Goal: Task Accomplishment & Management: Manage account settings

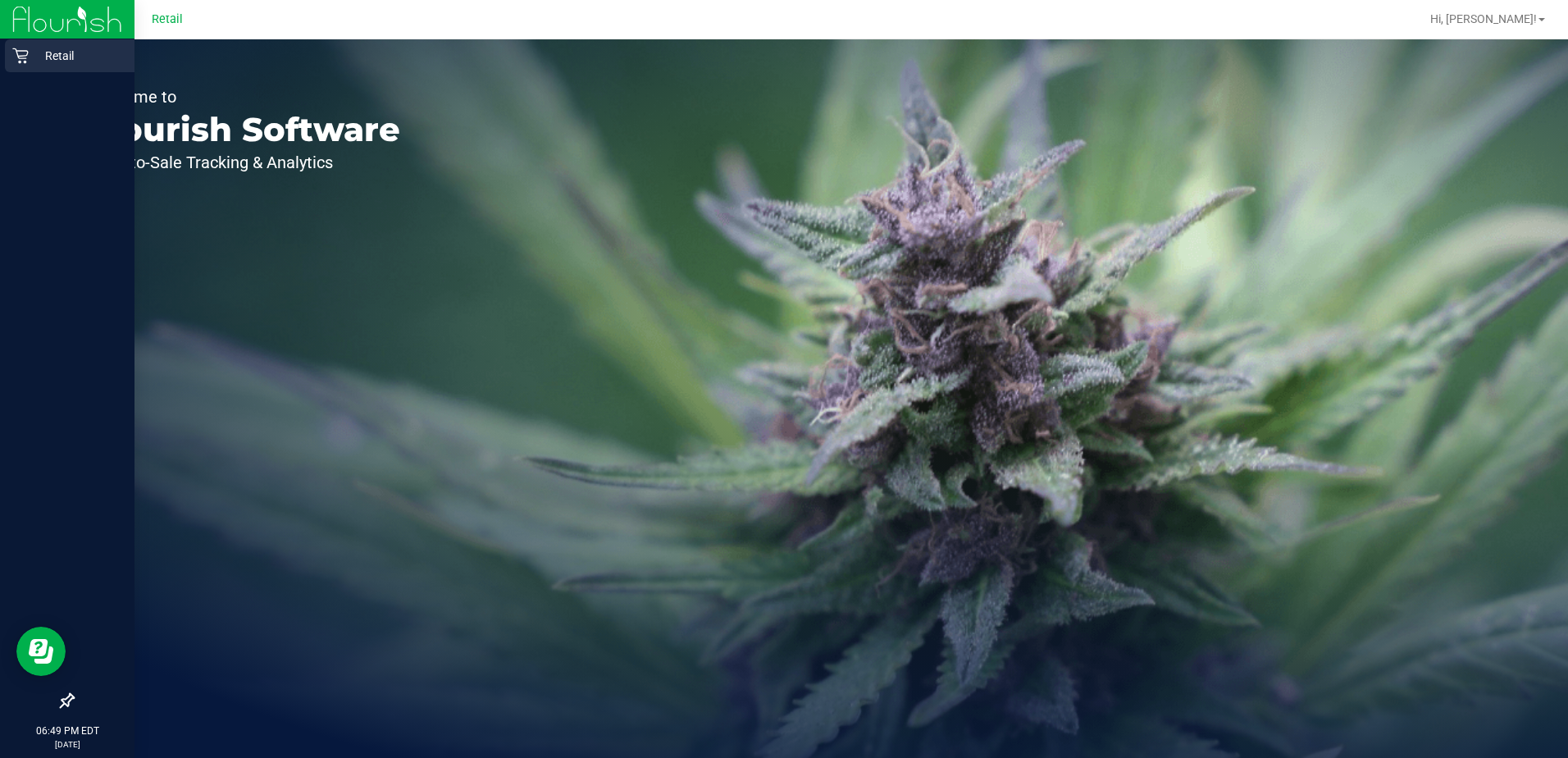
click at [19, 48] on icon at bounding box center [20, 55] width 16 height 16
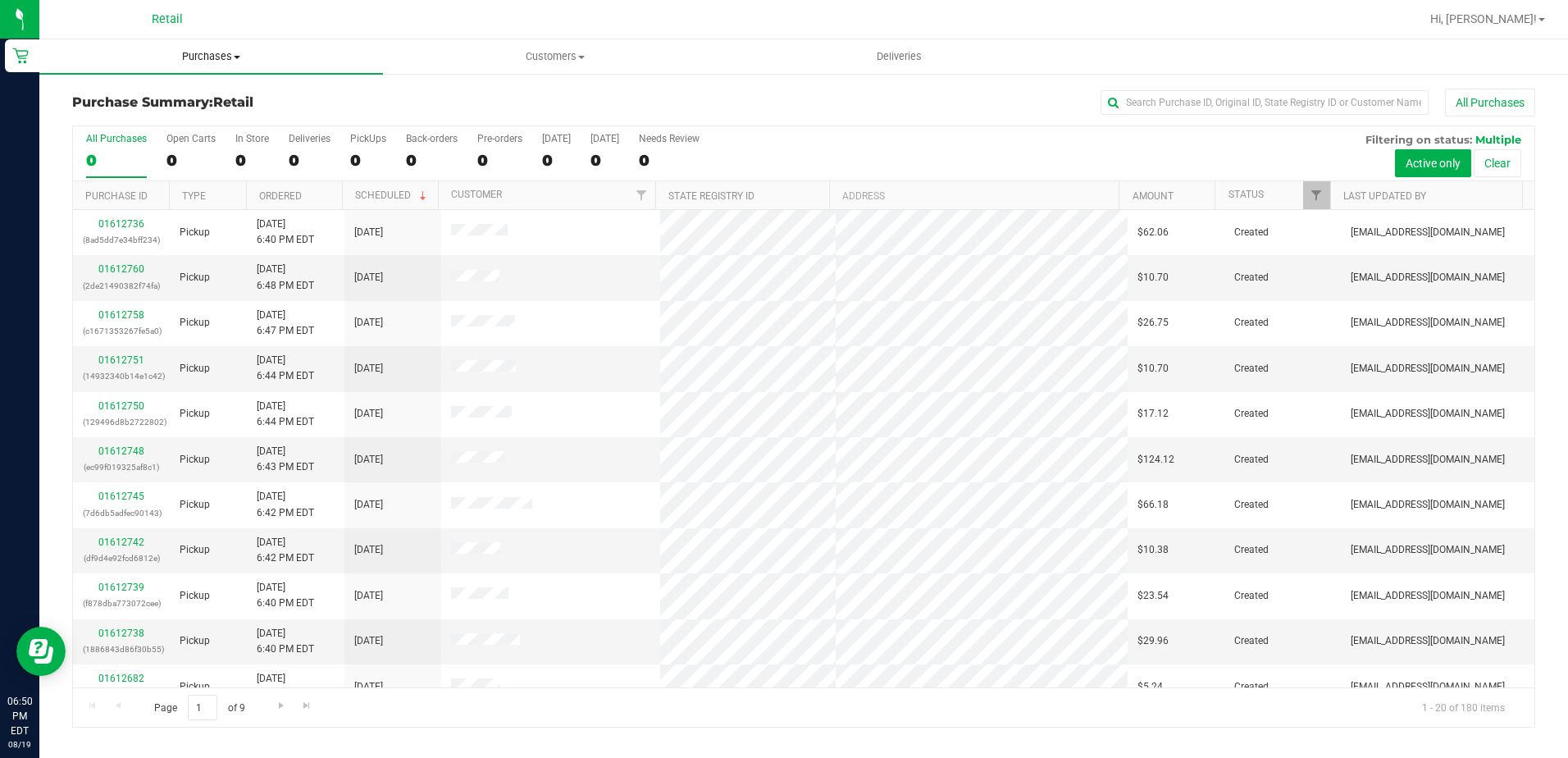
click at [183, 52] on span "Purchases" at bounding box center [211, 56] width 343 height 14
click at [137, 138] on span "All purchases" at bounding box center [98, 138] width 116 height 14
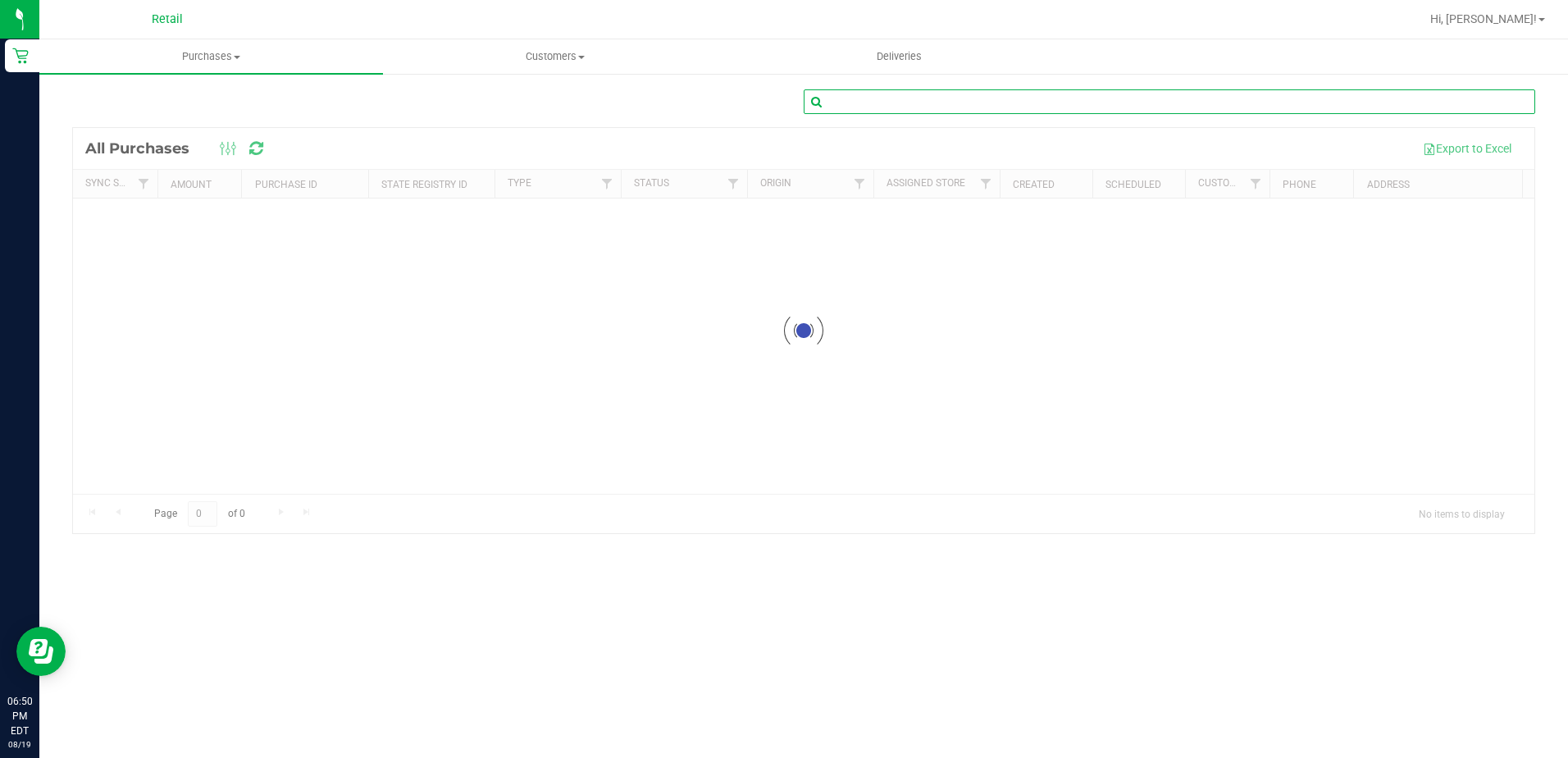
click at [937, 107] on input "text" at bounding box center [1169, 101] width 732 height 24
type input "[PERSON_NAME]"
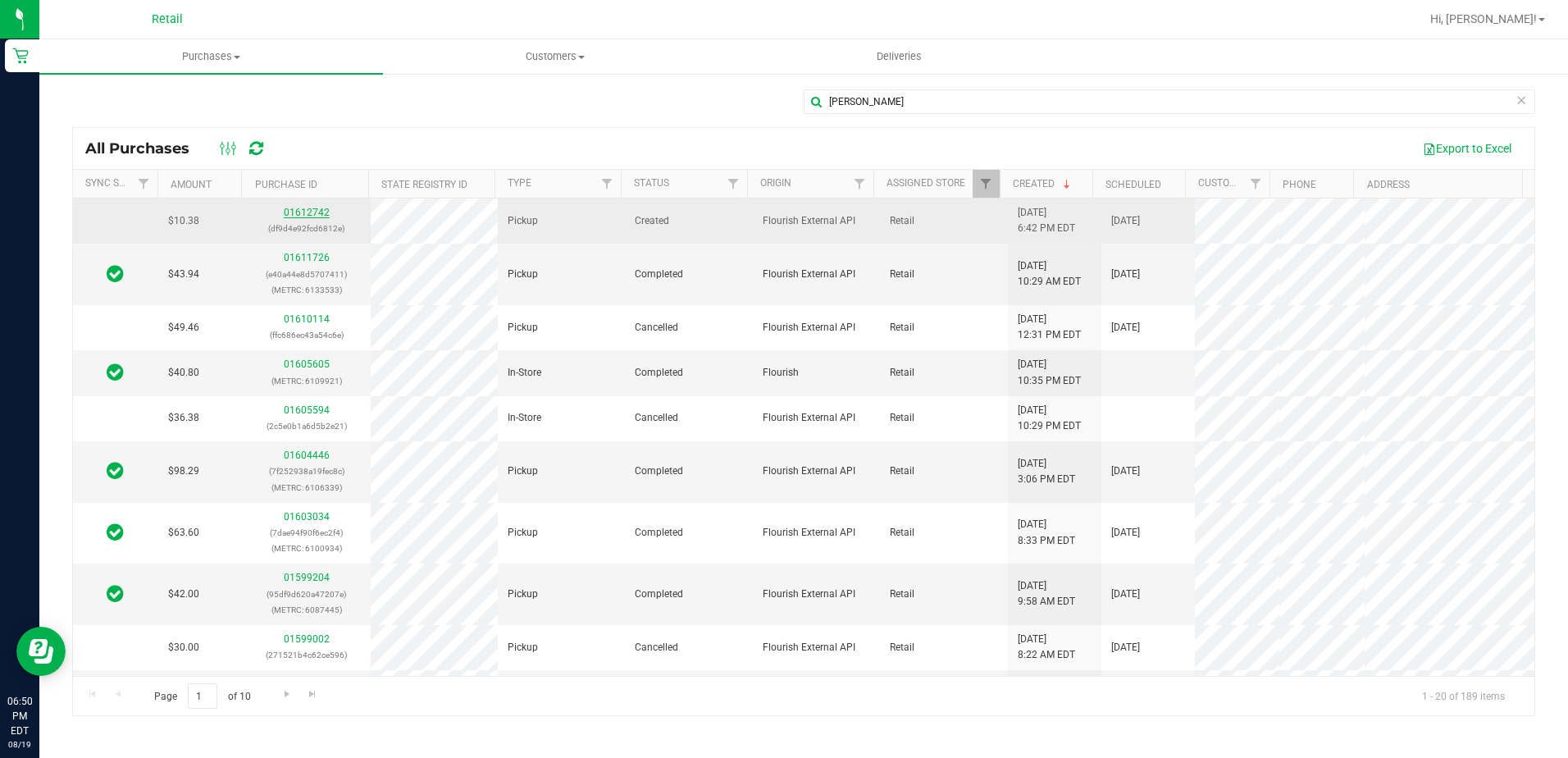
click at [305, 210] on link "01612742" at bounding box center [306, 213] width 46 height 12
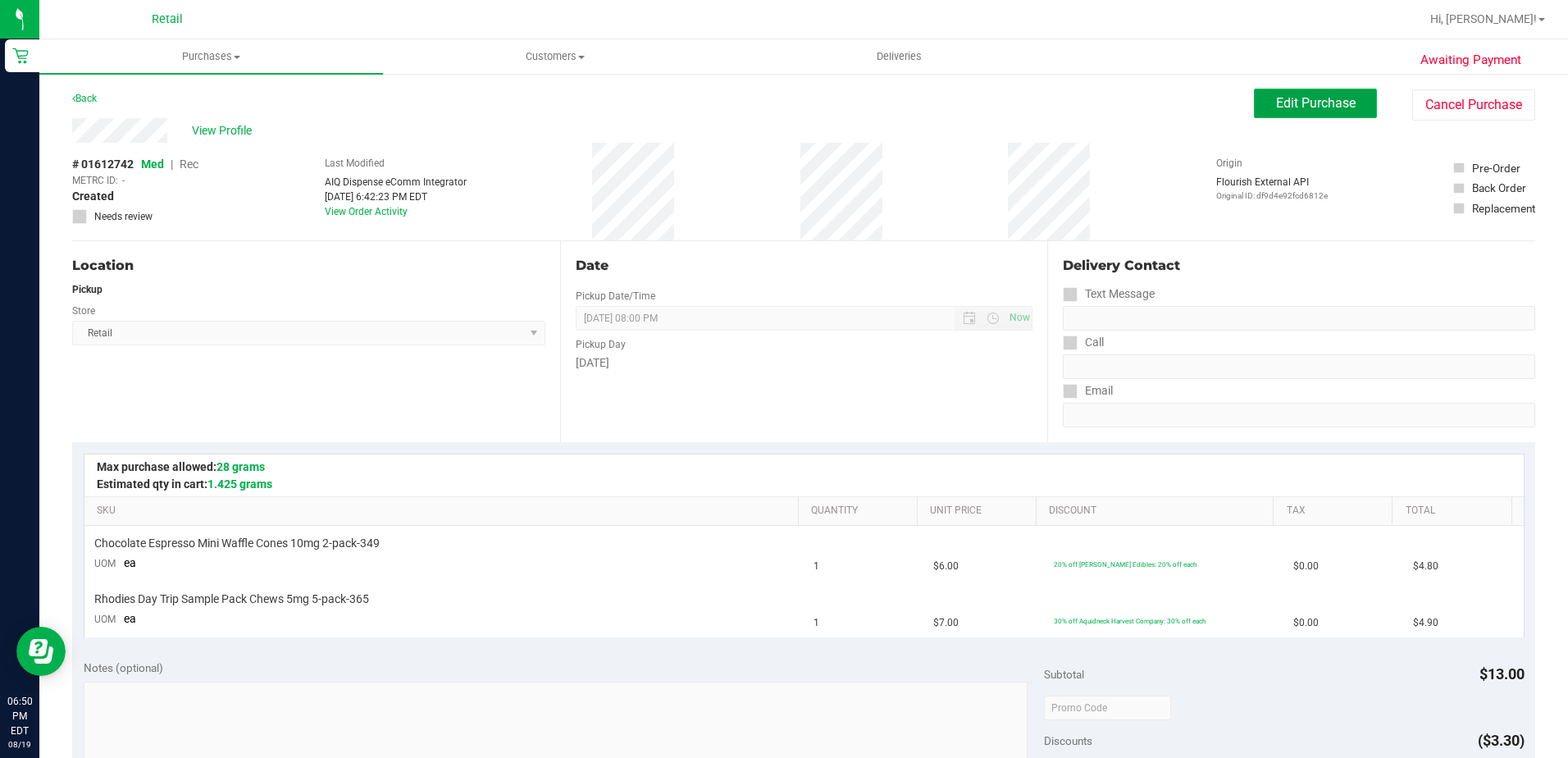
click at [1276, 110] on span "Edit Purchase" at bounding box center [1316, 103] width 79 height 15
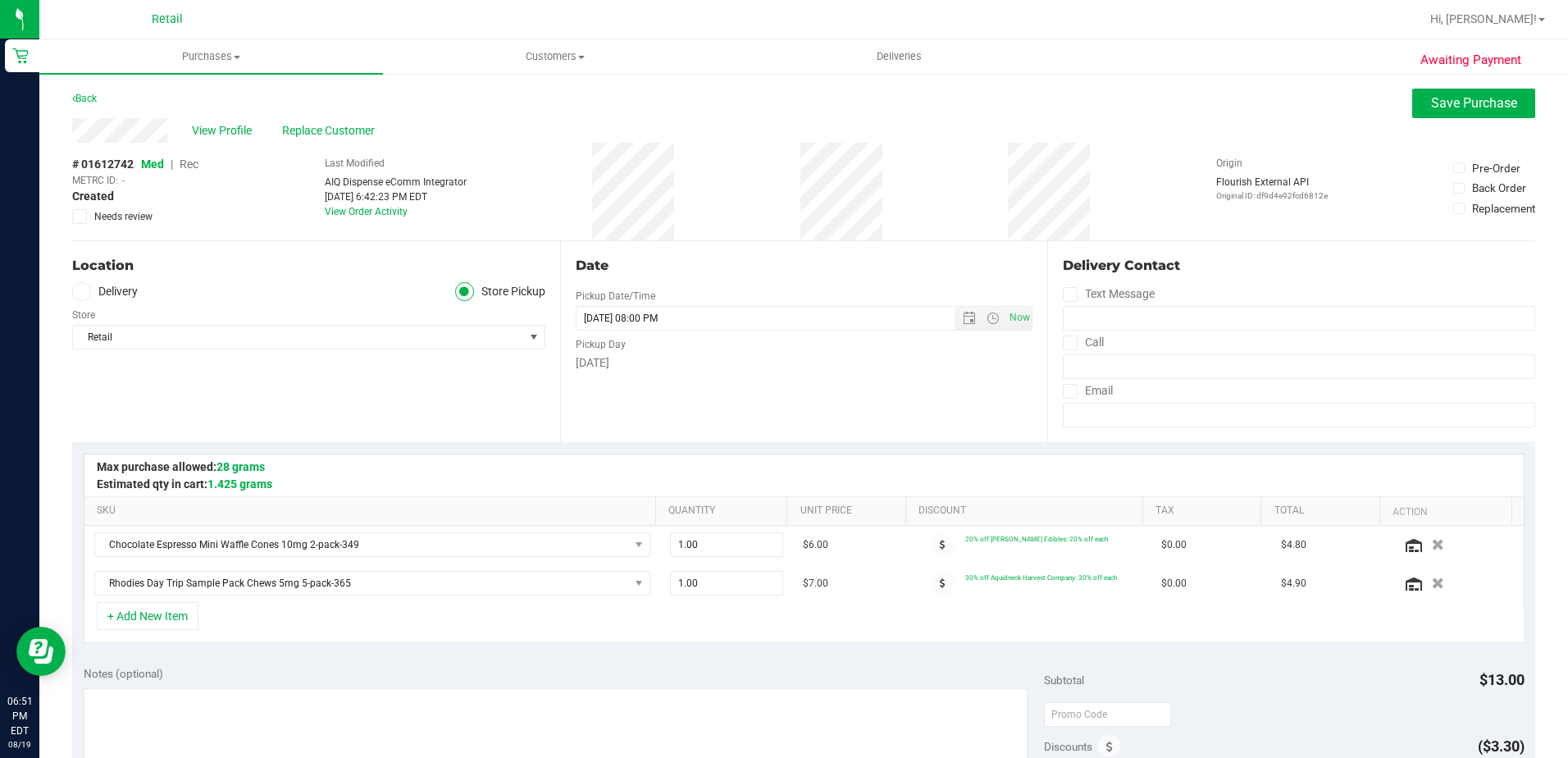
click at [187, 159] on span "Rec" at bounding box center [189, 165] width 19 height 14
click at [1431, 110] on span "Save Purchase" at bounding box center [1474, 103] width 86 height 15
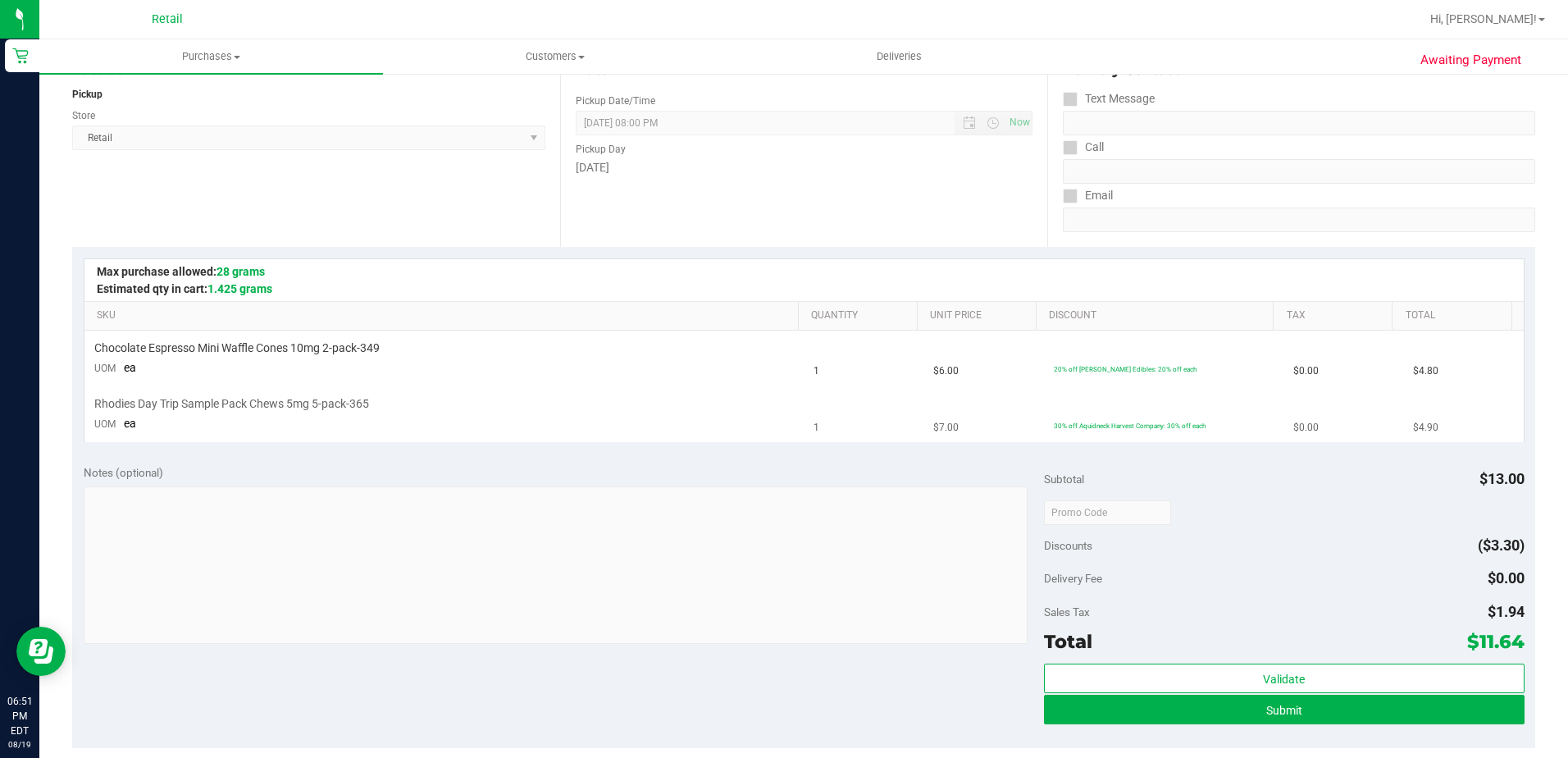
scroll to position [246, 0]
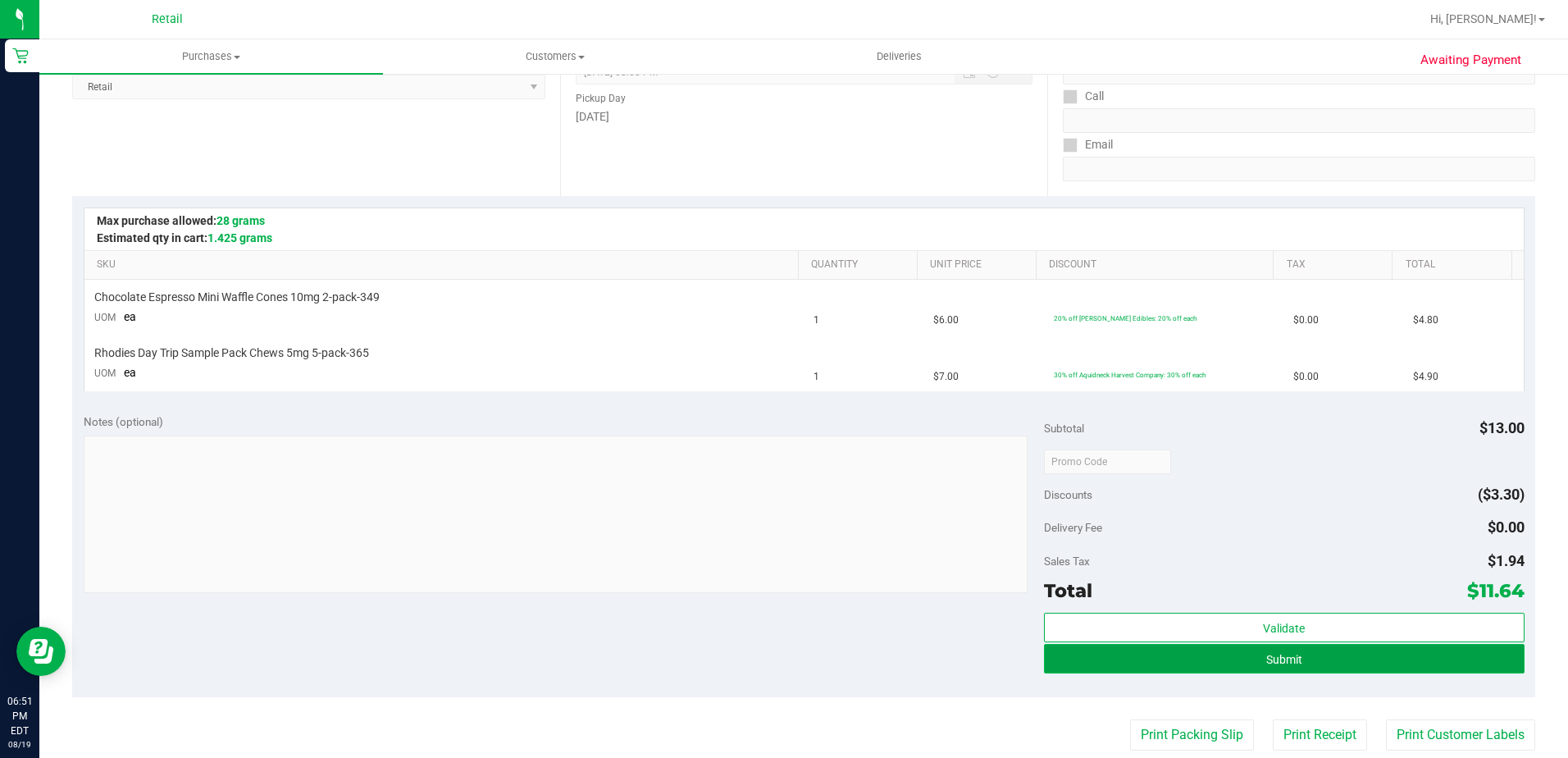
click at [1279, 663] on span "Submit" at bounding box center [1284, 660] width 36 height 14
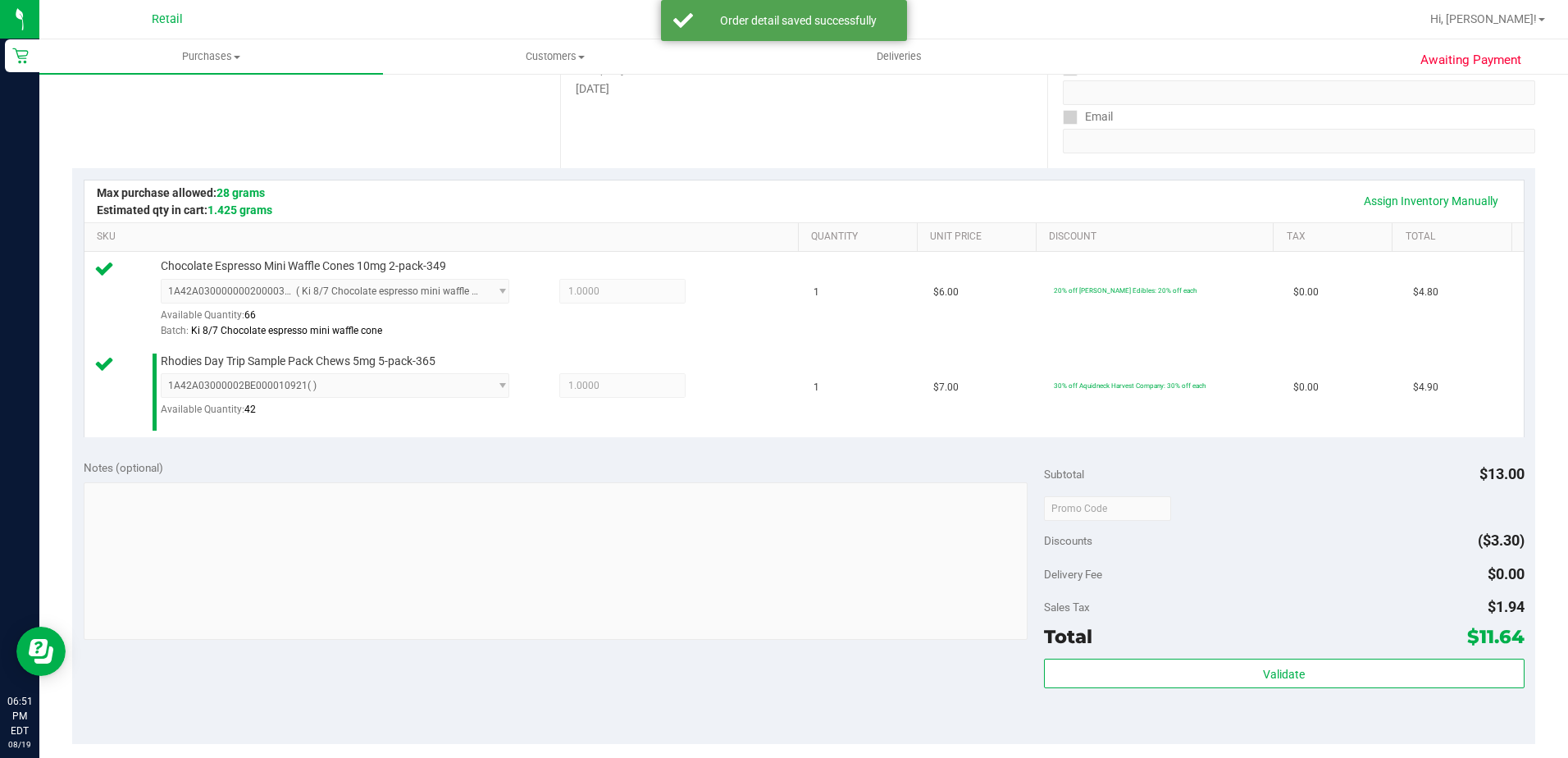
scroll to position [492, 0]
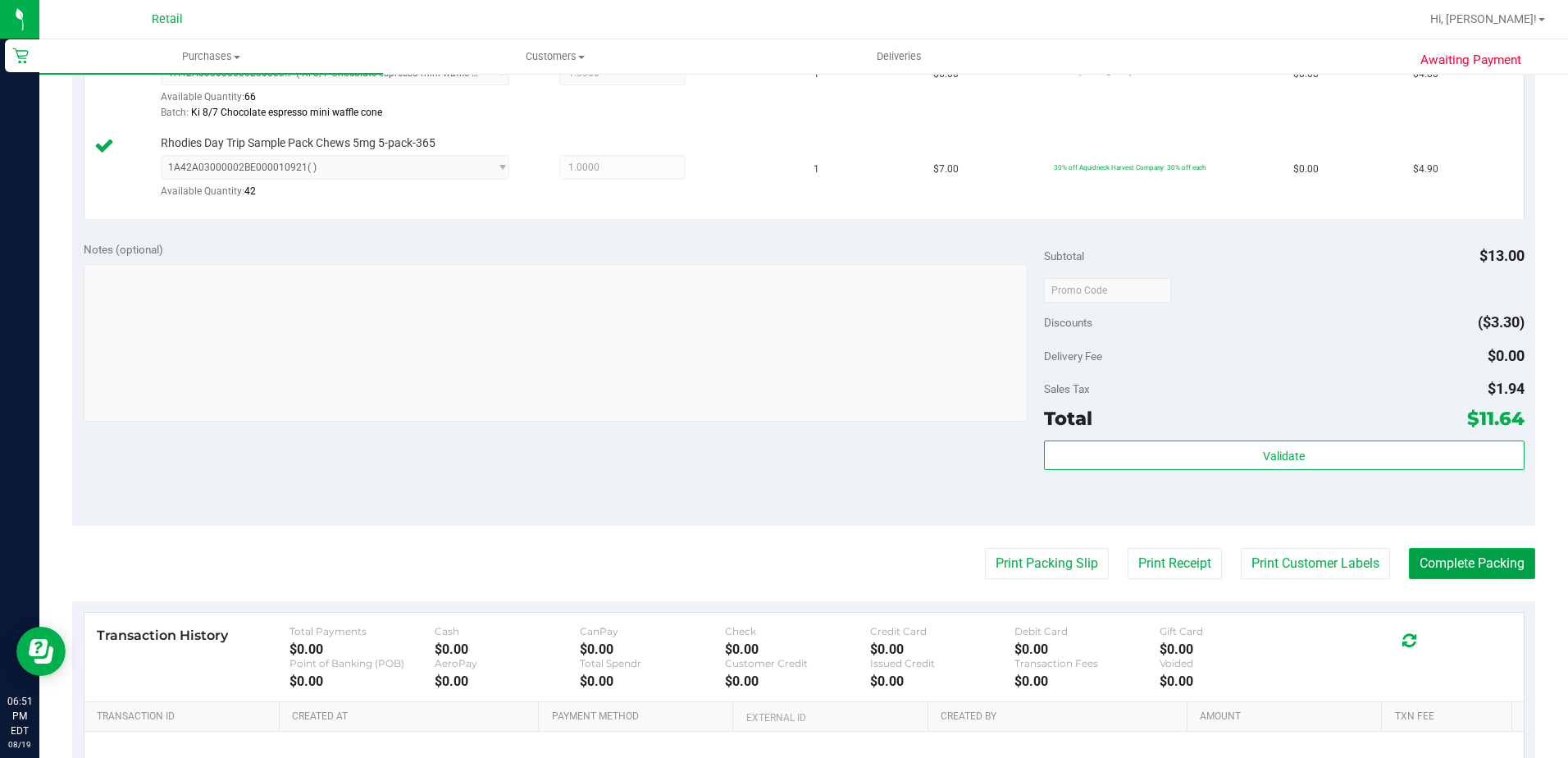
click at [1447, 569] on button "Complete Packing" at bounding box center [1473, 563] width 127 height 31
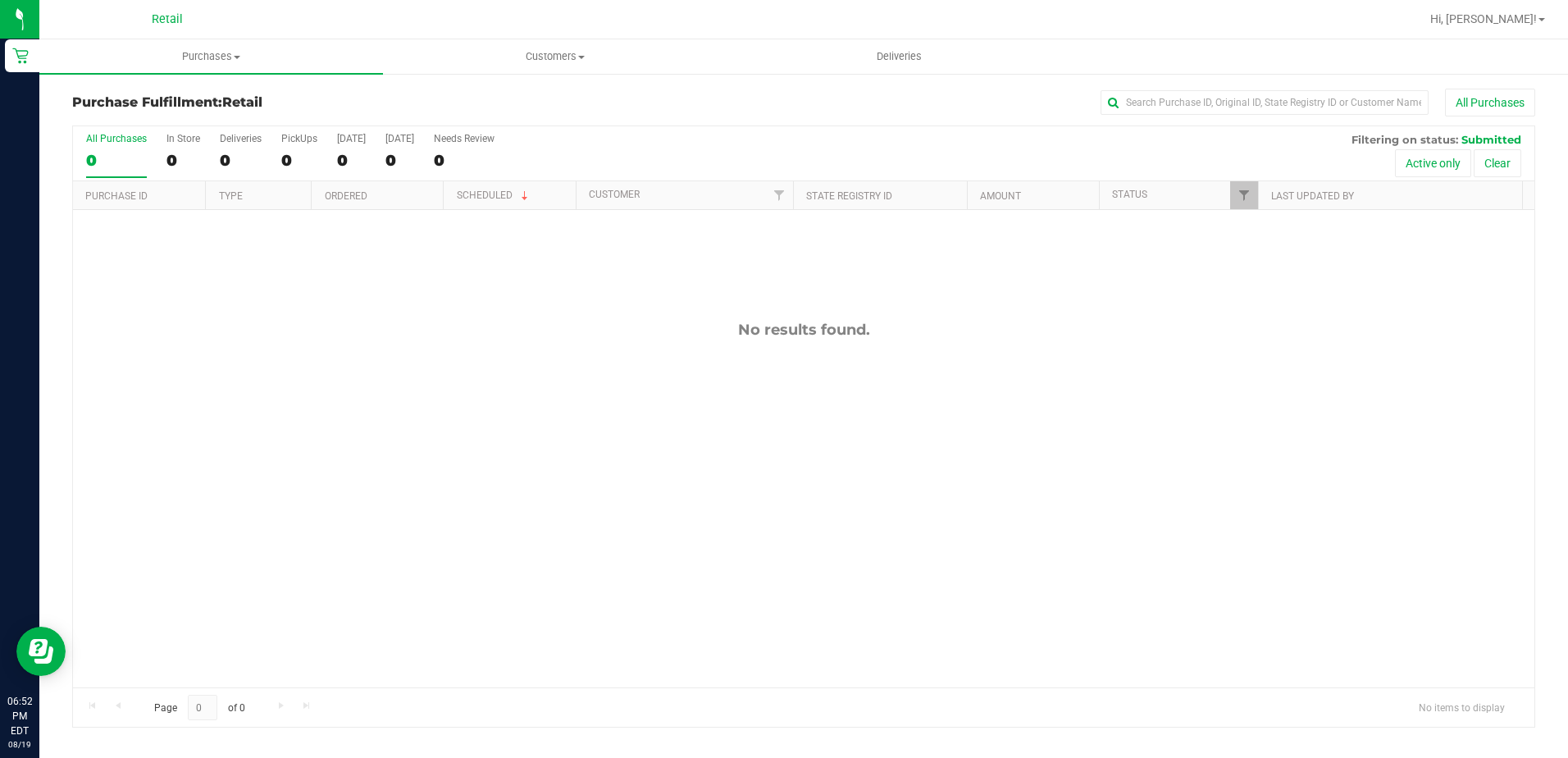
drag, startPoint x: 1192, startPoint y: 78, endPoint x: 1185, endPoint y: 84, distance: 9.2
click at [1191, 78] on div "Purchase Fulfillment: Retail All Purchases All Purchases 0 In Store 0 Deliverie…" at bounding box center [804, 409] width 1529 height 672
click at [1180, 95] on input "text" at bounding box center [1264, 102] width 328 height 24
click at [225, 47] on uib-tab-heading "Purchases Summary of purchases Fulfillment All purchases" at bounding box center [211, 57] width 343 height 35
click at [114, 130] on li "All purchases" at bounding box center [211, 138] width 343 height 19
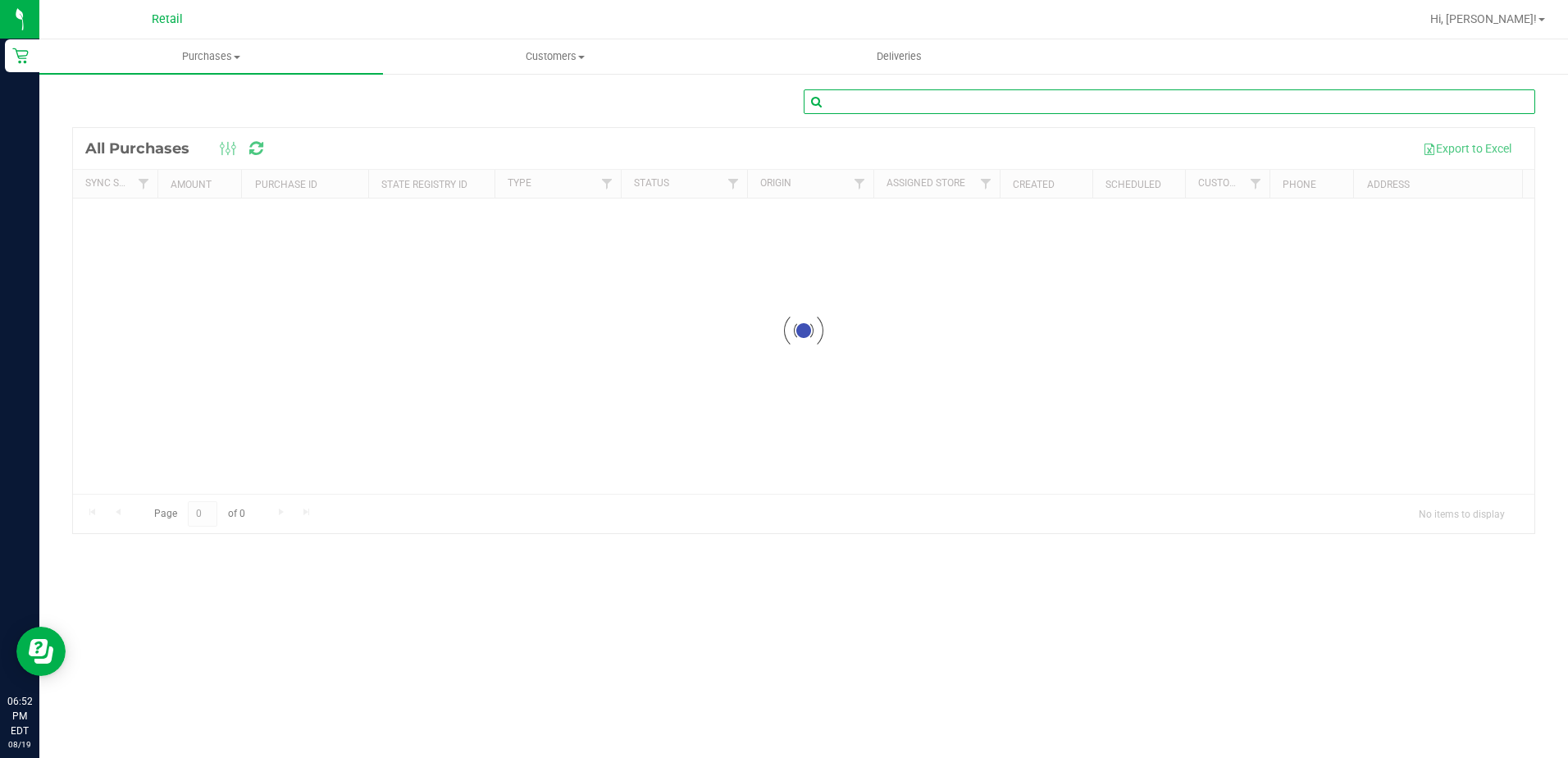
click at [891, 102] on input "text" at bounding box center [1169, 101] width 732 height 24
type input "J"
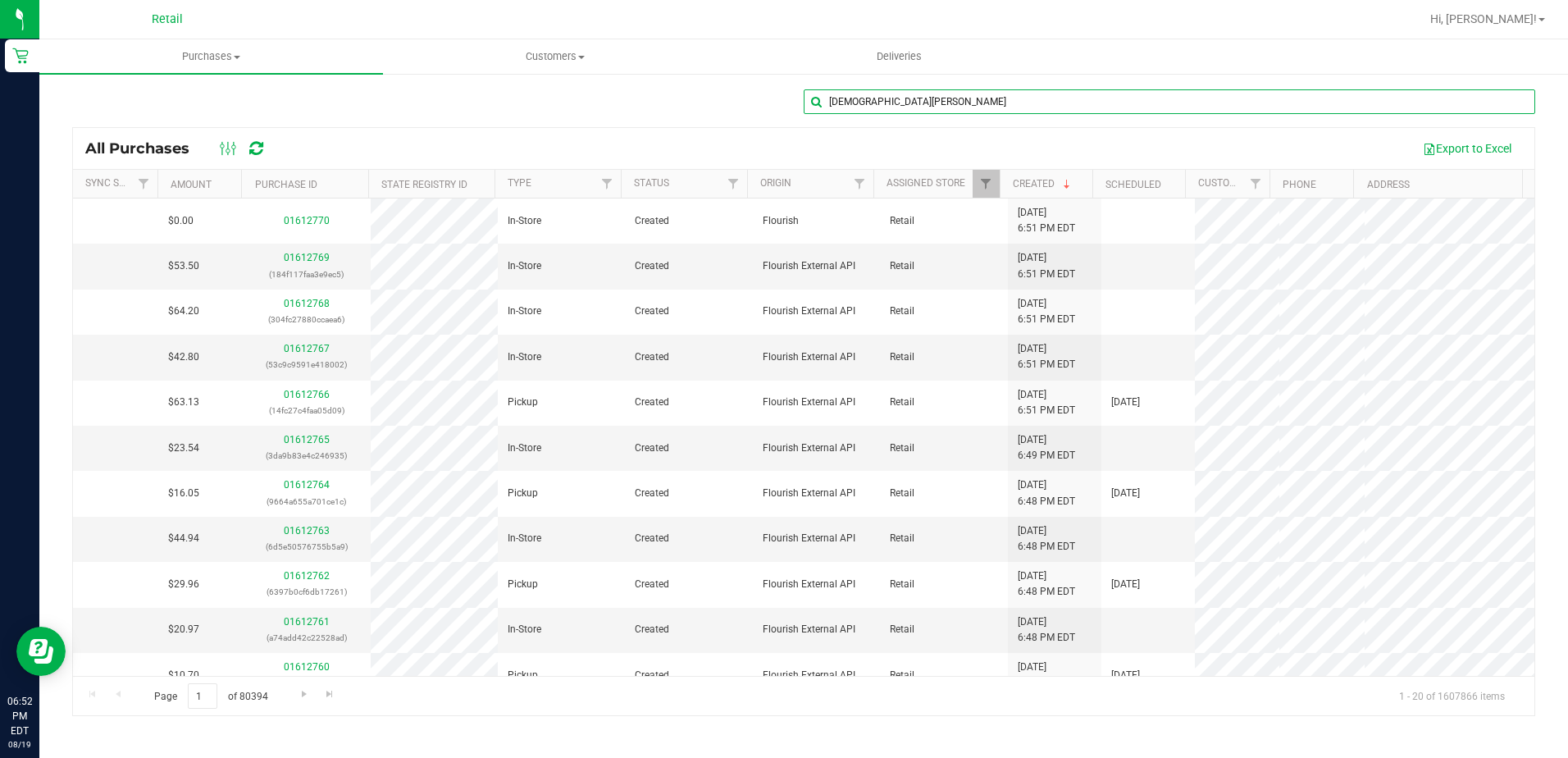
type input "[DEMOGRAPHIC_DATA][PERSON_NAME]"
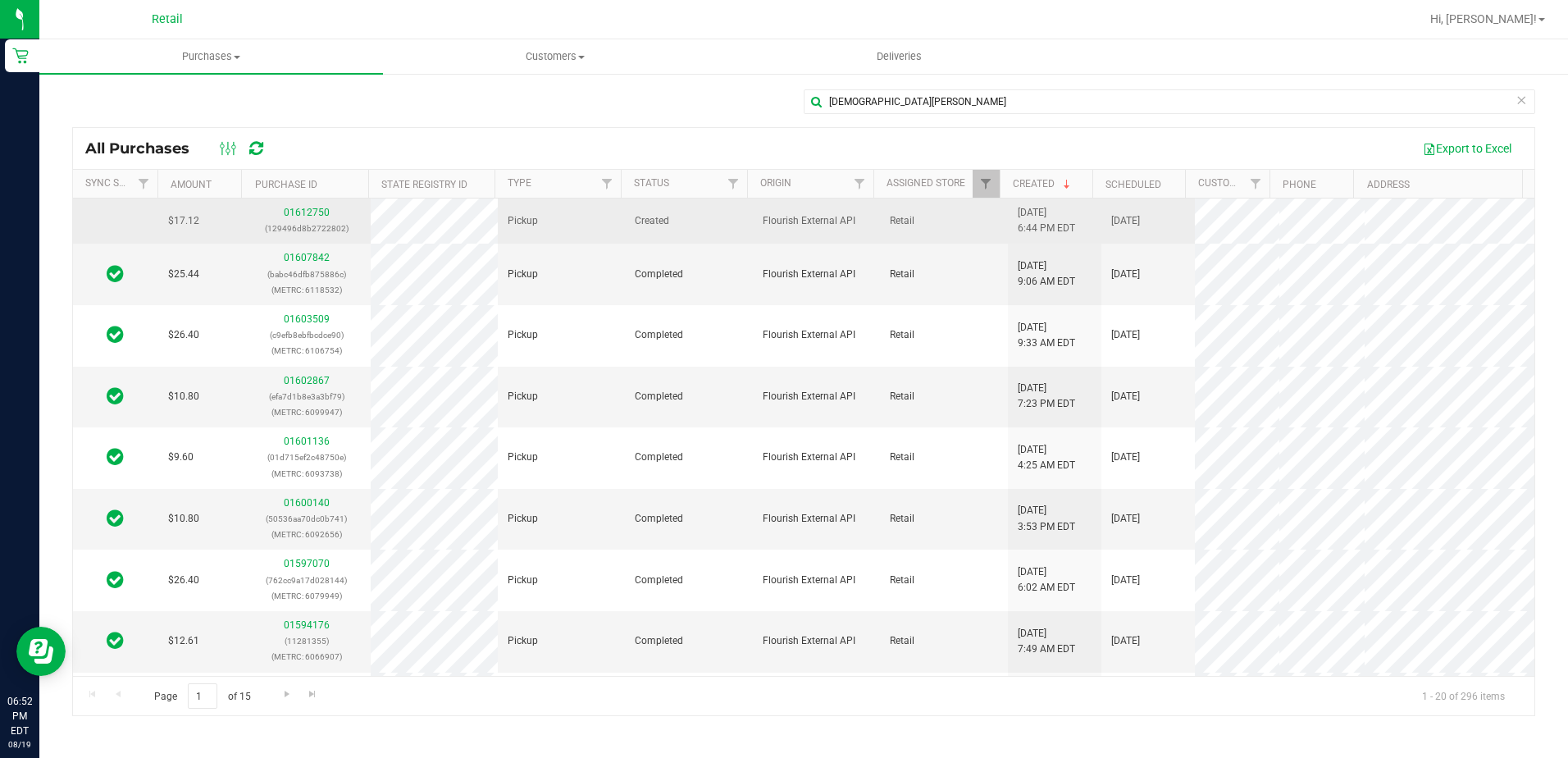
click at [281, 210] on div "01612750 (129496d8b2722802)" at bounding box center [305, 220] width 107 height 31
click at [291, 213] on link "01612750" at bounding box center [306, 213] width 46 height 12
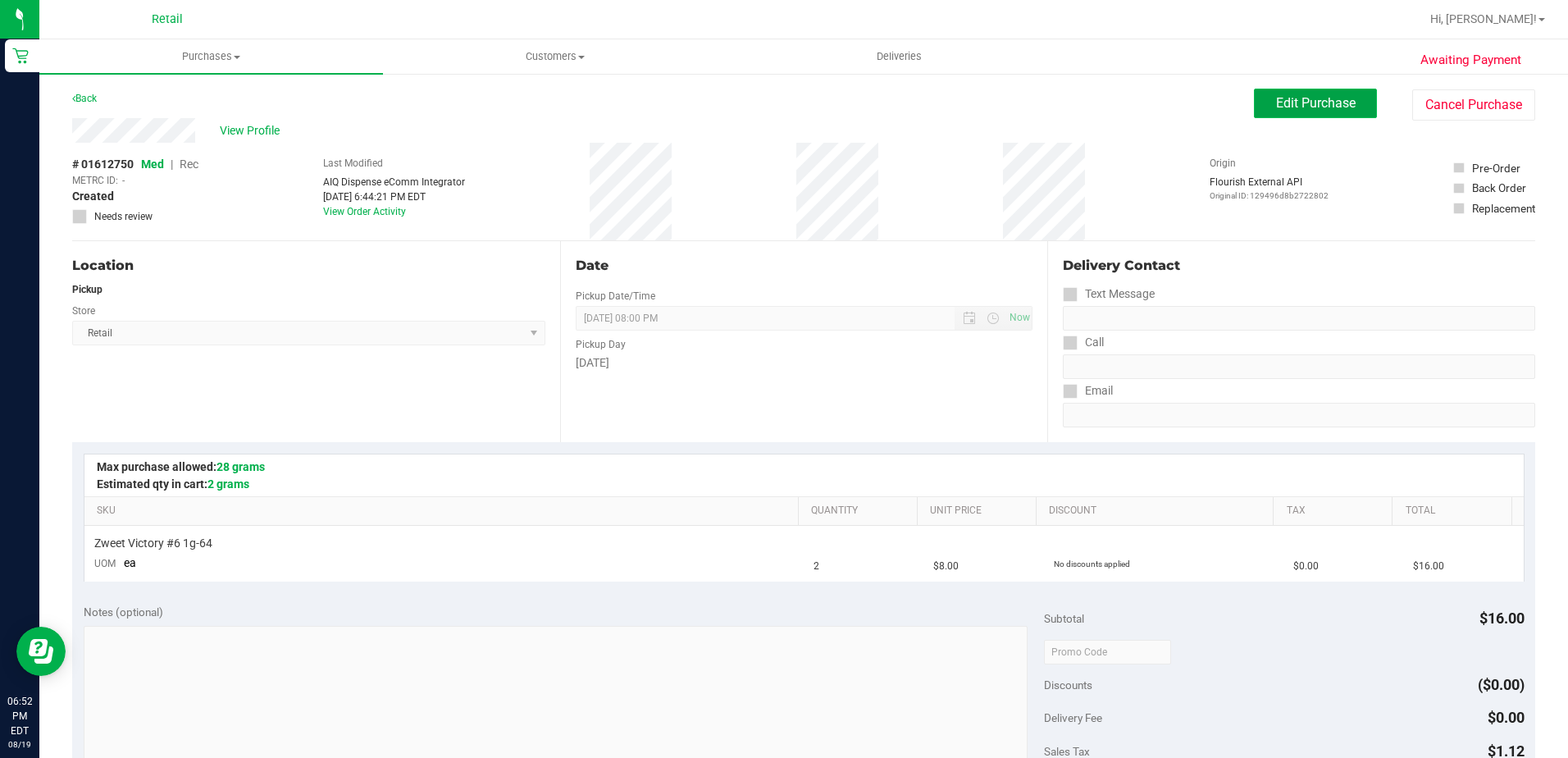
click at [1276, 100] on span "Edit Purchase" at bounding box center [1316, 103] width 79 height 15
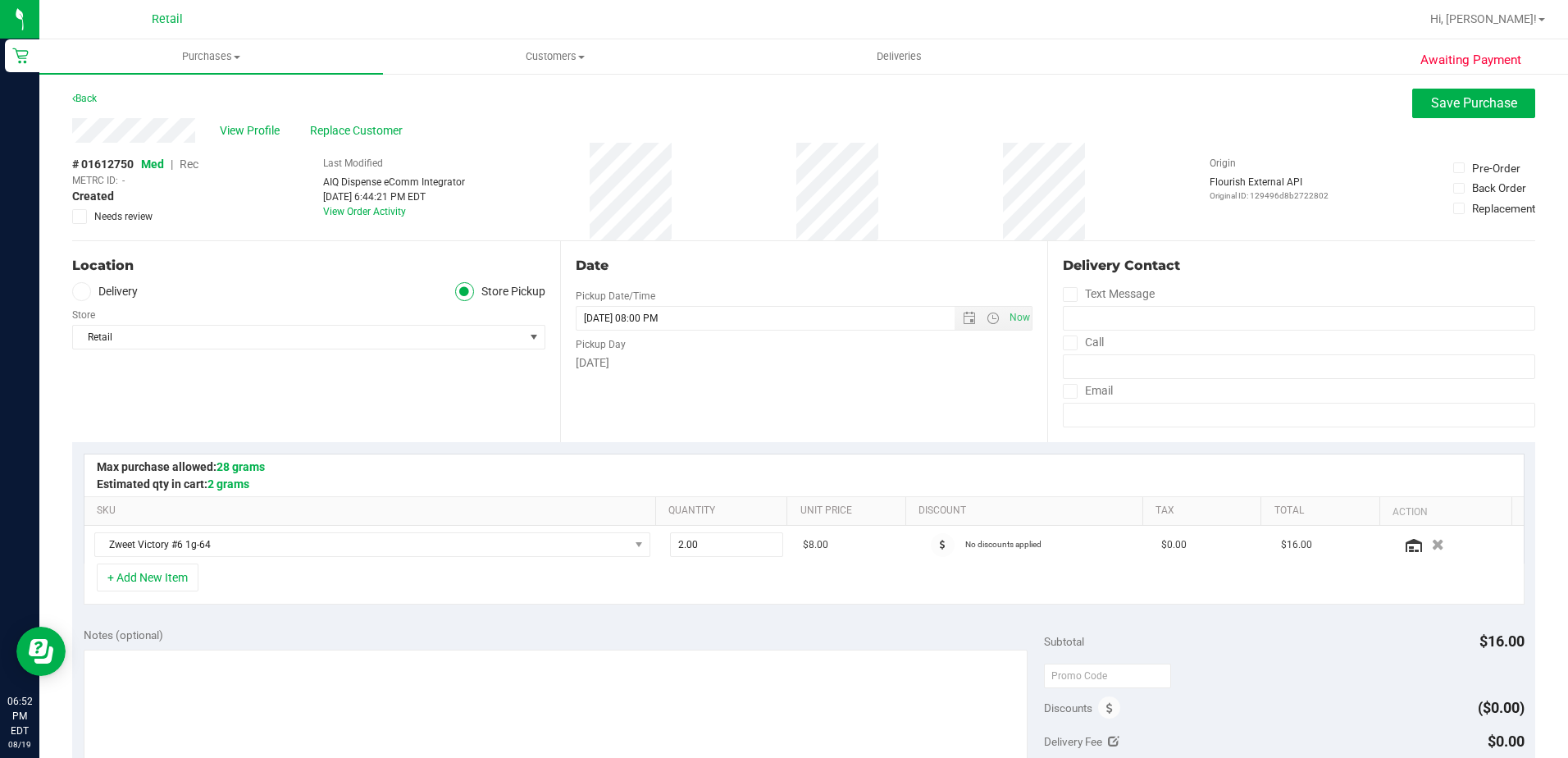
click at [196, 162] on span "Rec" at bounding box center [189, 165] width 19 height 14
click at [1450, 114] on button "Save Purchase" at bounding box center [1474, 103] width 123 height 30
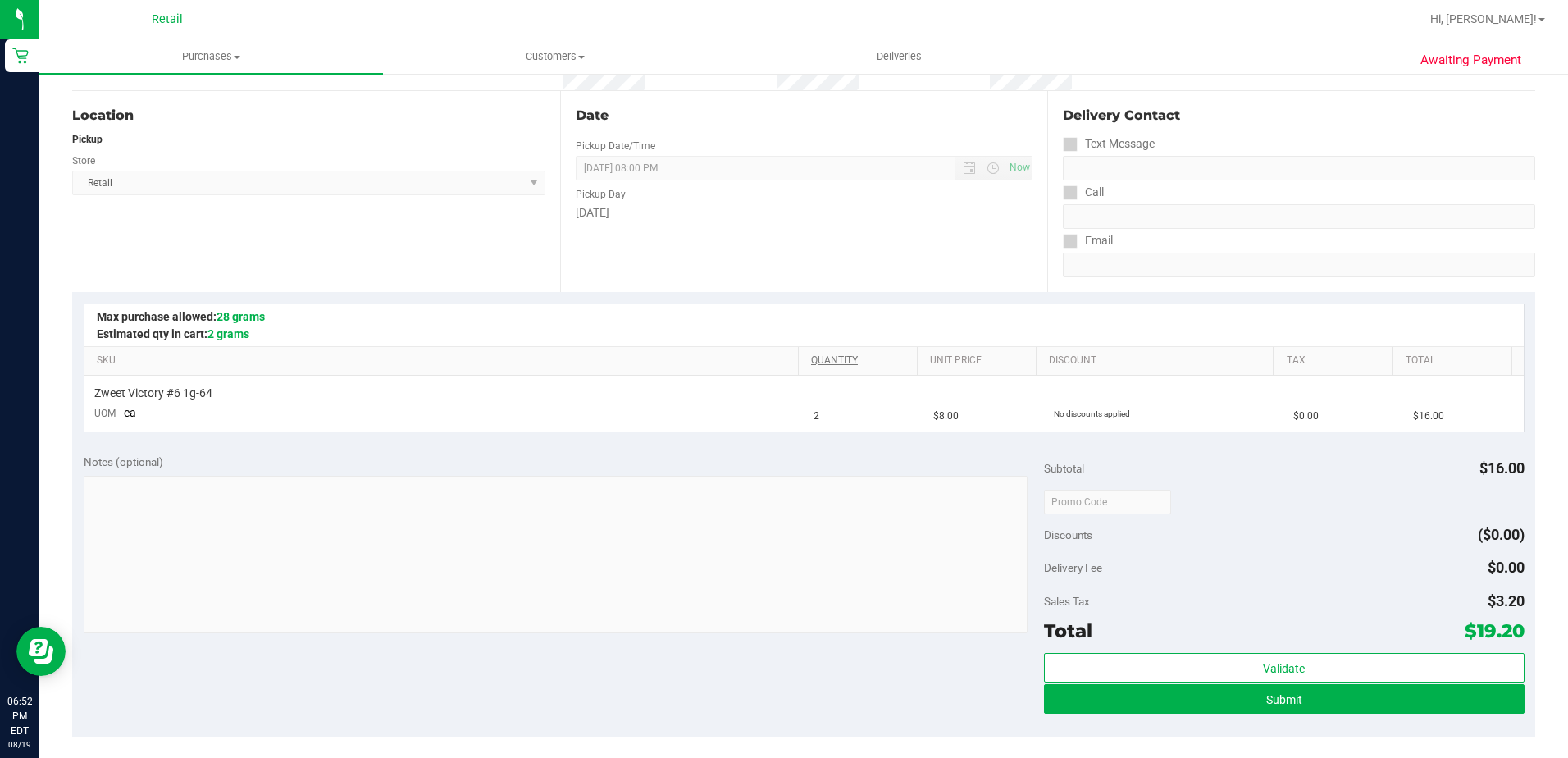
scroll to position [164, 0]
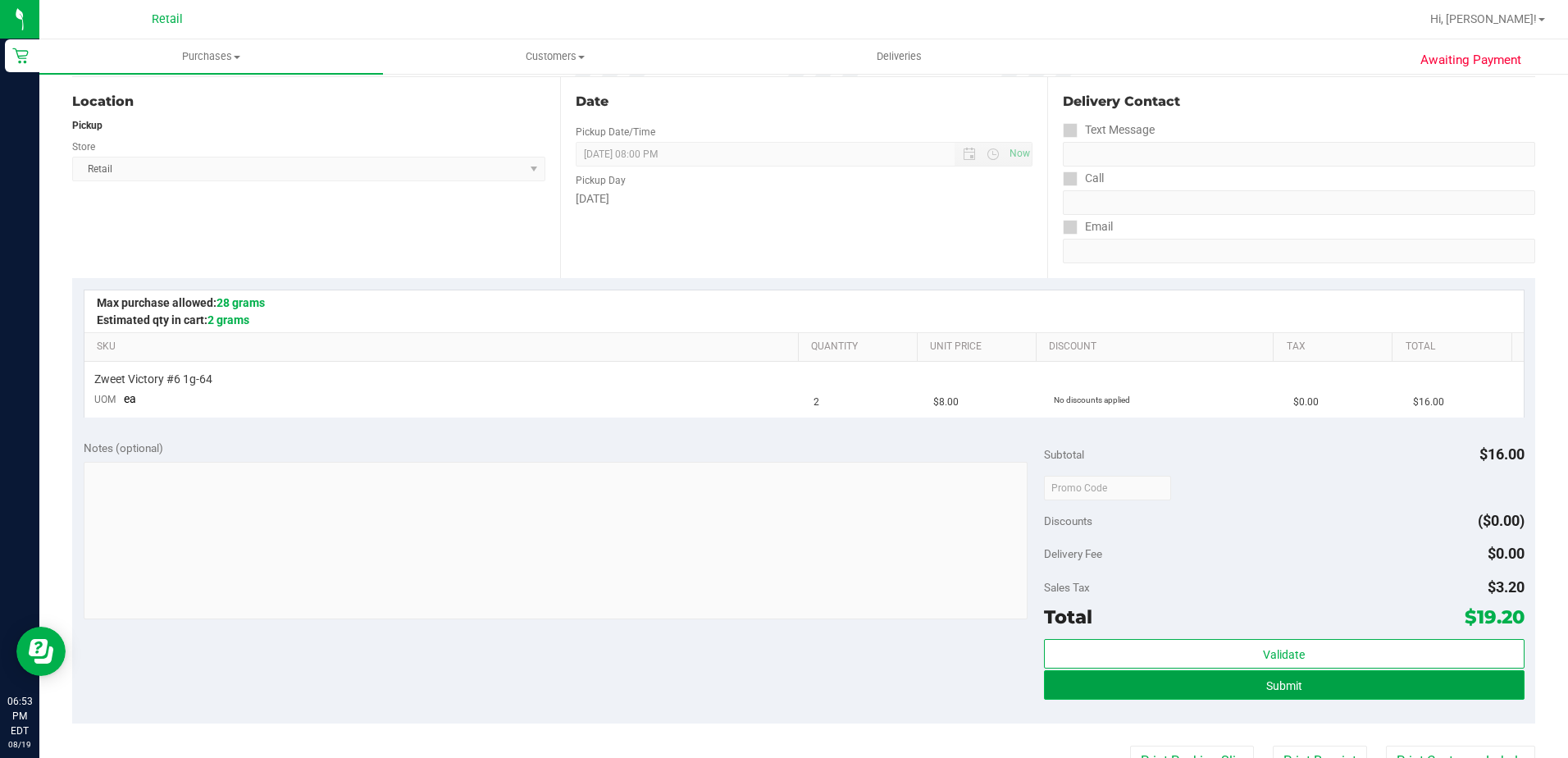
click at [1259, 691] on button "Submit" at bounding box center [1284, 685] width 481 height 30
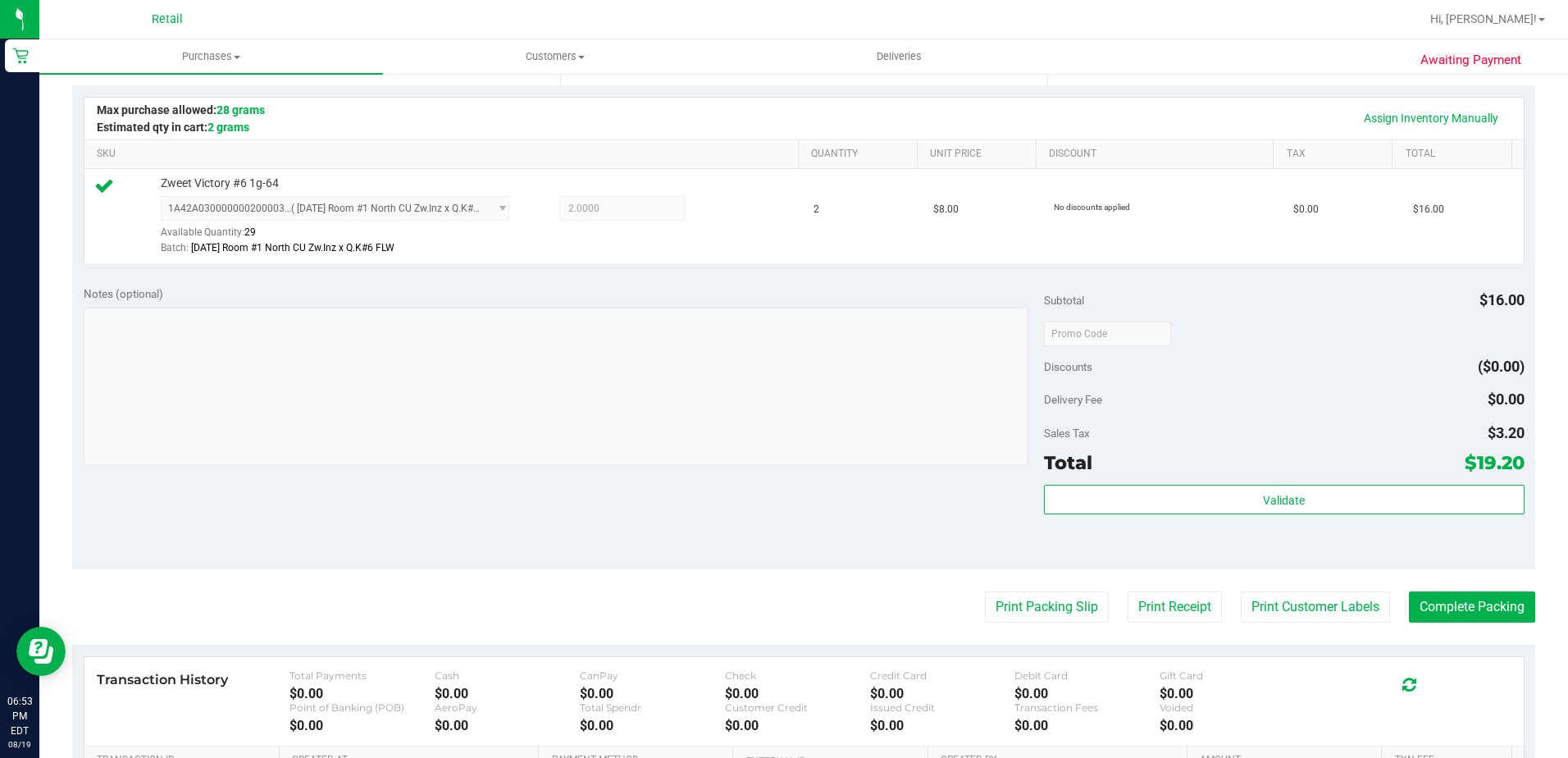
scroll to position [492, 0]
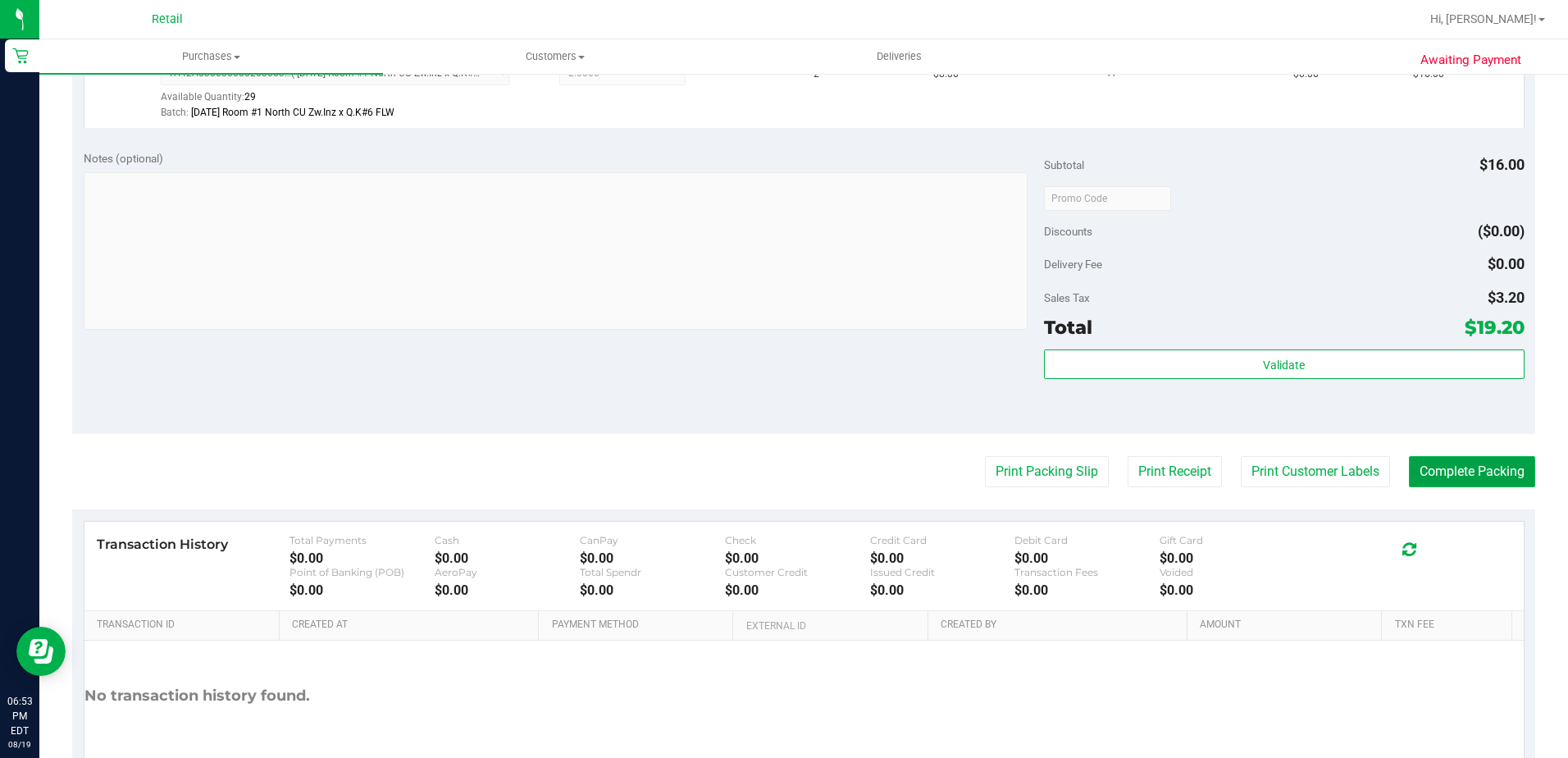
click at [1443, 467] on button "Complete Packing" at bounding box center [1473, 471] width 127 height 31
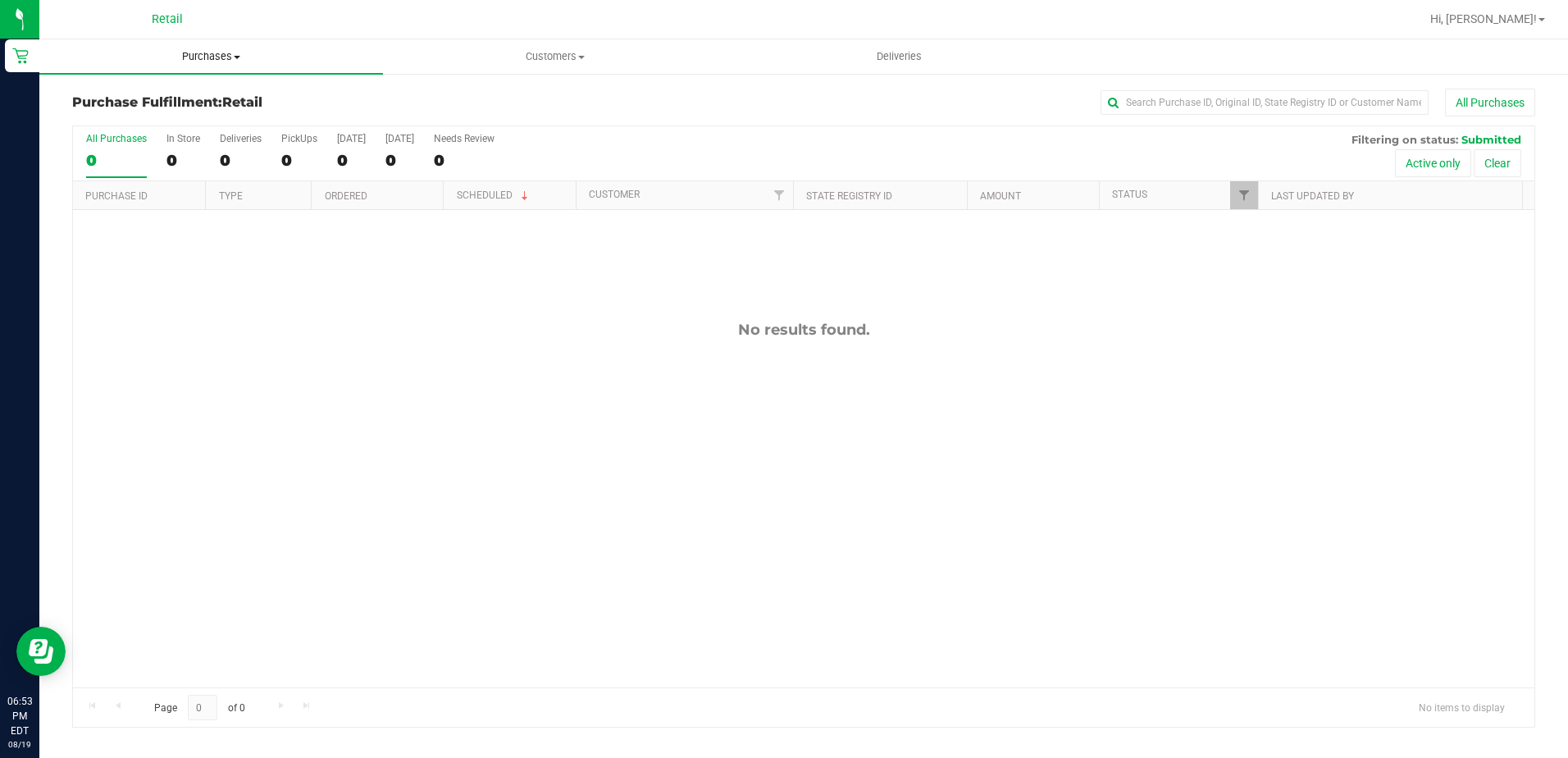
click at [212, 63] on span "Purchases" at bounding box center [211, 56] width 343 height 14
click at [161, 133] on li "All purchases" at bounding box center [211, 138] width 343 height 19
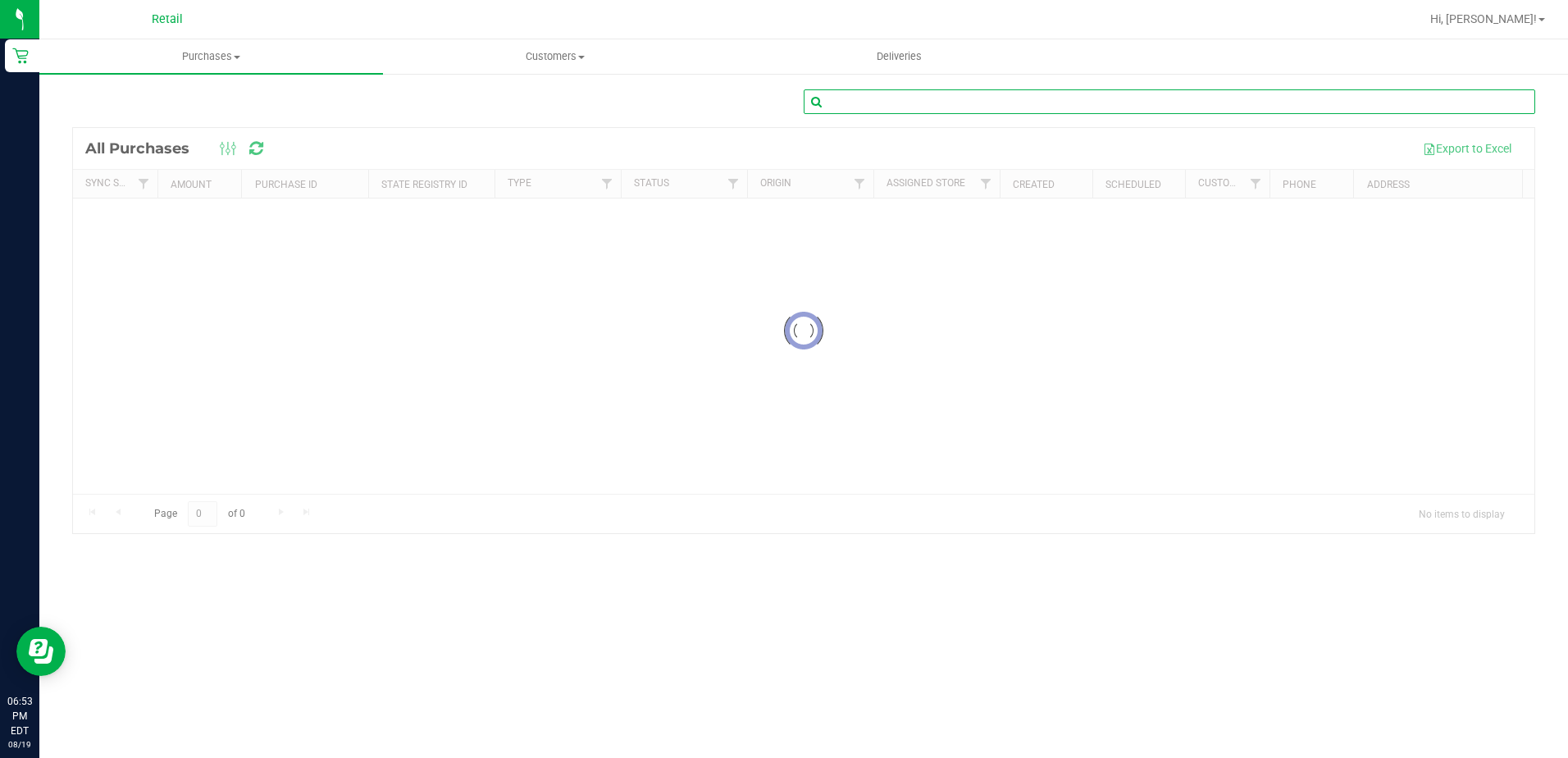
click at [944, 103] on input "text" at bounding box center [1169, 101] width 732 height 24
type input "[PERSON_NAME]"
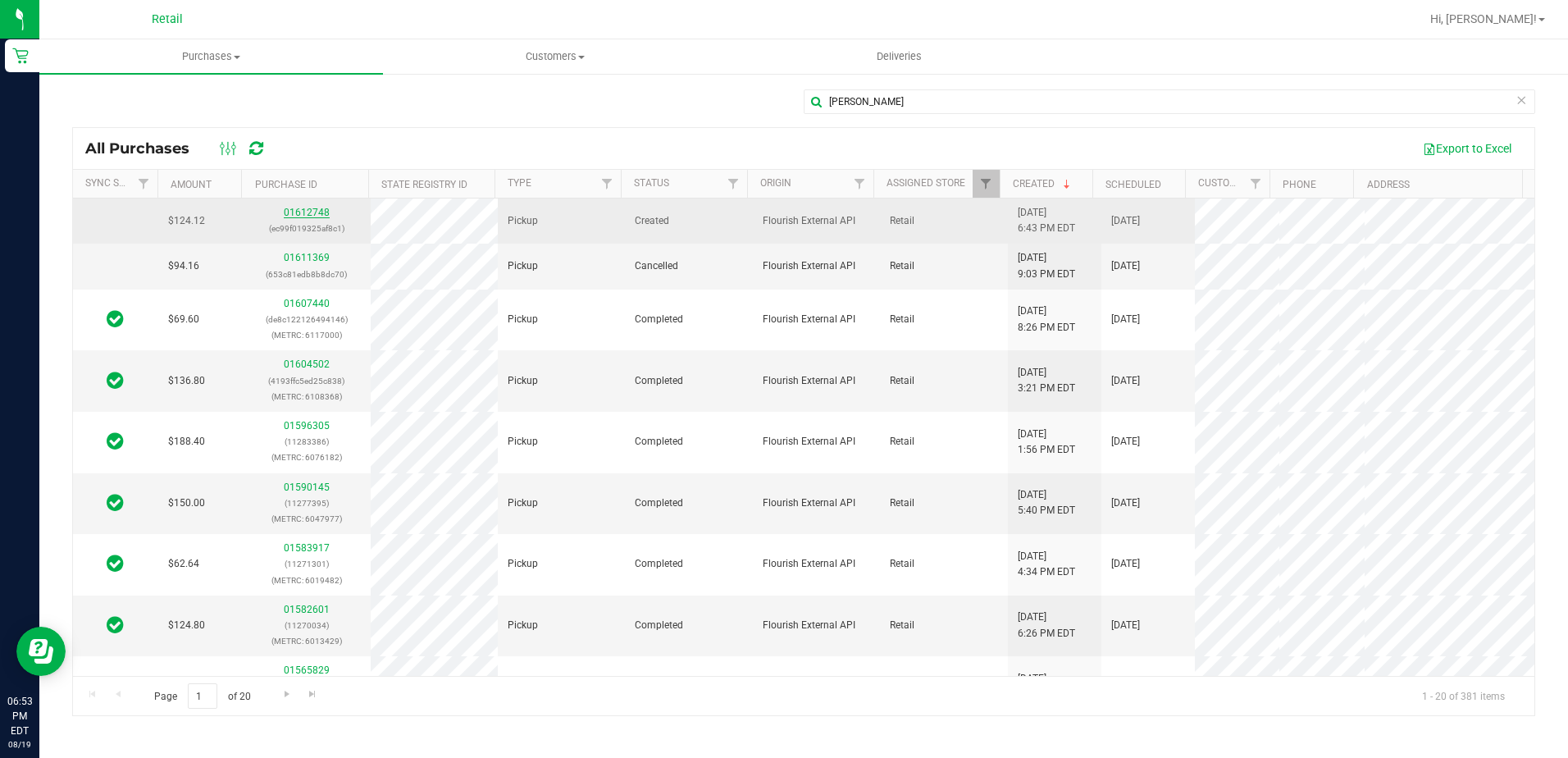
click at [319, 214] on link "01612748" at bounding box center [306, 213] width 46 height 12
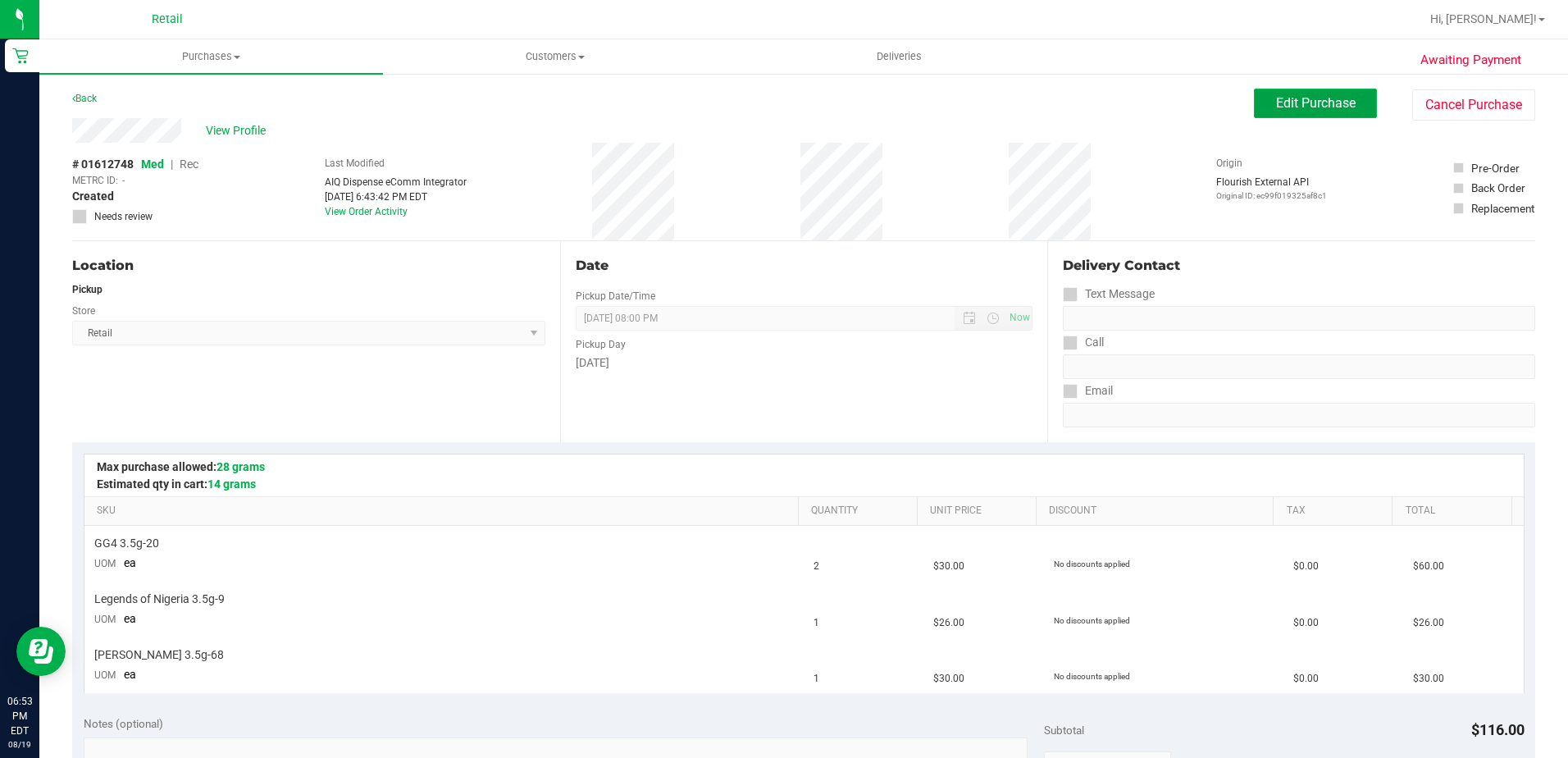
click at [1276, 107] on span "Edit Purchase" at bounding box center [1316, 103] width 79 height 15
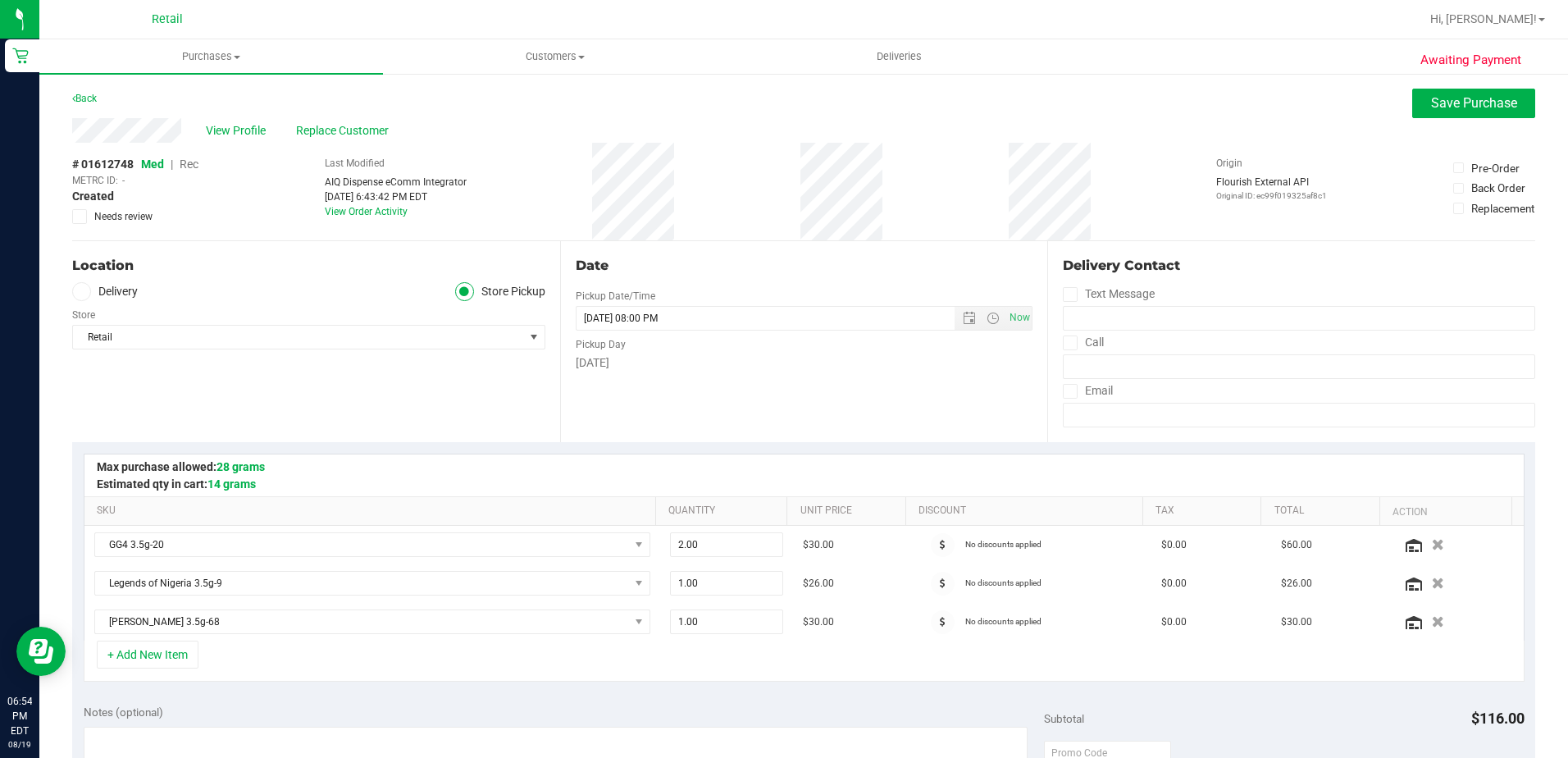
click at [192, 161] on span "Rec" at bounding box center [189, 165] width 19 height 14
click at [1413, 104] on button "Save Purchase" at bounding box center [1474, 103] width 123 height 30
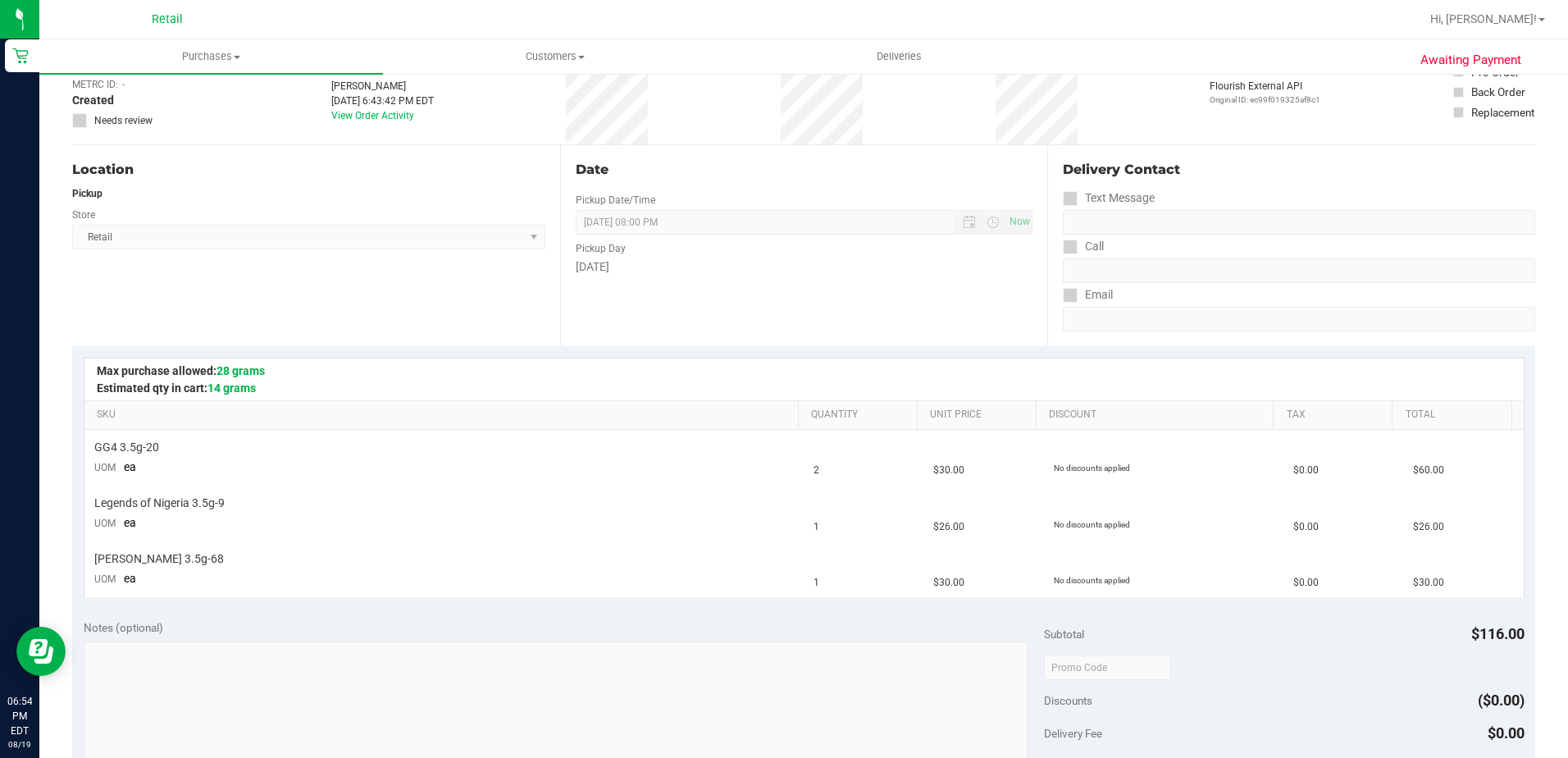
scroll to position [246, 0]
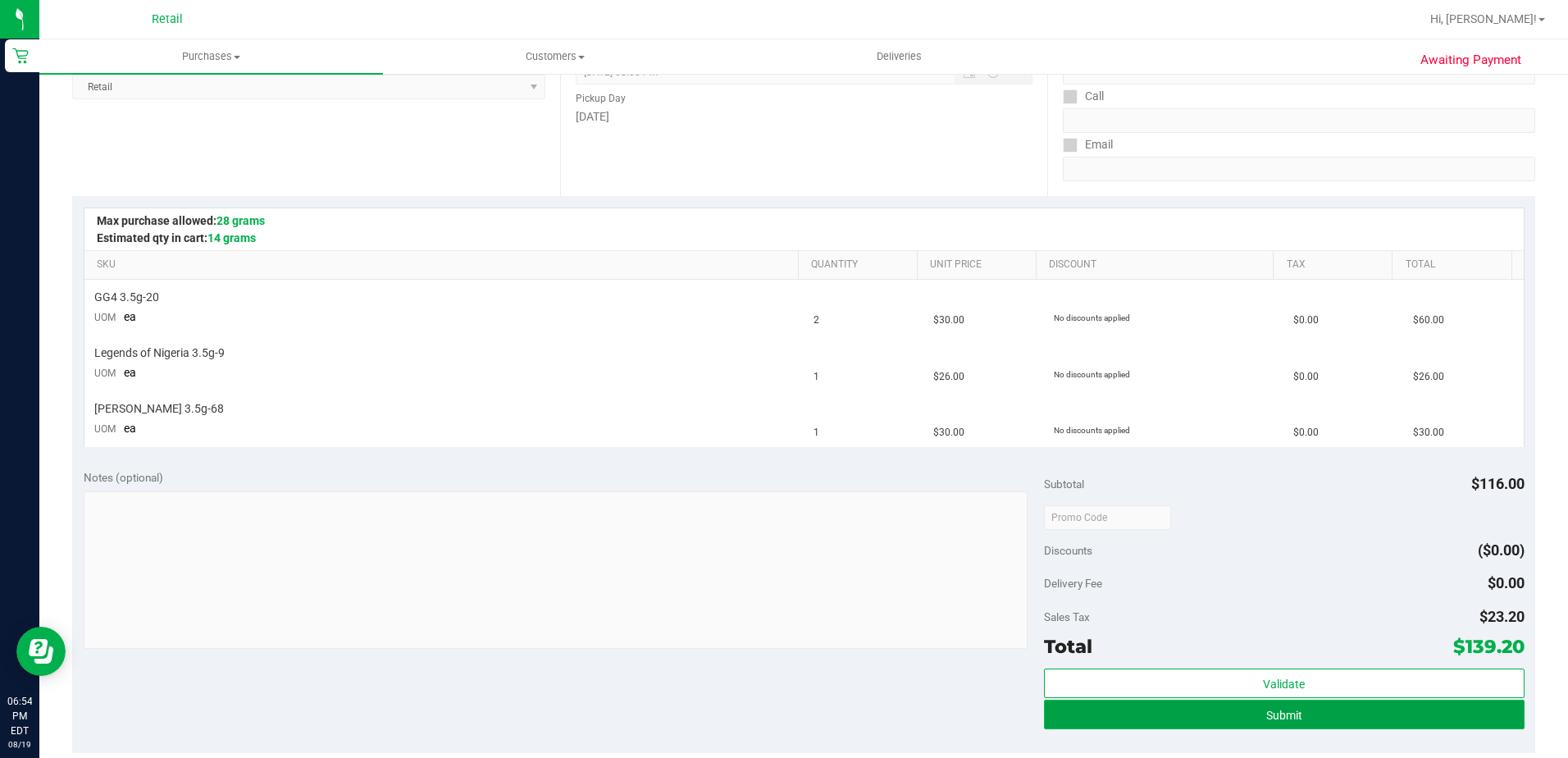
click at [1194, 723] on button "Submit" at bounding box center [1284, 714] width 481 height 30
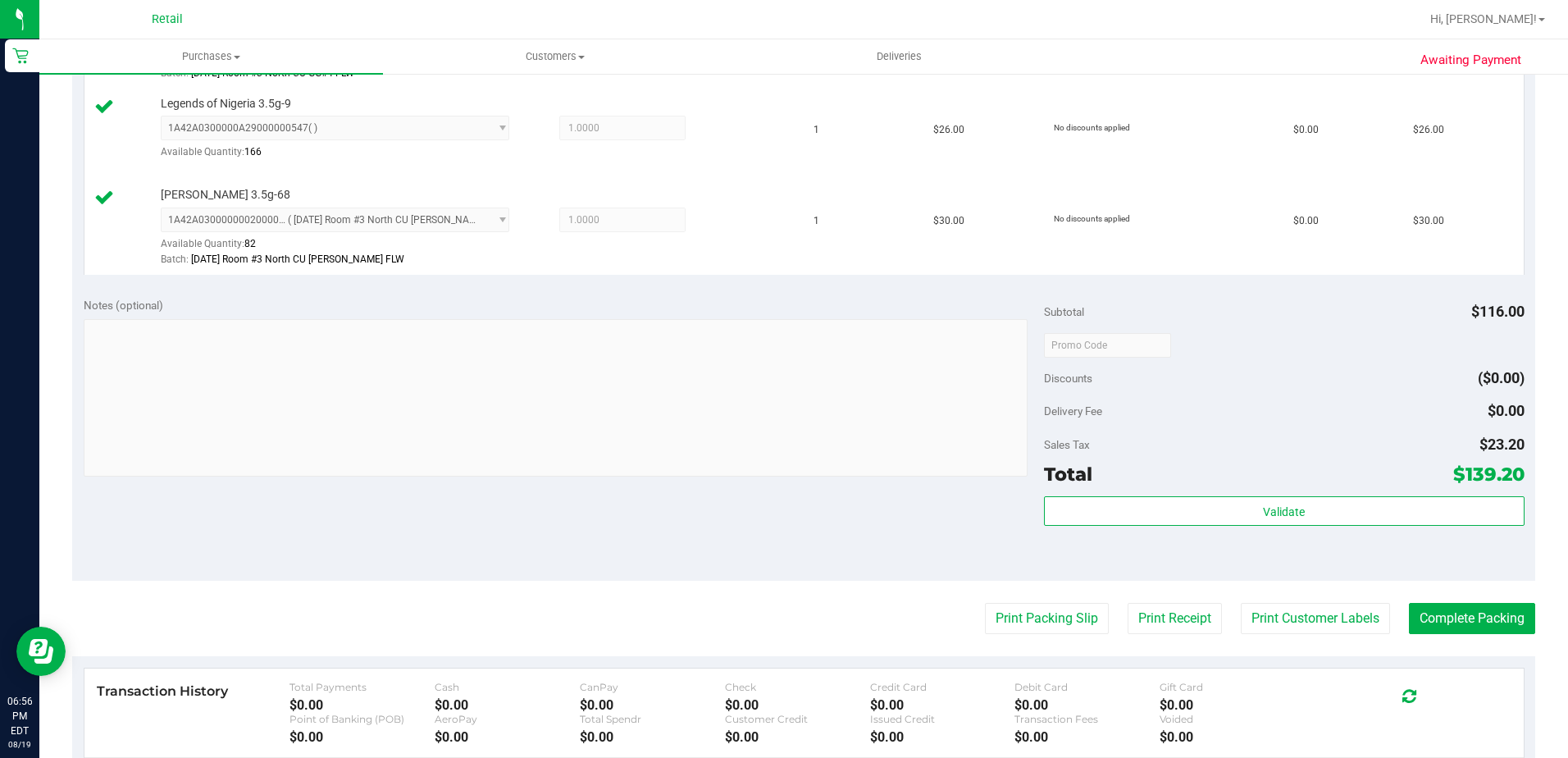
scroll to position [657, 0]
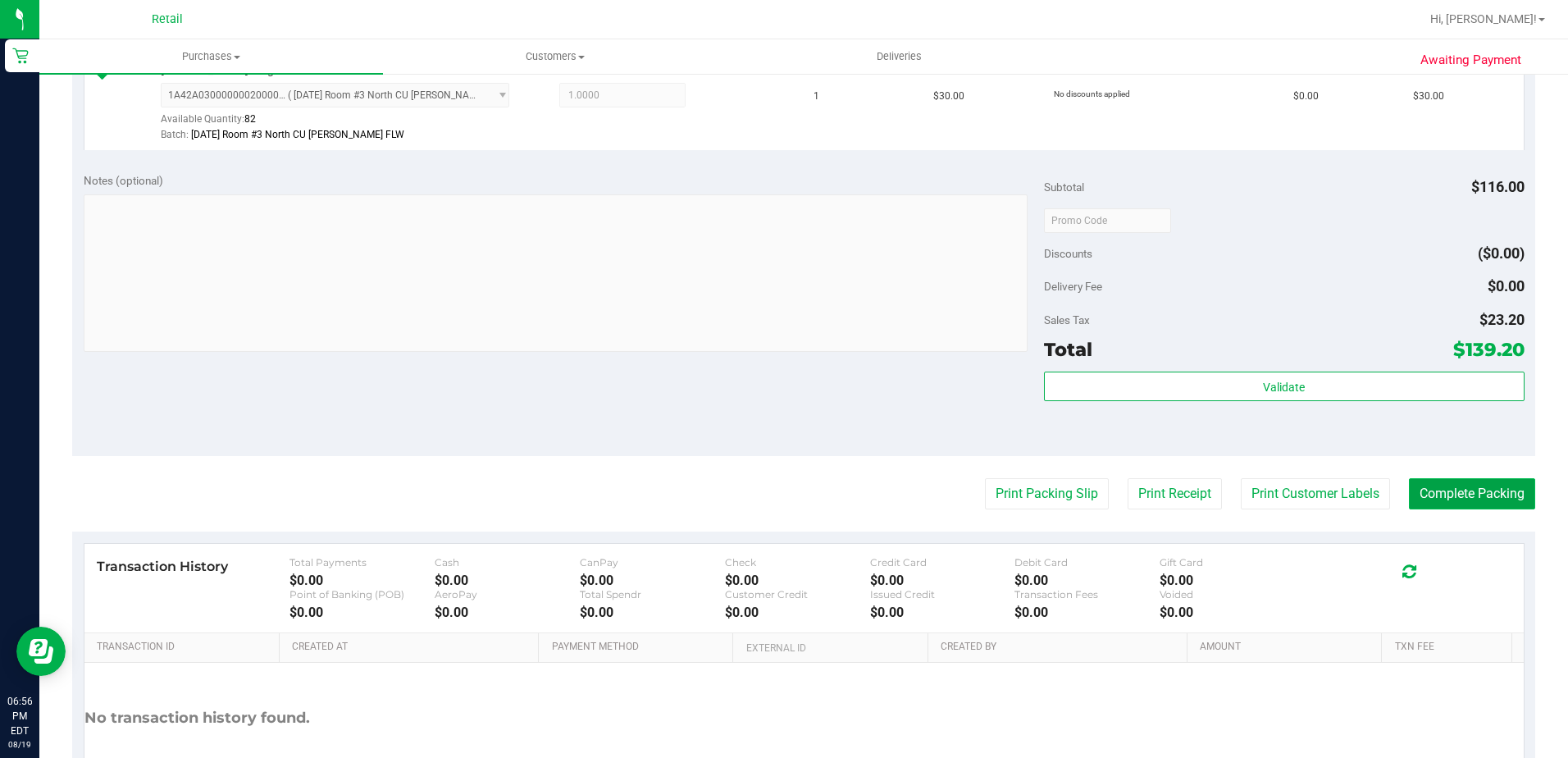
click at [1447, 492] on button "Complete Packing" at bounding box center [1473, 494] width 127 height 31
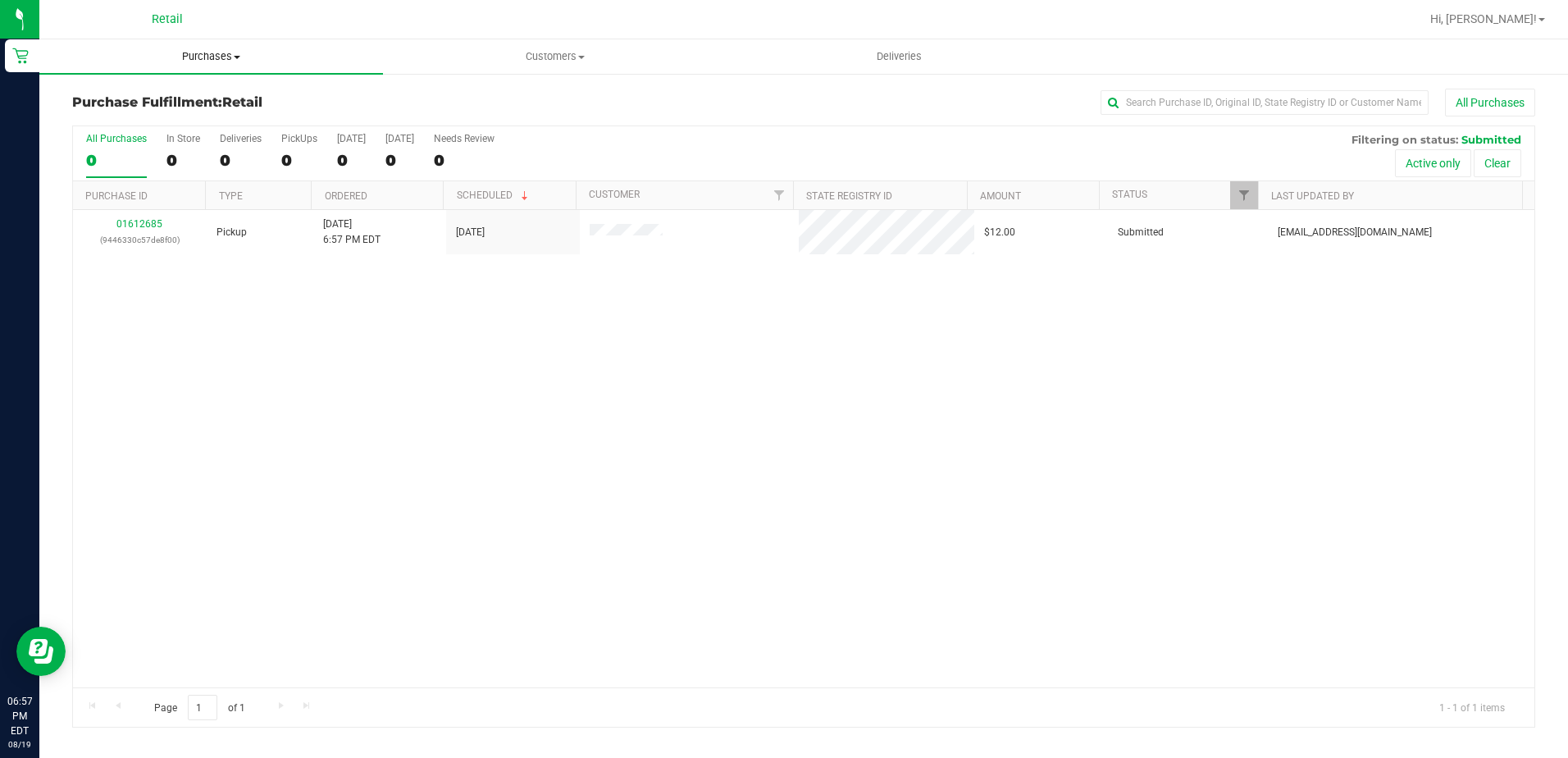
click at [173, 58] on span "Purchases" at bounding box center [211, 56] width 343 height 14
click at [138, 139] on span "All purchases" at bounding box center [98, 138] width 116 height 14
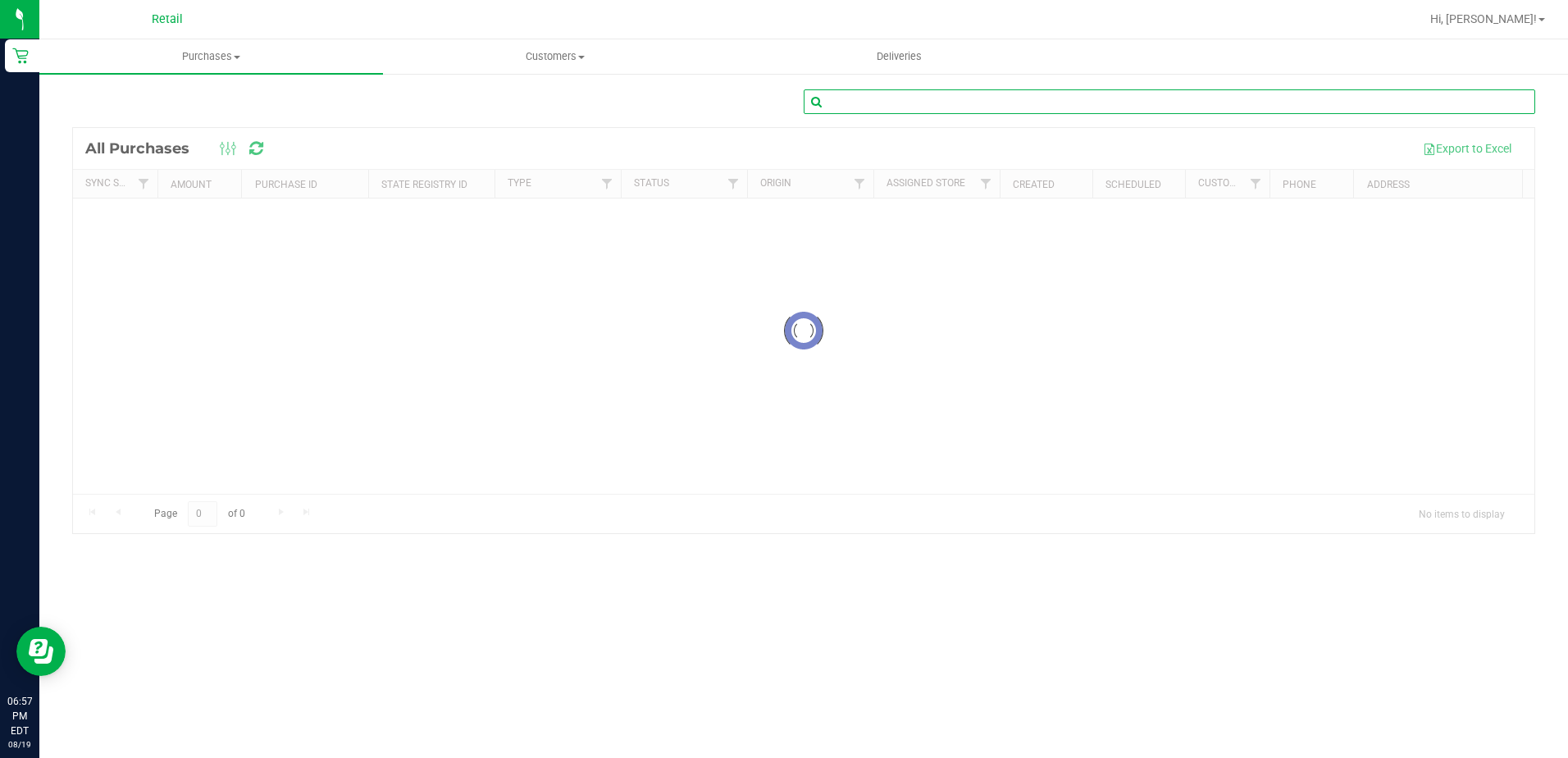
click at [906, 108] on input "text" at bounding box center [1169, 101] width 732 height 24
type input "[PERSON_NAME]"
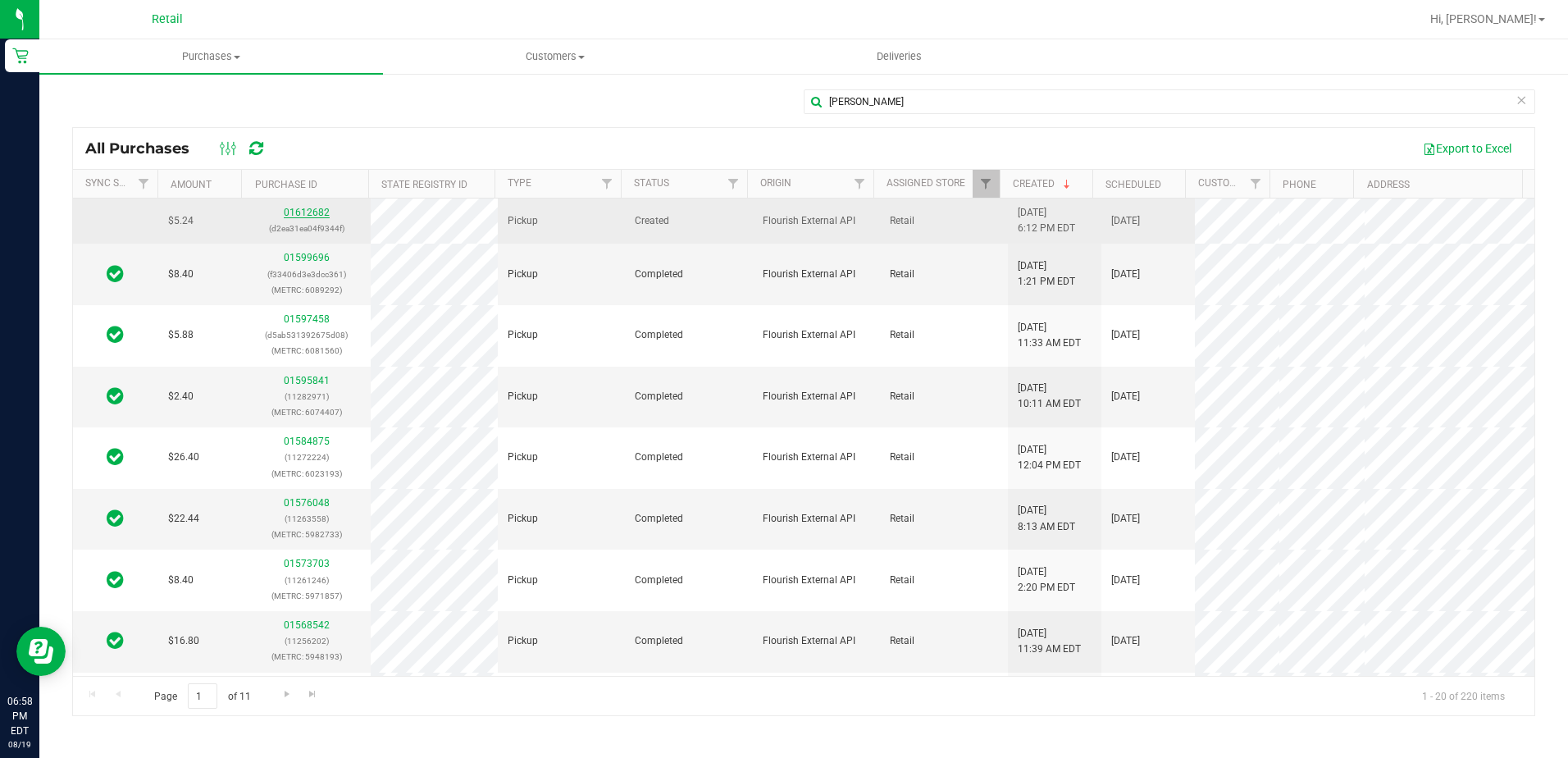
click at [311, 217] on link "01612682" at bounding box center [306, 213] width 46 height 12
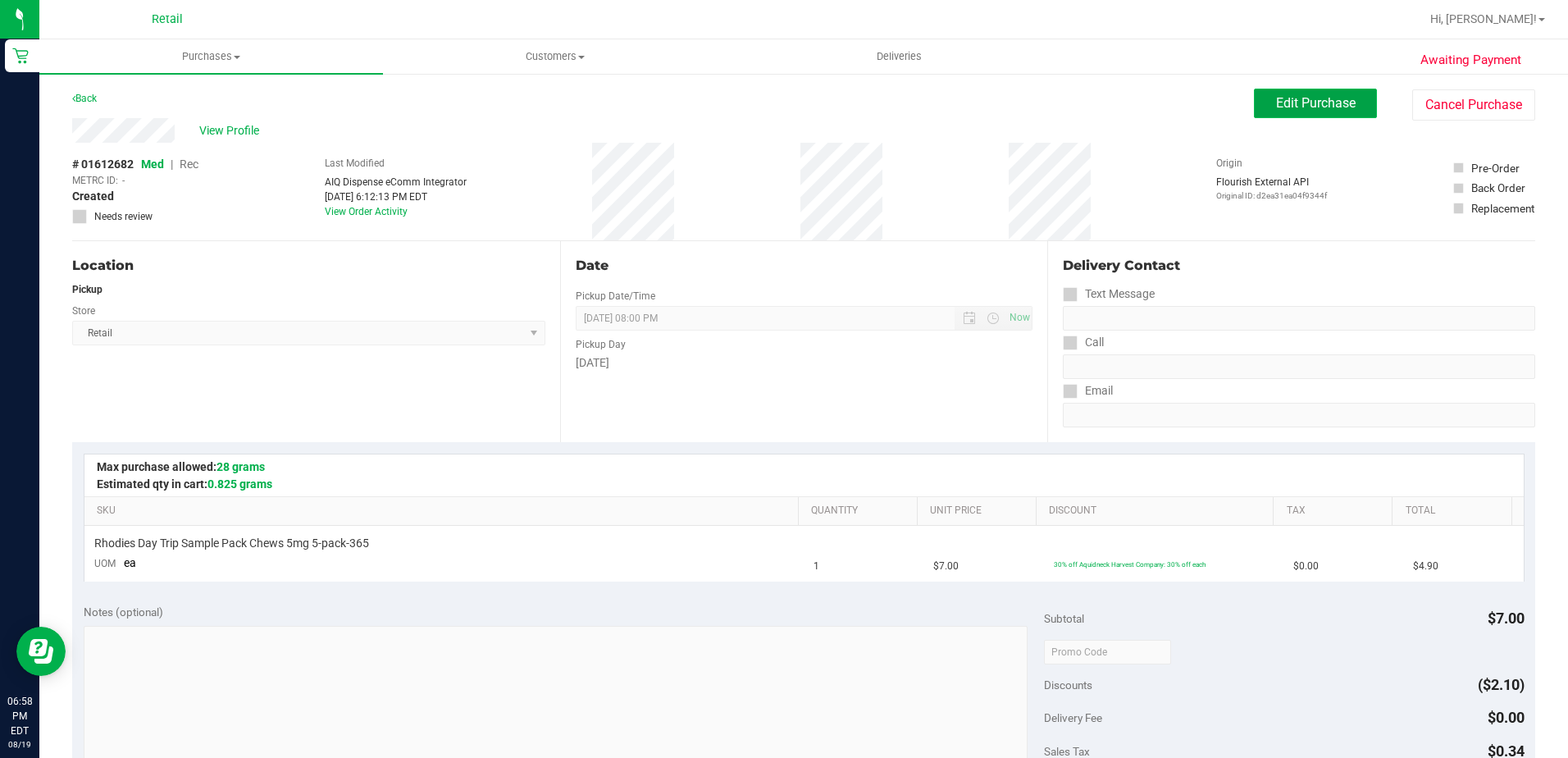
click at [1276, 108] on span "Edit Purchase" at bounding box center [1316, 103] width 79 height 15
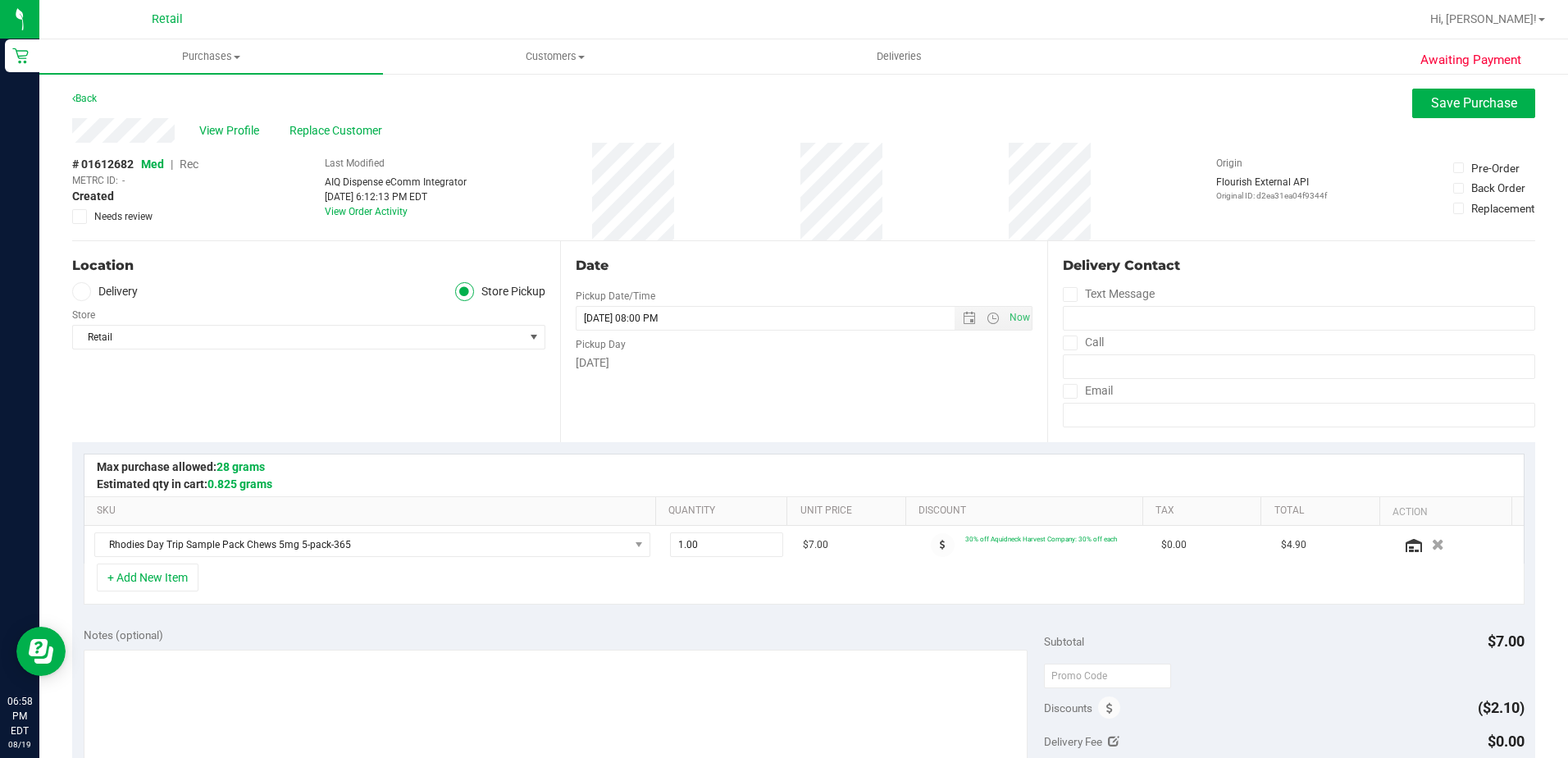
click at [191, 164] on span "Rec" at bounding box center [189, 165] width 19 height 14
click at [1431, 96] on span "Save Purchase" at bounding box center [1474, 103] width 86 height 15
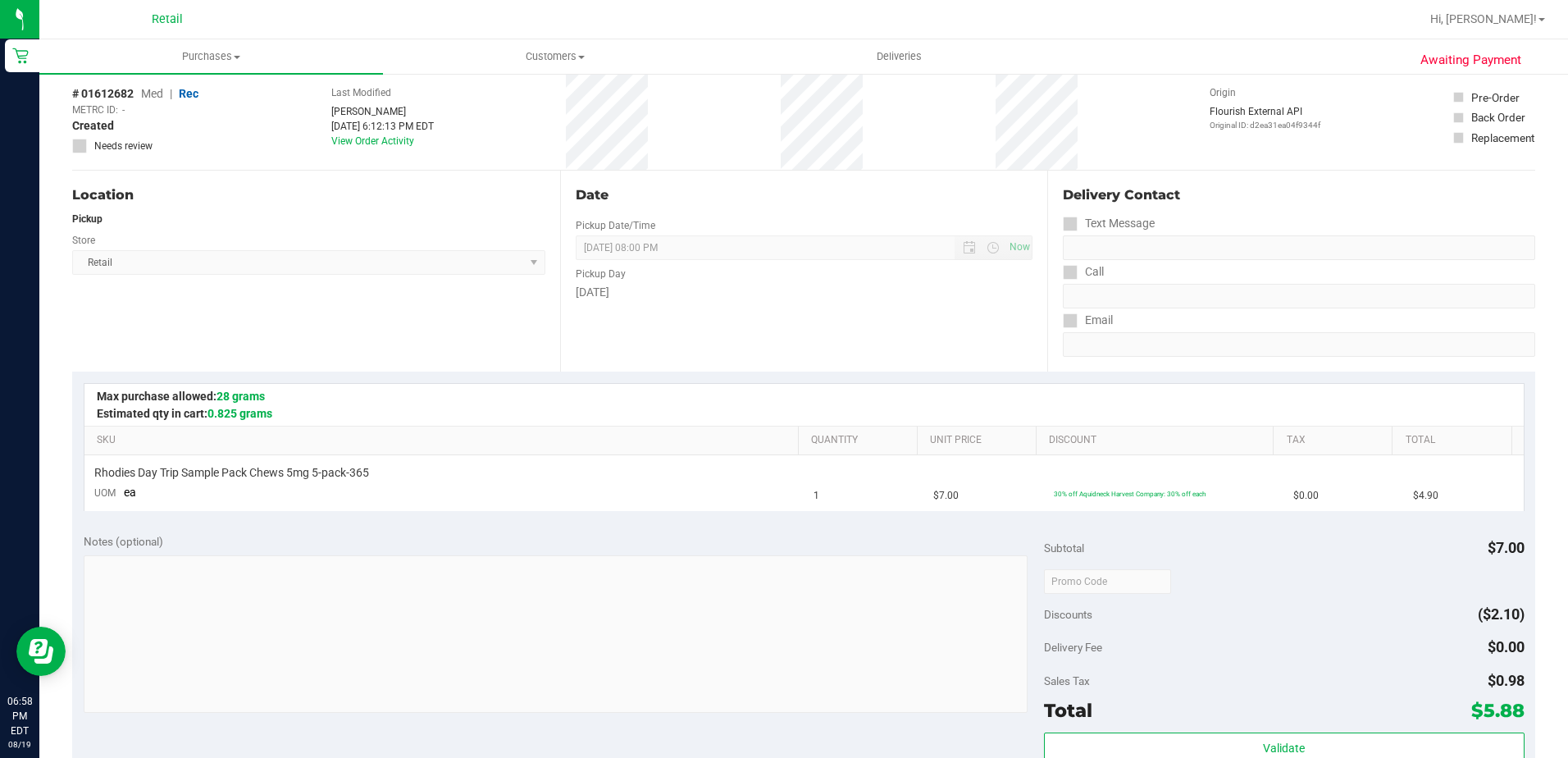
scroll to position [246, 0]
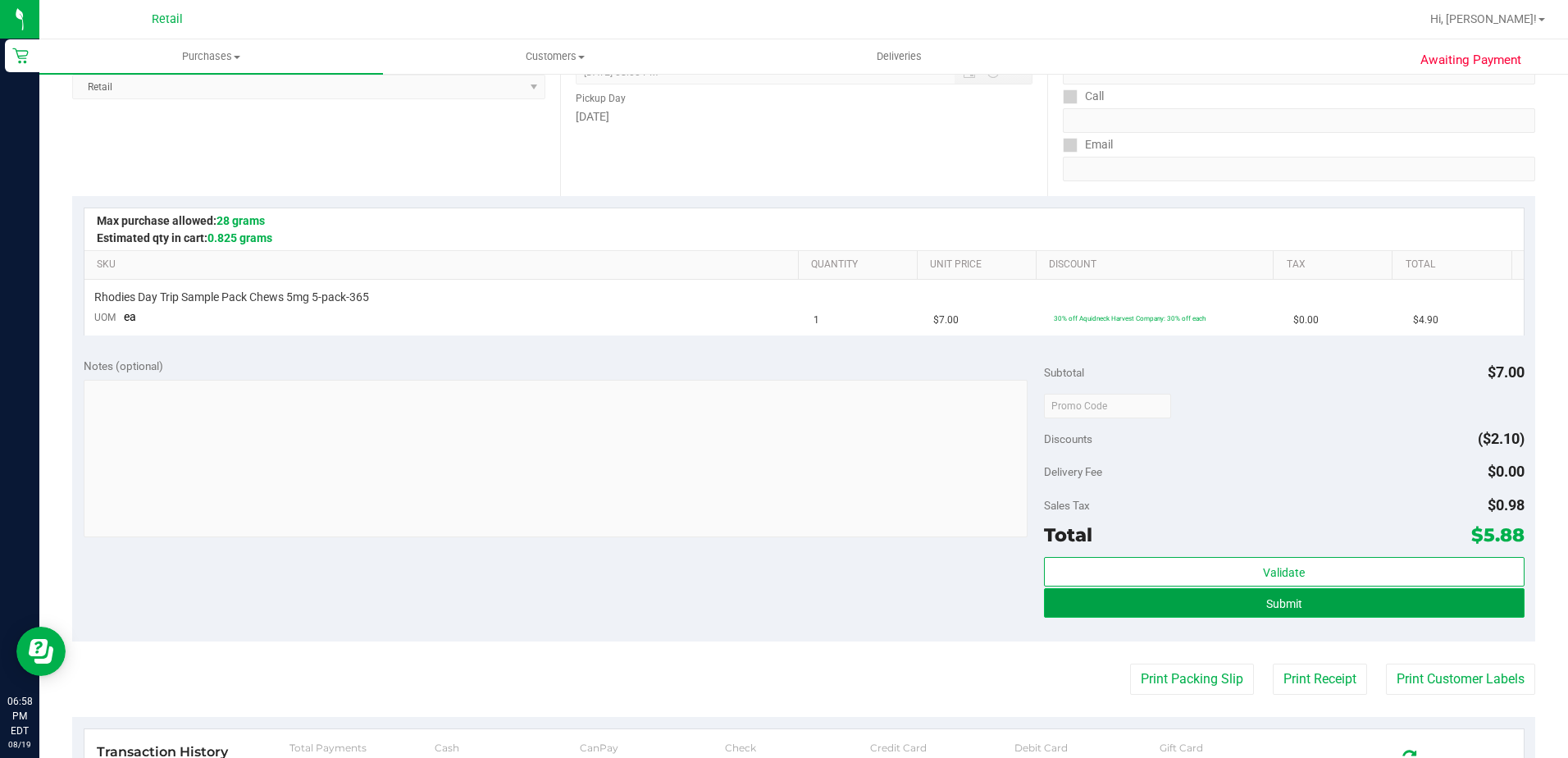
click at [1142, 609] on button "Submit" at bounding box center [1284, 603] width 481 height 30
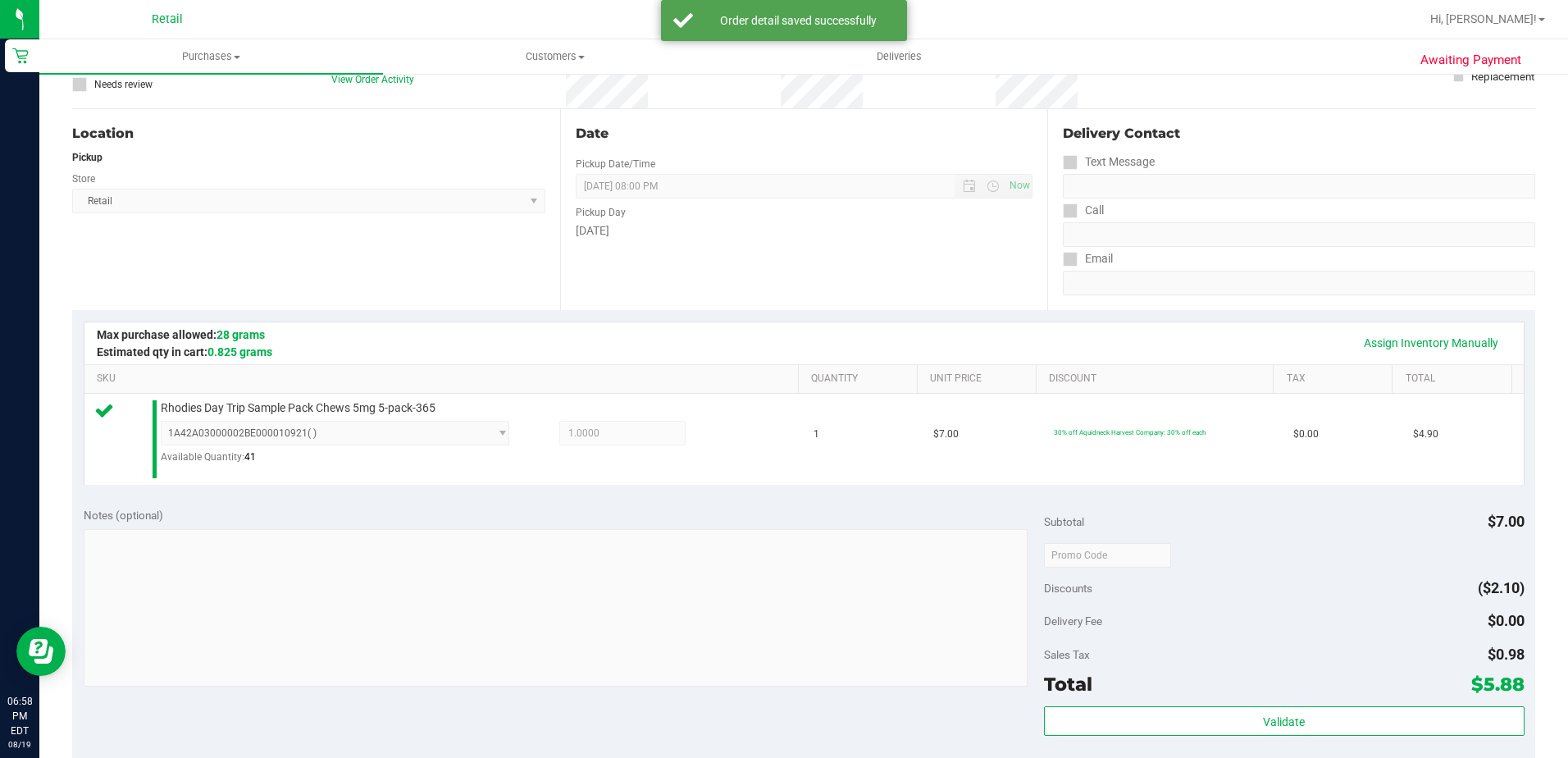
scroll to position [328, 0]
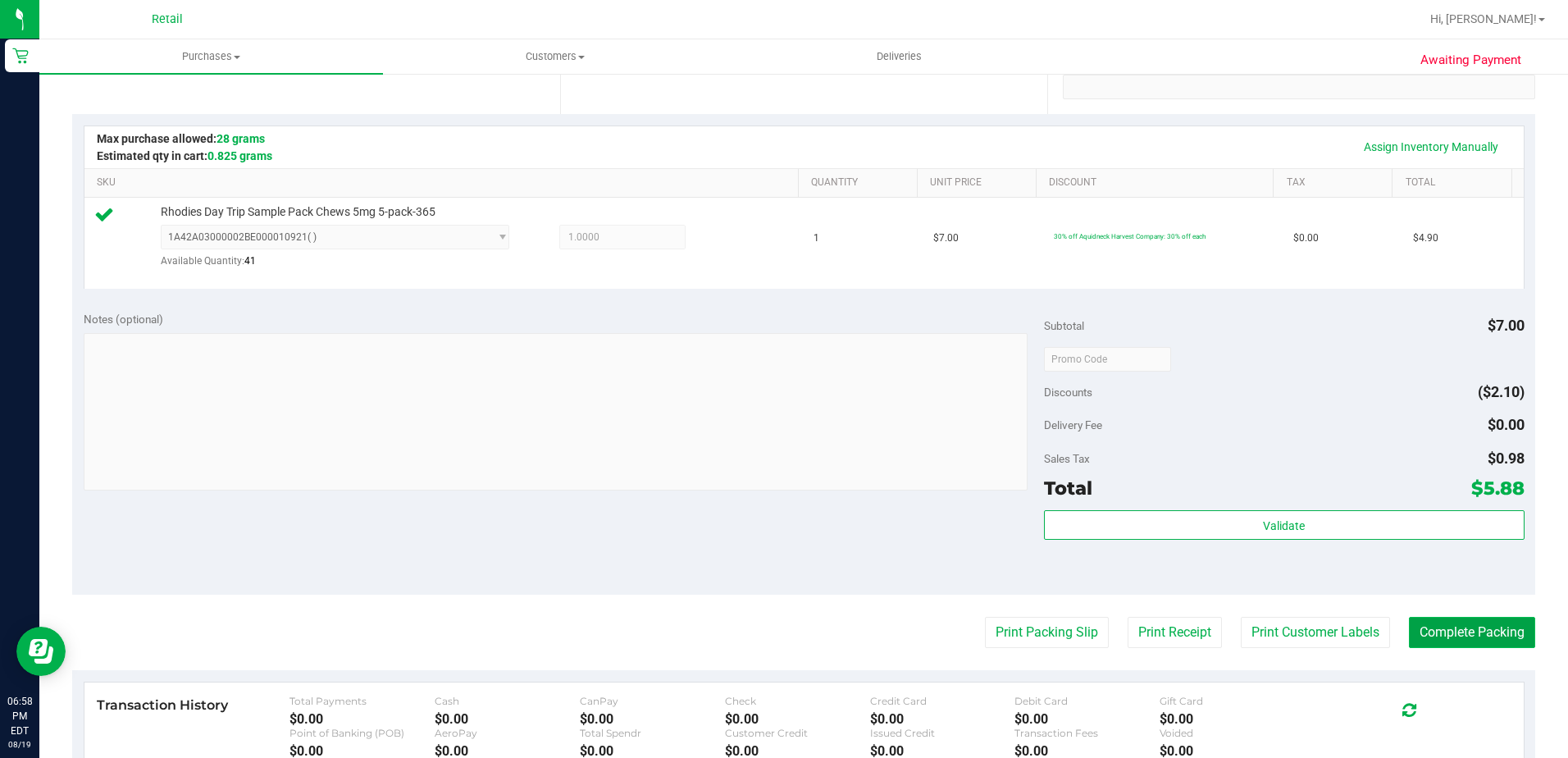
click at [1456, 621] on button "Complete Packing" at bounding box center [1473, 632] width 127 height 31
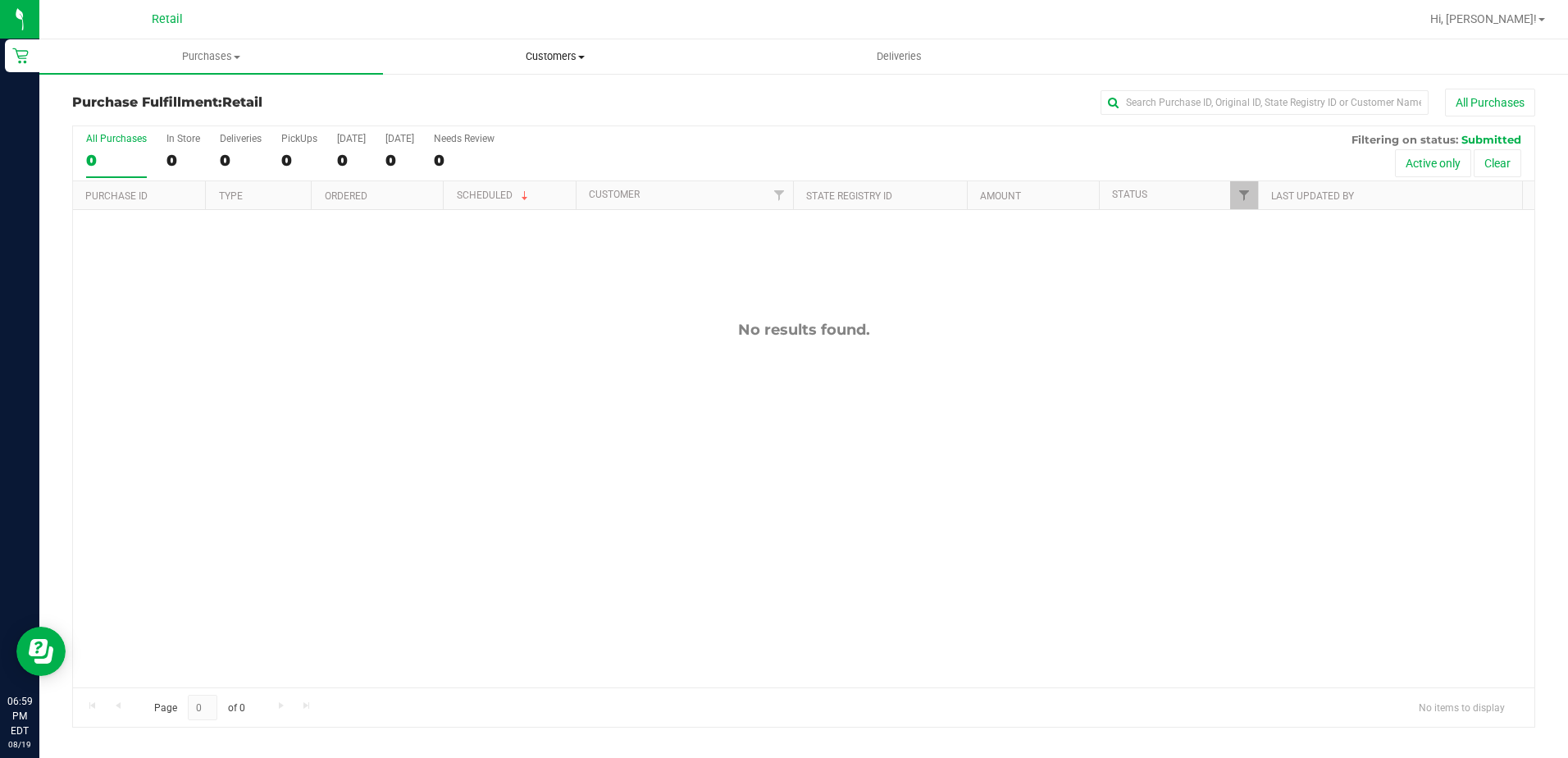
click at [548, 63] on span "Customers" at bounding box center [554, 56] width 342 height 14
click at [472, 102] on span "All customers" at bounding box center [442, 99] width 118 height 14
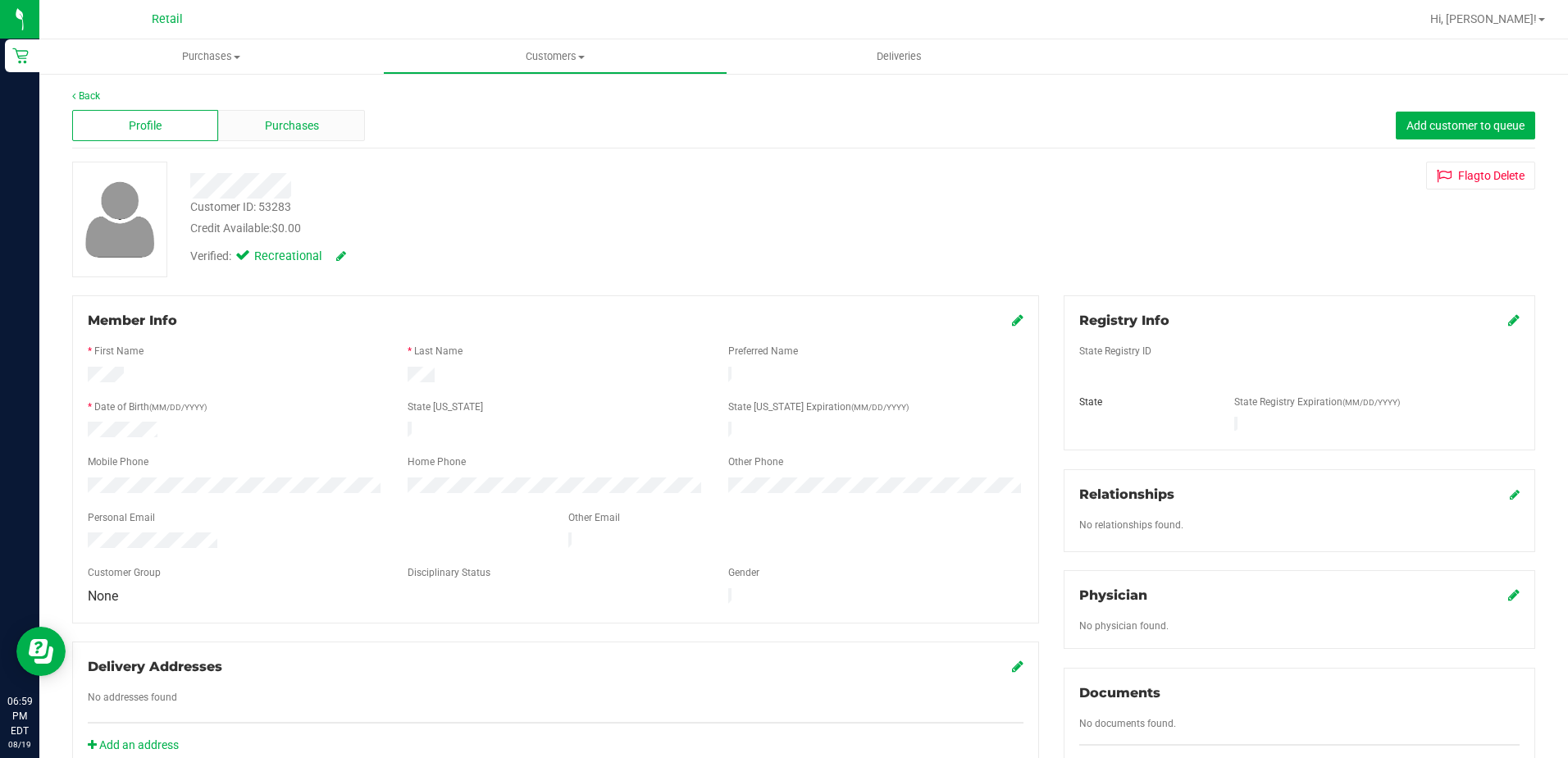
click at [277, 133] on span "Purchases" at bounding box center [292, 126] width 54 height 17
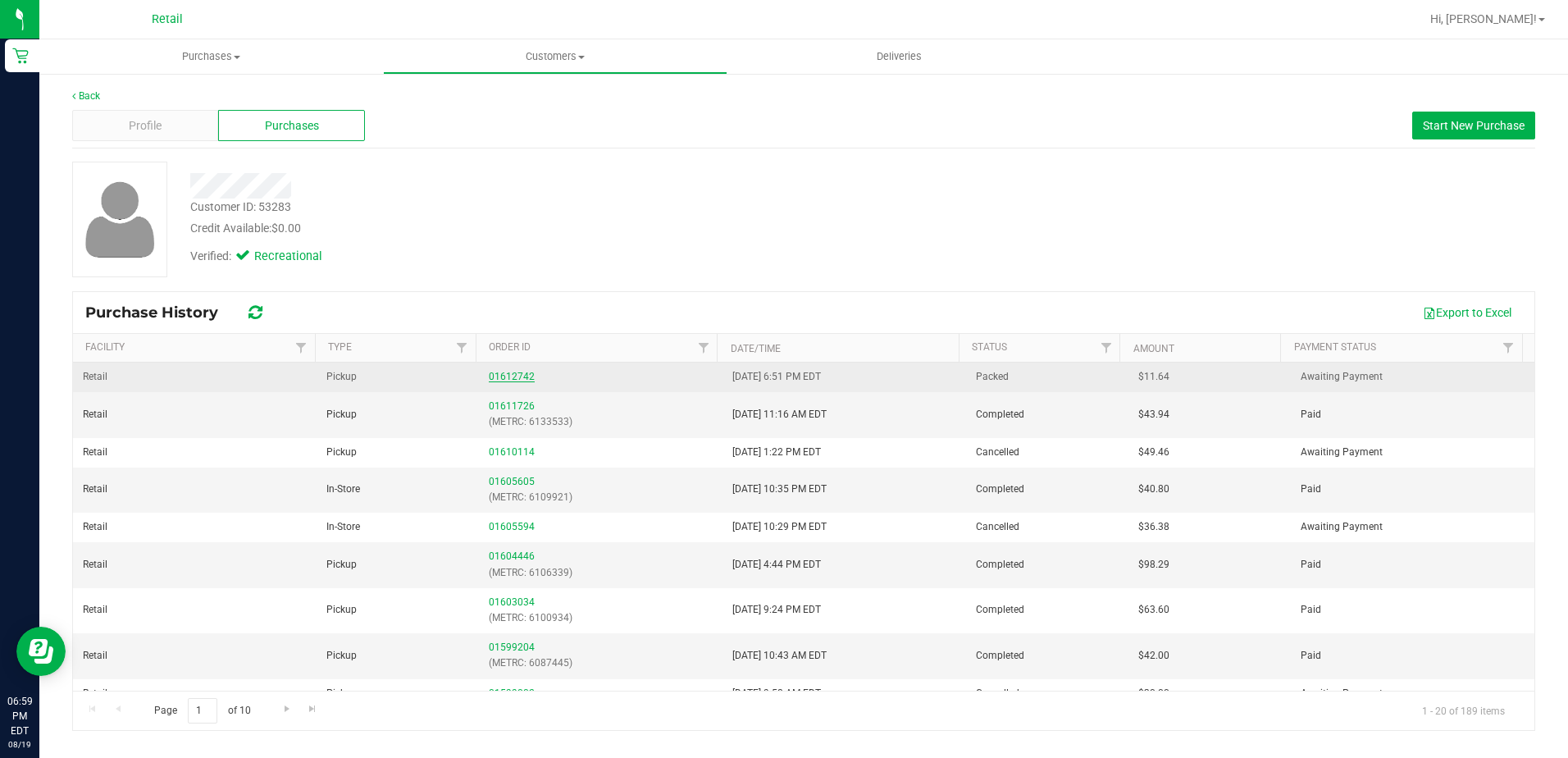
click at [518, 376] on link "01612742" at bounding box center [511, 376] width 46 height 12
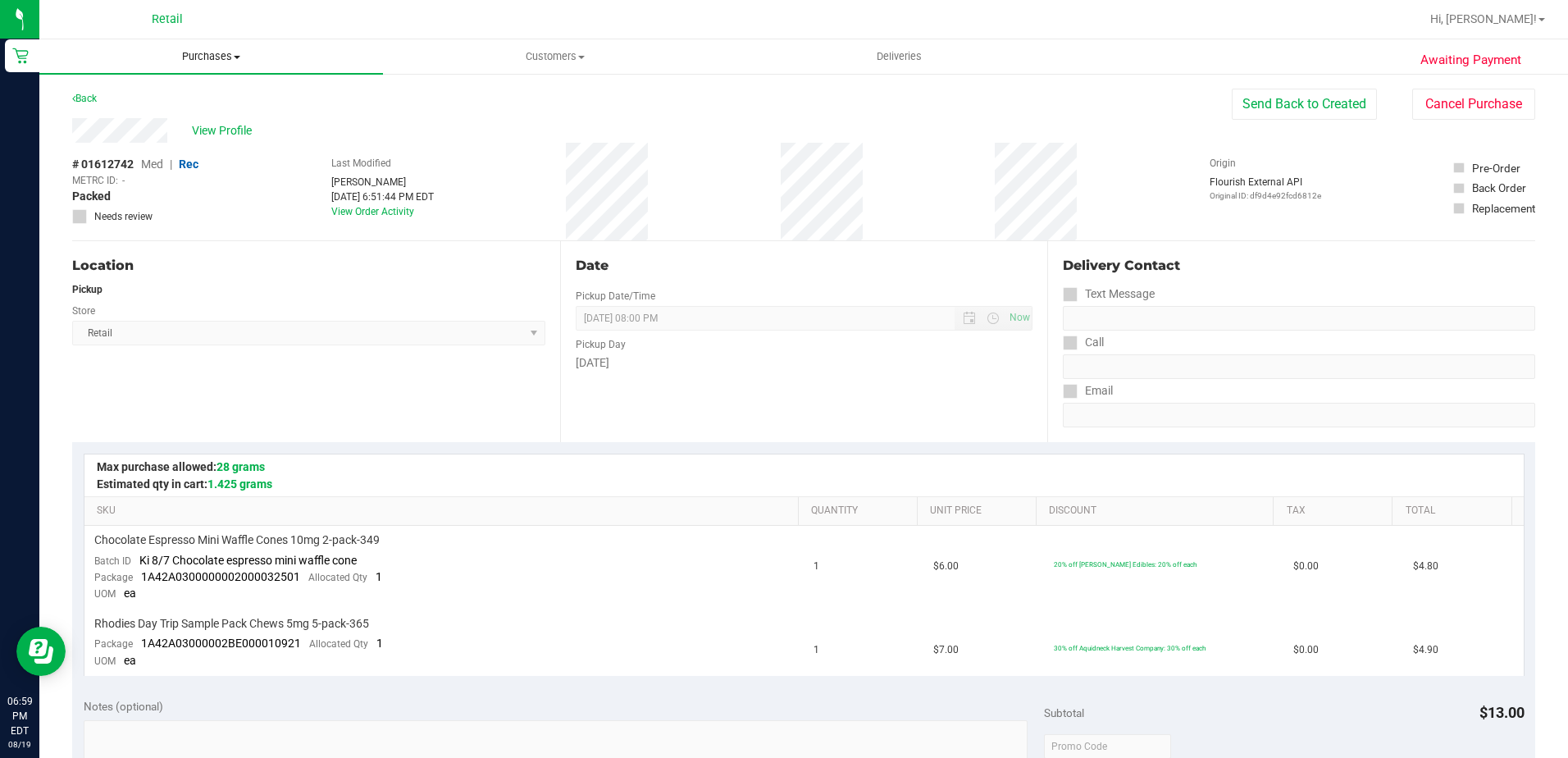
click at [230, 54] on span "Purchases" at bounding box center [211, 56] width 343 height 14
click at [539, 49] on span "Customers" at bounding box center [554, 56] width 342 height 14
click at [476, 102] on span "All customers" at bounding box center [442, 99] width 118 height 14
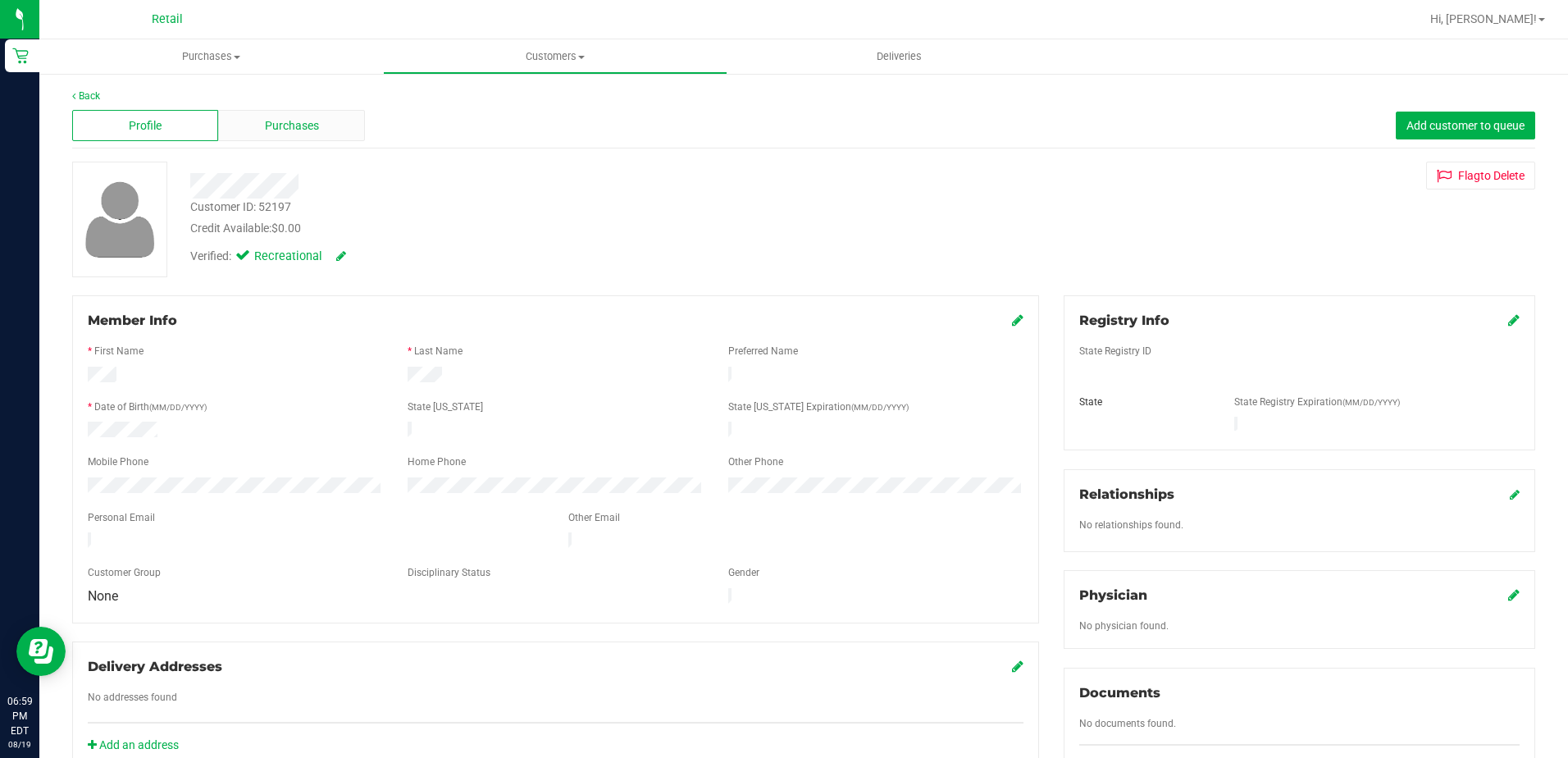
click at [288, 121] on span "Purchases" at bounding box center [292, 126] width 54 height 17
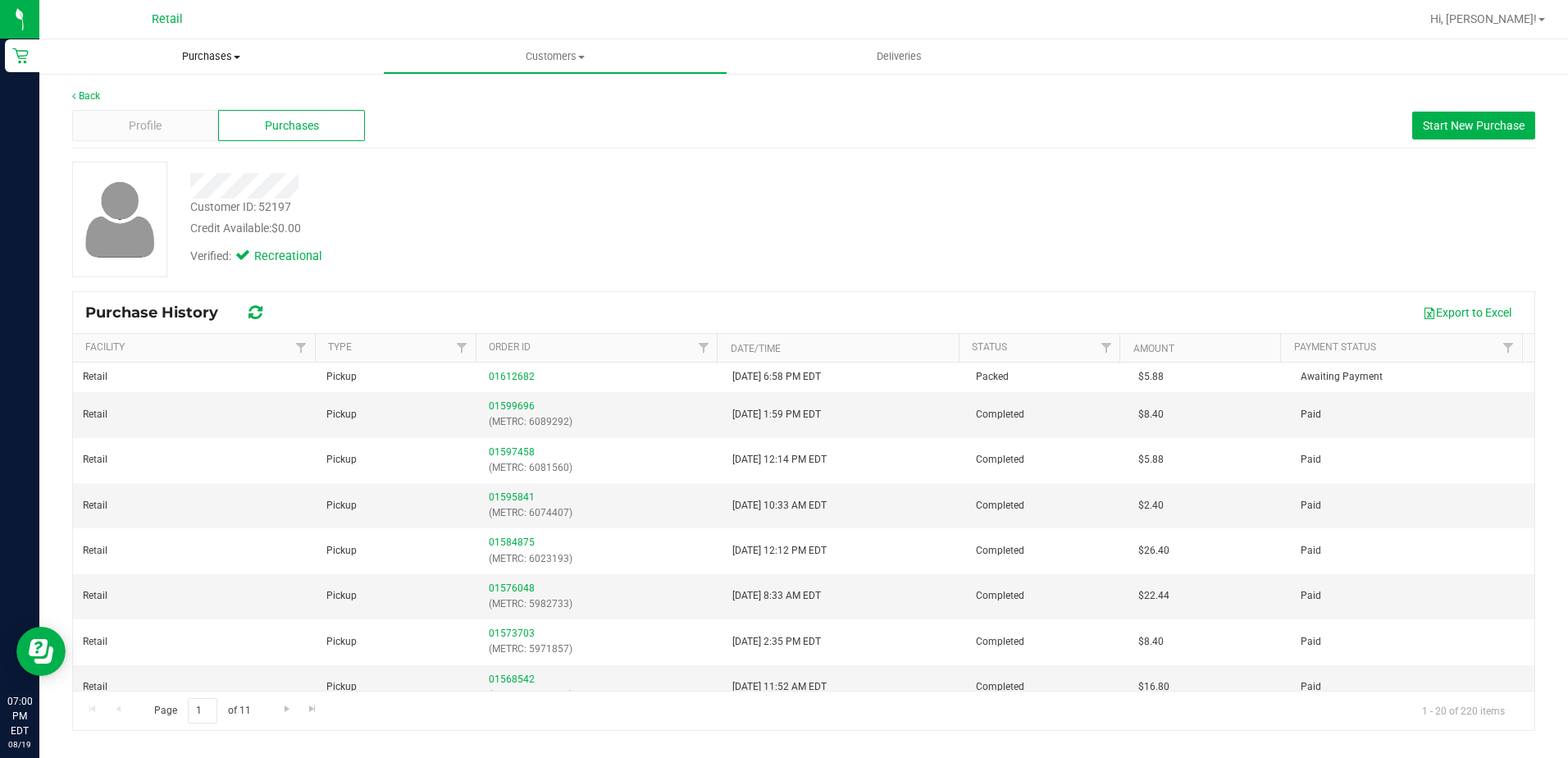
click at [234, 57] on span at bounding box center [237, 57] width 7 height 3
click at [127, 148] on li "All purchases" at bounding box center [211, 138] width 343 height 19
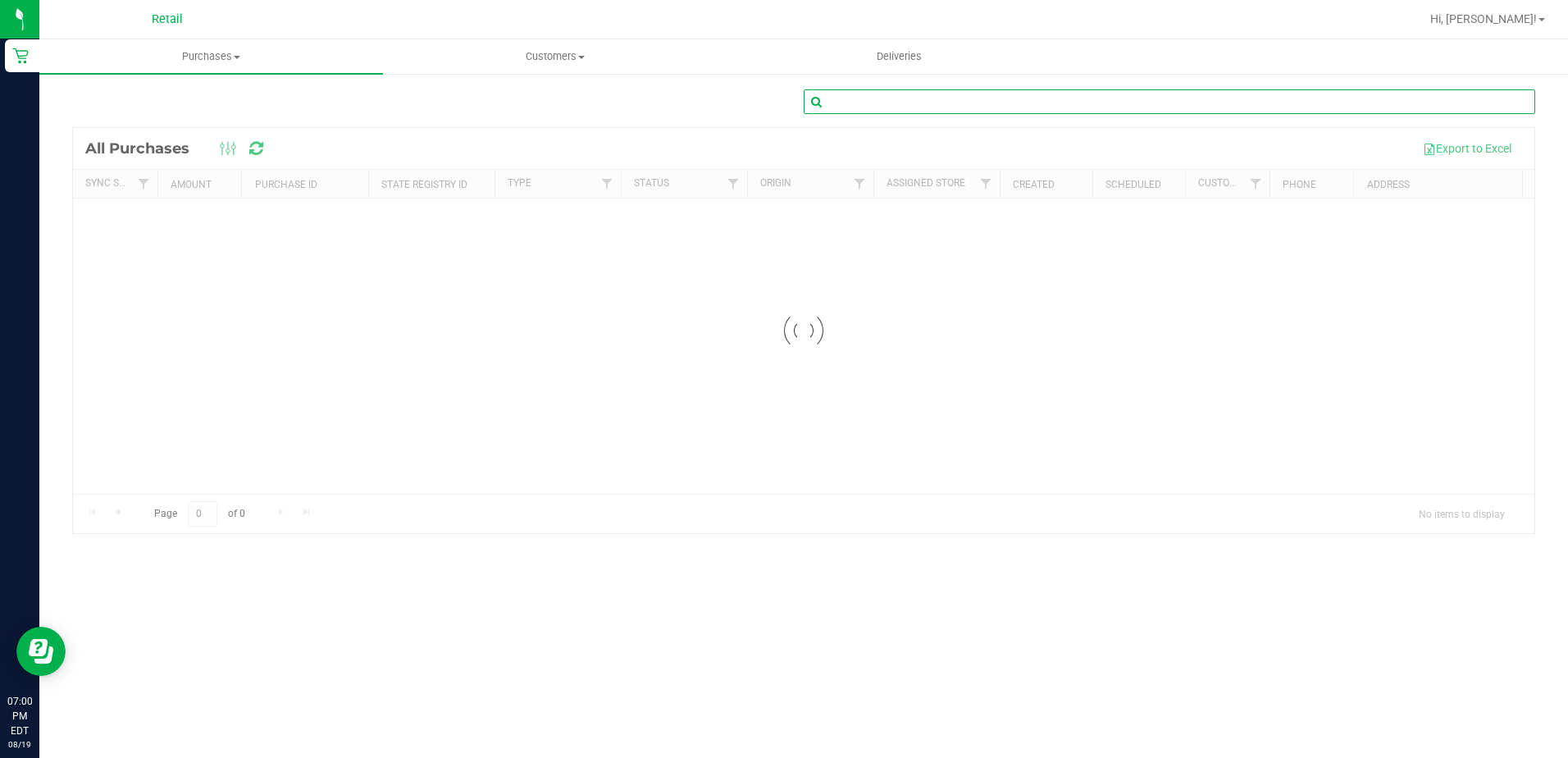
click at [830, 96] on input "text" at bounding box center [1169, 101] width 732 height 24
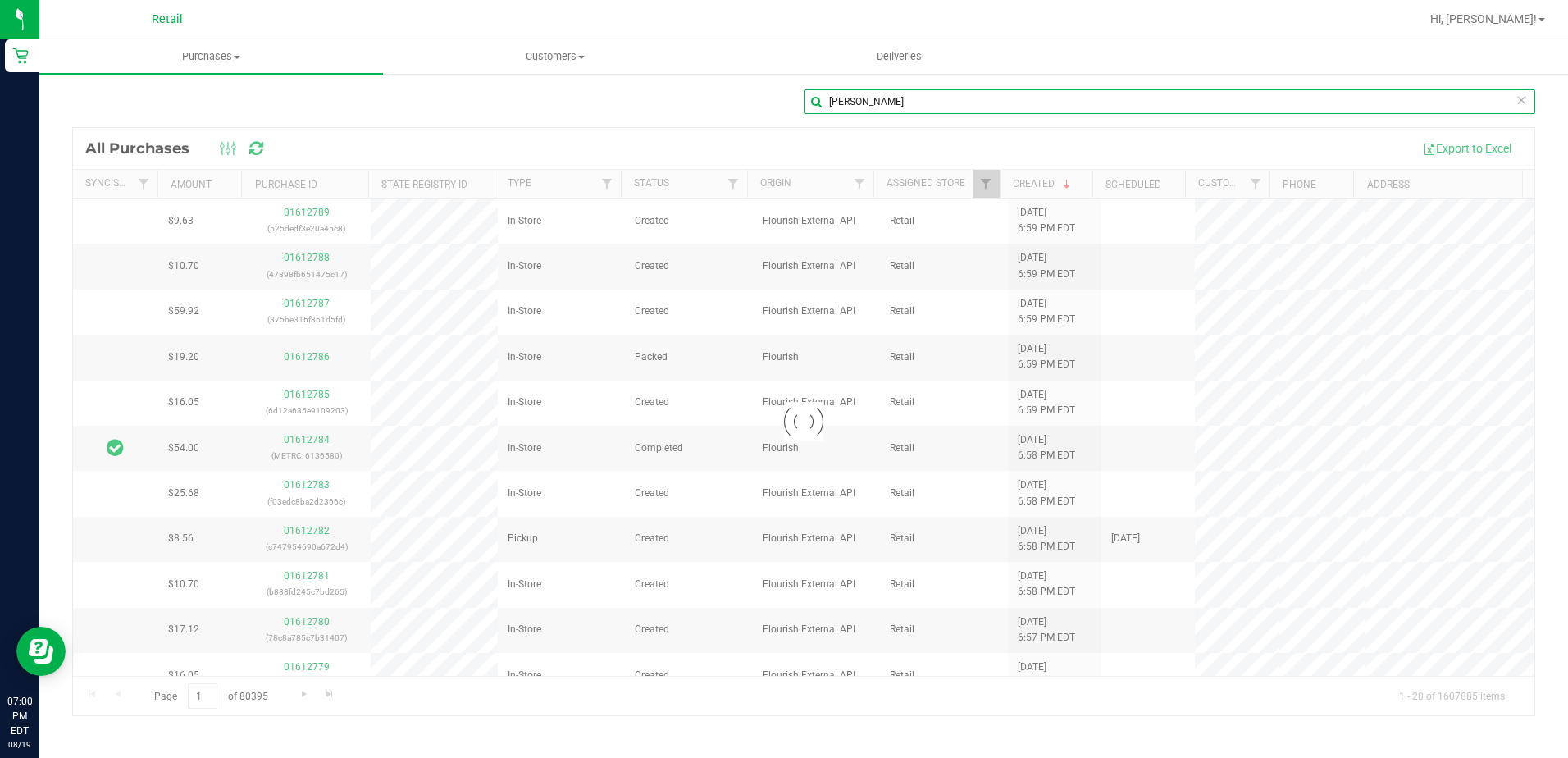
type input "[PERSON_NAME]"
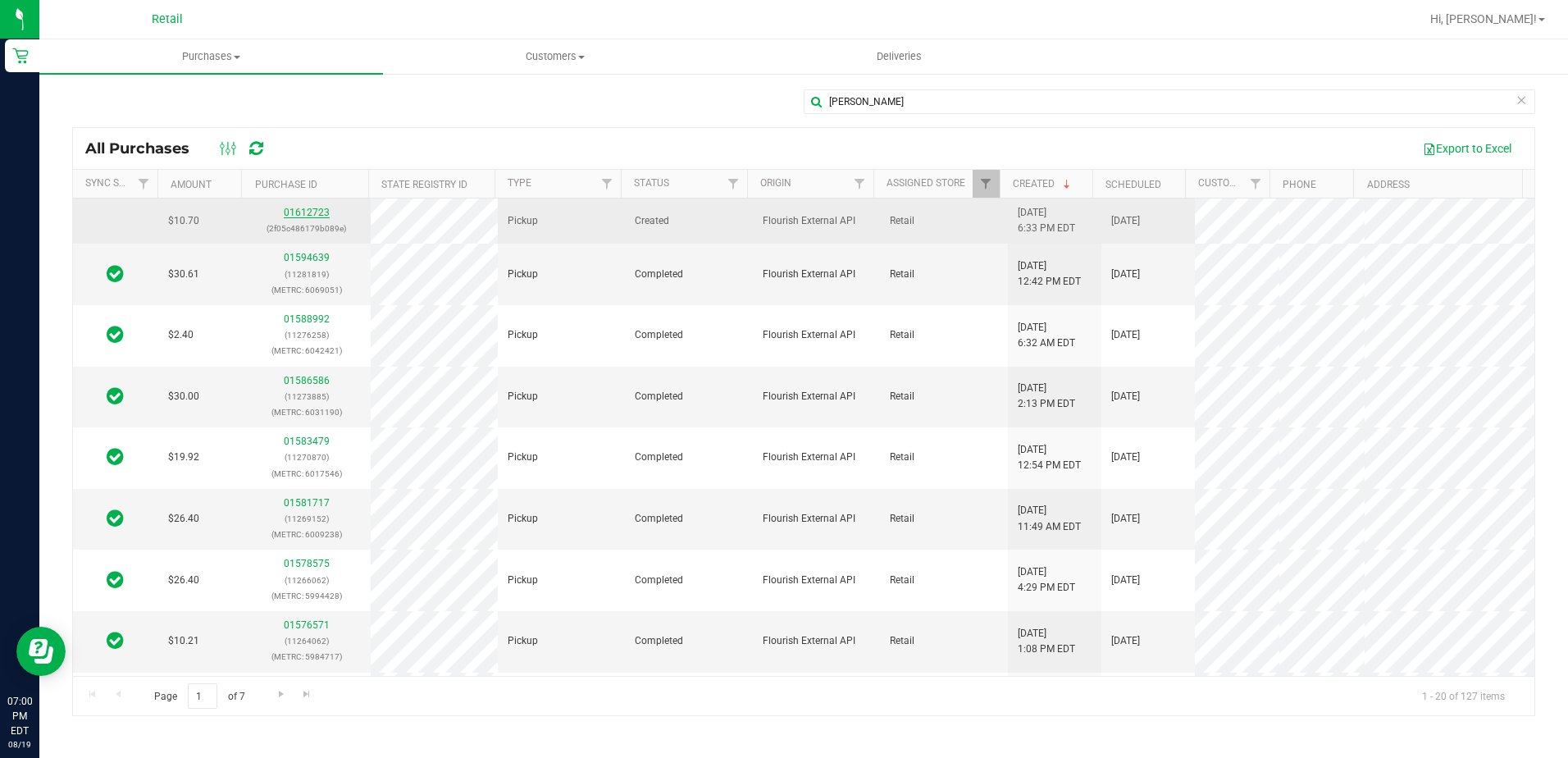
click at [308, 214] on link "01612723" at bounding box center [306, 213] width 46 height 12
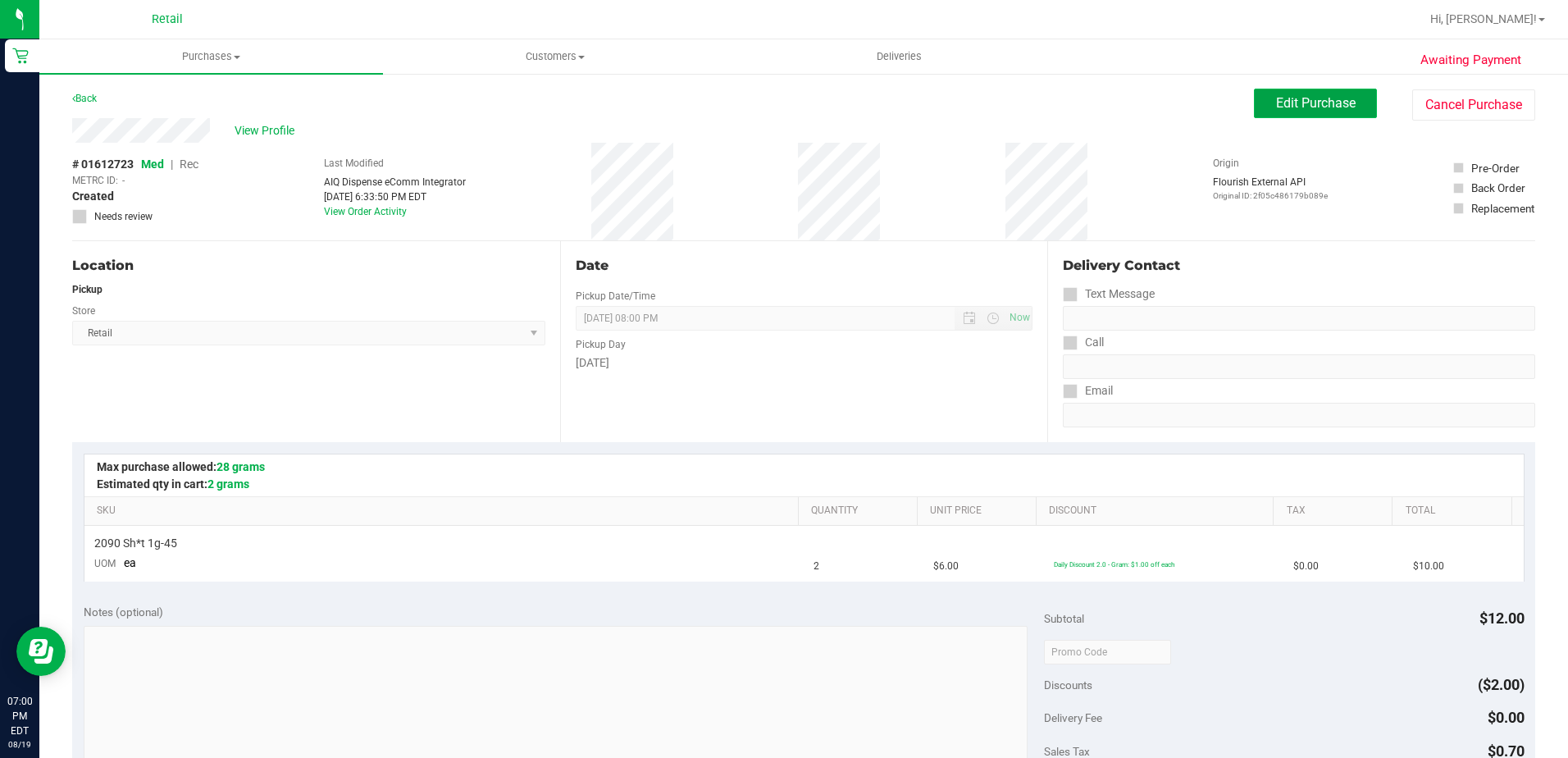
click at [1276, 106] on span "Edit Purchase" at bounding box center [1316, 103] width 79 height 15
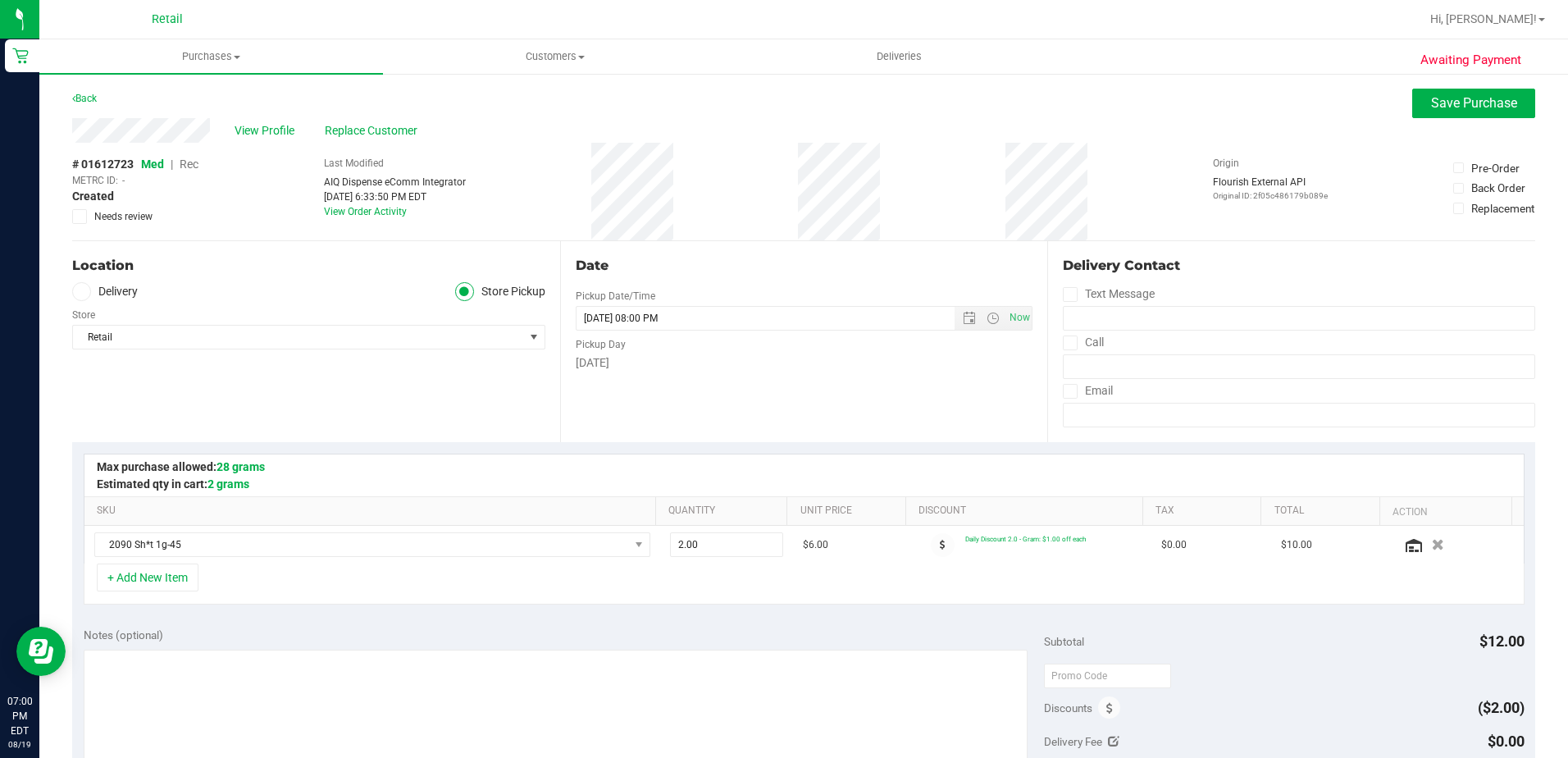
click at [192, 162] on span "Rec" at bounding box center [189, 165] width 19 height 14
click at [1431, 105] on span "Save Purchase" at bounding box center [1474, 103] width 86 height 15
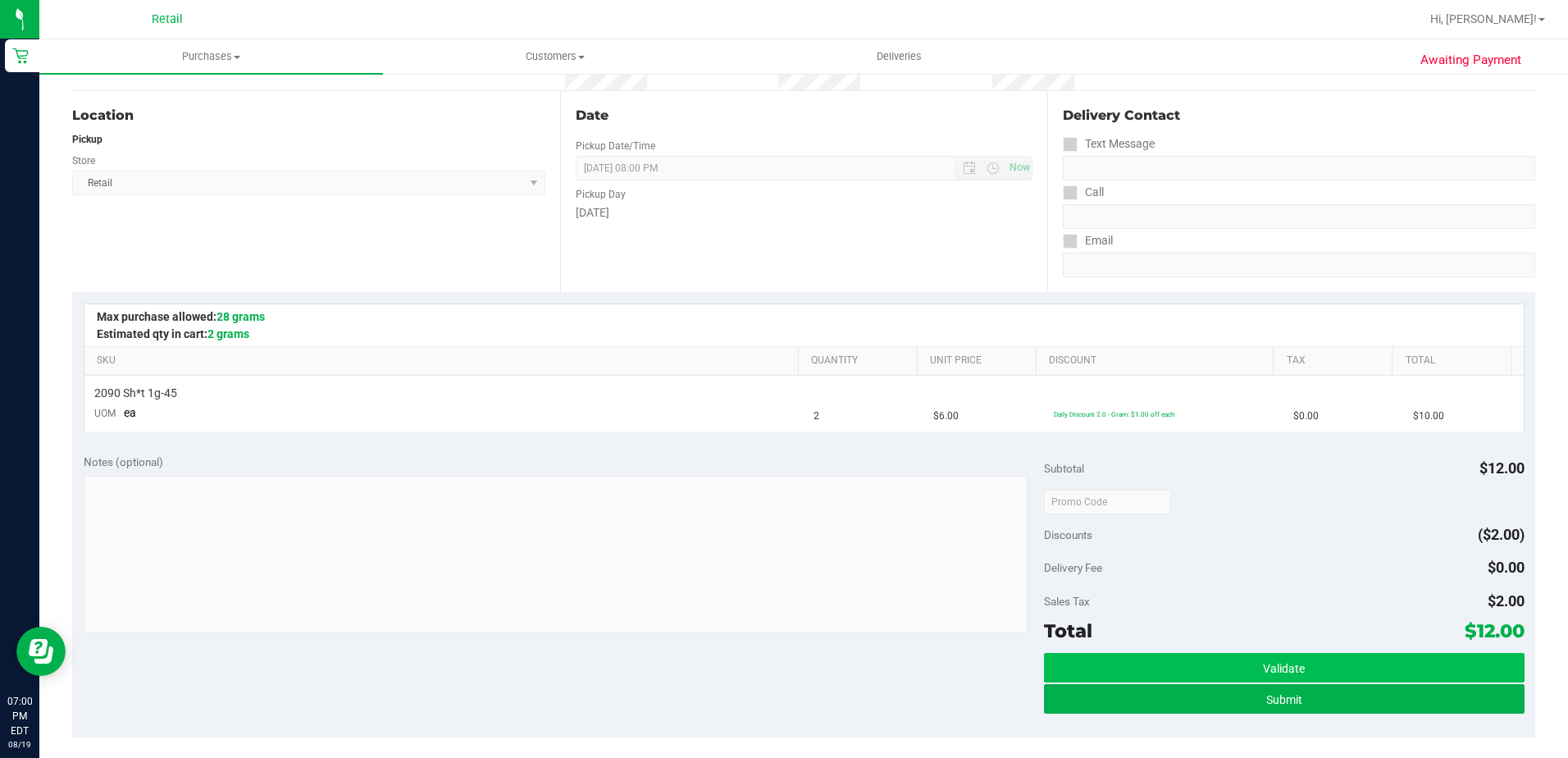
scroll to position [164, 0]
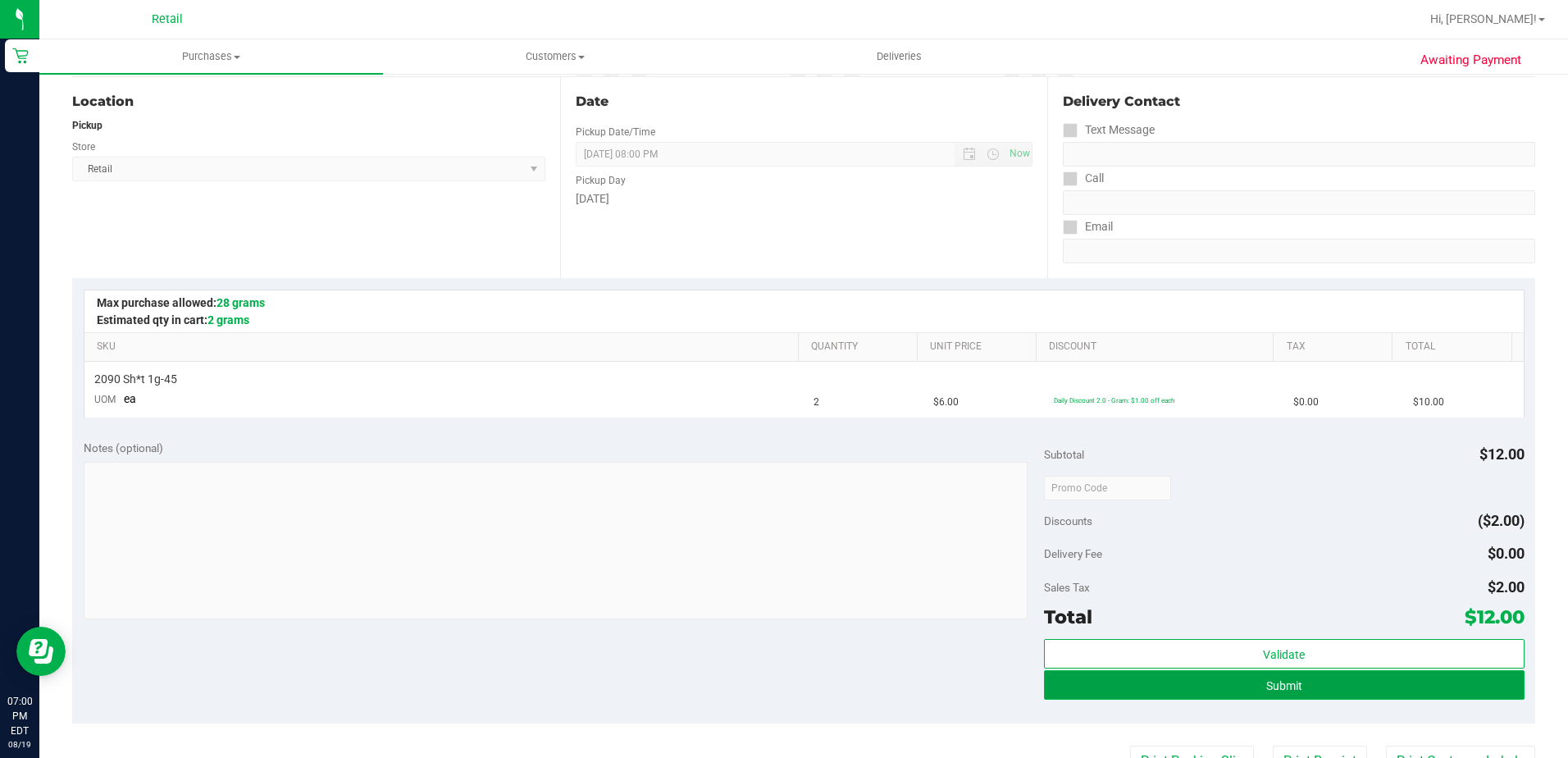
click at [1233, 685] on button "Submit" at bounding box center [1284, 685] width 481 height 30
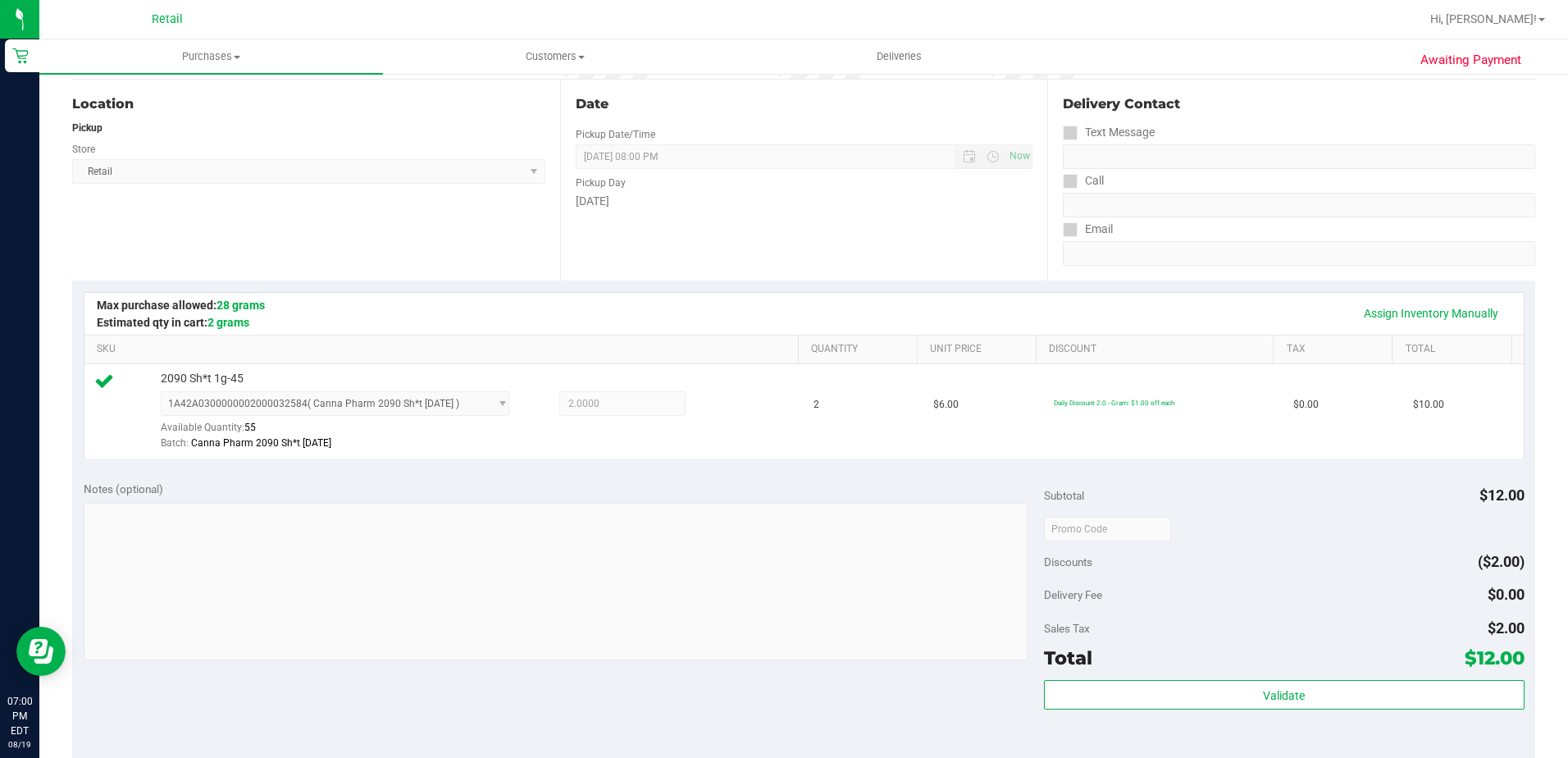
scroll to position [492, 0]
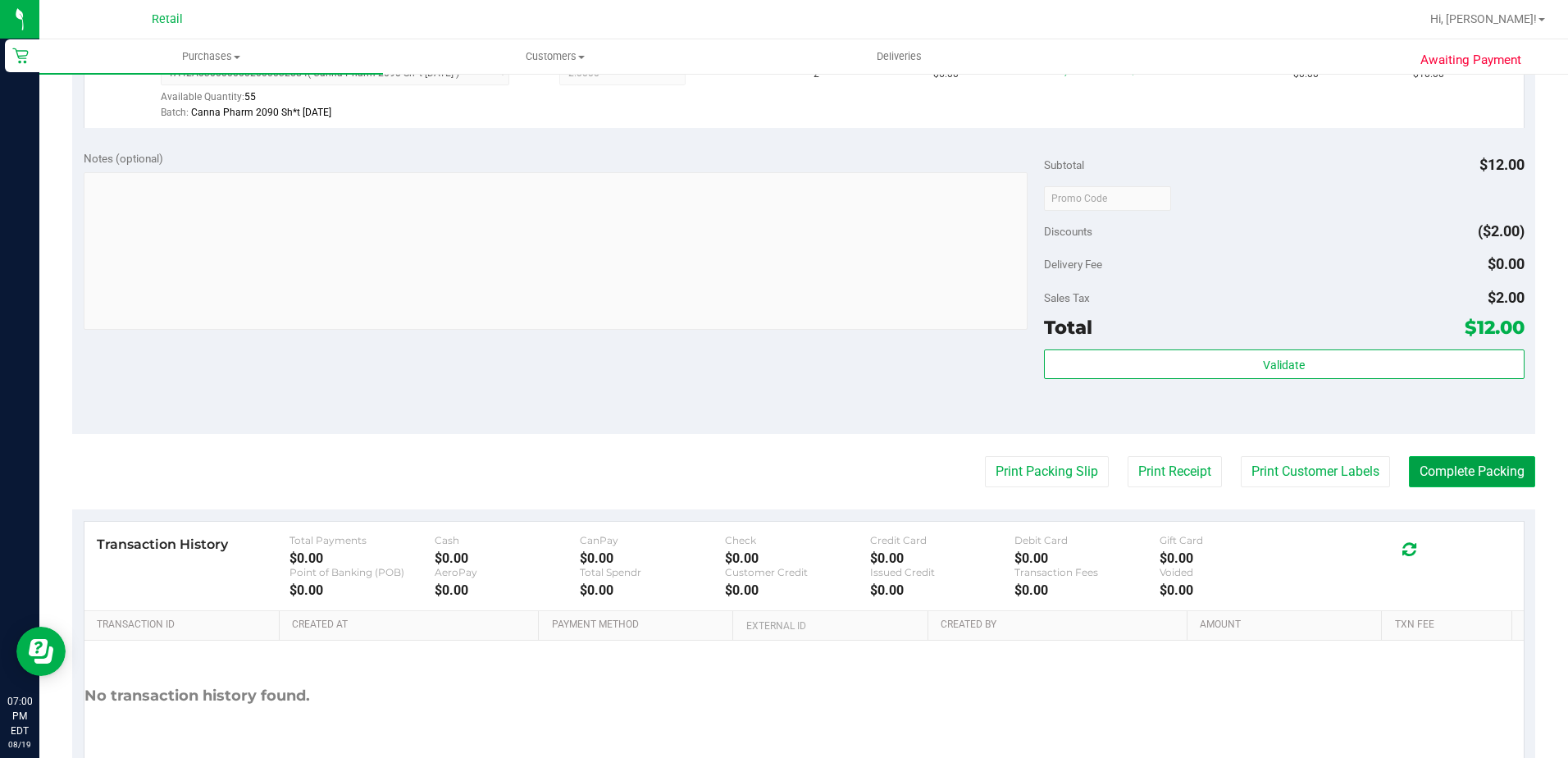
click at [1430, 468] on button "Complete Packing" at bounding box center [1473, 471] width 127 height 31
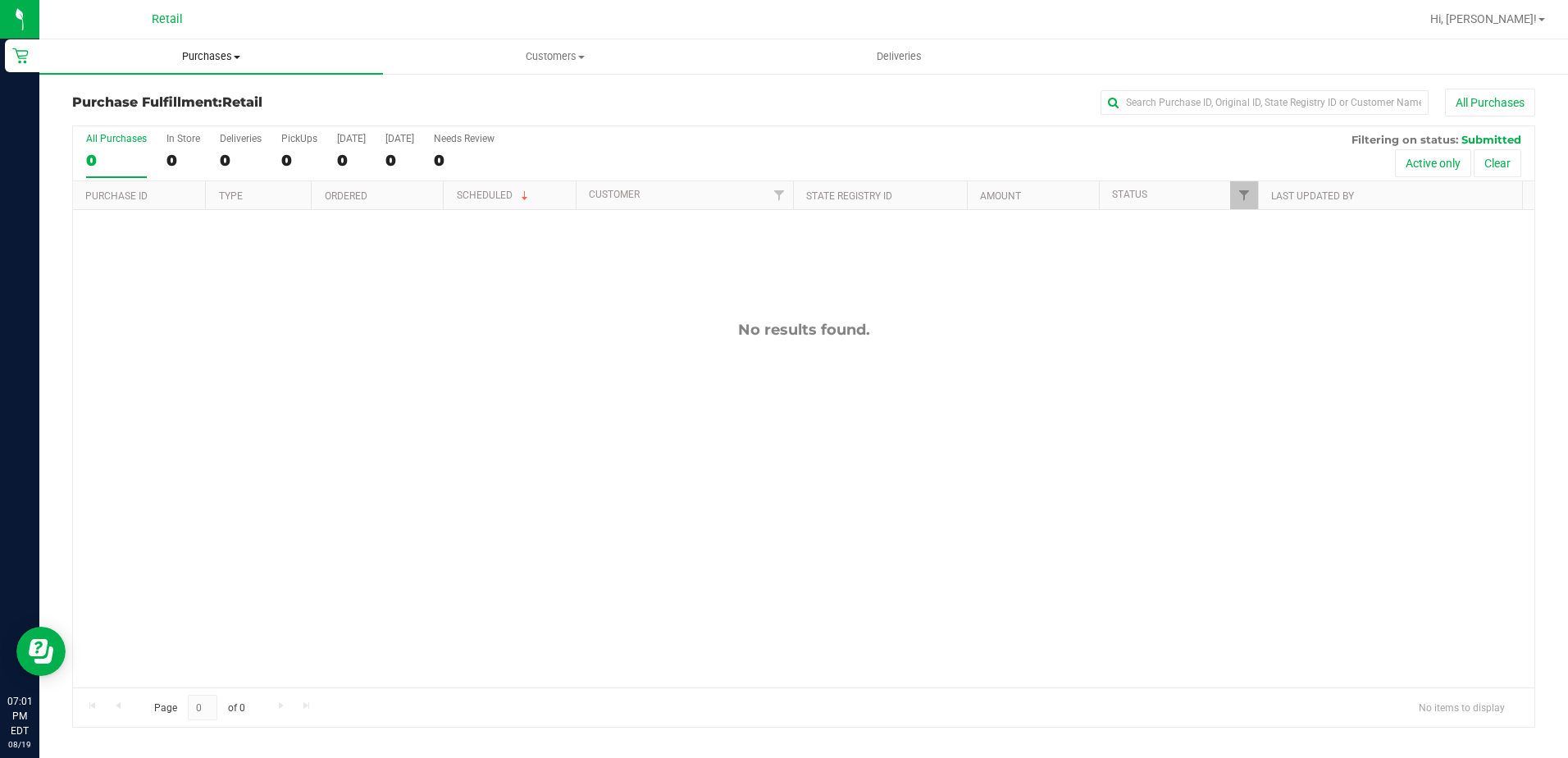
drag, startPoint x: 237, startPoint y: 53, endPoint x: 236, endPoint y: 63, distance: 10.0
click at [237, 53] on span "Purchases" at bounding box center [211, 56] width 343 height 14
click at [139, 149] on ul "Summary of purchases Fulfillment All purchases" at bounding box center [211, 118] width 343 height 89
click at [175, 54] on span "Purchases" at bounding box center [211, 56] width 343 height 14
click at [93, 134] on span "All purchases" at bounding box center [98, 138] width 116 height 14
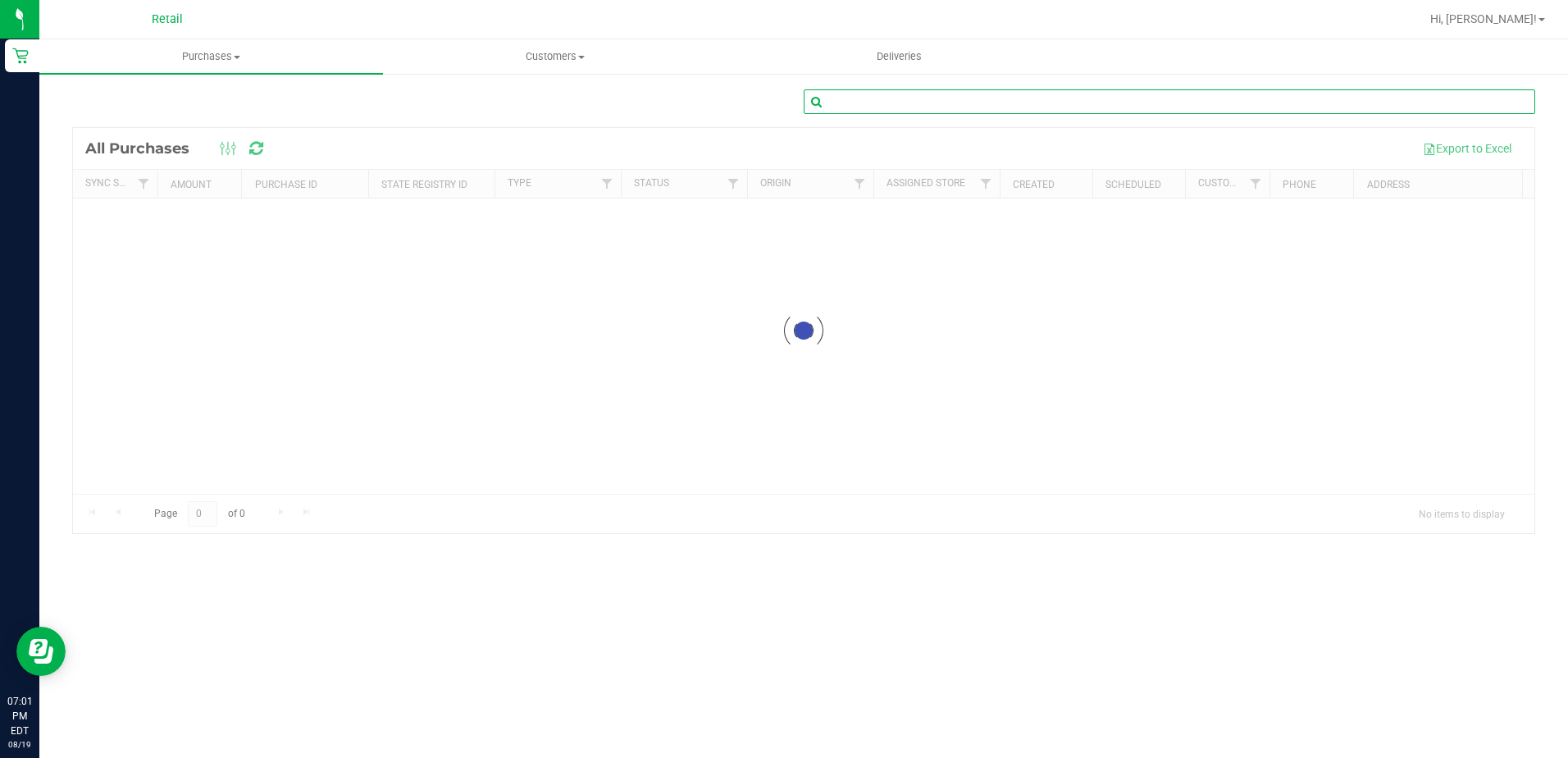
click at [949, 98] on input "text" at bounding box center [1169, 101] width 732 height 24
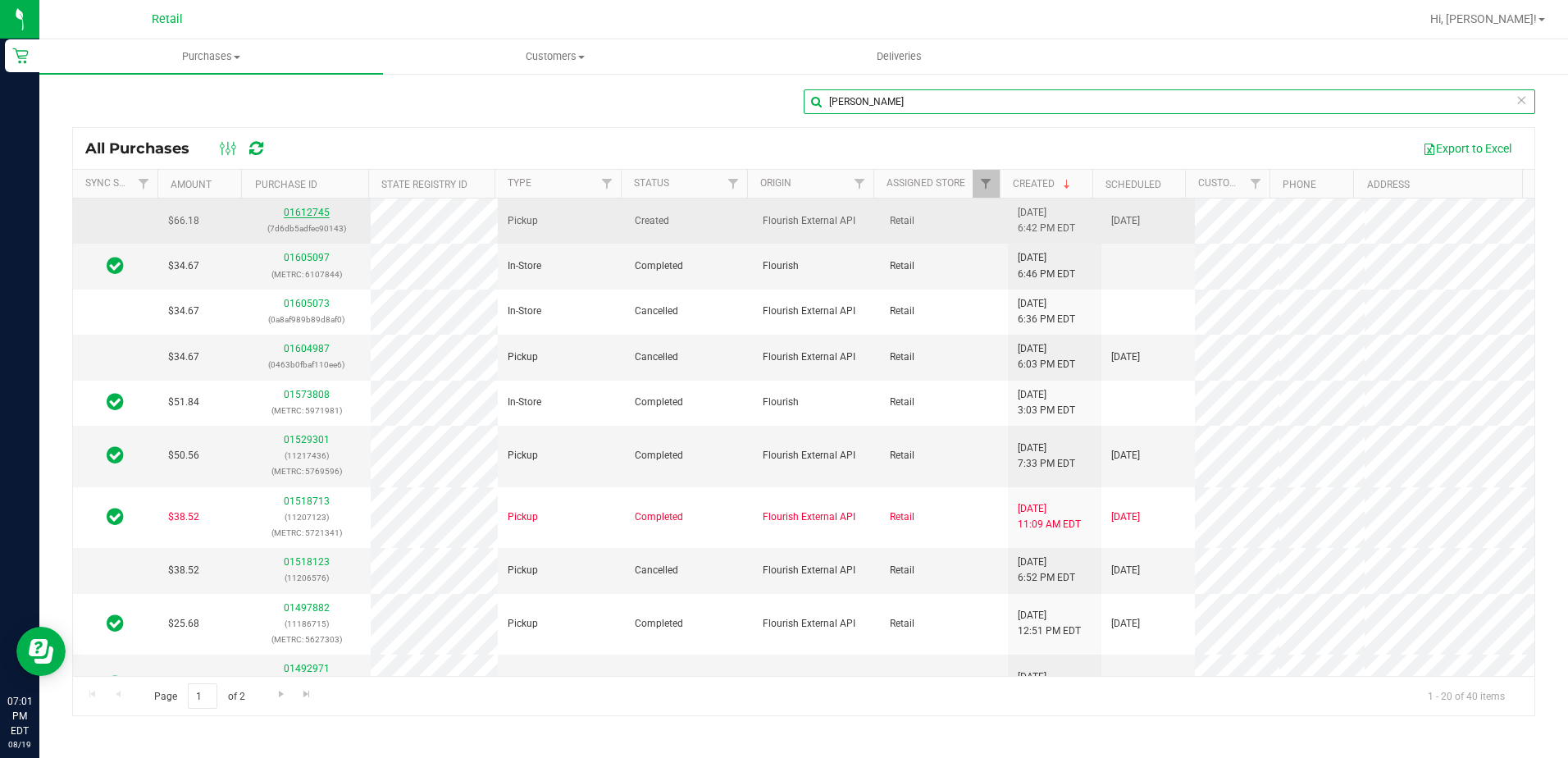
type input "[PERSON_NAME]"
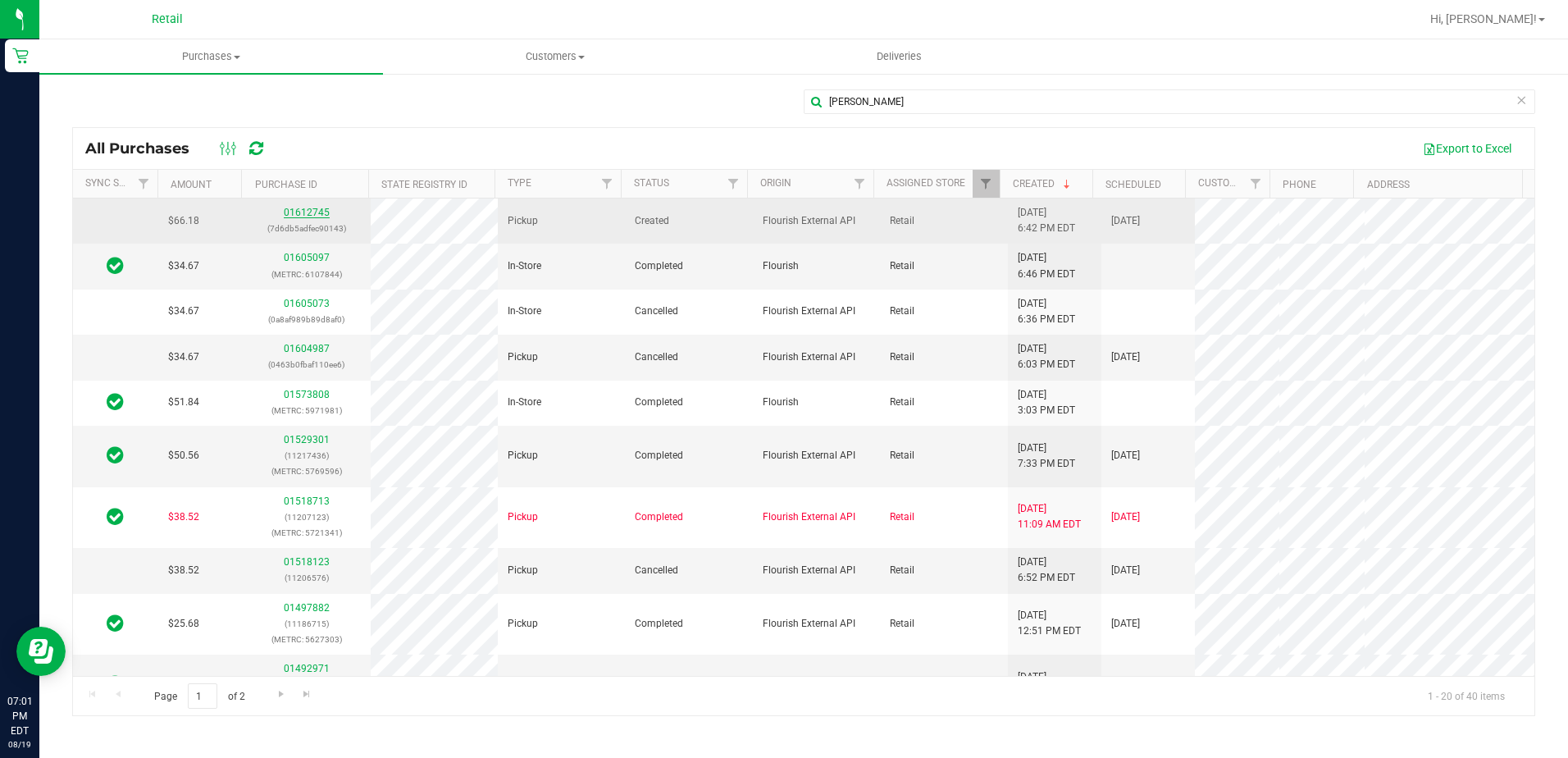
click at [310, 209] on link "01612745" at bounding box center [306, 213] width 46 height 12
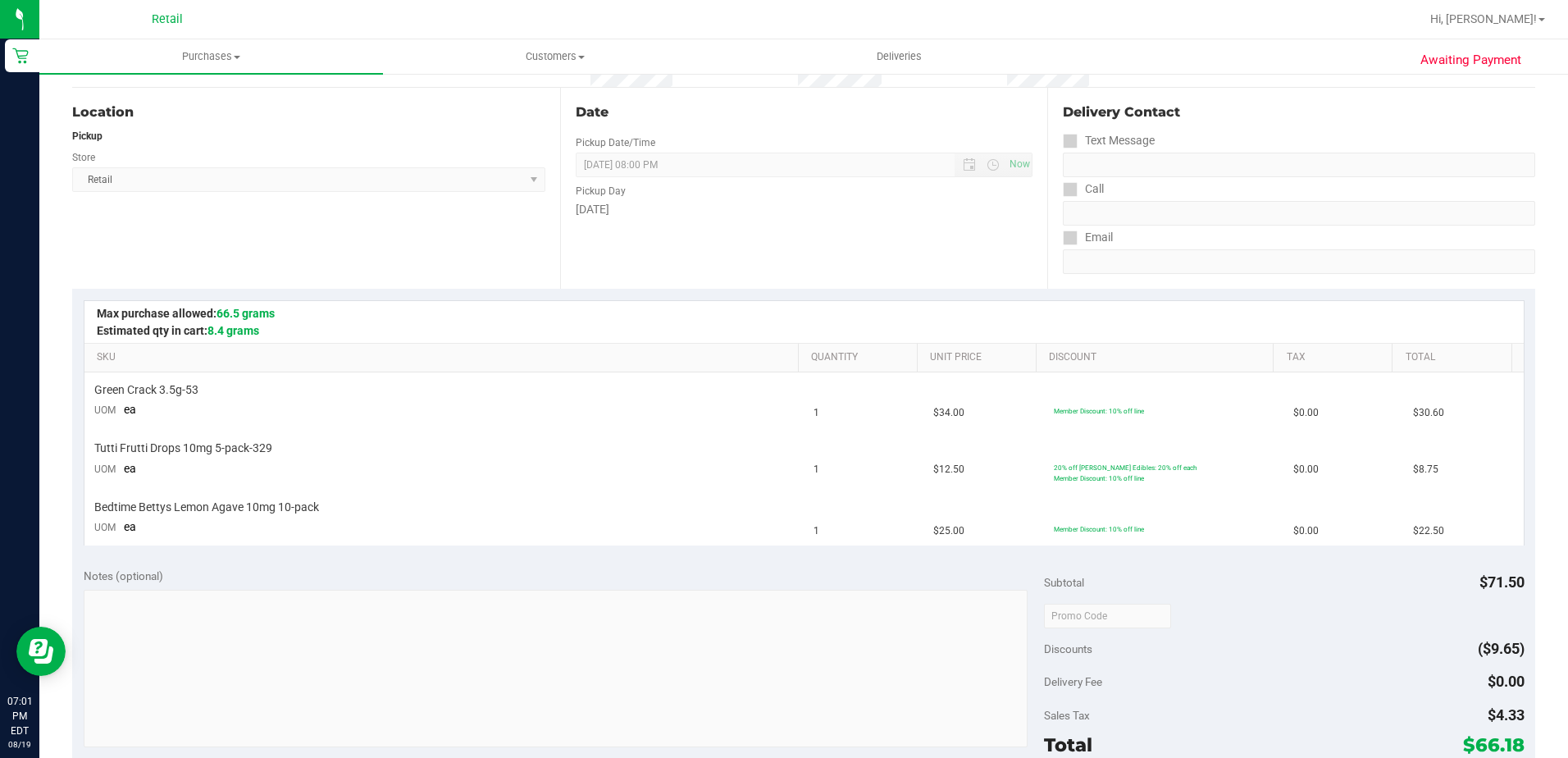
scroll to position [328, 0]
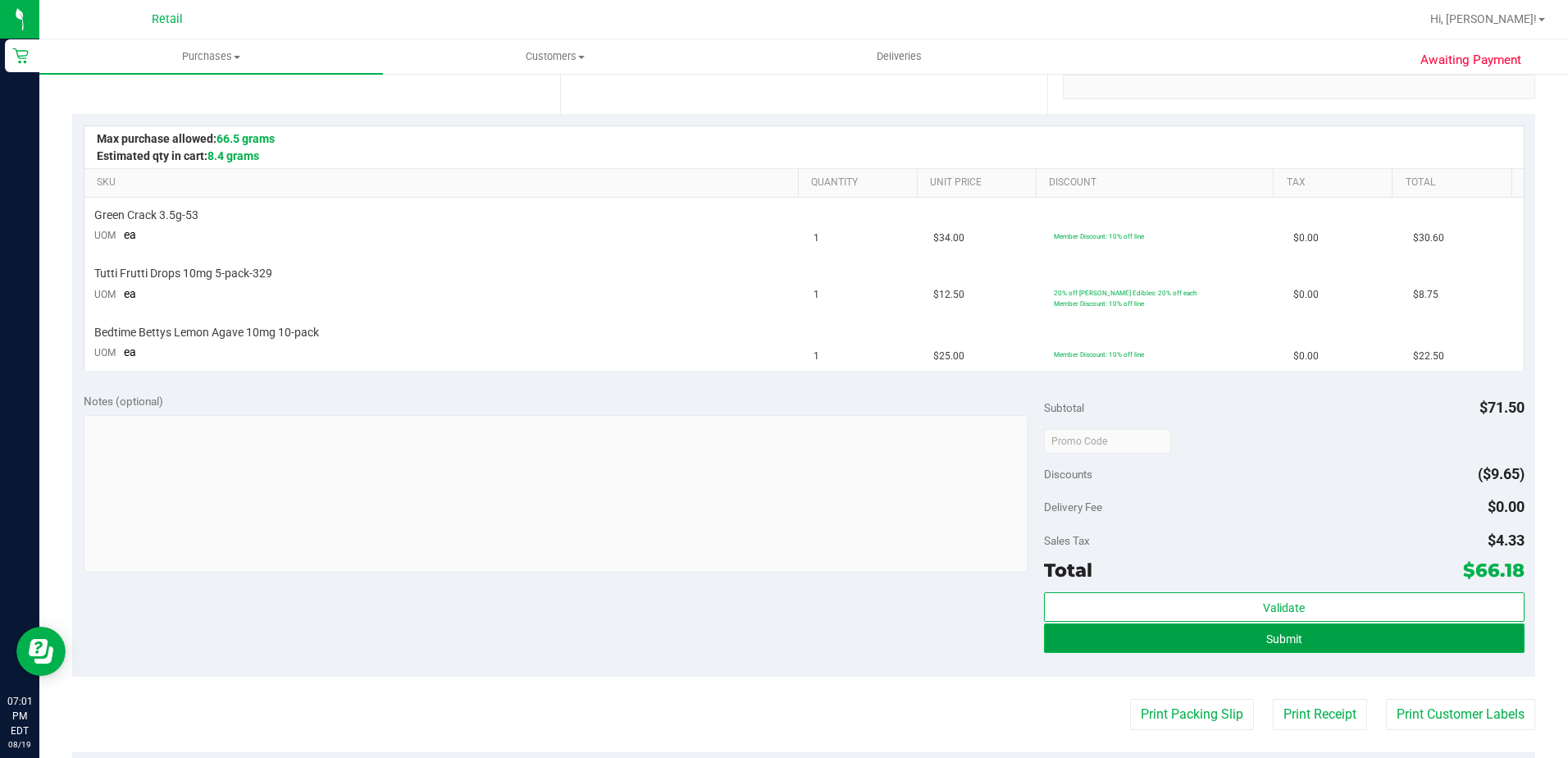
click at [1240, 646] on button "Submit" at bounding box center [1284, 638] width 481 height 30
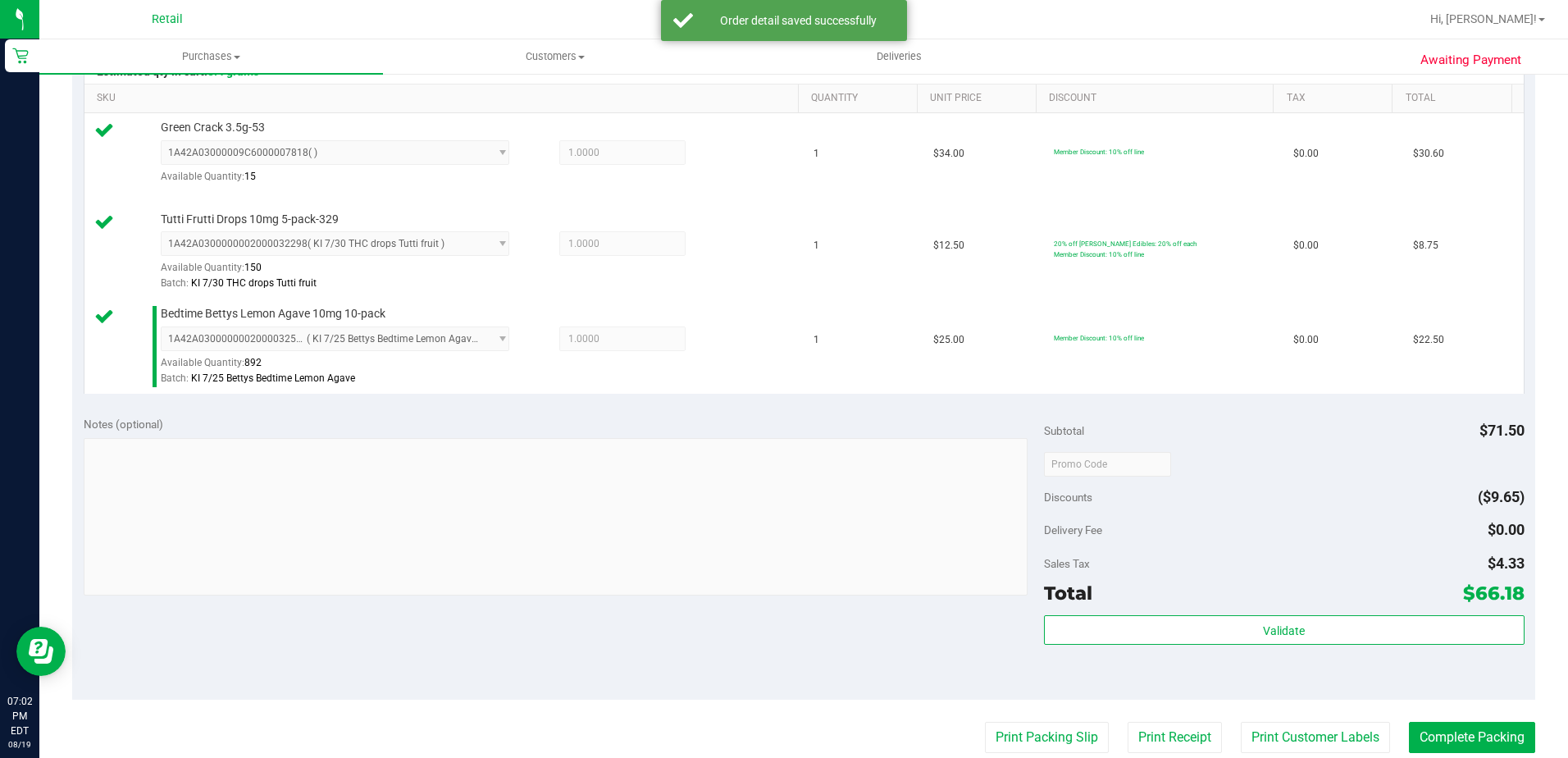
scroll to position [492, 0]
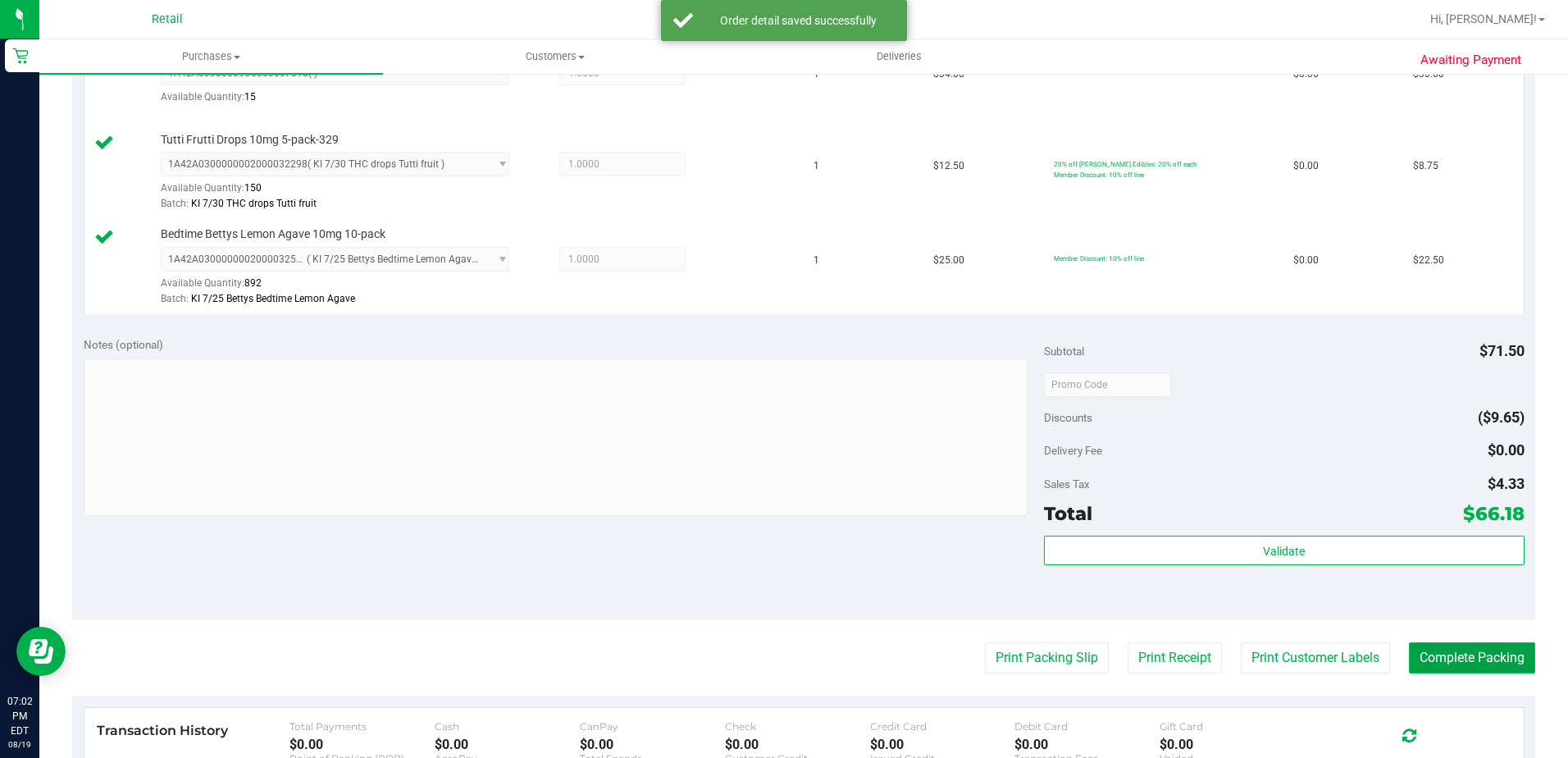
click at [1473, 658] on button "Complete Packing" at bounding box center [1473, 658] width 127 height 31
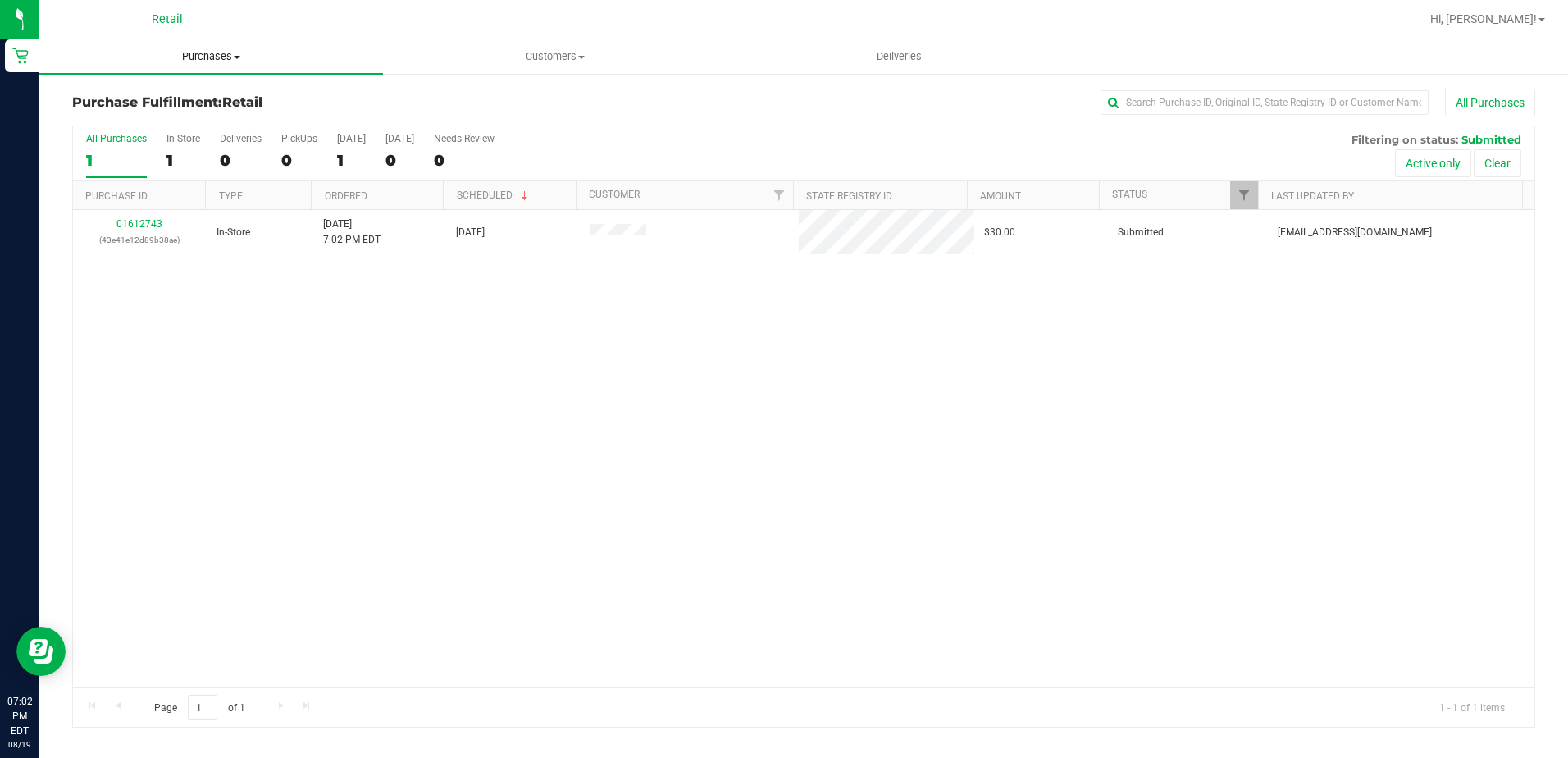
click at [188, 49] on span "Purchases" at bounding box center [211, 56] width 343 height 14
click at [152, 132] on span "All purchases" at bounding box center [98, 138] width 116 height 14
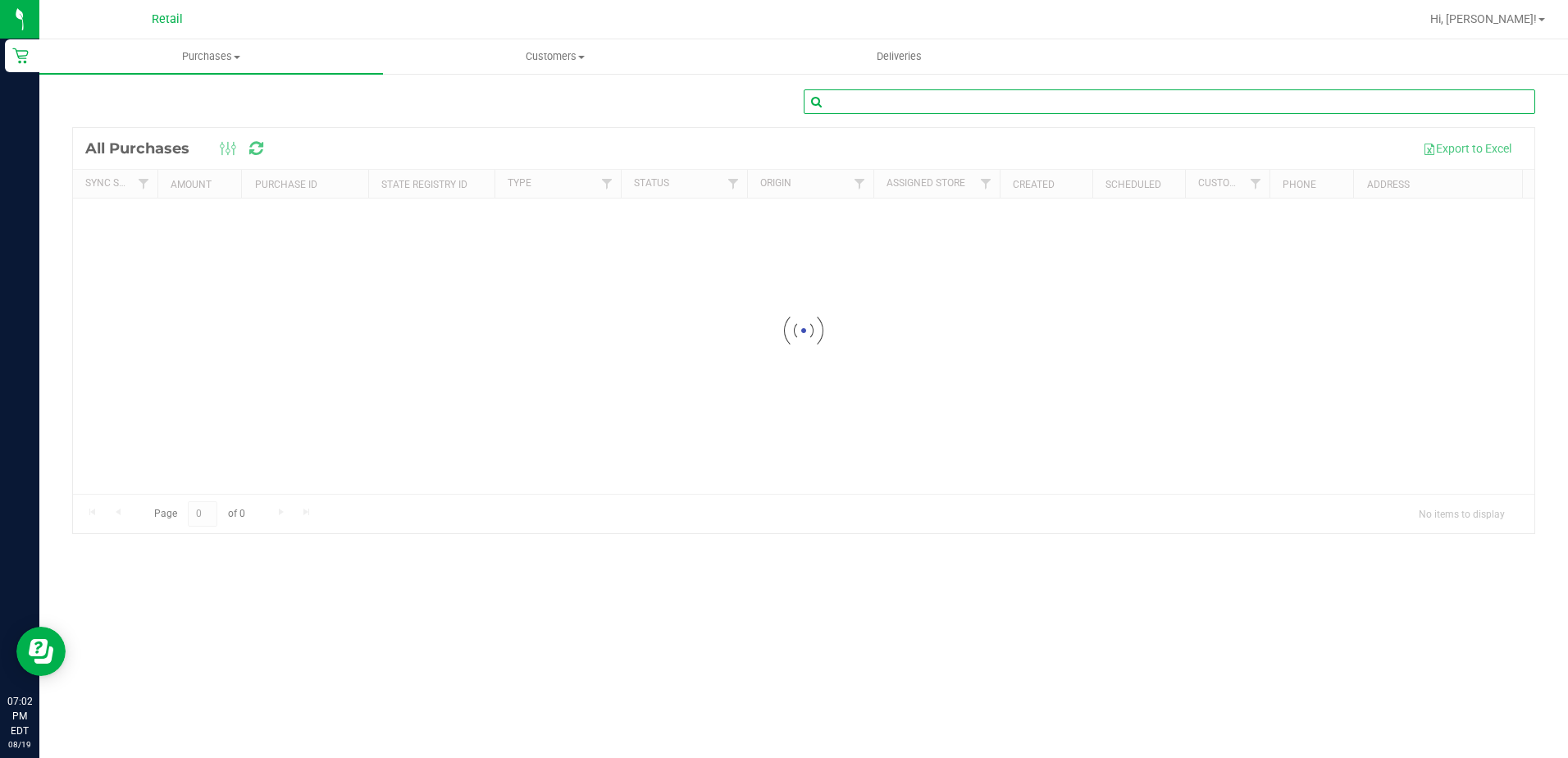
click at [919, 111] on input "text" at bounding box center [1169, 101] width 732 height 24
type input "[PERSON_NAME]"
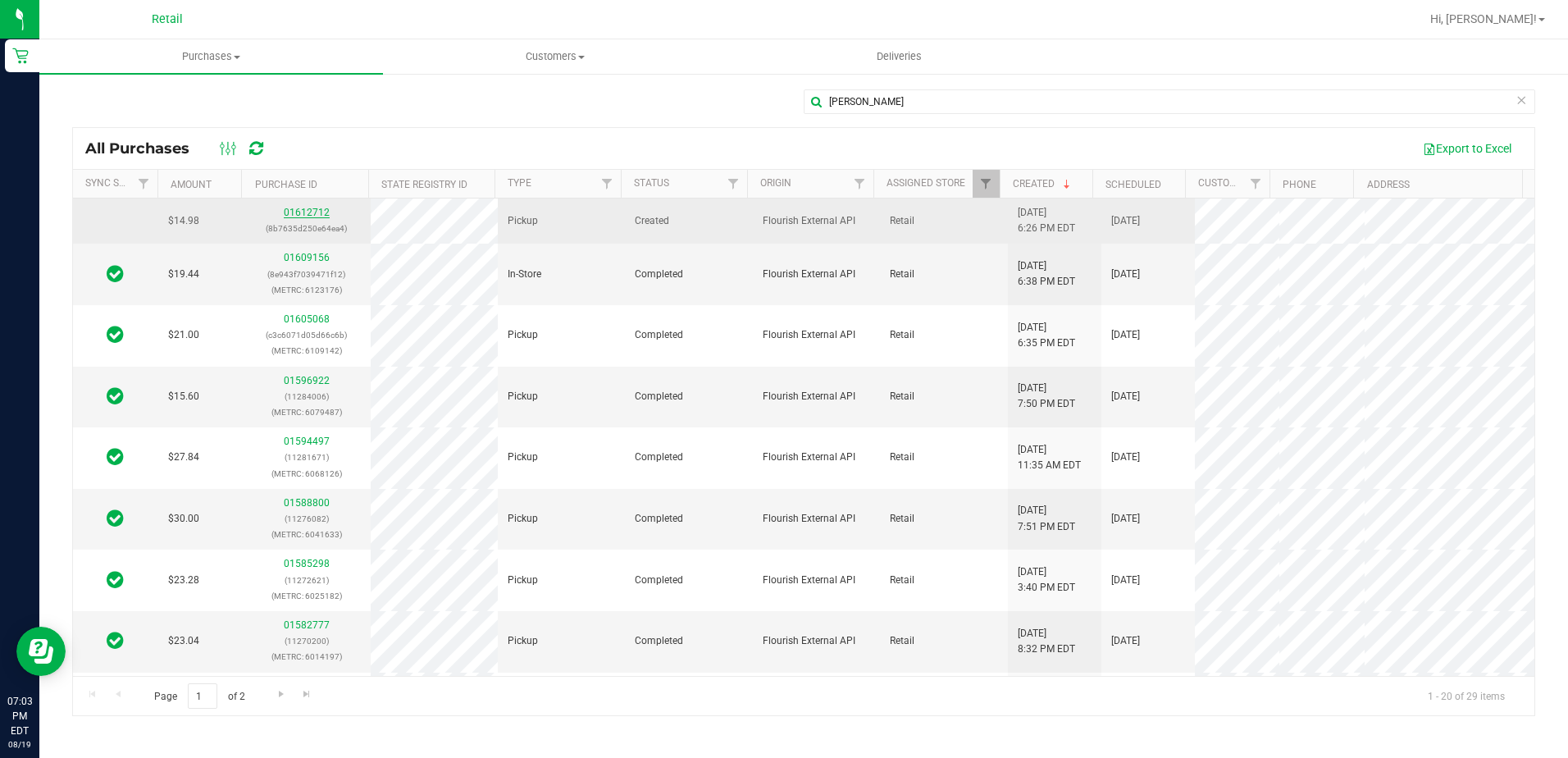
click at [311, 214] on link "01612712" at bounding box center [306, 213] width 46 height 12
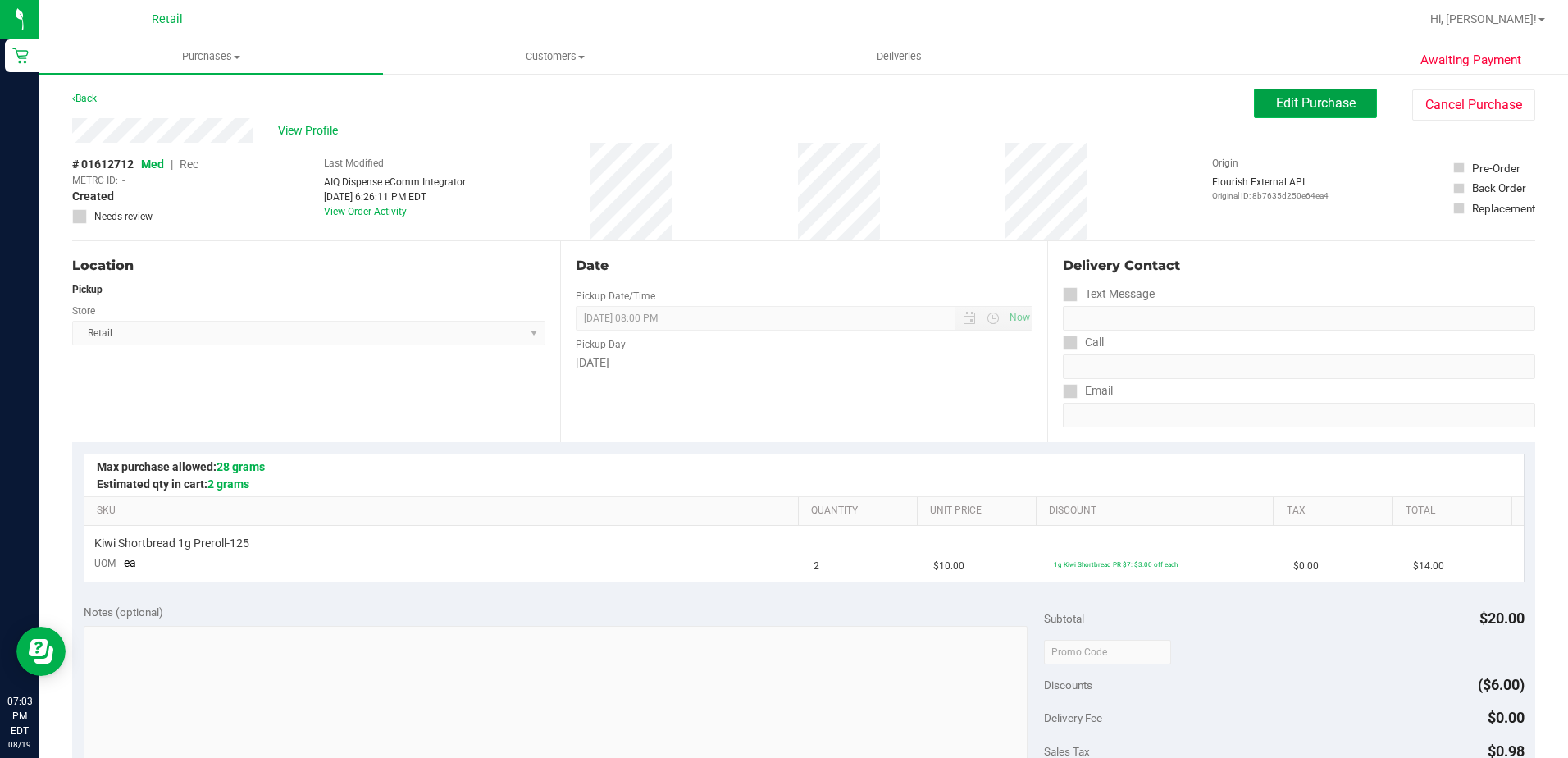
click at [1288, 109] on span "Edit Purchase" at bounding box center [1316, 103] width 79 height 15
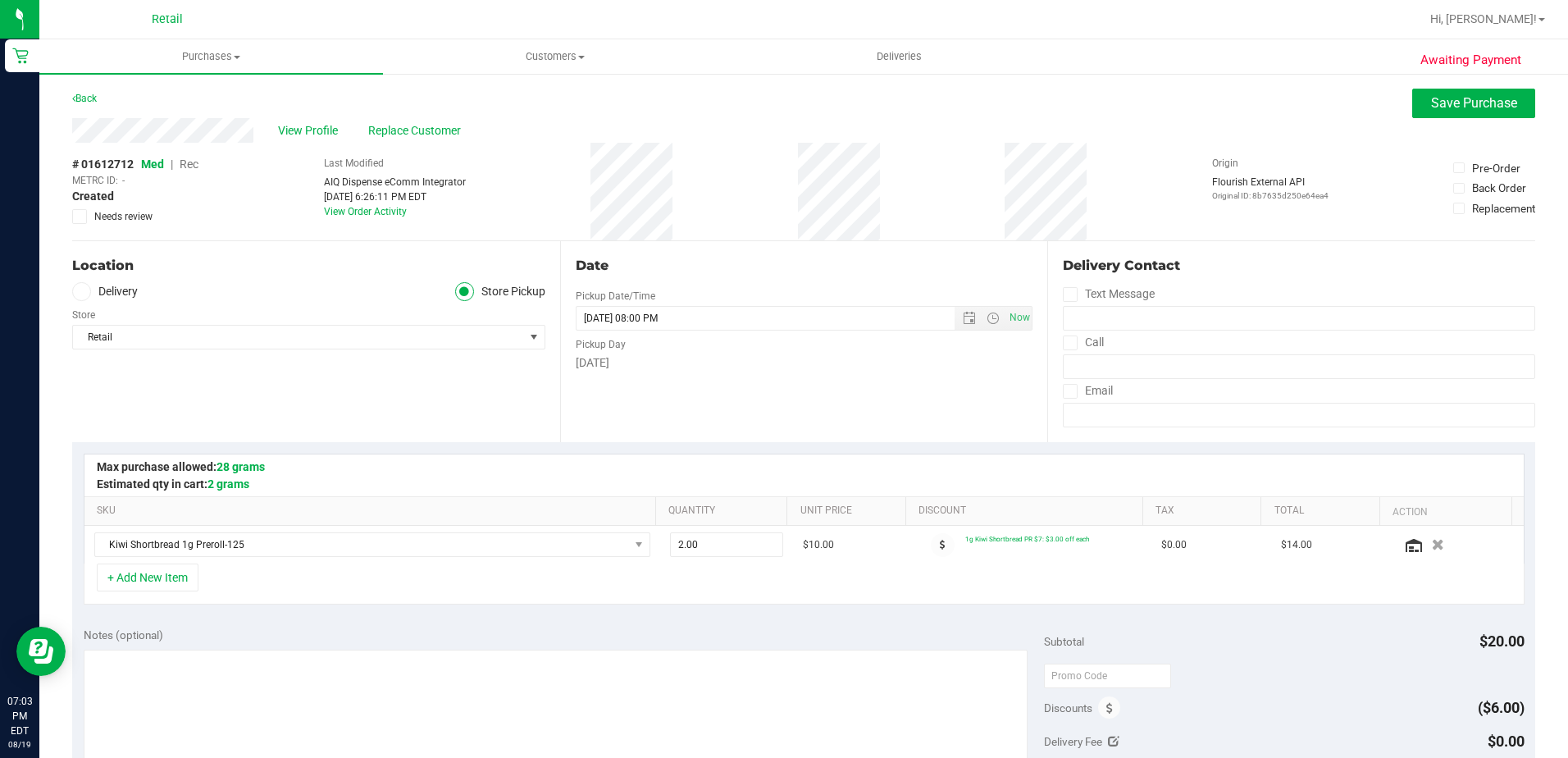
click at [187, 162] on span "Rec" at bounding box center [189, 165] width 19 height 14
click at [1453, 112] on button "Save Purchase" at bounding box center [1474, 103] width 123 height 30
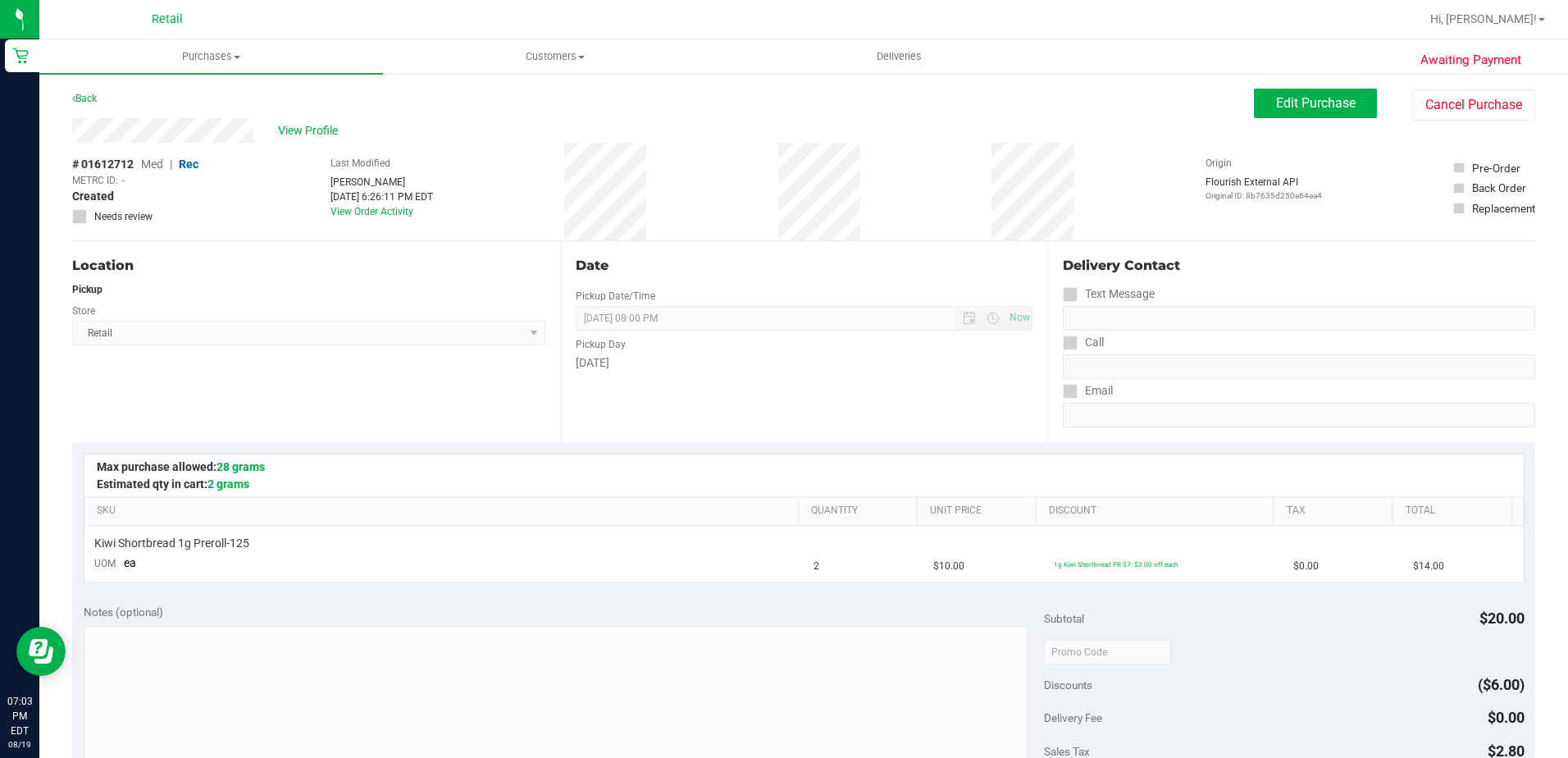
scroll to position [246, 0]
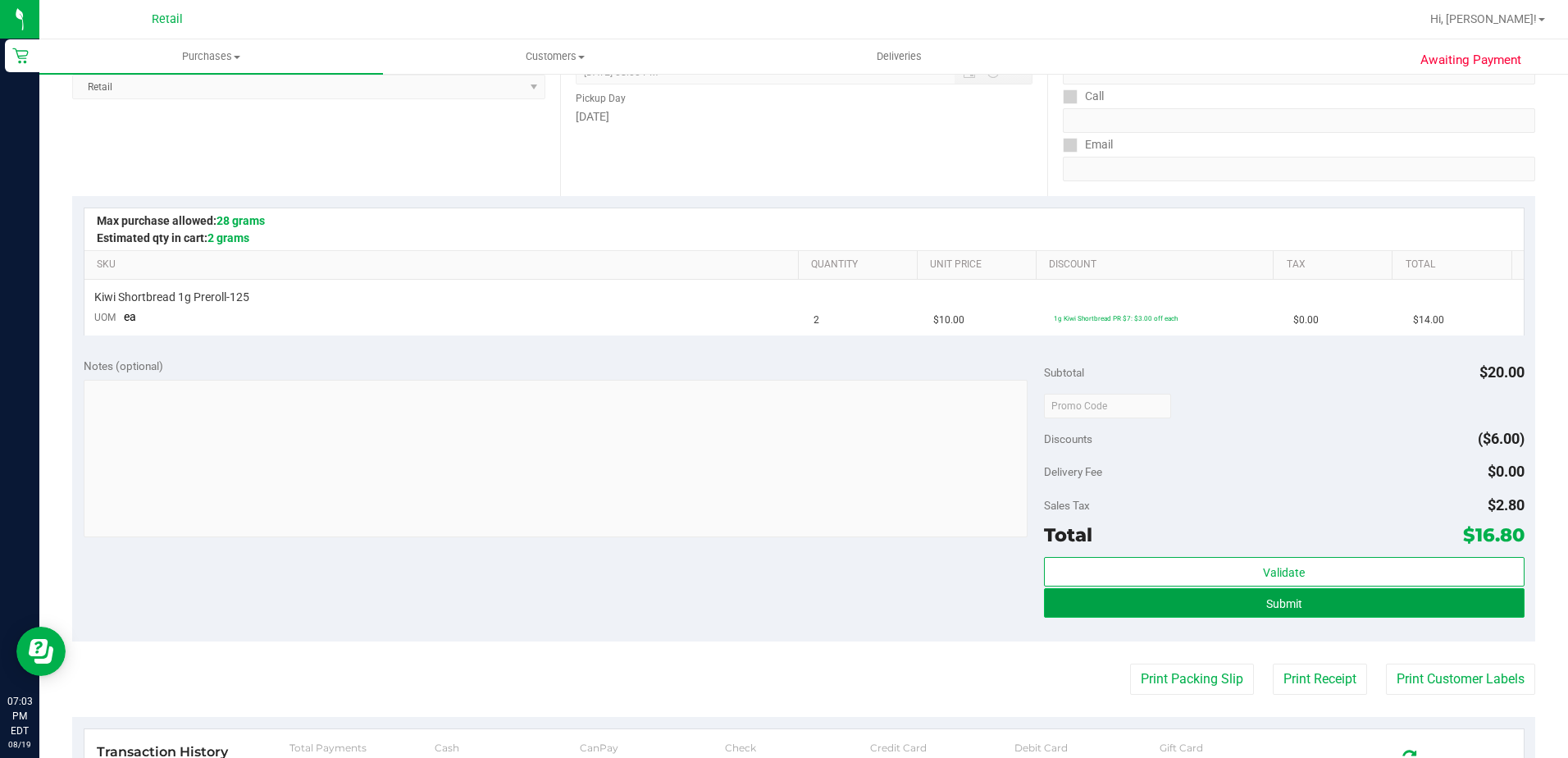
click at [1284, 601] on span "Submit" at bounding box center [1284, 604] width 36 height 14
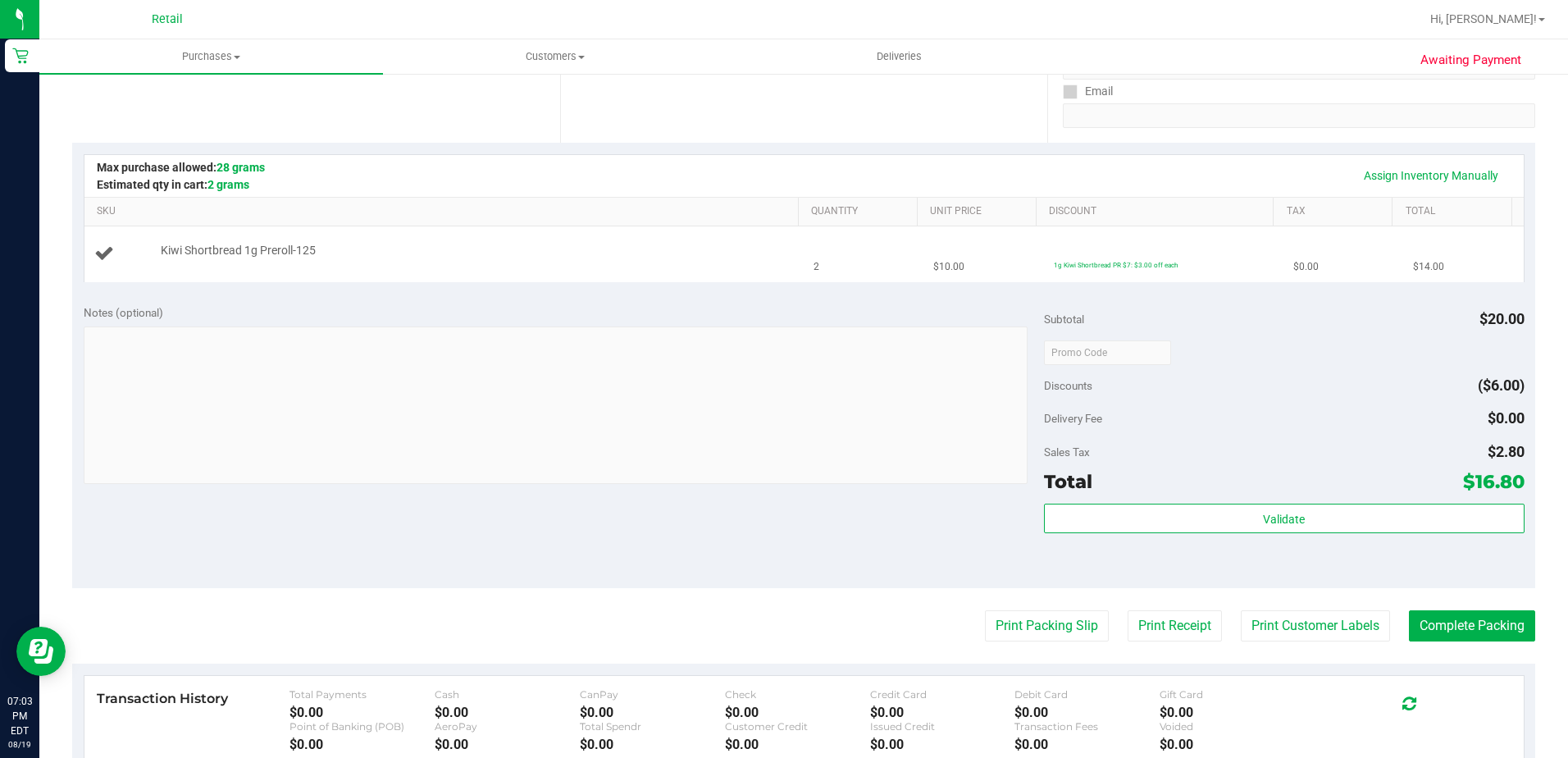
scroll to position [328, 0]
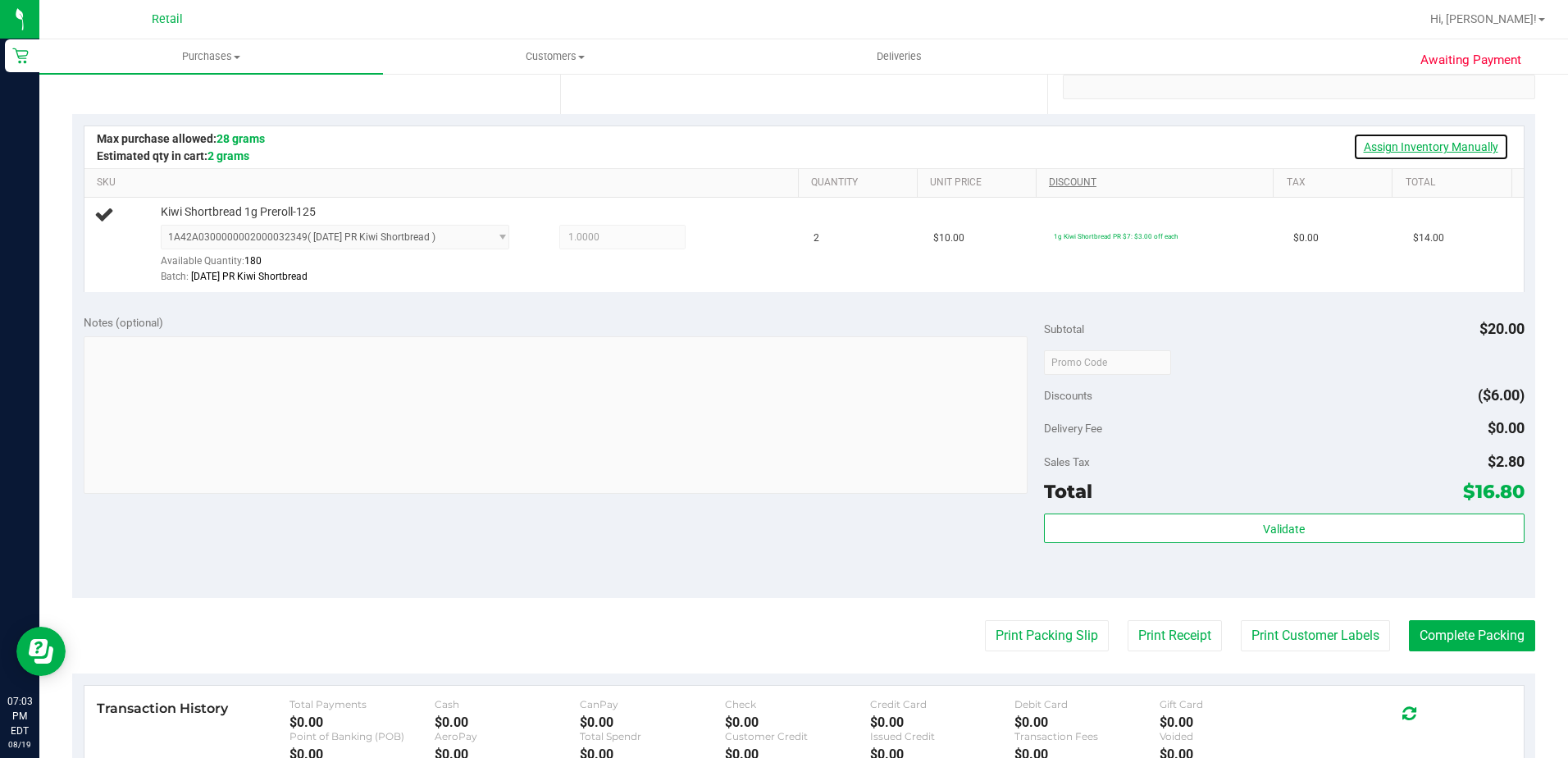
drag, startPoint x: 1414, startPoint y: 143, endPoint x: 1210, endPoint y: 177, distance: 206.8
click at [1414, 143] on link "Assign Inventory Manually" at bounding box center [1431, 146] width 156 height 28
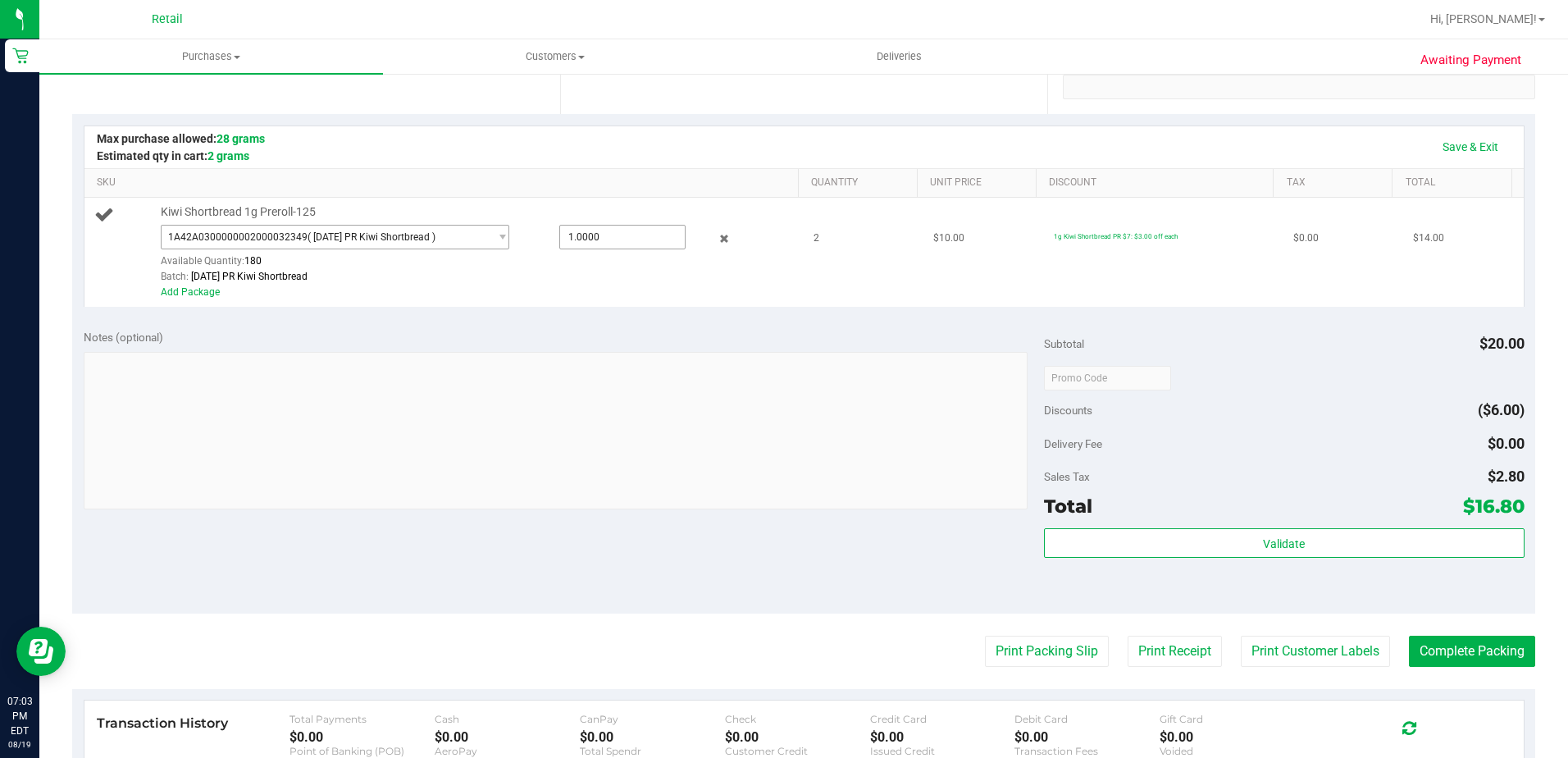
drag, startPoint x: 613, startPoint y: 234, endPoint x: 408, endPoint y: 231, distance: 205.0
click at [409, 225] on div "1A42A0300000002000032349 ( [DATE] PR Kiwi Shortbread ) 1A42A0300000002000032349…" at bounding box center [475, 225] width 630 height 0
type input "2"
type input "2.0000"
click at [1463, 143] on link "Save & Exit" at bounding box center [1470, 146] width 77 height 28
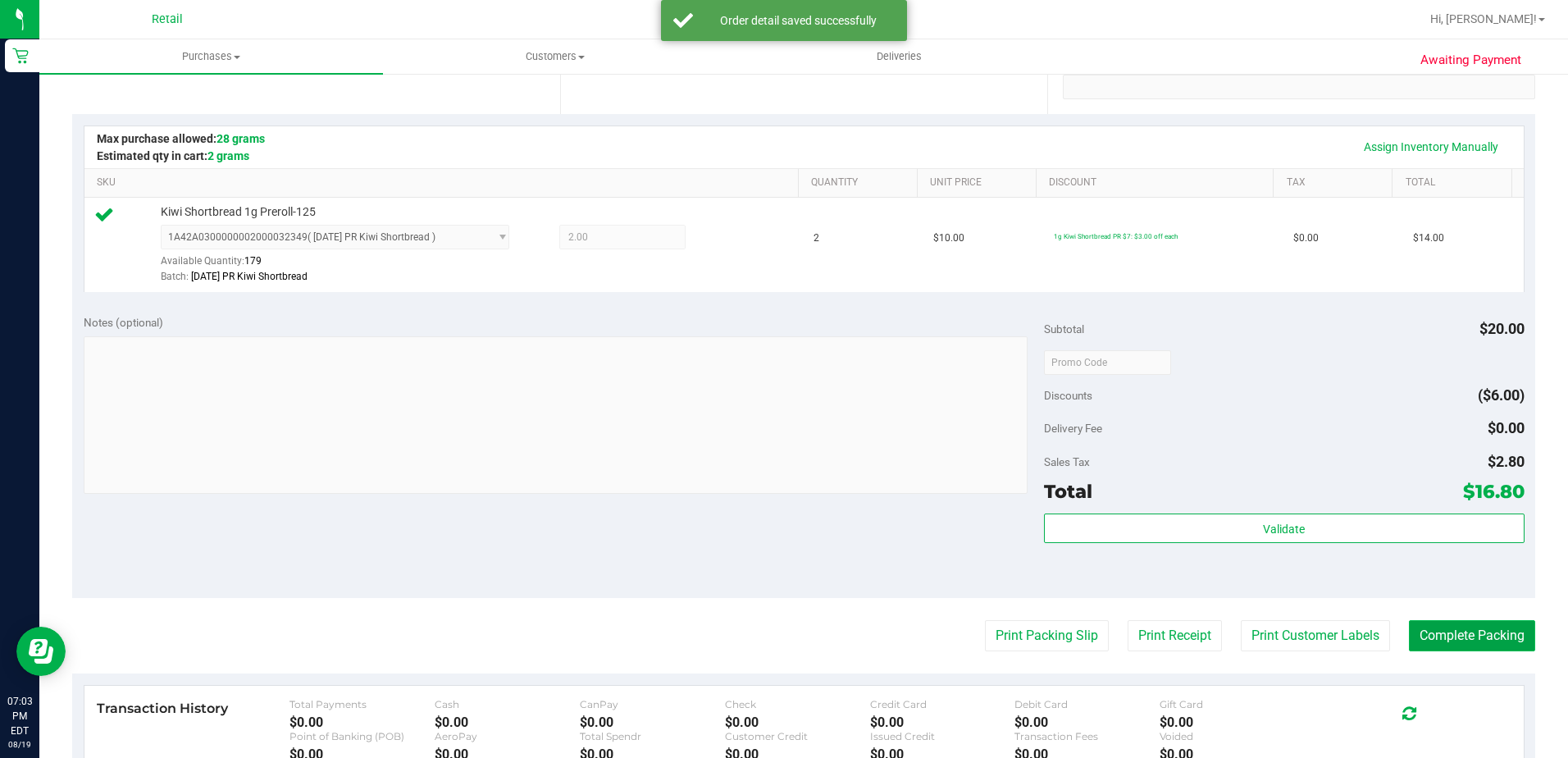
click at [1424, 630] on button "Complete Packing" at bounding box center [1473, 636] width 127 height 31
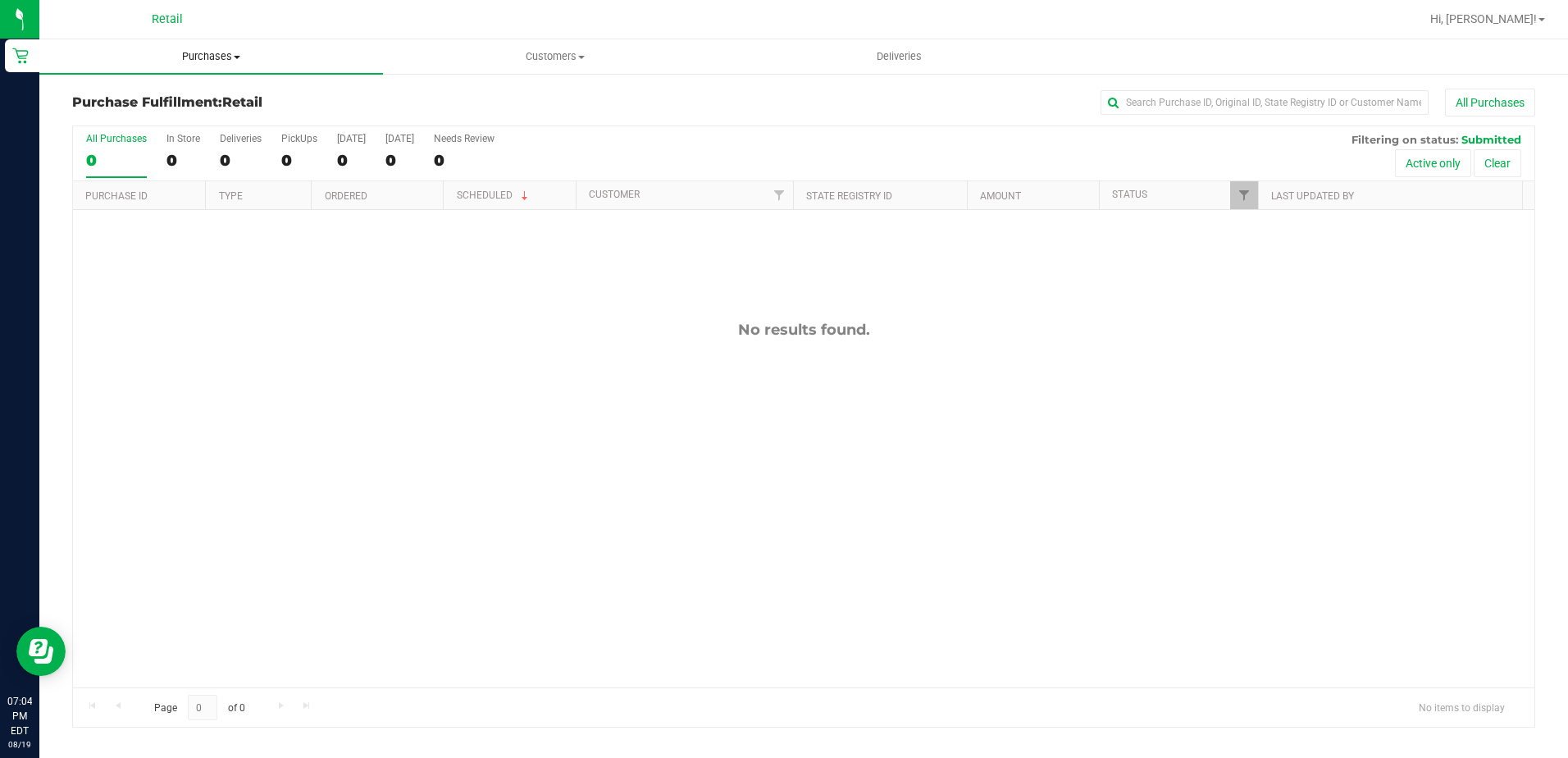
click at [181, 57] on span "Purchases" at bounding box center [211, 56] width 343 height 14
click at [114, 140] on span "All purchases" at bounding box center [98, 138] width 116 height 14
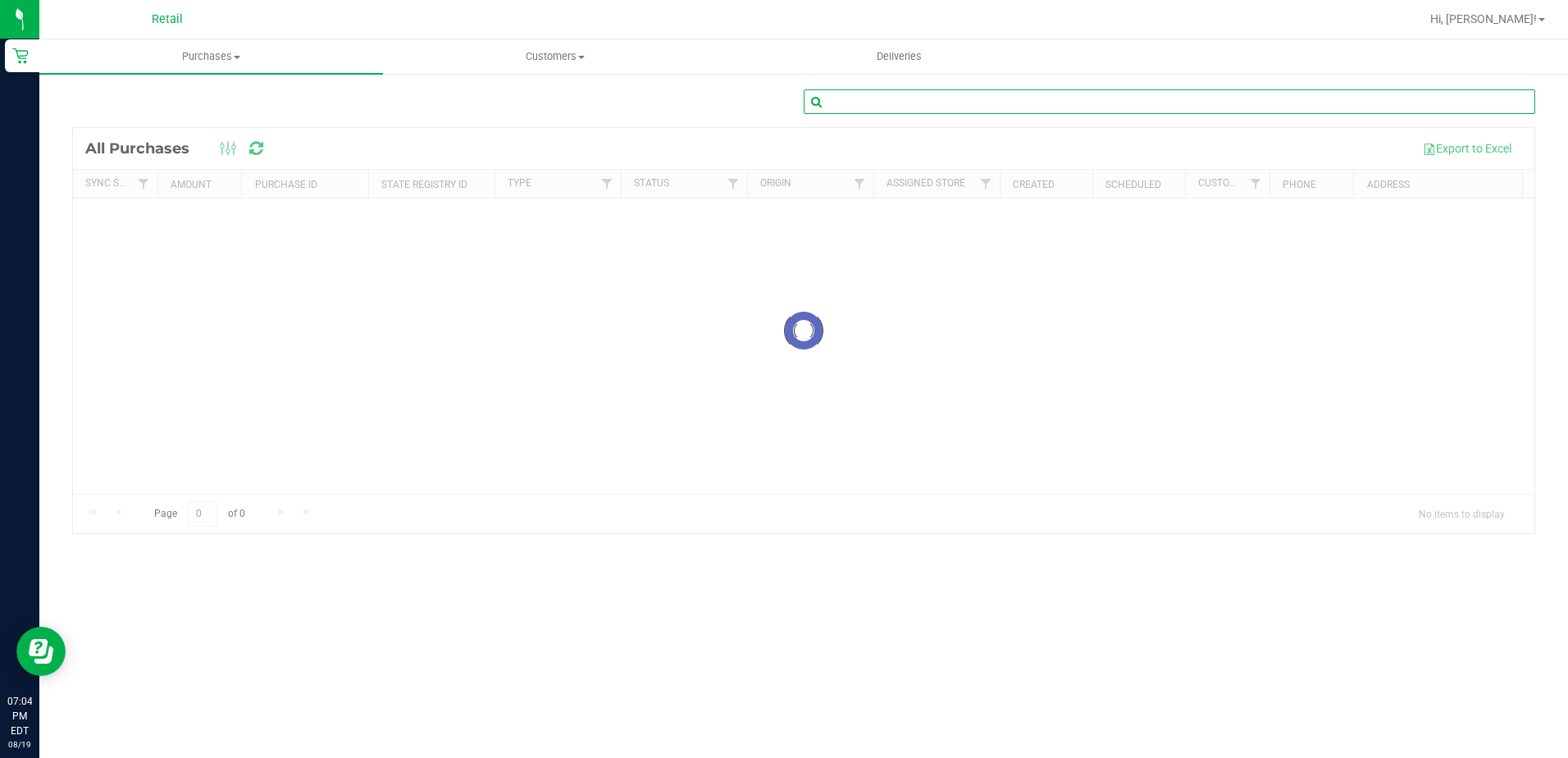
click at [912, 97] on input "text" at bounding box center [1169, 101] width 732 height 24
type input "[PERSON_NAME]"
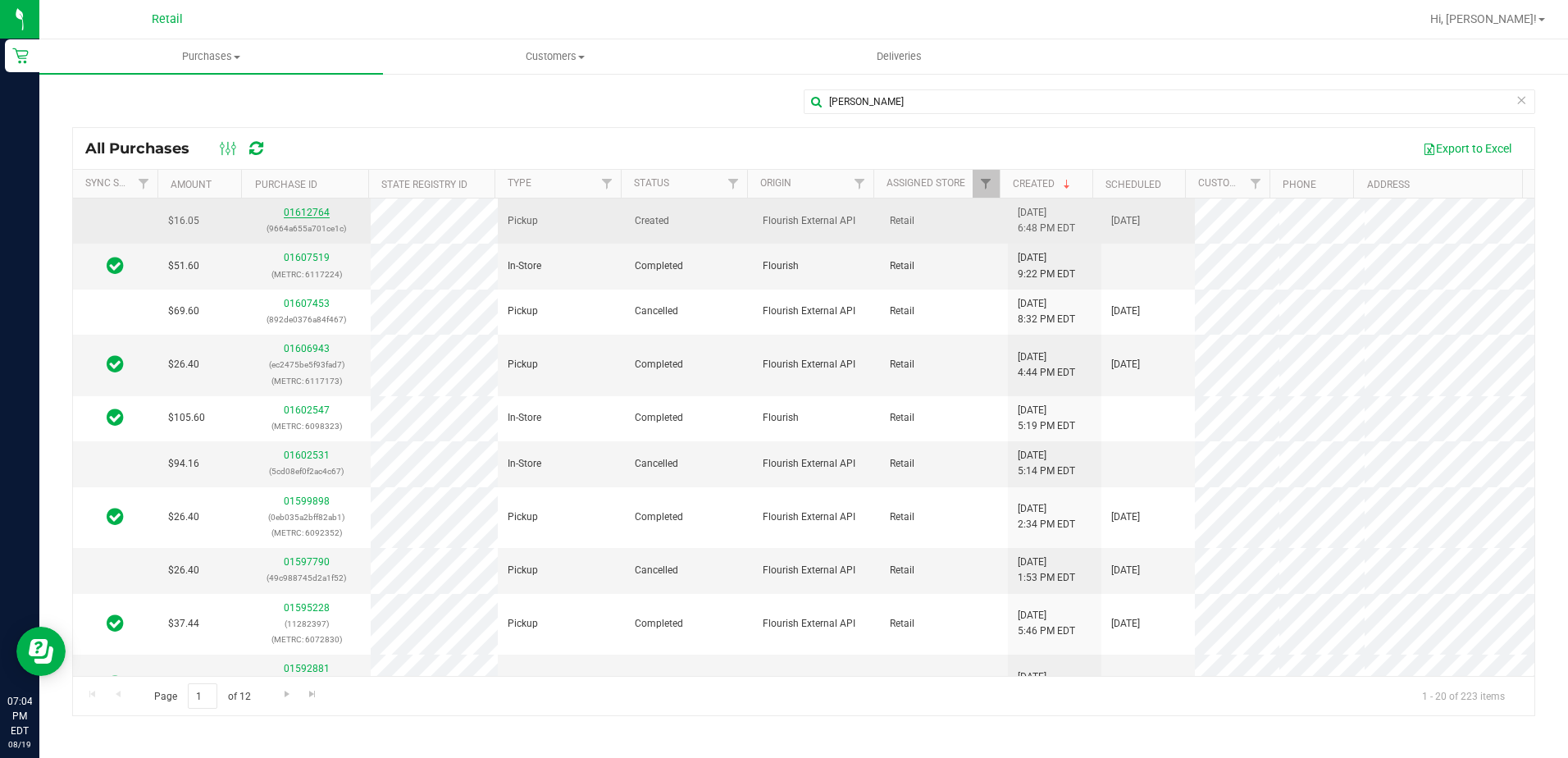
click at [300, 211] on link "01612764" at bounding box center [306, 213] width 46 height 12
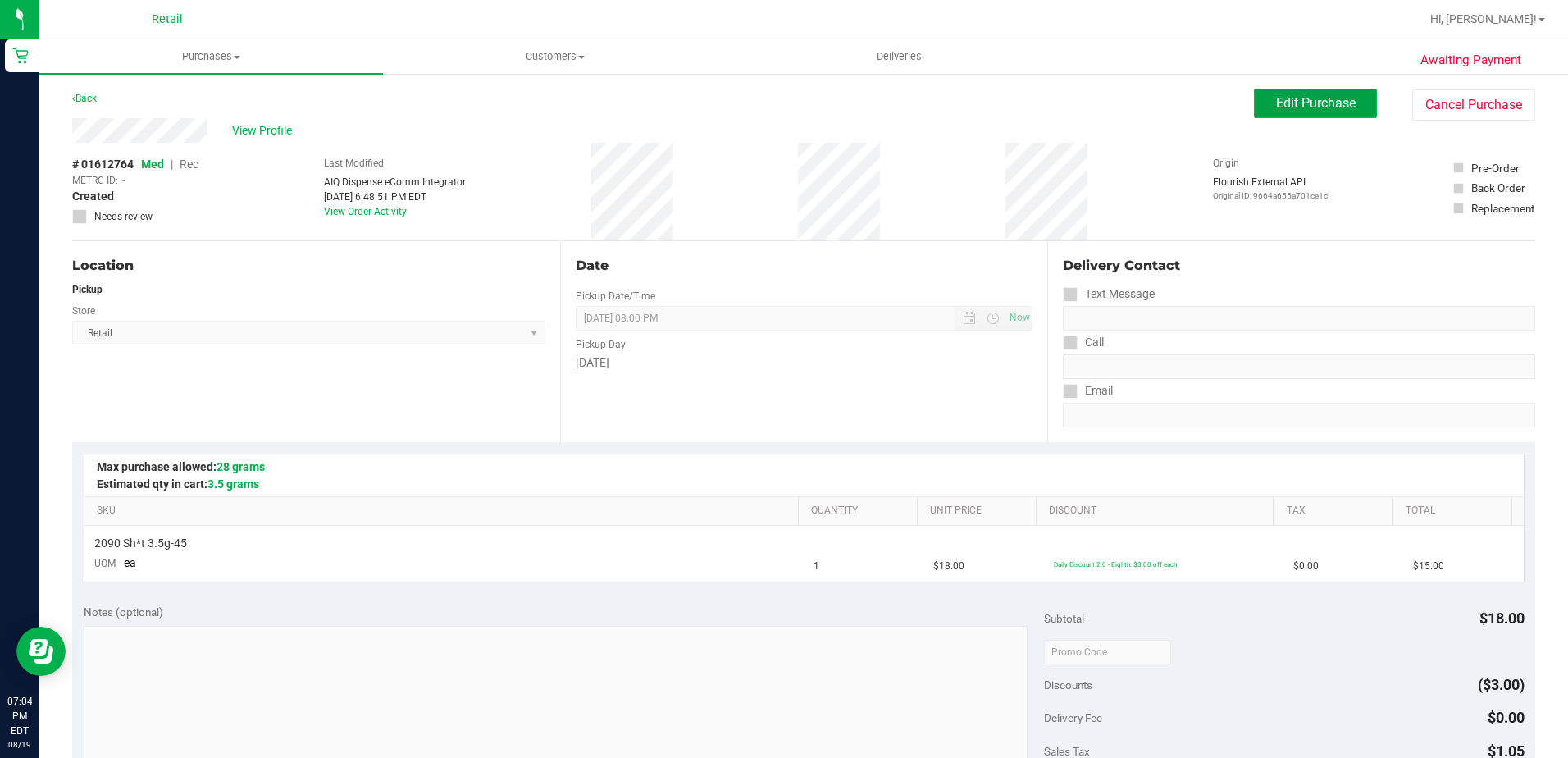
click at [1325, 106] on span "Edit Purchase" at bounding box center [1316, 103] width 79 height 15
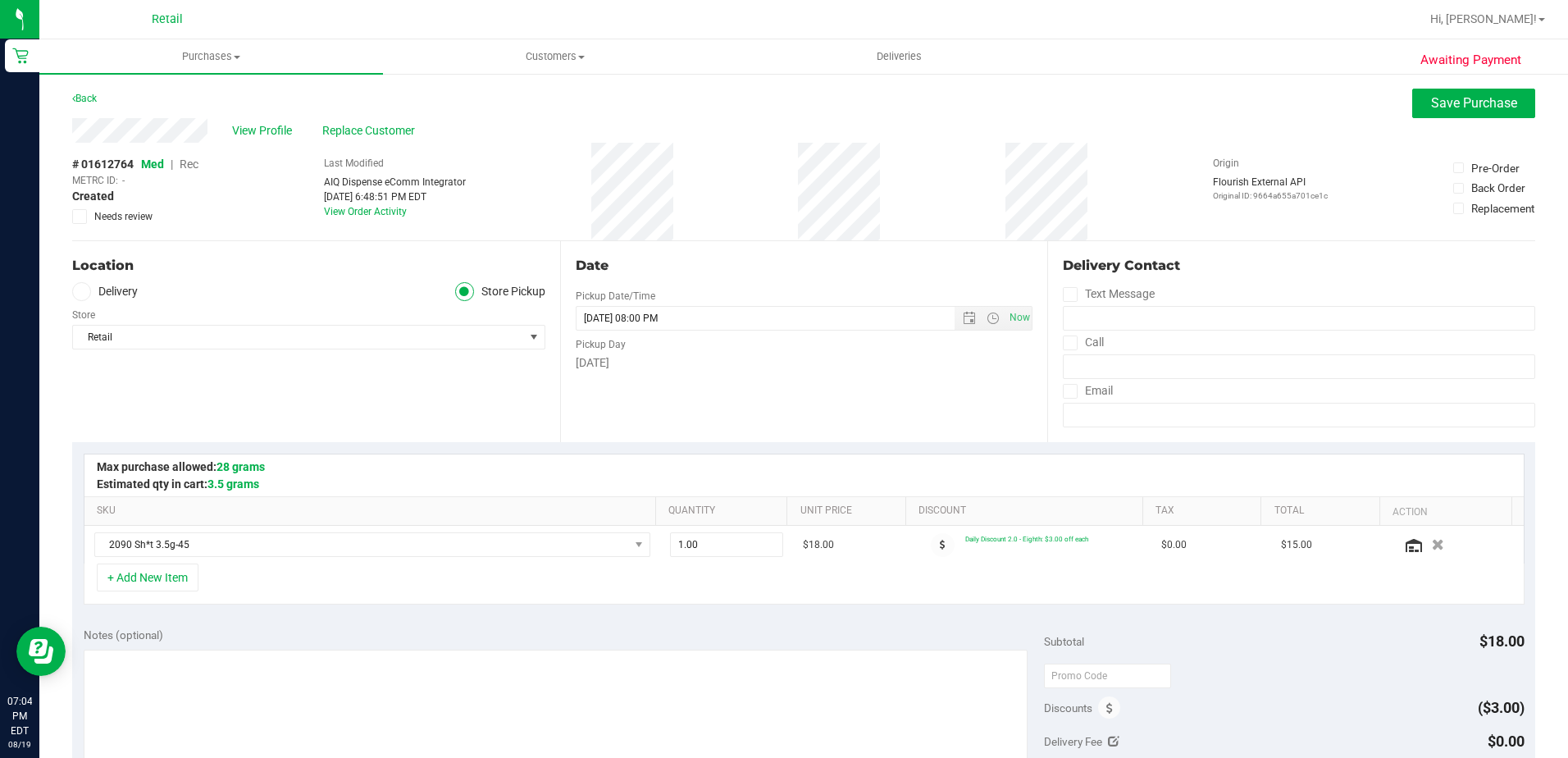
click at [188, 167] on span "Rec" at bounding box center [189, 165] width 19 height 14
click at [1436, 103] on span "Save Purchase" at bounding box center [1474, 103] width 86 height 15
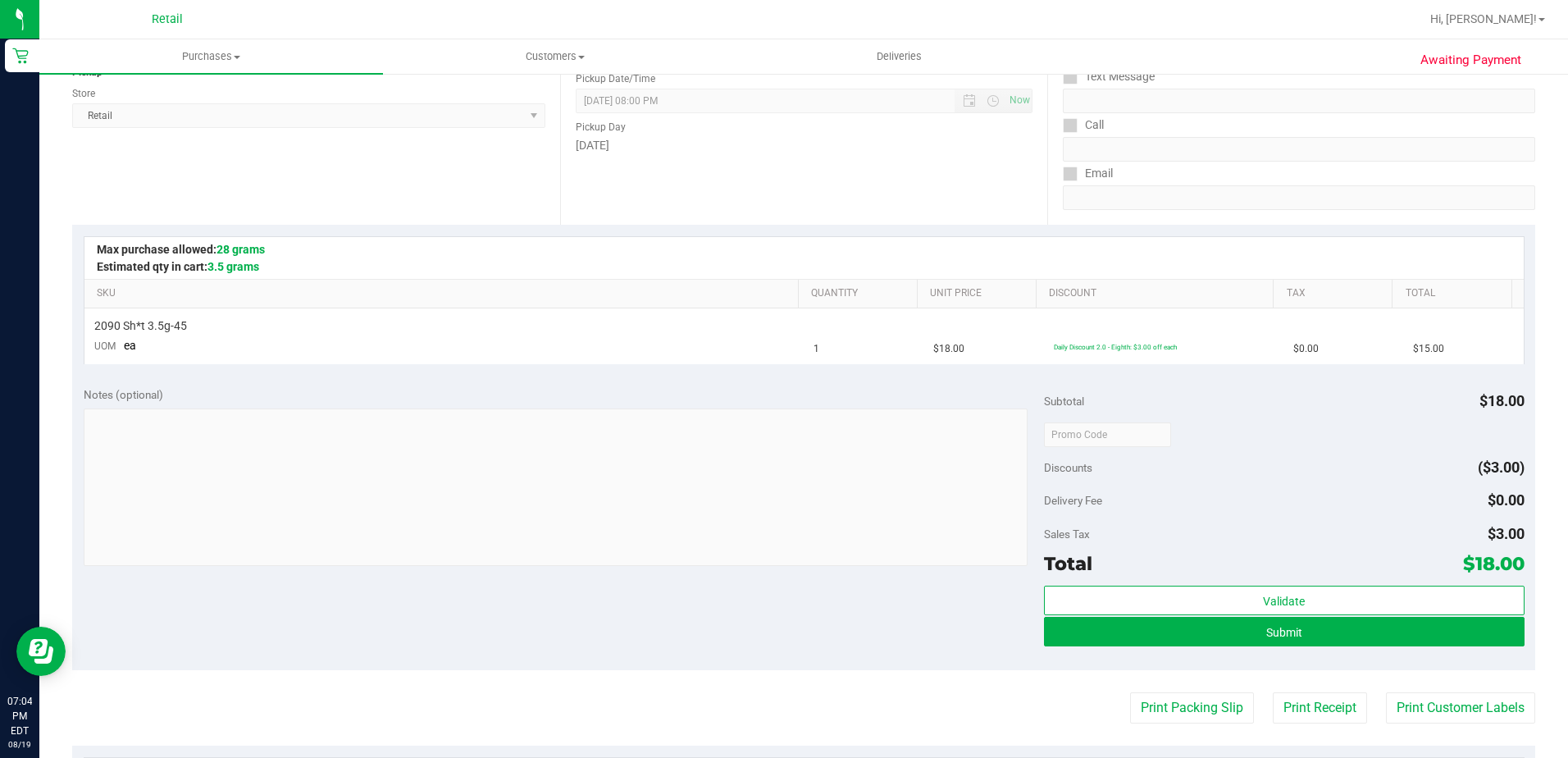
scroll to position [246, 0]
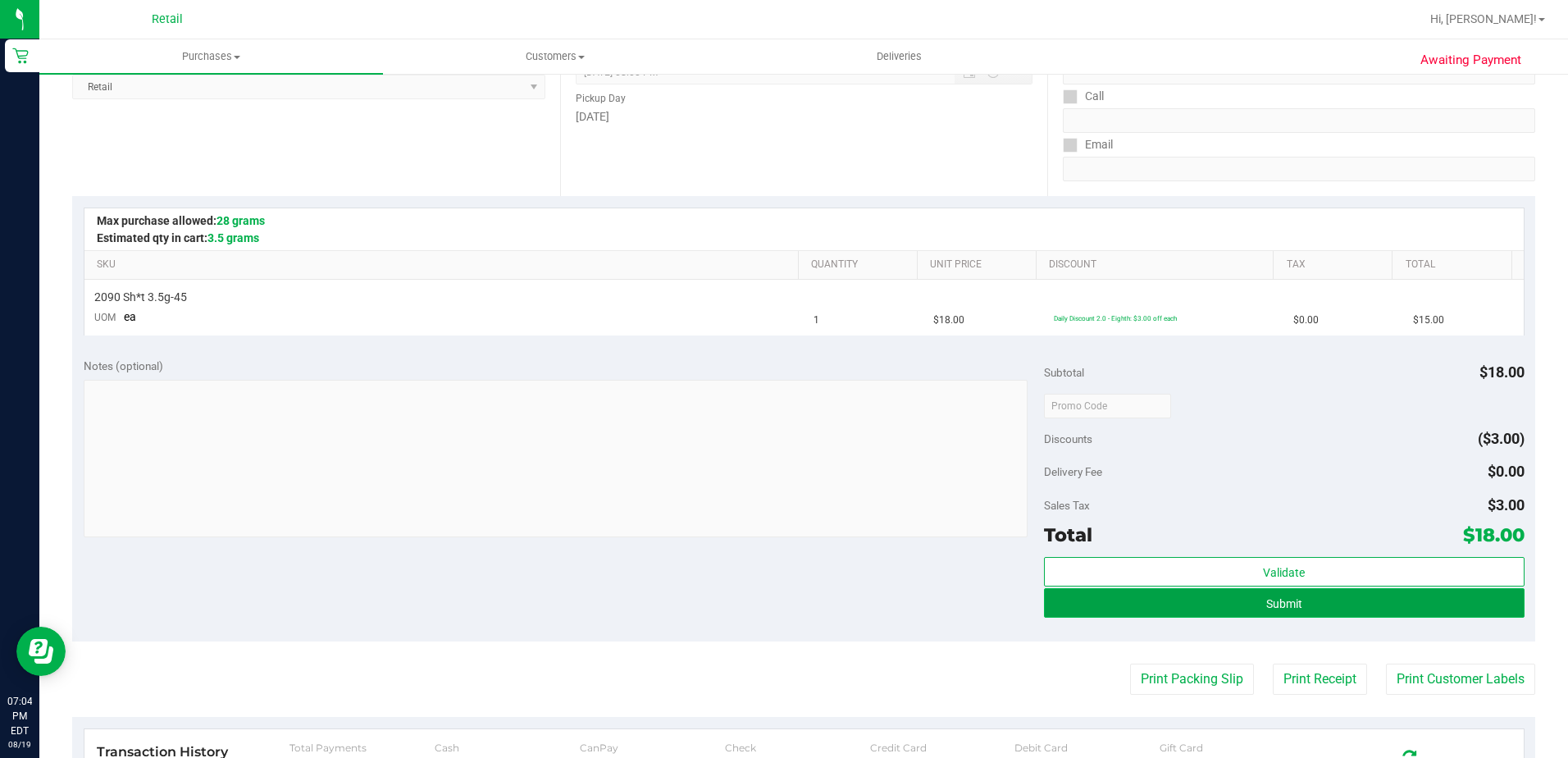
click at [1181, 604] on button "Submit" at bounding box center [1284, 603] width 481 height 30
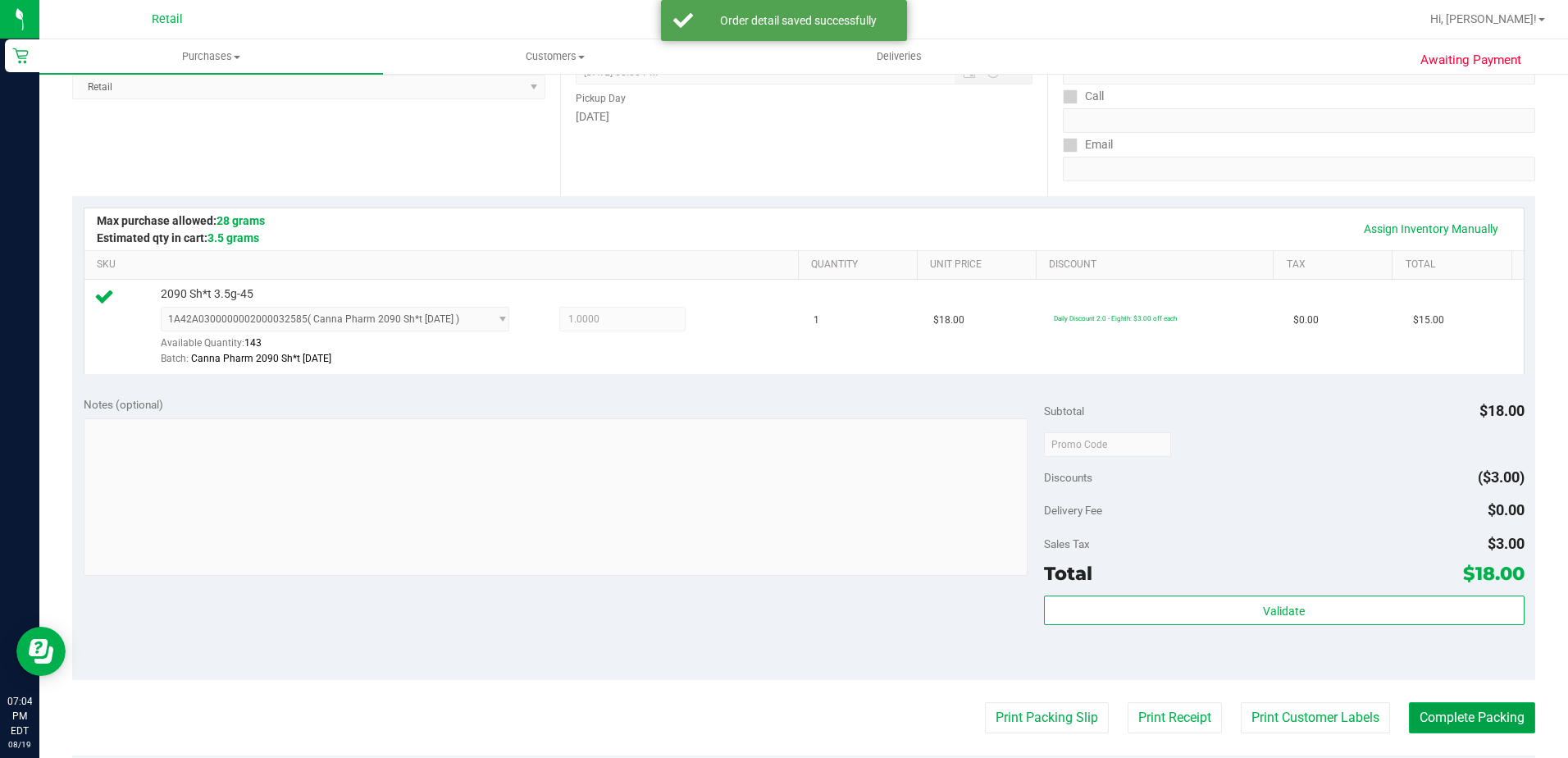
click at [1470, 726] on button "Complete Packing" at bounding box center [1473, 717] width 127 height 31
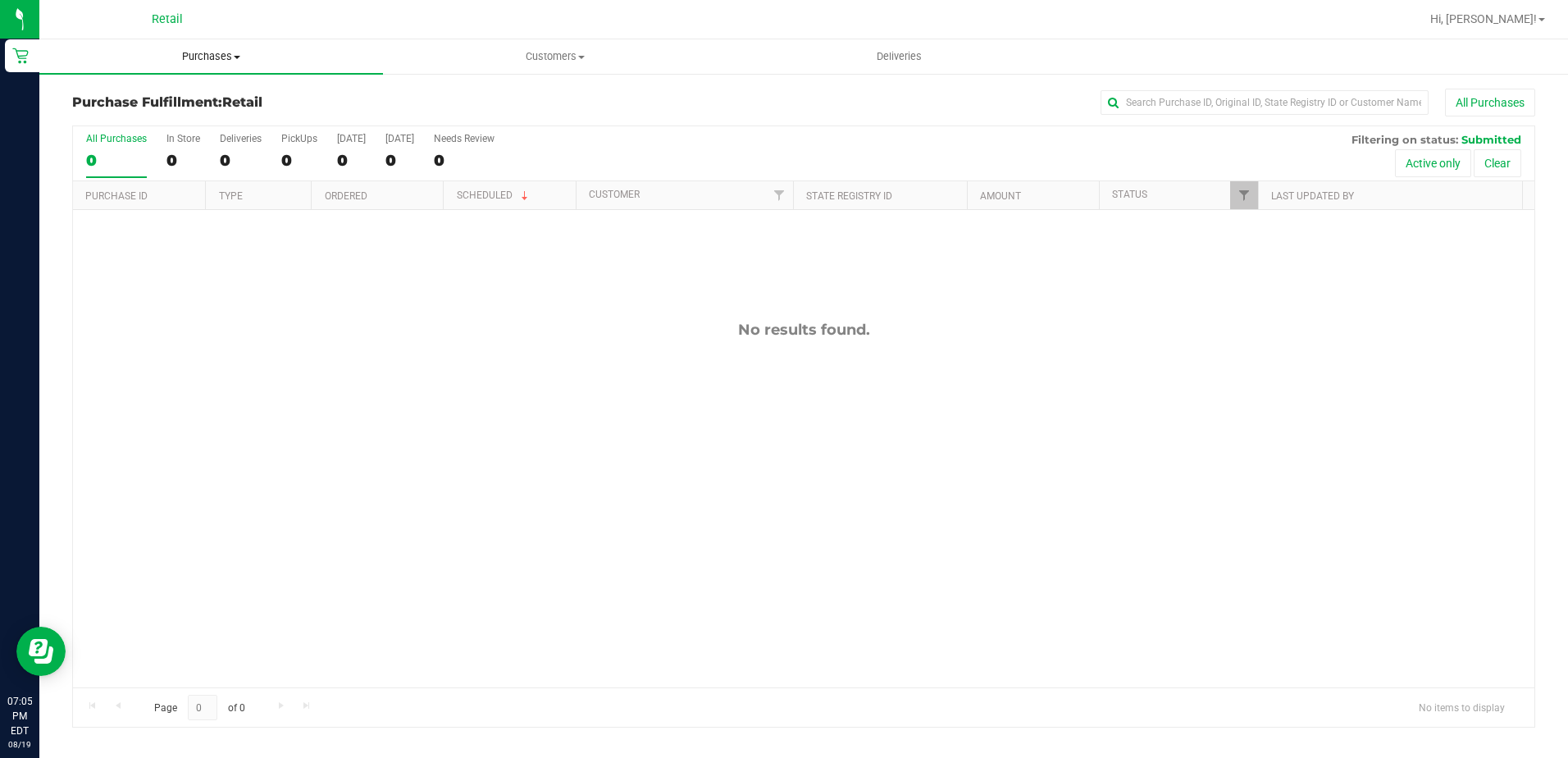
click at [215, 61] on span "Purchases" at bounding box center [211, 56] width 343 height 14
click at [123, 135] on span "All purchases" at bounding box center [98, 138] width 116 height 14
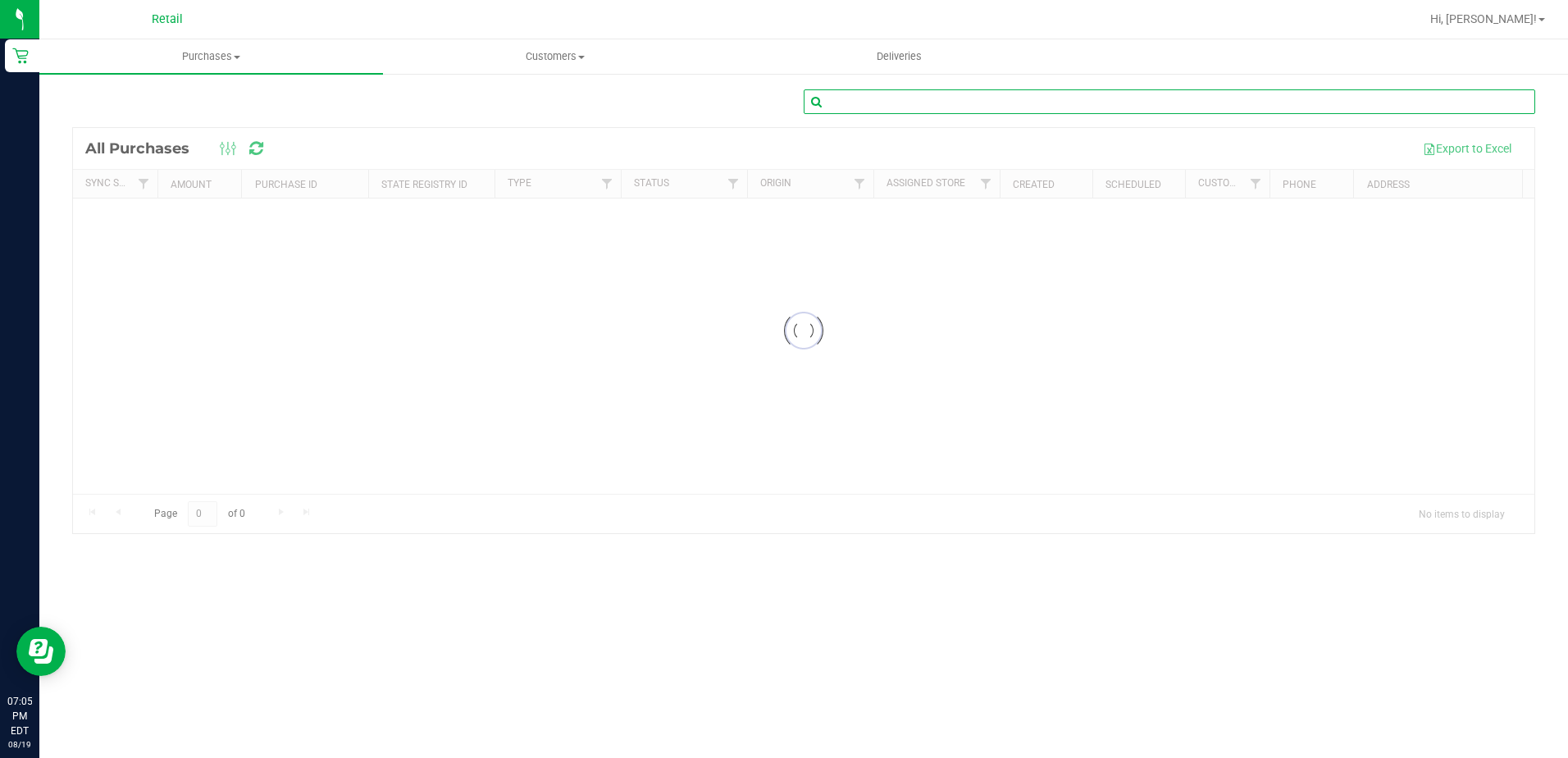
click at [862, 103] on input "text" at bounding box center [1169, 101] width 732 height 24
type input "k"
type input "[PERSON_NAME]"
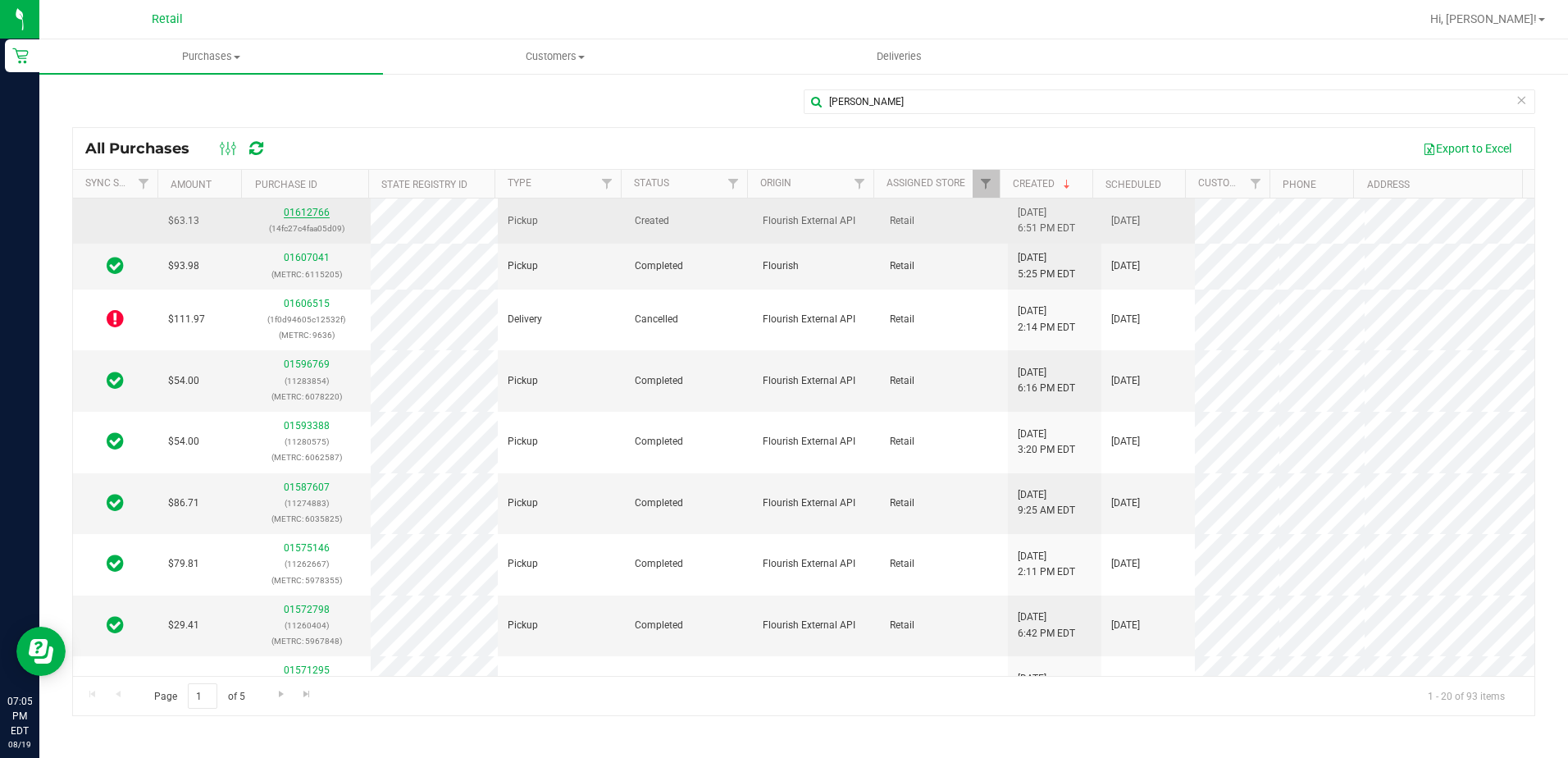
click at [302, 218] on link "01612766" at bounding box center [306, 213] width 46 height 12
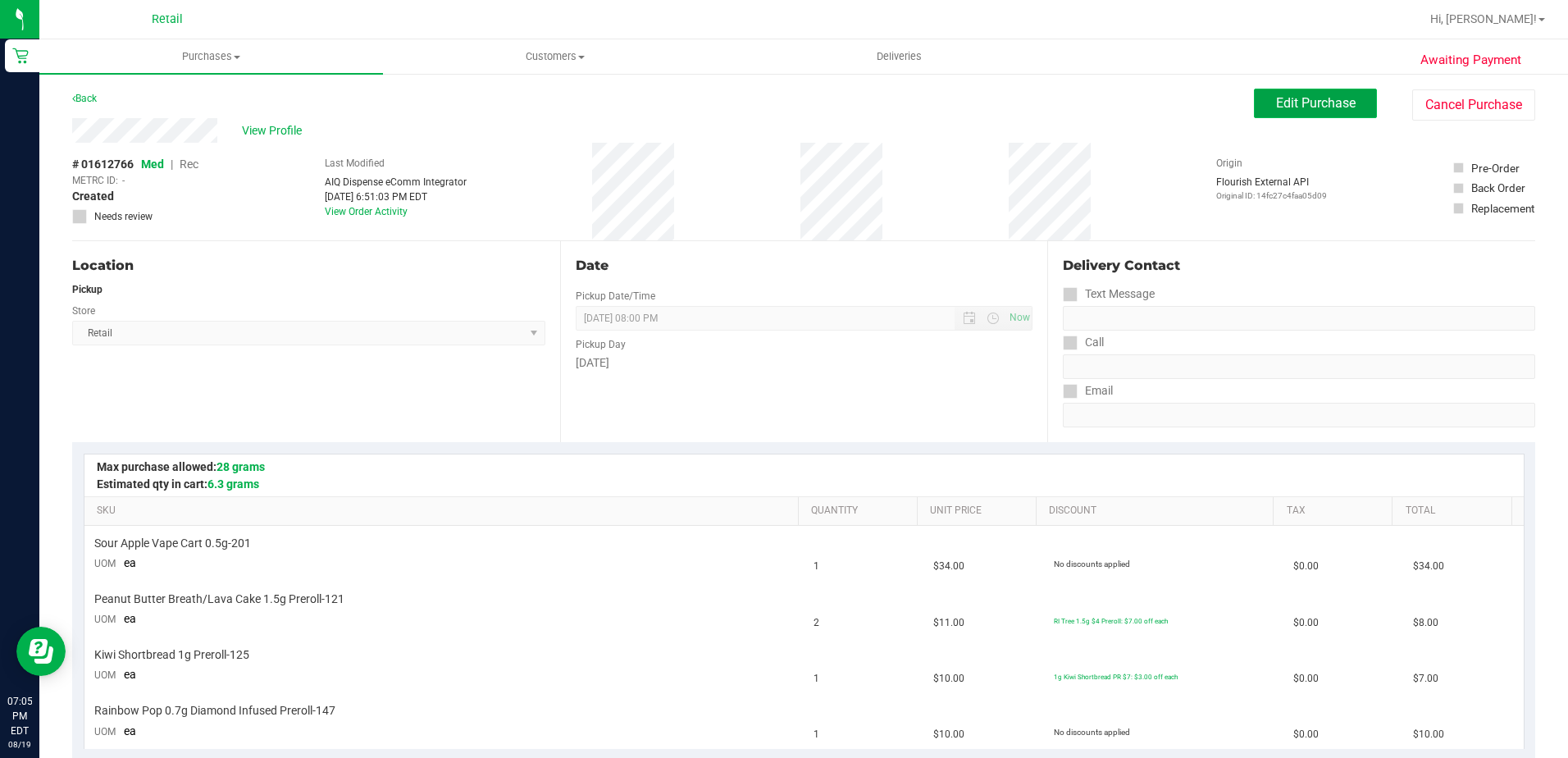
click at [1297, 103] on span "Edit Purchase" at bounding box center [1316, 103] width 79 height 15
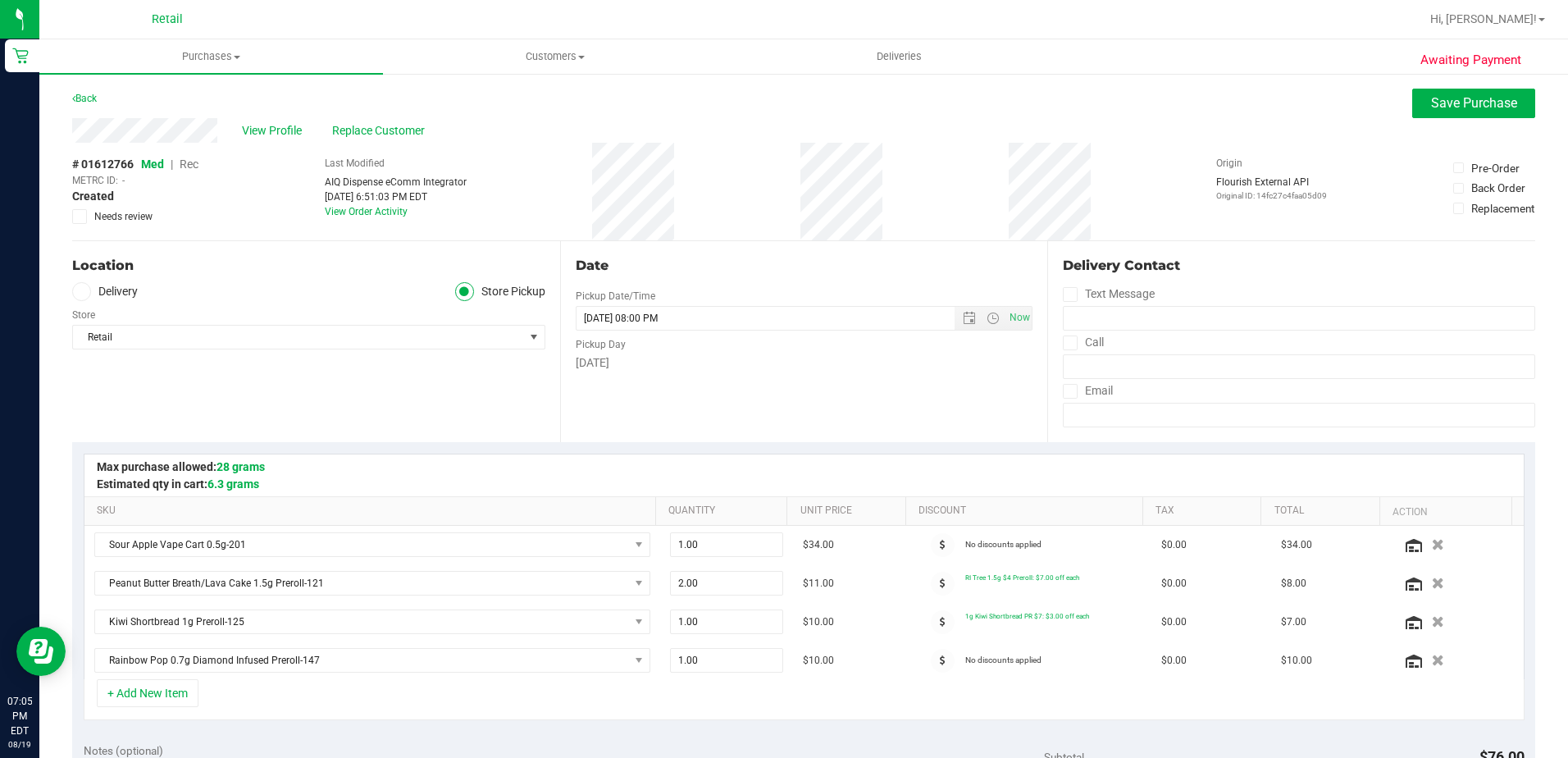
click at [187, 168] on span "Rec" at bounding box center [189, 165] width 19 height 14
click at [1469, 93] on button "Save Purchase" at bounding box center [1474, 103] width 123 height 30
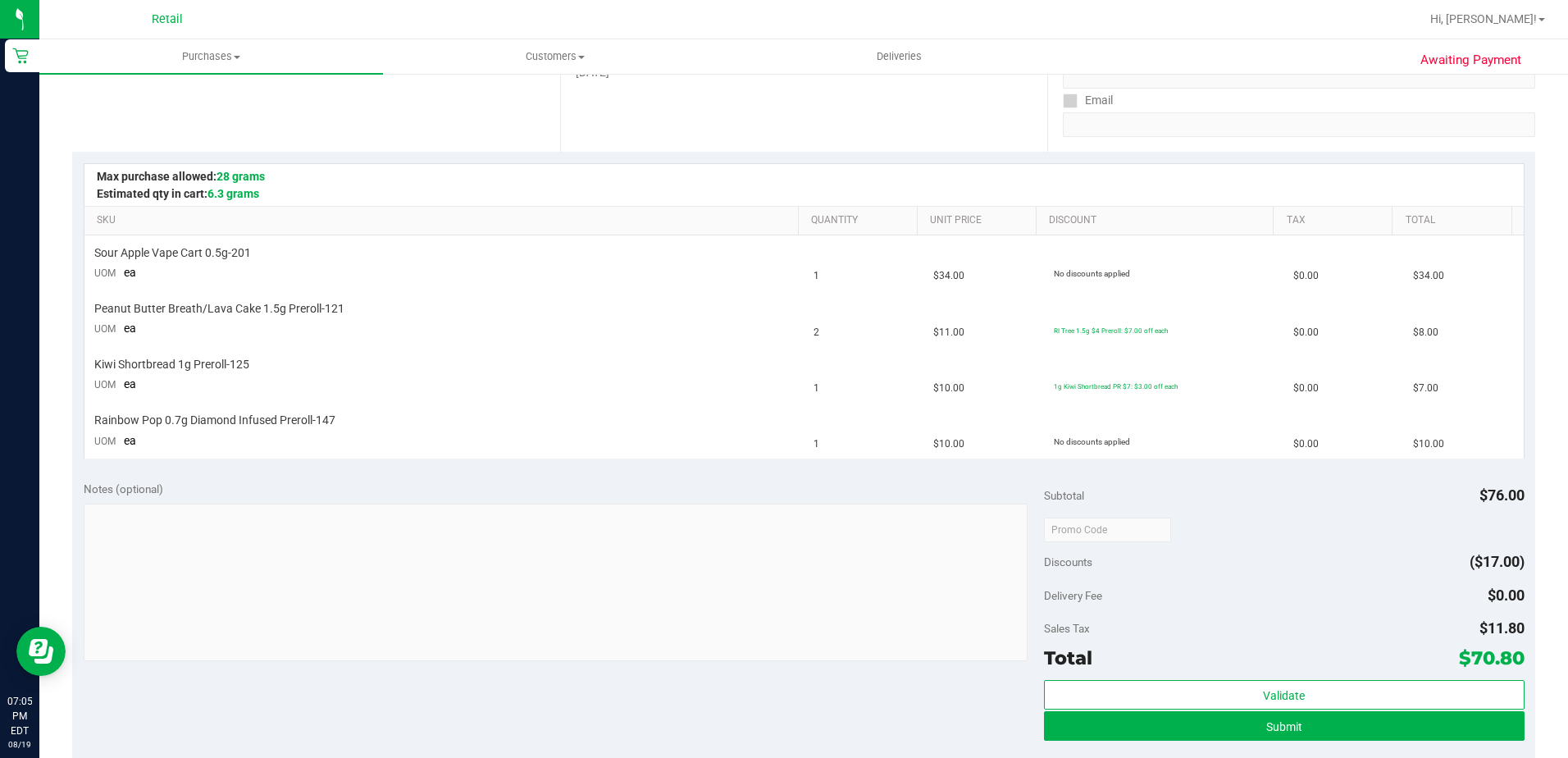
scroll to position [328, 0]
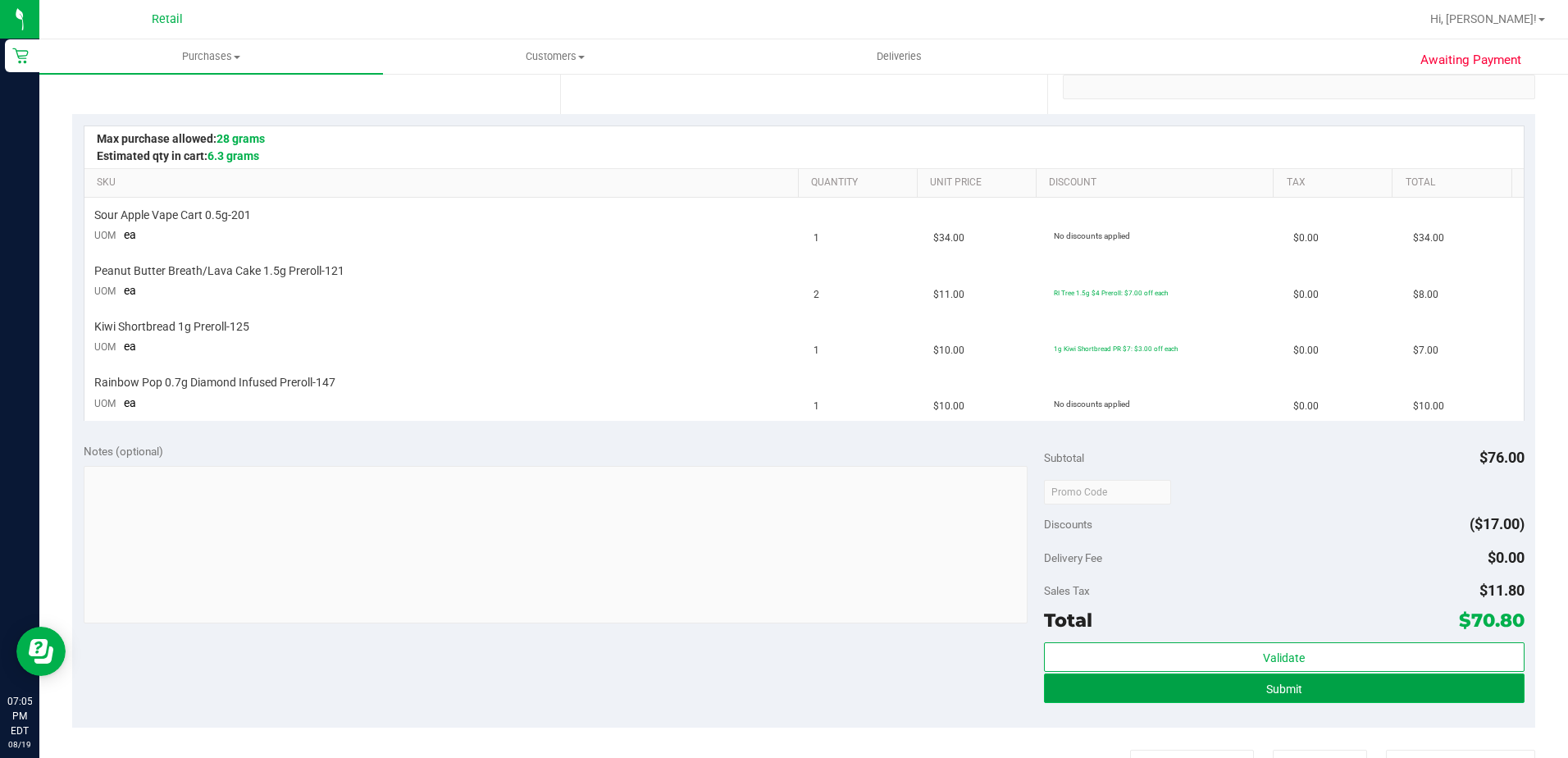
click at [1320, 685] on button "Submit" at bounding box center [1284, 688] width 481 height 30
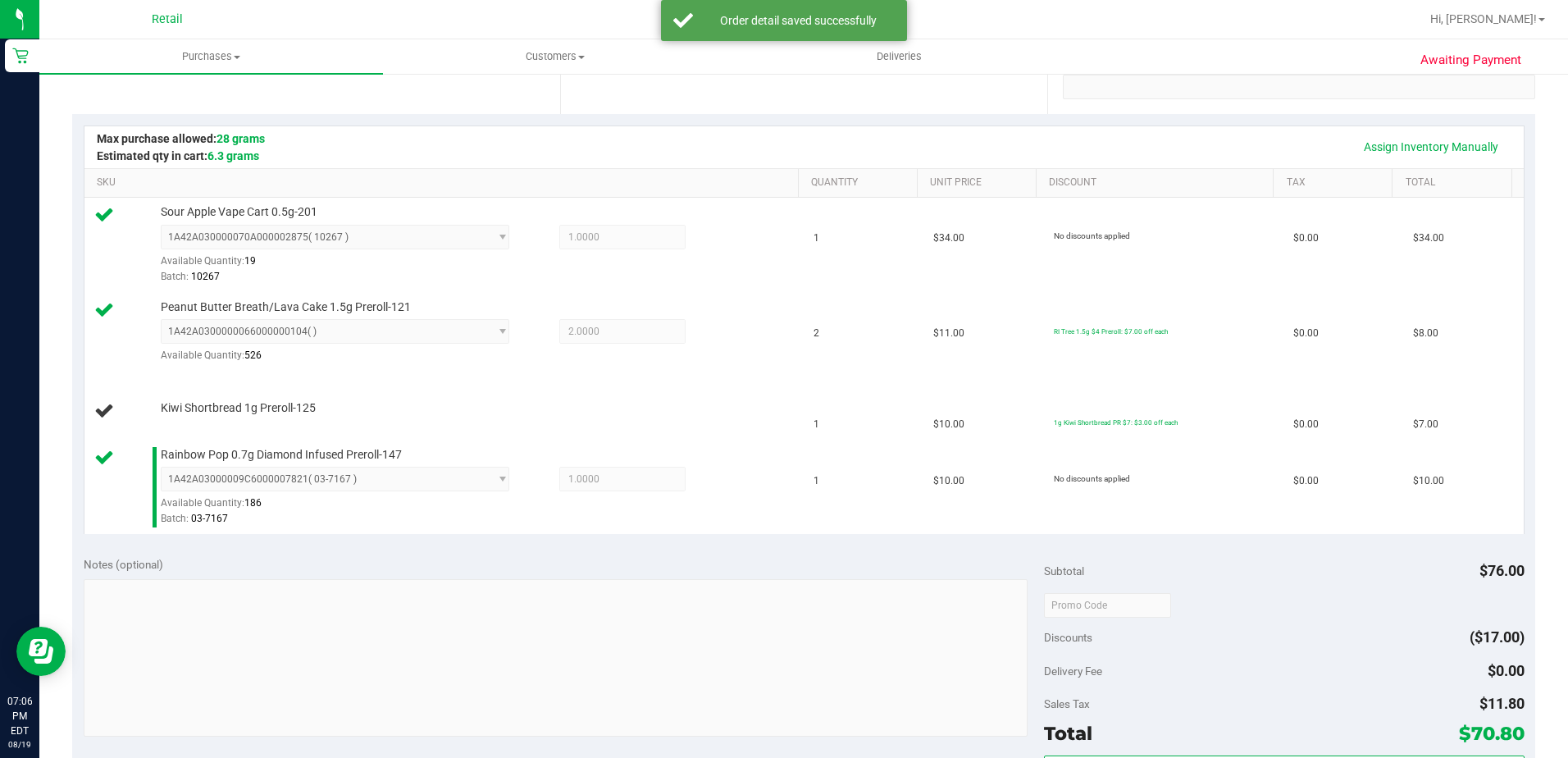
click at [1430, 130] on div "Assign Inventory Manually" at bounding box center [804, 148] width 1440 height 42
click at [1414, 142] on link "Assign Inventory Manually" at bounding box center [1431, 146] width 156 height 28
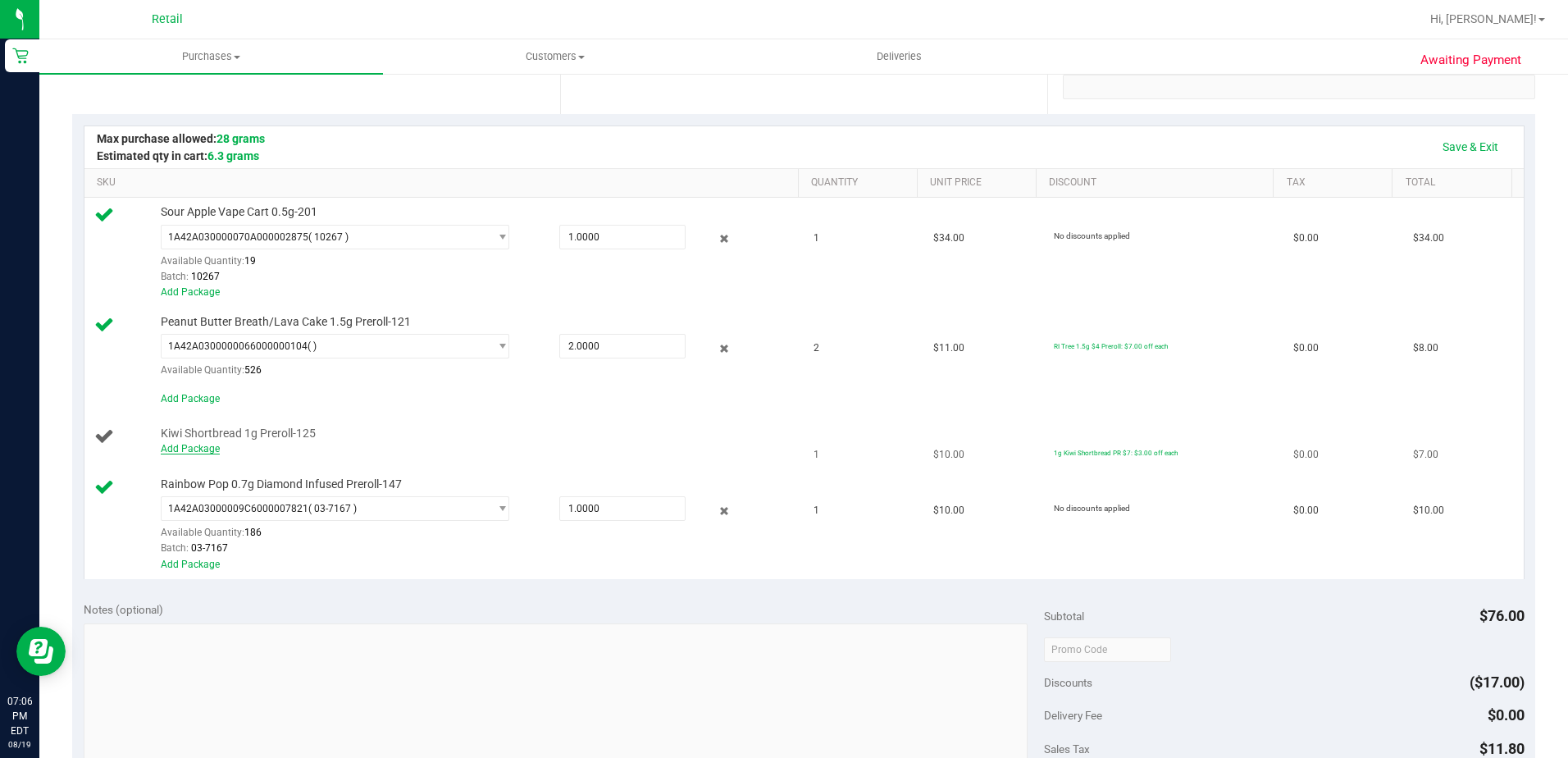
click at [188, 452] on link "Add Package" at bounding box center [190, 449] width 59 height 12
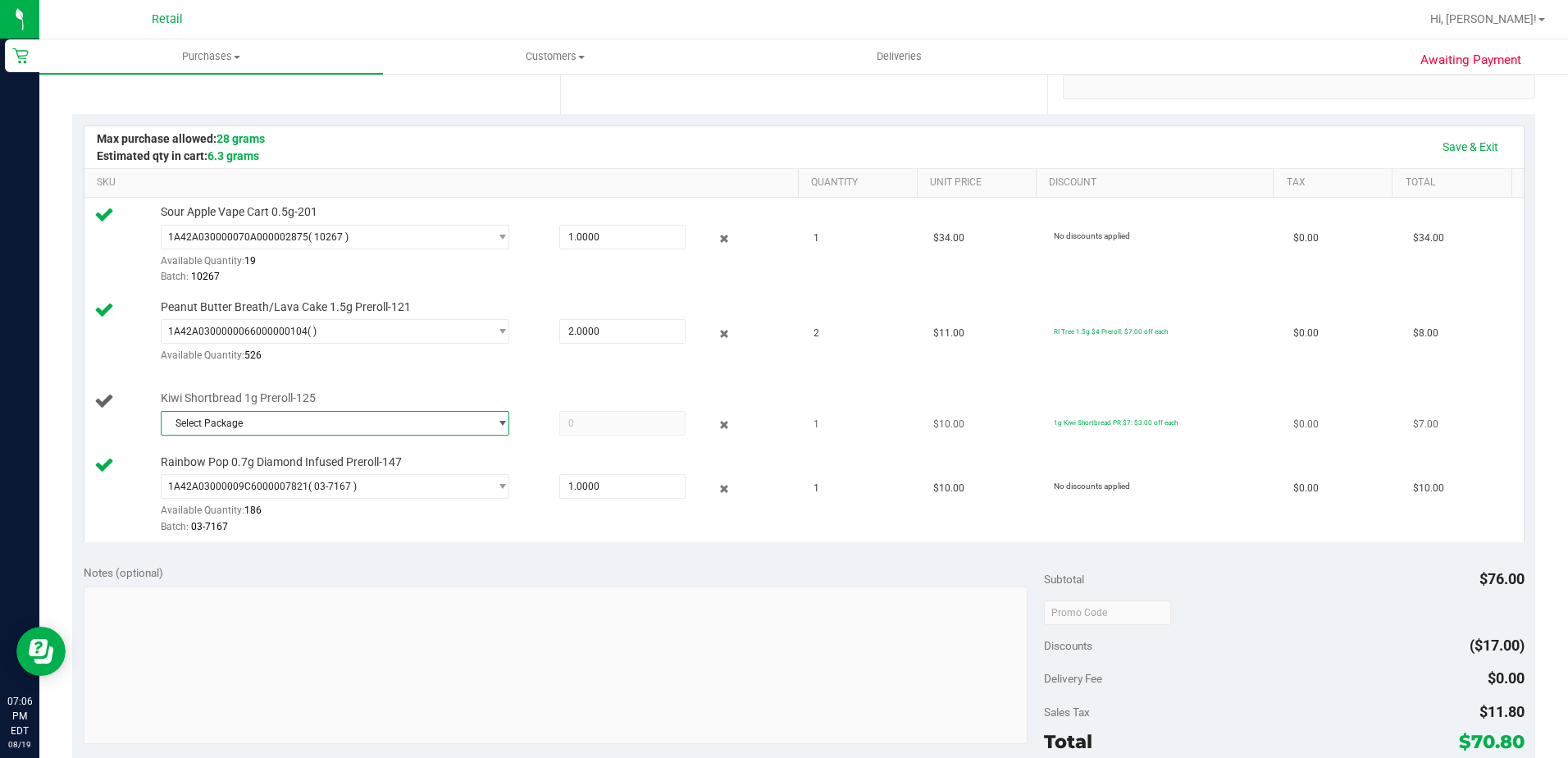
click at [325, 424] on span "Select Package" at bounding box center [325, 423] width 327 height 23
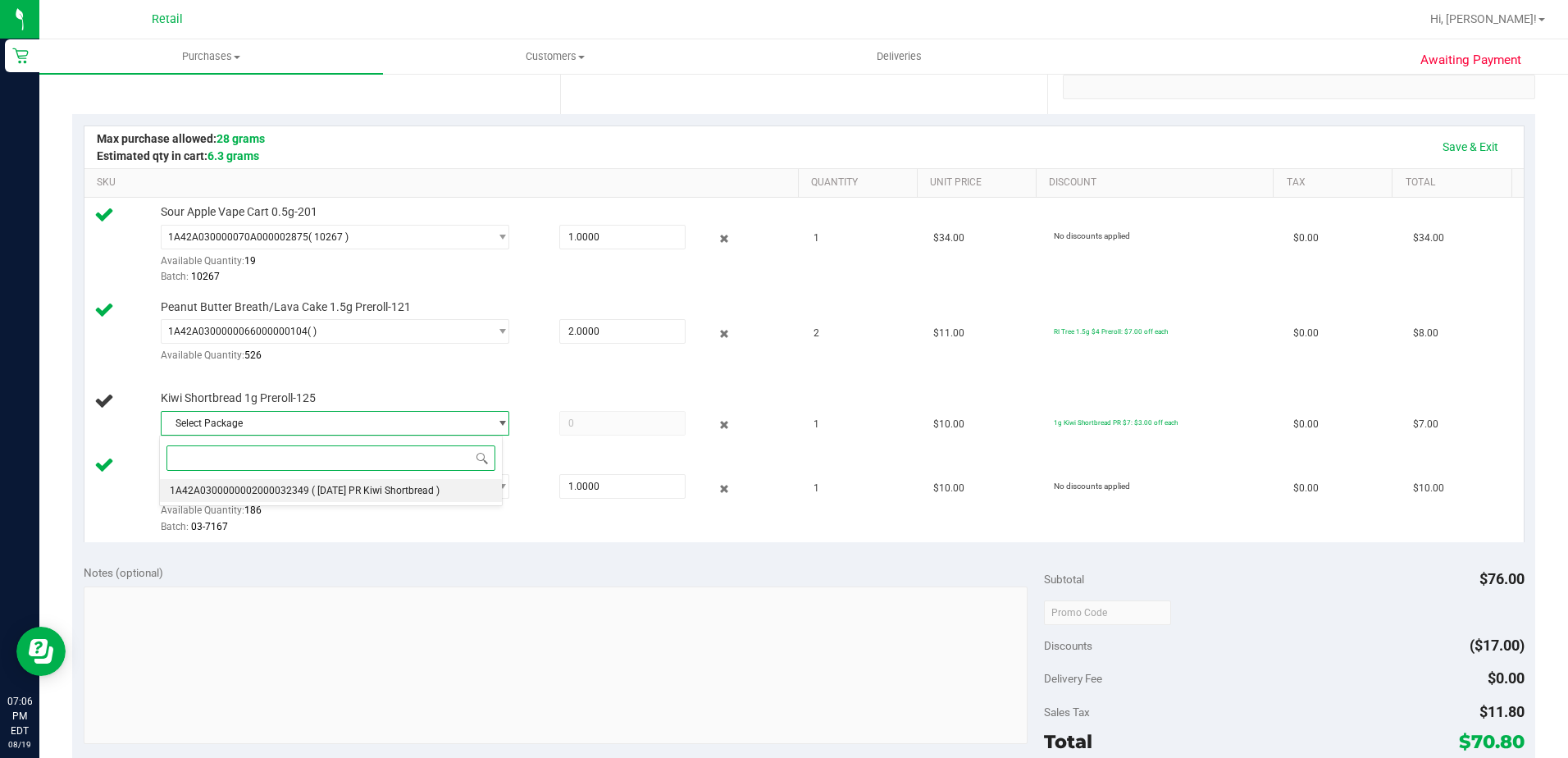
click at [360, 491] on span "( [DATE] PR Kiwi Shortbread )" at bounding box center [376, 490] width 128 height 12
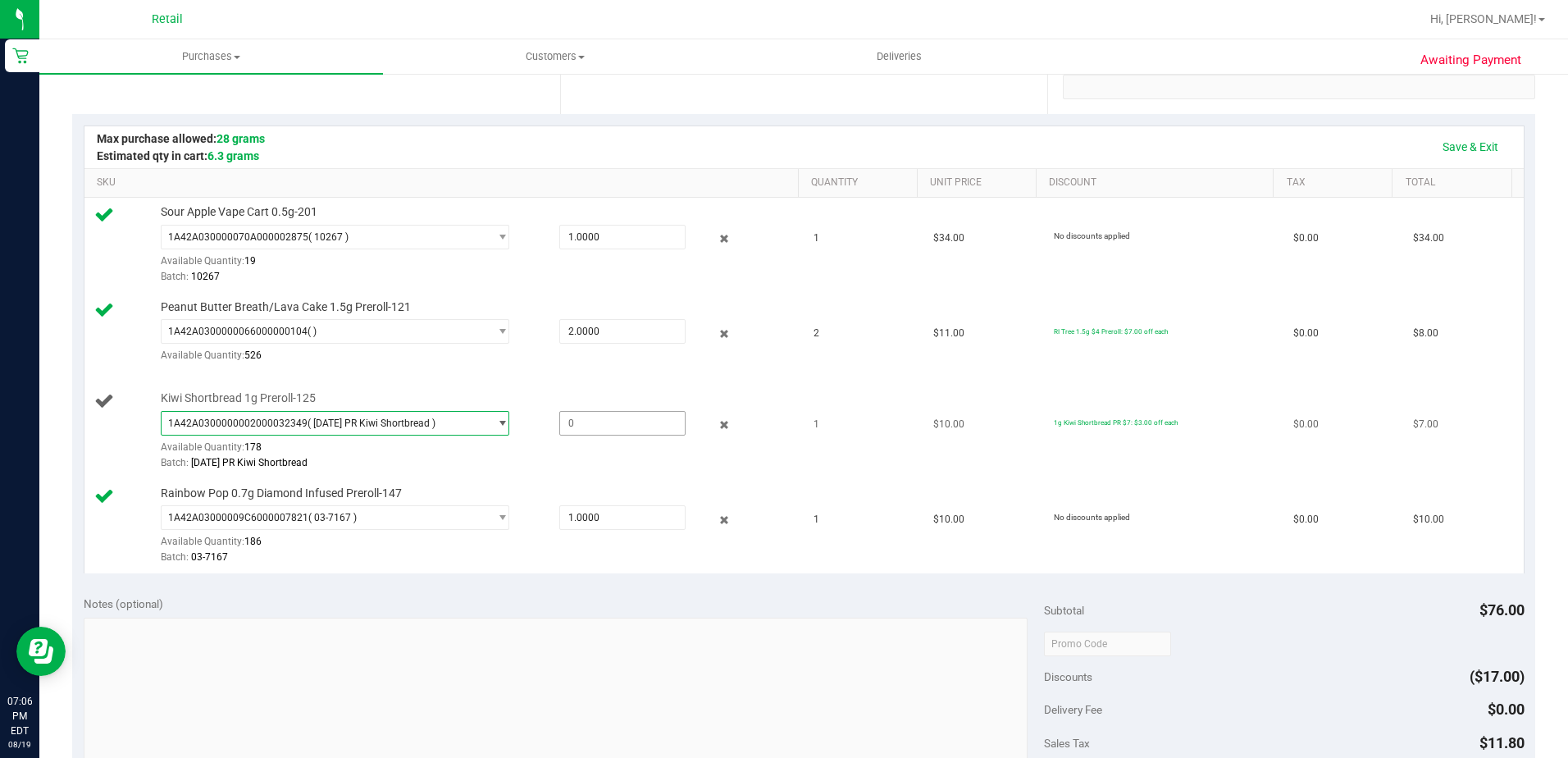
click at [580, 408] on div "Kiwi Shortbread 1g Preroll-125 1A42A0300000002000032349 ( [DATE] PR Kiwi Shortb…" at bounding box center [472, 431] width 638 height 81
click at [569, 420] on span at bounding box center [623, 423] width 127 height 24
type input "1"
type input "1.0000"
click at [1459, 145] on link "Save & Exit" at bounding box center [1470, 146] width 77 height 28
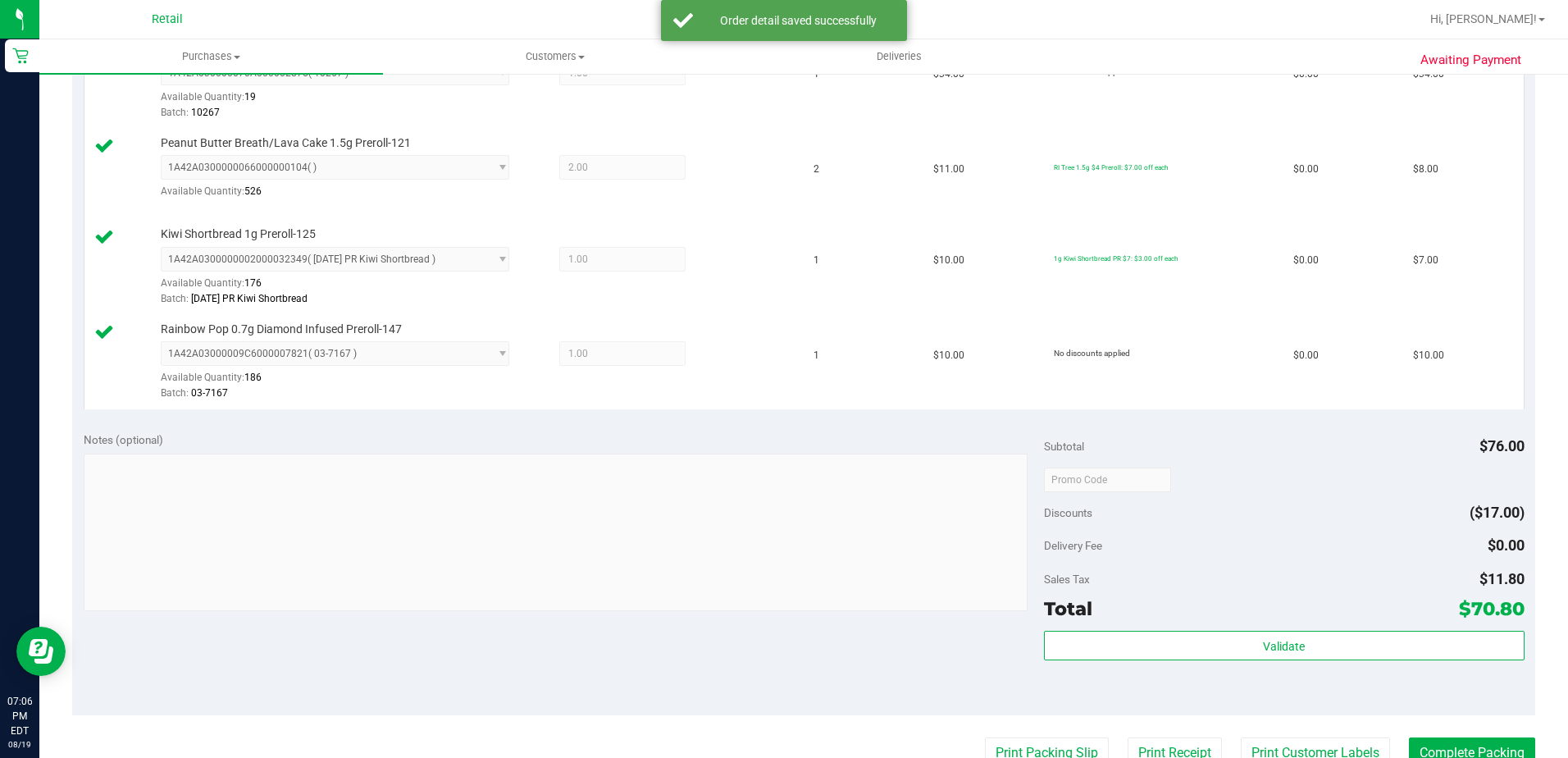
scroll to position [574, 0]
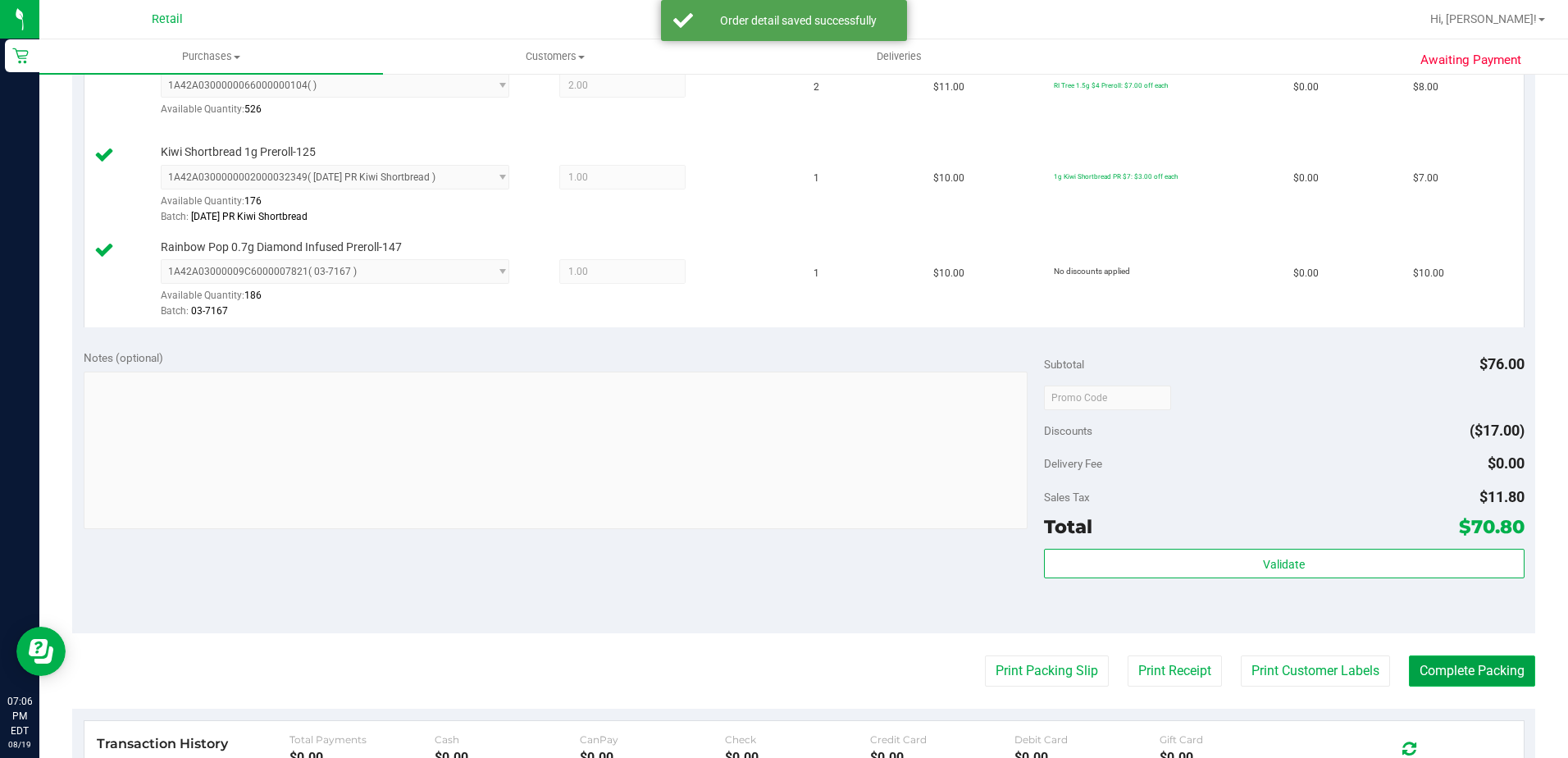
click at [1461, 663] on button "Complete Packing" at bounding box center [1473, 671] width 127 height 31
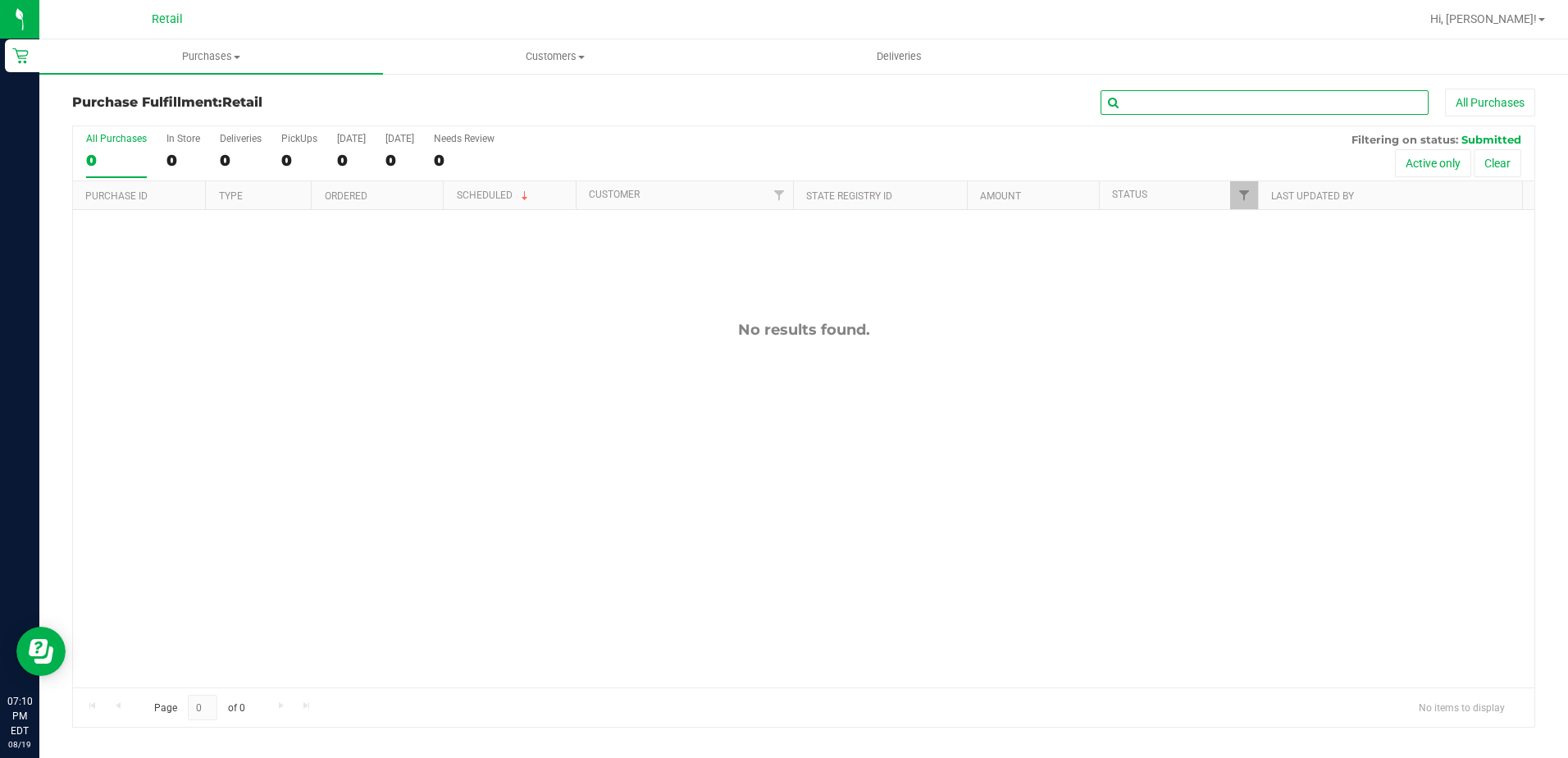
click at [1156, 110] on input "text" at bounding box center [1264, 102] width 328 height 24
click at [187, 59] on span "Purchases" at bounding box center [211, 56] width 343 height 14
click at [181, 93] on span "Summary of purchases" at bounding box center [123, 99] width 168 height 14
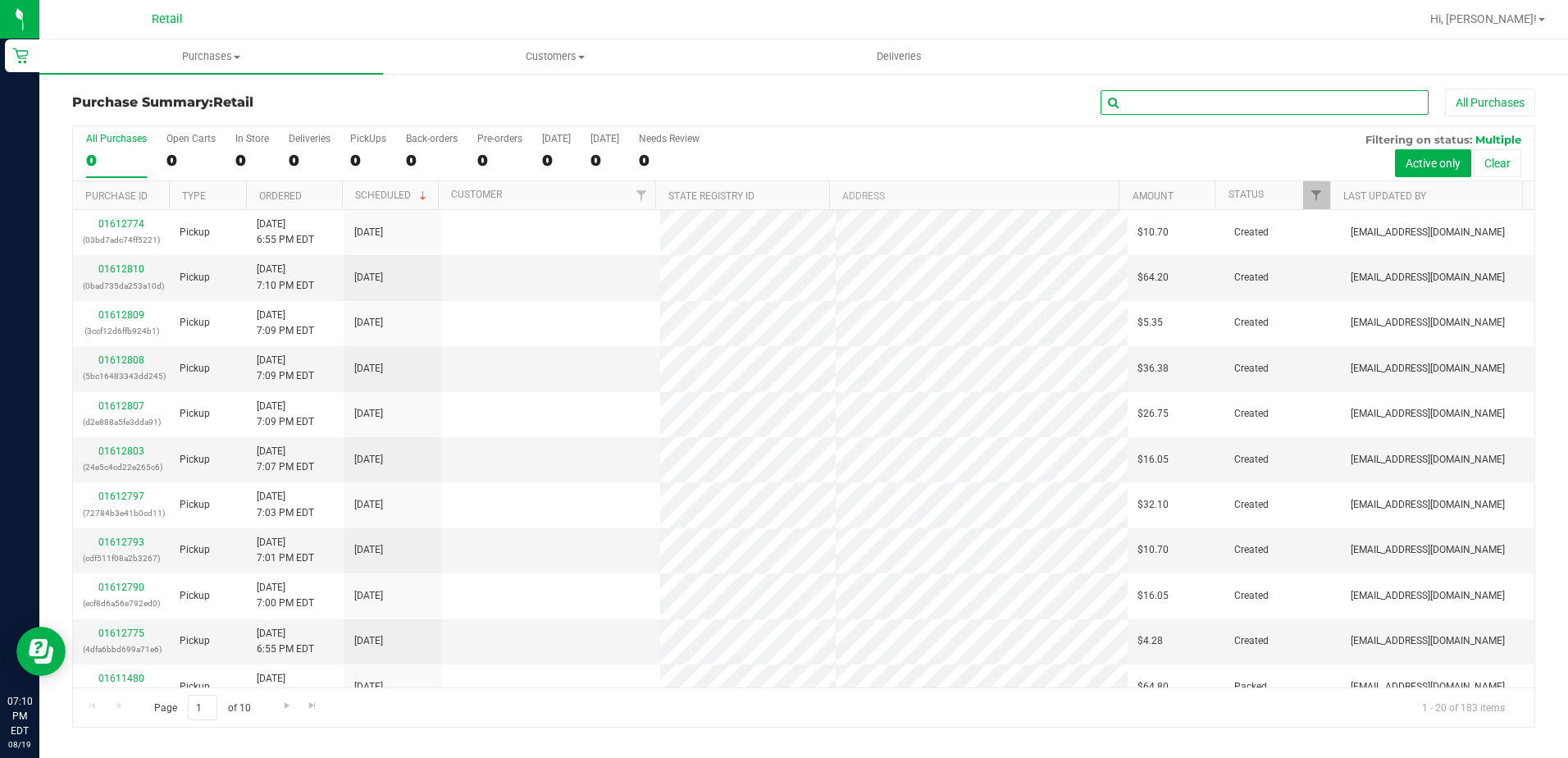
click at [1142, 102] on input "text" at bounding box center [1264, 102] width 328 height 24
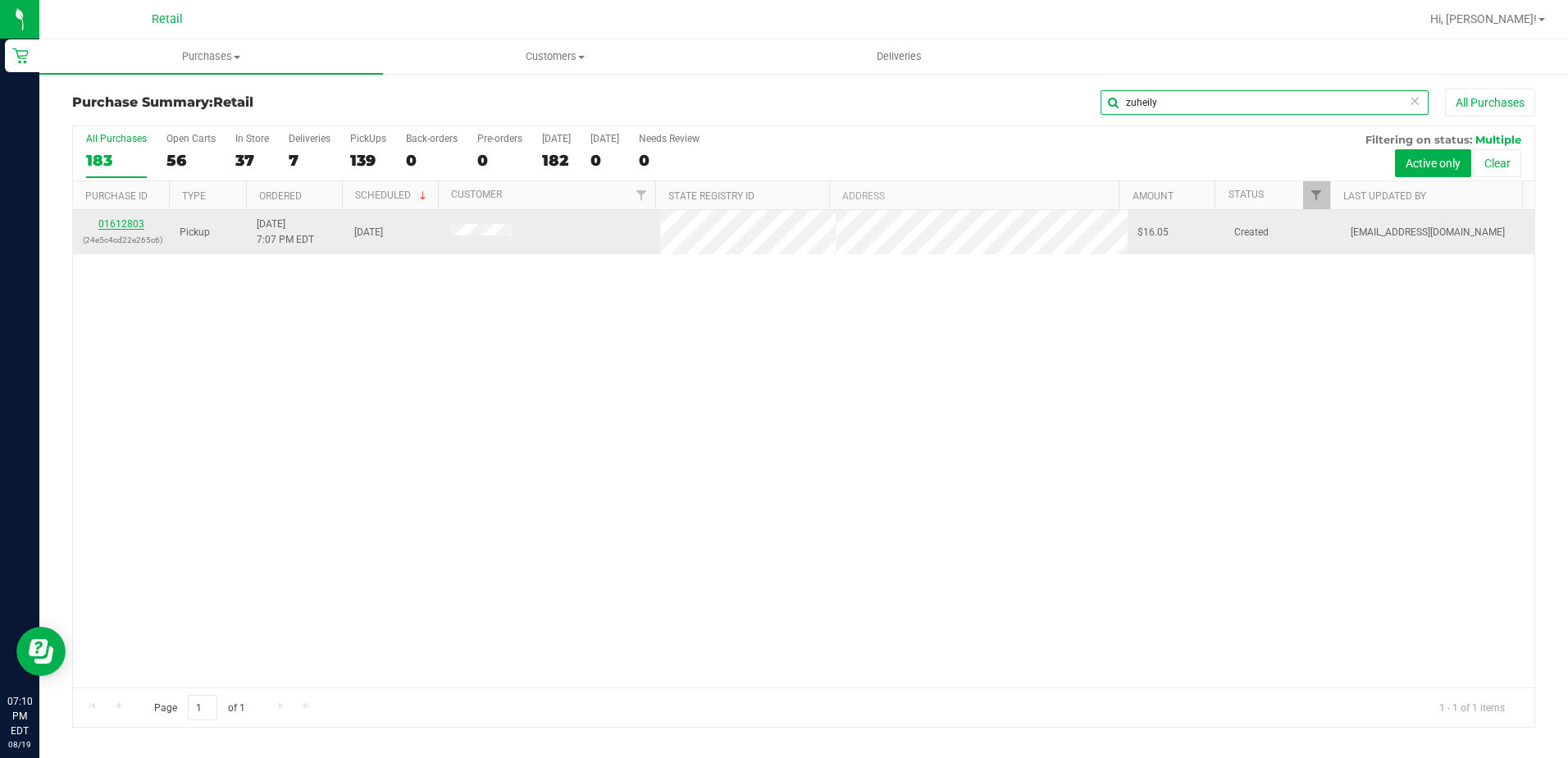
type input "zuheily"
click at [126, 224] on link "01612803" at bounding box center [122, 225] width 46 height 12
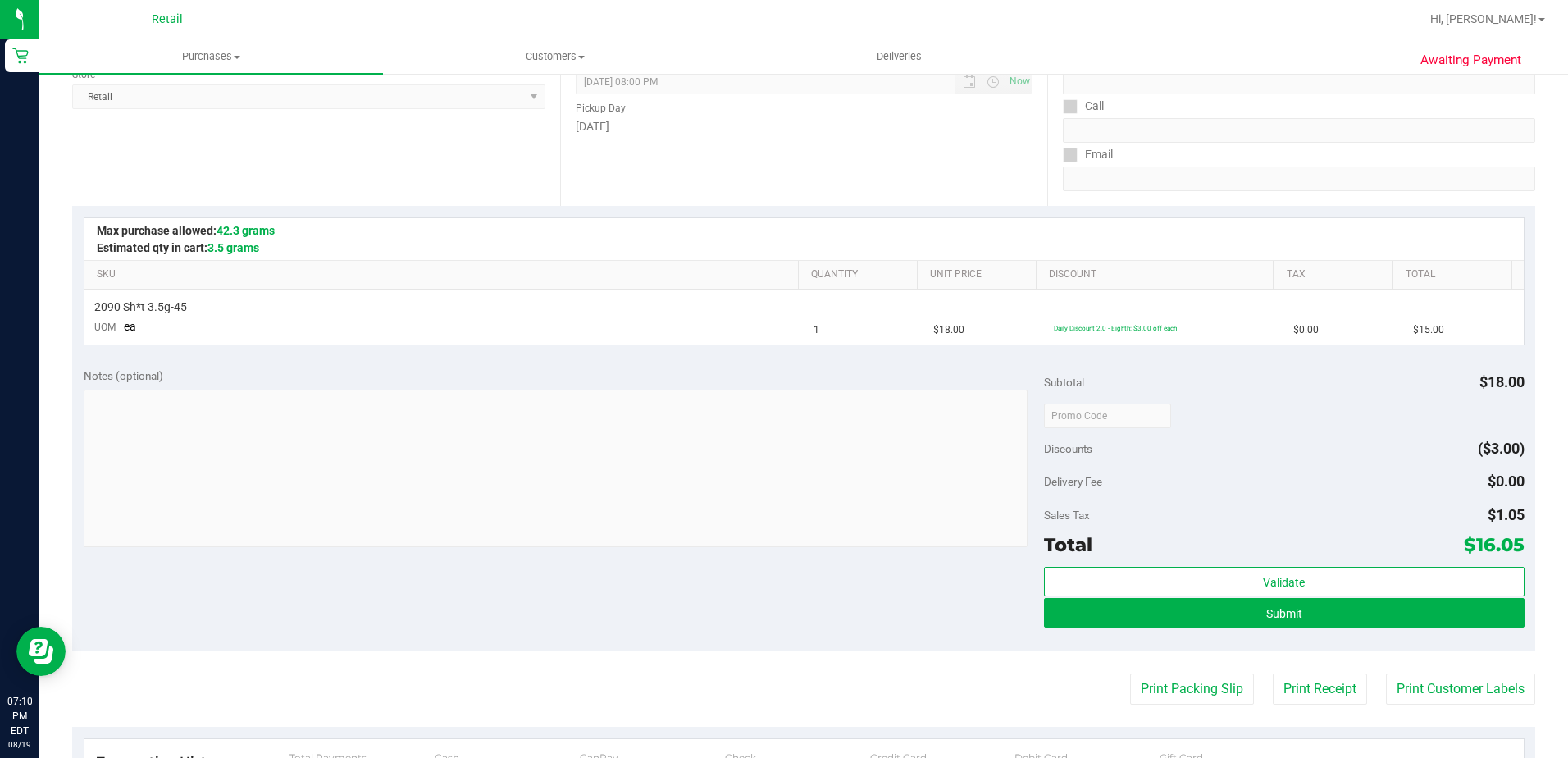
scroll to position [246, 0]
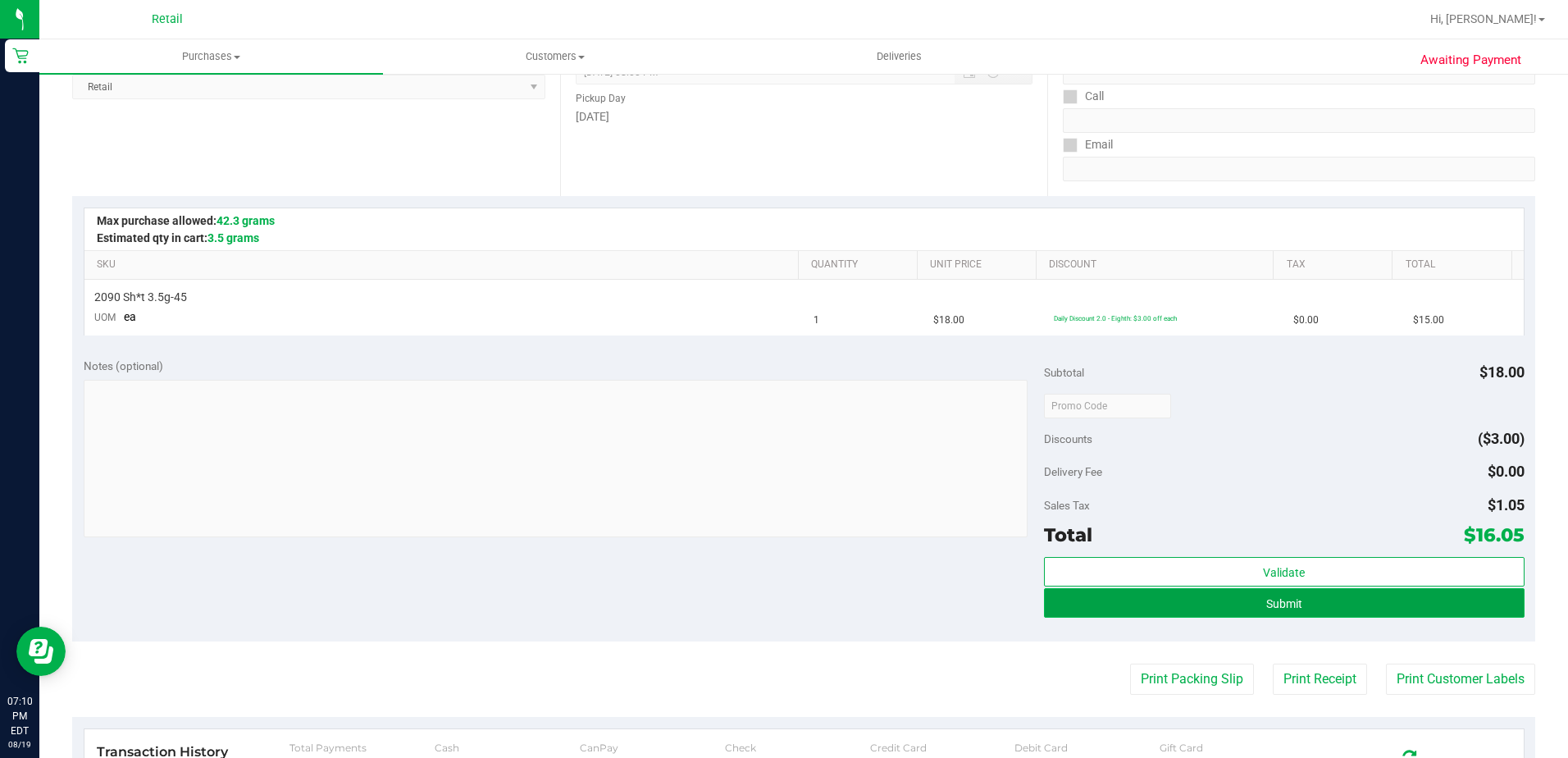
click at [1149, 601] on button "Submit" at bounding box center [1284, 603] width 481 height 30
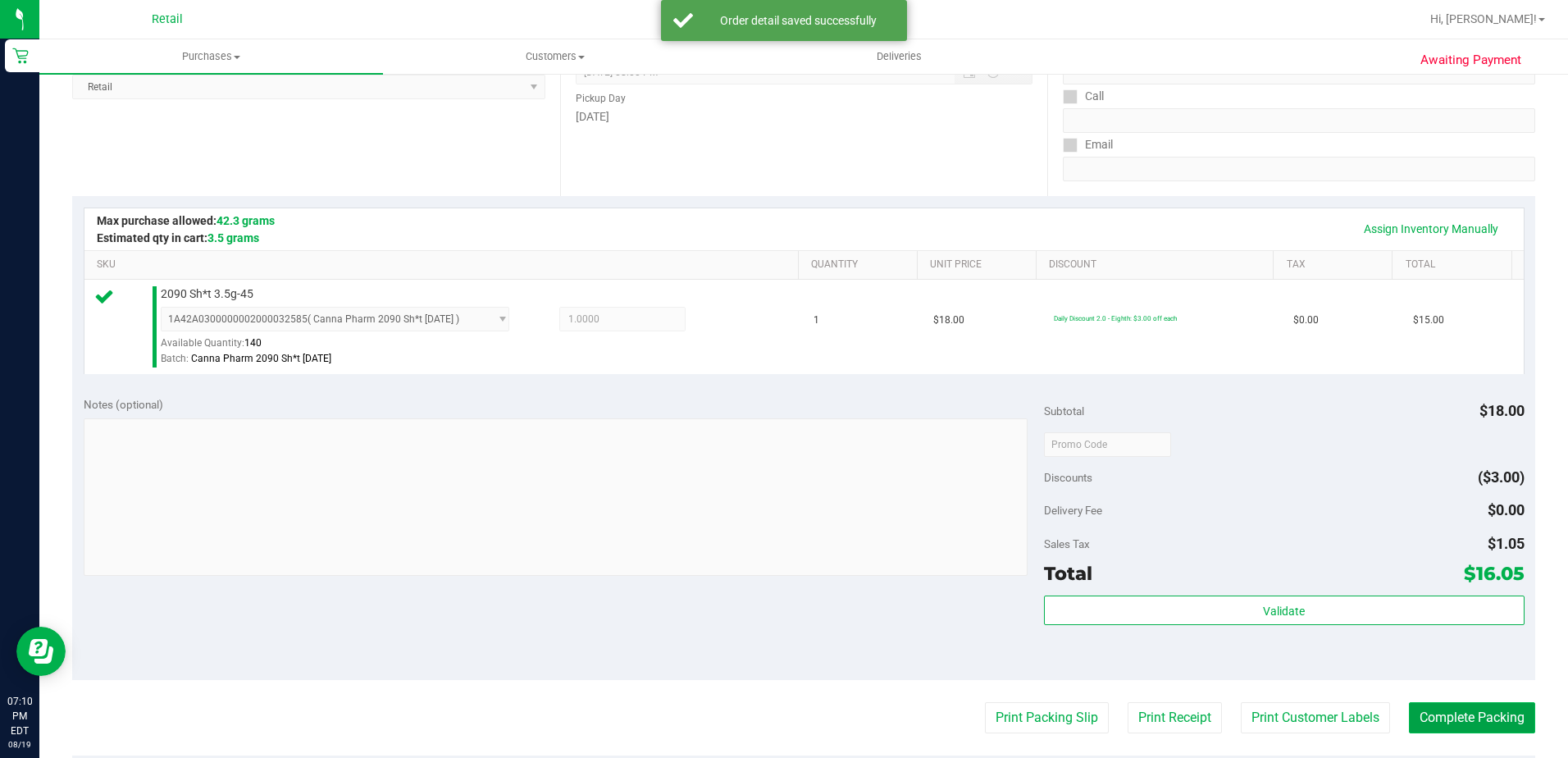
click at [1410, 710] on button "Complete Packing" at bounding box center [1473, 717] width 127 height 31
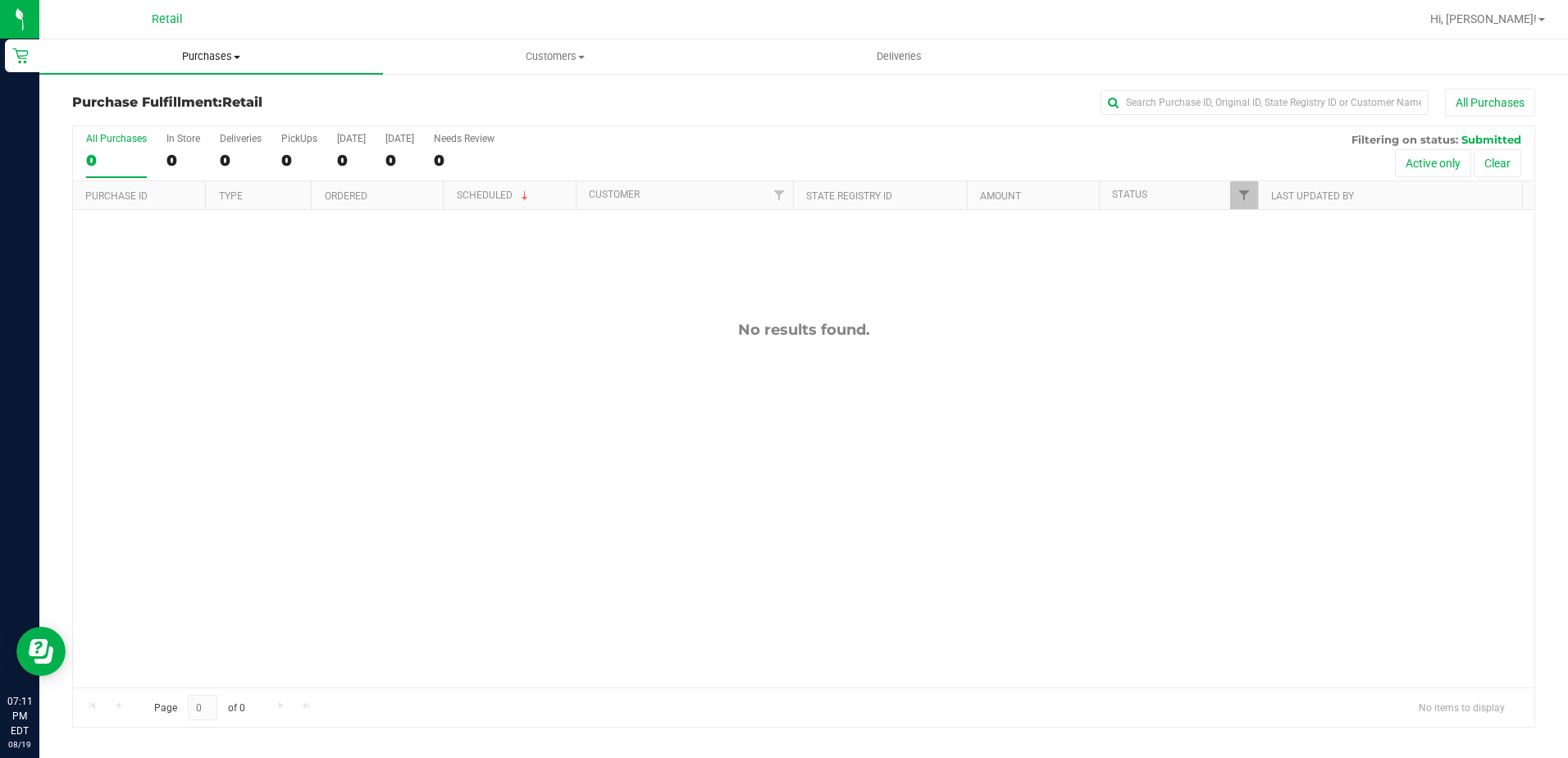
click at [246, 52] on span "Purchases" at bounding box center [211, 56] width 343 height 14
click at [200, 98] on span "Summary of purchases" at bounding box center [123, 99] width 168 height 14
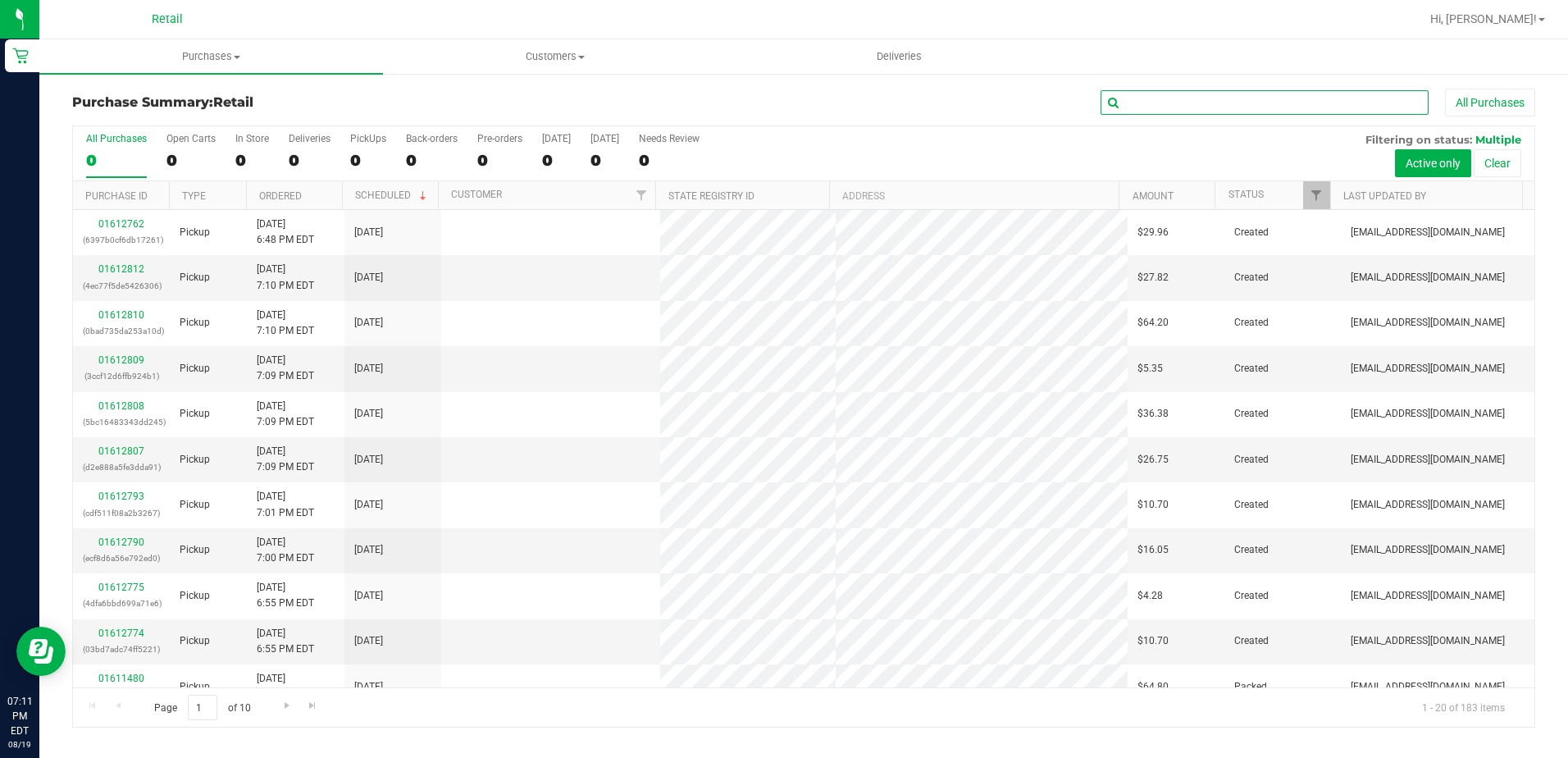
click at [1144, 112] on input "text" at bounding box center [1264, 102] width 328 height 24
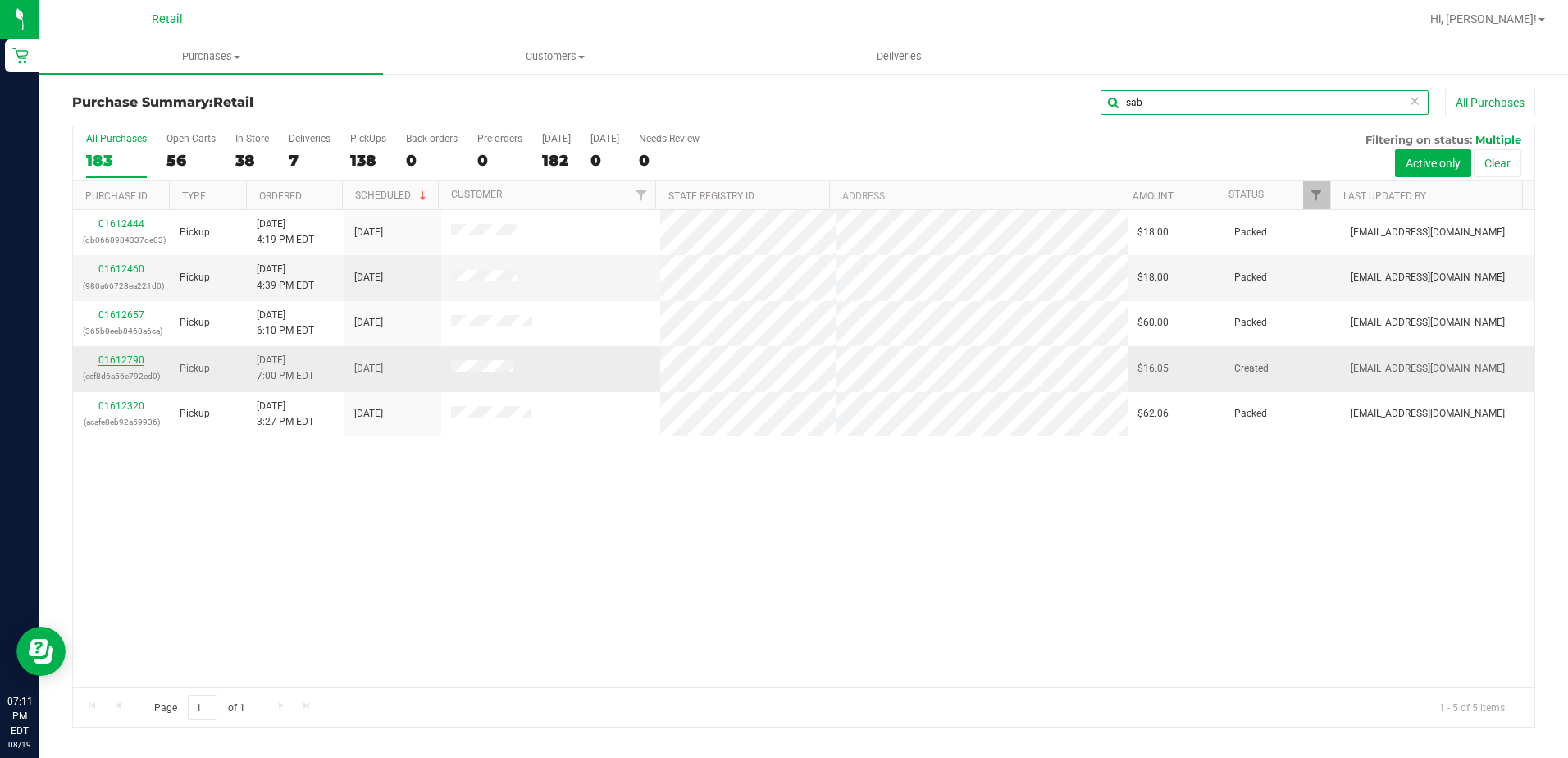
type input "sab"
click at [120, 360] on link "01612790" at bounding box center [122, 360] width 46 height 12
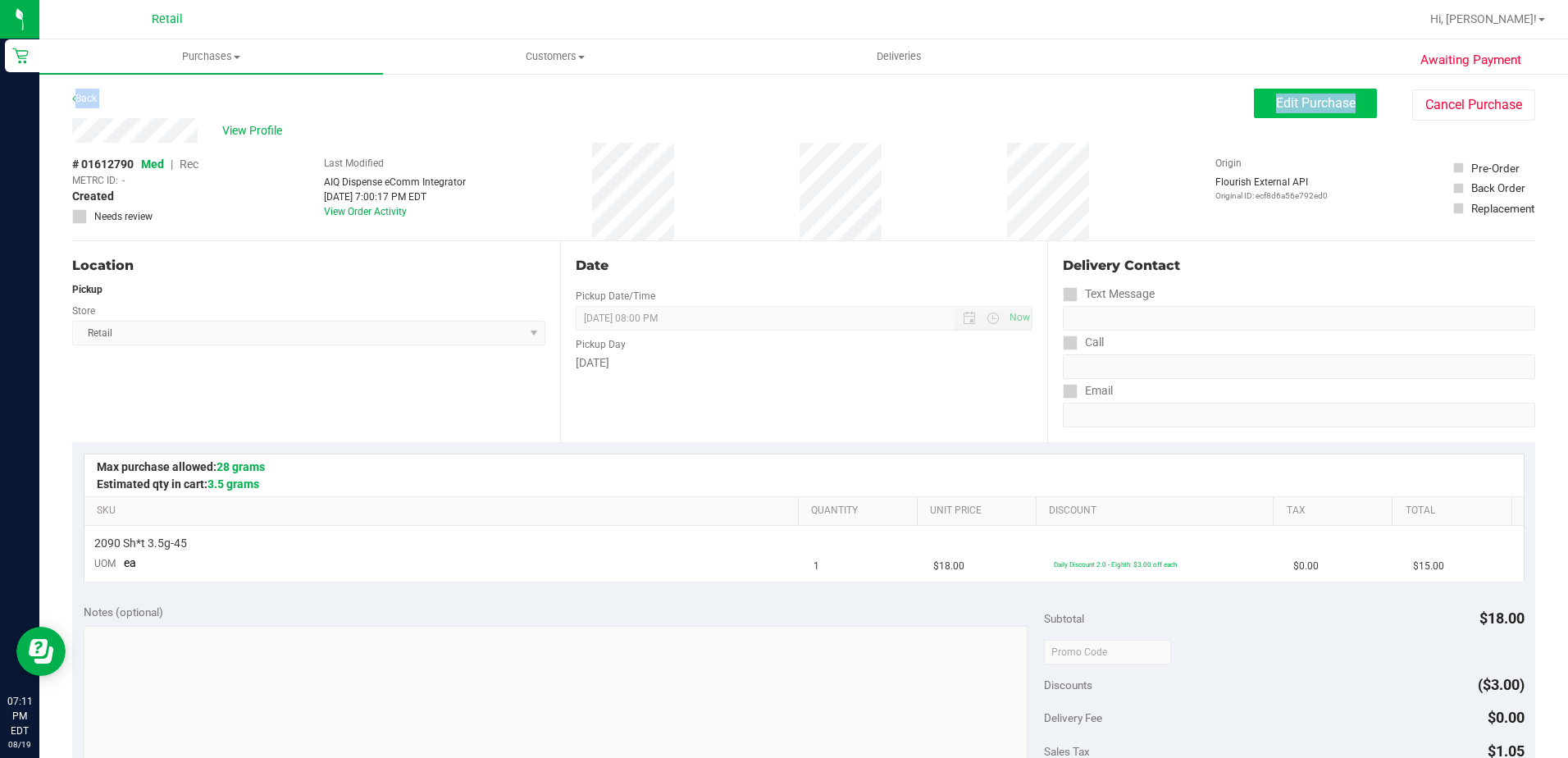
click at [1333, 94] on div "Awaiting Payment Back Edit Purchase Cancel Purchase View Profile # 01612790 Med…" at bounding box center [804, 688] width 1529 height 1231
drag, startPoint x: 1333, startPoint y: 94, endPoint x: 1311, endPoint y: 98, distance: 22.4
click at [1311, 98] on span "Edit Purchase" at bounding box center [1316, 103] width 79 height 15
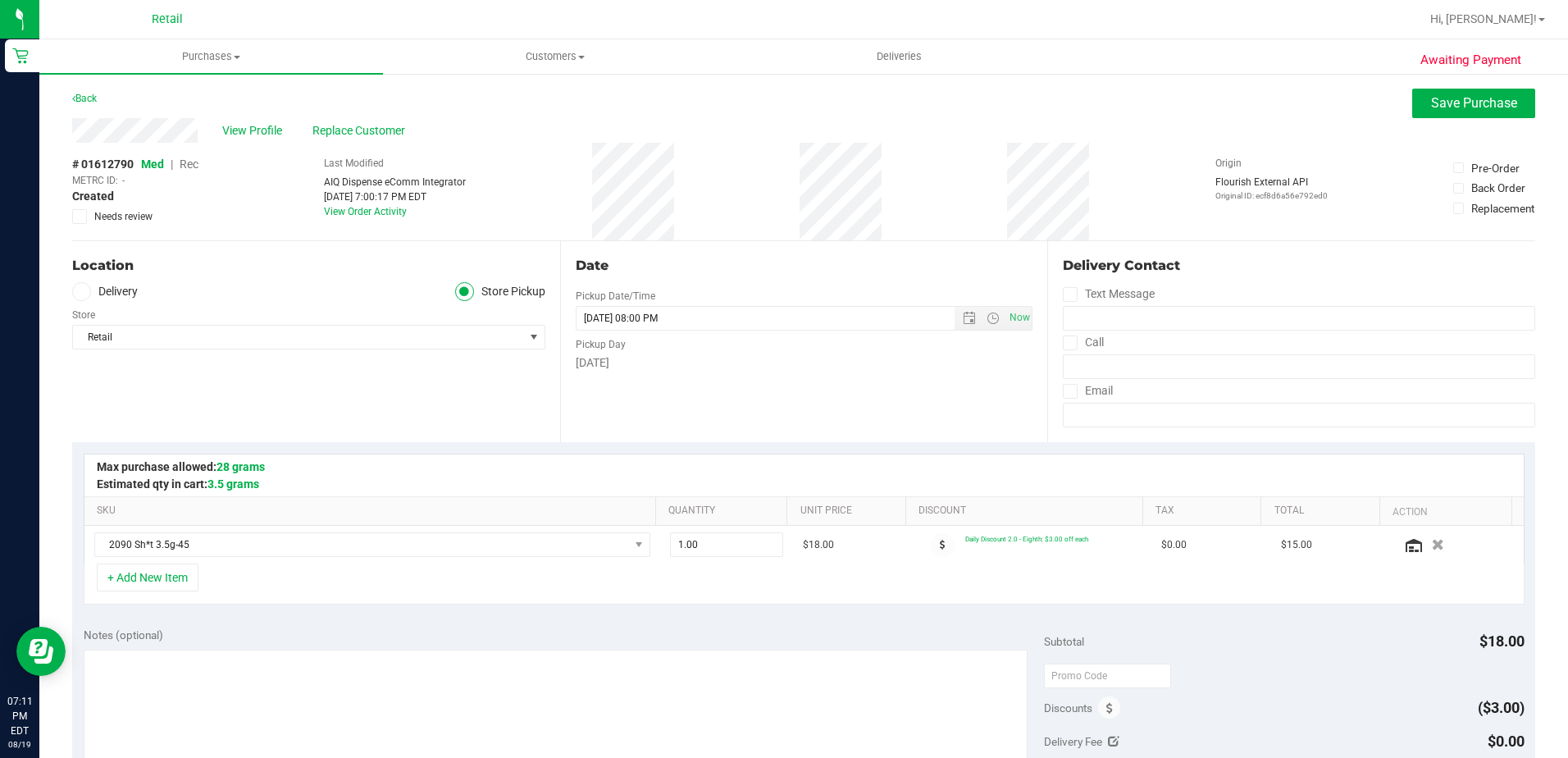
click at [184, 160] on span "Rec" at bounding box center [189, 165] width 19 height 14
click at [1419, 116] on button "Save Purchase" at bounding box center [1474, 103] width 123 height 30
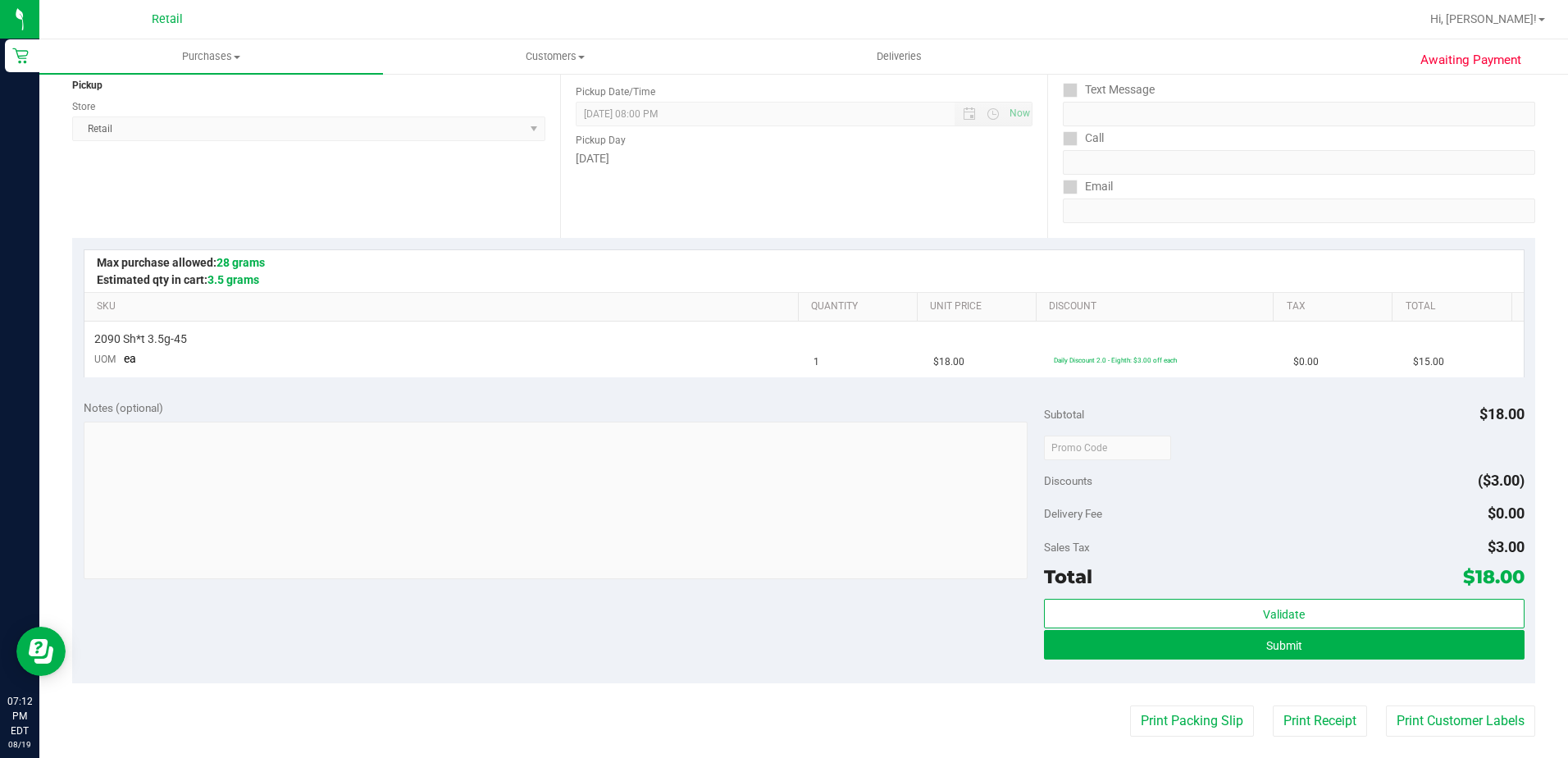
scroll to position [246, 0]
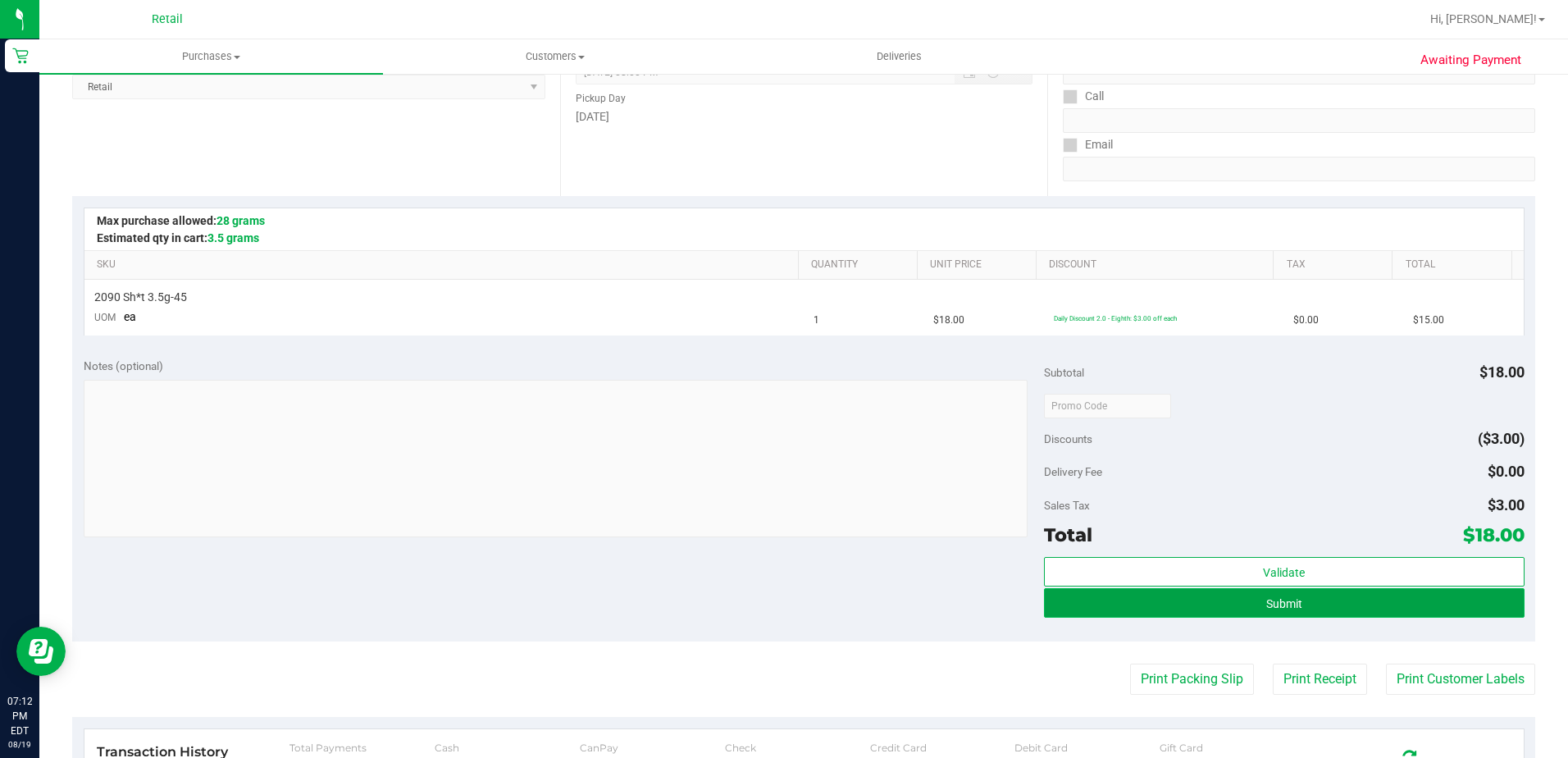
click at [1342, 597] on button "Submit" at bounding box center [1284, 603] width 481 height 30
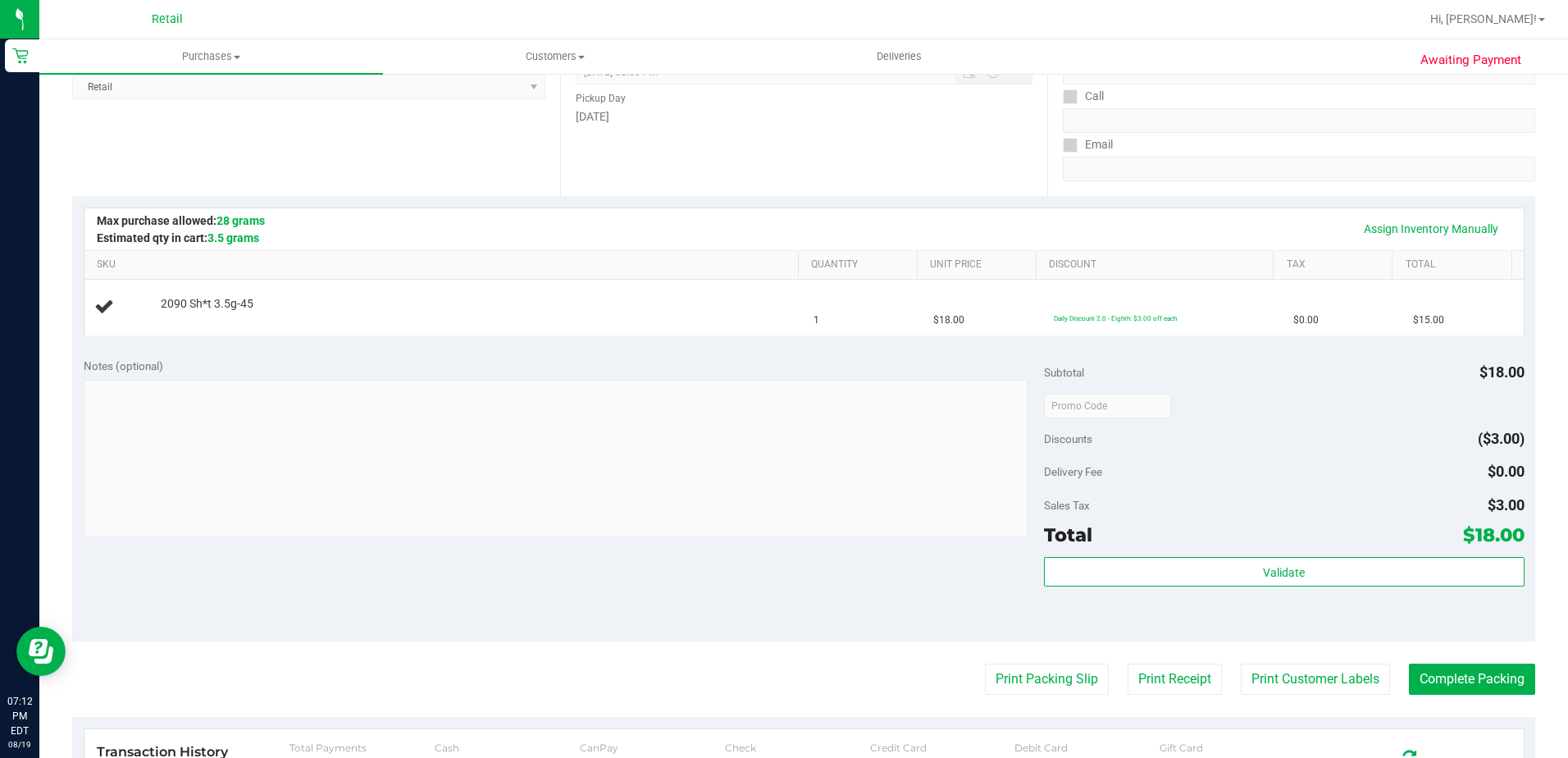
click at [1434, 698] on purchase-details "Back Edit Purchase Cancel Purchase View Profile # 01612790 Med | Rec METRC ID: …" at bounding box center [804, 433] width 1463 height 1182
click at [1472, 672] on button "Complete Packing" at bounding box center [1473, 679] width 127 height 31
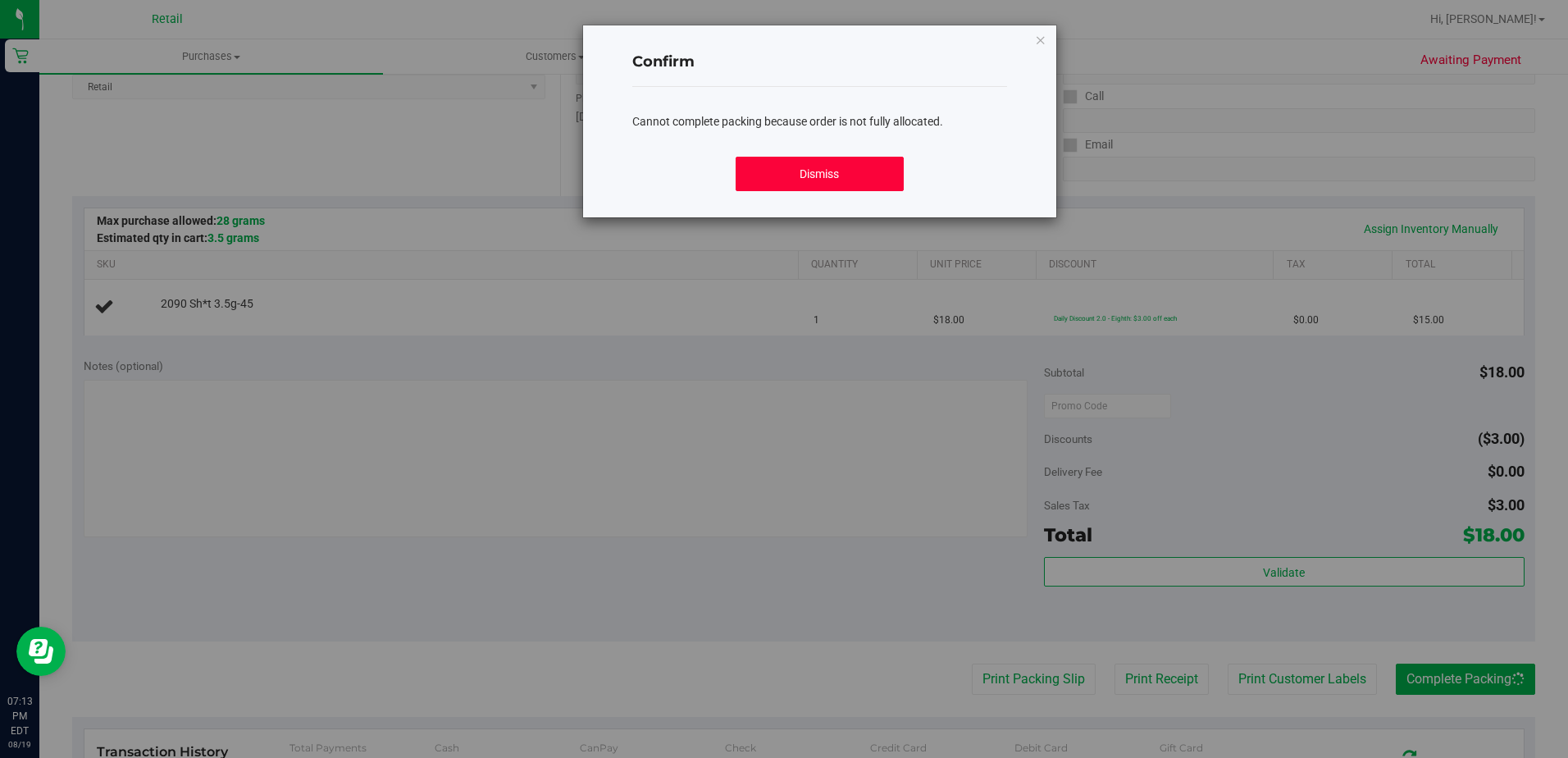
click at [744, 165] on button "Dismiss" at bounding box center [819, 174] width 168 height 35
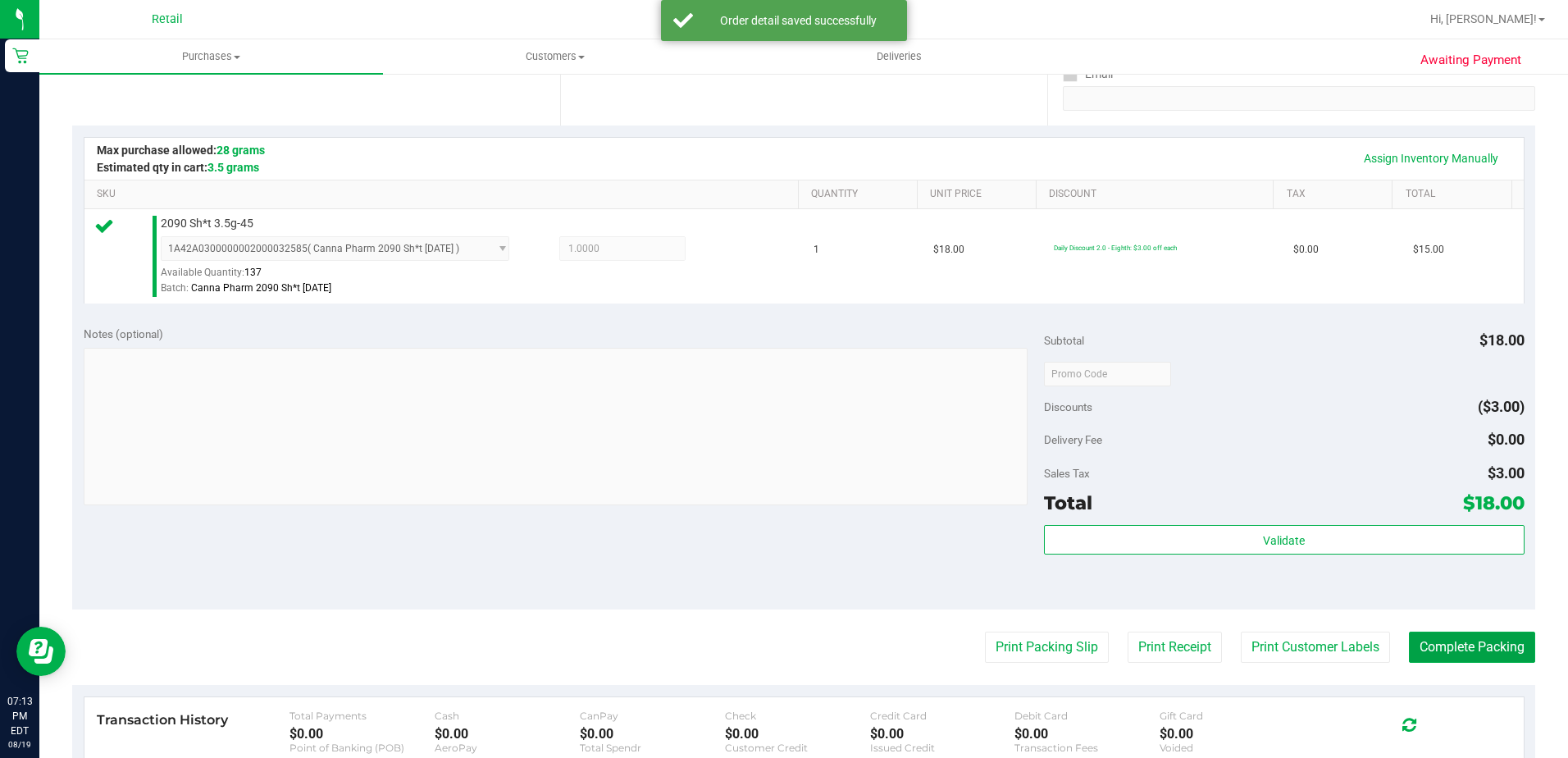
scroll to position [410, 0]
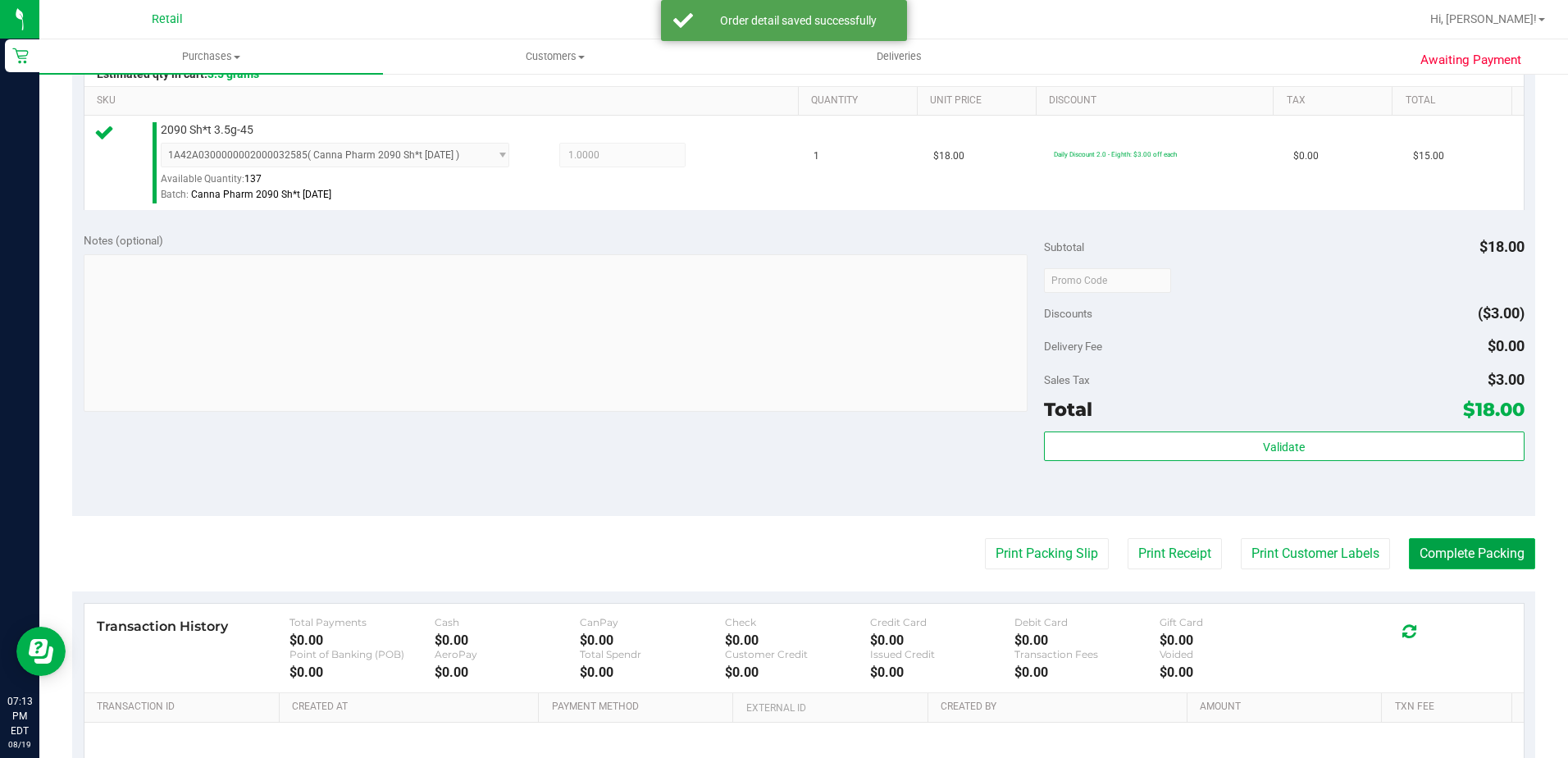
click at [1414, 558] on button "Complete Packing" at bounding box center [1473, 554] width 127 height 31
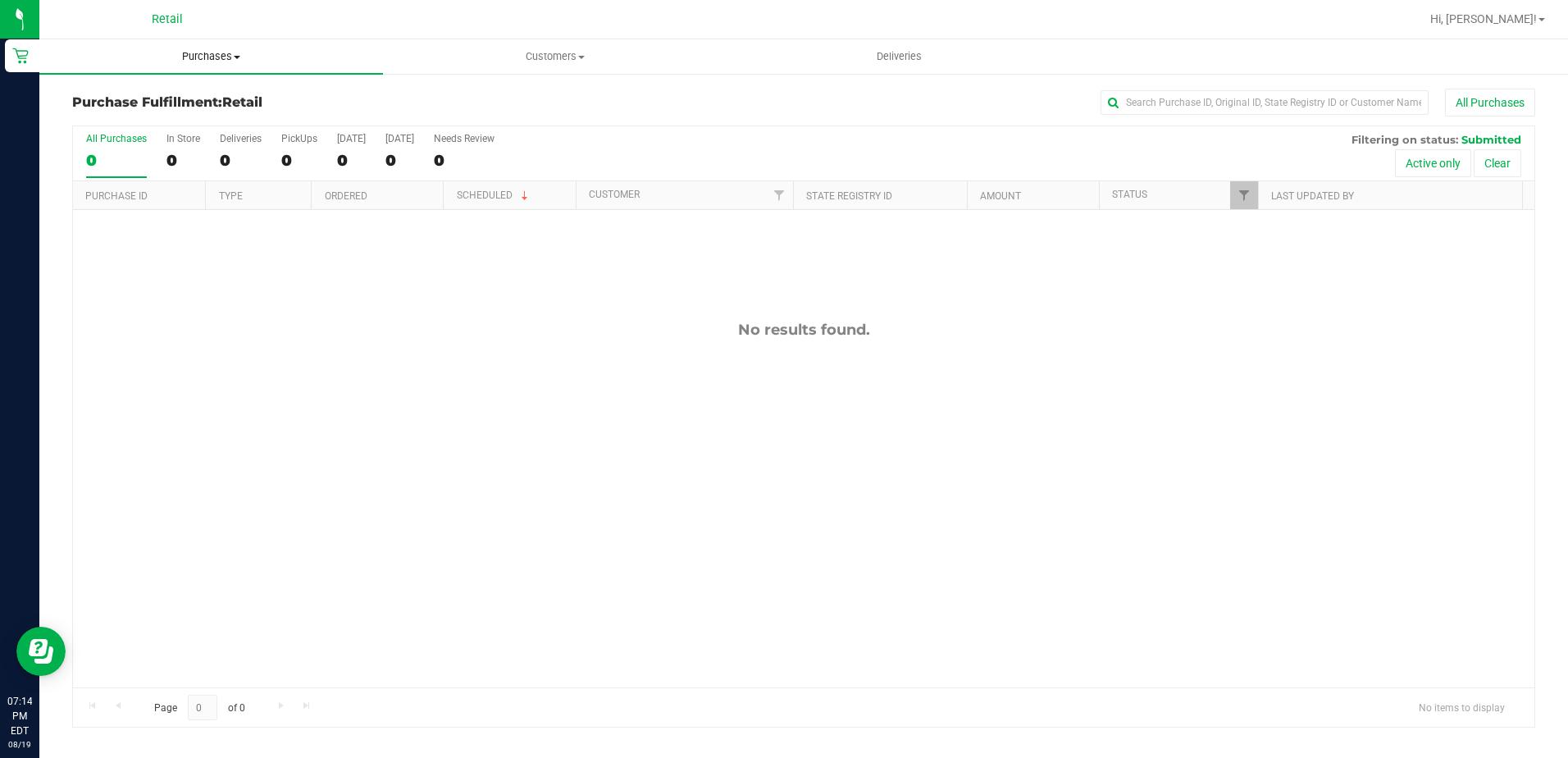
click at [248, 62] on span "Purchases" at bounding box center [211, 56] width 343 height 14
click at [224, 102] on li "Summary of purchases" at bounding box center [211, 99] width 343 height 19
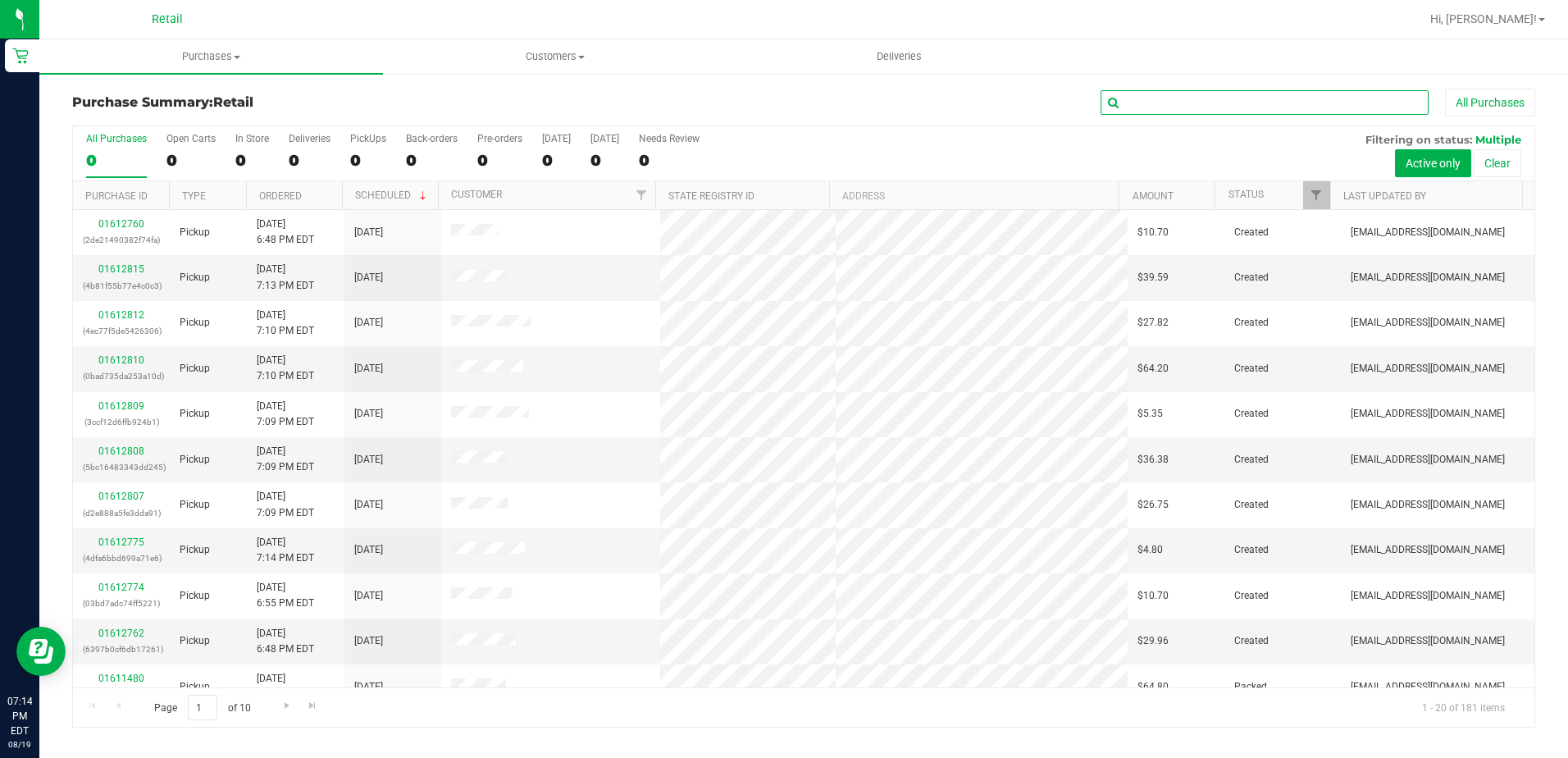
click at [1165, 108] on input "text" at bounding box center [1264, 102] width 328 height 24
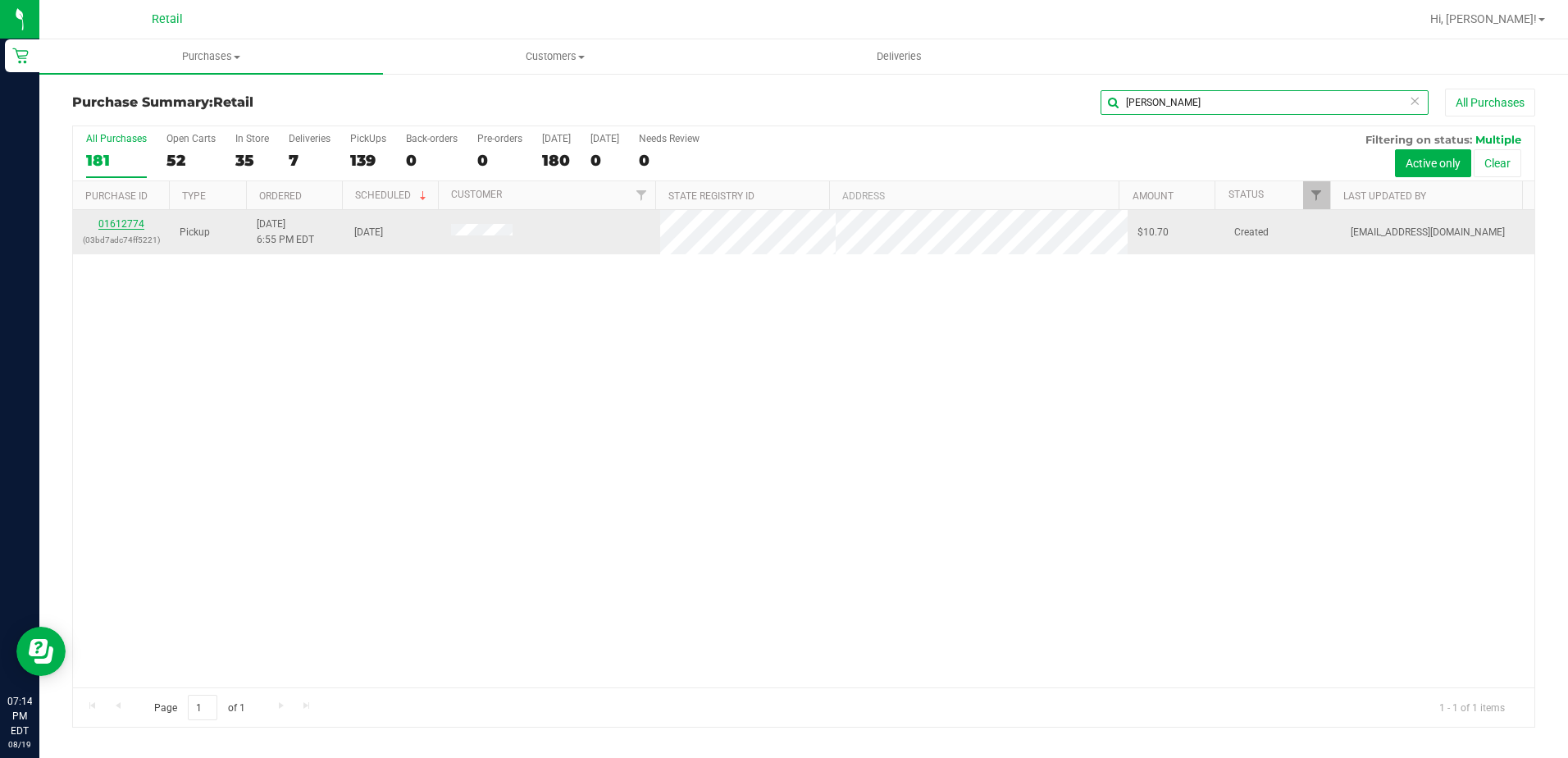
type input "[PERSON_NAME]"
click at [125, 222] on link "01612774" at bounding box center [122, 225] width 46 height 12
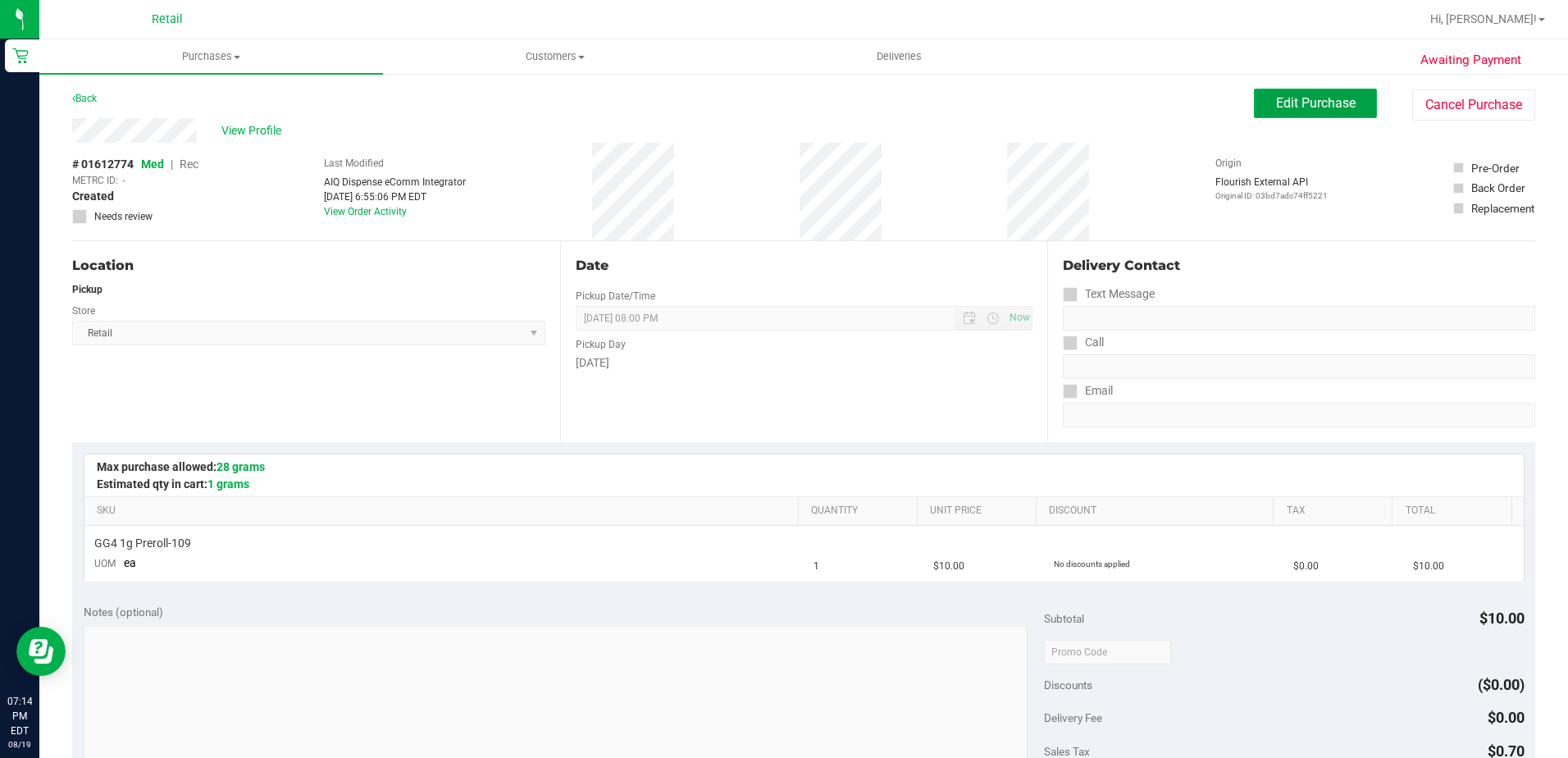
click at [1276, 108] on span "Edit Purchase" at bounding box center [1316, 103] width 79 height 15
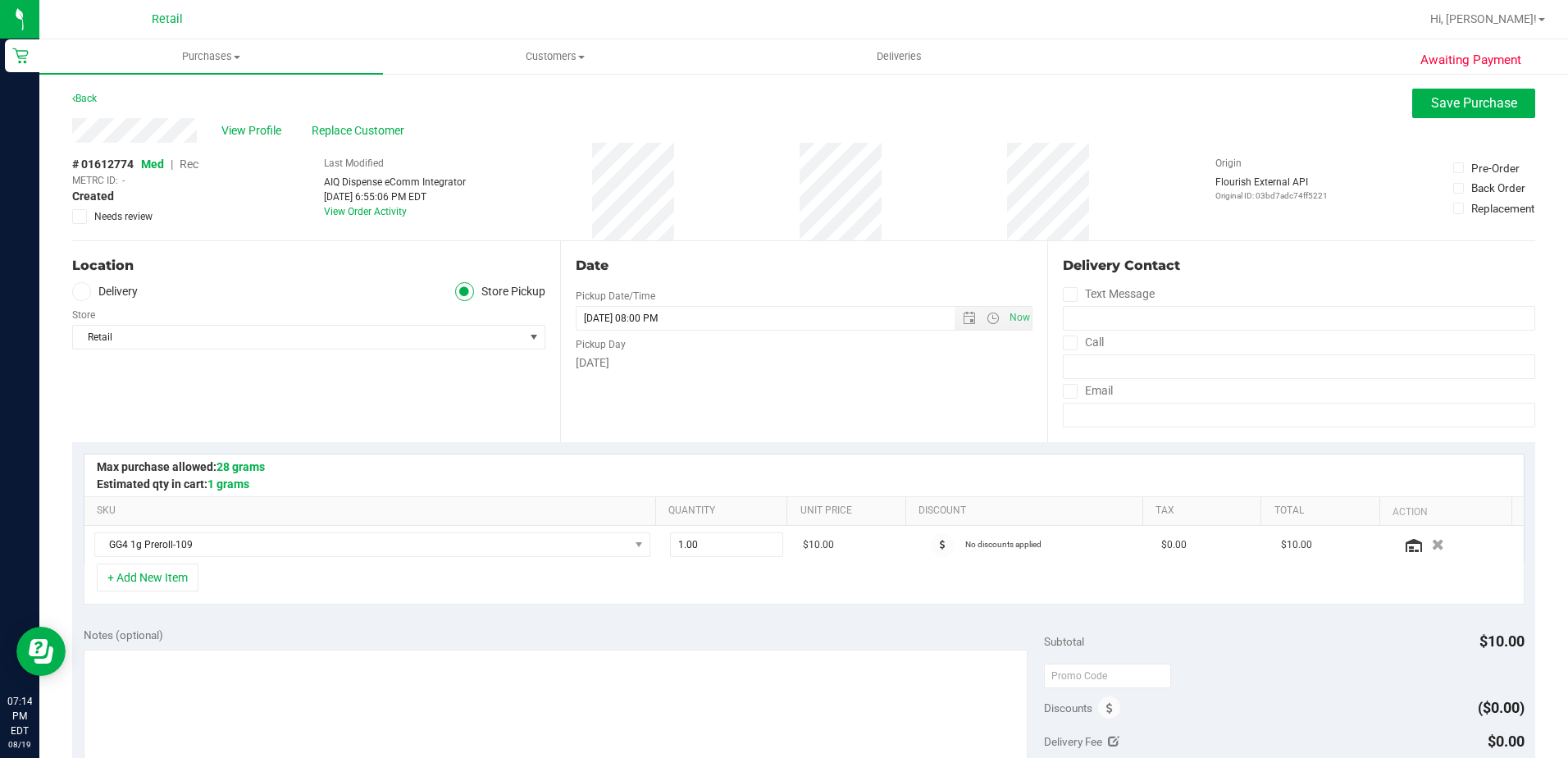
click at [187, 161] on span "Rec" at bounding box center [189, 165] width 19 height 14
click at [1413, 105] on button "Save Purchase" at bounding box center [1474, 103] width 123 height 30
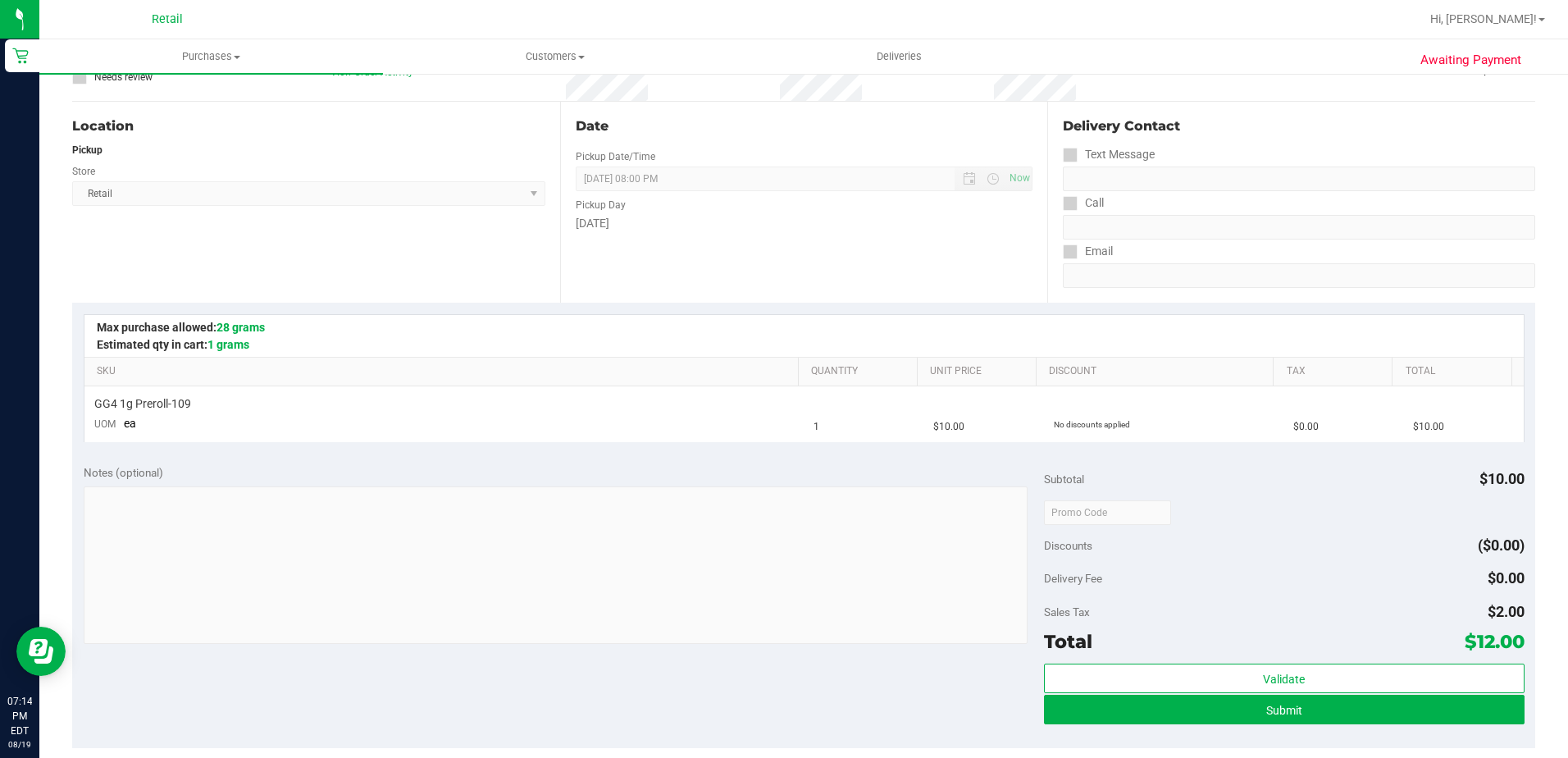
scroll to position [164, 0]
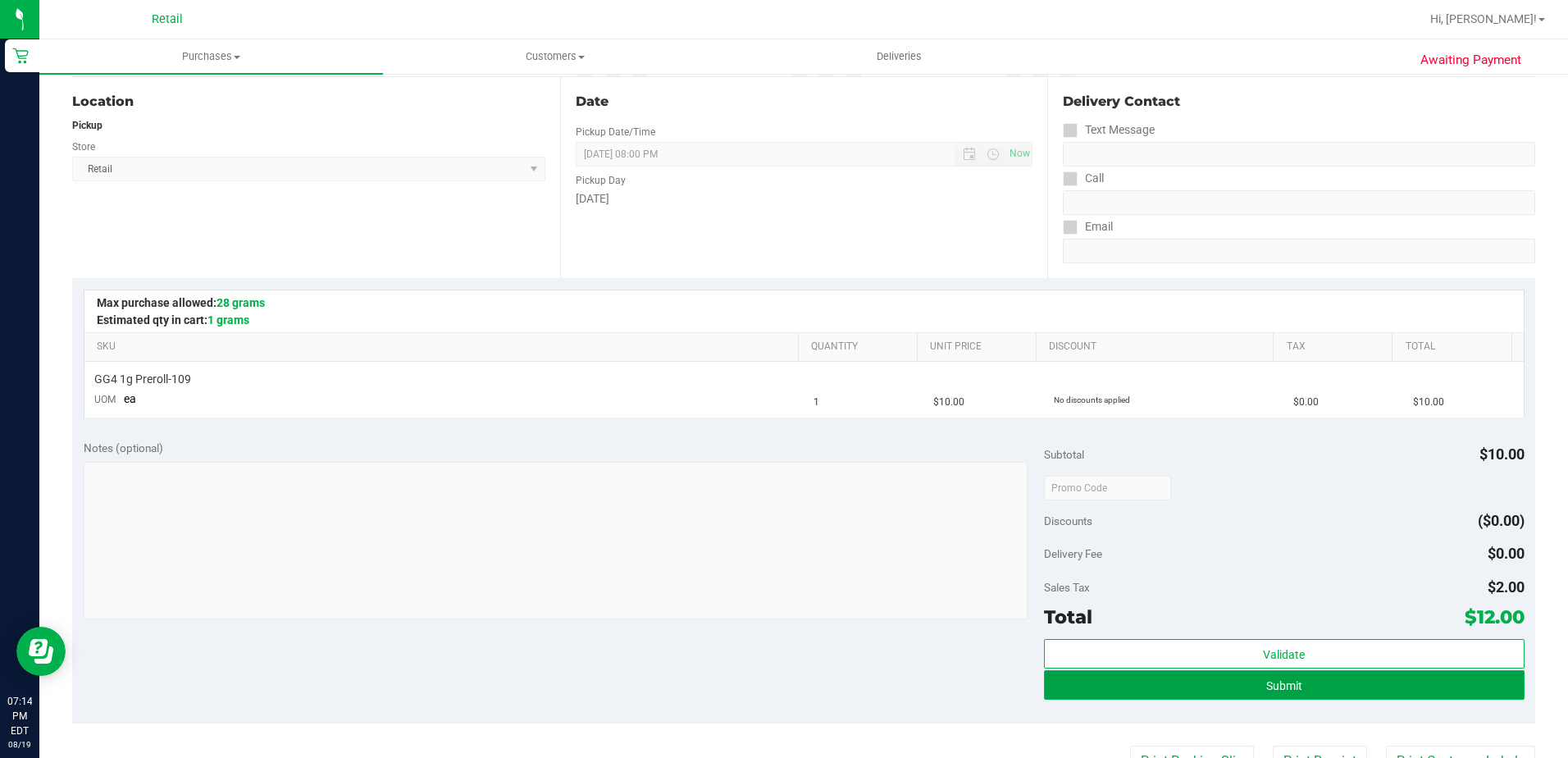
click at [1161, 684] on button "Submit" at bounding box center [1284, 685] width 481 height 30
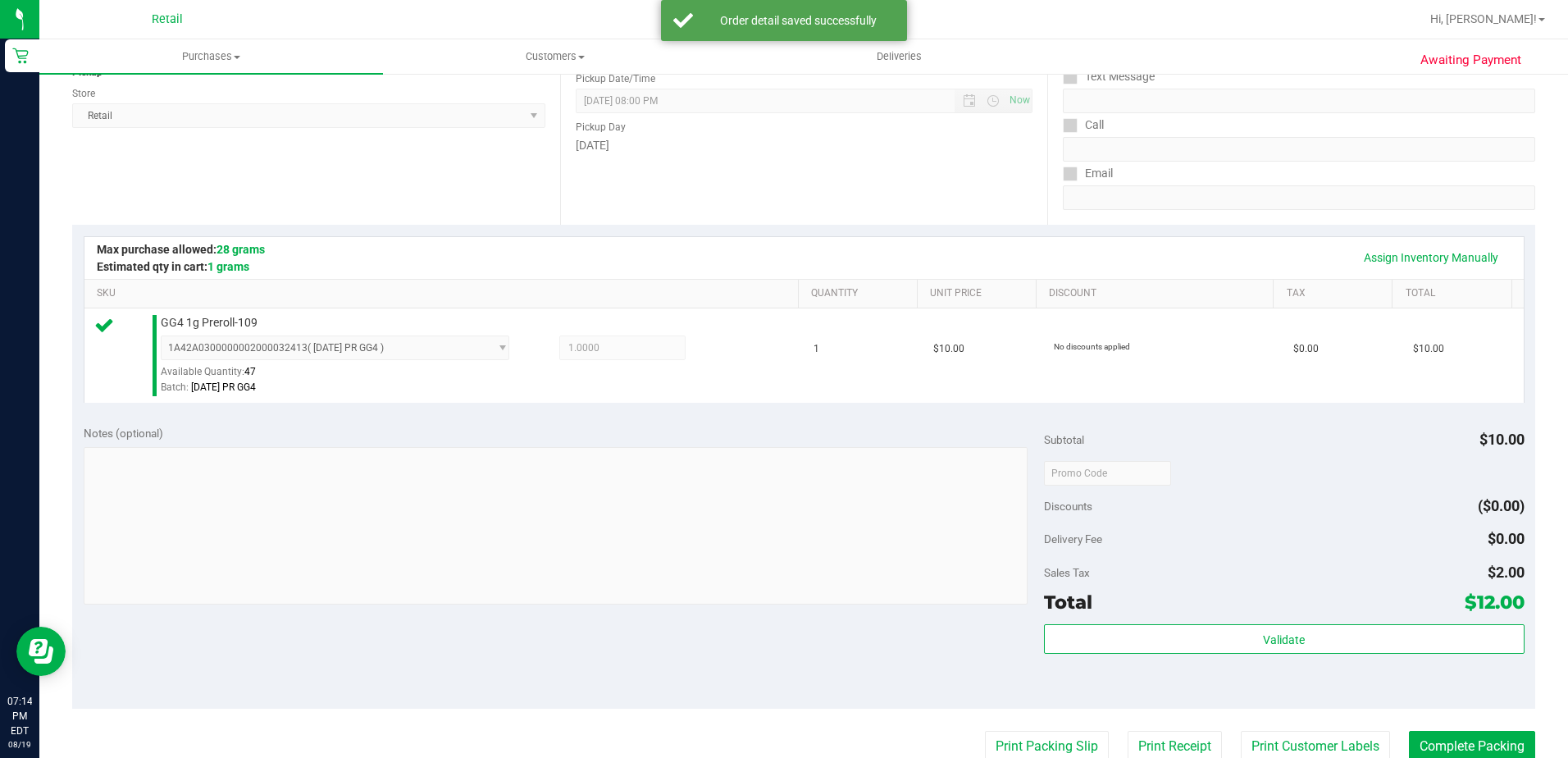
scroll to position [328, 0]
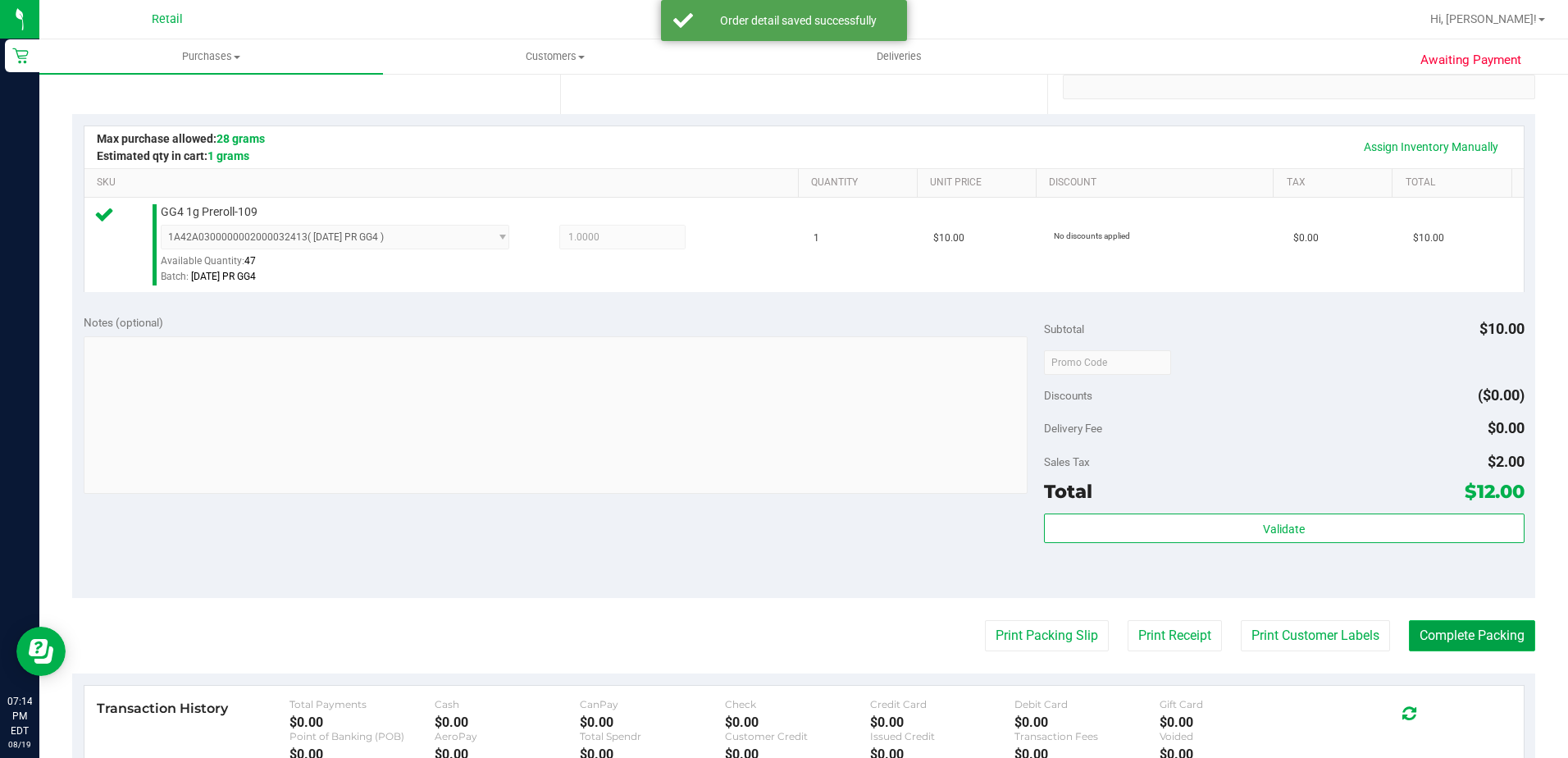
click at [1419, 625] on button "Complete Packing" at bounding box center [1473, 636] width 127 height 31
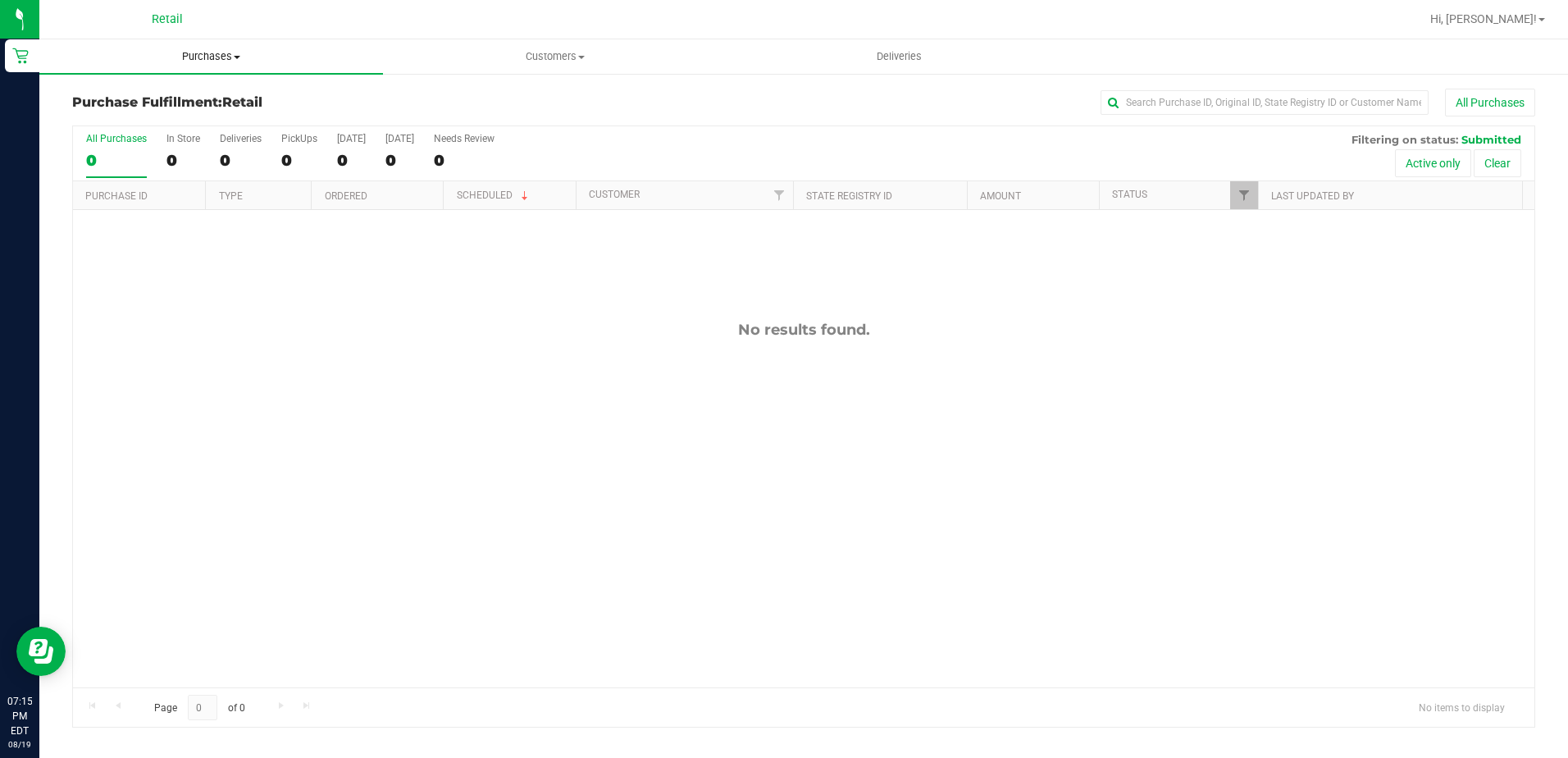
click at [235, 51] on span "Purchases" at bounding box center [211, 56] width 343 height 14
click at [207, 100] on li "Summary of purchases" at bounding box center [211, 99] width 343 height 19
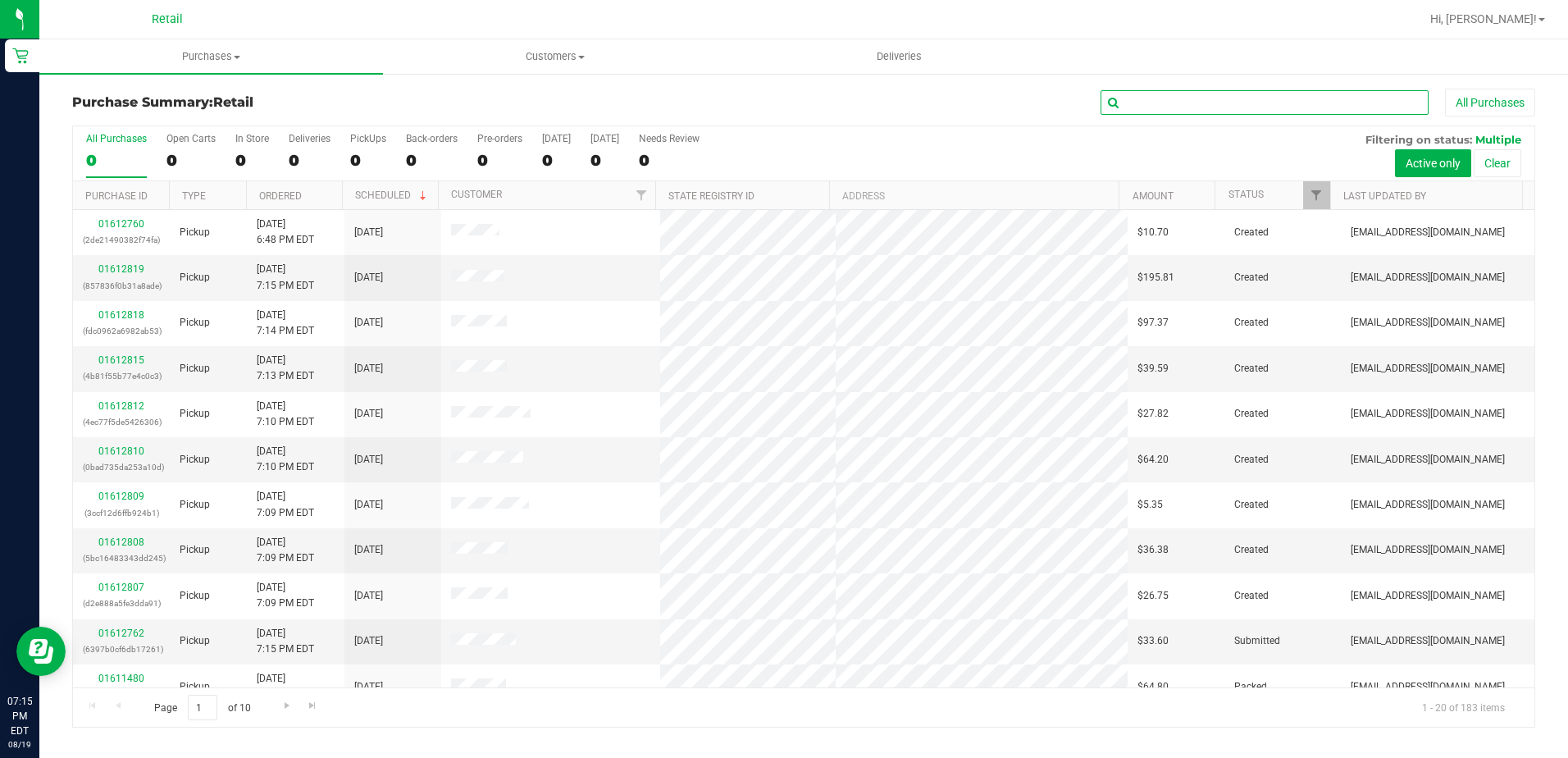
click at [1134, 95] on input "text" at bounding box center [1264, 102] width 328 height 24
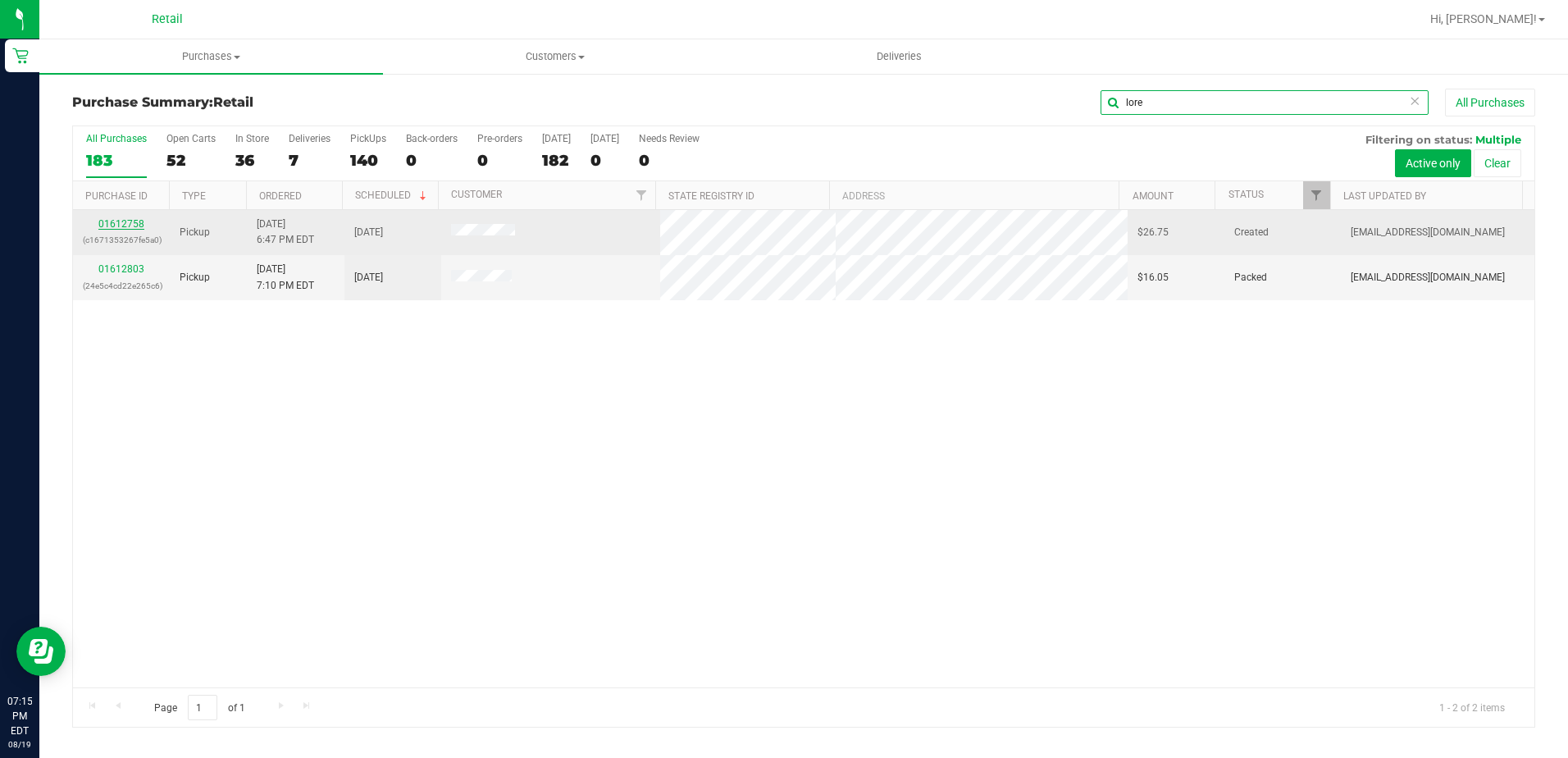
type input "lore"
click at [127, 219] on link "01612758" at bounding box center [122, 225] width 46 height 12
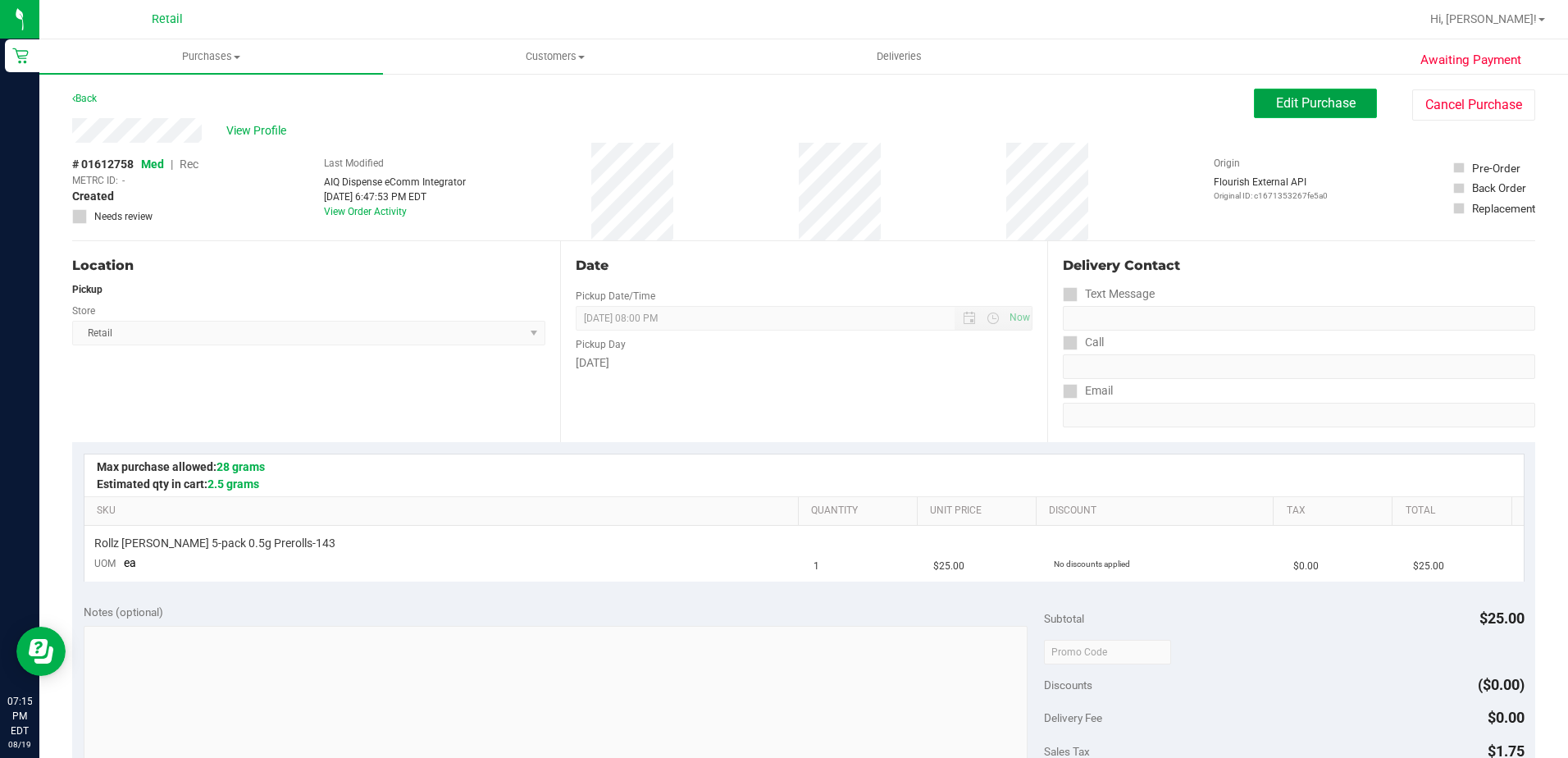
click at [1276, 108] on span "Edit Purchase" at bounding box center [1316, 103] width 79 height 15
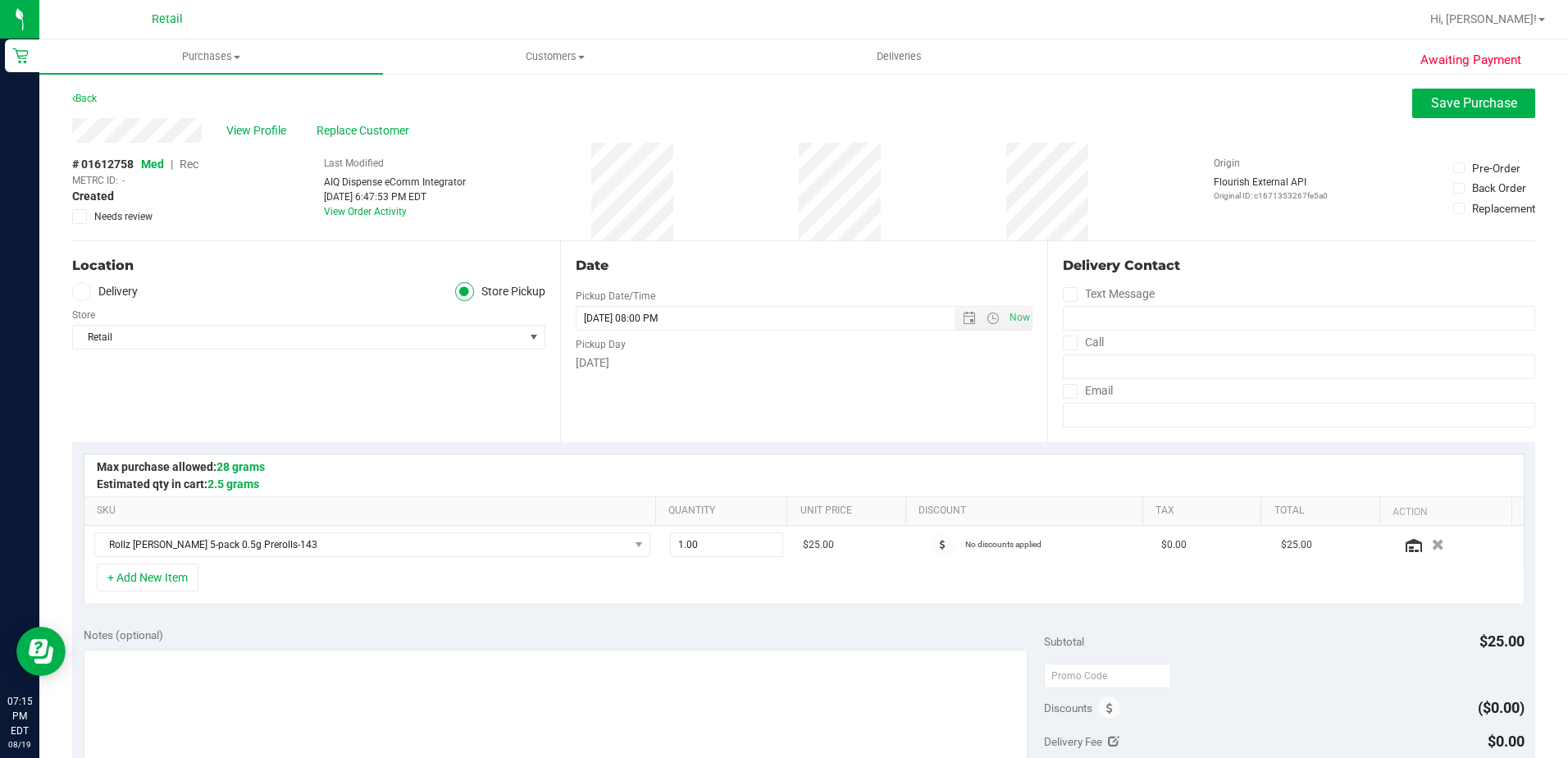
click at [196, 161] on span "Rec" at bounding box center [189, 165] width 19 height 14
click at [1433, 106] on span "Save Purchase" at bounding box center [1474, 103] width 86 height 15
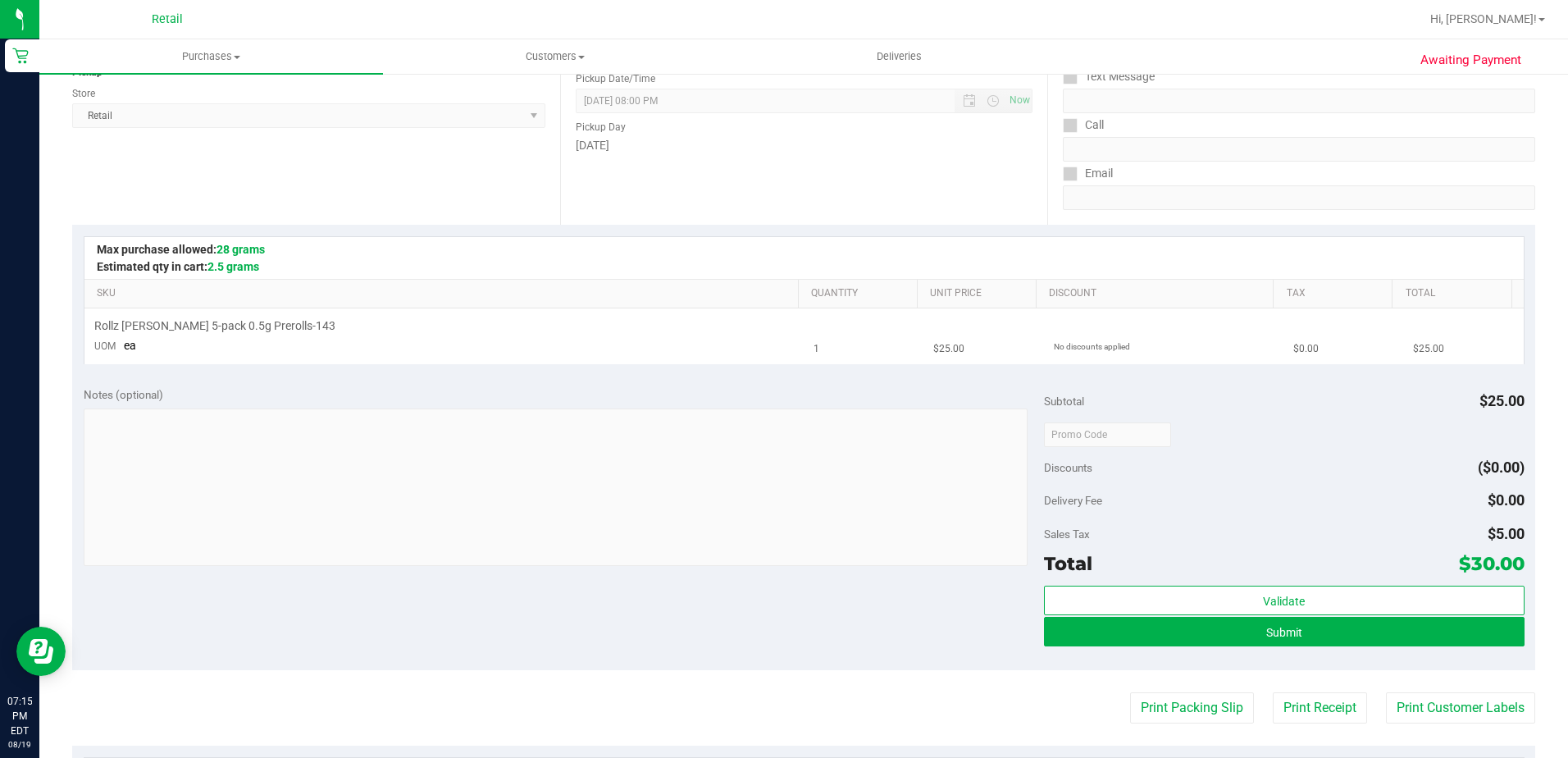
scroll to position [246, 0]
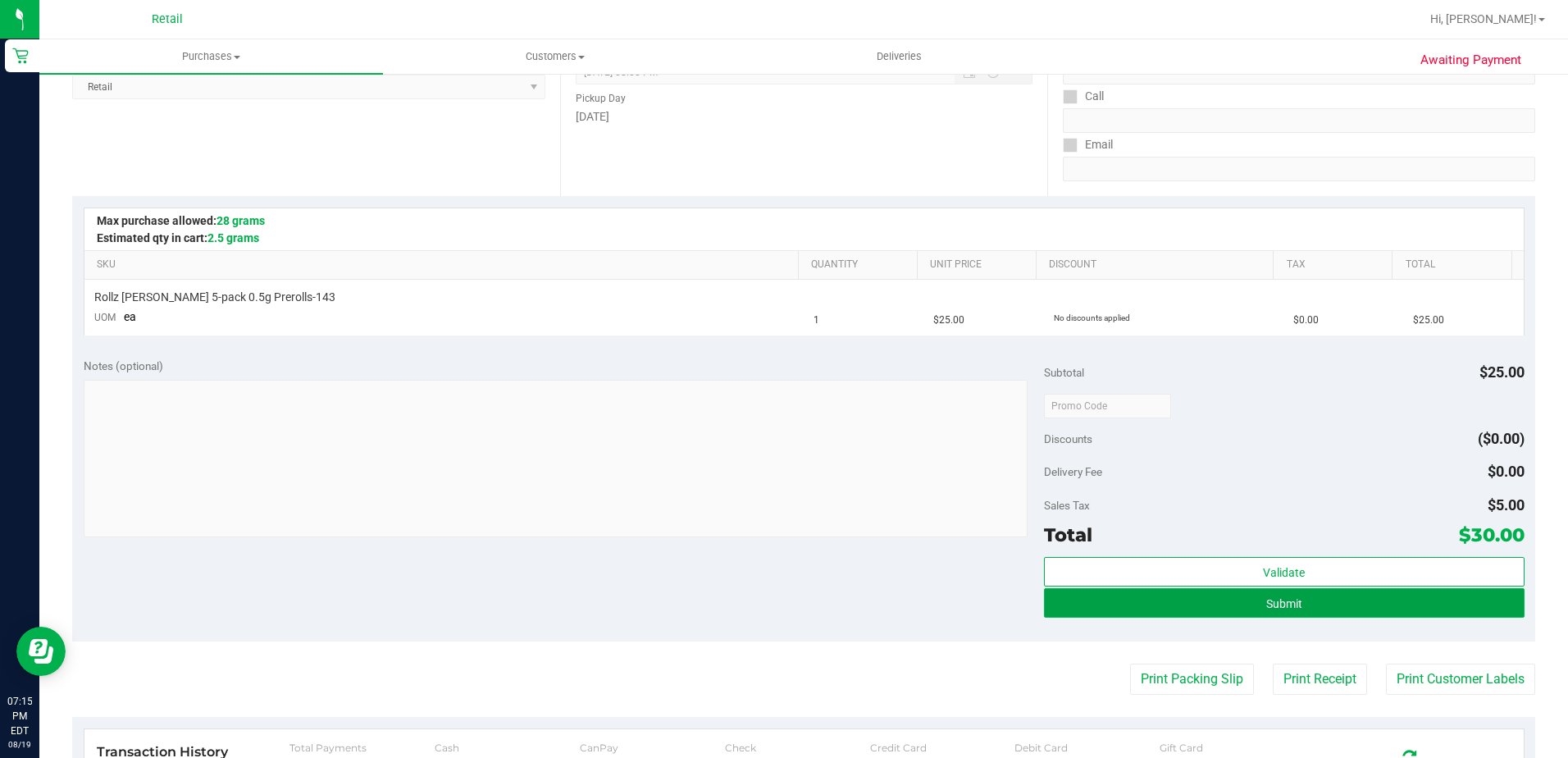
click at [1087, 599] on button "Submit" at bounding box center [1284, 603] width 481 height 30
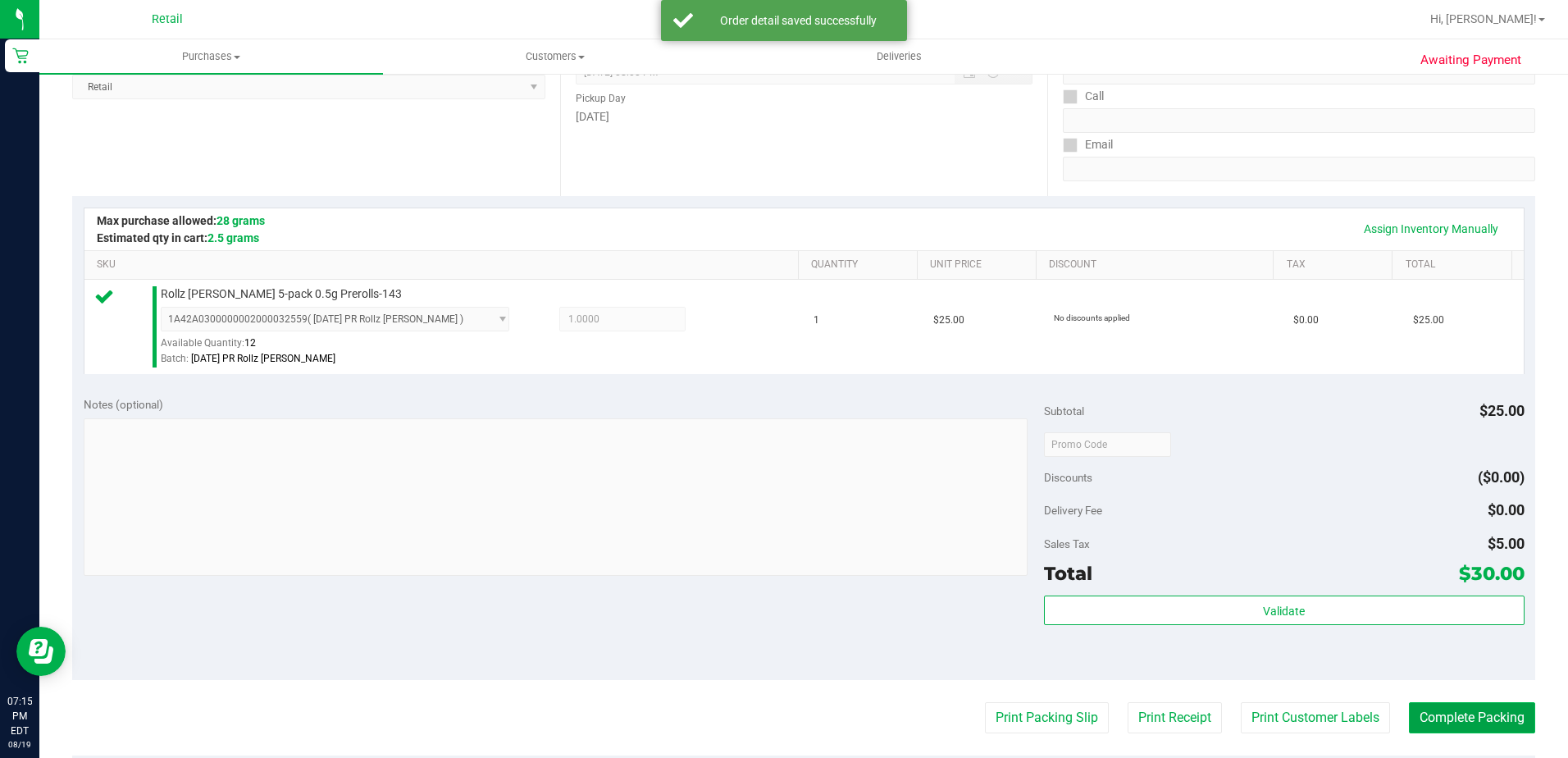
click at [1427, 730] on button "Complete Packing" at bounding box center [1473, 717] width 127 height 31
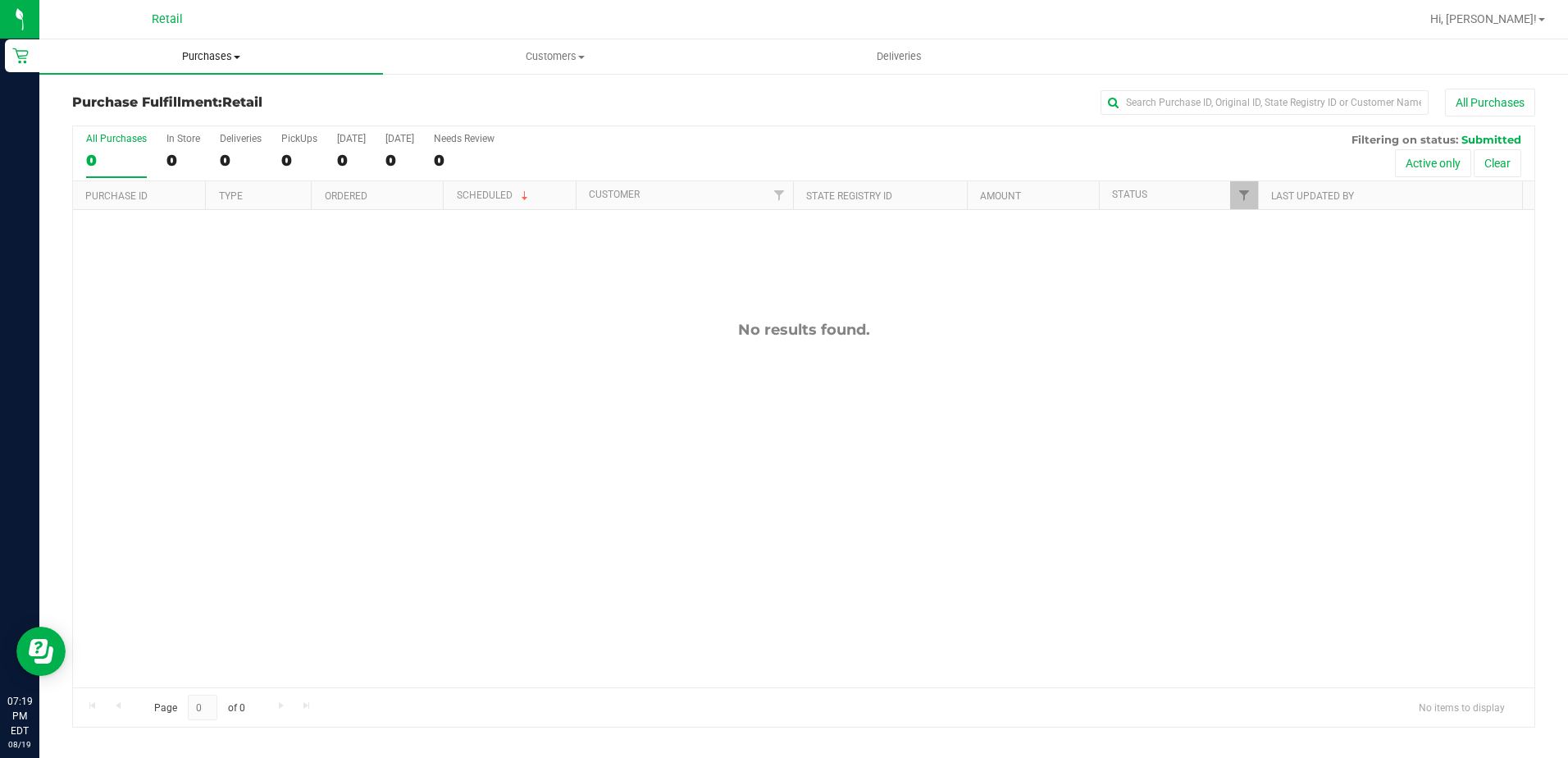
click at [221, 67] on uib-tab-heading "Purchases Summary of purchases Fulfillment All purchases" at bounding box center [211, 57] width 343 height 35
click at [181, 104] on span "Summary of purchases" at bounding box center [123, 99] width 168 height 14
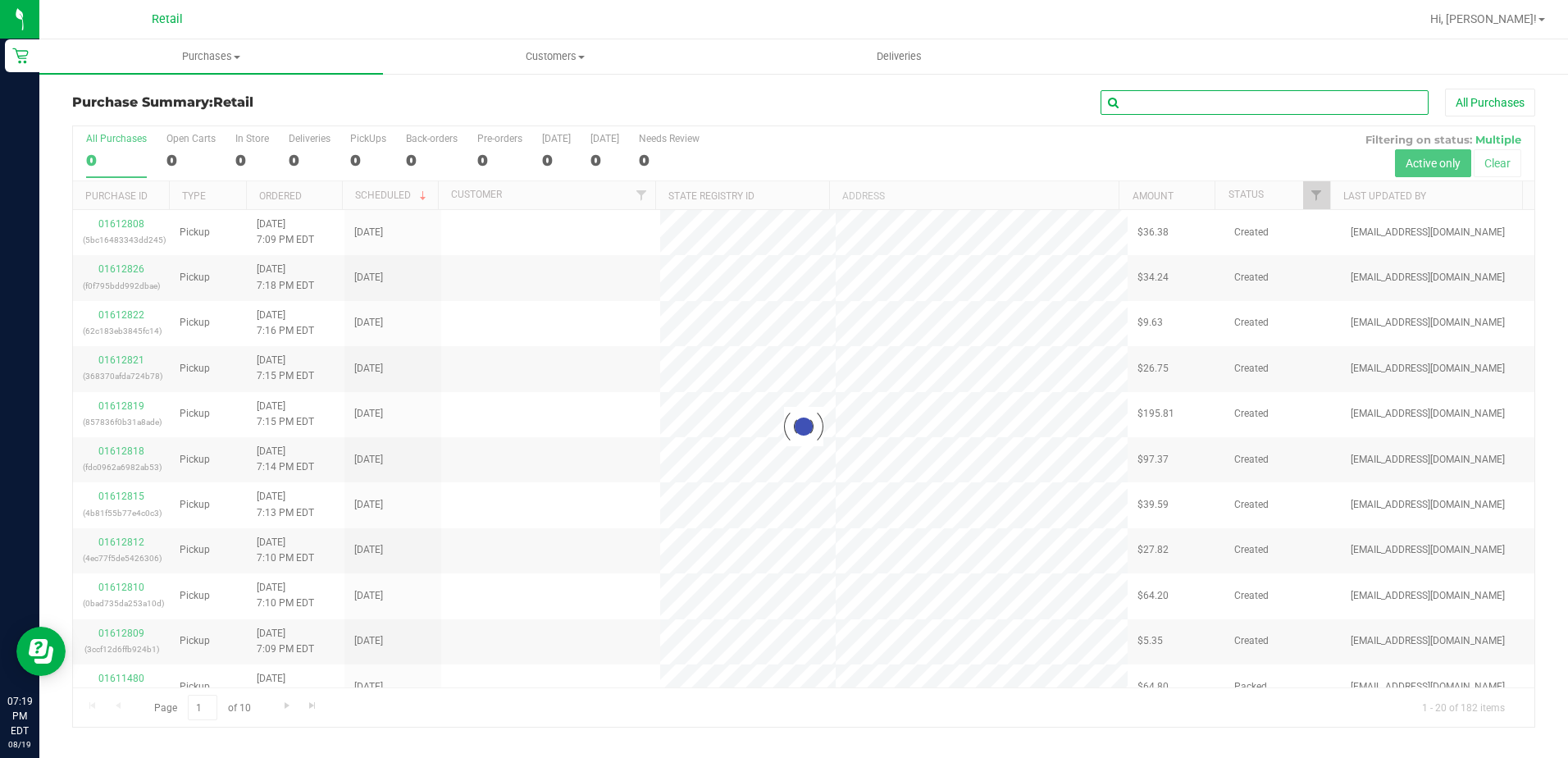
click at [1172, 108] on input "text" at bounding box center [1264, 102] width 328 height 24
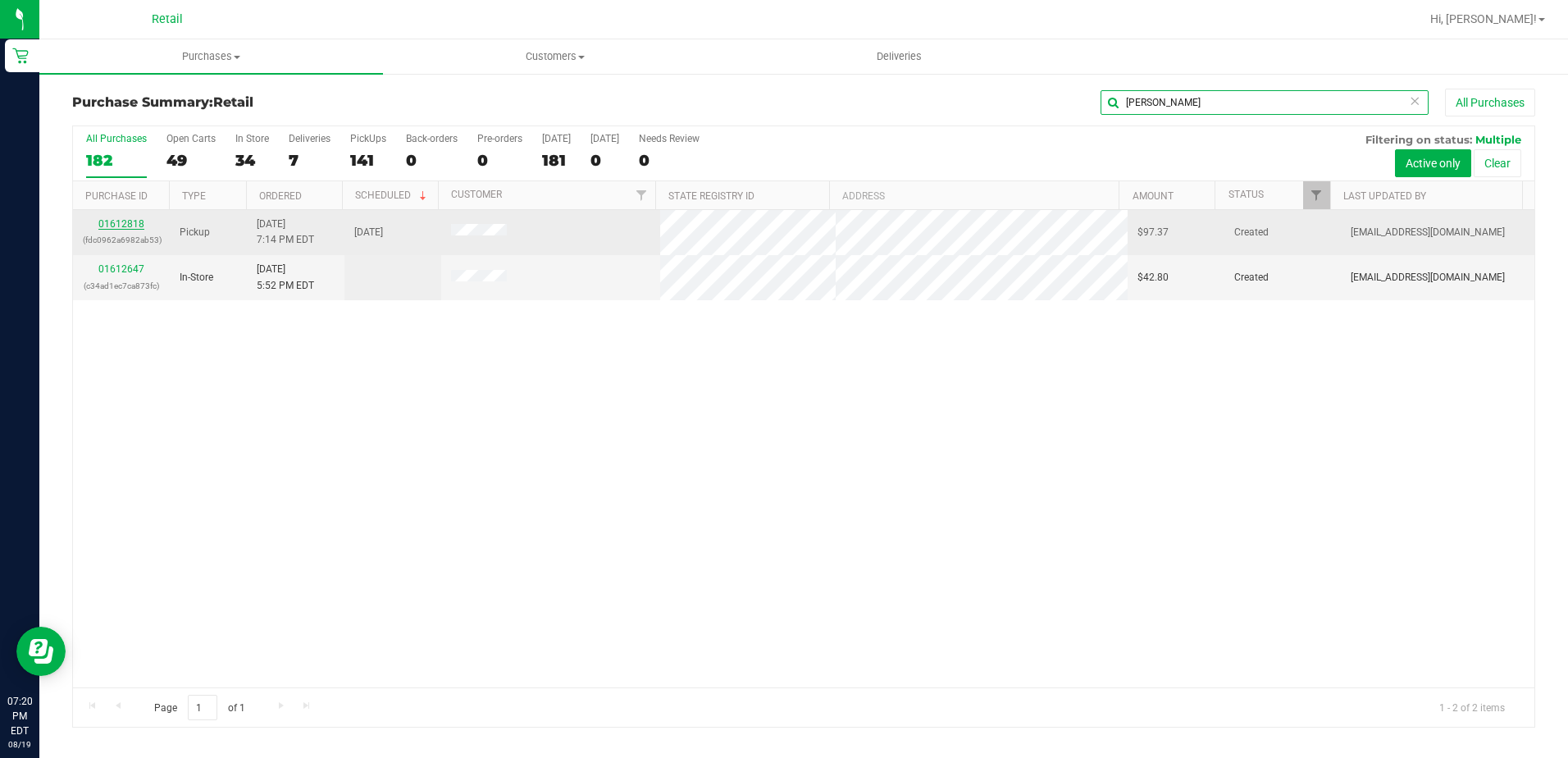
type input "[PERSON_NAME]"
click at [104, 229] on link "01612818" at bounding box center [122, 225] width 46 height 12
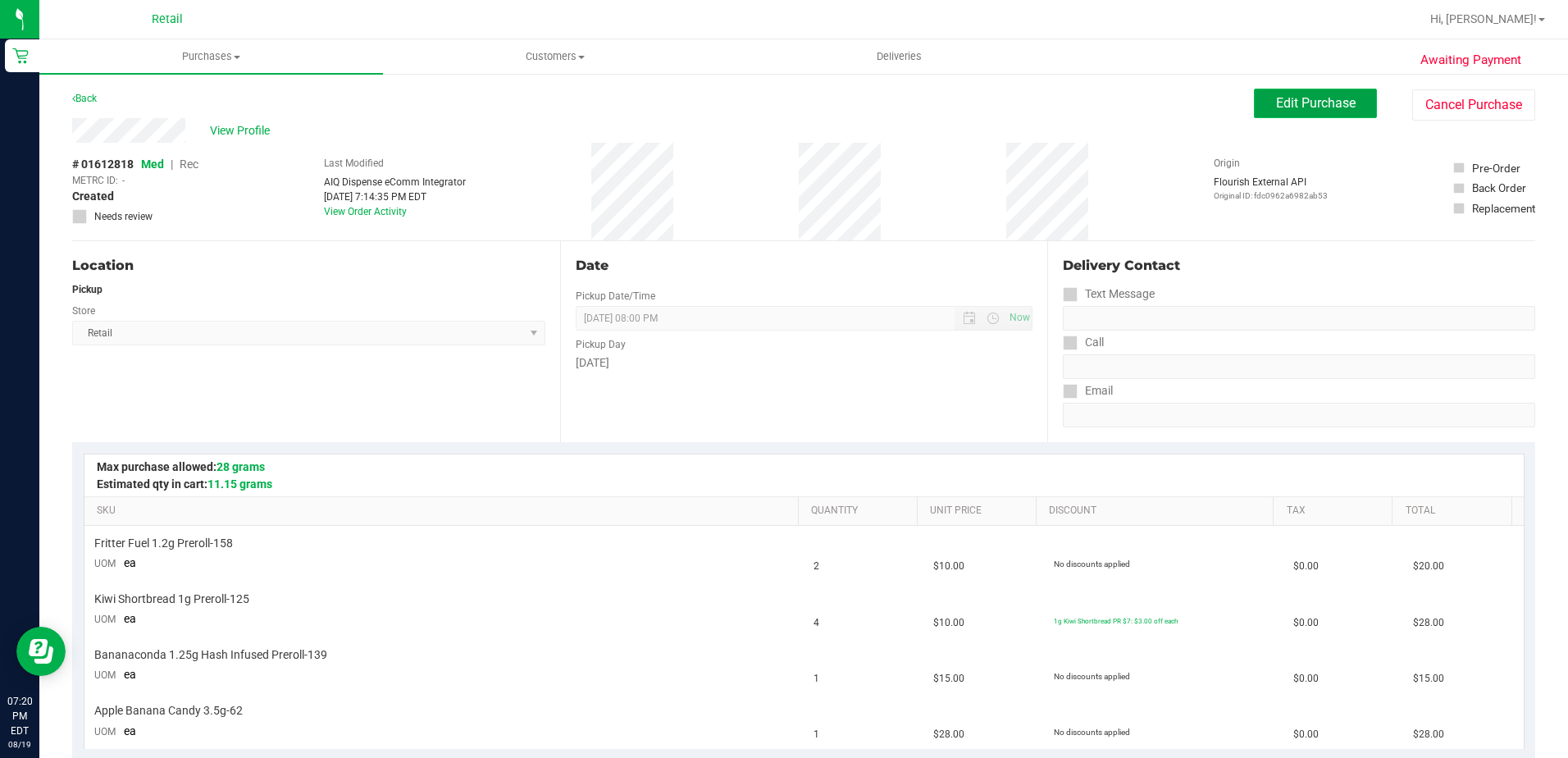
click at [1276, 100] on span "Edit Purchase" at bounding box center [1316, 103] width 79 height 15
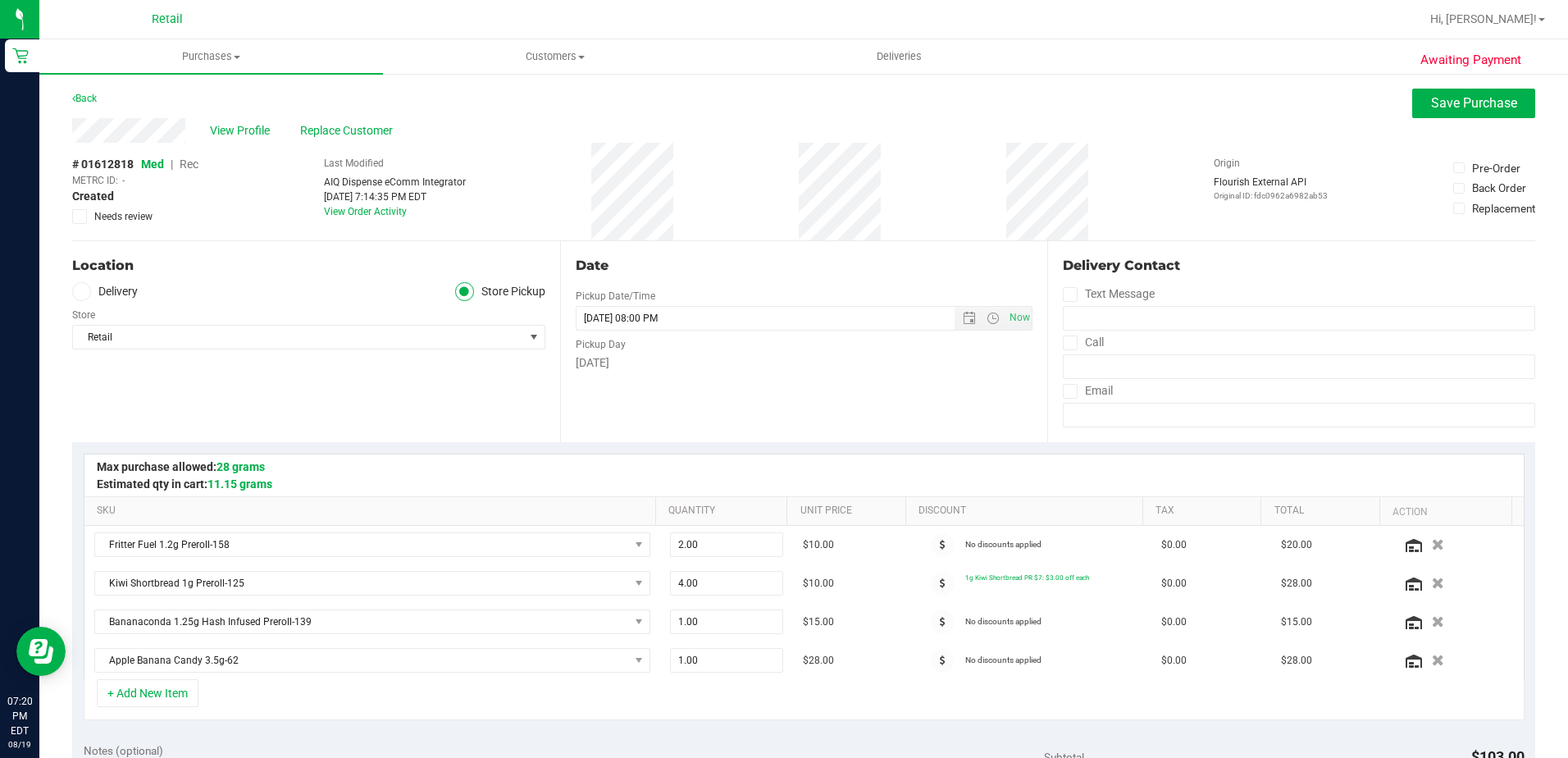
click at [193, 170] on span "Rec" at bounding box center [189, 165] width 19 height 14
click at [1414, 111] on button "Save Purchase" at bounding box center [1474, 103] width 123 height 30
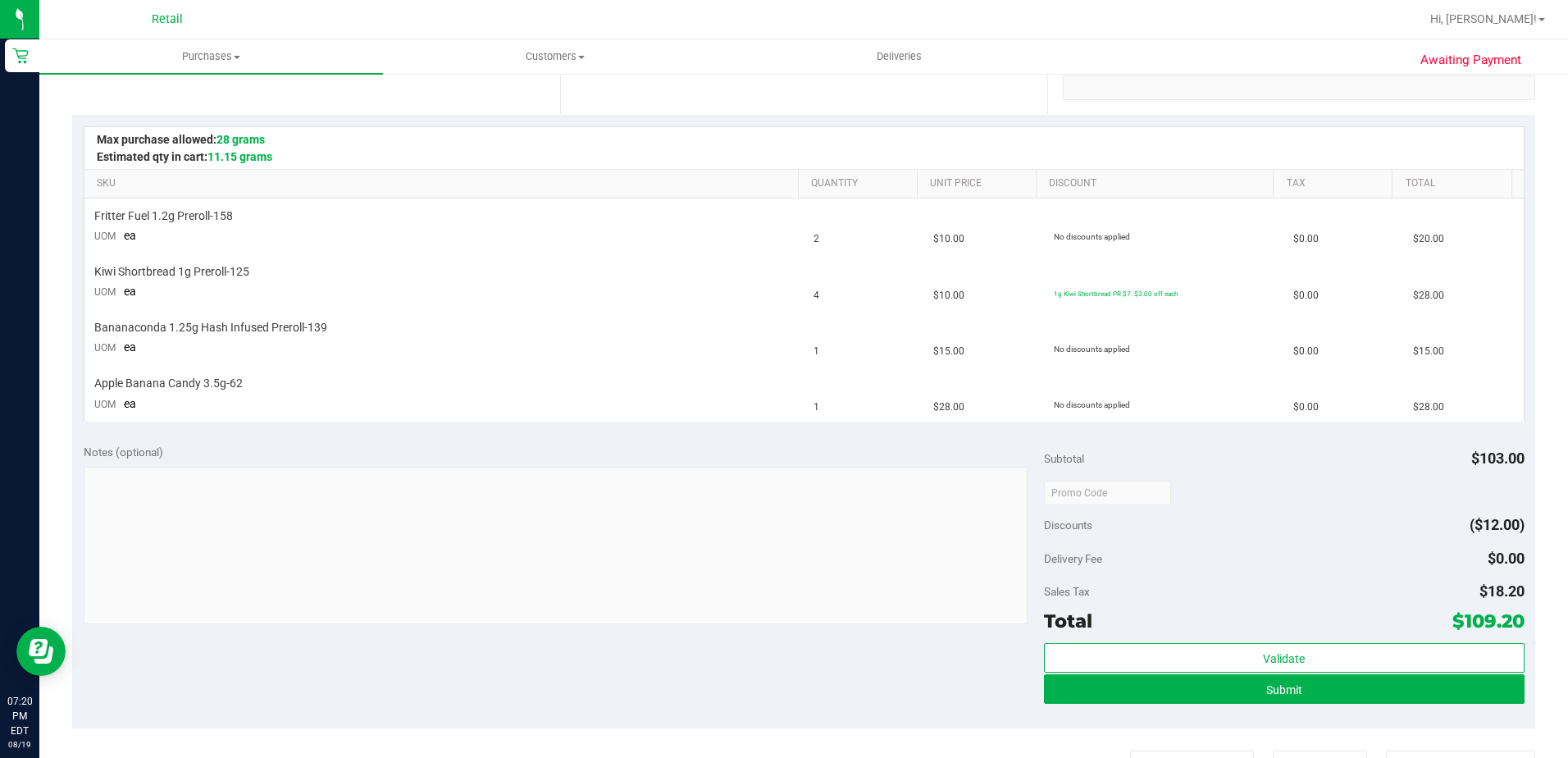
scroll to position [328, 0]
click at [1054, 685] on button "Submit" at bounding box center [1284, 688] width 481 height 30
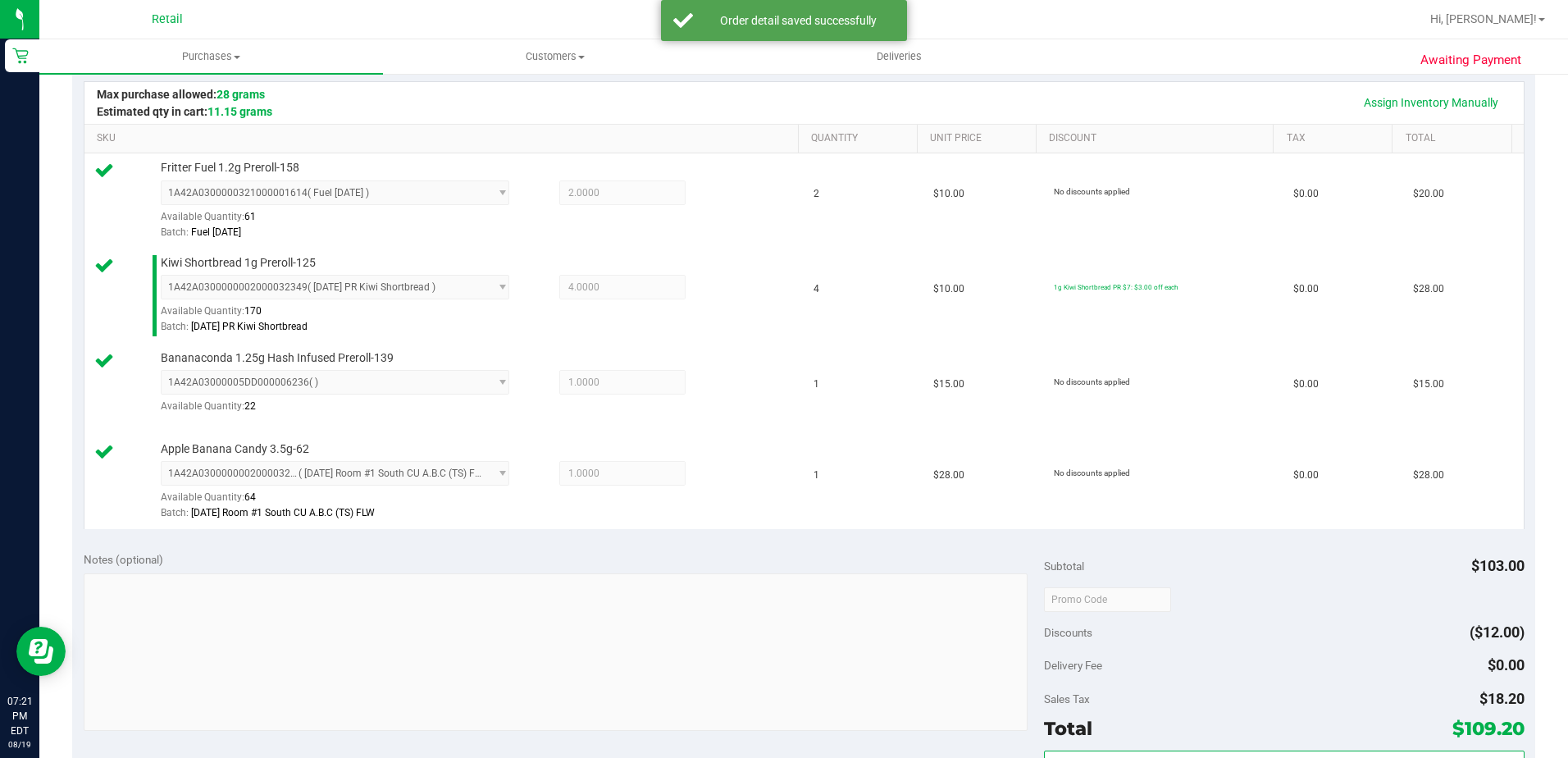
scroll to position [574, 0]
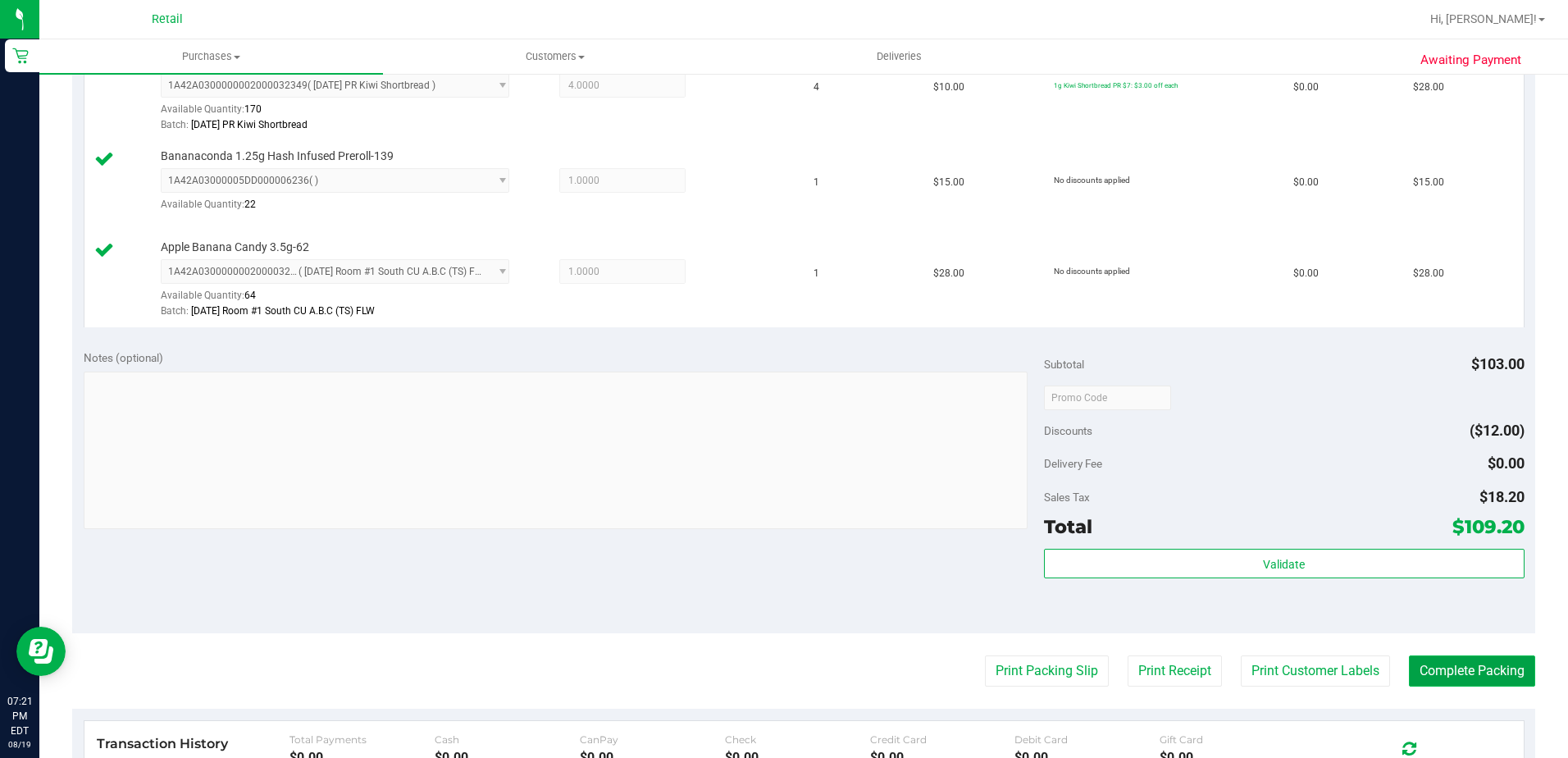
click at [1454, 657] on button "Complete Packing" at bounding box center [1473, 671] width 127 height 31
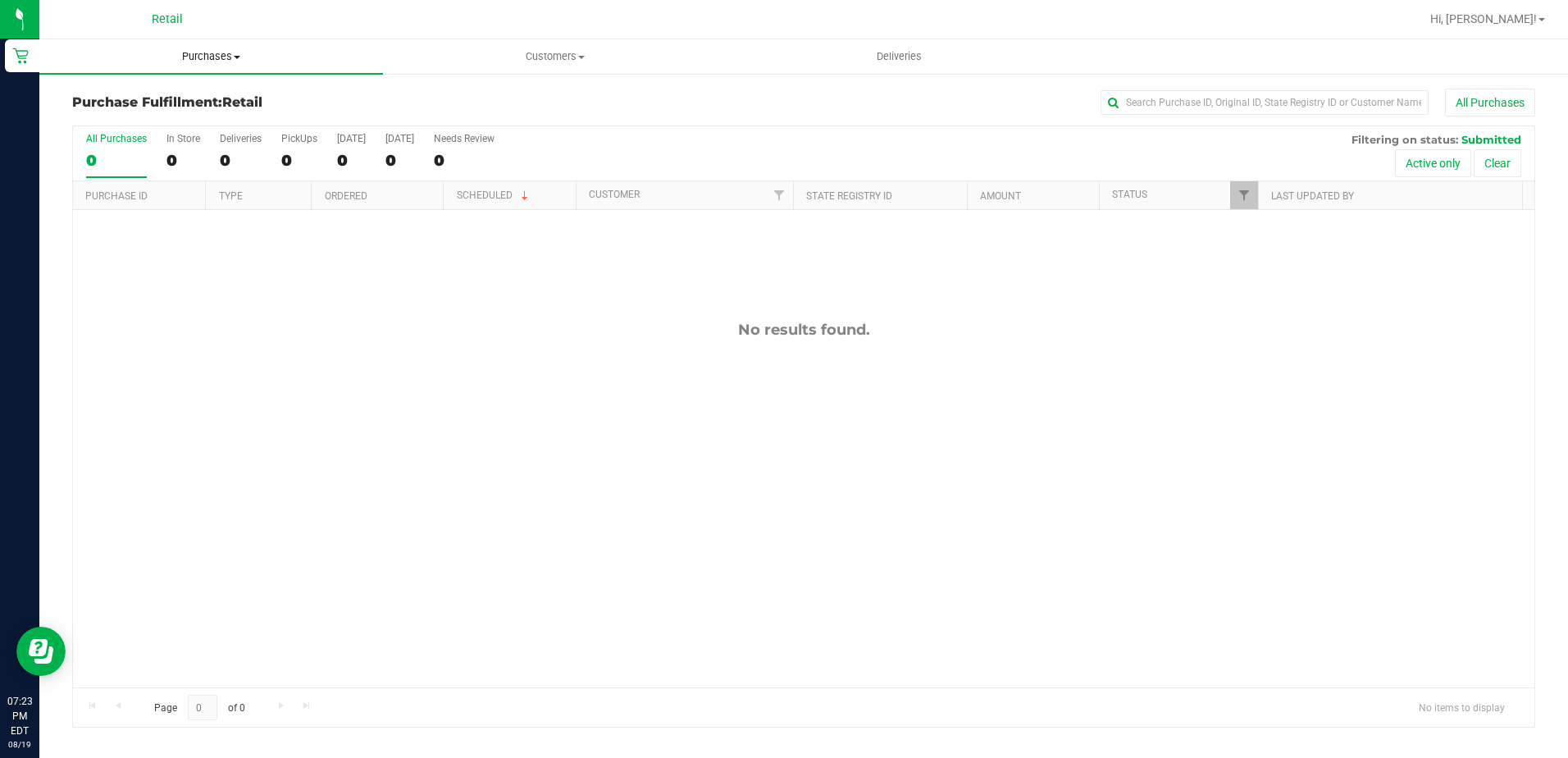
click at [233, 50] on span "Purchases" at bounding box center [211, 56] width 343 height 14
click at [202, 89] on li "Summary of purchases" at bounding box center [211, 99] width 343 height 19
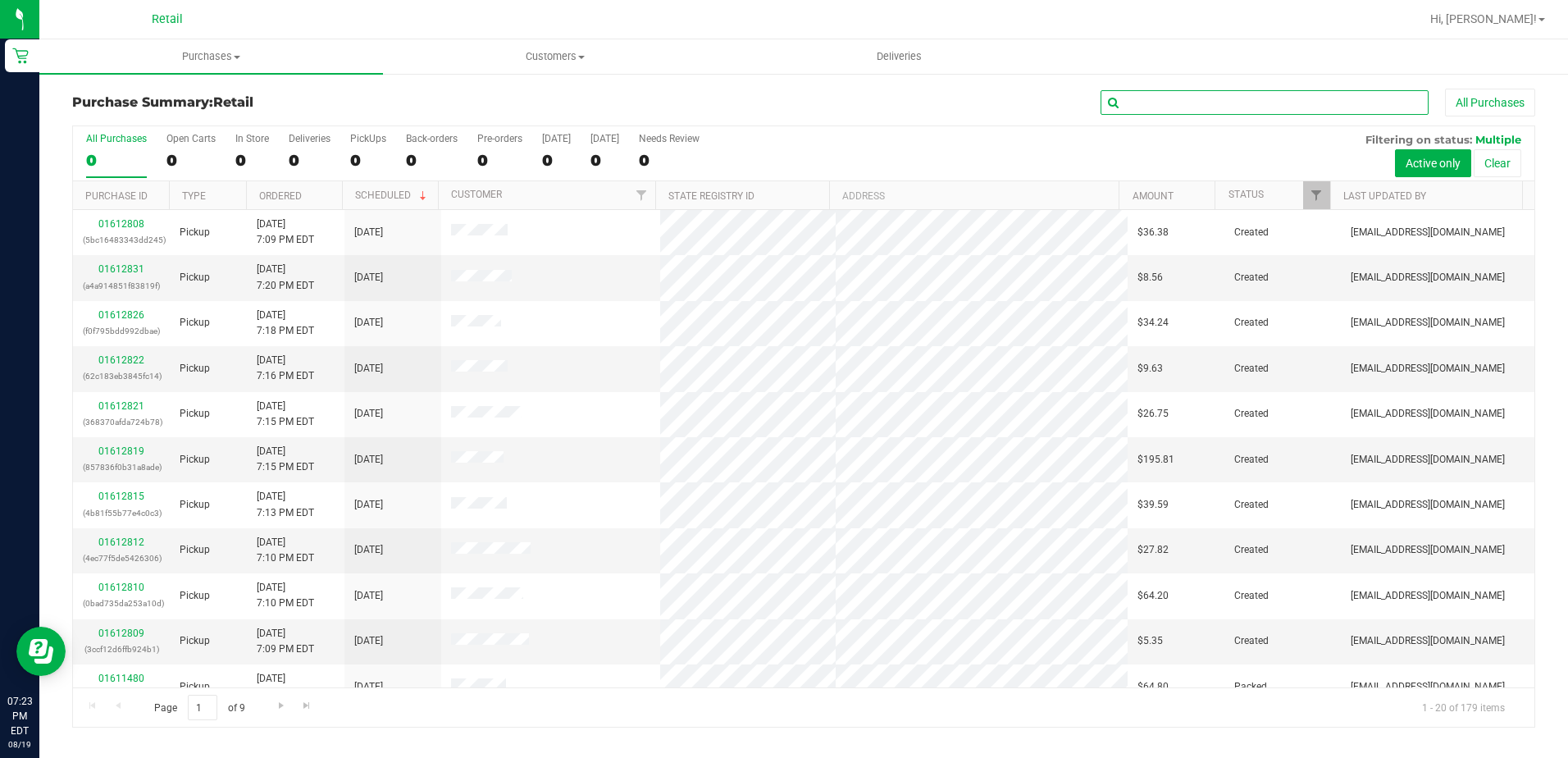
click at [1159, 99] on input "text" at bounding box center [1264, 102] width 328 height 24
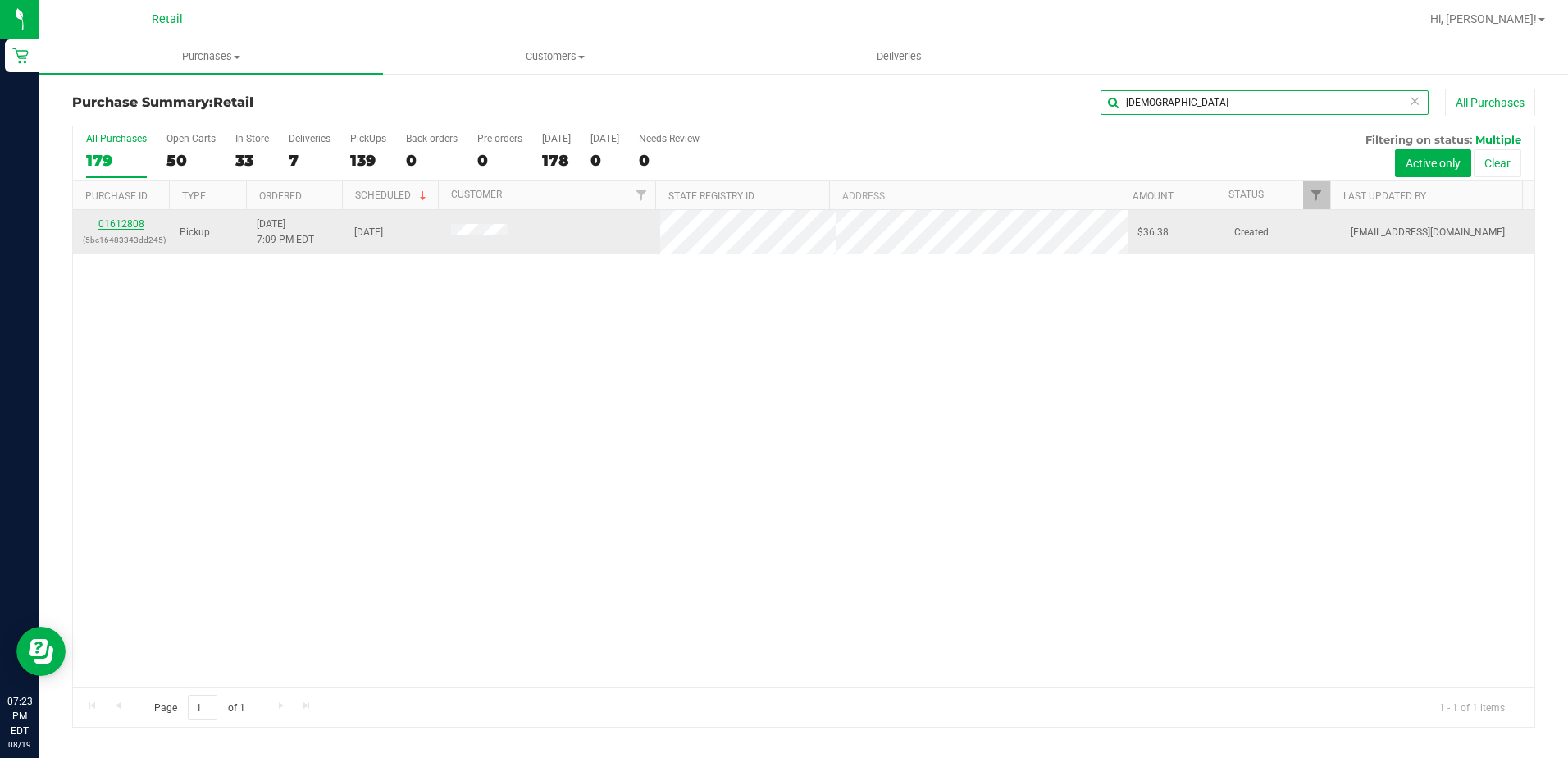
type input "[DEMOGRAPHIC_DATA]"
click at [137, 226] on link "01612808" at bounding box center [122, 225] width 46 height 12
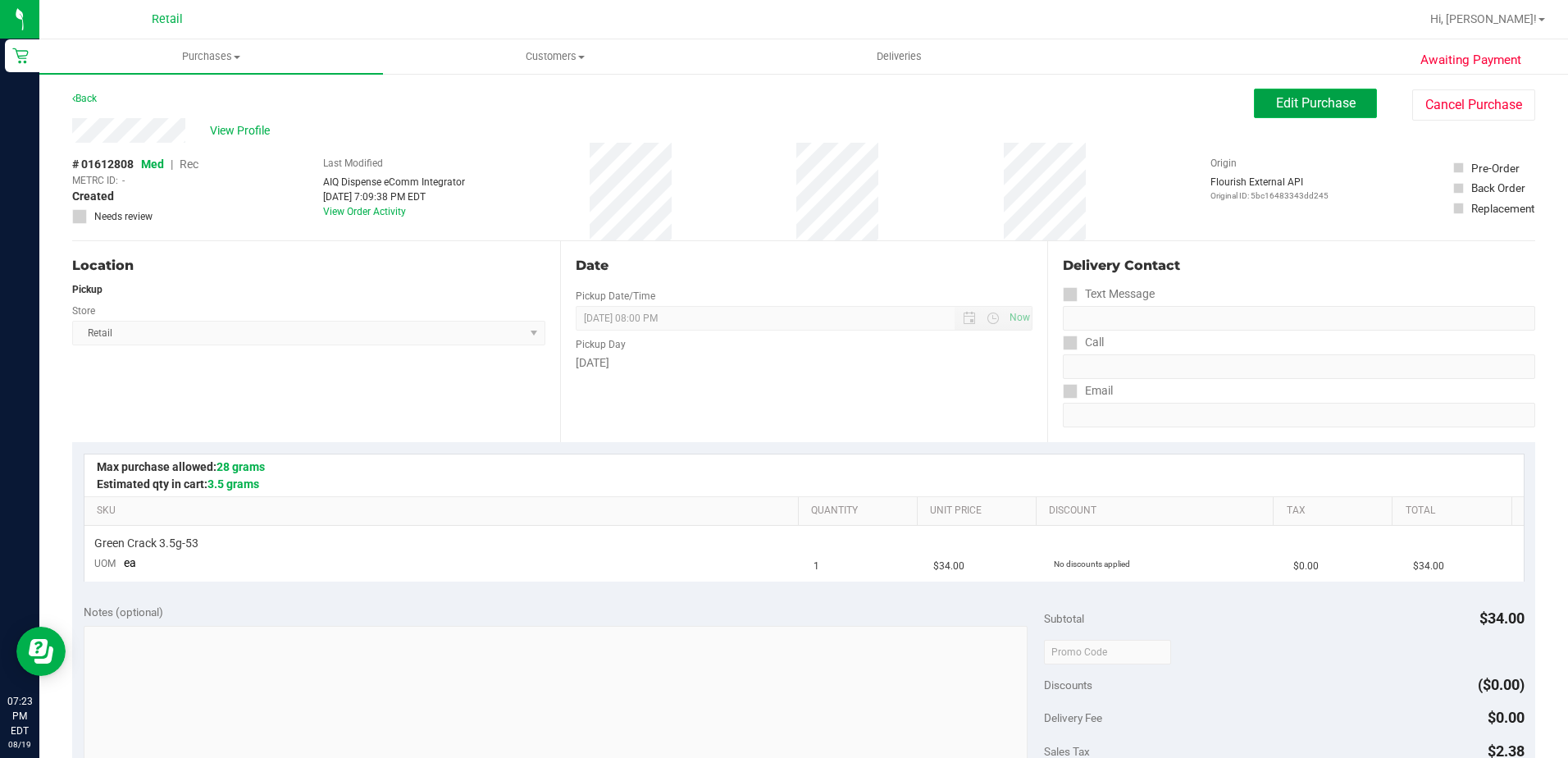
click at [1276, 106] on span "Edit Purchase" at bounding box center [1316, 103] width 79 height 15
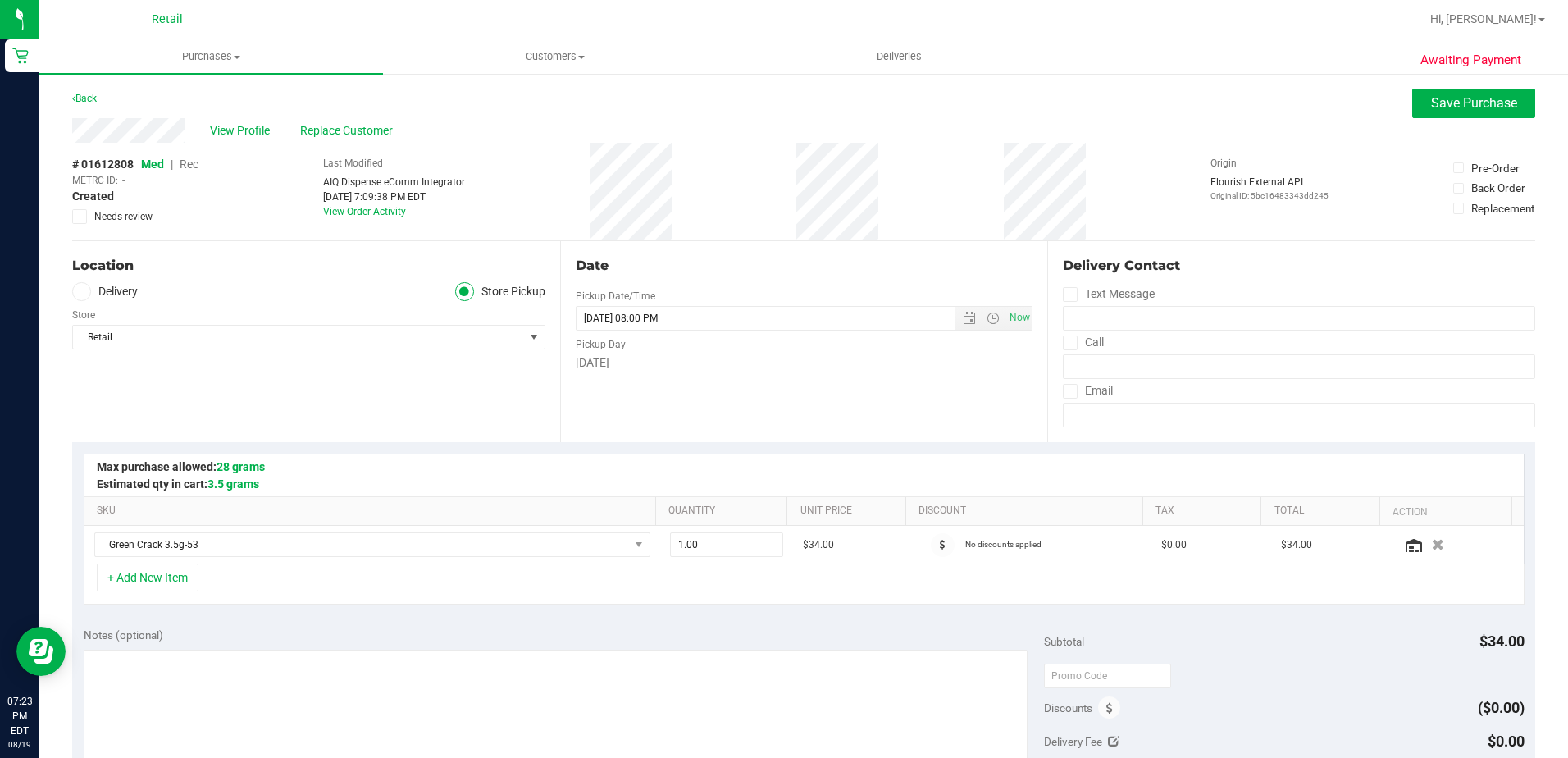
click at [187, 167] on span "Rec" at bounding box center [189, 165] width 19 height 14
click at [1491, 112] on button "Save Purchase" at bounding box center [1474, 103] width 123 height 30
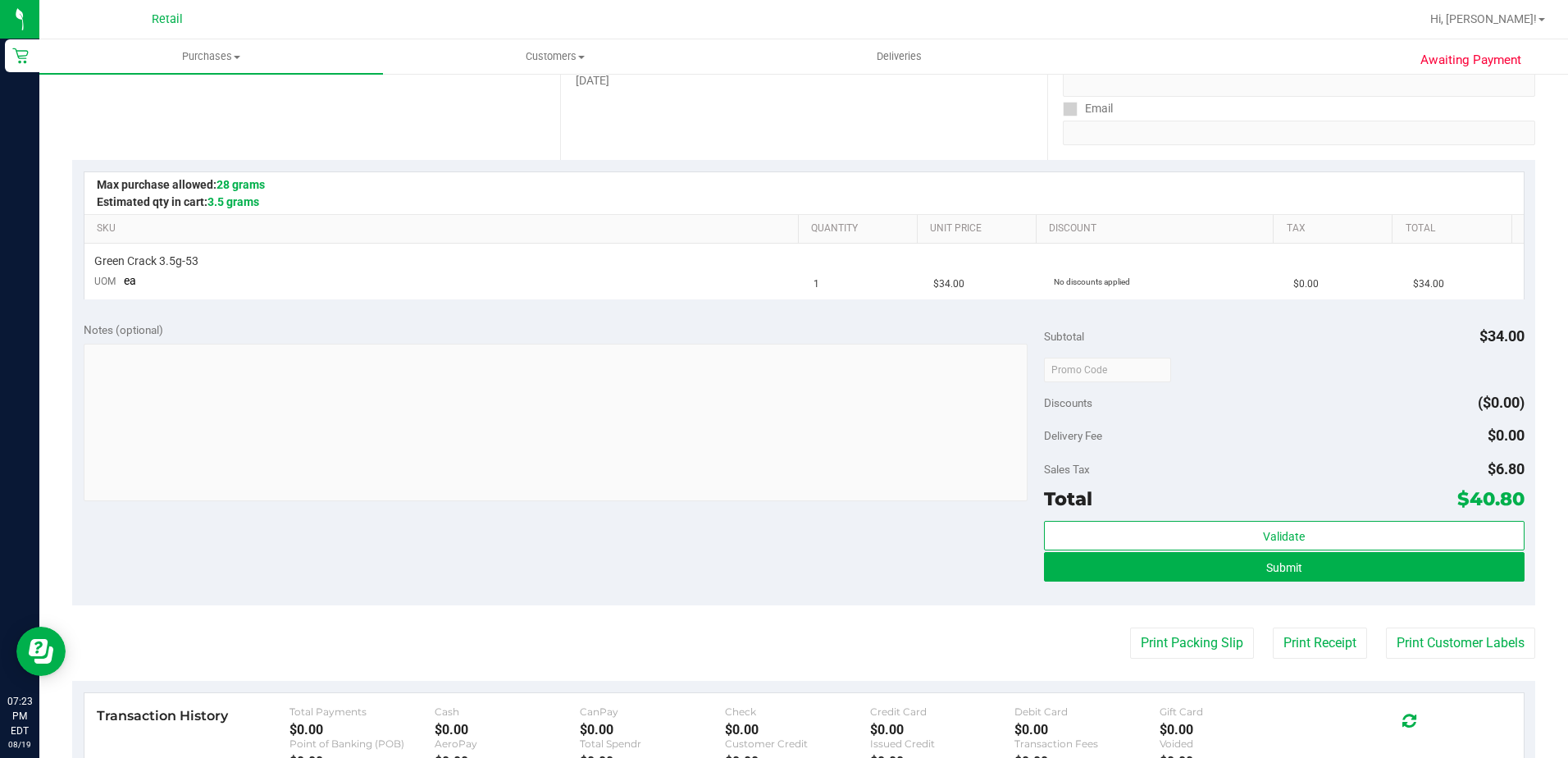
scroll to position [328, 0]
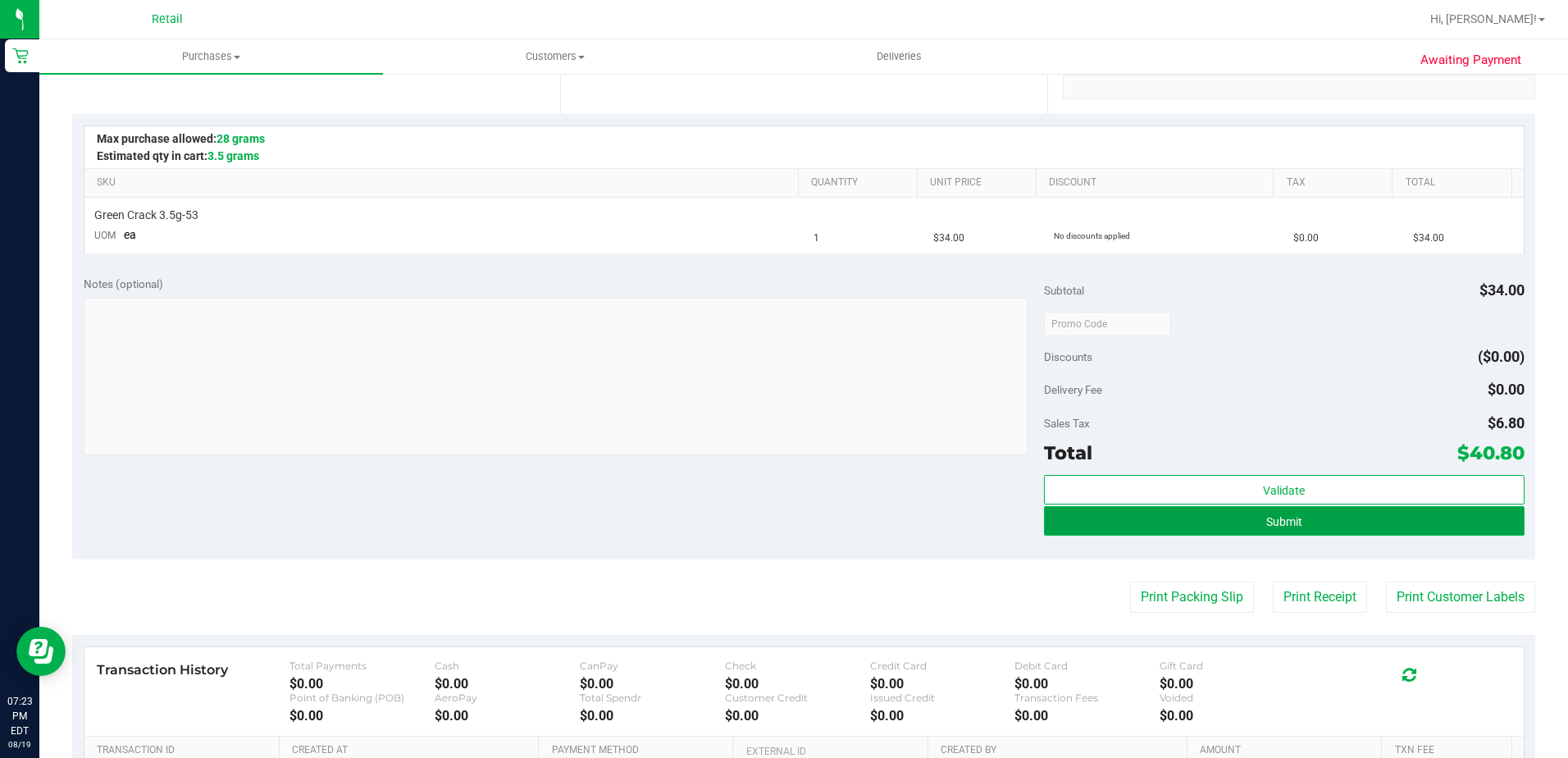
click at [1078, 511] on button "Submit" at bounding box center [1284, 521] width 481 height 30
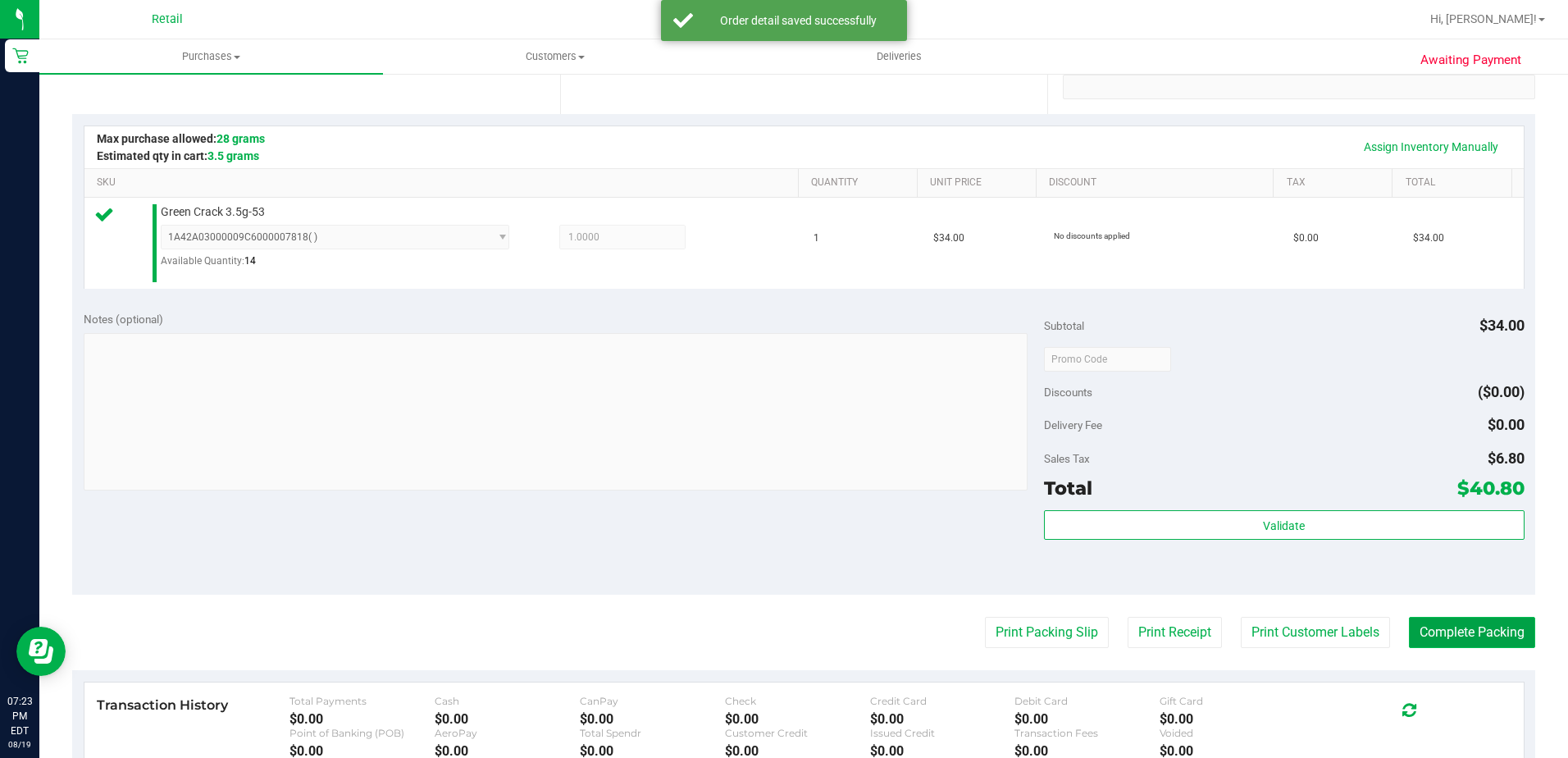
click at [1456, 640] on button "Complete Packing" at bounding box center [1473, 632] width 127 height 31
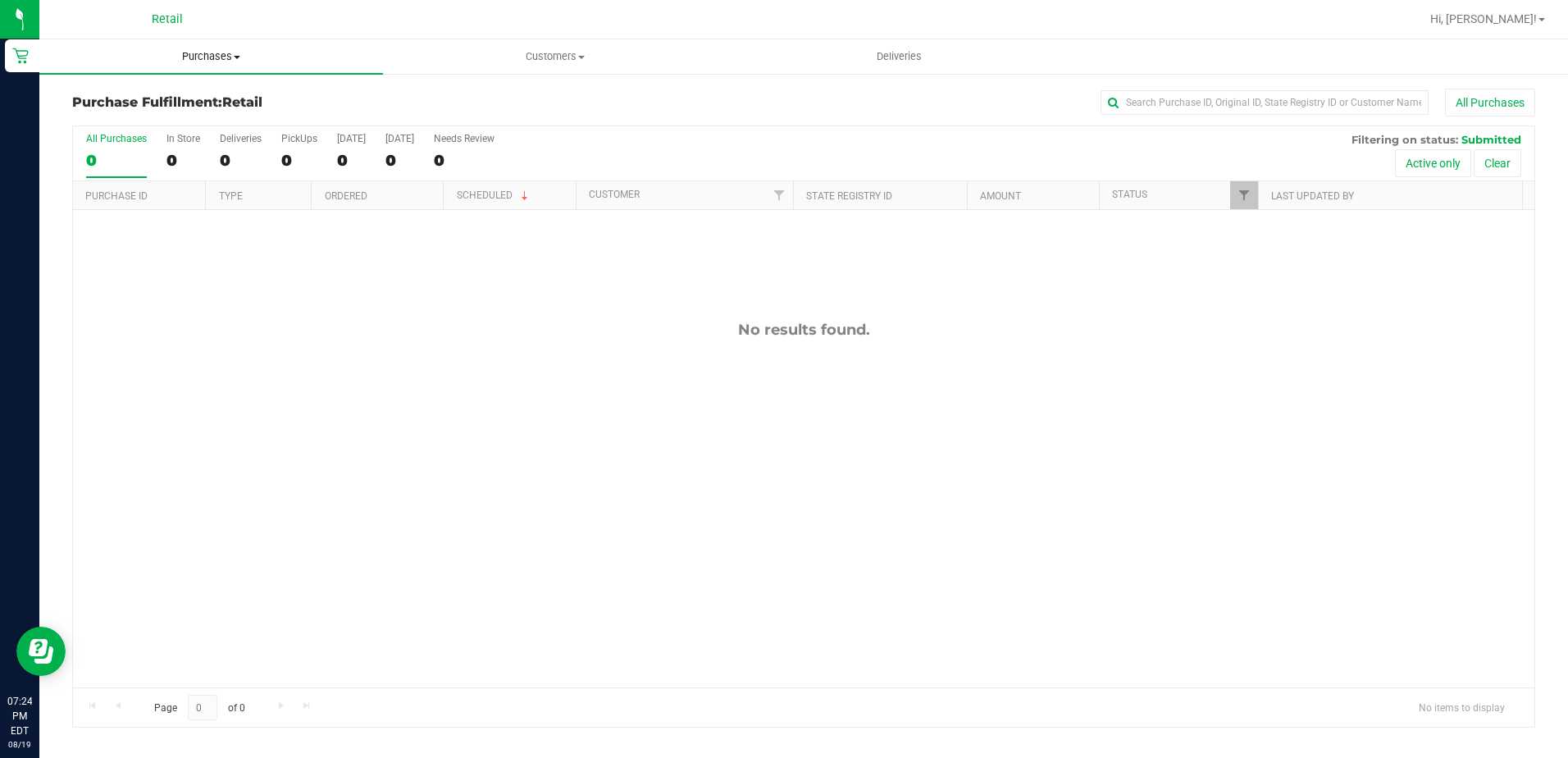
click at [197, 46] on uib-tab-heading "Purchases Summary of purchases Fulfillment All purchases" at bounding box center [211, 57] width 343 height 35
click at [191, 100] on span "Summary of purchases" at bounding box center [123, 99] width 168 height 14
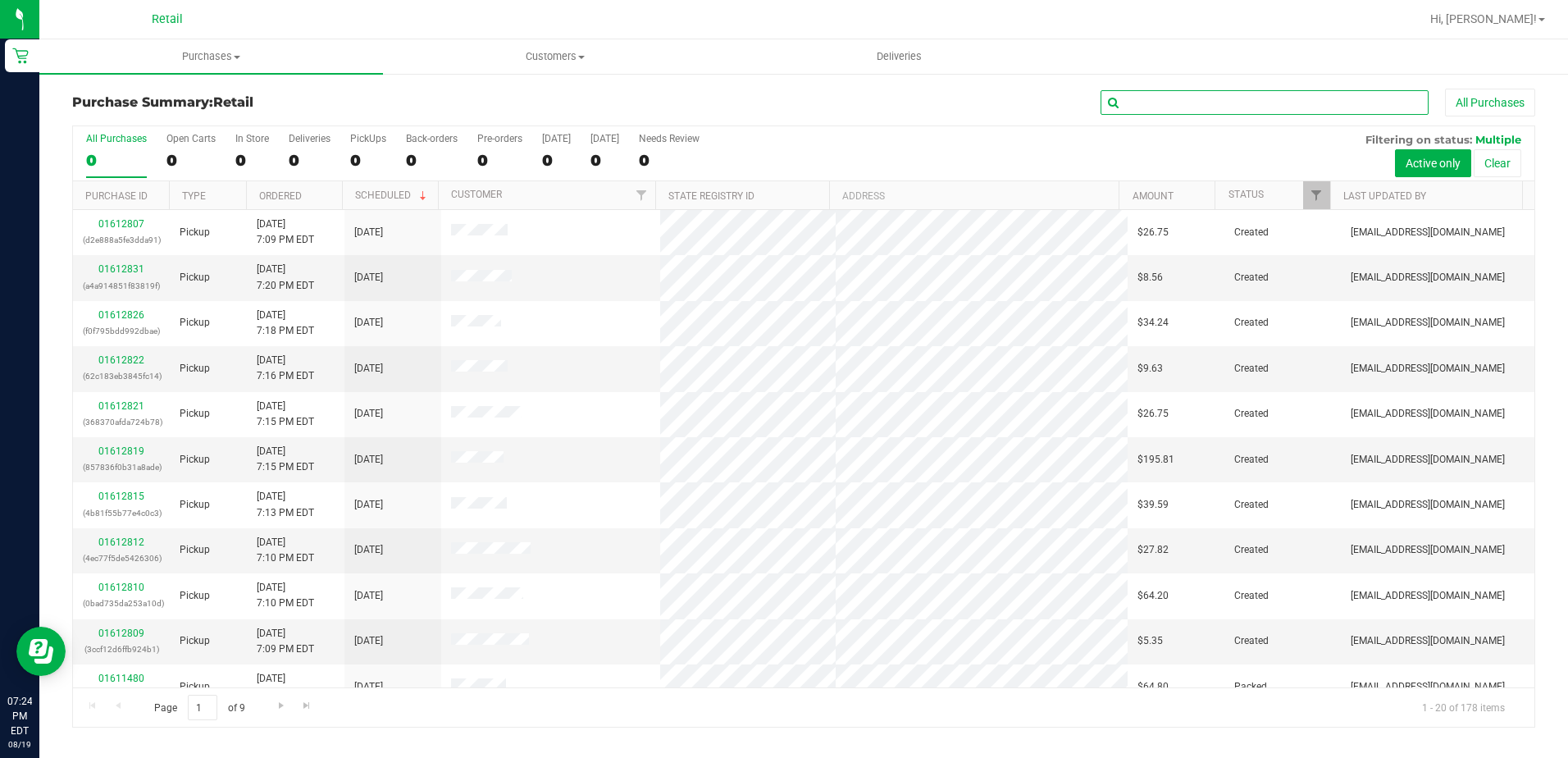
click at [1127, 102] on input "text" at bounding box center [1264, 102] width 328 height 24
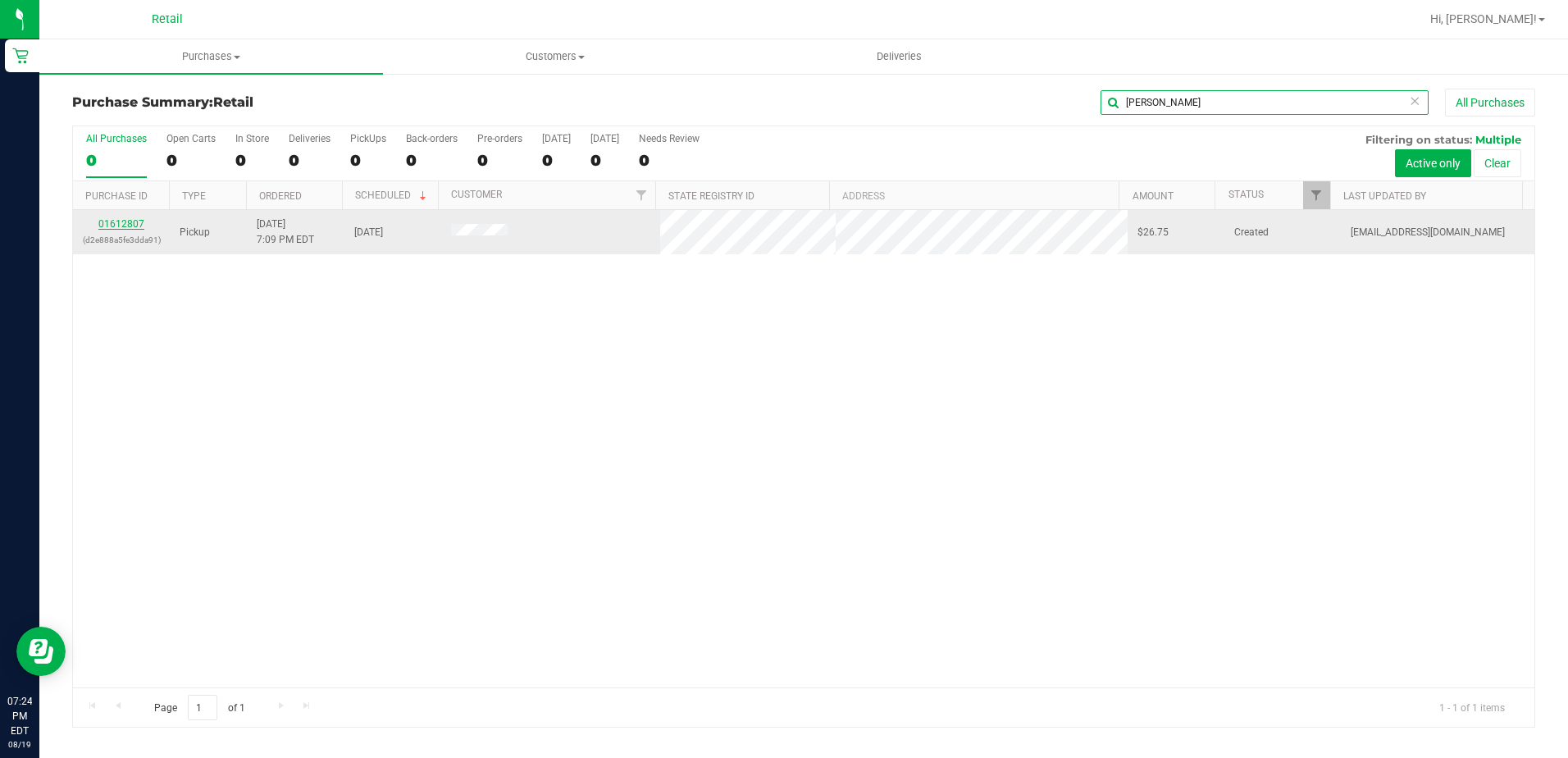
type input "[PERSON_NAME]"
click at [122, 225] on link "01612807" at bounding box center [122, 225] width 46 height 12
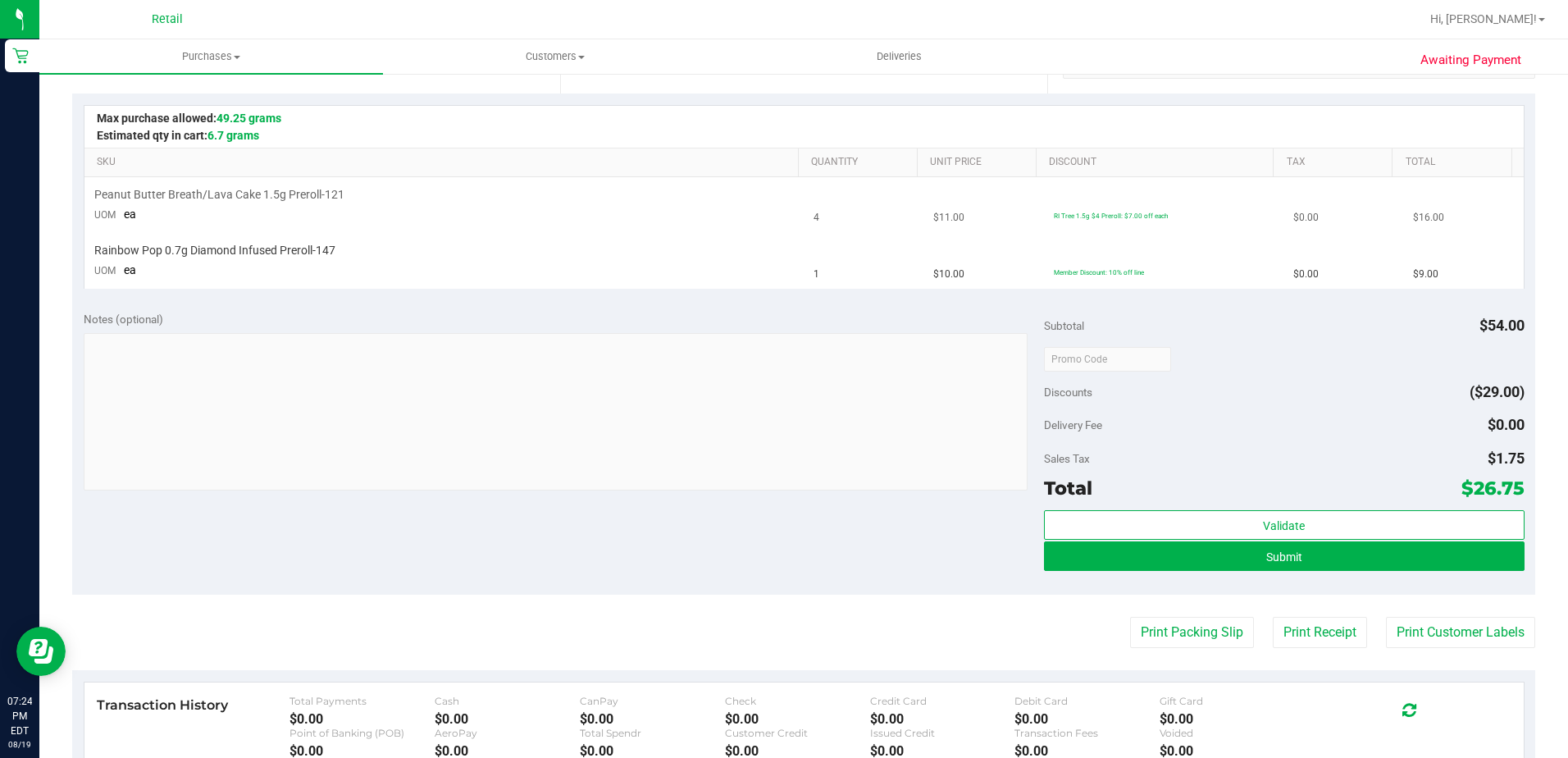
scroll to position [410, 0]
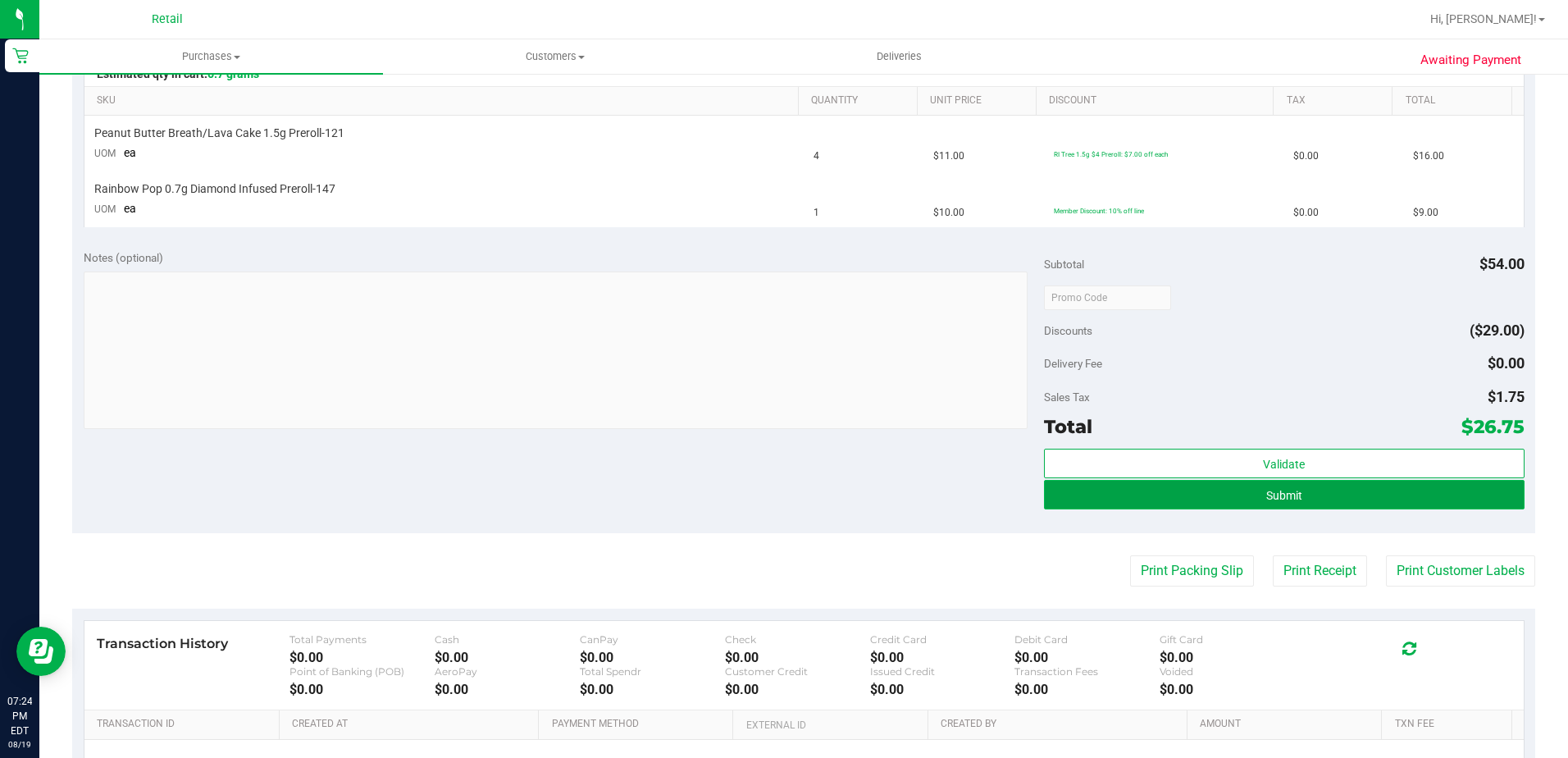
click at [1058, 486] on button "Submit" at bounding box center [1284, 495] width 481 height 30
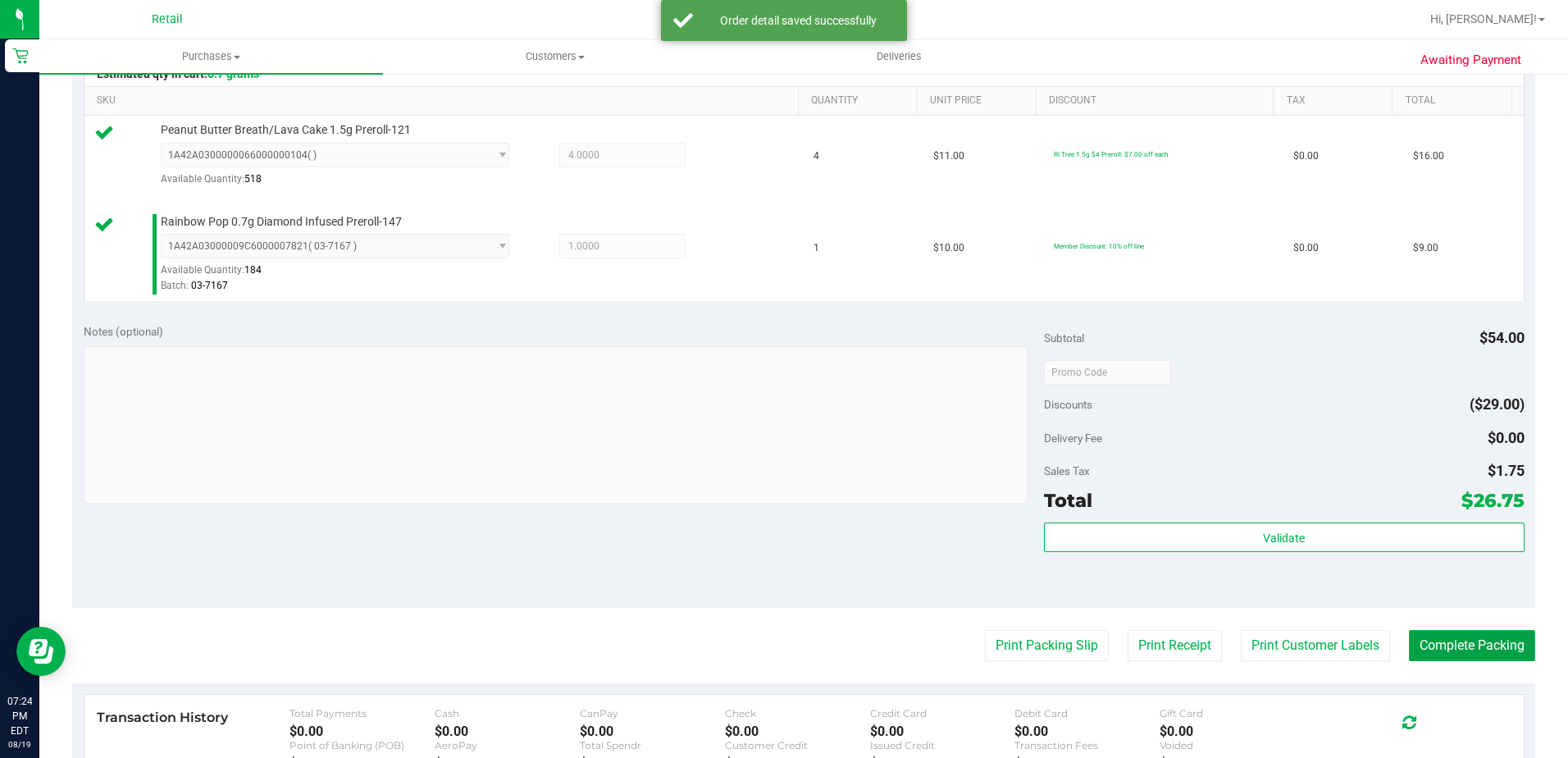
click at [1413, 641] on button "Complete Packing" at bounding box center [1473, 645] width 127 height 31
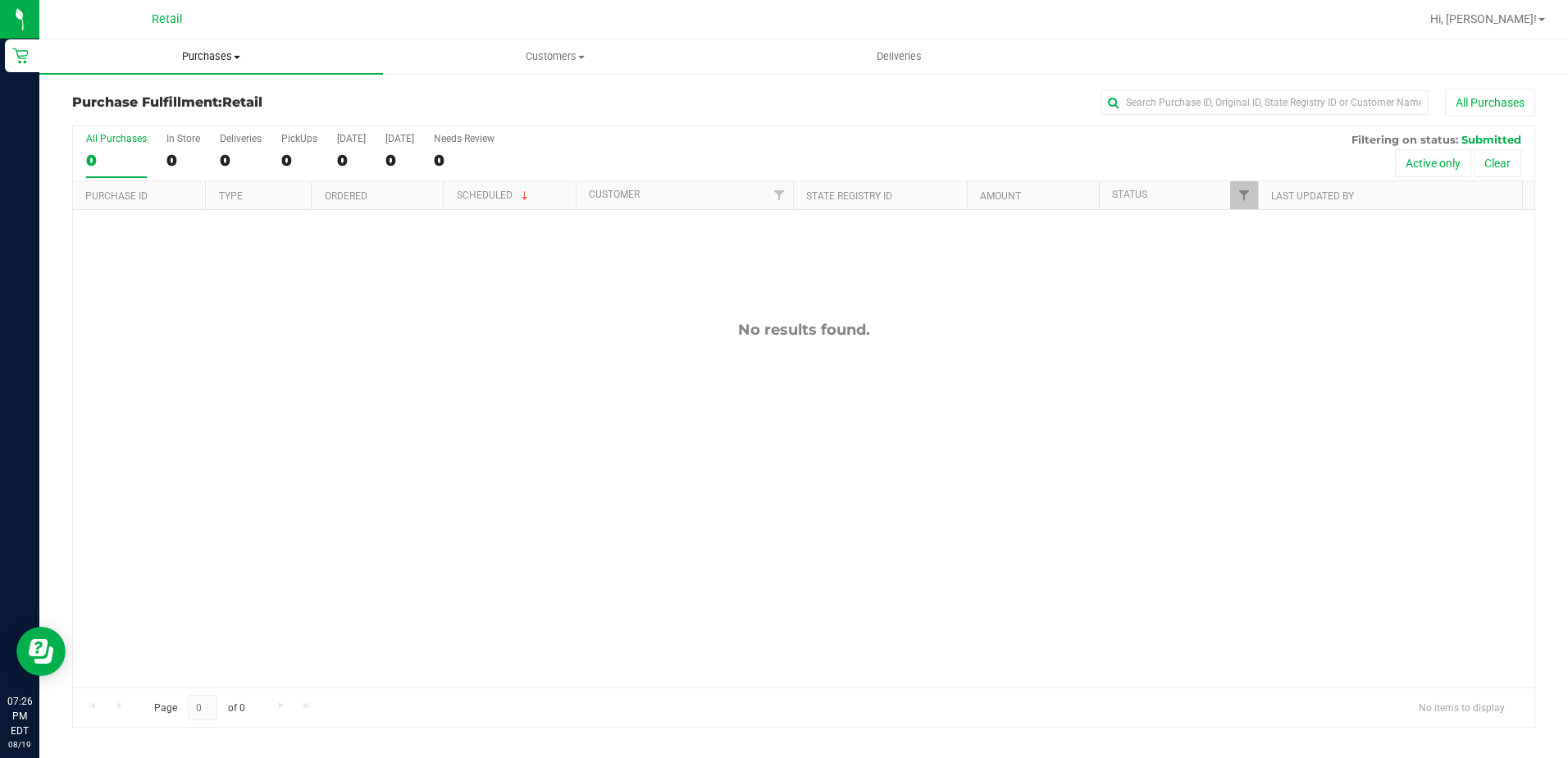
click at [219, 47] on uib-tab-heading "Purchases Summary of purchases Fulfillment All purchases" at bounding box center [211, 57] width 343 height 35
click at [197, 94] on span "Summary of purchases" at bounding box center [123, 99] width 168 height 14
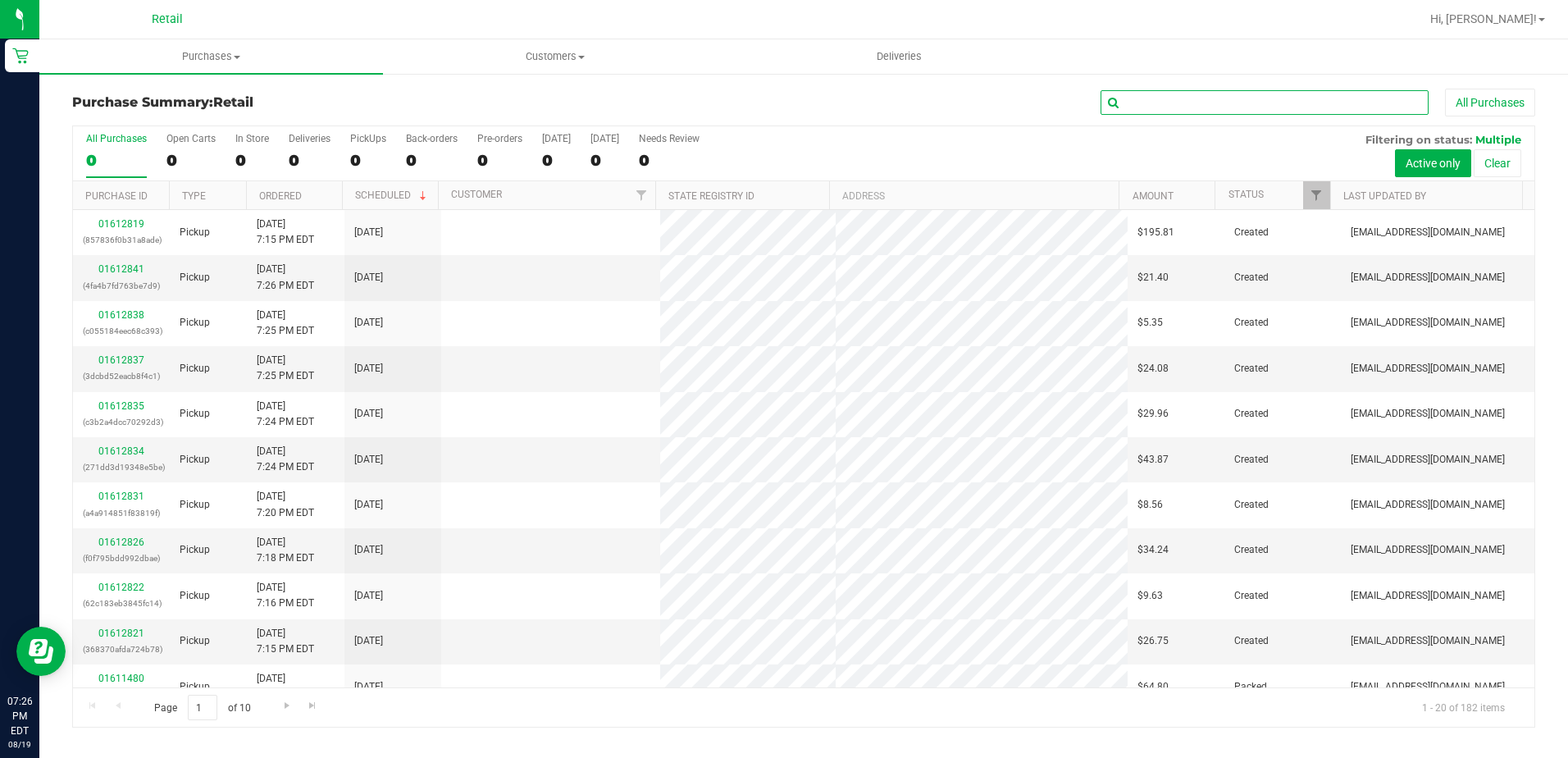
click at [1208, 111] on input "text" at bounding box center [1264, 102] width 328 height 24
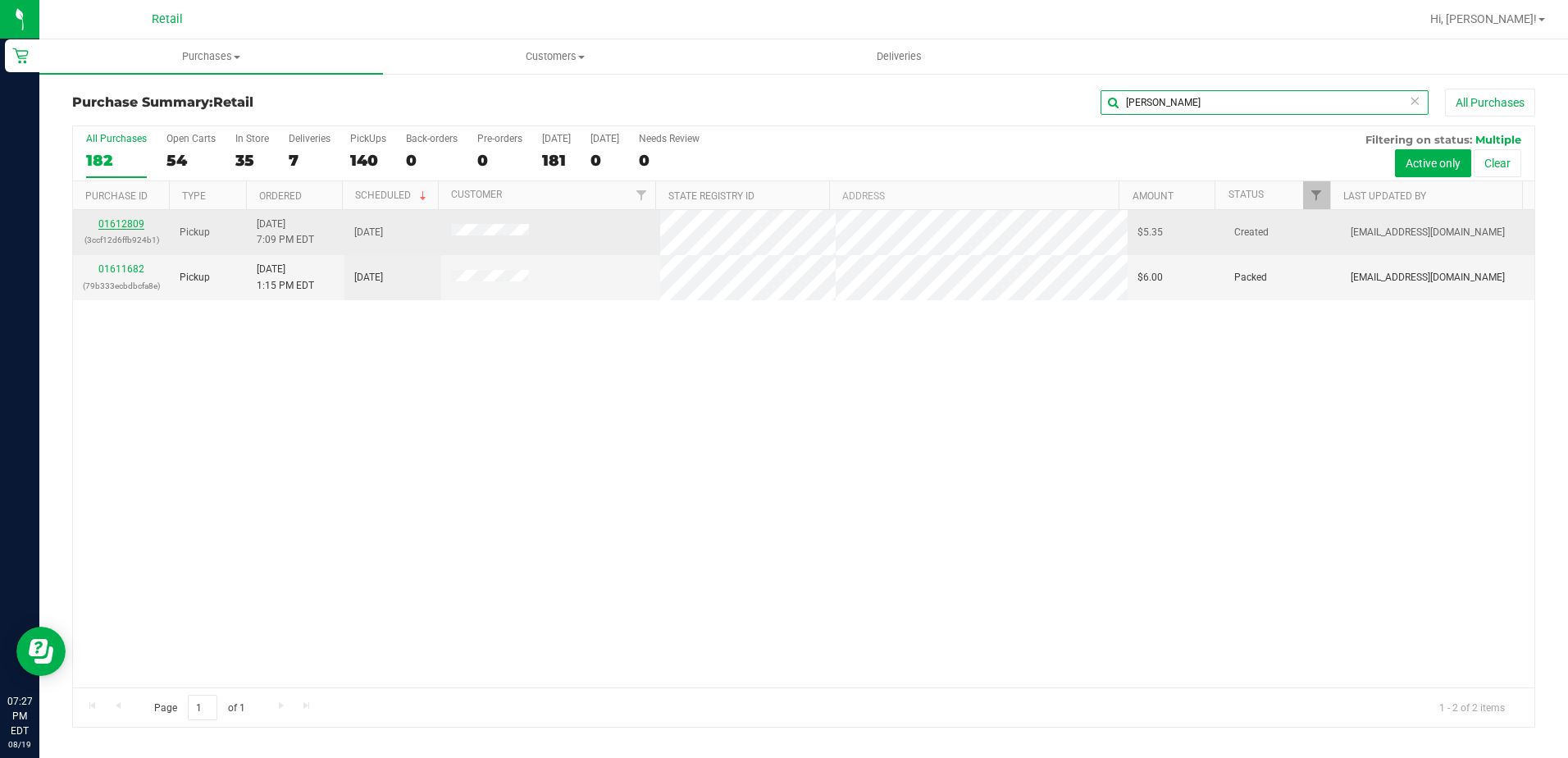
type input "[PERSON_NAME]"
click at [132, 222] on link "01612809" at bounding box center [122, 225] width 46 height 12
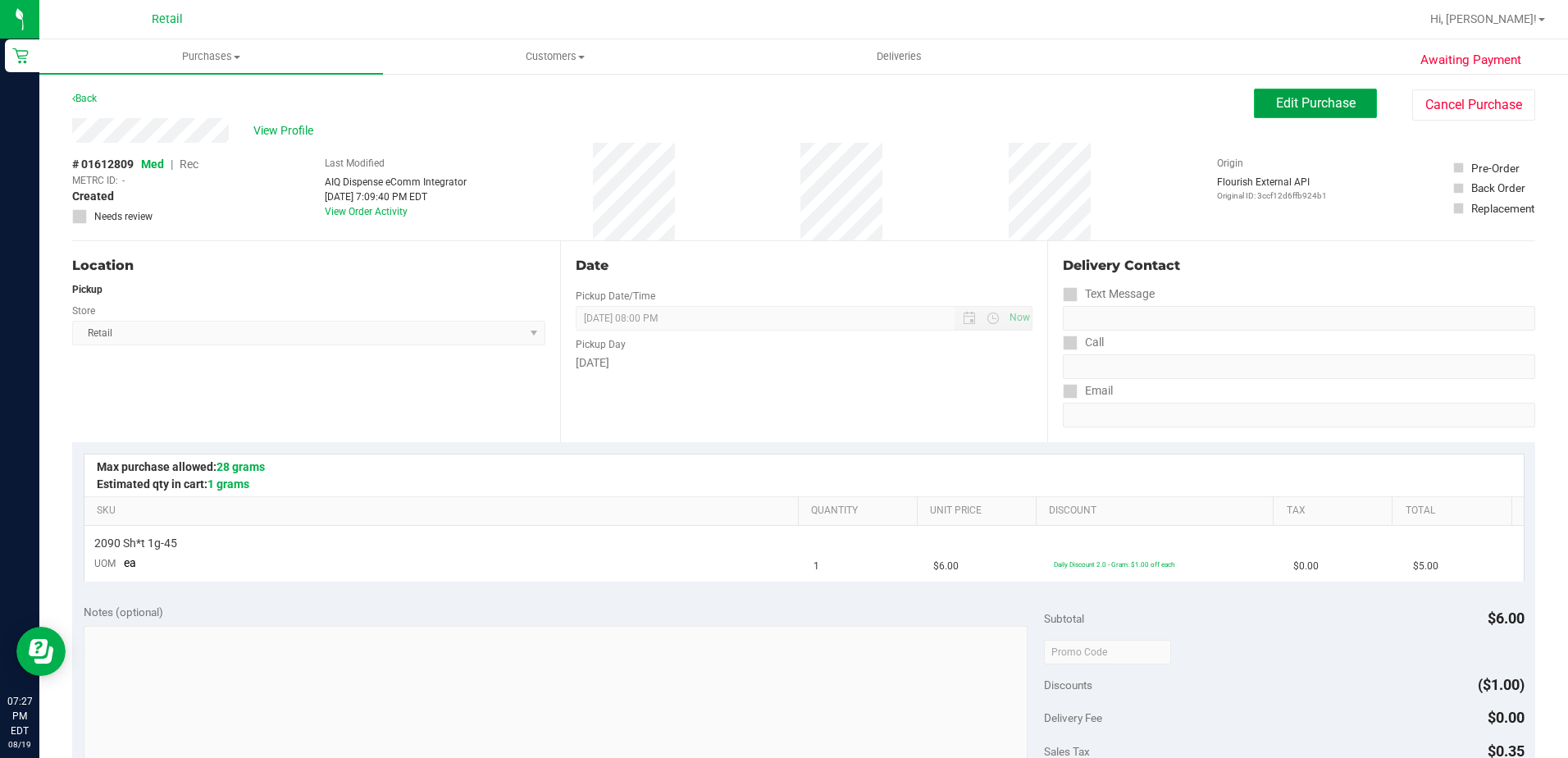
click at [1275, 115] on button "Edit Purchase" at bounding box center [1316, 103] width 123 height 30
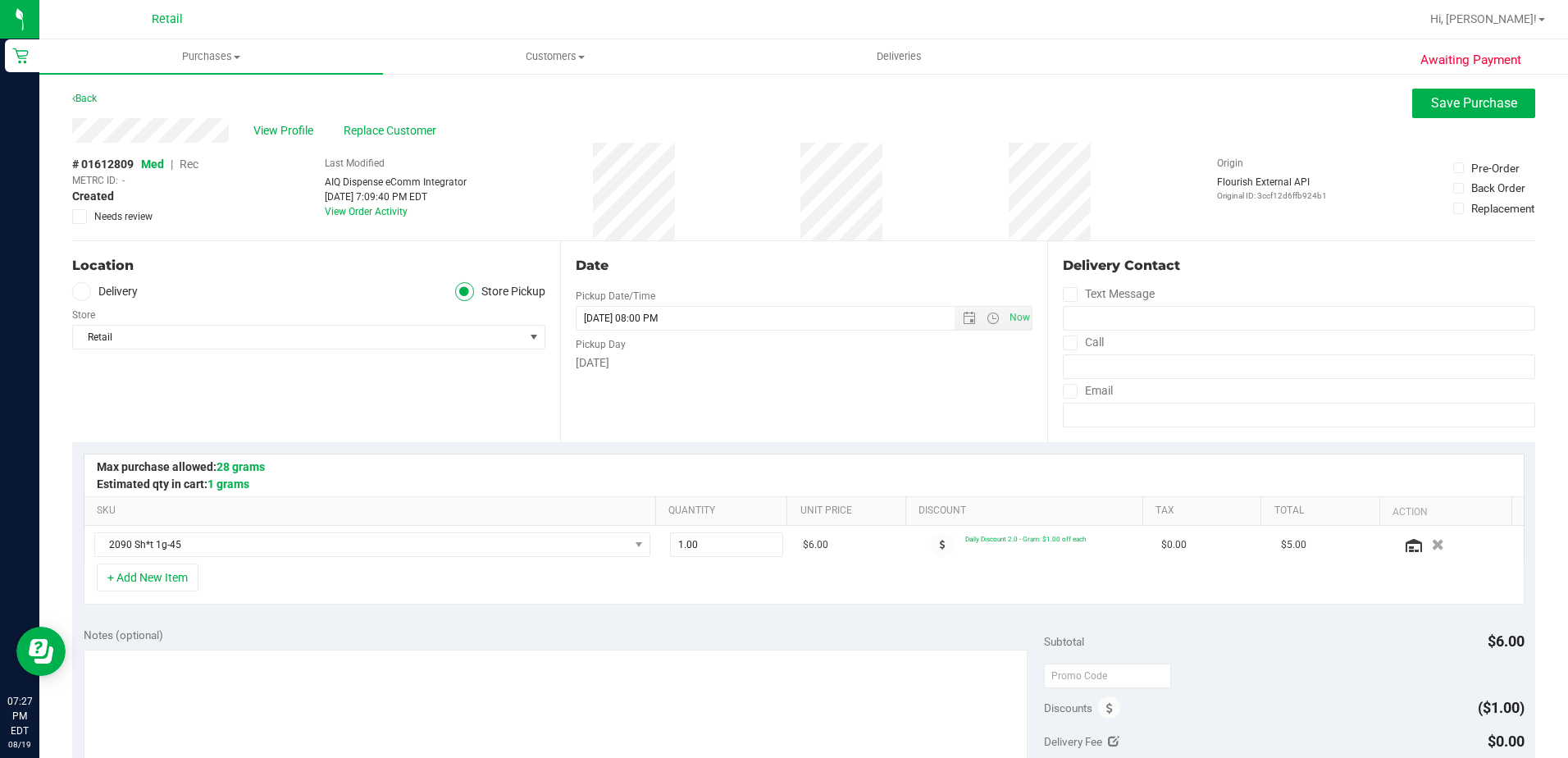
click at [185, 167] on span "Rec" at bounding box center [189, 165] width 19 height 14
click at [1431, 100] on span "Save Purchase" at bounding box center [1474, 103] width 86 height 15
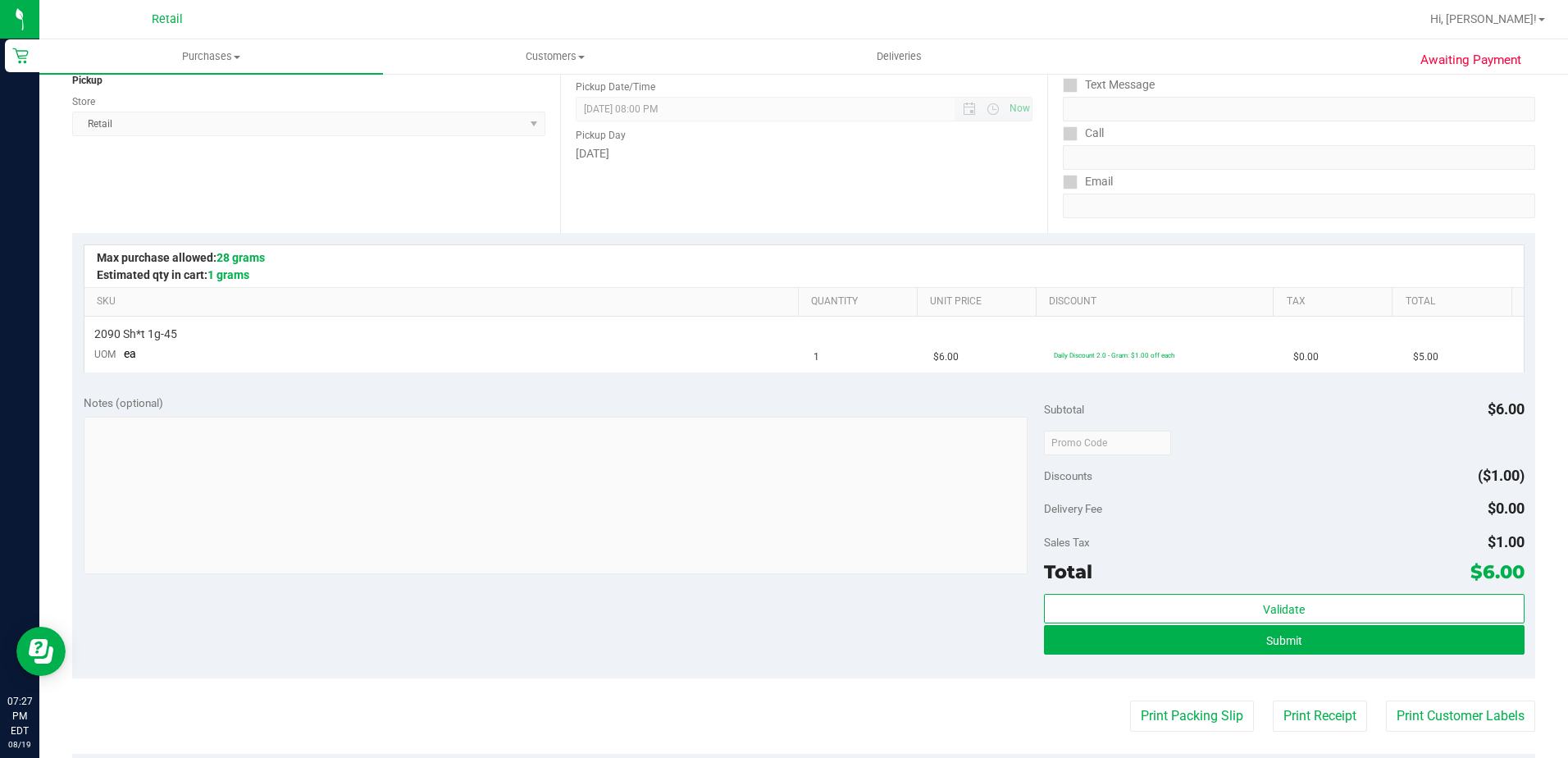
scroll to position [246, 0]
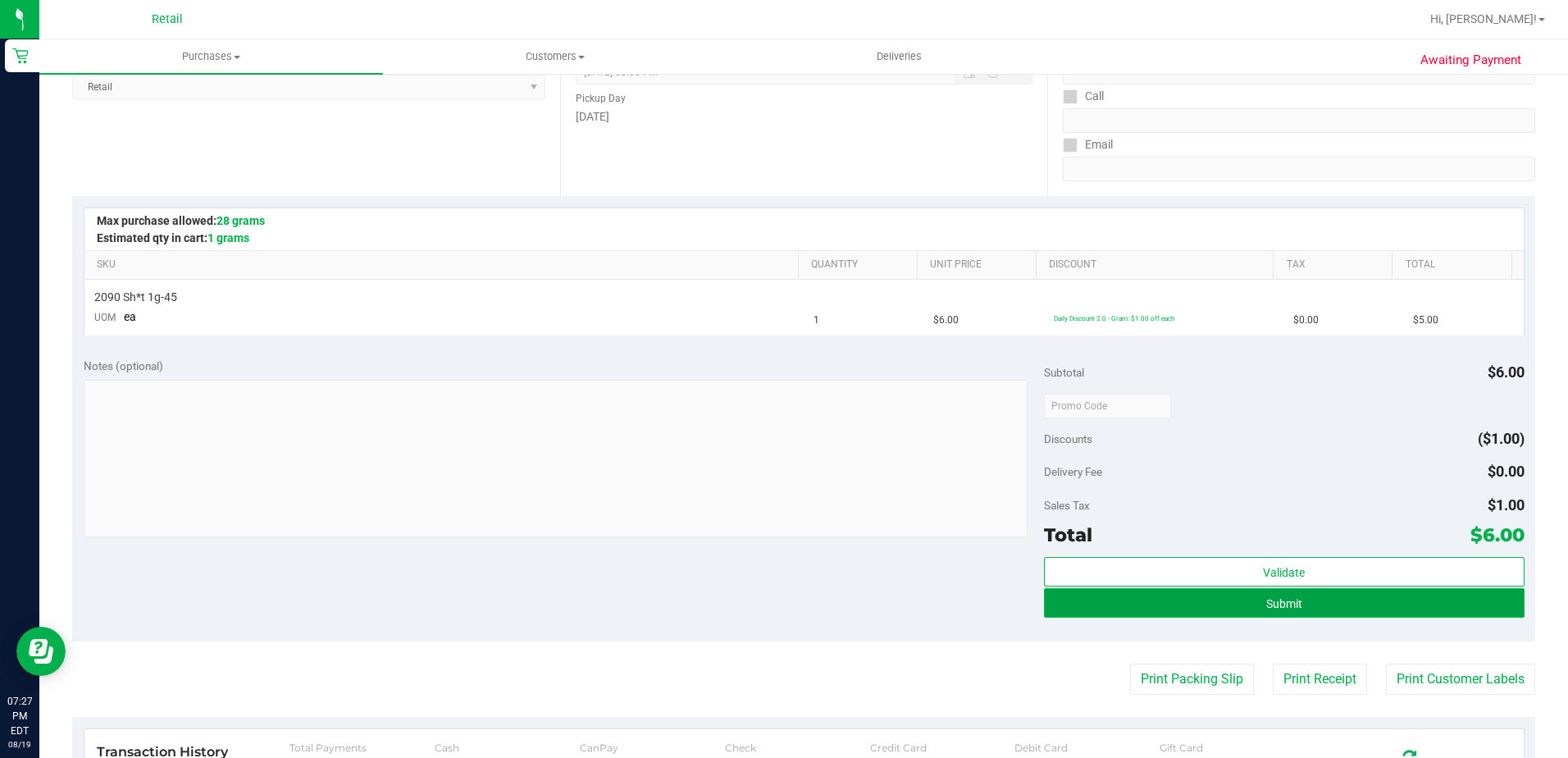
click at [1044, 596] on button "Submit" at bounding box center [1284, 603] width 481 height 30
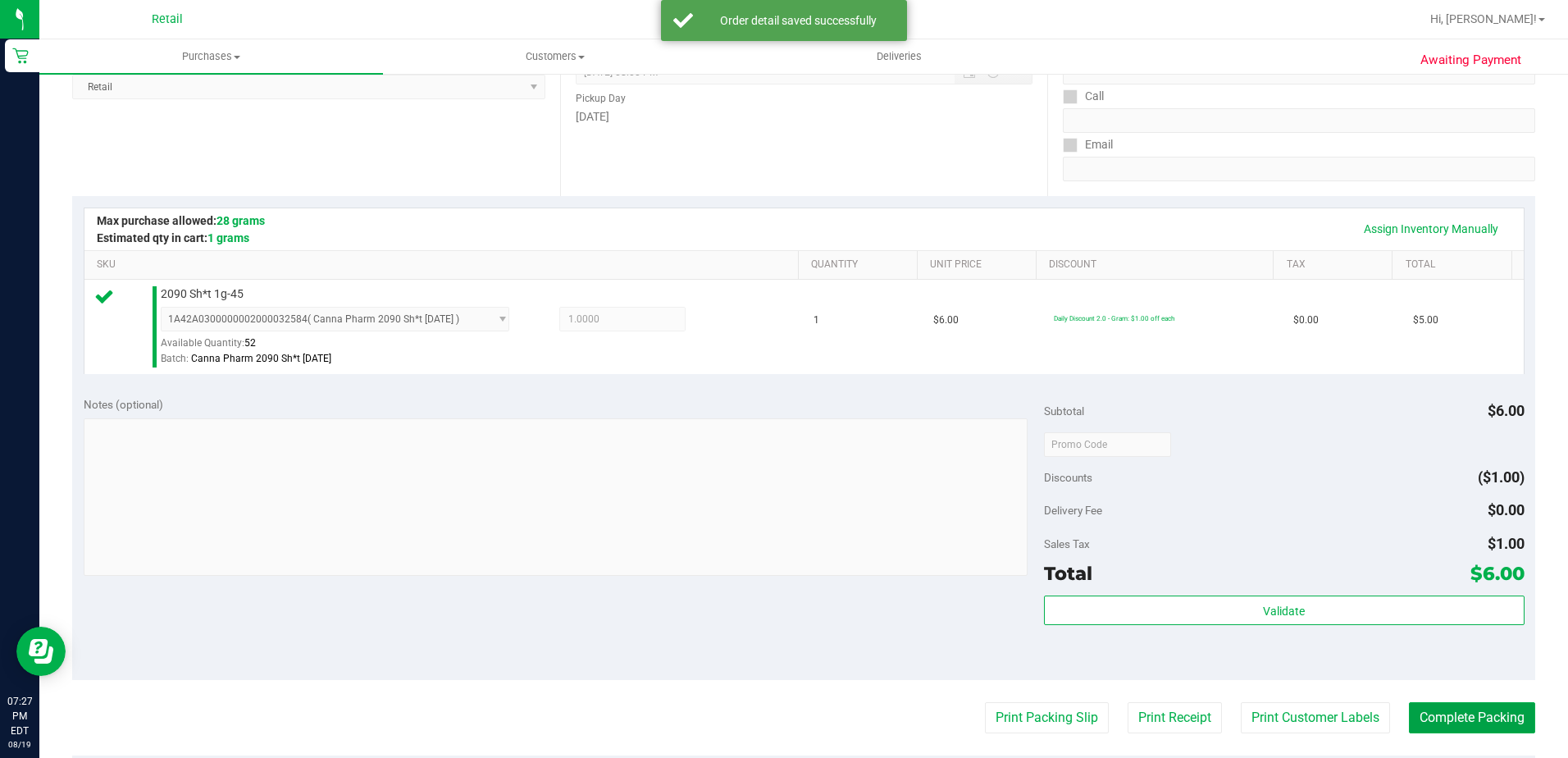
drag, startPoint x: 1452, startPoint y: 721, endPoint x: 1230, endPoint y: 442, distance: 356.5
click at [1452, 721] on button "Complete Packing" at bounding box center [1473, 717] width 127 height 31
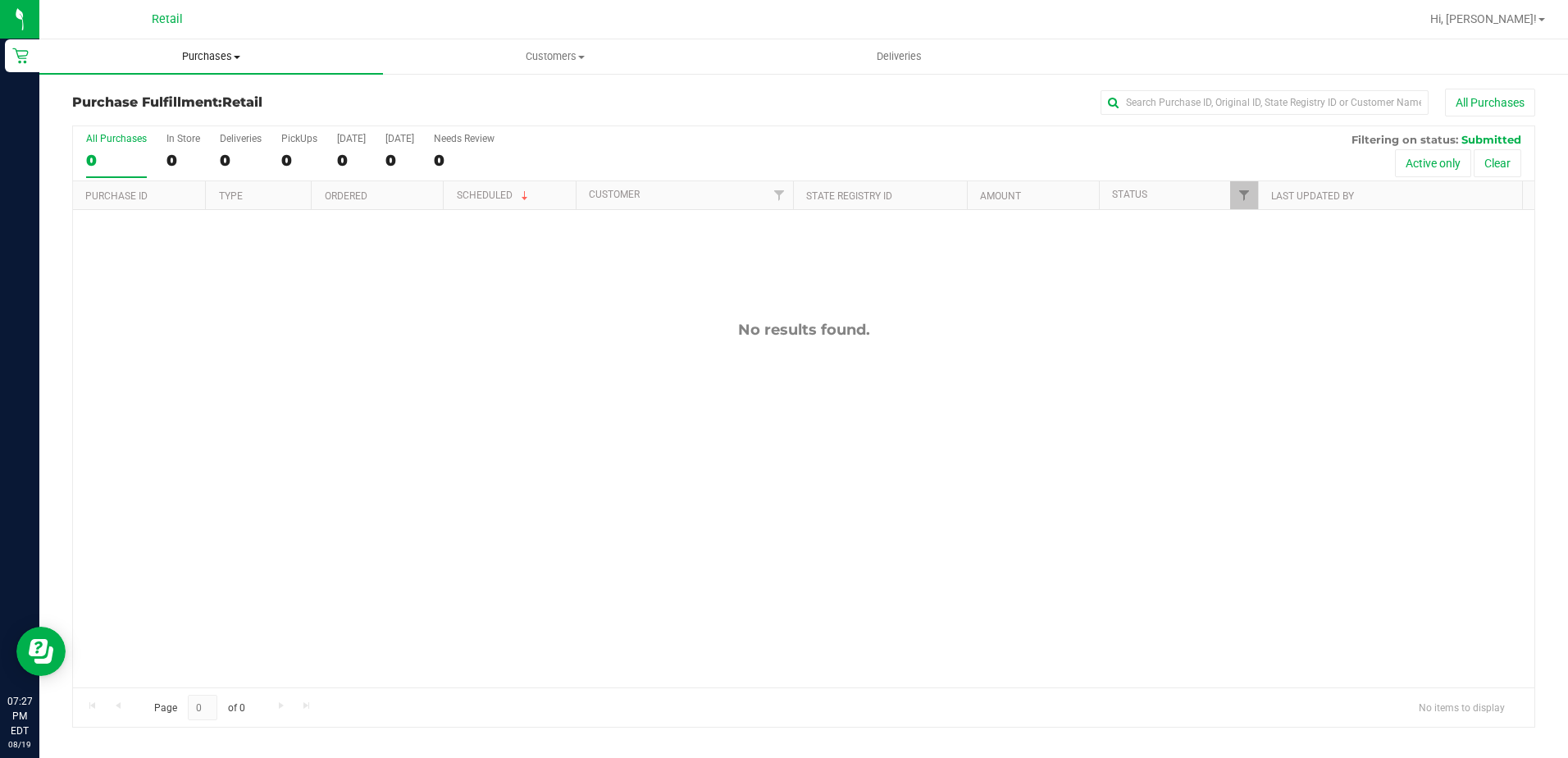
click at [207, 54] on span "Purchases" at bounding box center [211, 56] width 343 height 14
click at [181, 90] on li "Summary of purchases" at bounding box center [211, 99] width 343 height 19
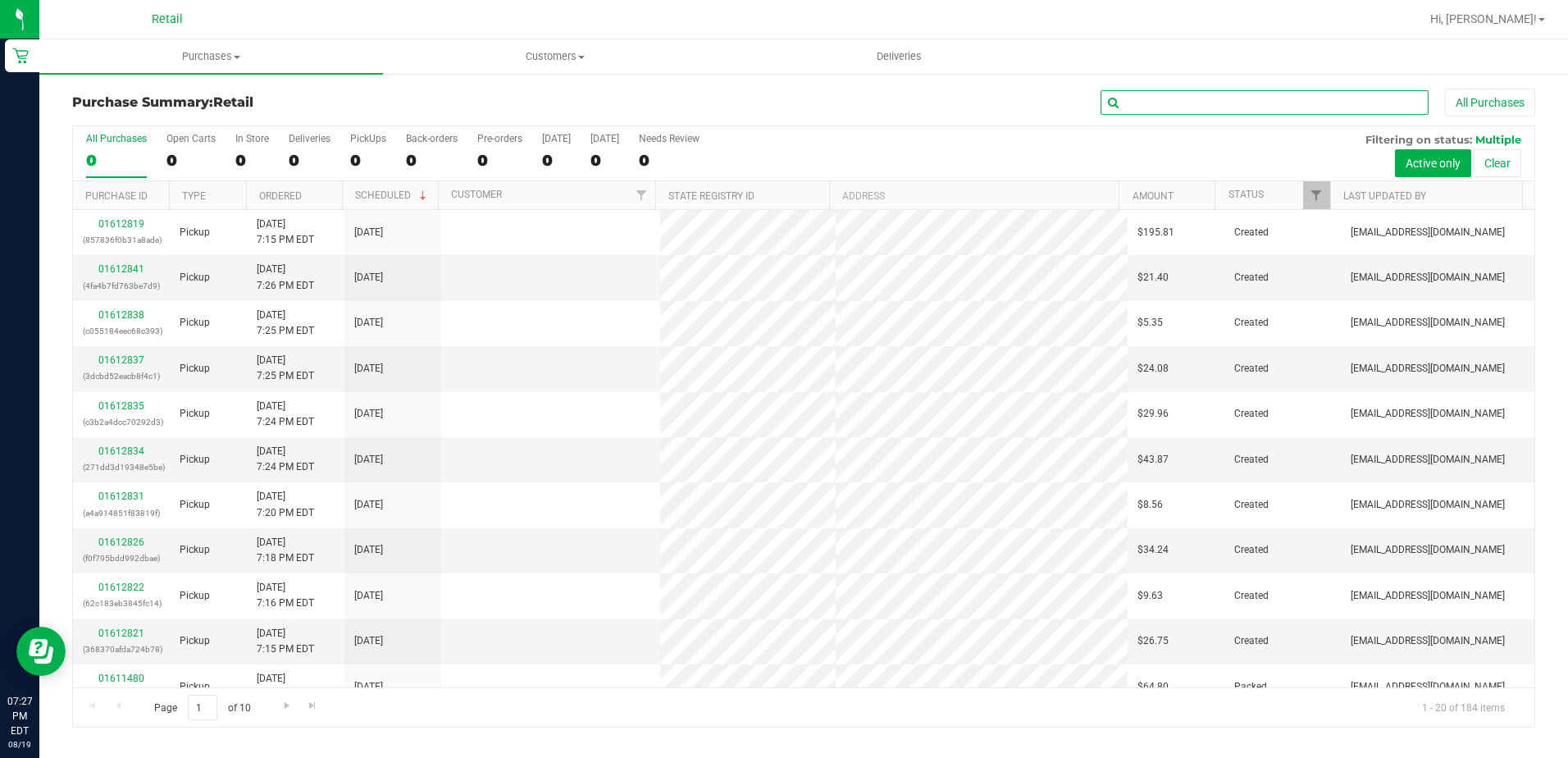
click at [1160, 95] on input "text" at bounding box center [1264, 102] width 328 height 24
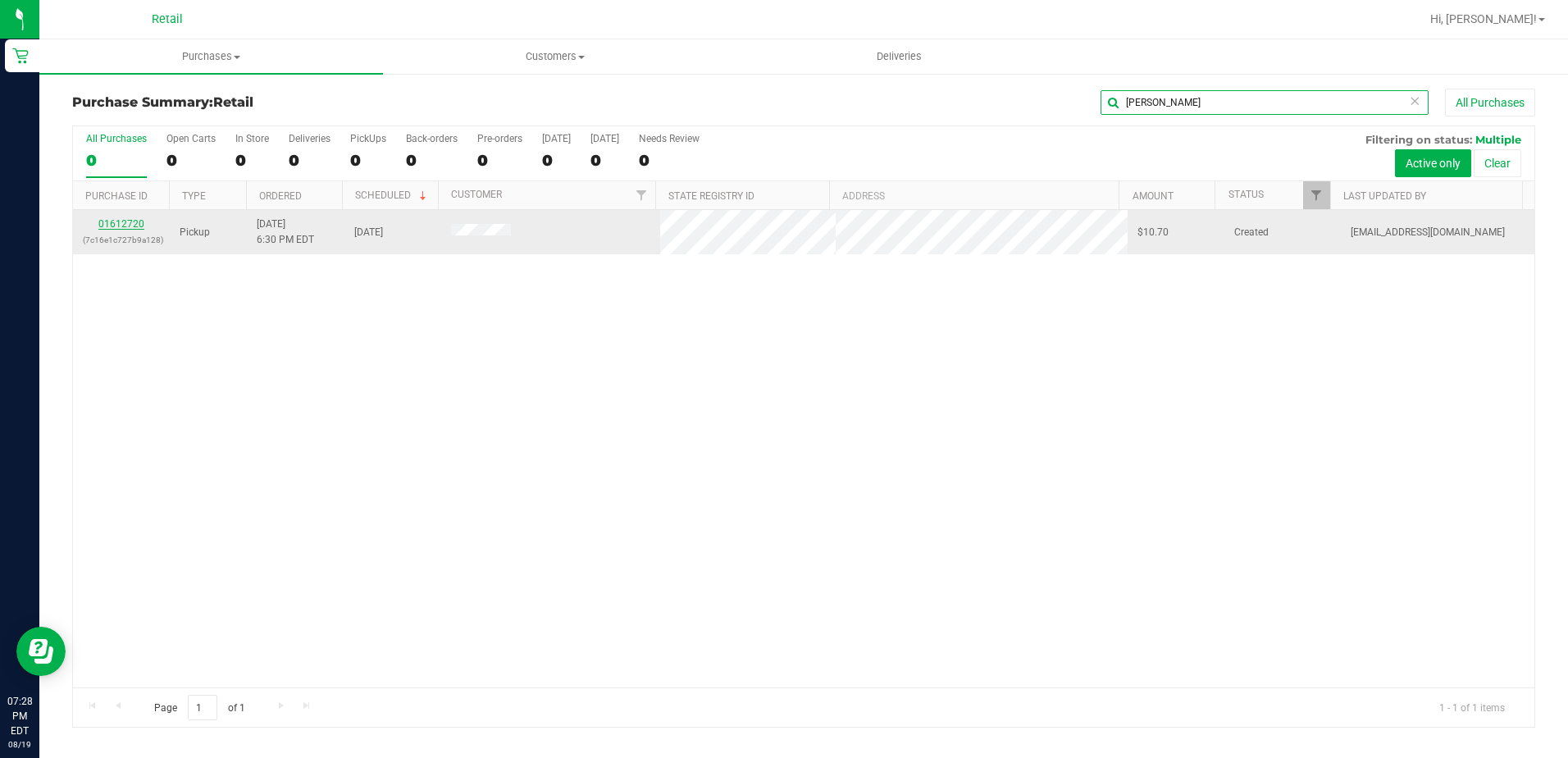
type input "[PERSON_NAME]"
click at [128, 222] on link "01612720" at bounding box center [122, 225] width 46 height 12
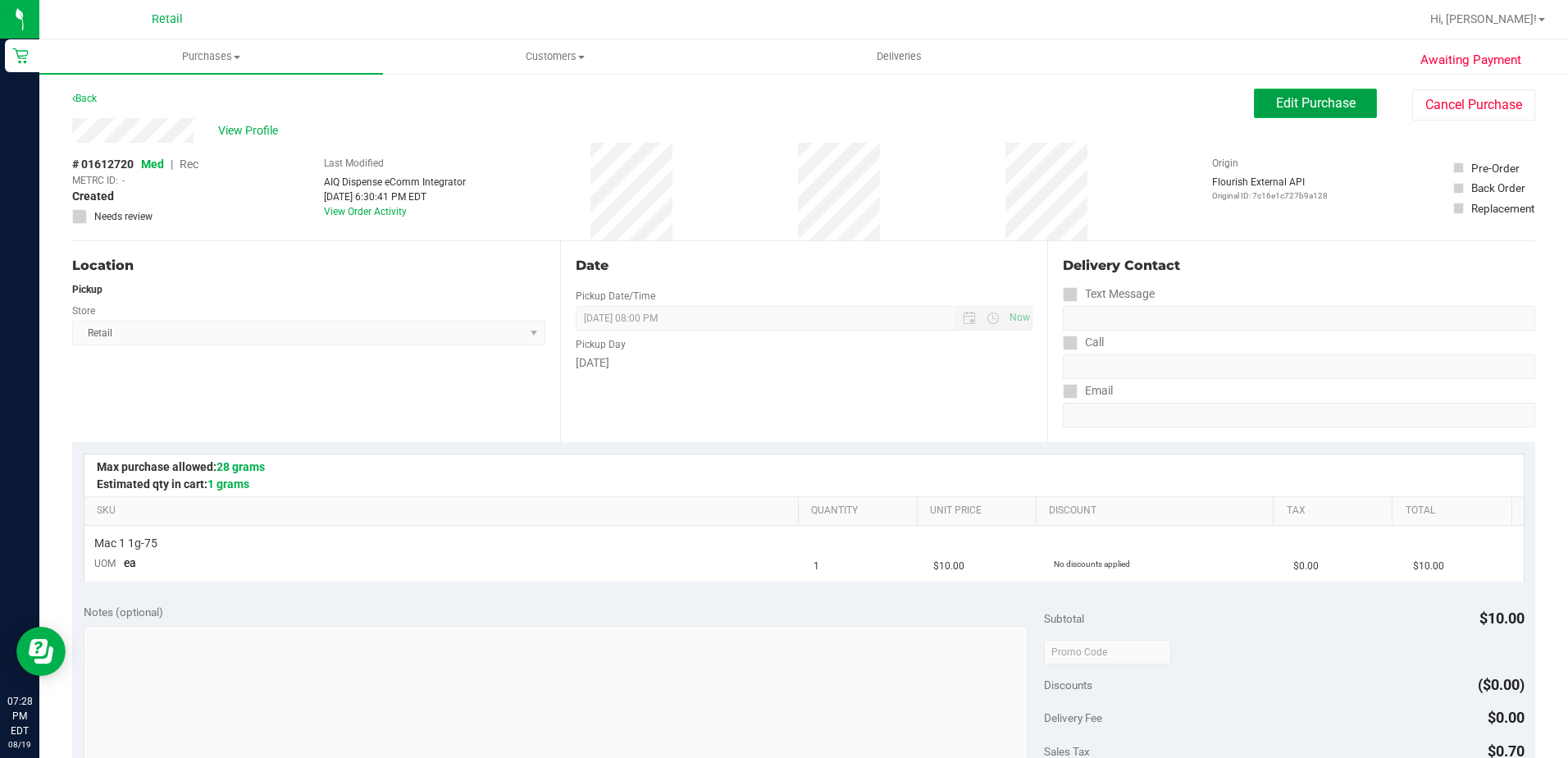
click at [1308, 89] on button "Edit Purchase" at bounding box center [1316, 103] width 123 height 30
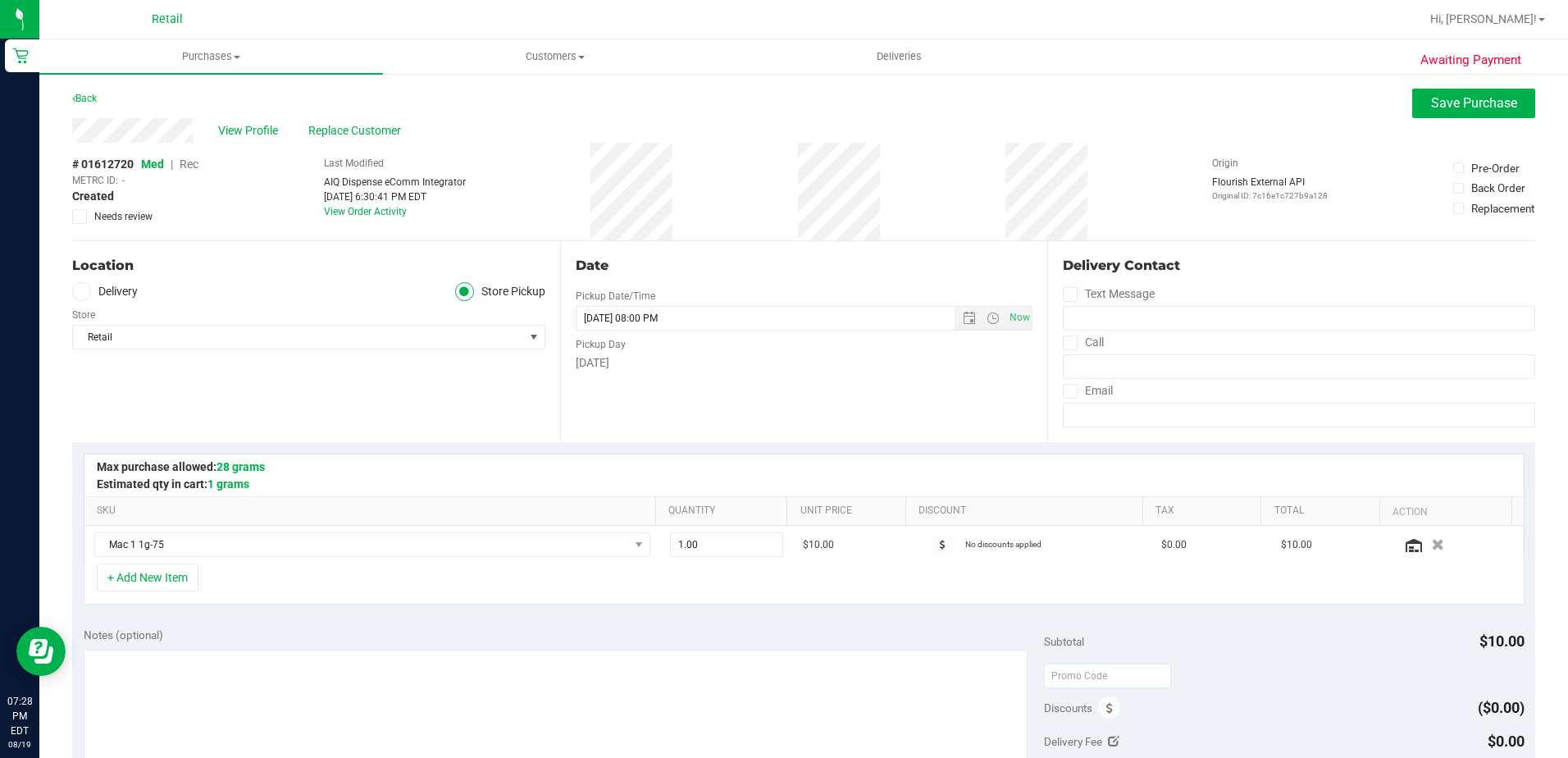
click at [190, 165] on span "Rec" at bounding box center [189, 165] width 19 height 14
click at [1455, 111] on button "Save Purchase" at bounding box center [1474, 103] width 123 height 30
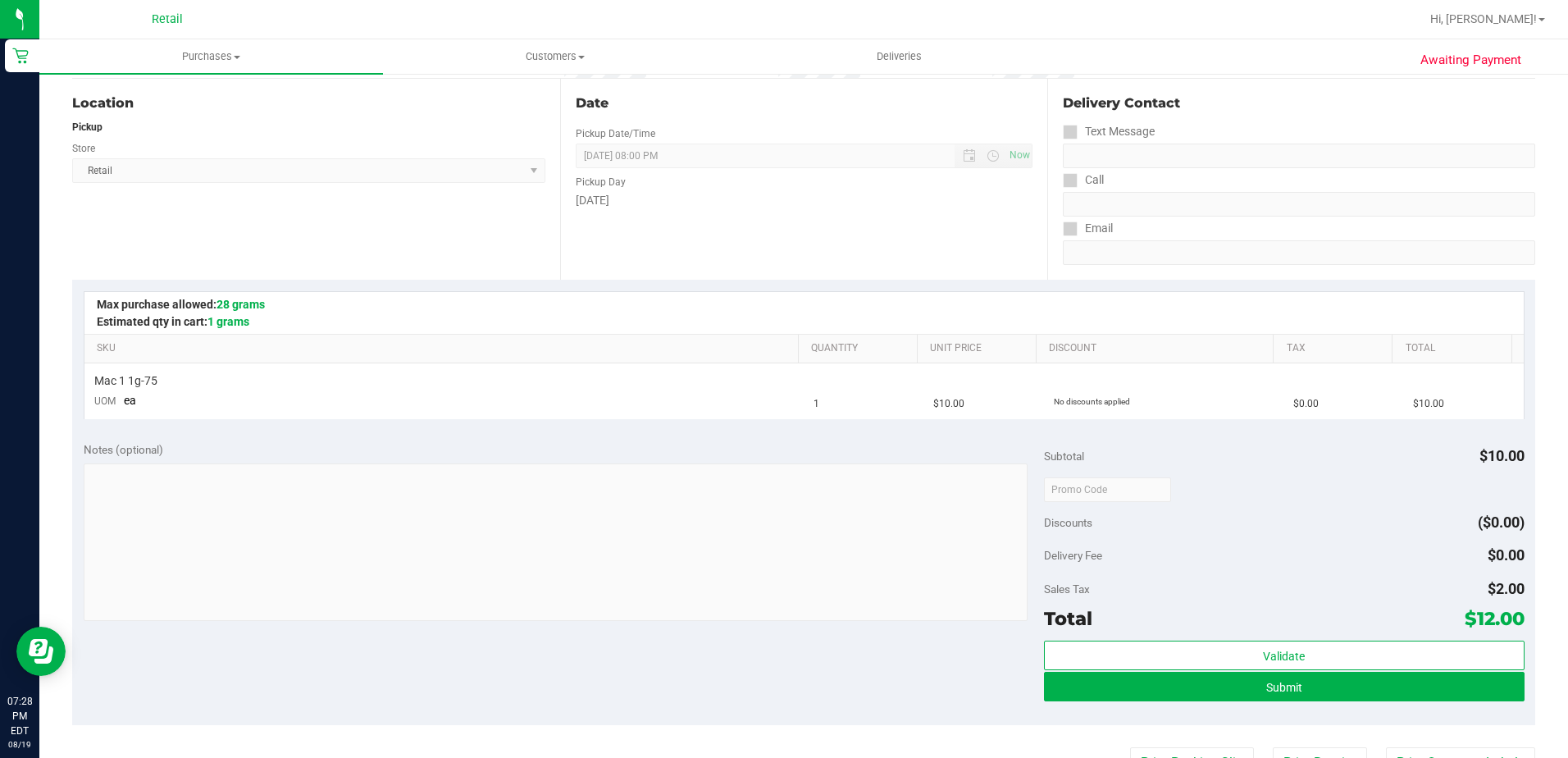
scroll to position [164, 0]
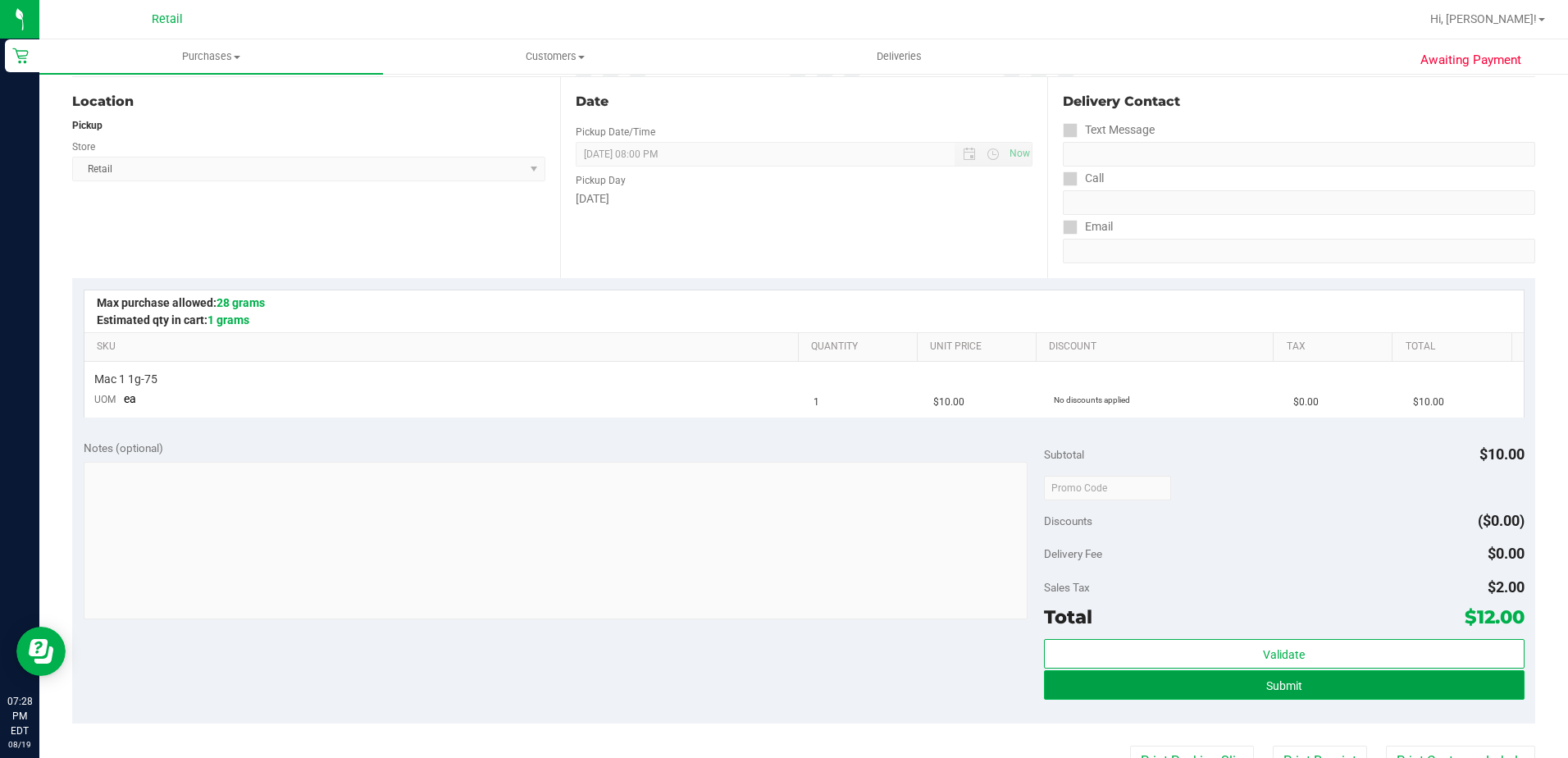
click at [1089, 696] on button "Submit" at bounding box center [1284, 685] width 481 height 30
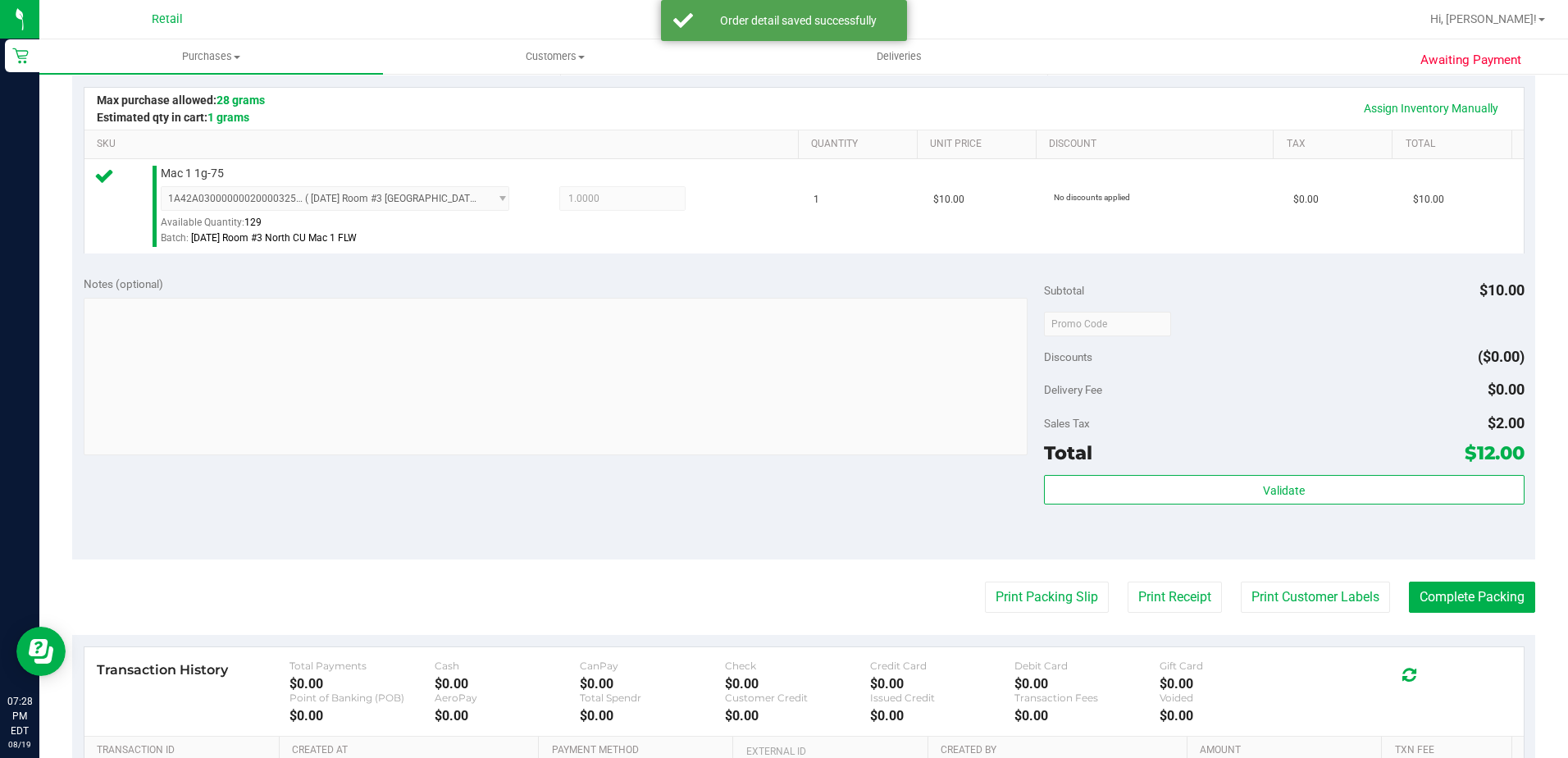
scroll to position [410, 0]
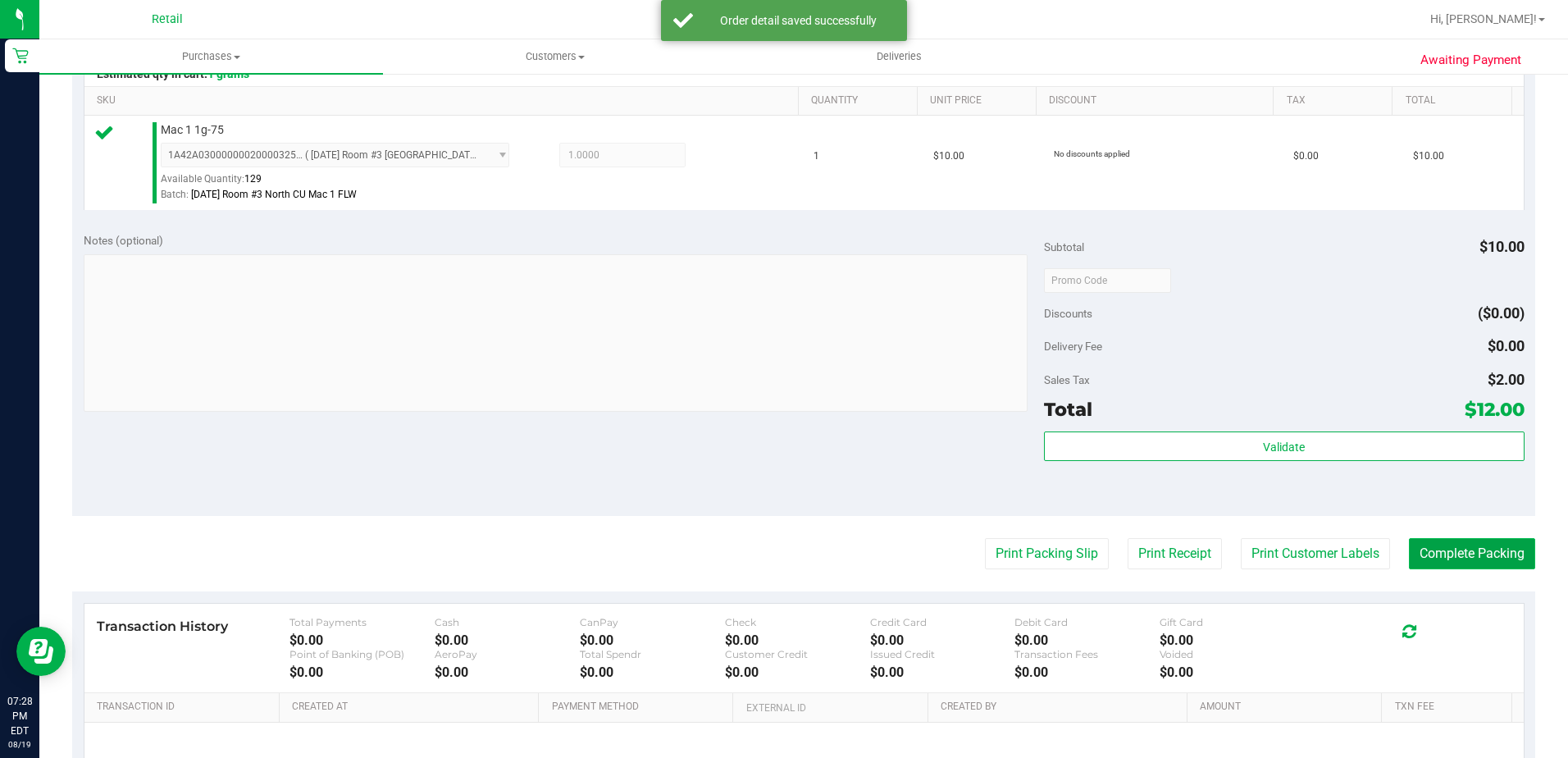
click at [1409, 558] on button "Complete Packing" at bounding box center [1473, 554] width 127 height 31
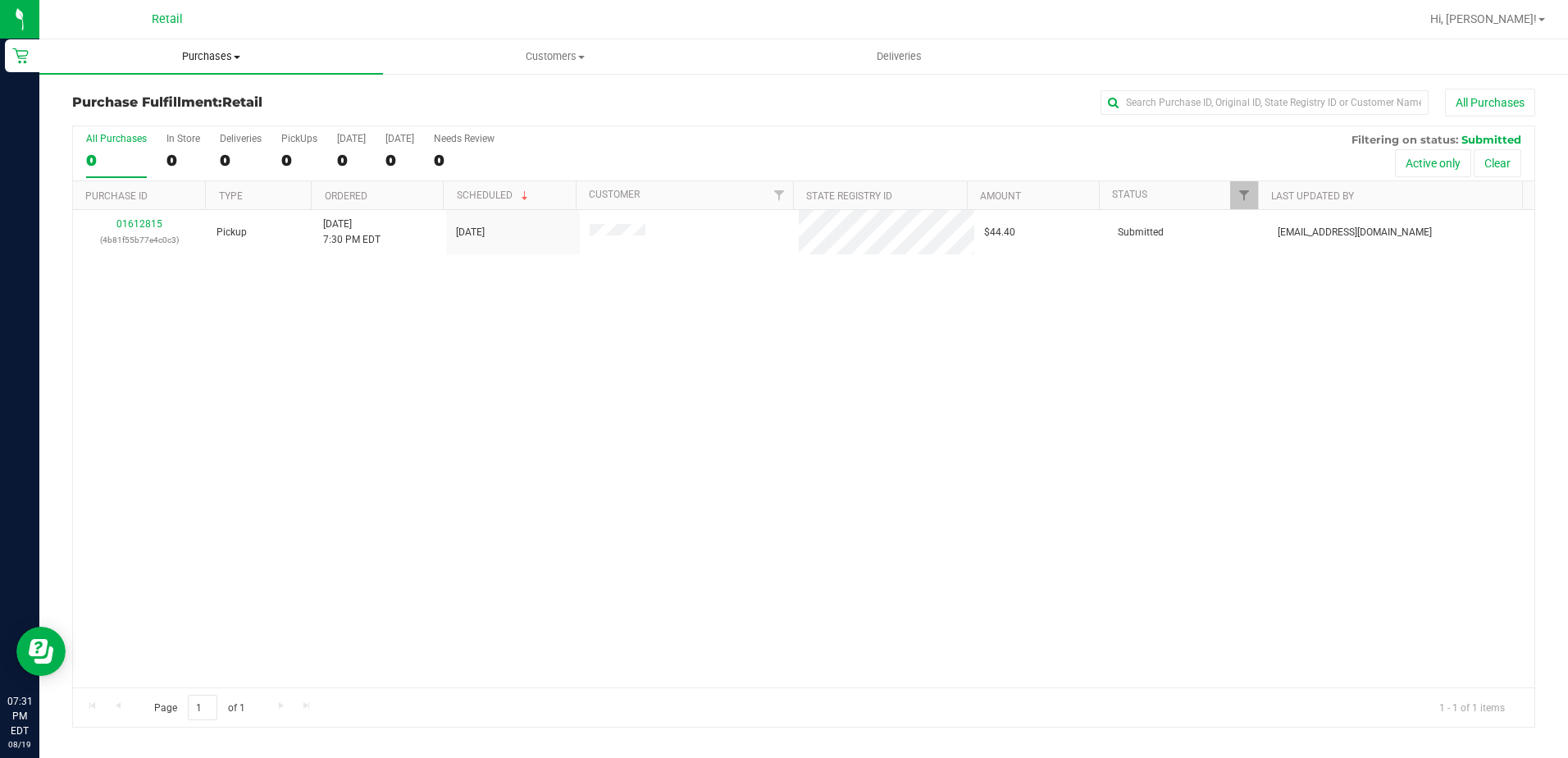
click at [222, 52] on span "Purchases" at bounding box center [211, 56] width 343 height 14
click at [197, 98] on span "Summary of purchases" at bounding box center [123, 99] width 168 height 14
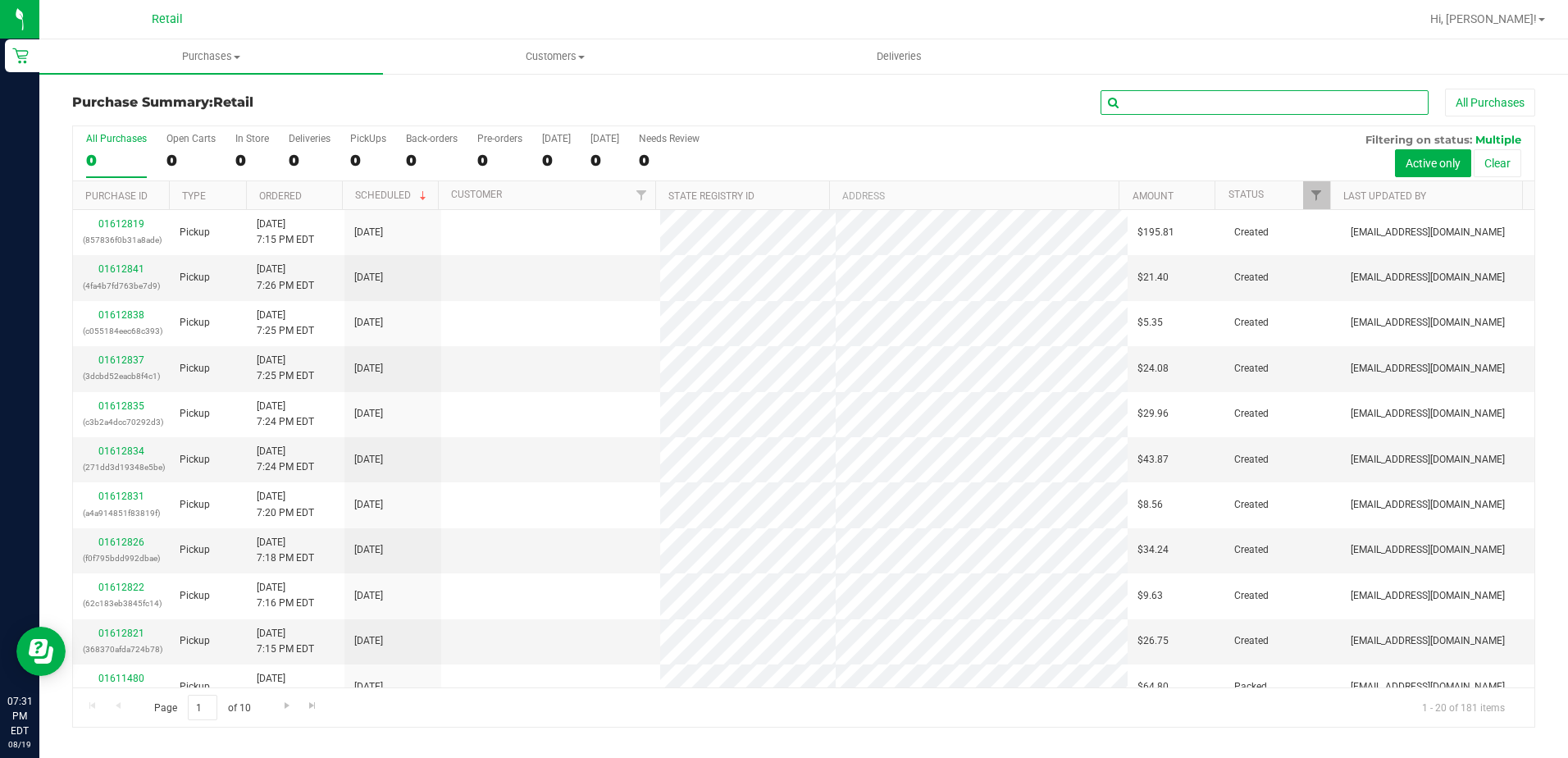
click at [1139, 104] on input "text" at bounding box center [1264, 102] width 328 height 24
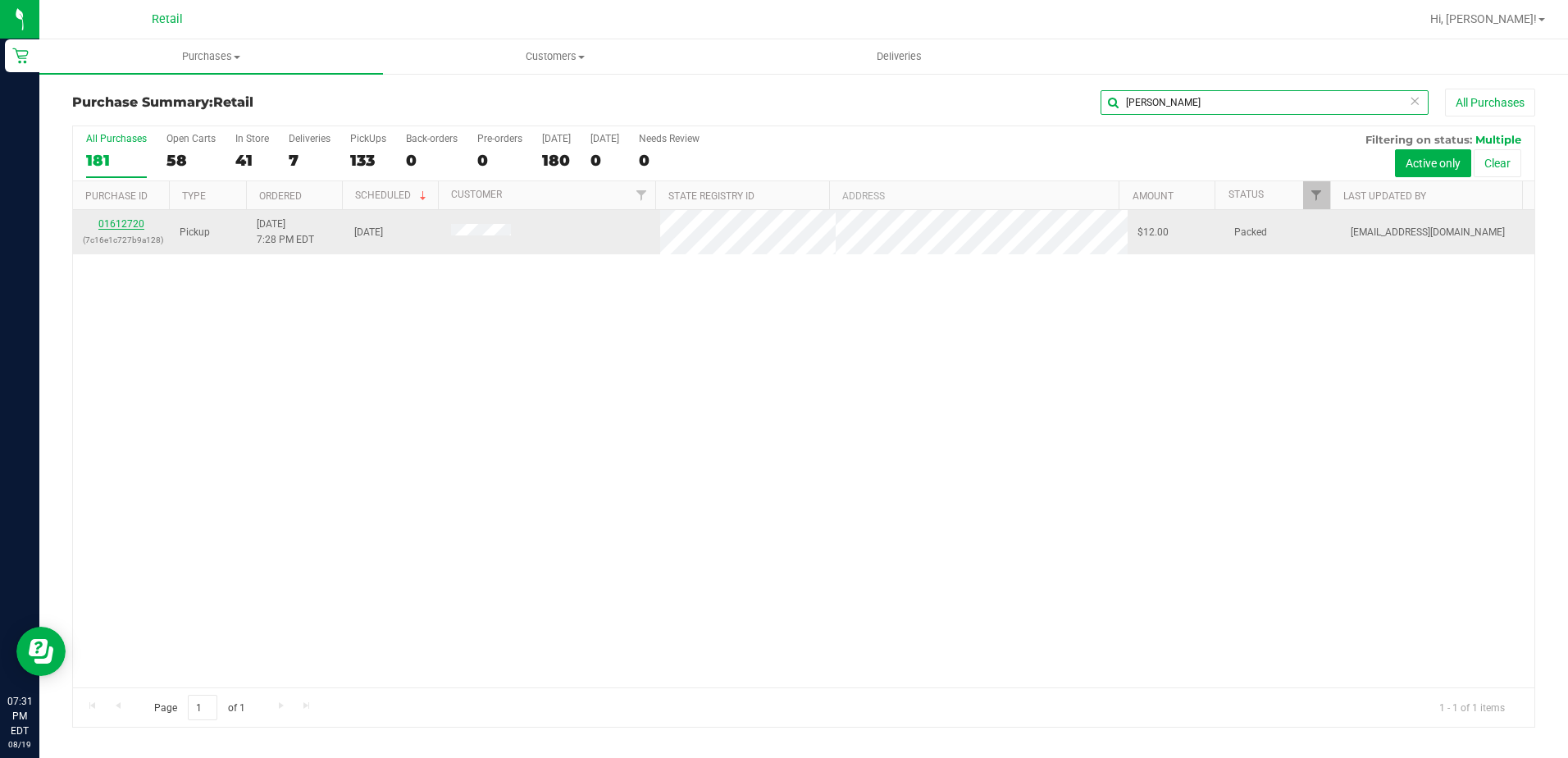
type input "[PERSON_NAME]"
click at [123, 225] on link "01612720" at bounding box center [122, 225] width 46 height 12
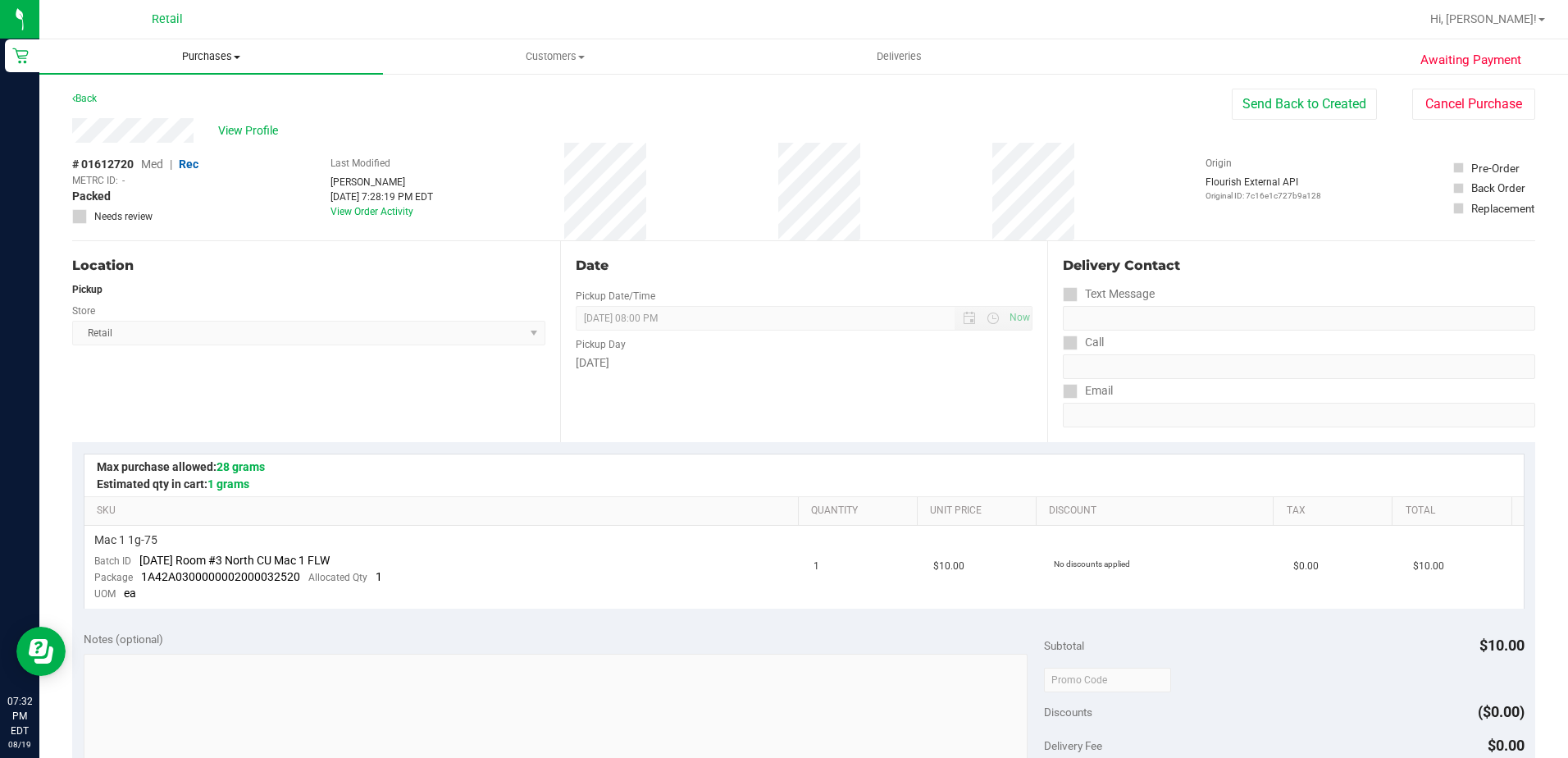
click at [188, 47] on uib-tab-heading "Purchases Summary of purchases Fulfillment All purchases" at bounding box center [211, 57] width 343 height 35
click at [182, 100] on span "Summary of purchases" at bounding box center [123, 99] width 168 height 14
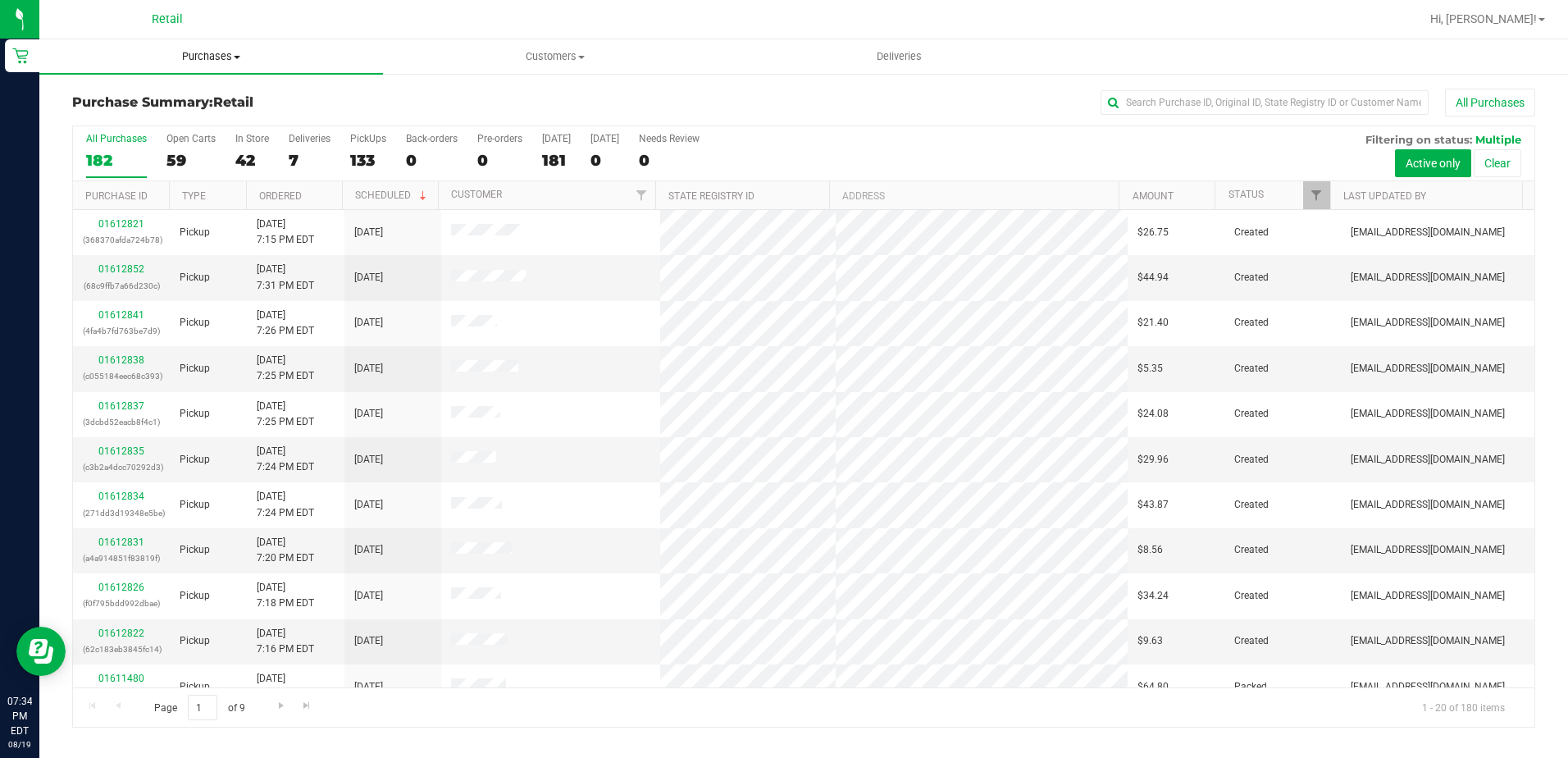
click at [202, 58] on span "Purchases" at bounding box center [211, 56] width 343 height 14
click at [146, 95] on span "Summary of purchases" at bounding box center [123, 99] width 168 height 14
click at [1144, 94] on input "text" at bounding box center [1264, 102] width 328 height 24
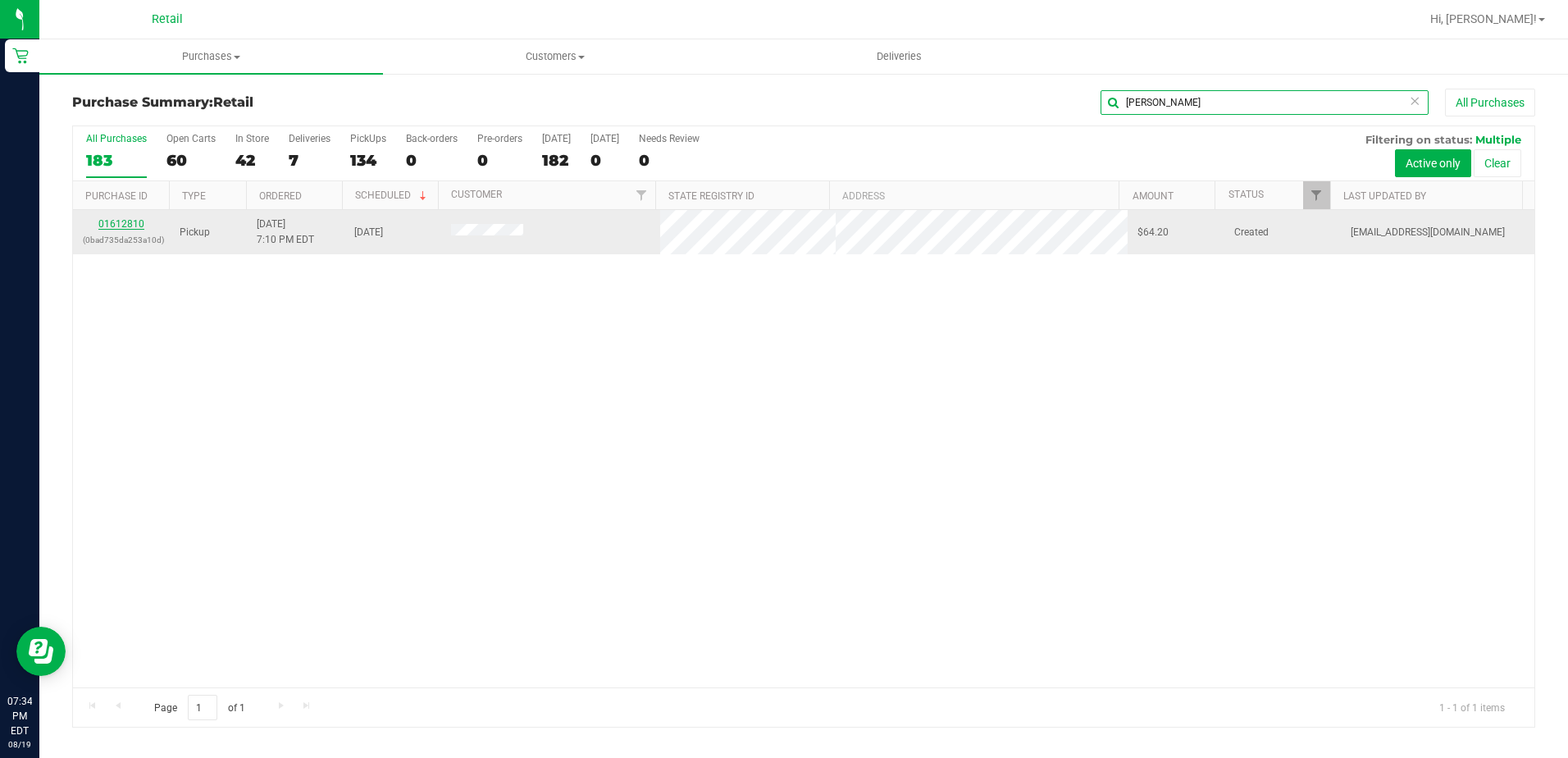
type input "[PERSON_NAME]"
click at [113, 219] on link "01612810" at bounding box center [122, 225] width 46 height 12
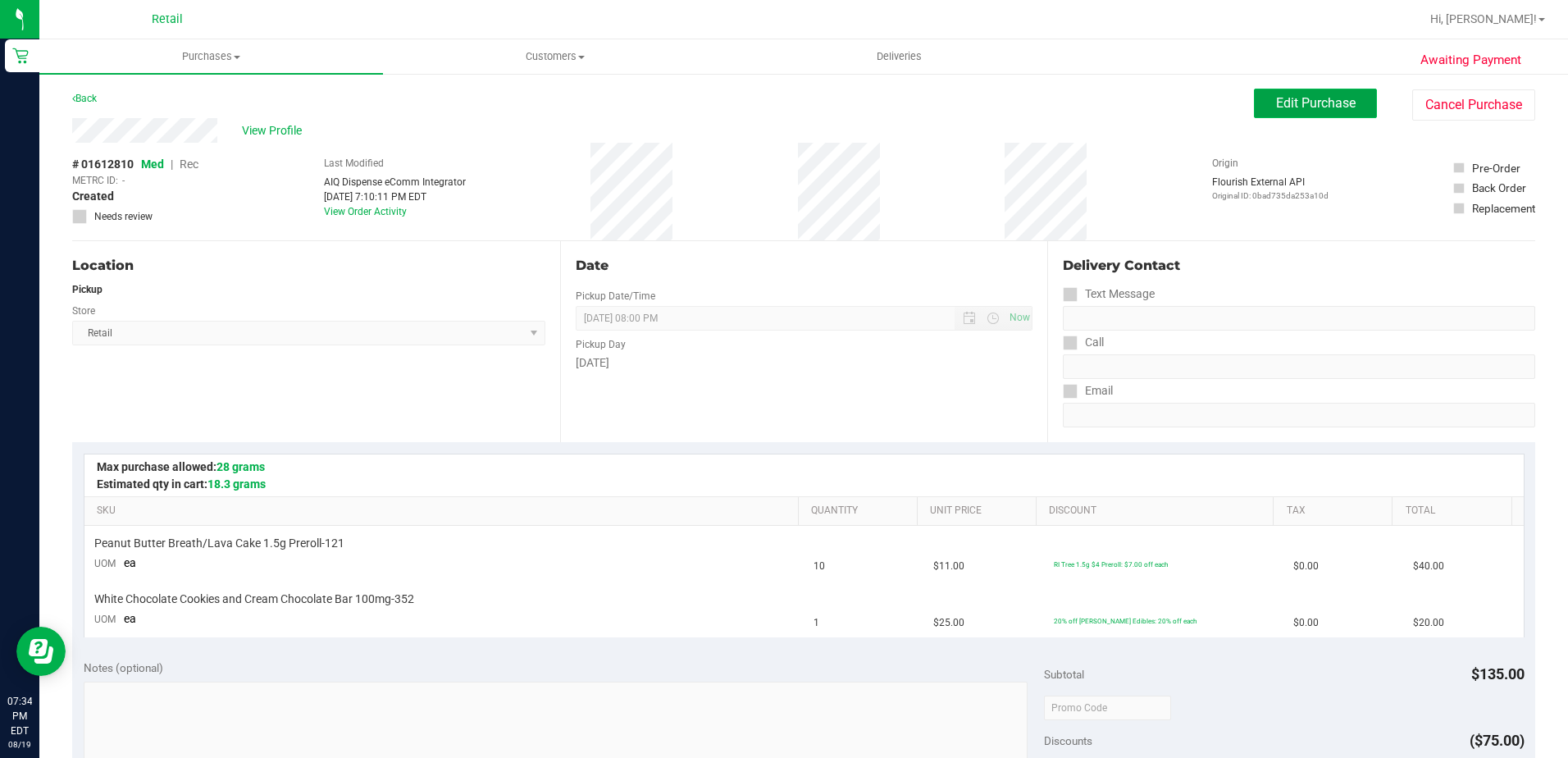
click at [1276, 107] on span "Edit Purchase" at bounding box center [1316, 103] width 79 height 15
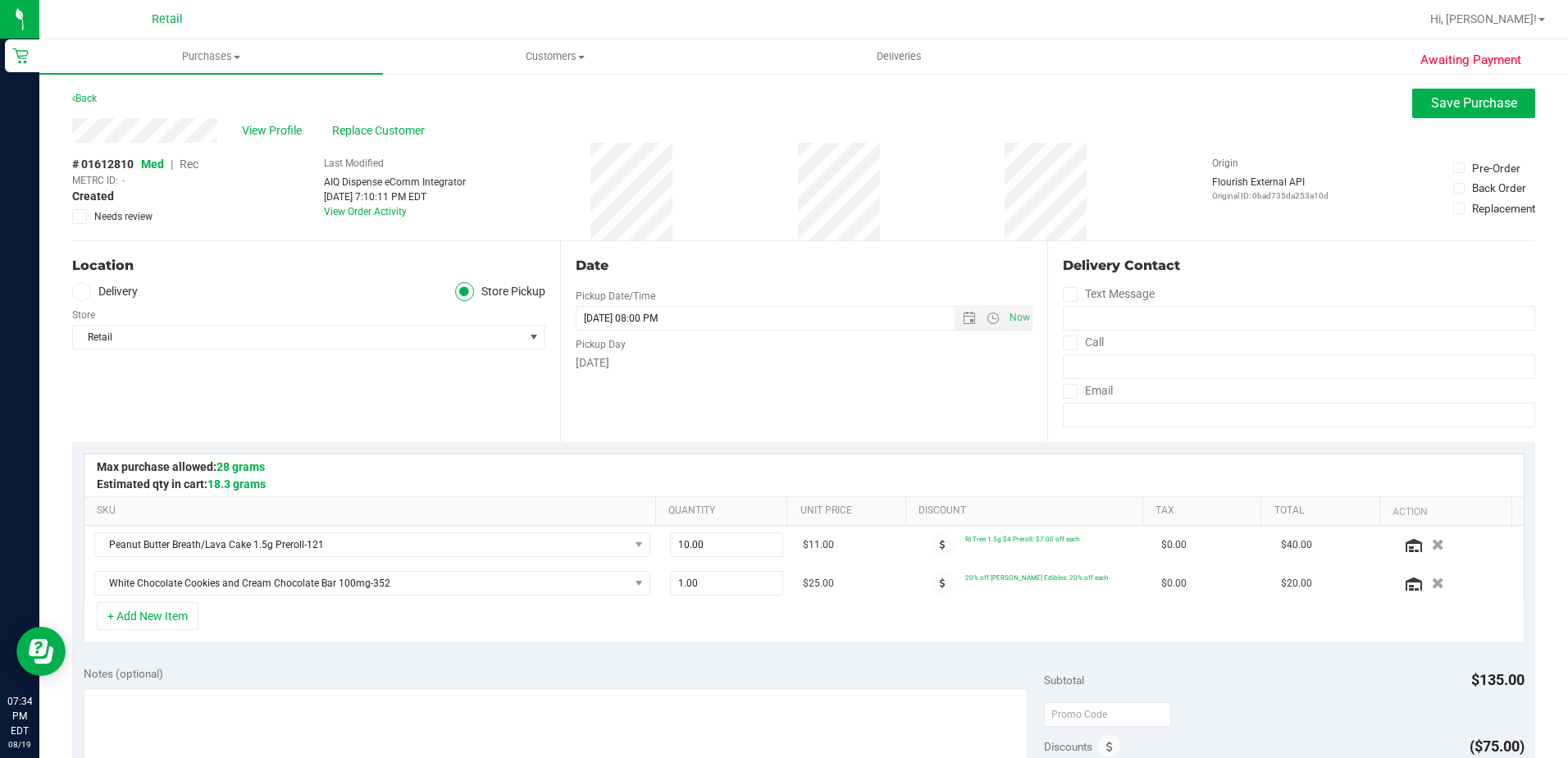
click at [197, 166] on span "Rec" at bounding box center [189, 165] width 19 height 14
click at [1418, 112] on button "Save Purchase" at bounding box center [1474, 103] width 123 height 30
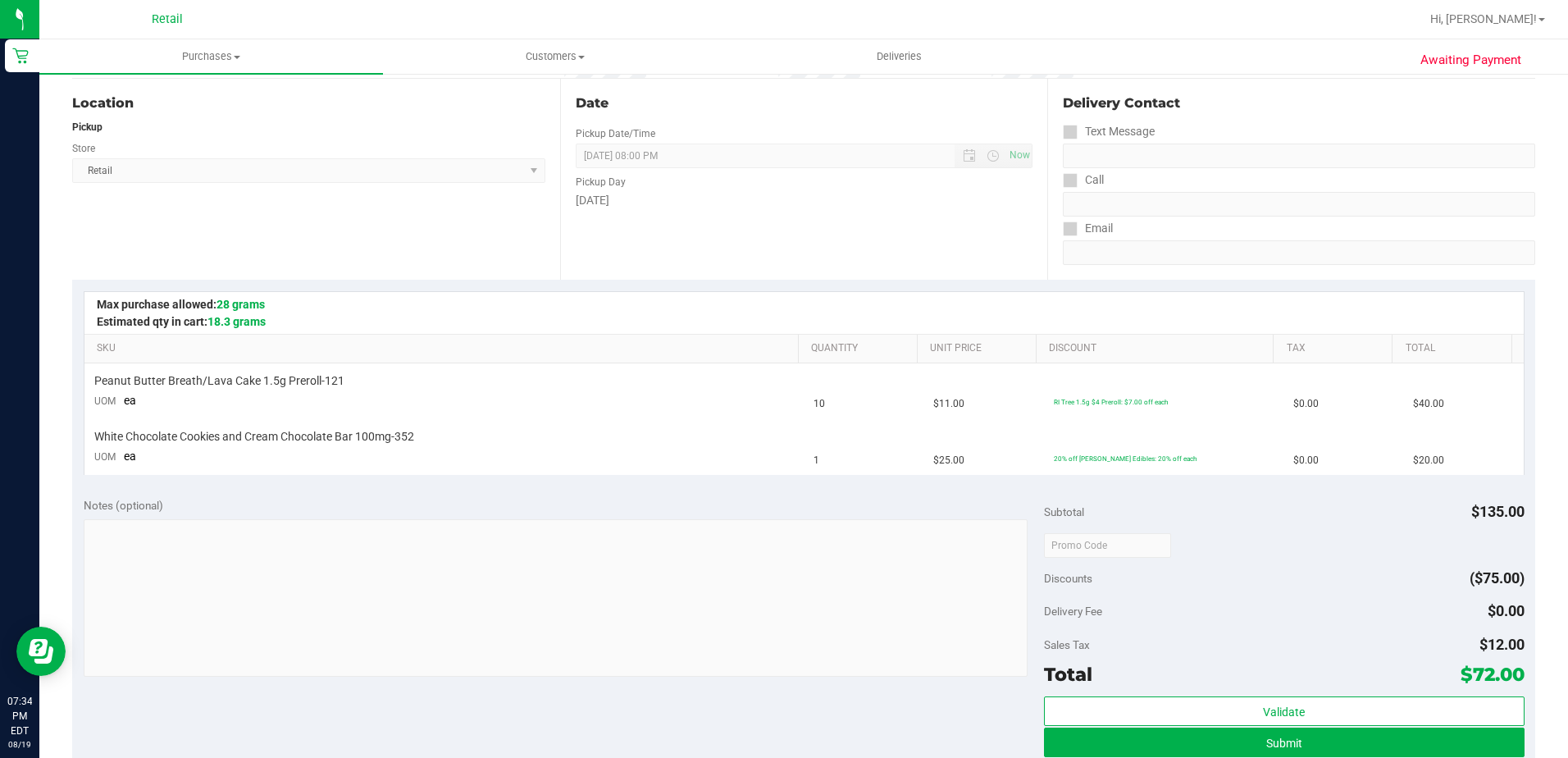
scroll to position [164, 0]
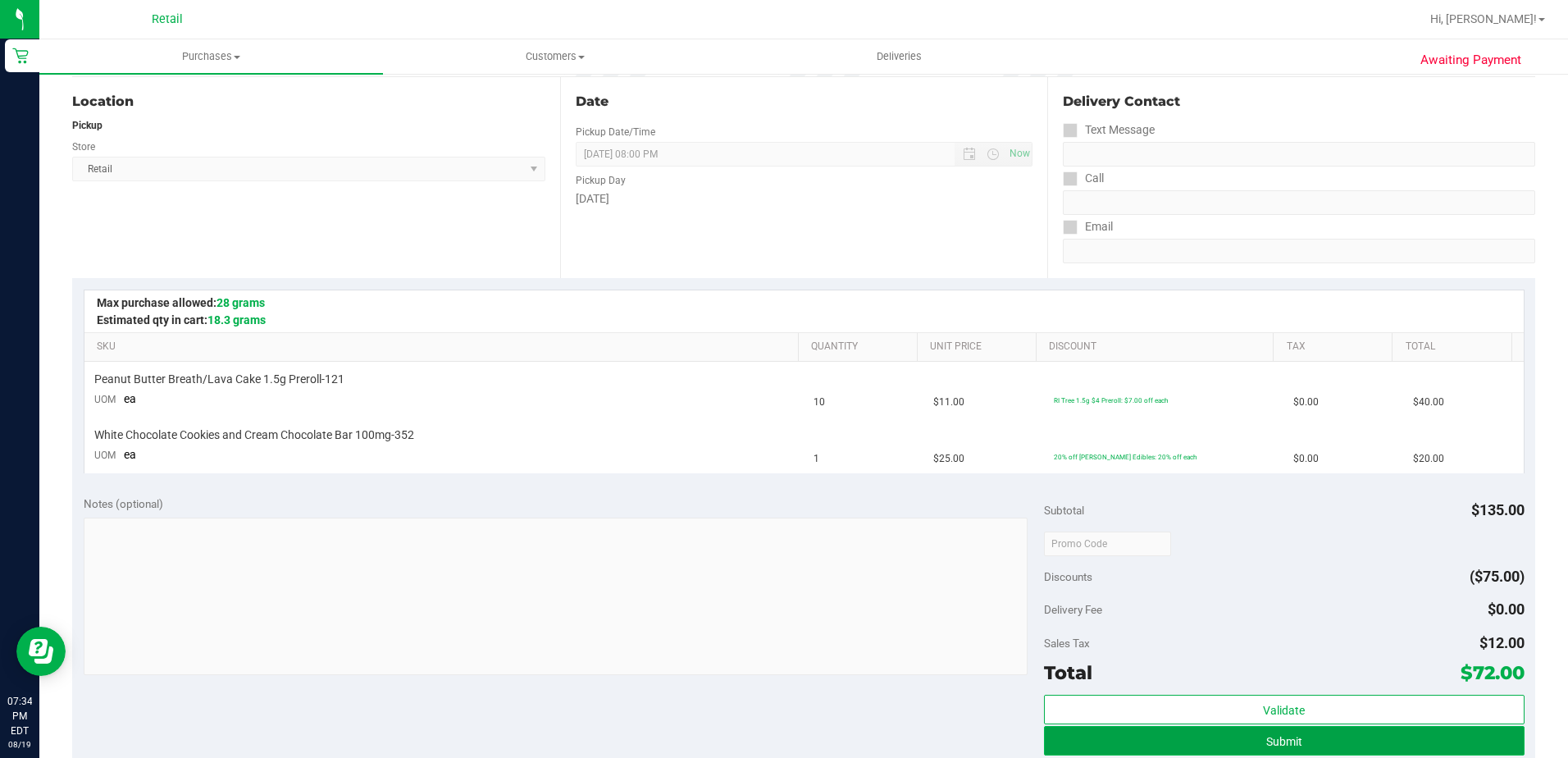
click at [1084, 743] on button "Submit" at bounding box center [1284, 740] width 481 height 30
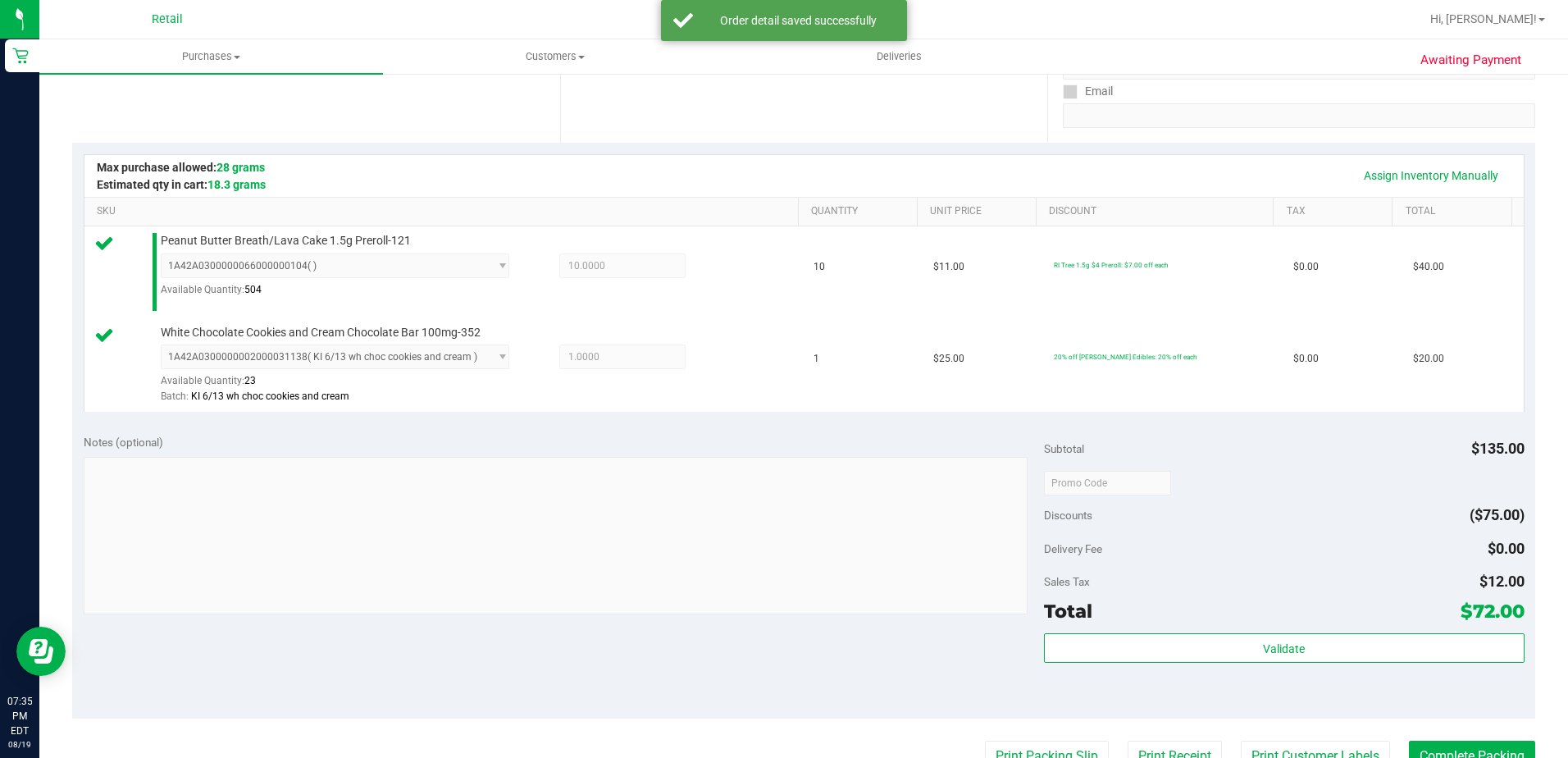
scroll to position [410, 0]
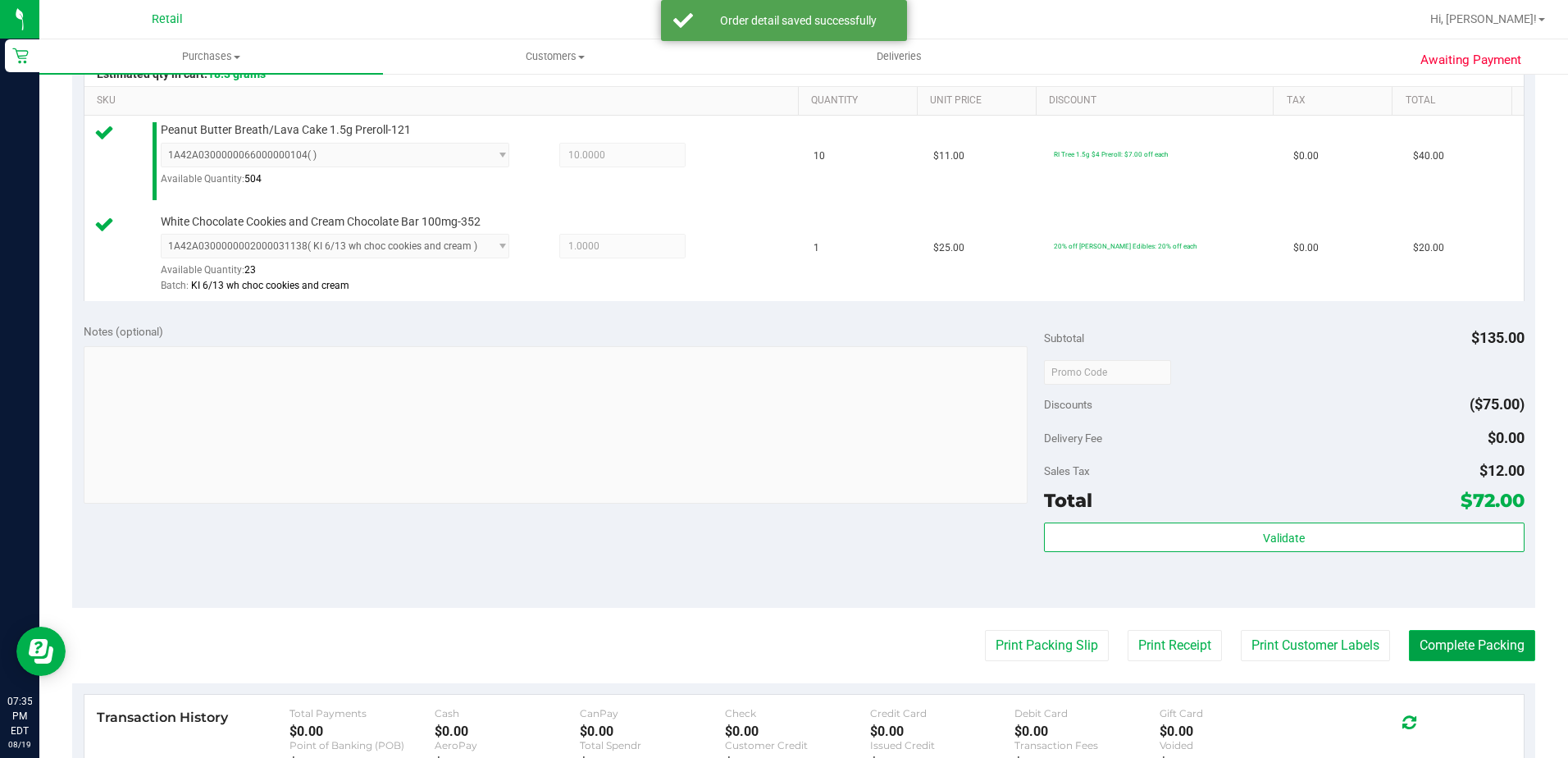
click at [1446, 640] on button "Complete Packing" at bounding box center [1473, 645] width 127 height 31
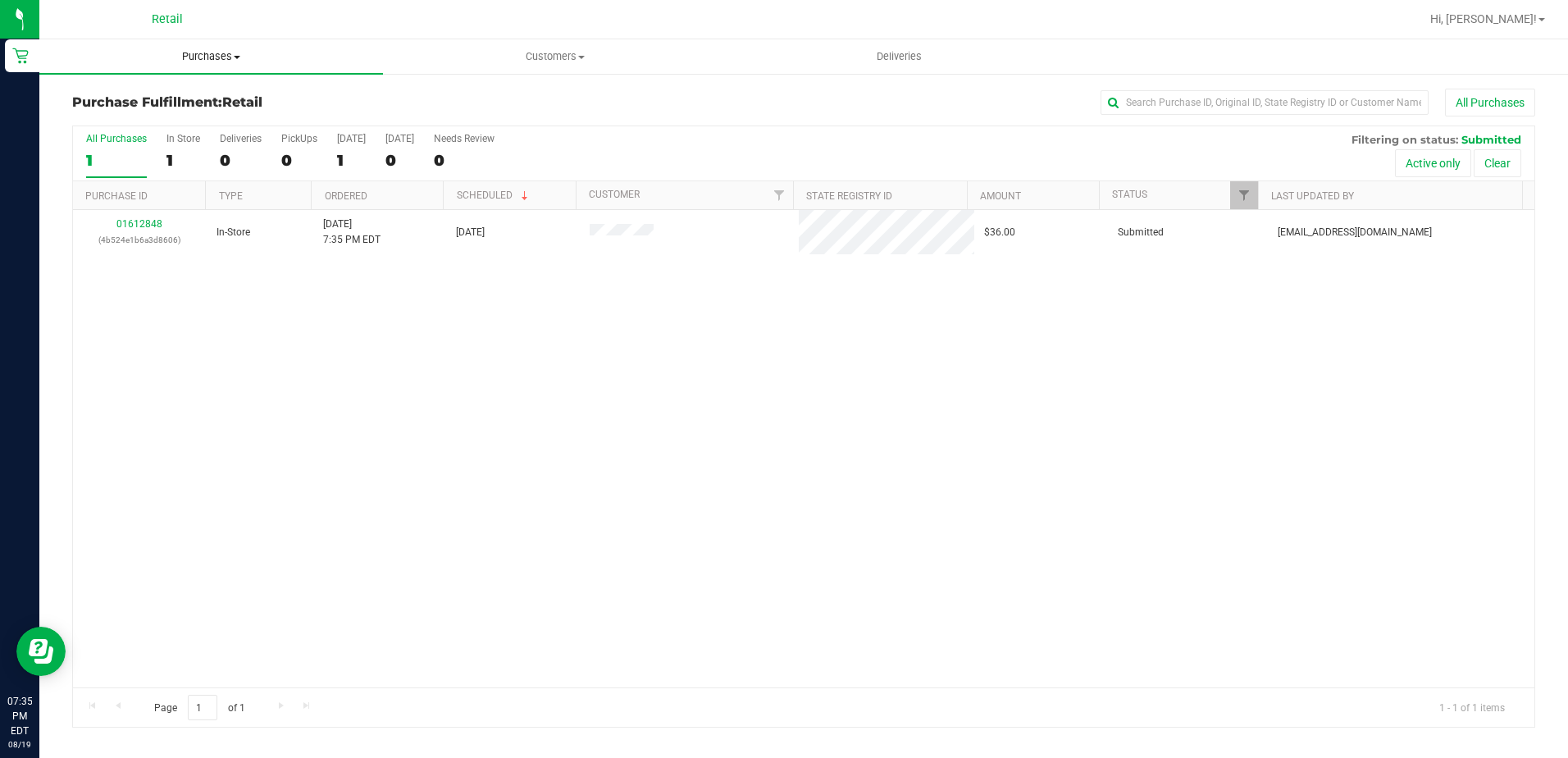
click at [197, 54] on span "Purchases" at bounding box center [211, 56] width 343 height 14
click at [182, 100] on span "Summary of purchases" at bounding box center [123, 99] width 168 height 14
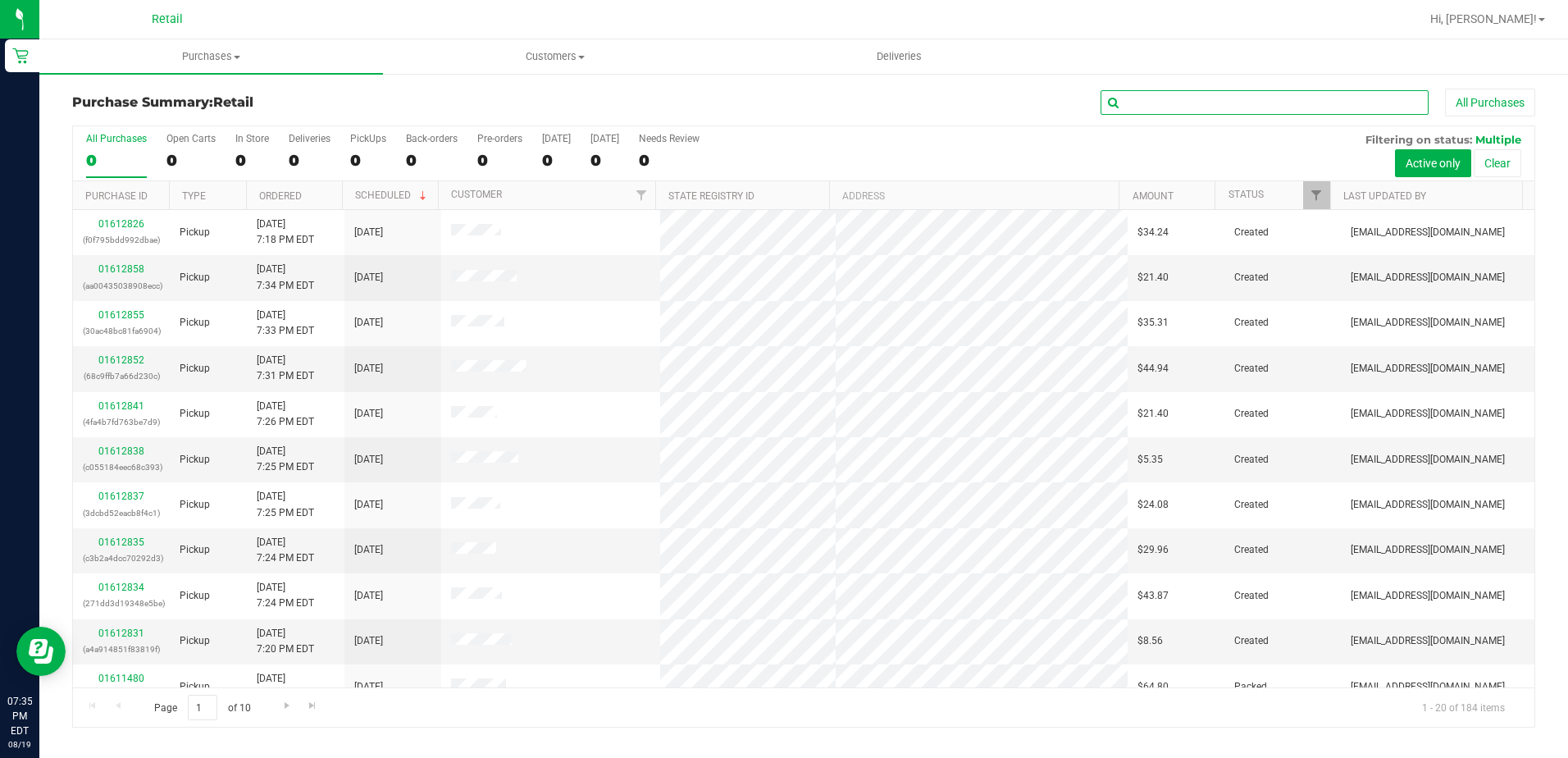
click at [1154, 104] on input "text" at bounding box center [1264, 102] width 328 height 24
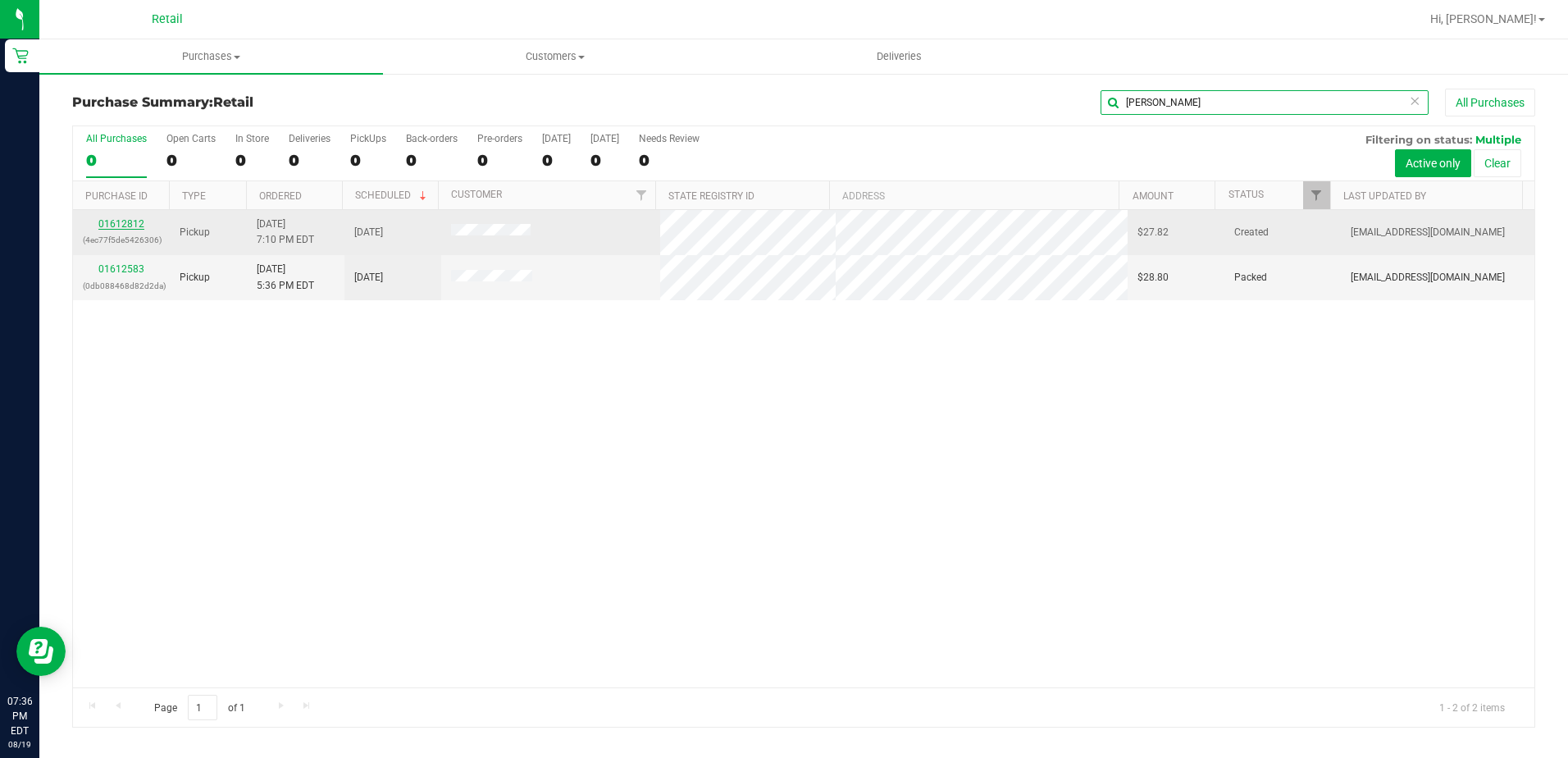
type input "[PERSON_NAME]"
click at [112, 226] on link "01612812" at bounding box center [122, 225] width 46 height 12
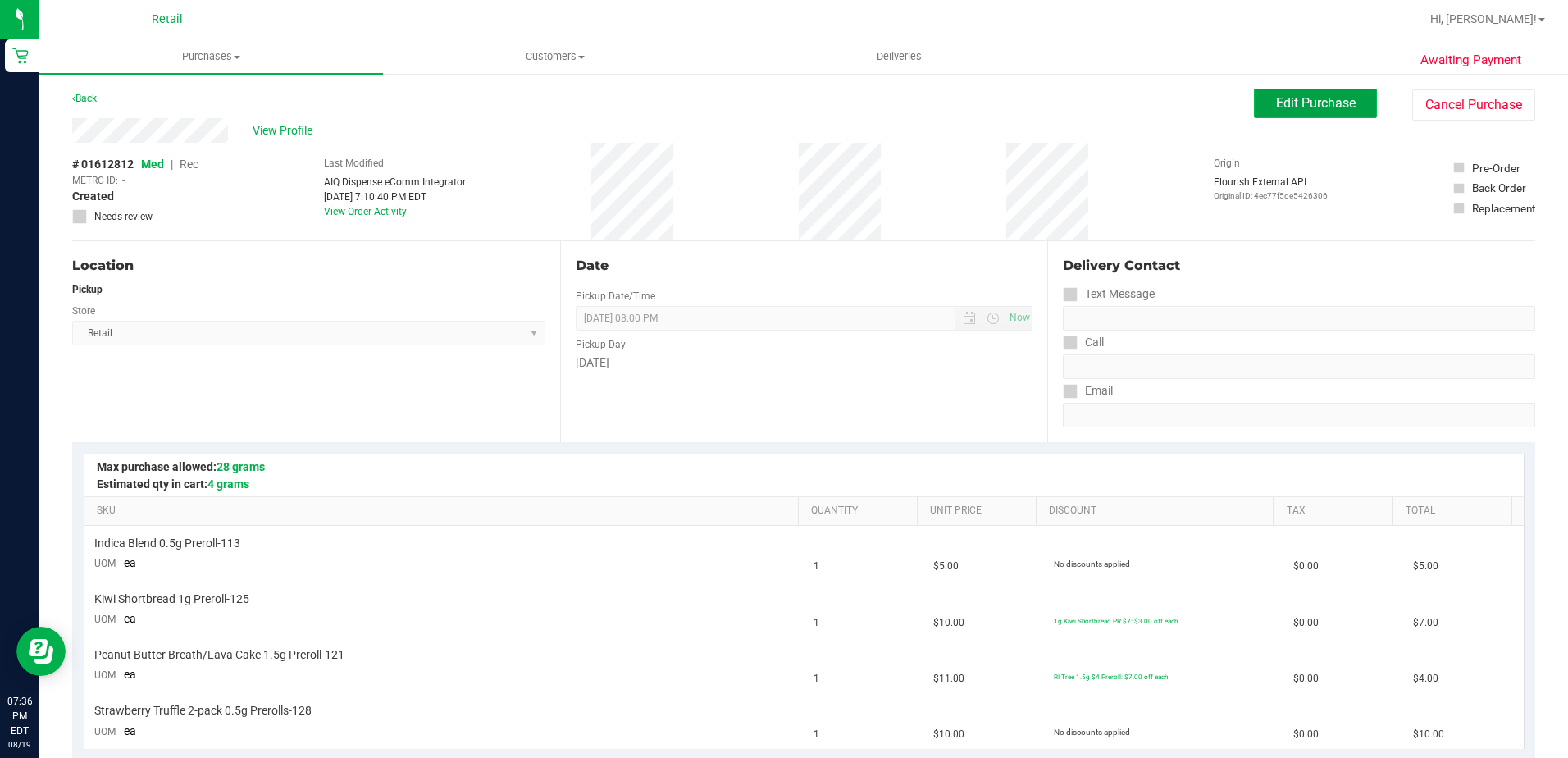
click at [1301, 96] on span "Edit Purchase" at bounding box center [1316, 103] width 79 height 15
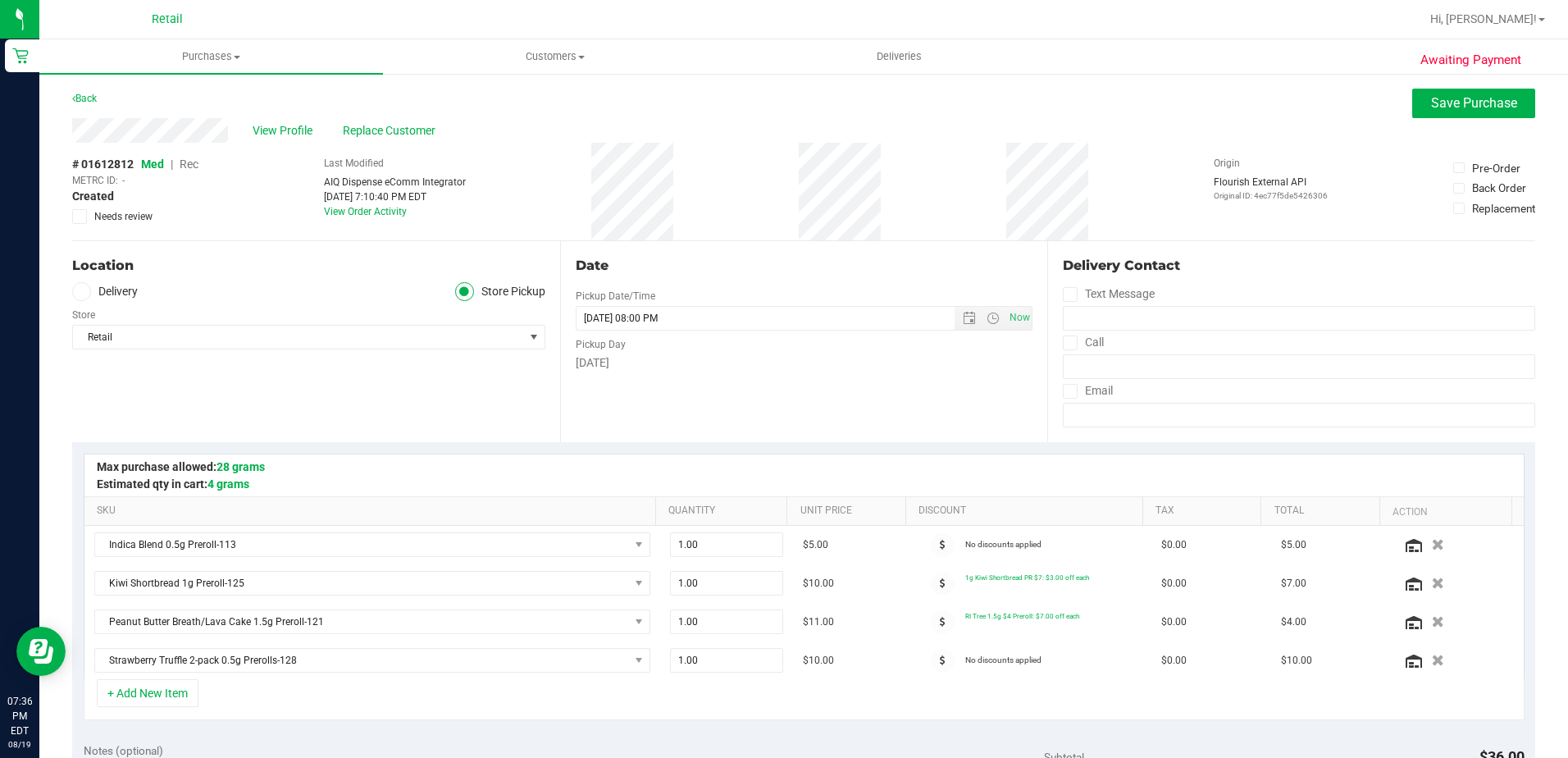
click at [193, 170] on span "Rec" at bounding box center [189, 165] width 19 height 14
click at [1413, 105] on button "Save Purchase" at bounding box center [1474, 103] width 123 height 30
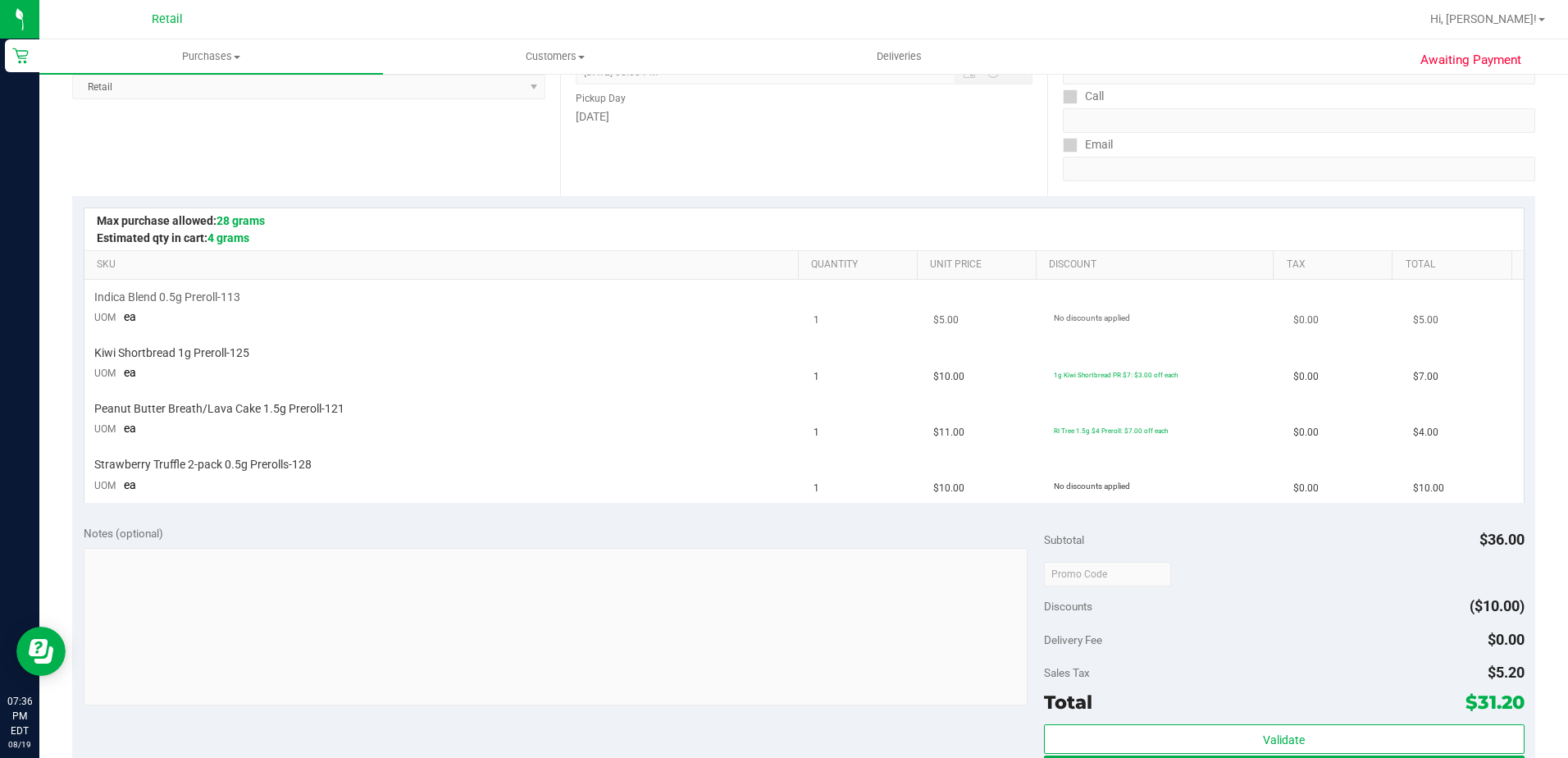
scroll to position [328, 0]
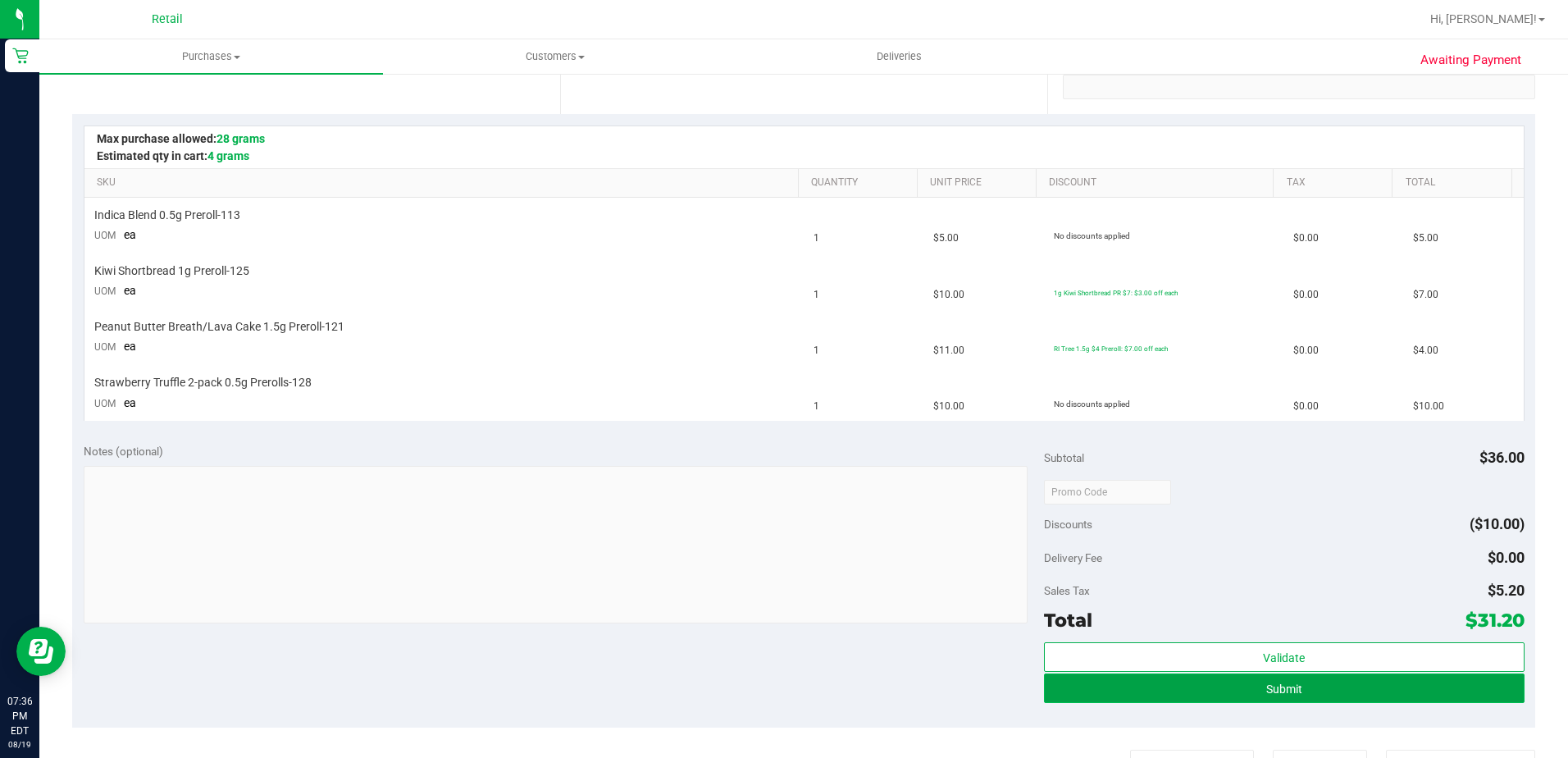
click at [1060, 687] on button "Submit" at bounding box center [1284, 688] width 481 height 30
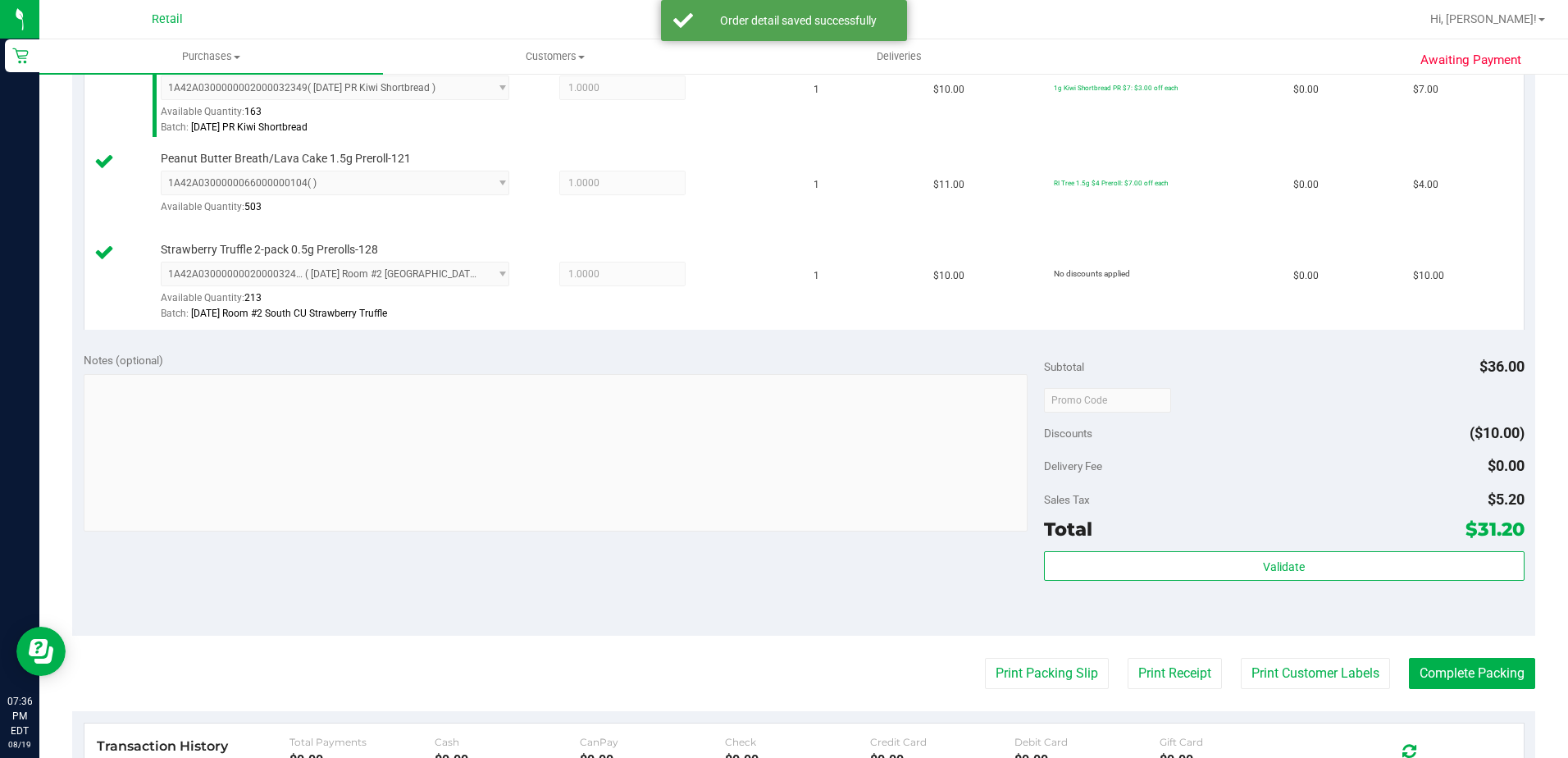
scroll to position [574, 0]
click at [1480, 660] on button "Complete Packing" at bounding box center [1473, 671] width 127 height 31
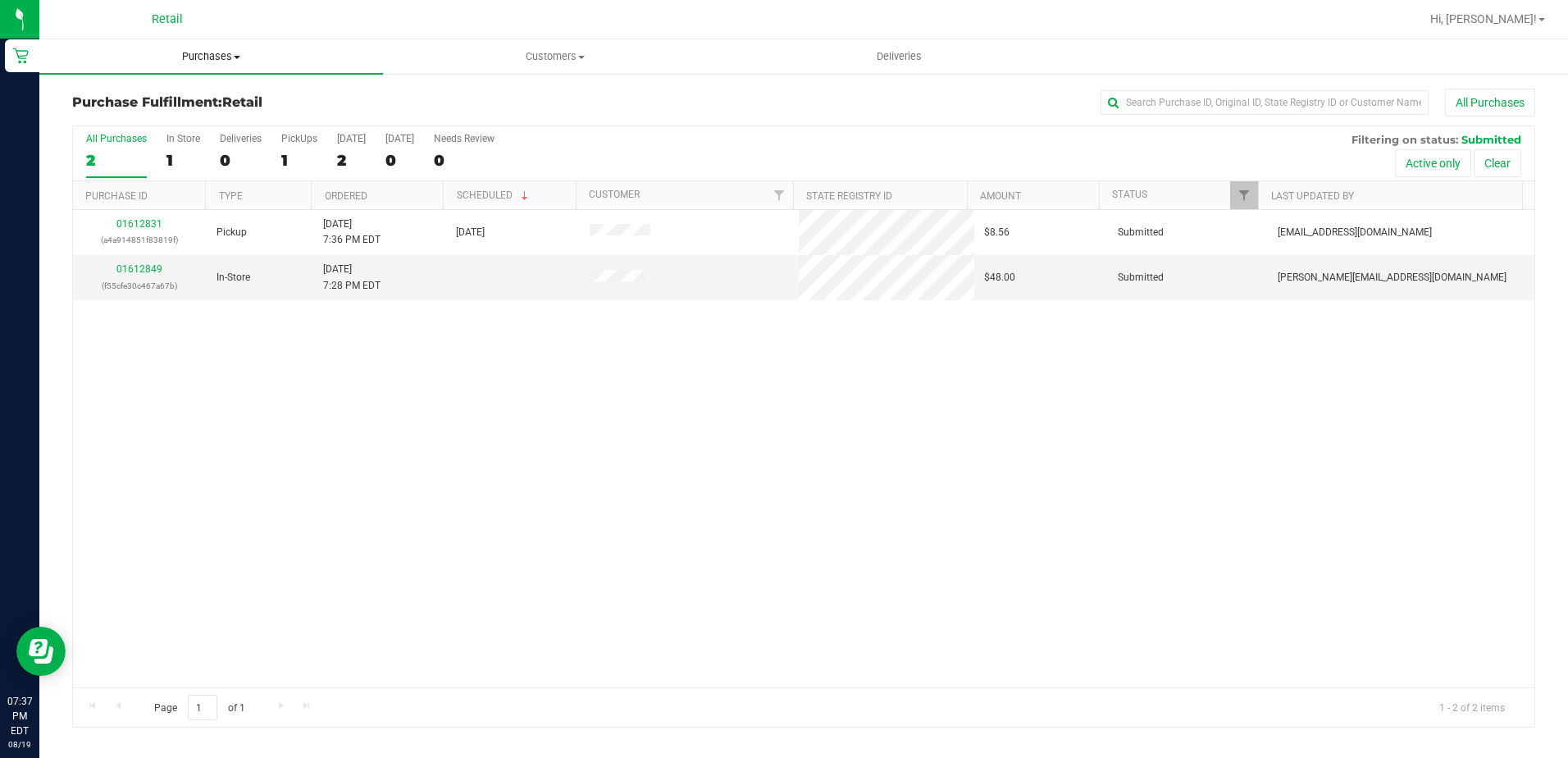
click at [255, 53] on span "Purchases" at bounding box center [211, 56] width 343 height 14
click at [198, 102] on span "Summary of purchases" at bounding box center [123, 99] width 168 height 14
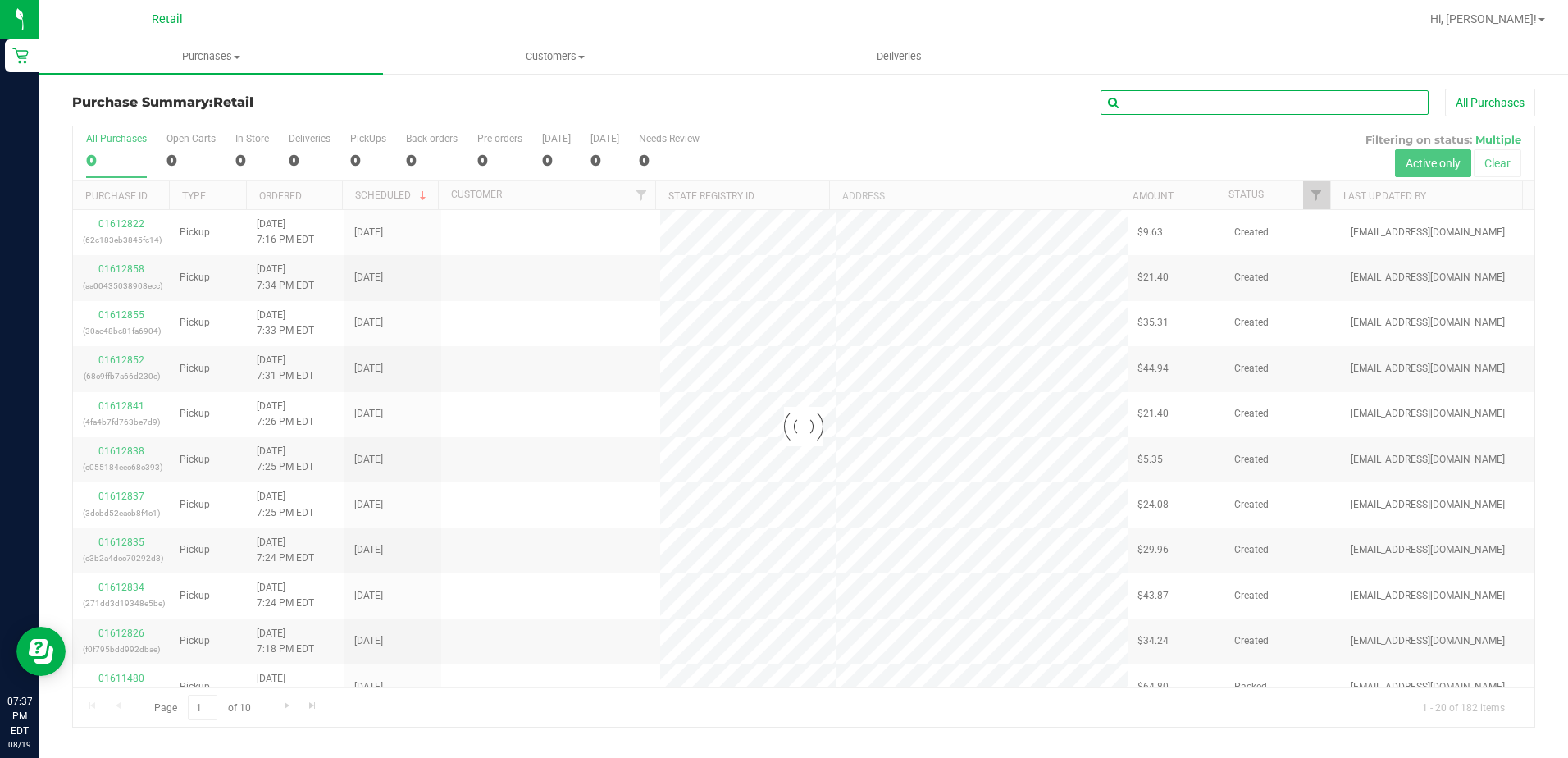
click at [1180, 99] on input "text" at bounding box center [1264, 102] width 328 height 24
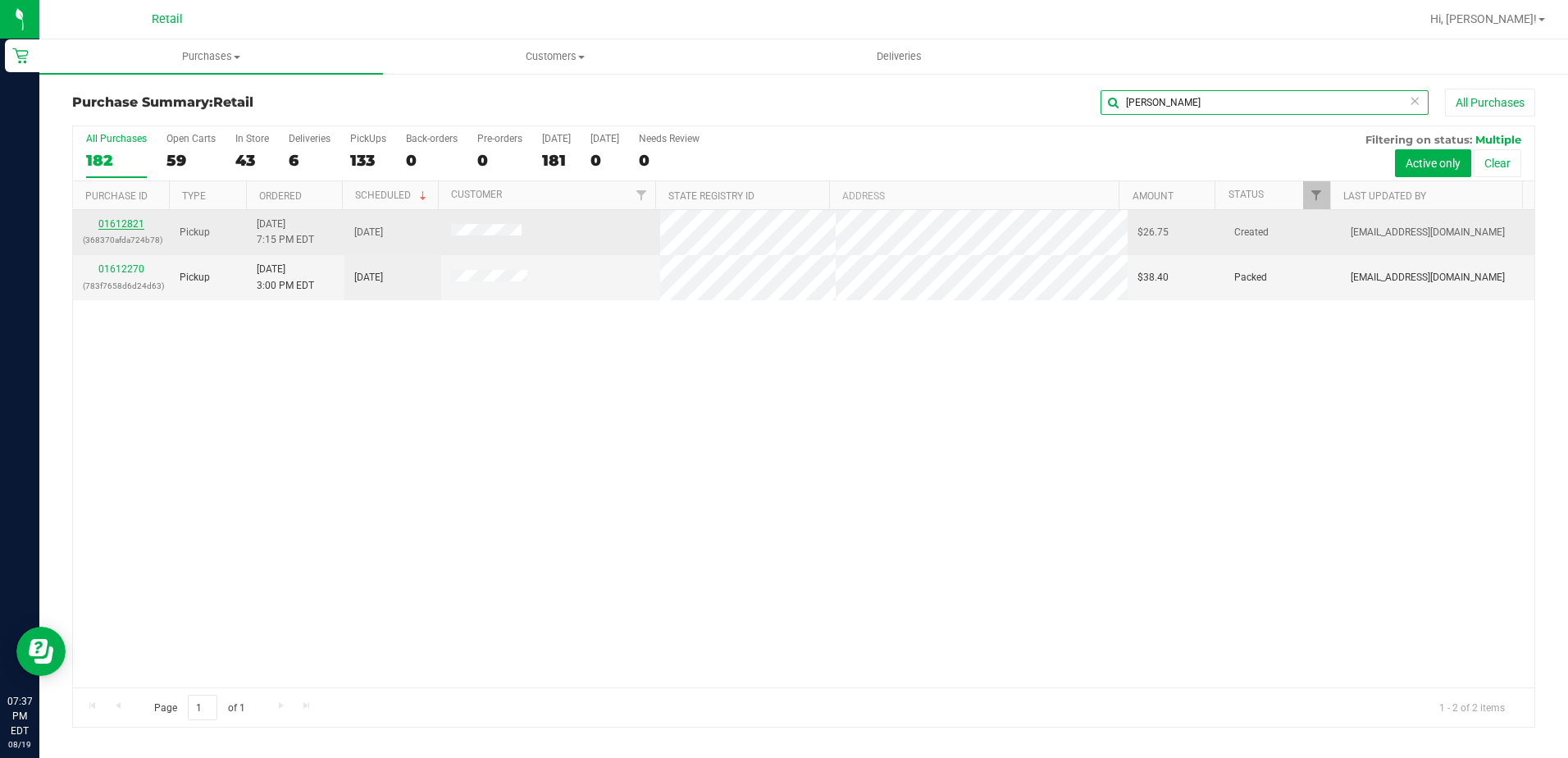
type input "[PERSON_NAME]"
click at [119, 228] on link "01612821" at bounding box center [122, 225] width 46 height 12
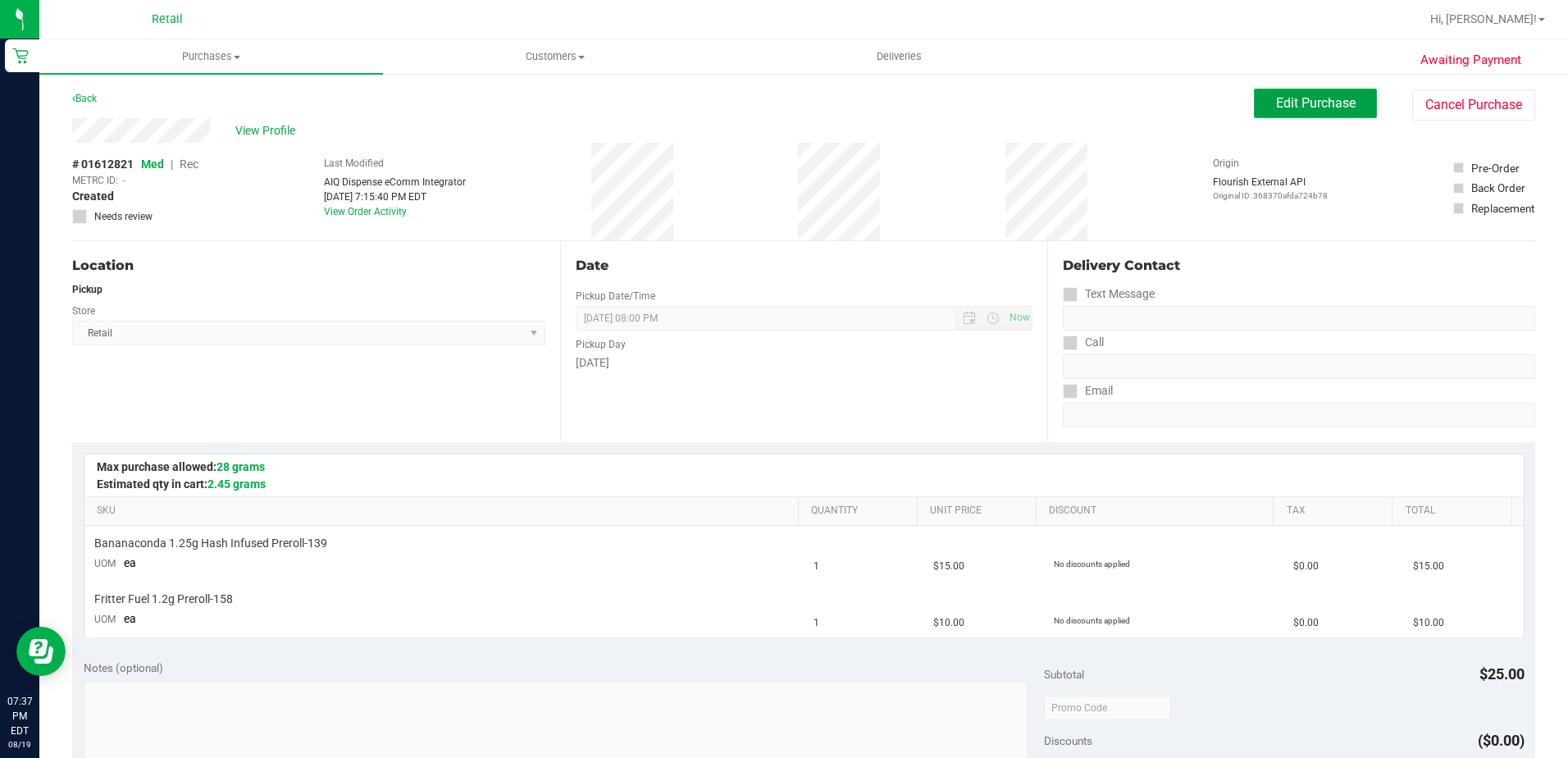
click at [1276, 101] on span "Edit Purchase" at bounding box center [1316, 103] width 79 height 15
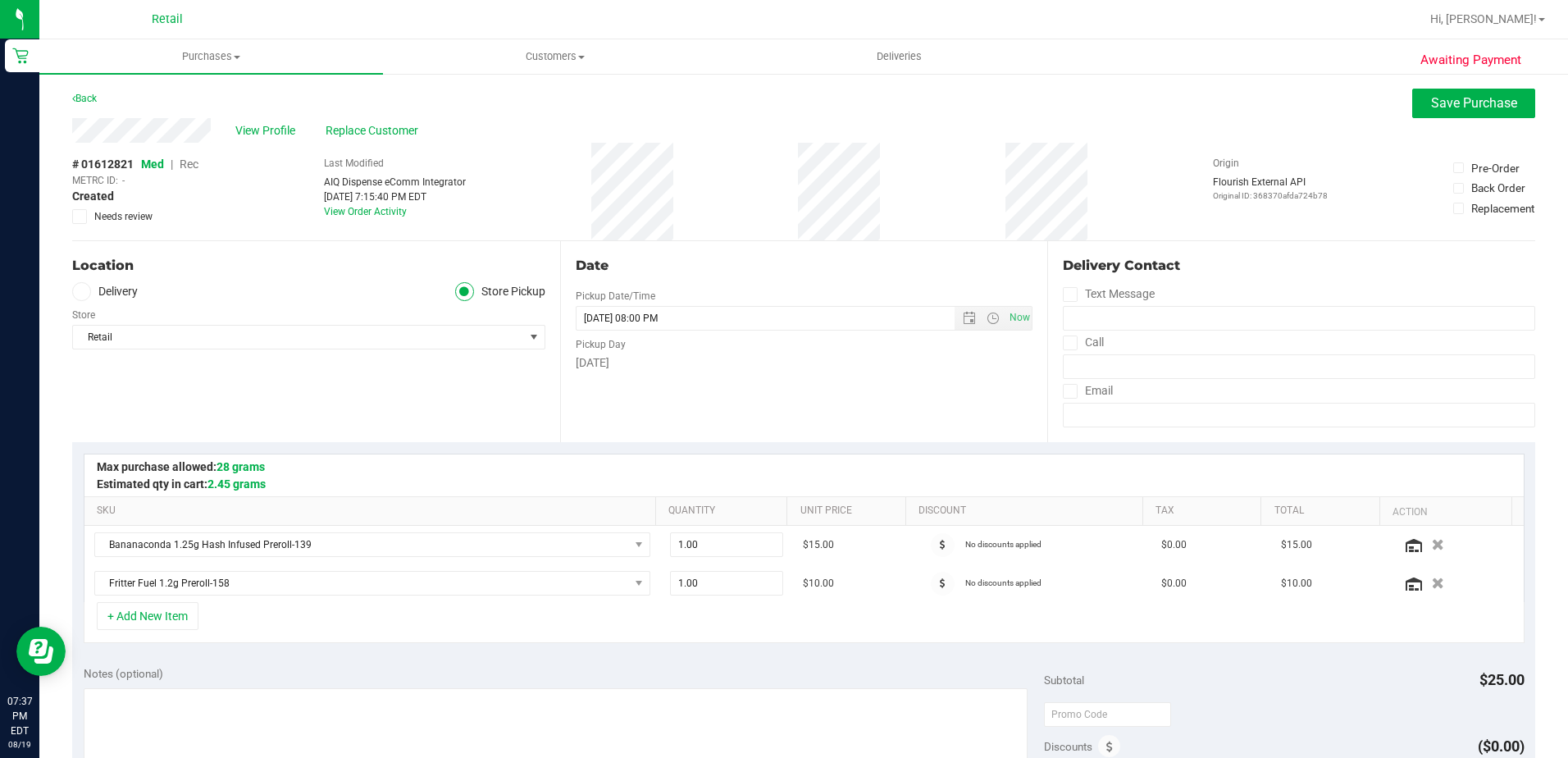
click at [179, 162] on span "Med | Rec" at bounding box center [170, 165] width 57 height 14
click at [186, 162] on span "Rec" at bounding box center [189, 165] width 19 height 14
click at [1413, 103] on button "Save Purchase" at bounding box center [1474, 103] width 123 height 30
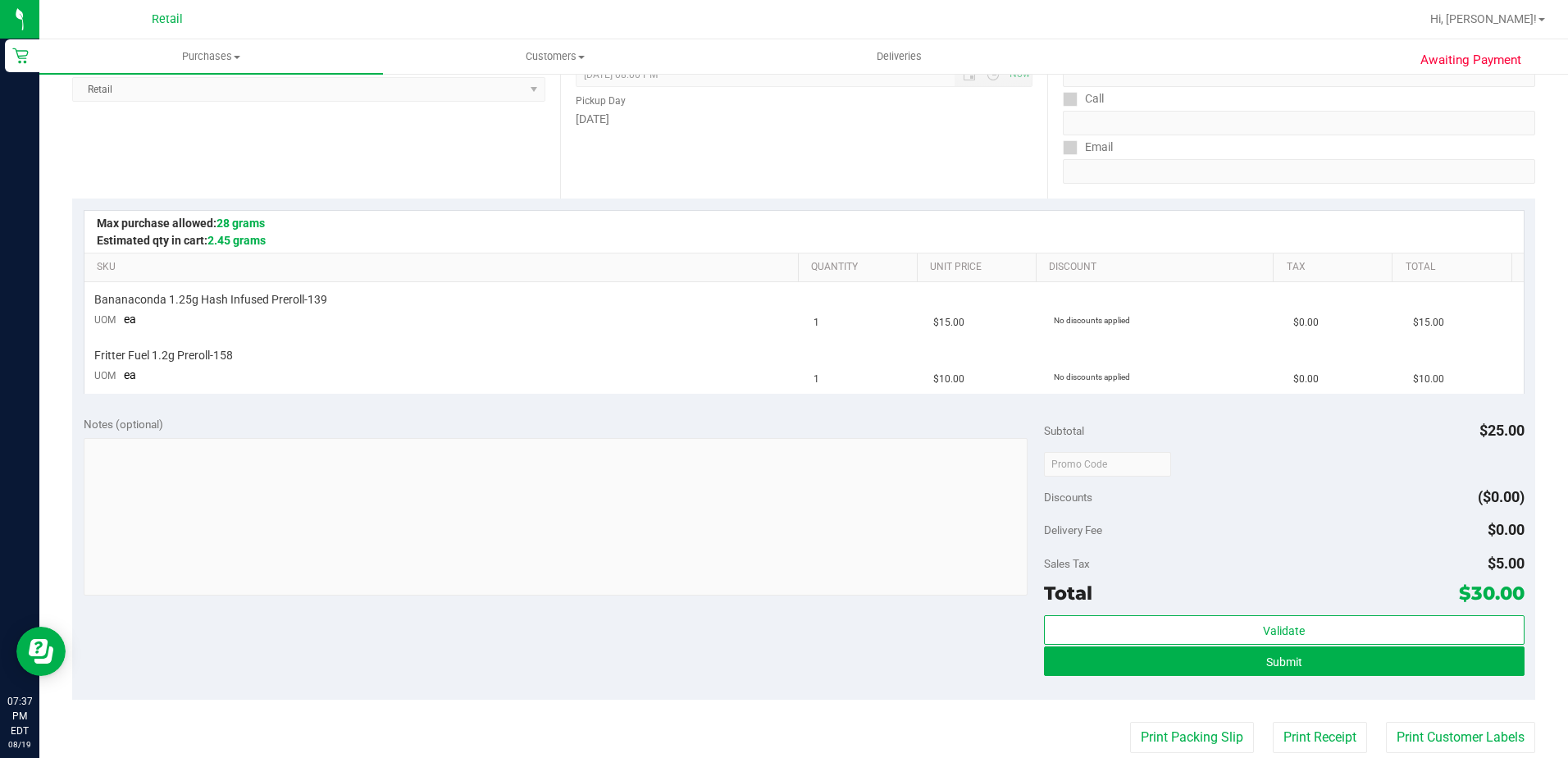
scroll to position [328, 0]
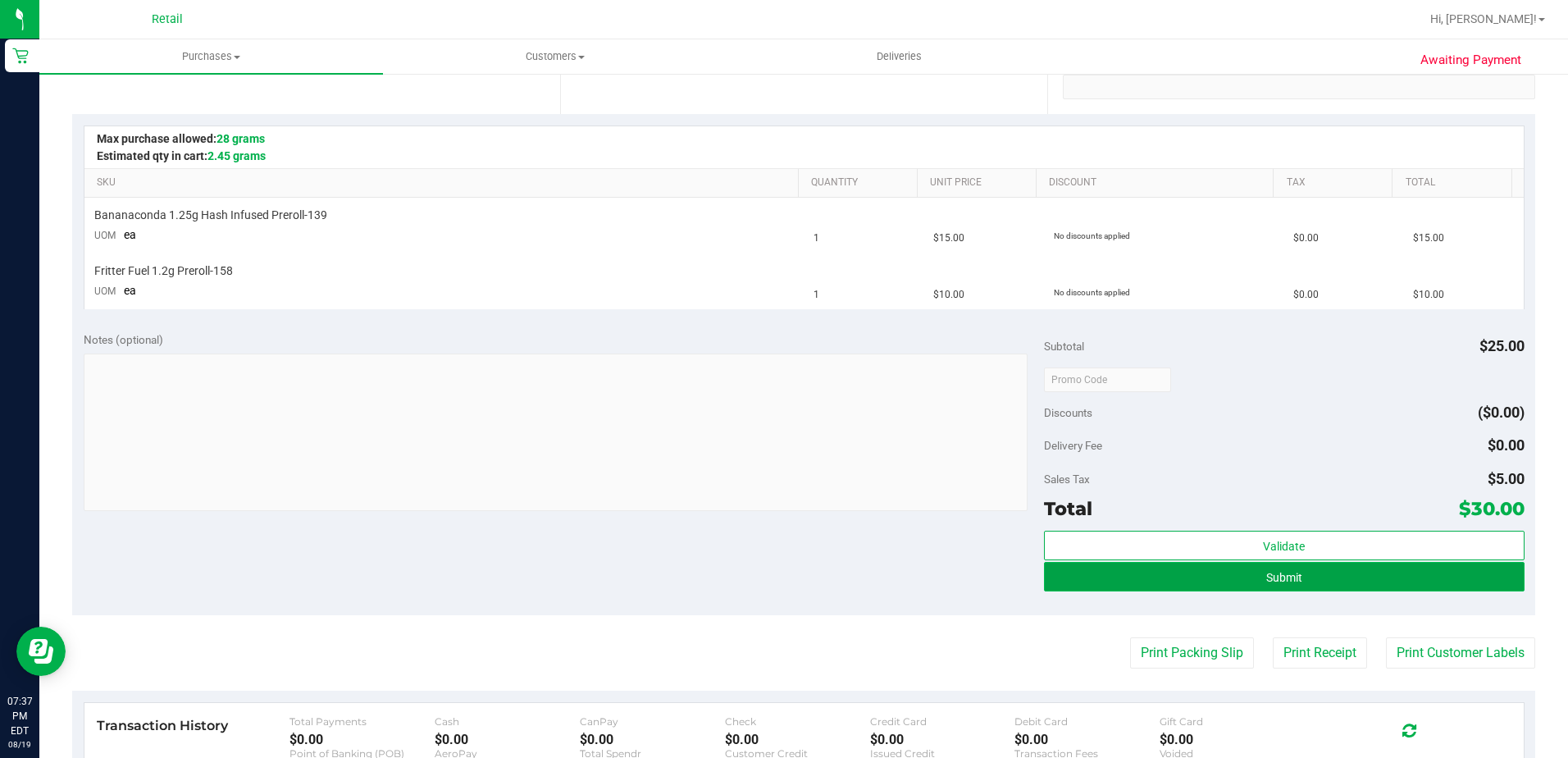
click at [1183, 582] on button "Submit" at bounding box center [1284, 577] width 481 height 30
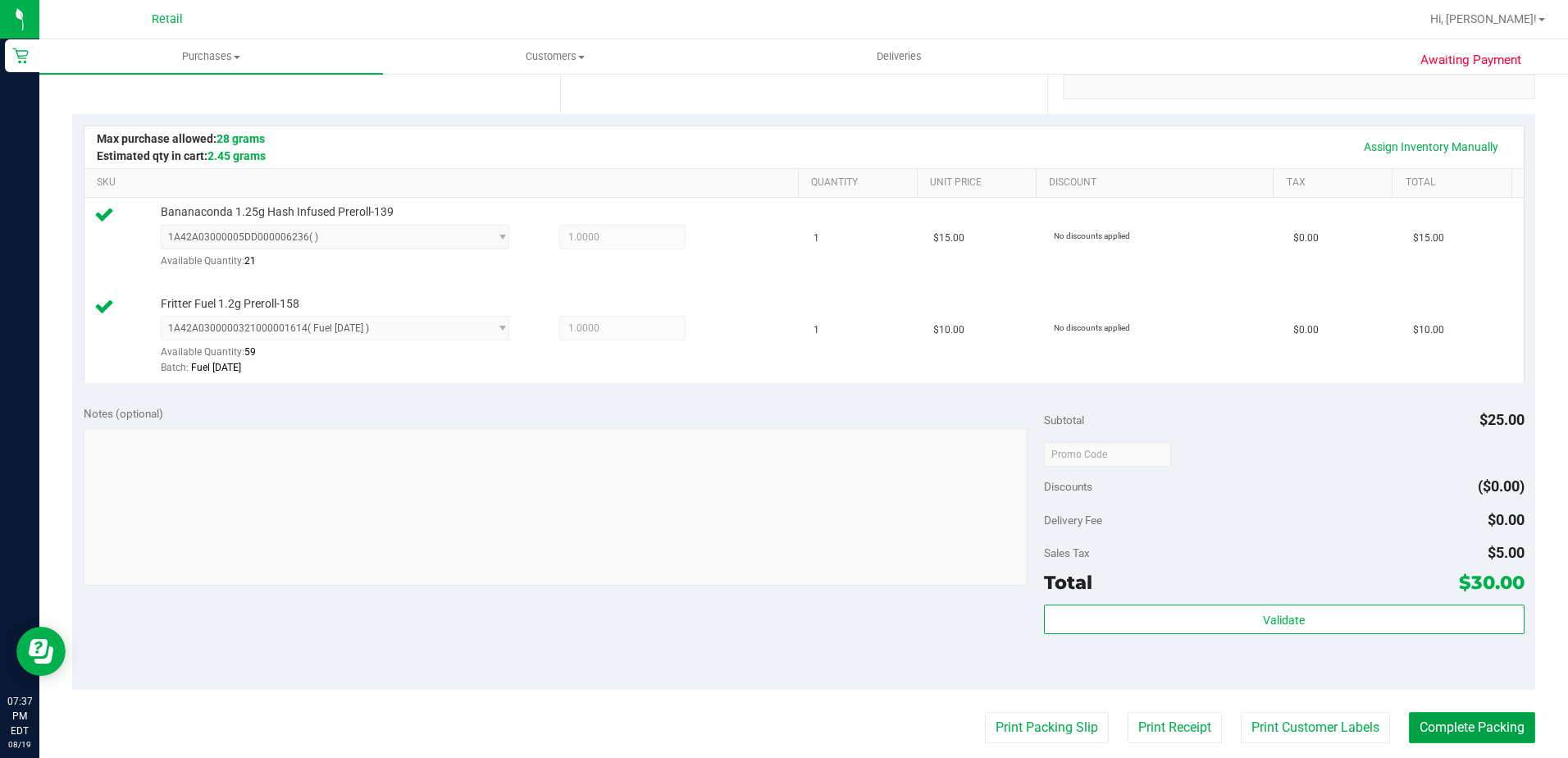
click at [1423, 727] on button "Complete Packing" at bounding box center [1473, 728] width 127 height 31
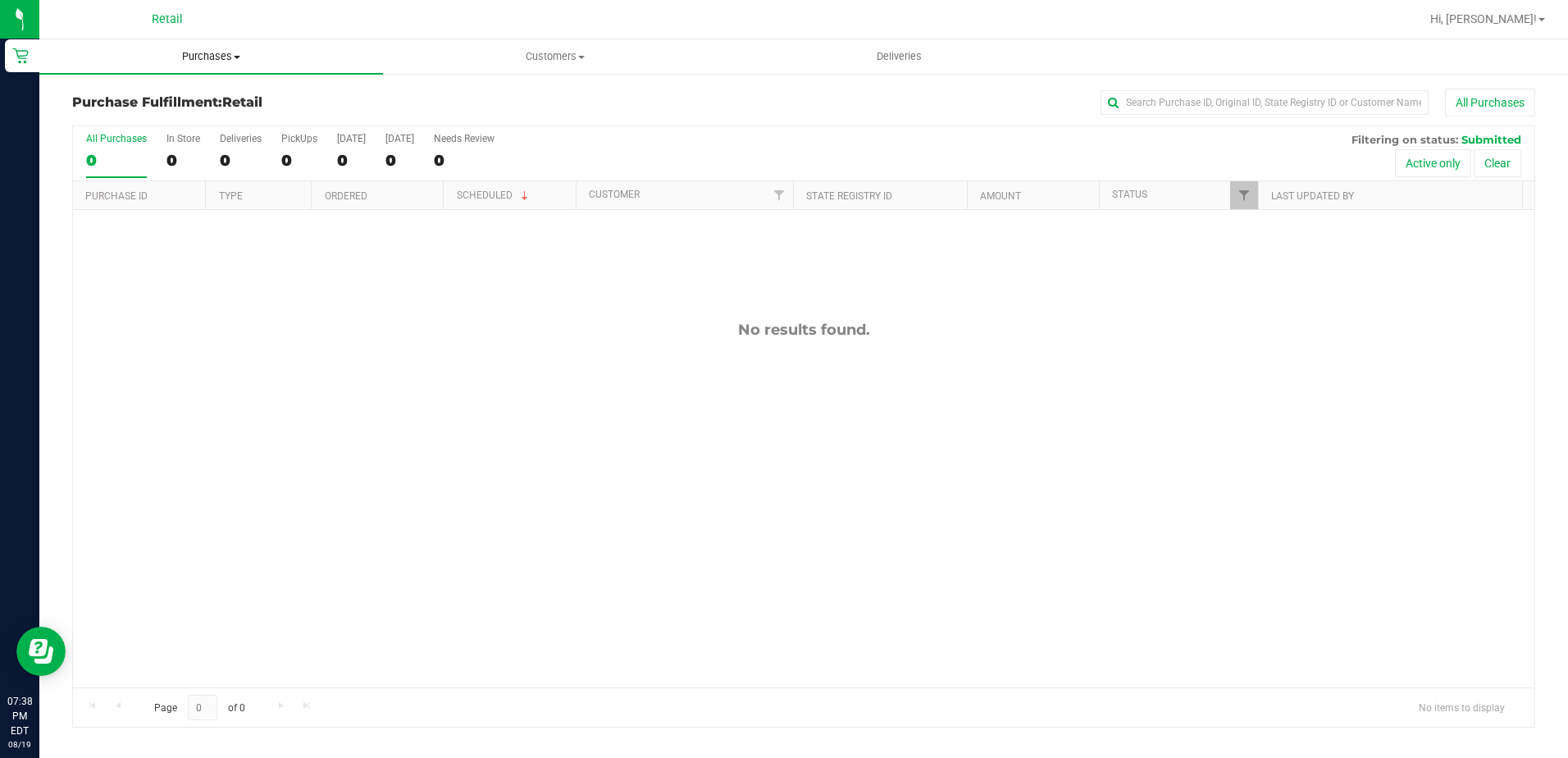
click at [219, 53] on span "Purchases" at bounding box center [211, 56] width 343 height 14
click at [206, 89] on li "Summary of purchases" at bounding box center [211, 99] width 343 height 19
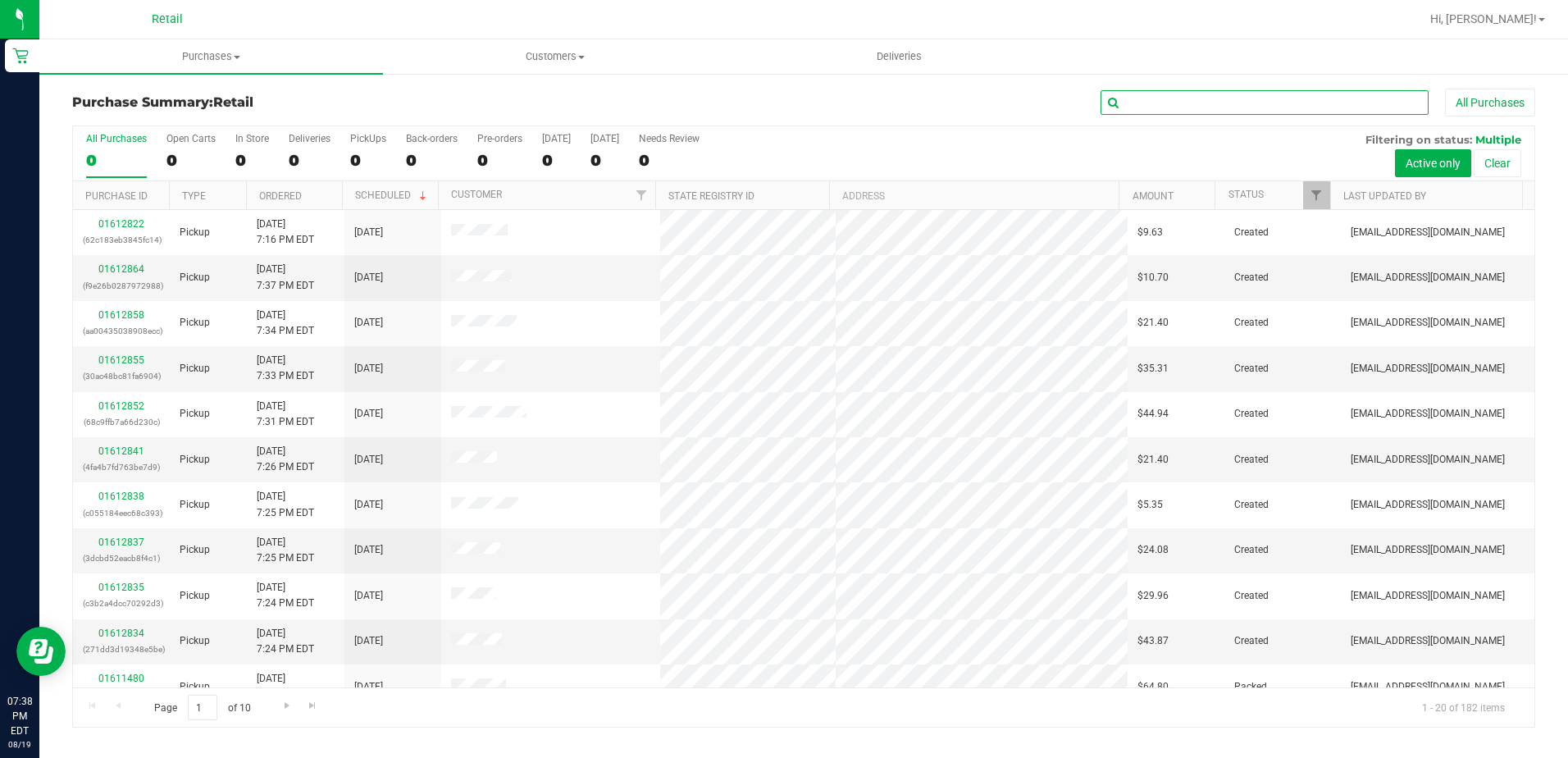
click at [1167, 111] on input "text" at bounding box center [1264, 102] width 328 height 24
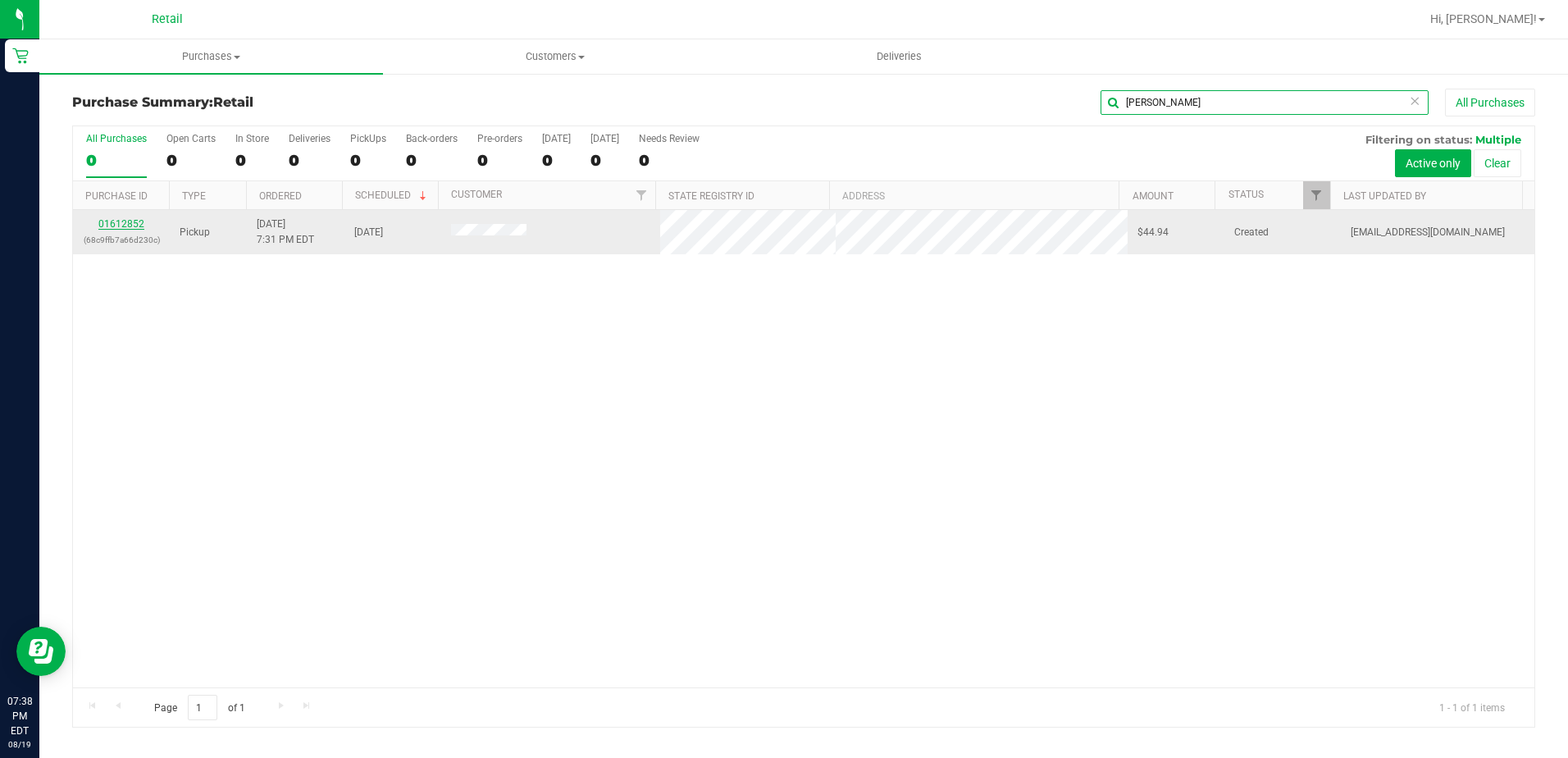
type input "[PERSON_NAME]"
click at [127, 223] on link "01612852" at bounding box center [122, 225] width 46 height 12
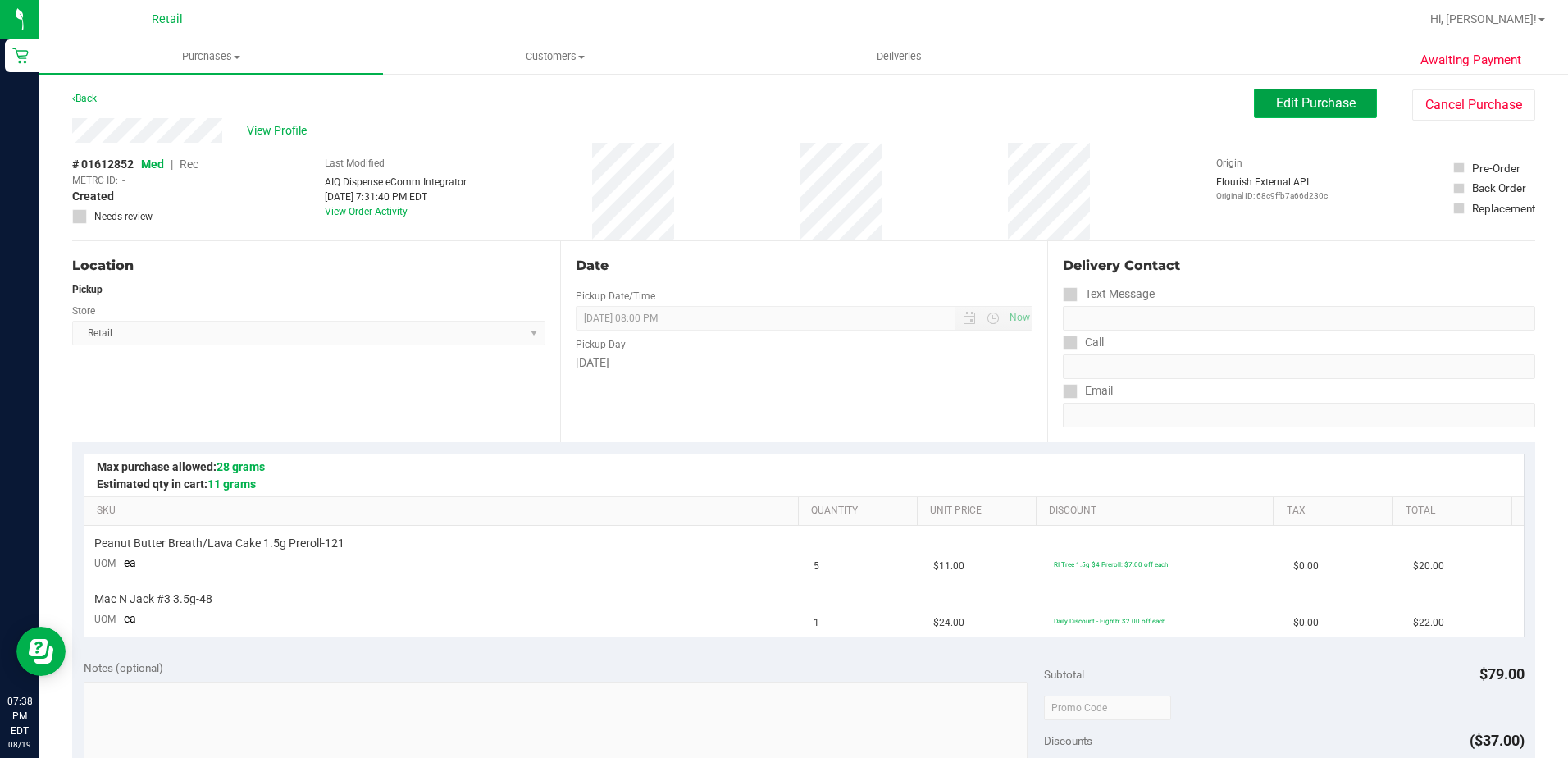
click at [1301, 105] on span "Edit Purchase" at bounding box center [1316, 103] width 79 height 15
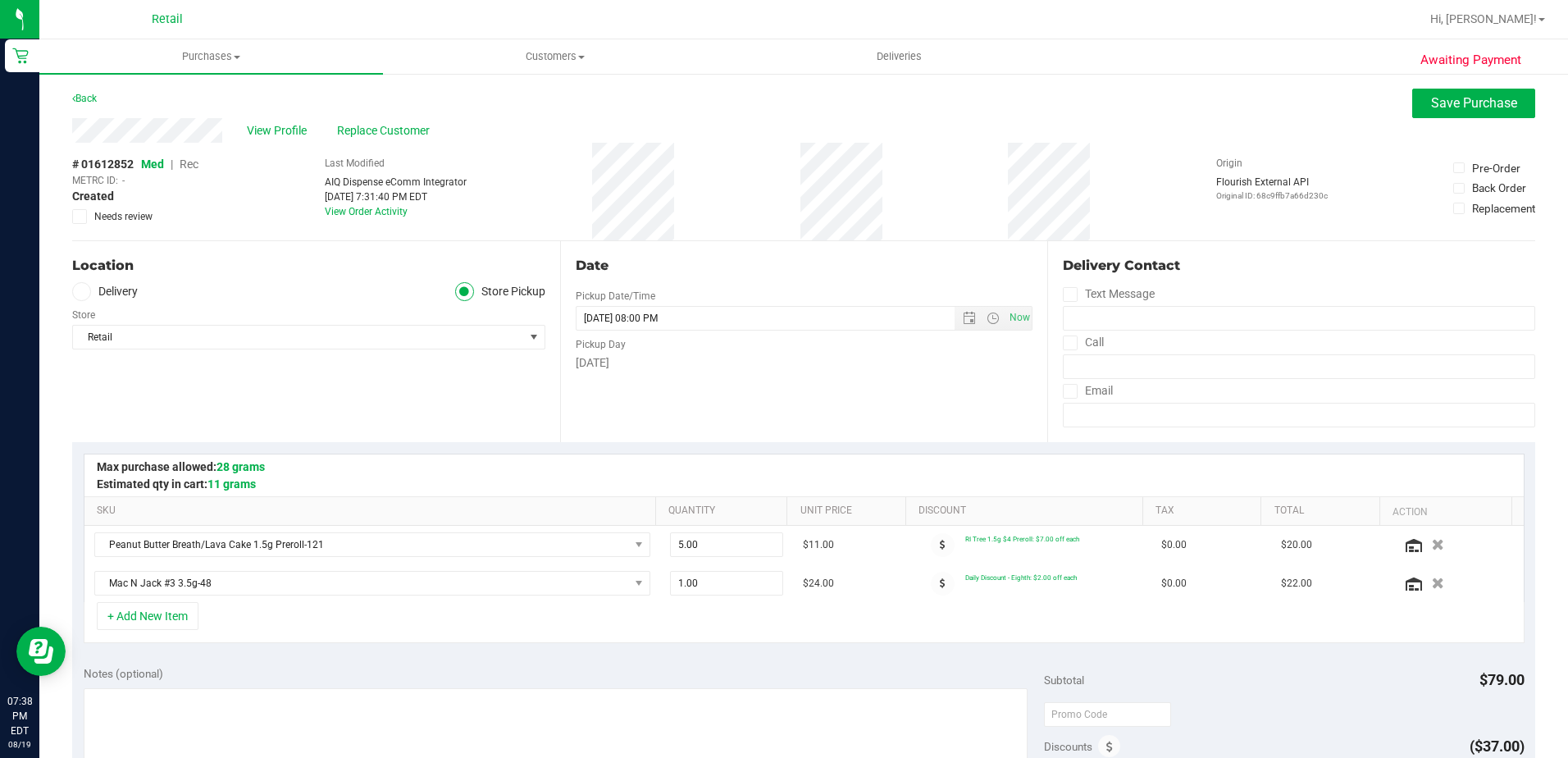
click at [192, 166] on span "Rec" at bounding box center [189, 165] width 19 height 14
click at [1413, 111] on button "Save Purchase" at bounding box center [1474, 103] width 123 height 30
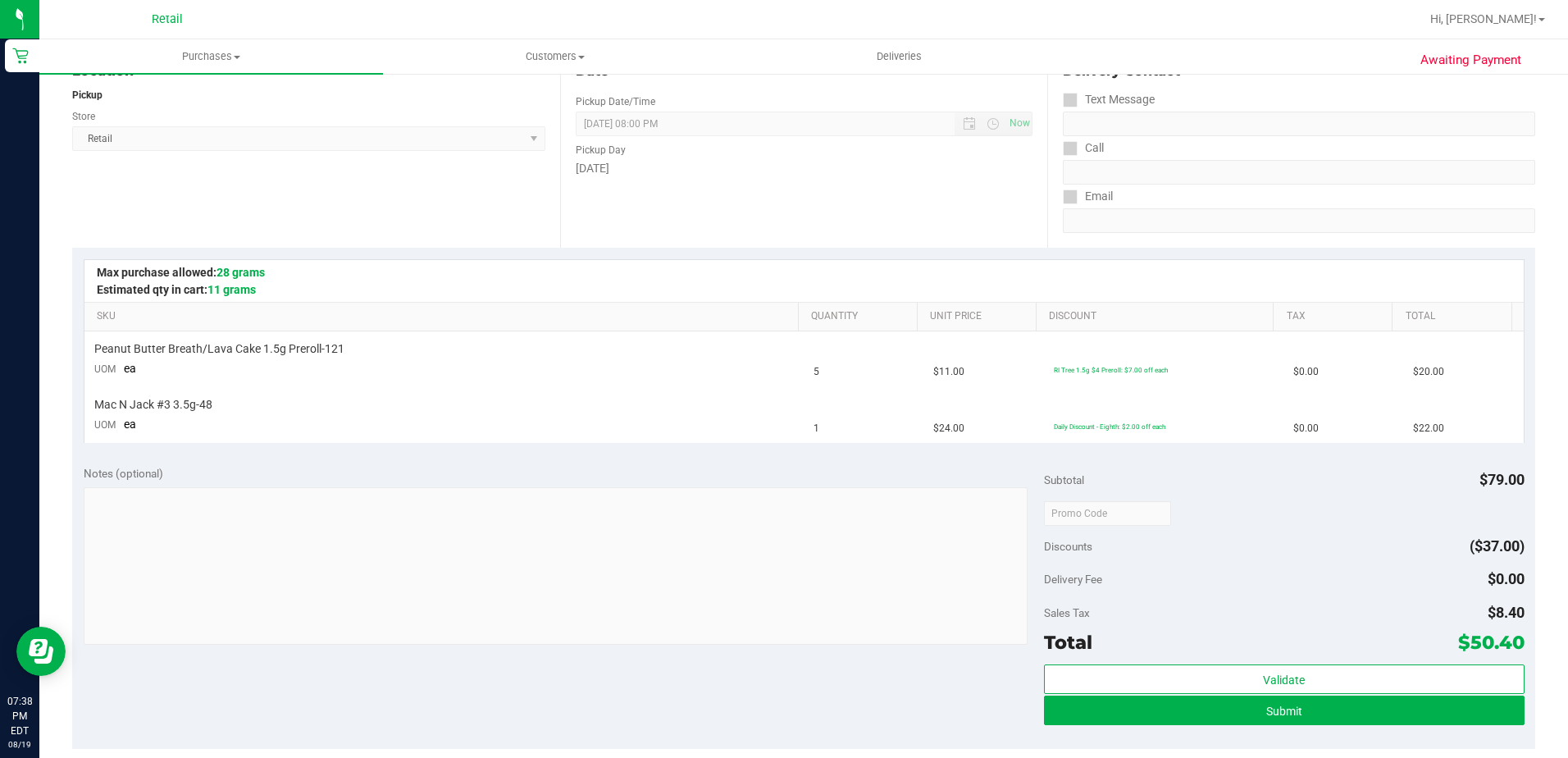
scroll to position [246, 0]
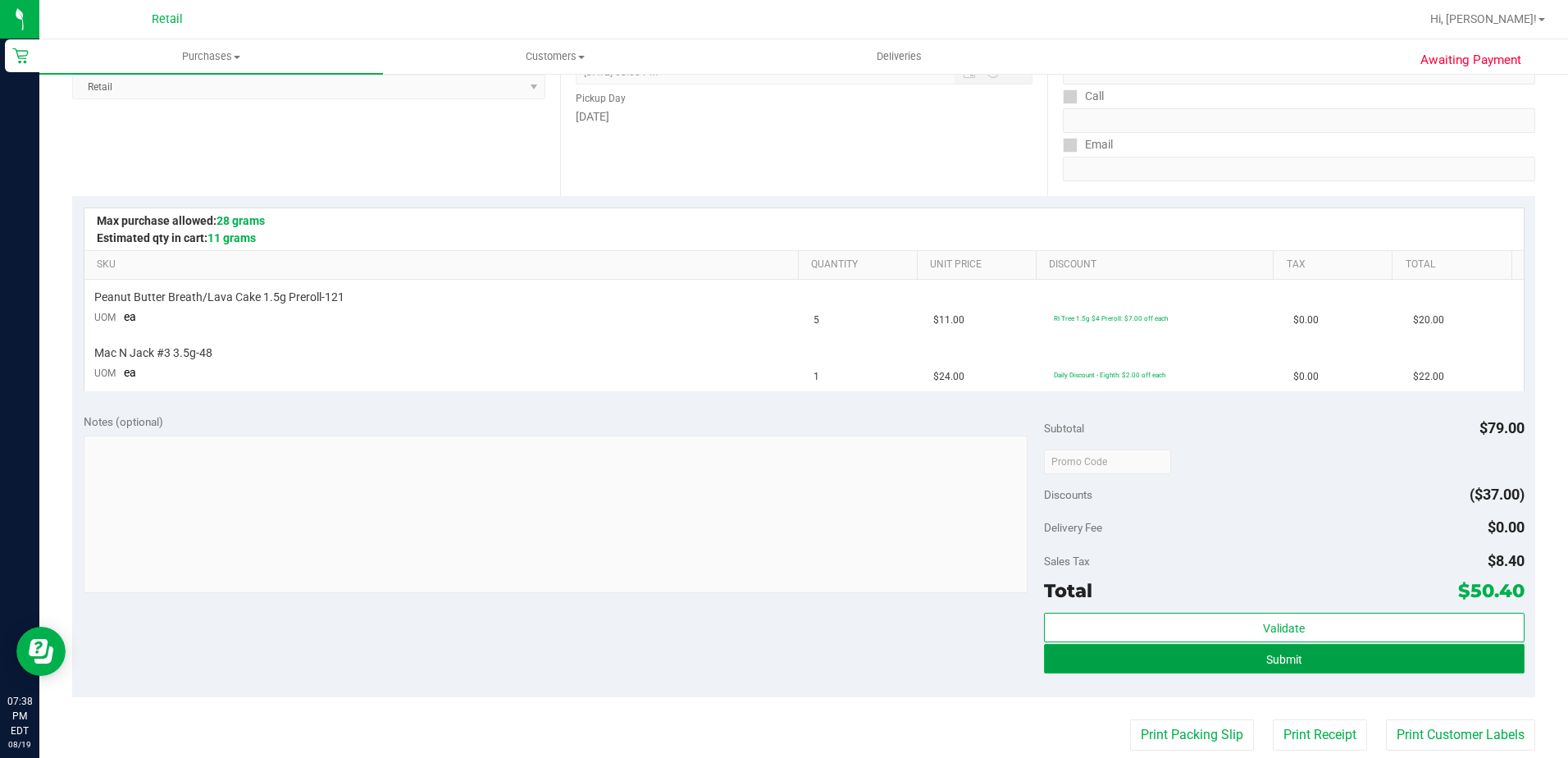
click at [1143, 661] on button "Submit" at bounding box center [1284, 658] width 481 height 30
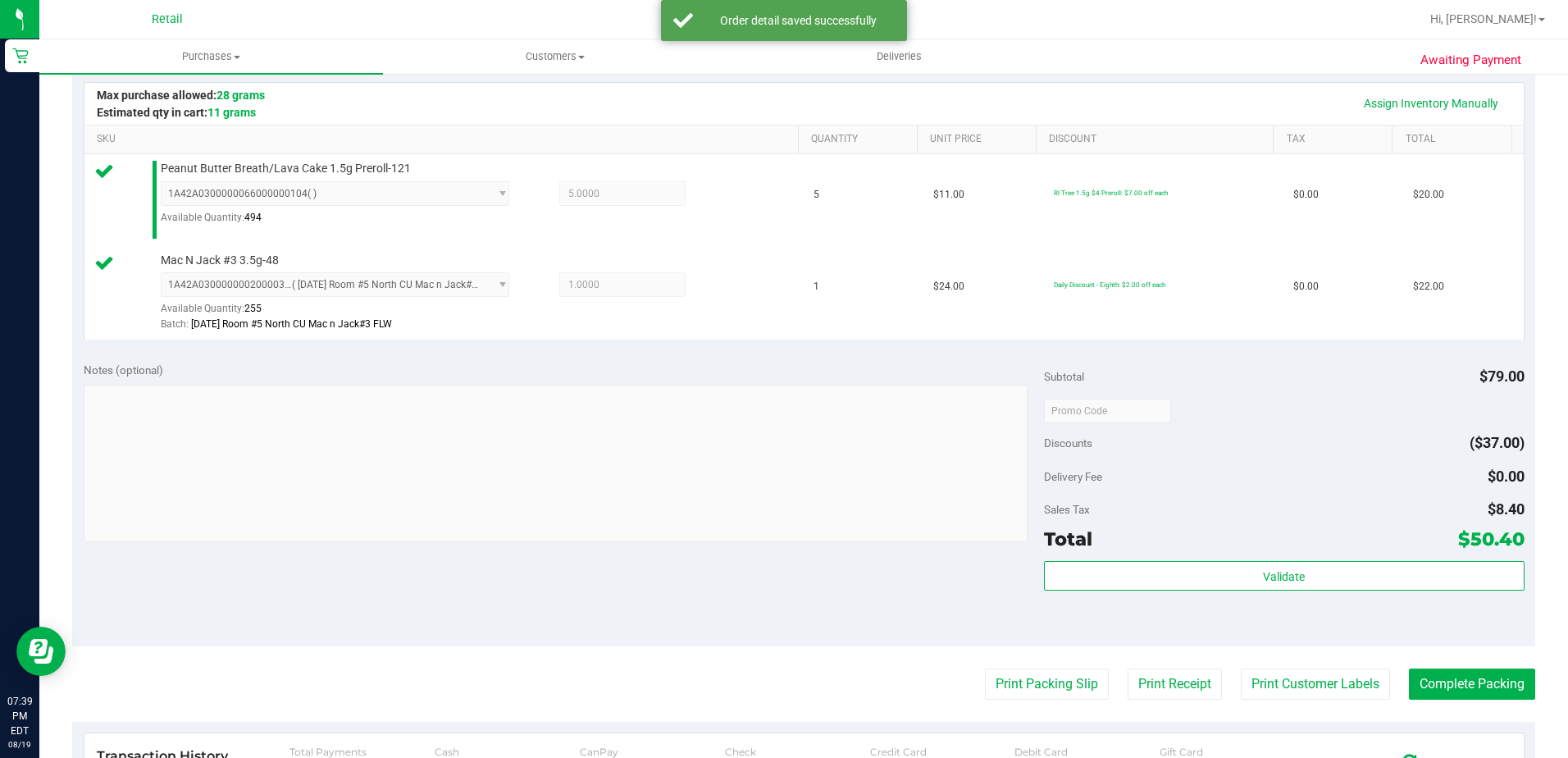
scroll to position [410, 0]
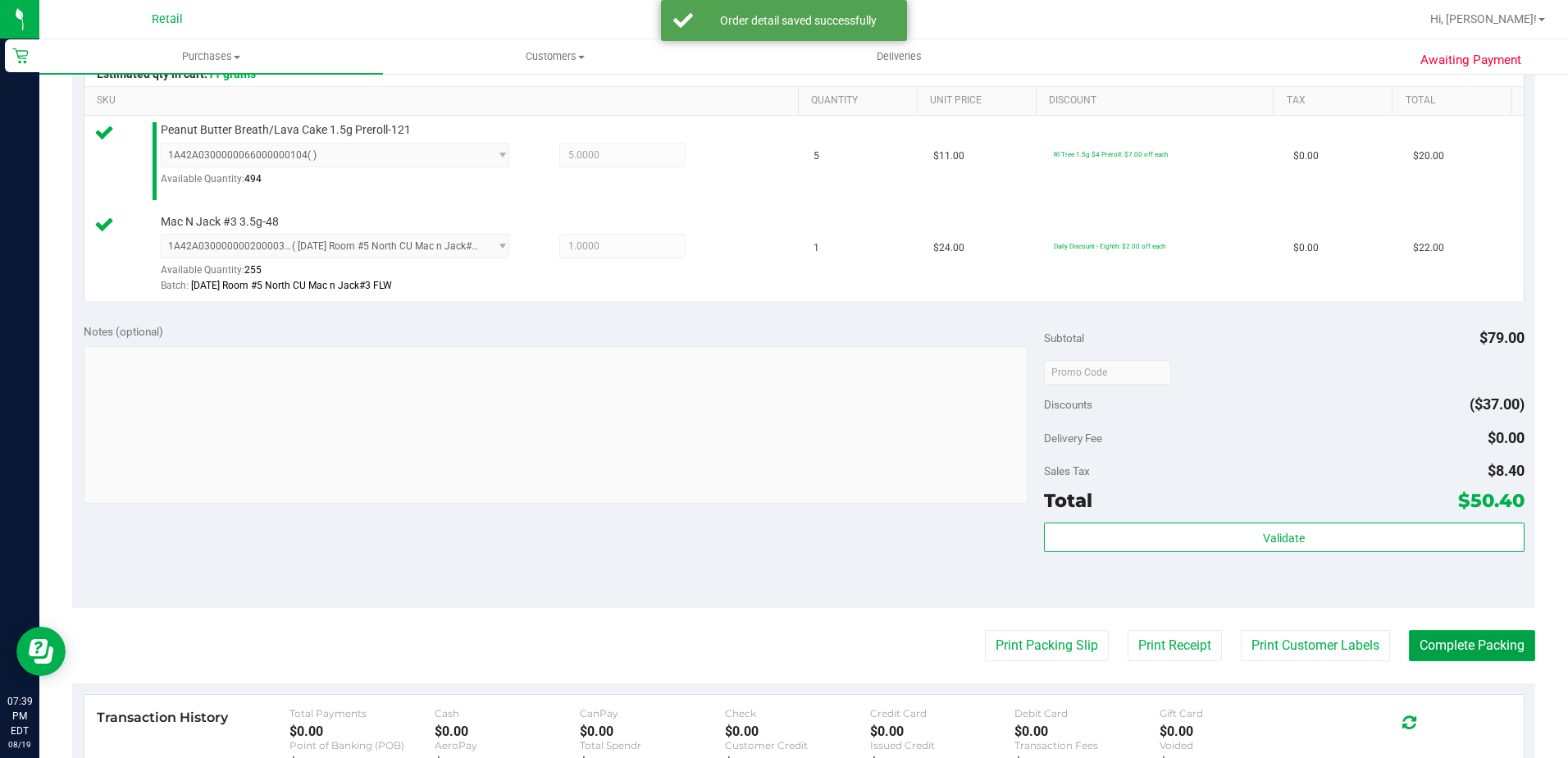
click at [1429, 657] on button "Complete Packing" at bounding box center [1473, 645] width 127 height 31
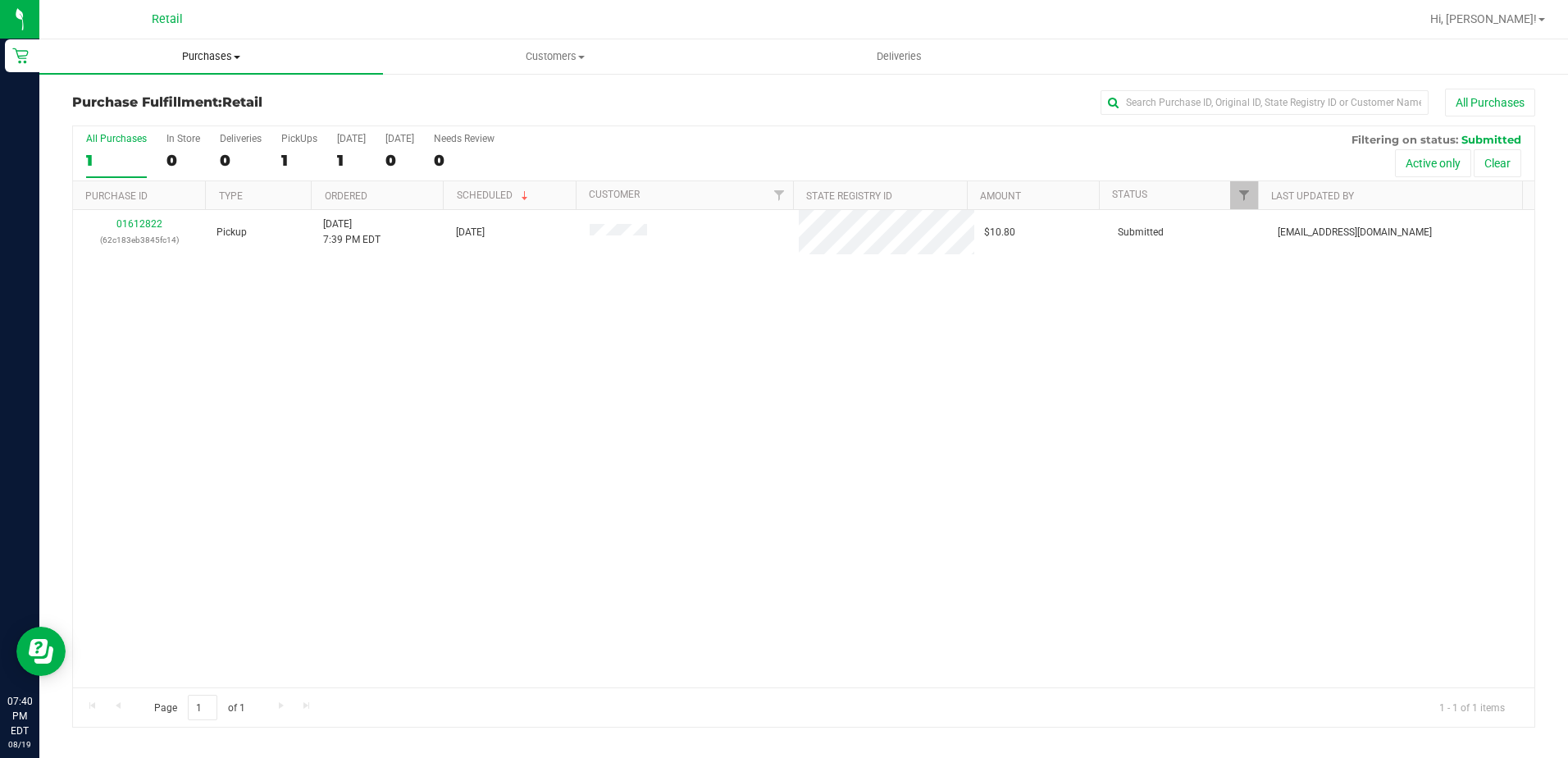
click at [237, 58] on span "Purchases" at bounding box center [211, 56] width 343 height 14
click at [207, 101] on li "Summary of purchases" at bounding box center [211, 99] width 343 height 19
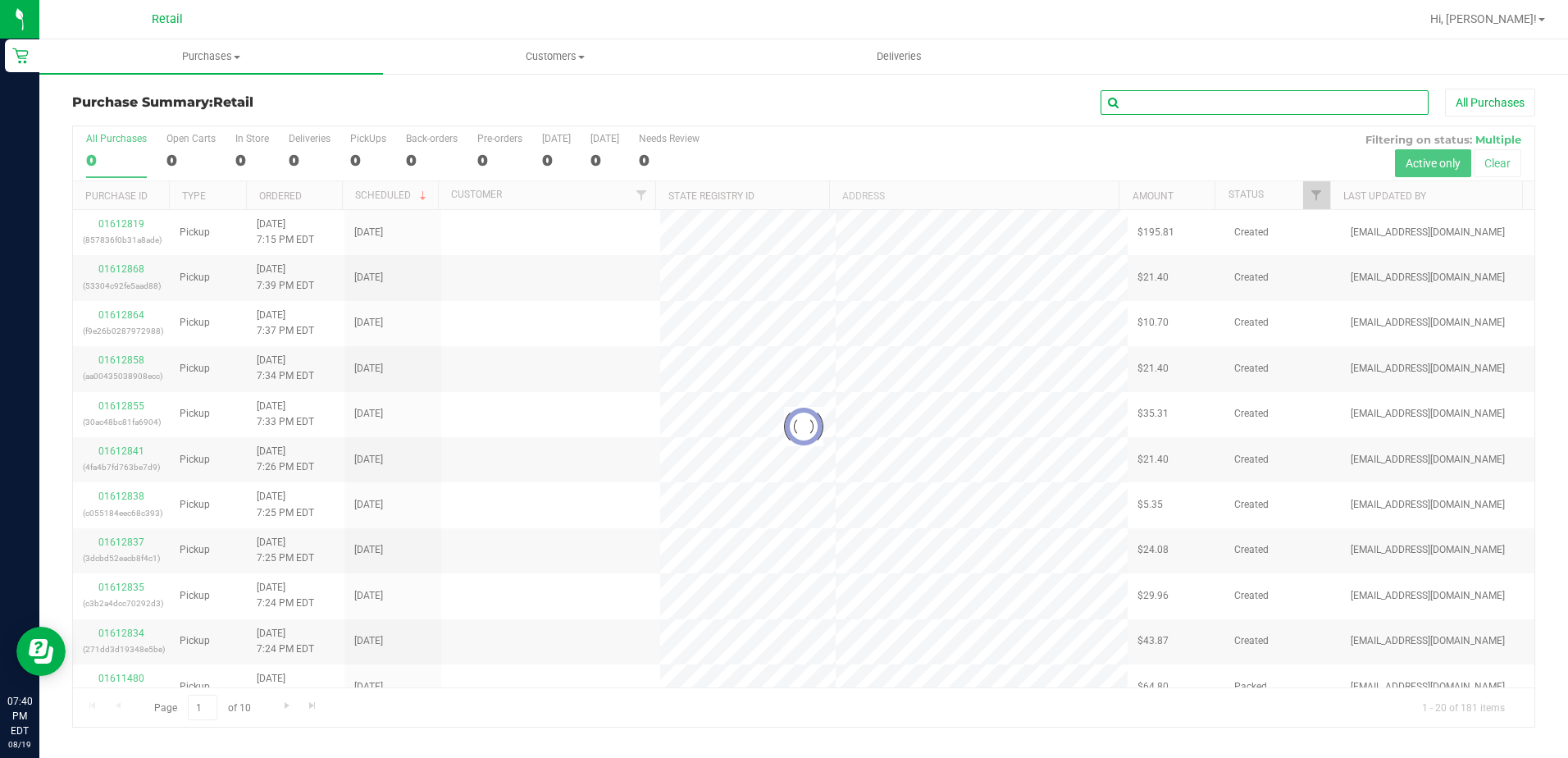
click at [1176, 102] on input "text" at bounding box center [1264, 102] width 328 height 24
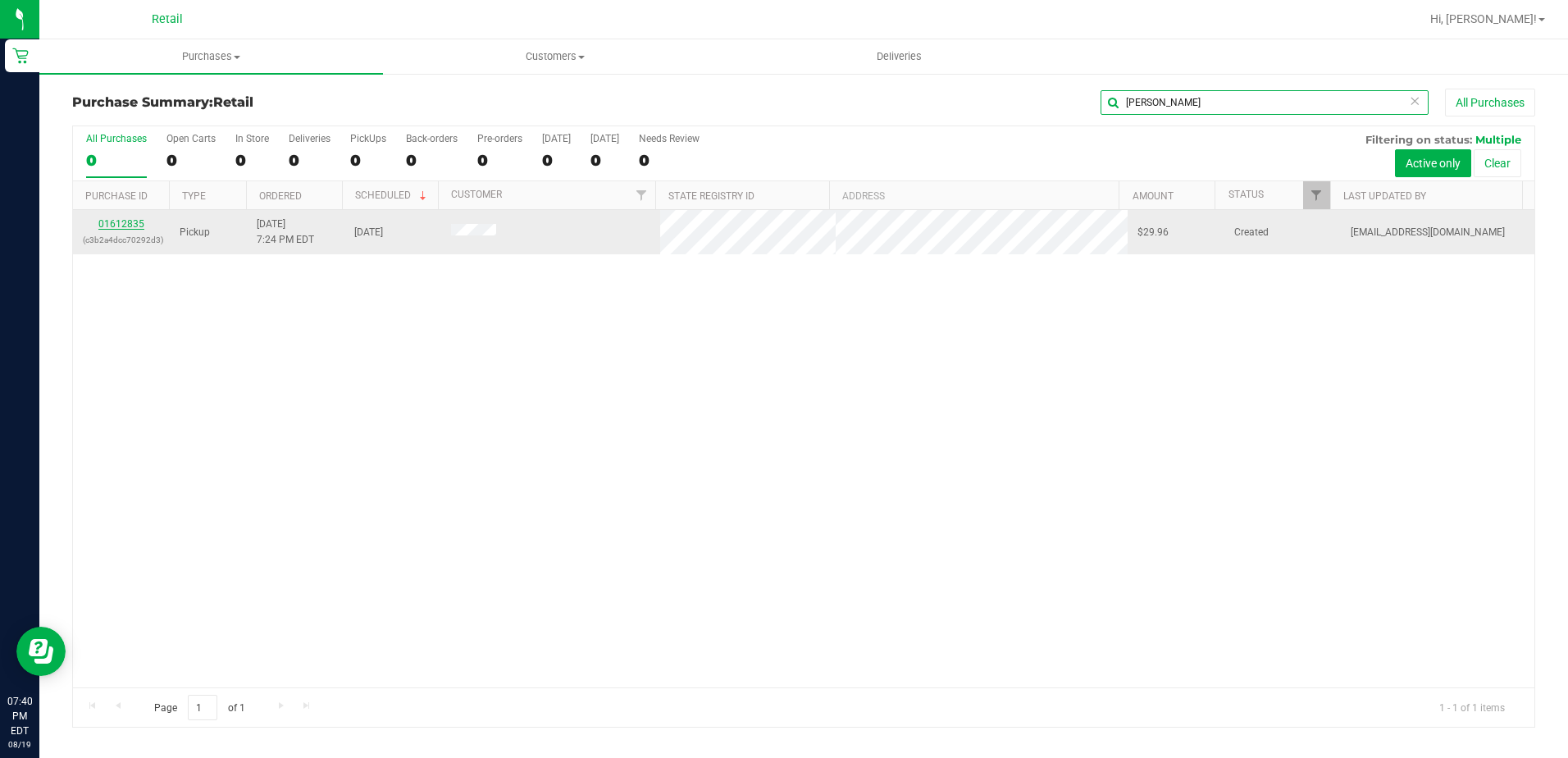
type input "[PERSON_NAME]"
click at [132, 222] on link "01612835" at bounding box center [122, 225] width 46 height 12
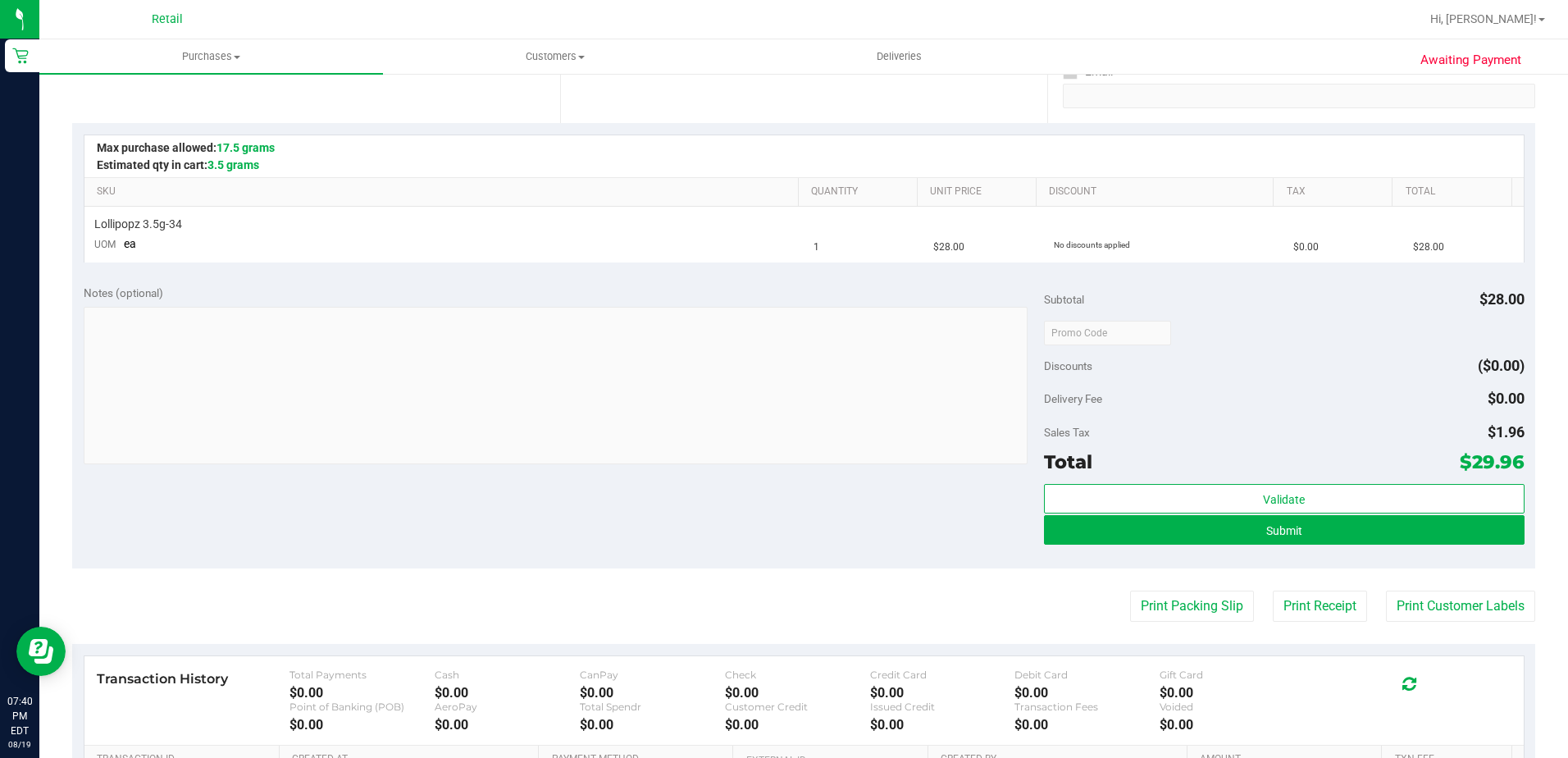
scroll to position [328, 0]
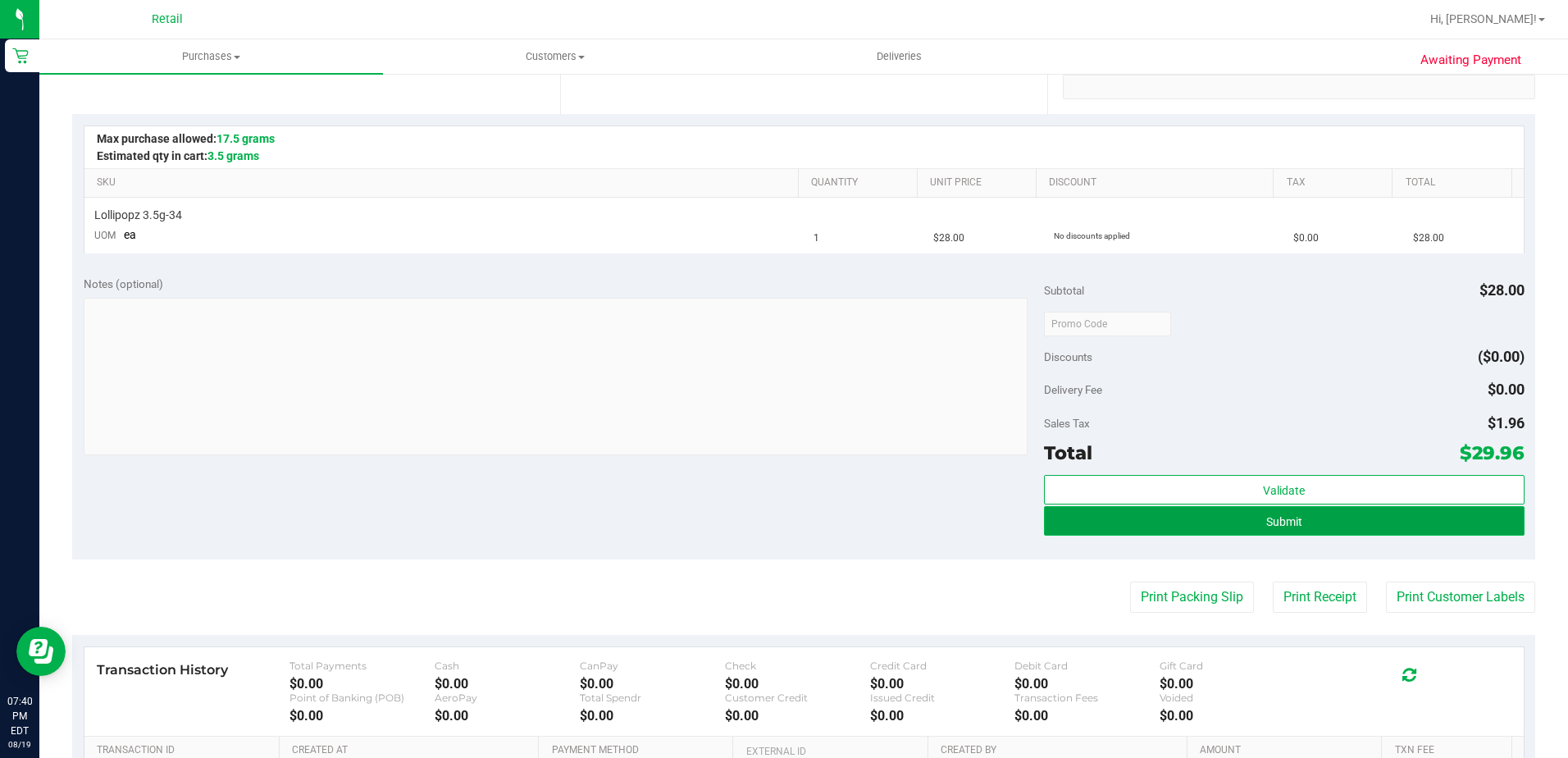
click at [1162, 532] on button "Submit" at bounding box center [1284, 521] width 481 height 30
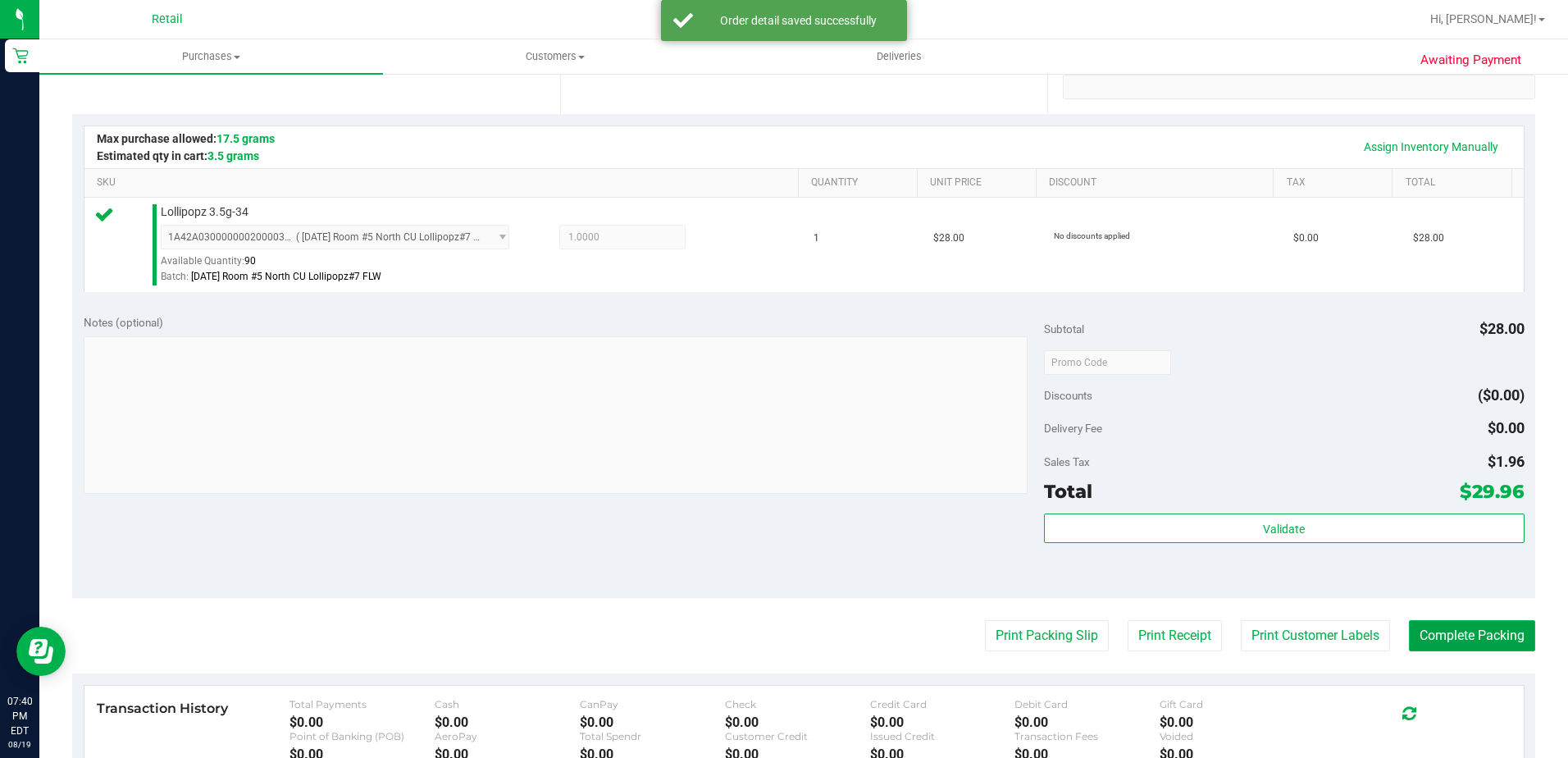
click at [1415, 636] on button "Complete Packing" at bounding box center [1473, 636] width 127 height 31
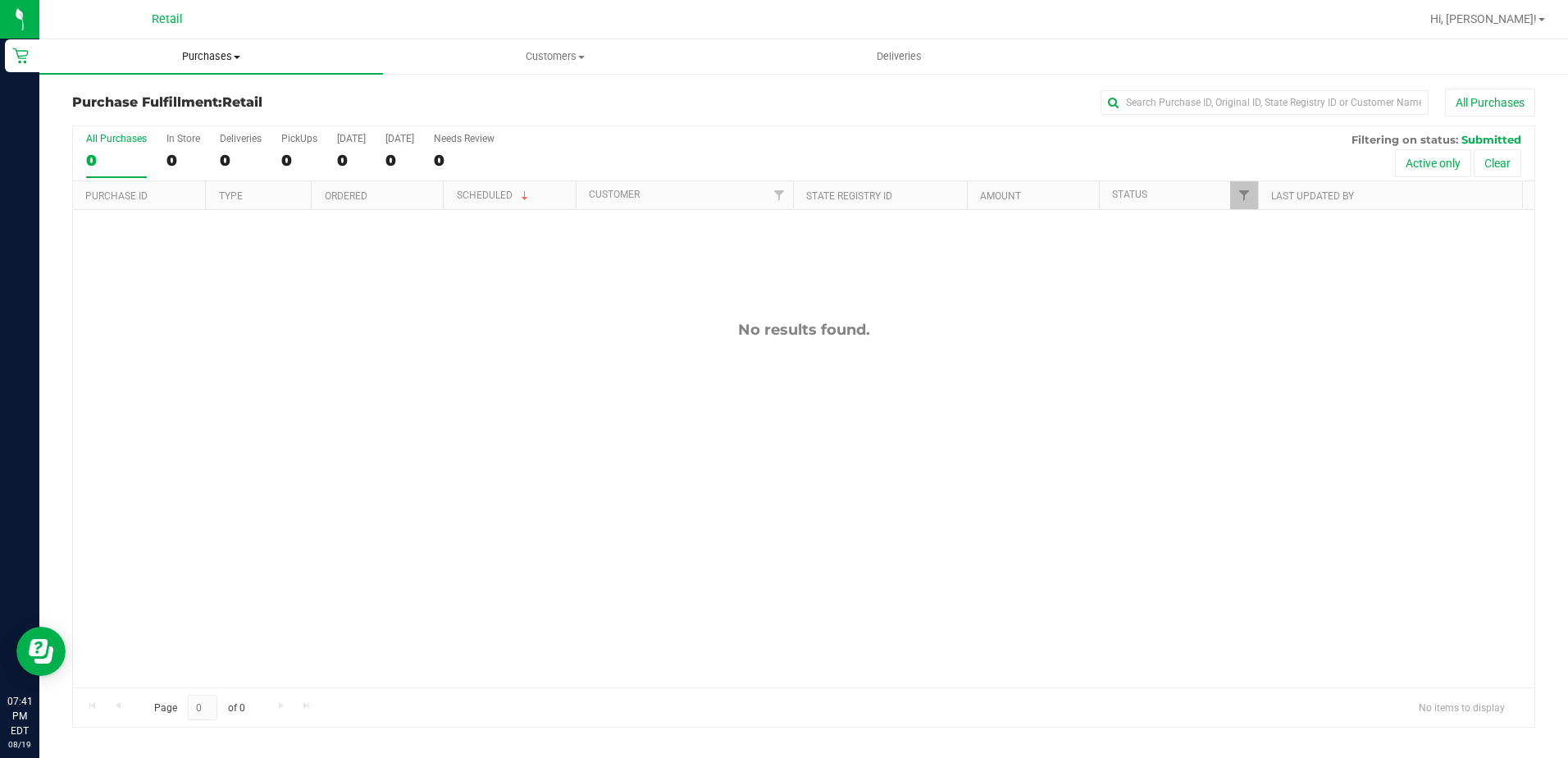
click at [273, 57] on span "Purchases" at bounding box center [211, 56] width 343 height 14
click at [208, 101] on li "Summary of purchases" at bounding box center [211, 99] width 343 height 19
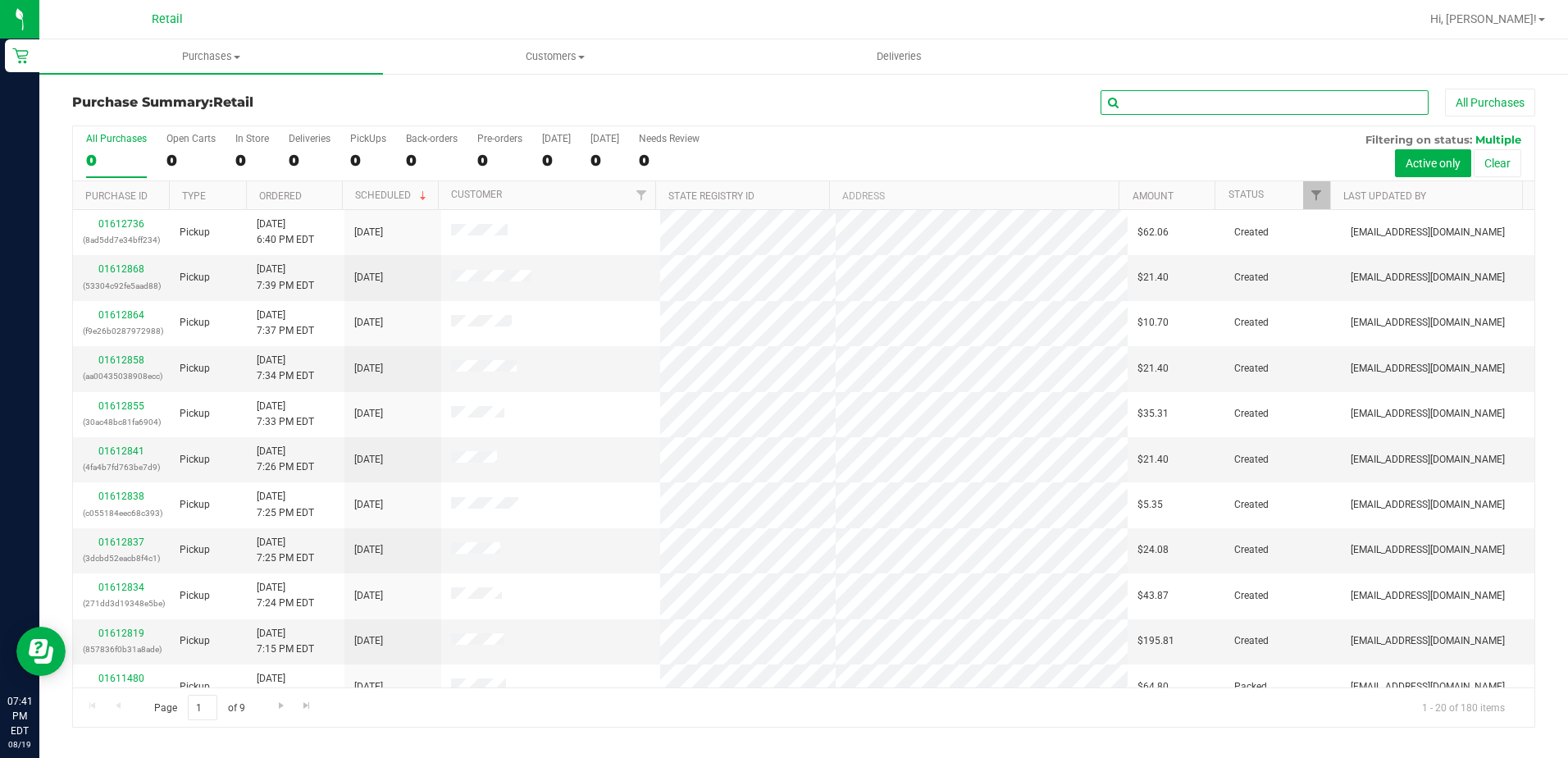
click at [1137, 112] on input "text" at bounding box center [1264, 102] width 328 height 24
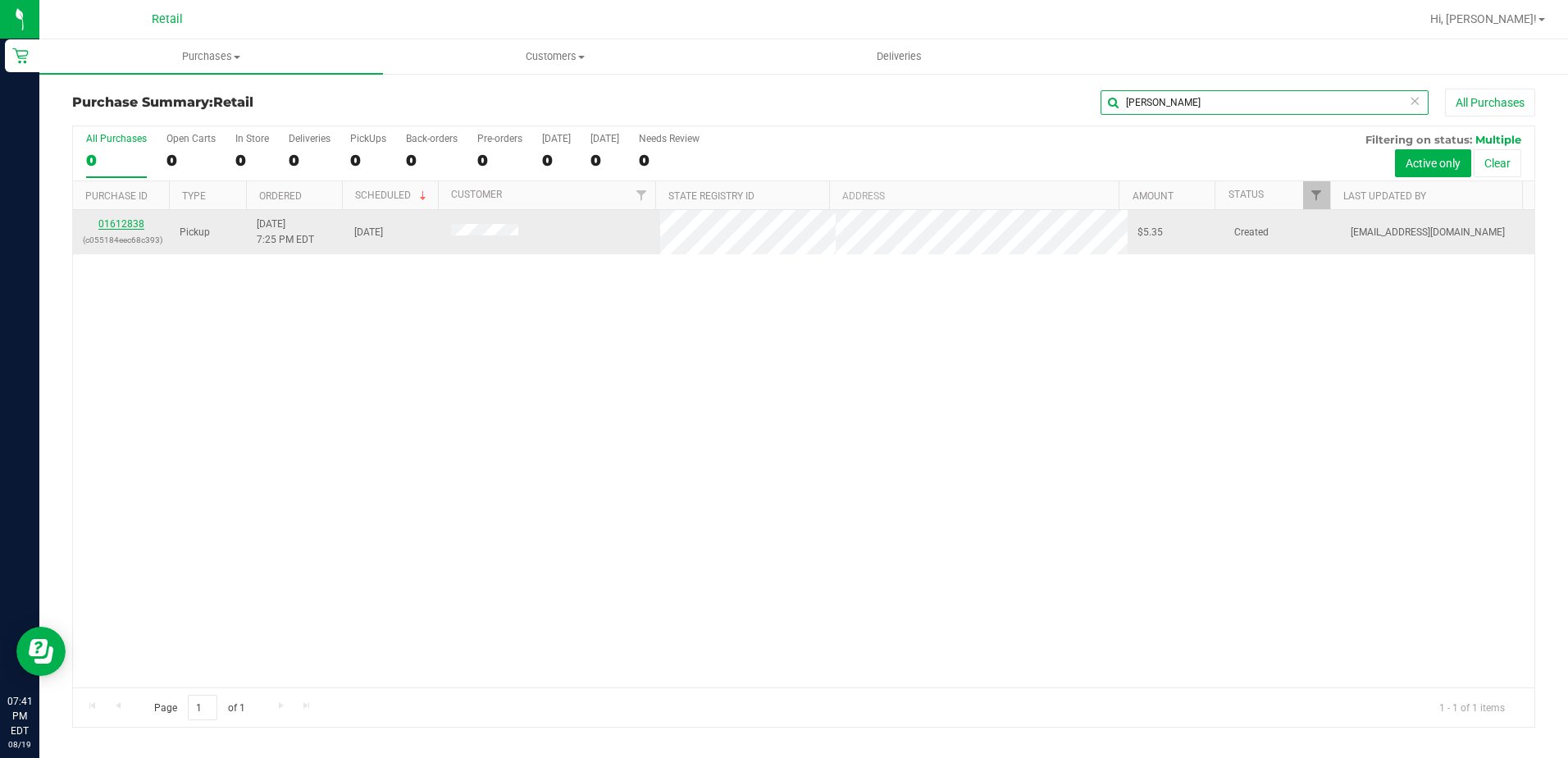
type input "[PERSON_NAME]"
click at [110, 225] on link "01612838" at bounding box center [122, 225] width 46 height 12
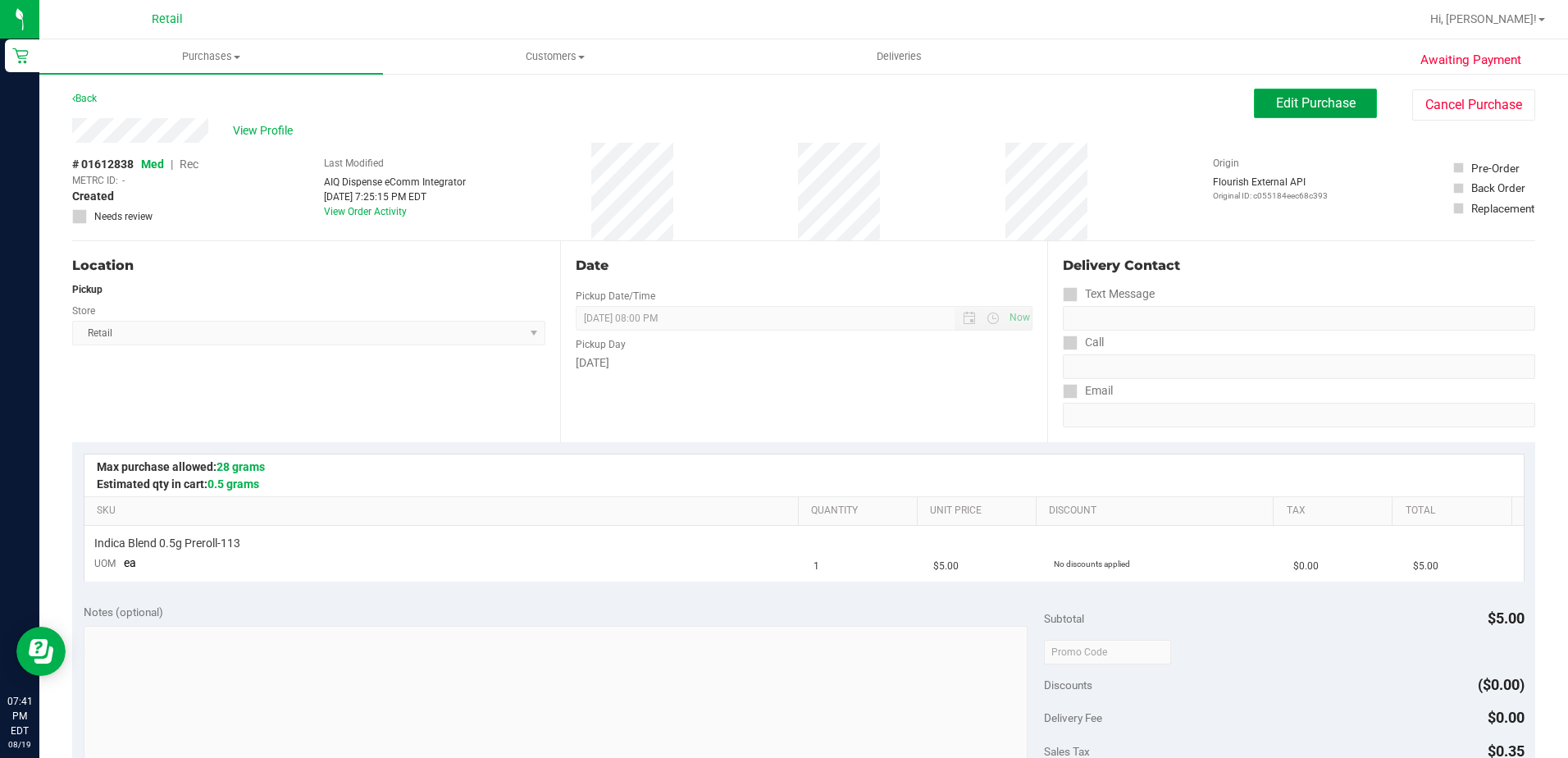
click at [1354, 116] on button "Edit Purchase" at bounding box center [1316, 103] width 123 height 30
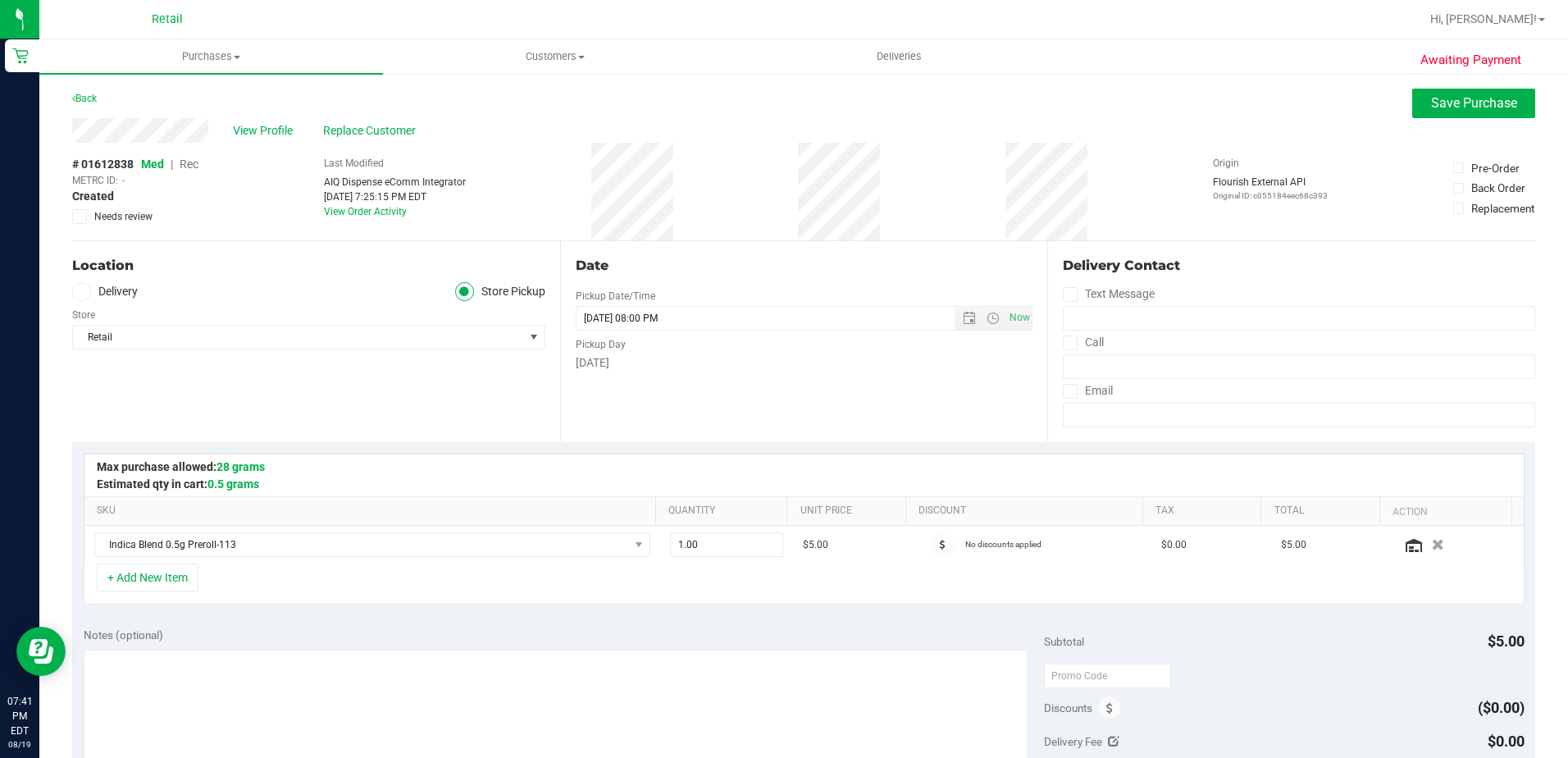
click at [192, 160] on span "Rec" at bounding box center [189, 165] width 19 height 14
click at [1431, 113] on button "Save Purchase" at bounding box center [1474, 103] width 123 height 30
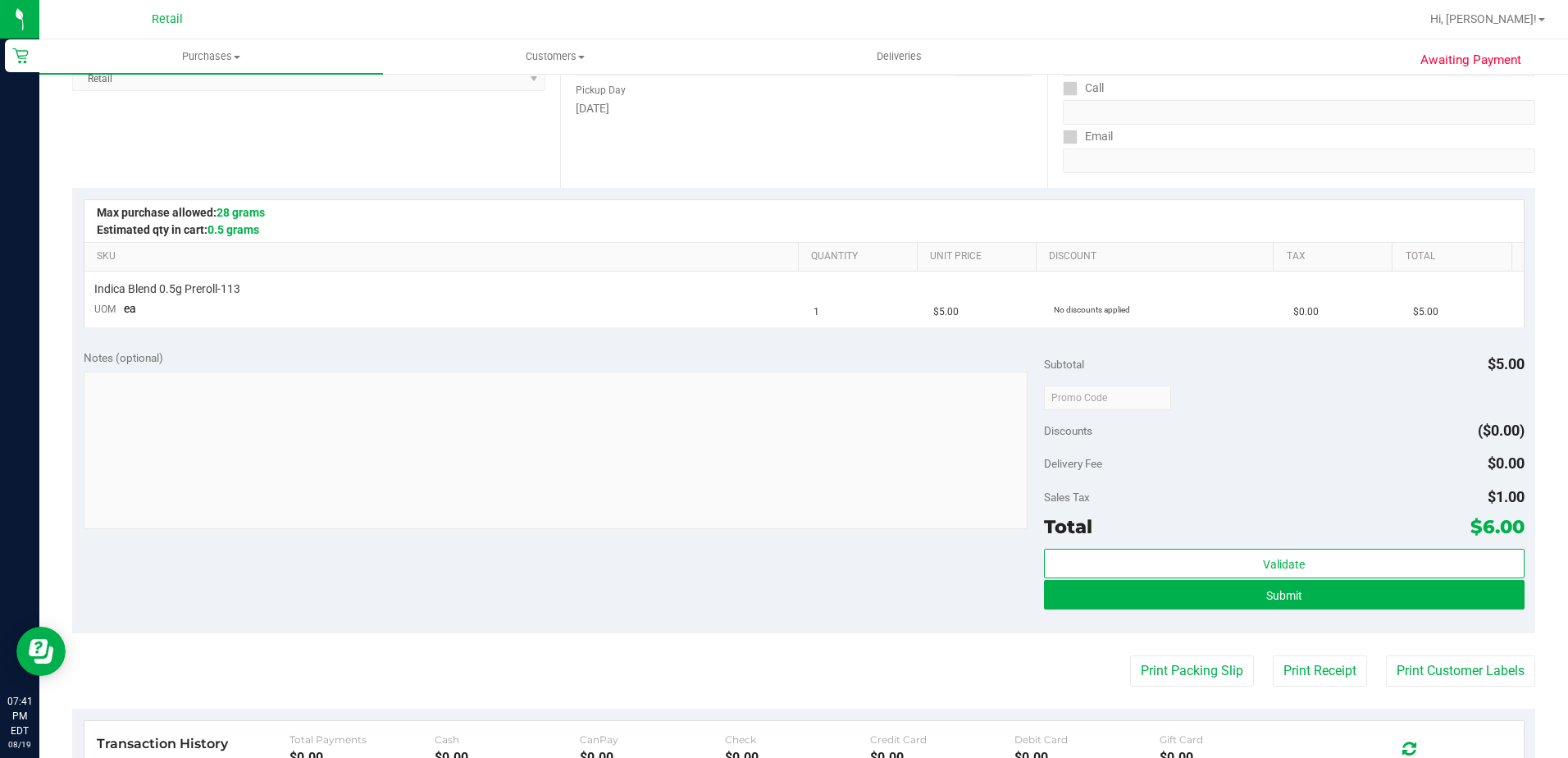
scroll to position [328, 0]
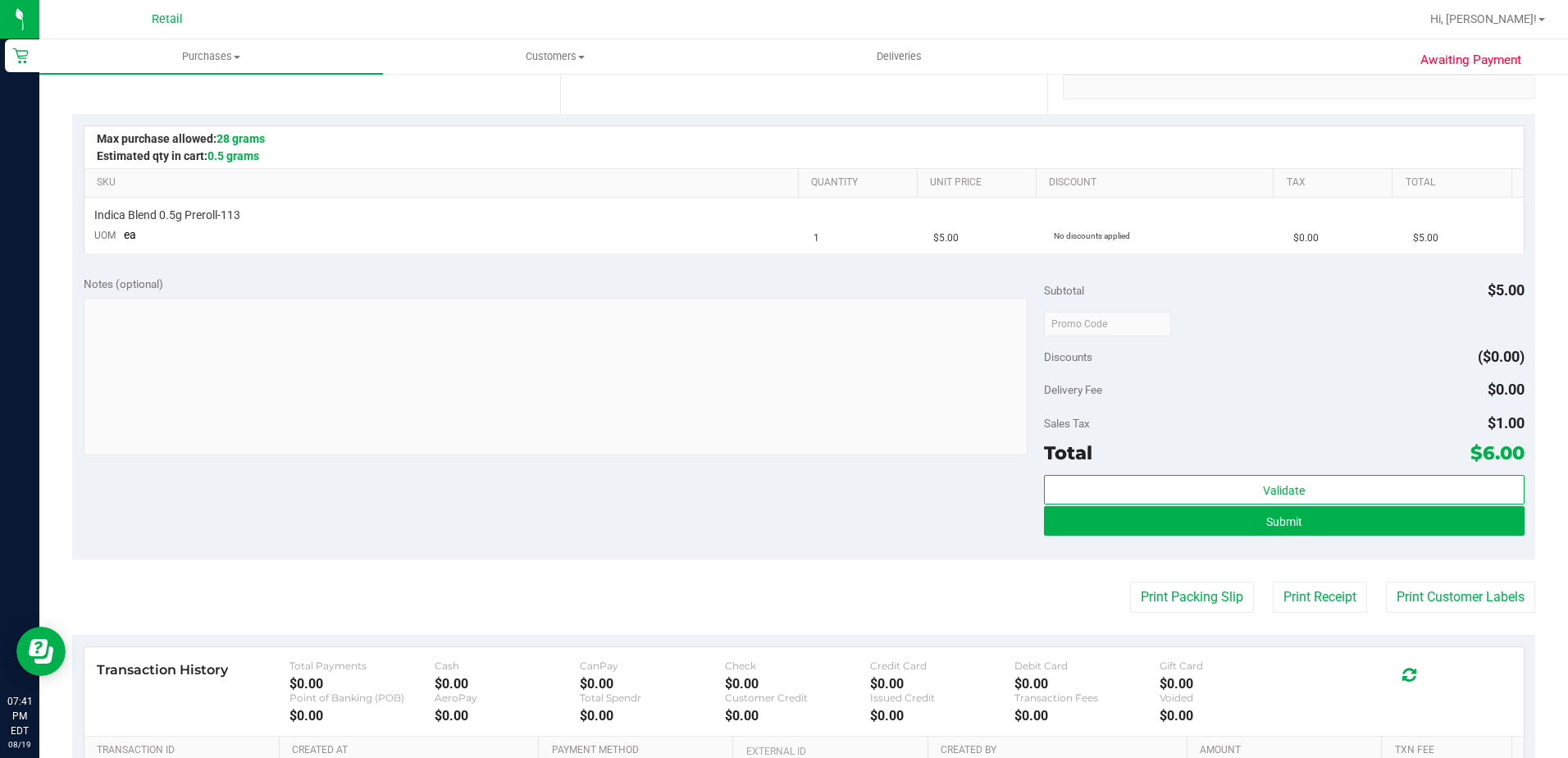
click at [1048, 536] on div "Validate Submit" at bounding box center [1284, 512] width 481 height 73
click at [1056, 506] on button "Submit" at bounding box center [1284, 521] width 481 height 30
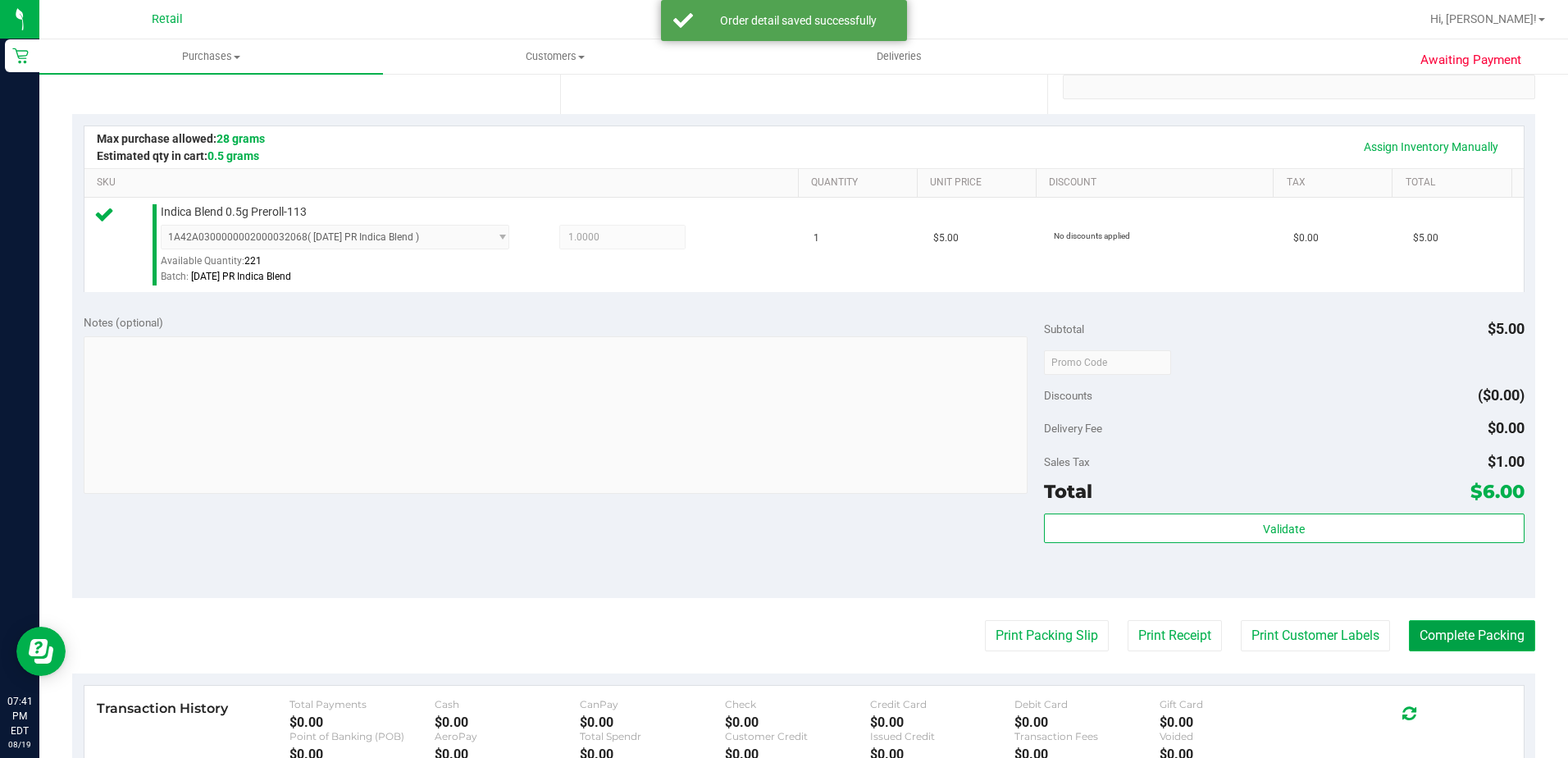
click at [1412, 626] on button "Complete Packing" at bounding box center [1473, 636] width 127 height 31
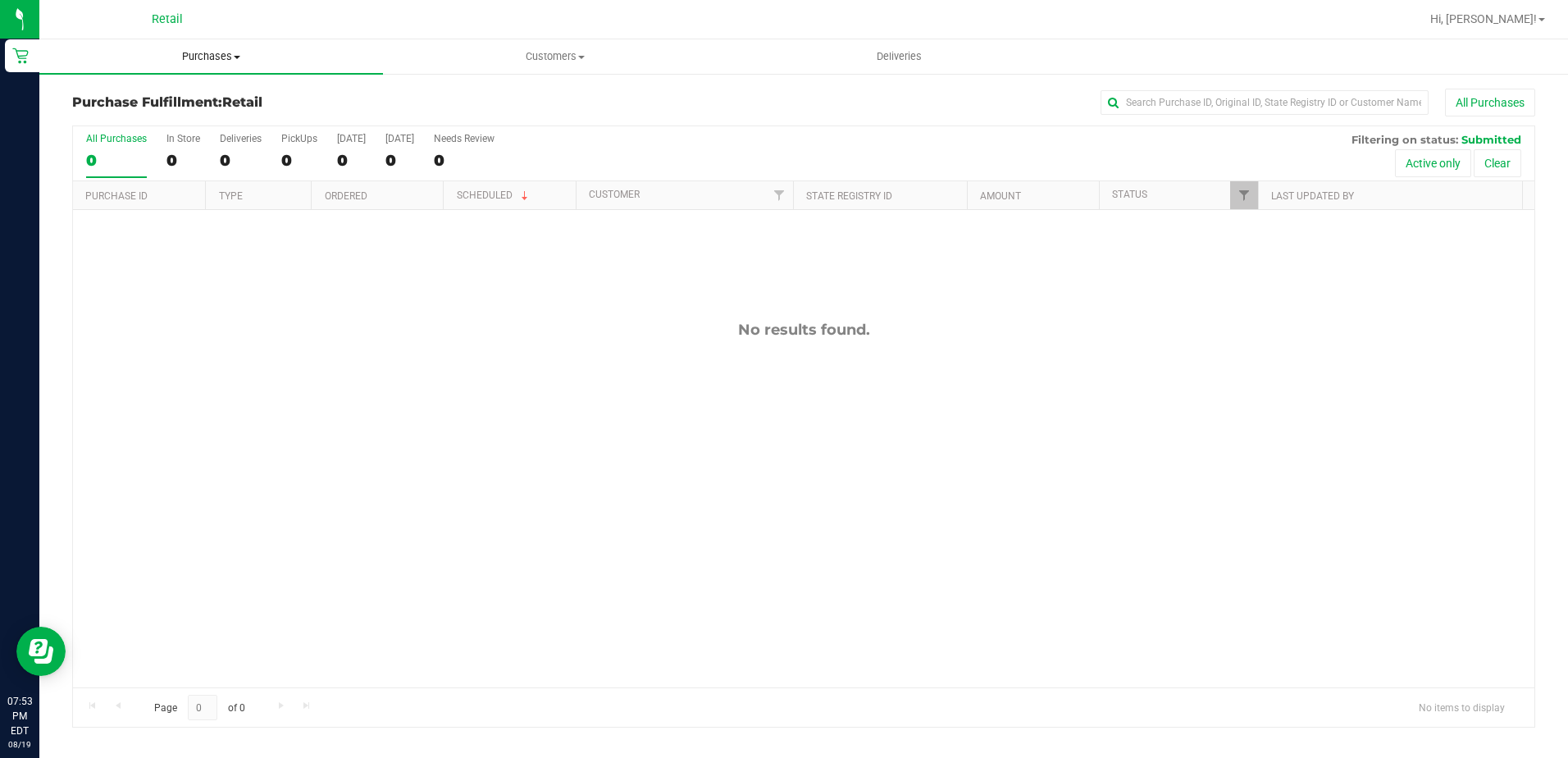
click at [204, 51] on span "Purchases" at bounding box center [211, 56] width 343 height 14
click at [202, 98] on span "Summary of purchases" at bounding box center [123, 99] width 168 height 14
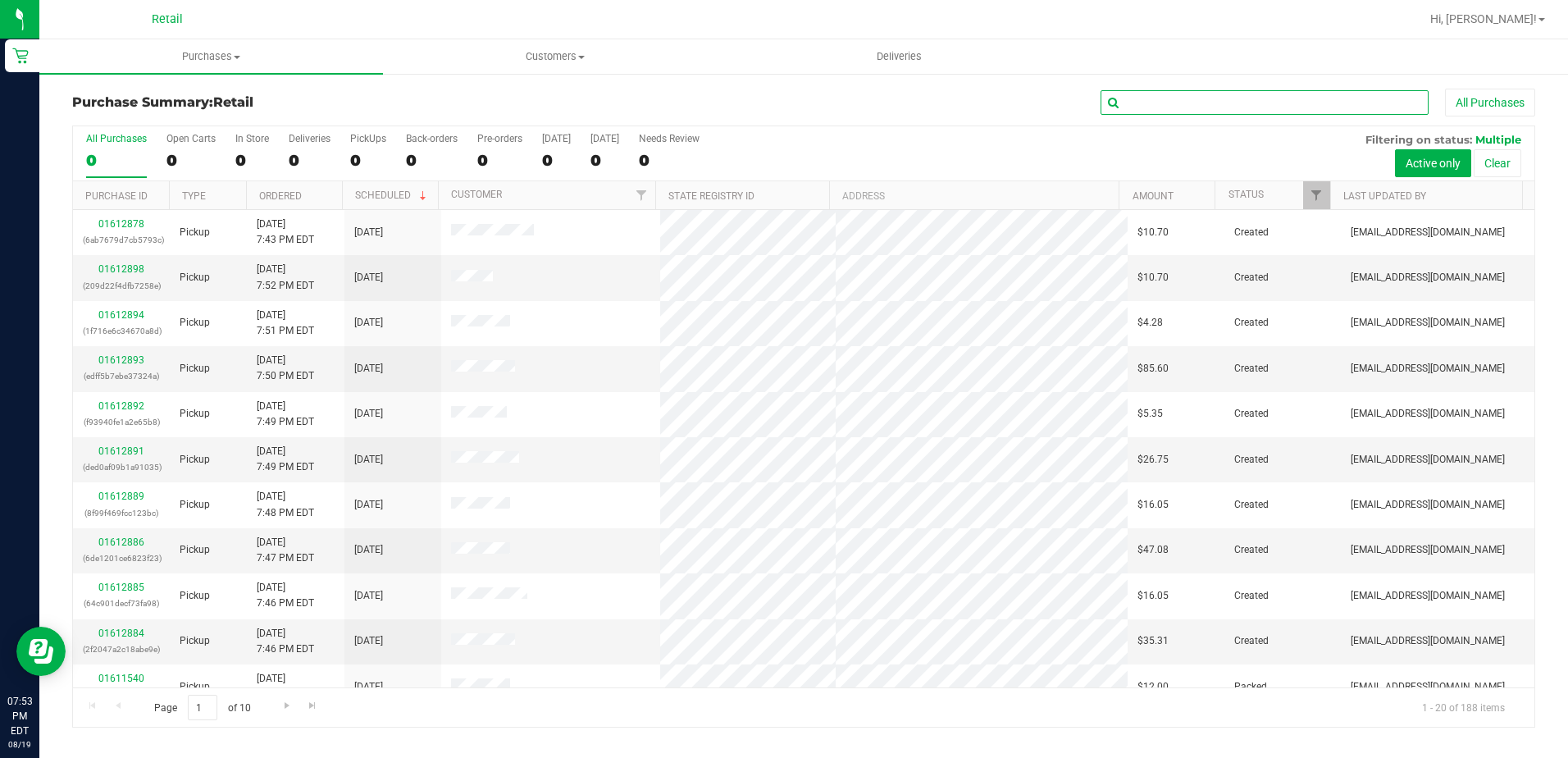
click at [1221, 114] on input "text" at bounding box center [1264, 102] width 328 height 24
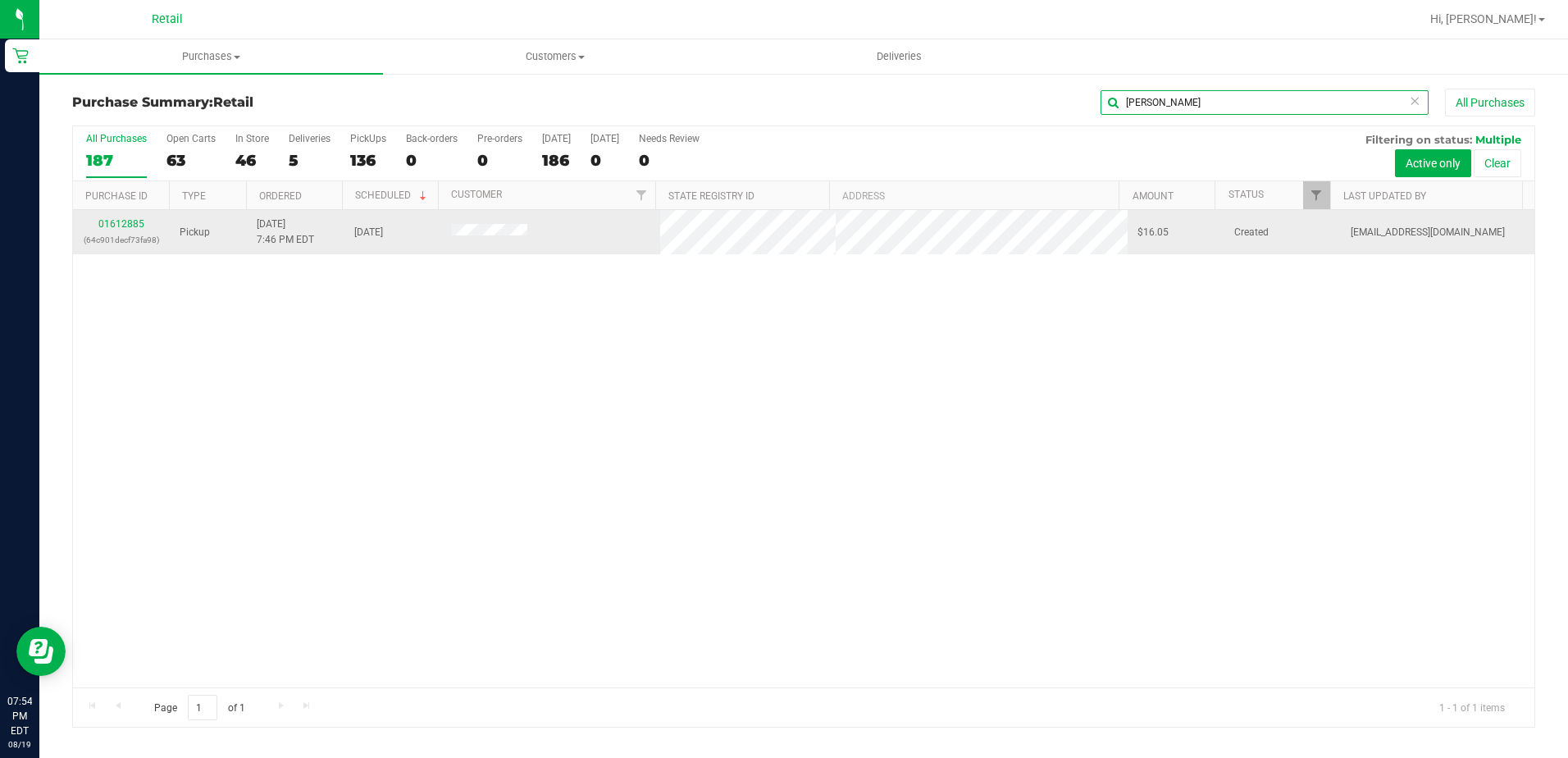
type input "[PERSON_NAME]"
click at [111, 217] on div "01612885 (64c901decf73fa98)" at bounding box center [121, 232] width 77 height 31
click at [113, 218] on div "01612885 (64c901decf73fa98)" at bounding box center [121, 232] width 77 height 31
click at [116, 221] on link "01612885" at bounding box center [122, 225] width 46 height 12
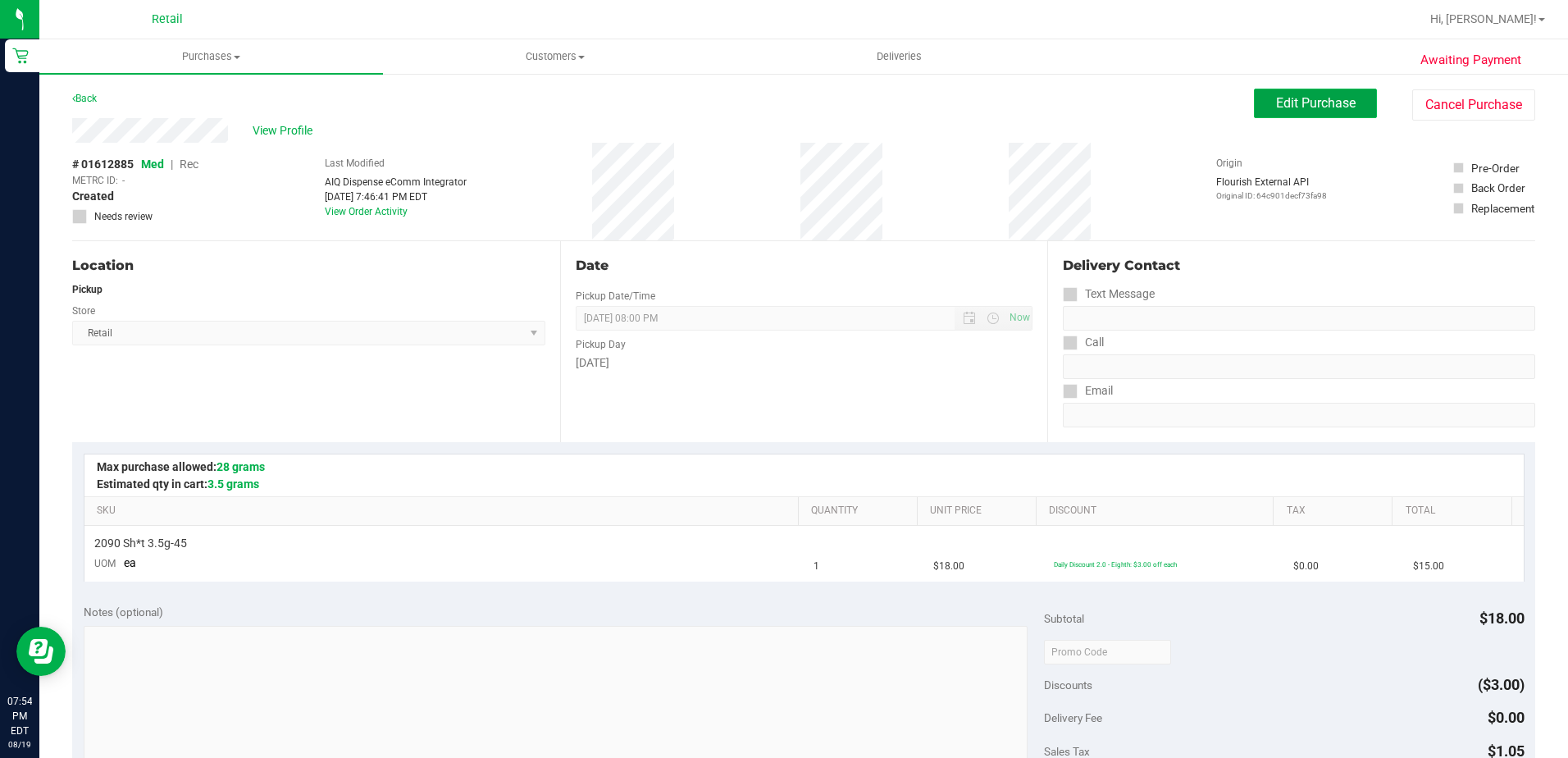
click at [1254, 108] on button "Edit Purchase" at bounding box center [1316, 103] width 123 height 30
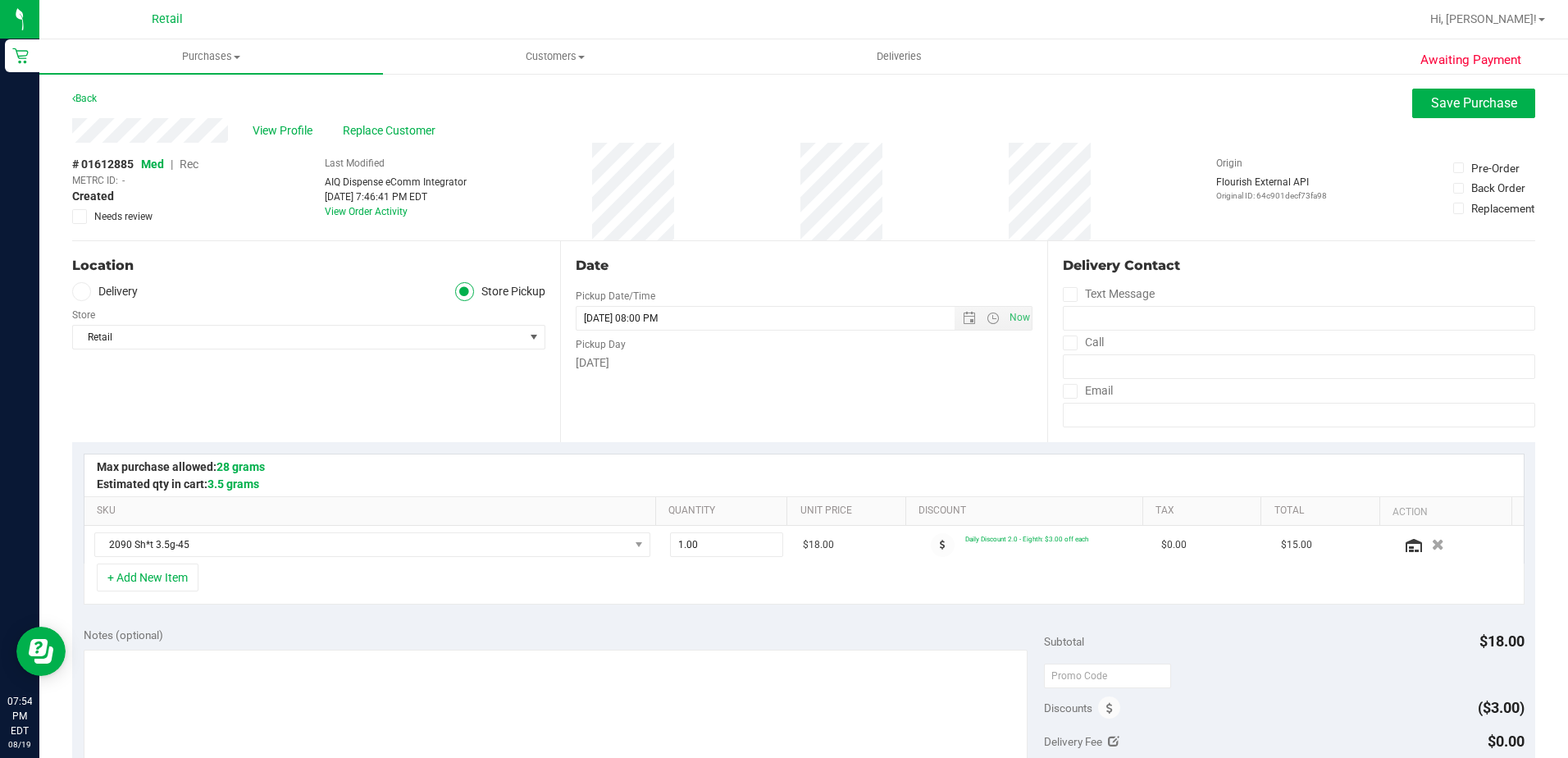
click at [192, 167] on span "Rec" at bounding box center [189, 165] width 19 height 14
click at [1497, 106] on span "Save Purchase" at bounding box center [1474, 103] width 86 height 15
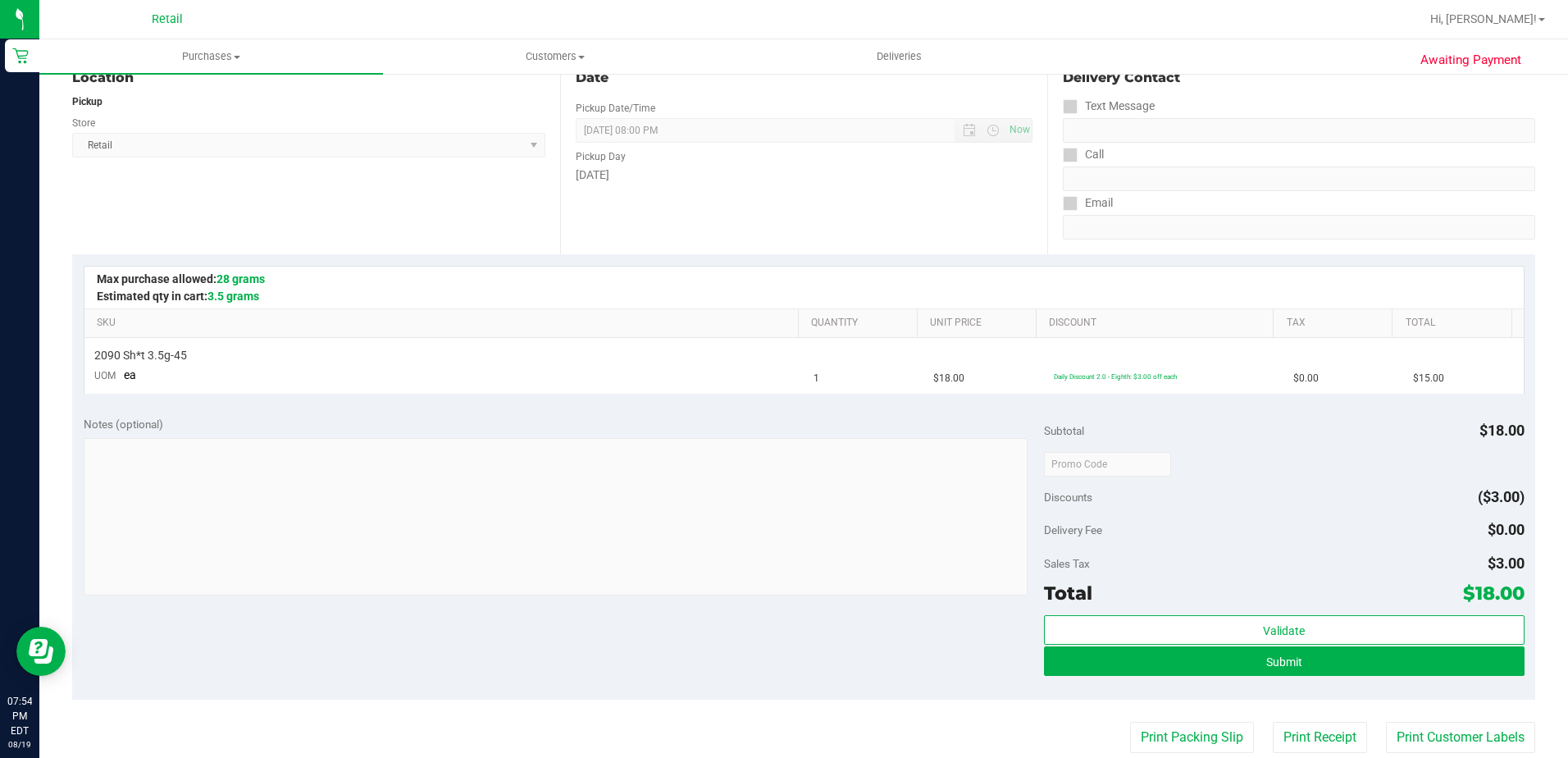
scroll to position [246, 0]
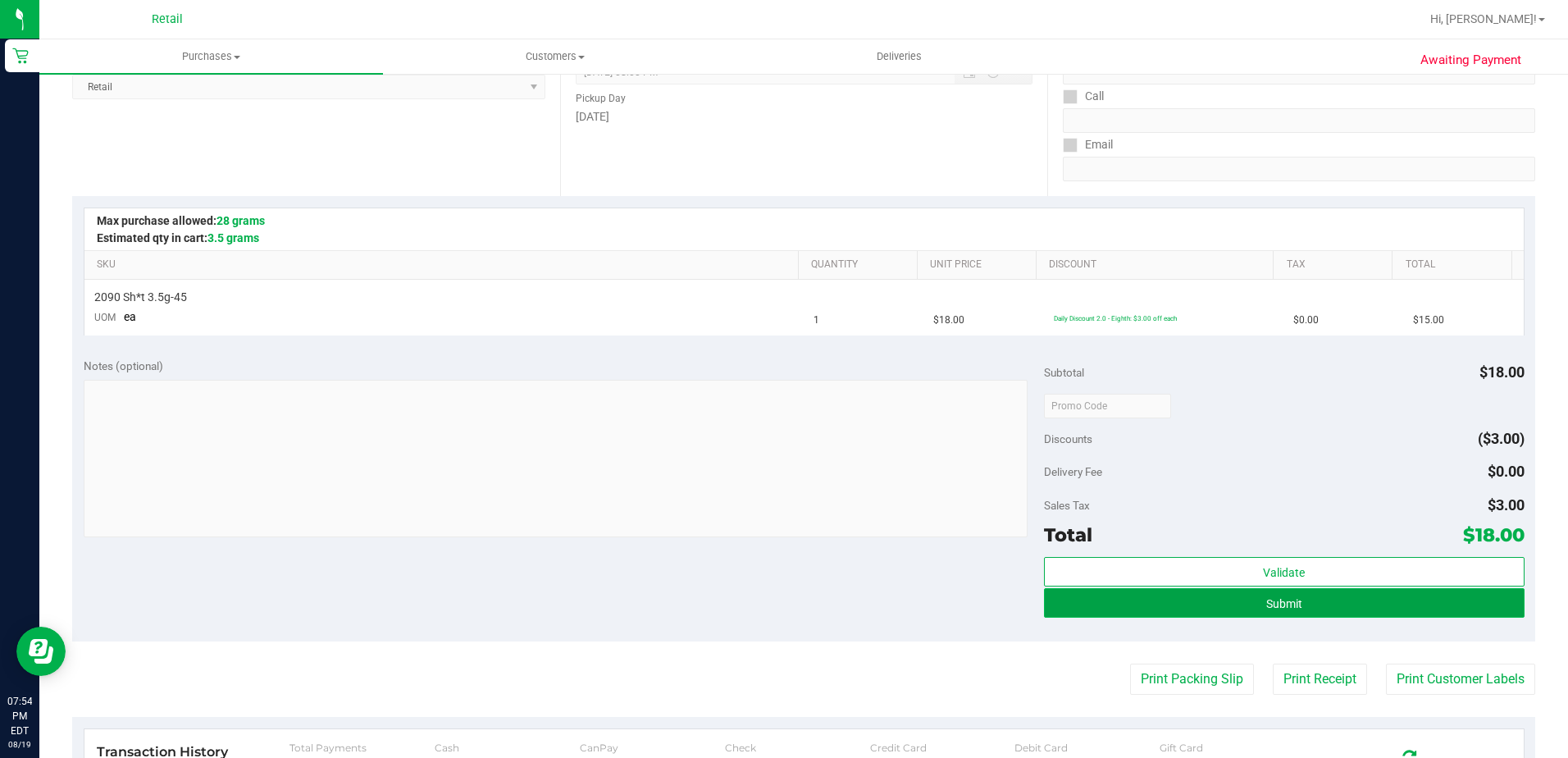
click at [1165, 614] on button "Submit" at bounding box center [1284, 603] width 481 height 30
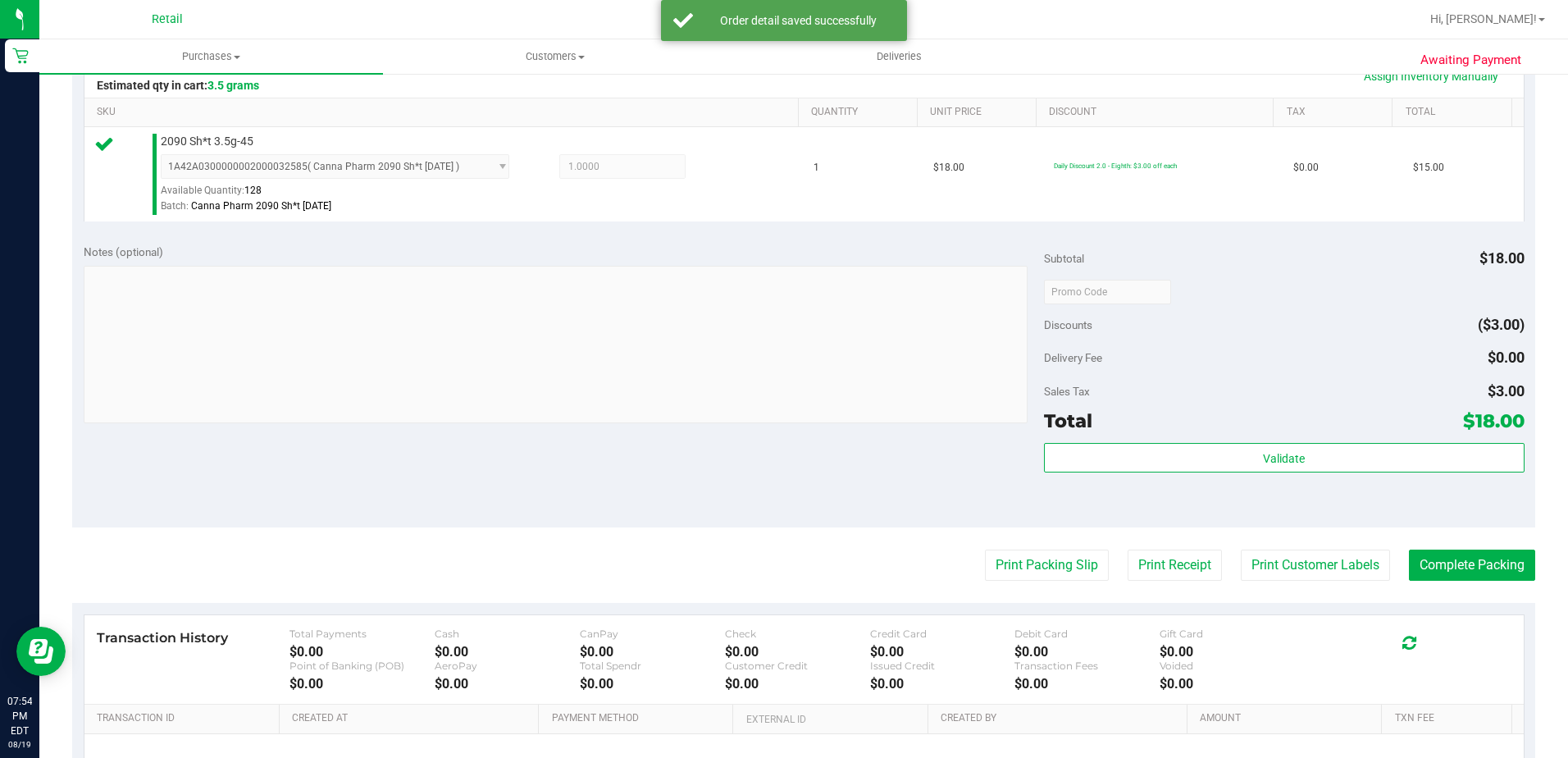
scroll to position [410, 0]
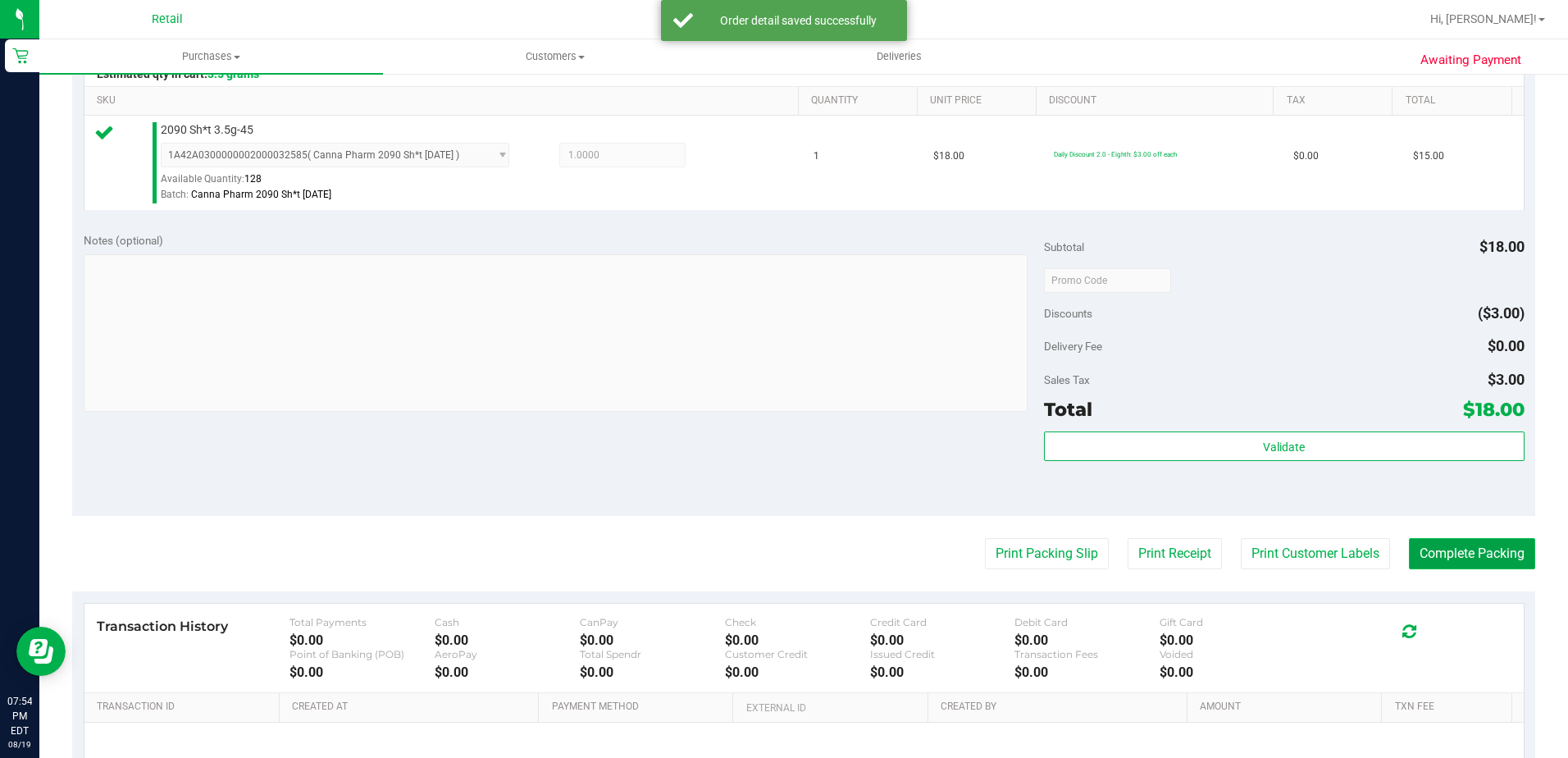
click at [1472, 553] on button "Complete Packing" at bounding box center [1473, 554] width 127 height 31
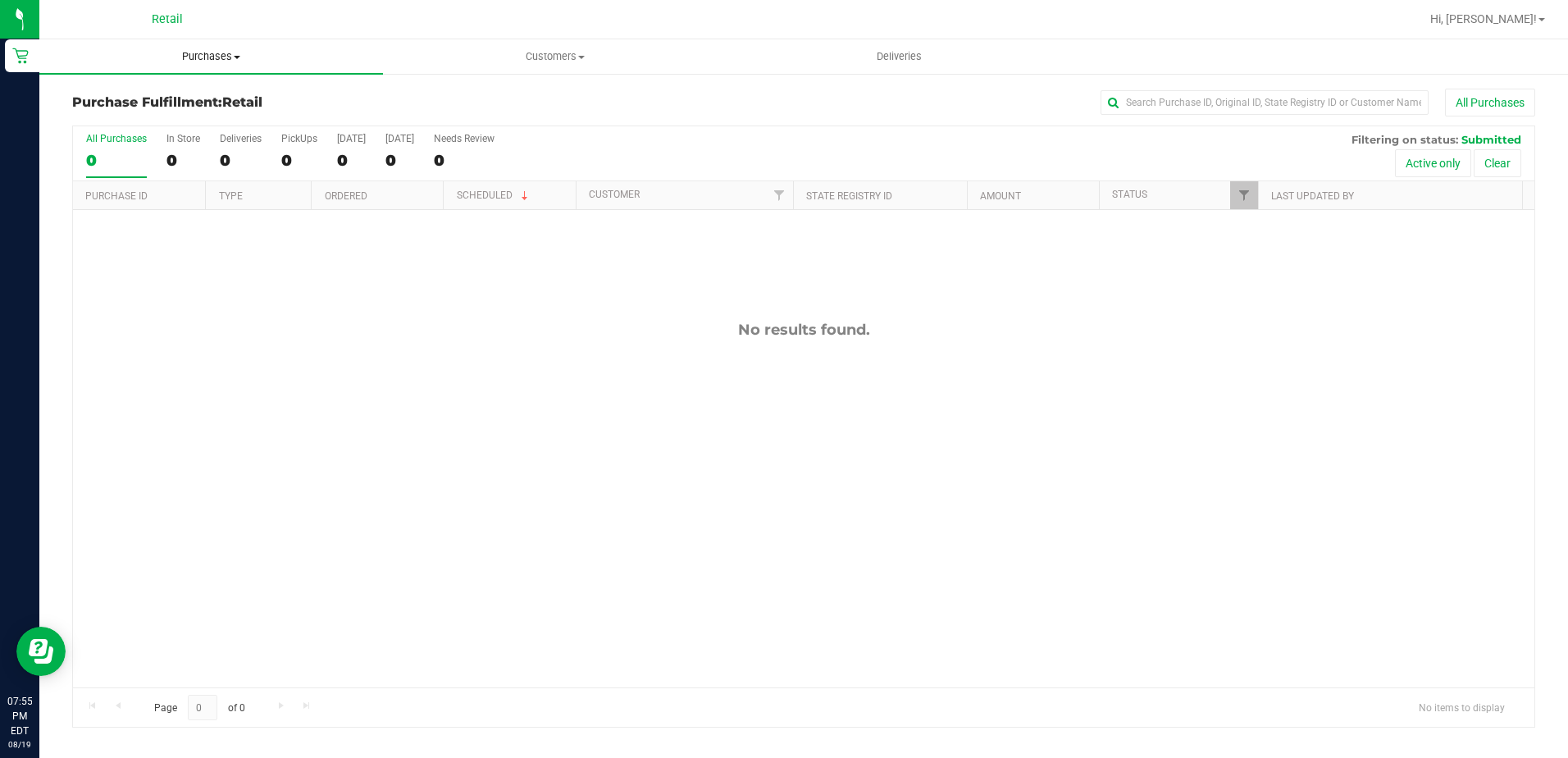
click at [191, 60] on span "Purchases" at bounding box center [211, 56] width 343 height 14
click at [184, 103] on span "Summary of purchases" at bounding box center [123, 99] width 168 height 14
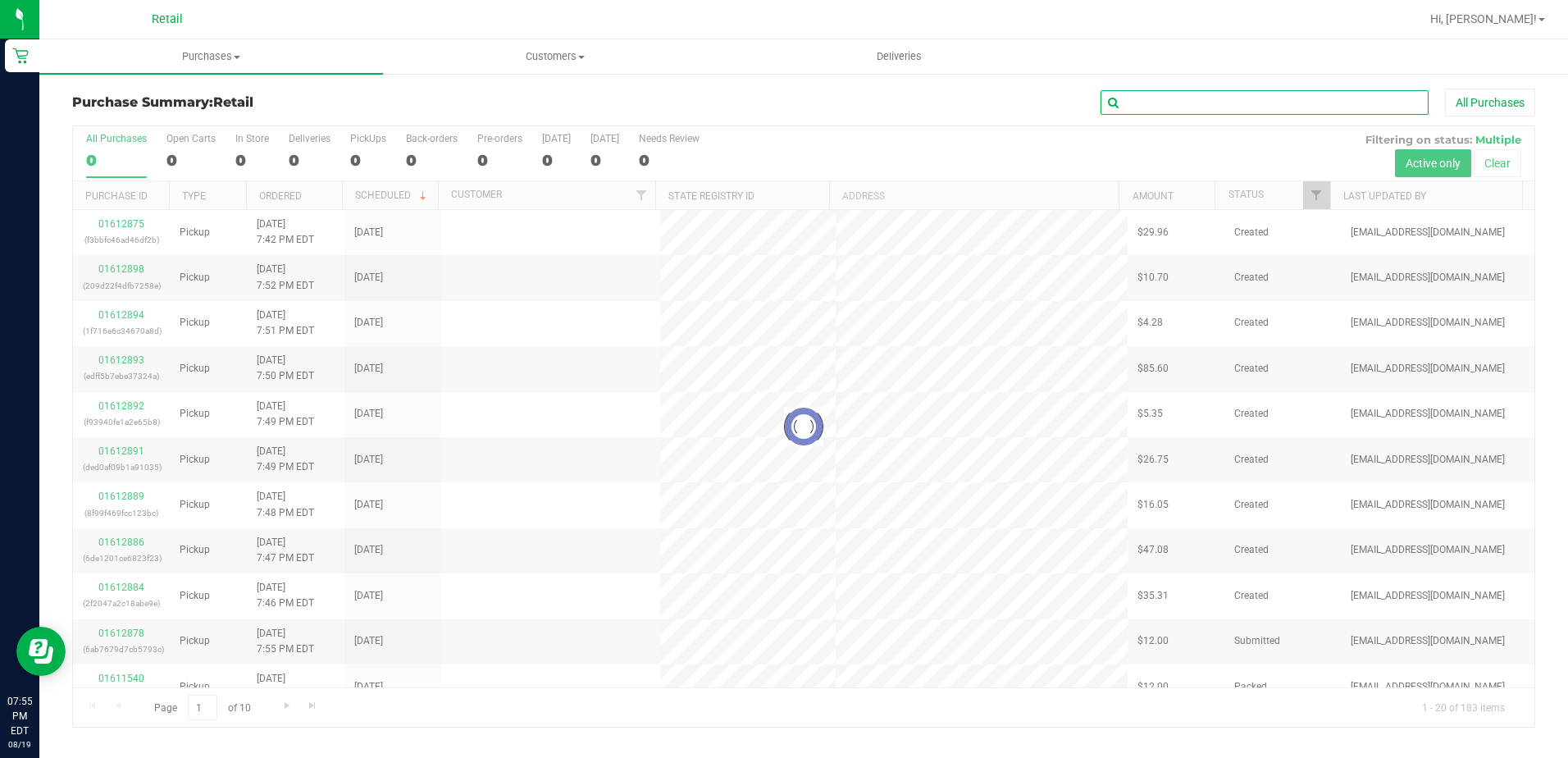
click at [1148, 97] on input "text" at bounding box center [1264, 102] width 328 height 24
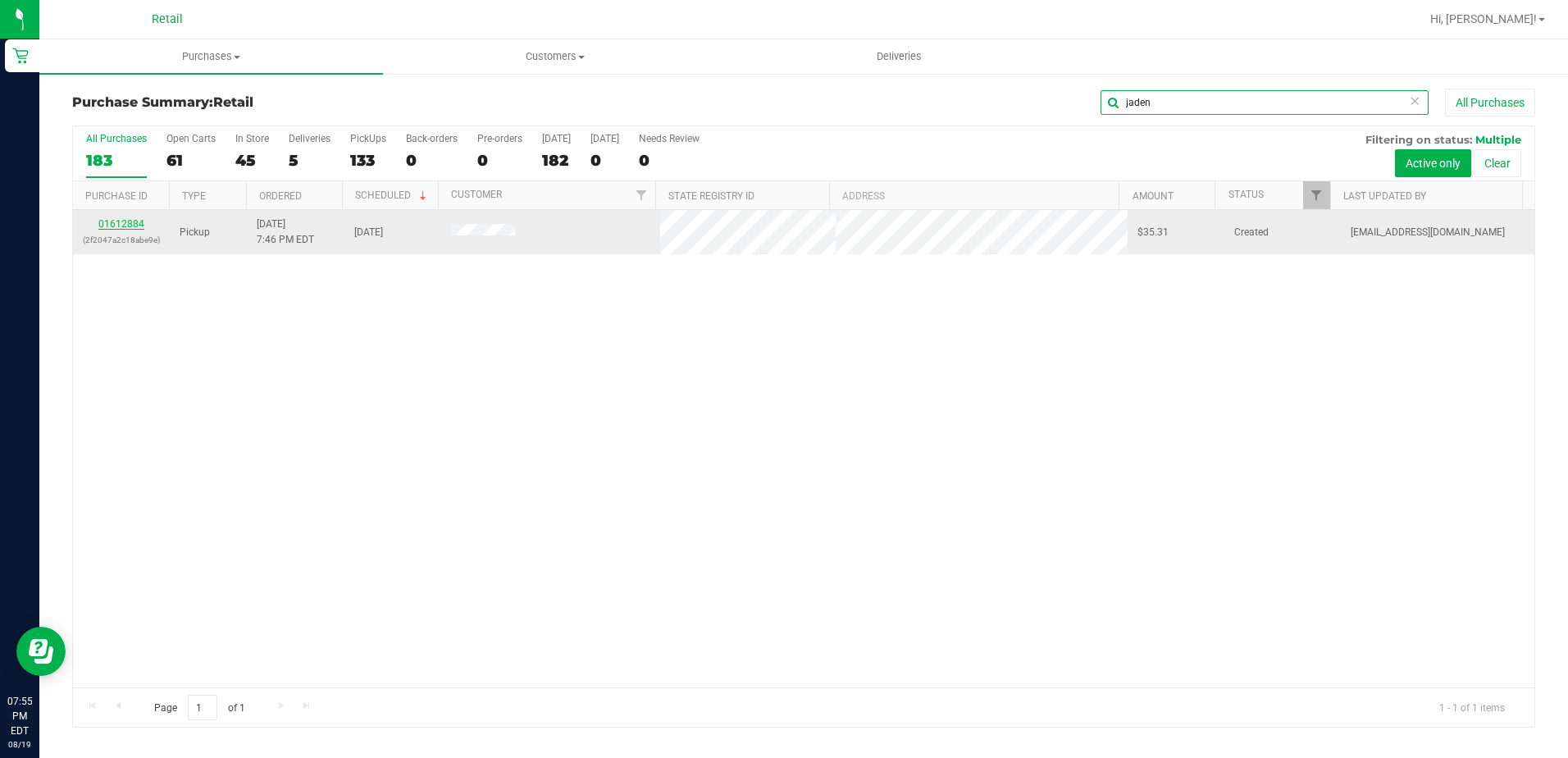
type input "jaden"
click at [114, 229] on link "01612884" at bounding box center [122, 225] width 46 height 12
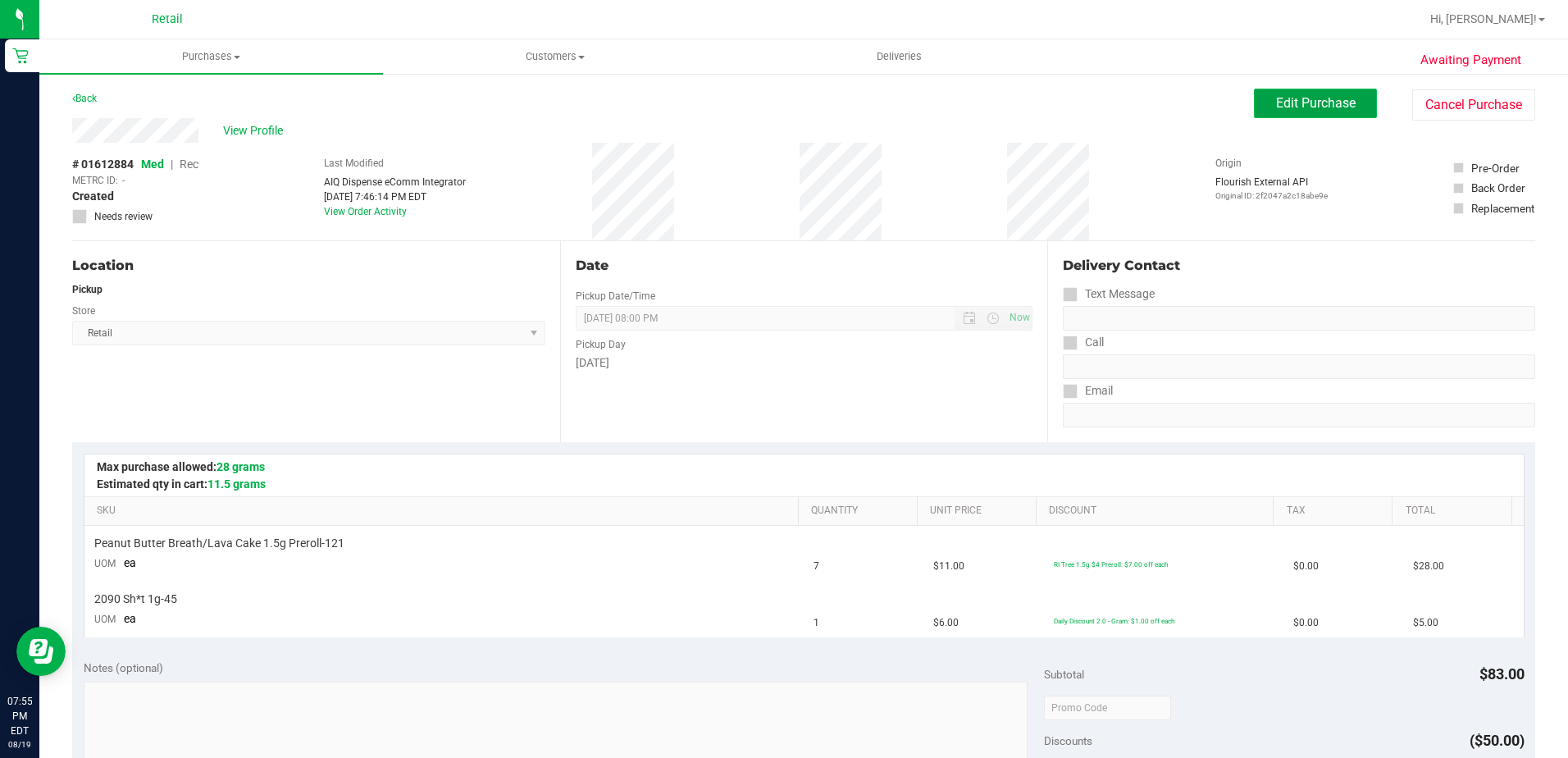
click at [1335, 108] on span "Edit Purchase" at bounding box center [1316, 103] width 79 height 15
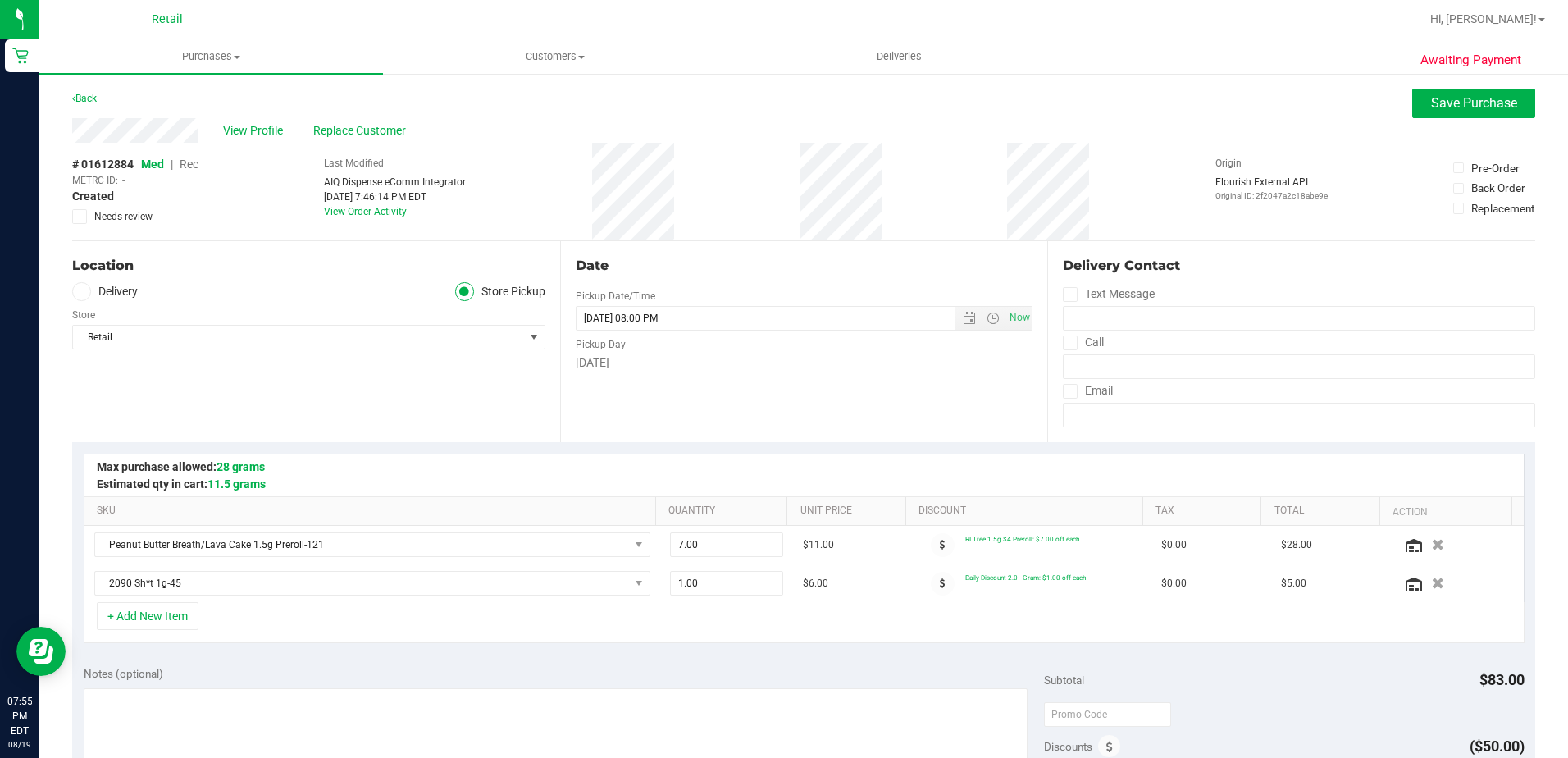
click at [191, 162] on span "Rec" at bounding box center [189, 165] width 19 height 14
click at [1481, 103] on span "Save Purchase" at bounding box center [1474, 103] width 86 height 15
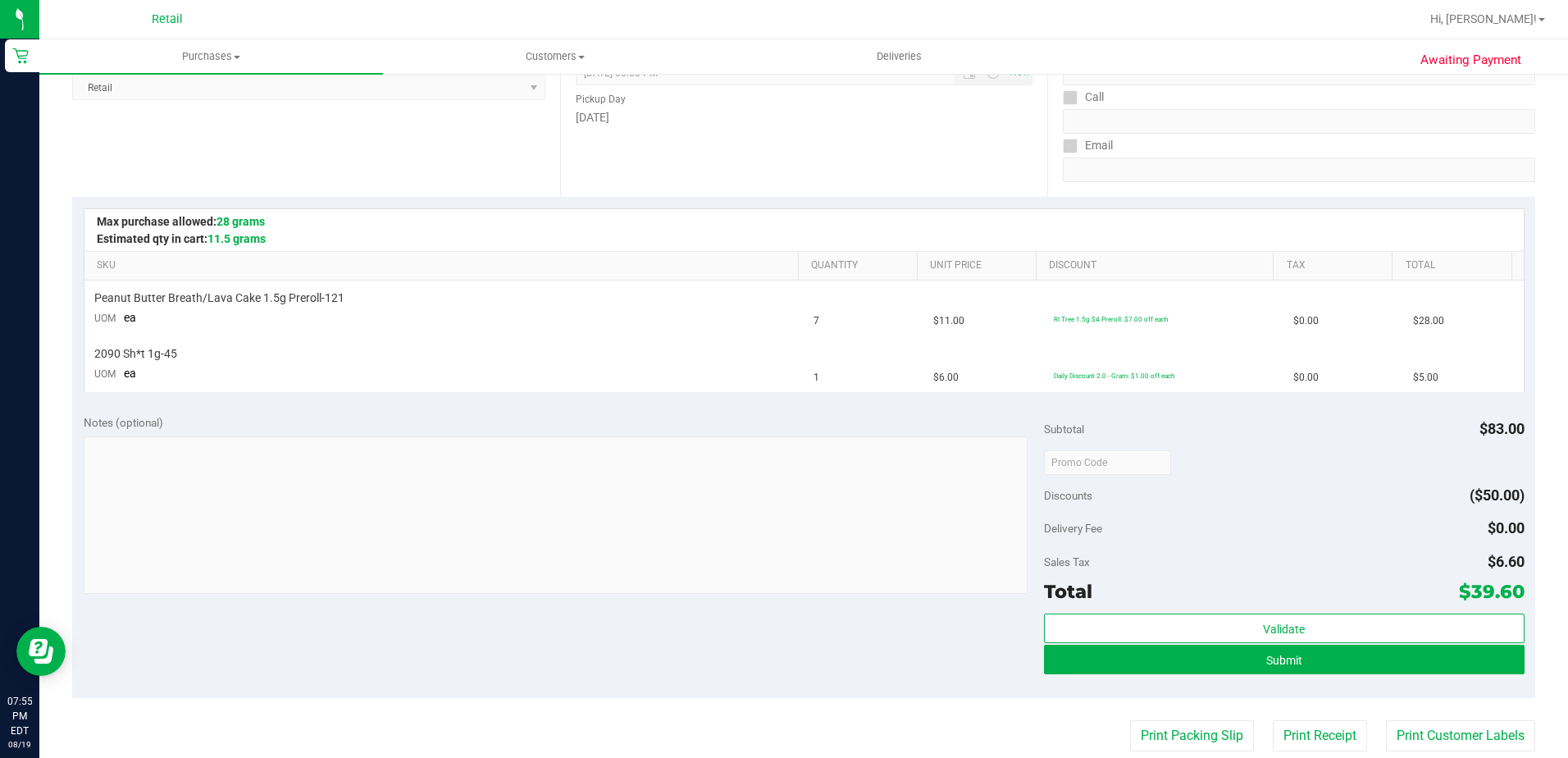
scroll to position [246, 0]
click at [1063, 647] on button "Submit" at bounding box center [1284, 658] width 481 height 30
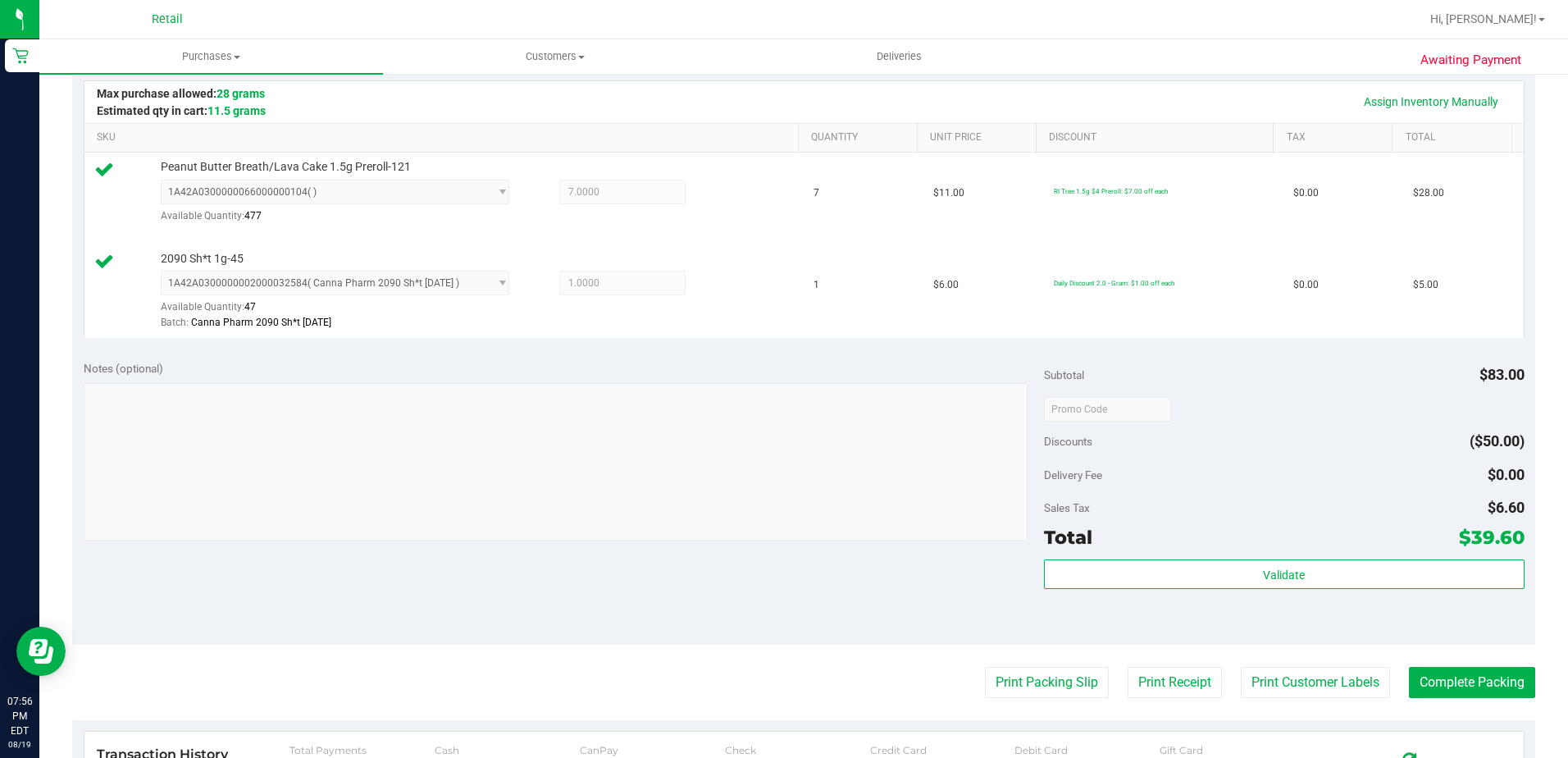
scroll to position [410, 0]
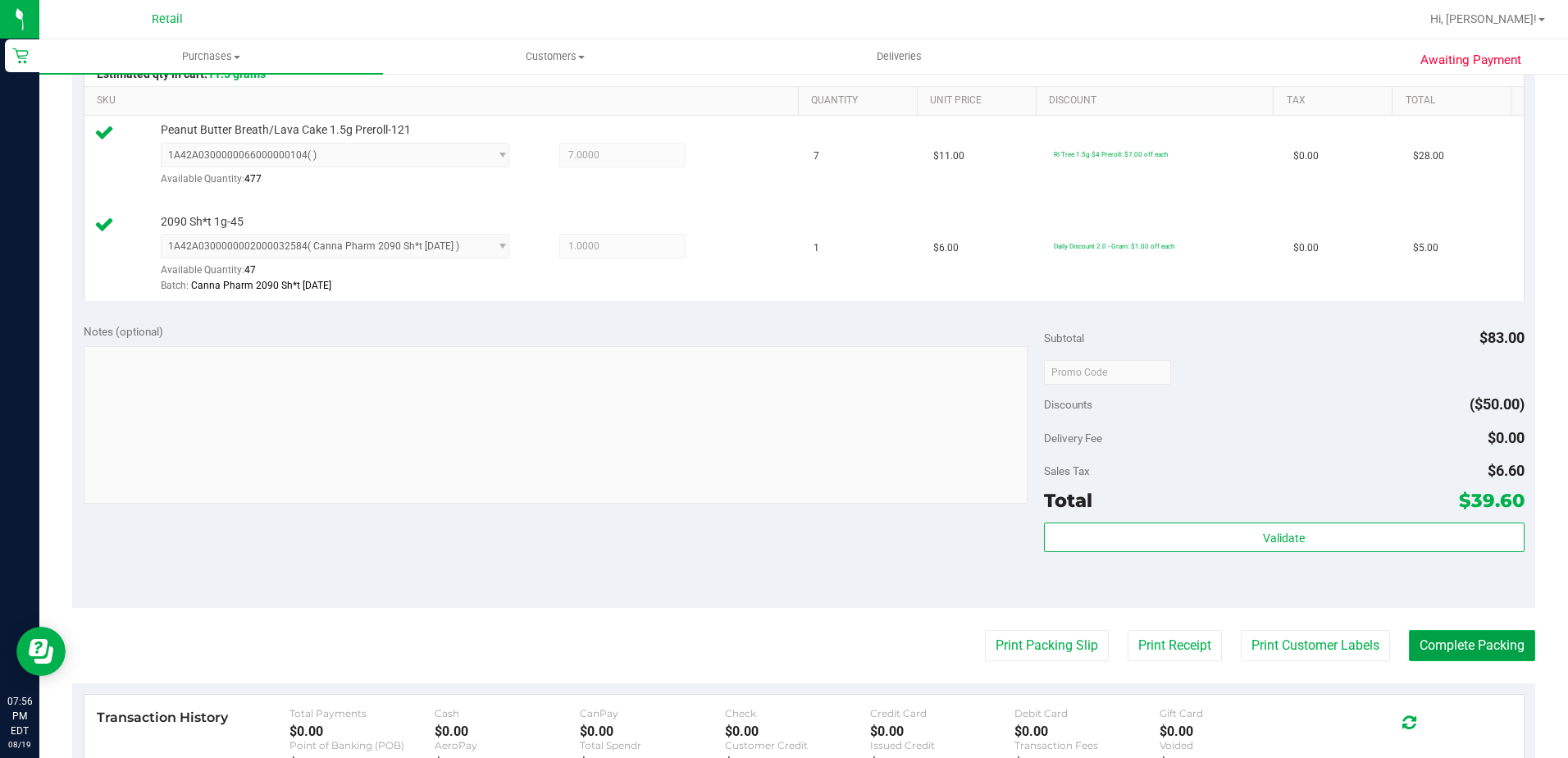
click at [1468, 657] on button "Complete Packing" at bounding box center [1473, 645] width 127 height 31
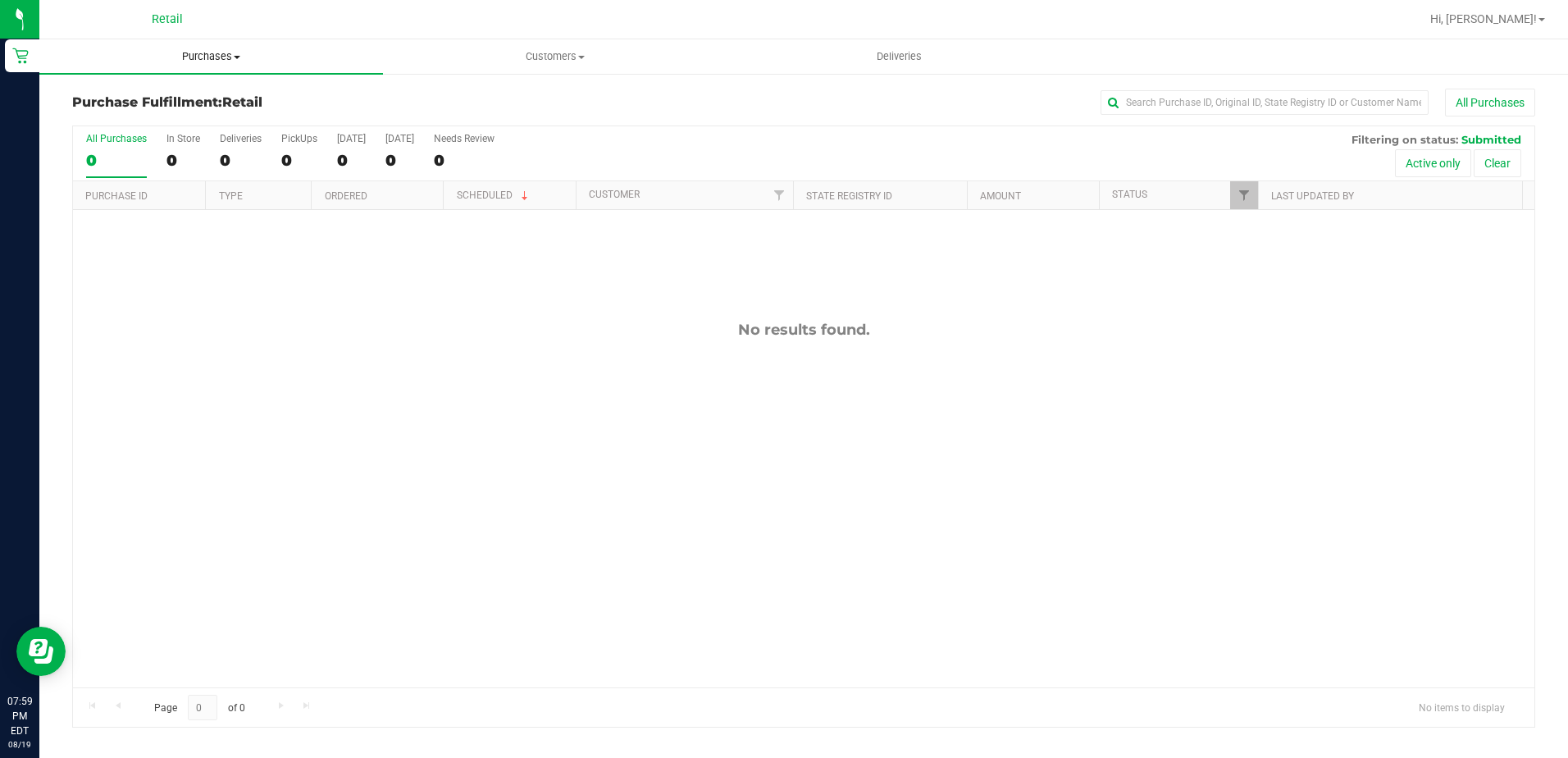
click at [176, 56] on span "Purchases" at bounding box center [211, 56] width 343 height 14
click at [178, 108] on li "Summary of purchases" at bounding box center [211, 99] width 343 height 19
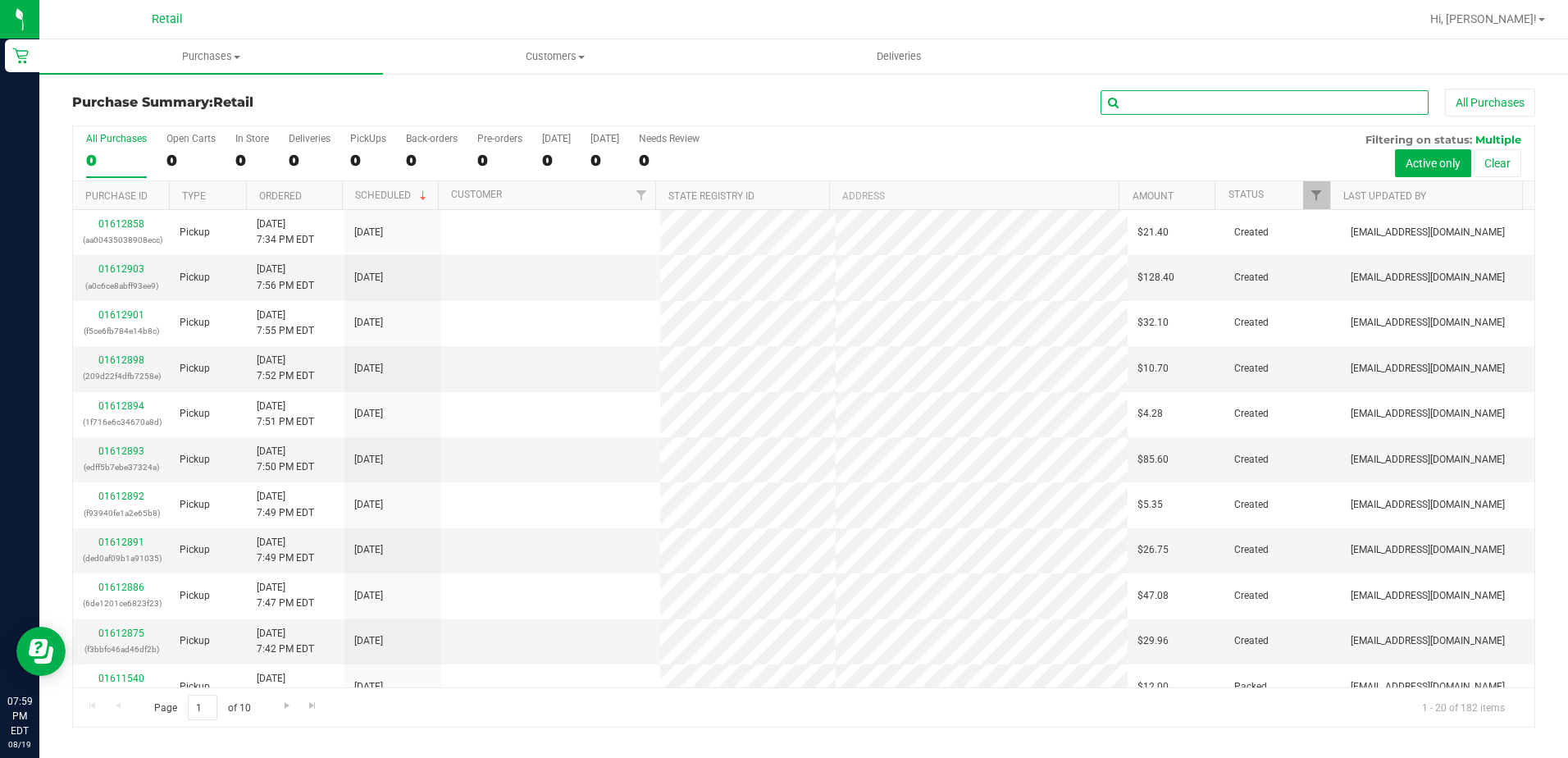
click at [1257, 95] on input "text" at bounding box center [1264, 102] width 328 height 24
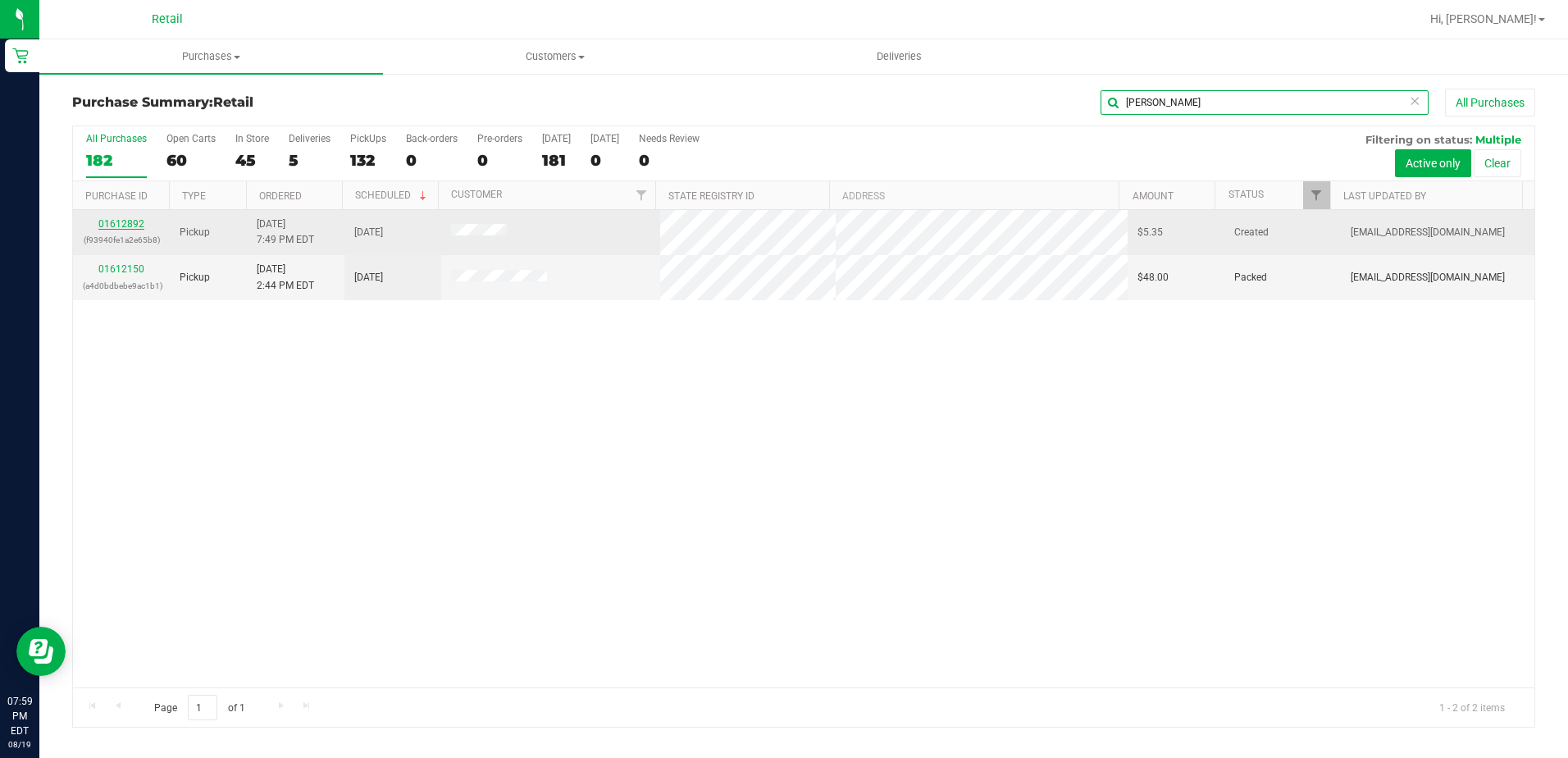
type input "[PERSON_NAME]"
click at [113, 222] on link "01612892" at bounding box center [122, 225] width 46 height 12
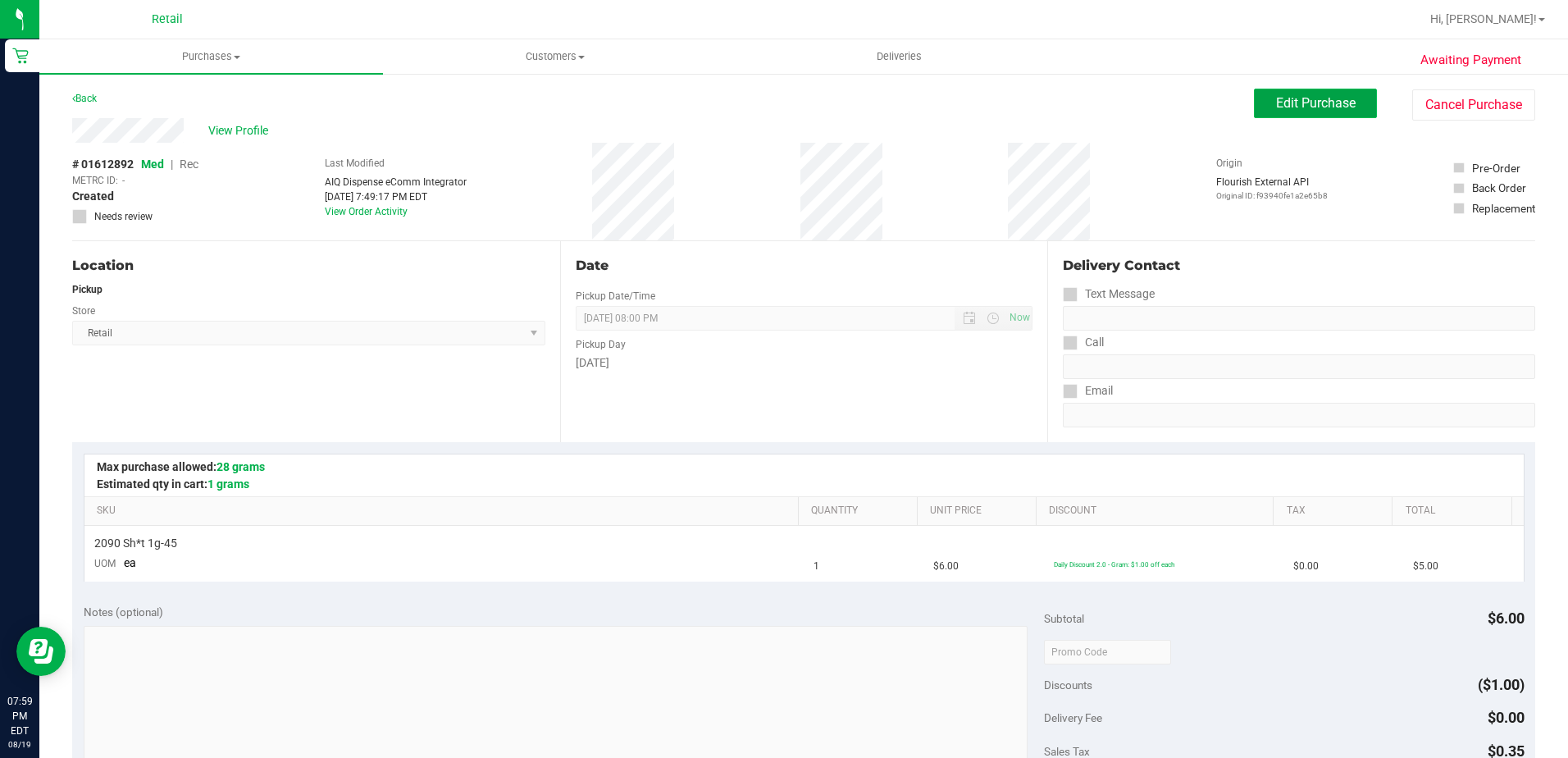
click at [1276, 102] on span "Edit Purchase" at bounding box center [1316, 103] width 79 height 15
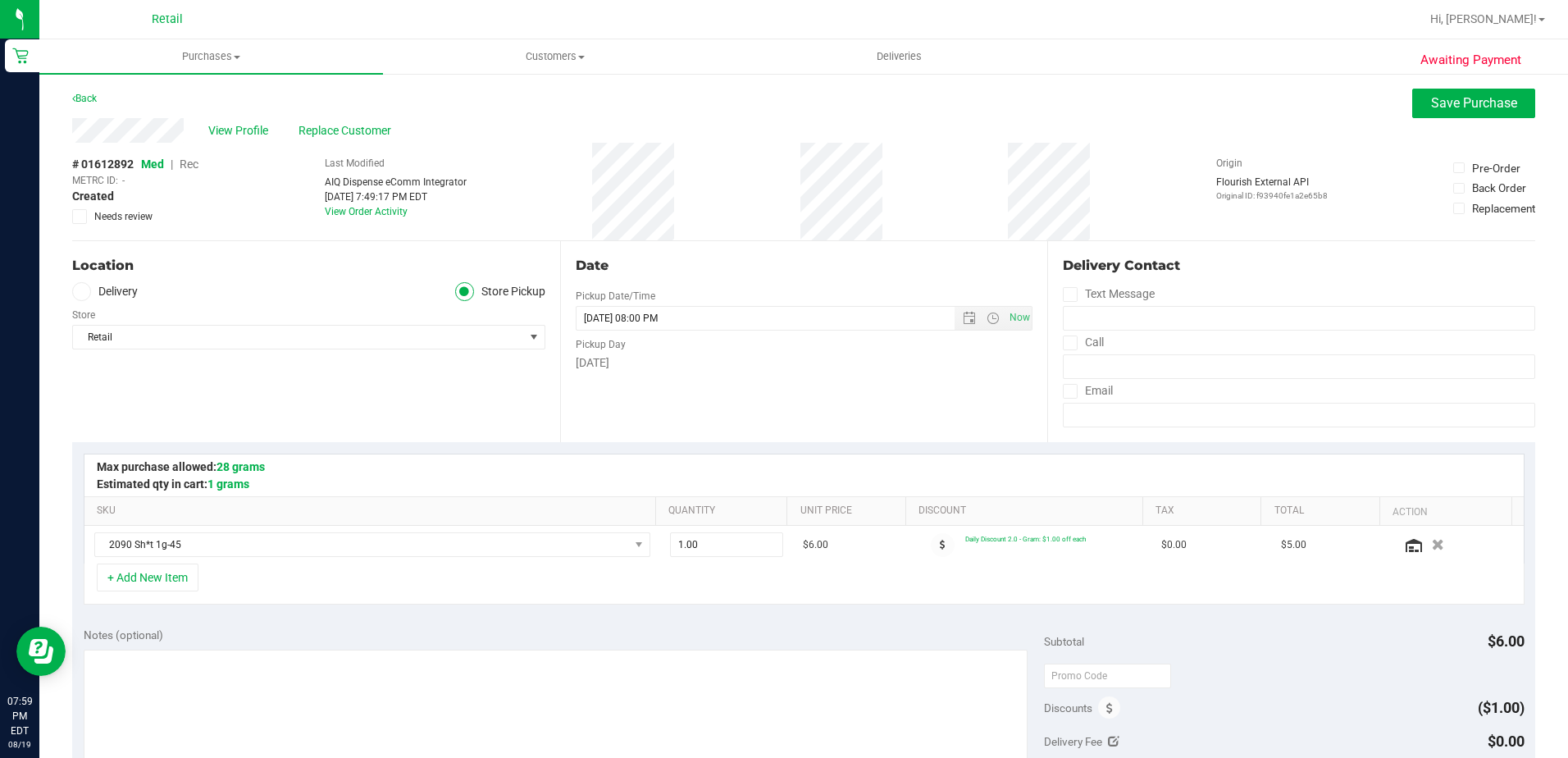
click at [181, 170] on span "Med | Rec" at bounding box center [170, 165] width 57 height 14
click at [192, 168] on span "Rec" at bounding box center [189, 165] width 19 height 14
click at [1414, 113] on button "Save Purchase" at bounding box center [1474, 103] width 123 height 30
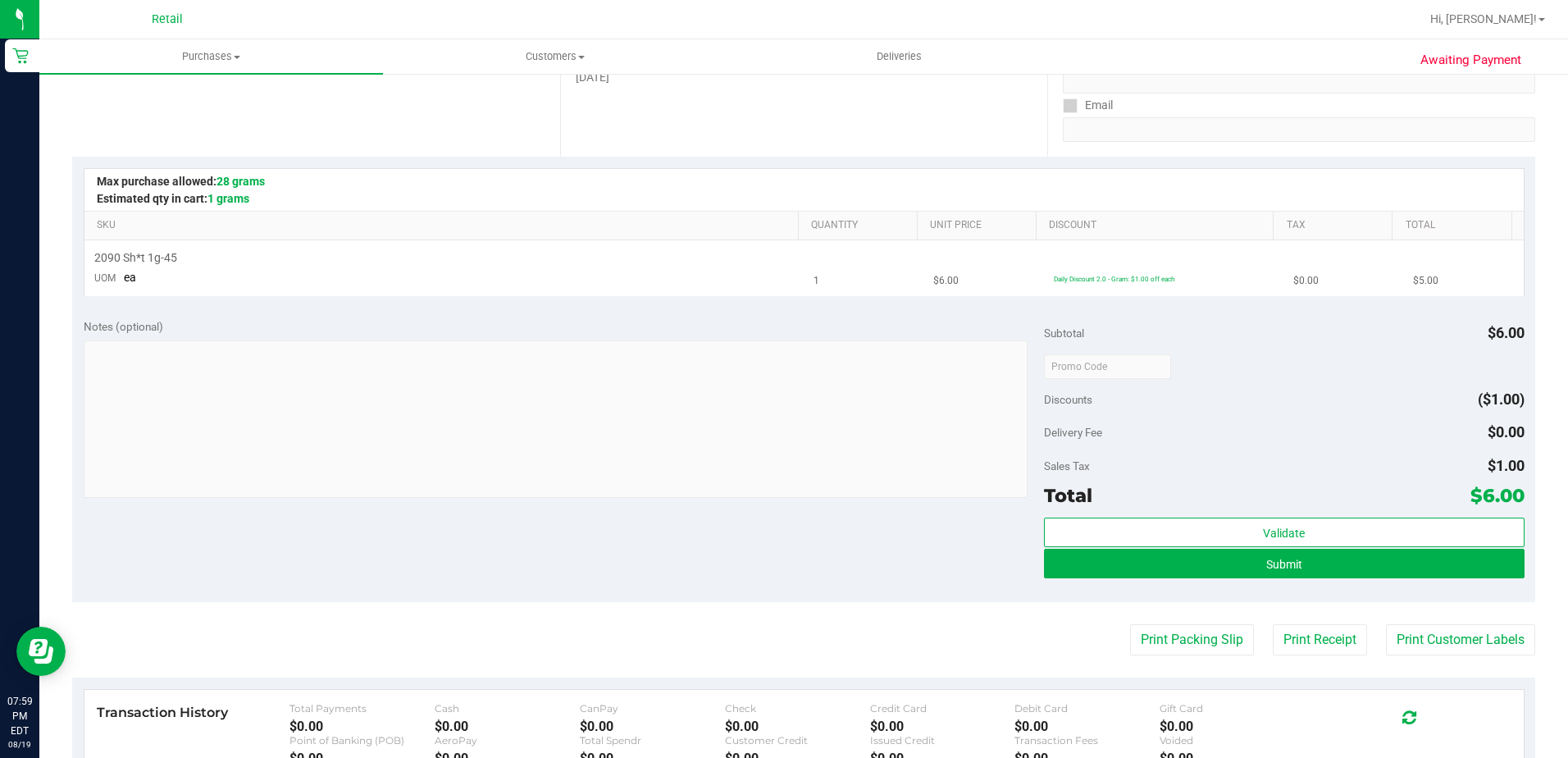
scroll to position [328, 0]
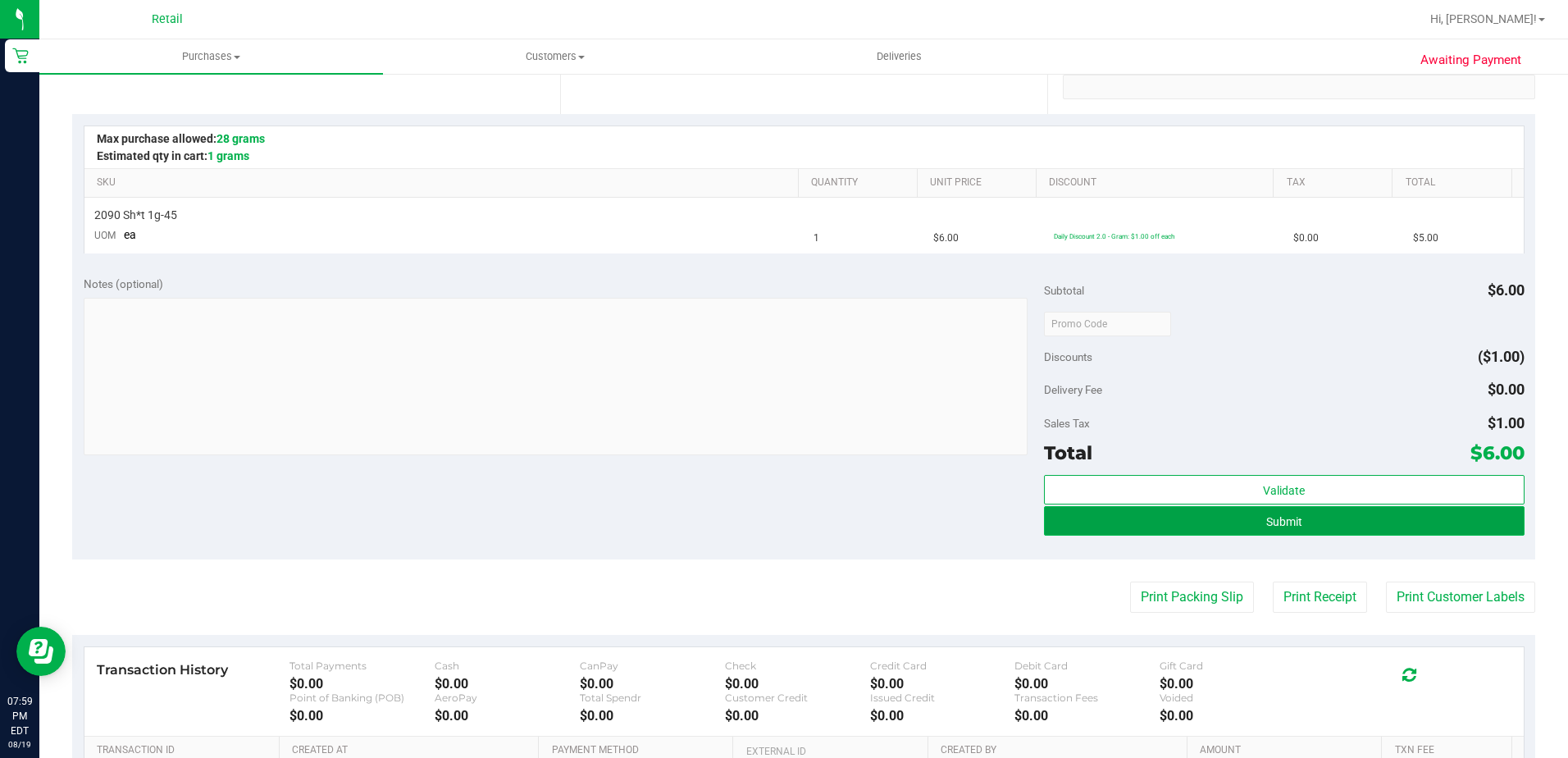
click at [1102, 529] on button "Submit" at bounding box center [1284, 521] width 481 height 30
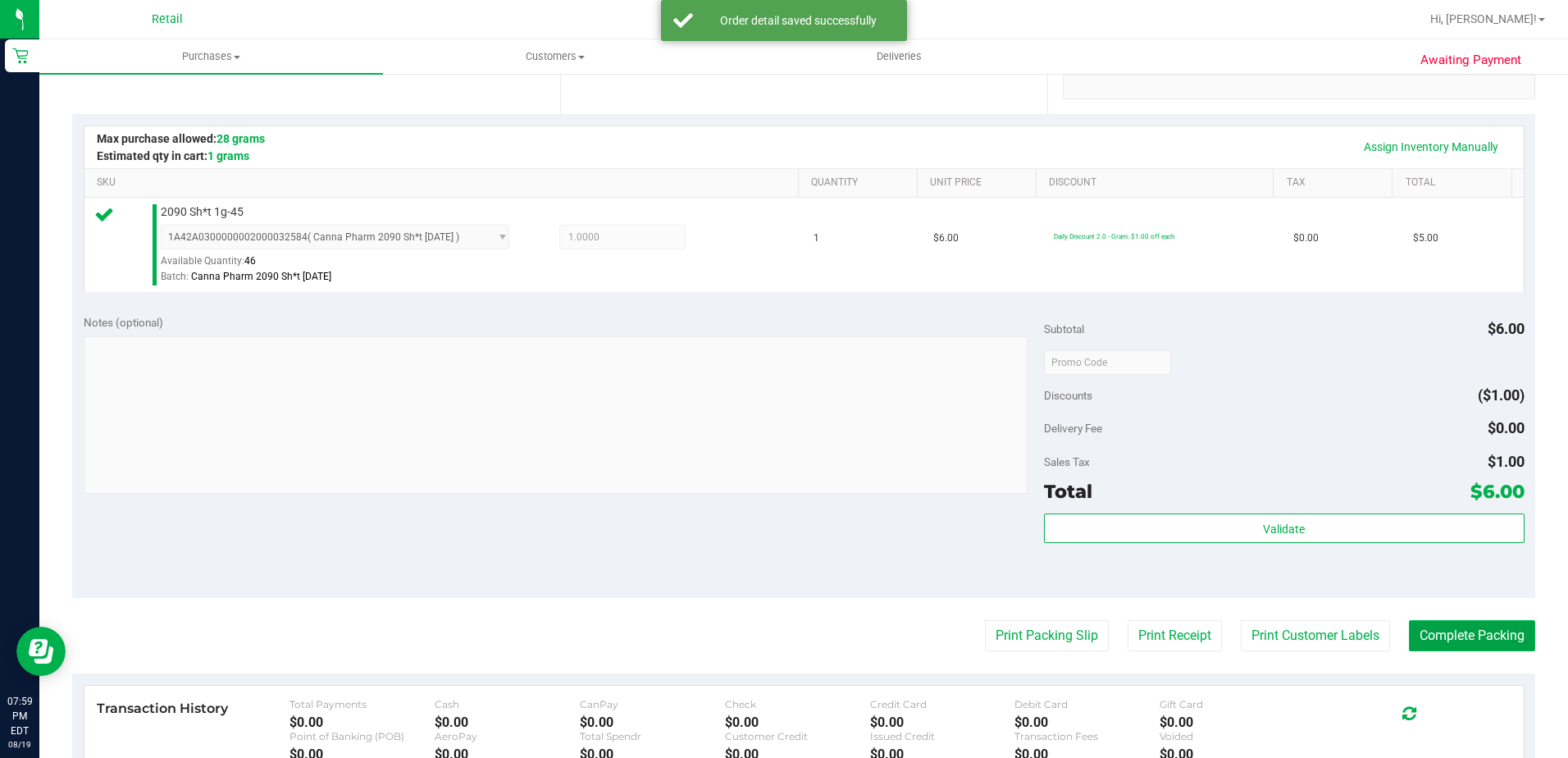
click at [1418, 638] on button "Complete Packing" at bounding box center [1473, 636] width 127 height 31
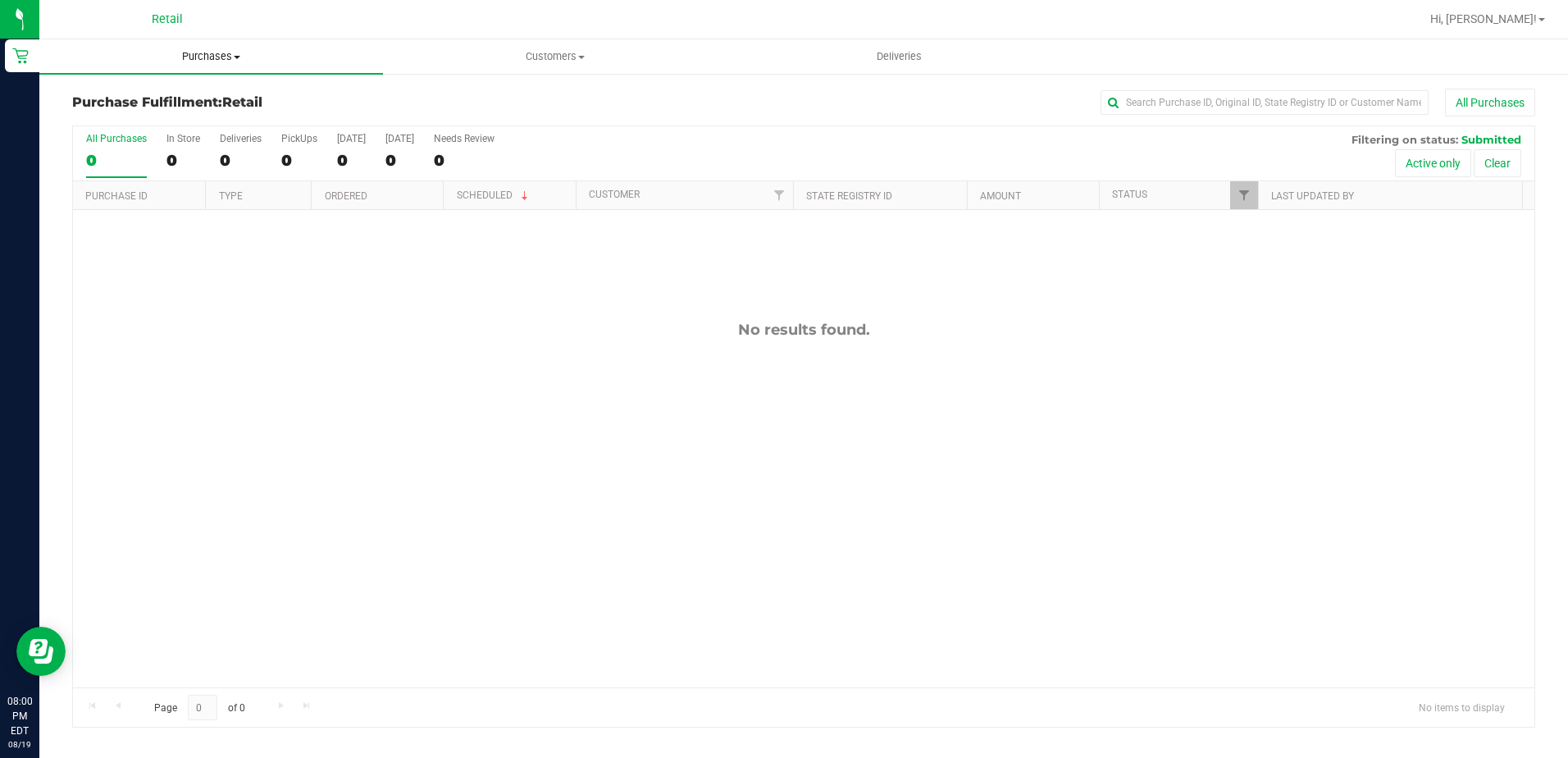
click at [172, 45] on uib-tab-heading "Purchases Summary of purchases Fulfillment All purchases" at bounding box center [211, 57] width 343 height 35
click at [170, 90] on li "Summary of purchases" at bounding box center [211, 99] width 343 height 19
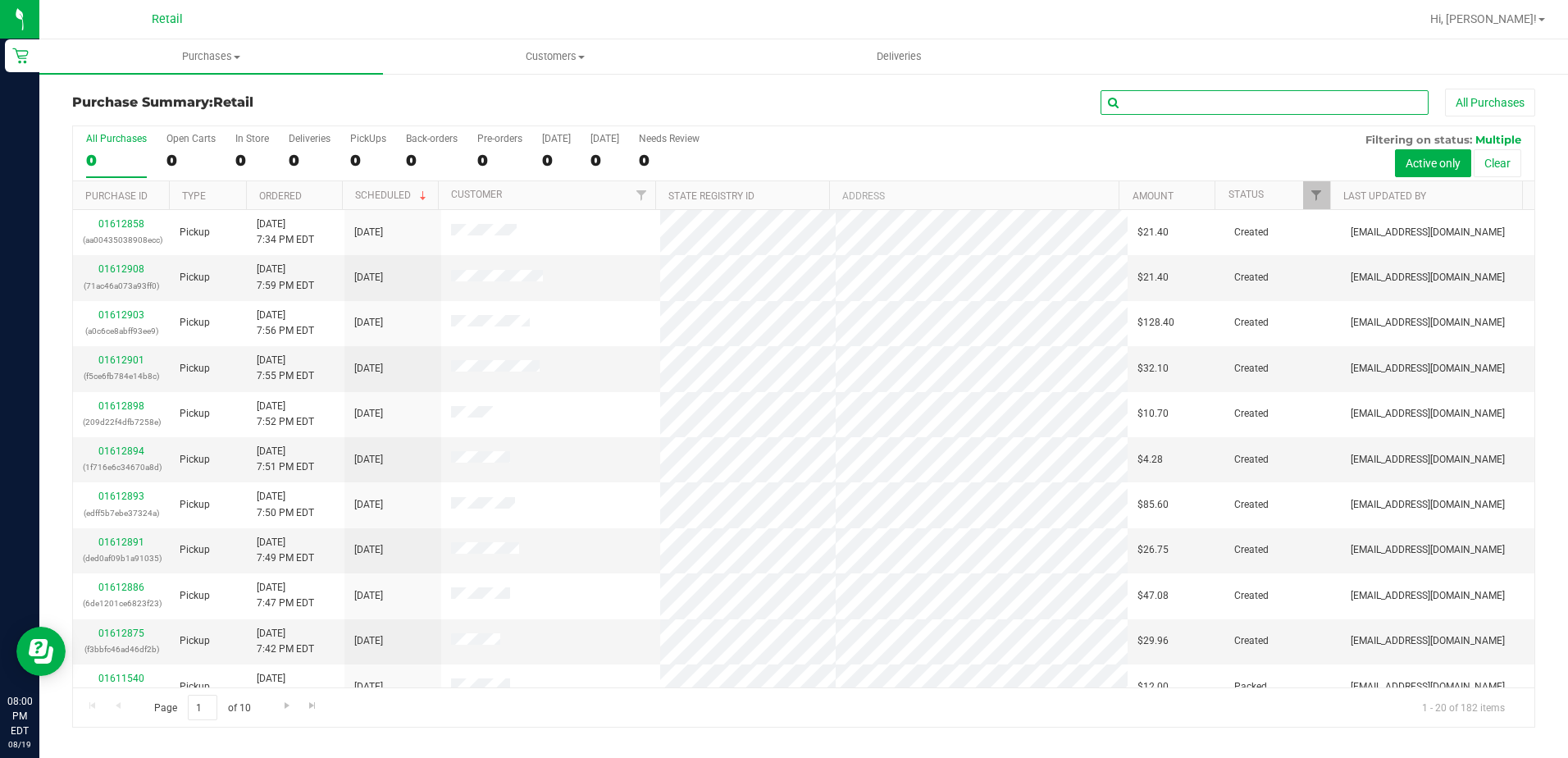
click at [1260, 109] on input "text" at bounding box center [1264, 102] width 328 height 24
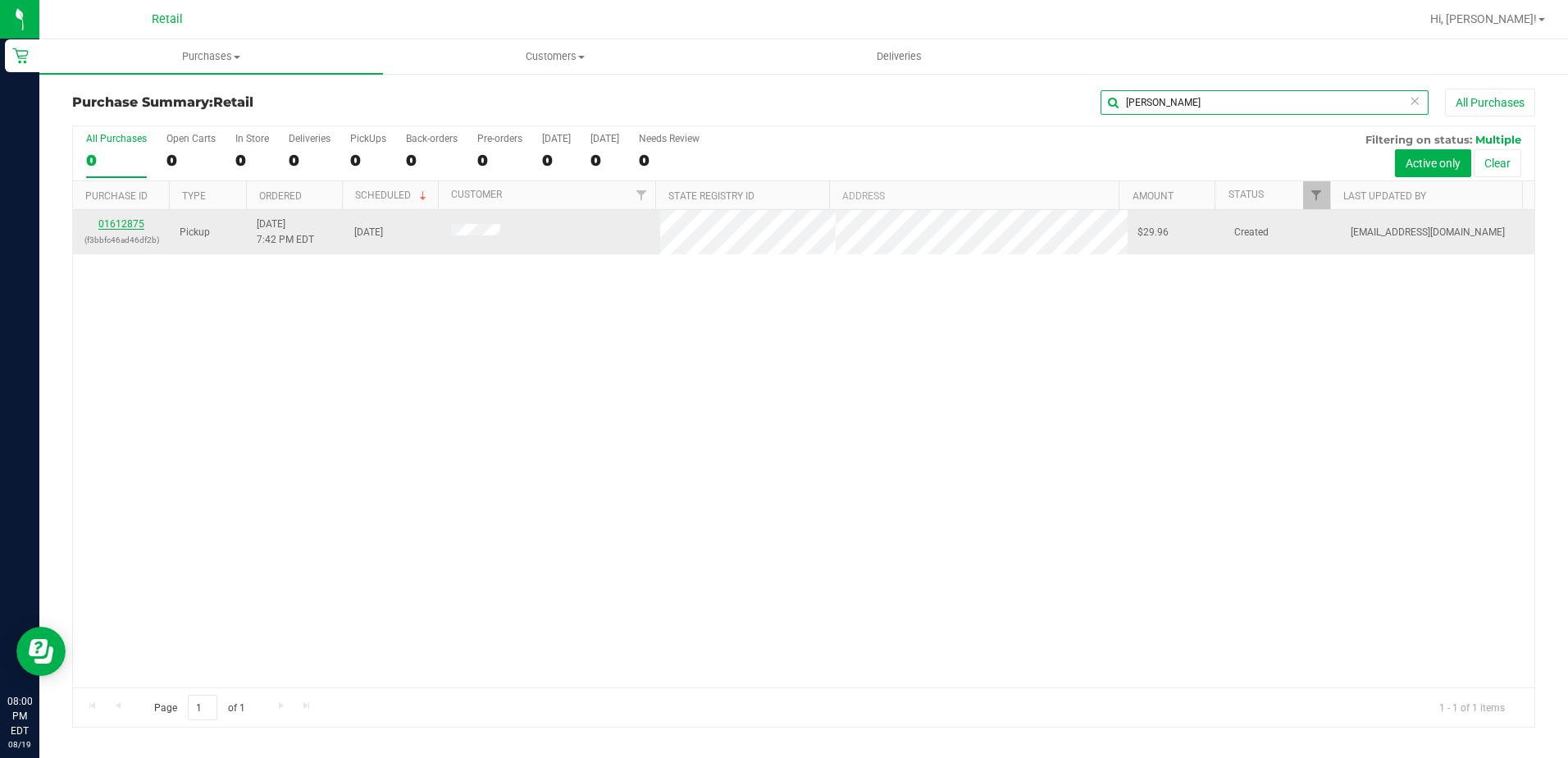
type input "[PERSON_NAME]"
click at [115, 226] on link "01612875" at bounding box center [122, 225] width 46 height 12
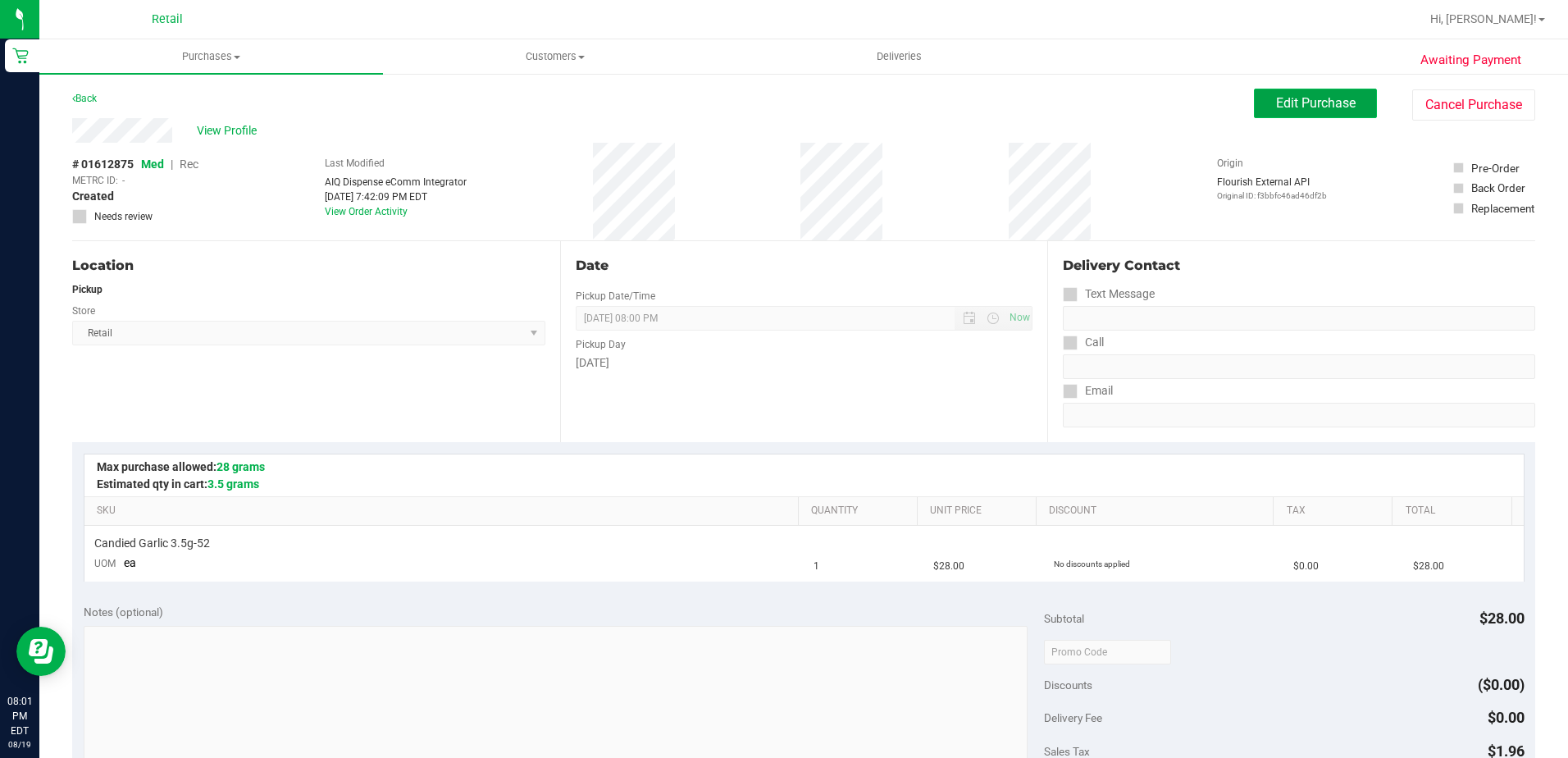
click at [1301, 115] on button "Edit Purchase" at bounding box center [1316, 103] width 123 height 30
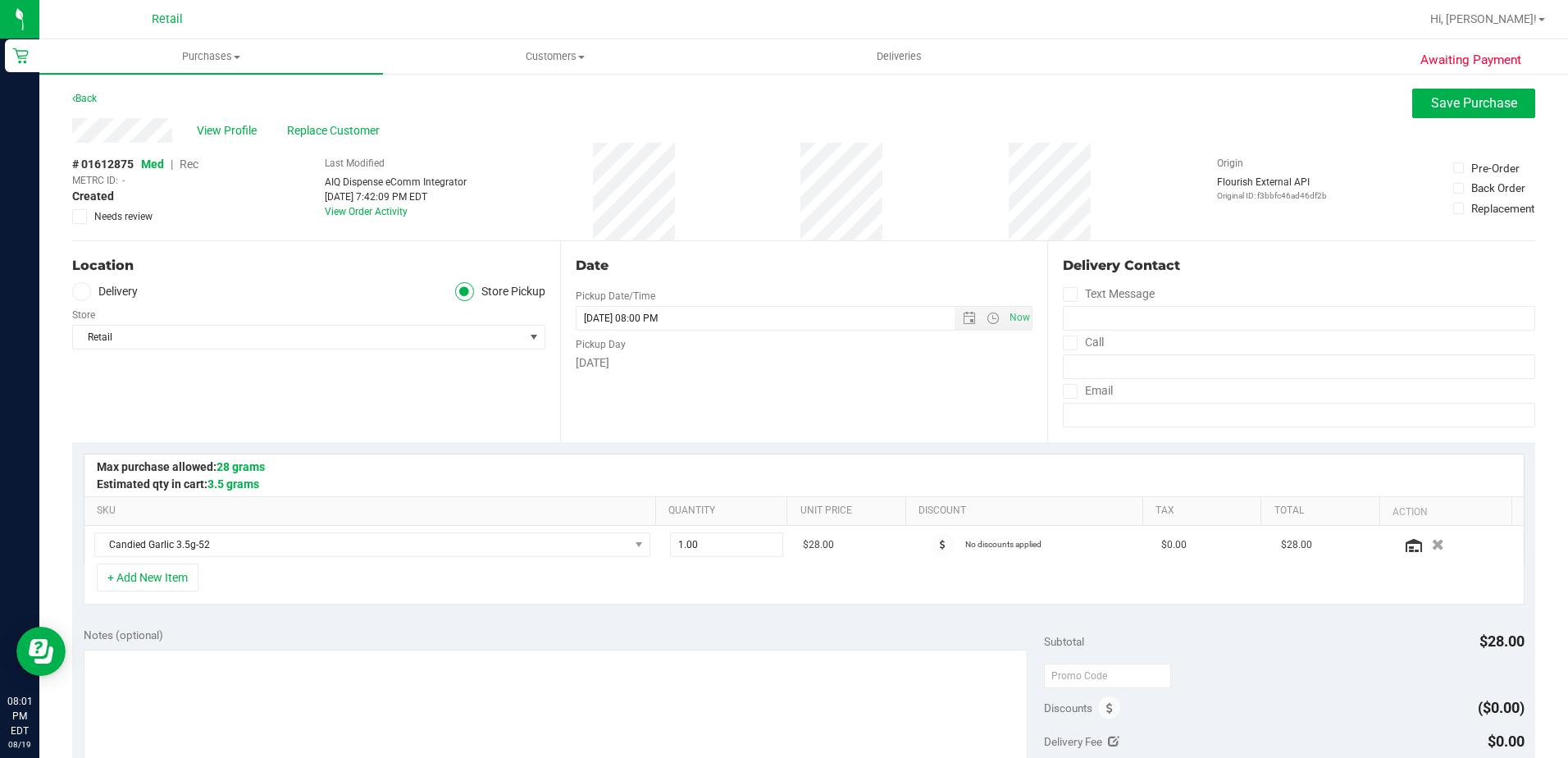
click at [191, 166] on span "Rec" at bounding box center [189, 165] width 19 height 14
click at [1411, 119] on div "View Profile Replace Customer" at bounding box center [804, 130] width 1463 height 24
click at [1419, 115] on button "Save Purchase" at bounding box center [1474, 103] width 123 height 30
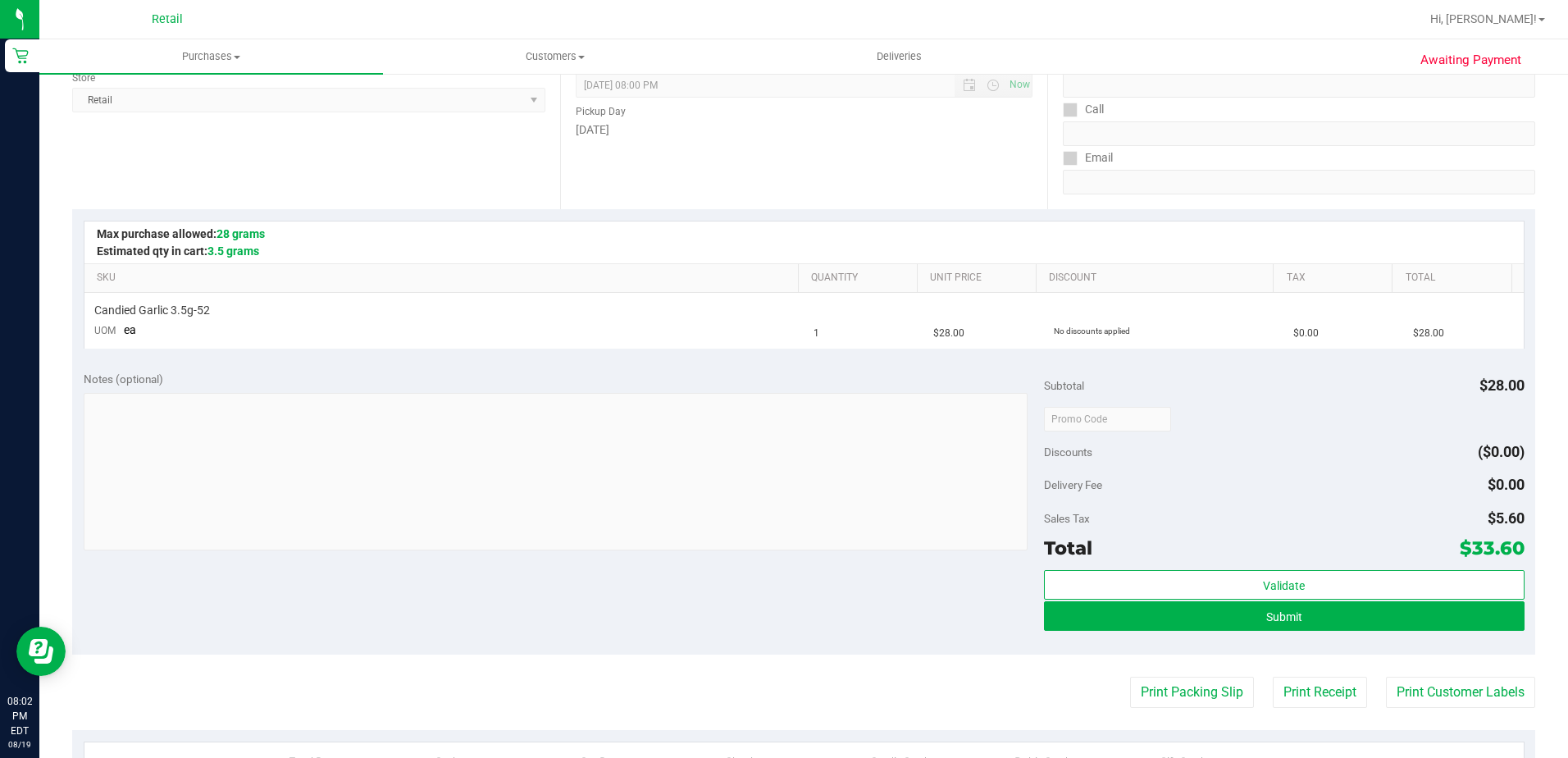
scroll to position [246, 0]
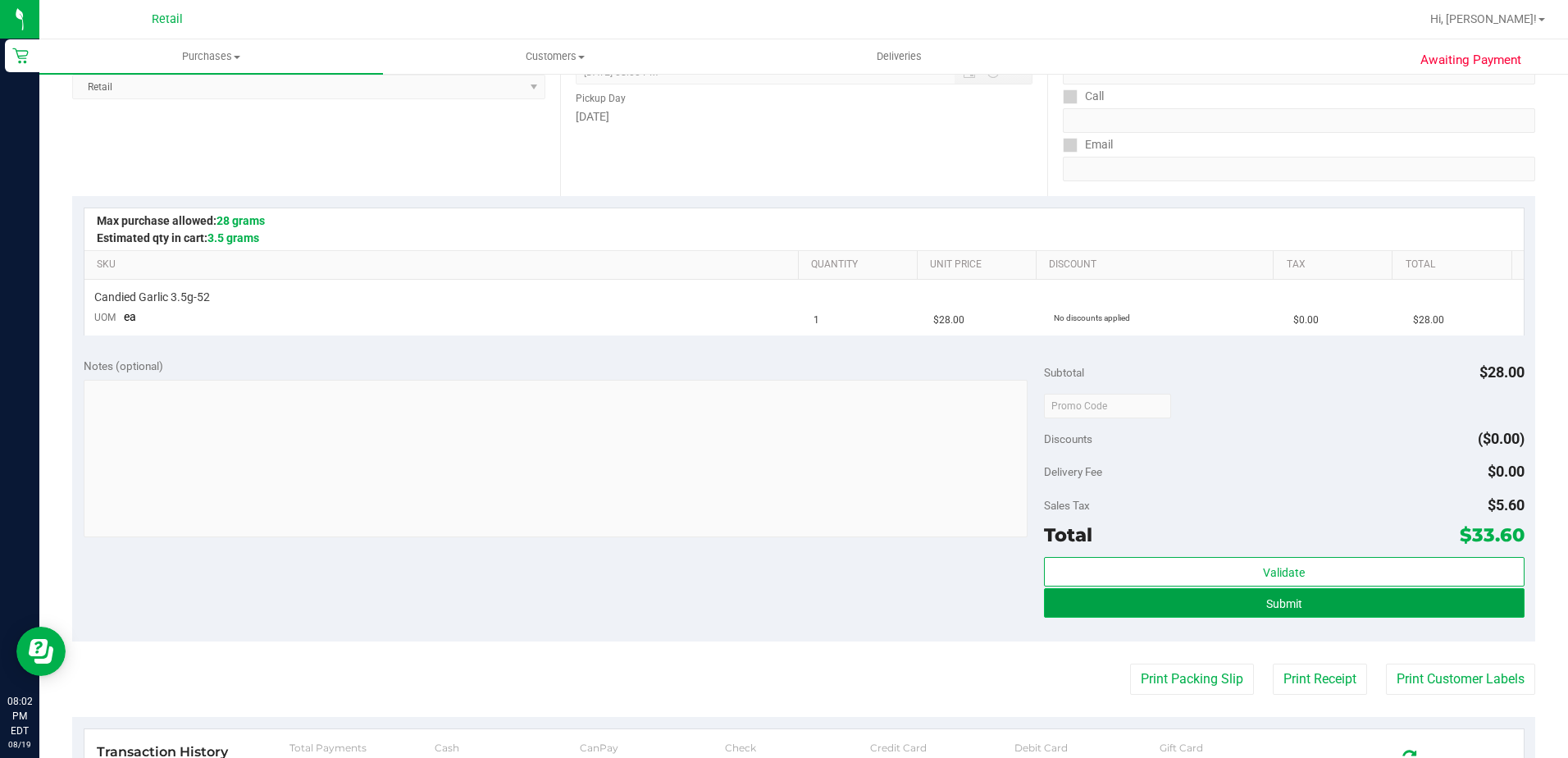
click at [1097, 613] on button "Submit" at bounding box center [1284, 603] width 481 height 30
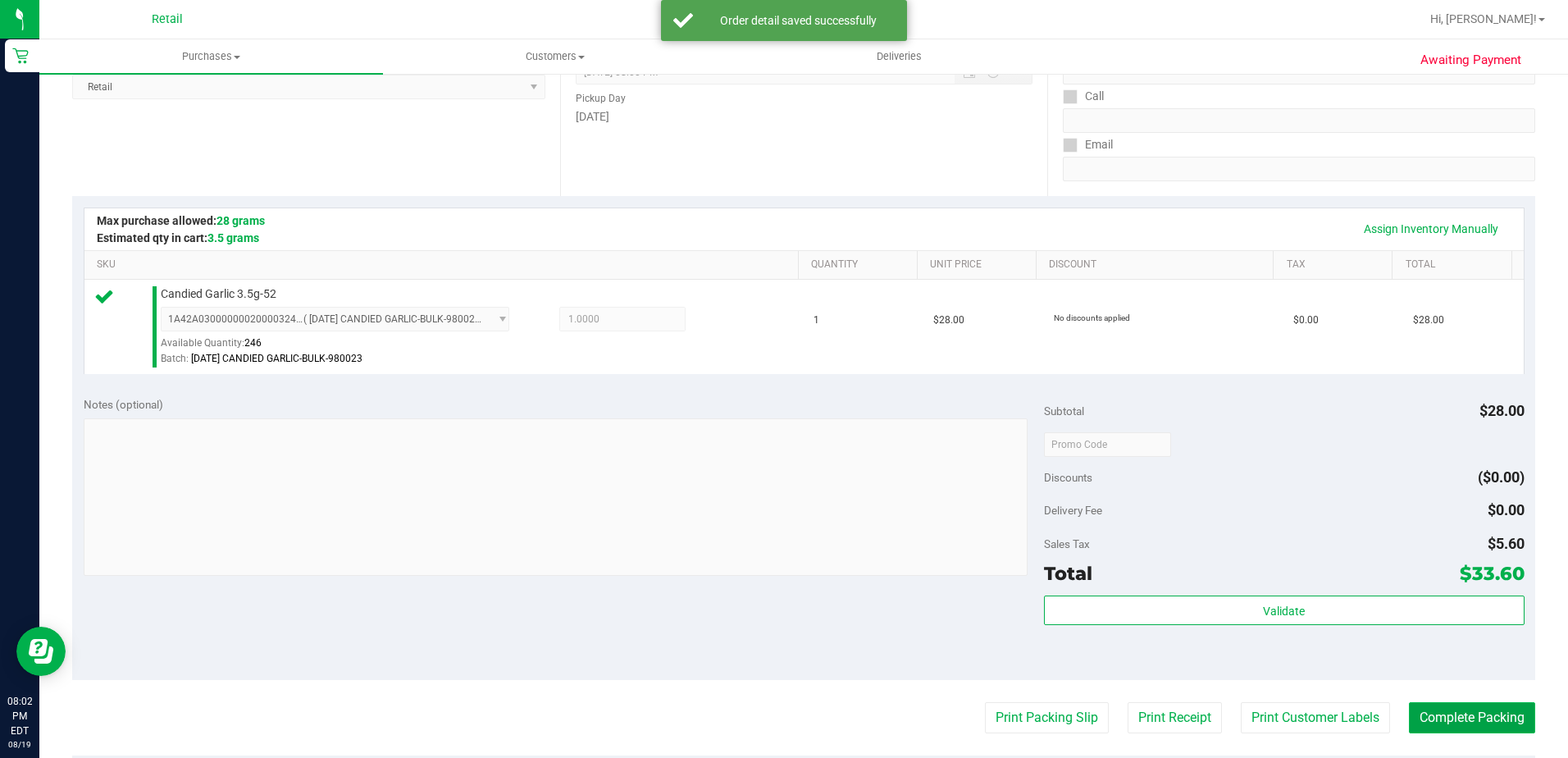
click at [1415, 722] on button "Complete Packing" at bounding box center [1473, 717] width 127 height 31
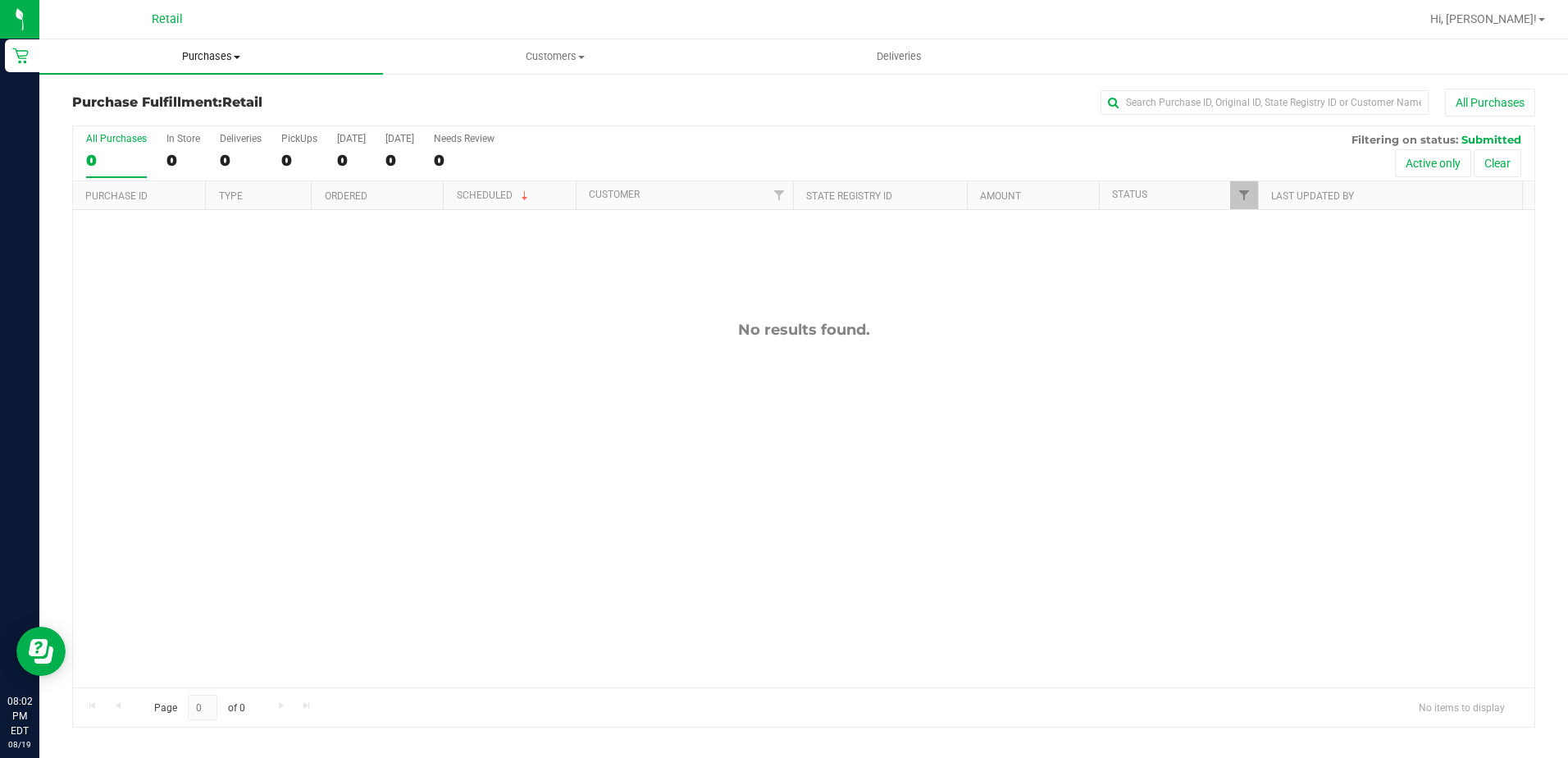
click at [233, 46] on uib-tab-heading "Purchases Summary of purchases Fulfillment All purchases" at bounding box center [211, 57] width 343 height 35
click at [200, 100] on span "Summary of purchases" at bounding box center [123, 99] width 168 height 14
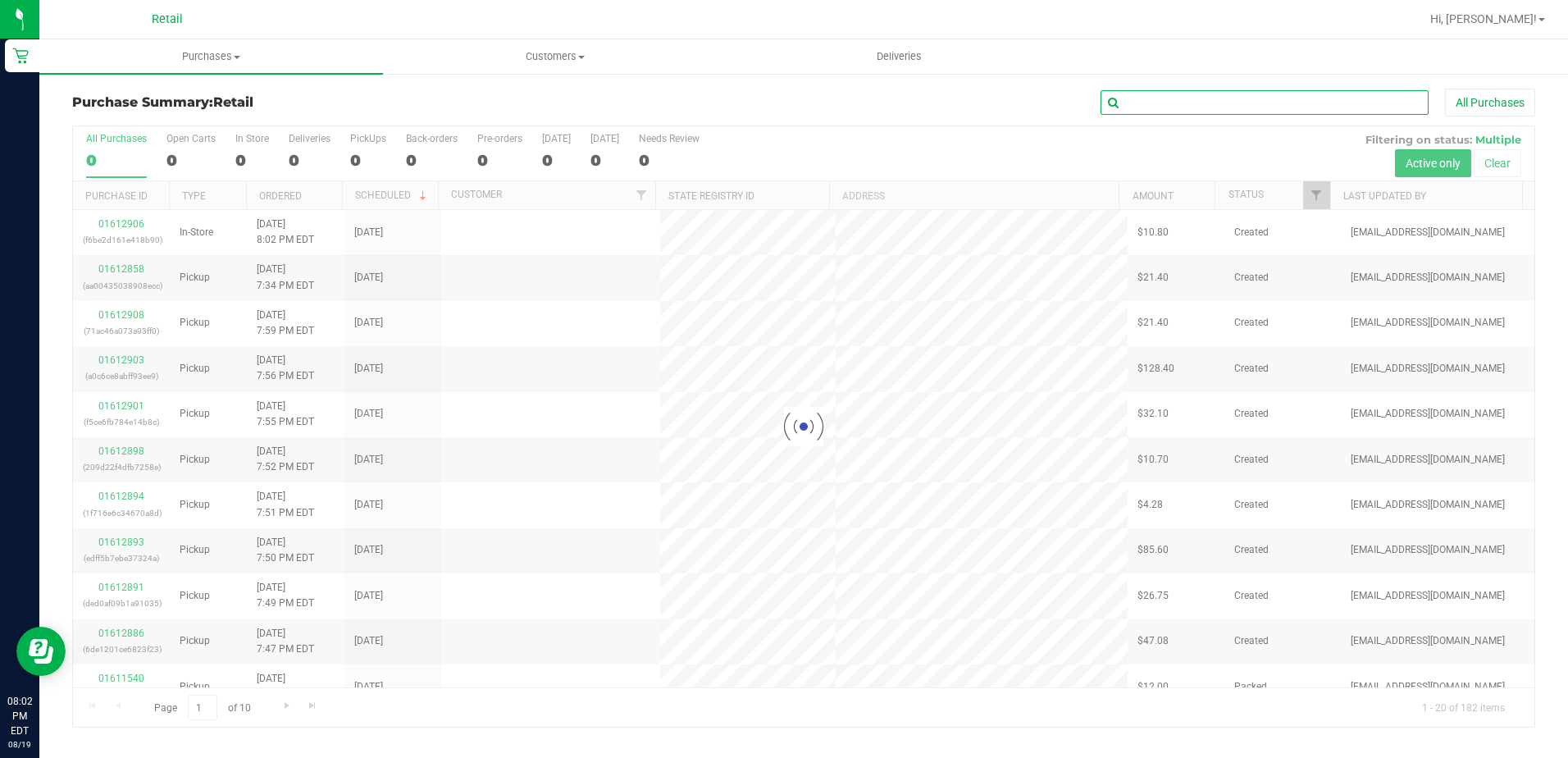
click at [1122, 111] on input "text" at bounding box center [1264, 102] width 328 height 24
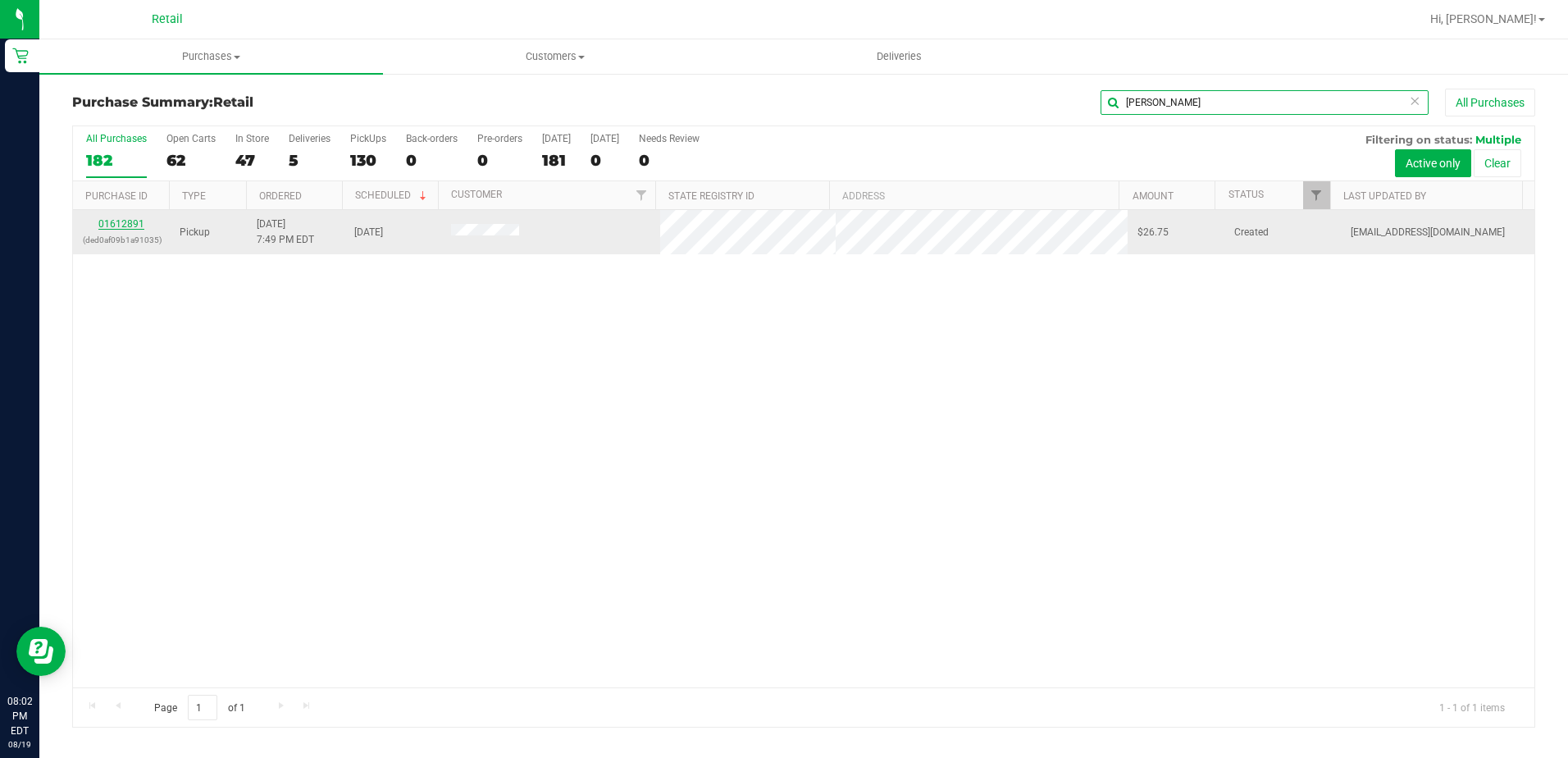
type input "[PERSON_NAME]"
click at [110, 225] on link "01612891" at bounding box center [122, 225] width 46 height 12
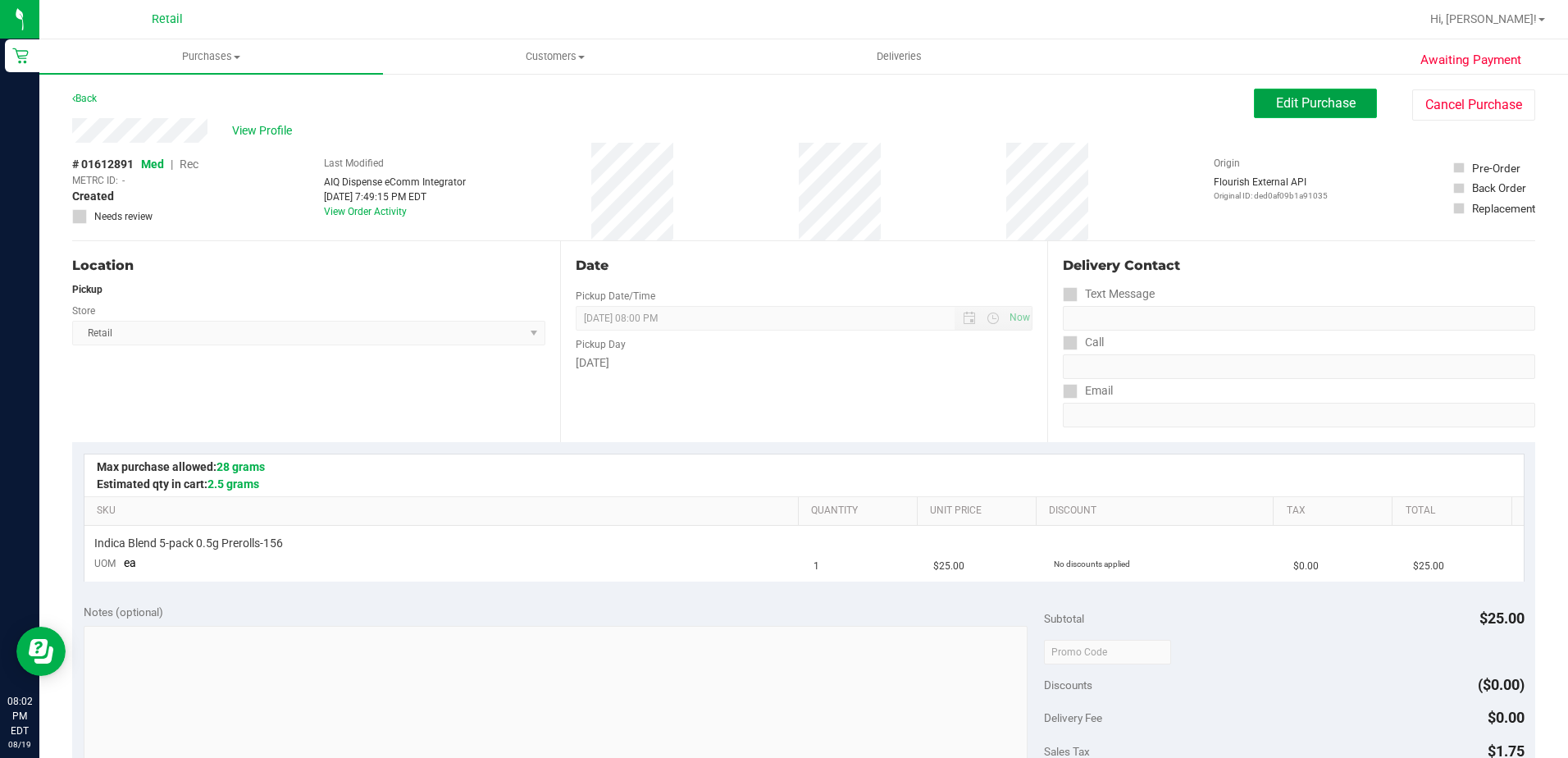
click at [1317, 97] on span "Edit Purchase" at bounding box center [1316, 103] width 79 height 15
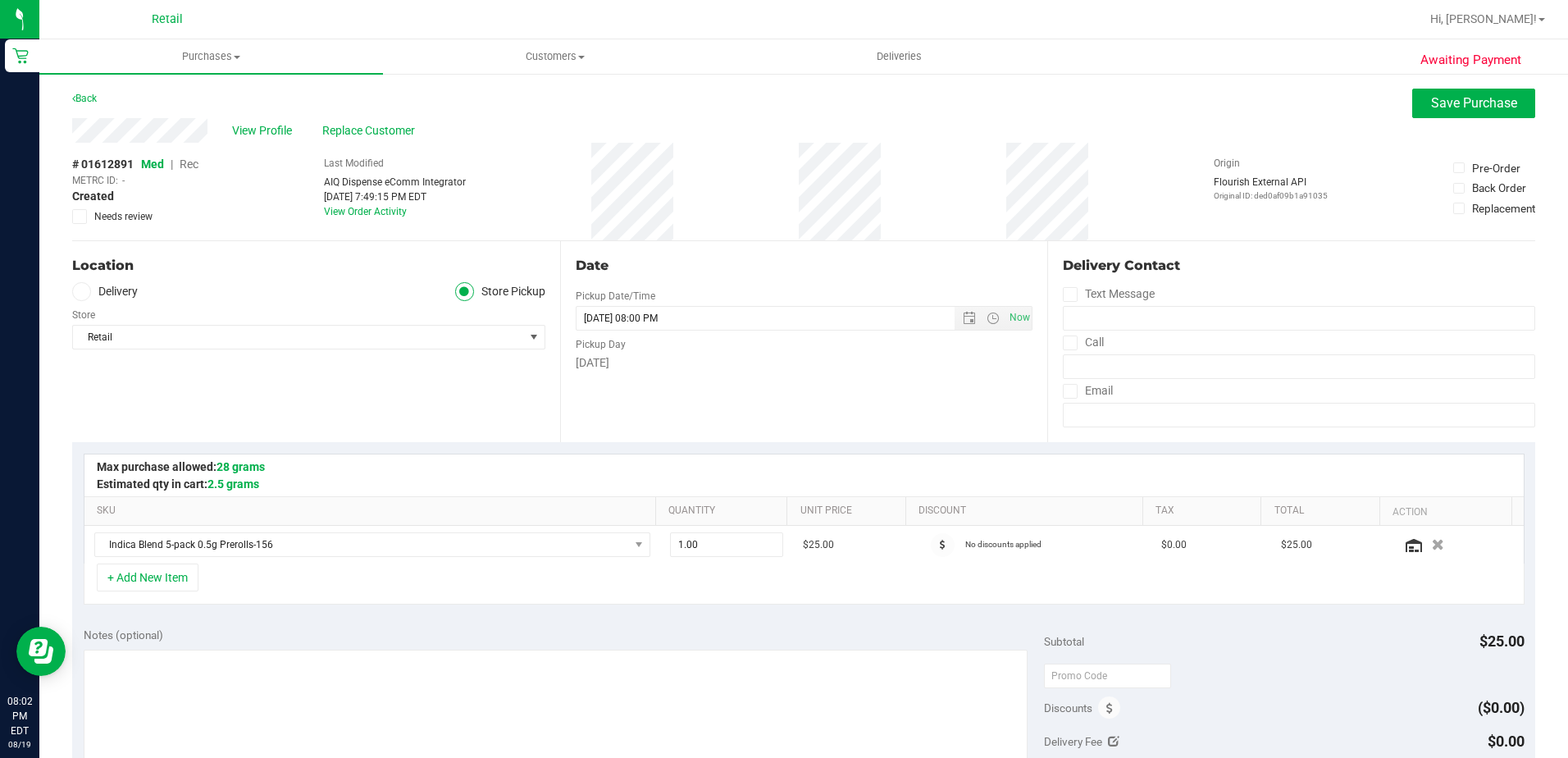
click at [183, 160] on span "Rec" at bounding box center [189, 165] width 19 height 14
click at [1468, 104] on span "Save Purchase" at bounding box center [1474, 103] width 86 height 15
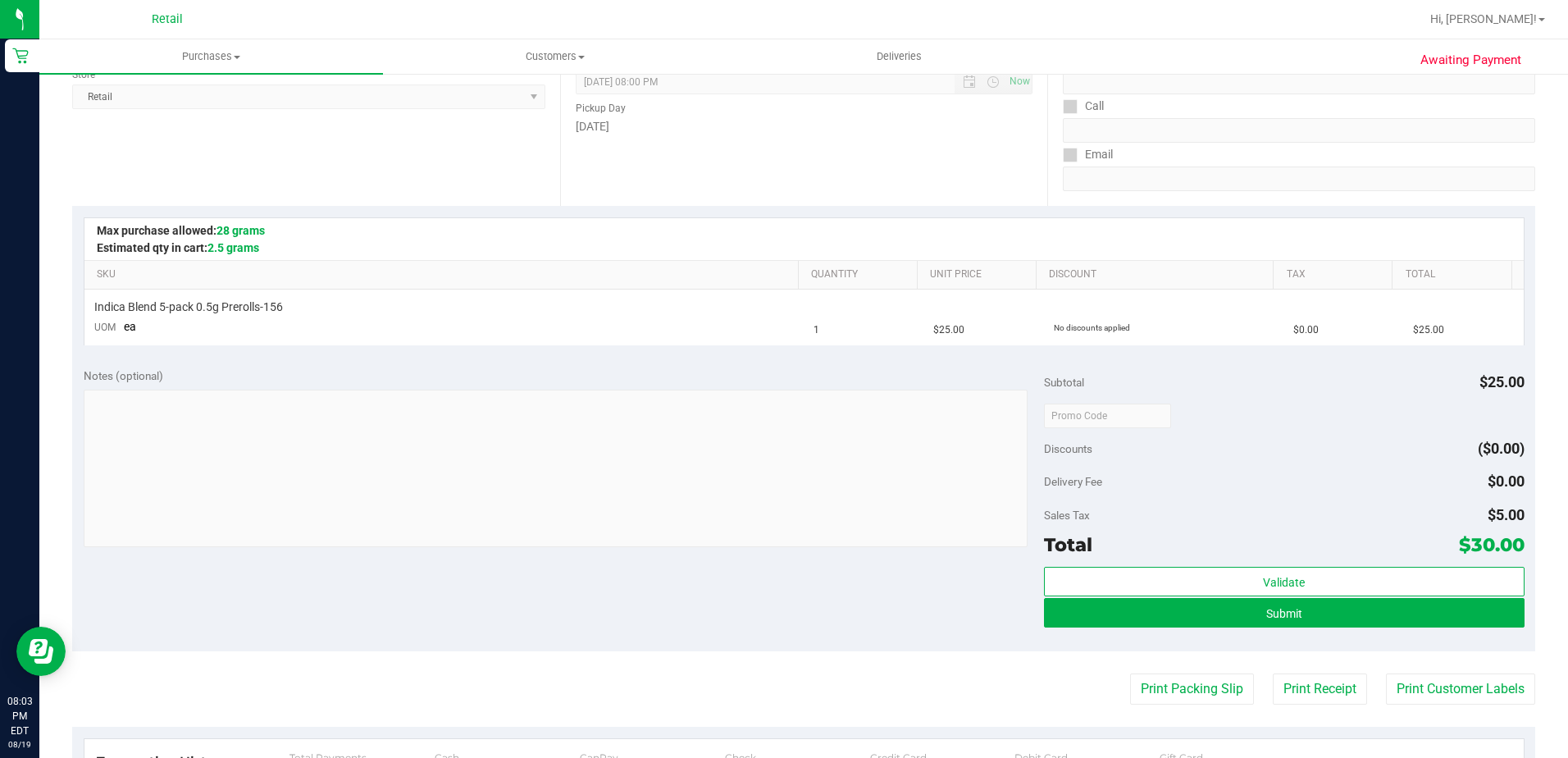
scroll to position [246, 0]
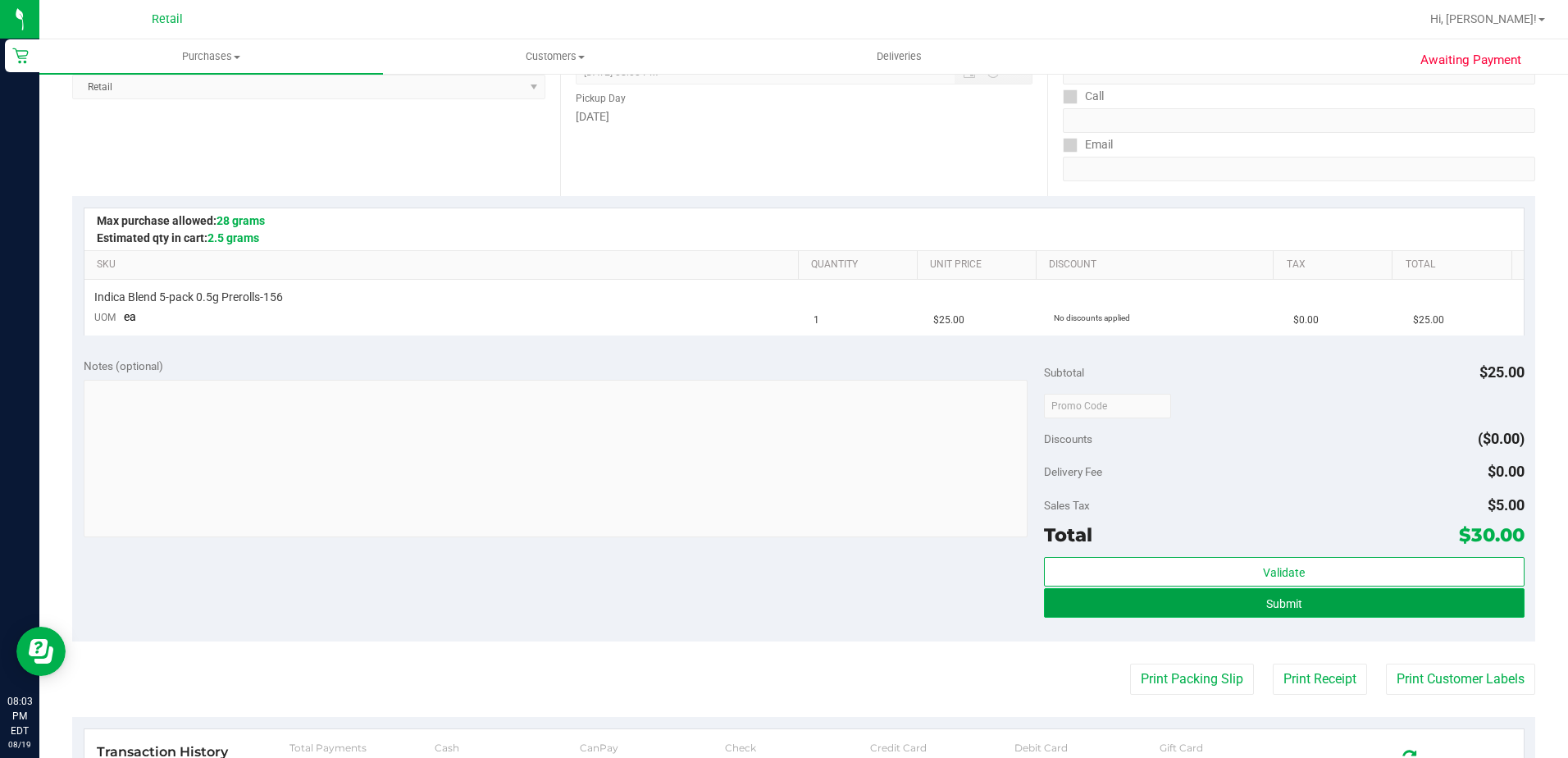
click at [1062, 589] on button "Submit" at bounding box center [1284, 603] width 481 height 30
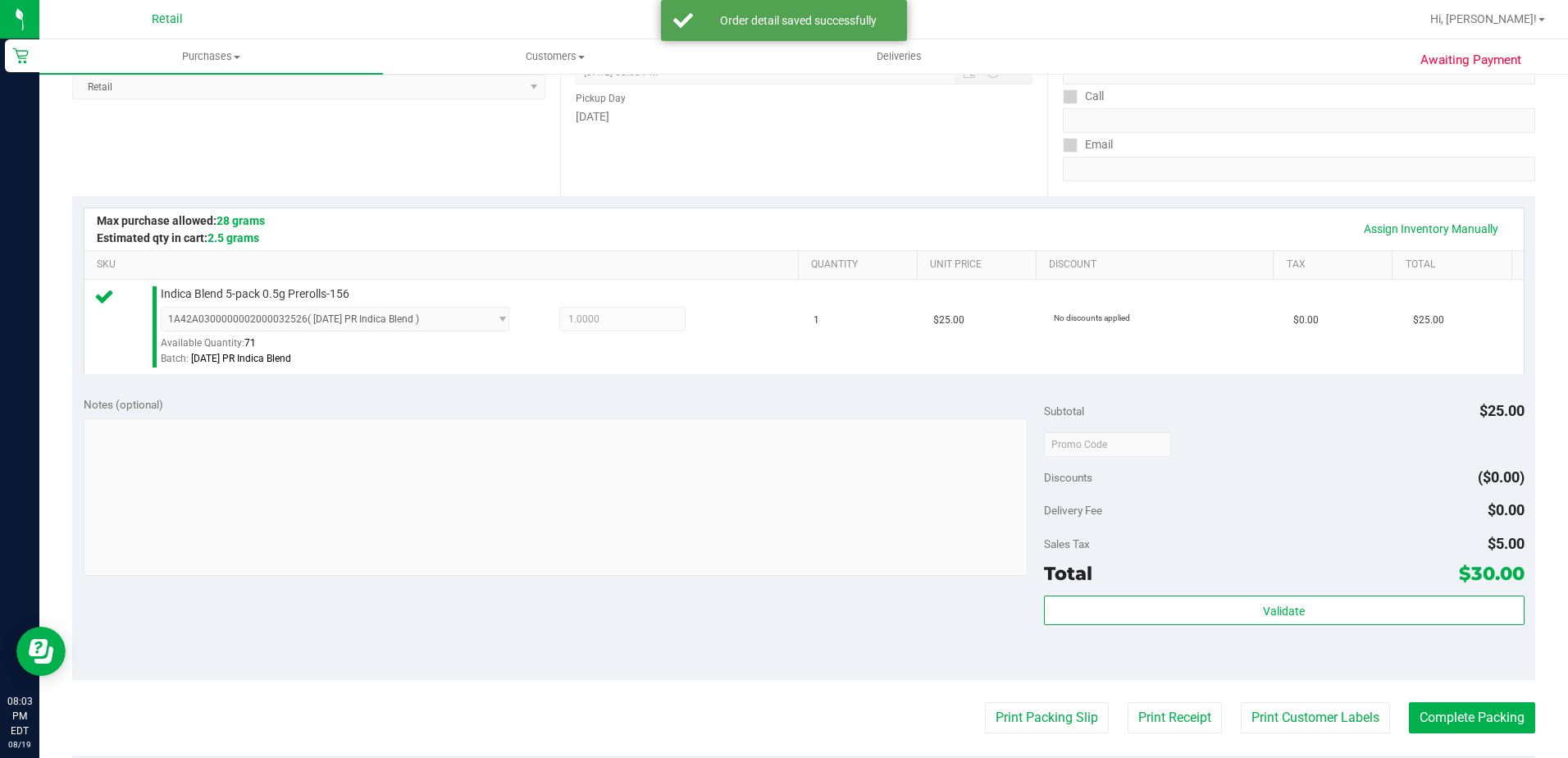
scroll to position [410, 0]
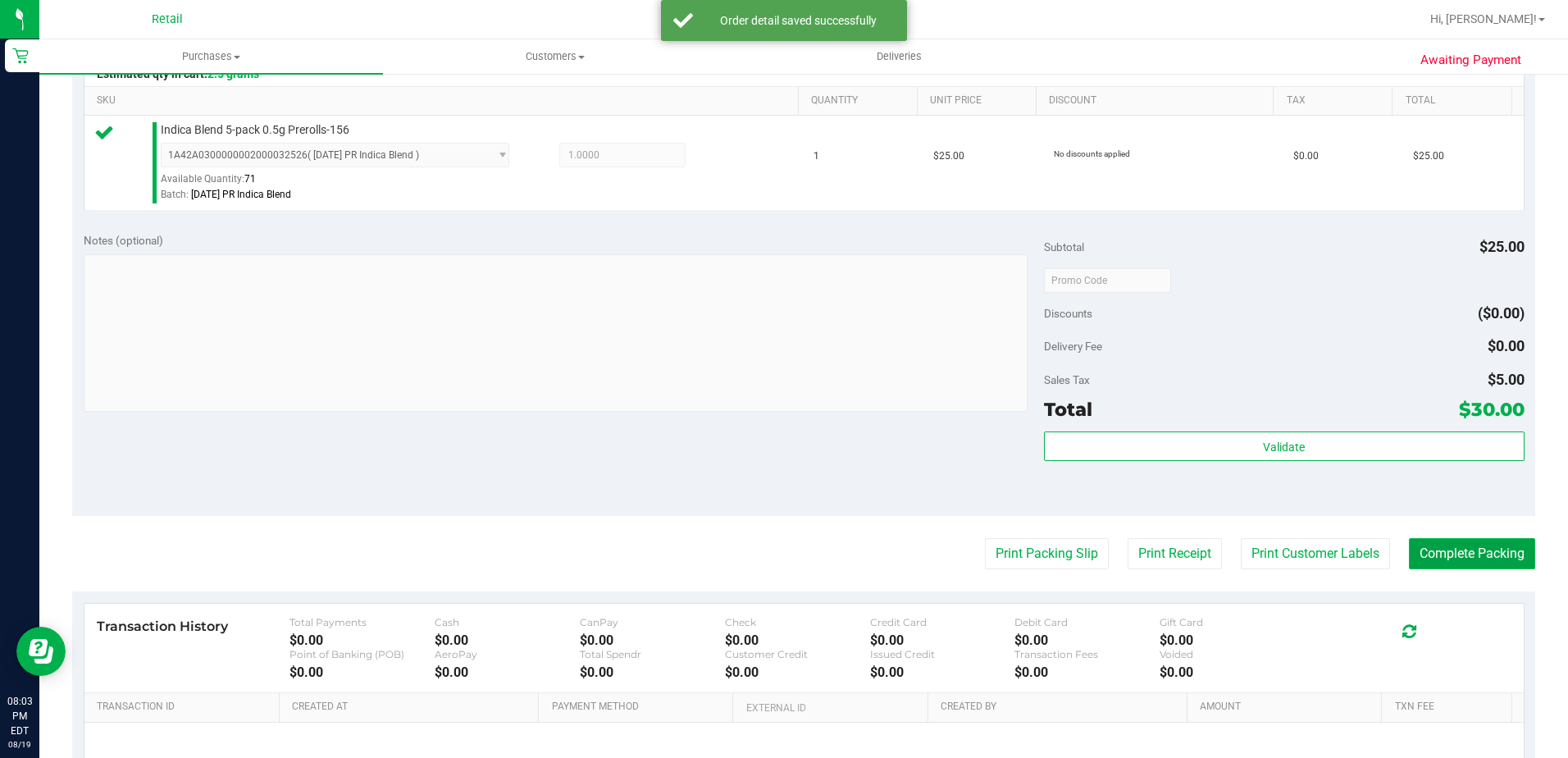
click at [1438, 555] on button "Complete Packing" at bounding box center [1473, 554] width 127 height 31
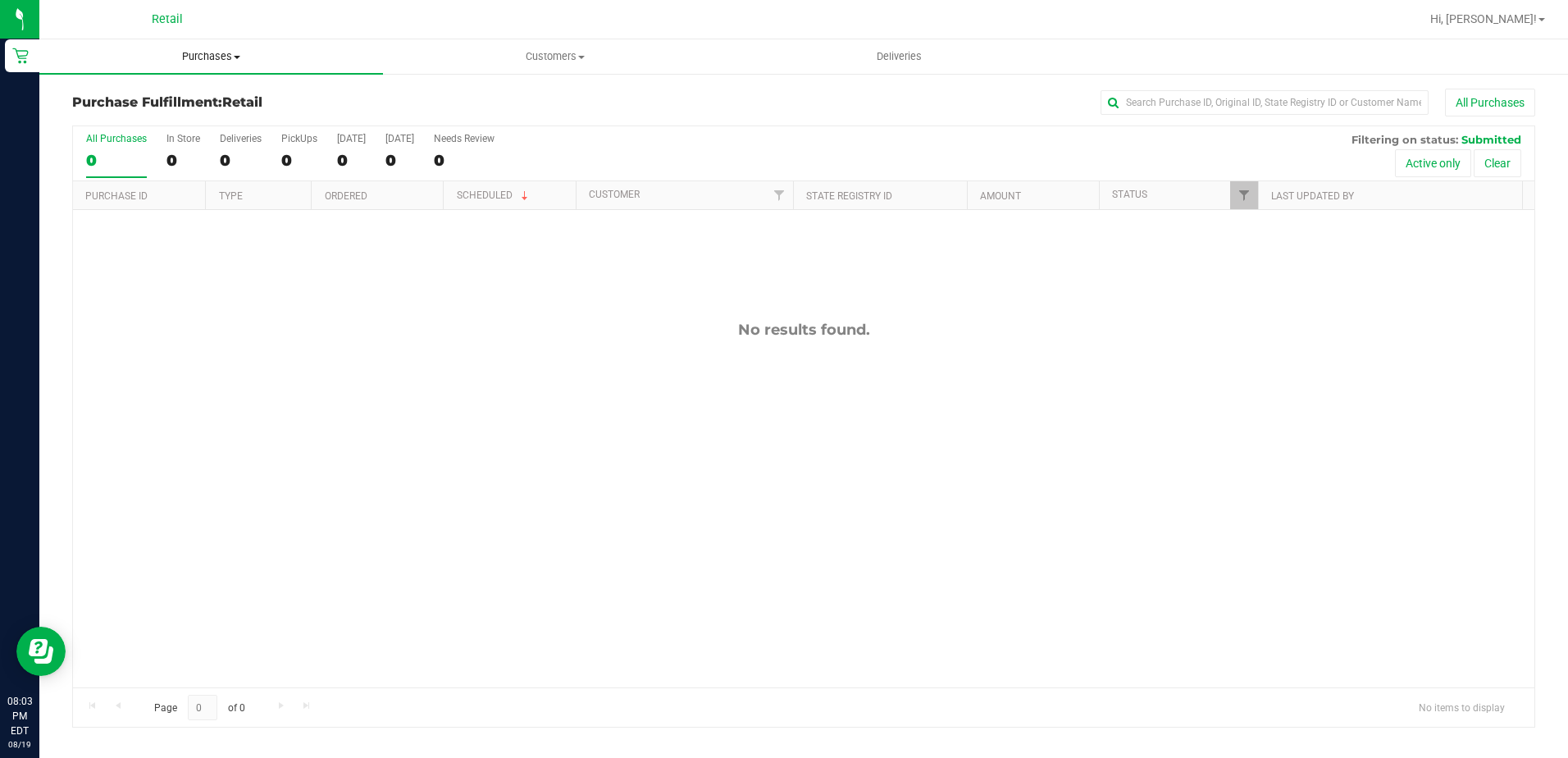
drag, startPoint x: 249, startPoint y: 48, endPoint x: 237, endPoint y: 61, distance: 17.7
click at [249, 48] on uib-tab-heading "Purchases Summary of purchases Fulfillment All purchases" at bounding box center [211, 57] width 343 height 35
click at [201, 95] on span "Summary of purchases" at bounding box center [123, 99] width 168 height 14
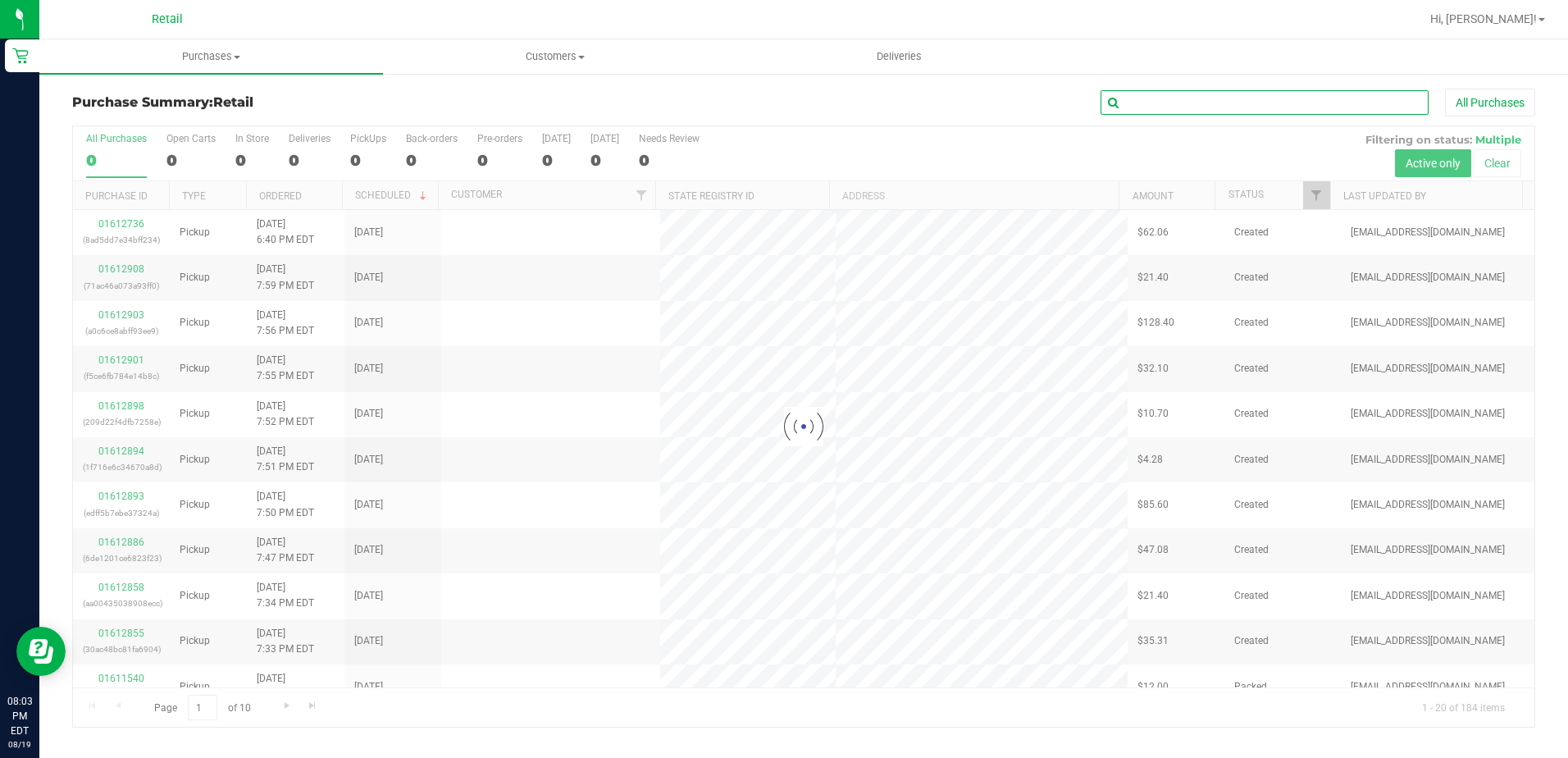
click at [1144, 108] on input "text" at bounding box center [1264, 102] width 328 height 24
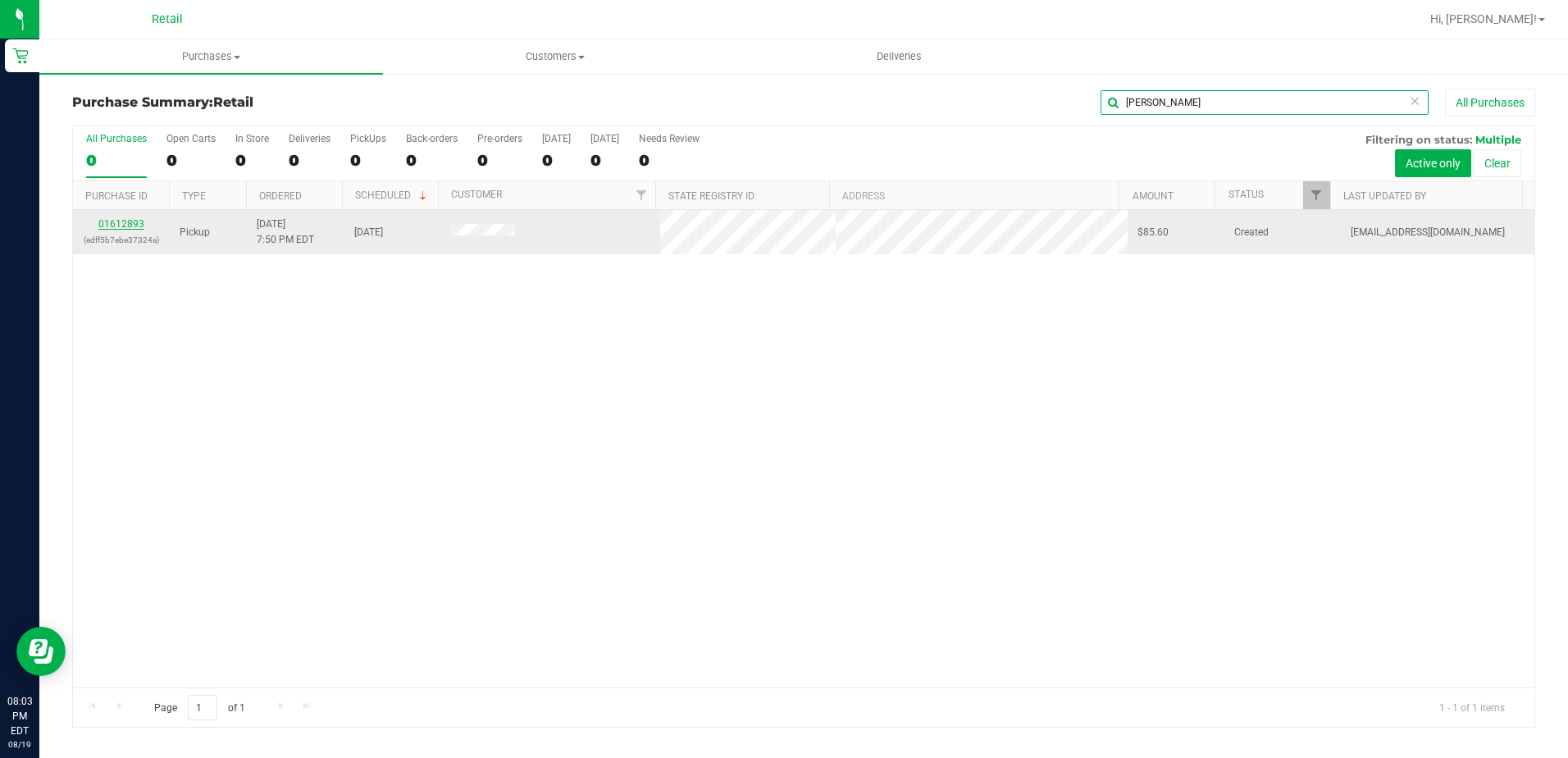
type input "[PERSON_NAME]"
click at [128, 223] on link "01612893" at bounding box center [122, 225] width 46 height 12
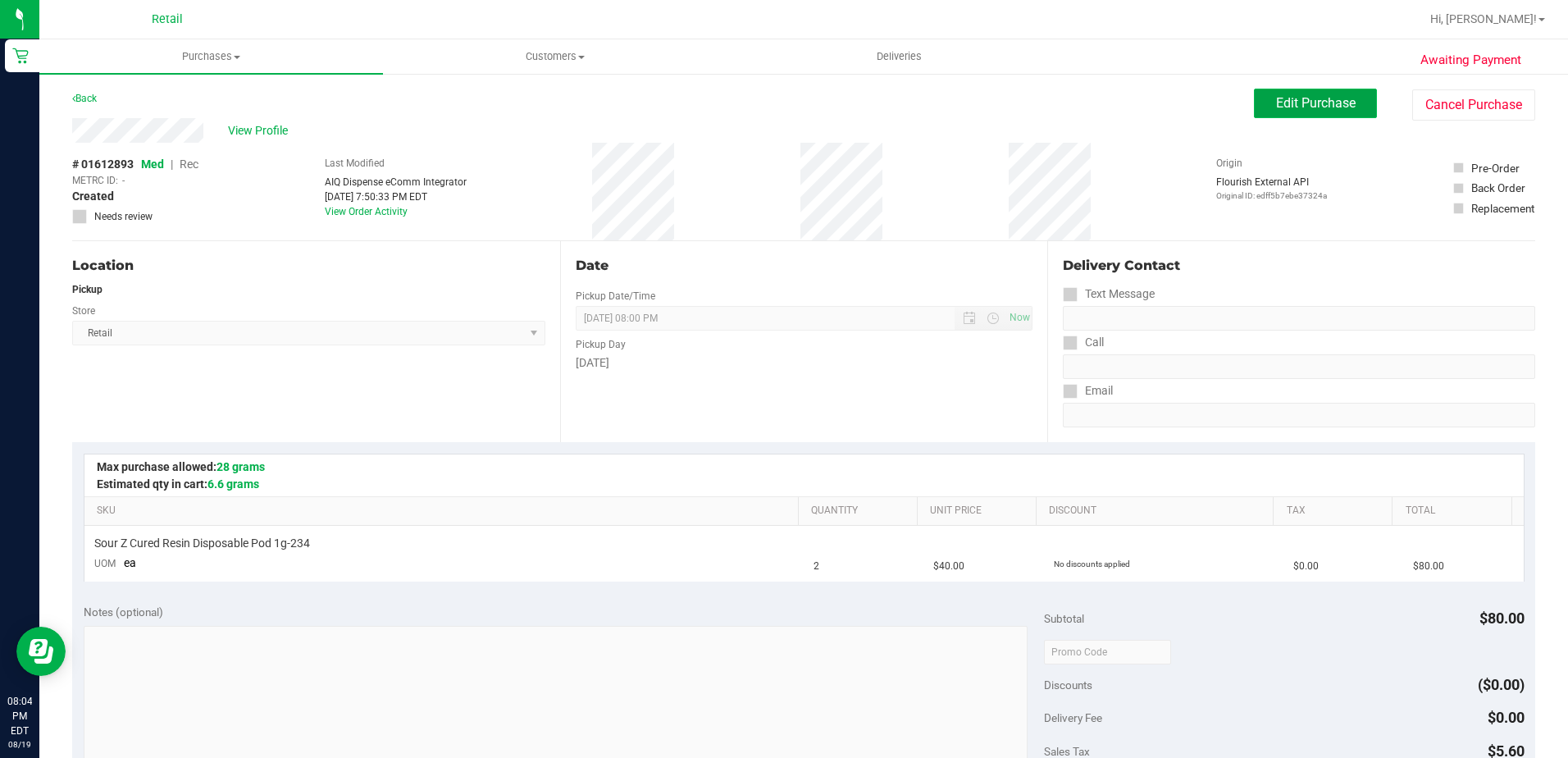
click at [1306, 116] on button "Edit Purchase" at bounding box center [1316, 103] width 123 height 30
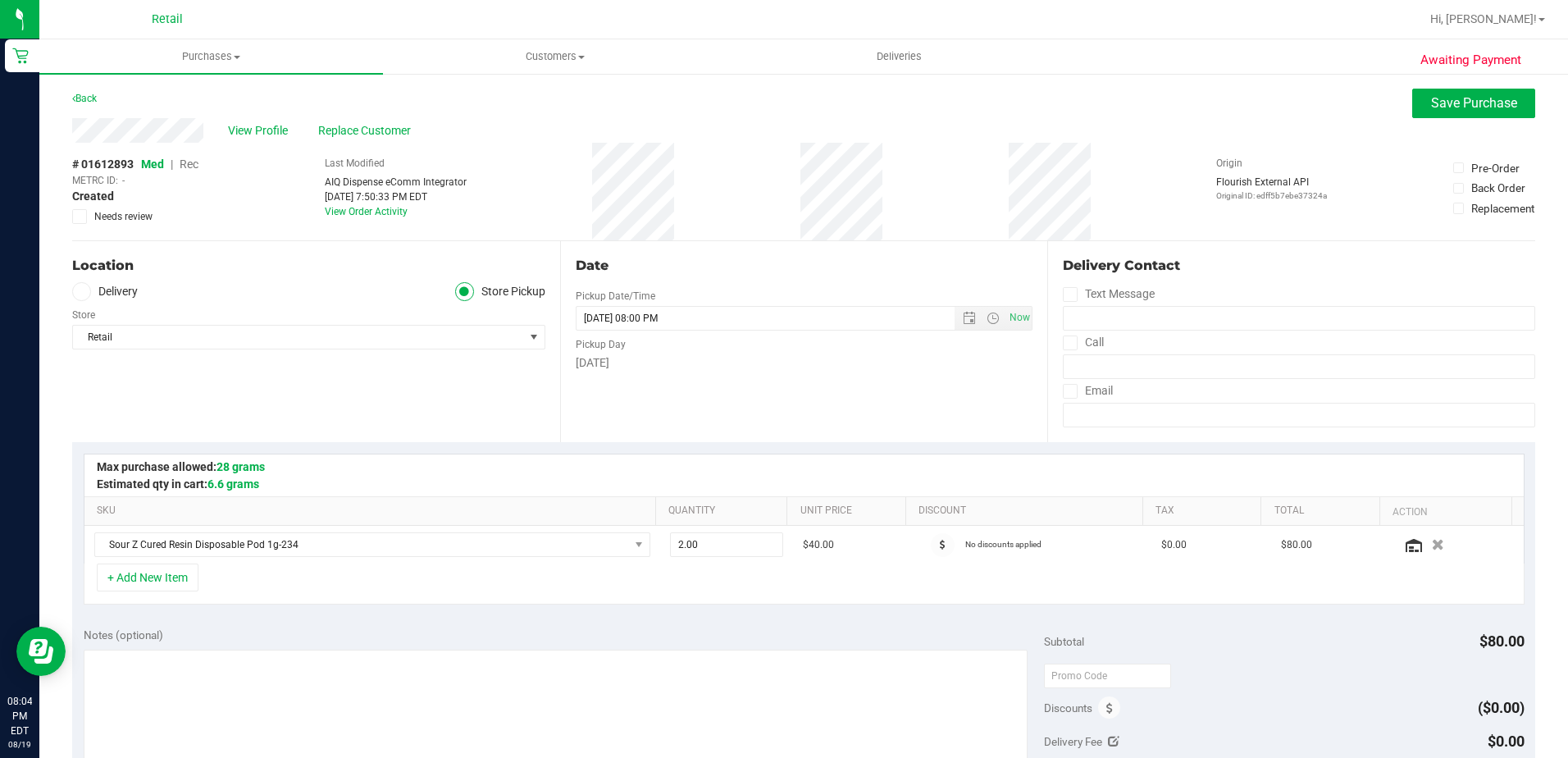
click at [187, 167] on span "Rec" at bounding box center [189, 165] width 19 height 14
drag, startPoint x: 1425, startPoint y: 114, endPoint x: 1407, endPoint y: 115, distance: 18.0
click at [1424, 114] on button "Save Purchase" at bounding box center [1474, 103] width 123 height 30
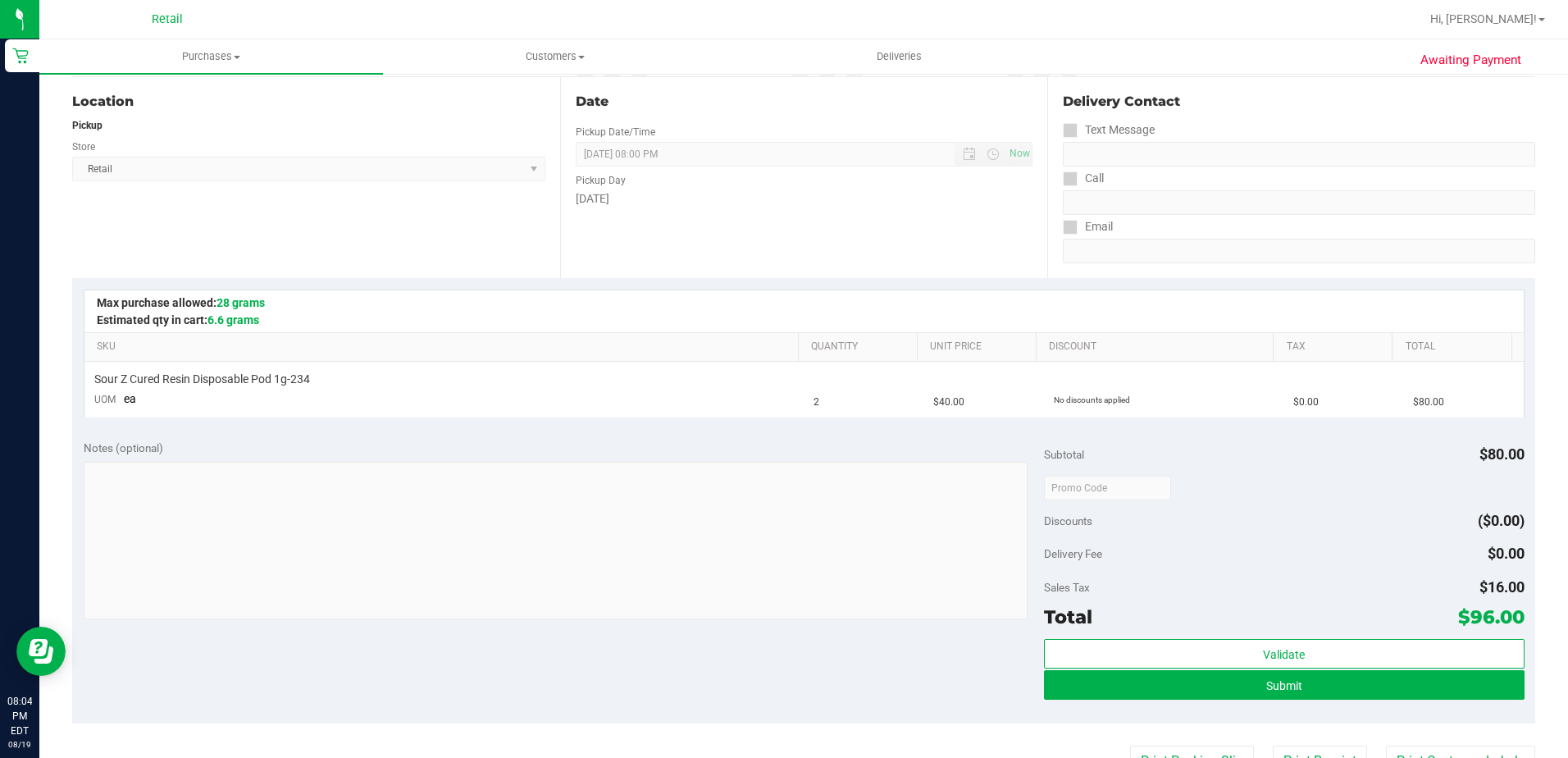
scroll to position [246, 0]
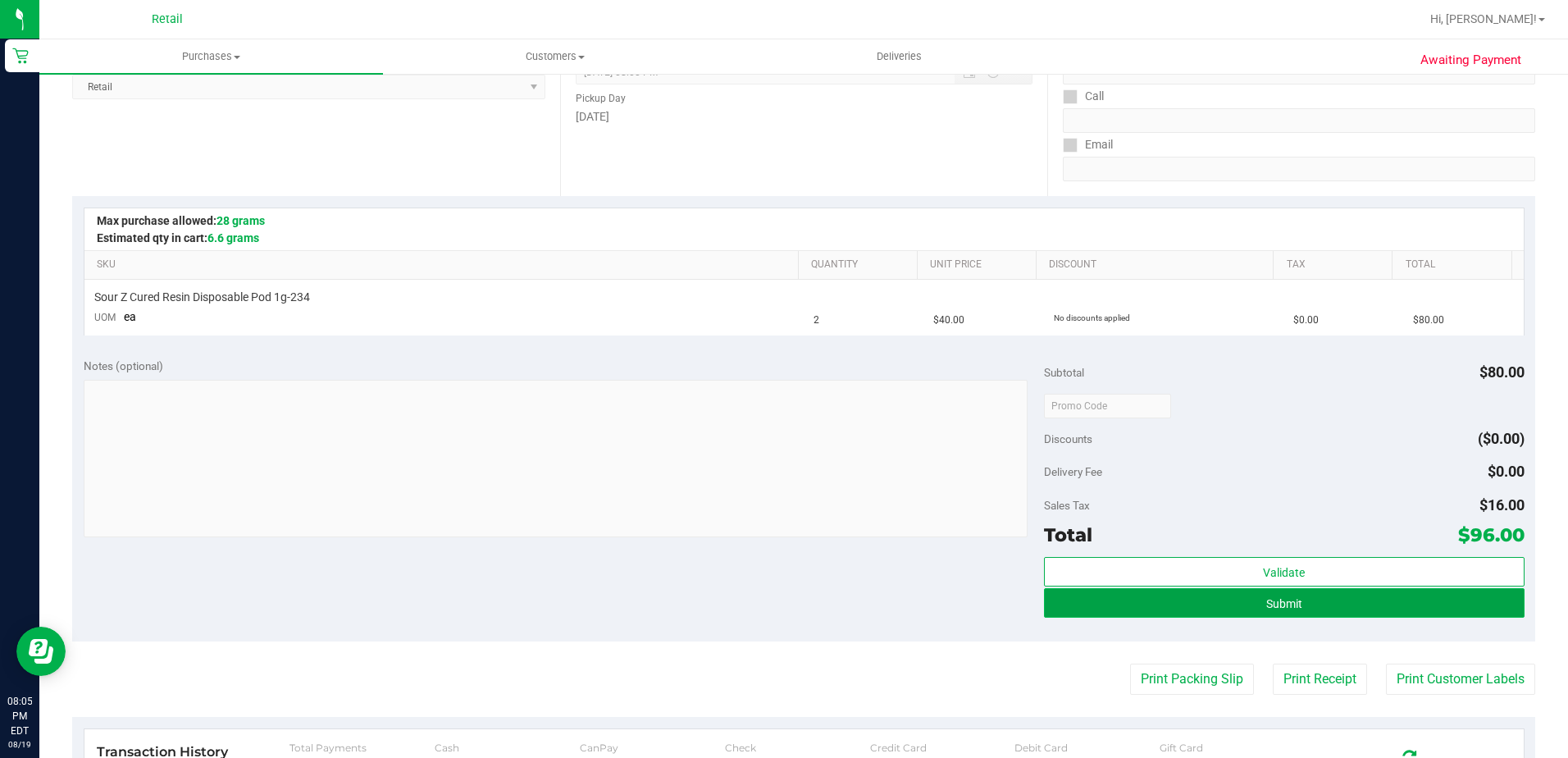
click at [1111, 611] on button "Submit" at bounding box center [1284, 603] width 481 height 30
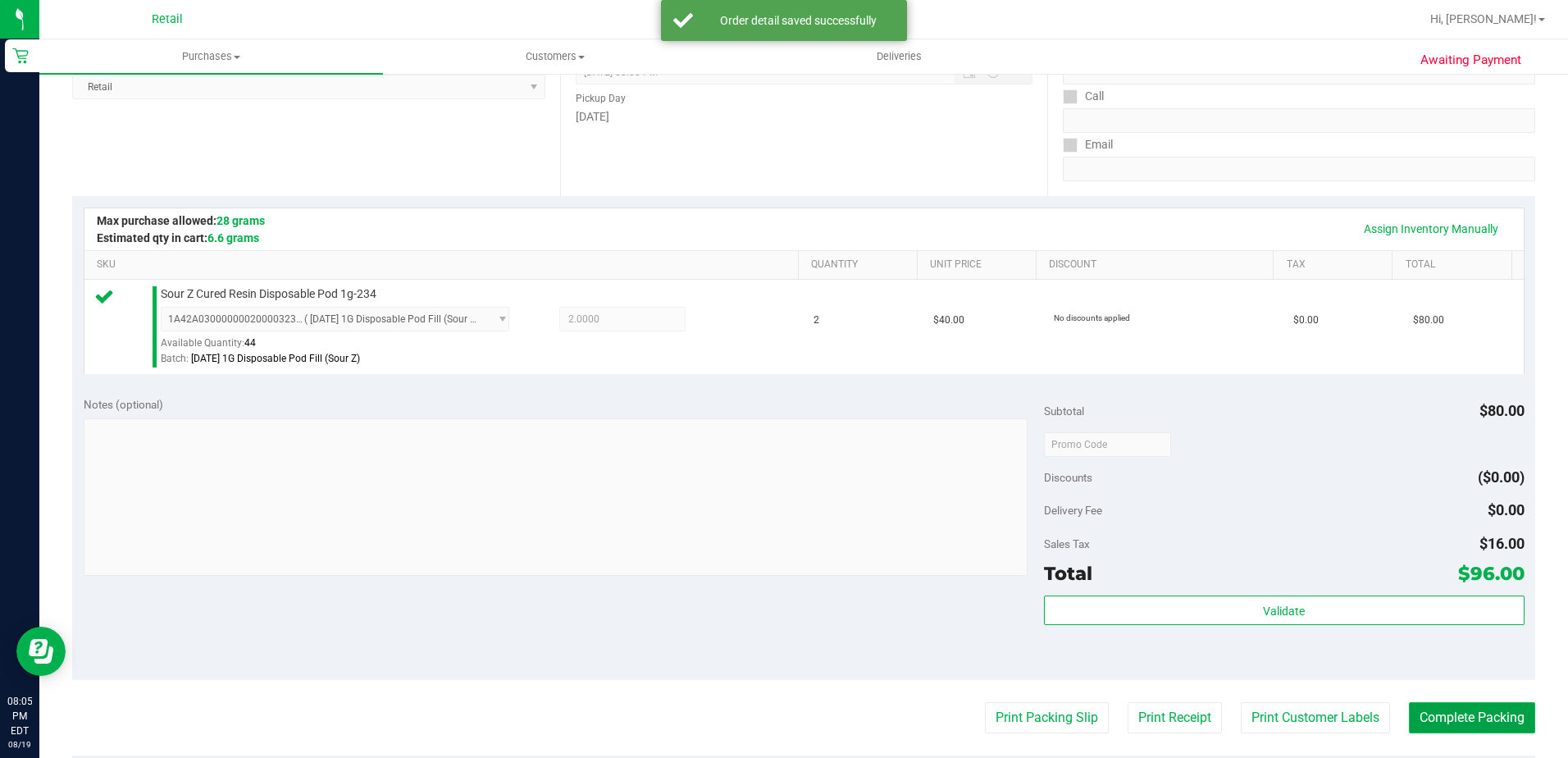
click at [1415, 725] on button "Complete Packing" at bounding box center [1473, 717] width 127 height 31
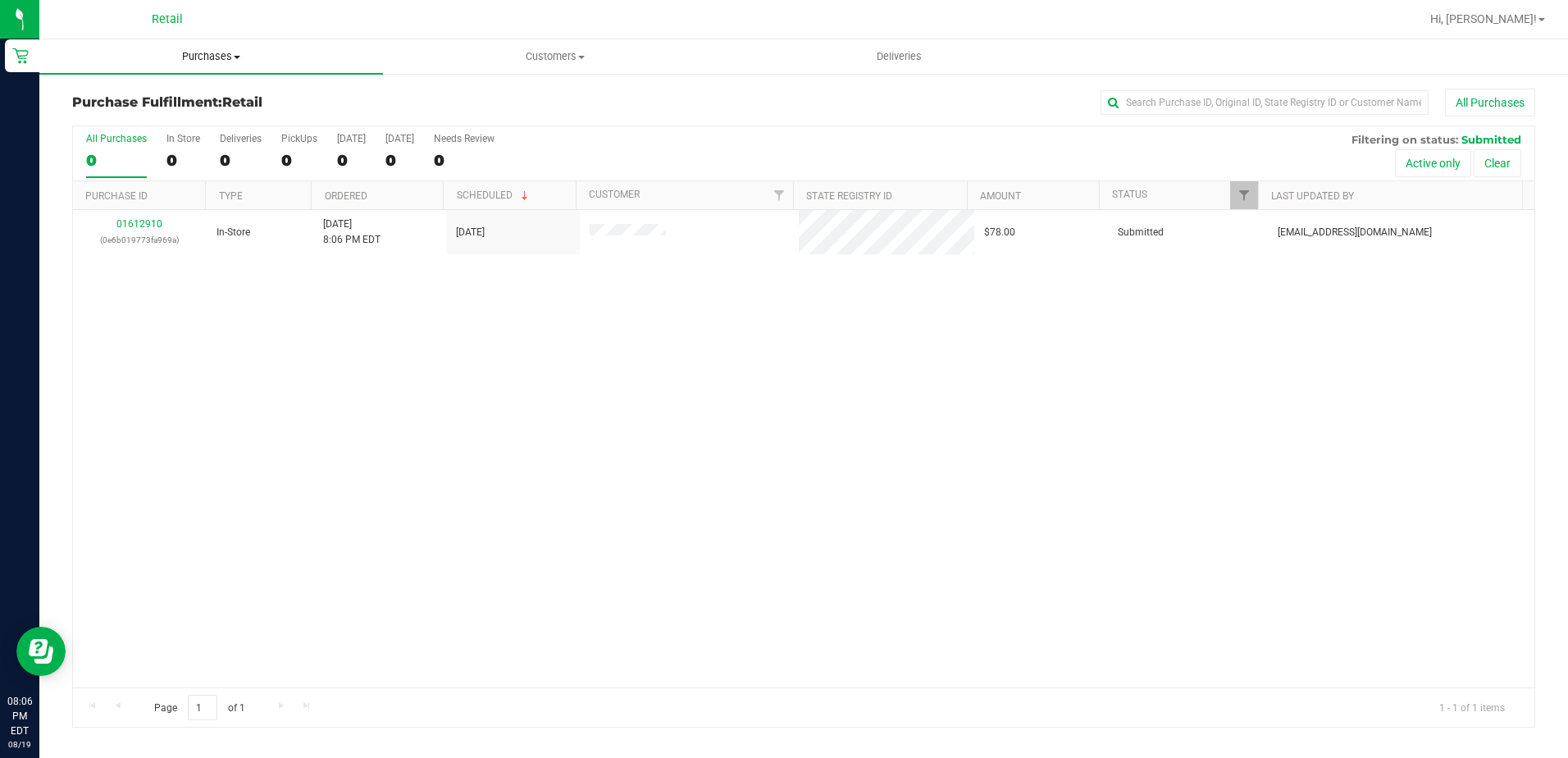
click at [202, 46] on div "Retail Hi, [PERSON_NAME]! Purchases Summary of purchases Fulfillment All purcha…" at bounding box center [804, 379] width 1529 height 758
drag, startPoint x: 202, startPoint y: 46, endPoint x: 188, endPoint y: 64, distance: 22.8
click at [188, 64] on uib-tab-heading "Purchases Summary of purchases Fulfillment All purchases" at bounding box center [211, 57] width 343 height 35
click at [223, 52] on span "Purchases" at bounding box center [211, 56] width 343 height 14
click at [217, 56] on span "Purchases" at bounding box center [211, 56] width 343 height 14
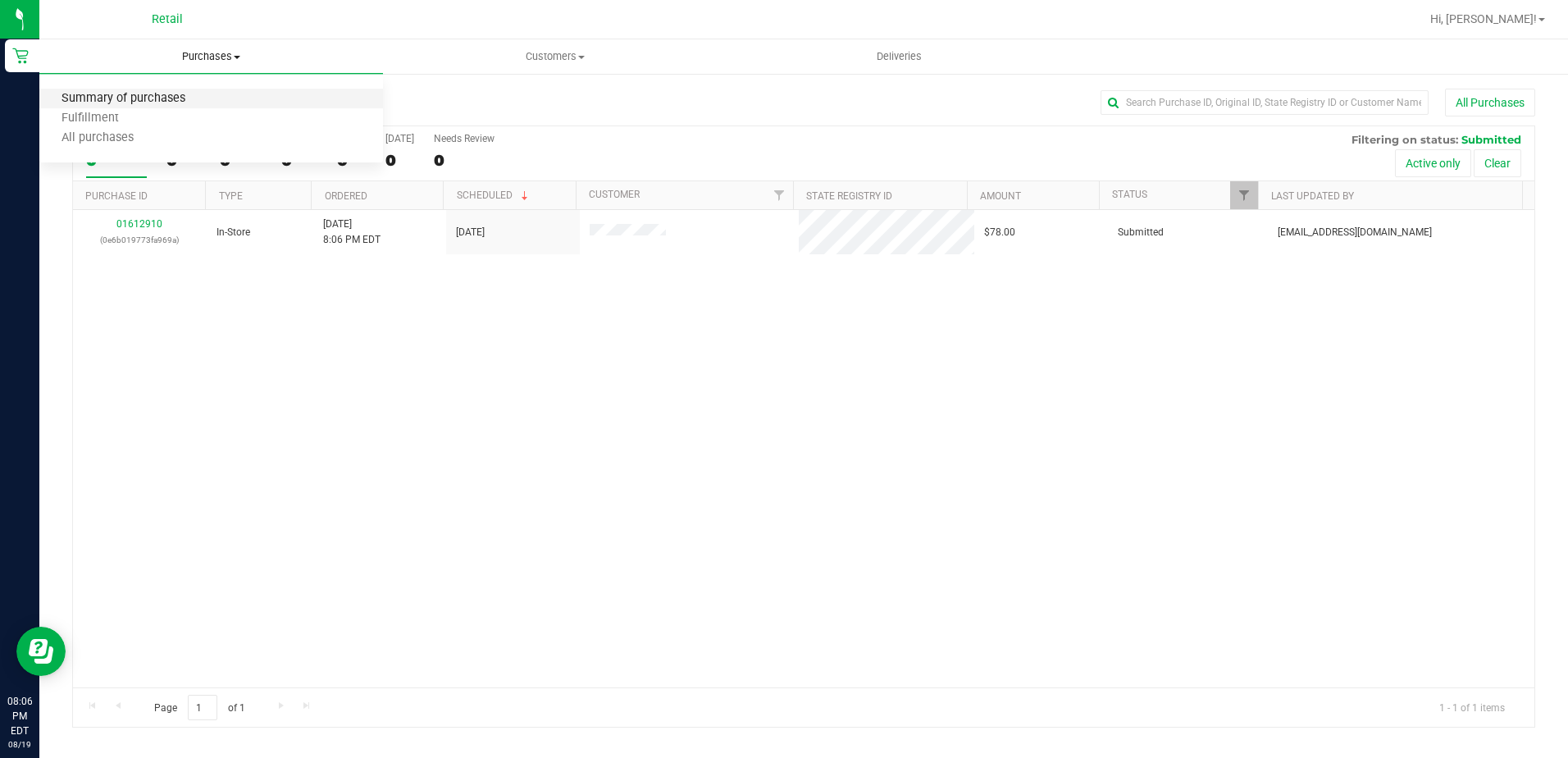
click at [166, 100] on span "Summary of purchases" at bounding box center [123, 99] width 168 height 14
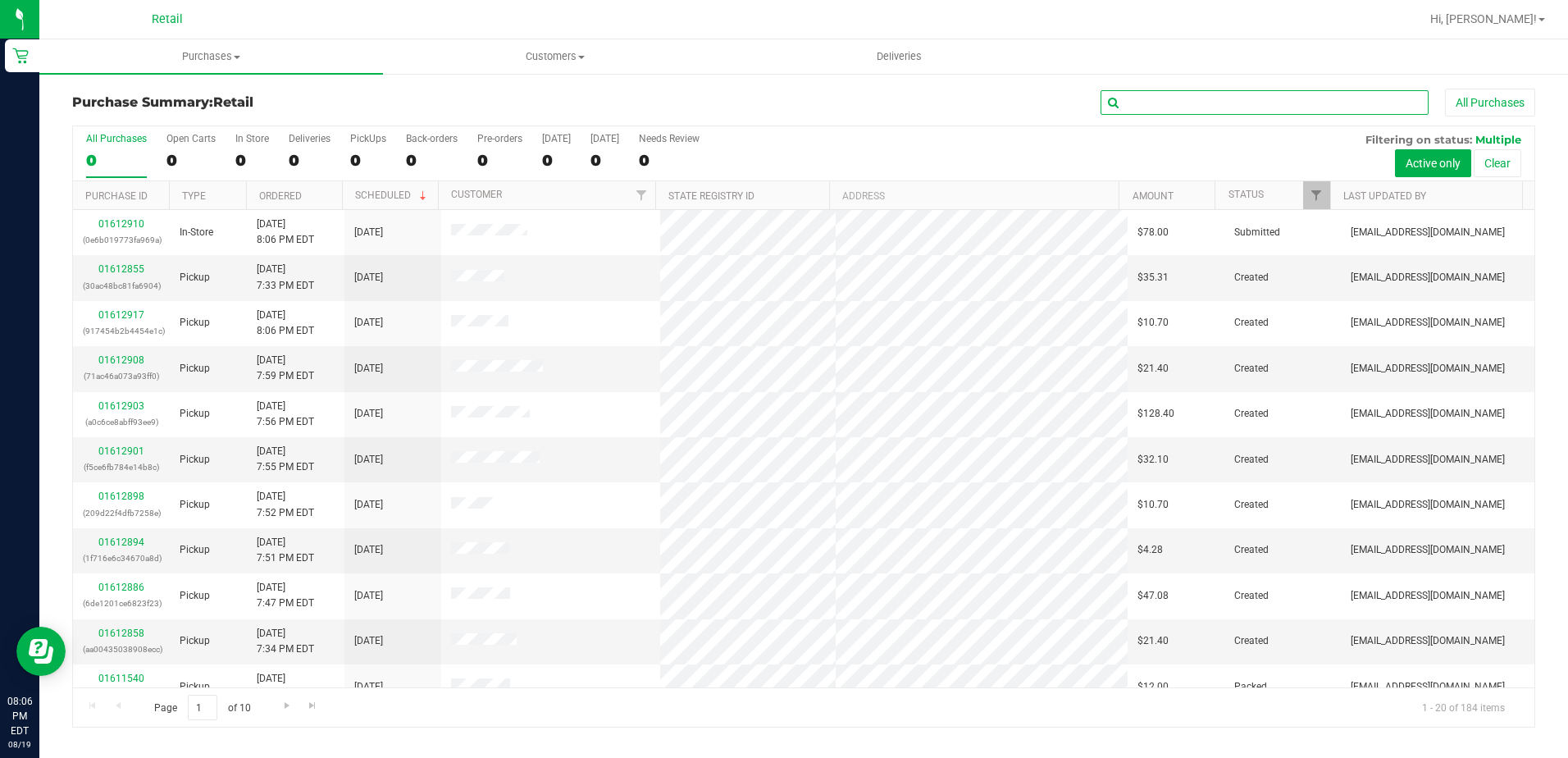
click at [1241, 101] on input "text" at bounding box center [1264, 102] width 328 height 24
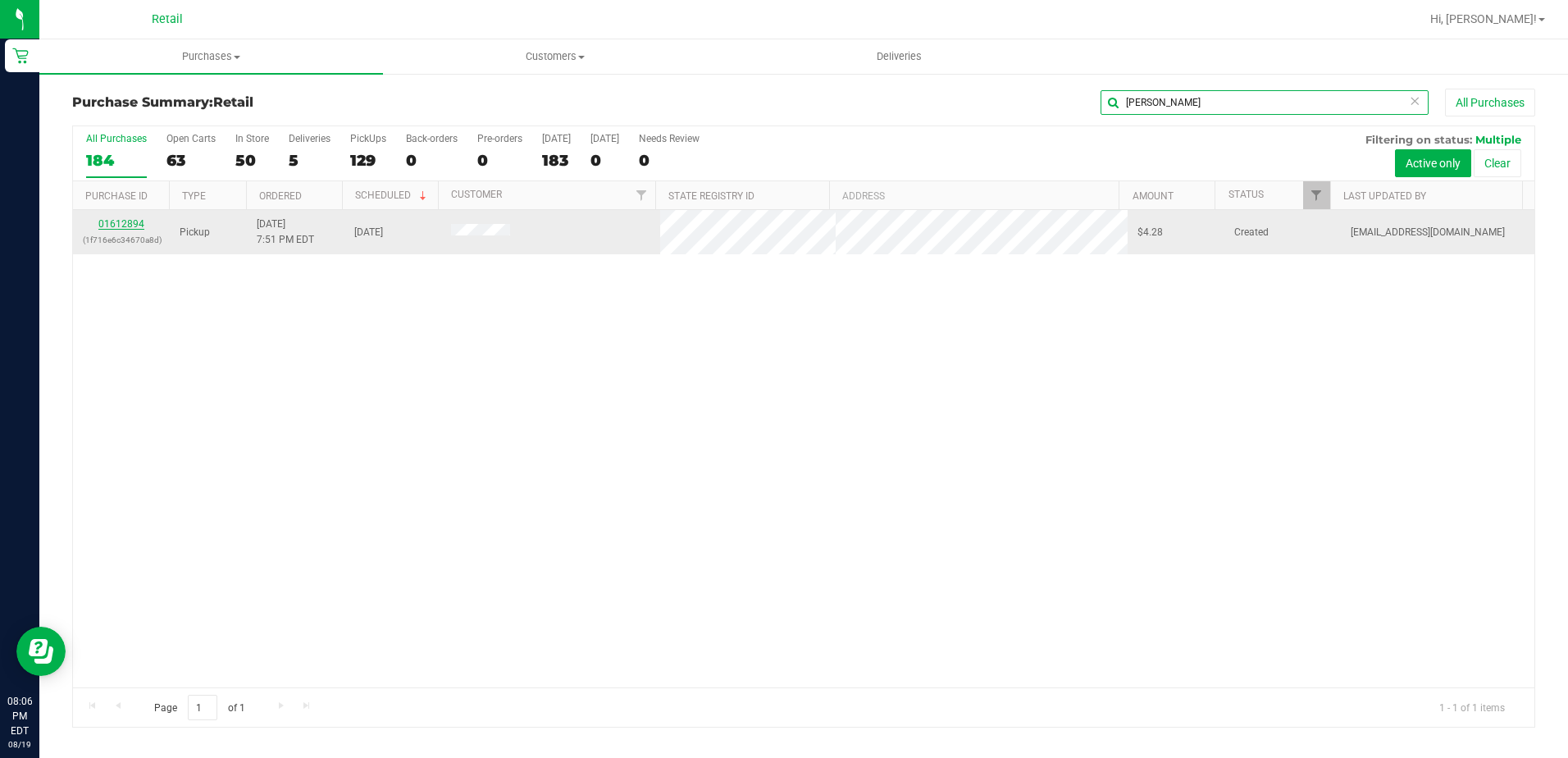
type input "[PERSON_NAME]"
click at [115, 225] on link "01612894" at bounding box center [122, 225] width 46 height 12
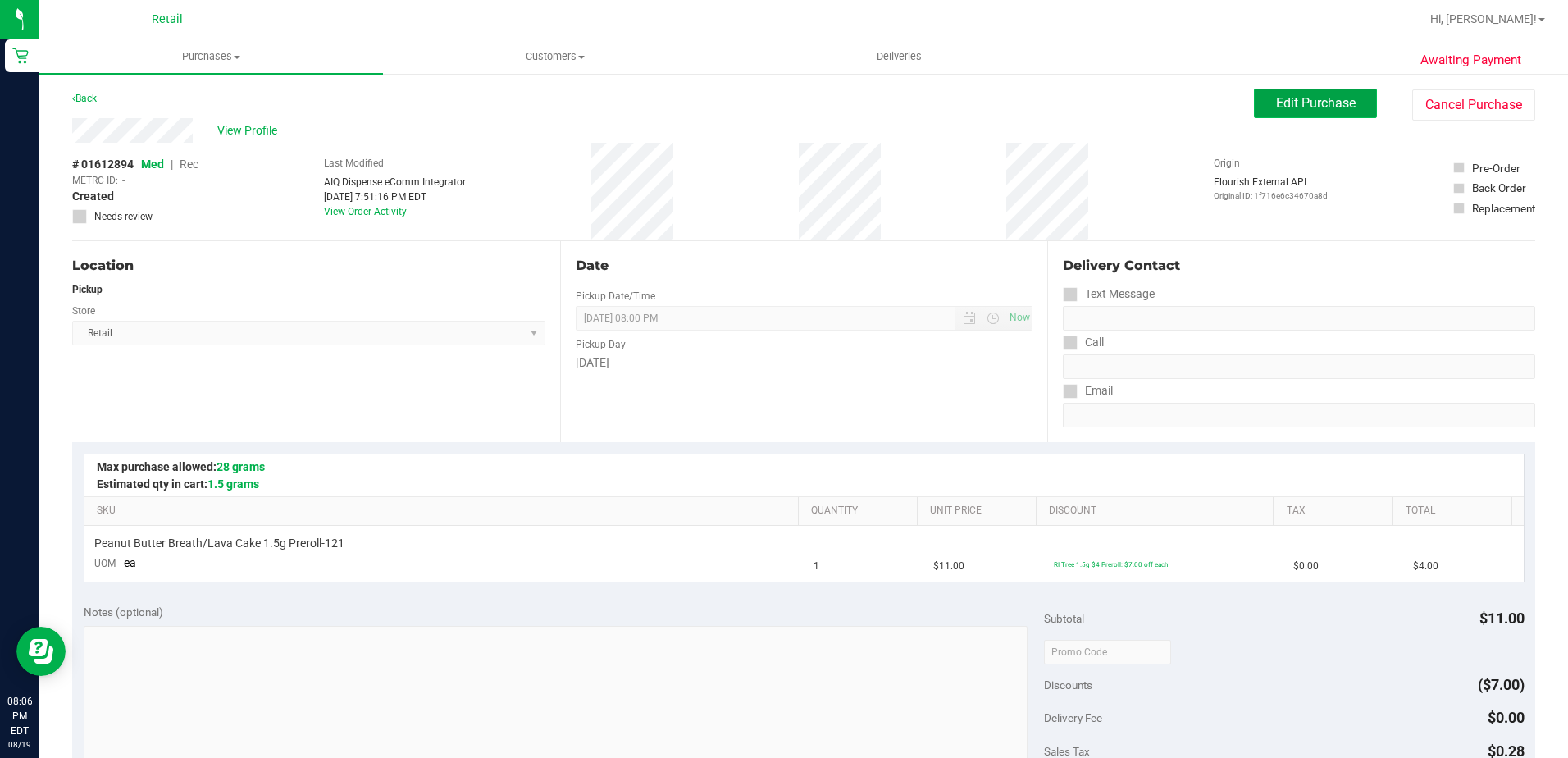
click at [1297, 98] on span "Edit Purchase" at bounding box center [1316, 103] width 79 height 15
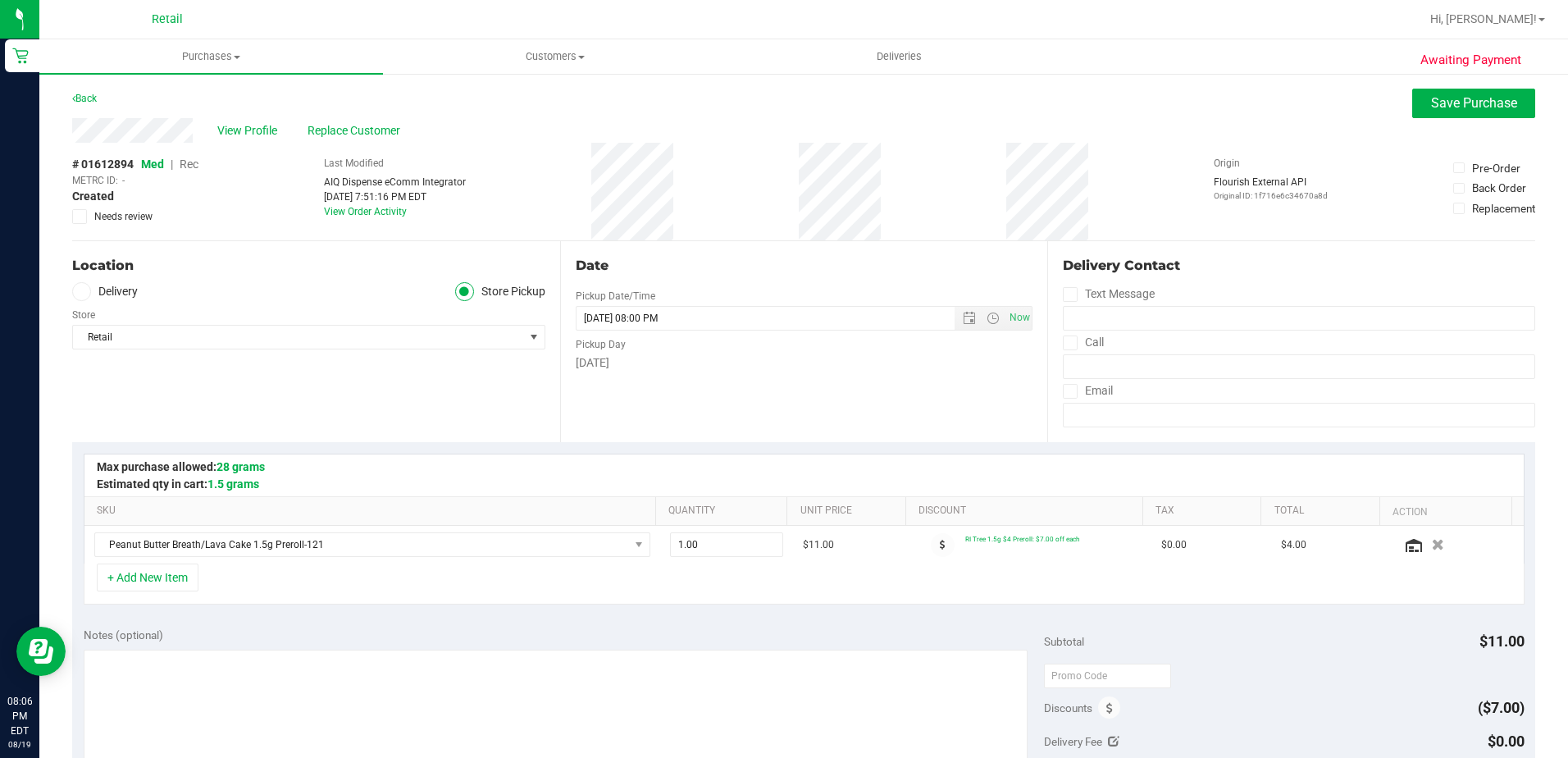
click at [184, 159] on span "Rec" at bounding box center [189, 165] width 19 height 14
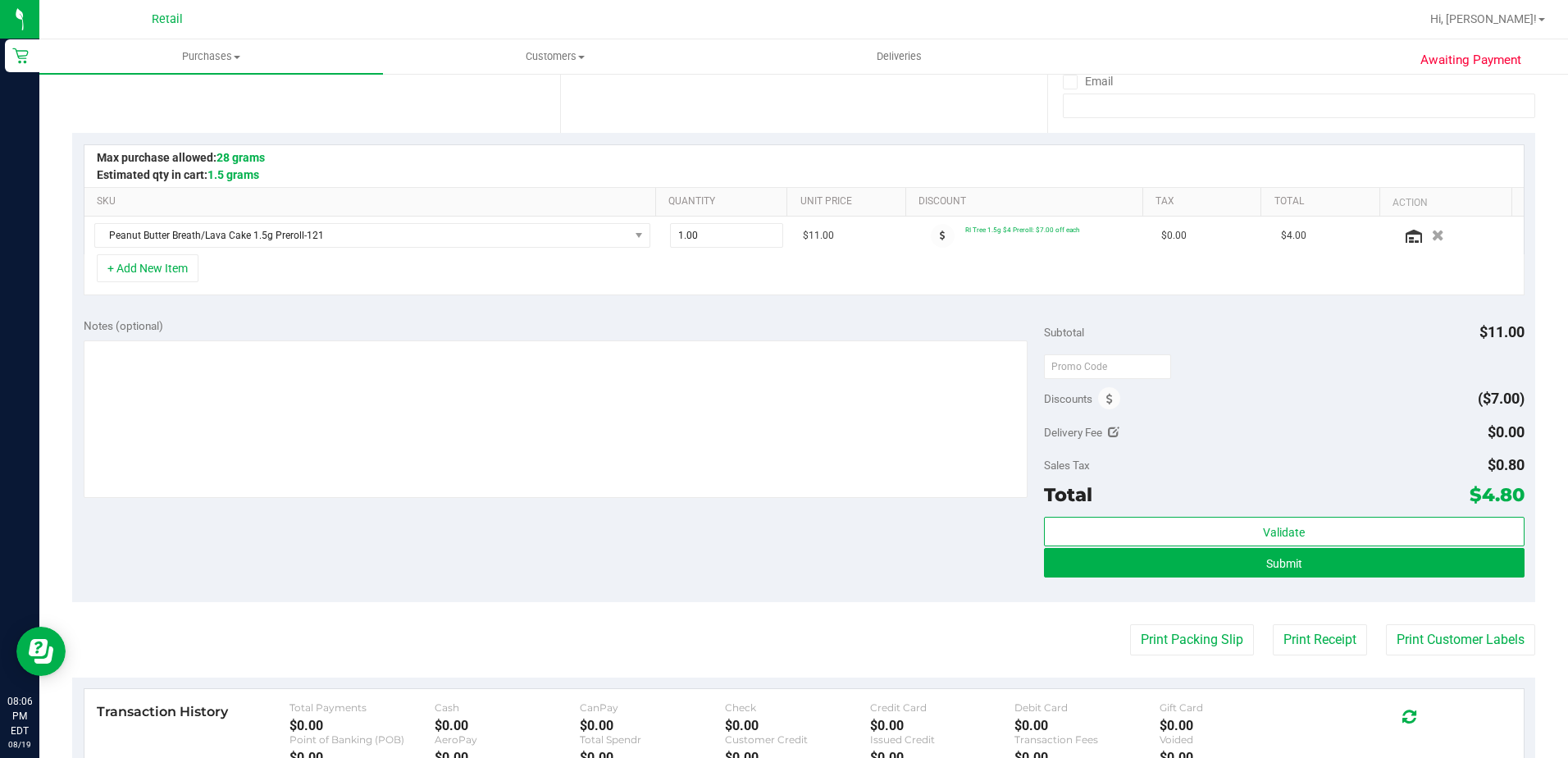
scroll to position [328, 0]
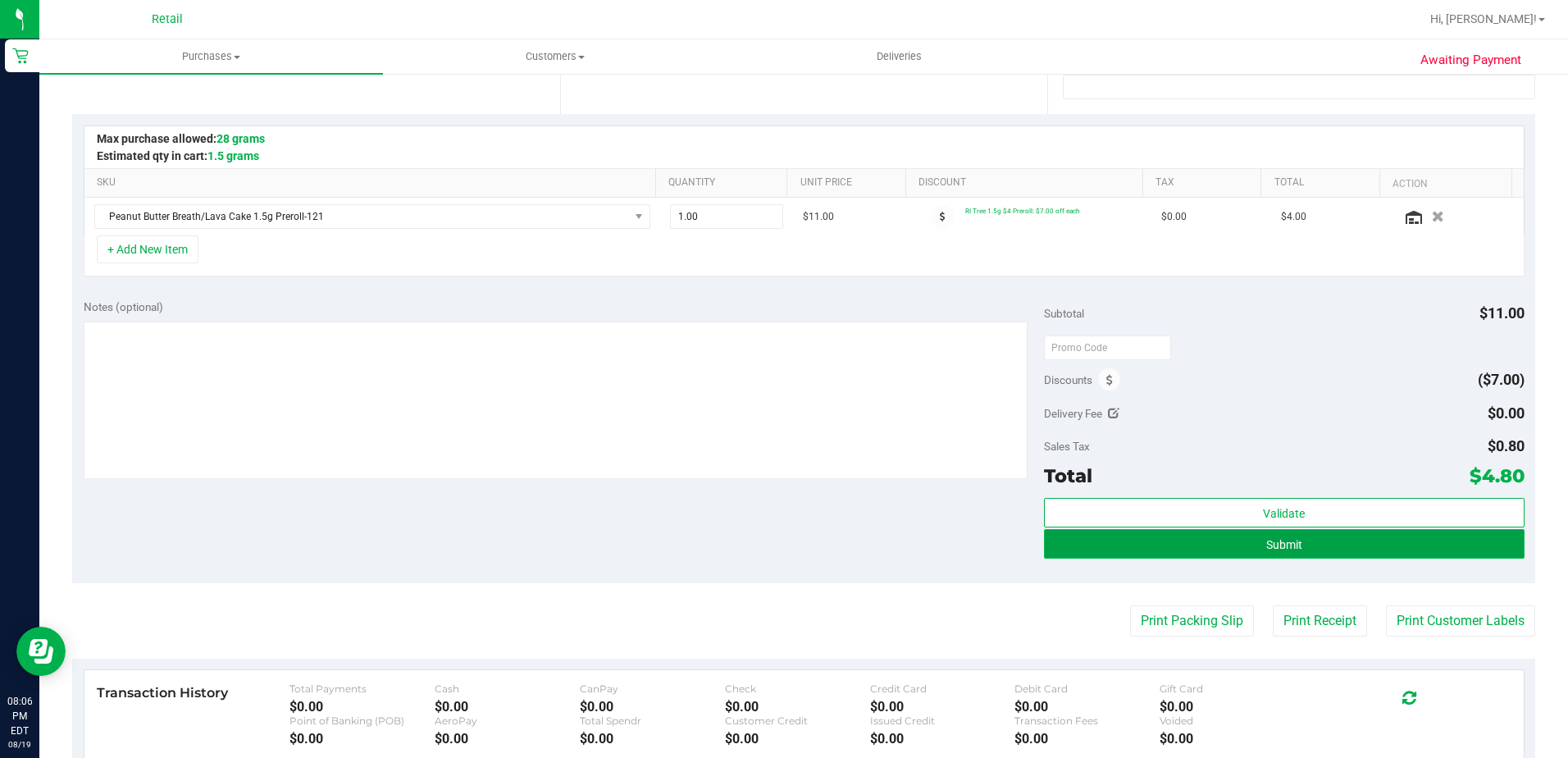
click at [1138, 529] on button "Submit" at bounding box center [1284, 544] width 481 height 30
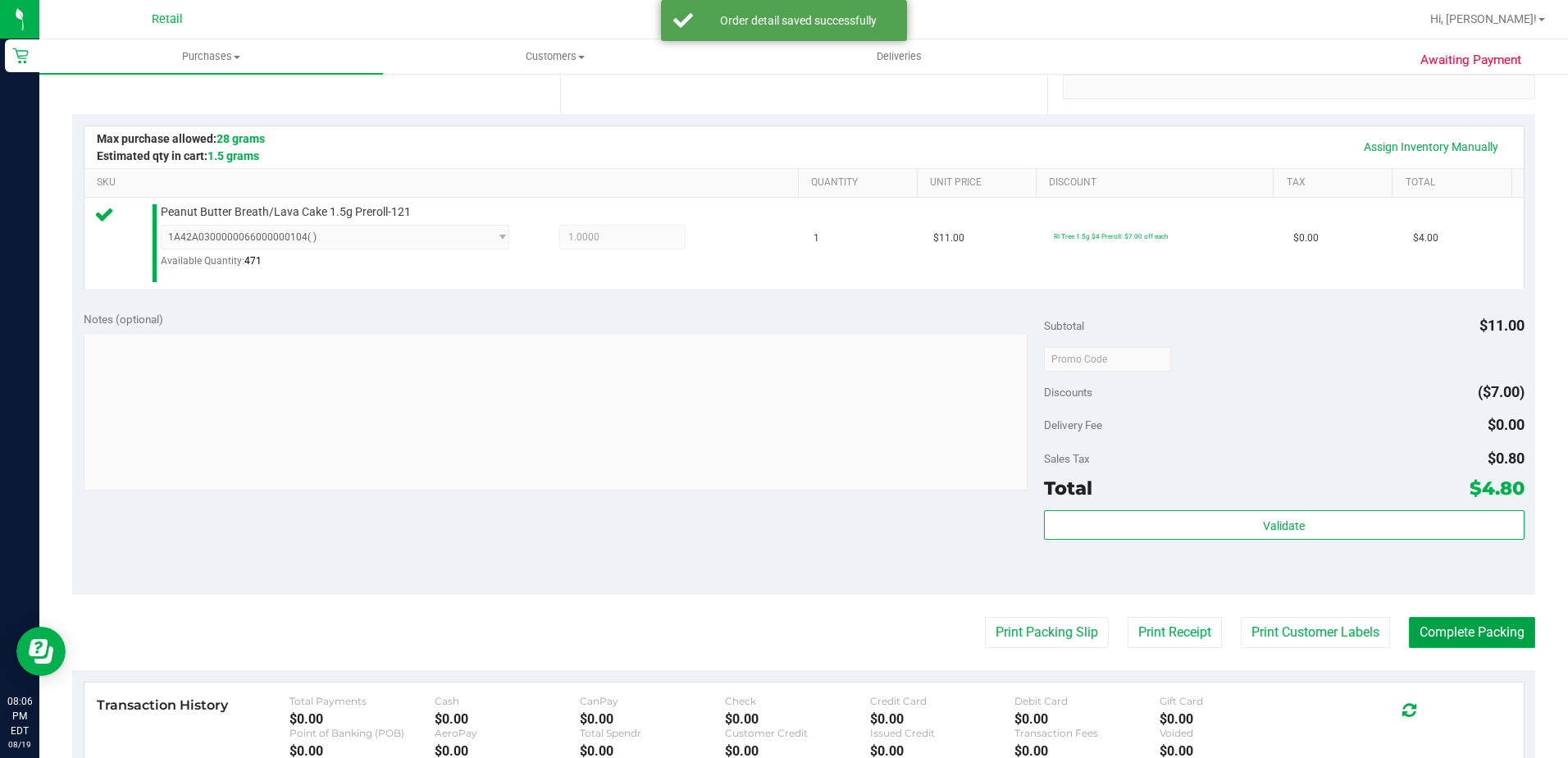
click at [1476, 645] on button "Complete Packing" at bounding box center [1473, 632] width 127 height 31
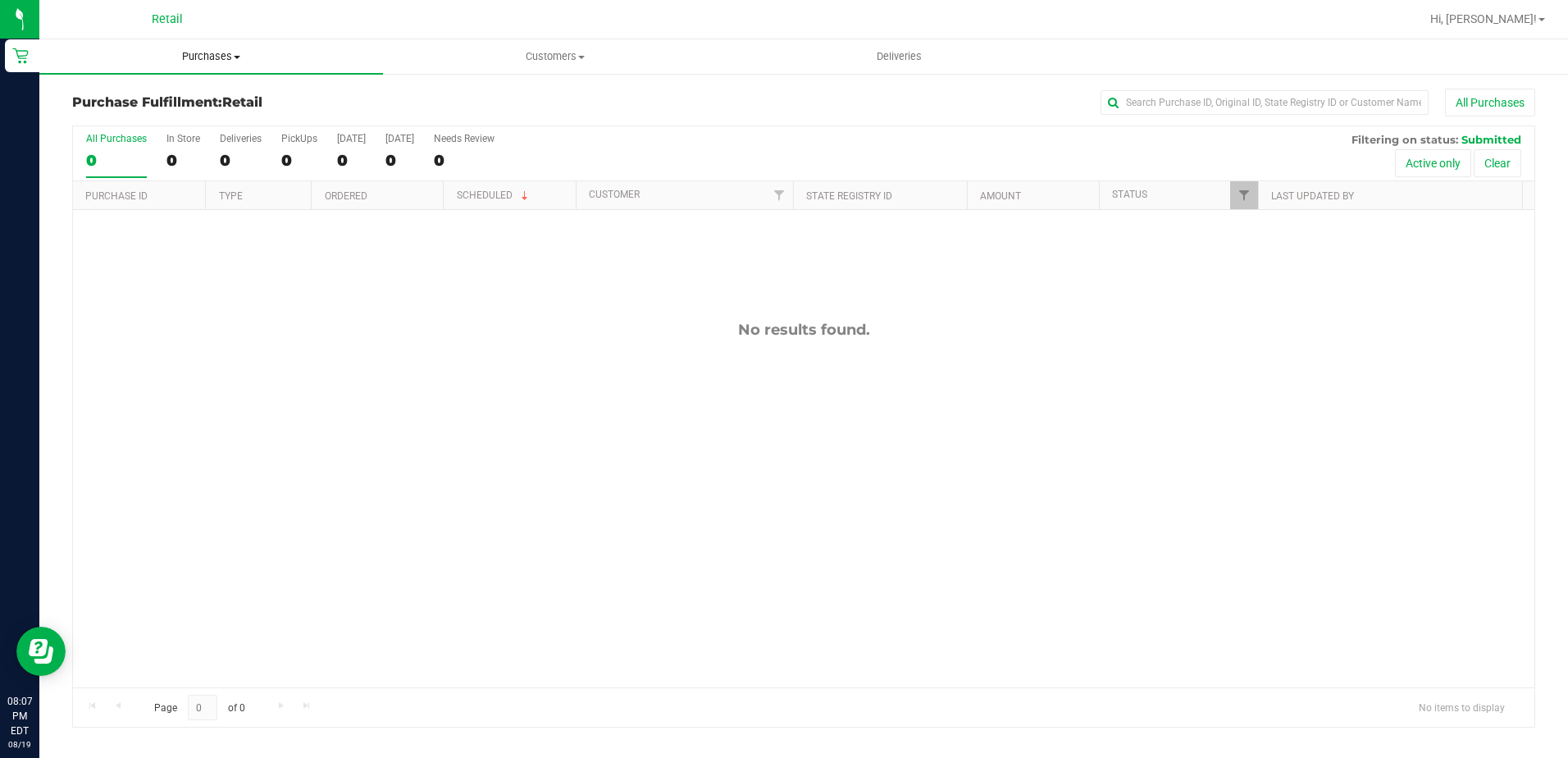
click at [193, 67] on uib-tab-heading "Purchases Summary of purchases Fulfillment All purchases" at bounding box center [211, 57] width 343 height 35
click at [191, 96] on span "Summary of purchases" at bounding box center [123, 99] width 168 height 14
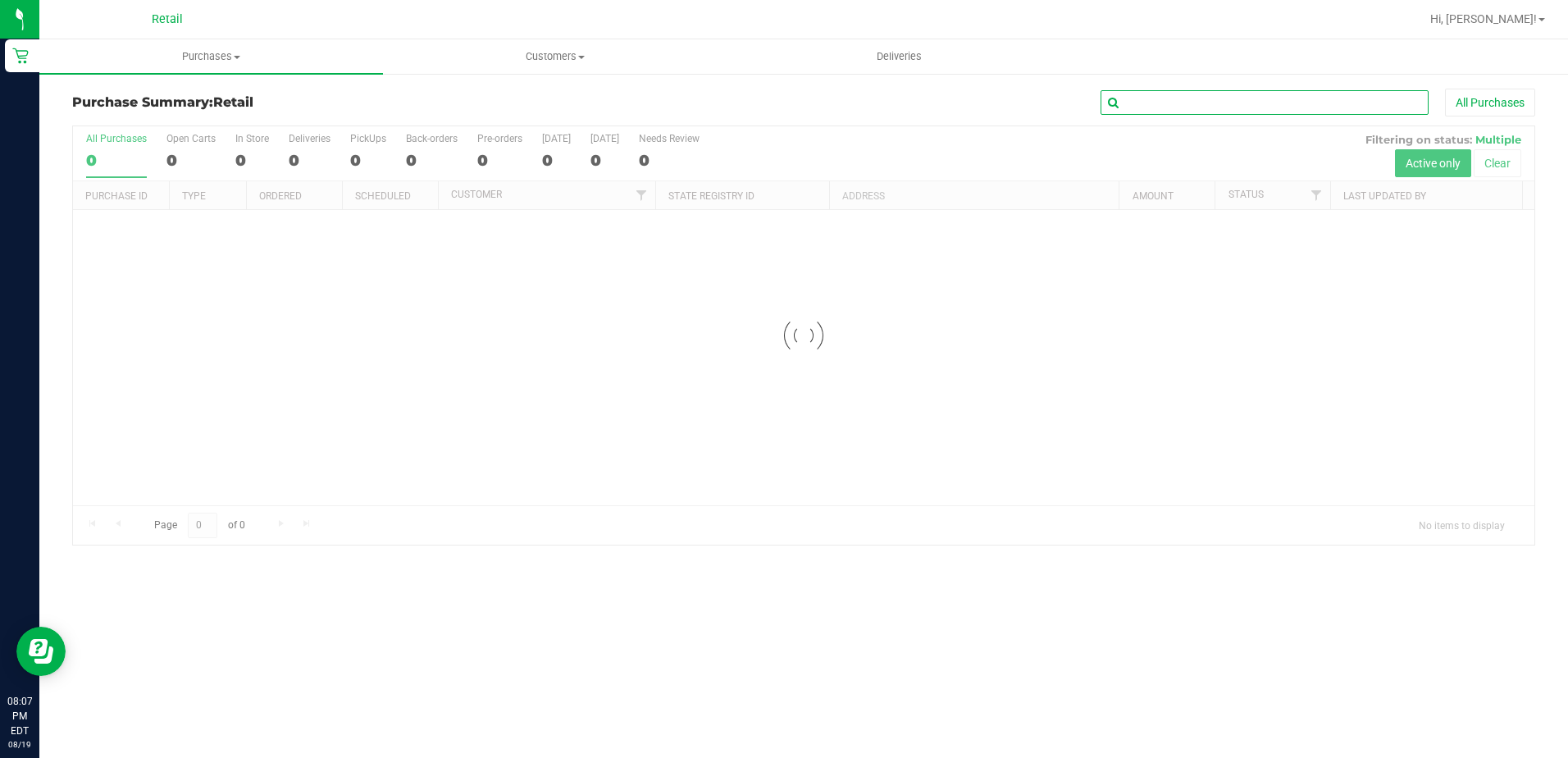
click at [1144, 105] on input "text" at bounding box center [1264, 102] width 328 height 24
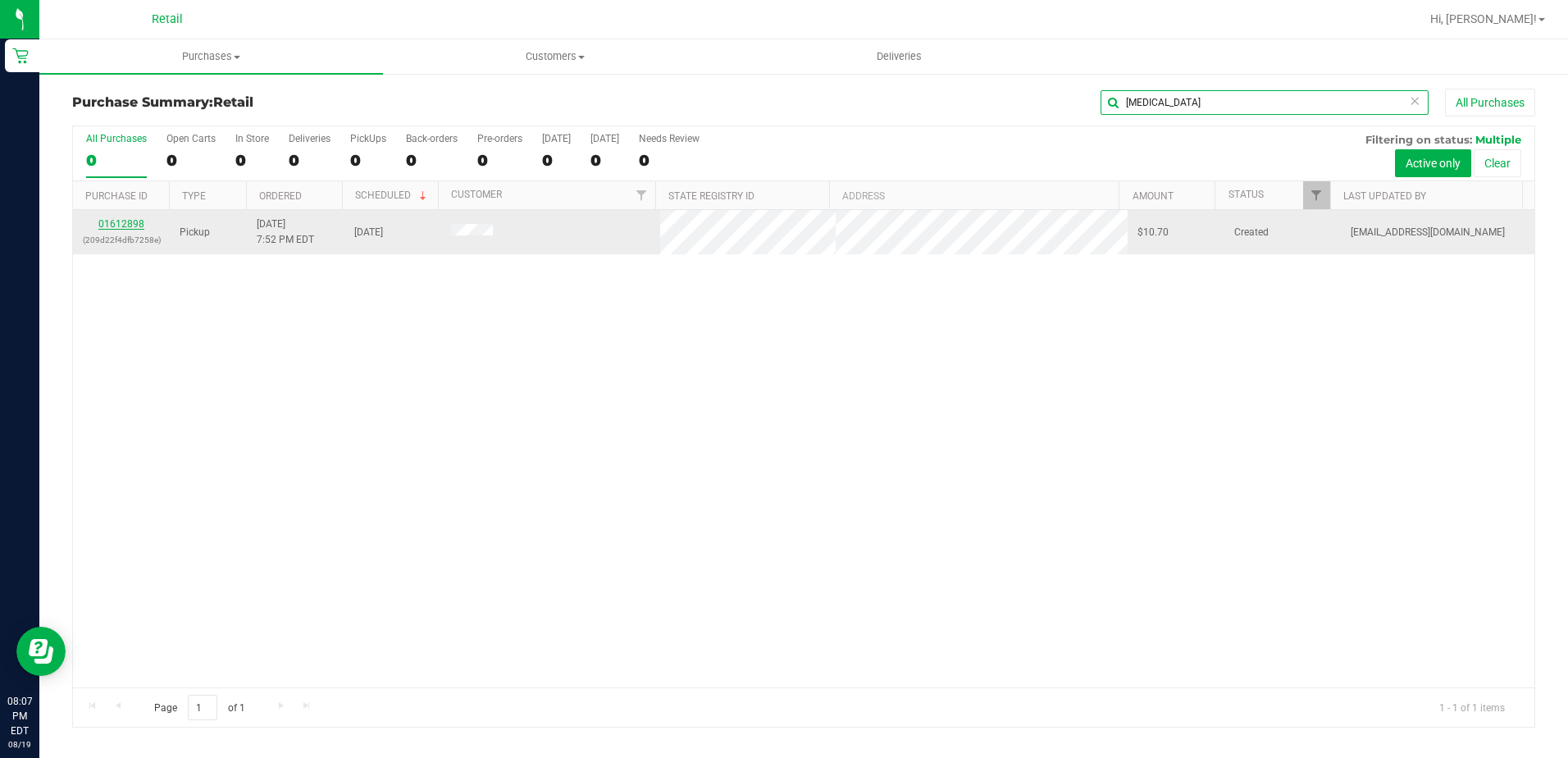
type input "[MEDICAL_DATA]"
click at [118, 224] on link "01612898" at bounding box center [122, 225] width 46 height 12
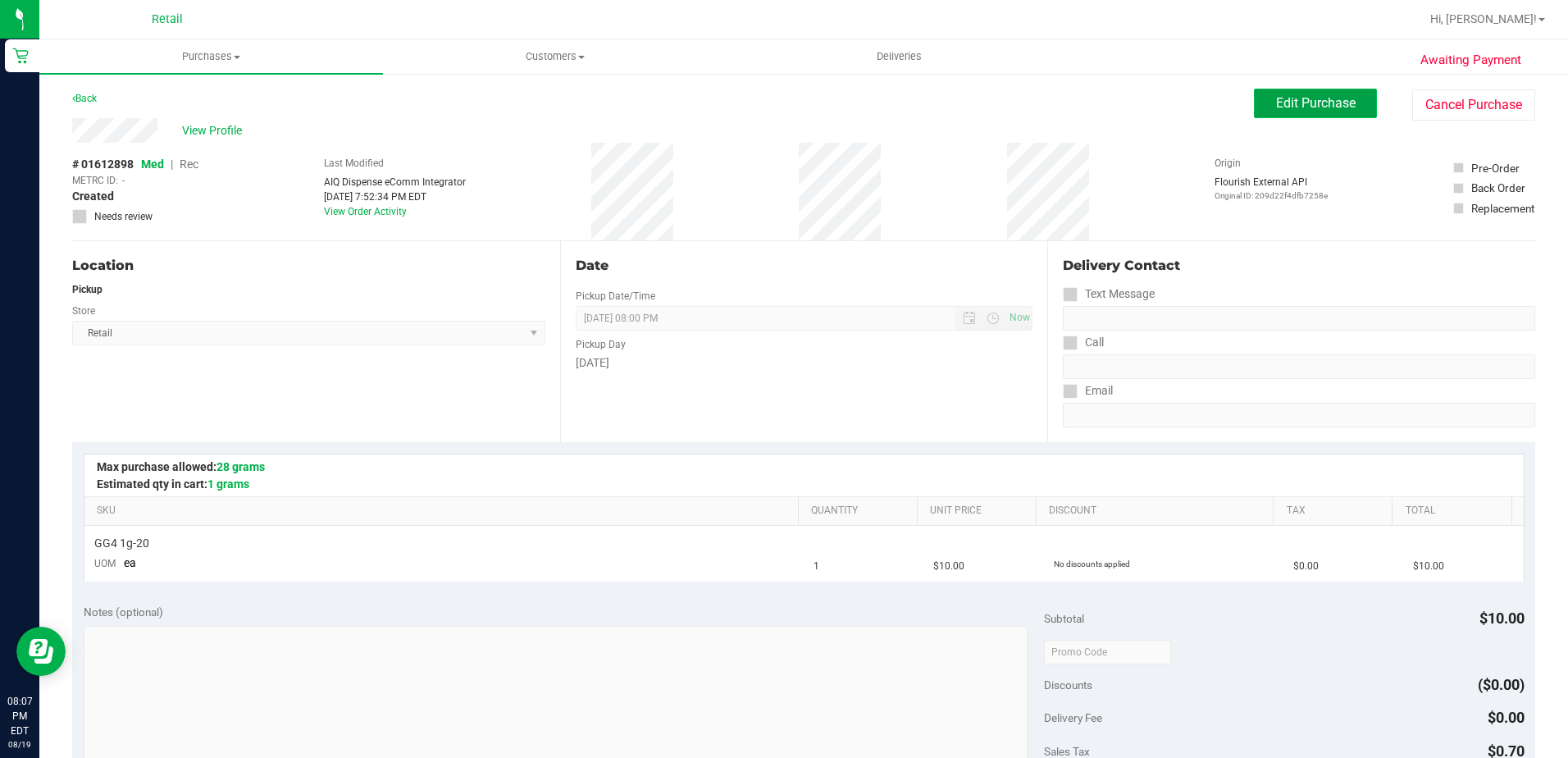
click at [1261, 106] on button "Edit Purchase" at bounding box center [1316, 103] width 123 height 30
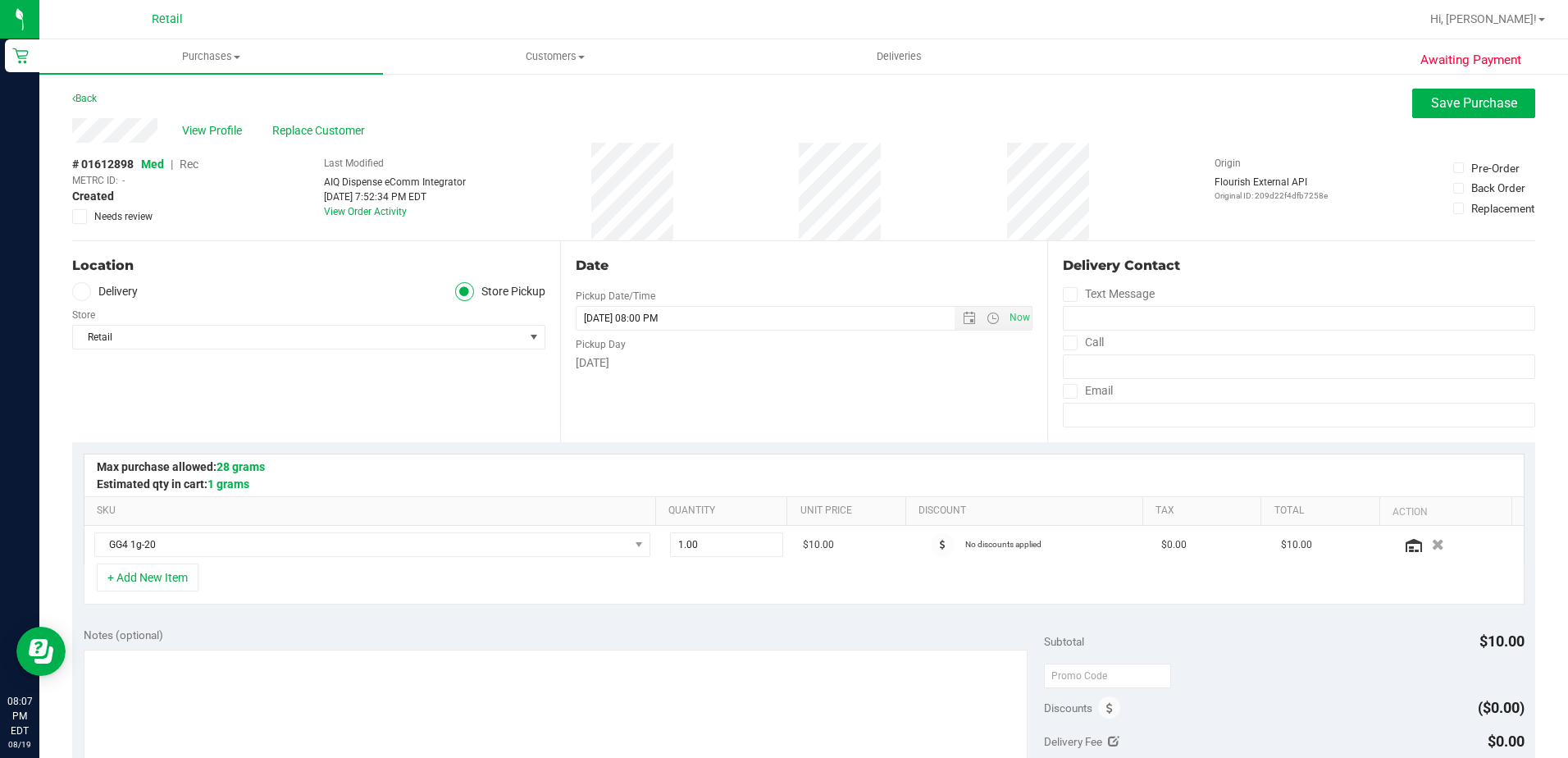
click at [196, 162] on span "Rec" at bounding box center [189, 165] width 19 height 14
click at [1436, 96] on span "Save Purchase" at bounding box center [1474, 103] width 86 height 15
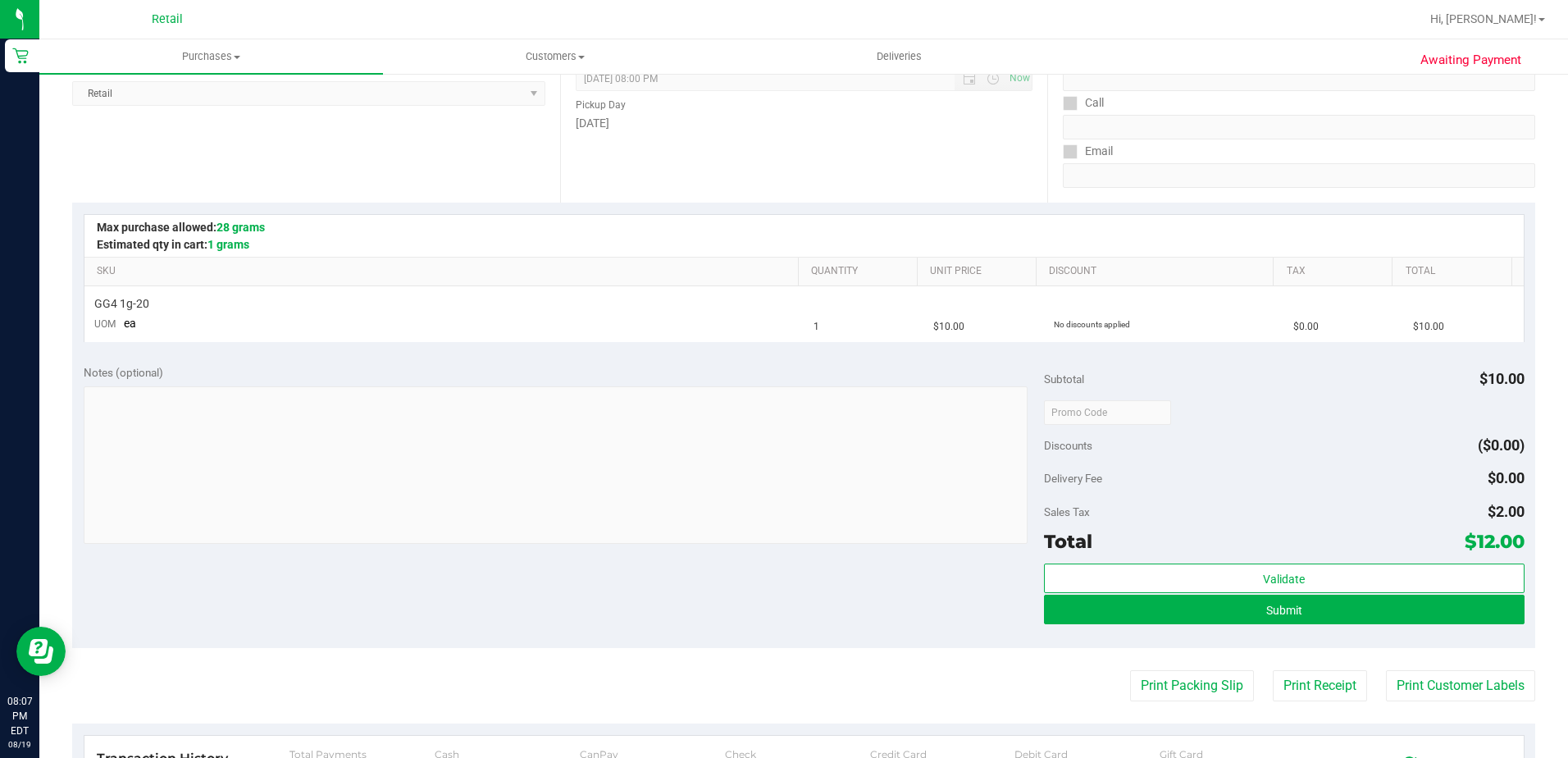
scroll to position [246, 0]
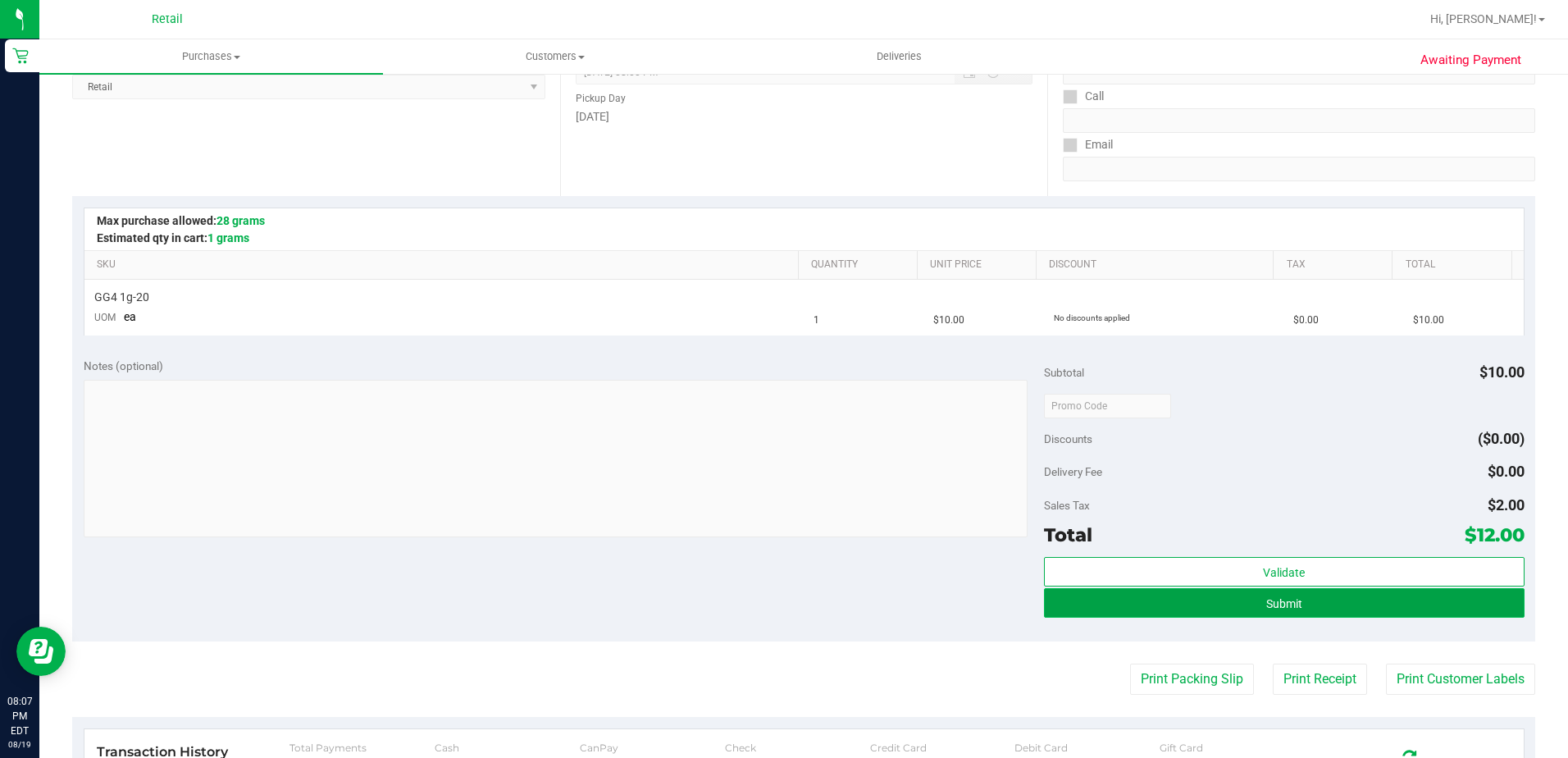
click at [1127, 598] on button "Submit" at bounding box center [1284, 603] width 481 height 30
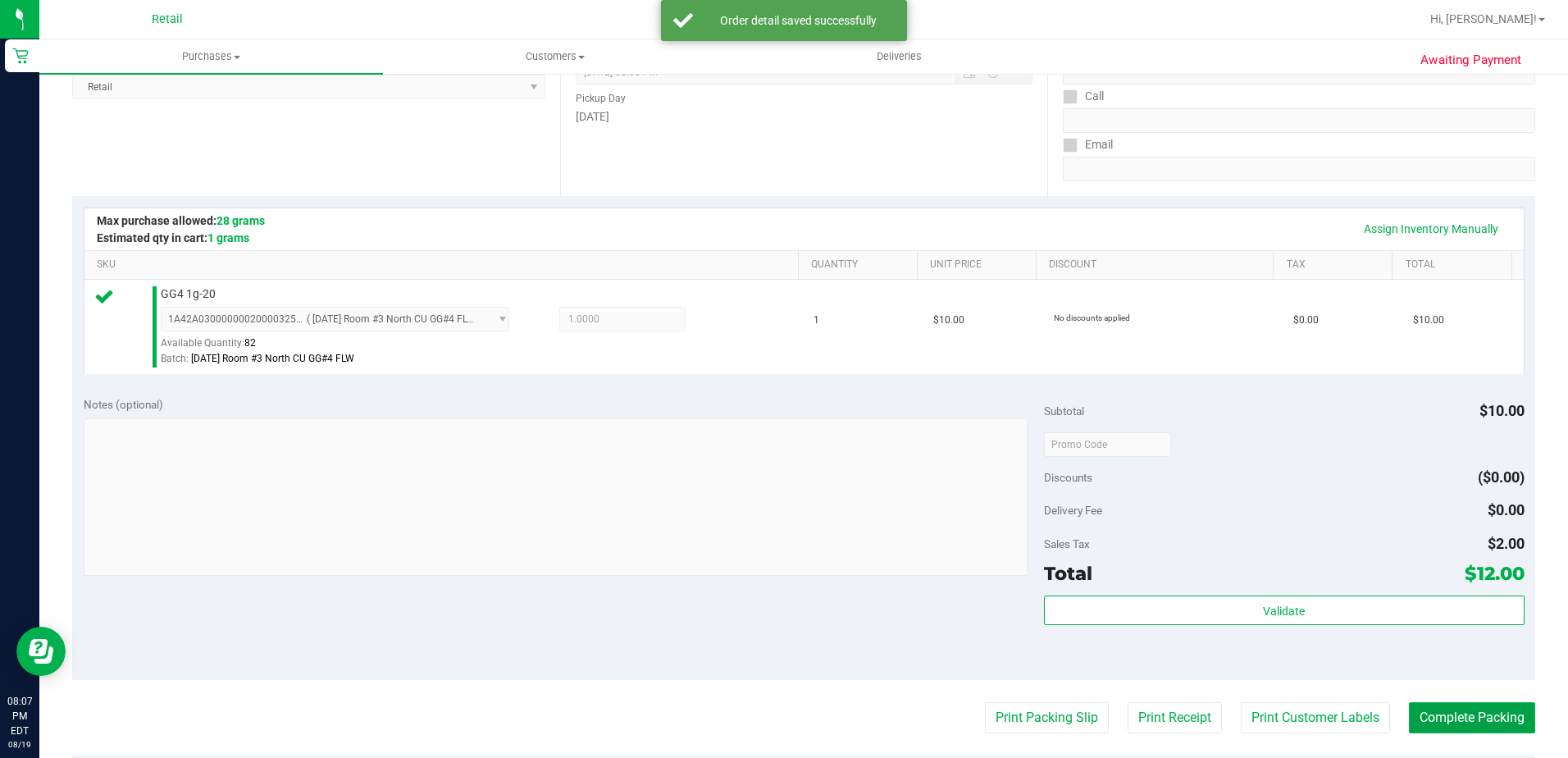
click at [1442, 714] on button "Complete Packing" at bounding box center [1473, 717] width 127 height 31
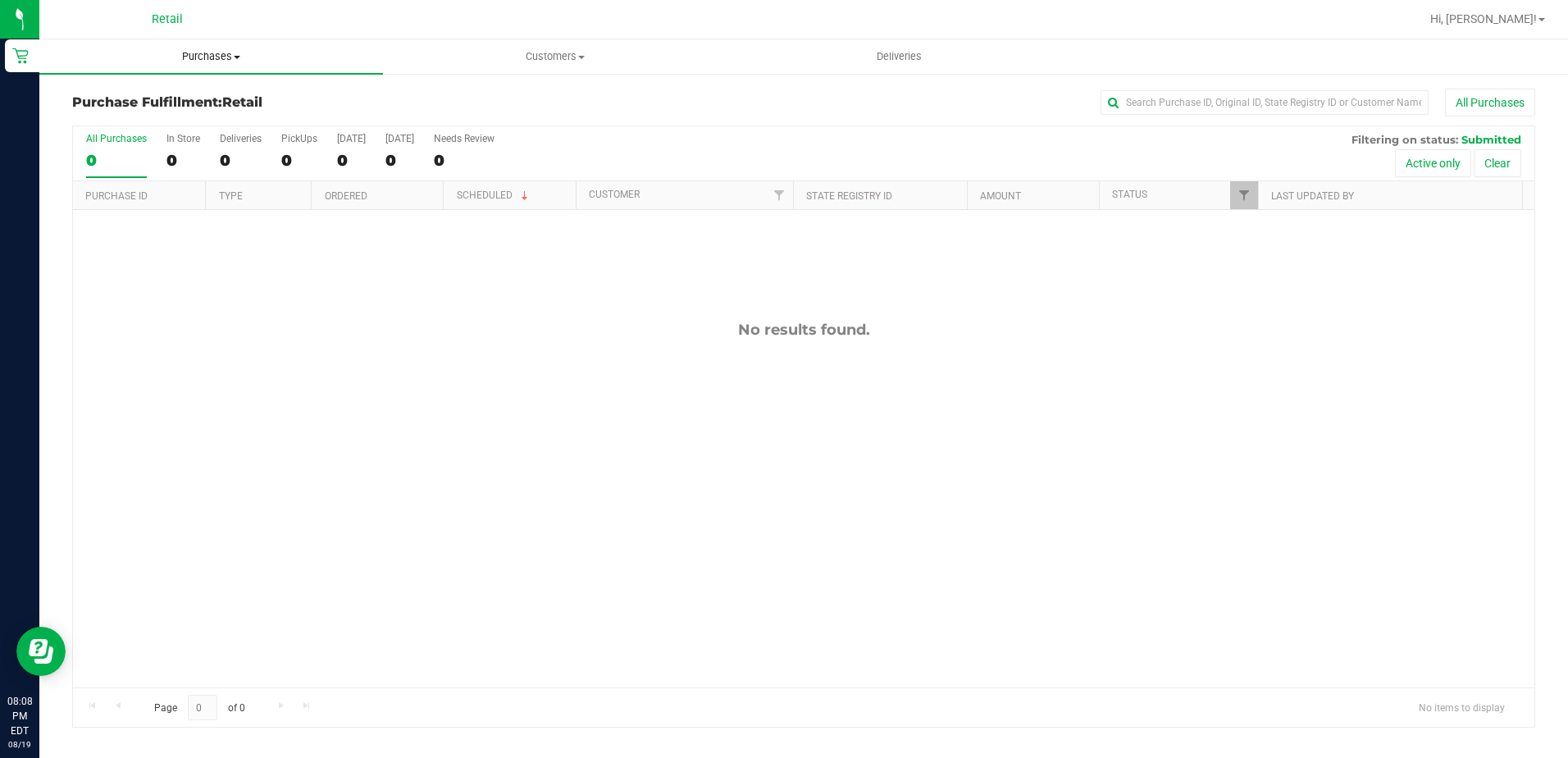
drag, startPoint x: 245, startPoint y: 53, endPoint x: 228, endPoint y: 55, distance: 17.1
click at [245, 53] on span "Purchases" at bounding box center [211, 56] width 343 height 14
click at [160, 94] on span "Summary of purchases" at bounding box center [123, 99] width 168 height 14
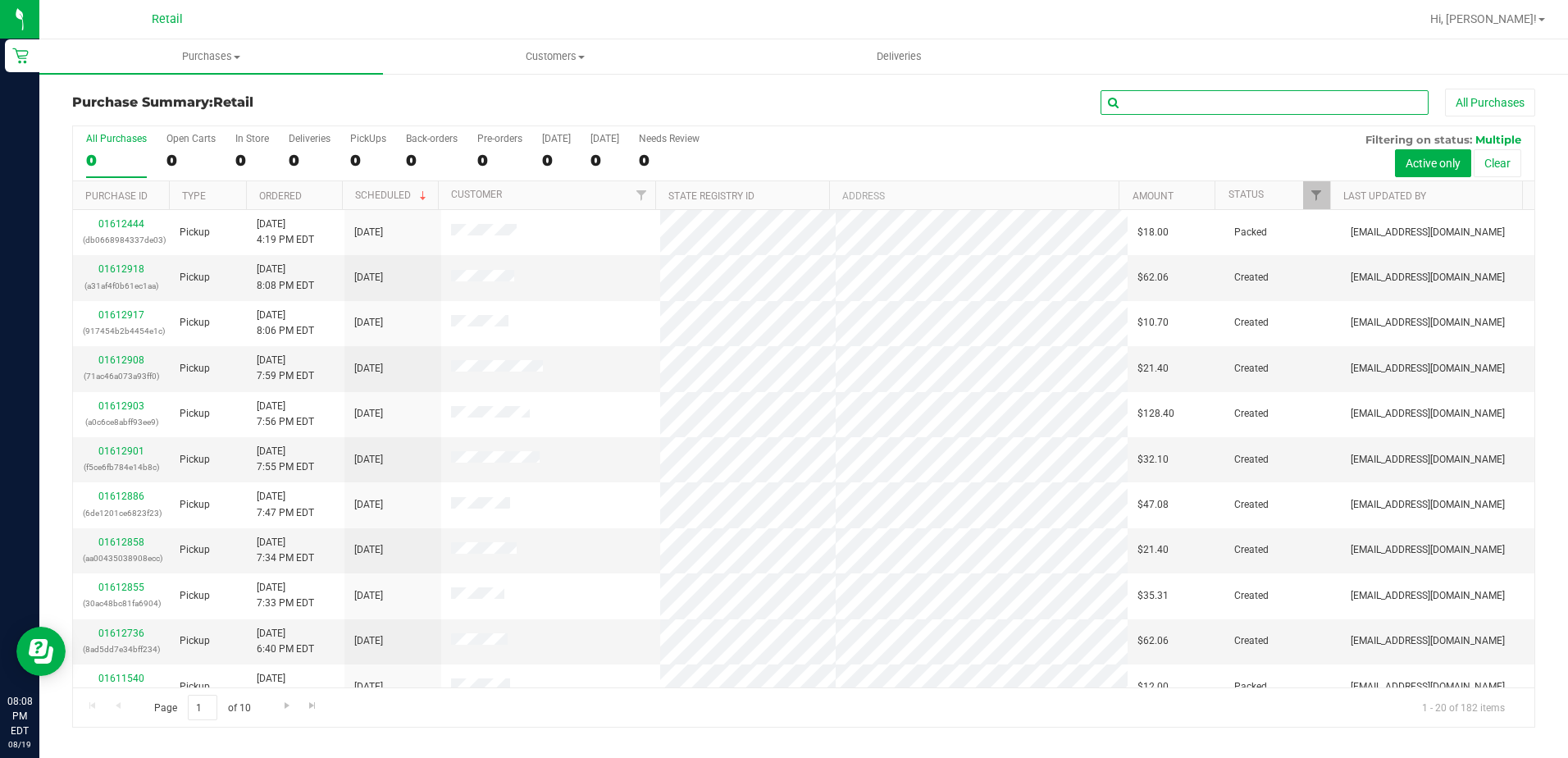
click at [1130, 95] on input "text" at bounding box center [1264, 102] width 328 height 24
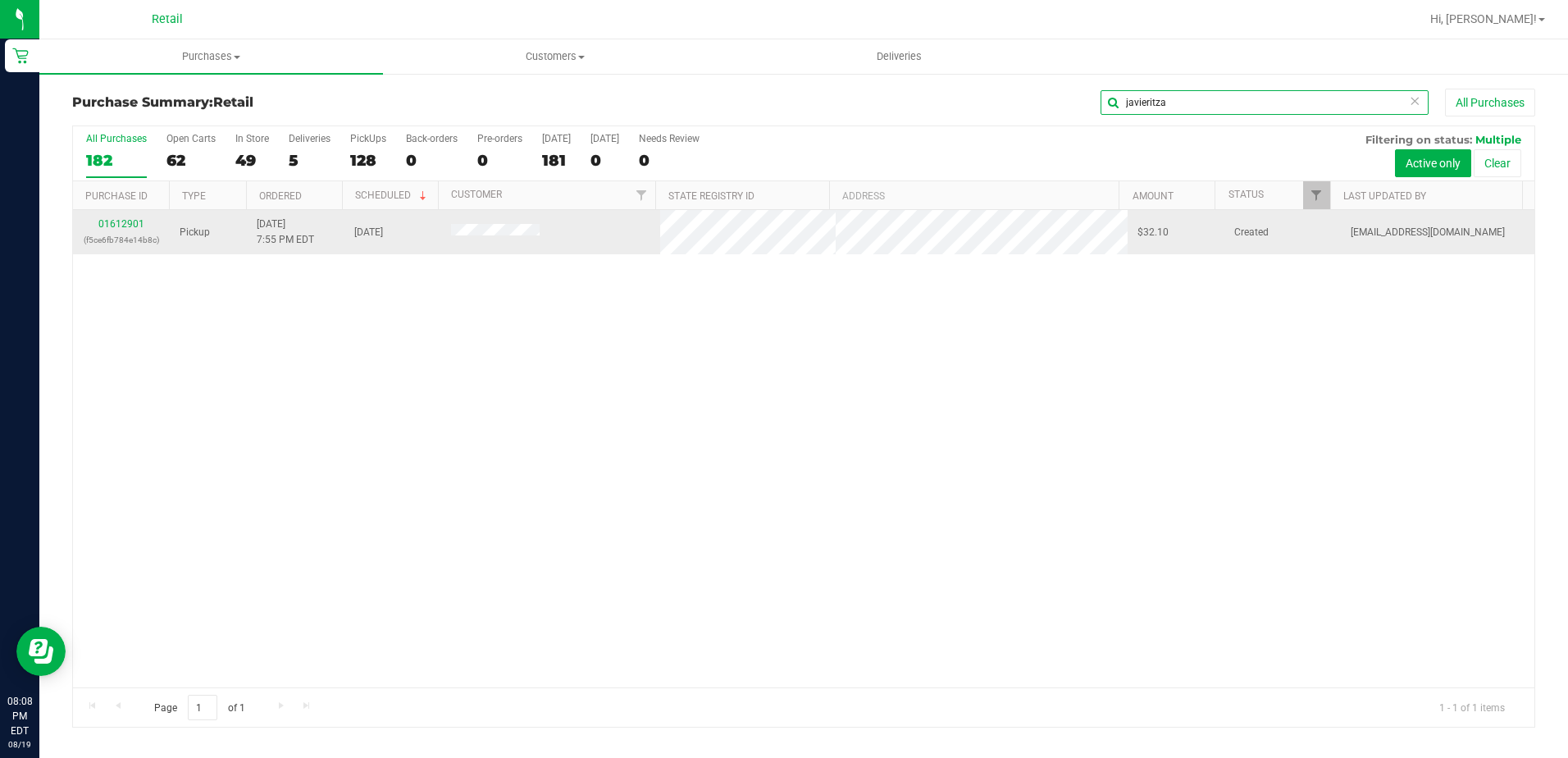
type input "javieritza"
click at [116, 216] on td "01612901 (f5ce6fb784e14b8c)" at bounding box center [121, 232] width 97 height 44
click at [111, 233] on p "(f5ce6fb784e14b8c)" at bounding box center [121, 240] width 77 height 15
click at [114, 221] on link "01612901" at bounding box center [122, 225] width 46 height 12
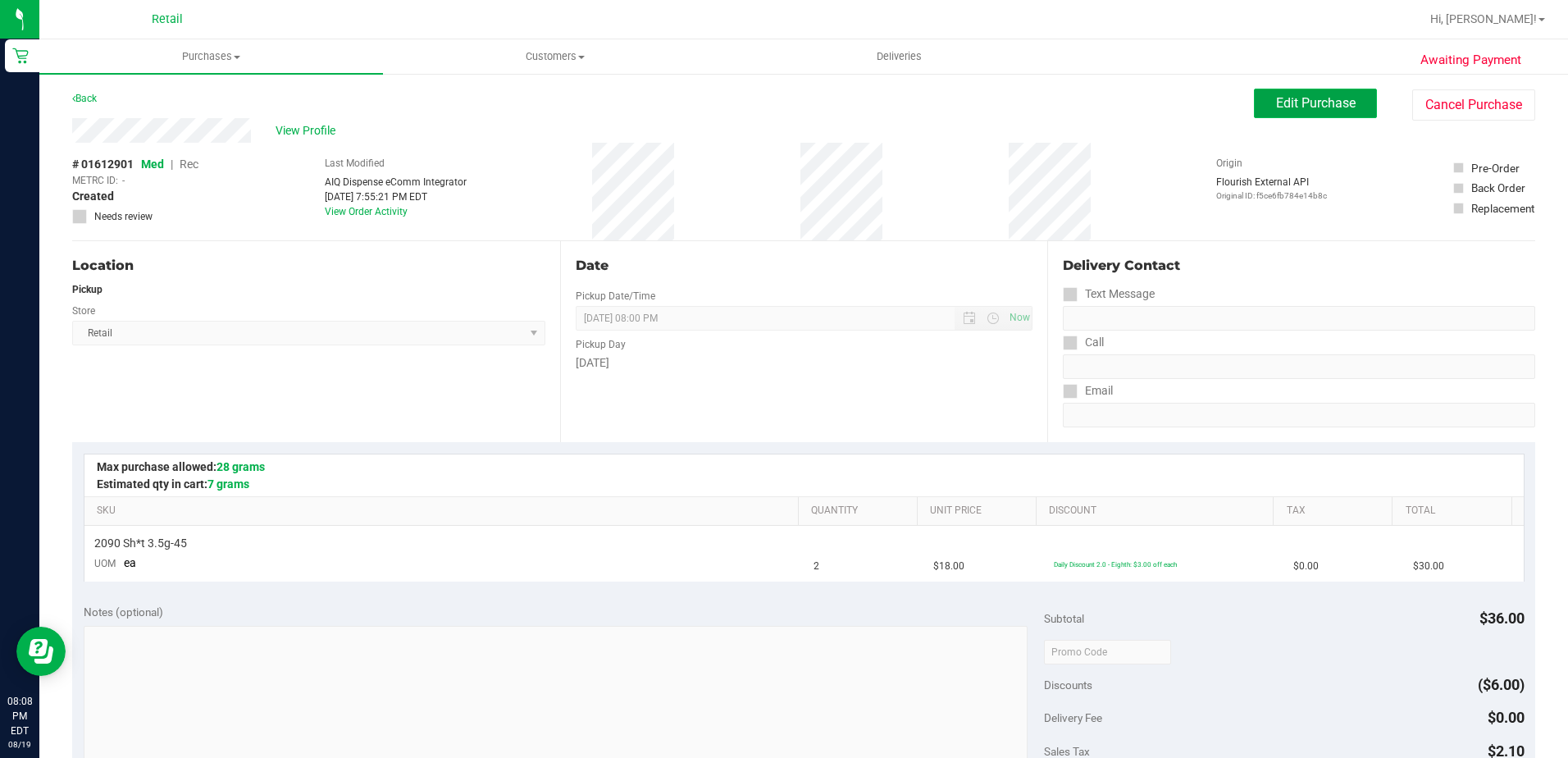
click at [1276, 106] on span "Edit Purchase" at bounding box center [1316, 103] width 79 height 15
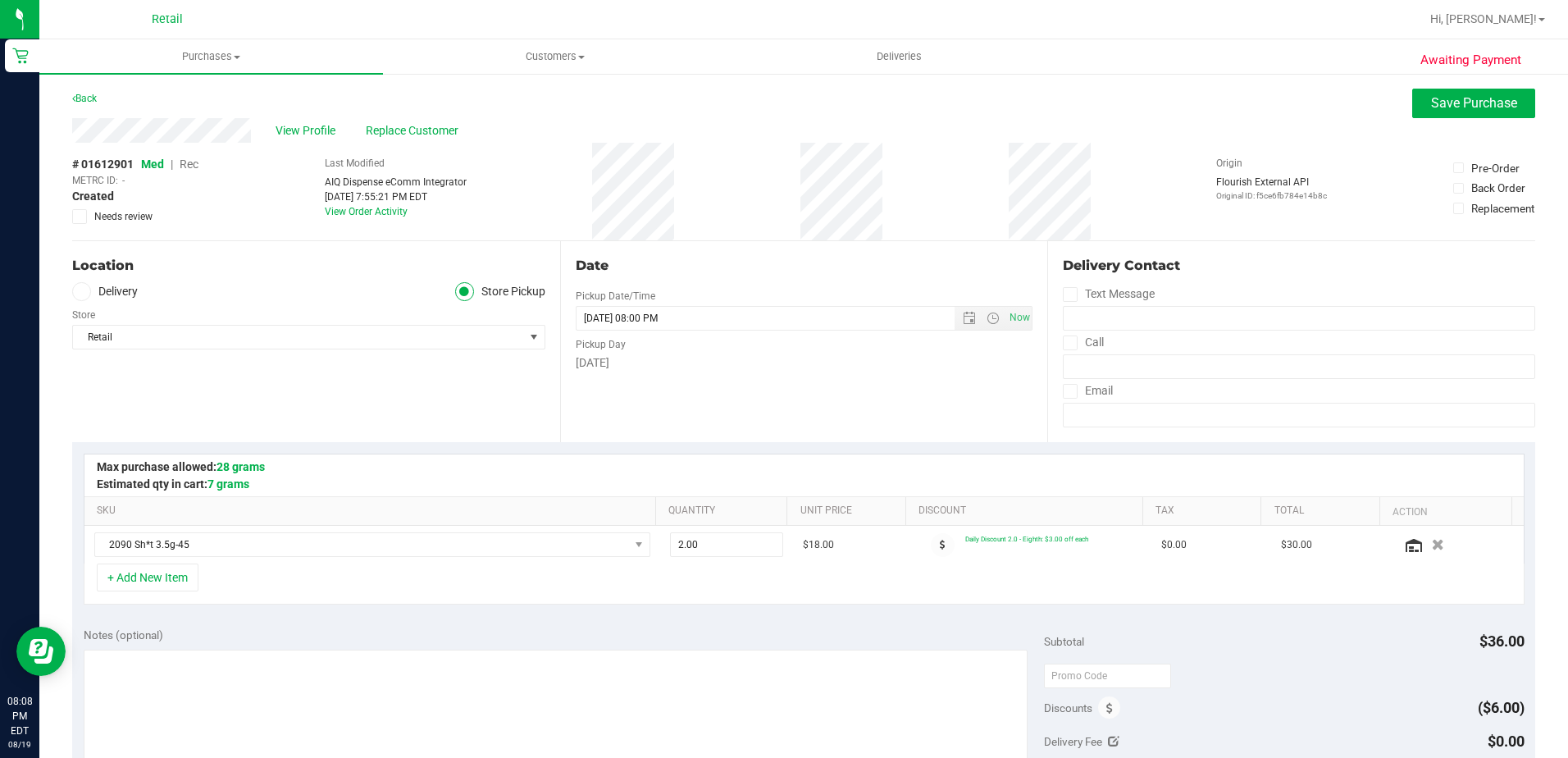
click at [186, 159] on span "Rec" at bounding box center [189, 165] width 19 height 14
click at [1441, 106] on span "Save Purchase" at bounding box center [1474, 103] width 86 height 15
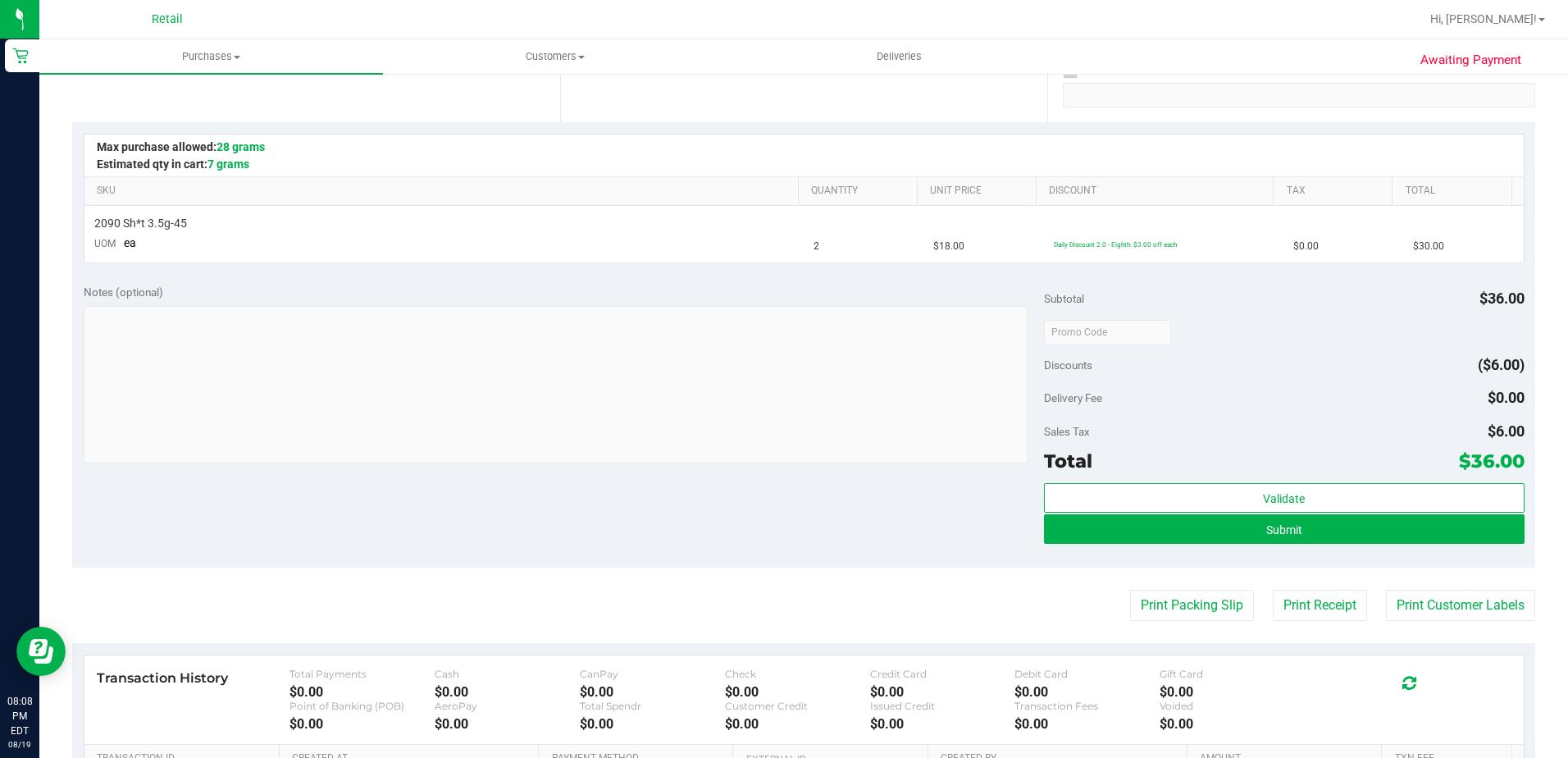
scroll to position [328, 0]
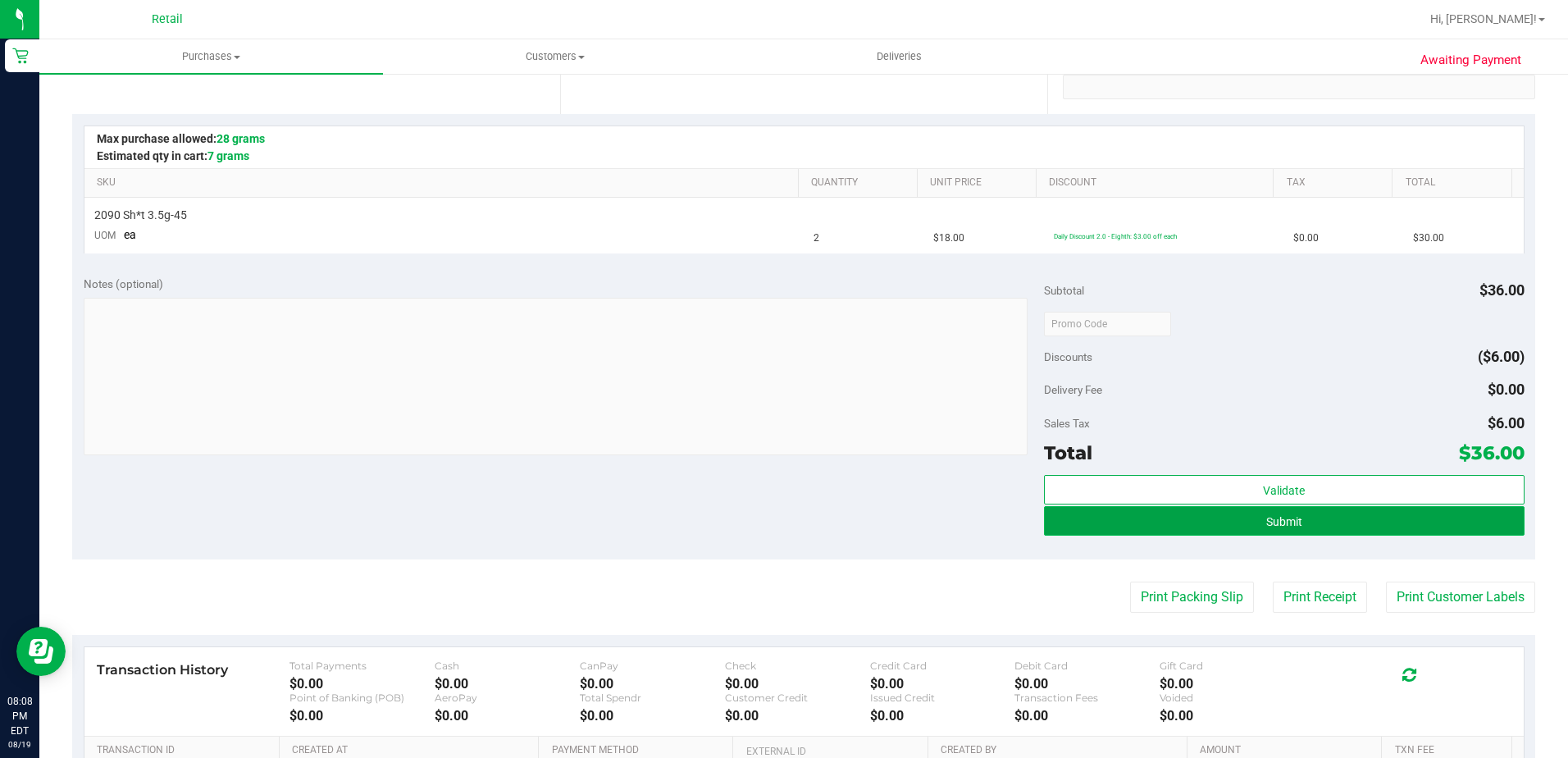
click at [1129, 524] on button "Submit" at bounding box center [1284, 521] width 481 height 30
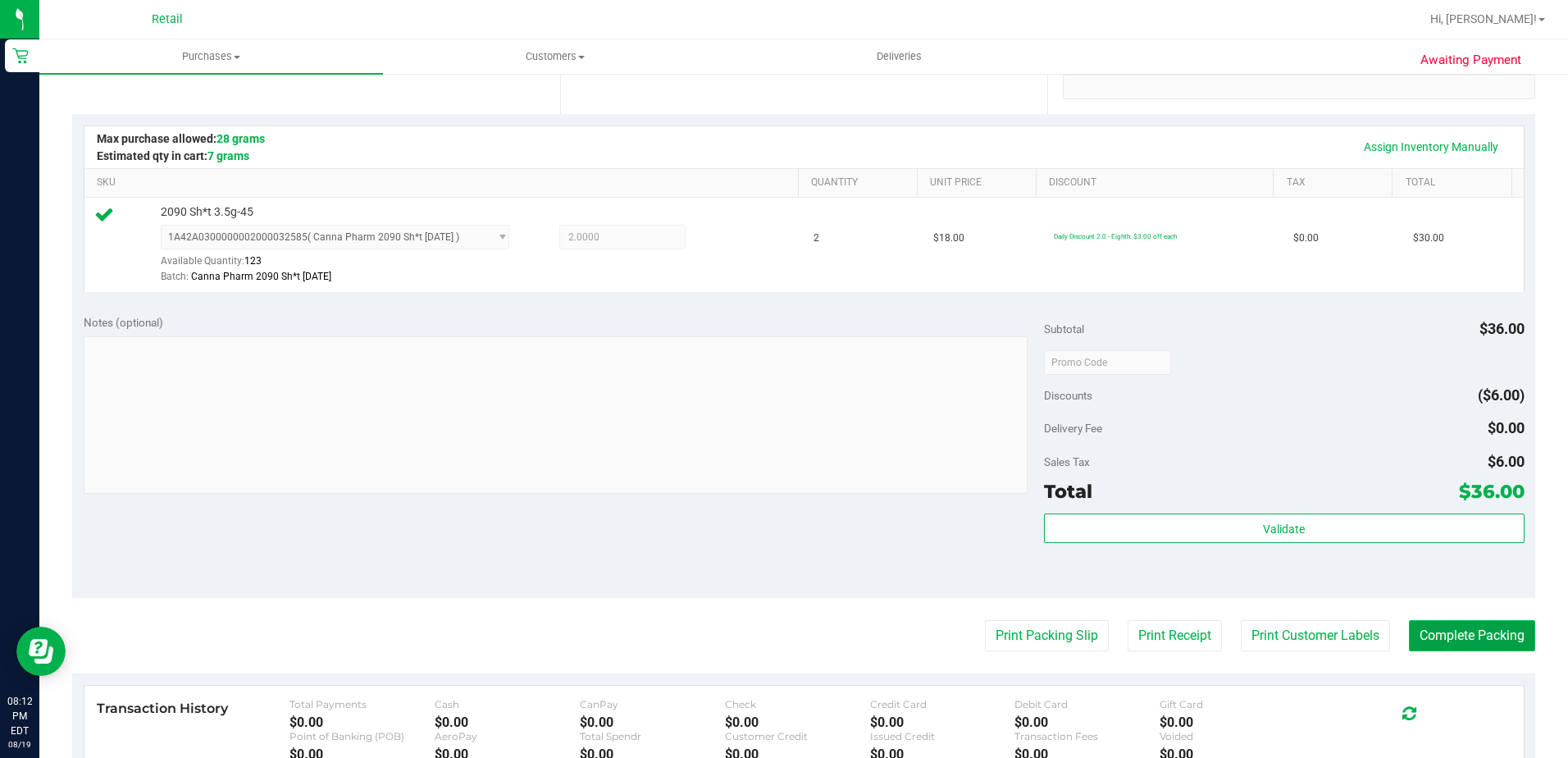
click at [1450, 641] on button "Complete Packing" at bounding box center [1473, 636] width 127 height 31
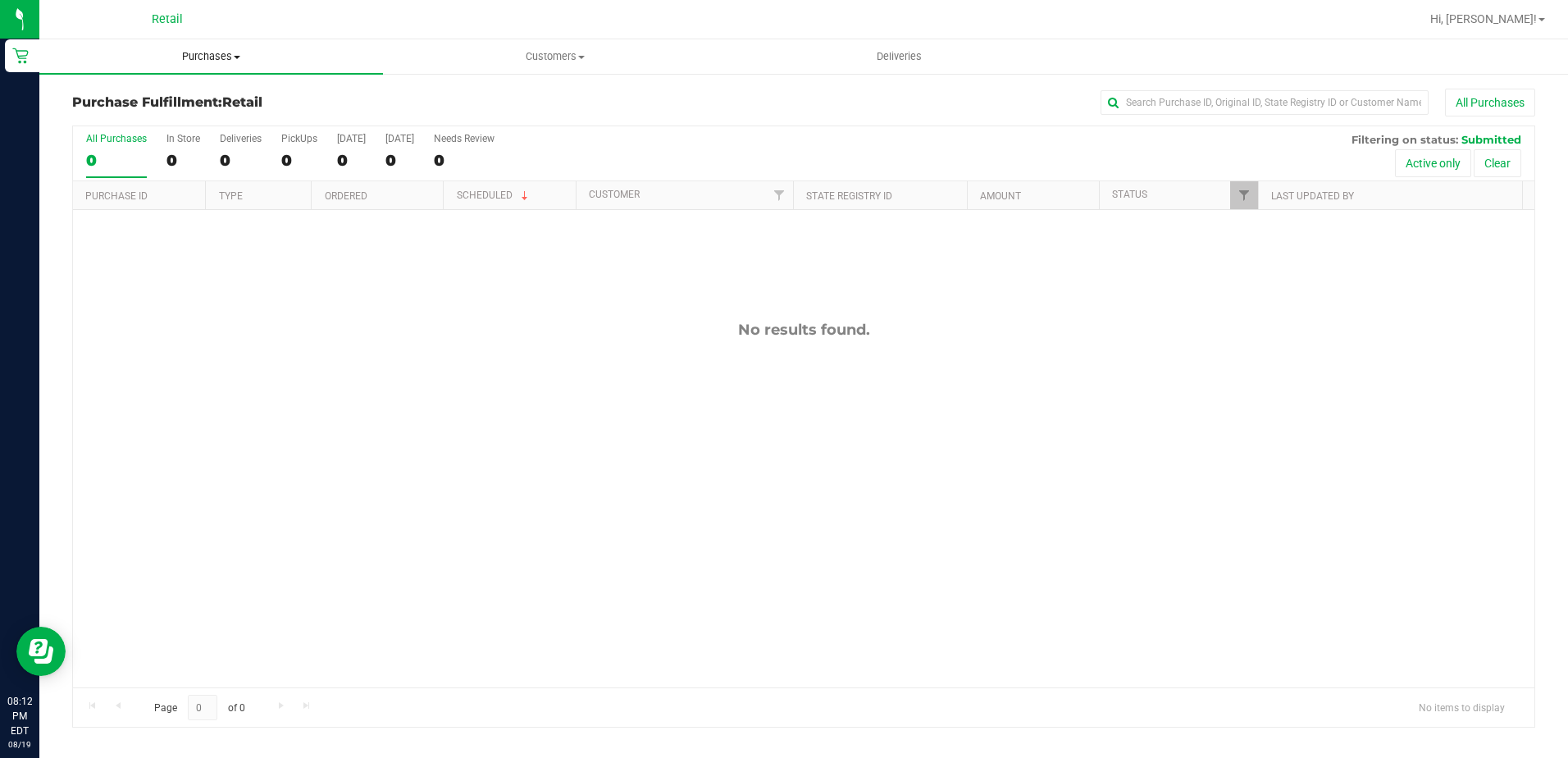
click at [215, 55] on span "Purchases" at bounding box center [211, 56] width 343 height 14
click at [208, 91] on li "Summary of purchases" at bounding box center [211, 99] width 343 height 19
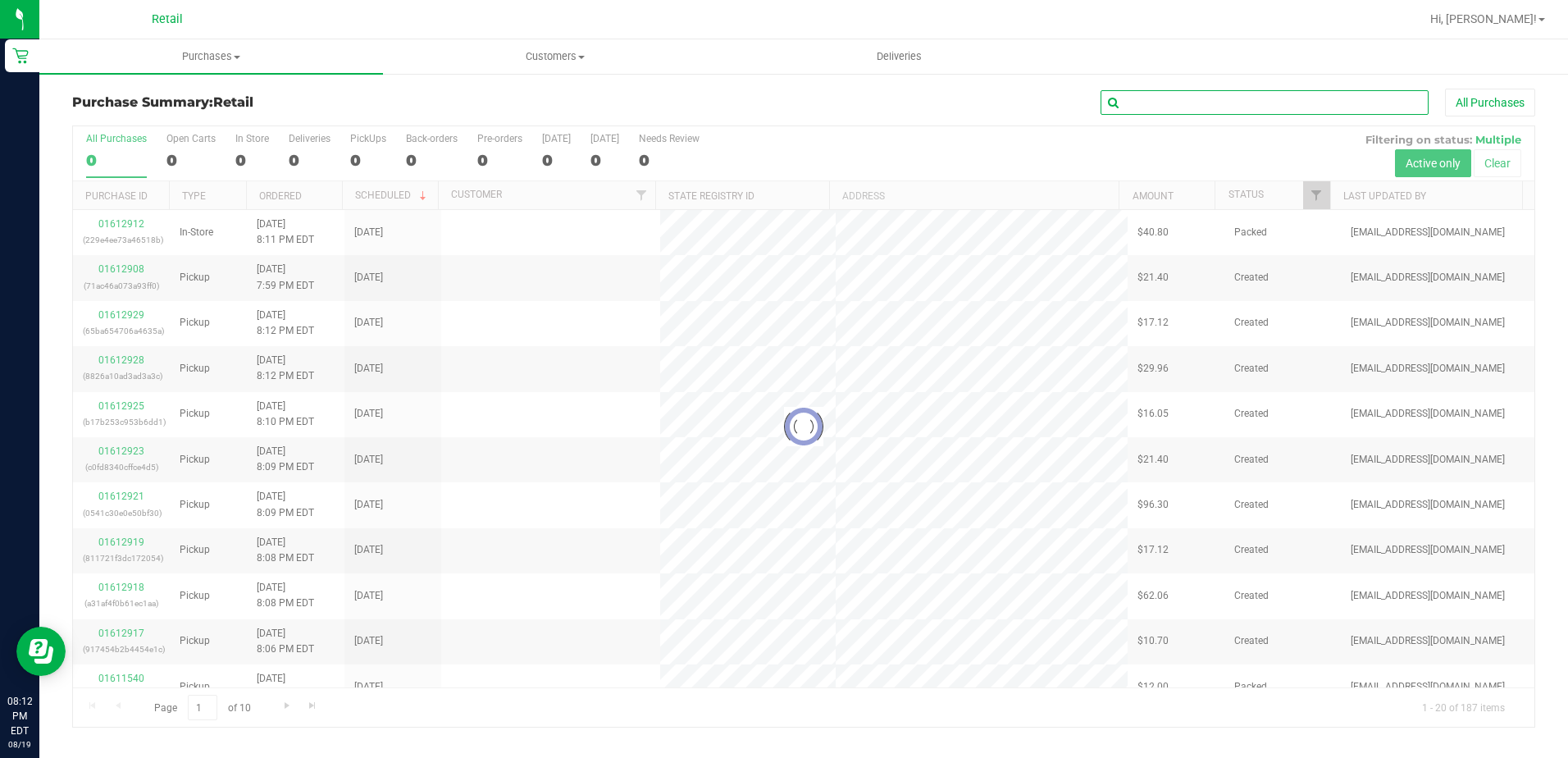
click at [1173, 110] on input "text" at bounding box center [1264, 102] width 328 height 24
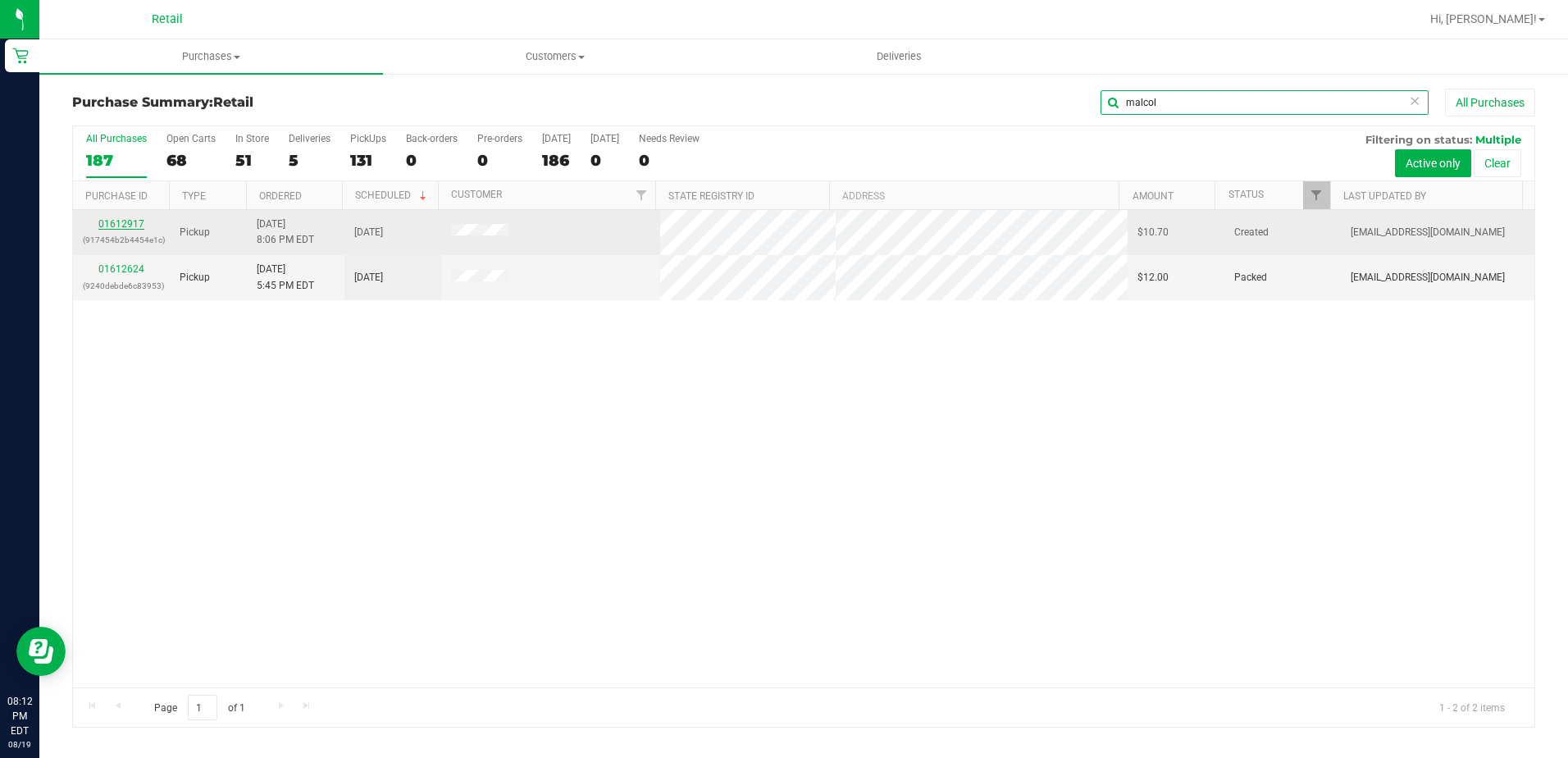
type input "malcol"
click at [129, 219] on link "01612917" at bounding box center [122, 225] width 46 height 12
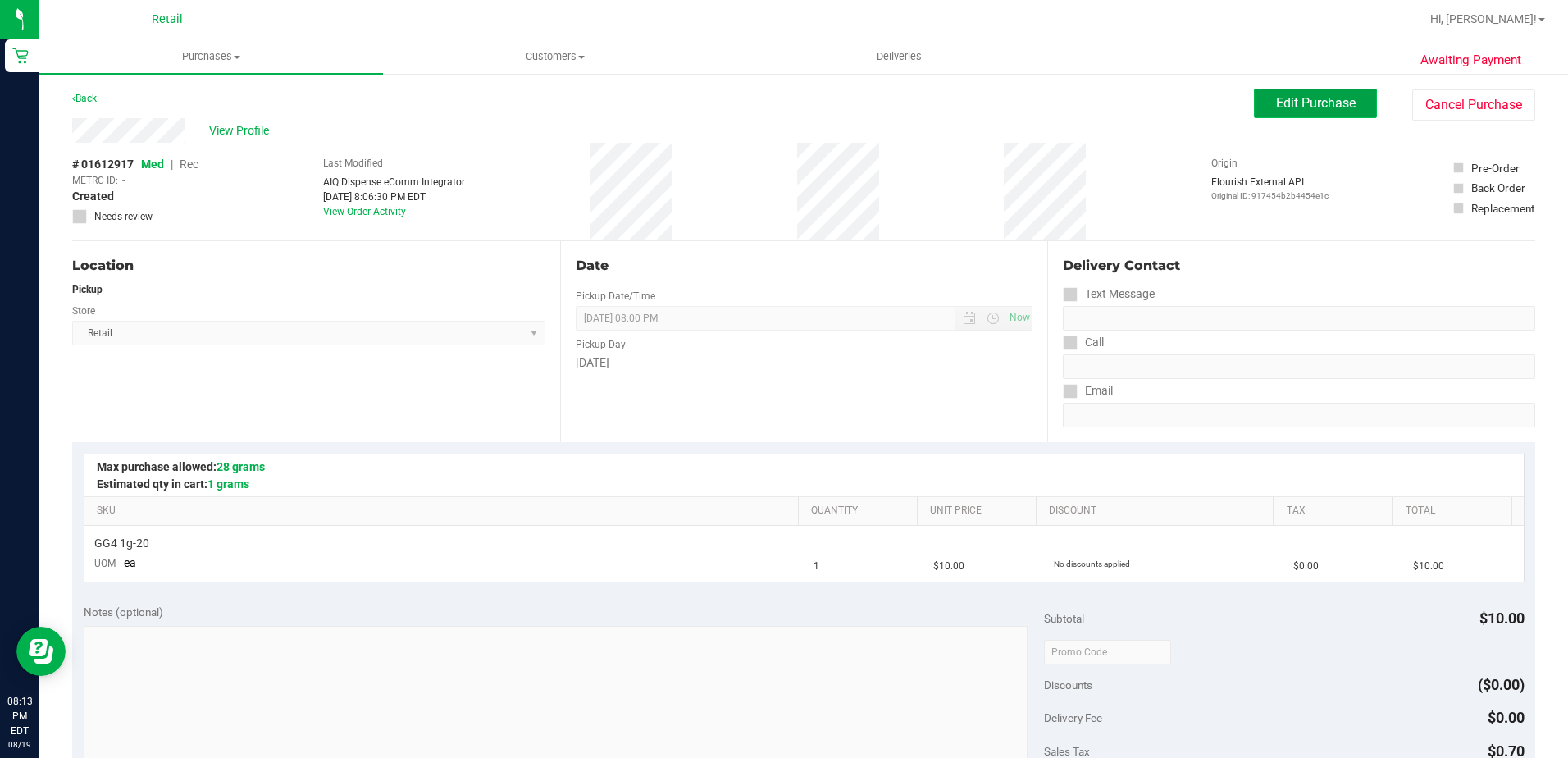
click at [1279, 106] on span "Edit Purchase" at bounding box center [1316, 103] width 79 height 15
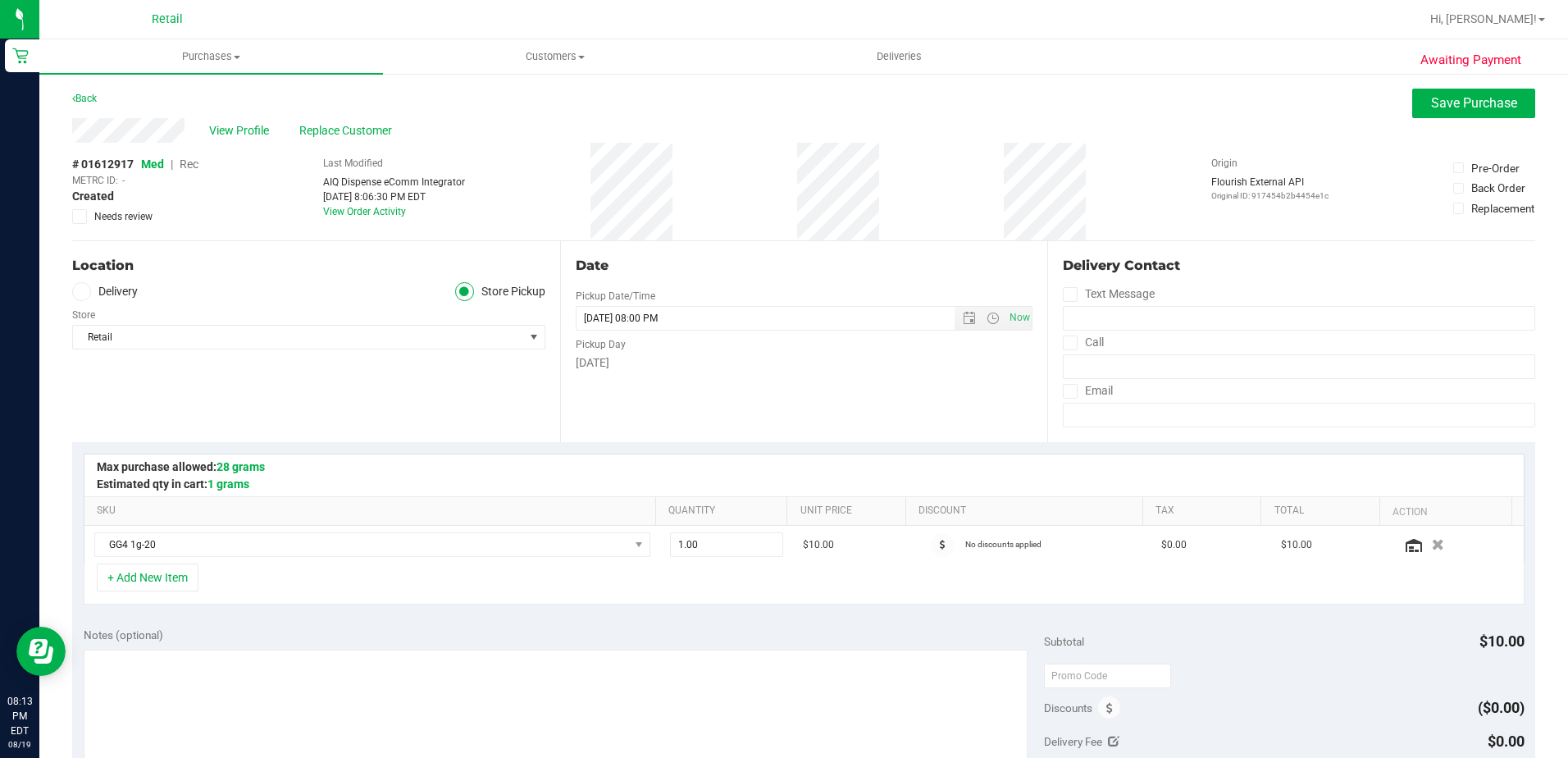
drag, startPoint x: 191, startPoint y: 160, endPoint x: 280, endPoint y: 160, distance: 89.0
click at [190, 160] on span "Rec" at bounding box center [189, 165] width 19 height 14
click at [1434, 98] on span "Save Purchase" at bounding box center [1474, 103] width 86 height 15
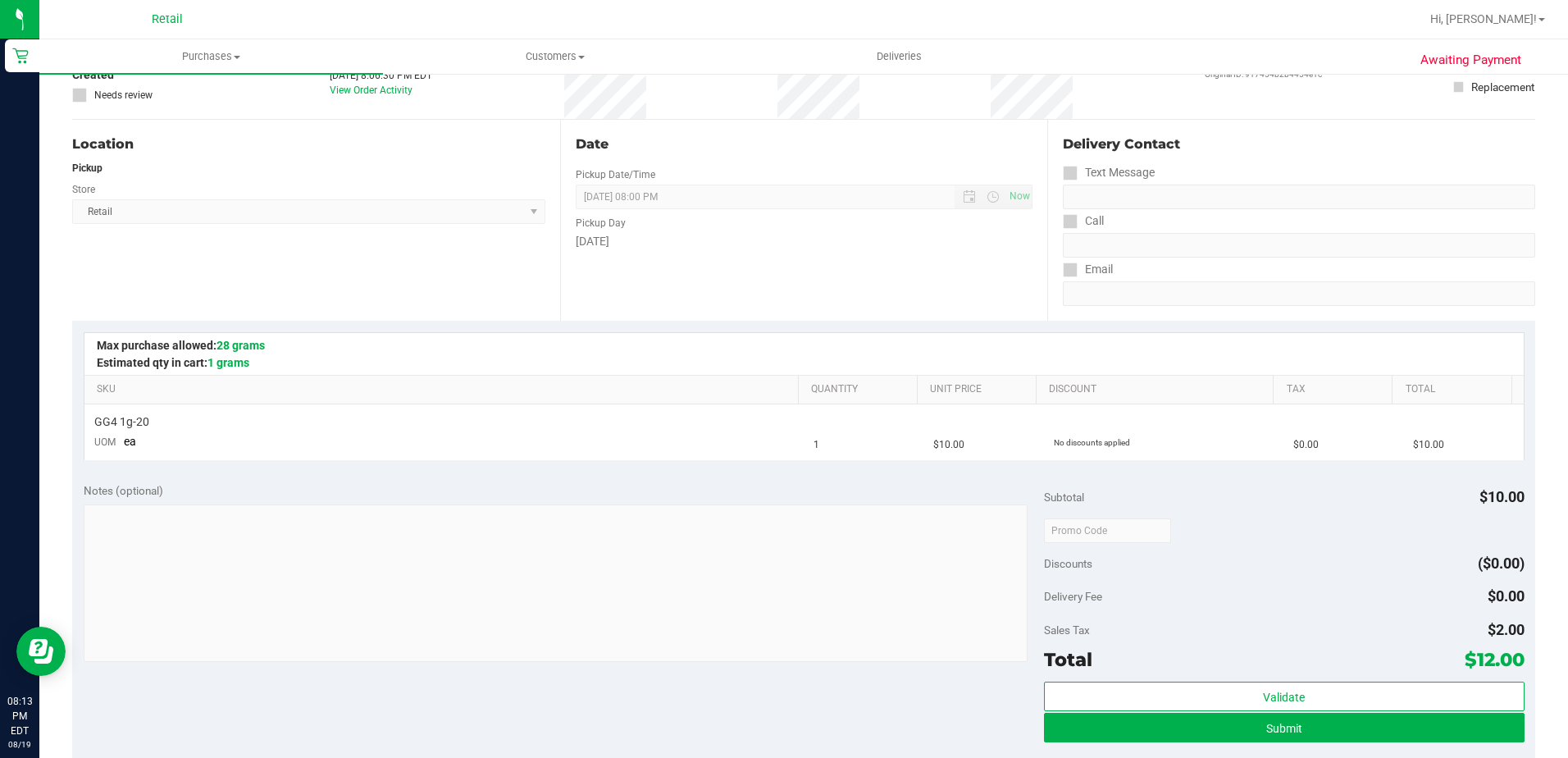
scroll to position [164, 0]
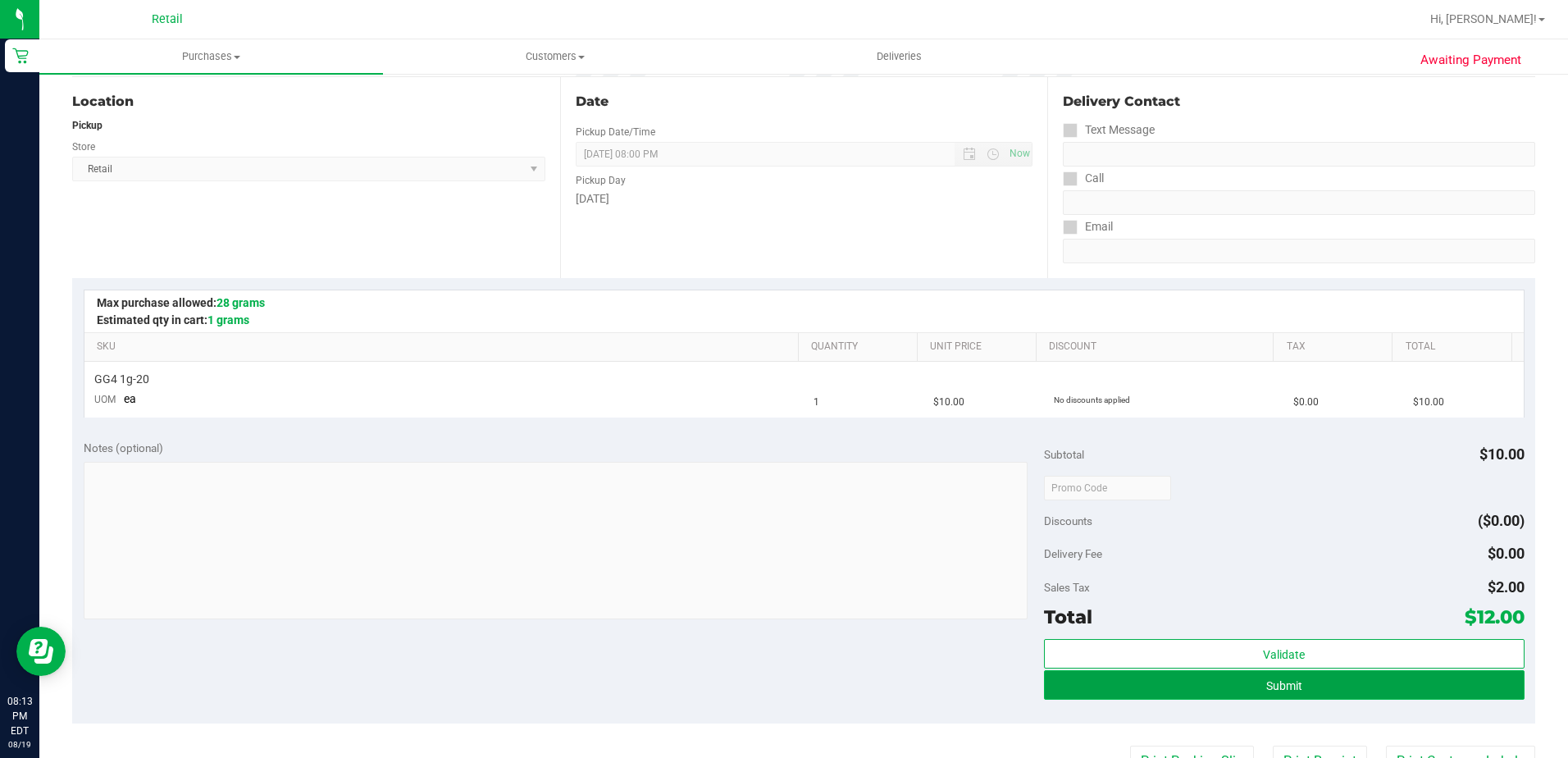
click at [1055, 694] on button "Submit" at bounding box center [1284, 685] width 481 height 30
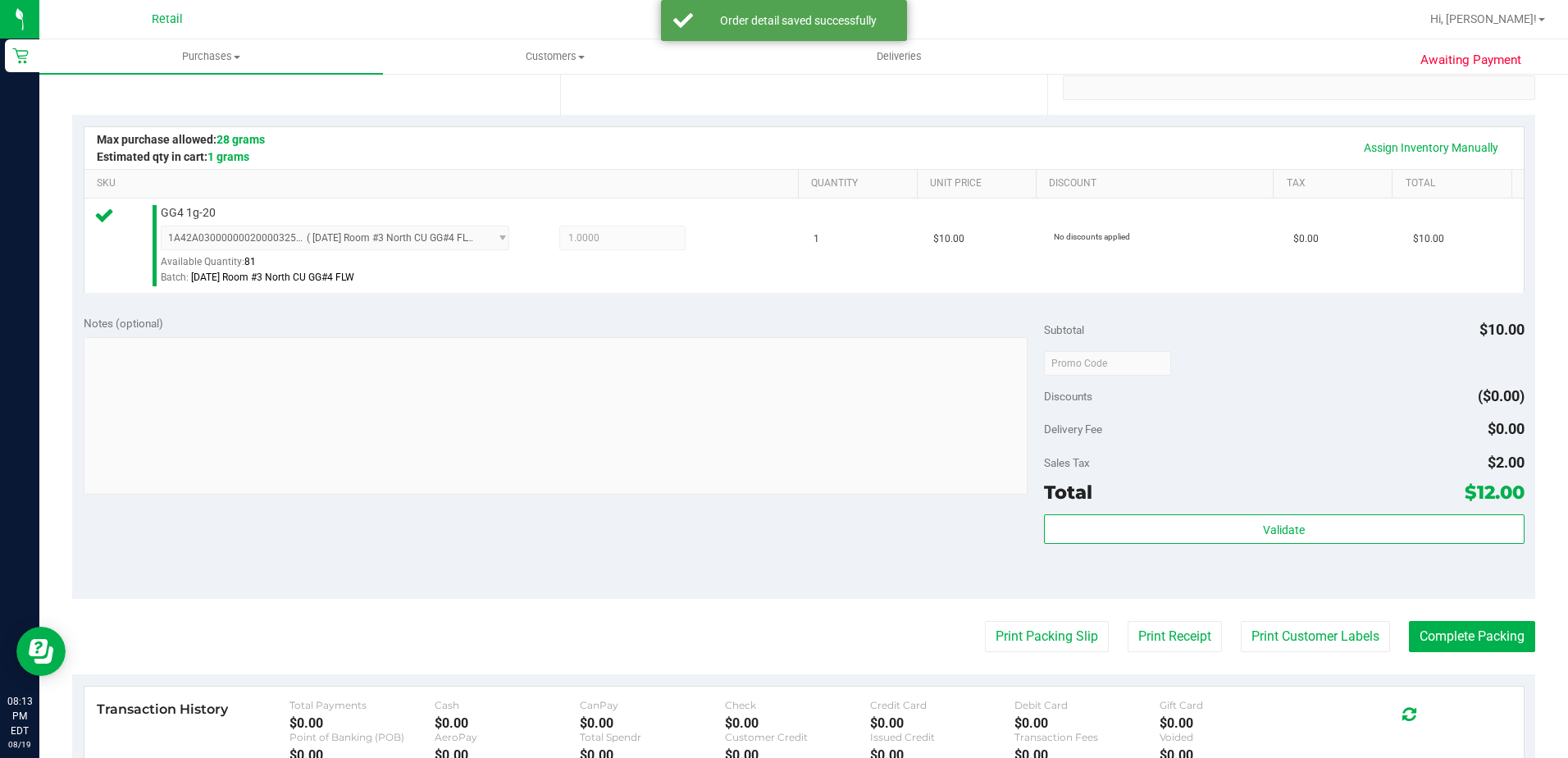
scroll to position [328, 0]
click at [1444, 639] on button "Complete Packing" at bounding box center [1473, 636] width 127 height 31
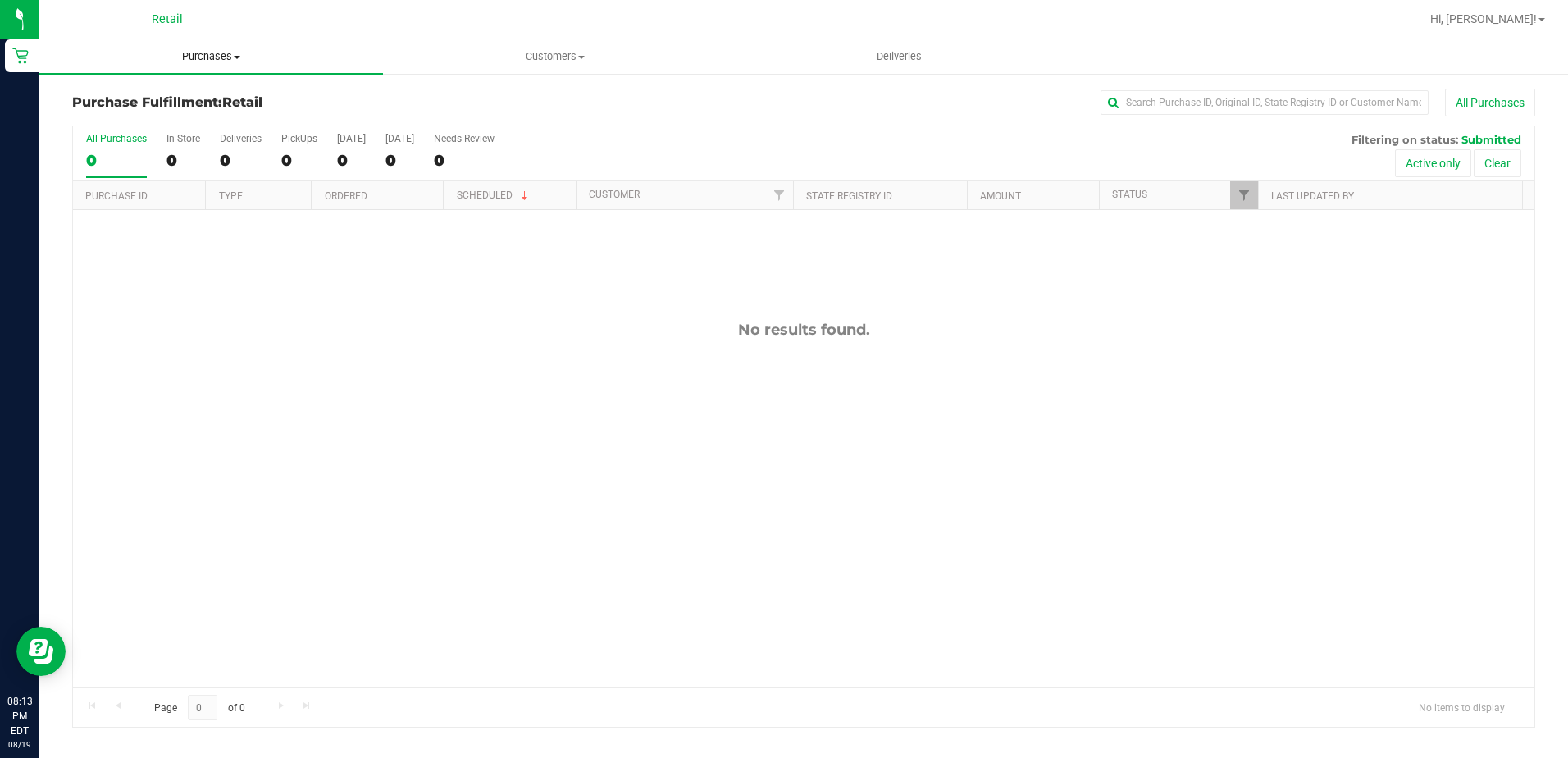
click at [200, 69] on uib-tab-heading "Purchases Summary of purchases Fulfillment All purchases" at bounding box center [211, 57] width 343 height 35
click at [190, 92] on span "Summary of purchases" at bounding box center [123, 99] width 168 height 14
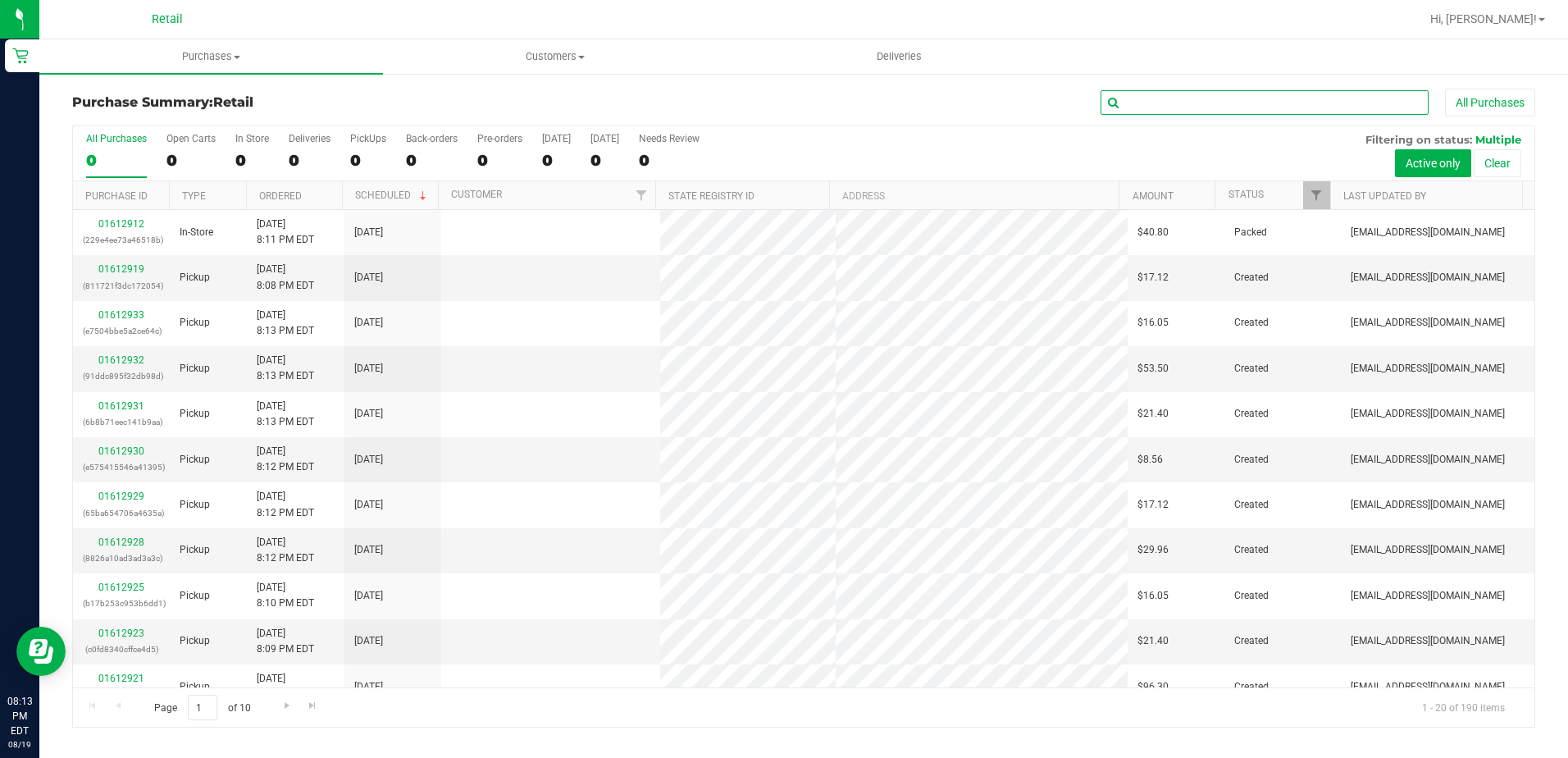
click at [1187, 98] on input "text" at bounding box center [1264, 102] width 328 height 24
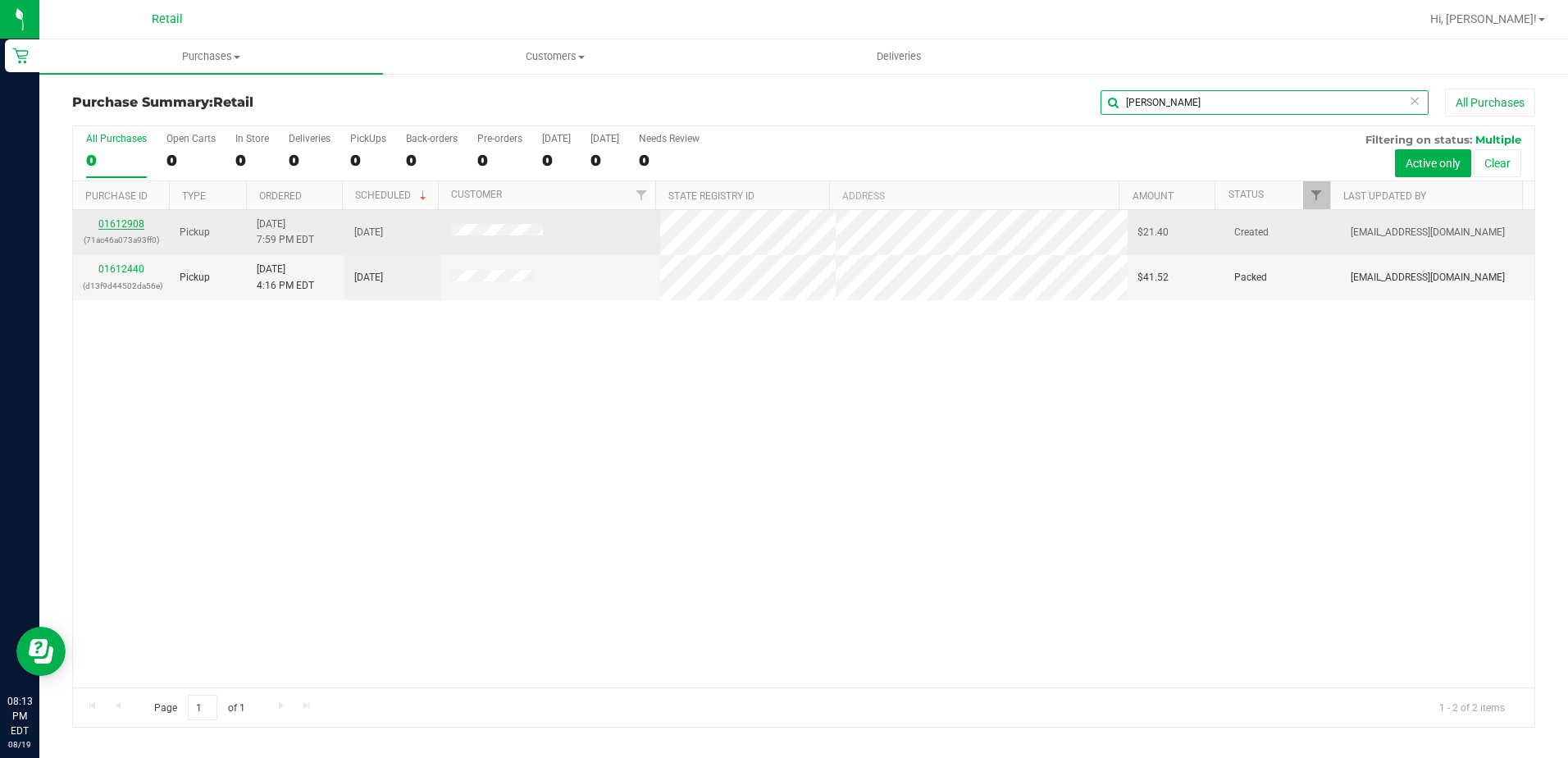
type input "[PERSON_NAME]"
click at [132, 221] on link "01612908" at bounding box center [122, 225] width 46 height 12
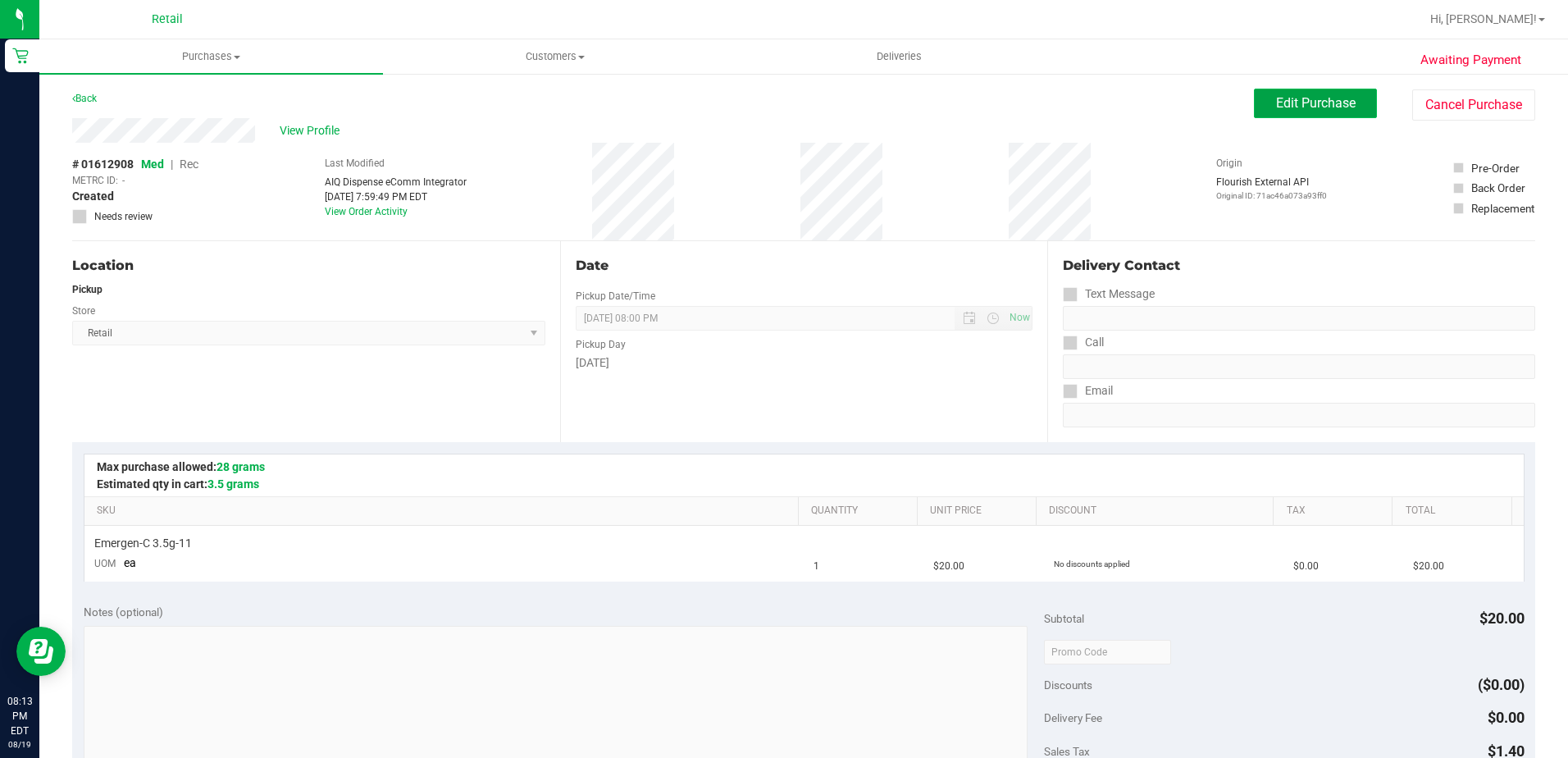
click at [1299, 111] on button "Edit Purchase" at bounding box center [1316, 103] width 123 height 30
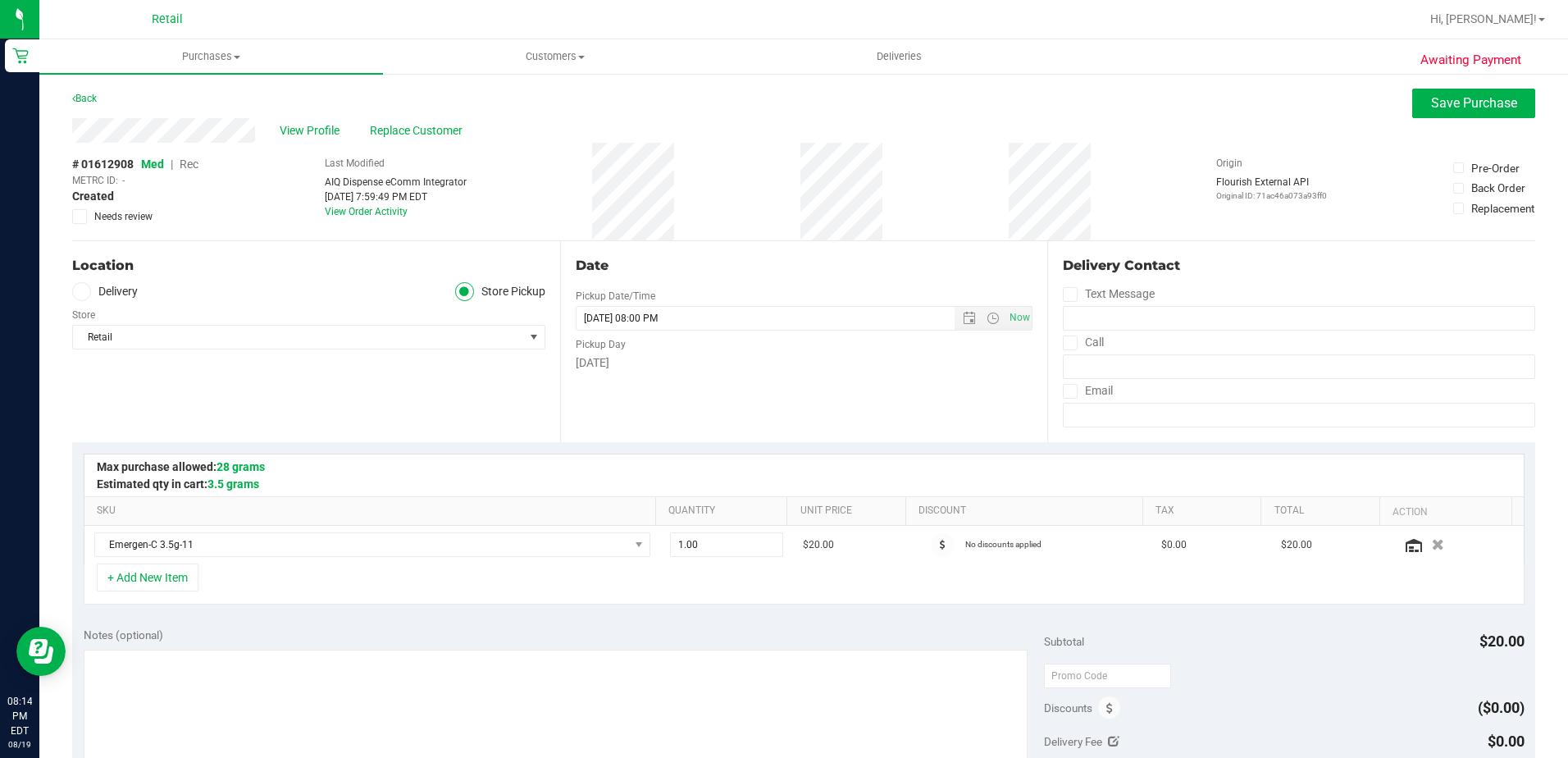
click at [192, 161] on span "Rec" at bounding box center [189, 165] width 19 height 14
click at [1451, 114] on button "Save Purchase" at bounding box center [1474, 103] width 123 height 30
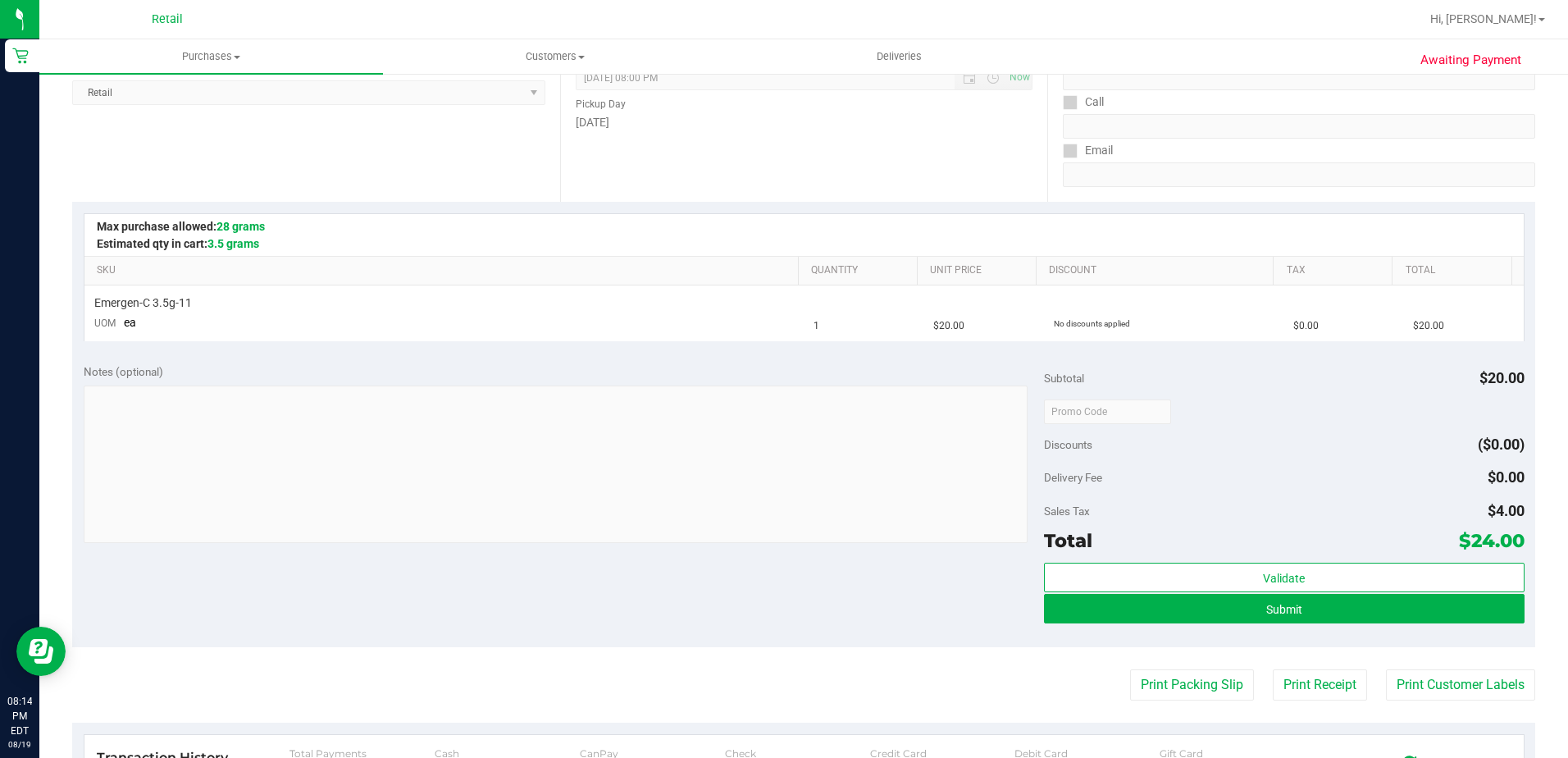
scroll to position [246, 0]
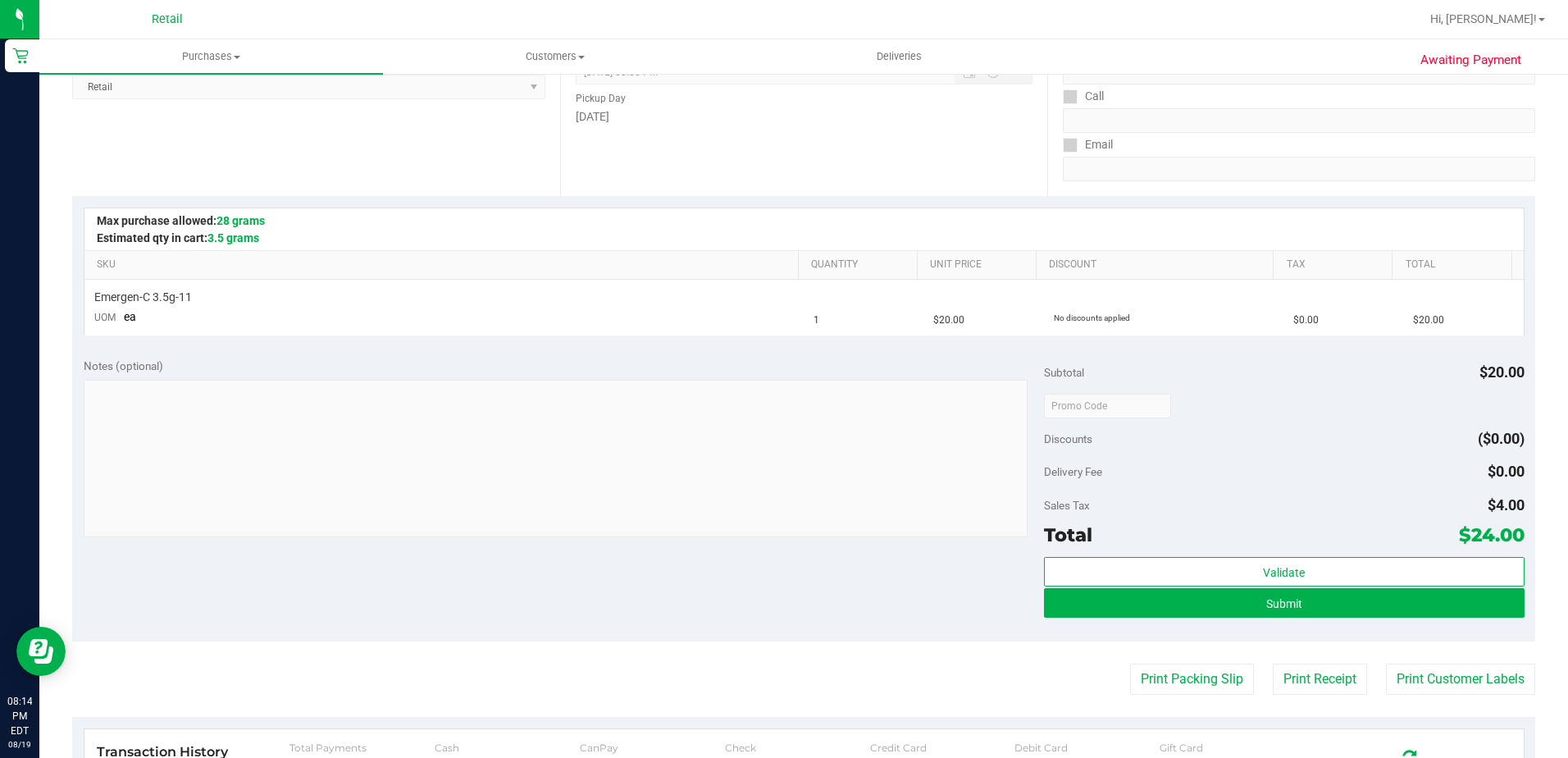
click at [1069, 619] on div "Validate Submit" at bounding box center [1284, 593] width 481 height 73
click at [1067, 599] on button "Submit" at bounding box center [1284, 603] width 481 height 30
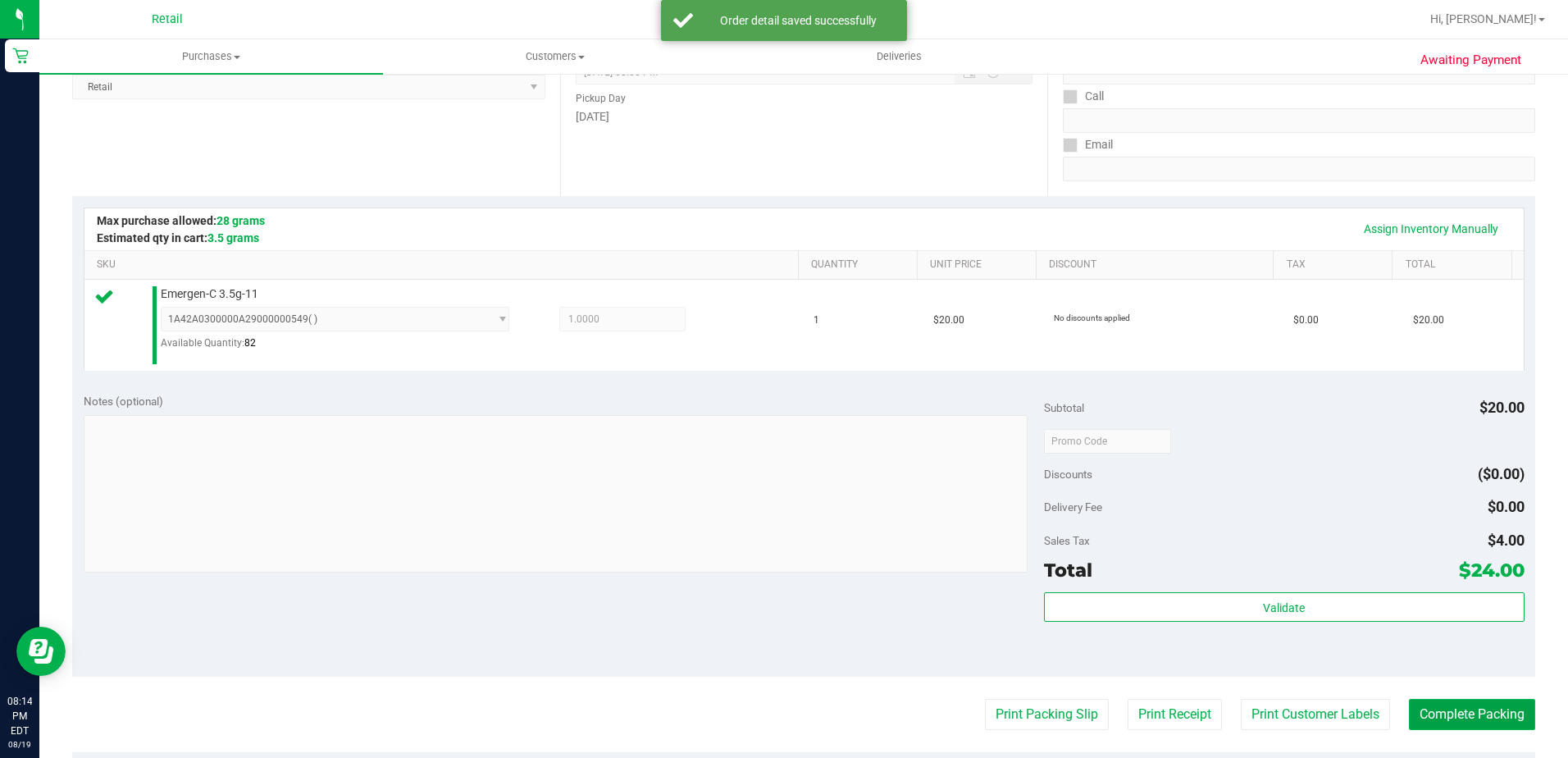
click at [1442, 717] on button "Complete Packing" at bounding box center [1473, 714] width 127 height 31
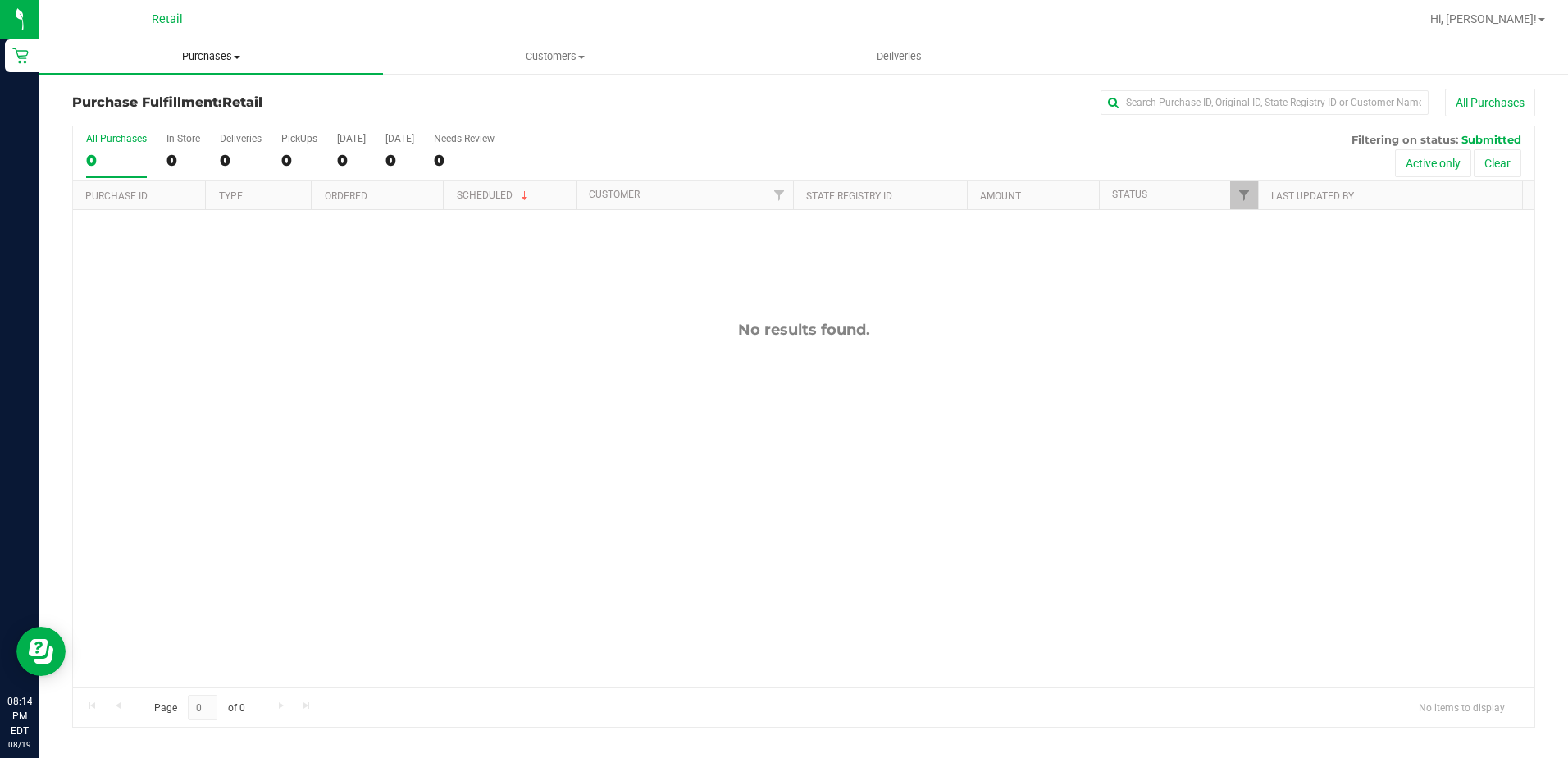
click at [222, 68] on uib-tab-heading "Purchases Summary of purchases Fulfillment All purchases" at bounding box center [211, 57] width 343 height 35
click at [216, 89] on li "Summary of purchases" at bounding box center [211, 99] width 343 height 19
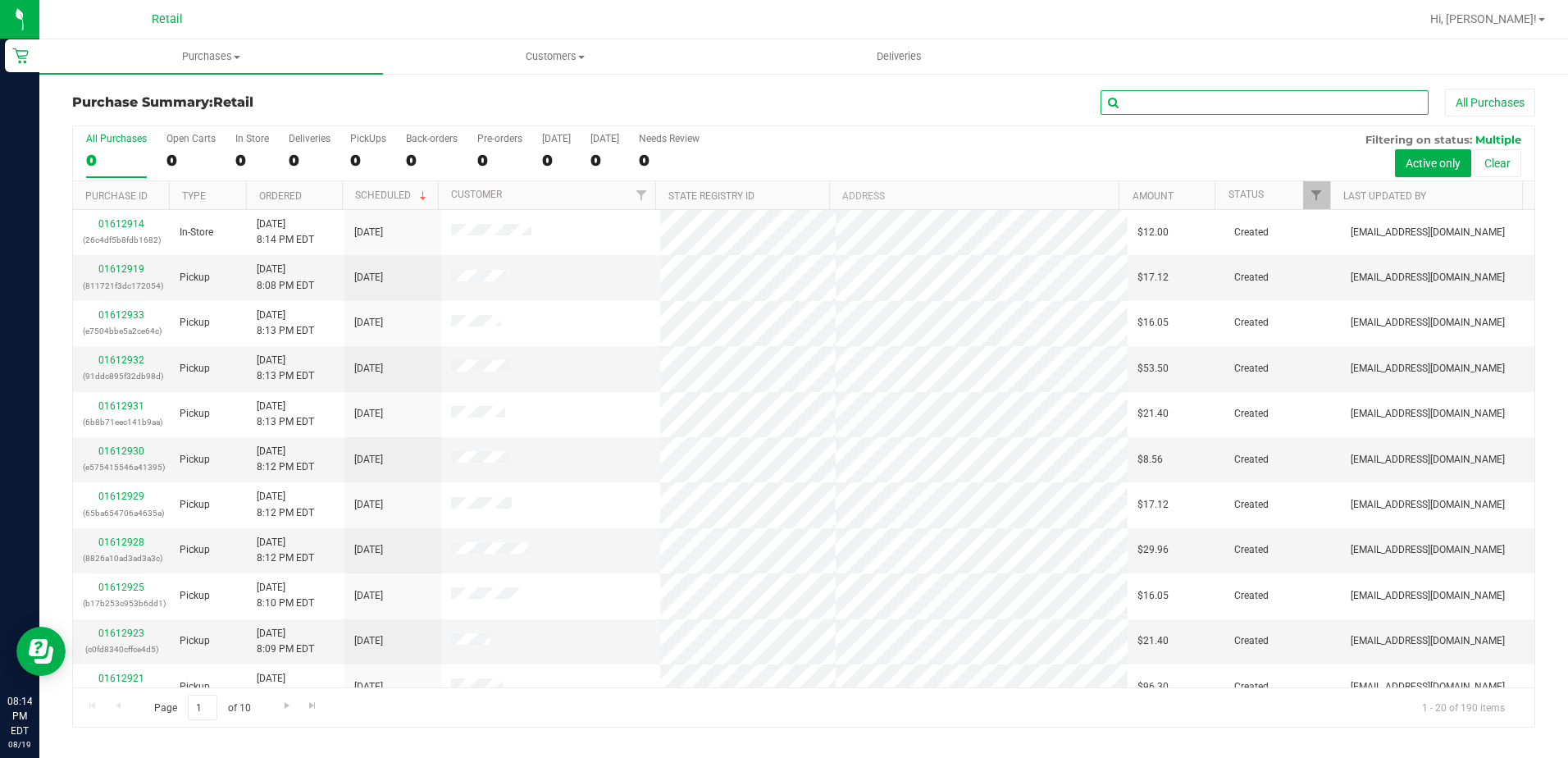
click at [1211, 97] on input "text" at bounding box center [1264, 102] width 328 height 24
type input "ma"
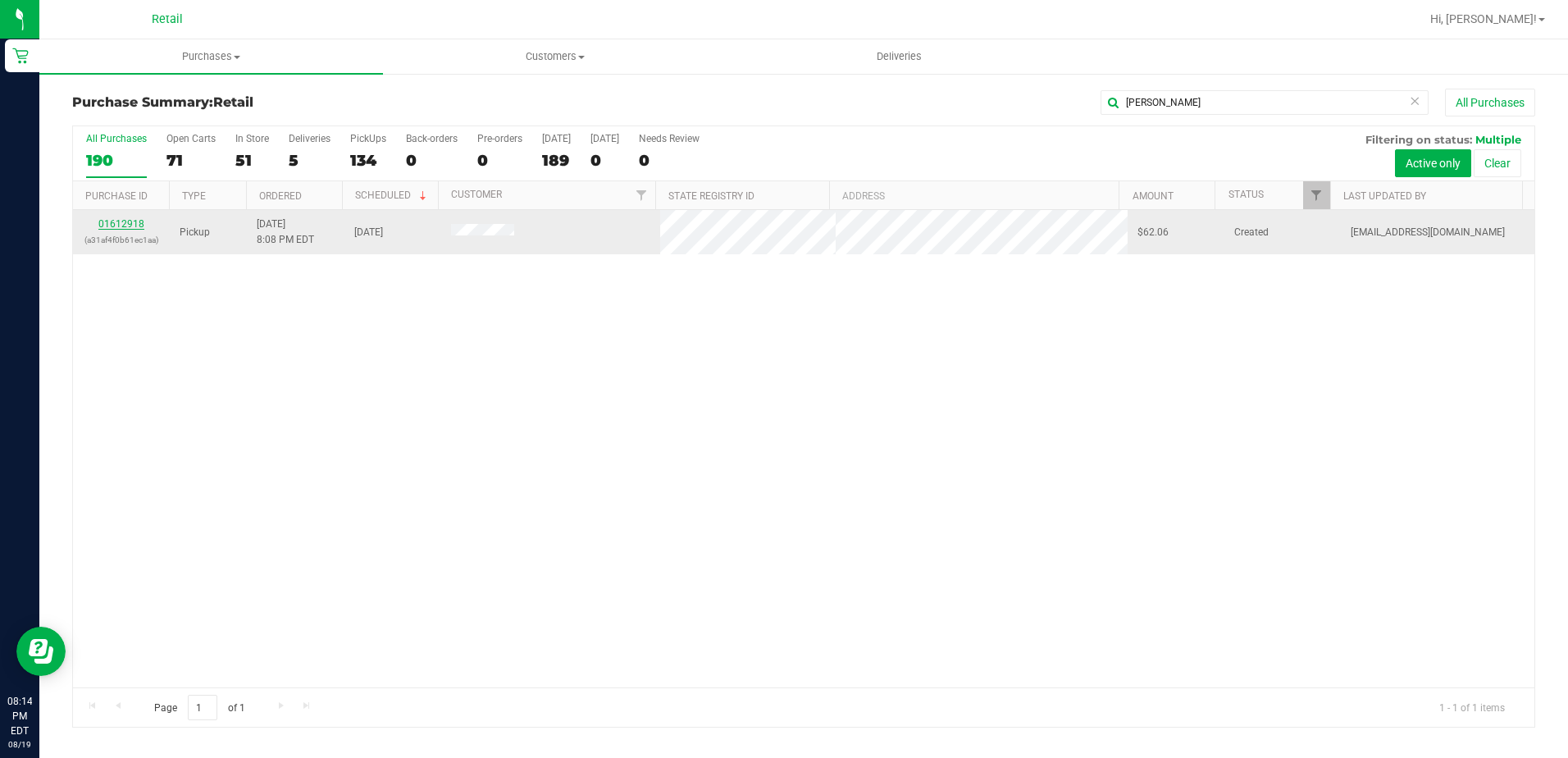
type input "marcus"
click at [122, 226] on link "01612918" at bounding box center [122, 225] width 46 height 12
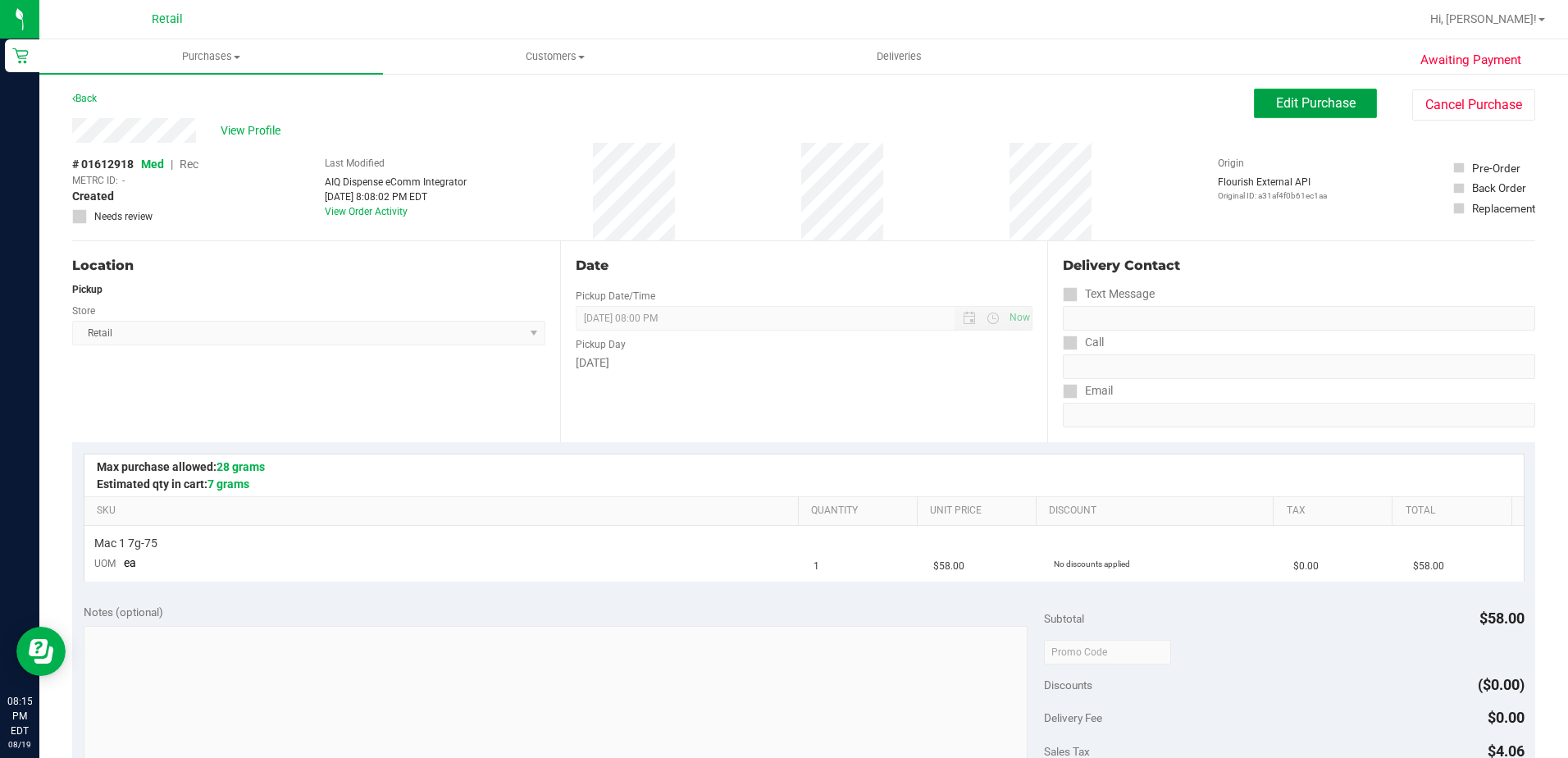
click at [1294, 104] on span "Edit Purchase" at bounding box center [1316, 103] width 79 height 15
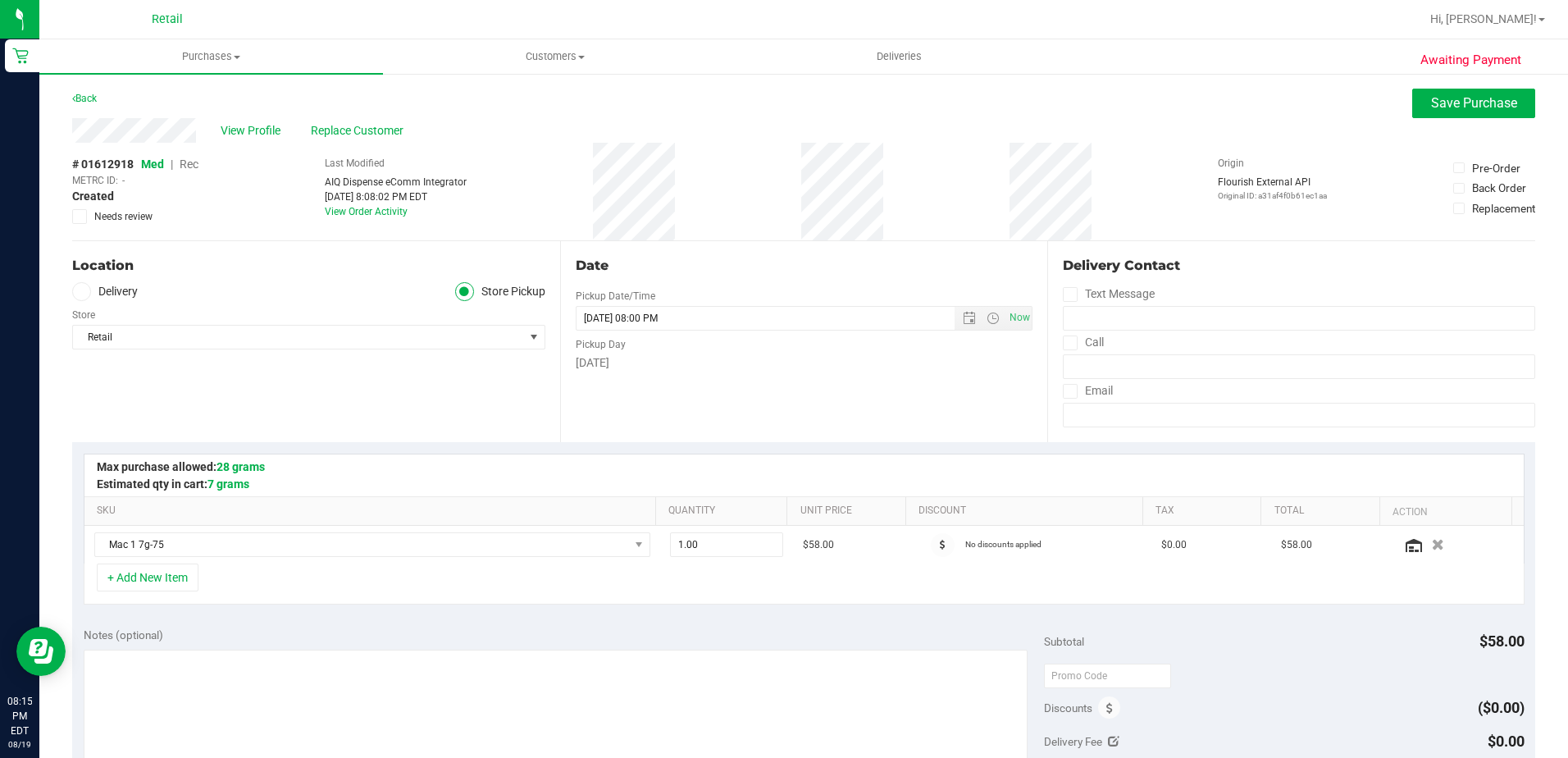
click at [192, 165] on span "Rec" at bounding box center [189, 165] width 19 height 14
click at [1413, 101] on button "Save Purchase" at bounding box center [1474, 103] width 123 height 30
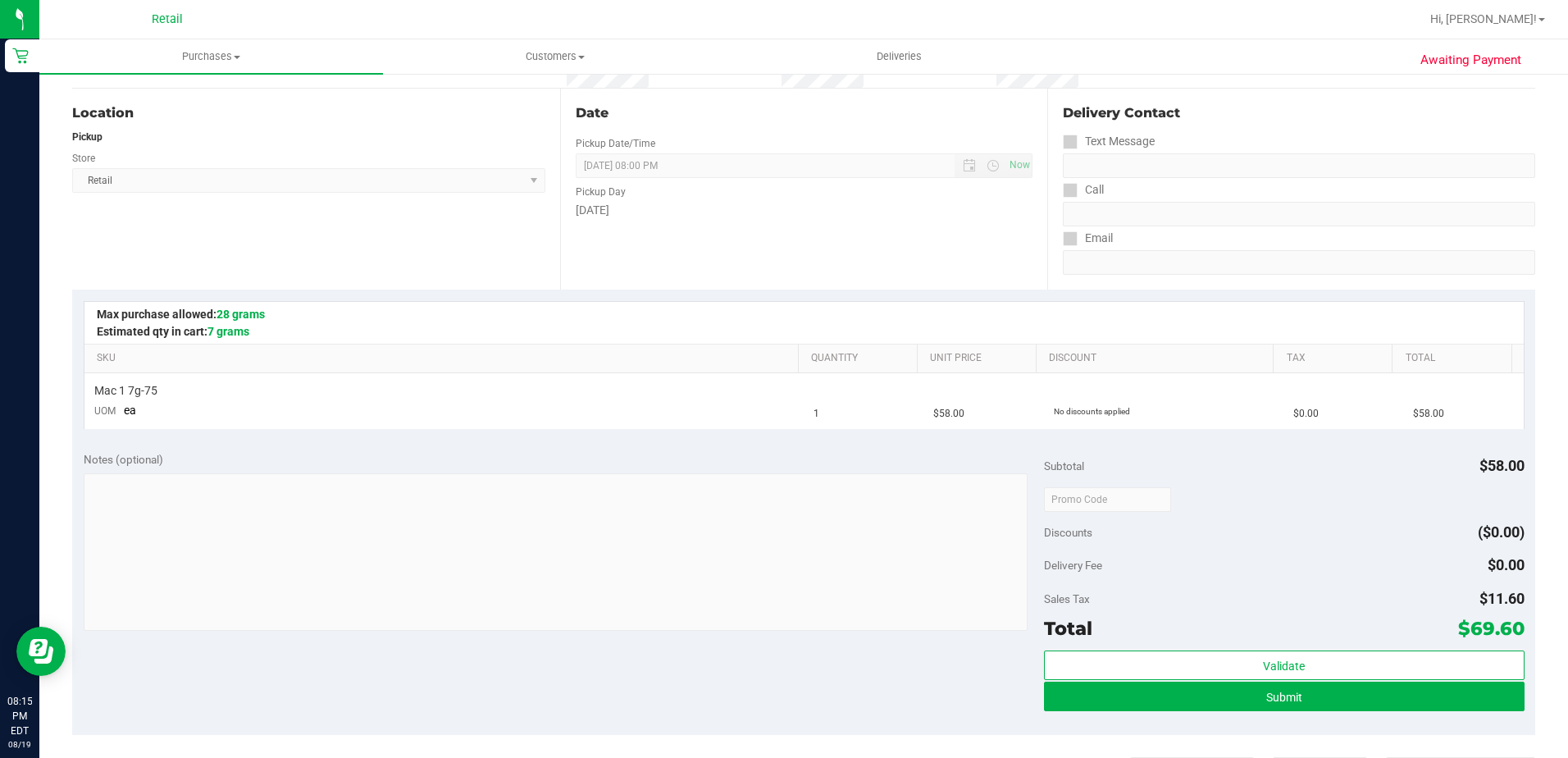
scroll to position [164, 0]
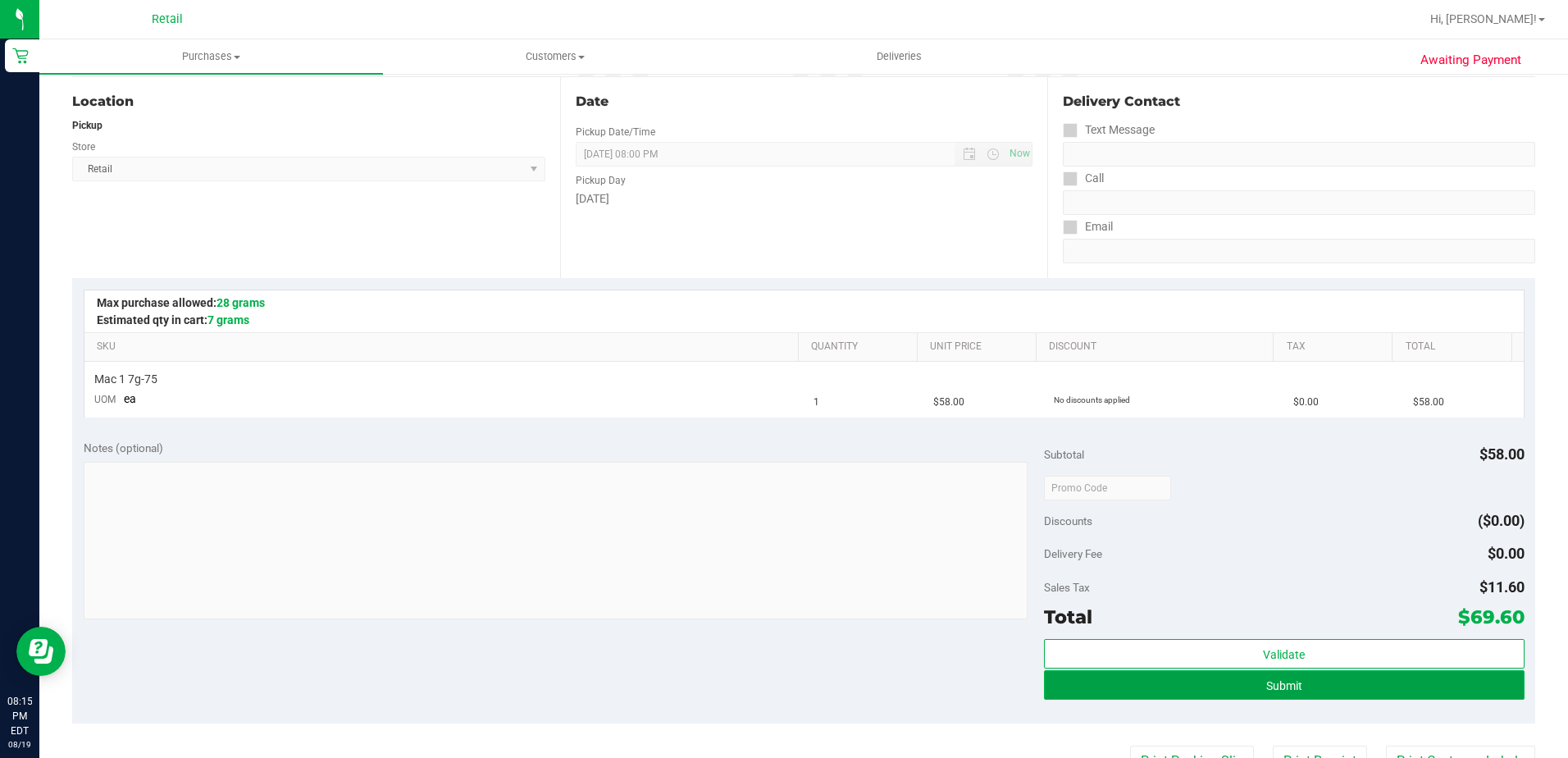
click at [1059, 686] on button "Submit" at bounding box center [1284, 685] width 481 height 30
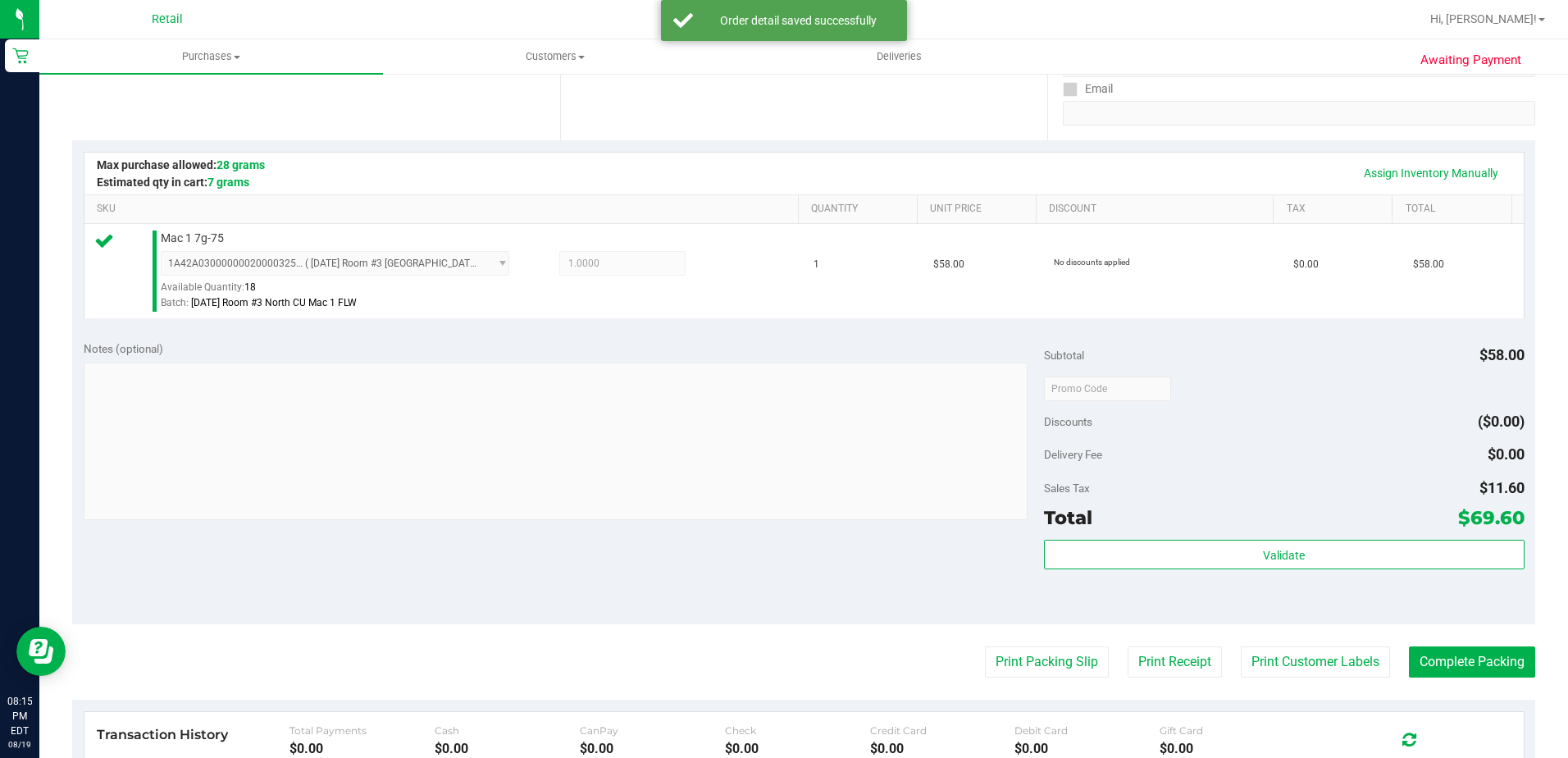
scroll to position [328, 0]
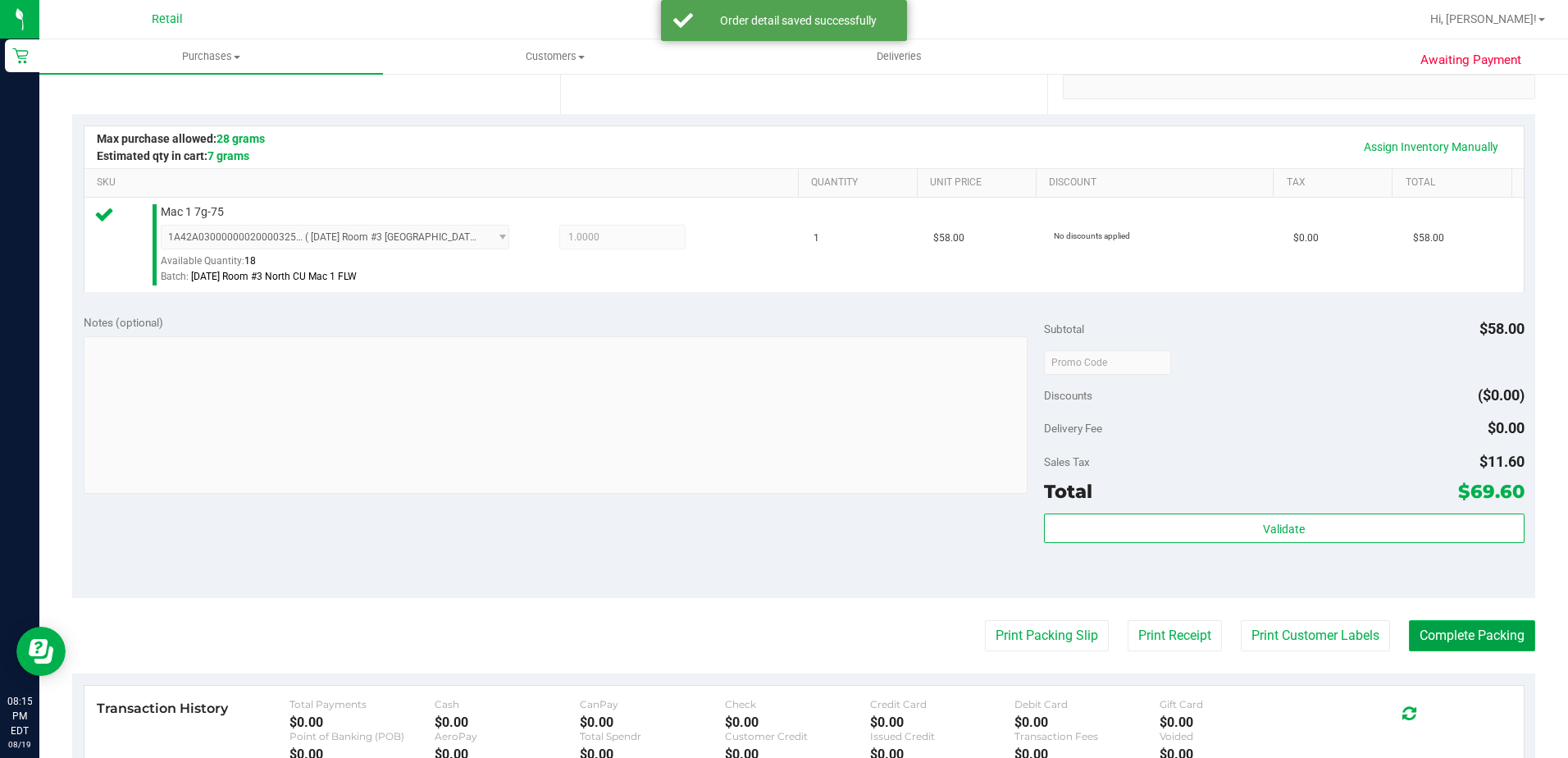
click at [1467, 642] on button "Complete Packing" at bounding box center [1473, 636] width 127 height 31
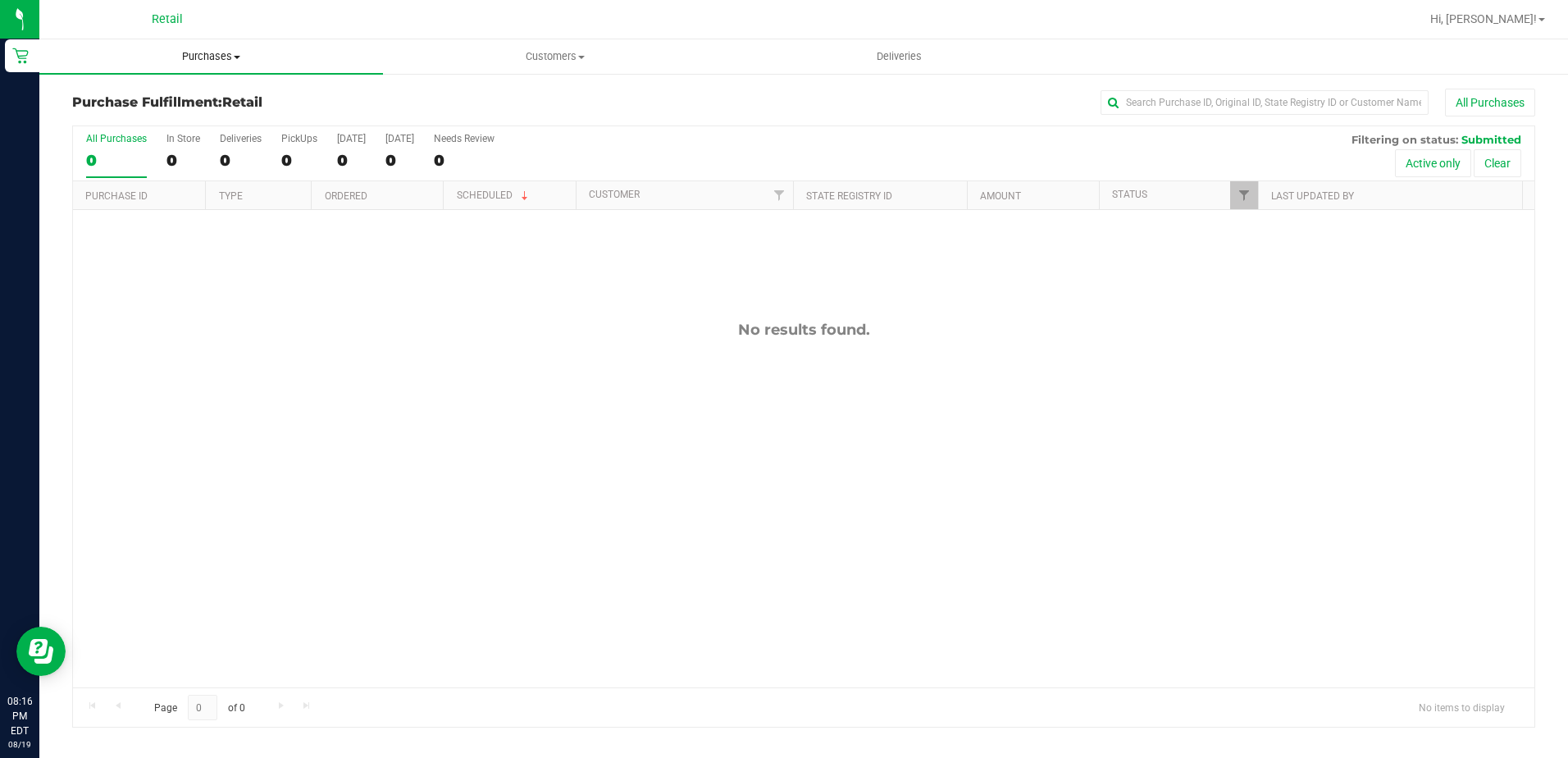
click at [247, 51] on span "Purchases" at bounding box center [211, 56] width 343 height 14
click at [191, 101] on span "Summary of purchases" at bounding box center [123, 99] width 168 height 14
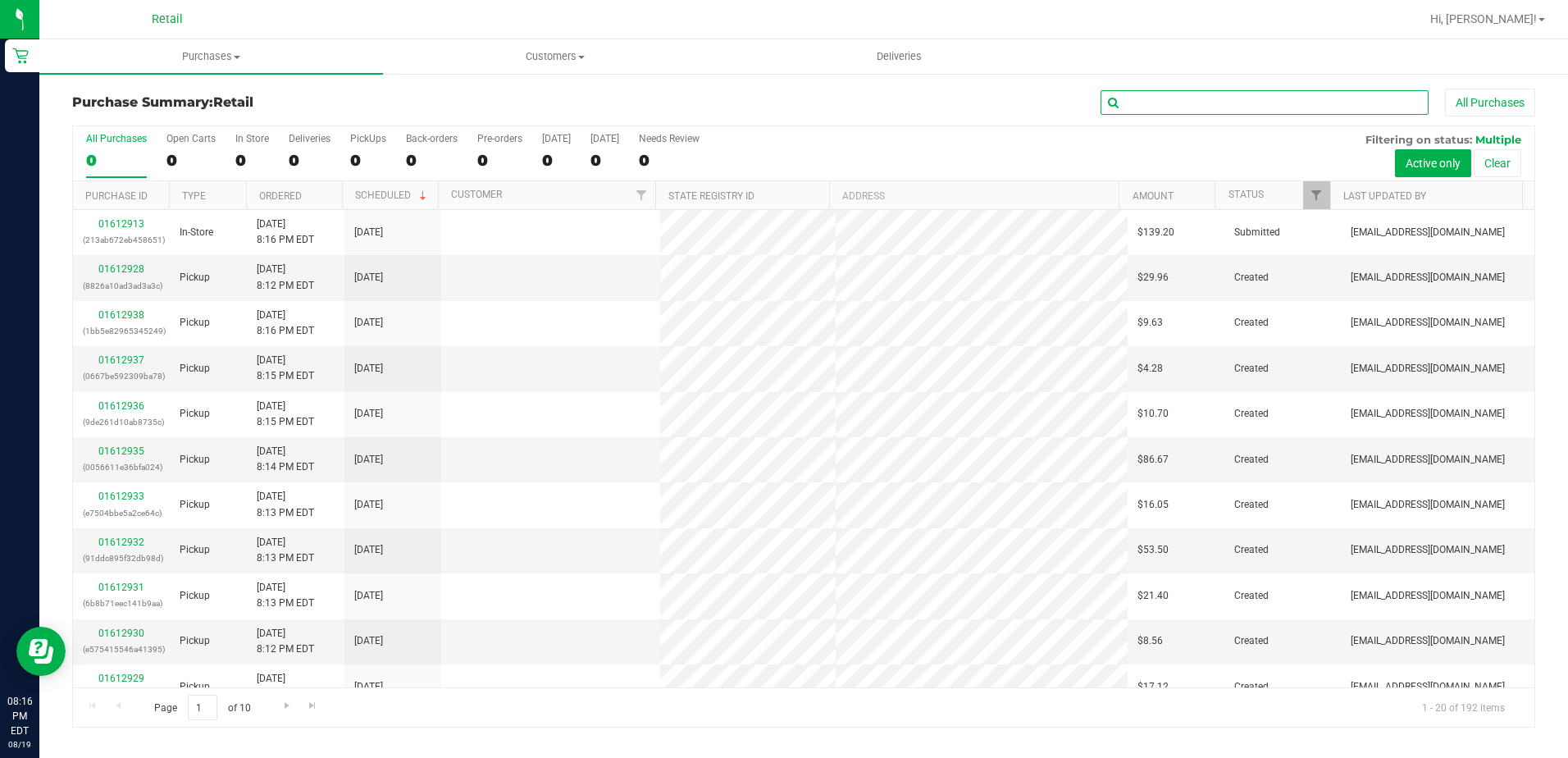
click at [1154, 109] on input "text" at bounding box center [1264, 102] width 328 height 24
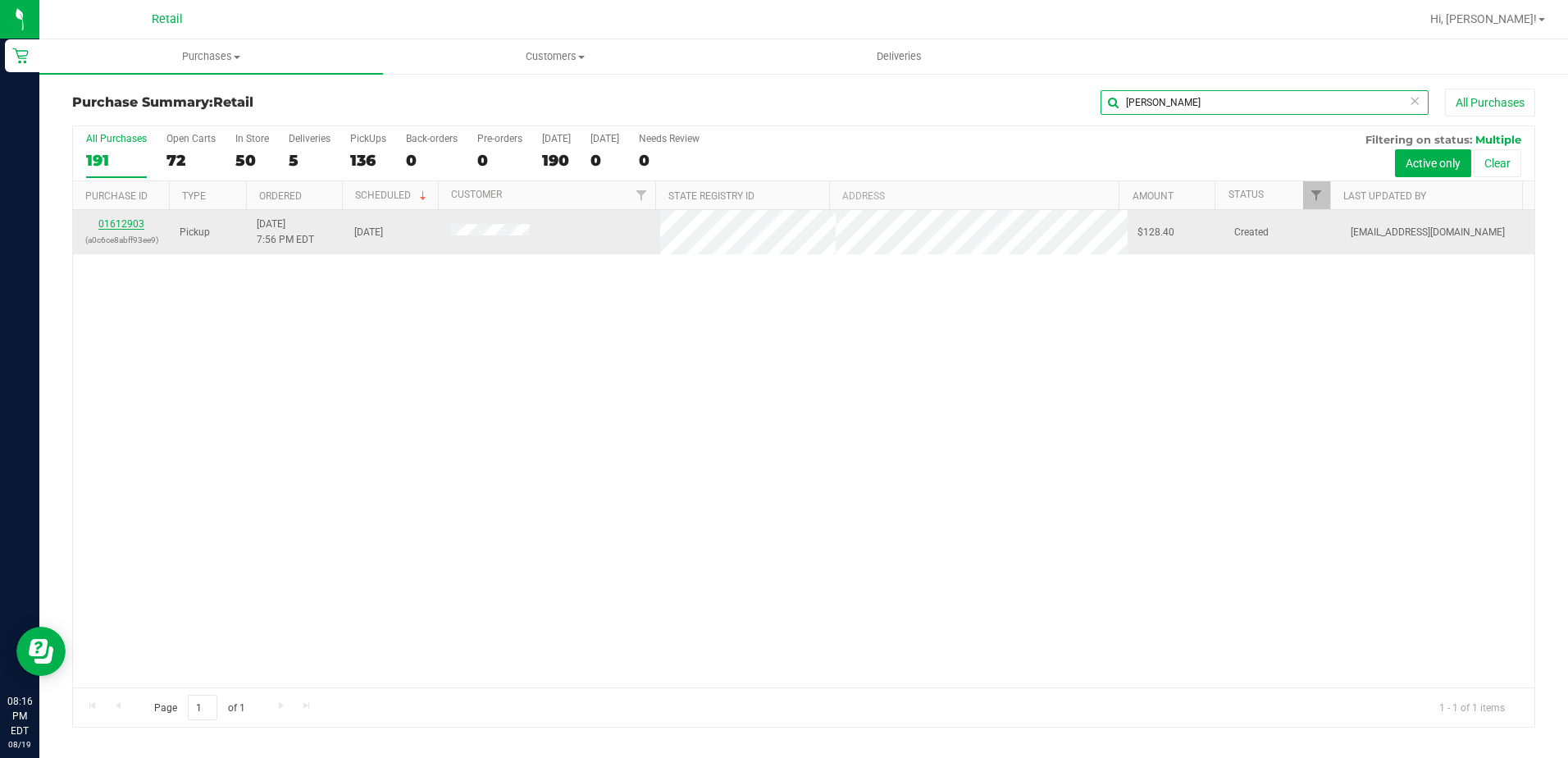
type input "manuel"
click at [128, 225] on link "01612903" at bounding box center [122, 225] width 46 height 12
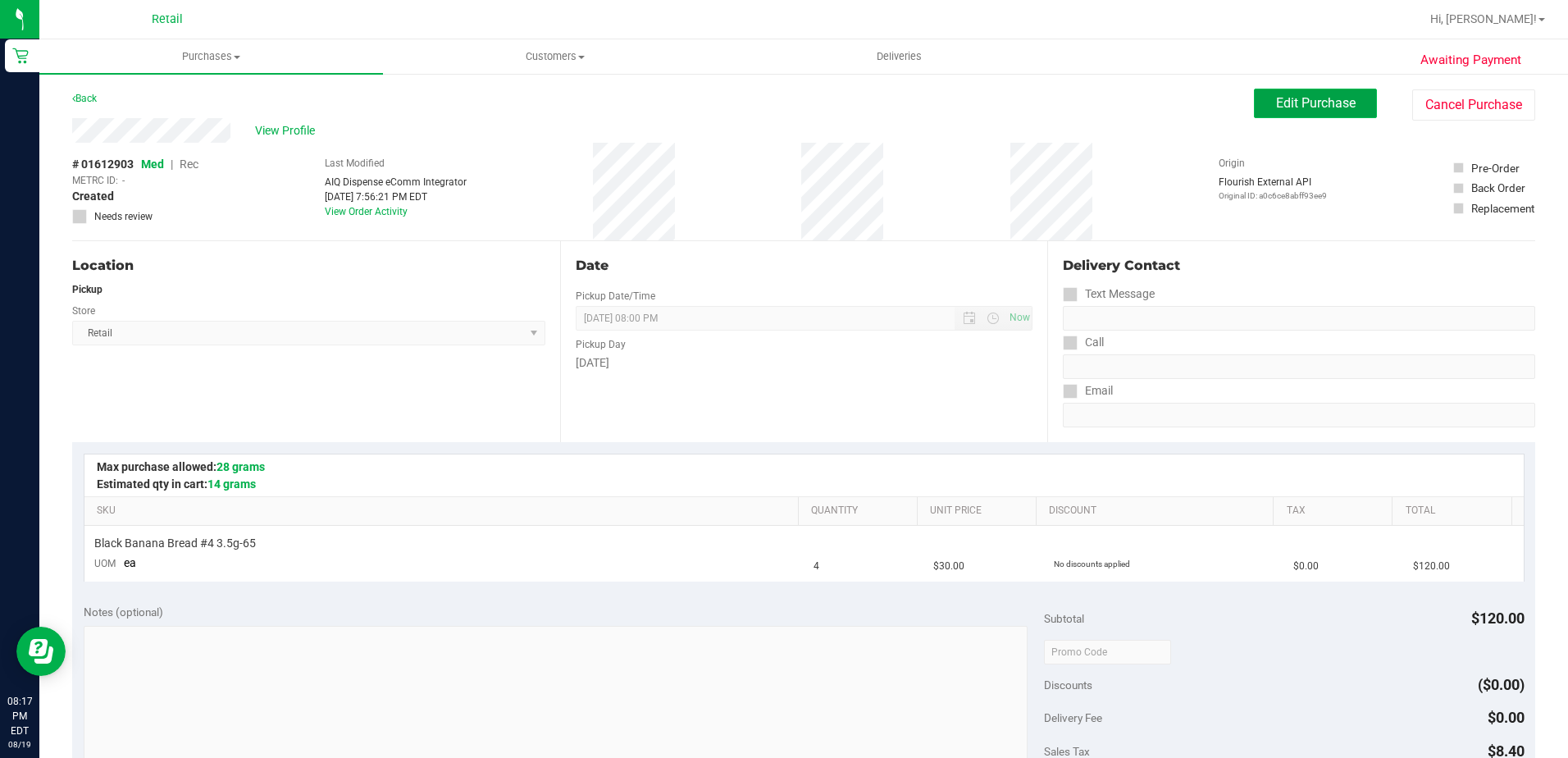
click at [1276, 100] on span "Edit Purchase" at bounding box center [1316, 103] width 79 height 15
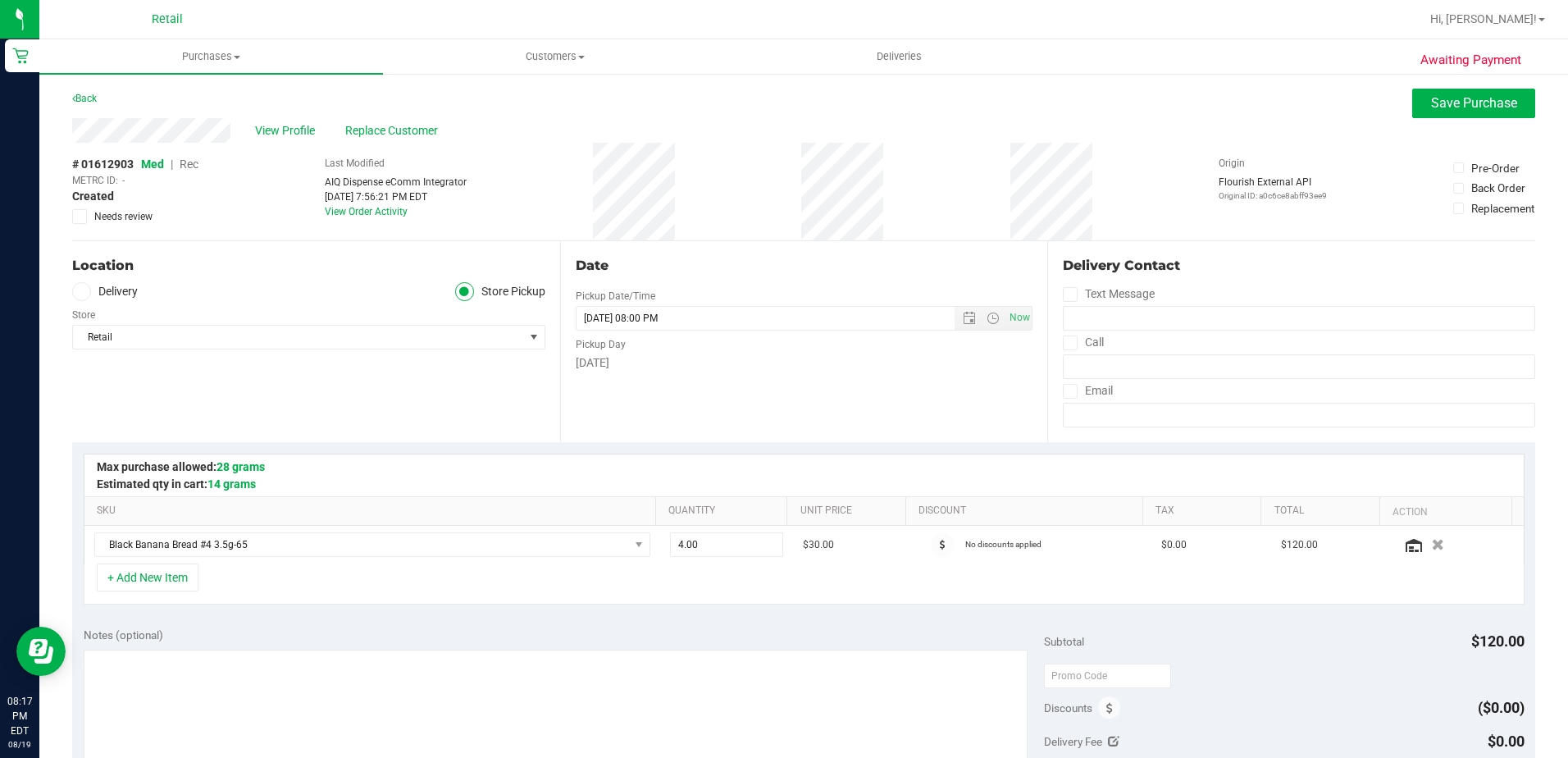
click at [190, 165] on span "Rec" at bounding box center [189, 165] width 19 height 14
click at [1413, 94] on button "Save Purchase" at bounding box center [1474, 103] width 123 height 30
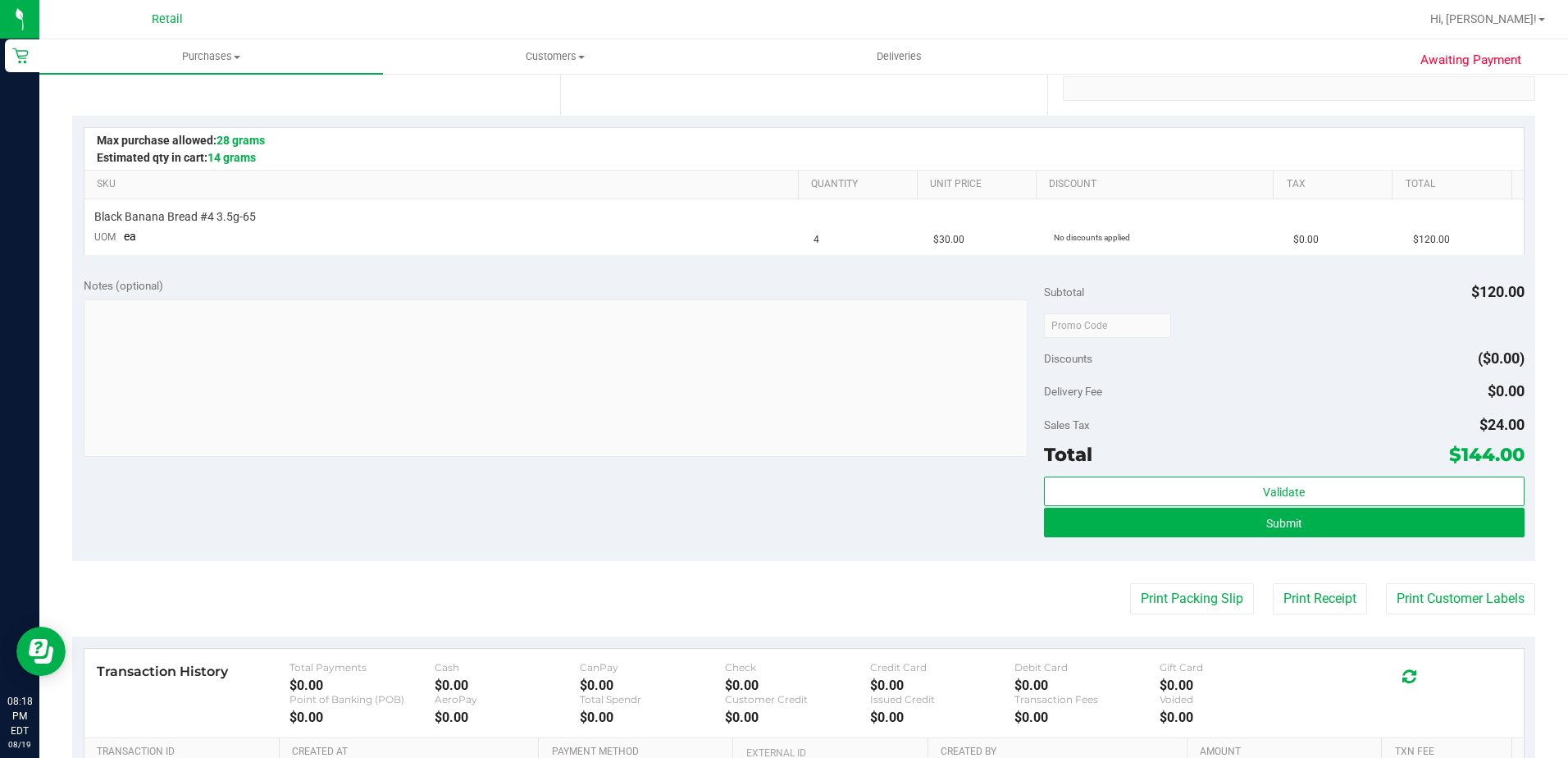
scroll to position [328, 0]
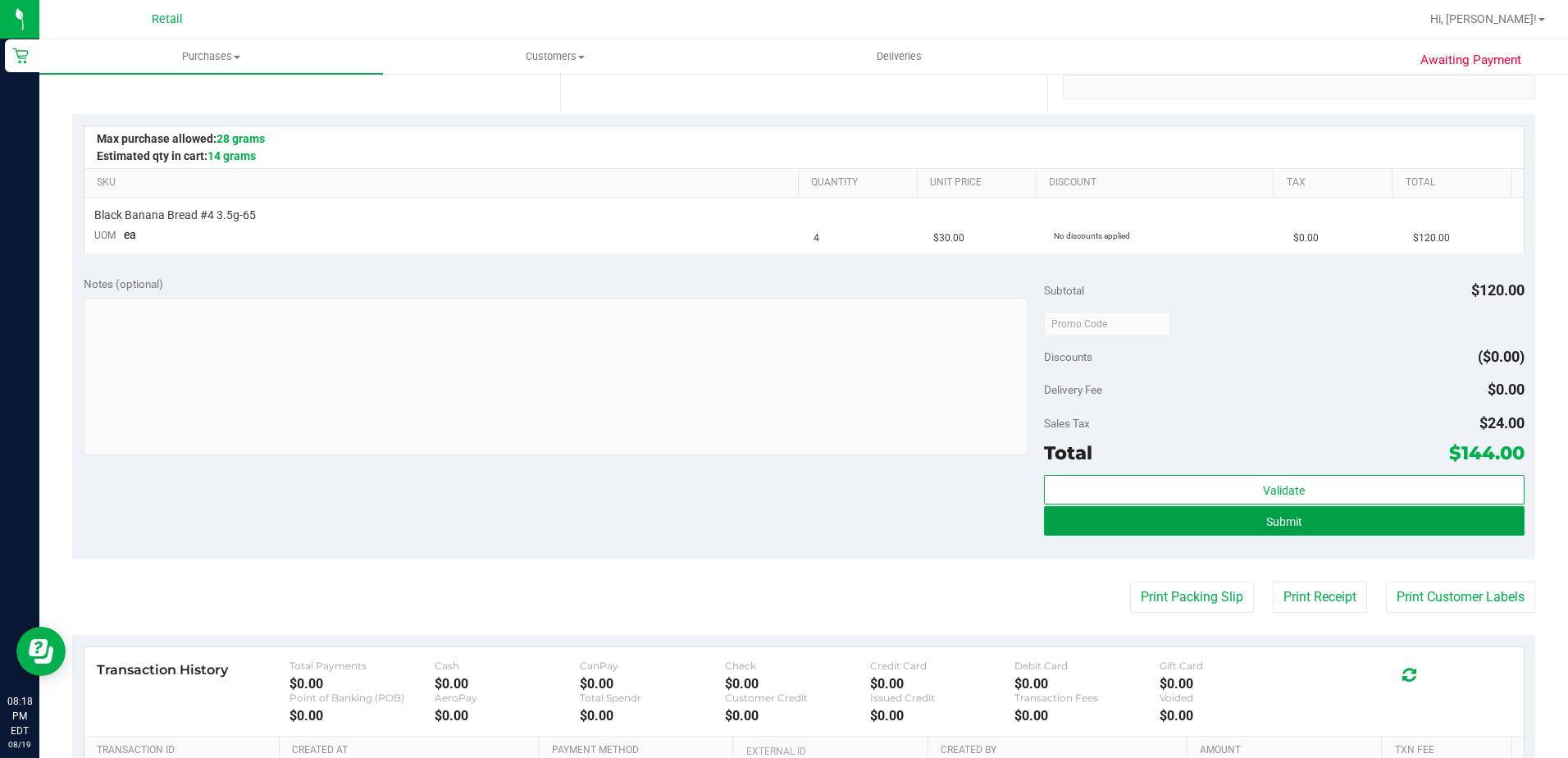
click at [1075, 523] on button "Submit" at bounding box center [1284, 521] width 481 height 30
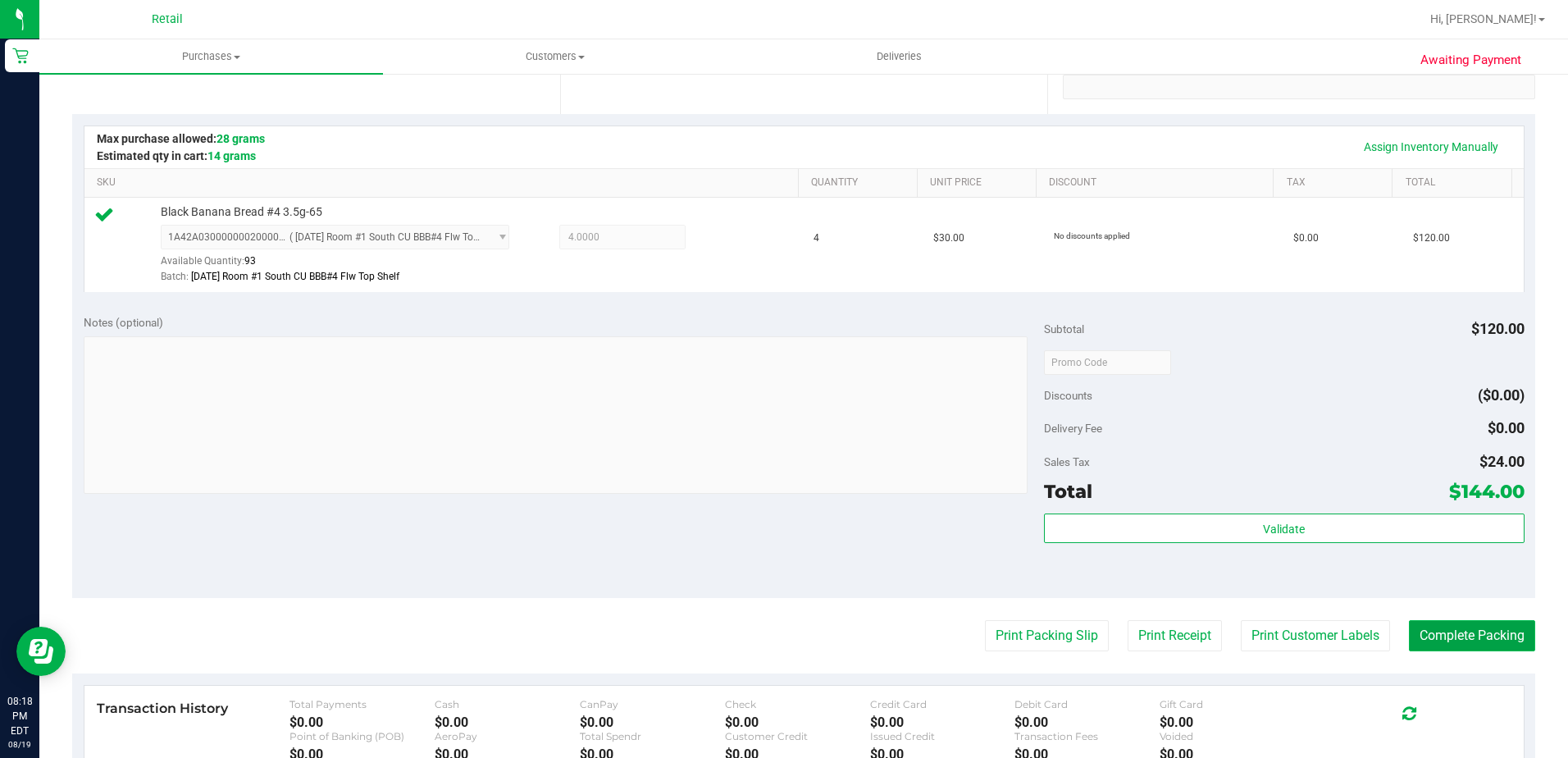
click at [1431, 631] on button "Complete Packing" at bounding box center [1473, 636] width 127 height 31
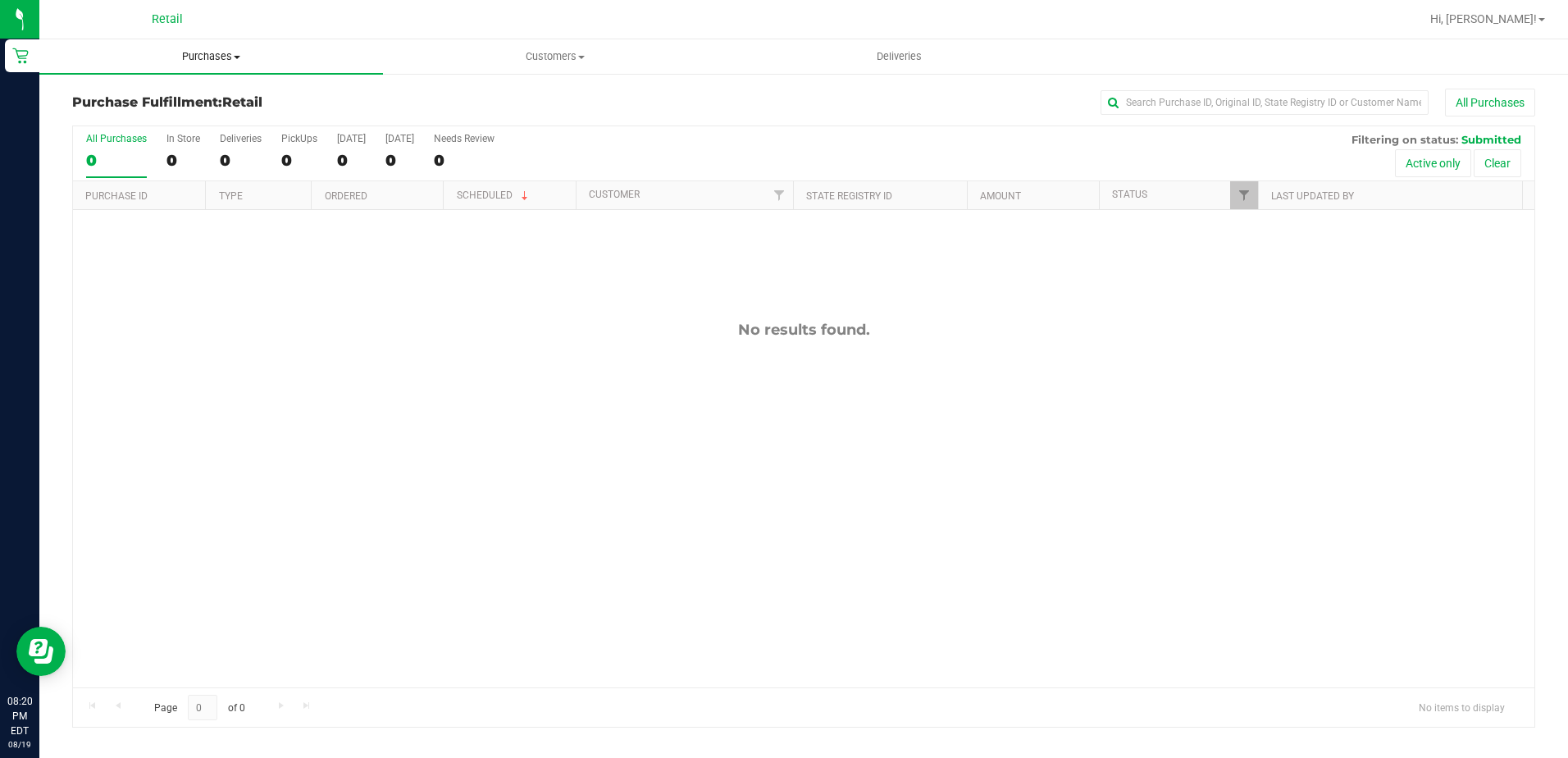
drag, startPoint x: 226, startPoint y: 61, endPoint x: 215, endPoint y: 69, distance: 13.6
click at [226, 61] on span "Purchases" at bounding box center [211, 56] width 343 height 14
click at [192, 90] on li "Summary of purchases" at bounding box center [211, 99] width 343 height 19
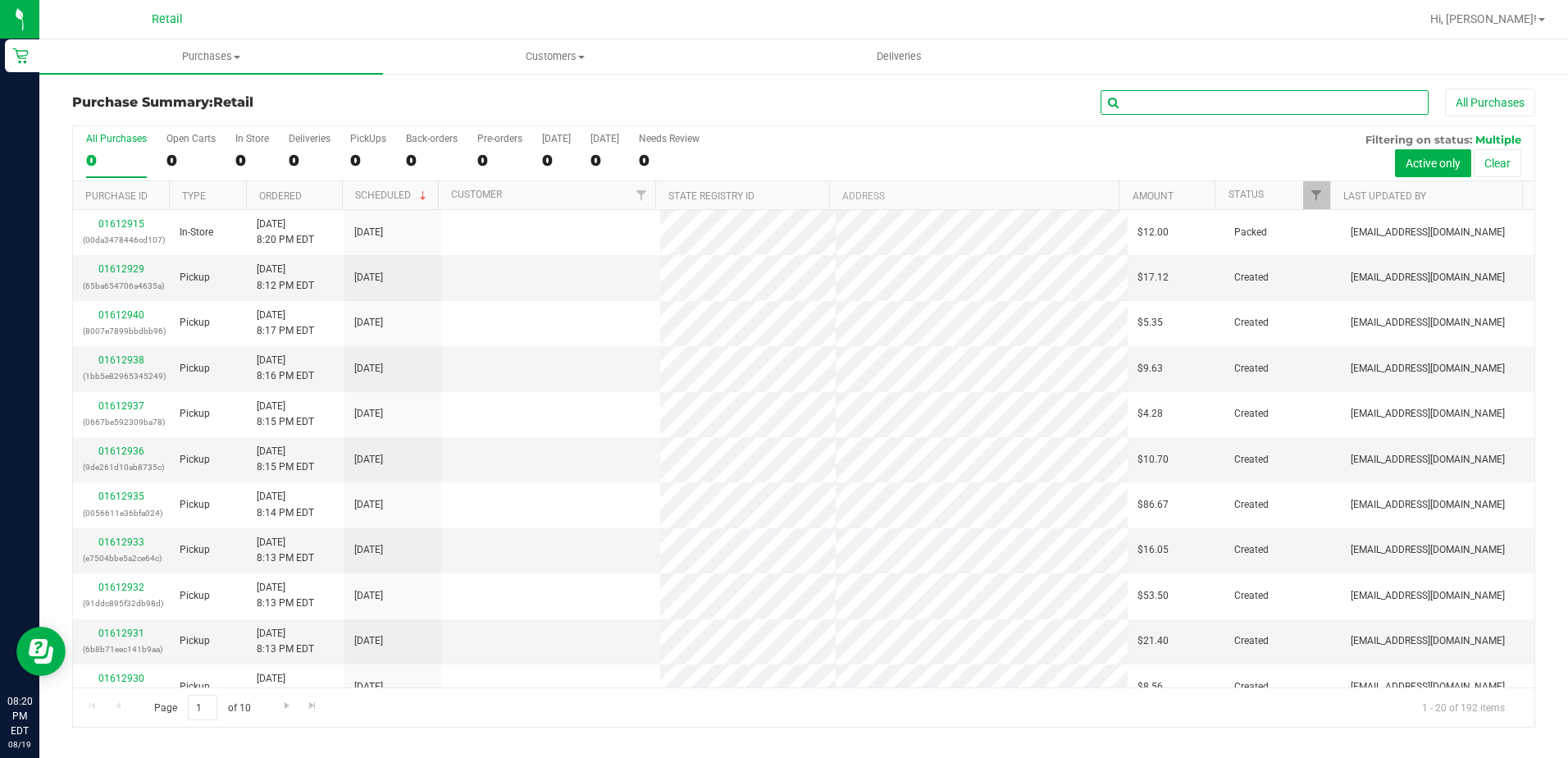
click at [1198, 106] on input "text" at bounding box center [1264, 102] width 328 height 24
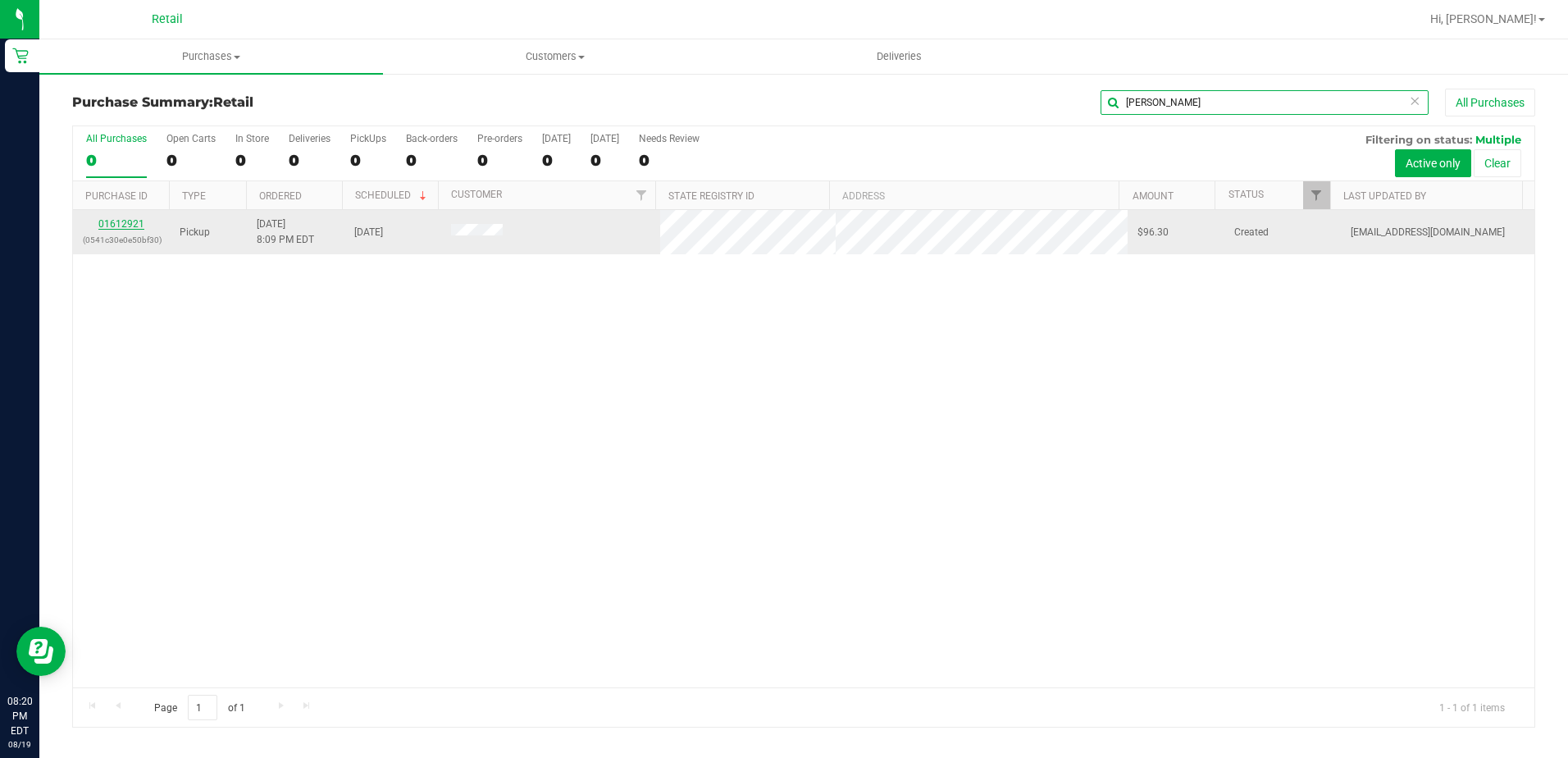
type input "nick"
click at [102, 219] on link "01612921" at bounding box center [122, 225] width 46 height 12
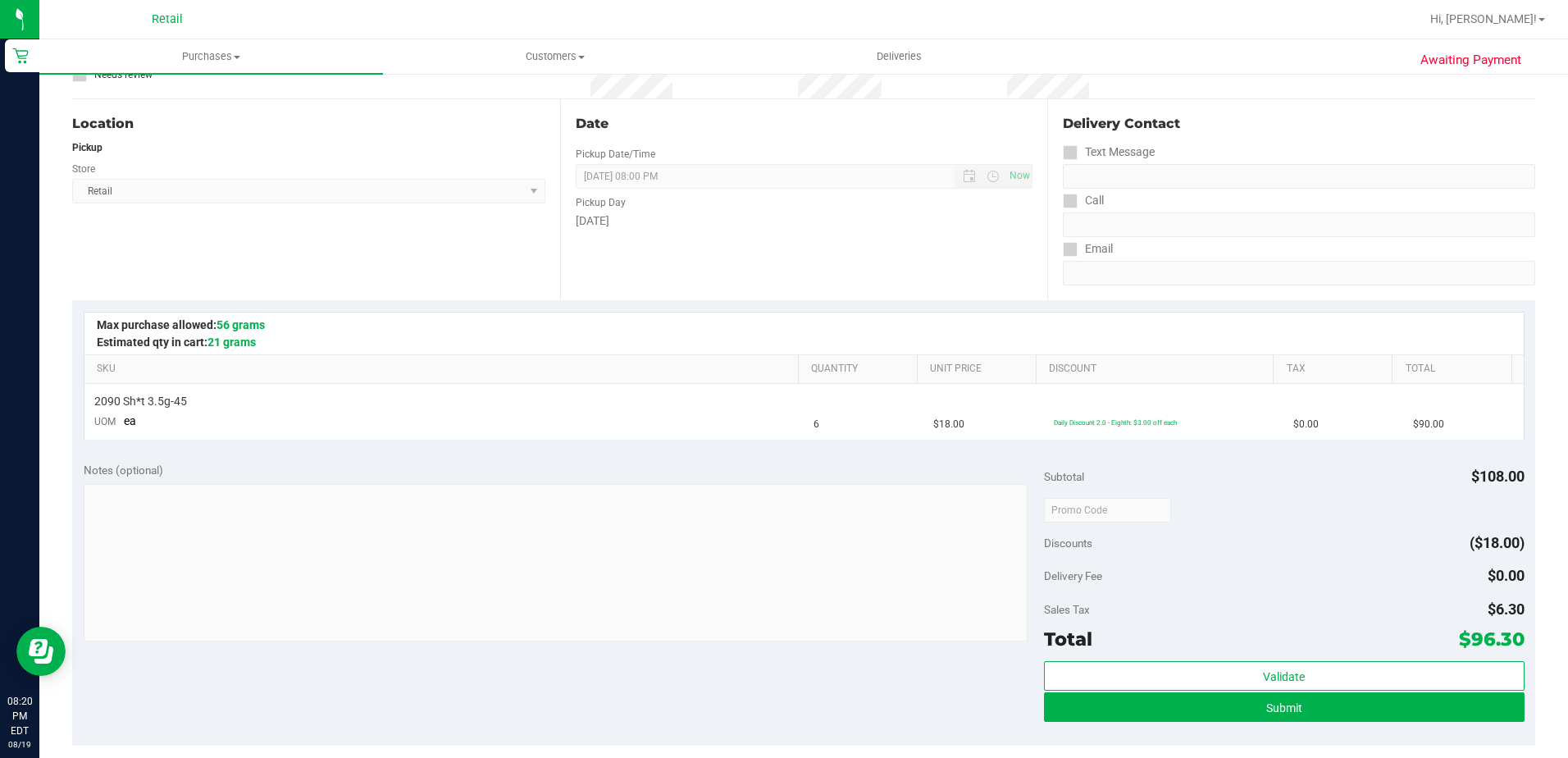
scroll to position [246, 0]
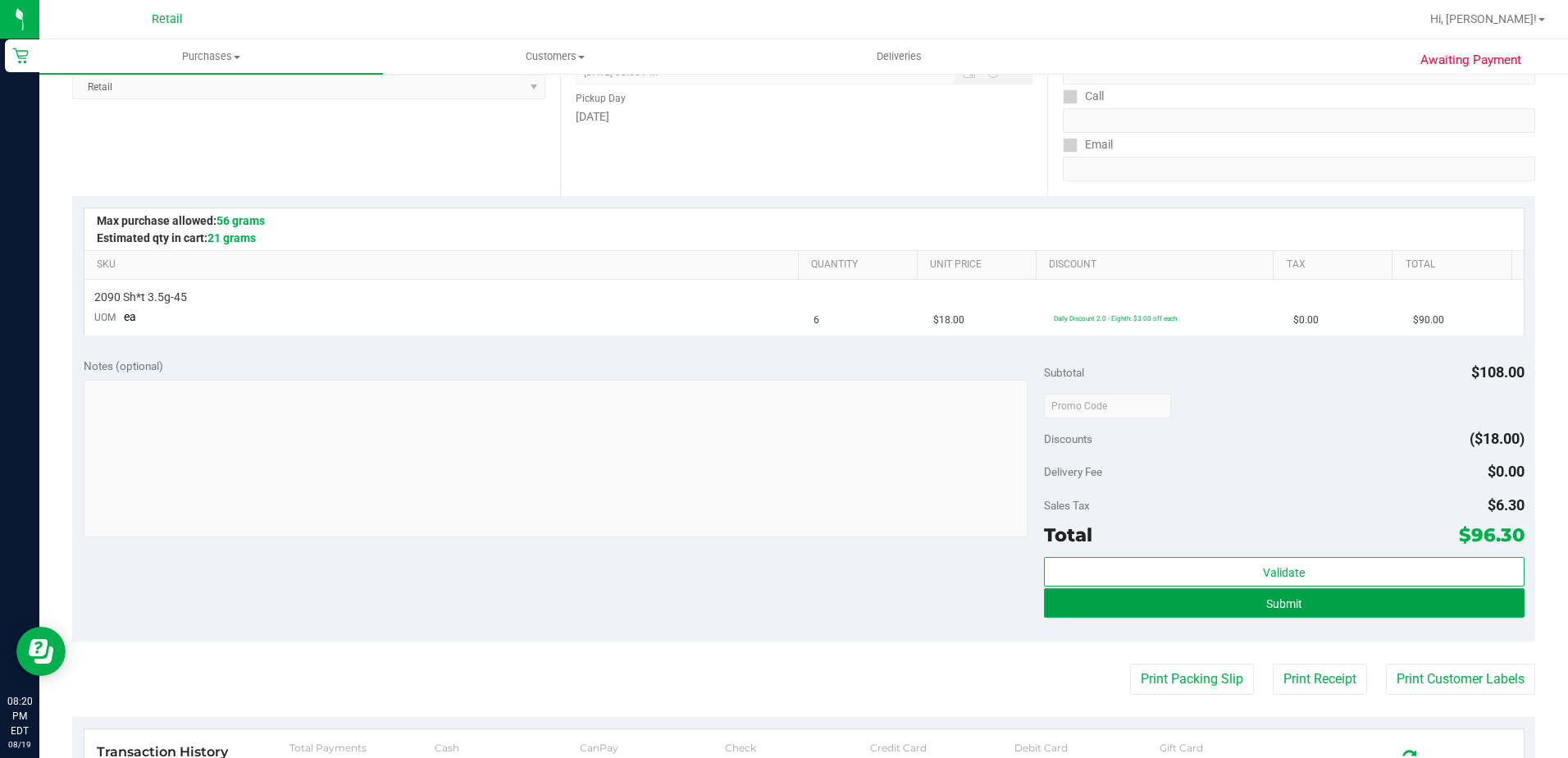
click at [1044, 604] on button "Submit" at bounding box center [1284, 603] width 481 height 30
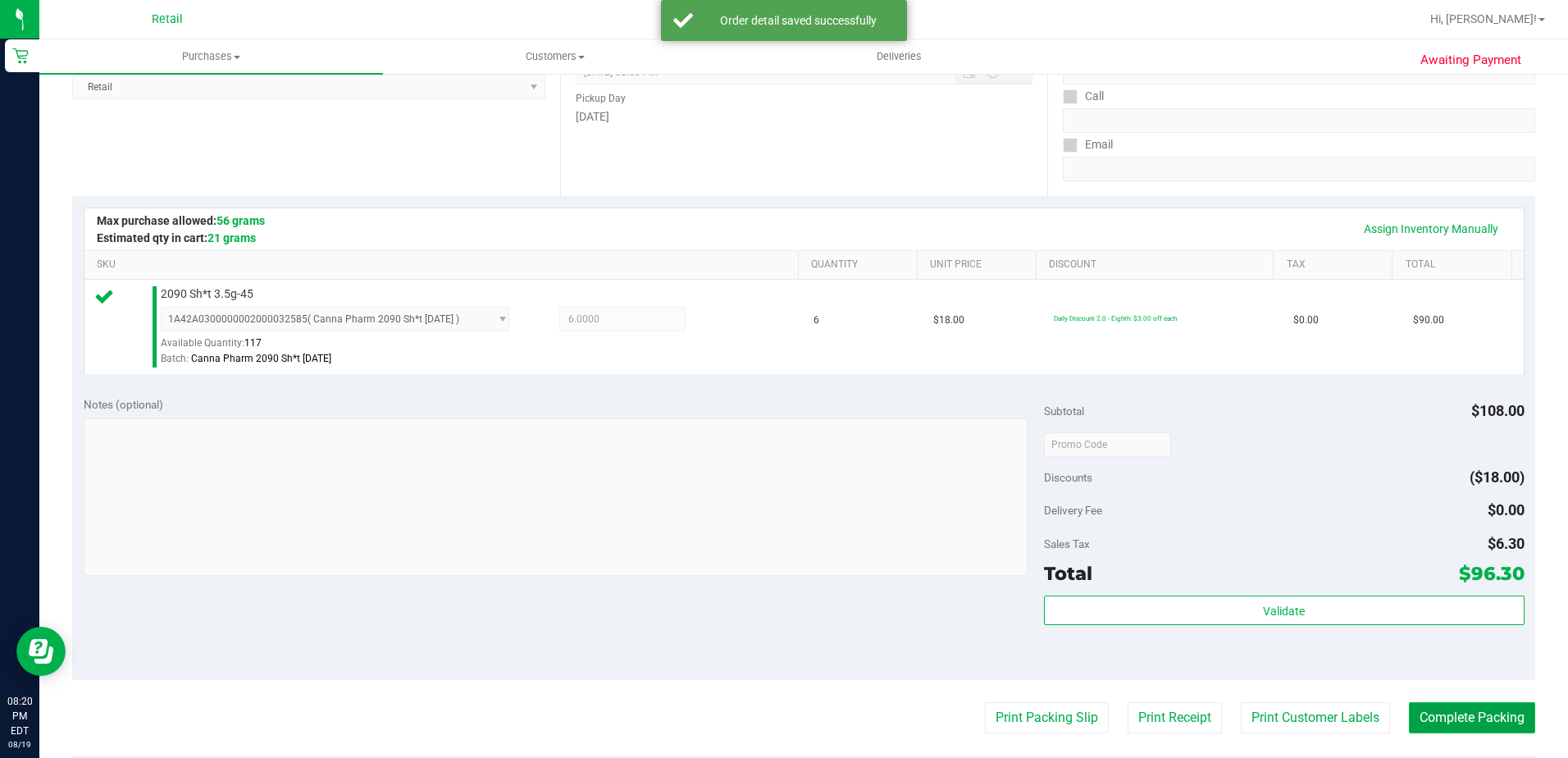
click at [1424, 721] on button "Complete Packing" at bounding box center [1473, 717] width 127 height 31
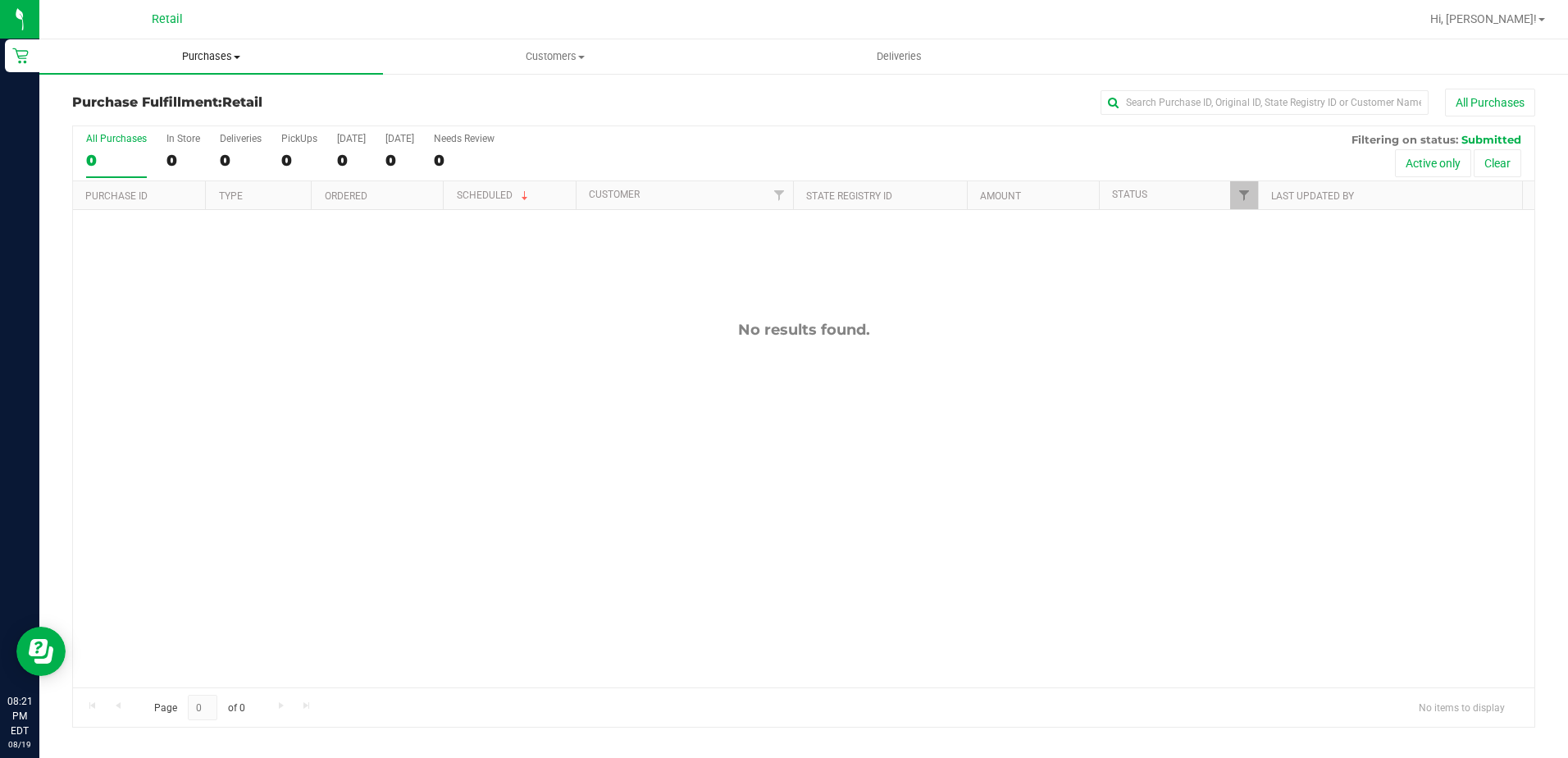
click at [176, 45] on uib-tab-heading "Purchases Summary of purchases Fulfillment All purchases" at bounding box center [211, 57] width 343 height 35
click at [160, 93] on span "Summary of purchases" at bounding box center [123, 99] width 168 height 14
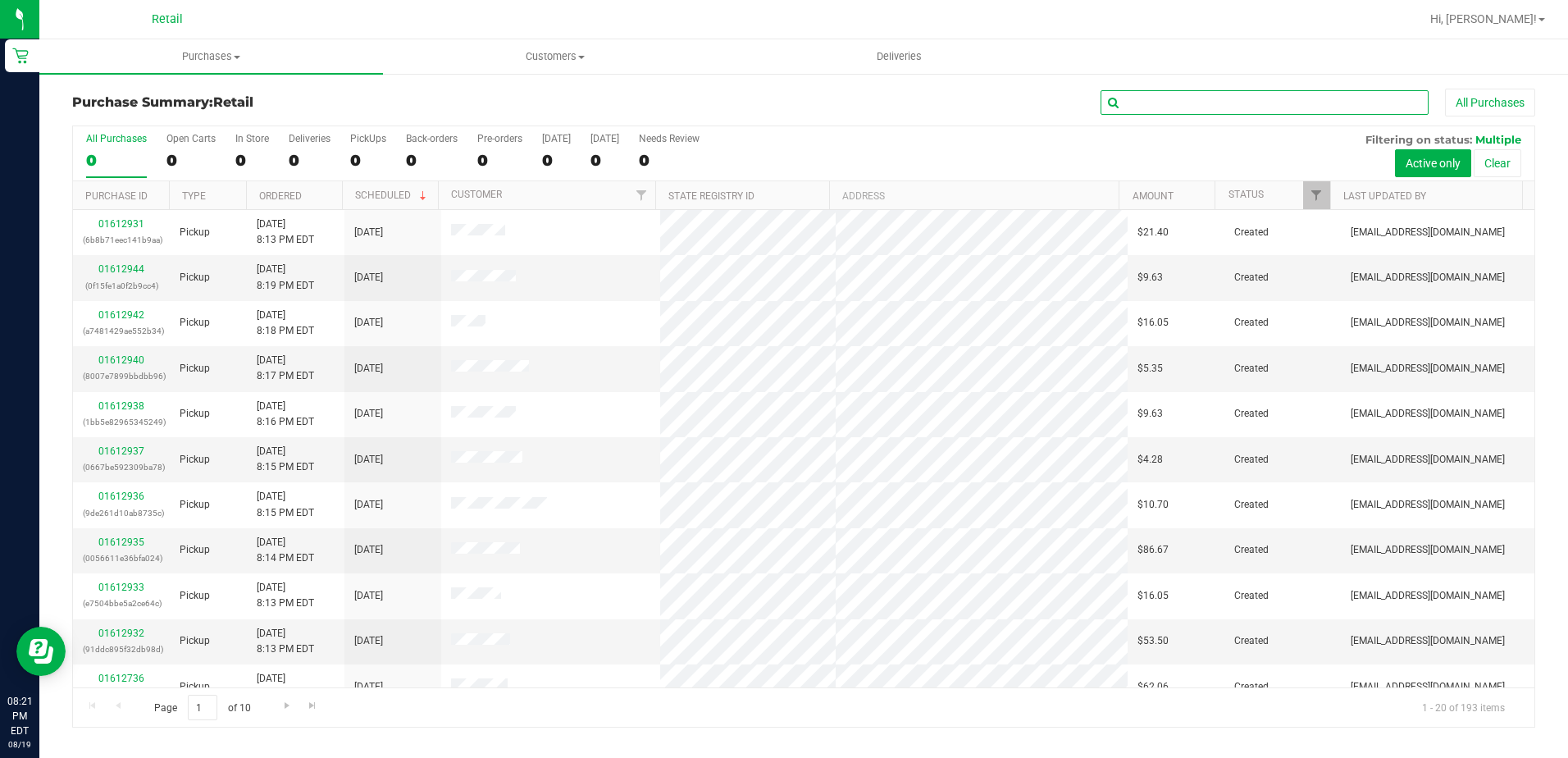
click at [1135, 96] on input "text" at bounding box center [1264, 102] width 328 height 24
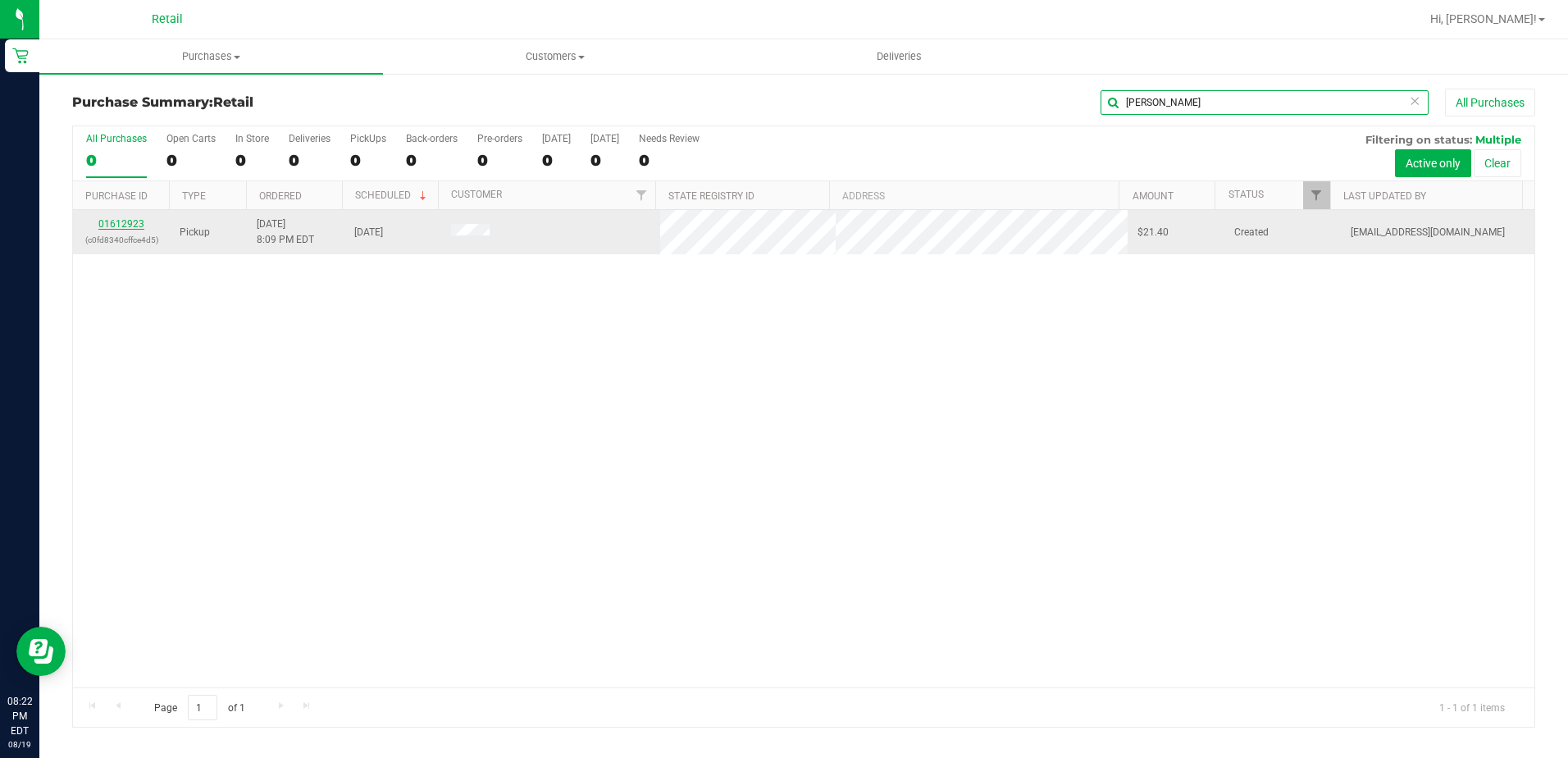
type input "gracia"
click at [128, 220] on link "01612923" at bounding box center [122, 225] width 46 height 12
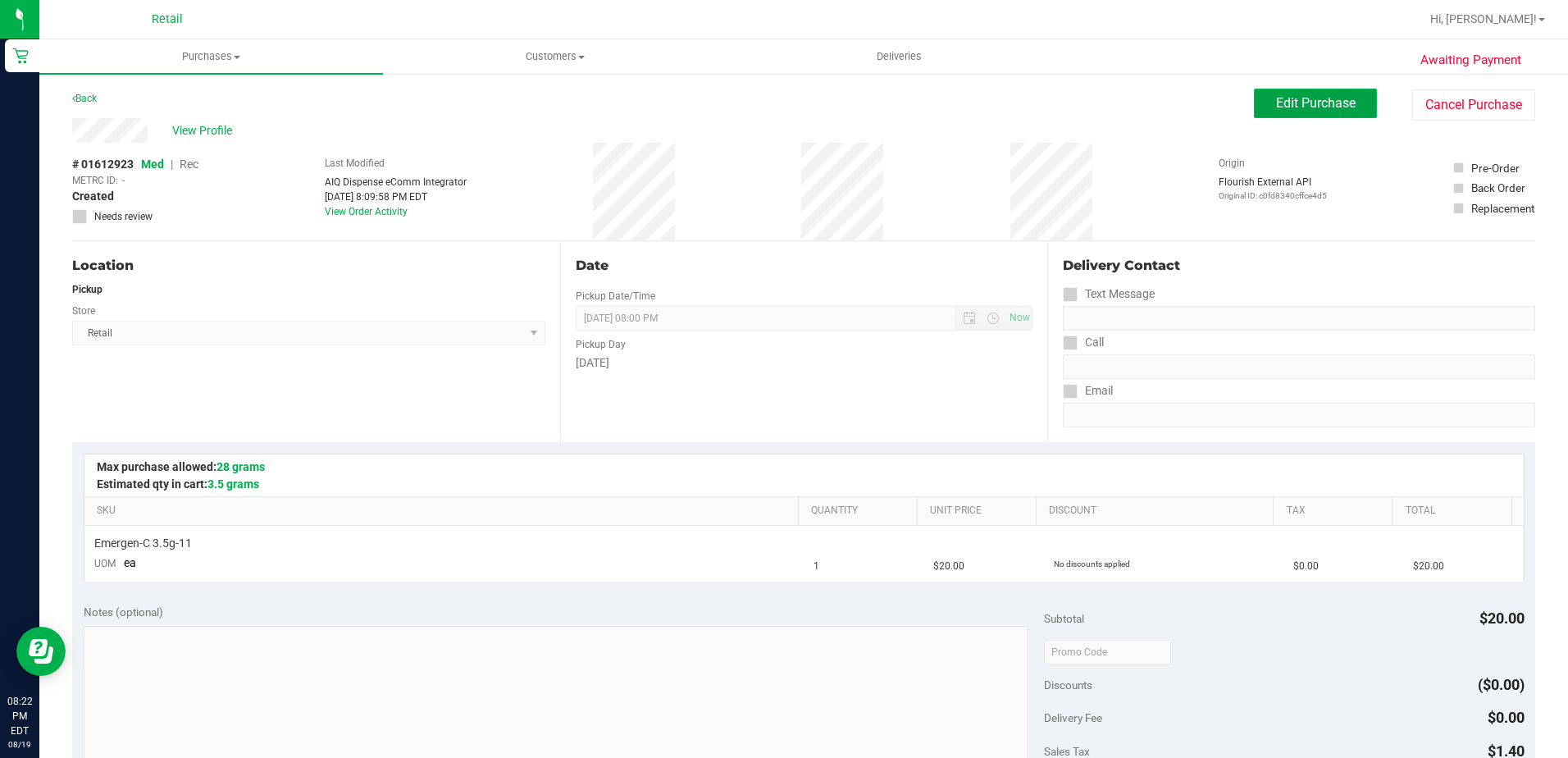
click at [1281, 109] on span "Edit Purchase" at bounding box center [1316, 103] width 79 height 15
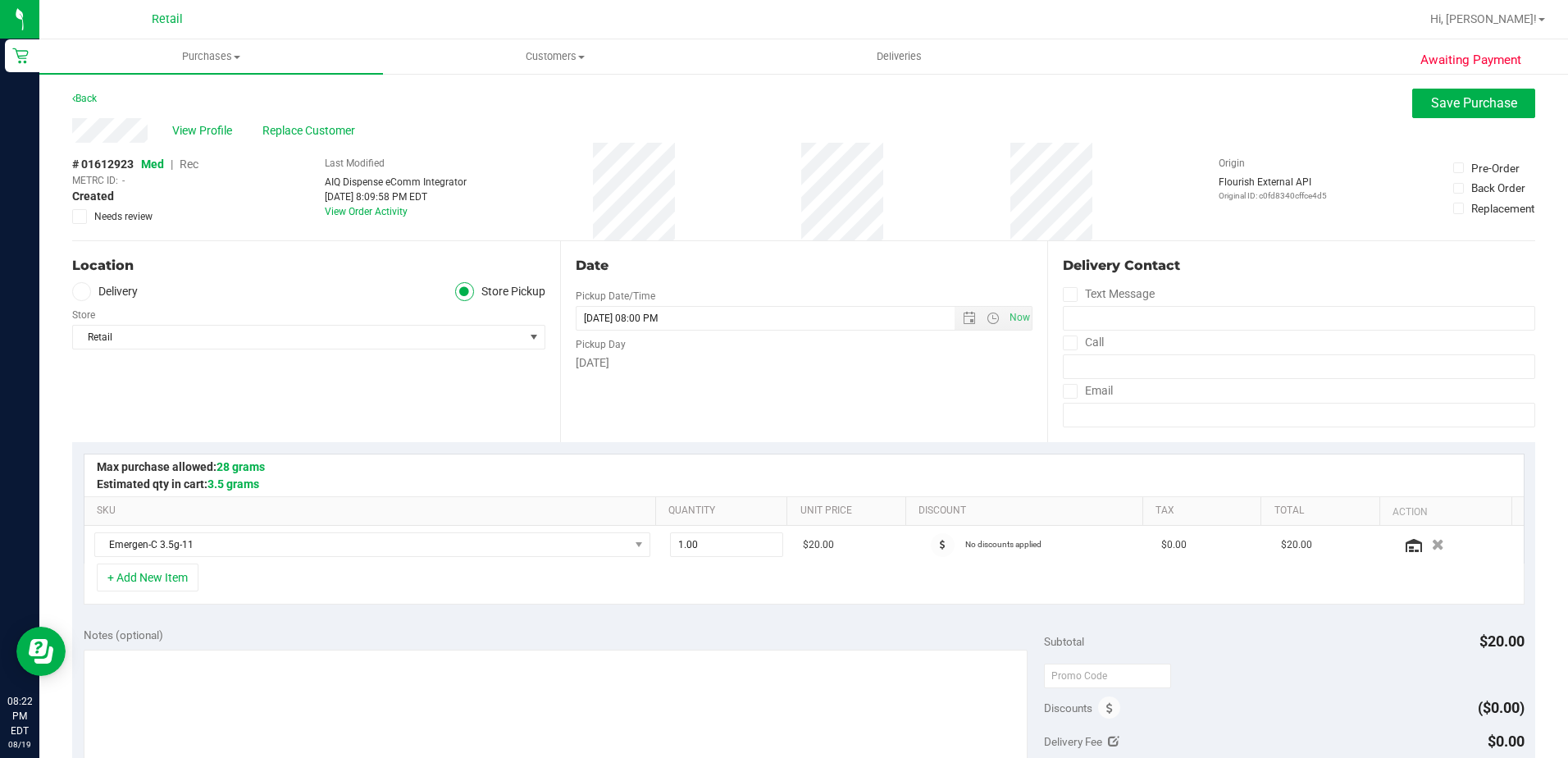
click at [198, 166] on span "Rec" at bounding box center [189, 165] width 19 height 14
click at [1431, 95] on span "Save Purchase" at bounding box center [1474, 103] width 86 height 15
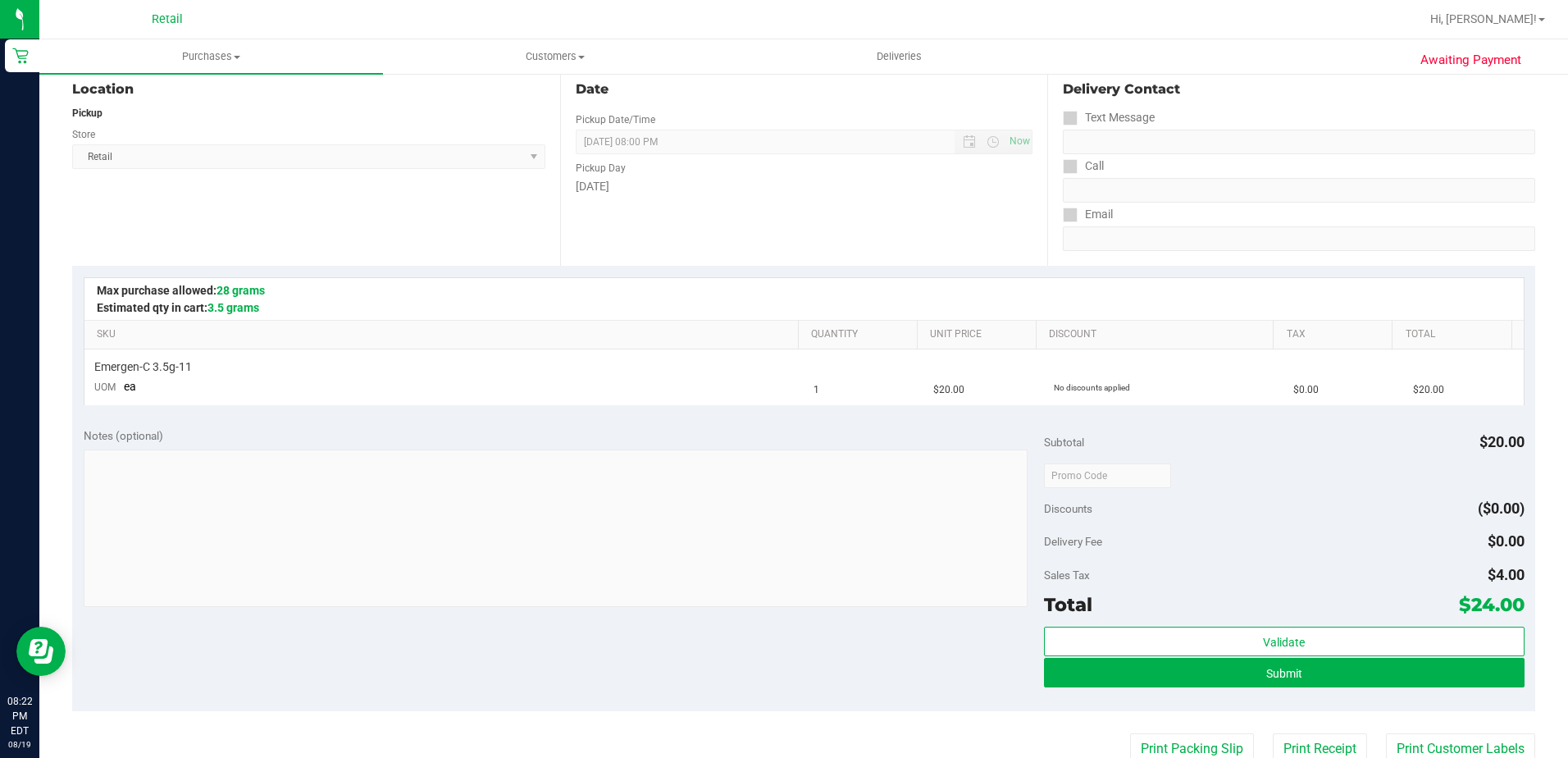
scroll to position [246, 0]
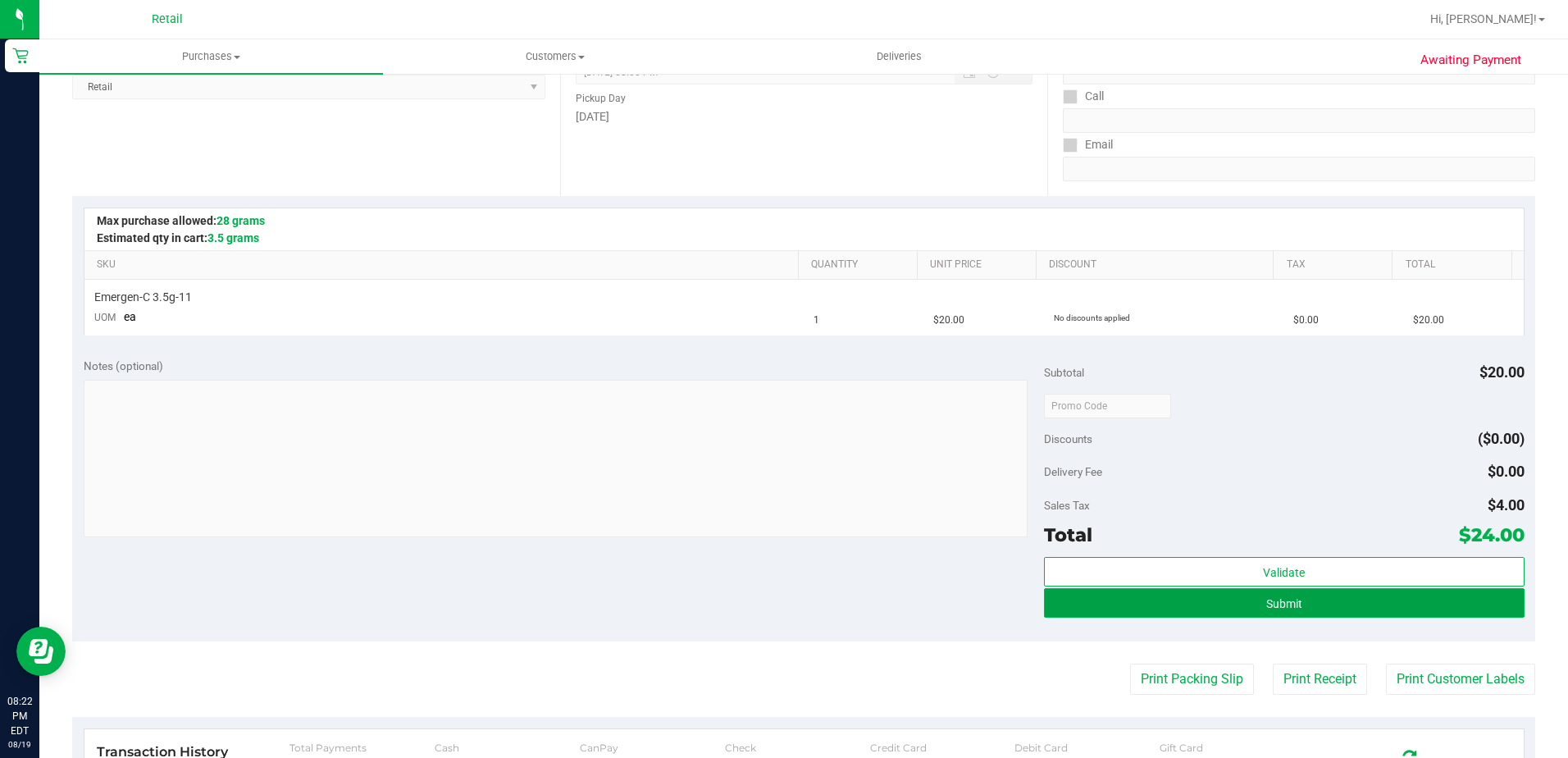
click at [1267, 598] on span "Submit" at bounding box center [1284, 604] width 36 height 14
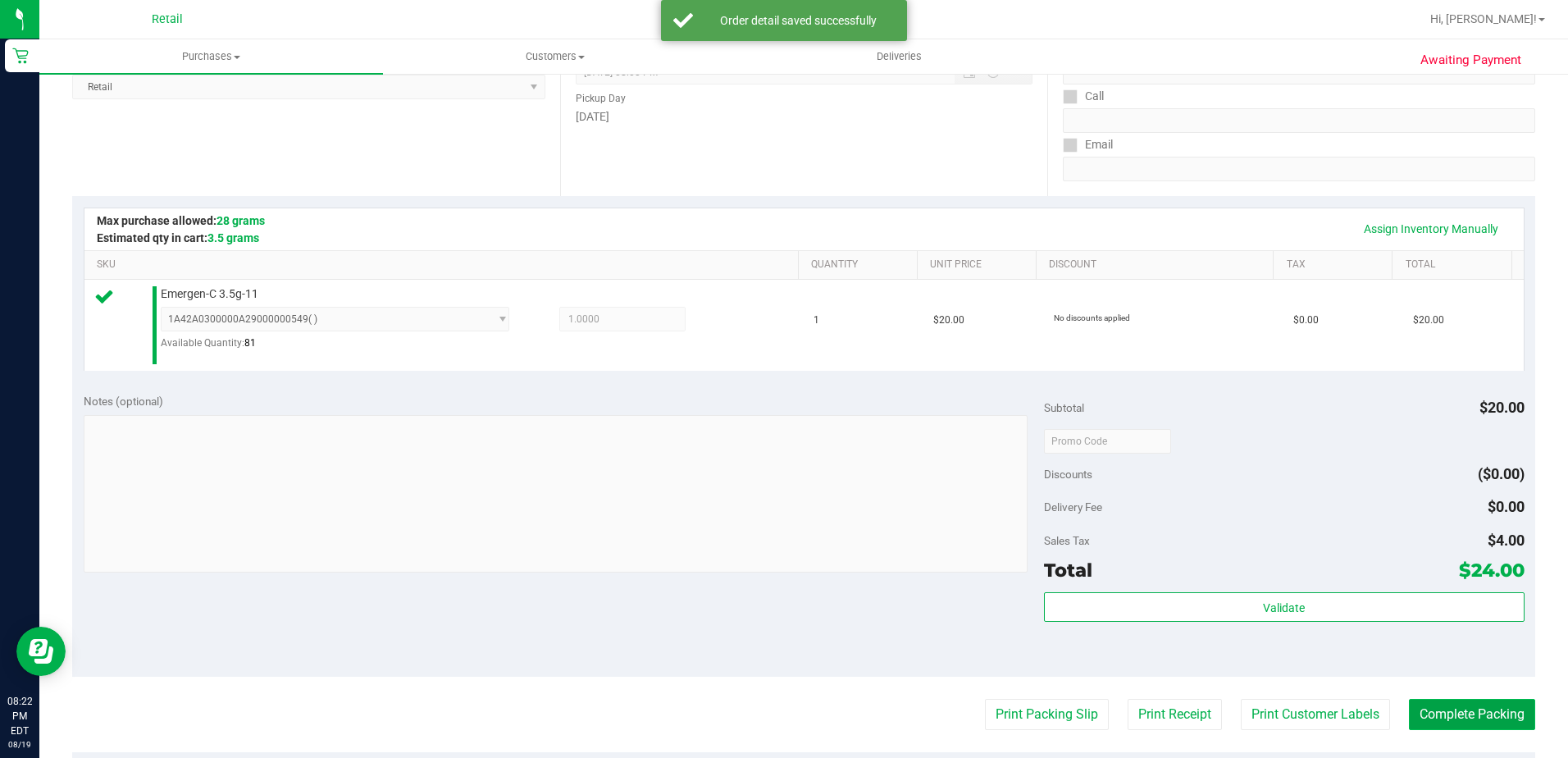
click at [1453, 714] on button "Complete Packing" at bounding box center [1473, 714] width 127 height 31
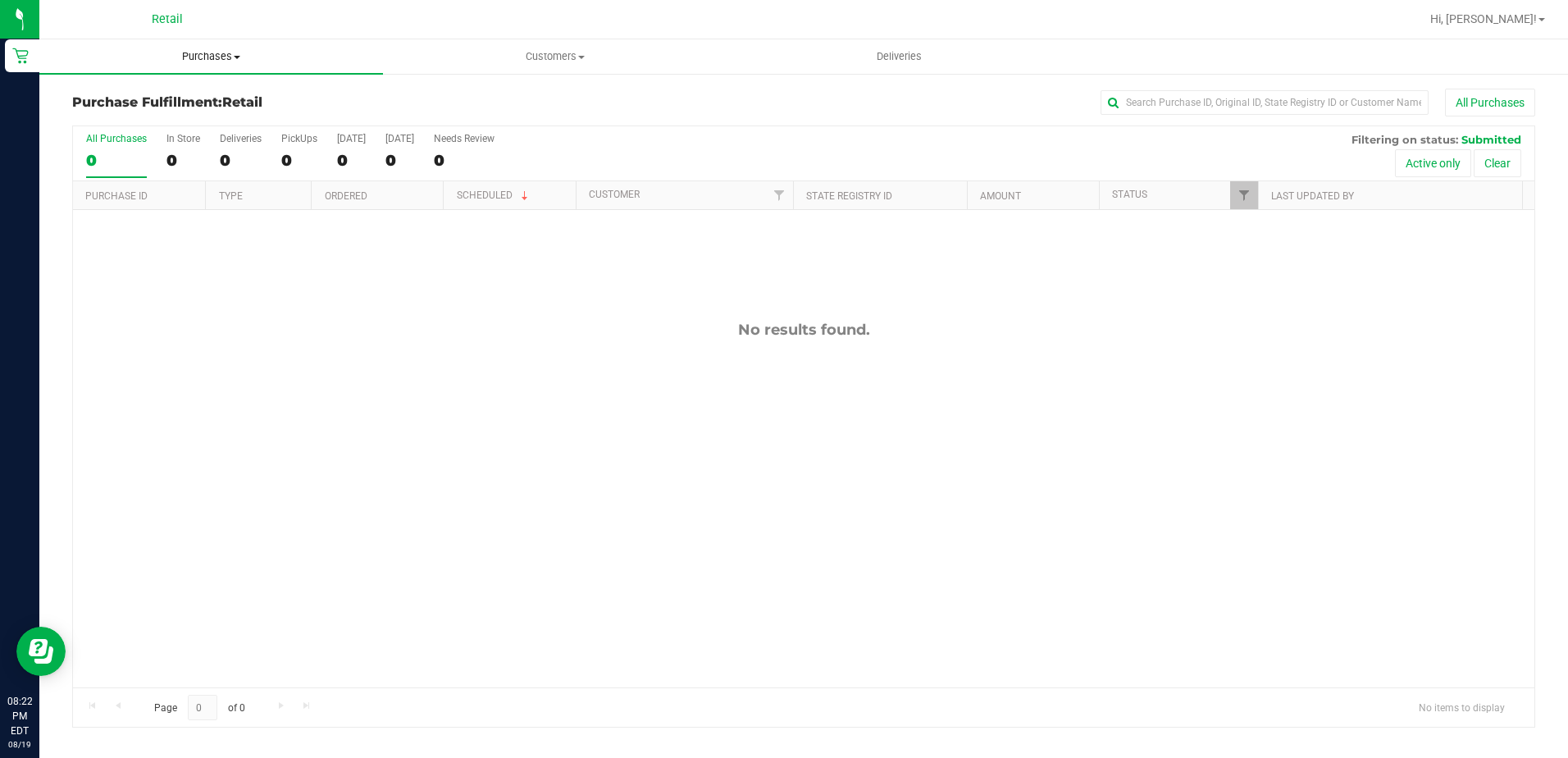
click at [181, 57] on span "Purchases" at bounding box center [211, 56] width 343 height 14
click at [150, 95] on span "Summary of purchases" at bounding box center [123, 99] width 168 height 14
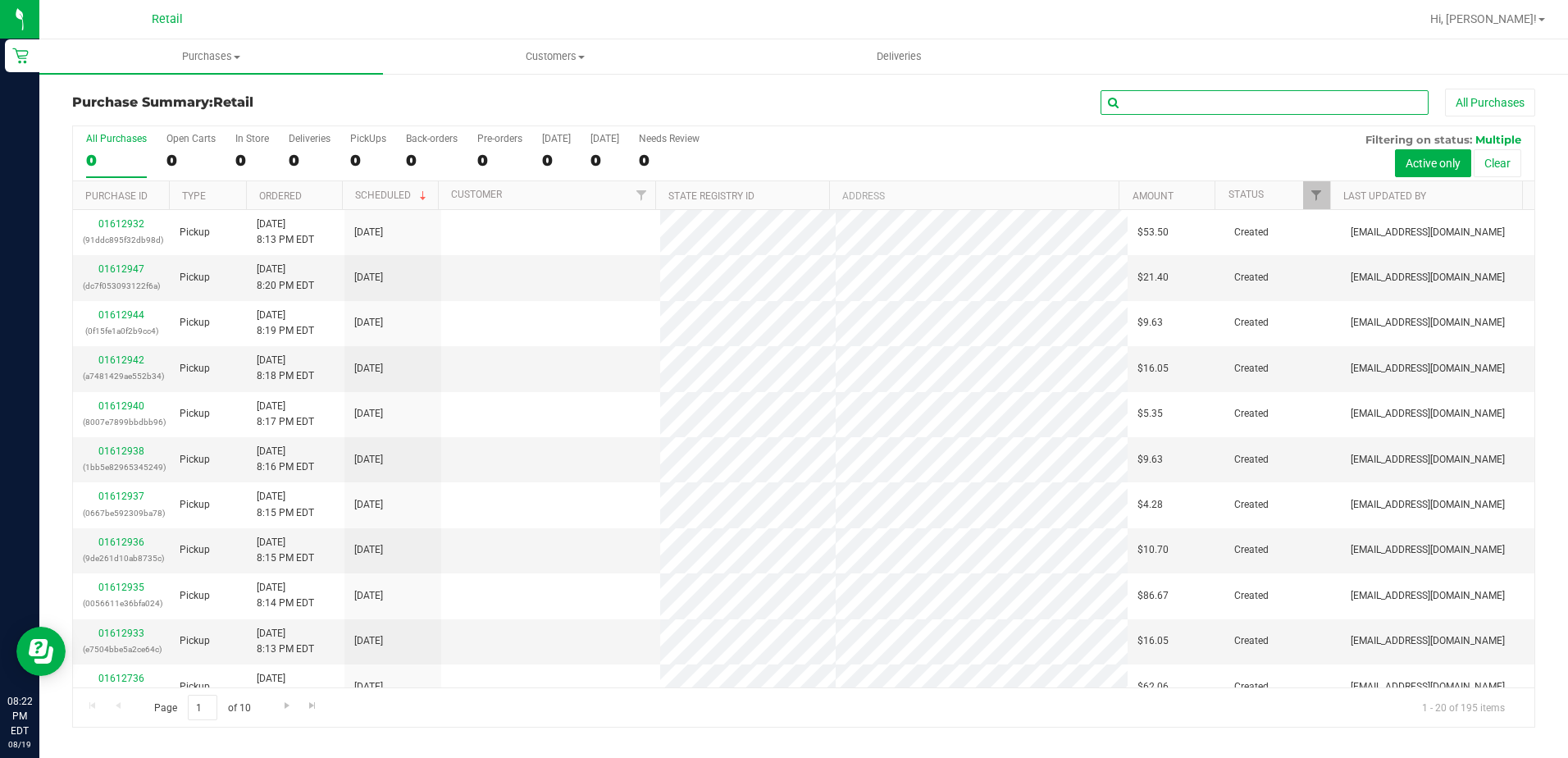
click at [1195, 102] on input "text" at bounding box center [1264, 102] width 328 height 24
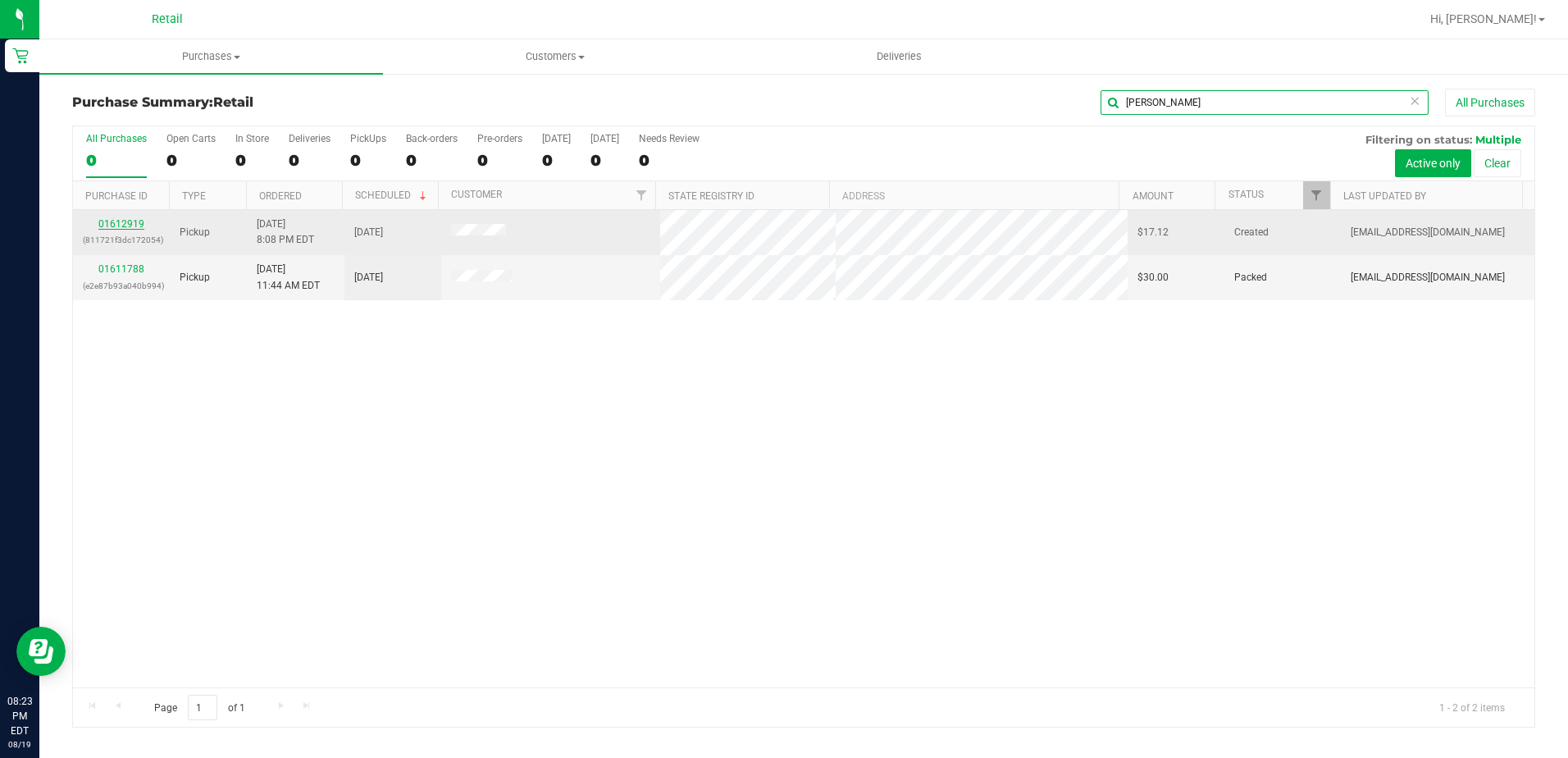
type input "steven"
click at [124, 222] on link "01612919" at bounding box center [122, 225] width 46 height 12
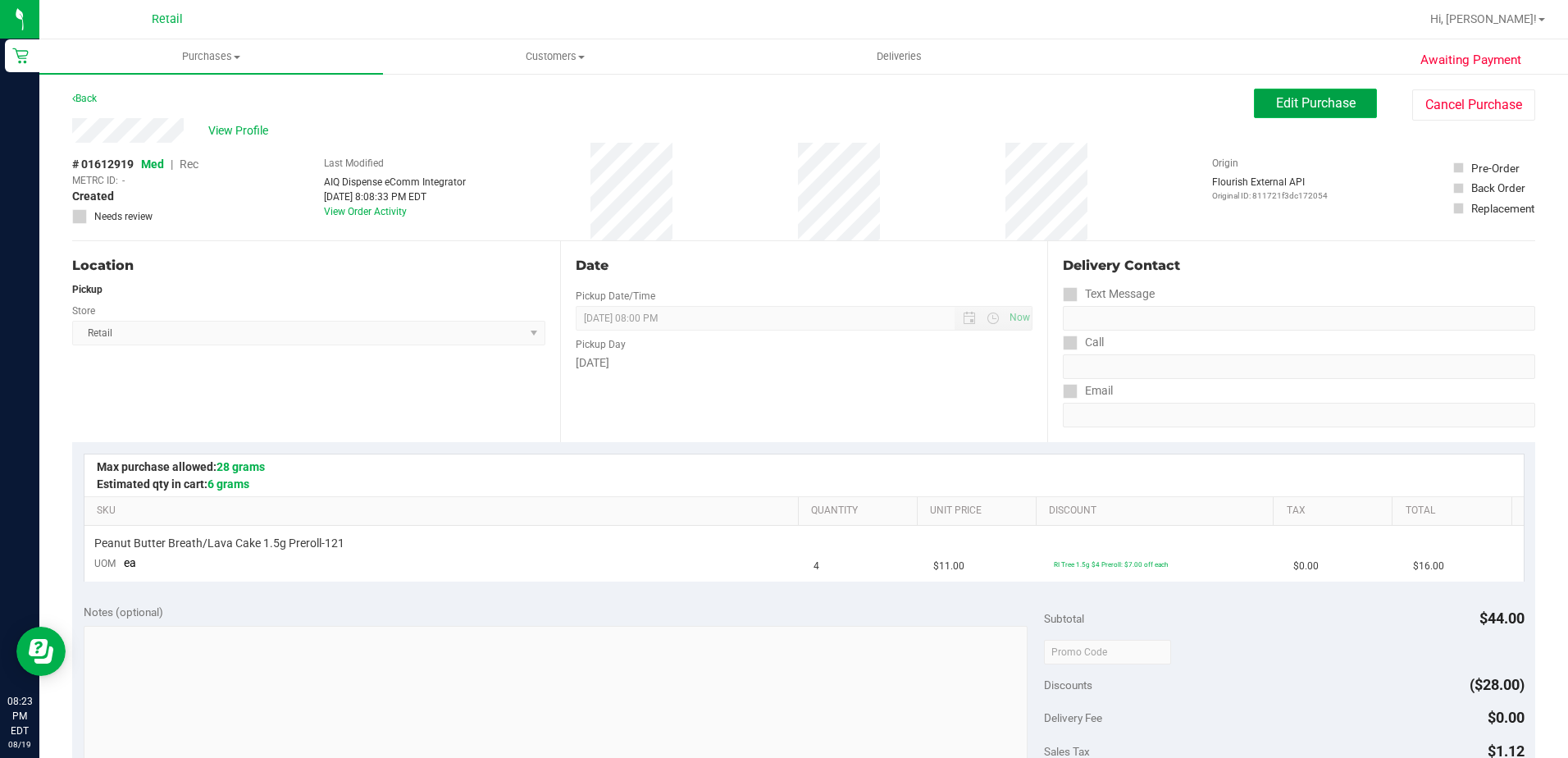
click at [1255, 102] on button "Edit Purchase" at bounding box center [1316, 103] width 123 height 30
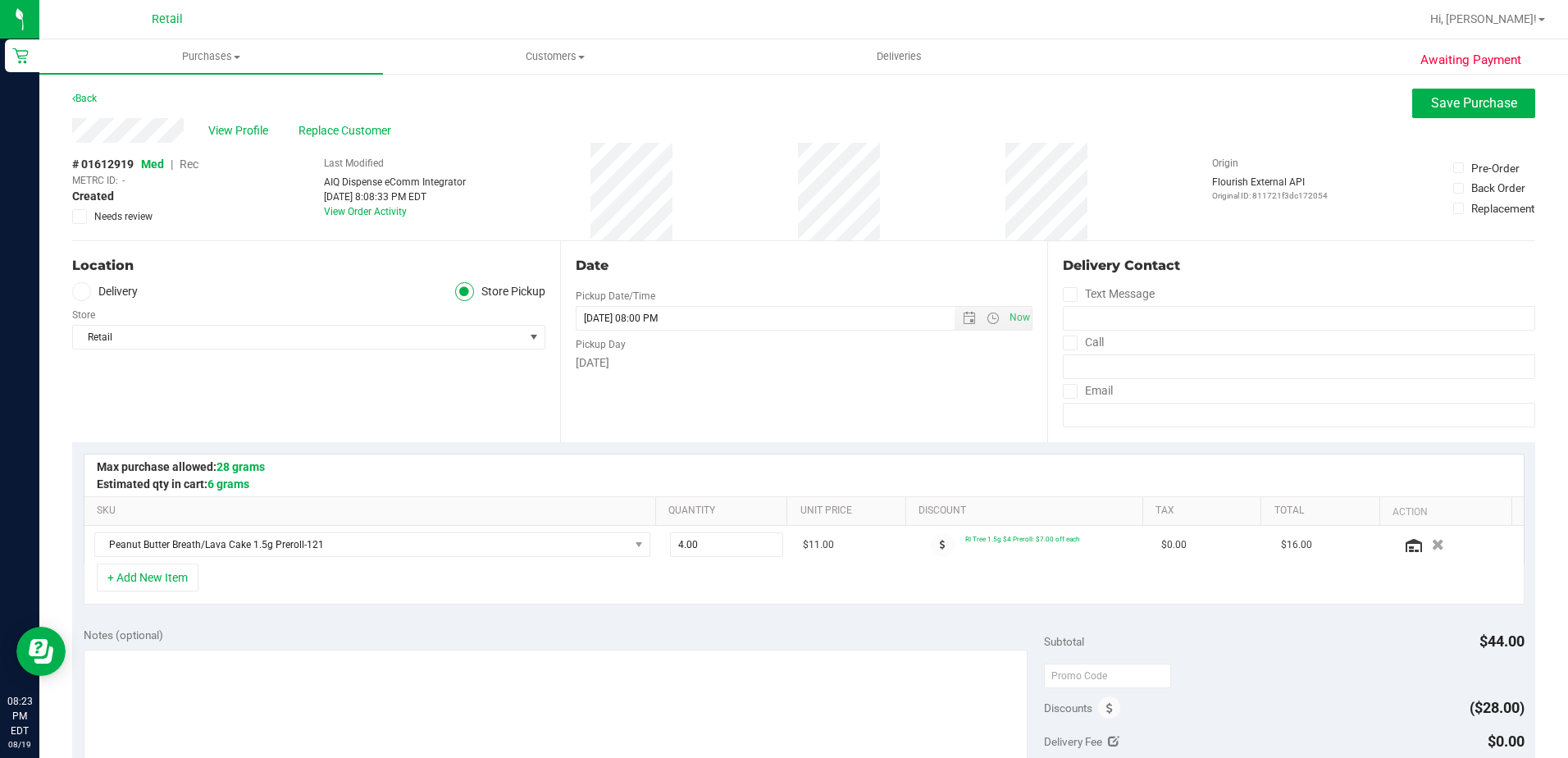
click at [190, 164] on span "Rec" at bounding box center [189, 165] width 19 height 14
click at [1417, 102] on button "Save Purchase" at bounding box center [1474, 103] width 123 height 30
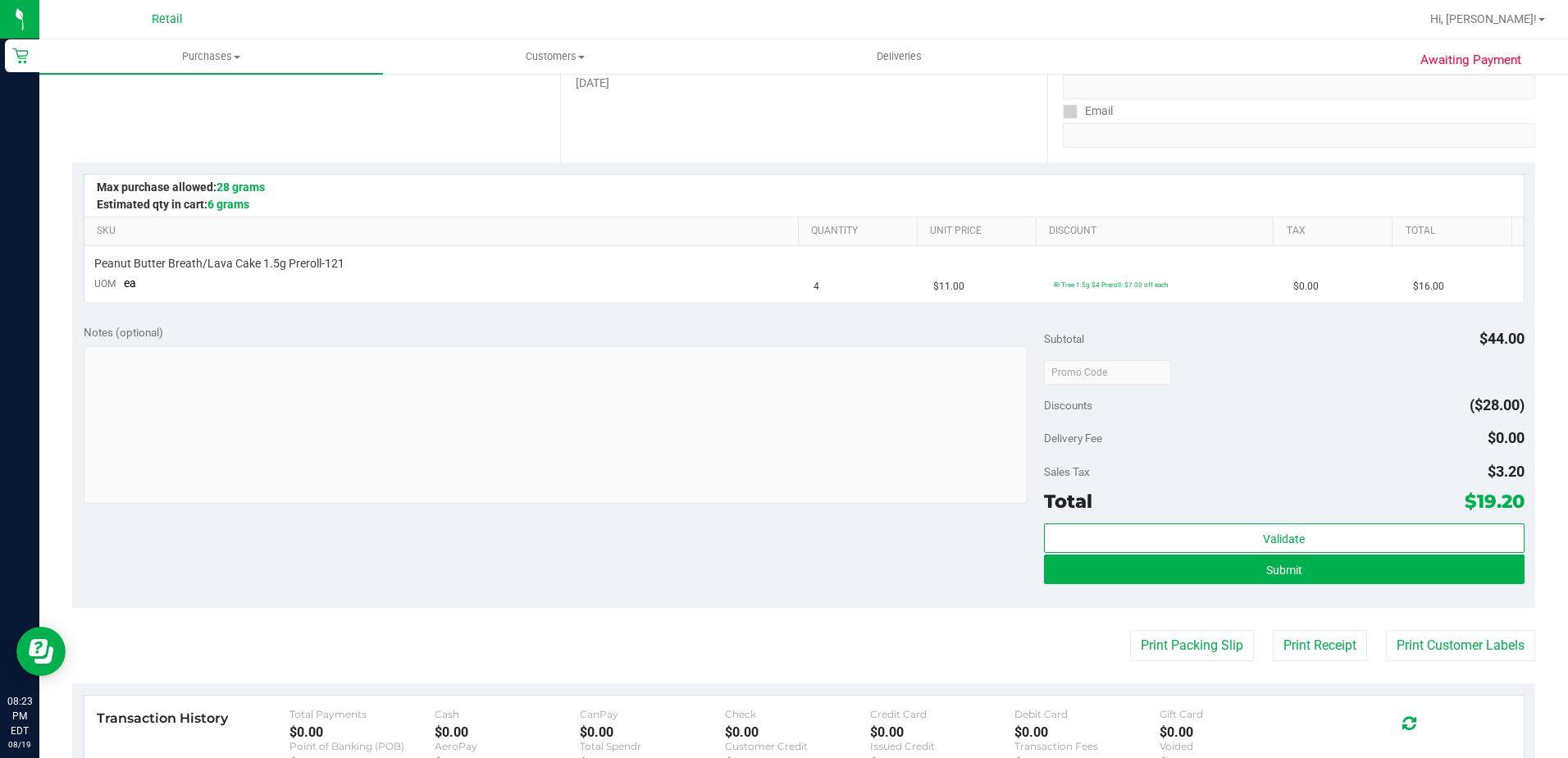
scroll to position [328, 0]
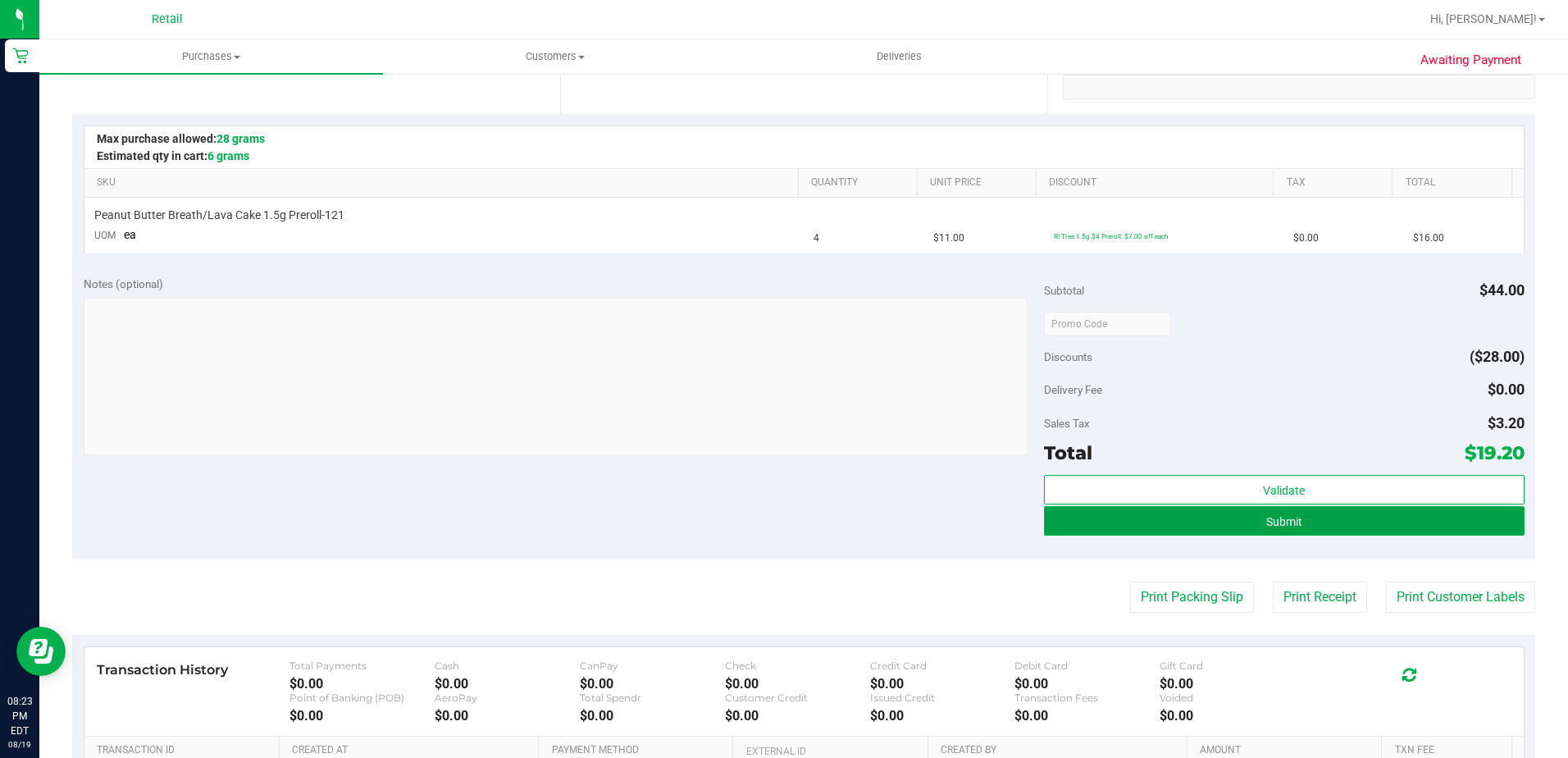
click at [1163, 522] on button "Submit" at bounding box center [1284, 521] width 481 height 30
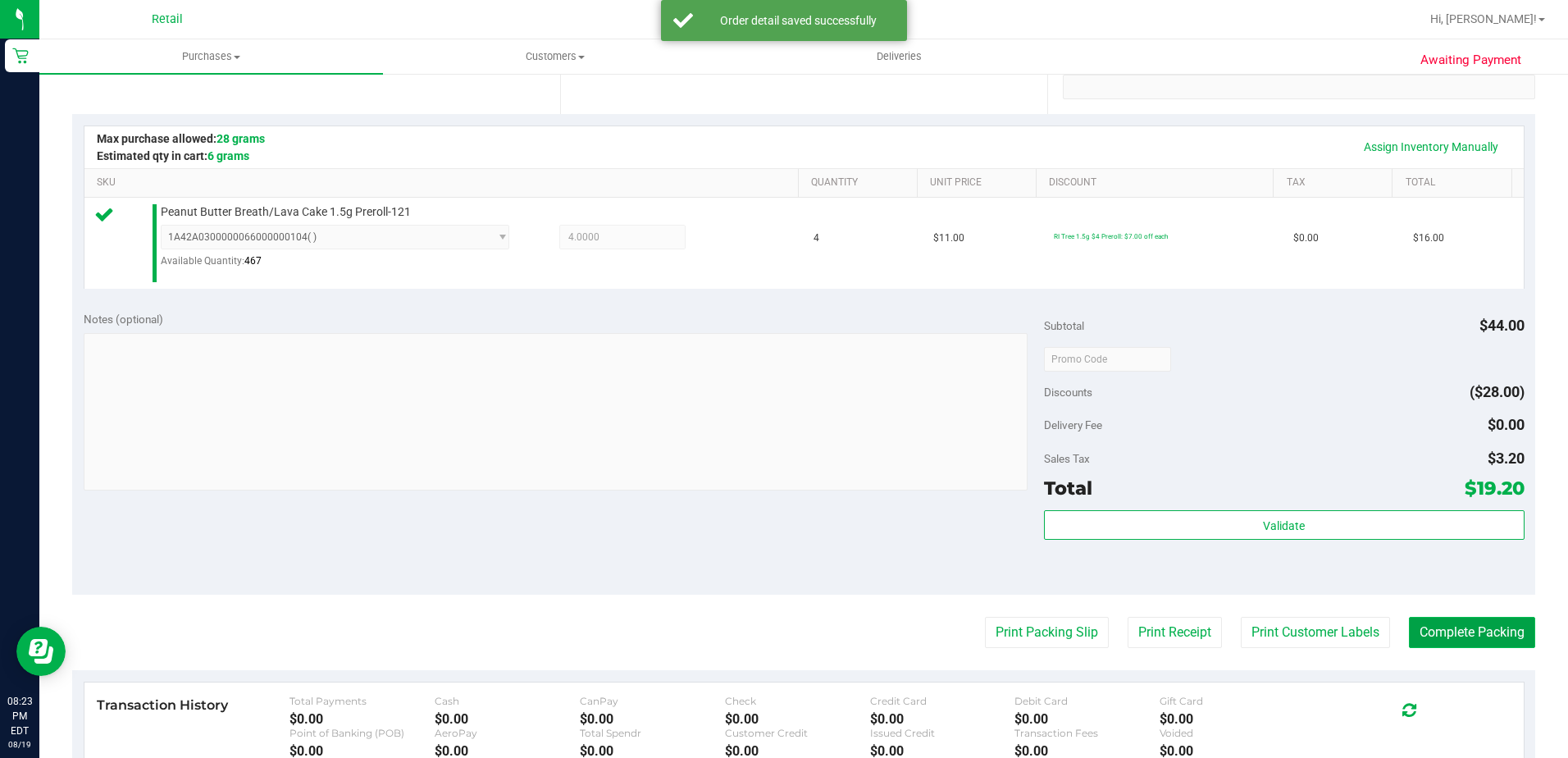
click at [1461, 640] on button "Complete Packing" at bounding box center [1473, 632] width 127 height 31
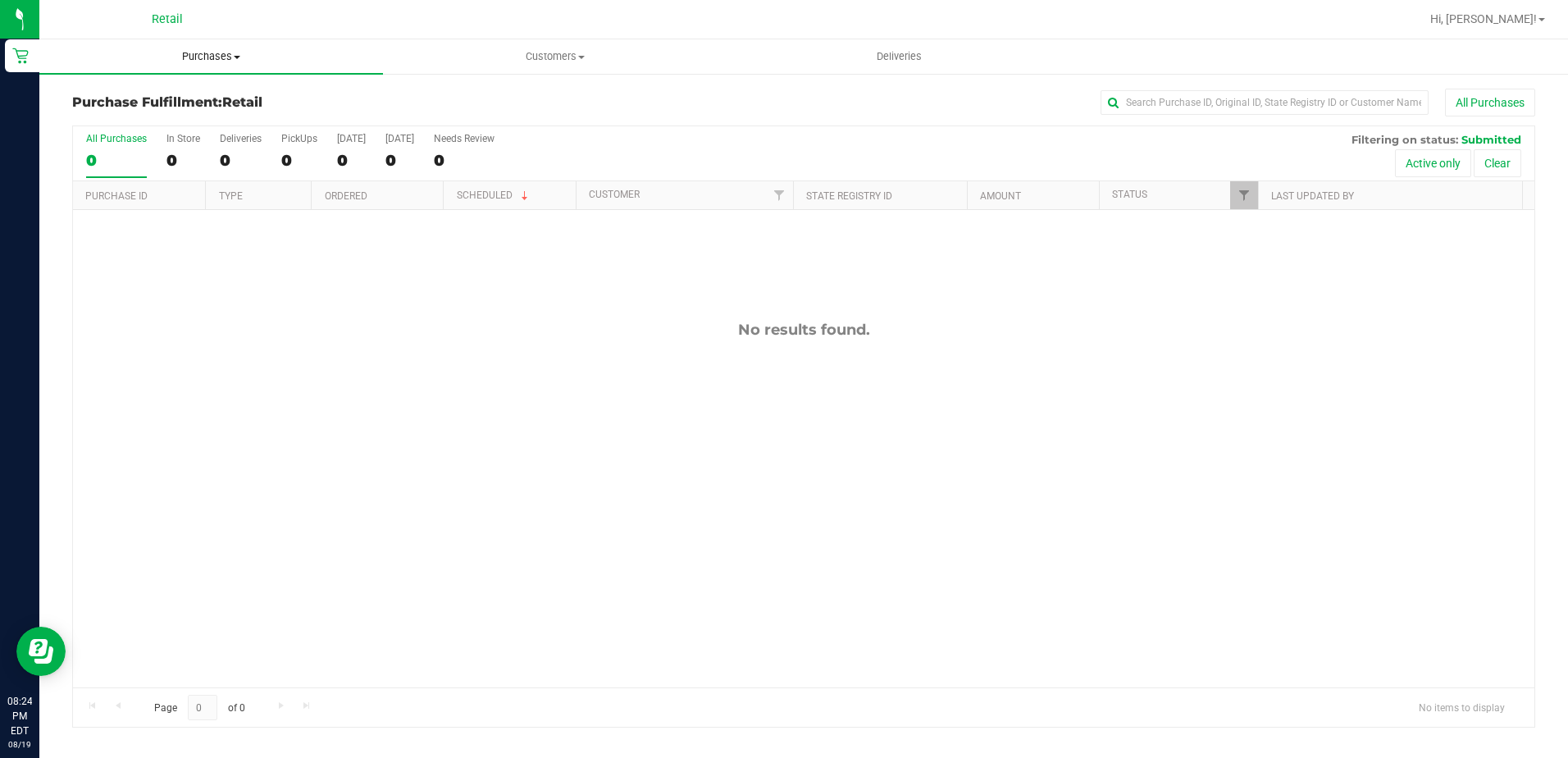
click at [176, 63] on span "Purchases" at bounding box center [211, 56] width 343 height 14
click at [143, 99] on span "Summary of purchases" at bounding box center [123, 99] width 168 height 14
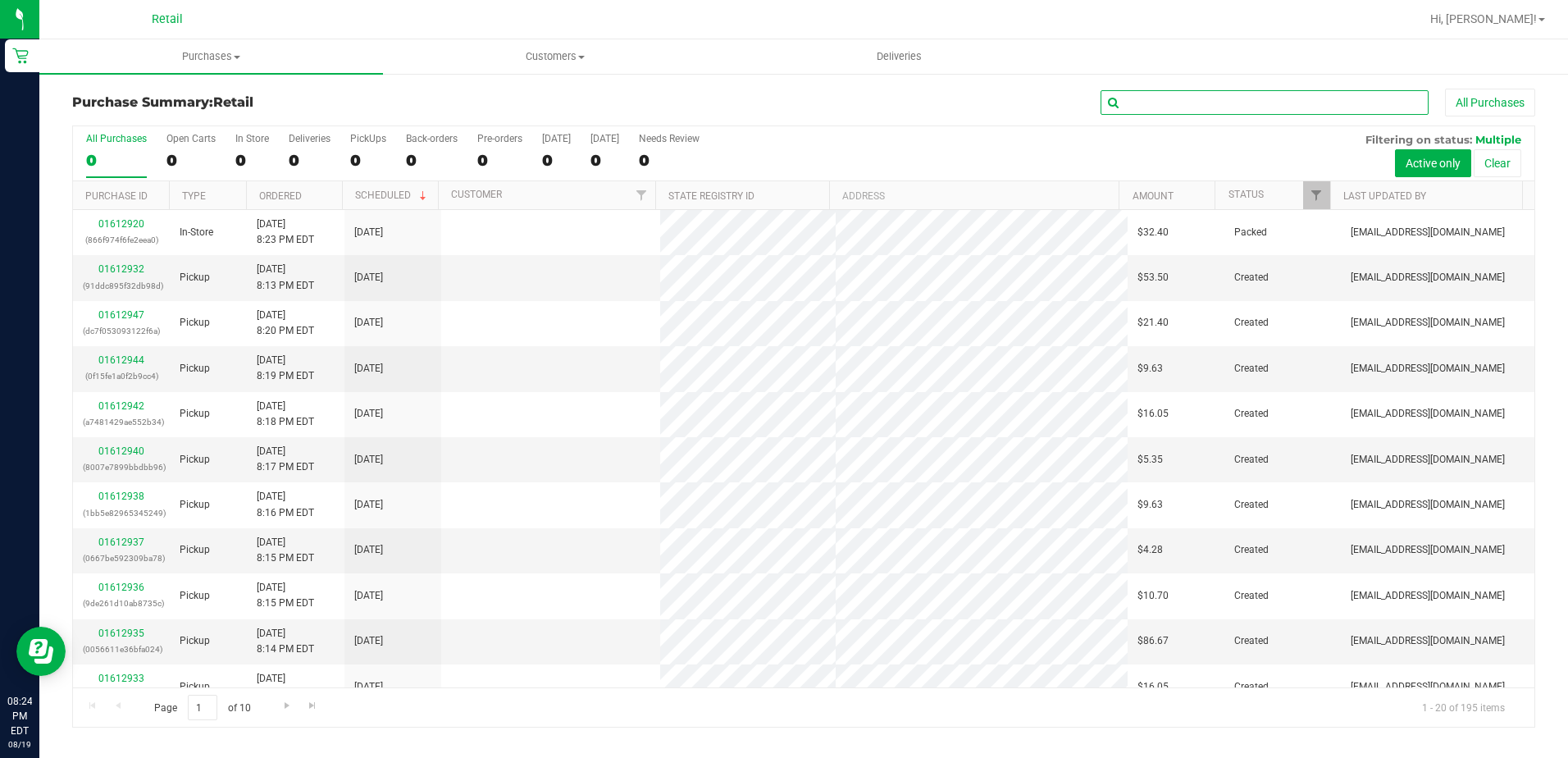
click at [1154, 101] on input "text" at bounding box center [1264, 102] width 328 height 24
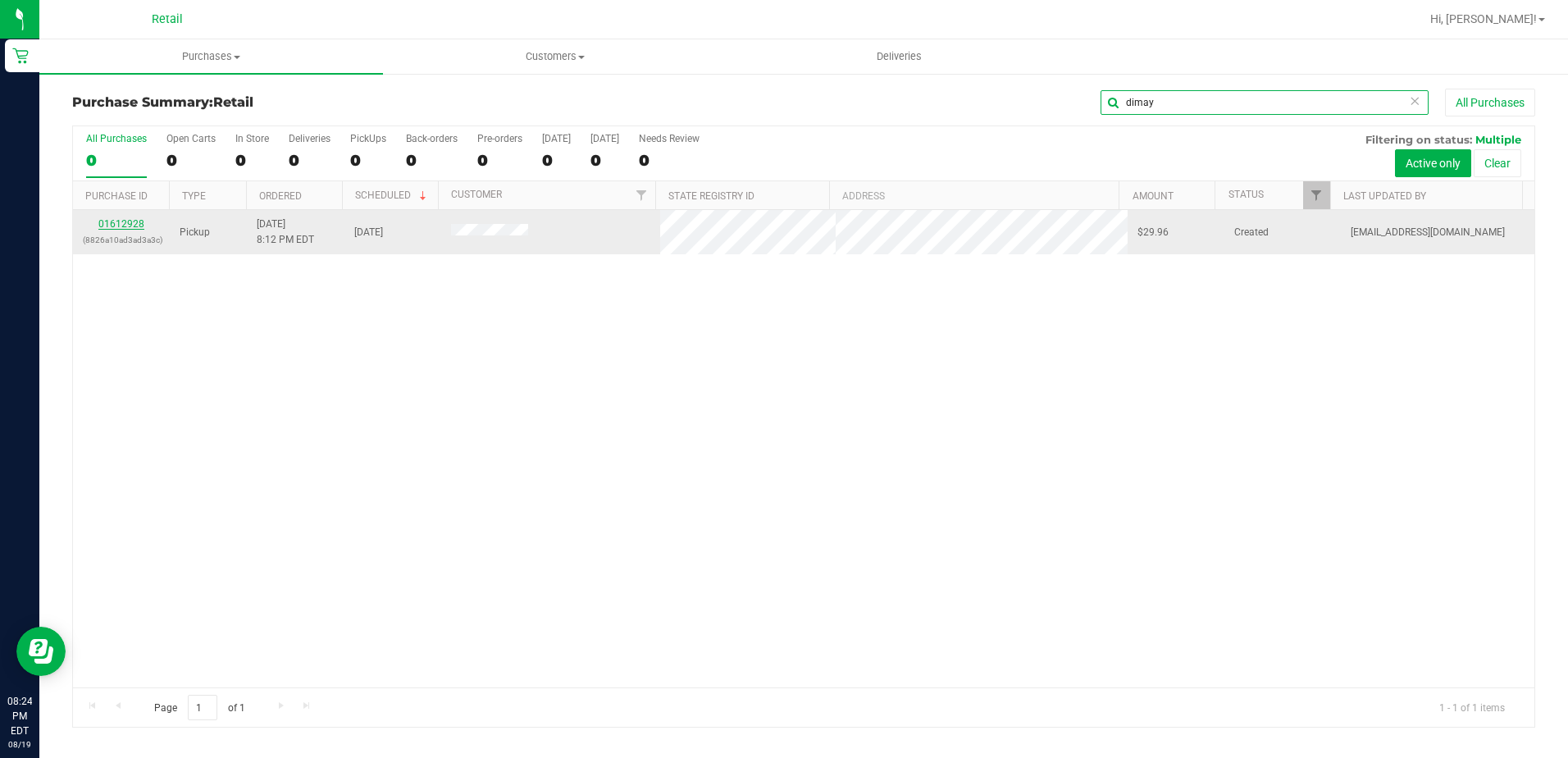
type input "dimay"
click at [116, 220] on link "01612928" at bounding box center [122, 225] width 46 height 12
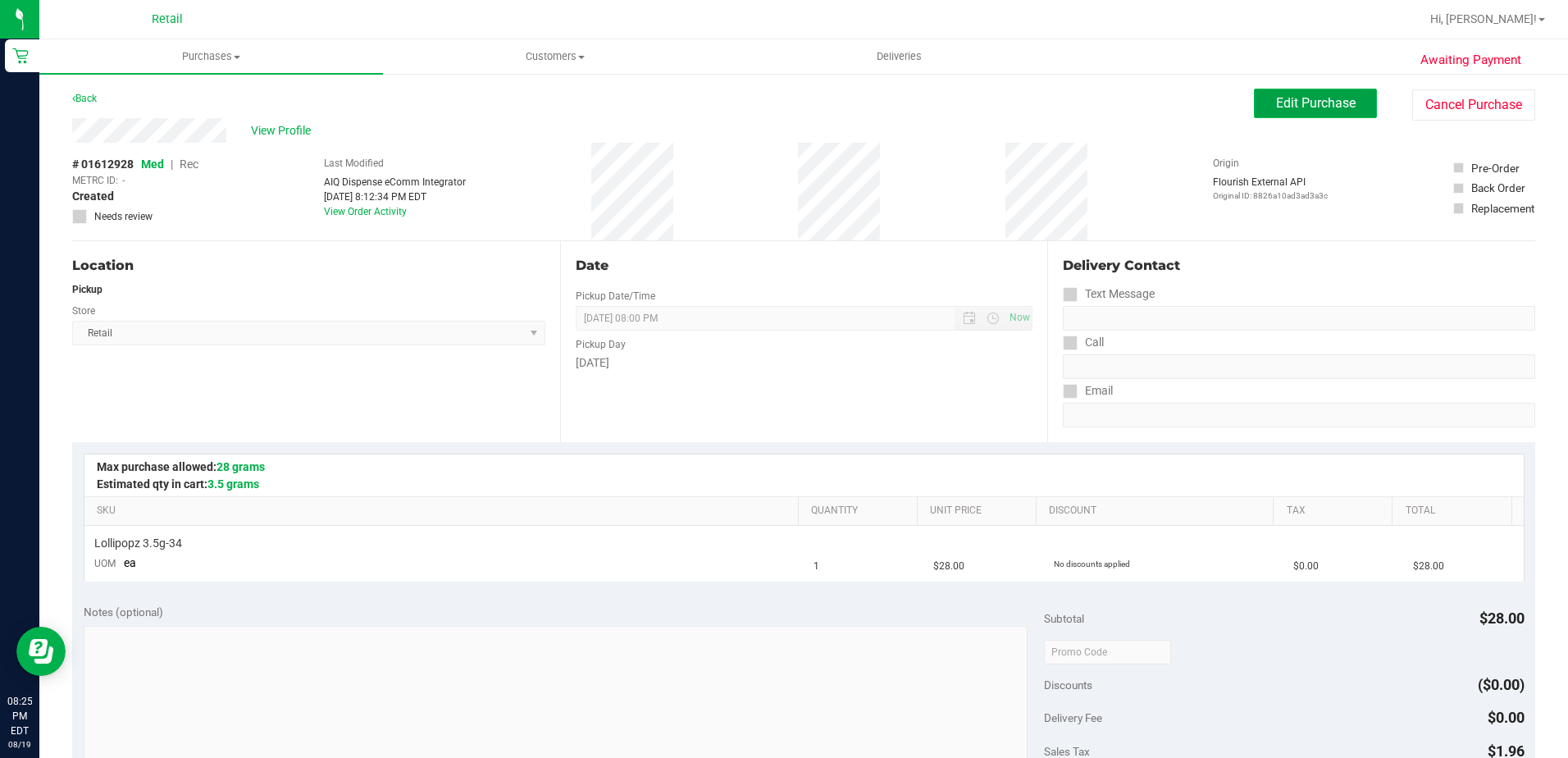
click at [1317, 94] on button "Edit Purchase" at bounding box center [1316, 103] width 123 height 30
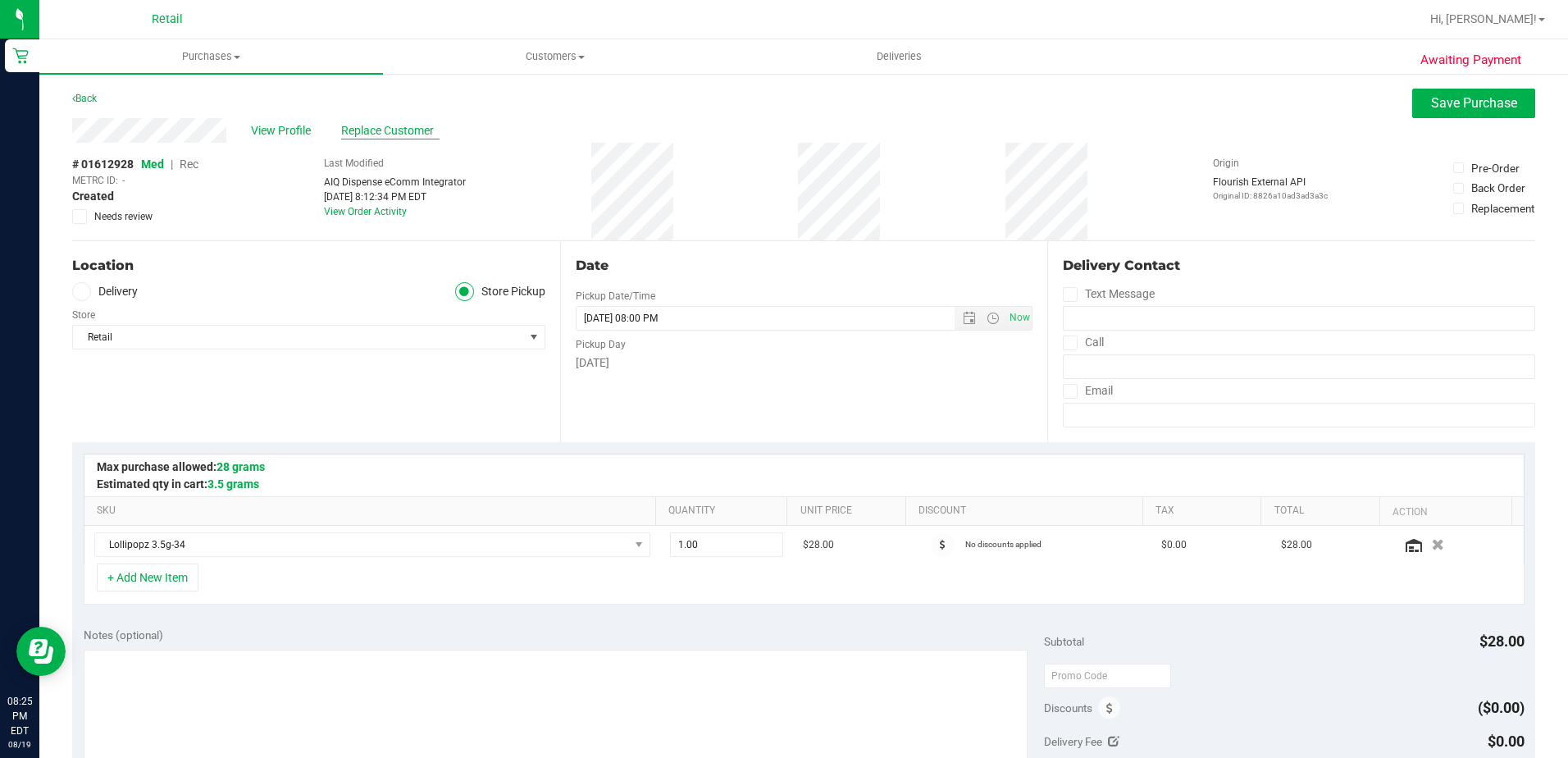
click at [400, 128] on span "Replace Customer" at bounding box center [390, 131] width 99 height 17
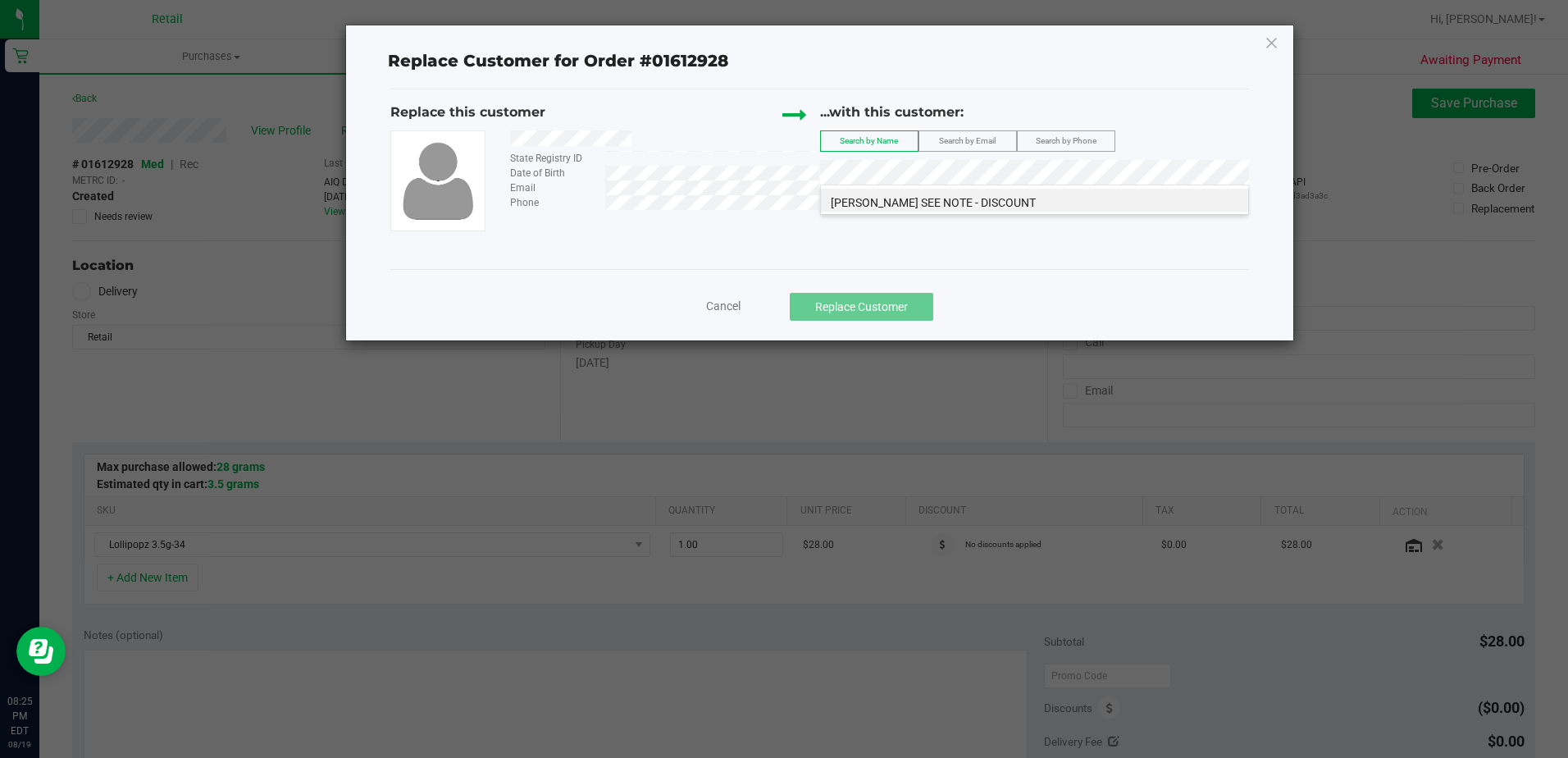
click at [954, 207] on span "Dimayra Carrasco SEE NOTE - DISCOUNT" at bounding box center [933, 203] width 205 height 14
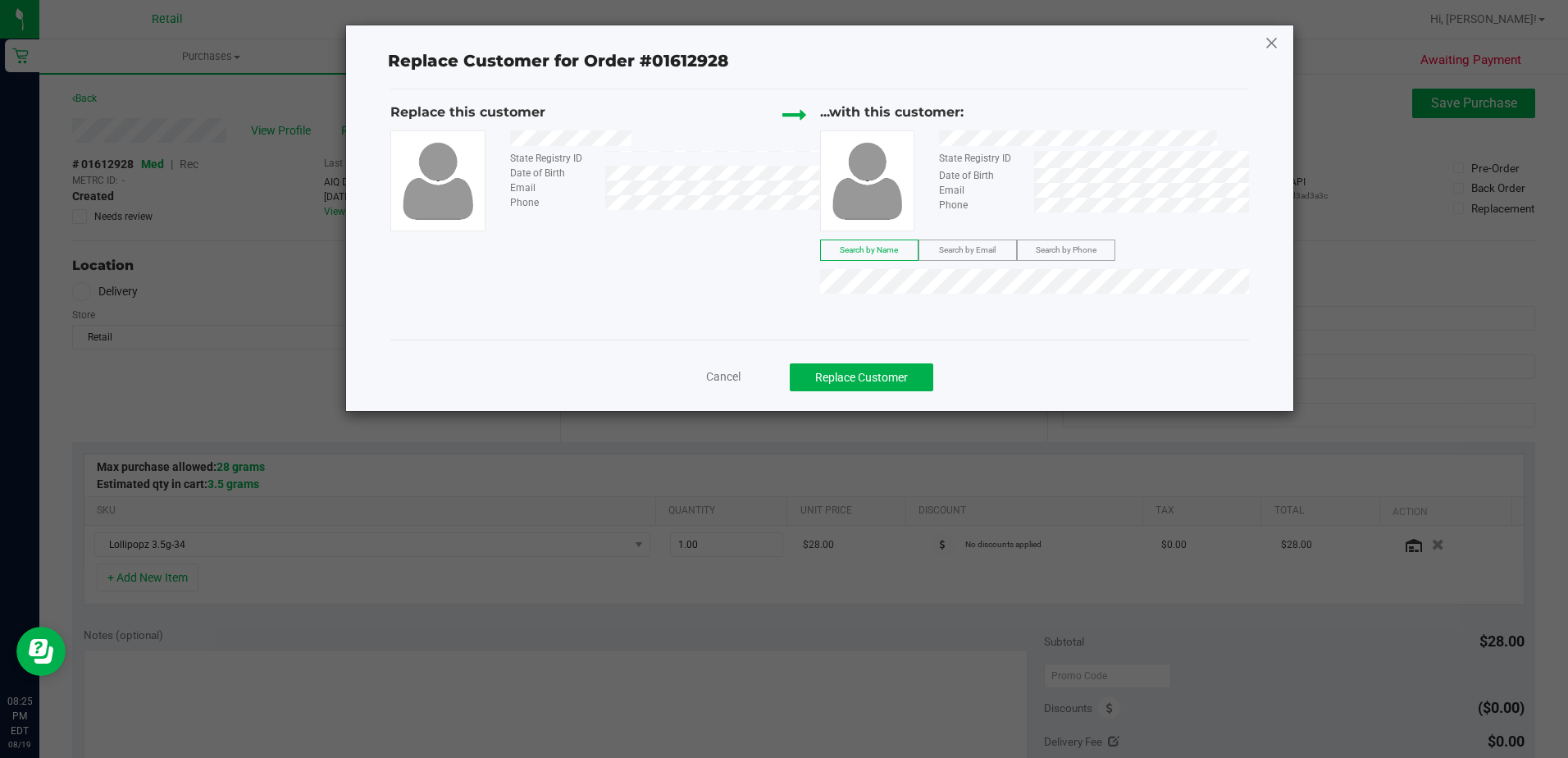
click at [1273, 44] on icon at bounding box center [1272, 42] width 14 height 26
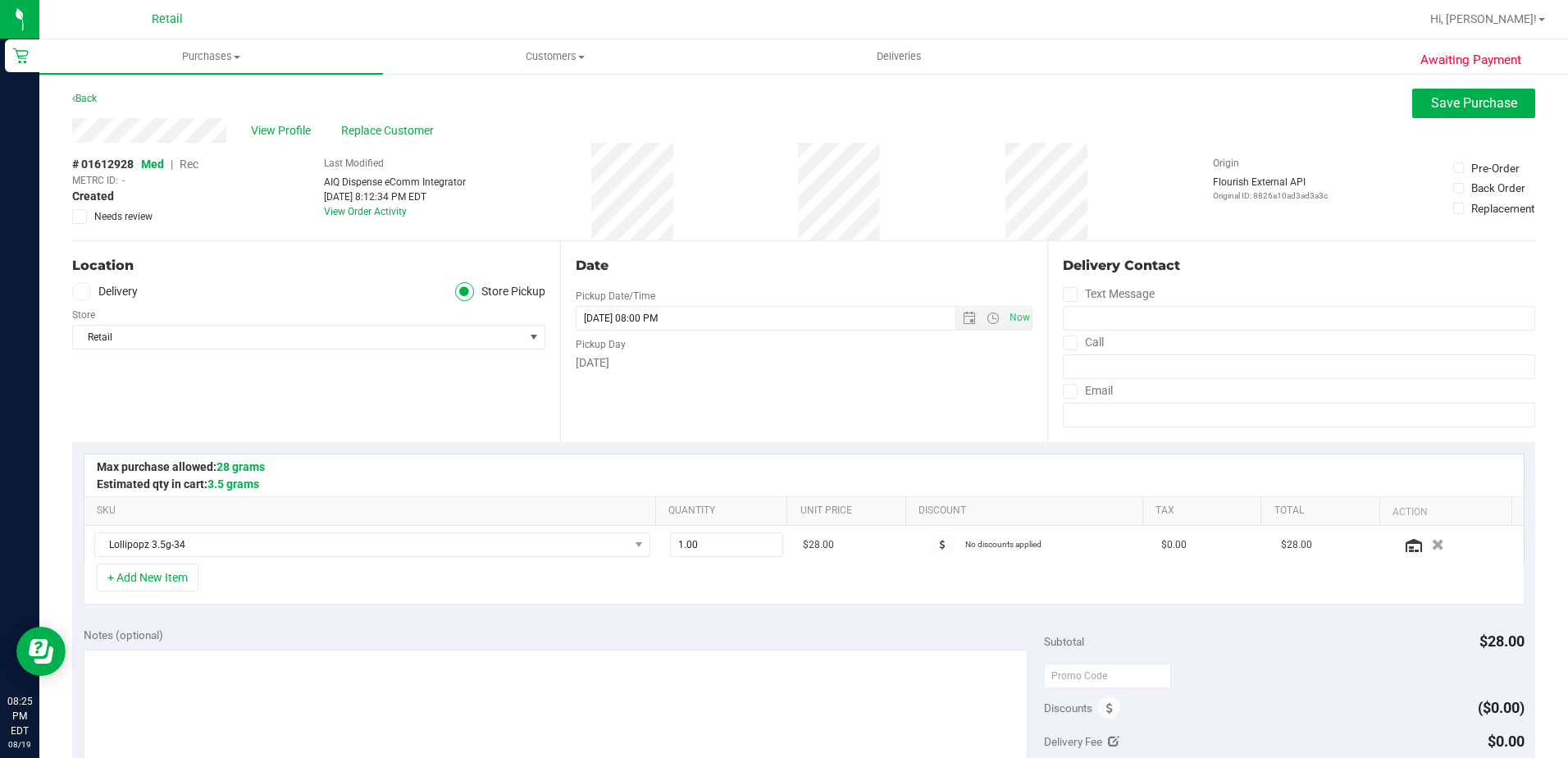
click at [1460, 85] on div "Awaiting Payment Back Save Purchase View Profile Replace Customer # 01612928 Me…" at bounding box center [804, 700] width 1529 height 1254
click at [1449, 112] on button "Save Purchase" at bounding box center [1474, 103] width 123 height 30
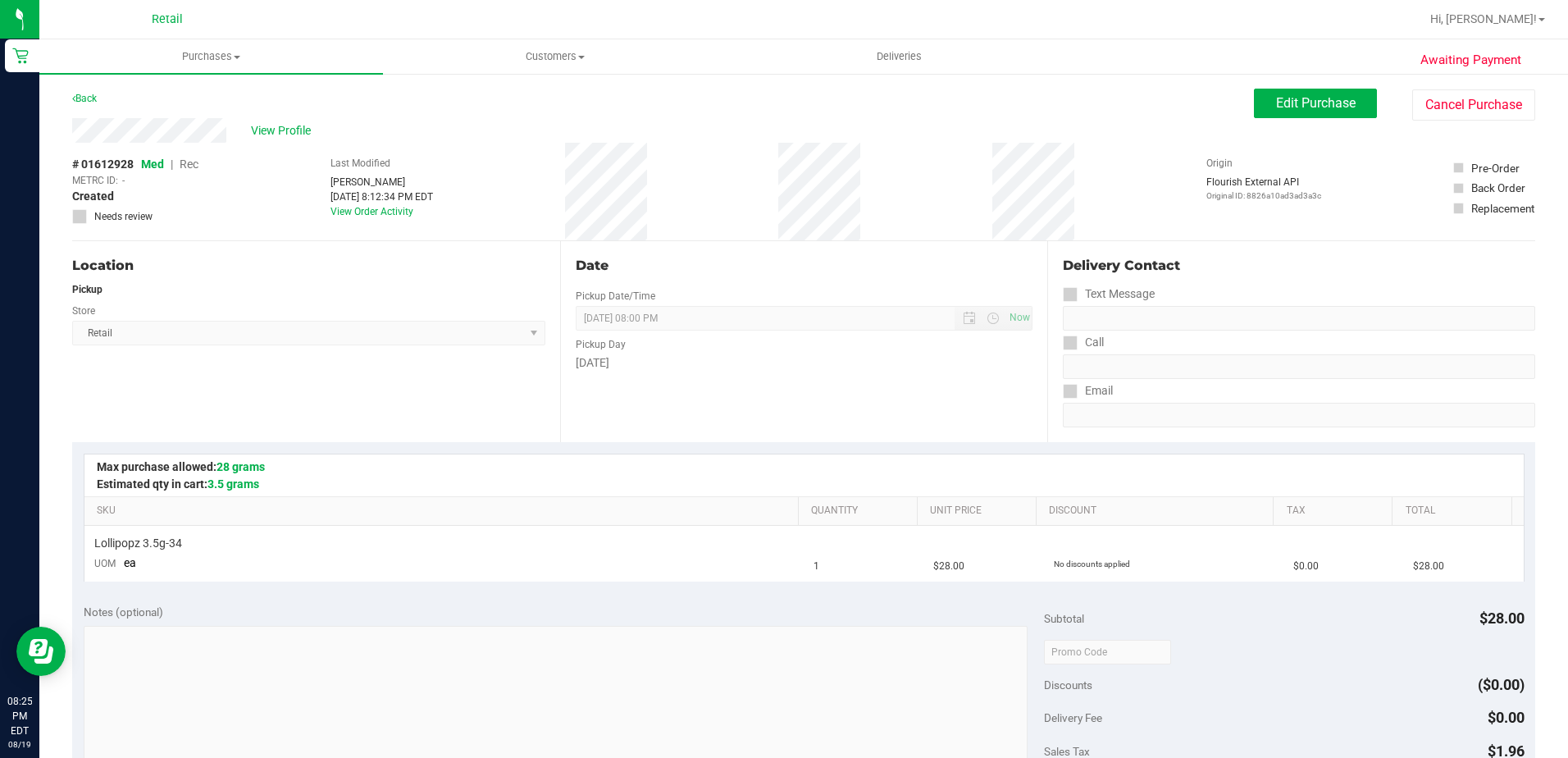
click at [188, 165] on span "Rec" at bounding box center [189, 165] width 19 height 14
click at [192, 165] on span "Rec" at bounding box center [189, 165] width 19 height 14
click at [1290, 113] on button "Edit Purchase" at bounding box center [1316, 103] width 123 height 30
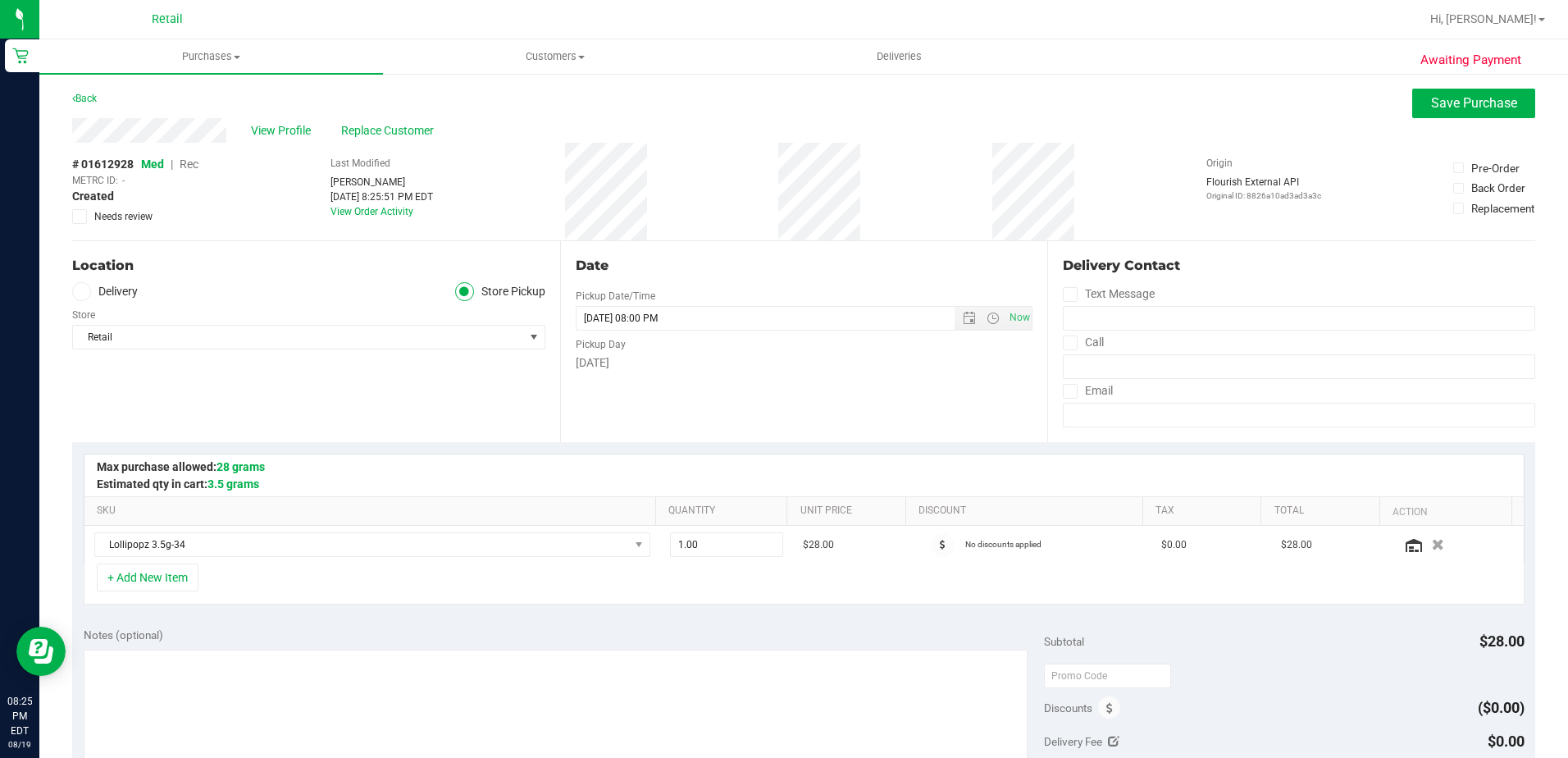
click at [197, 165] on span "Rec" at bounding box center [189, 165] width 19 height 14
click at [1463, 109] on span "Save Purchase" at bounding box center [1474, 103] width 86 height 15
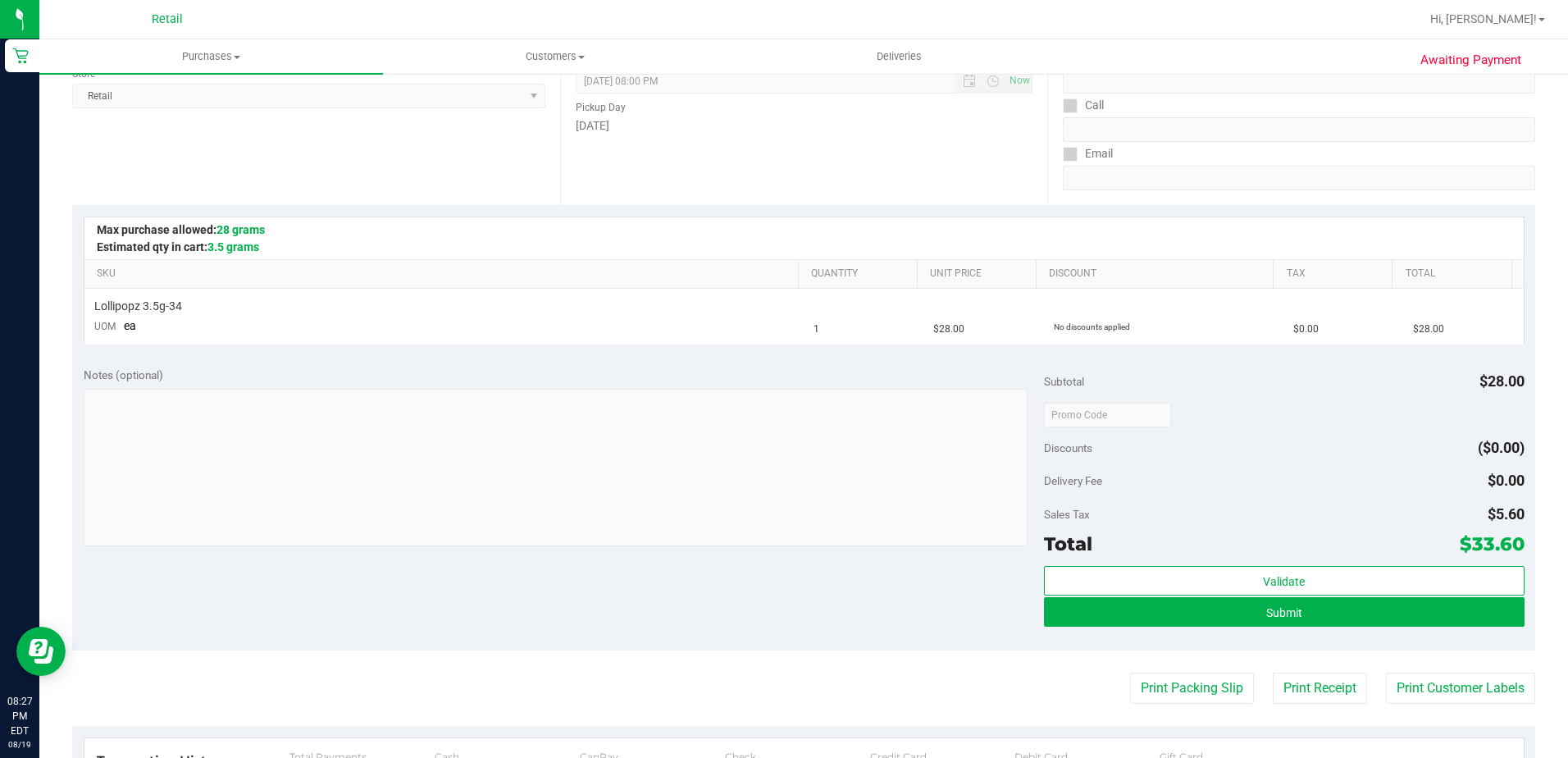
scroll to position [246, 0]
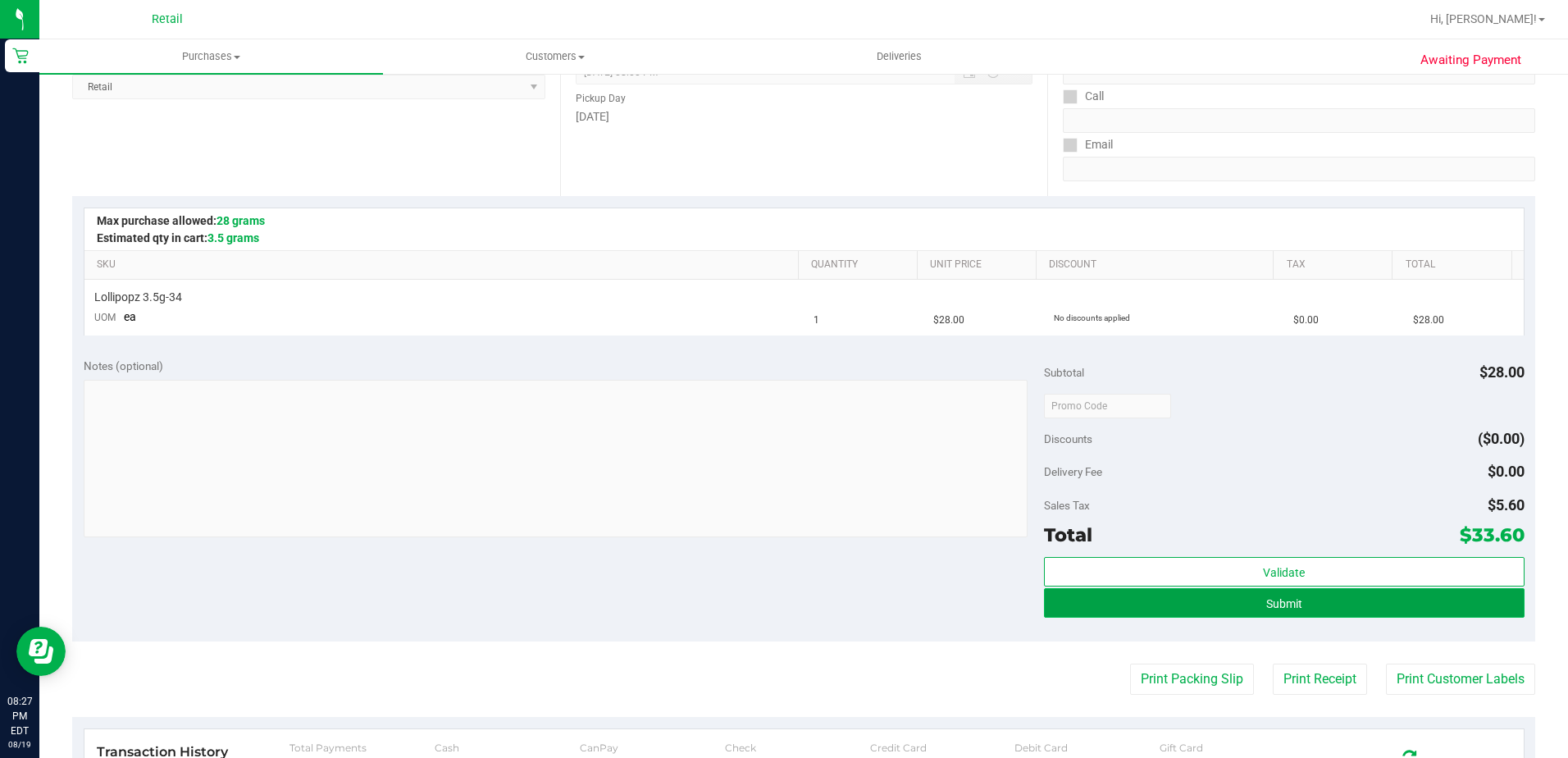
click at [1065, 598] on button "Submit" at bounding box center [1284, 603] width 481 height 30
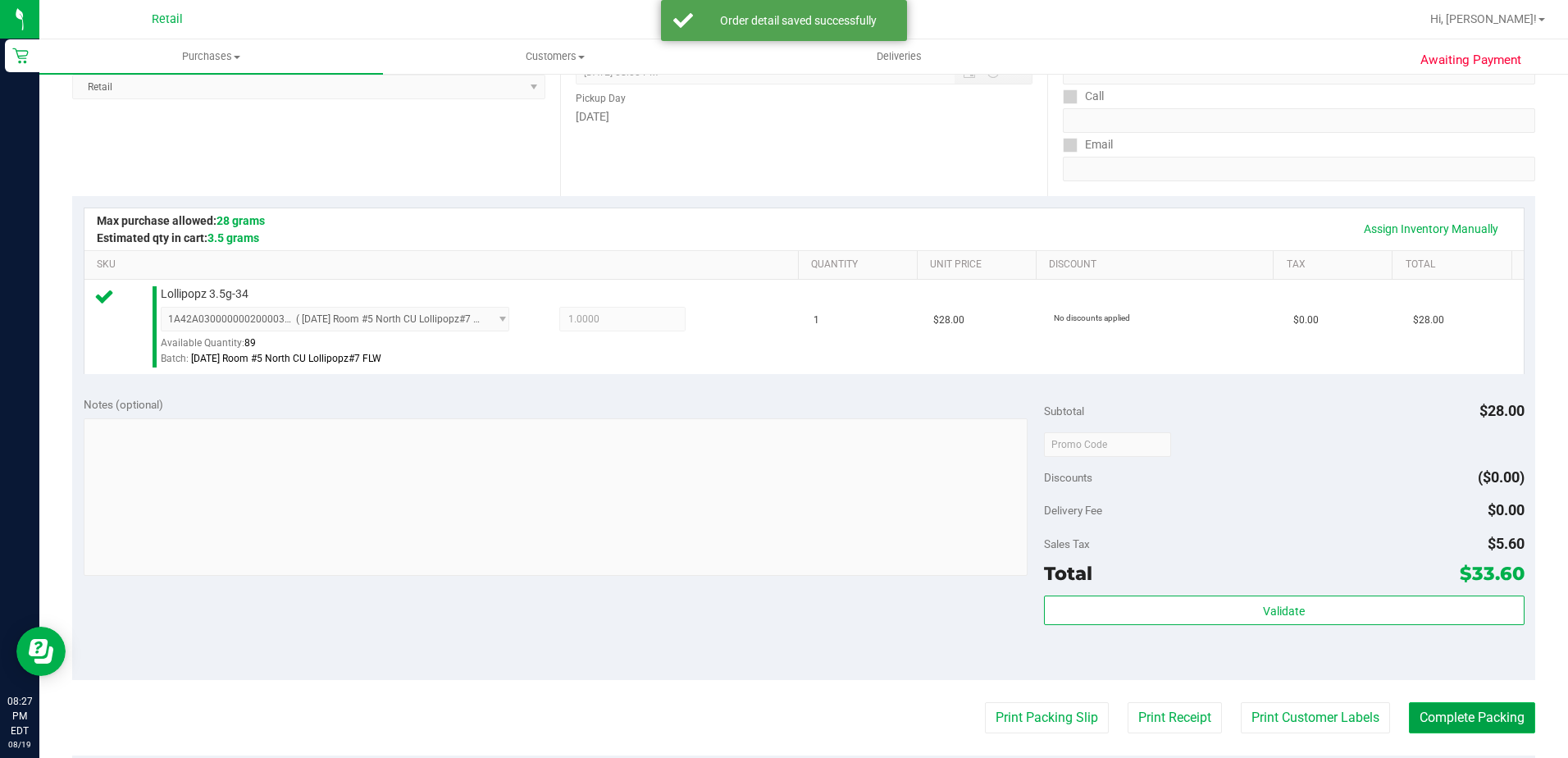
click at [1484, 712] on button "Complete Packing" at bounding box center [1473, 717] width 127 height 31
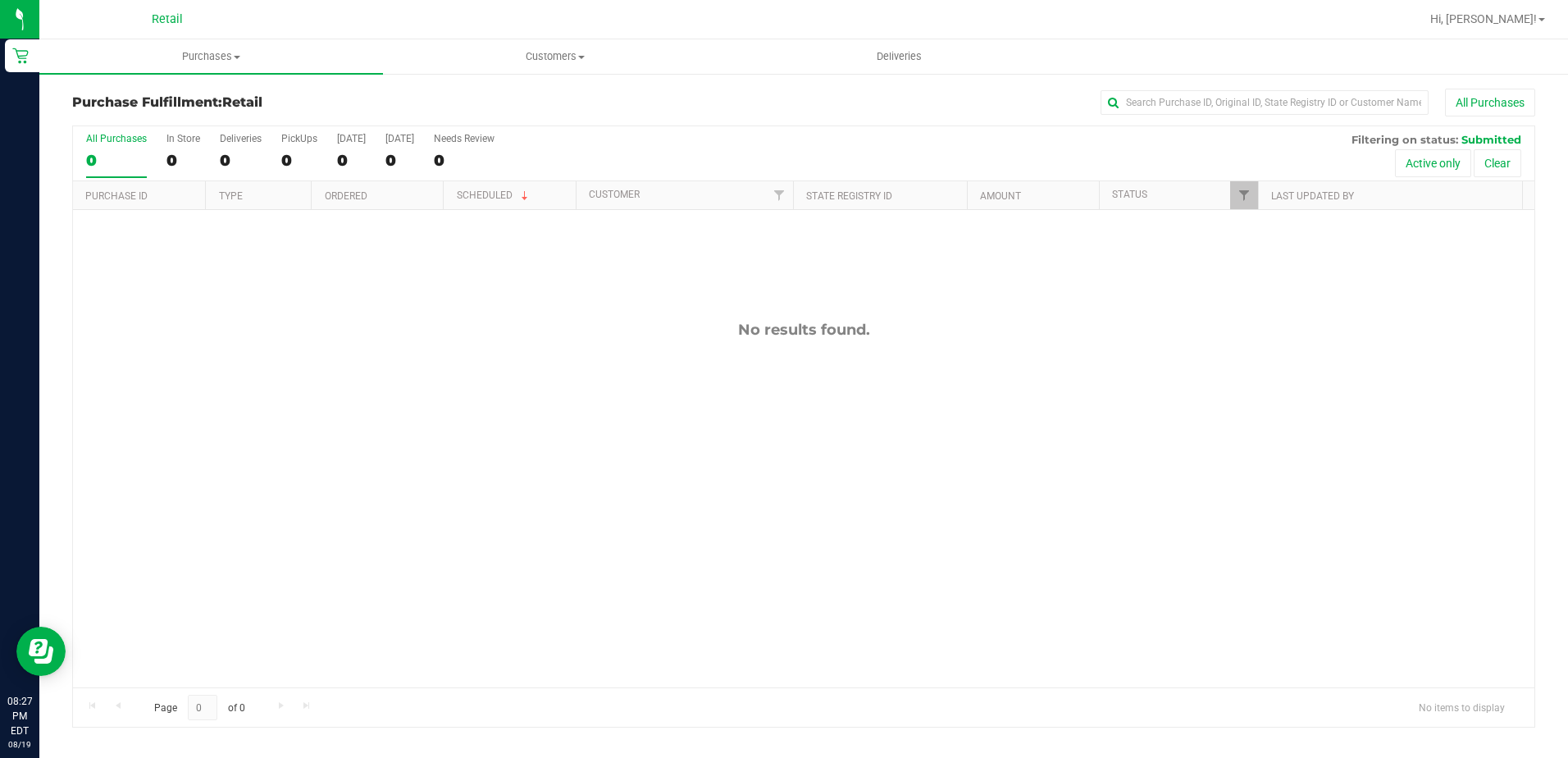
drag, startPoint x: 187, startPoint y: 50, endPoint x: 184, endPoint y: 73, distance: 23.2
click at [187, 50] on span "Purchases" at bounding box center [211, 56] width 343 height 14
click at [176, 100] on span "Summary of purchases" at bounding box center [123, 99] width 168 height 14
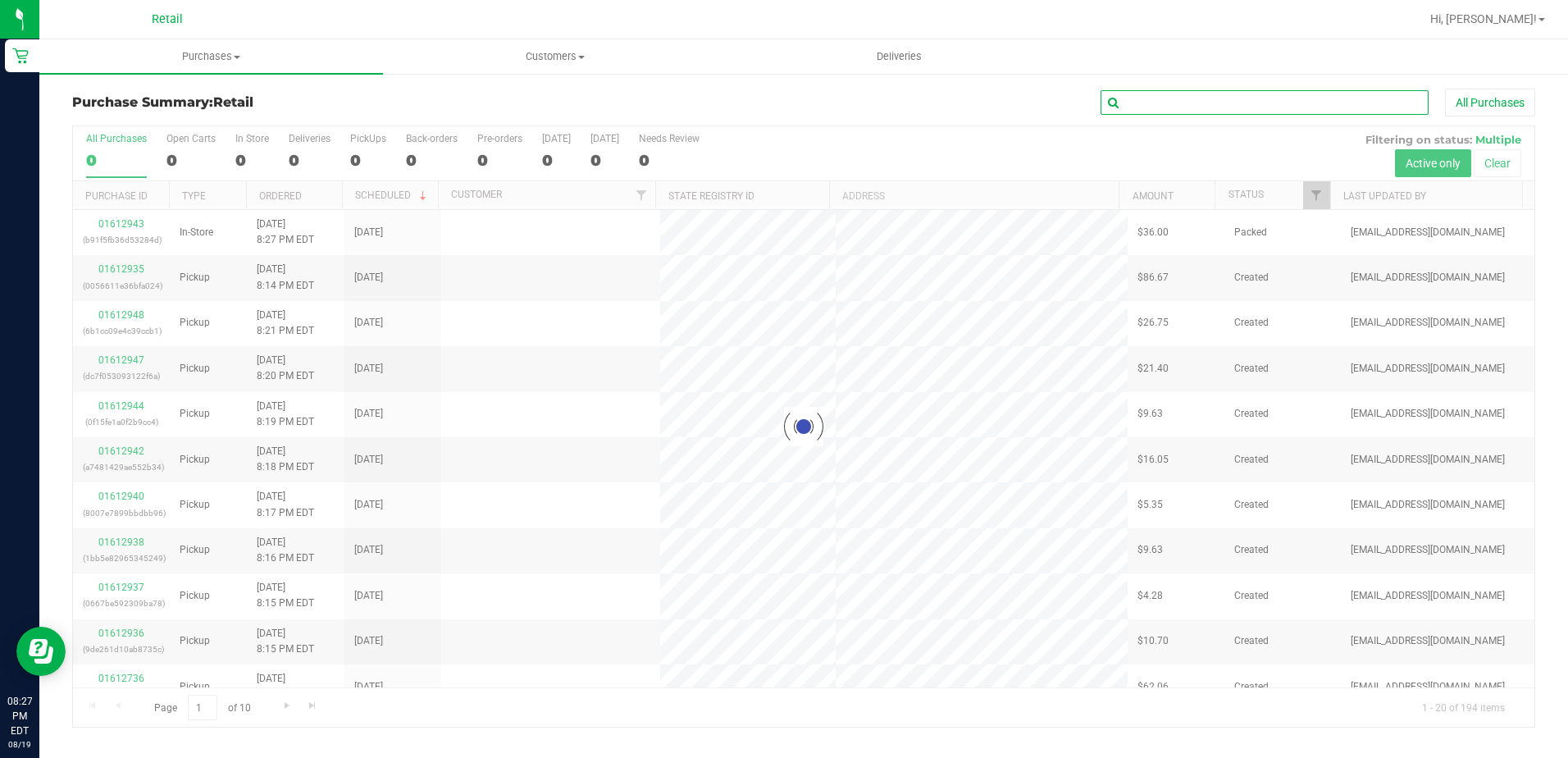
click at [1239, 104] on input "text" at bounding box center [1264, 102] width 328 height 24
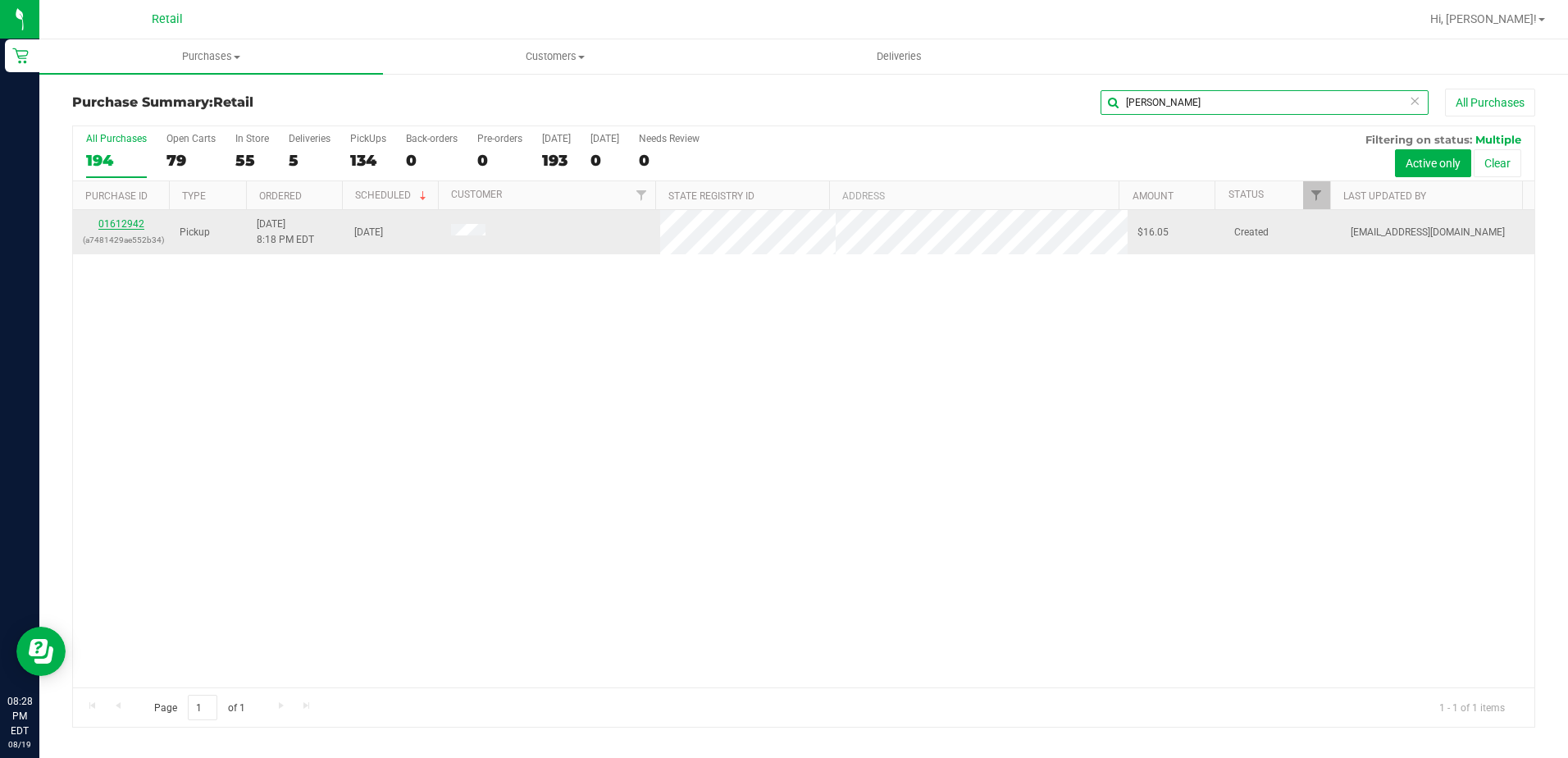
type input "joyce"
click at [112, 219] on link "01612942" at bounding box center [122, 225] width 46 height 12
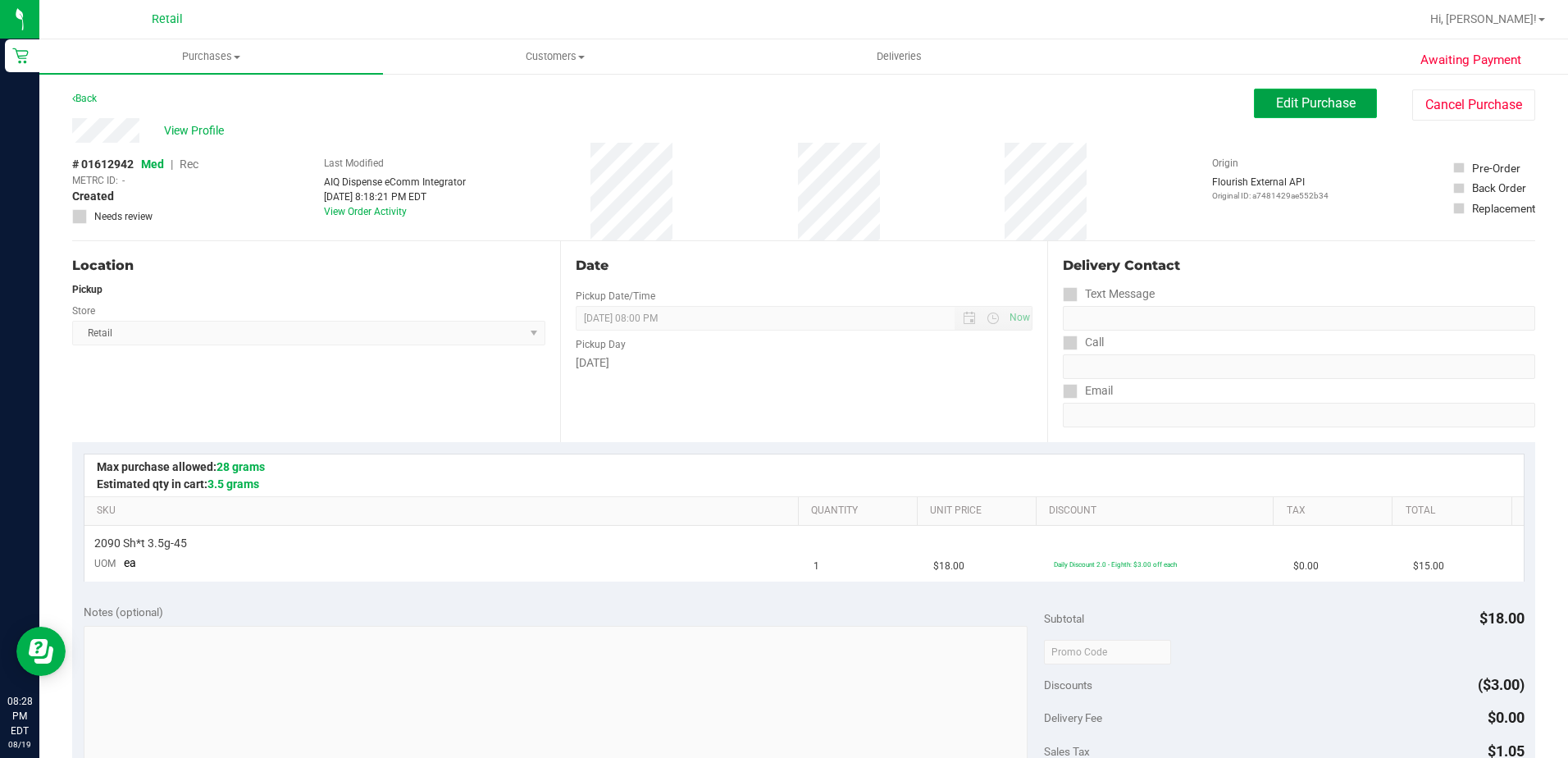
click at [1276, 95] on span "Edit Purchase" at bounding box center [1316, 103] width 79 height 15
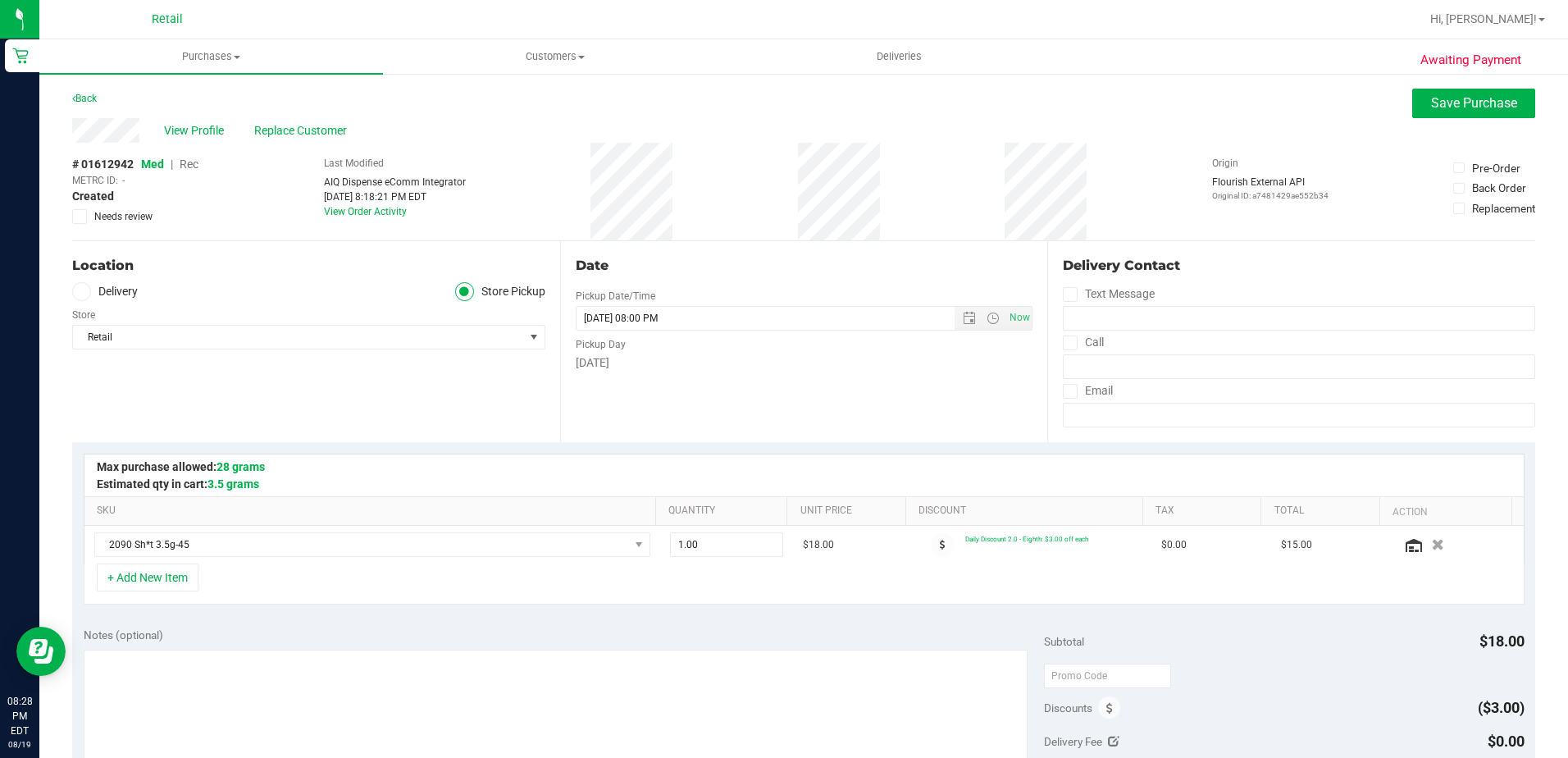
click at [183, 160] on span "Rec" at bounding box center [189, 165] width 19 height 14
click at [1468, 102] on span "Save Purchase" at bounding box center [1474, 103] width 86 height 15
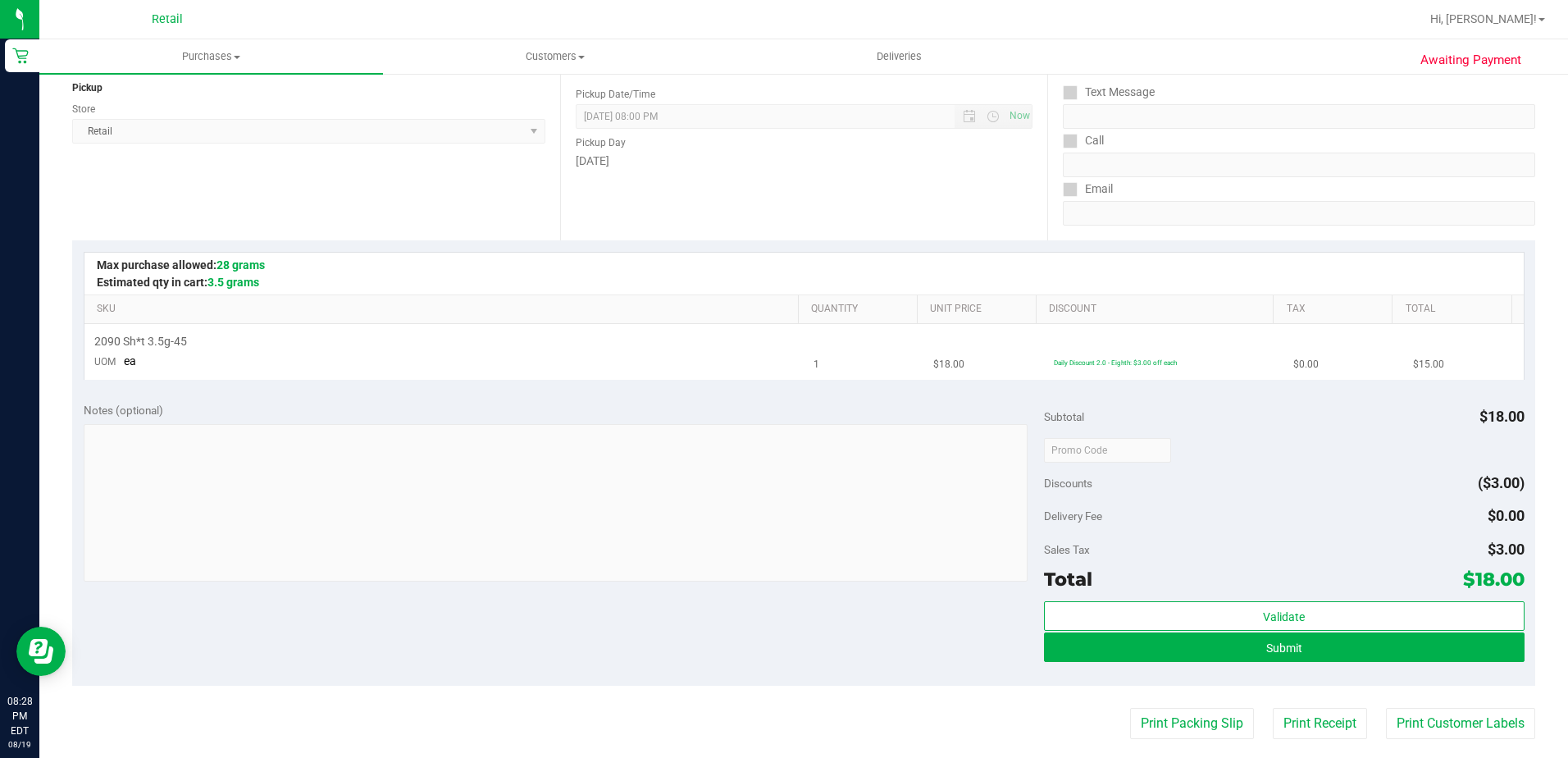
scroll to position [246, 0]
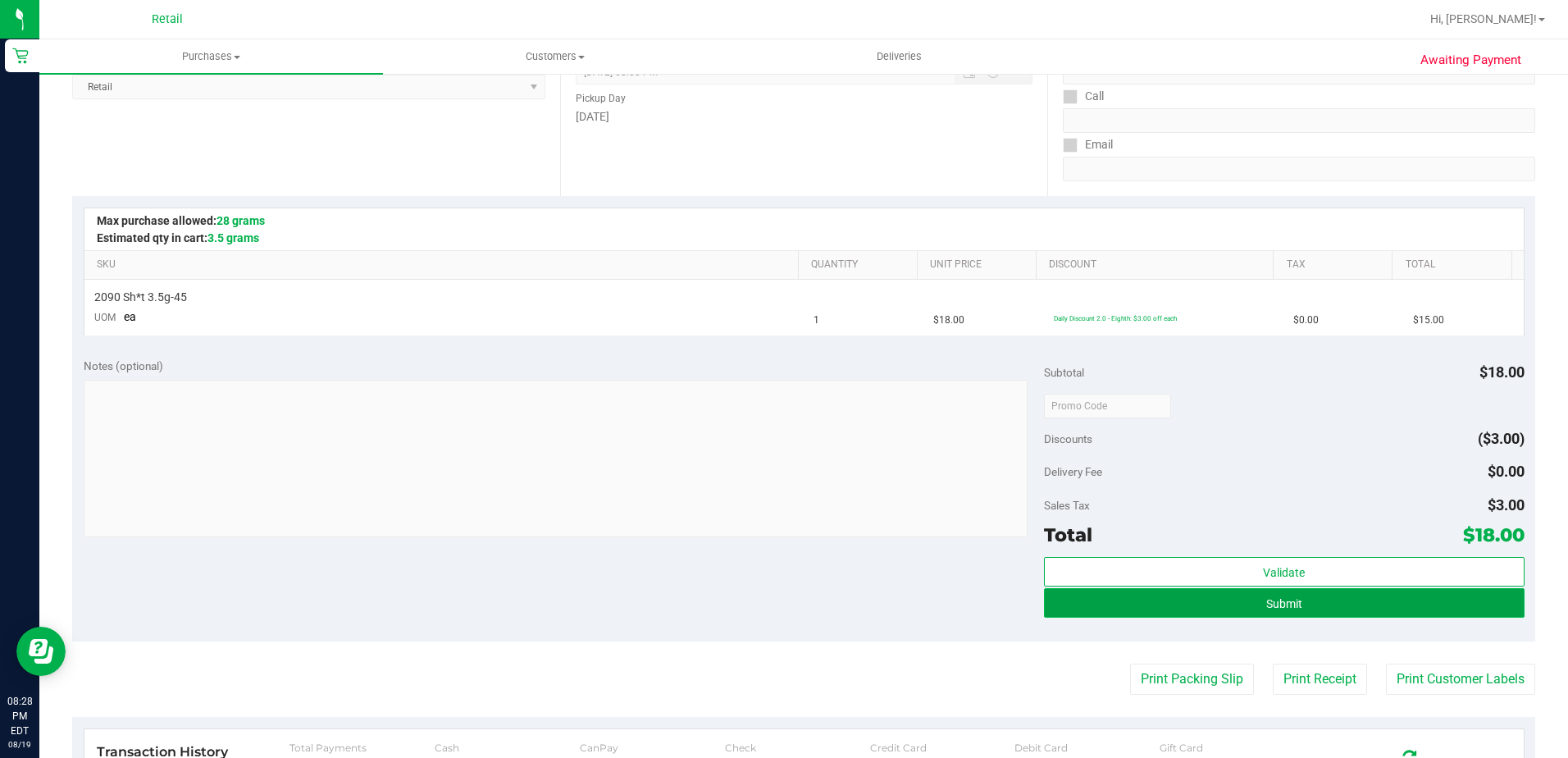
click at [1145, 600] on button "Submit" at bounding box center [1284, 603] width 481 height 30
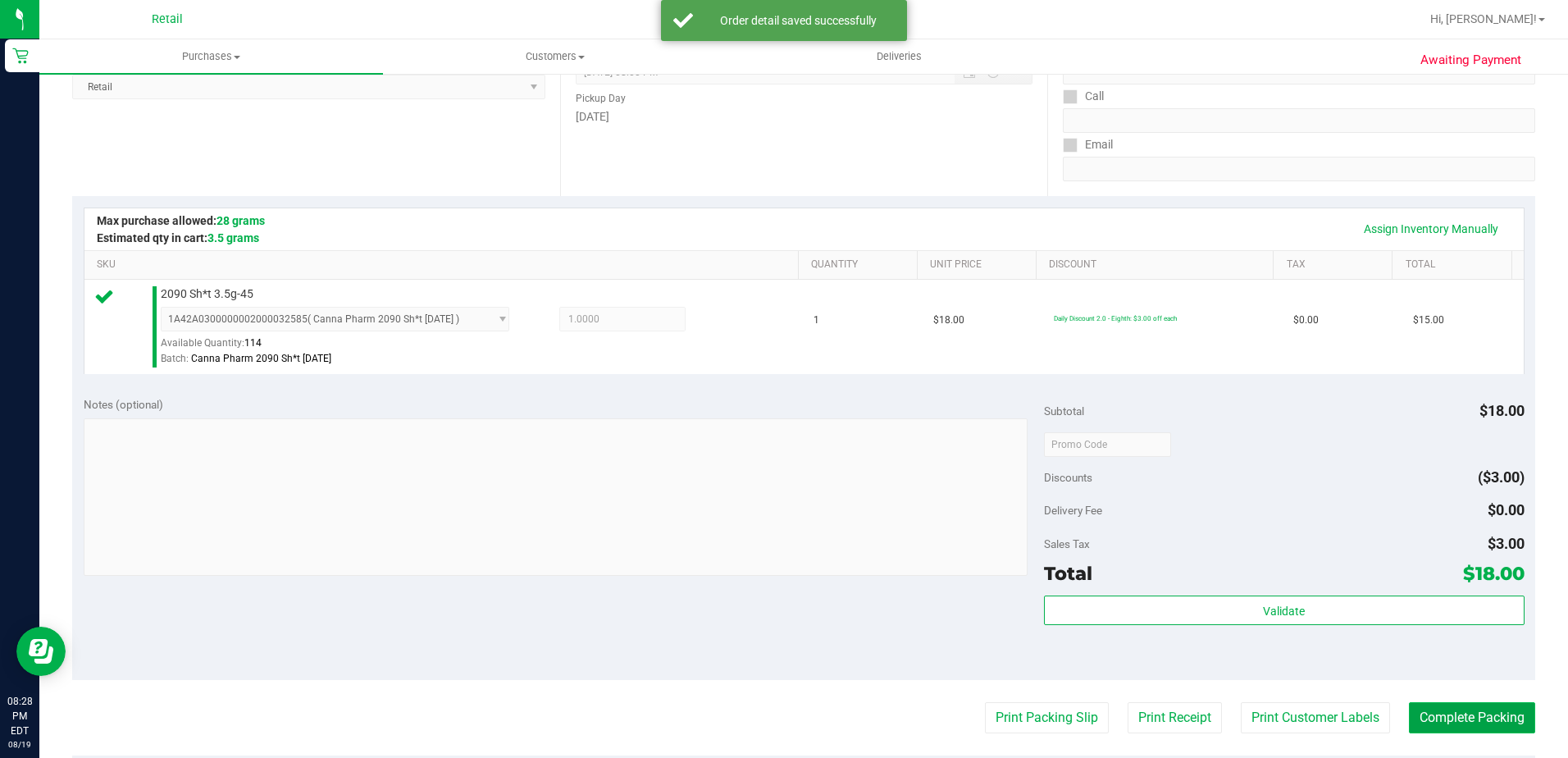
click at [1448, 715] on button "Complete Packing" at bounding box center [1473, 717] width 127 height 31
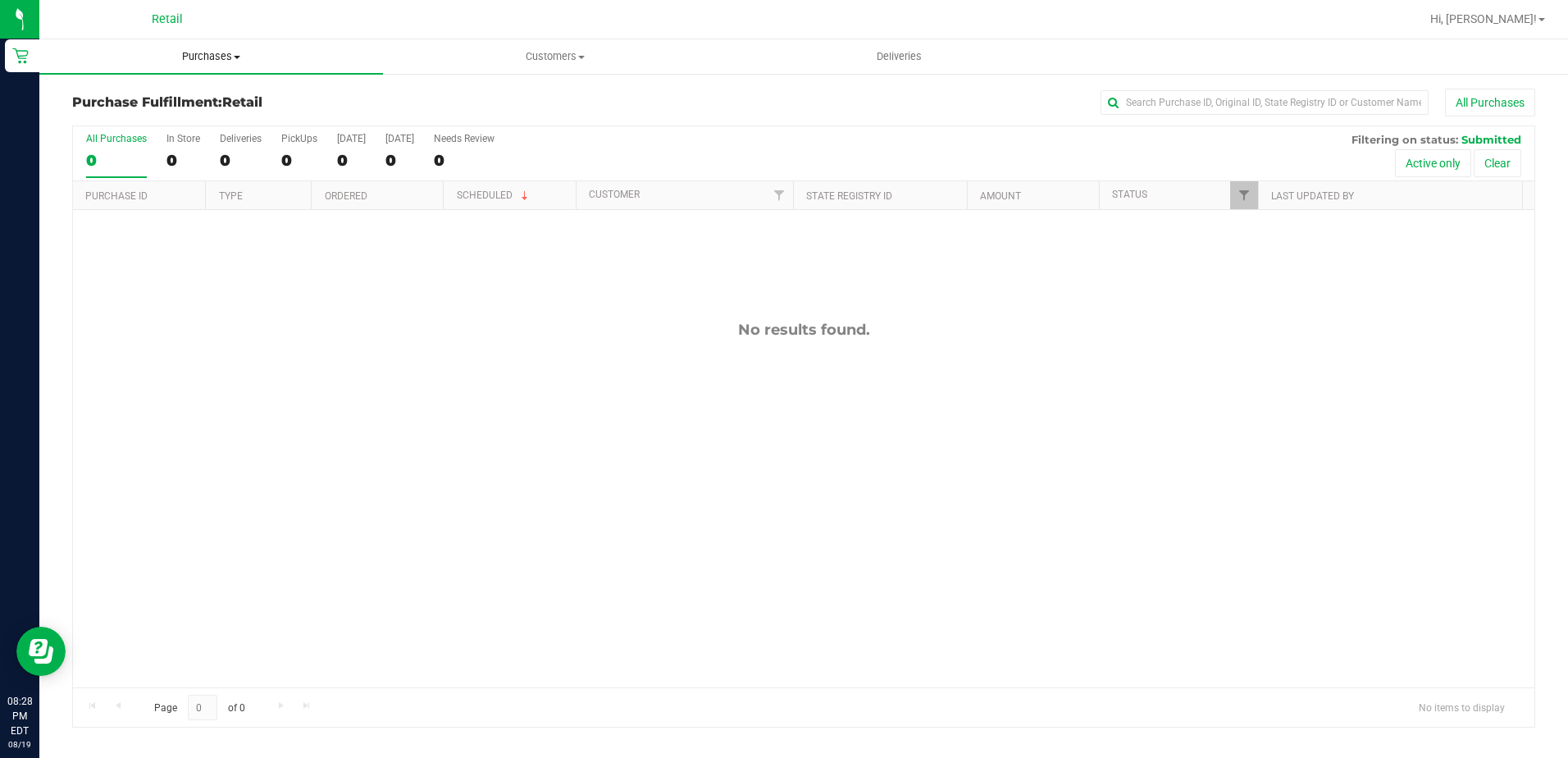
click at [188, 46] on uib-tab-heading "Purchases Summary of purchases Fulfillment All purchases" at bounding box center [211, 57] width 343 height 35
click at [197, 106] on span "Summary of purchases" at bounding box center [123, 99] width 168 height 14
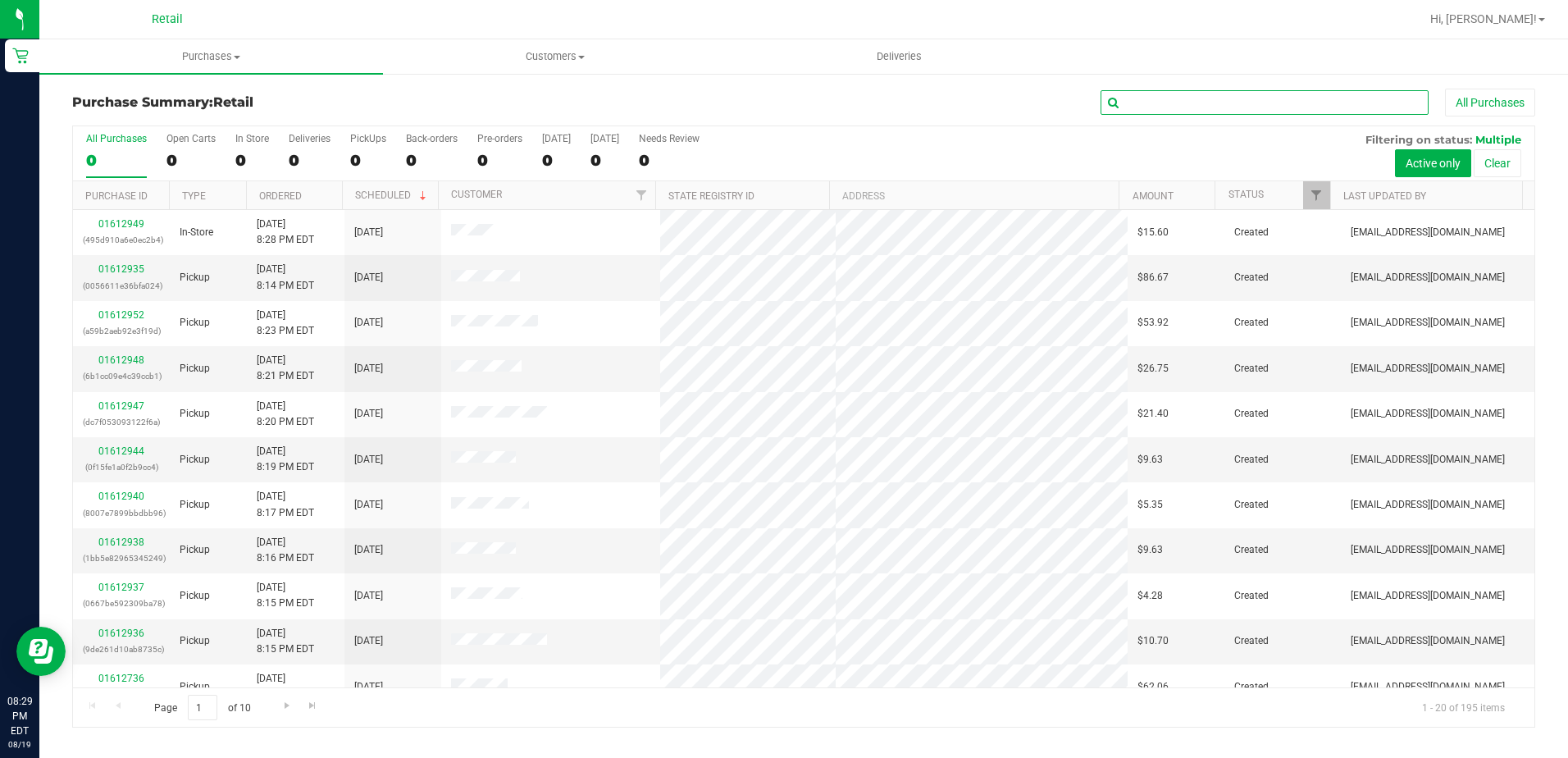
click at [1153, 114] on input "text" at bounding box center [1264, 102] width 328 height 24
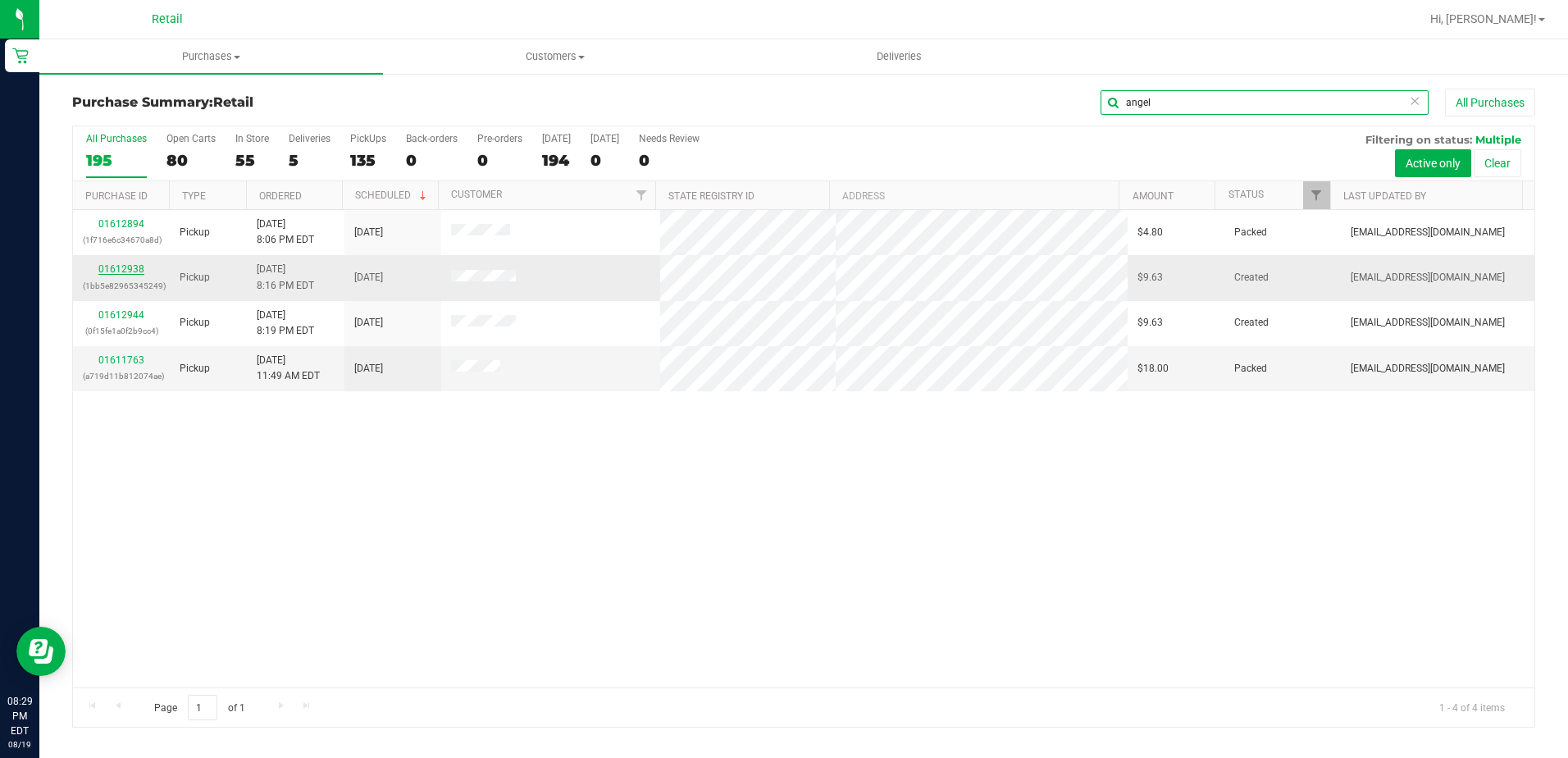
type input "angel"
click at [114, 268] on link "01612938" at bounding box center [122, 269] width 46 height 12
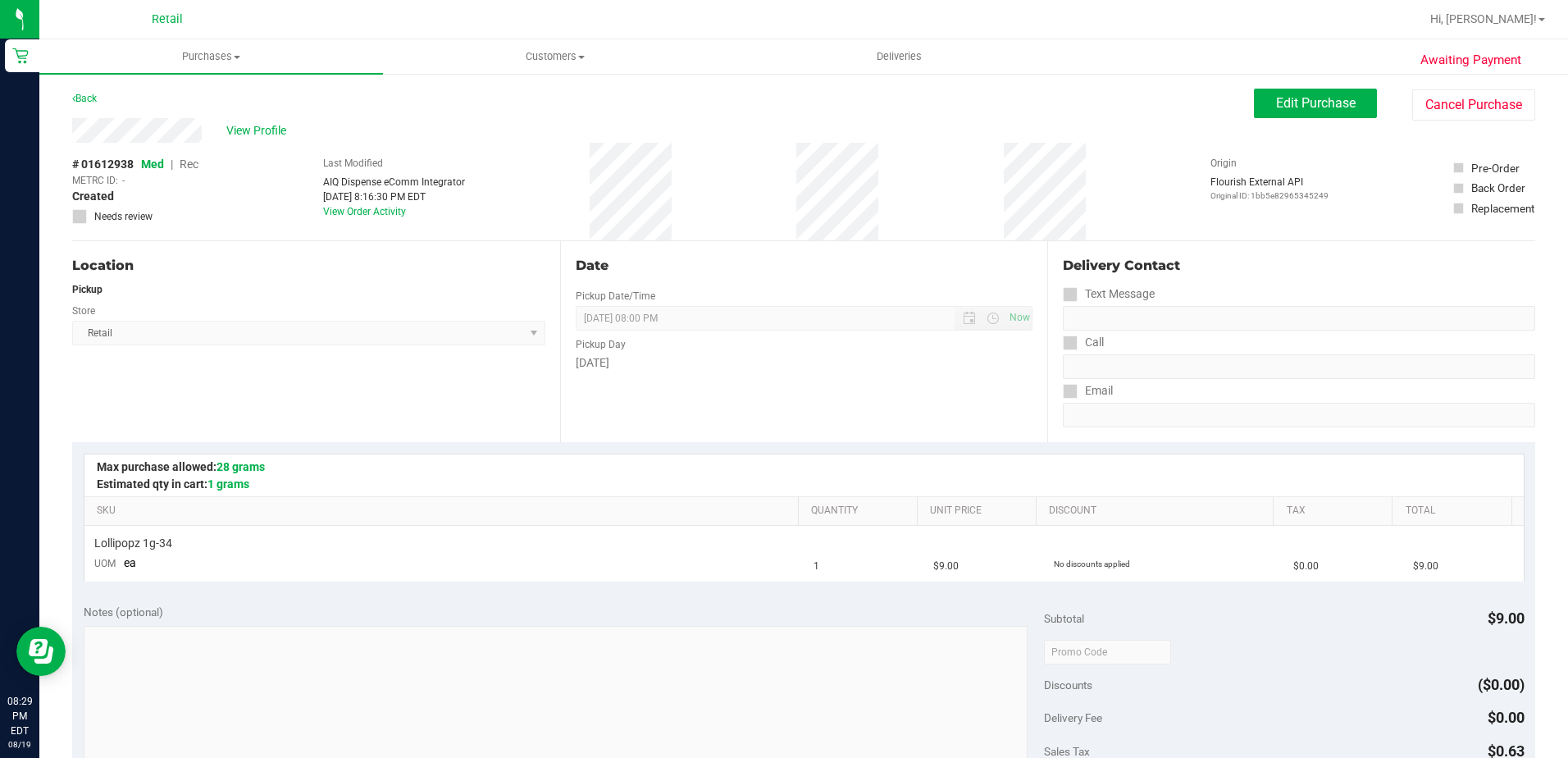
click at [94, 106] on div "Back" at bounding box center [84, 98] width 24 height 19
click at [78, 97] on link "Back" at bounding box center [84, 99] width 24 height 12
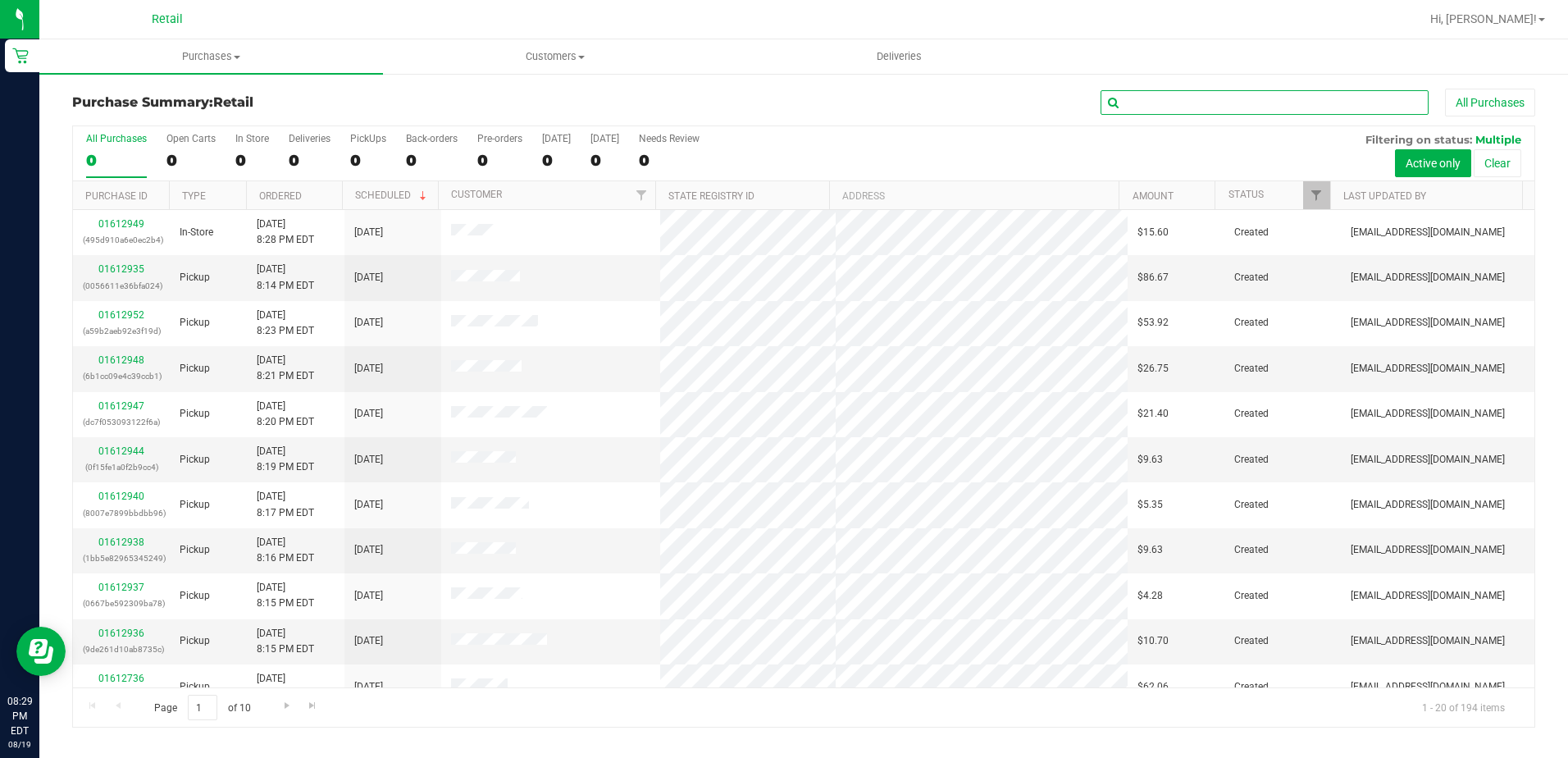
click at [1215, 91] on input "text" at bounding box center [1264, 102] width 328 height 24
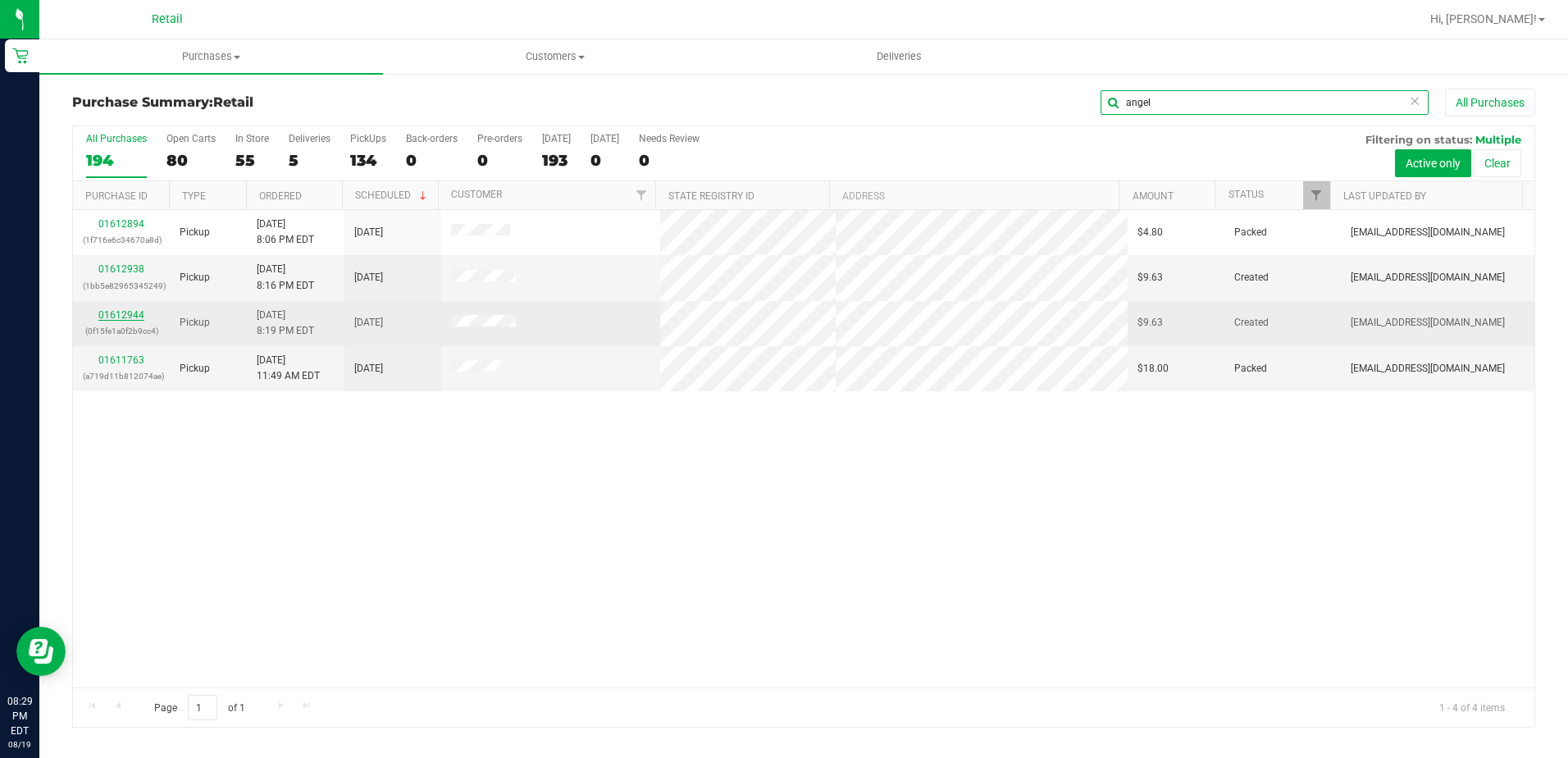
type input "angel"
click at [135, 311] on link "01612944" at bounding box center [122, 315] width 46 height 12
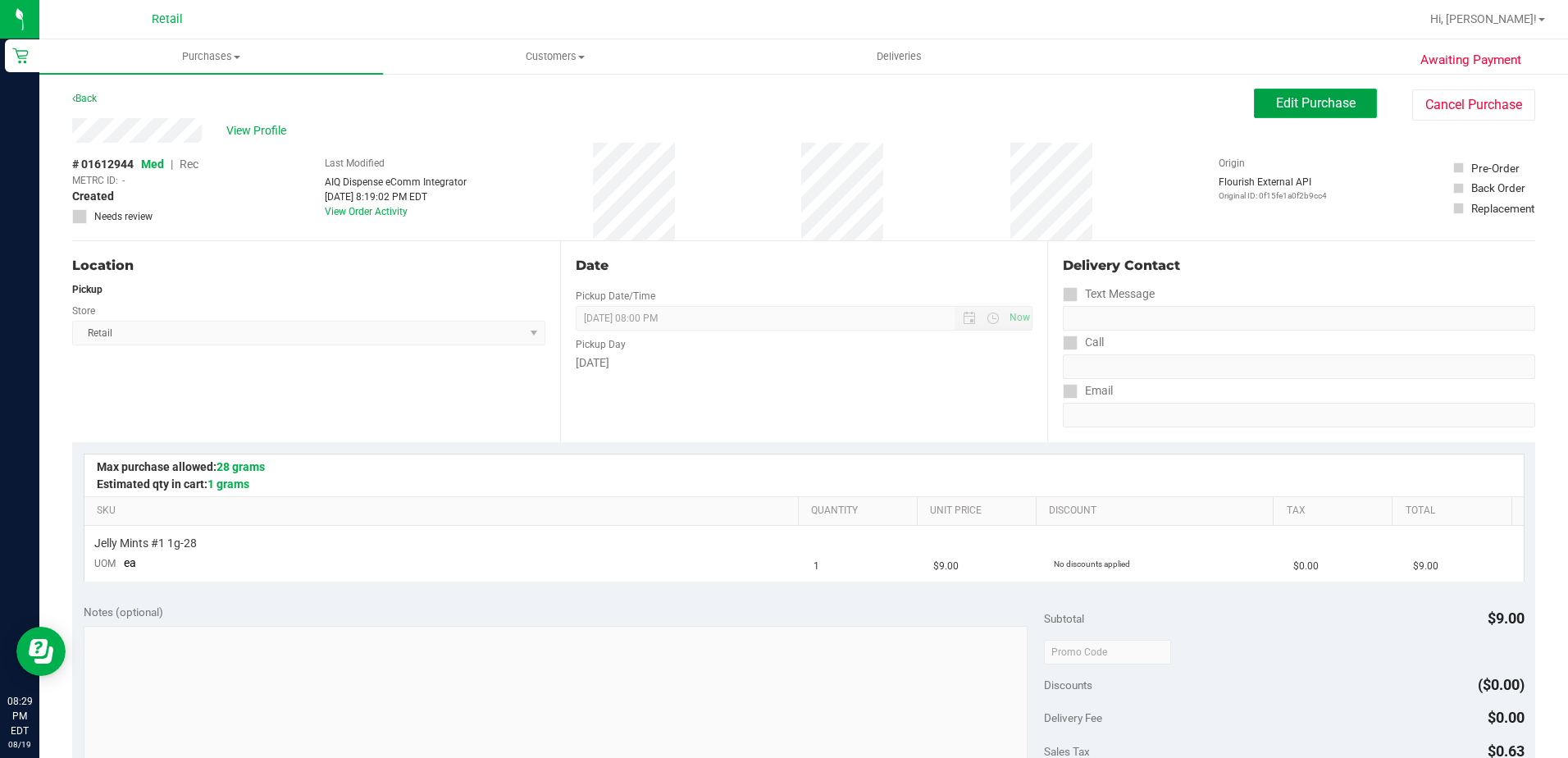
click at [1329, 102] on span "Edit Purchase" at bounding box center [1316, 103] width 79 height 15
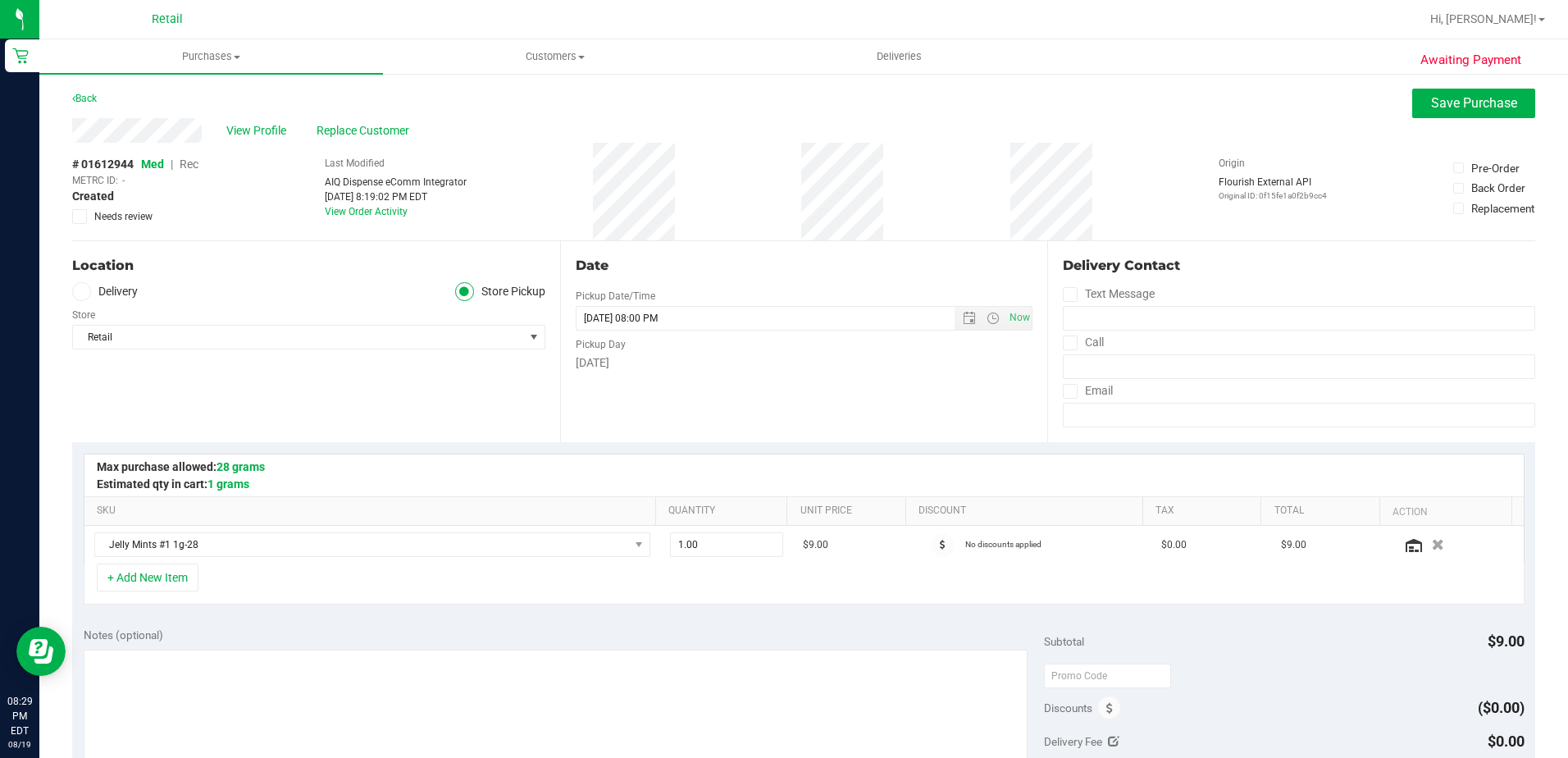
click at [182, 159] on span "Rec" at bounding box center [189, 165] width 19 height 14
click at [1429, 94] on button "Save Purchase" at bounding box center [1474, 103] width 123 height 30
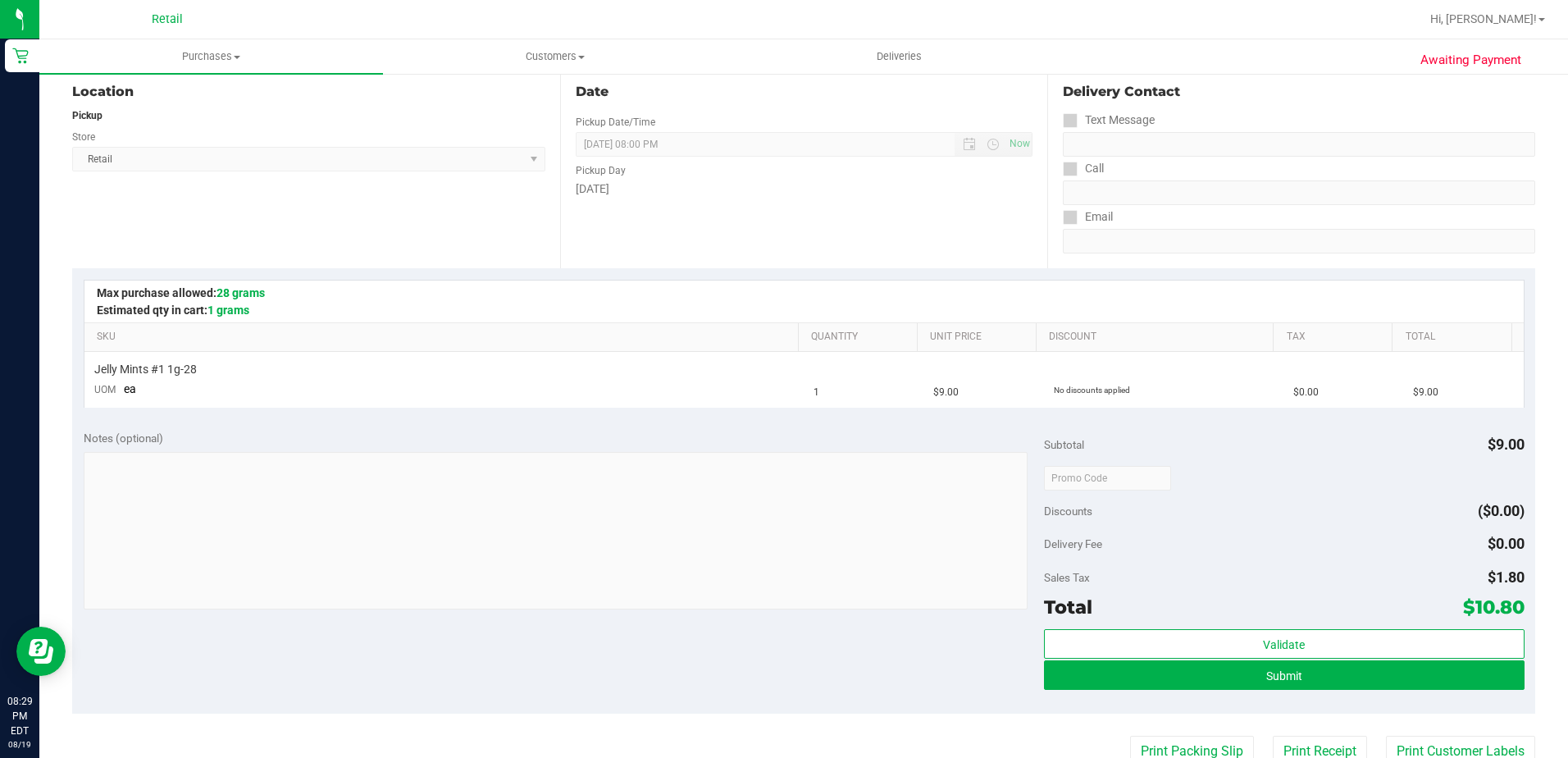
scroll to position [246, 0]
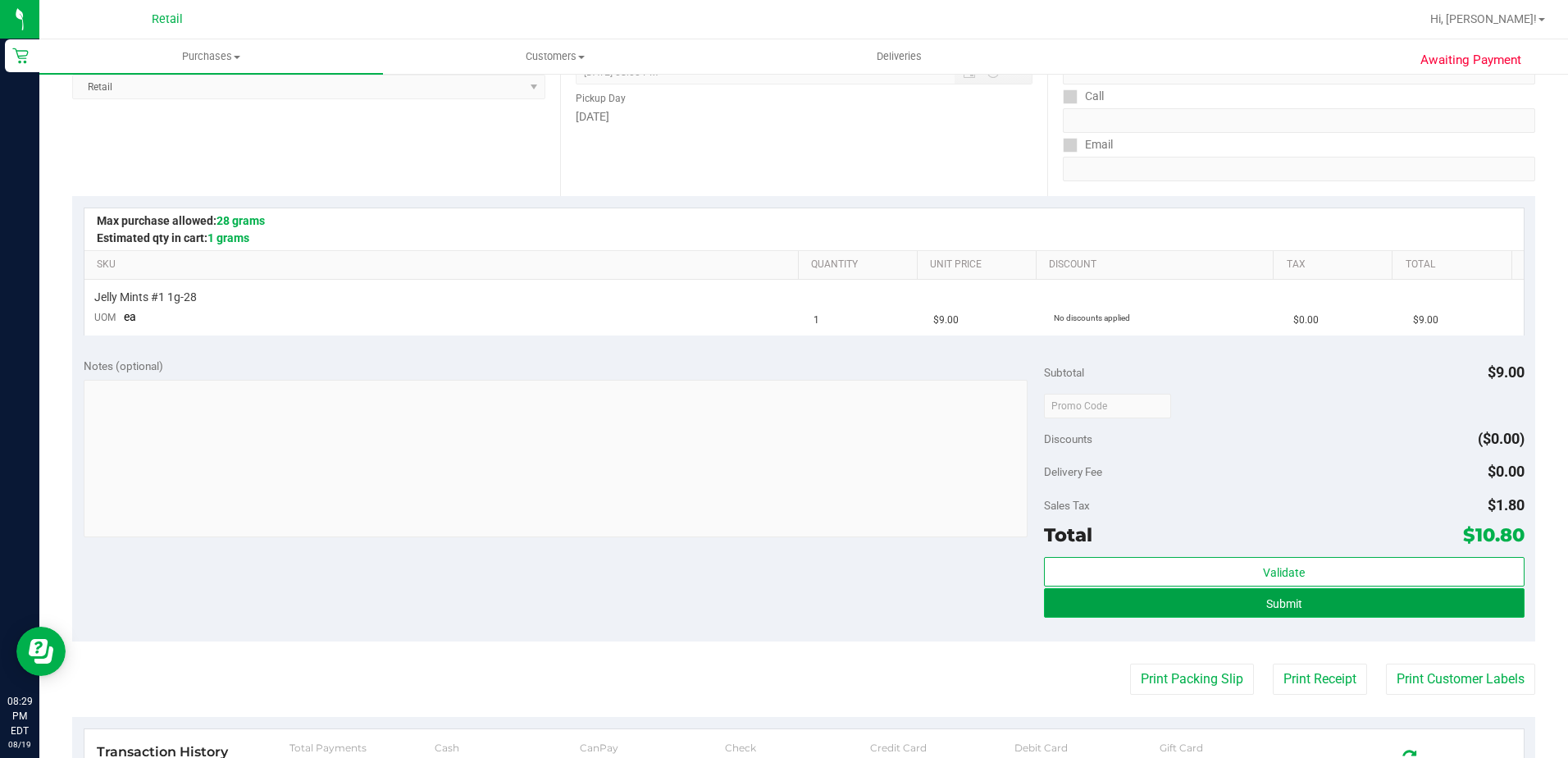
click at [1094, 596] on button "Submit" at bounding box center [1284, 603] width 481 height 30
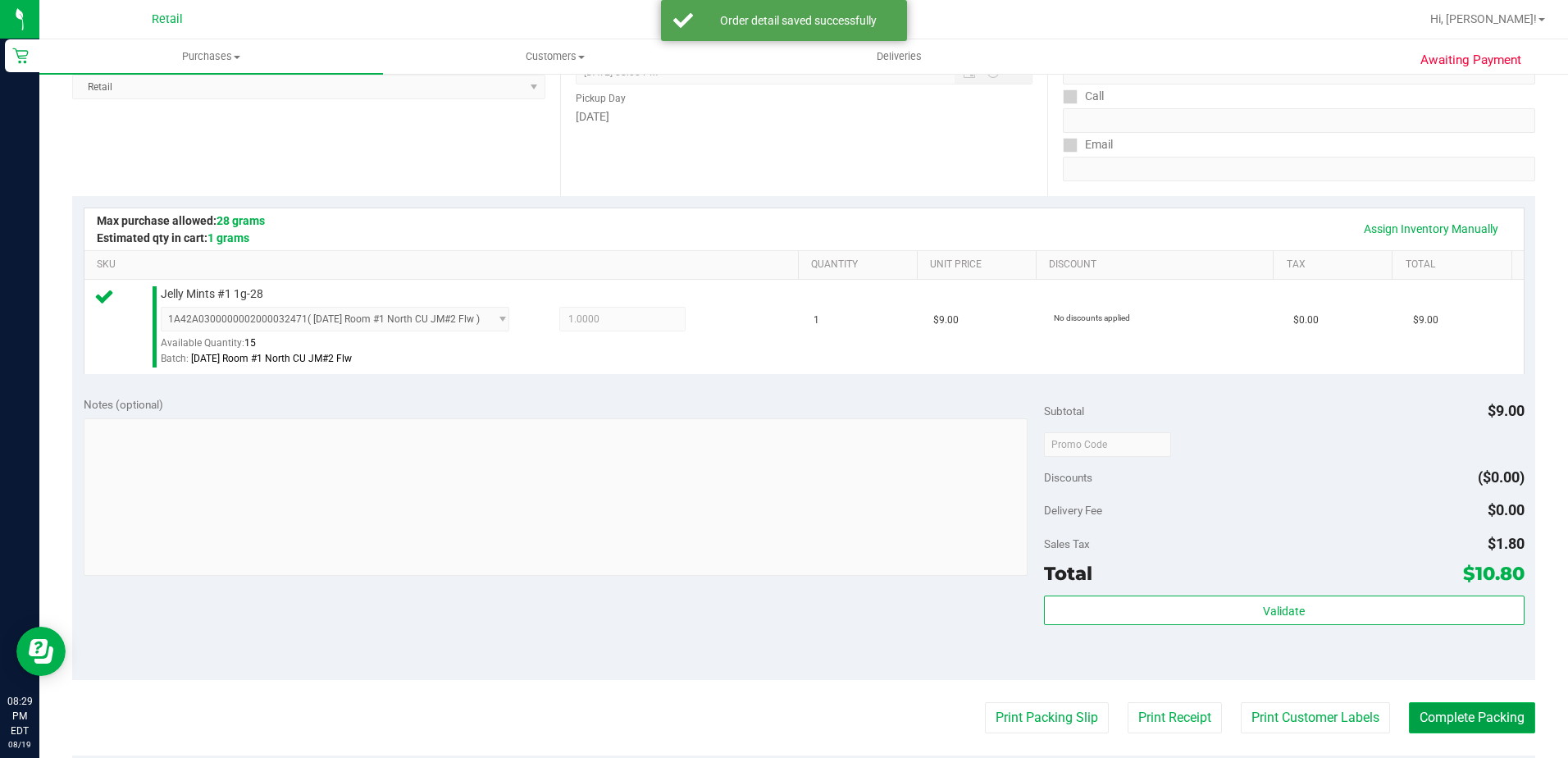
click at [1417, 717] on button "Complete Packing" at bounding box center [1473, 717] width 127 height 31
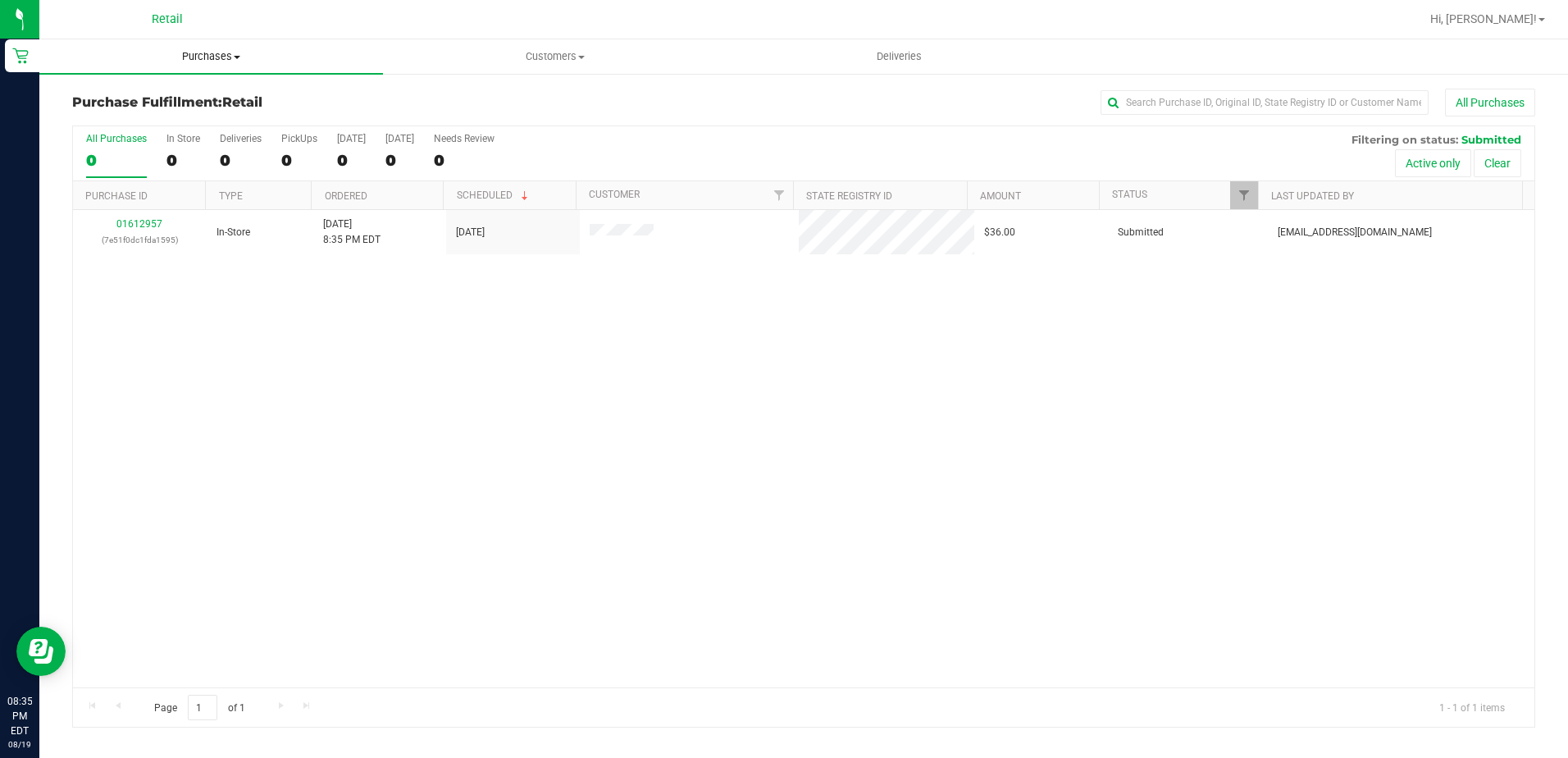
click at [232, 56] on span "Purchases" at bounding box center [211, 56] width 343 height 14
click at [225, 103] on li "Summary of purchases" at bounding box center [211, 99] width 343 height 19
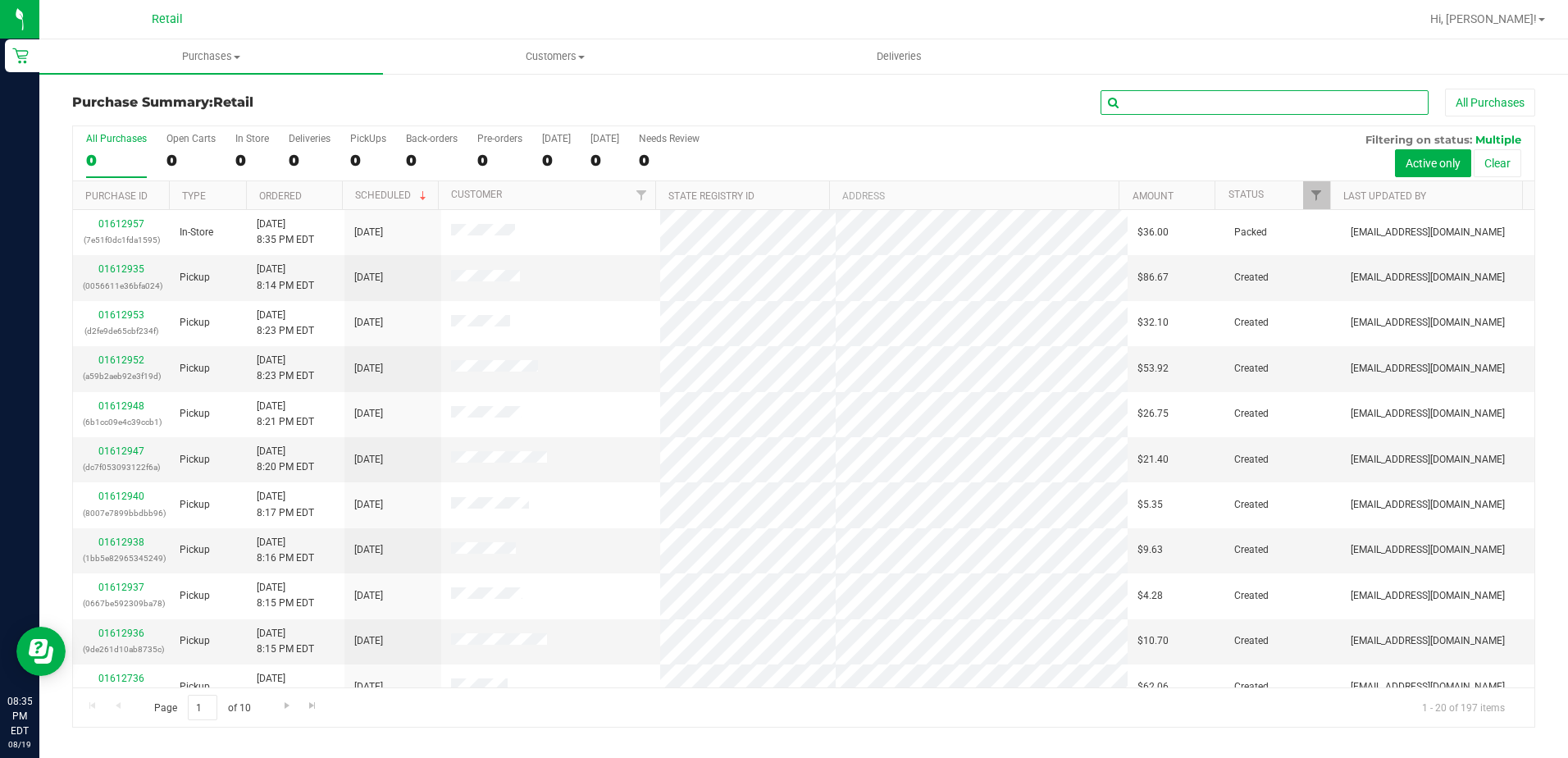
click at [1181, 97] on input "text" at bounding box center [1264, 102] width 328 height 24
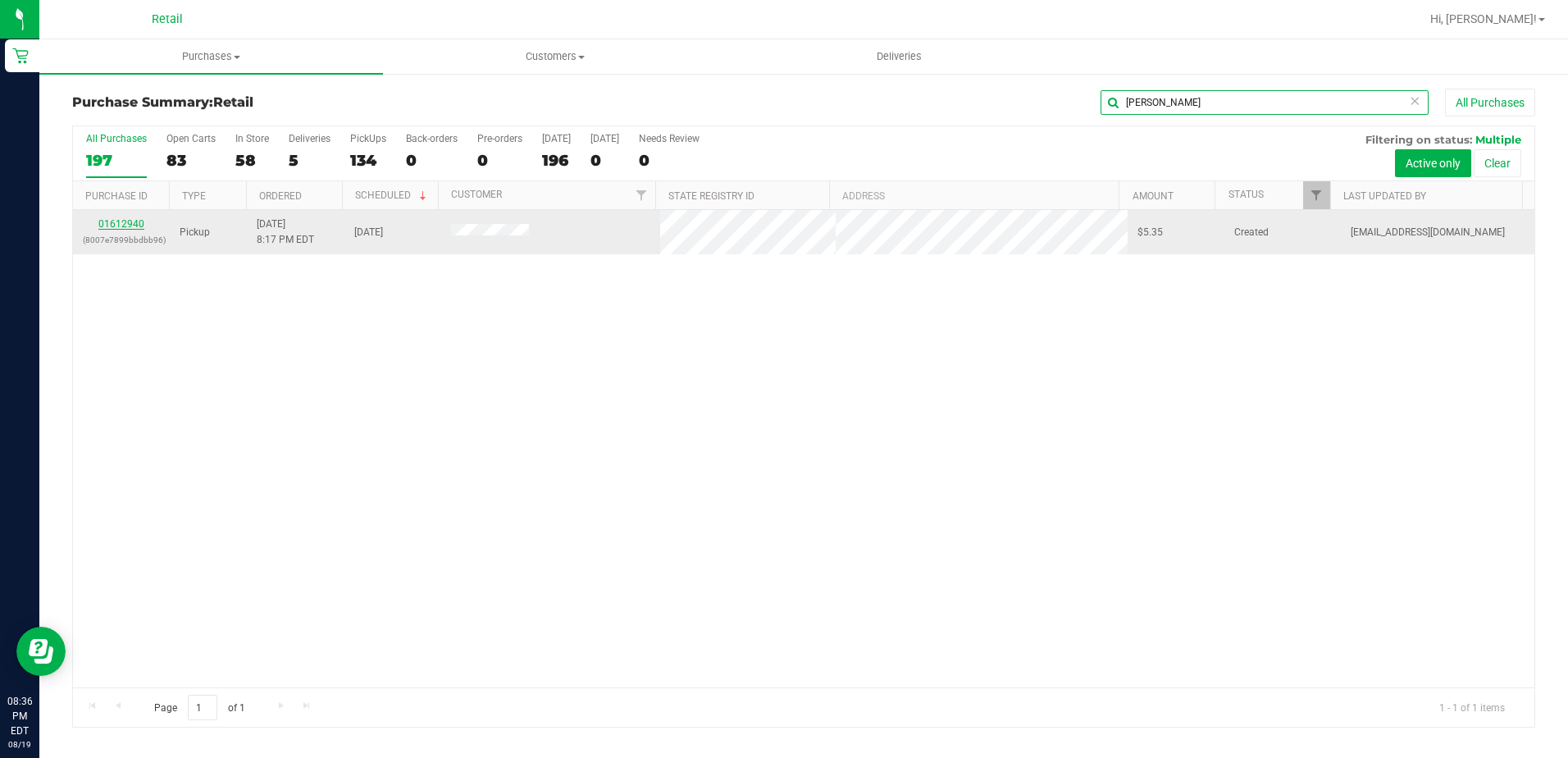
type input "roberto"
click at [132, 227] on link "01612940" at bounding box center [122, 225] width 46 height 12
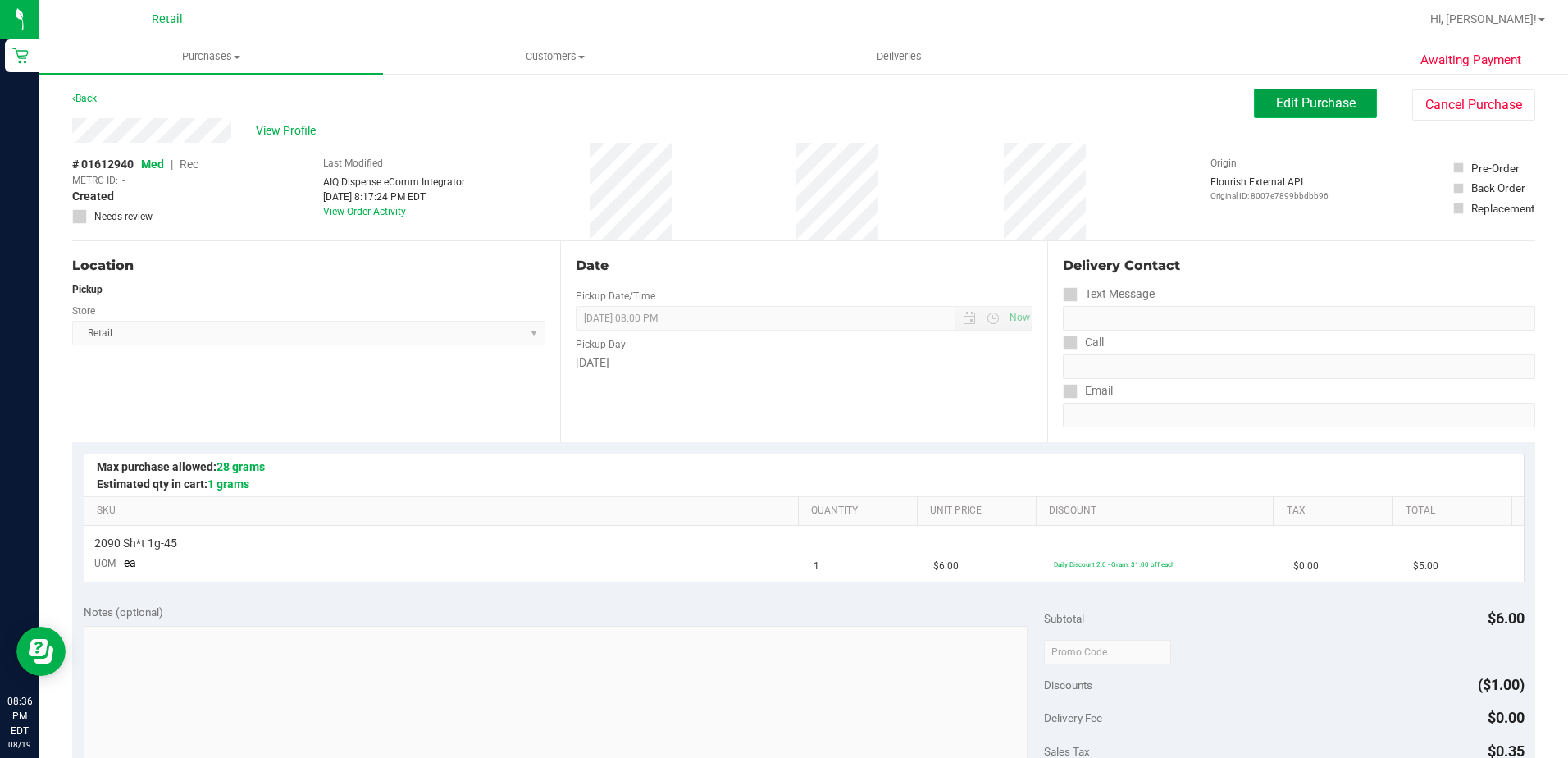
click at [1276, 97] on span "Edit Purchase" at bounding box center [1316, 103] width 79 height 15
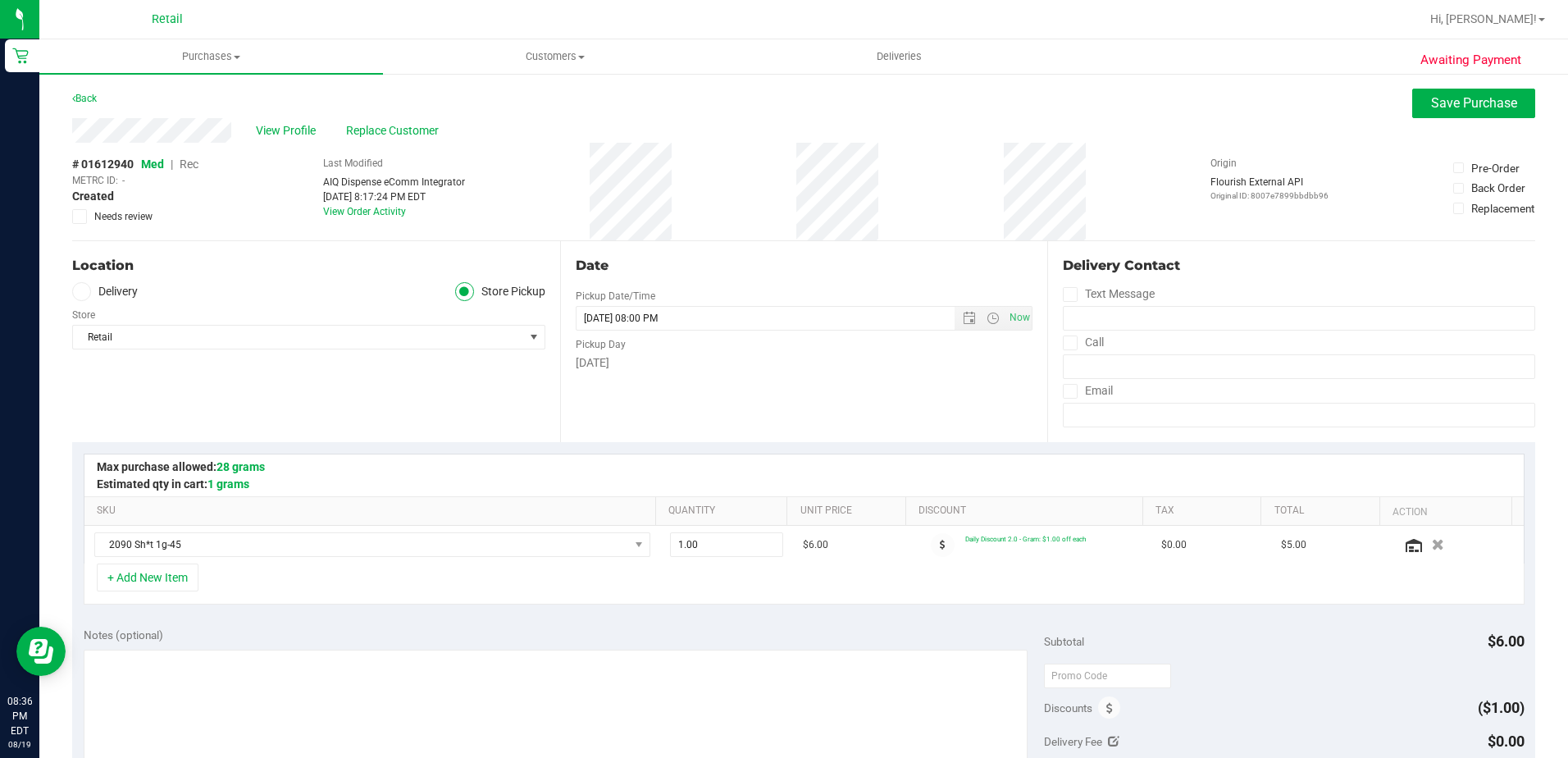
click at [197, 158] on span "Rec" at bounding box center [189, 165] width 19 height 14
click at [1446, 99] on span "Save Purchase" at bounding box center [1474, 103] width 86 height 15
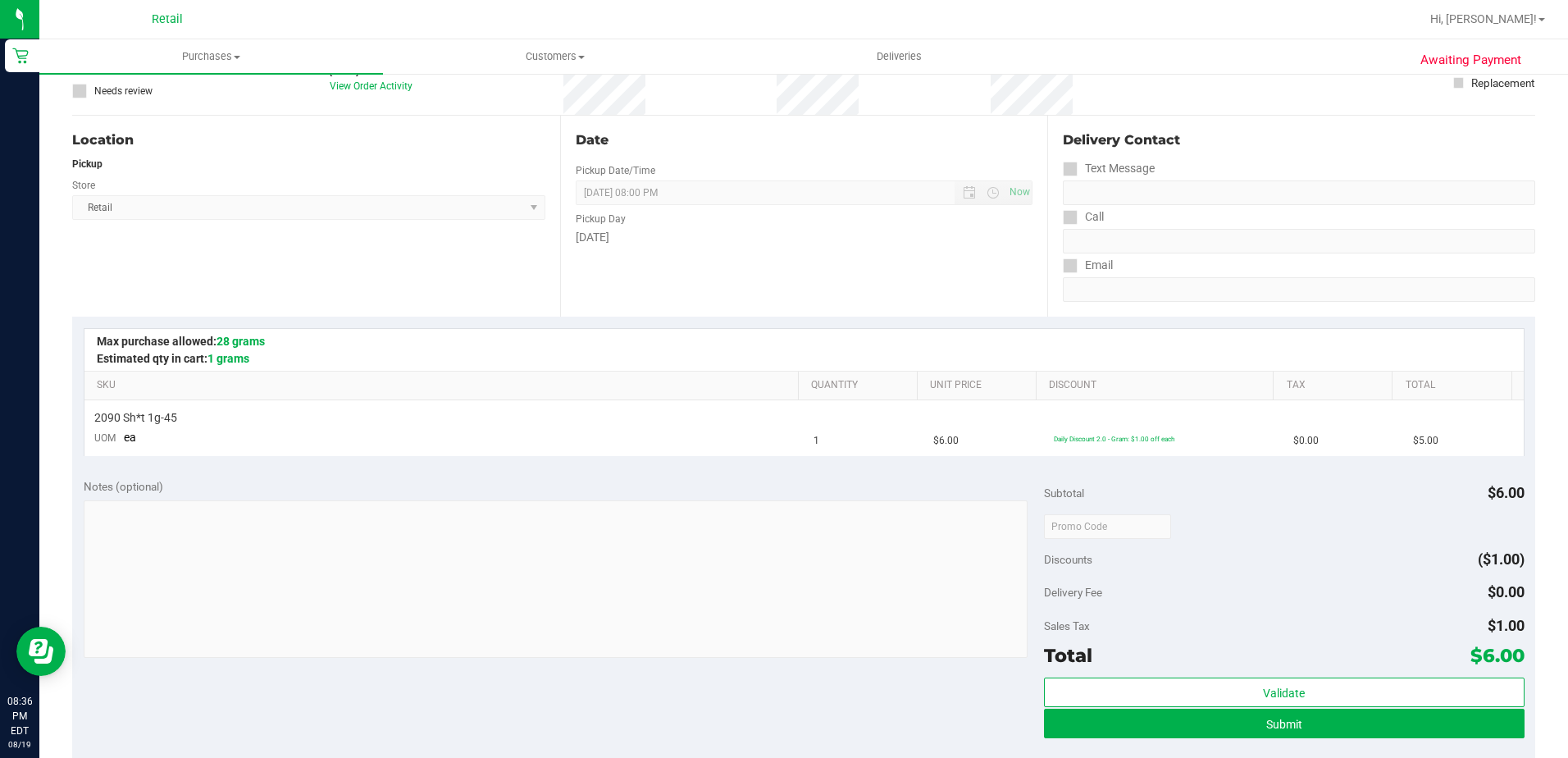
scroll to position [164, 0]
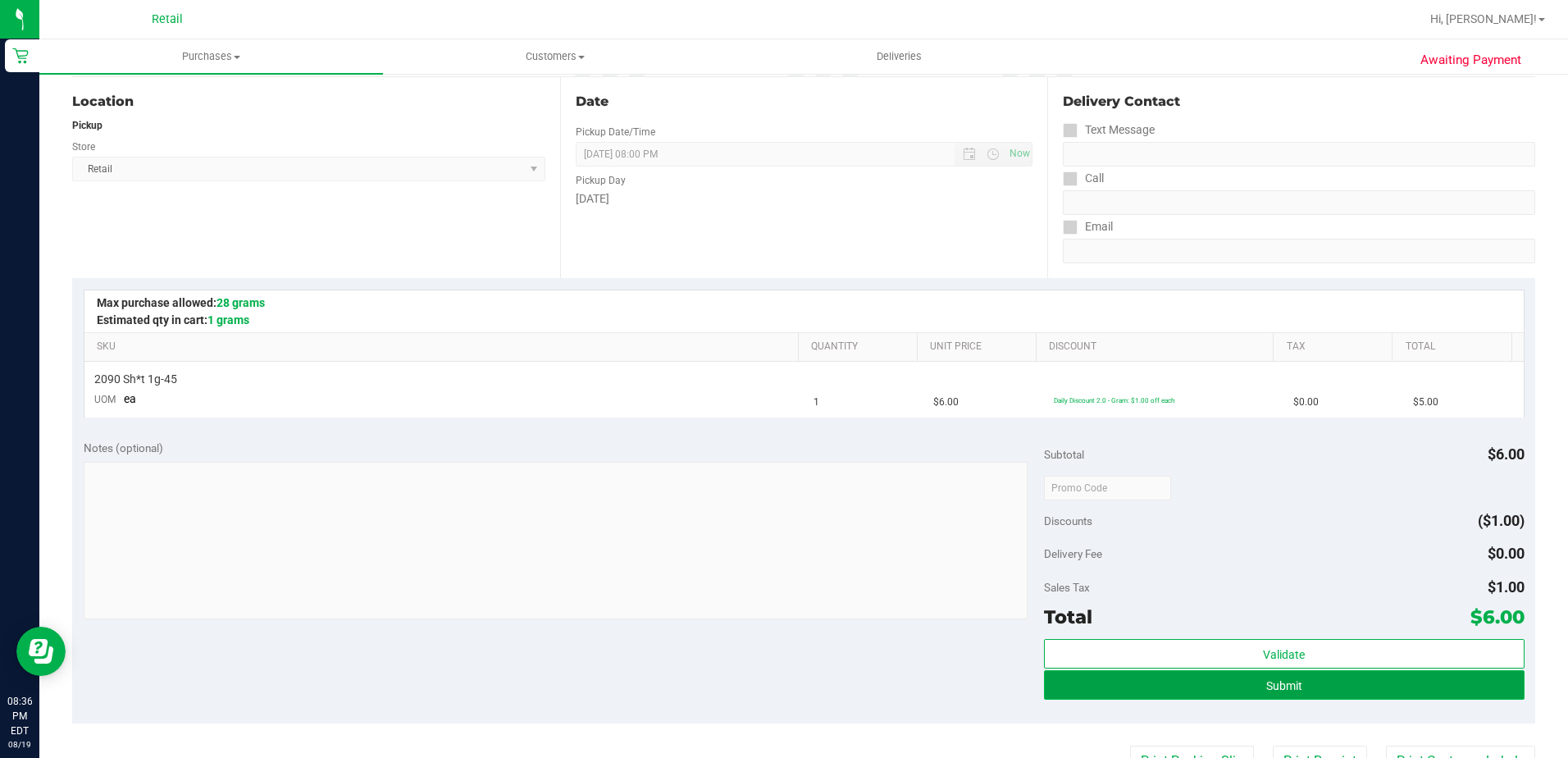
click at [1068, 683] on button "Submit" at bounding box center [1284, 685] width 481 height 30
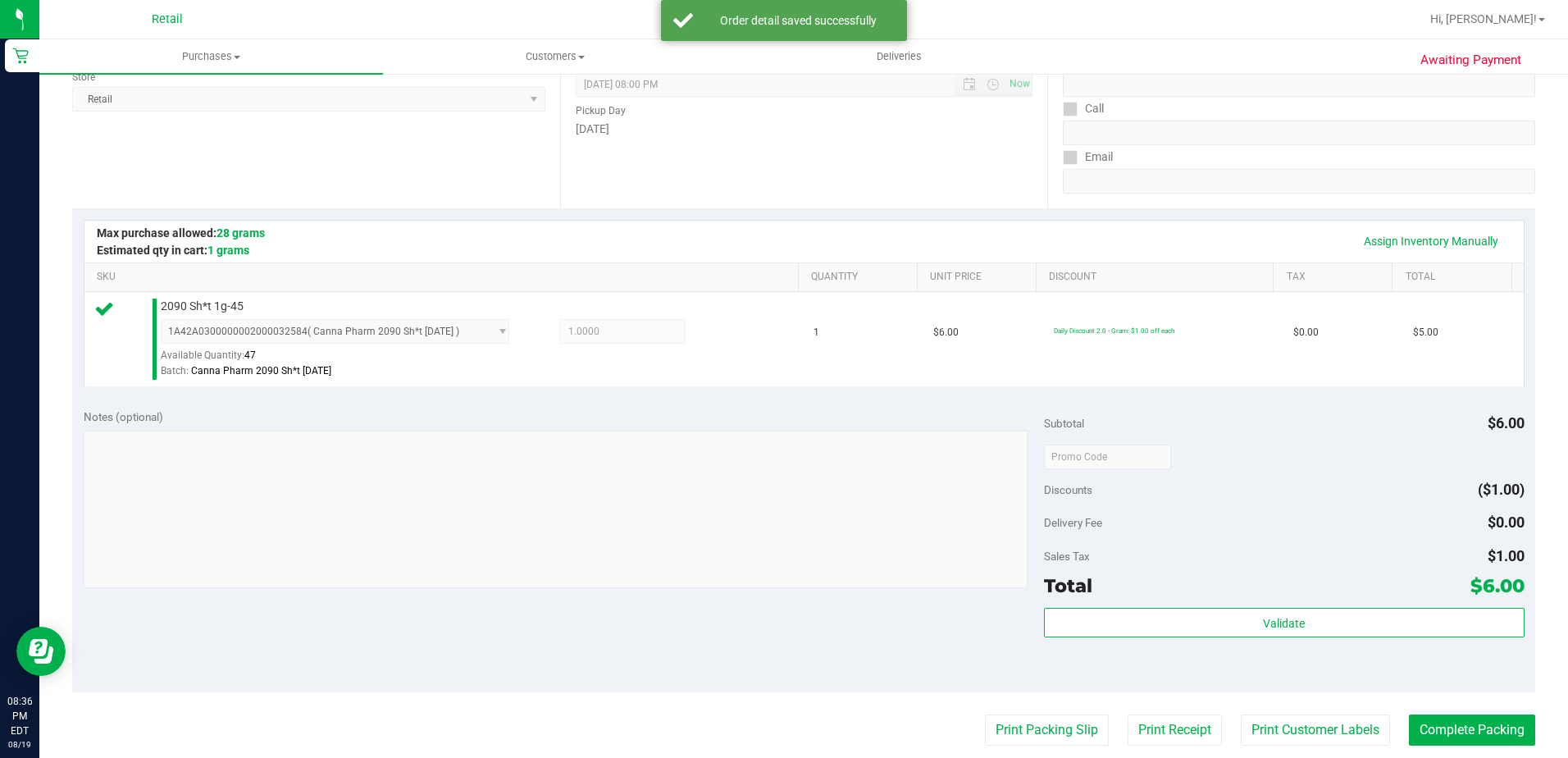
scroll to position [328, 0]
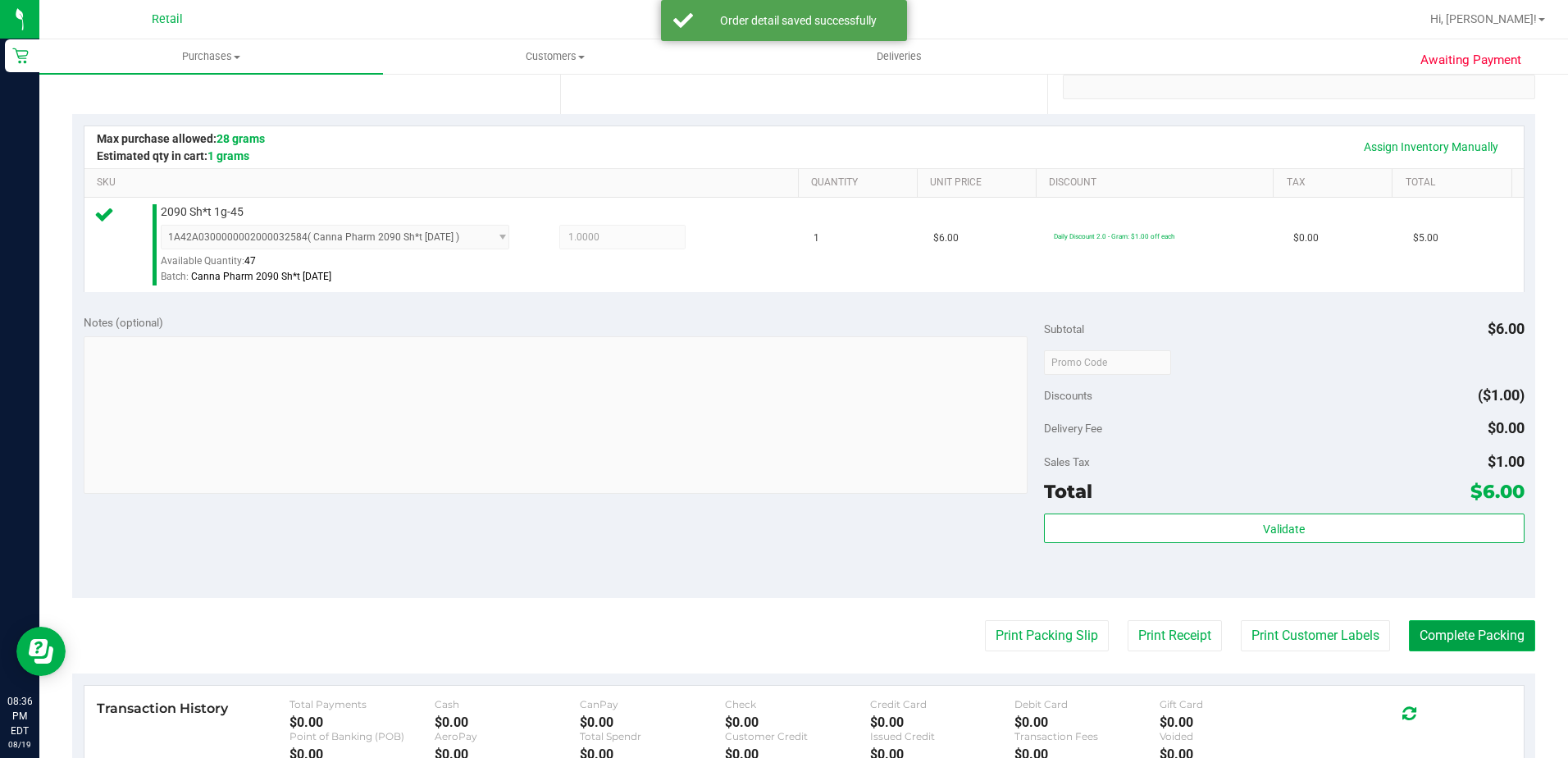
click at [1409, 647] on button "Complete Packing" at bounding box center [1473, 636] width 127 height 31
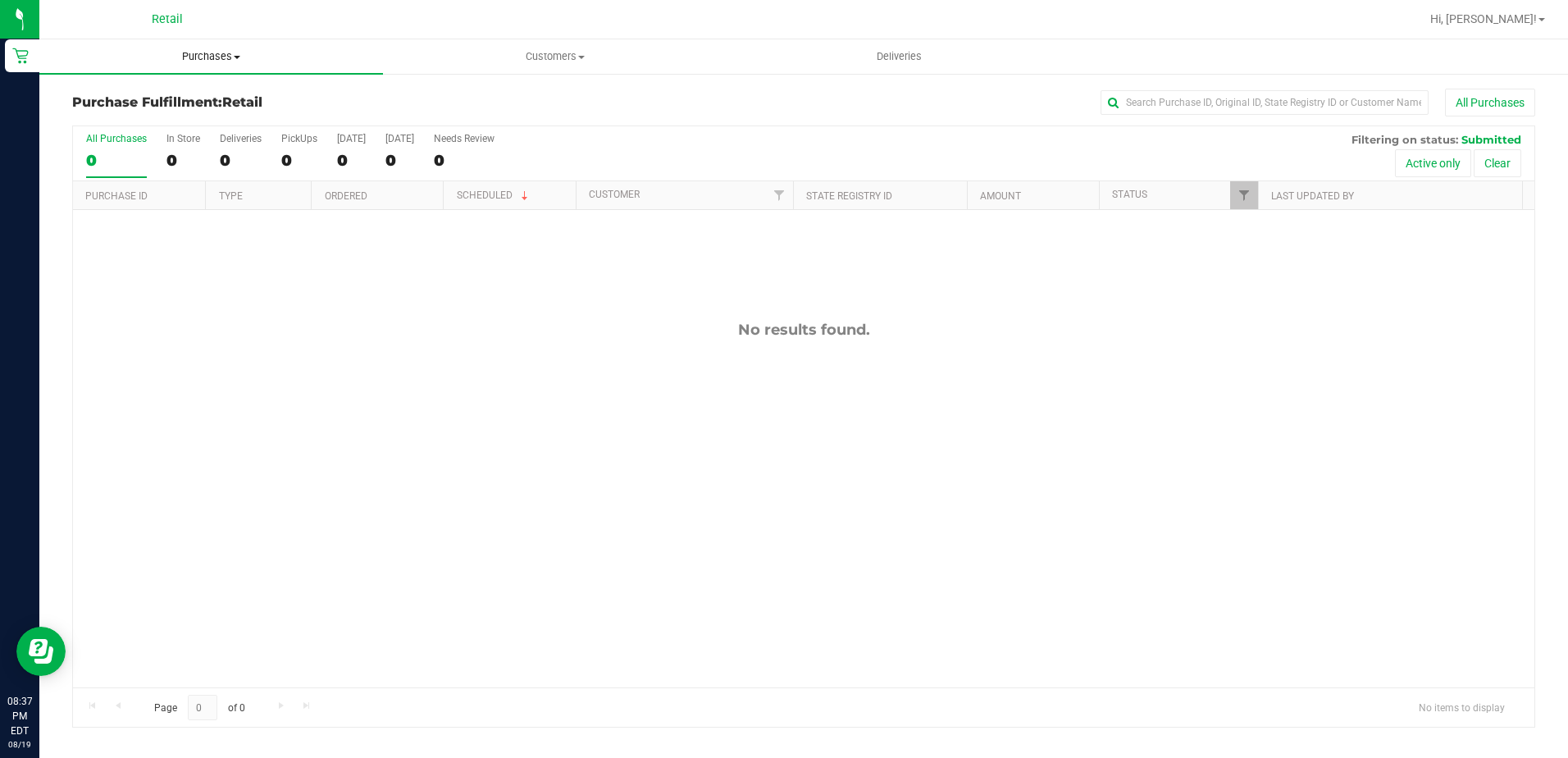
click at [197, 50] on span "Purchases" at bounding box center [211, 56] width 343 height 14
click at [197, 94] on span "Summary of purchases" at bounding box center [123, 99] width 168 height 14
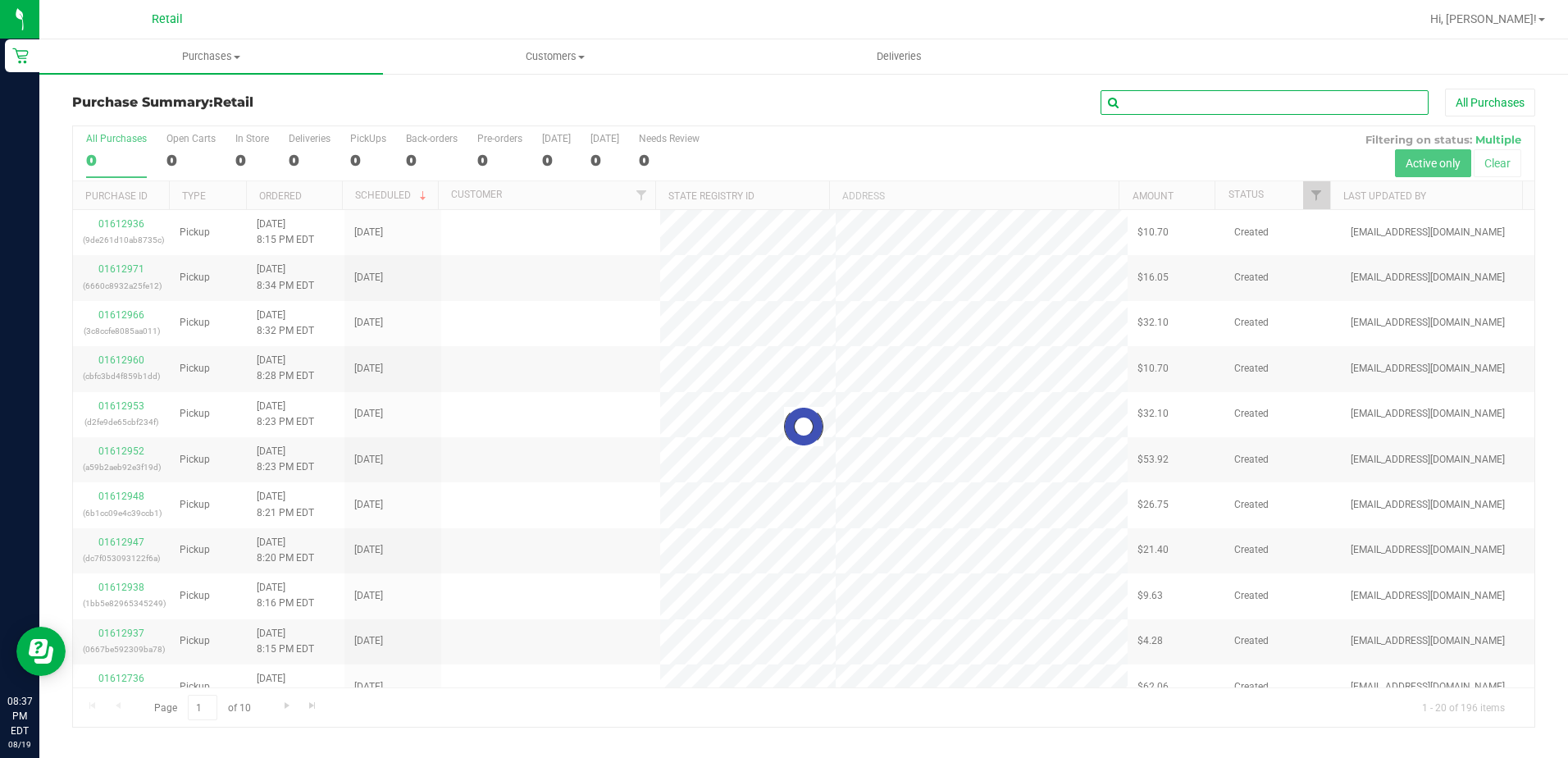
click at [1145, 104] on input "text" at bounding box center [1264, 102] width 328 height 24
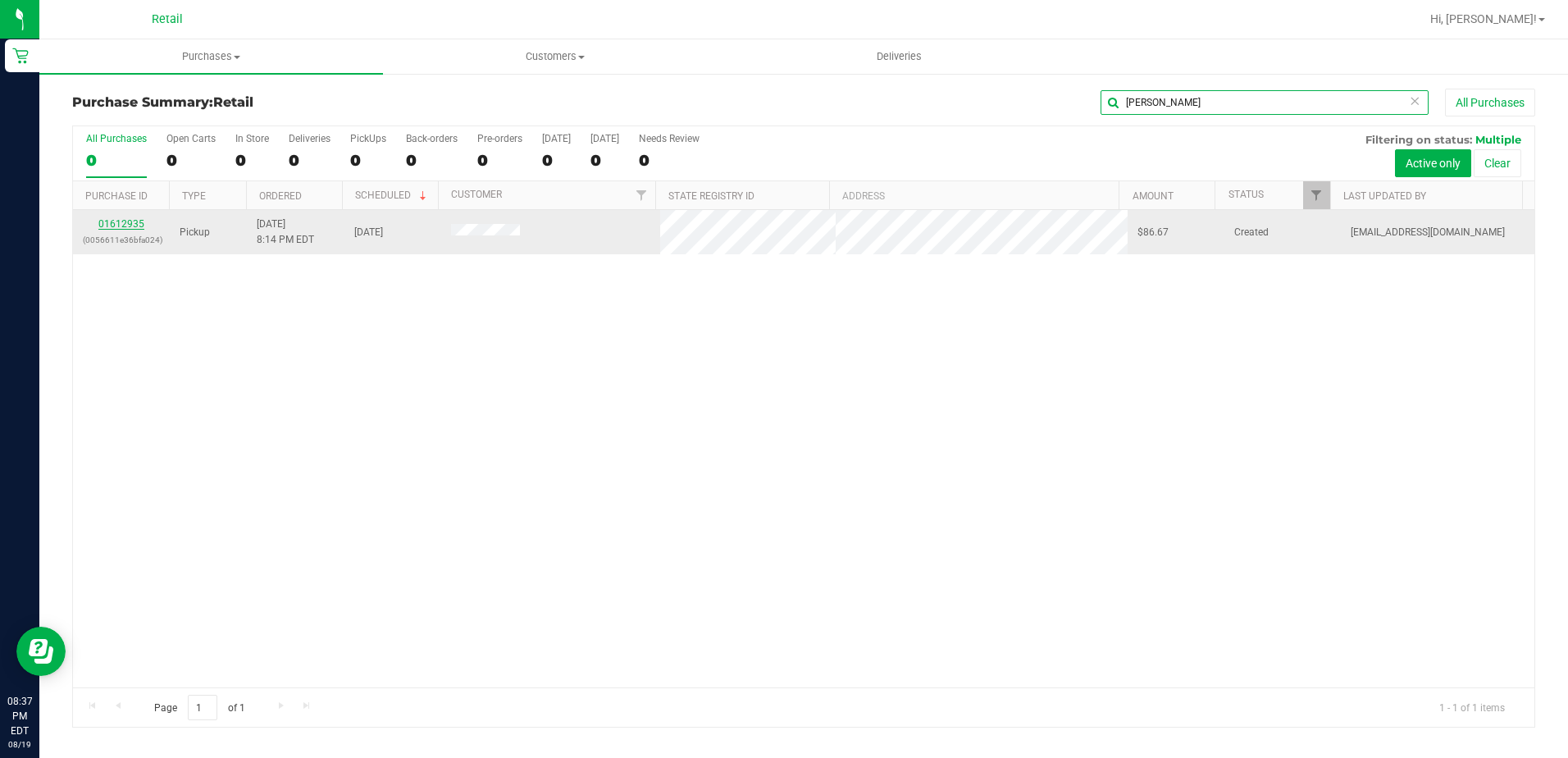
type input "paige"
click at [133, 221] on link "01612935" at bounding box center [122, 225] width 46 height 12
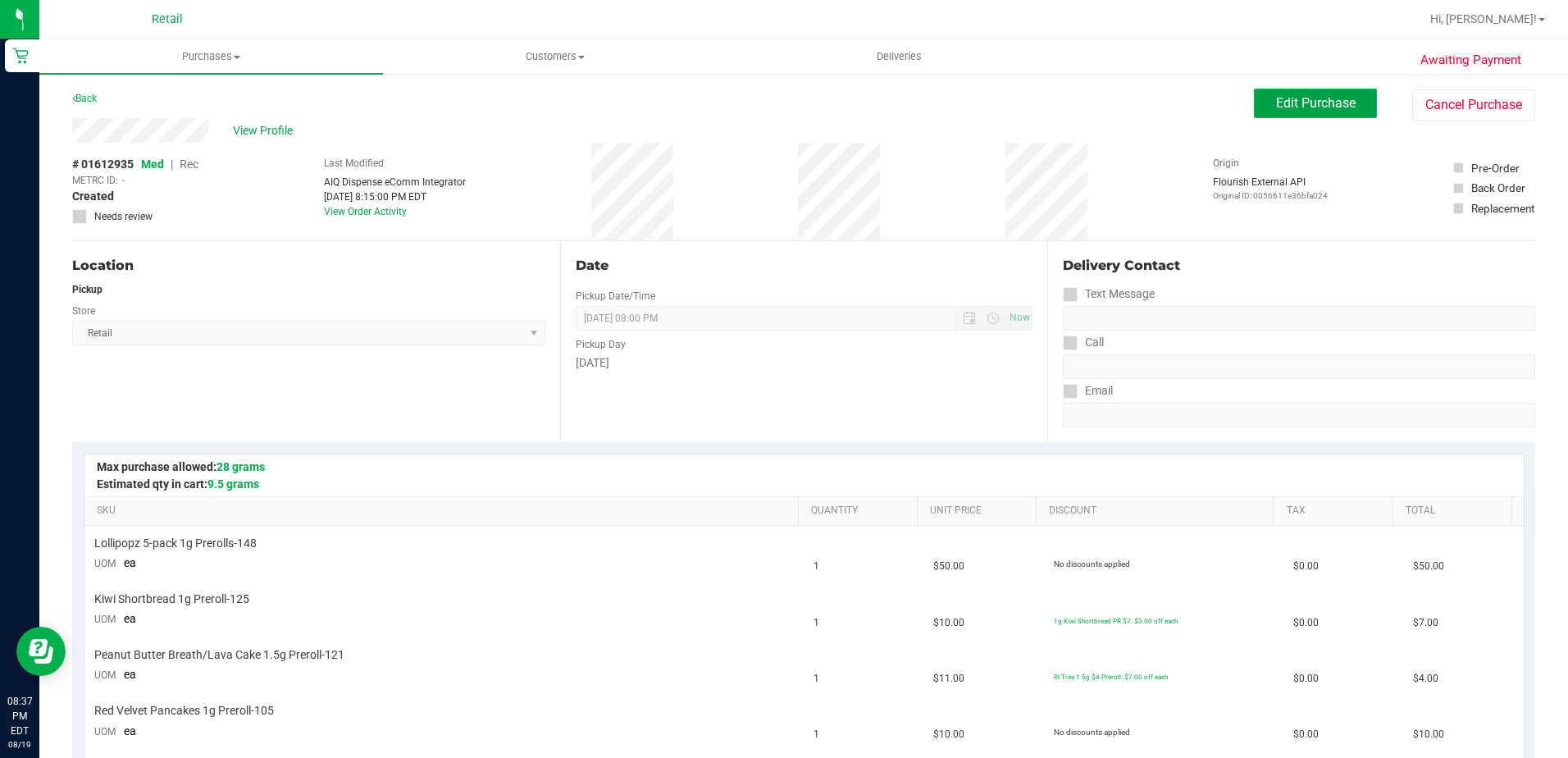
click at [1294, 117] on button "Edit Purchase" at bounding box center [1316, 103] width 123 height 30
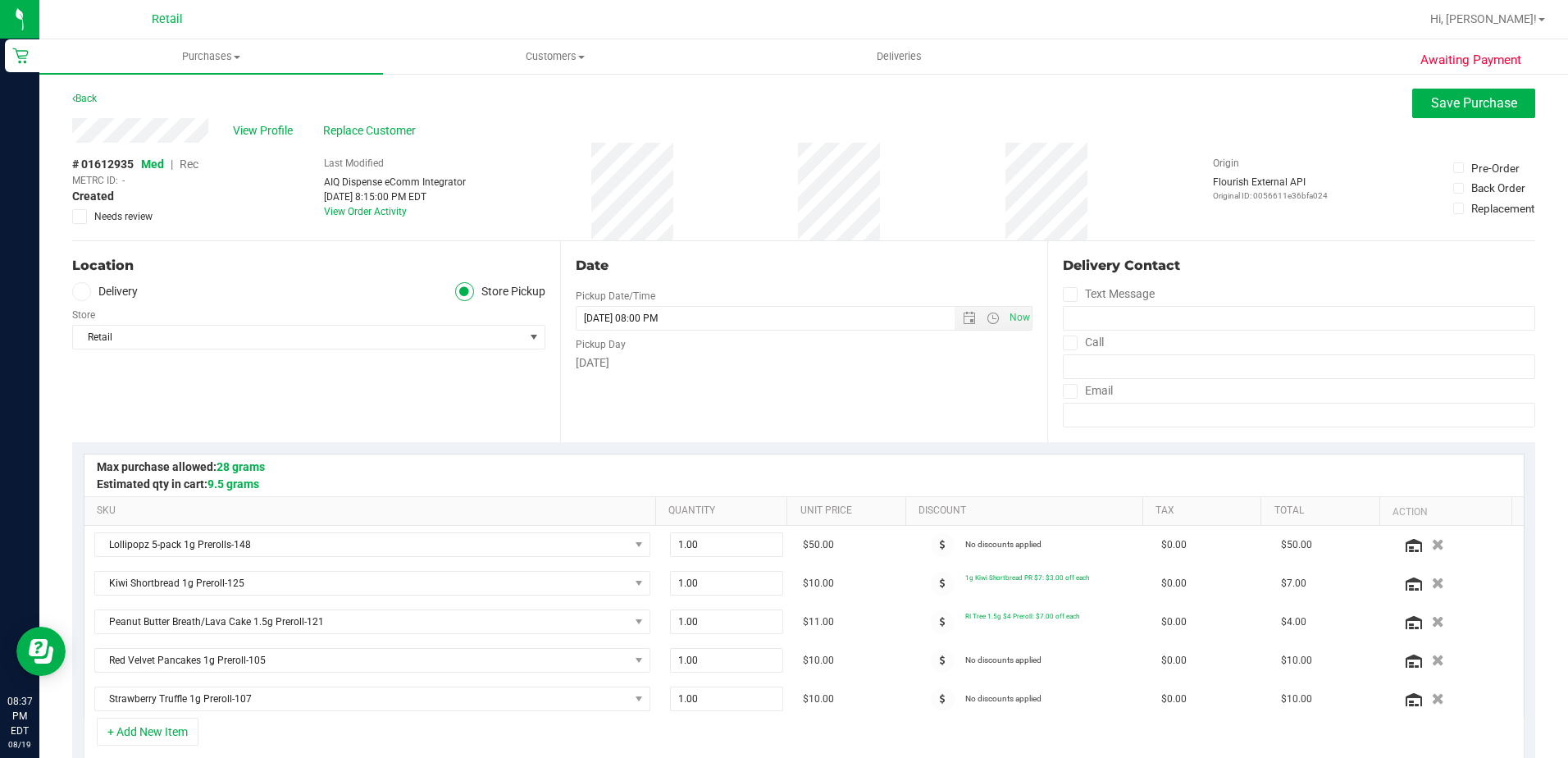
click at [190, 166] on span "Rec" at bounding box center [189, 165] width 19 height 14
click at [1431, 116] on button "Save Purchase" at bounding box center [1474, 103] width 123 height 30
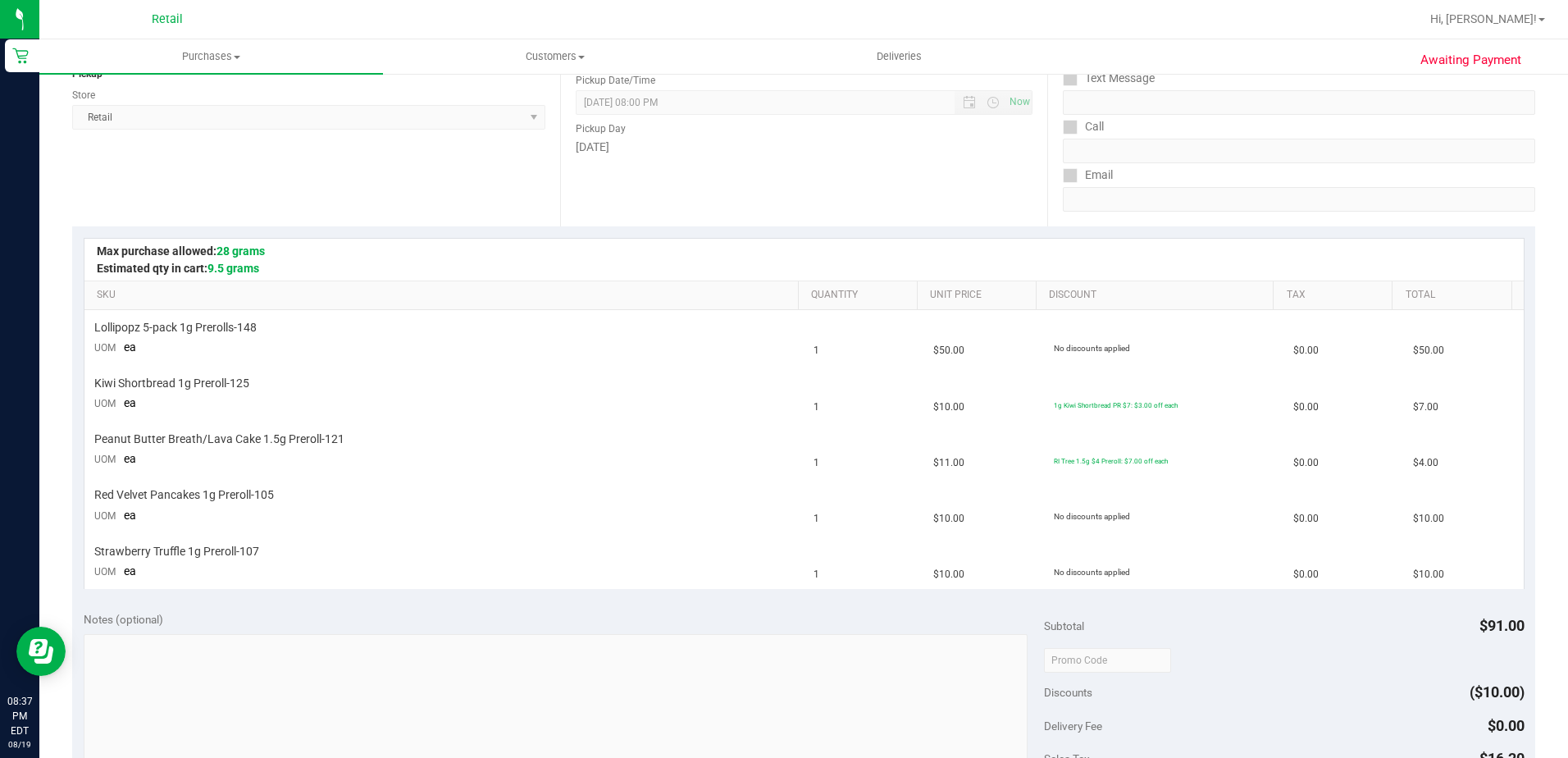
scroll to position [328, 0]
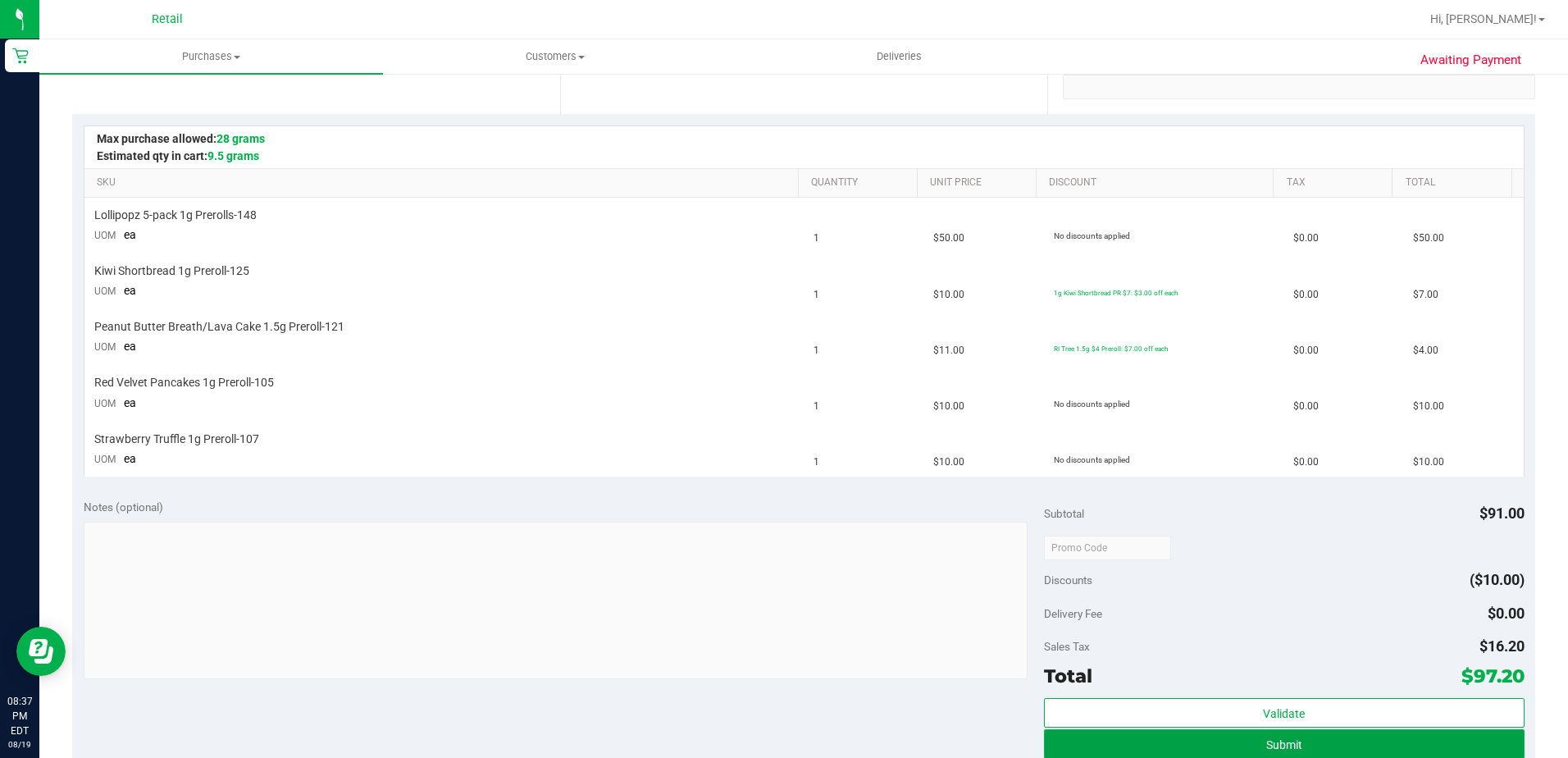
click at [1064, 738] on button "Submit" at bounding box center [1284, 744] width 481 height 30
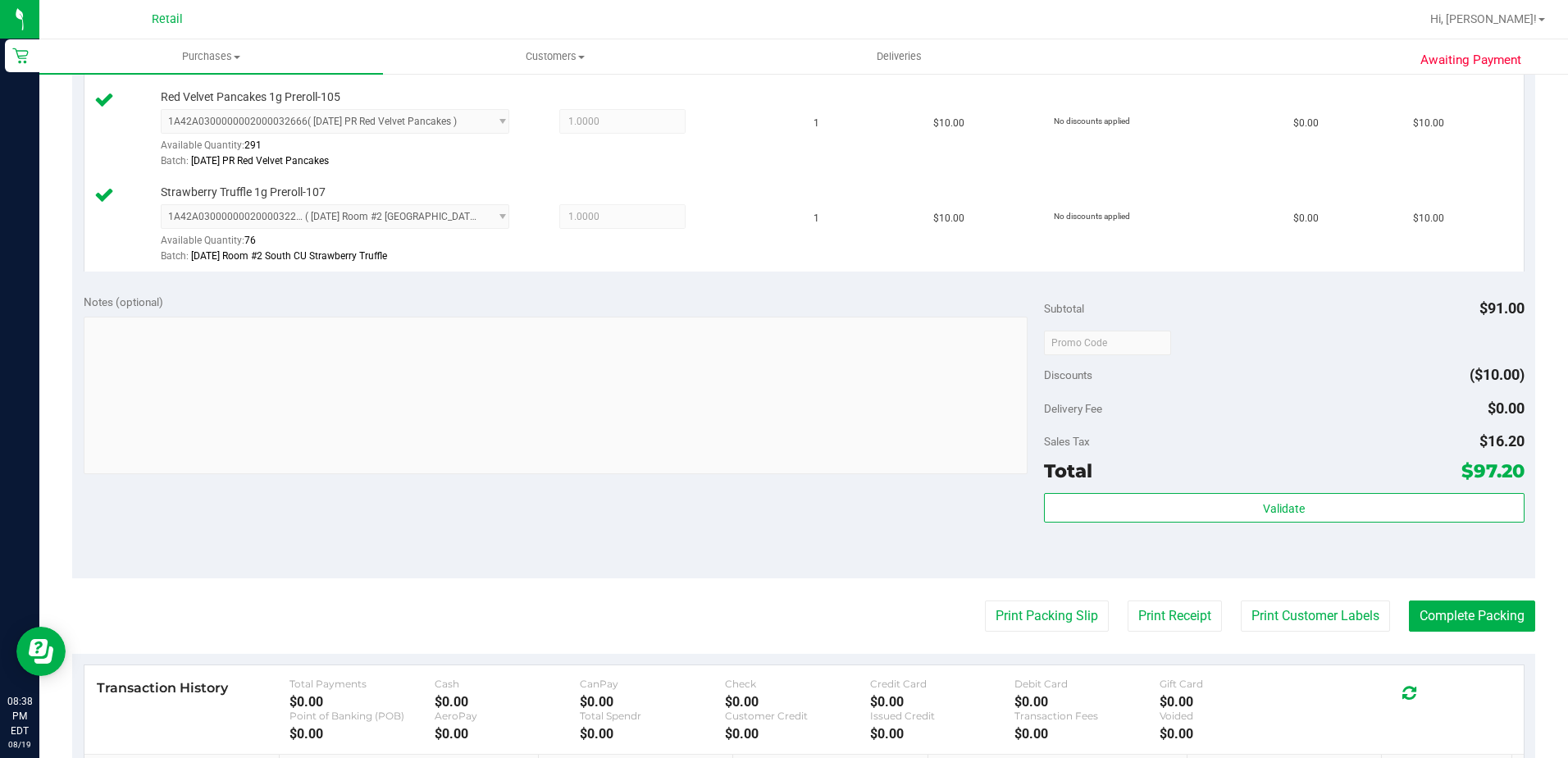
scroll to position [739, 0]
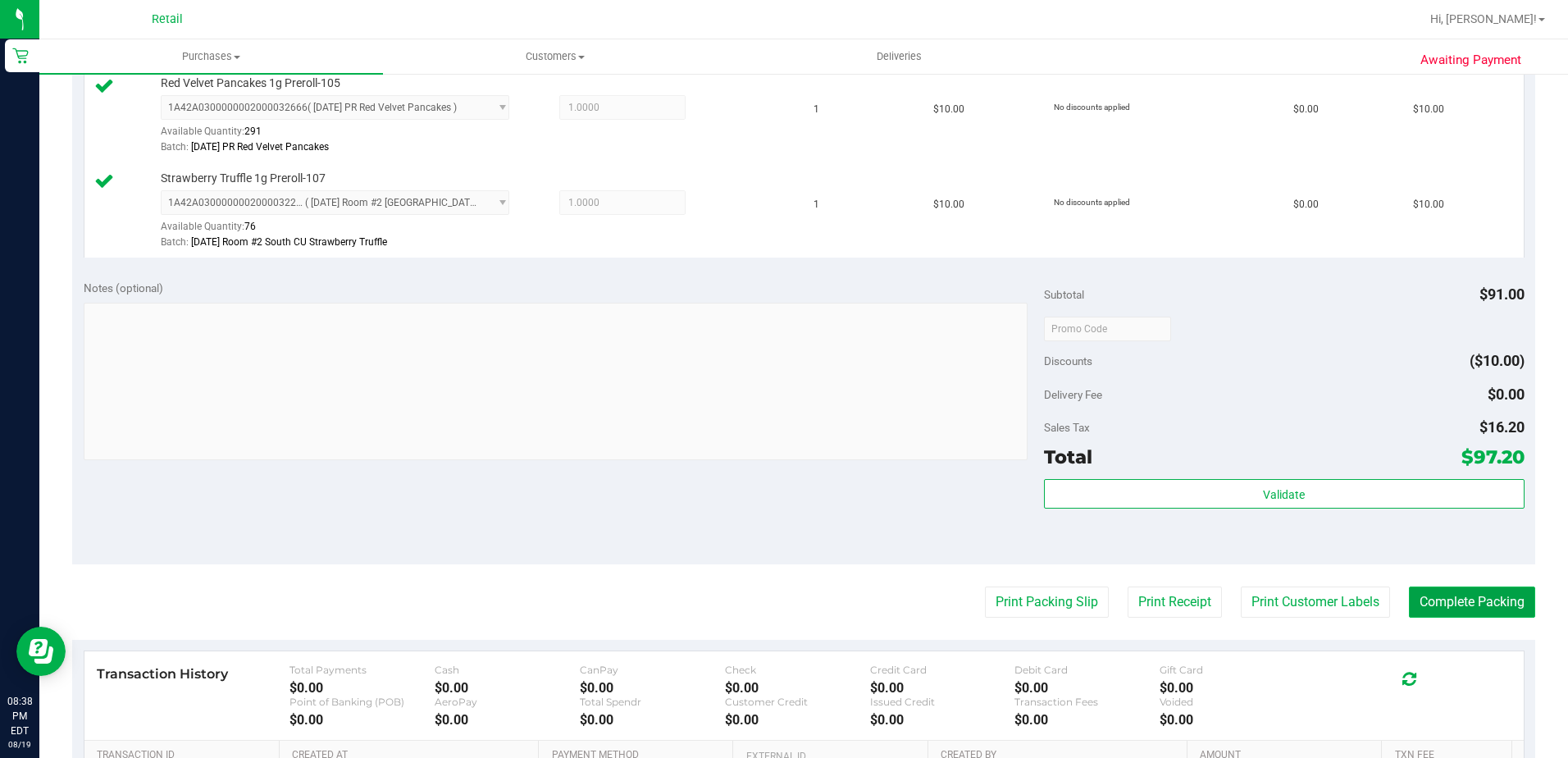
click at [1414, 607] on button "Complete Packing" at bounding box center [1473, 602] width 127 height 31
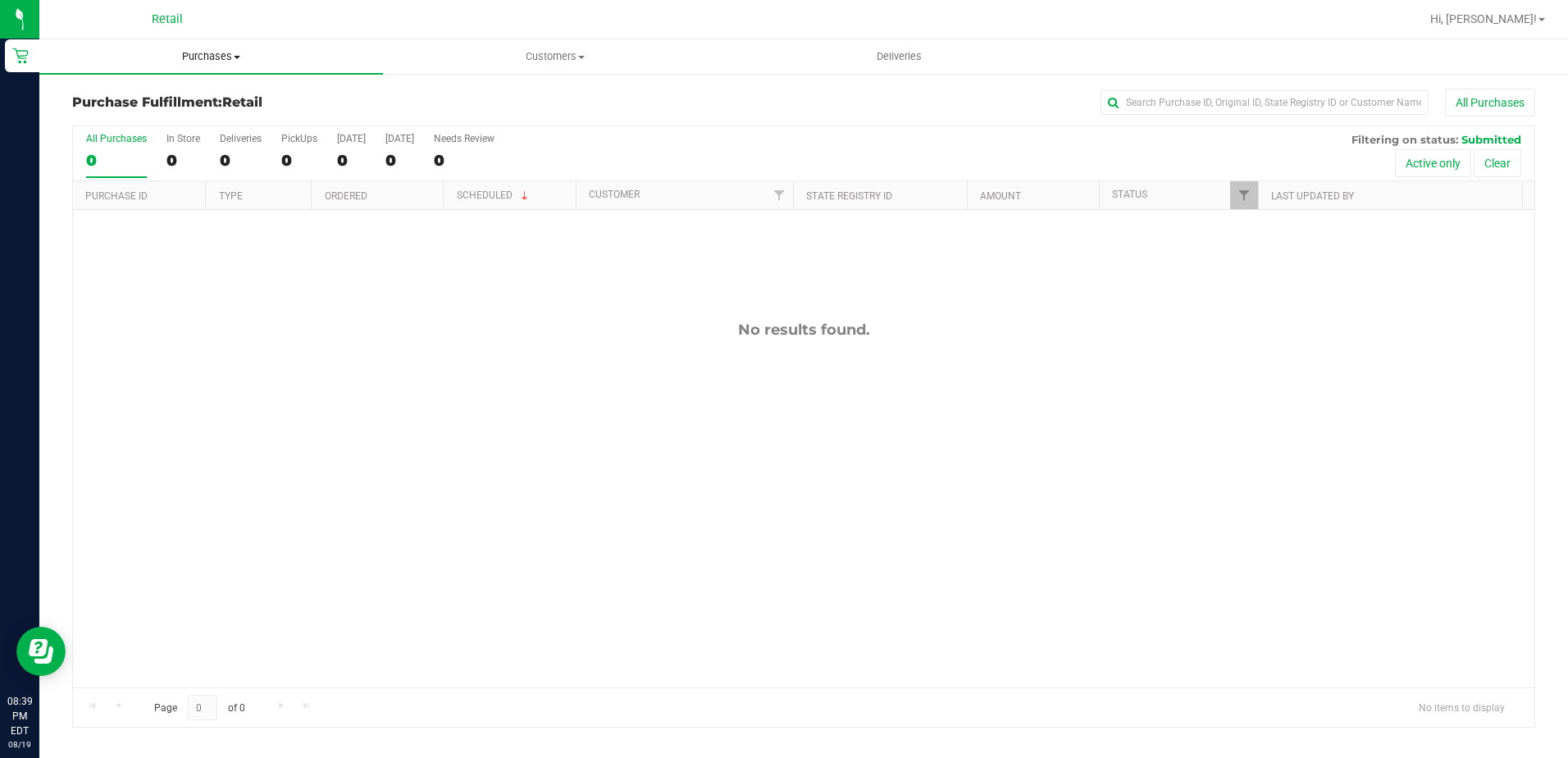
click at [166, 52] on span "Purchases" at bounding box center [211, 56] width 343 height 14
click at [186, 100] on span "Summary of purchases" at bounding box center [123, 99] width 168 height 14
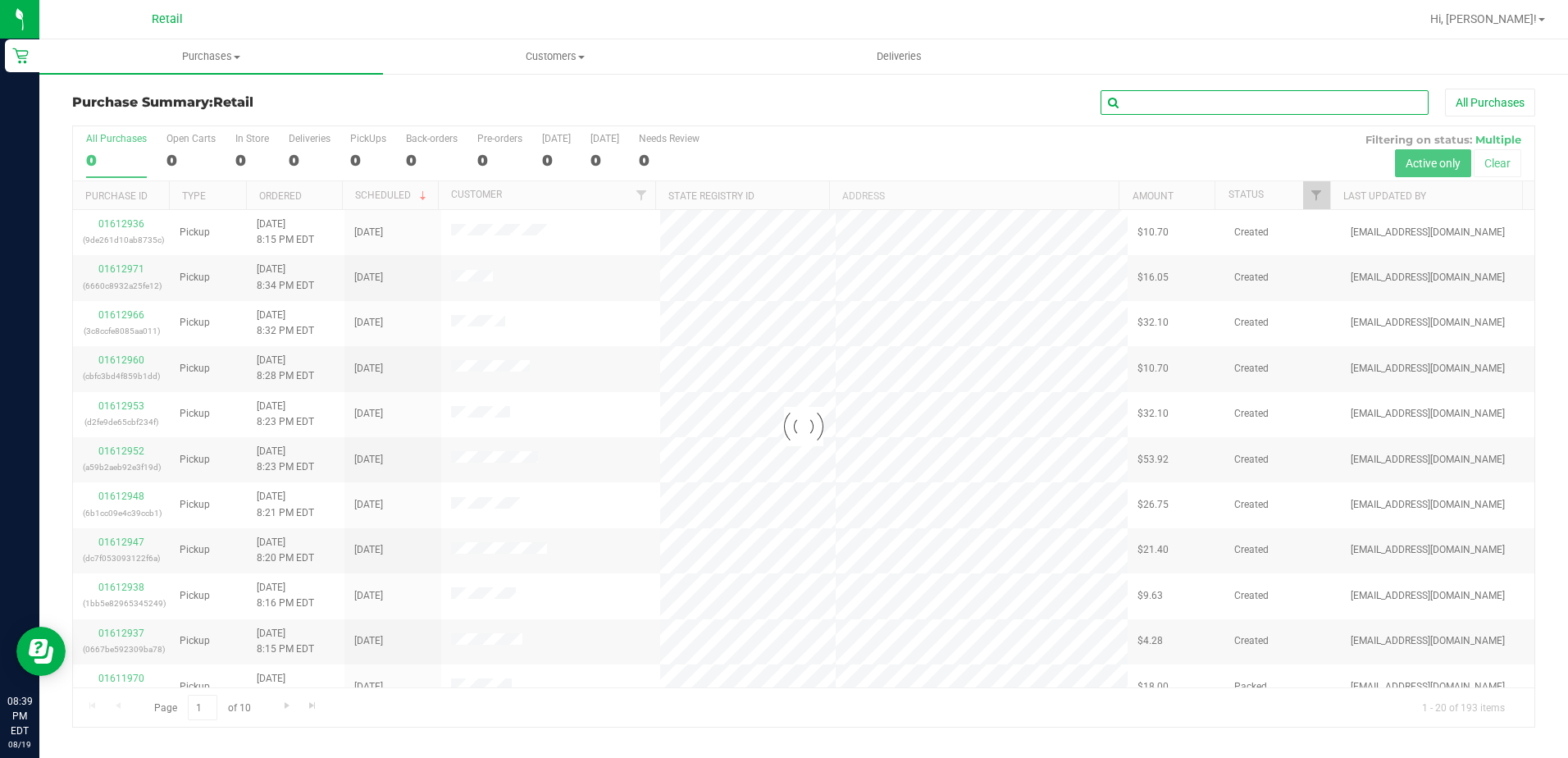
click at [1154, 108] on input "text" at bounding box center [1264, 102] width 328 height 24
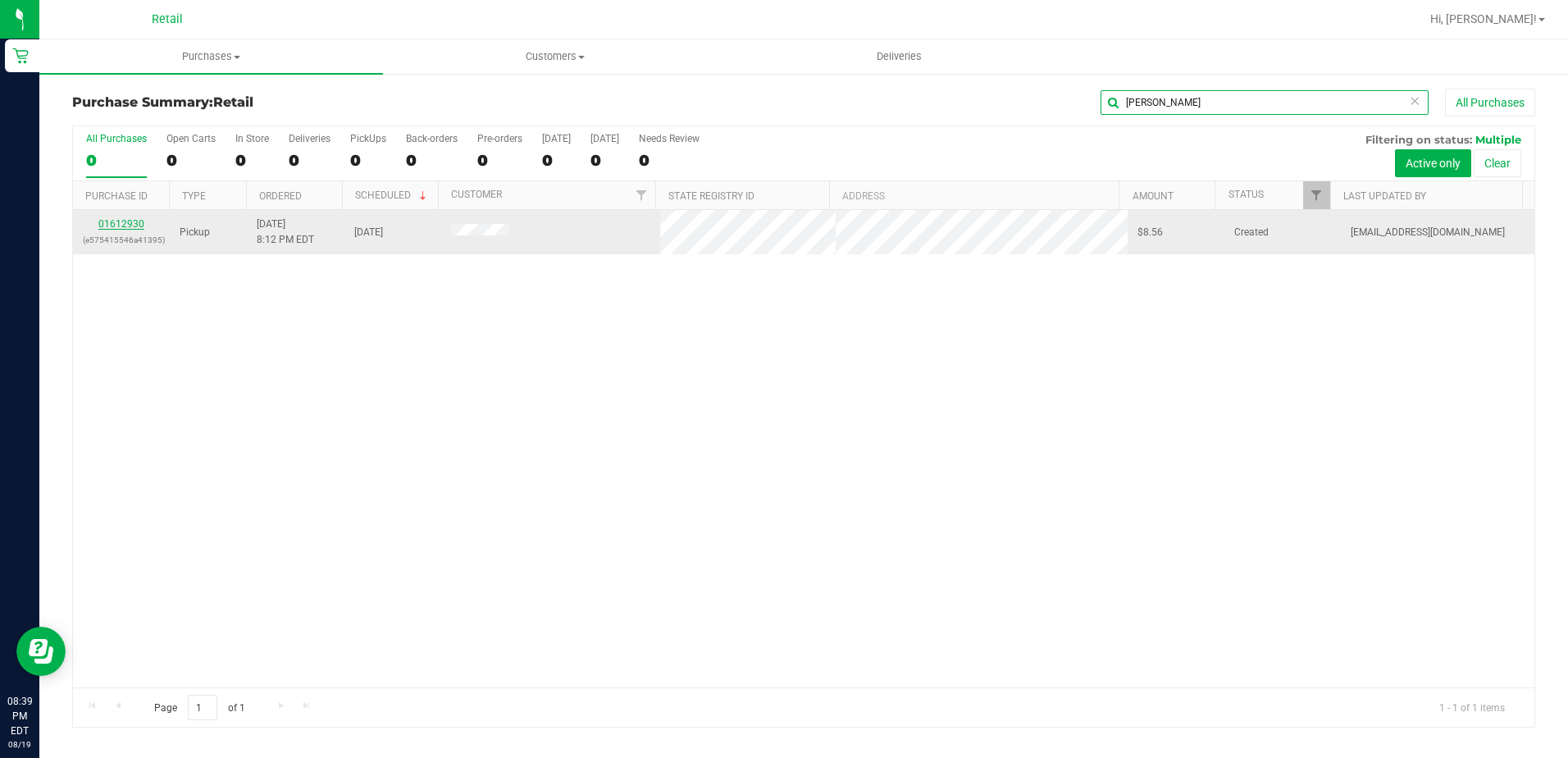
type input "sergio"
click at [108, 225] on link "01612930" at bounding box center [122, 225] width 46 height 12
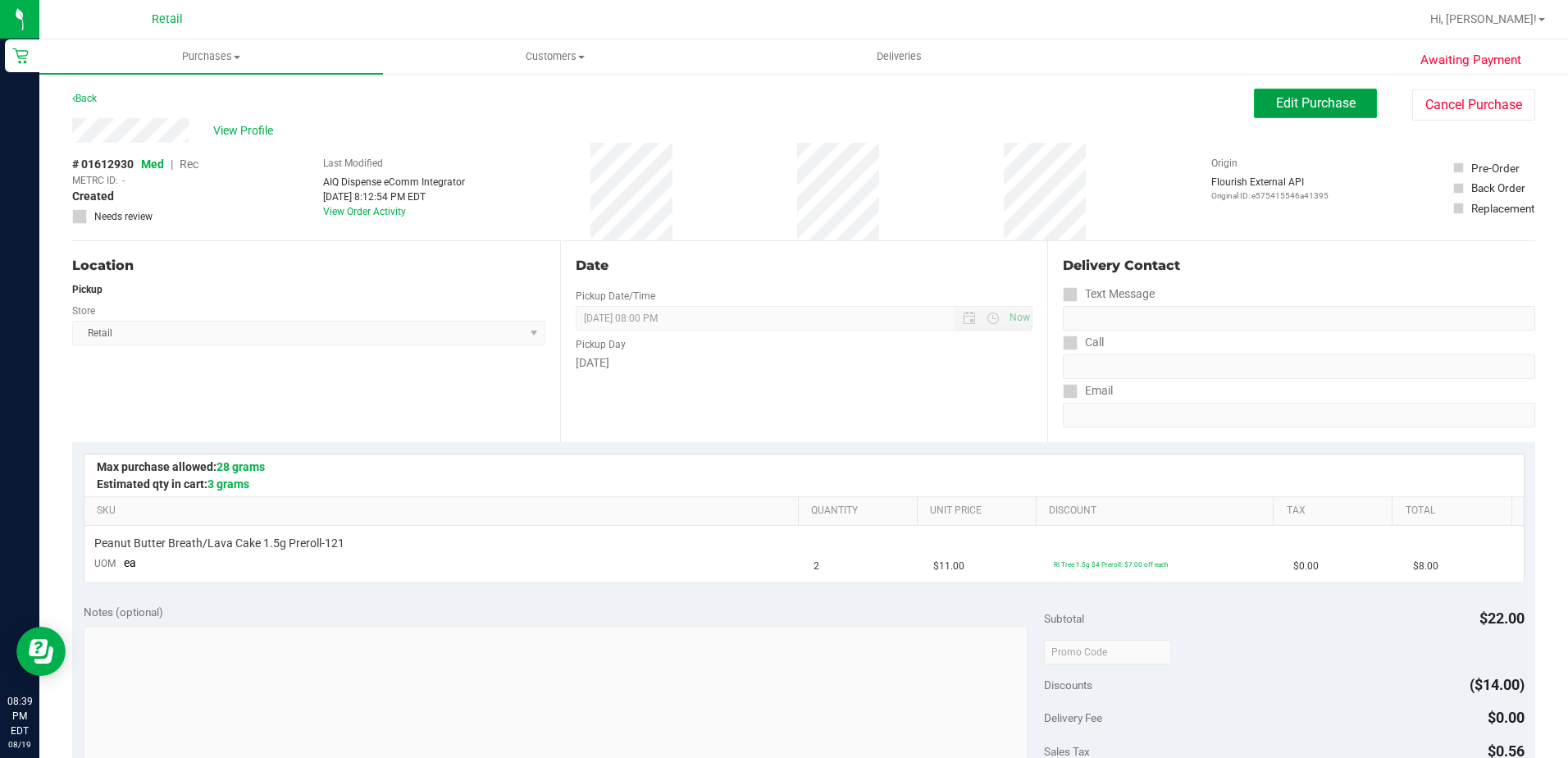
click at [1297, 92] on button "Edit Purchase" at bounding box center [1316, 103] width 123 height 30
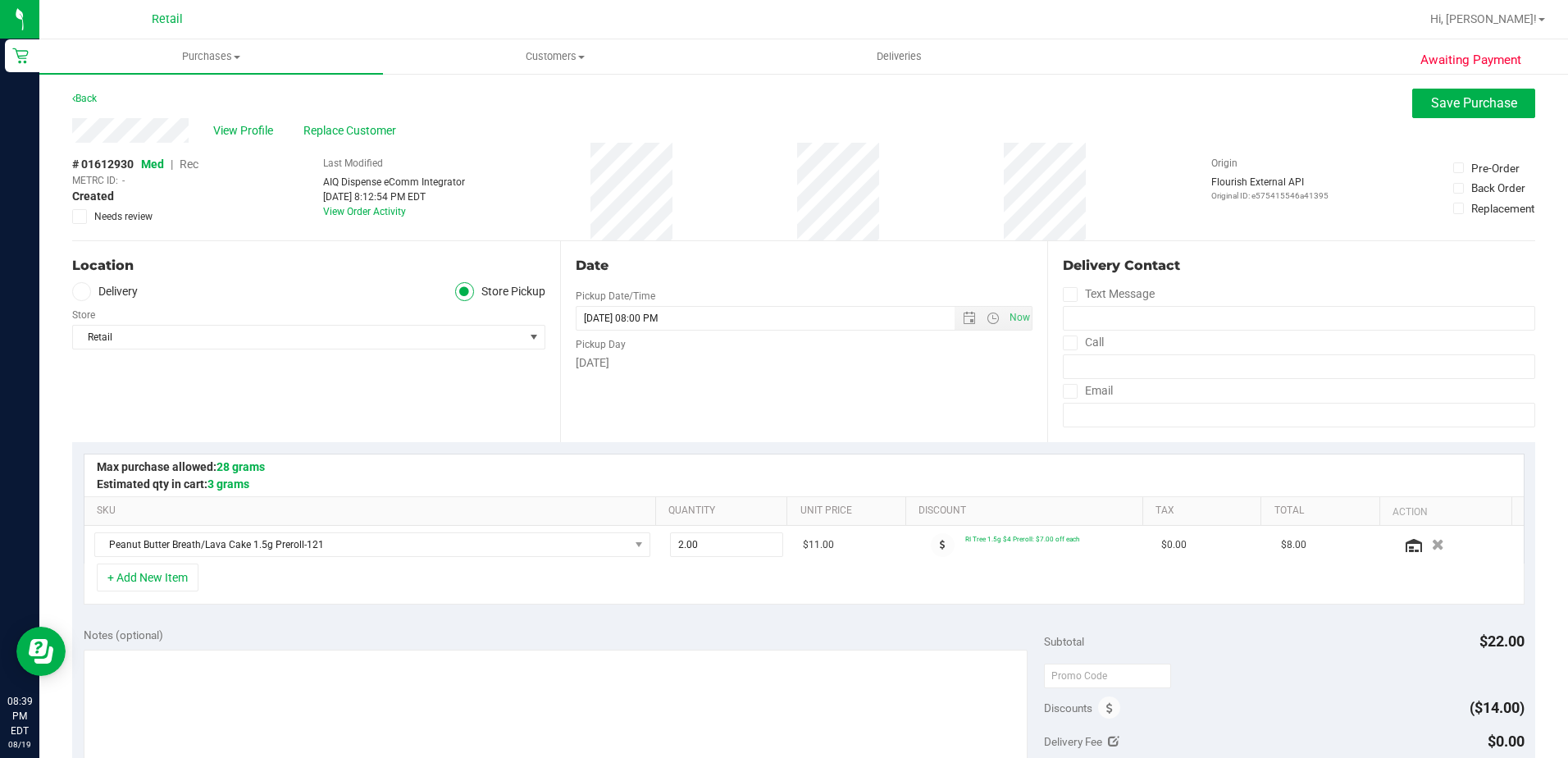
click at [183, 161] on span "Rec" at bounding box center [189, 165] width 19 height 14
click at [1416, 107] on button "Save Purchase" at bounding box center [1474, 103] width 123 height 30
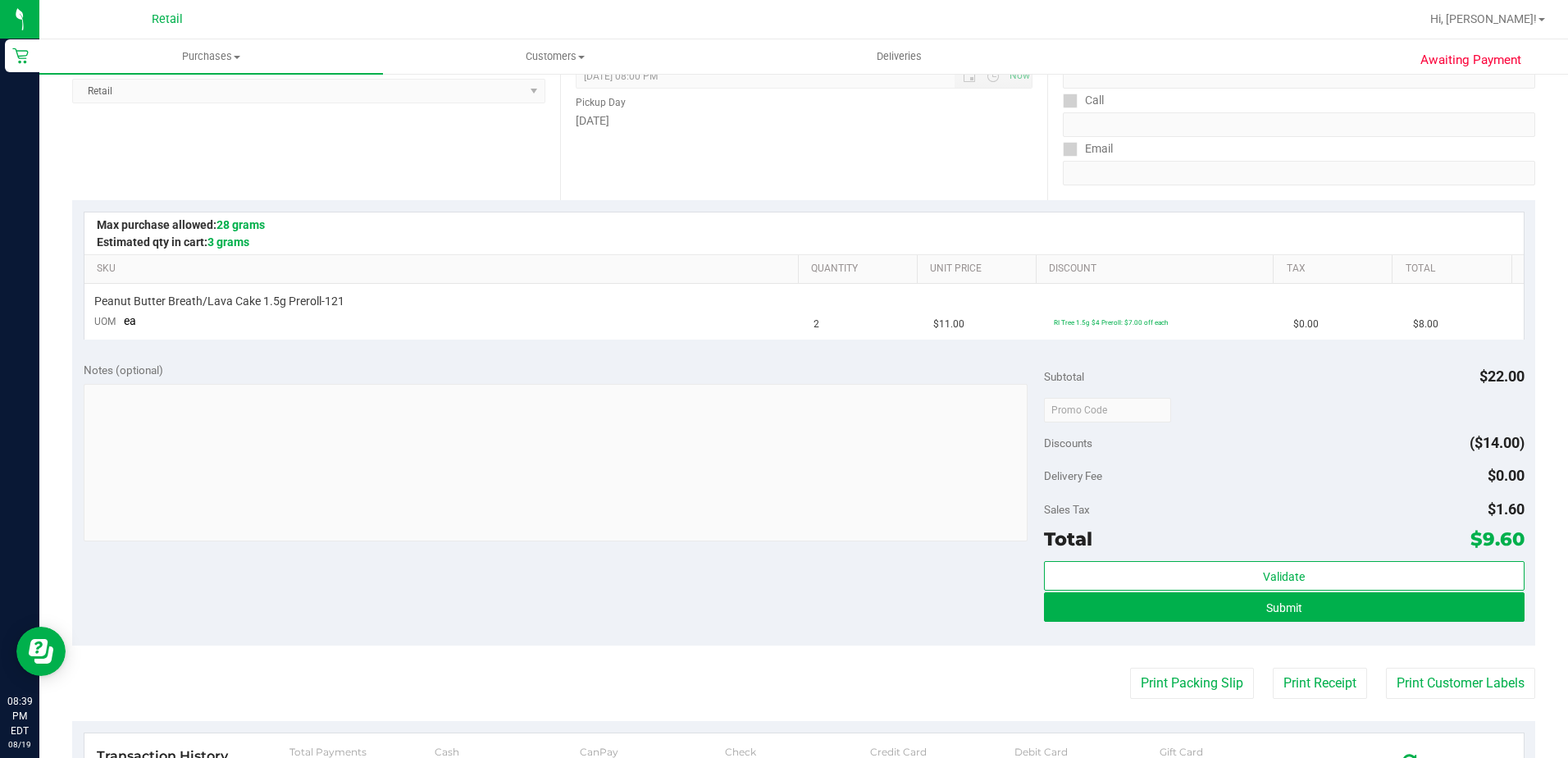
scroll to position [246, 0]
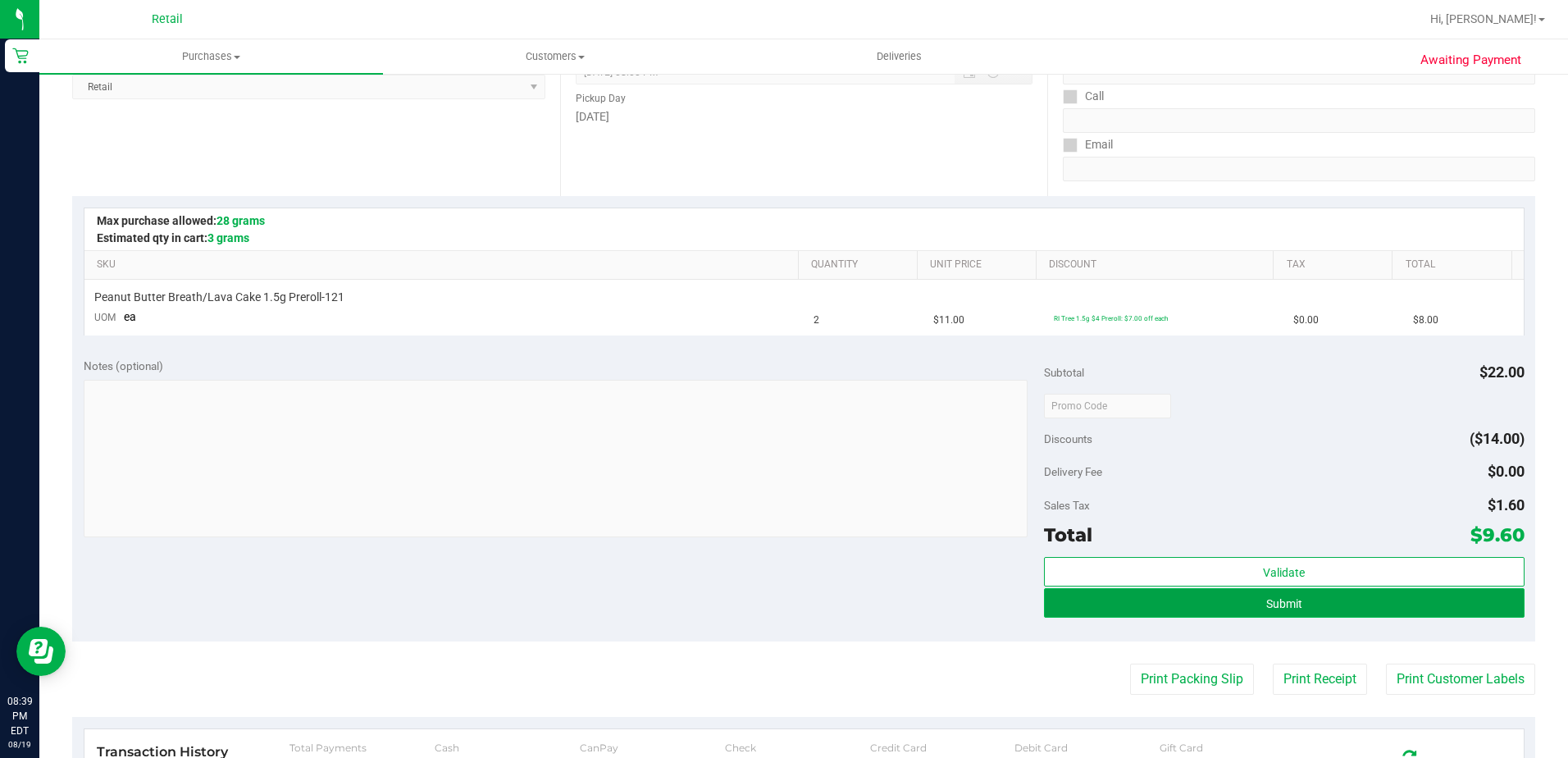
click at [1135, 609] on button "Submit" at bounding box center [1284, 603] width 481 height 30
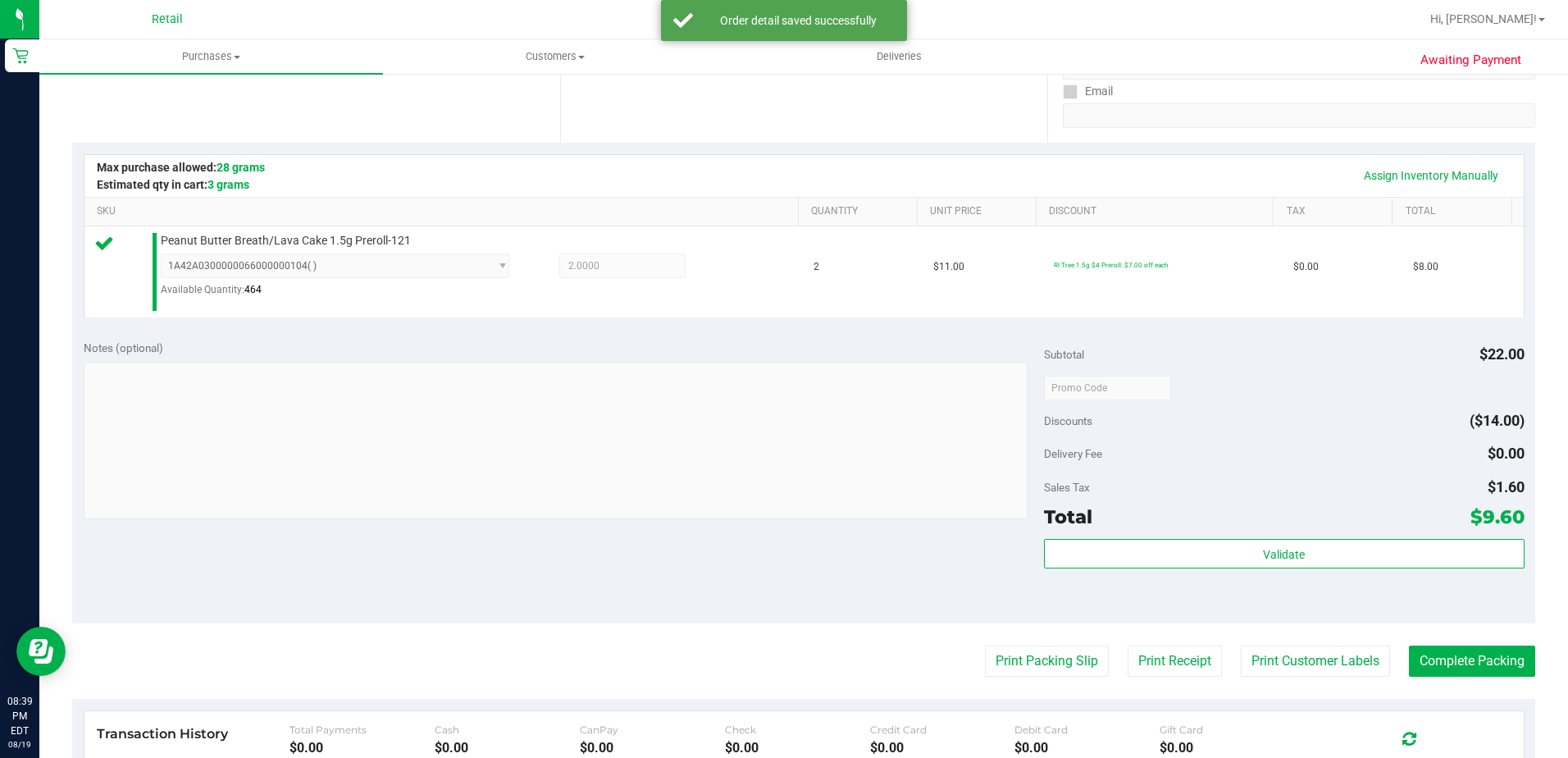
scroll to position [328, 0]
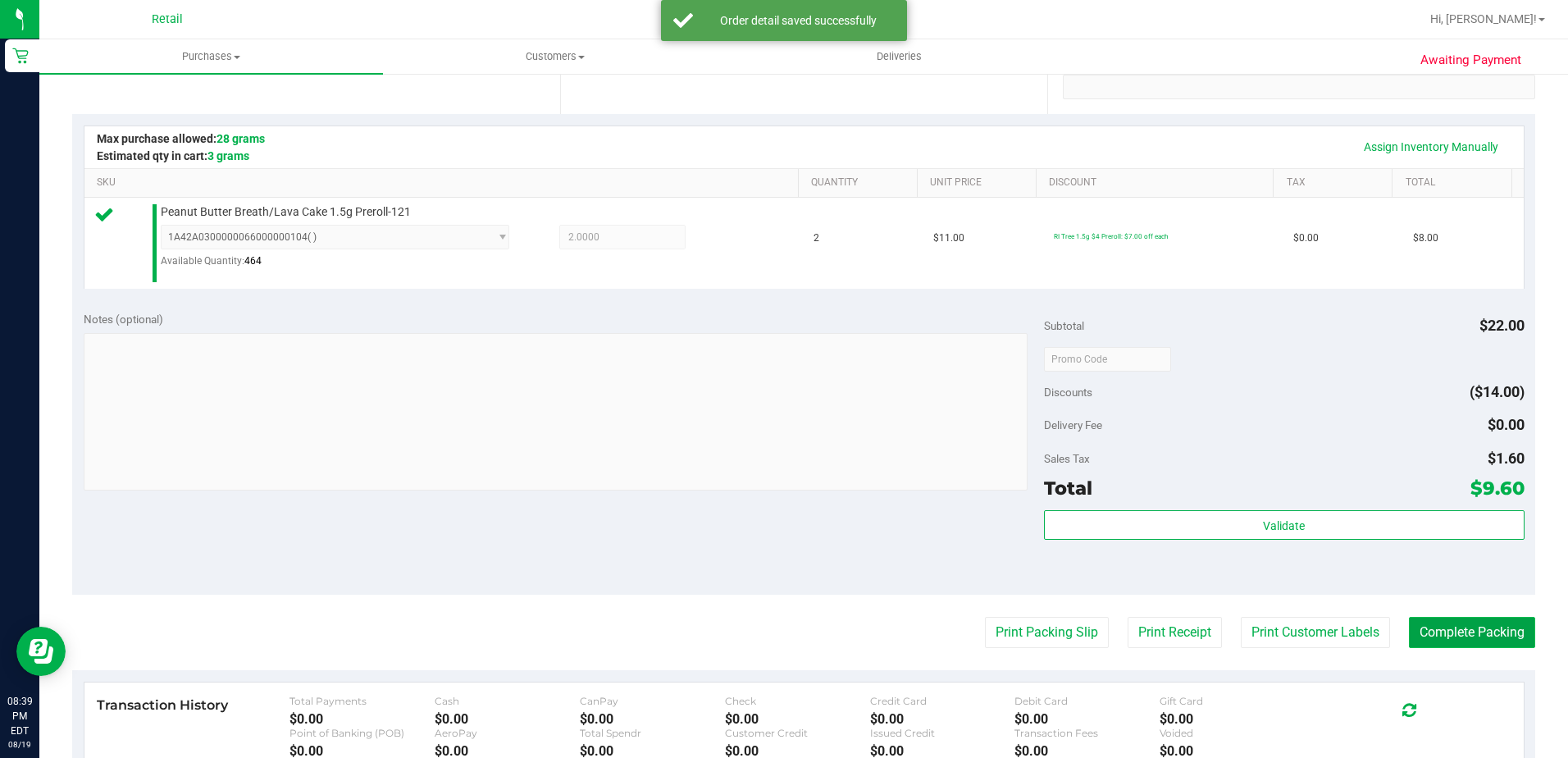
click at [1414, 643] on button "Complete Packing" at bounding box center [1473, 632] width 127 height 31
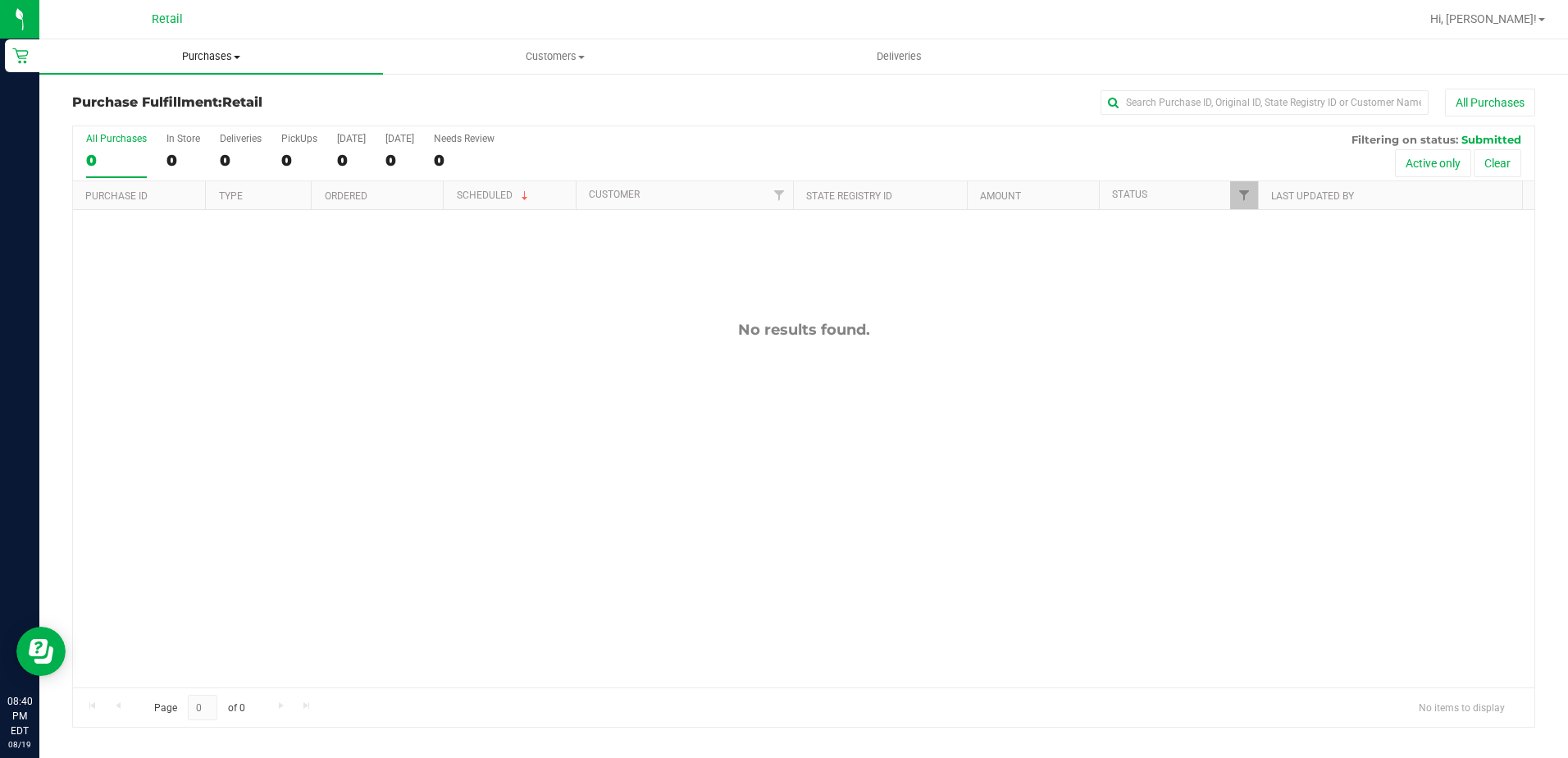
drag, startPoint x: 194, startPoint y: 62, endPoint x: 186, endPoint y: 78, distance: 17.9
click at [194, 62] on span "Purchases" at bounding box center [211, 56] width 343 height 14
click at [164, 102] on span "Summary of purchases" at bounding box center [123, 99] width 168 height 14
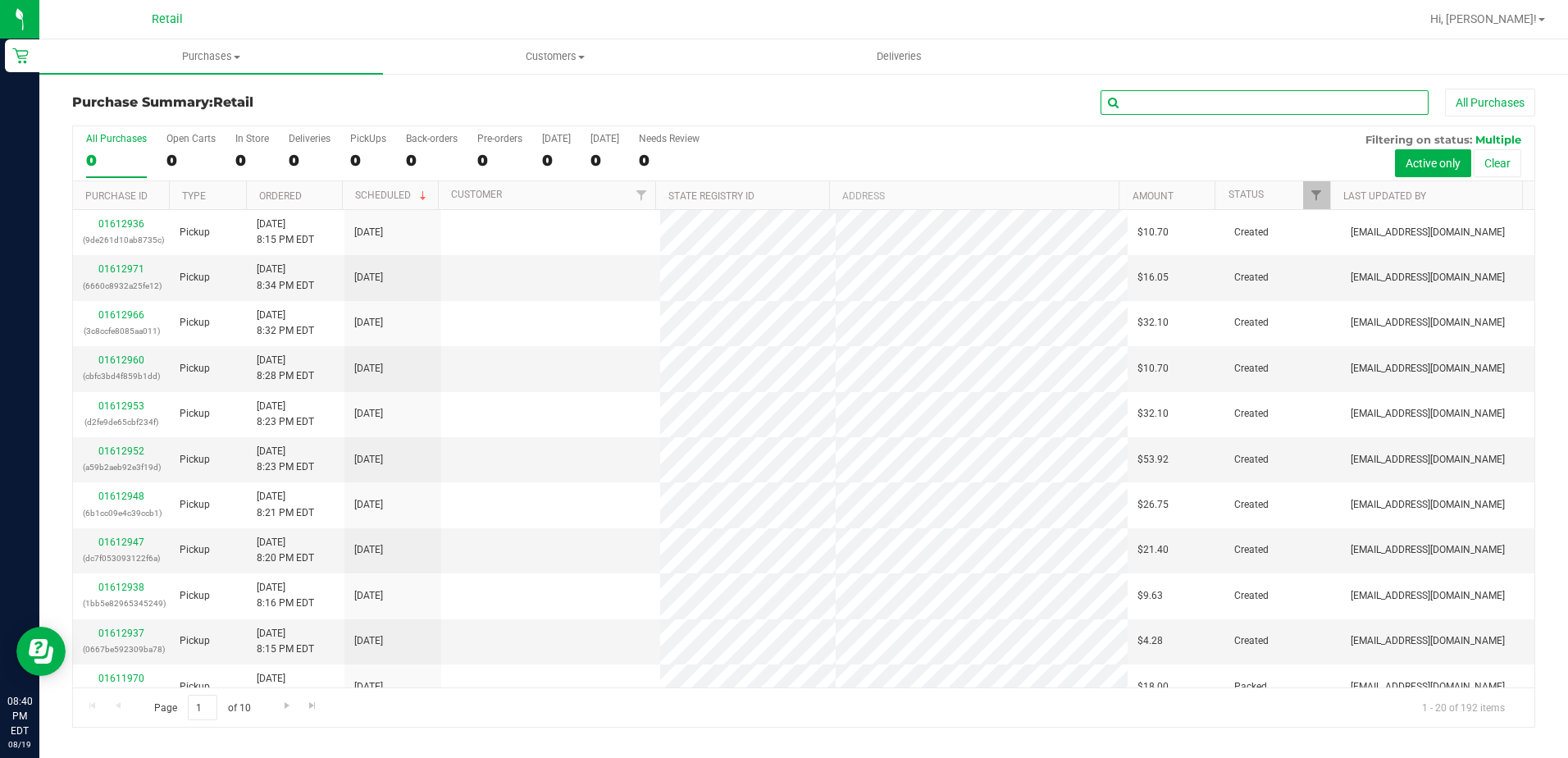
click at [1281, 111] on input "text" at bounding box center [1264, 102] width 328 height 24
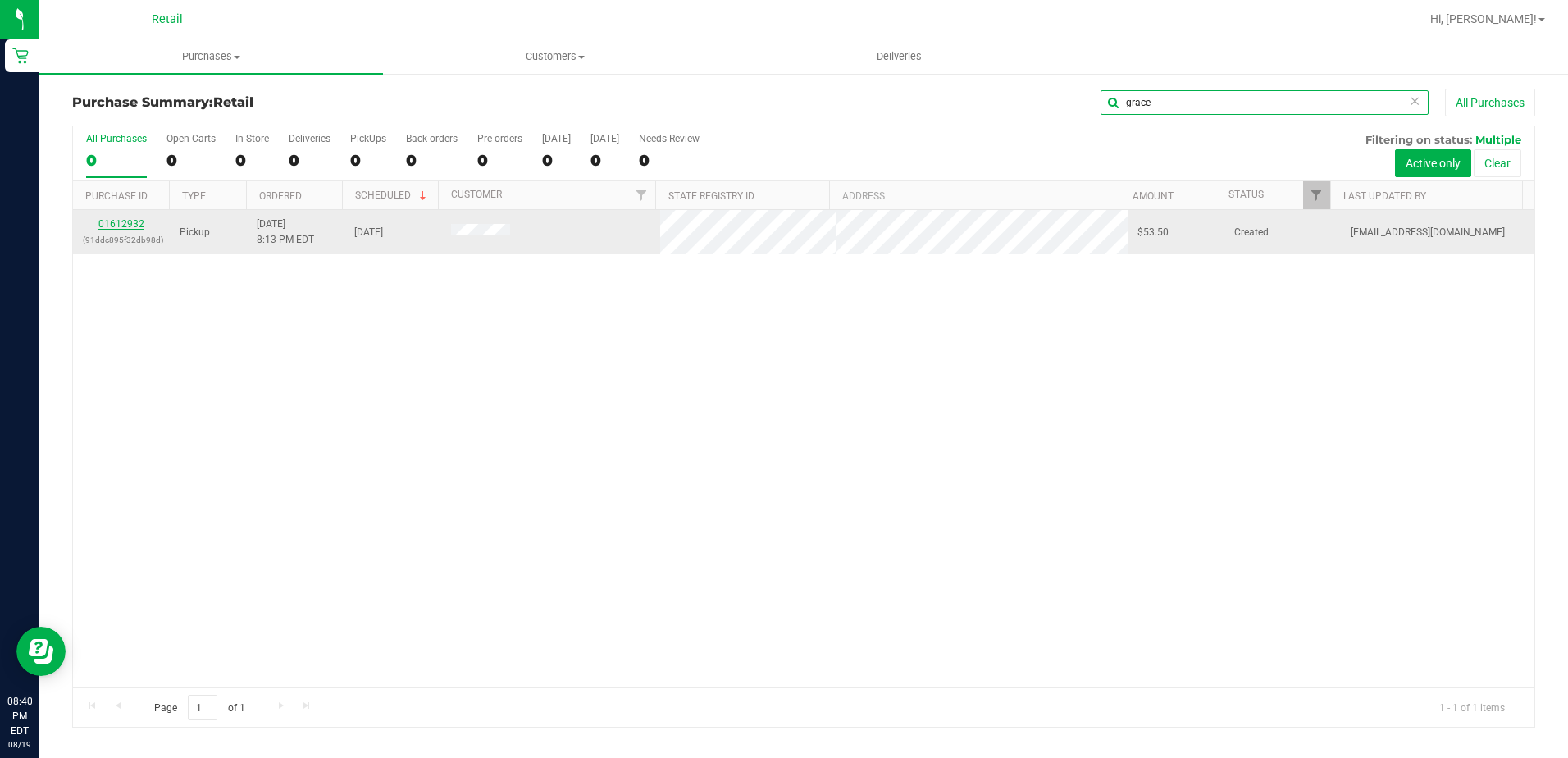
type input "grace"
click at [132, 220] on link "01612932" at bounding box center [122, 225] width 46 height 12
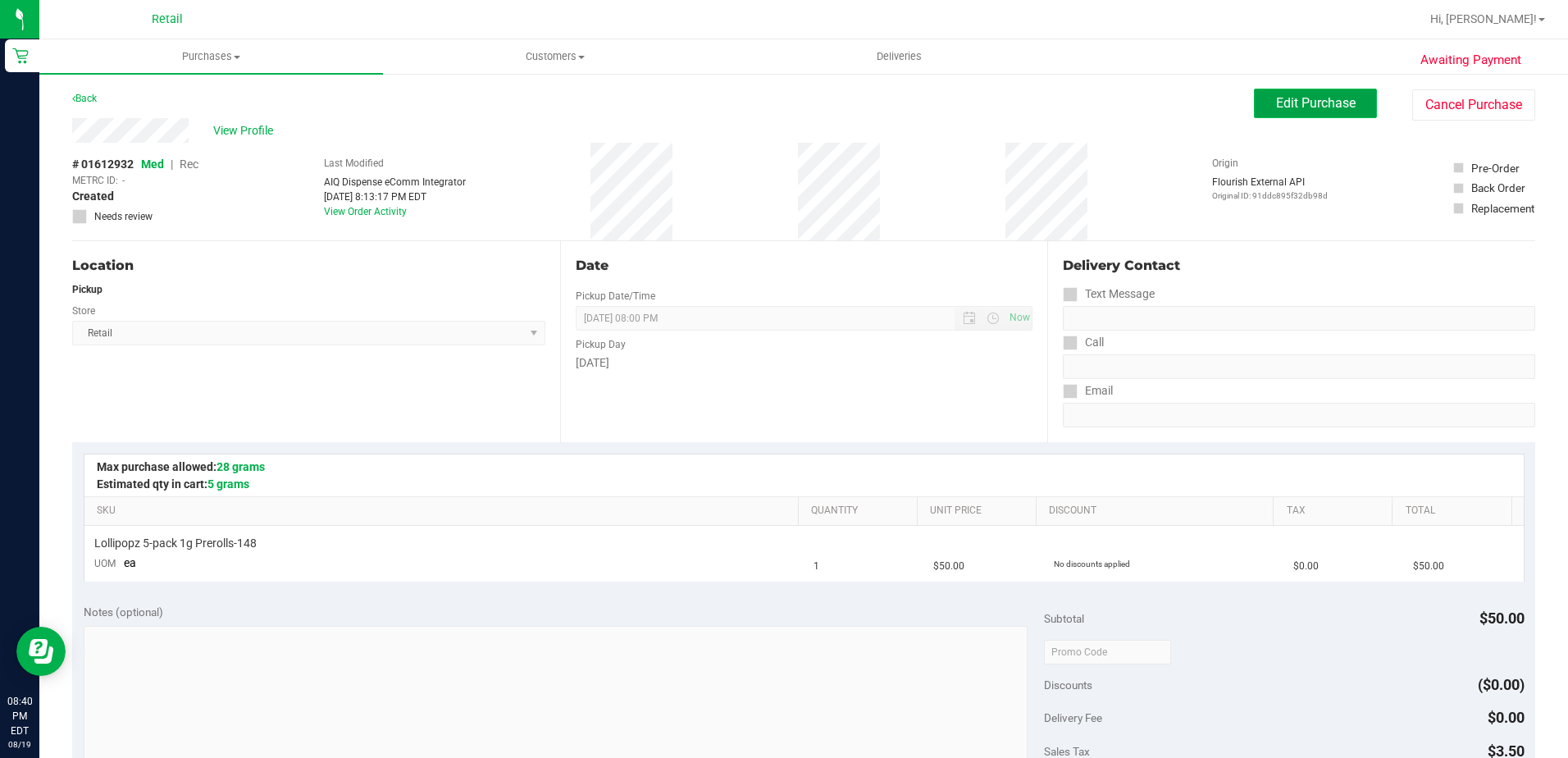
click at [1282, 115] on button "Edit Purchase" at bounding box center [1316, 103] width 123 height 30
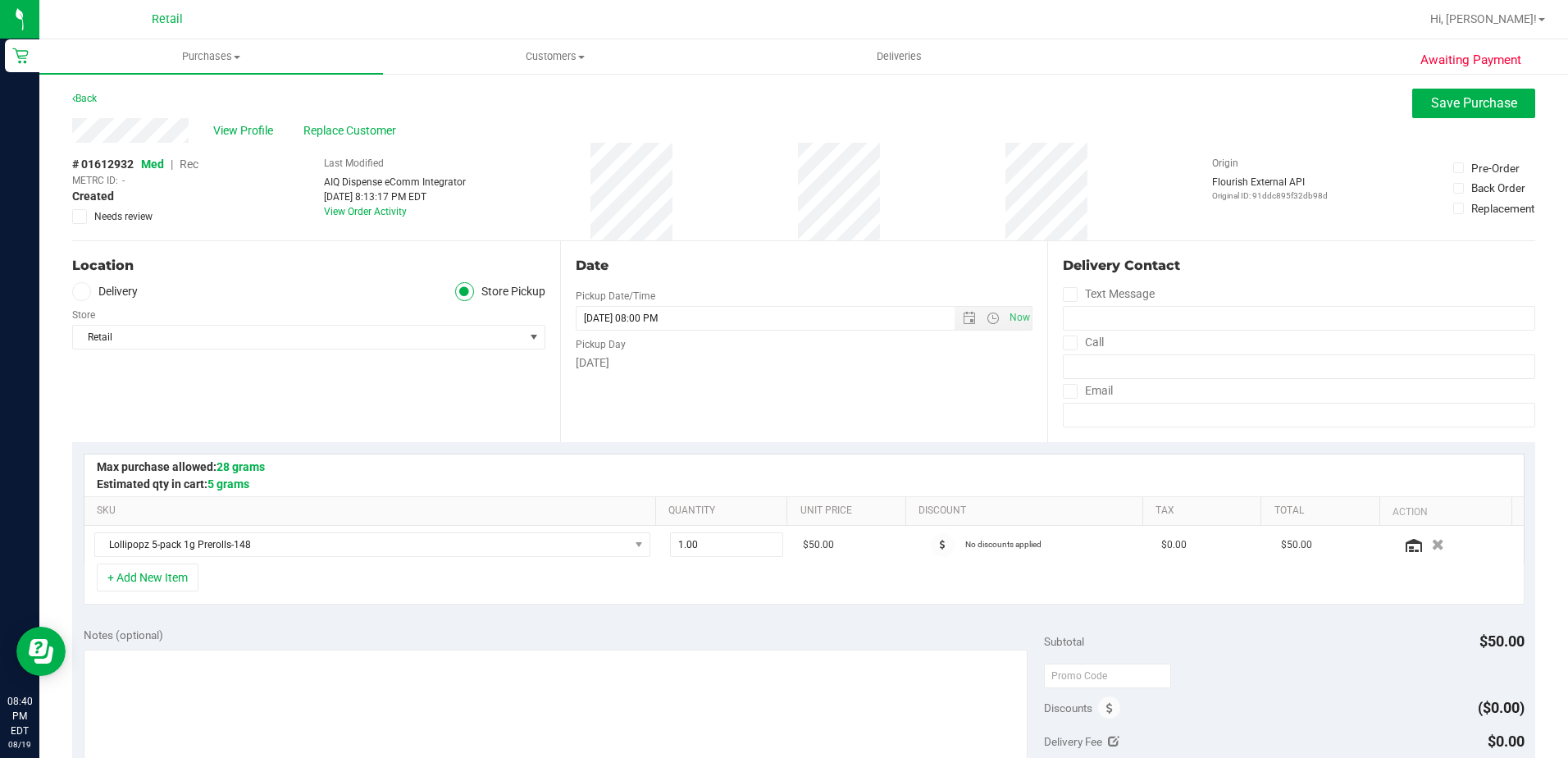
click at [192, 160] on span "Rec" at bounding box center [189, 165] width 19 height 14
click at [1444, 105] on span "Save Purchase" at bounding box center [1474, 103] width 86 height 15
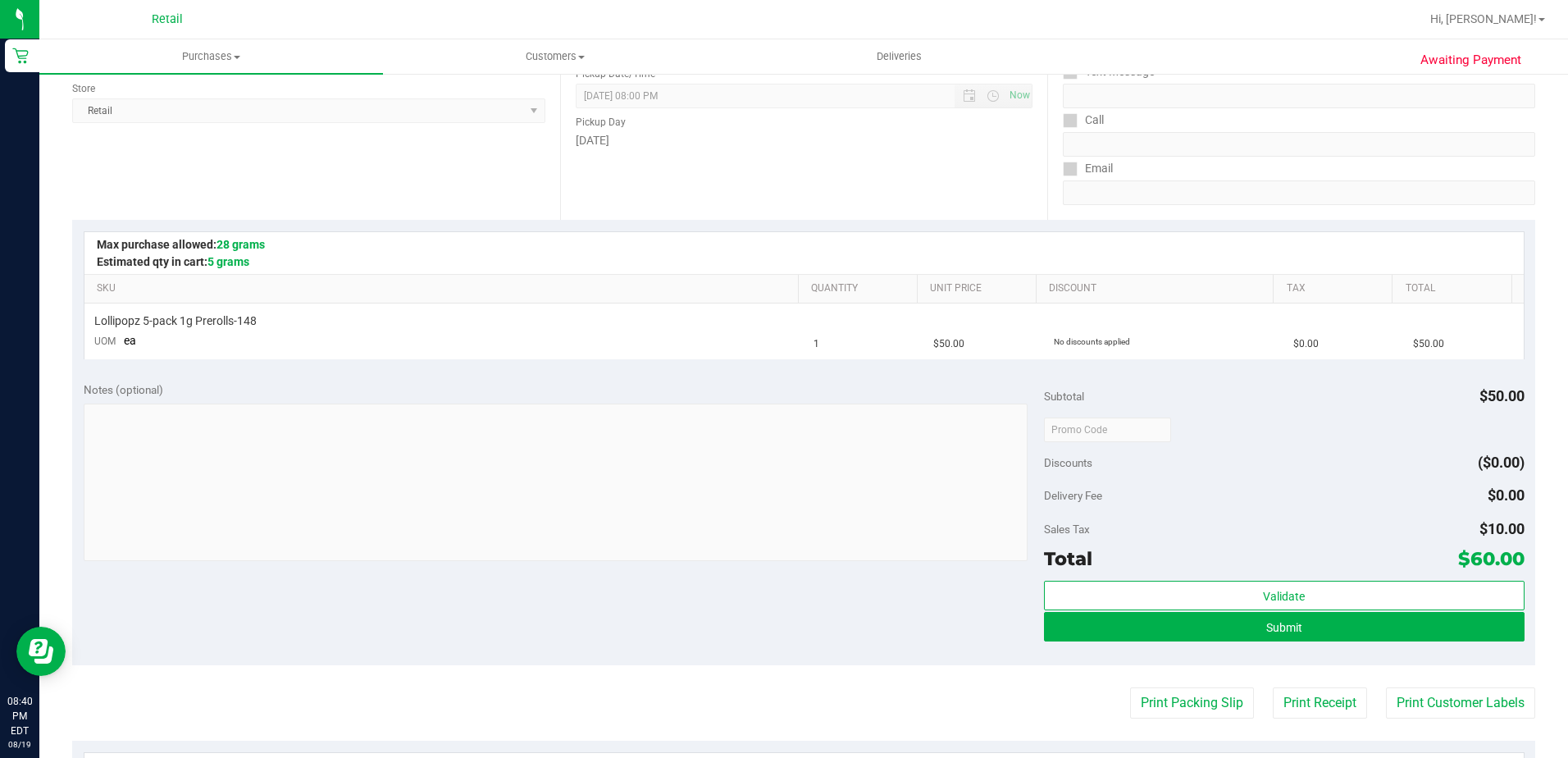
scroll to position [246, 0]
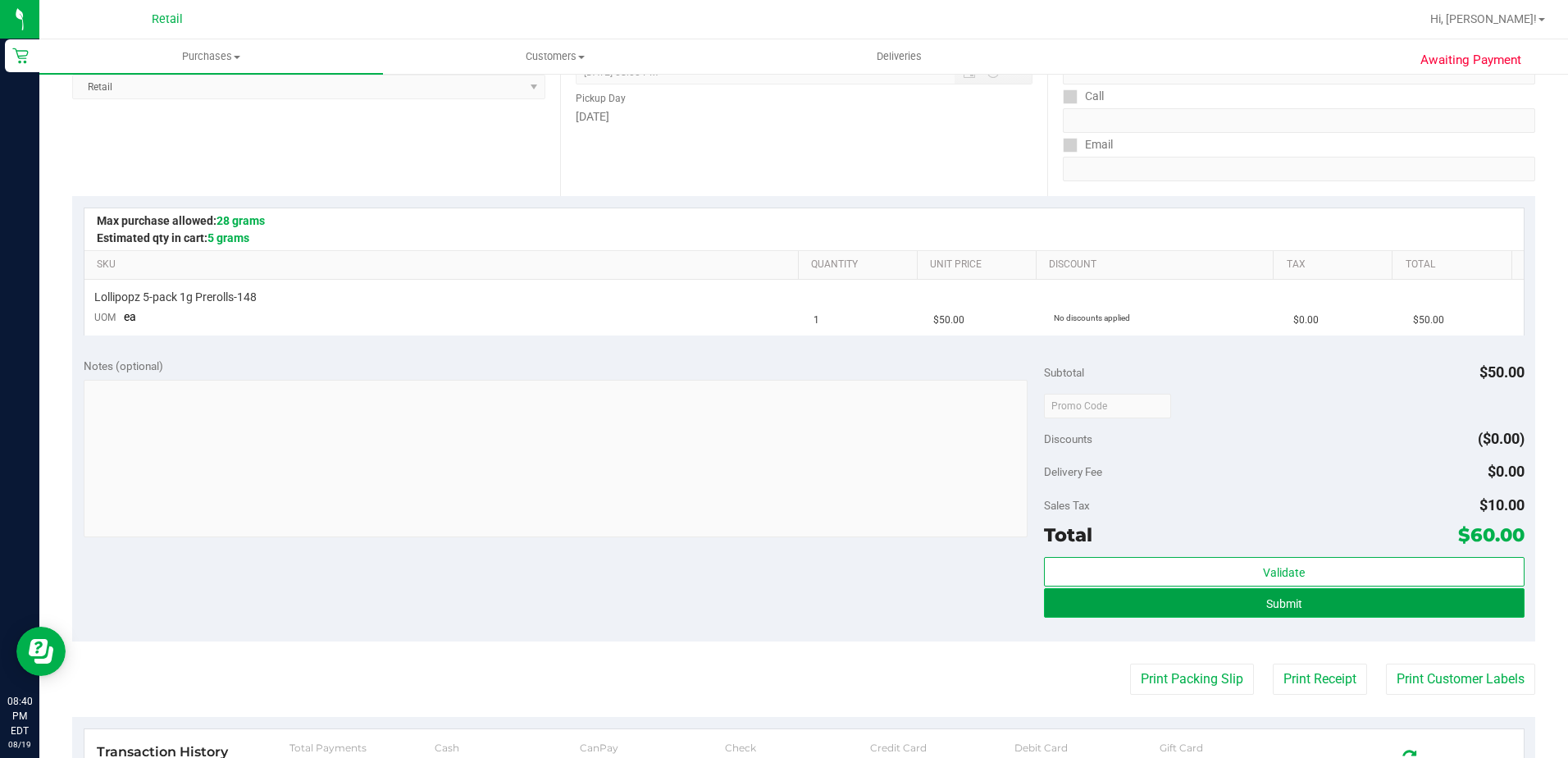
click at [1329, 608] on button "Submit" at bounding box center [1284, 603] width 481 height 30
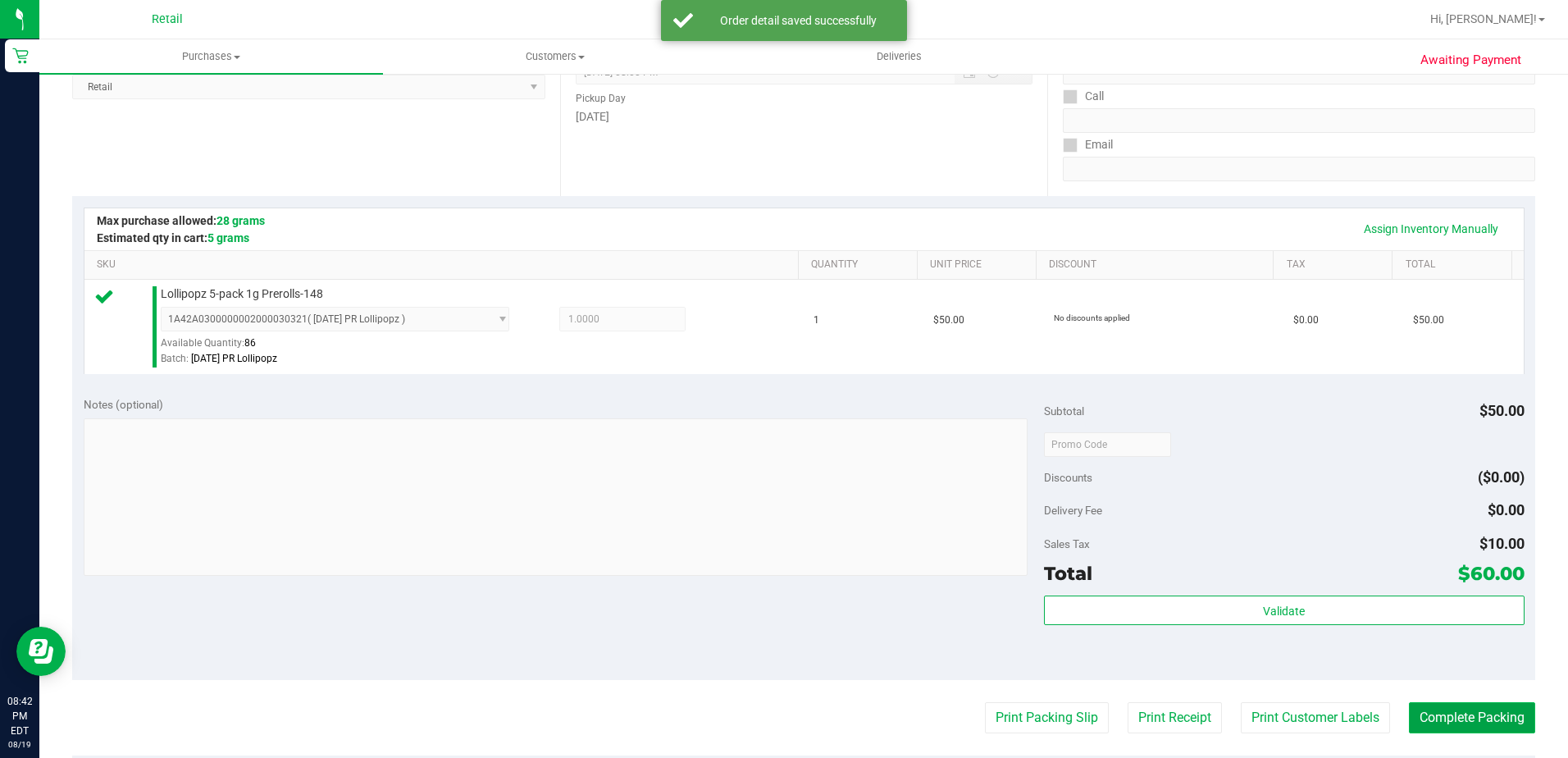
click at [1419, 719] on button "Complete Packing" at bounding box center [1473, 717] width 127 height 31
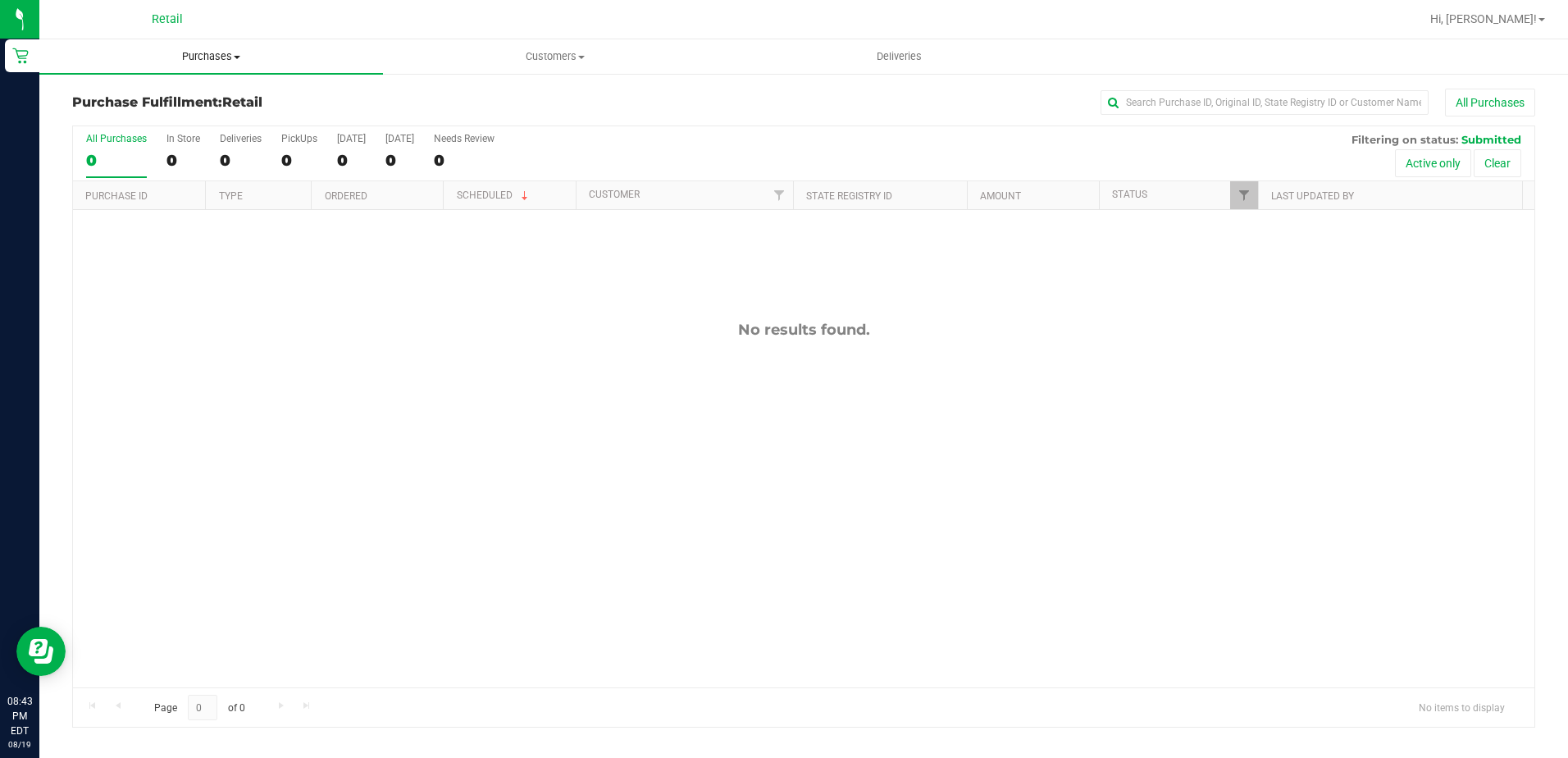
click at [235, 56] on span at bounding box center [237, 57] width 7 height 3
click at [166, 101] on span "Summary of purchases" at bounding box center [123, 99] width 168 height 14
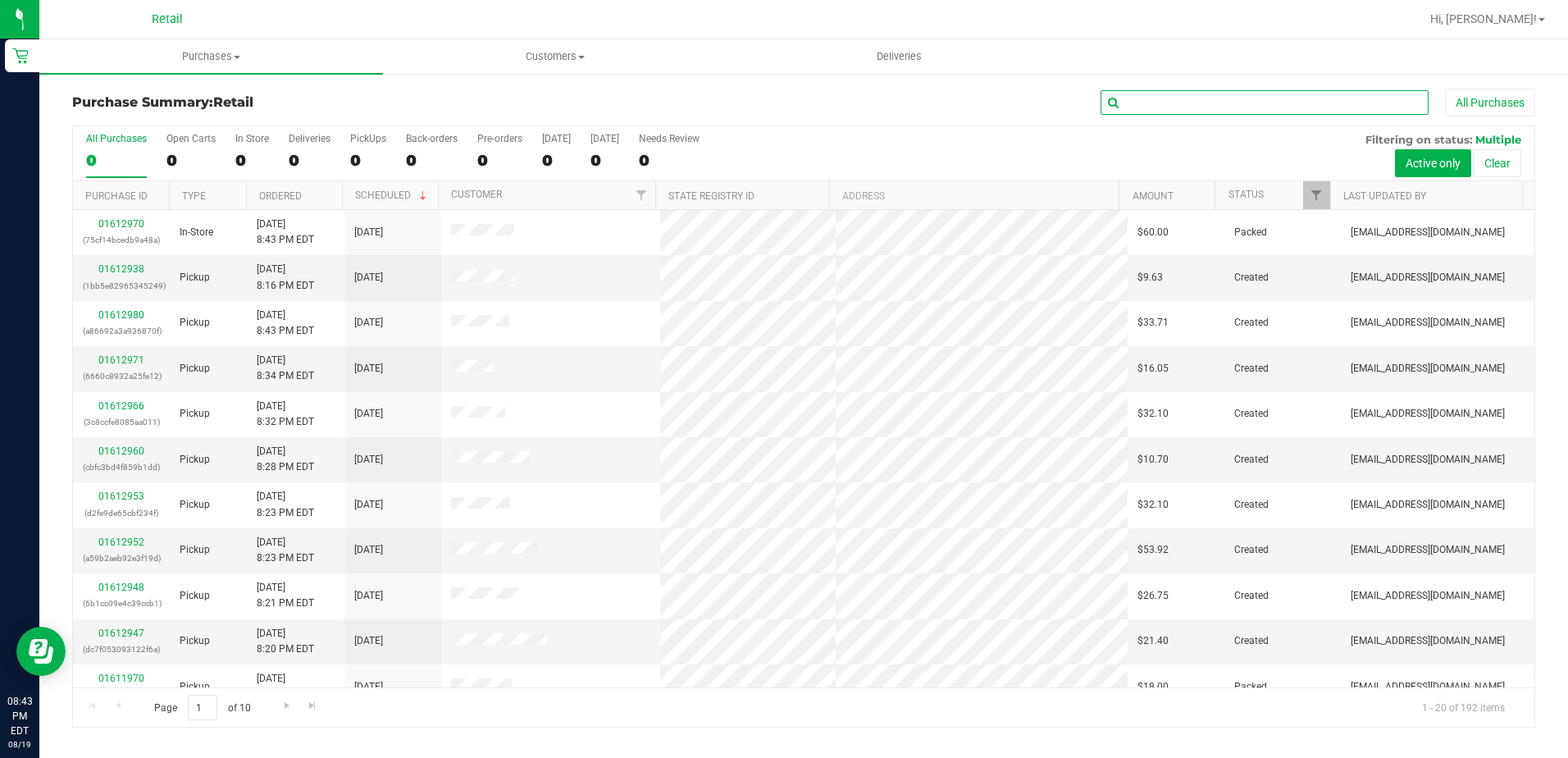
click at [1171, 111] on input "text" at bounding box center [1264, 102] width 328 height 24
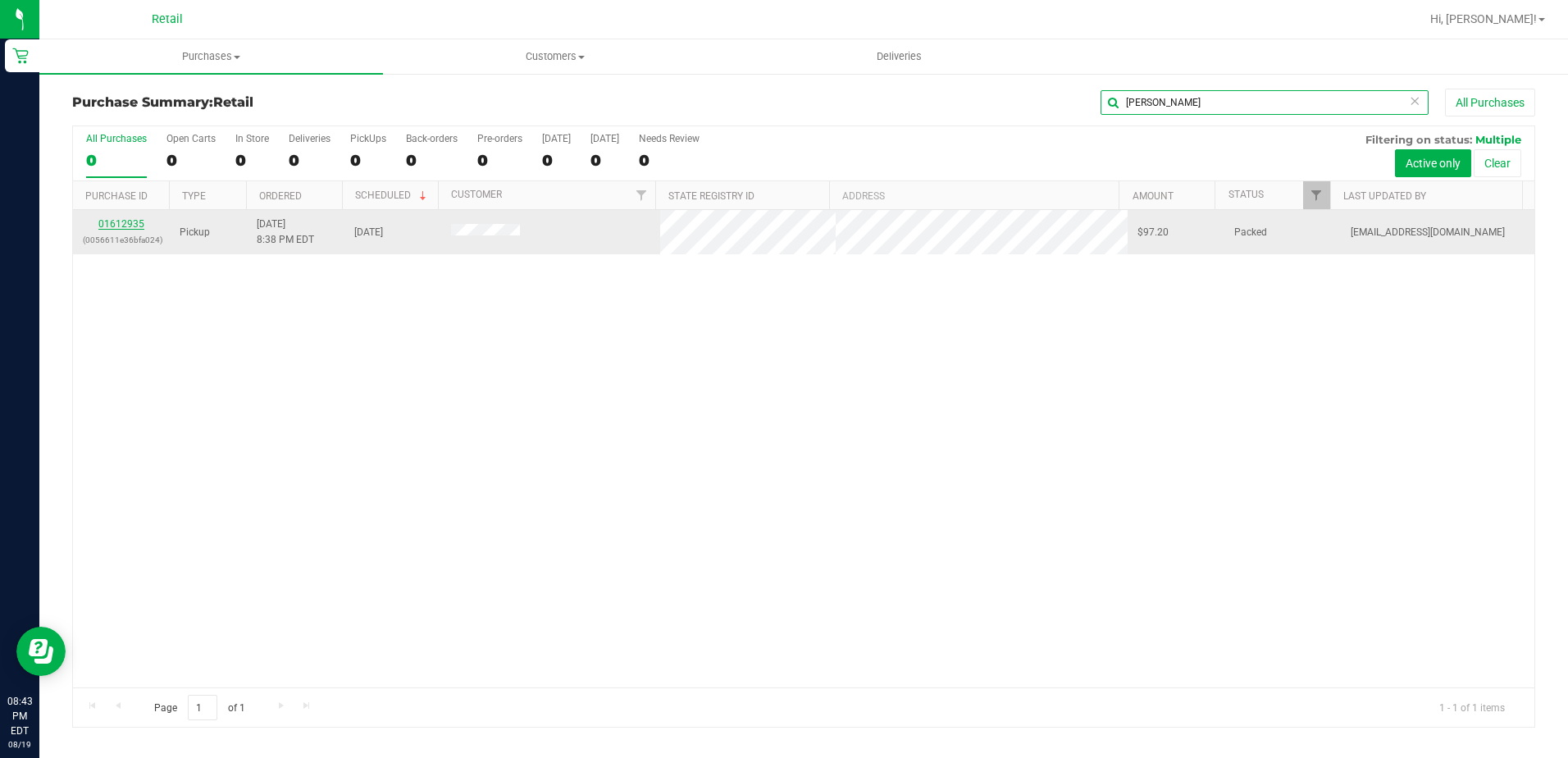
type input "paige"
click at [127, 223] on link "01612935" at bounding box center [122, 225] width 46 height 12
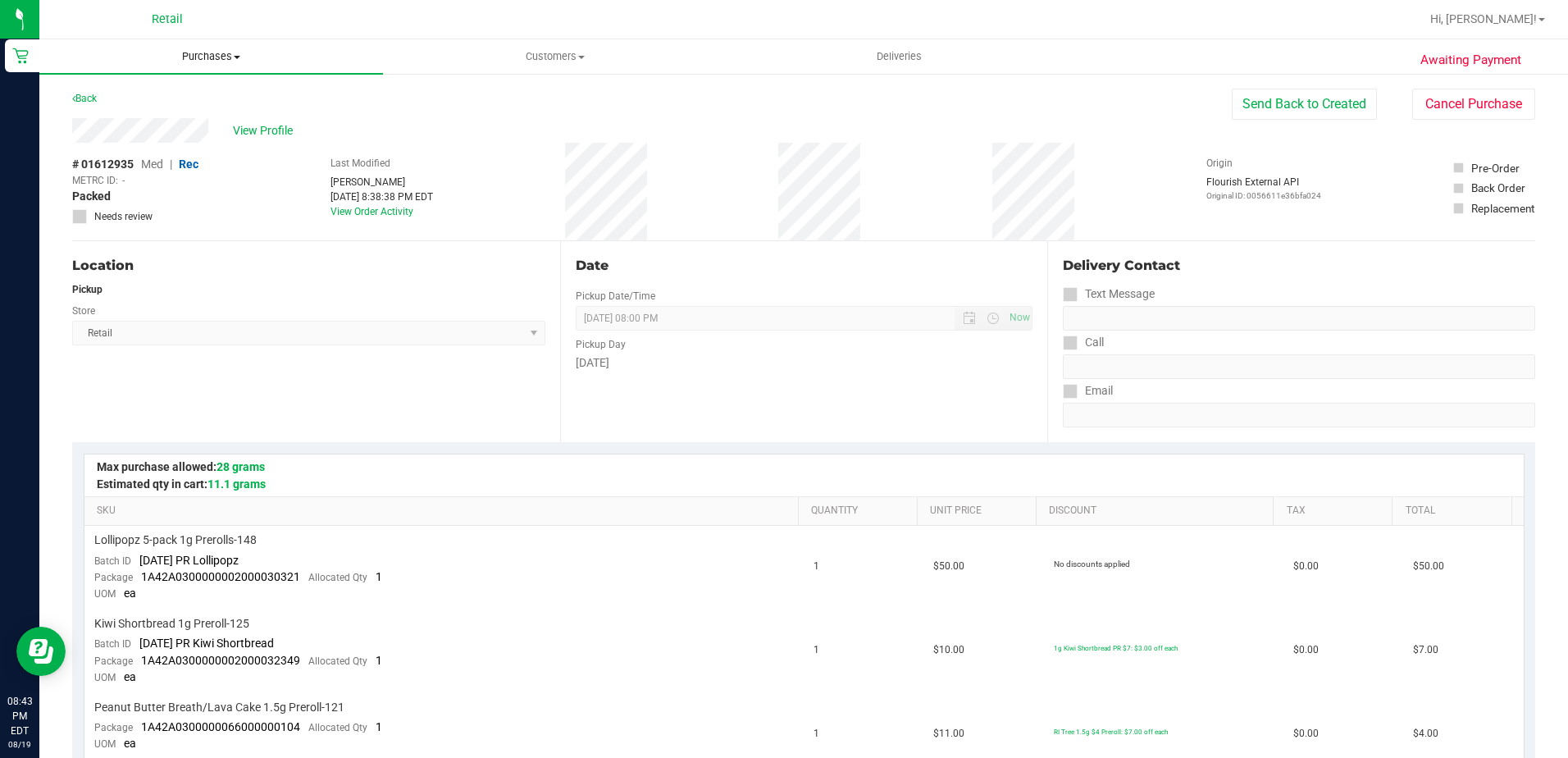
click at [169, 48] on uib-tab-heading "Purchases Summary of purchases Fulfillment All purchases" at bounding box center [211, 57] width 343 height 35
click at [179, 96] on span "Summary of purchases" at bounding box center [123, 99] width 168 height 14
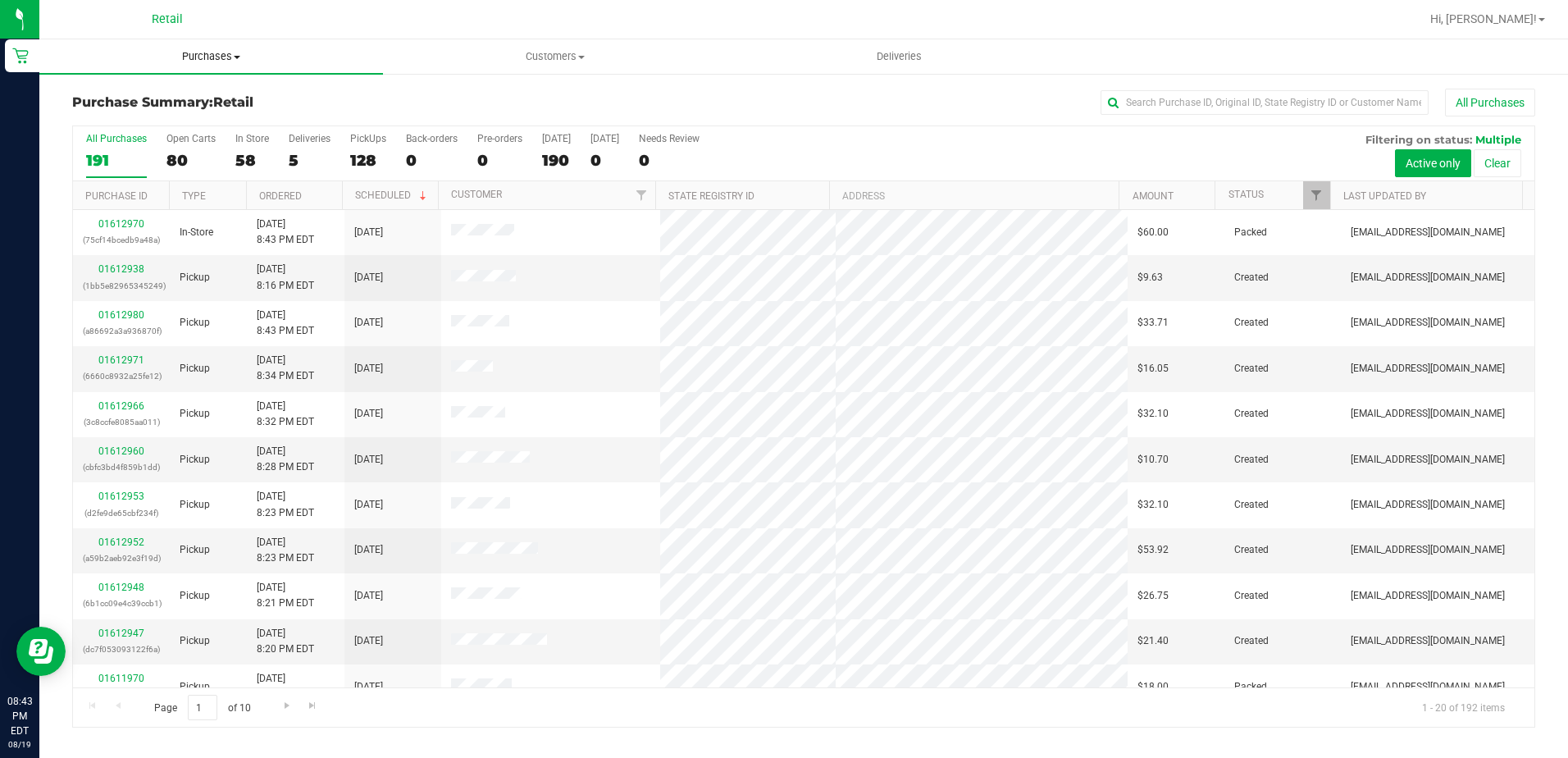
click at [167, 56] on span "Purchases" at bounding box center [211, 56] width 343 height 14
click at [181, 93] on span "Summary of purchases" at bounding box center [123, 99] width 168 height 14
click at [1165, 96] on input "text" at bounding box center [1264, 102] width 328 height 24
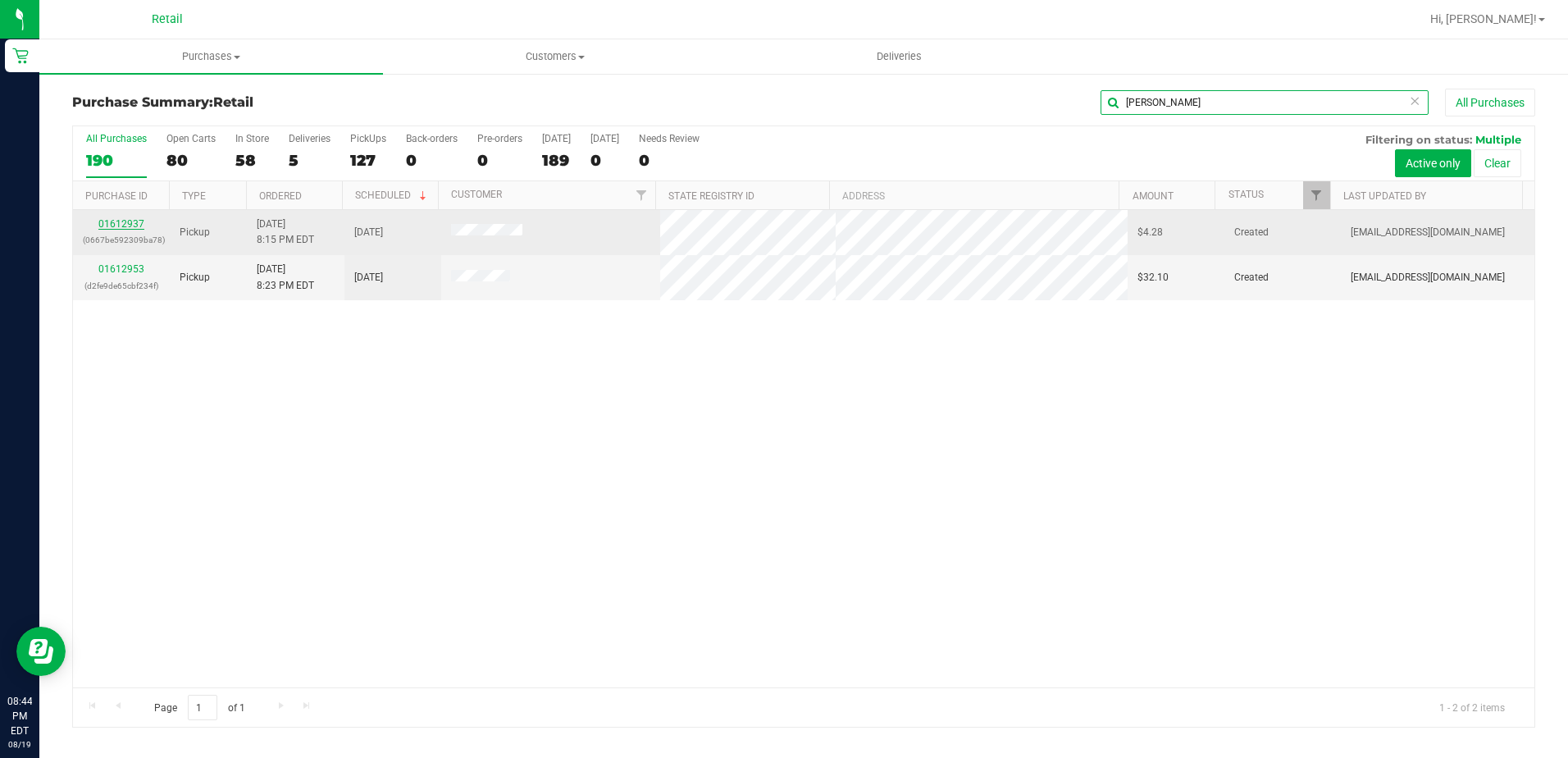
type input "jeremy"
click at [113, 225] on link "01612937" at bounding box center [122, 225] width 46 height 12
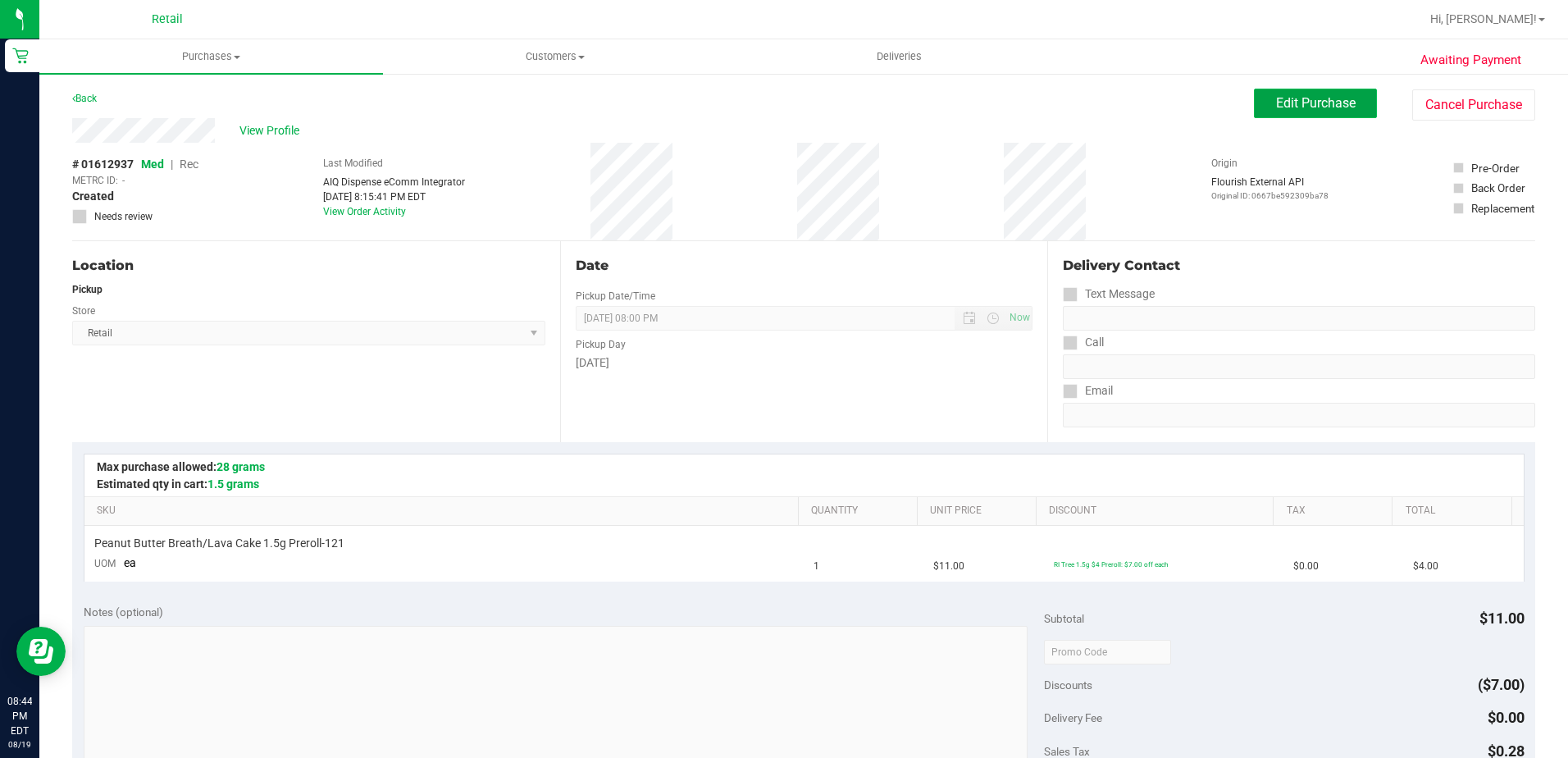
click at [1289, 105] on span "Edit Purchase" at bounding box center [1316, 103] width 79 height 15
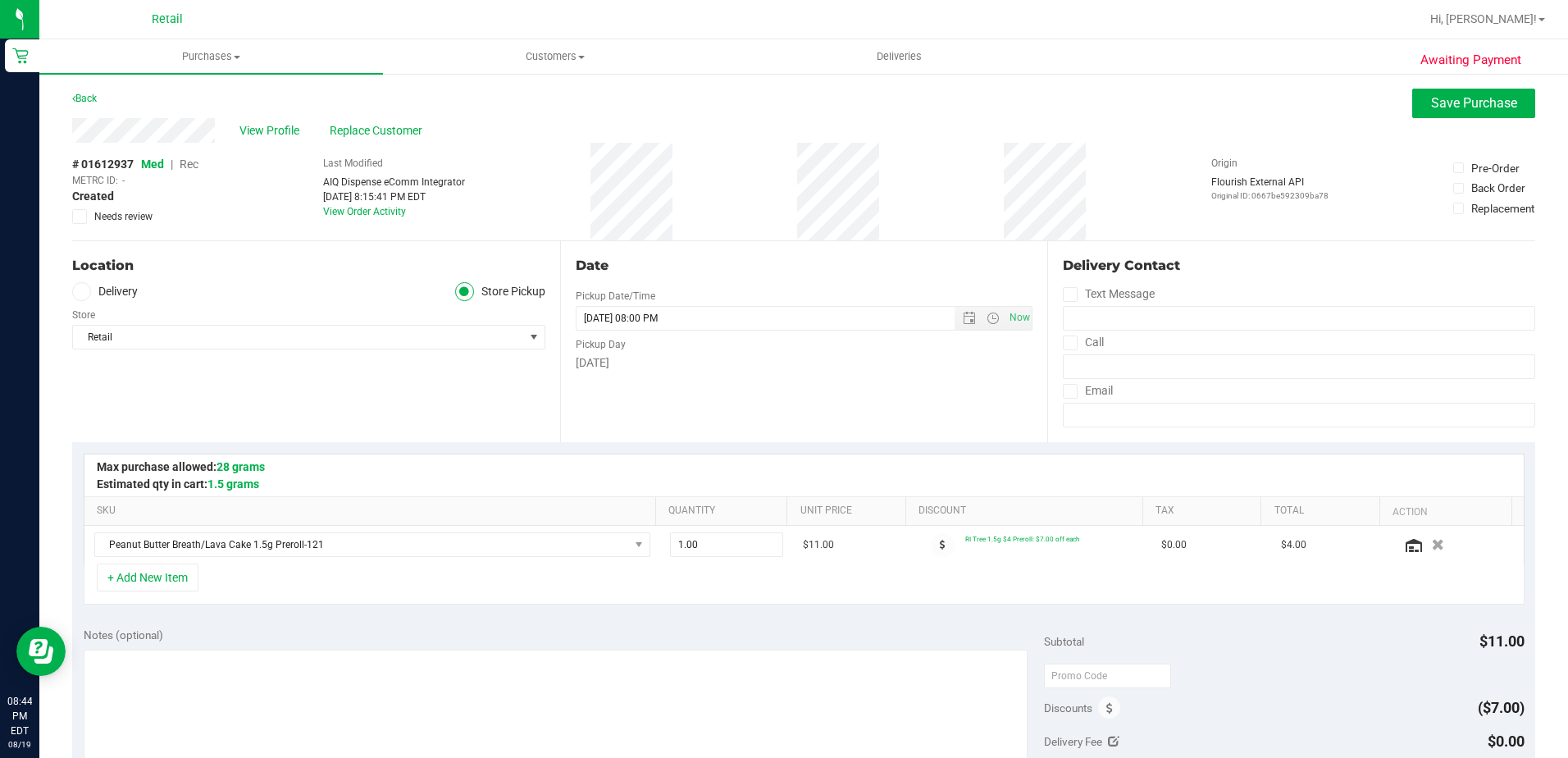
click at [189, 161] on span "Rec" at bounding box center [189, 165] width 19 height 14
click at [1413, 106] on button "Save Purchase" at bounding box center [1474, 103] width 123 height 30
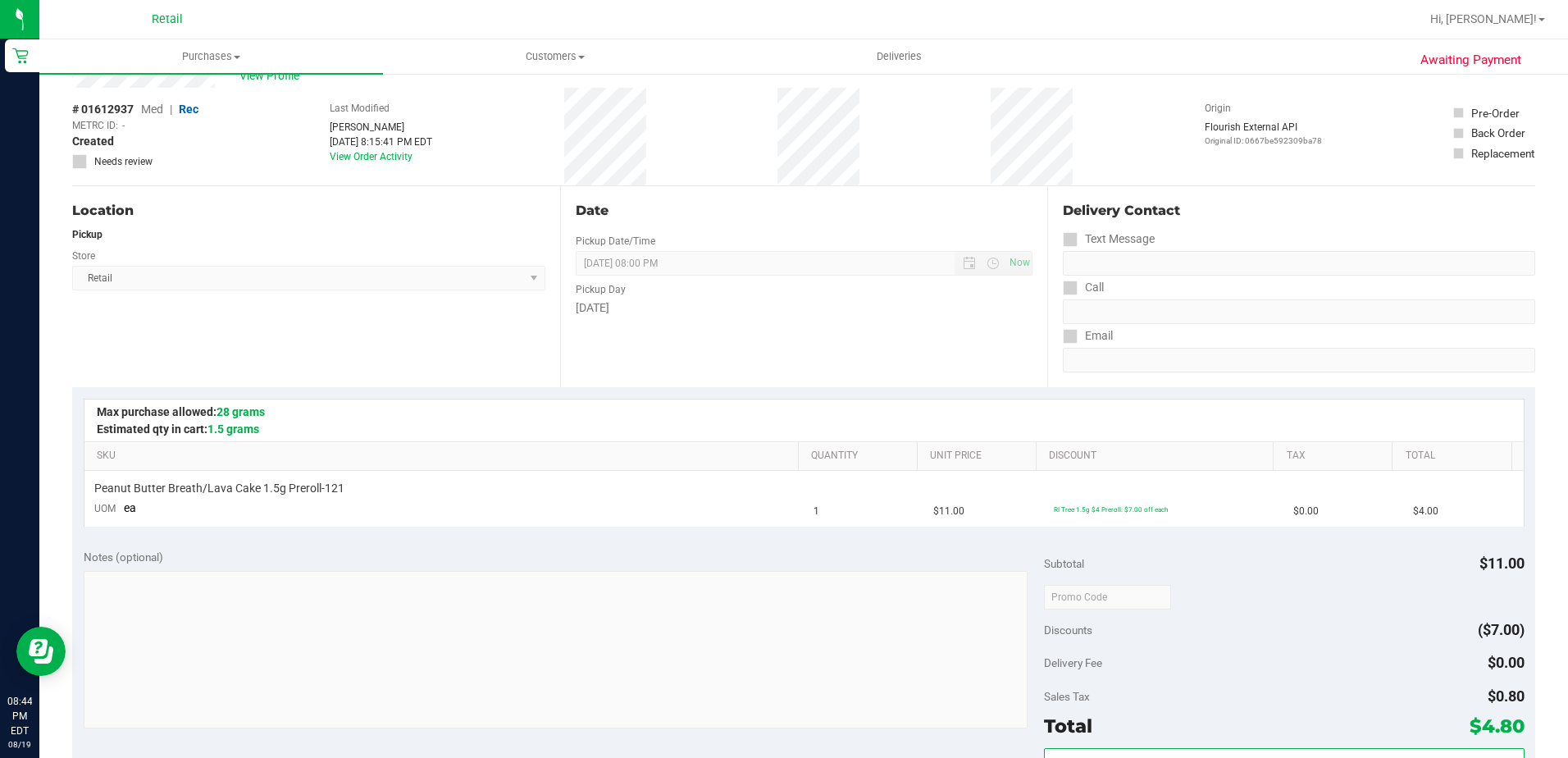
scroll to position [164, 0]
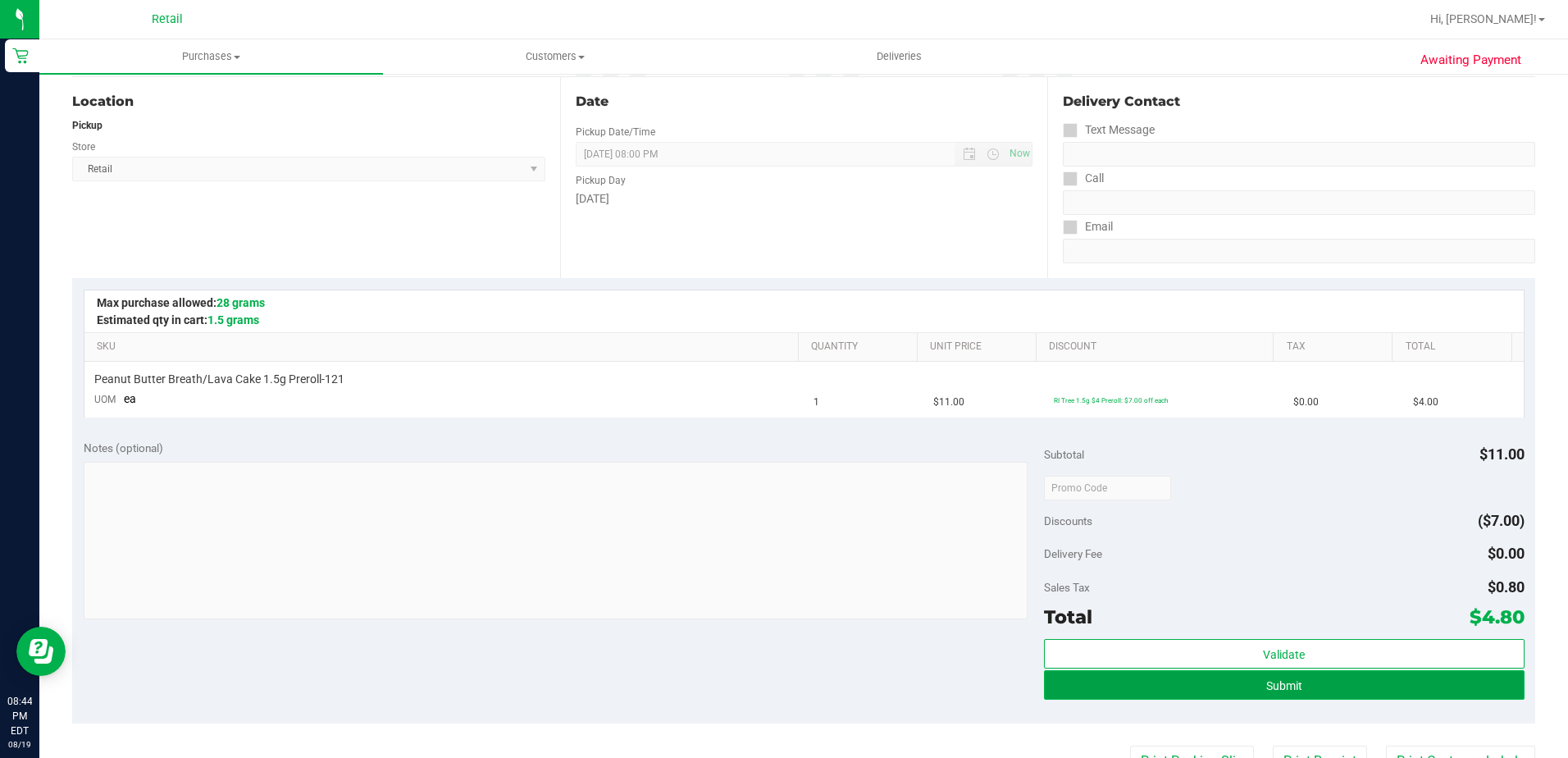
click at [1161, 670] on button "Submit" at bounding box center [1284, 685] width 481 height 30
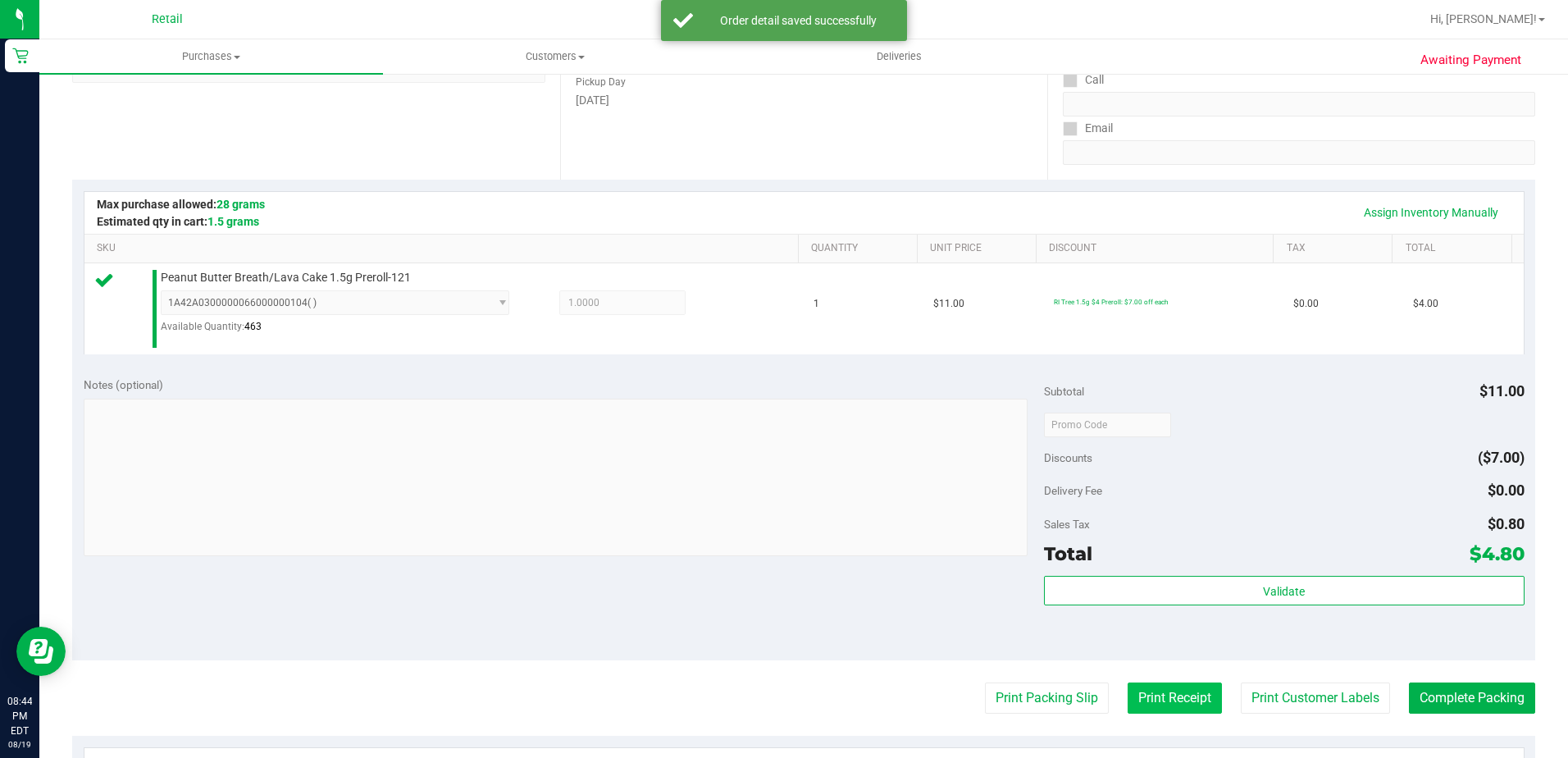
scroll to position [410, 0]
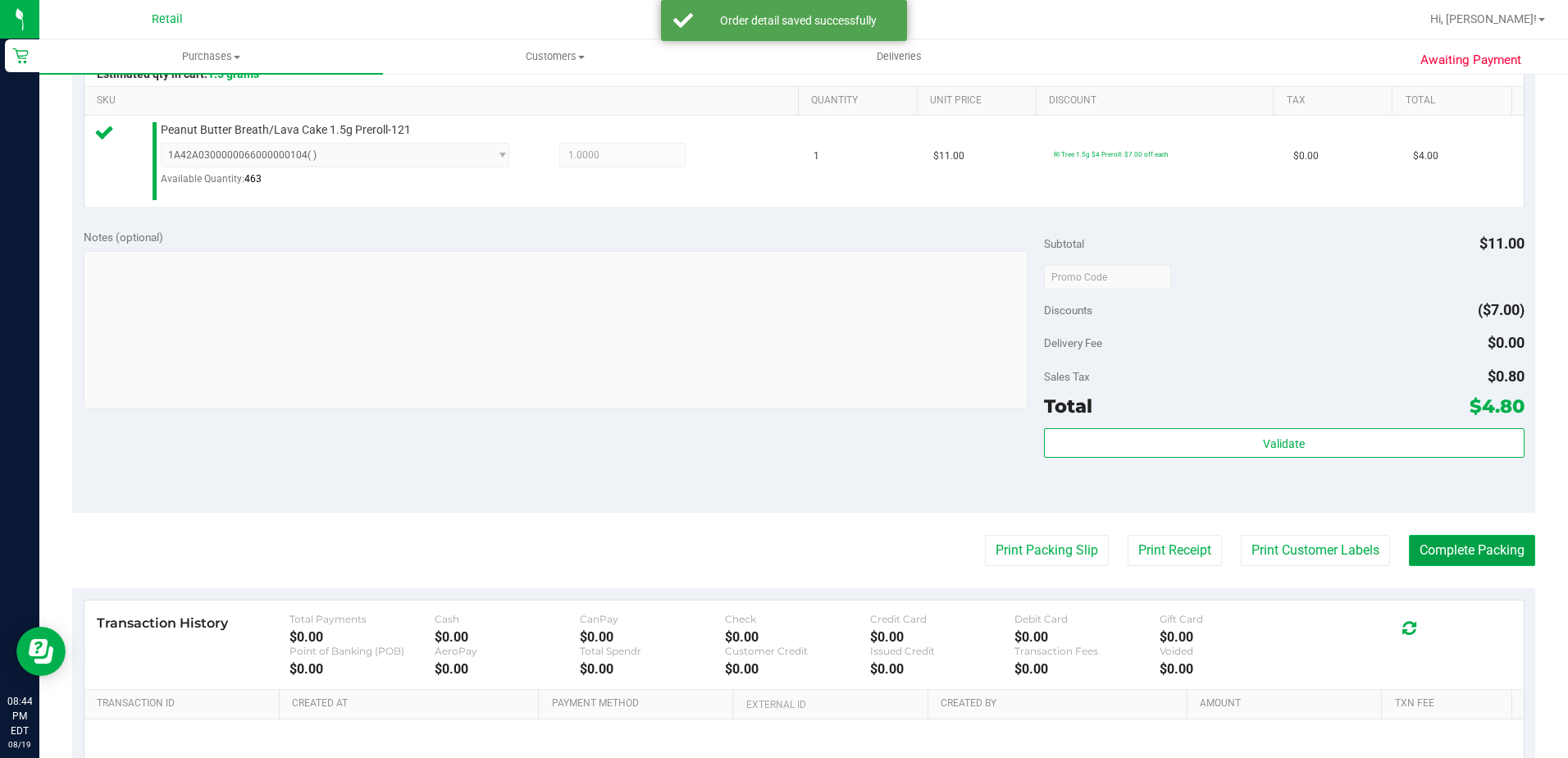
click at [1409, 550] on button "Complete Packing" at bounding box center [1473, 550] width 127 height 31
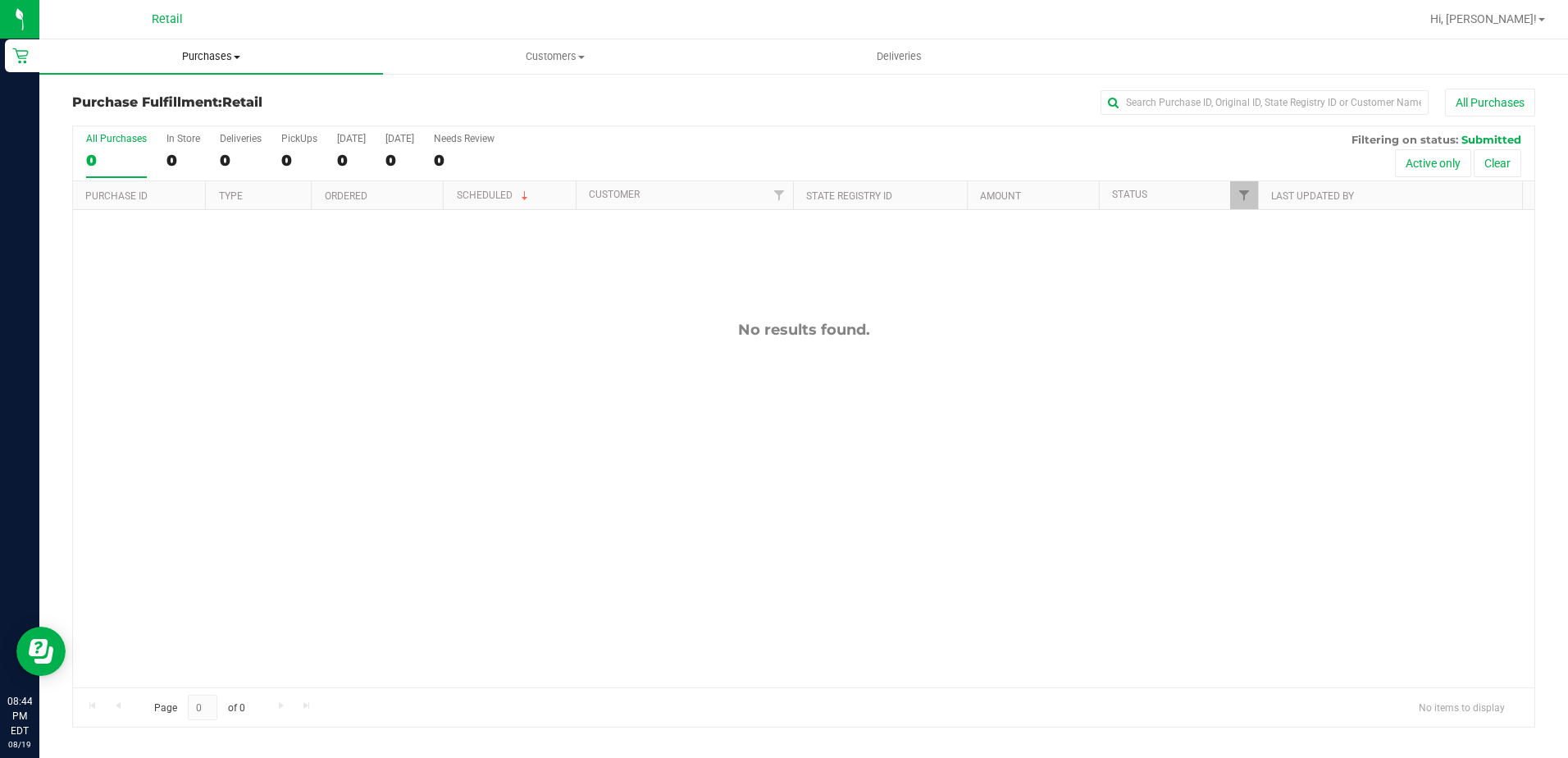
click at [224, 64] on uib-tab-heading "Purchases Summary of purchases Fulfillment All purchases" at bounding box center [211, 57] width 343 height 35
click at [190, 103] on span "Summary of purchases" at bounding box center [123, 99] width 168 height 14
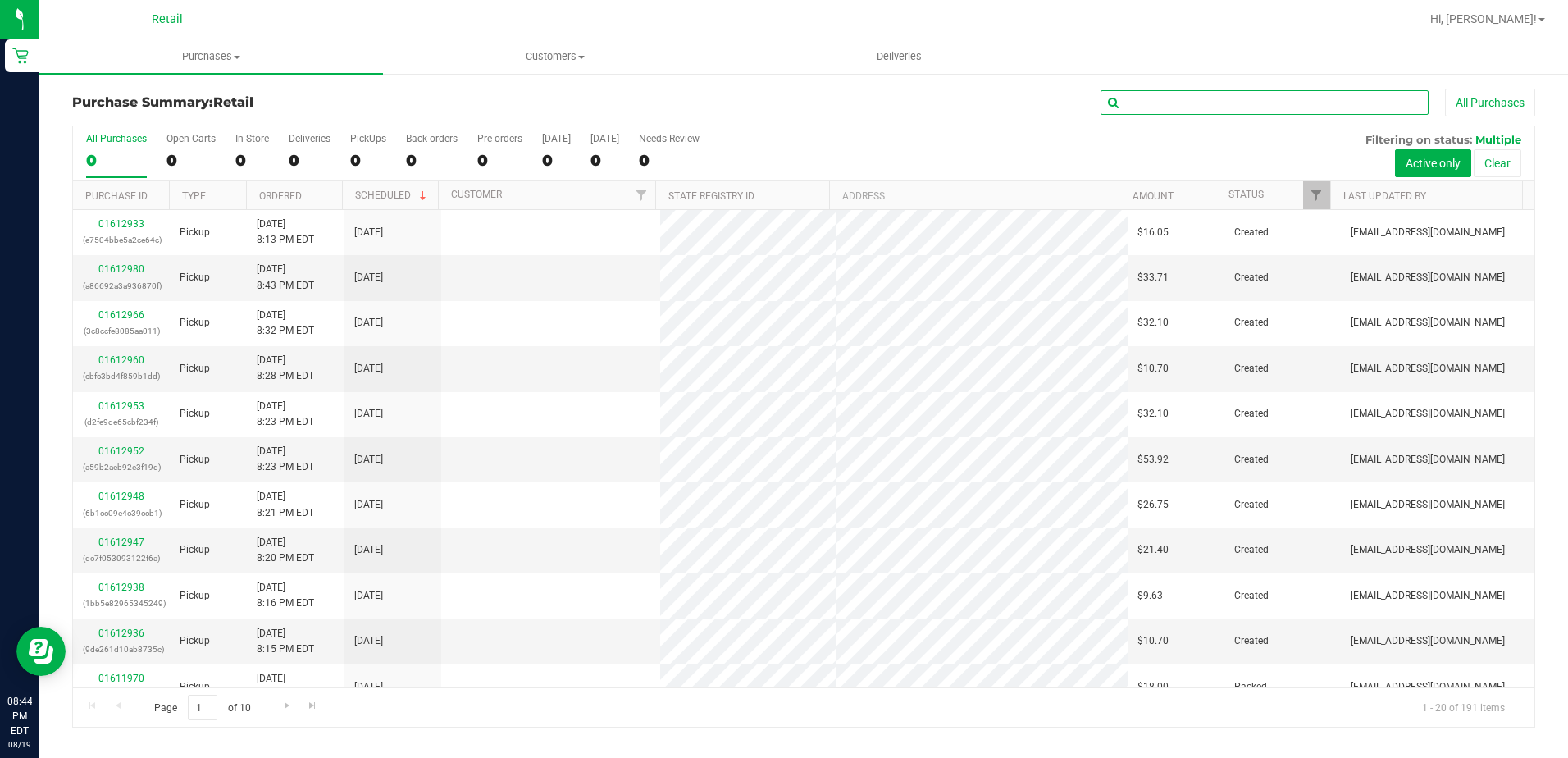
click at [1202, 103] on input "text" at bounding box center [1264, 102] width 328 height 24
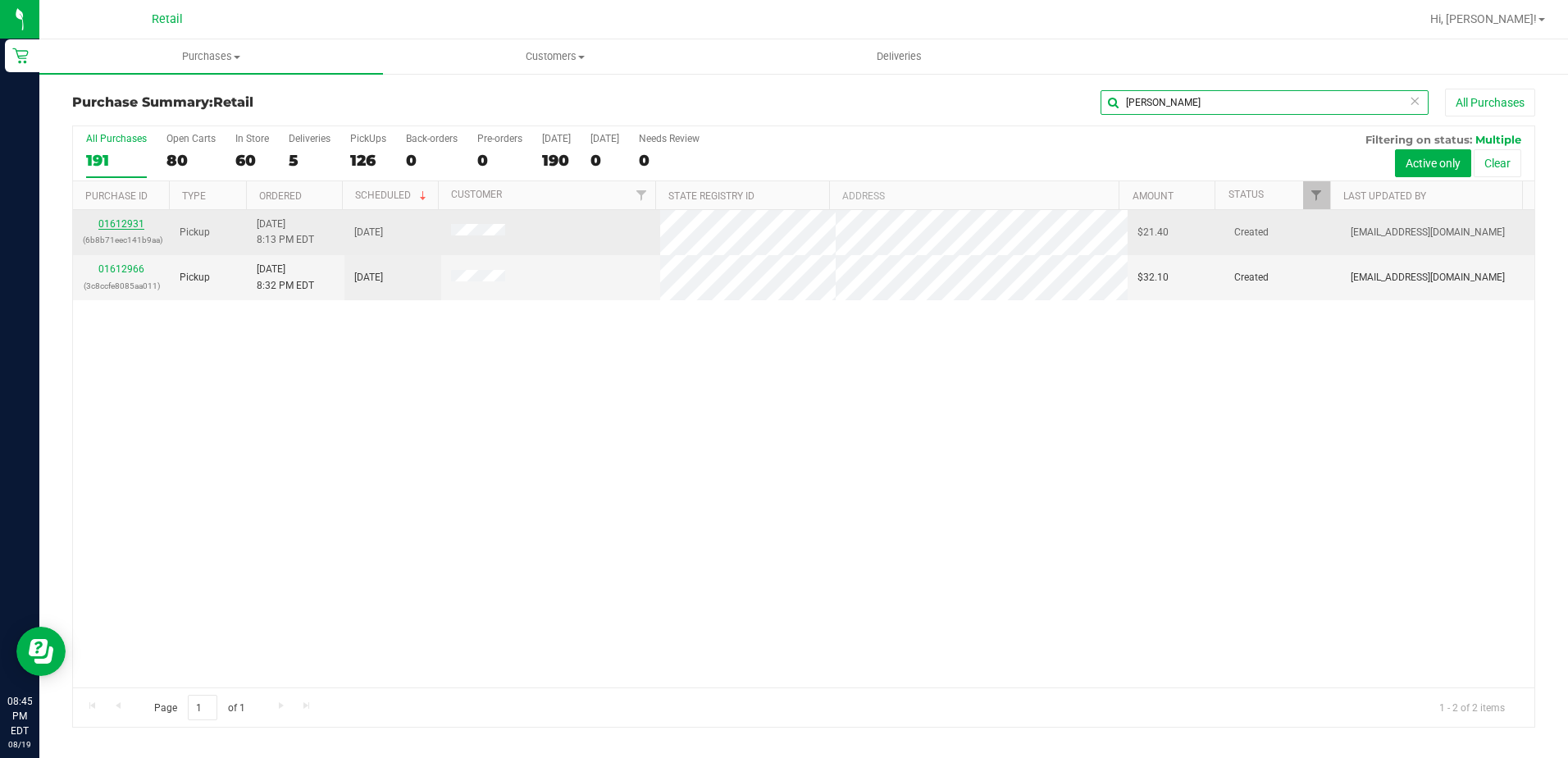
type input "craig"
click at [127, 225] on link "01612931" at bounding box center [122, 225] width 46 height 12
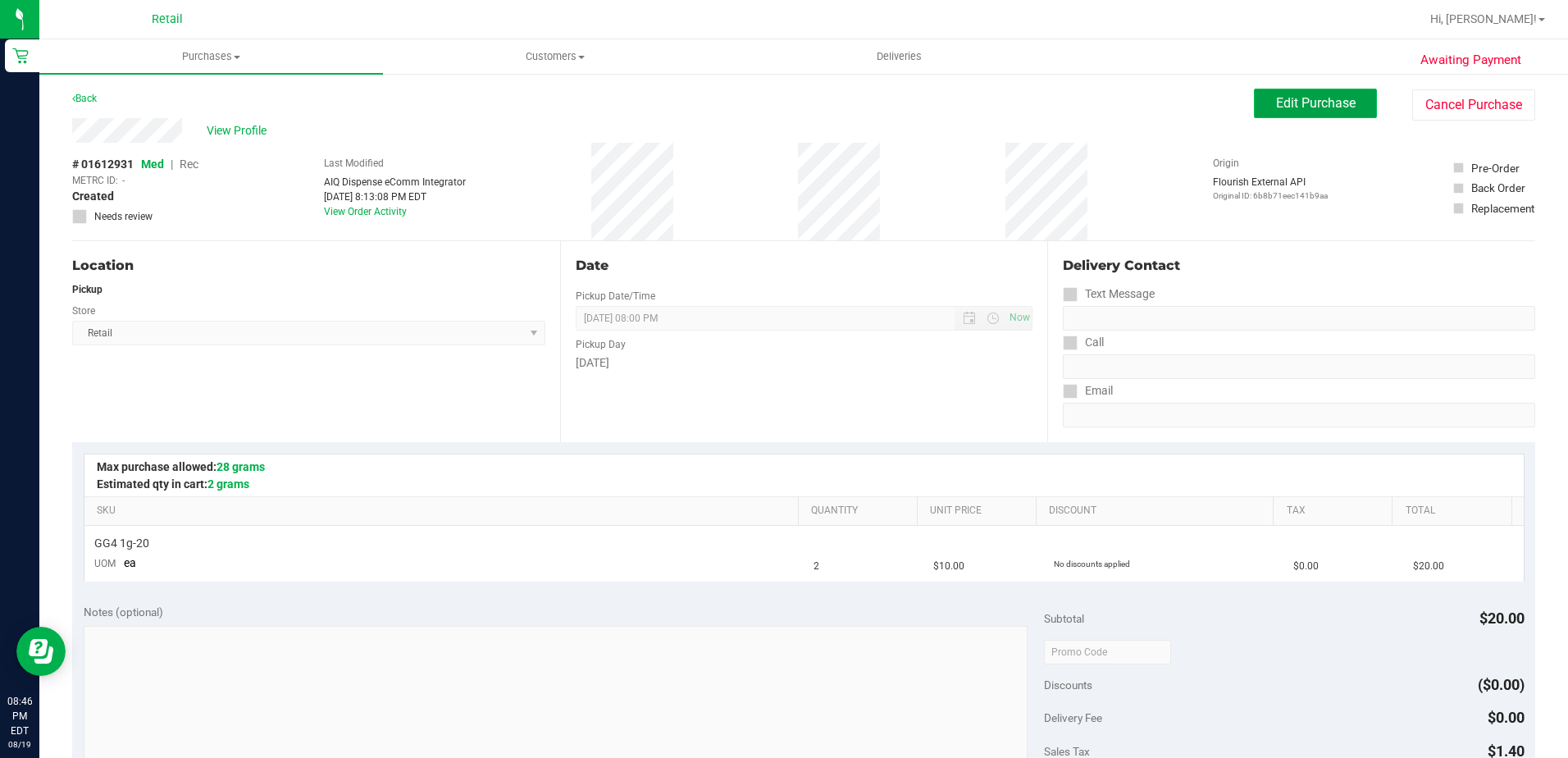
click at [1329, 101] on span "Edit Purchase" at bounding box center [1316, 103] width 79 height 15
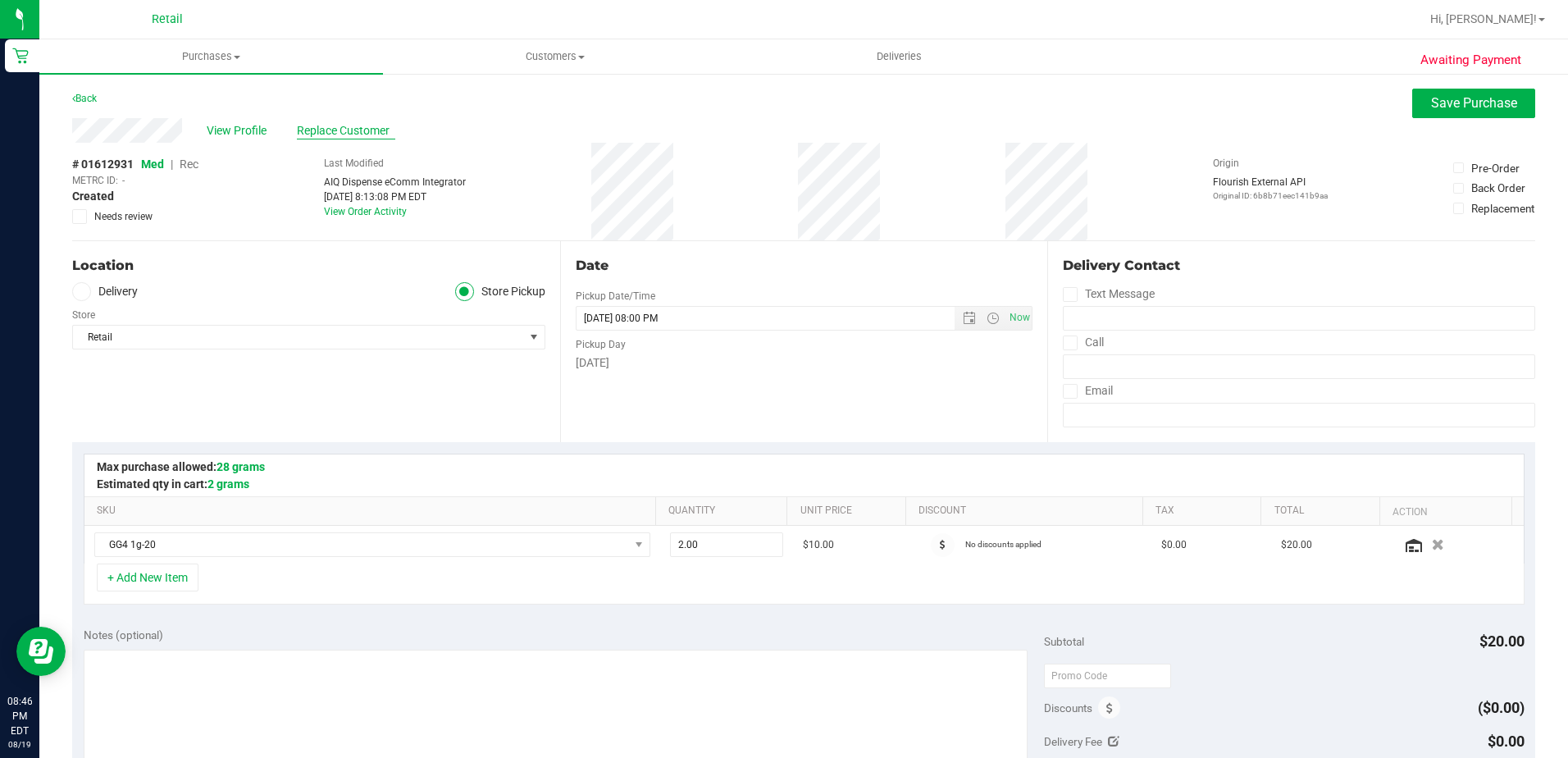
click at [345, 129] on span "Replace Customer" at bounding box center [346, 131] width 99 height 17
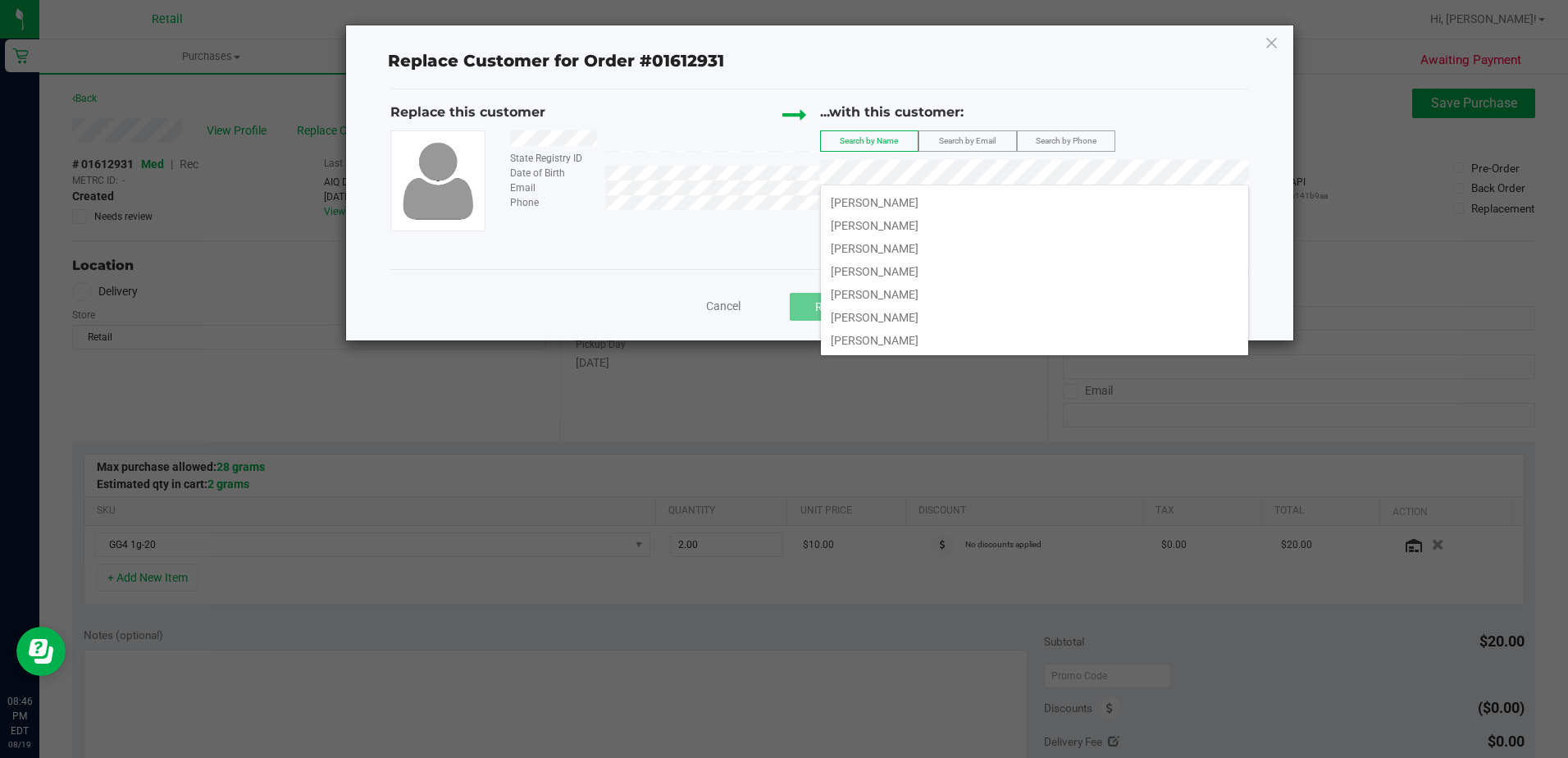
click at [1203, 68] on div "Replace Customer for Order #01612931" at bounding box center [819, 60] width 883 height 26
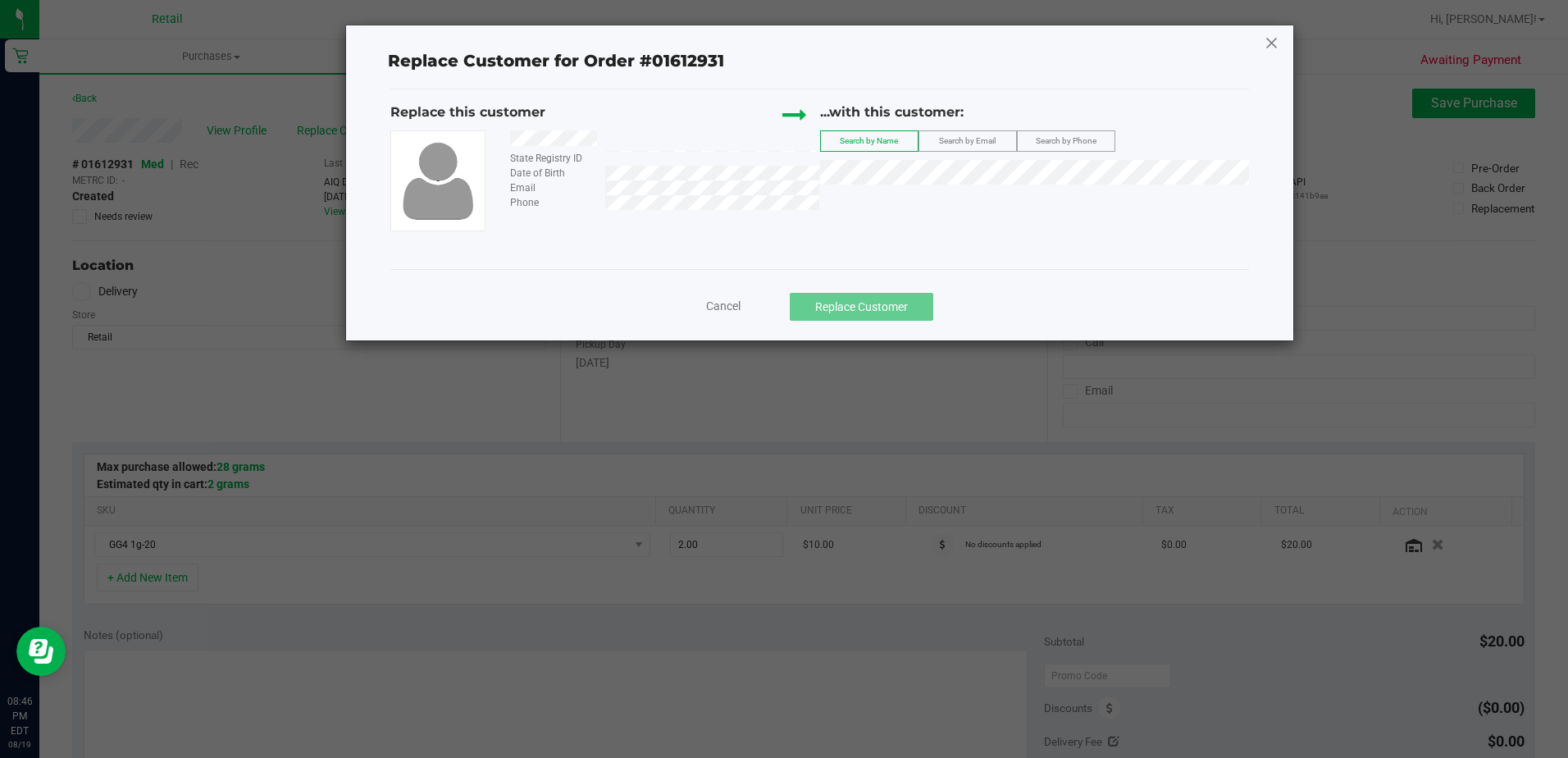
click at [1272, 48] on icon at bounding box center [1272, 42] width 14 height 26
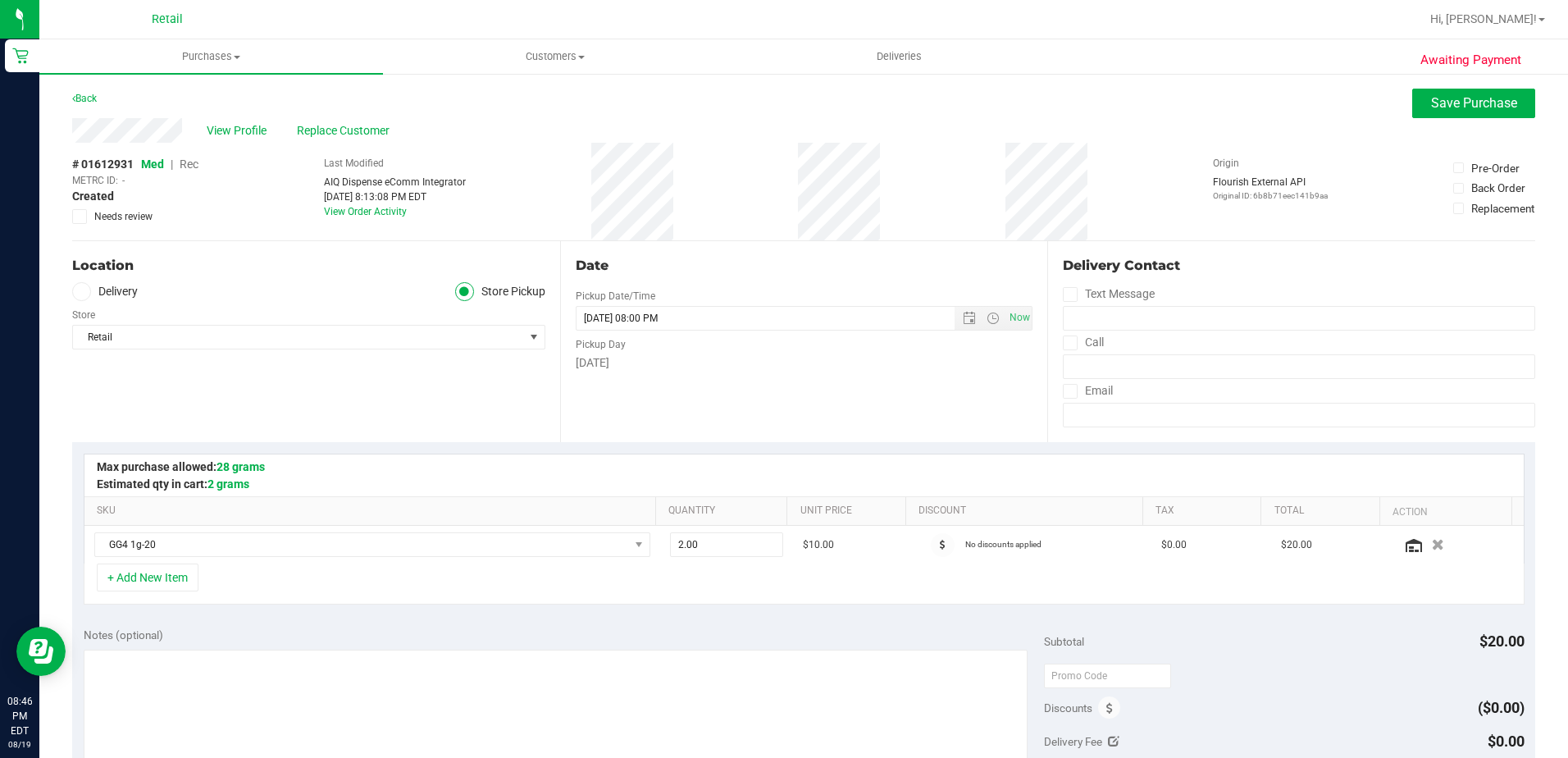
click at [190, 161] on span "Rec" at bounding box center [189, 165] width 19 height 14
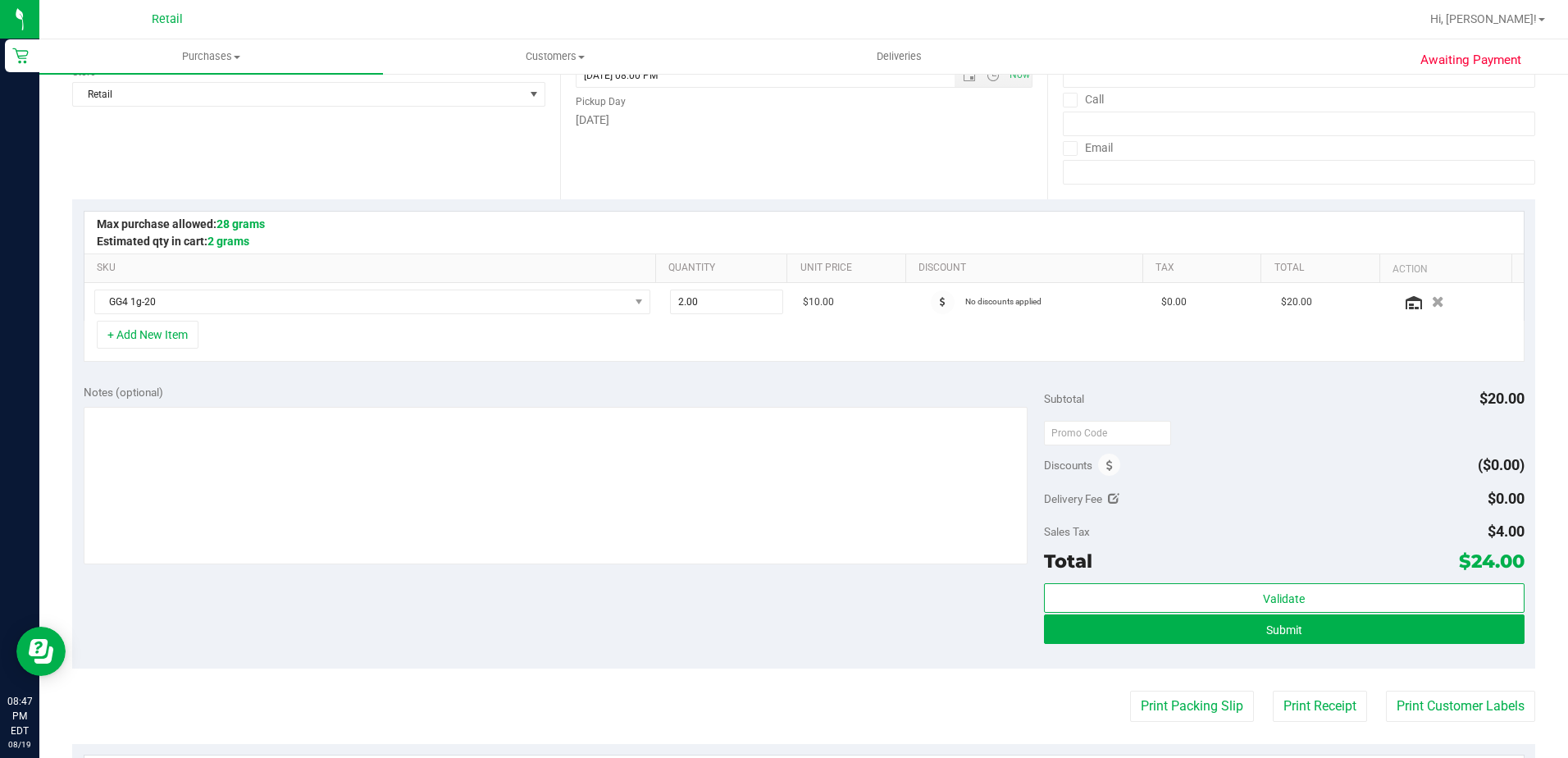
scroll to position [246, 0]
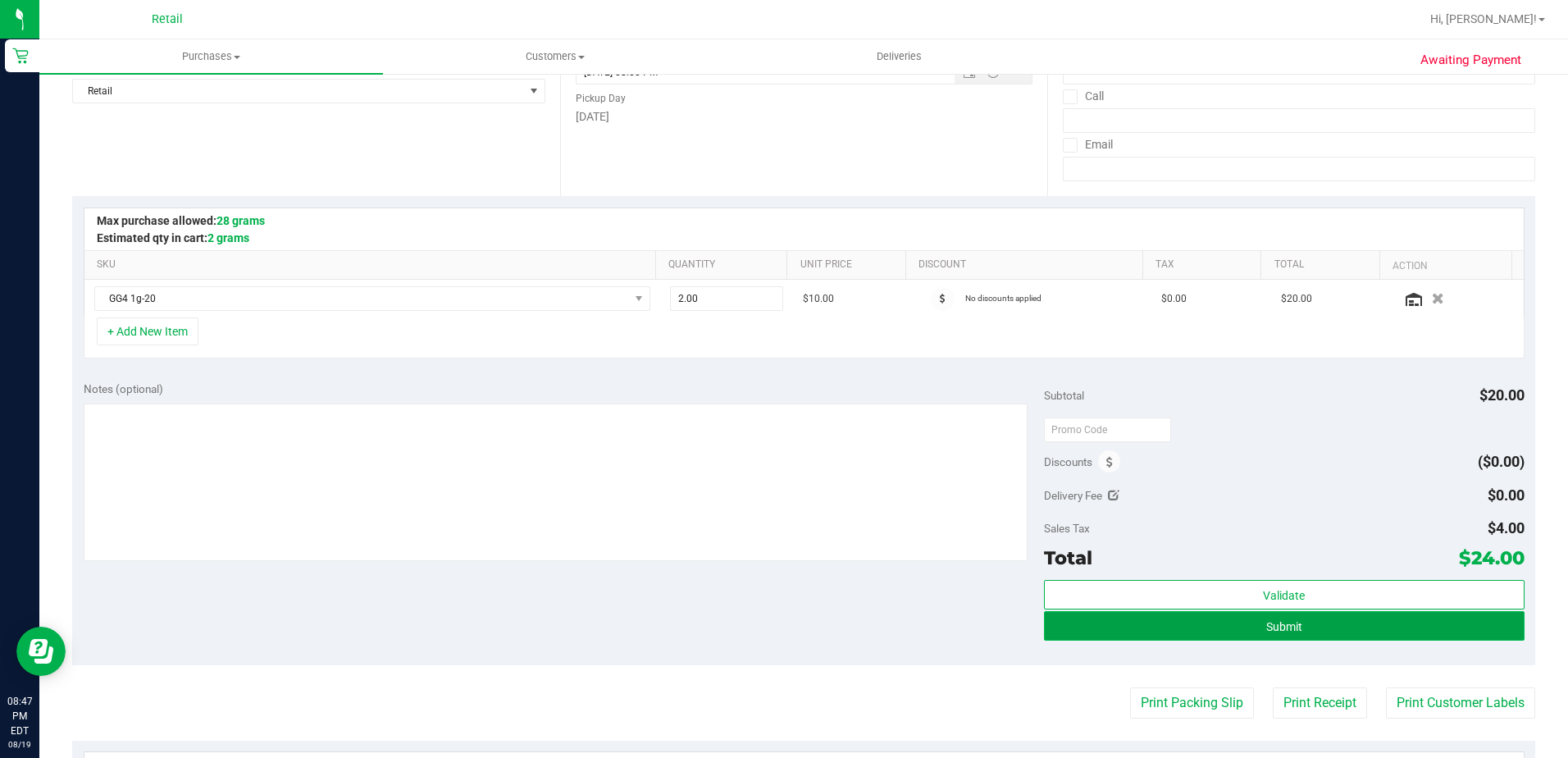
click at [1059, 632] on button "Submit" at bounding box center [1284, 625] width 481 height 30
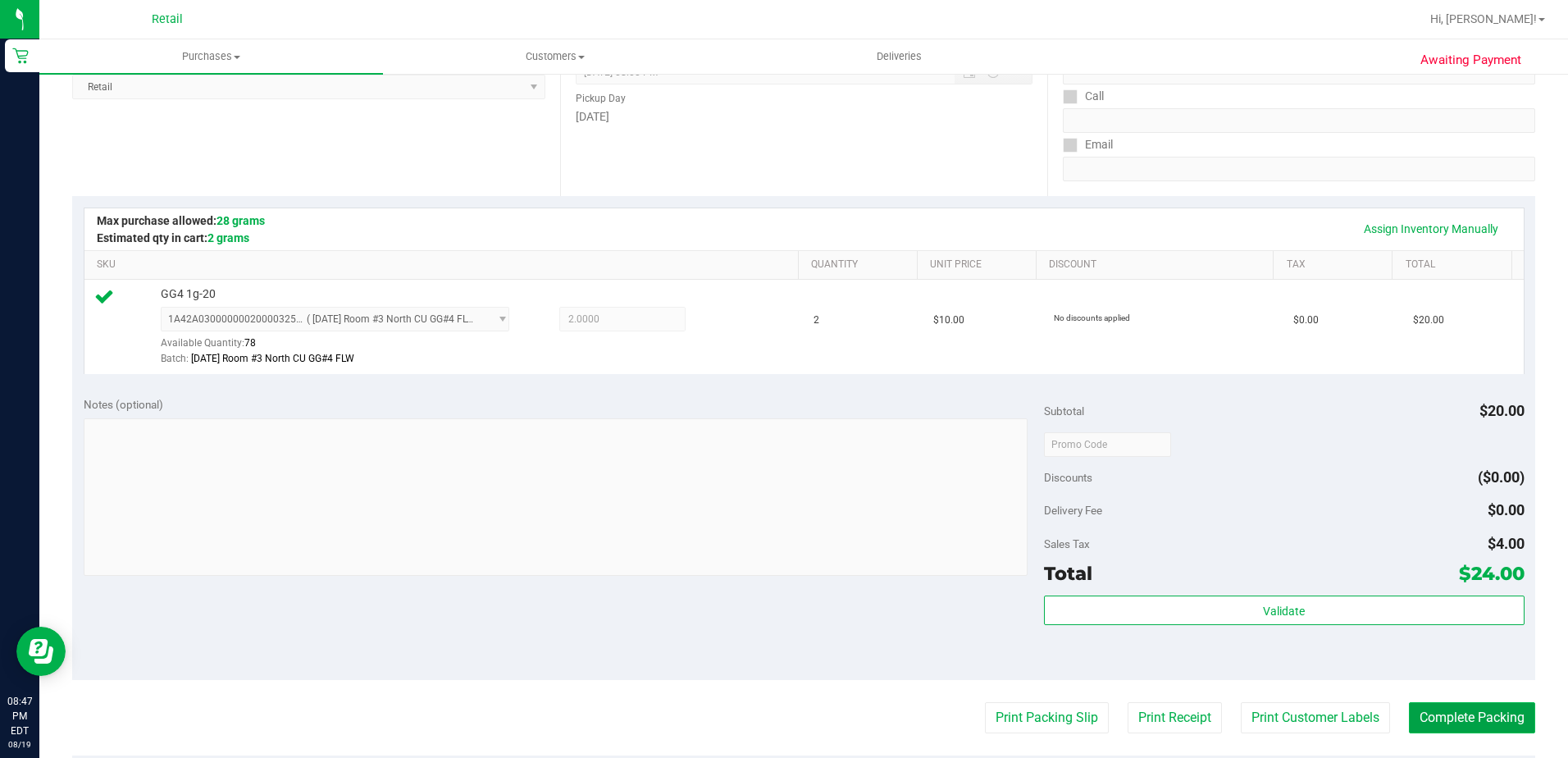
click at [1460, 719] on button "Complete Packing" at bounding box center [1473, 717] width 127 height 31
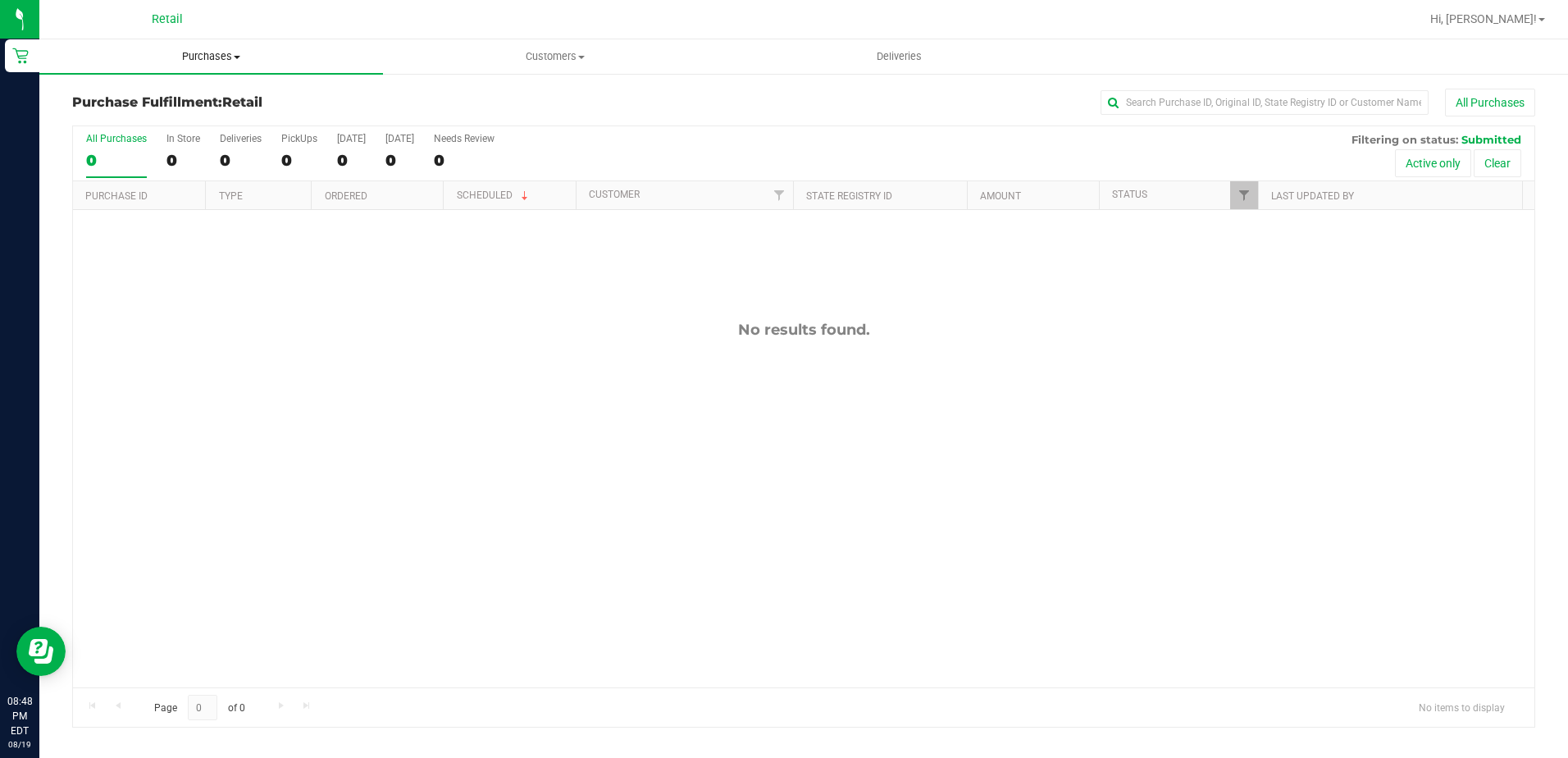
click at [192, 50] on span "Purchases" at bounding box center [211, 56] width 343 height 14
click at [165, 103] on span "Summary of purchases" at bounding box center [123, 99] width 168 height 14
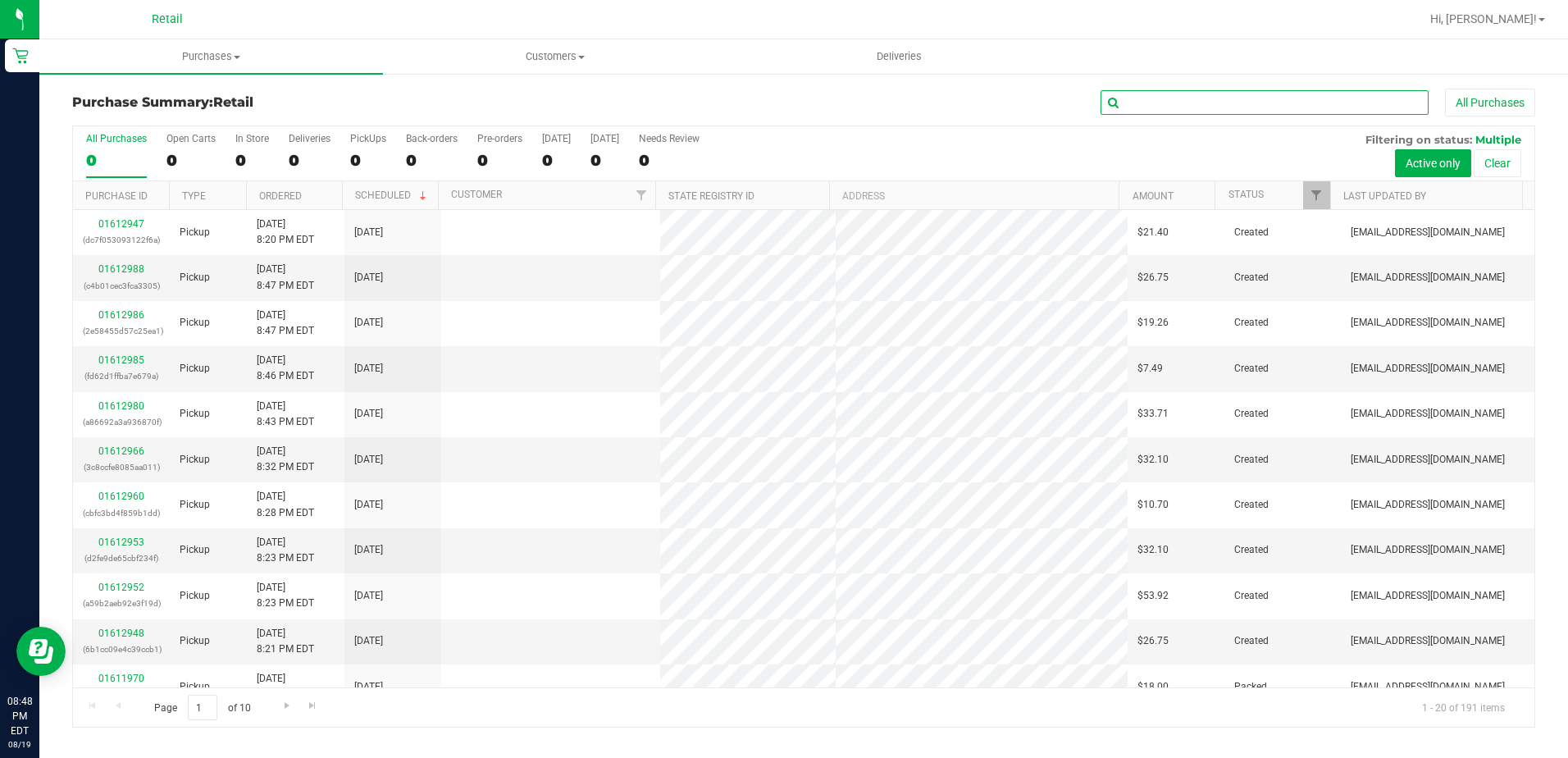
click at [1202, 101] on input "text" at bounding box center [1264, 102] width 328 height 24
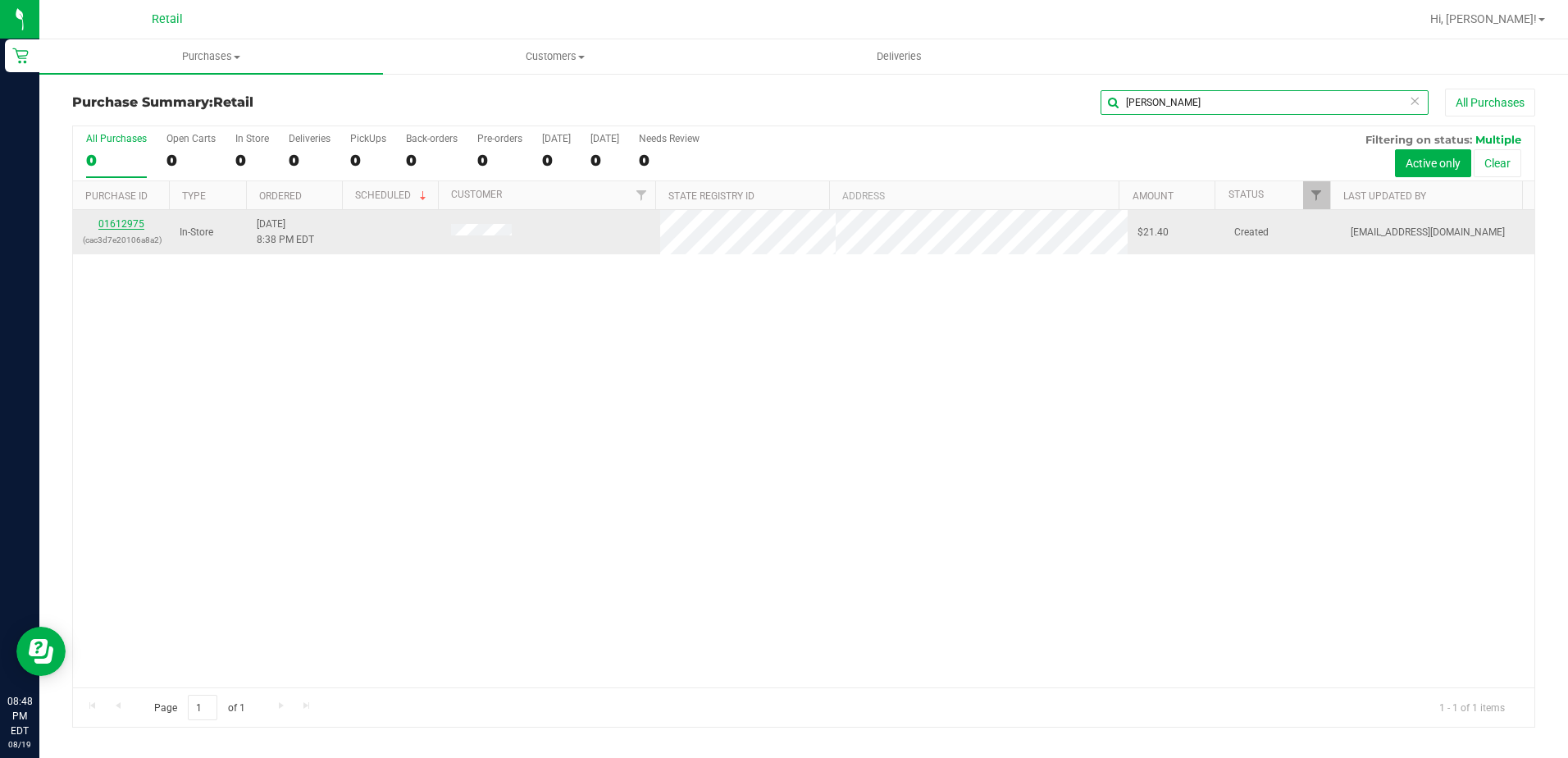
type input "malick"
click at [118, 219] on link "01612975" at bounding box center [122, 225] width 46 height 12
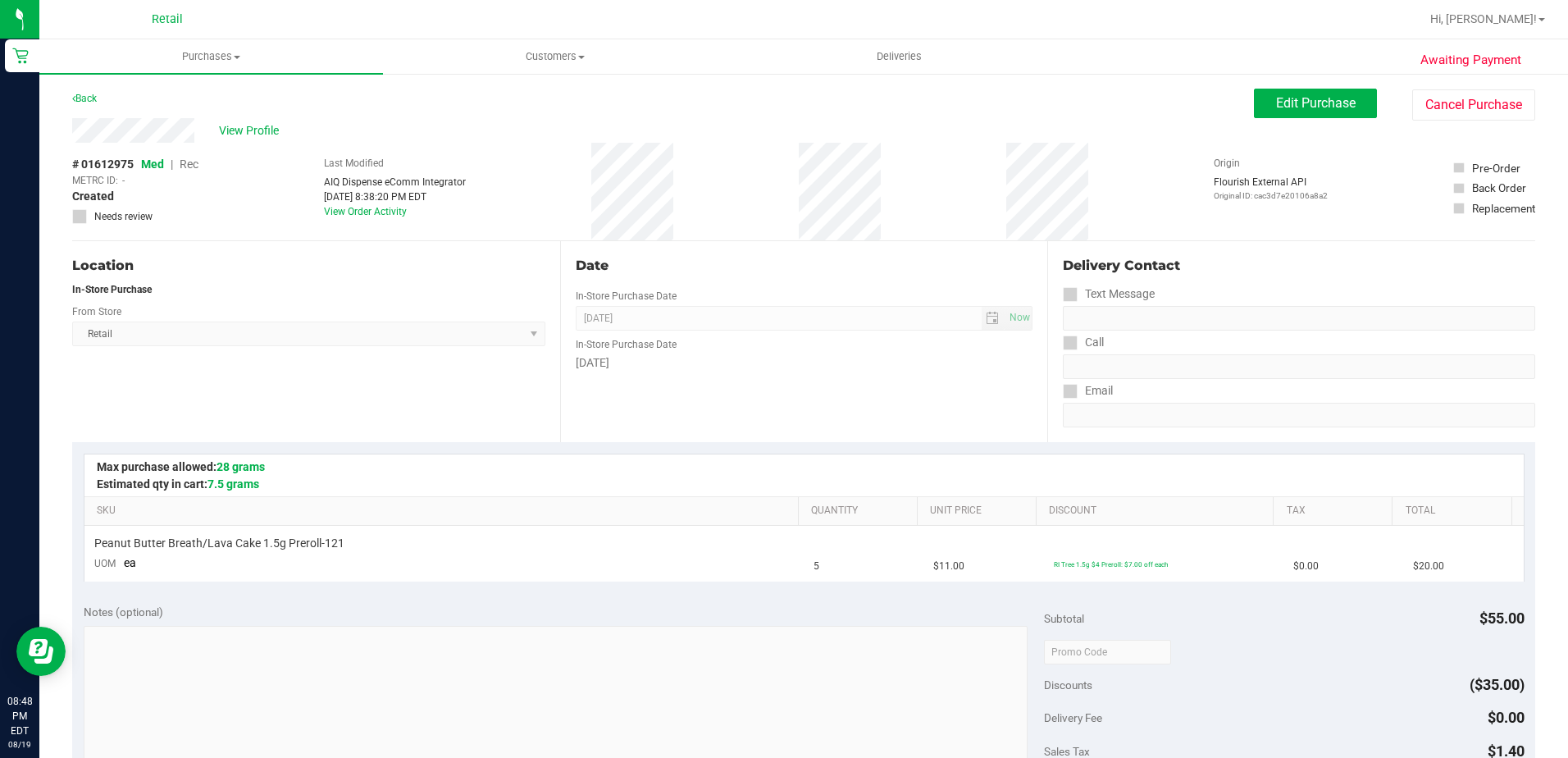
click at [1241, 104] on div "Back Edit Purchase Cancel Purchase" at bounding box center [804, 103] width 1463 height 30
click at [1276, 104] on span "Edit Purchase" at bounding box center [1316, 103] width 79 height 15
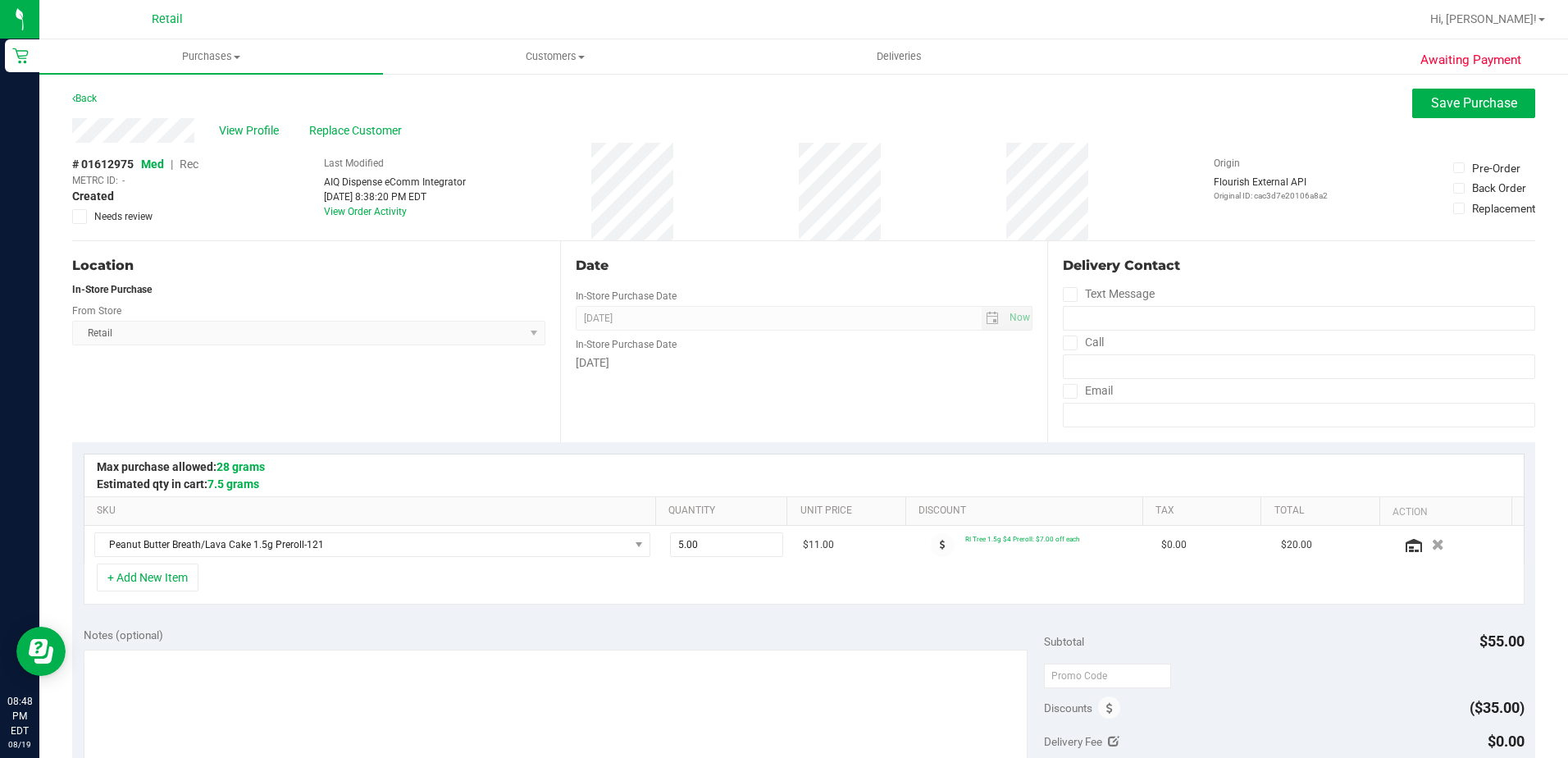
click at [183, 165] on span "Rec" at bounding box center [189, 165] width 19 height 14
click at [1452, 105] on span "Save Purchase" at bounding box center [1474, 103] width 86 height 15
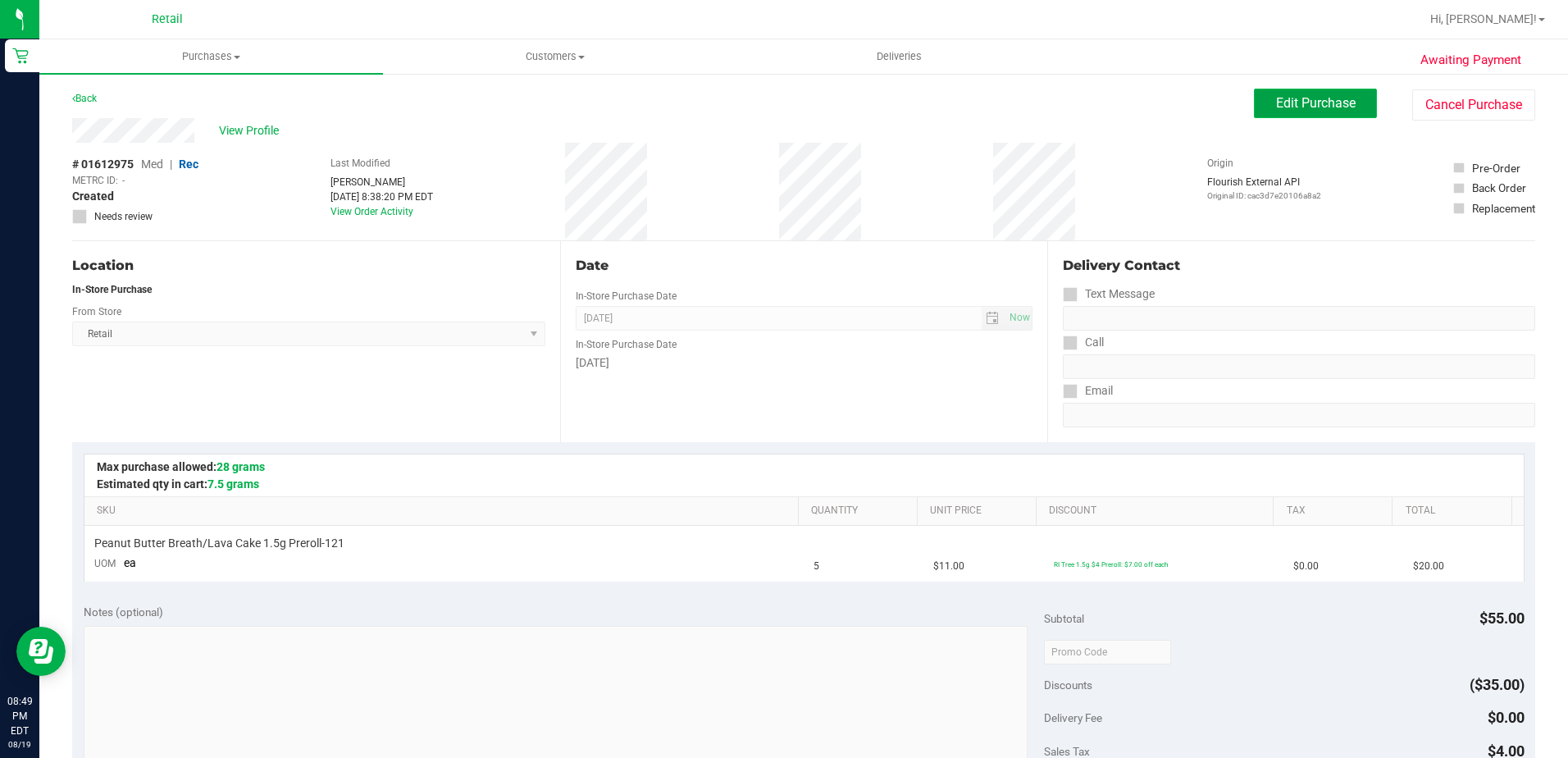
click at [1284, 99] on span "Edit Purchase" at bounding box center [1316, 103] width 79 height 15
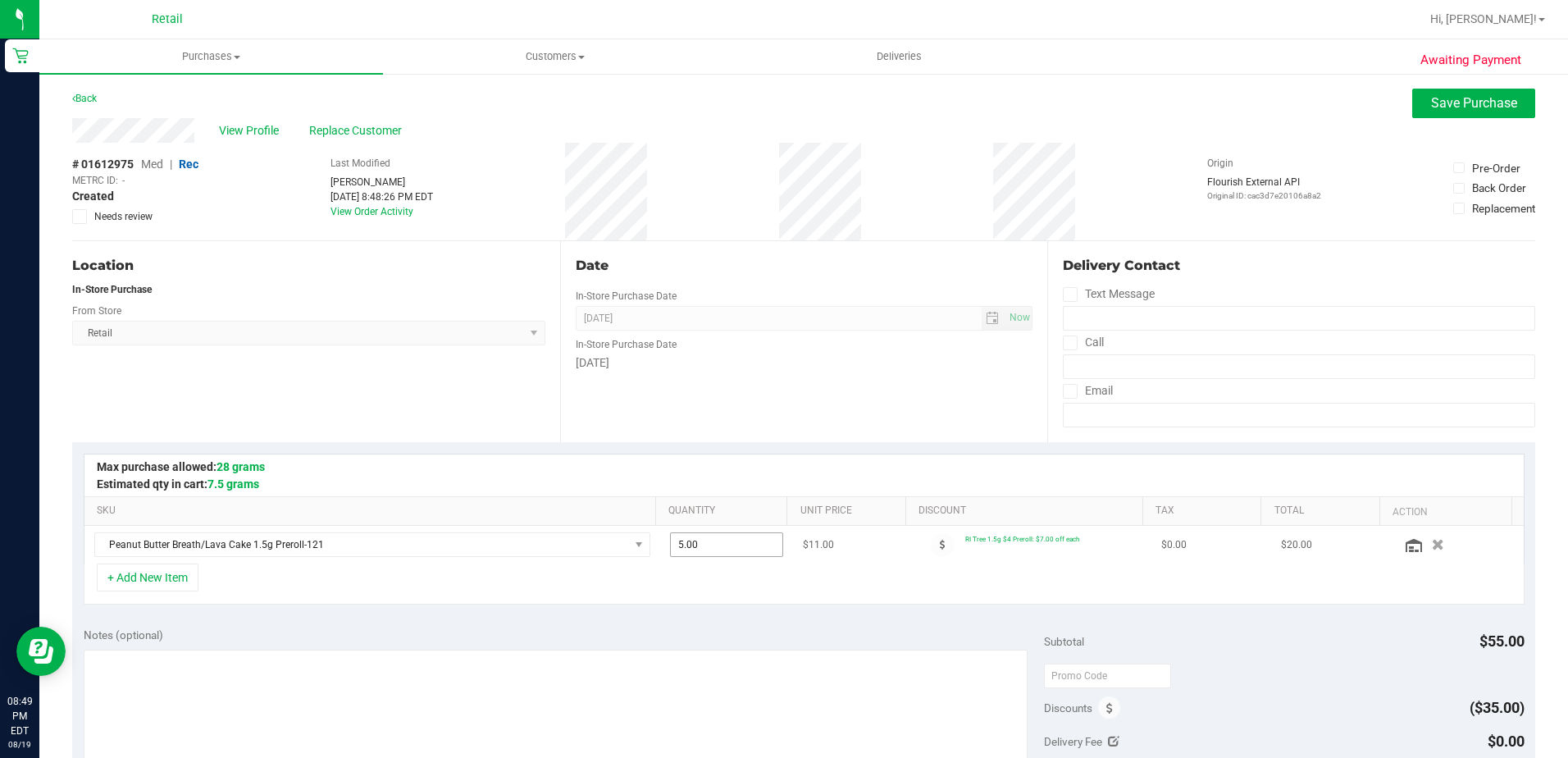
click at [684, 555] on span "5.00 5" at bounding box center [727, 544] width 113 height 24
type input "4"
click at [1413, 108] on button "Save Purchase" at bounding box center [1474, 103] width 123 height 30
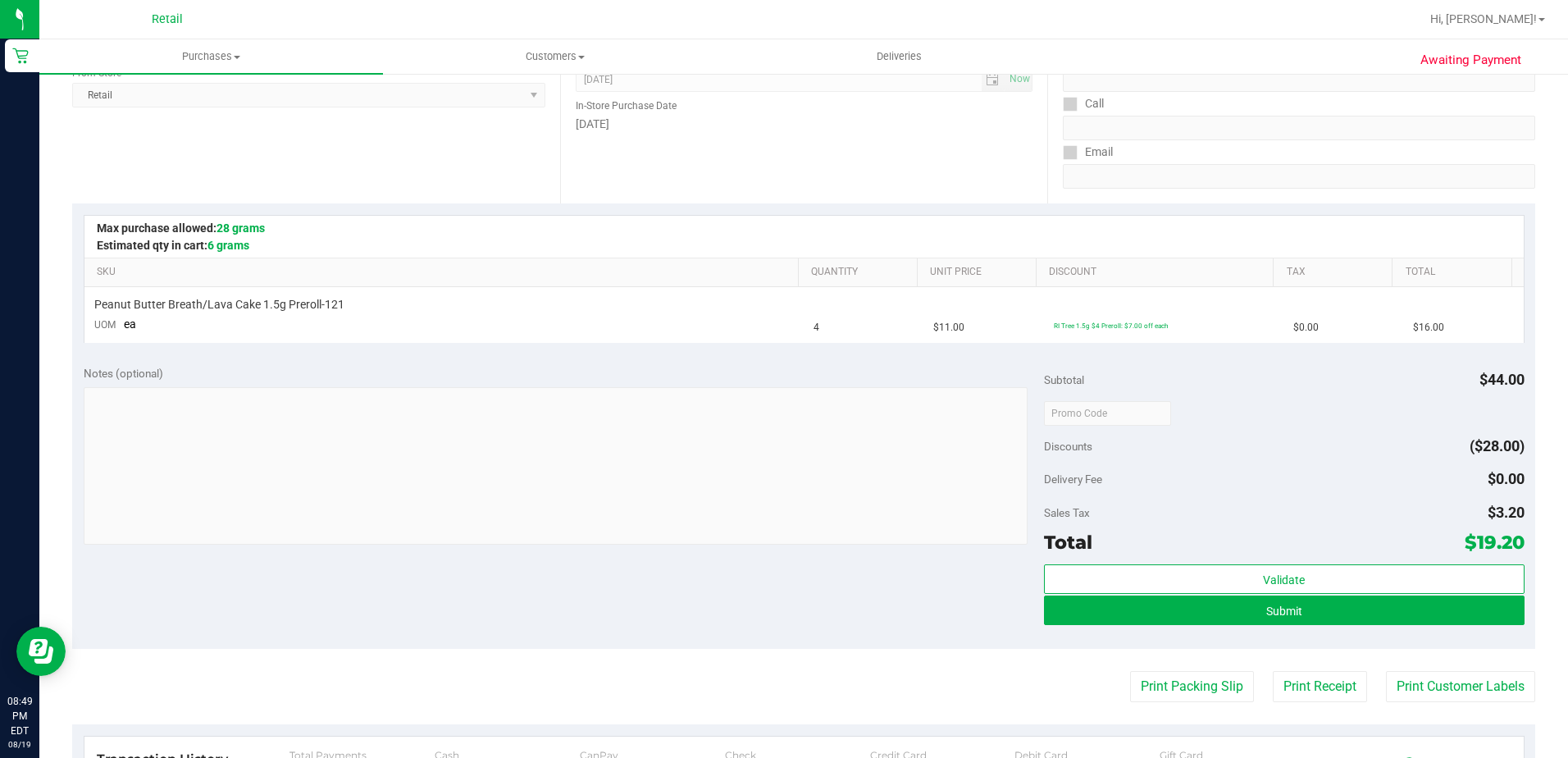
scroll to position [246, 0]
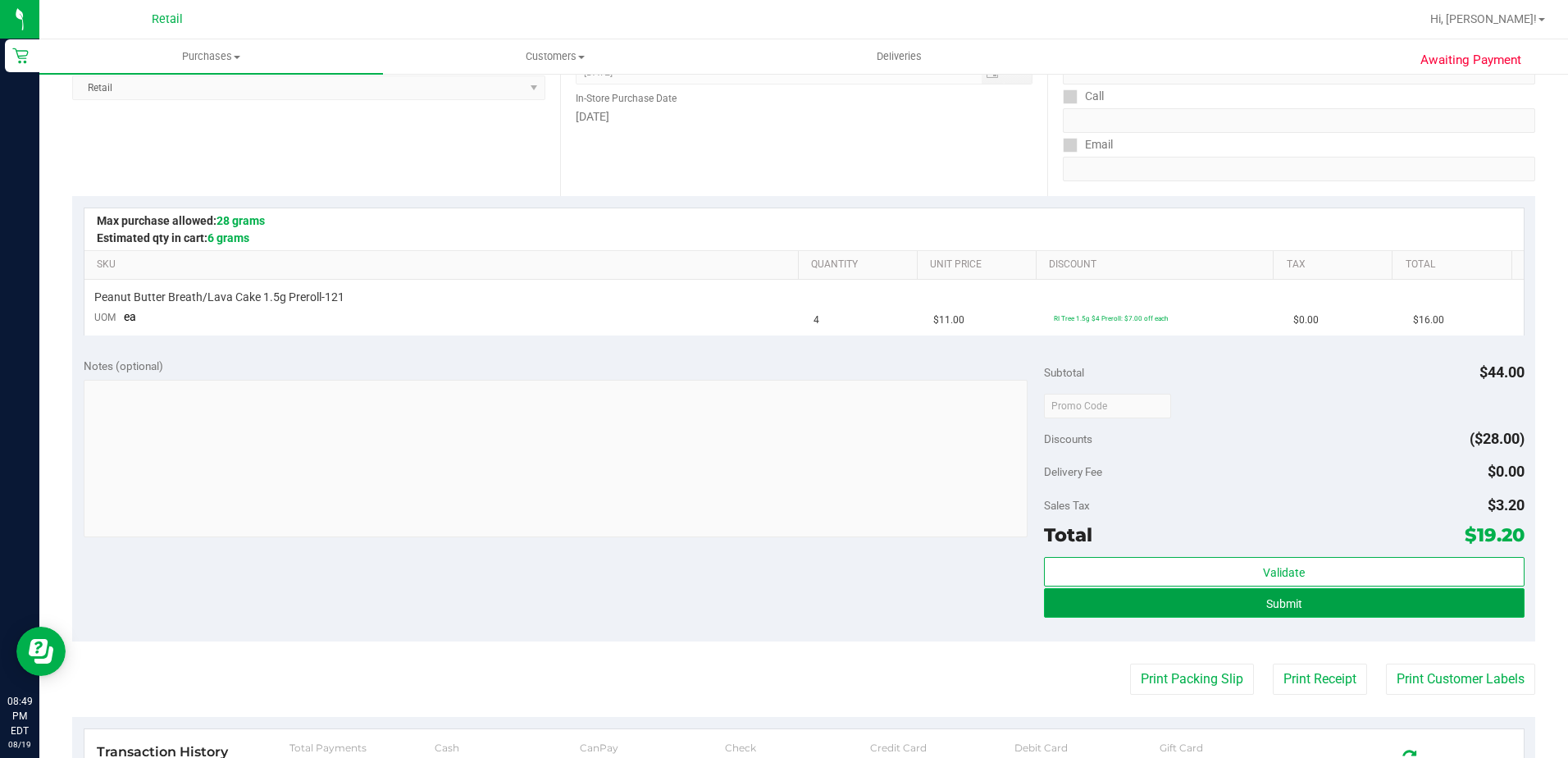
click at [1226, 601] on button "Submit" at bounding box center [1284, 603] width 481 height 30
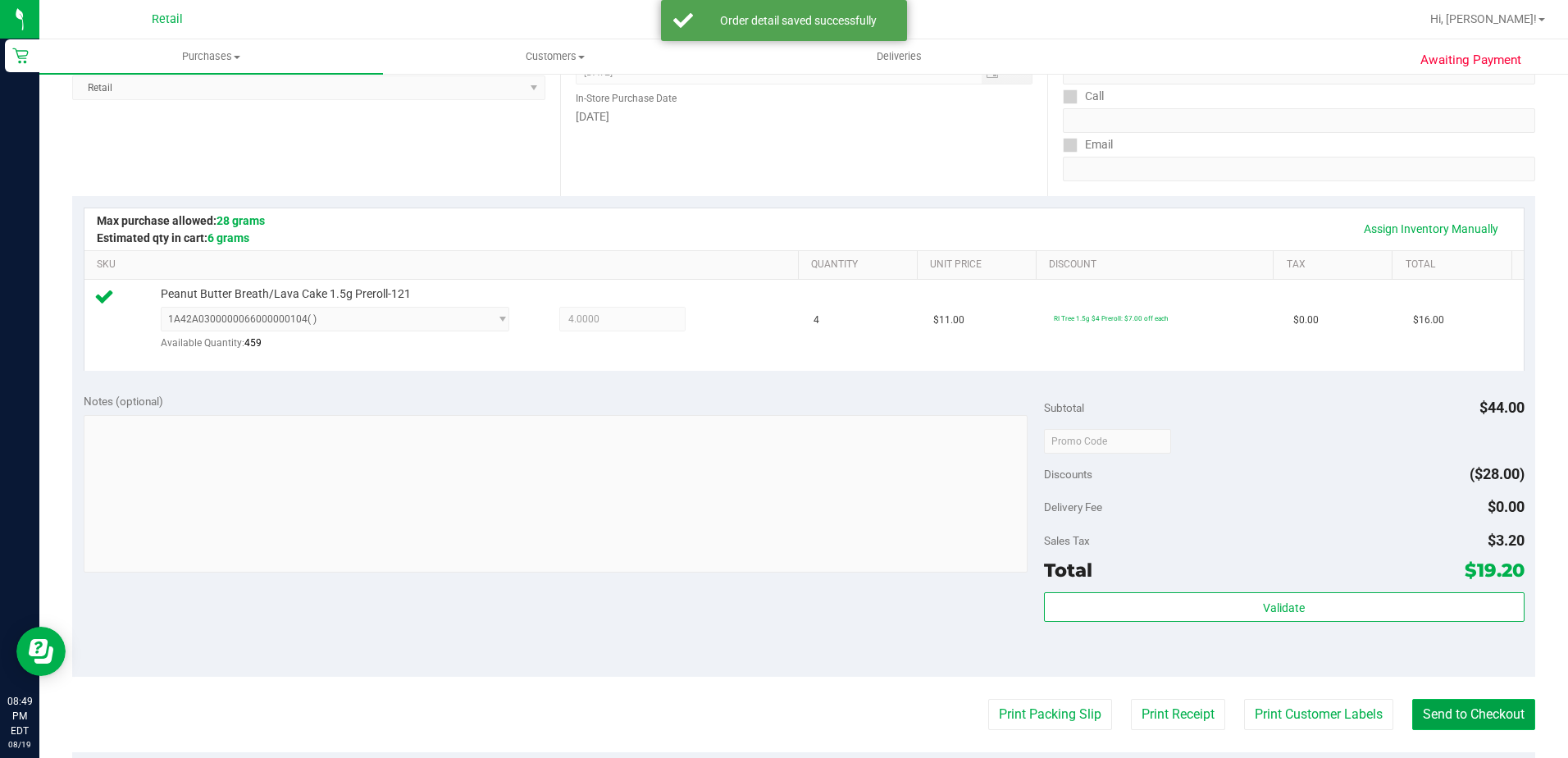
click at [1419, 716] on button "Send to Checkout" at bounding box center [1474, 714] width 123 height 31
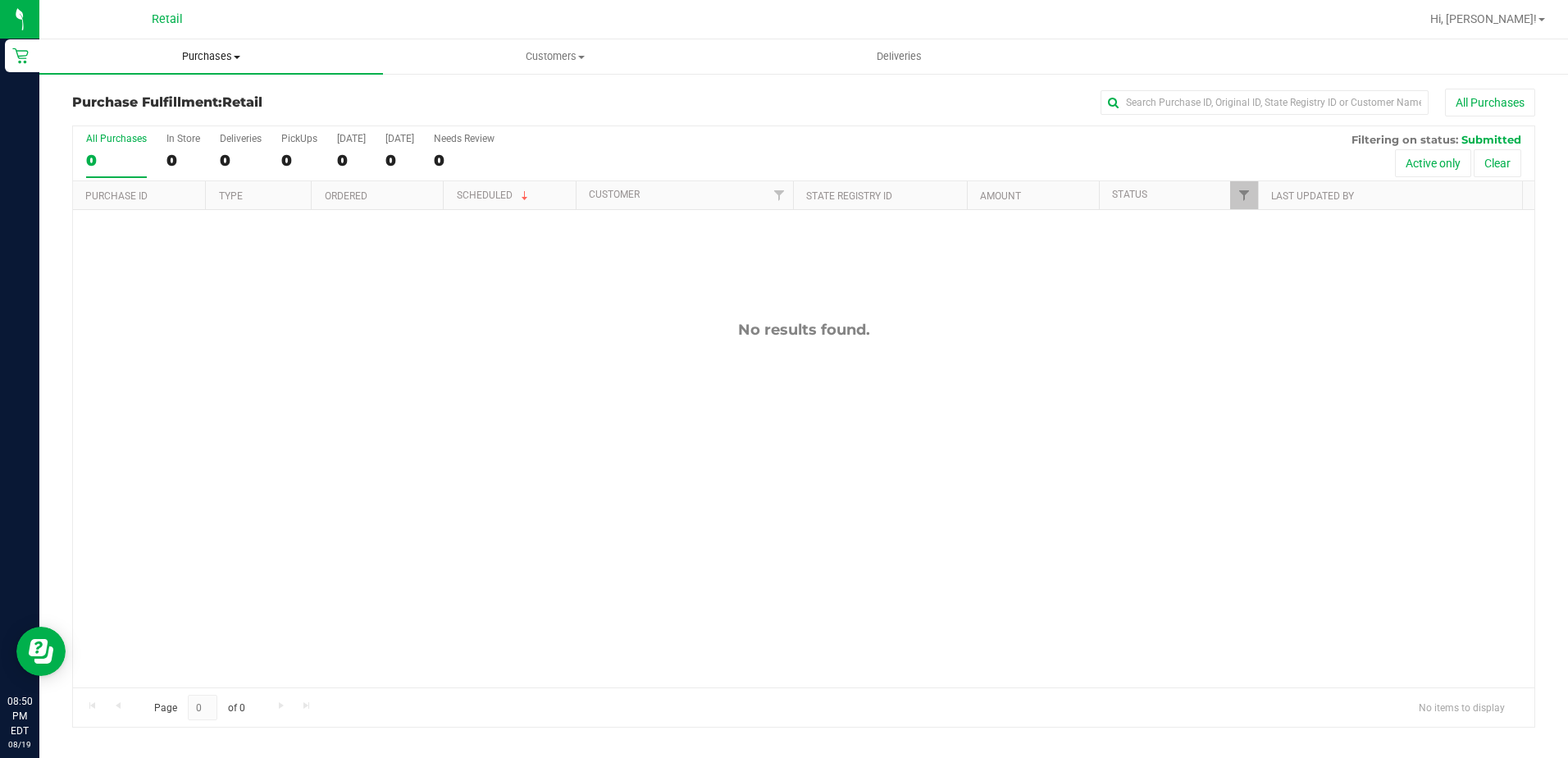
click at [189, 62] on span "Purchases" at bounding box center [211, 56] width 343 height 14
click at [183, 92] on span "Summary of purchases" at bounding box center [123, 99] width 168 height 14
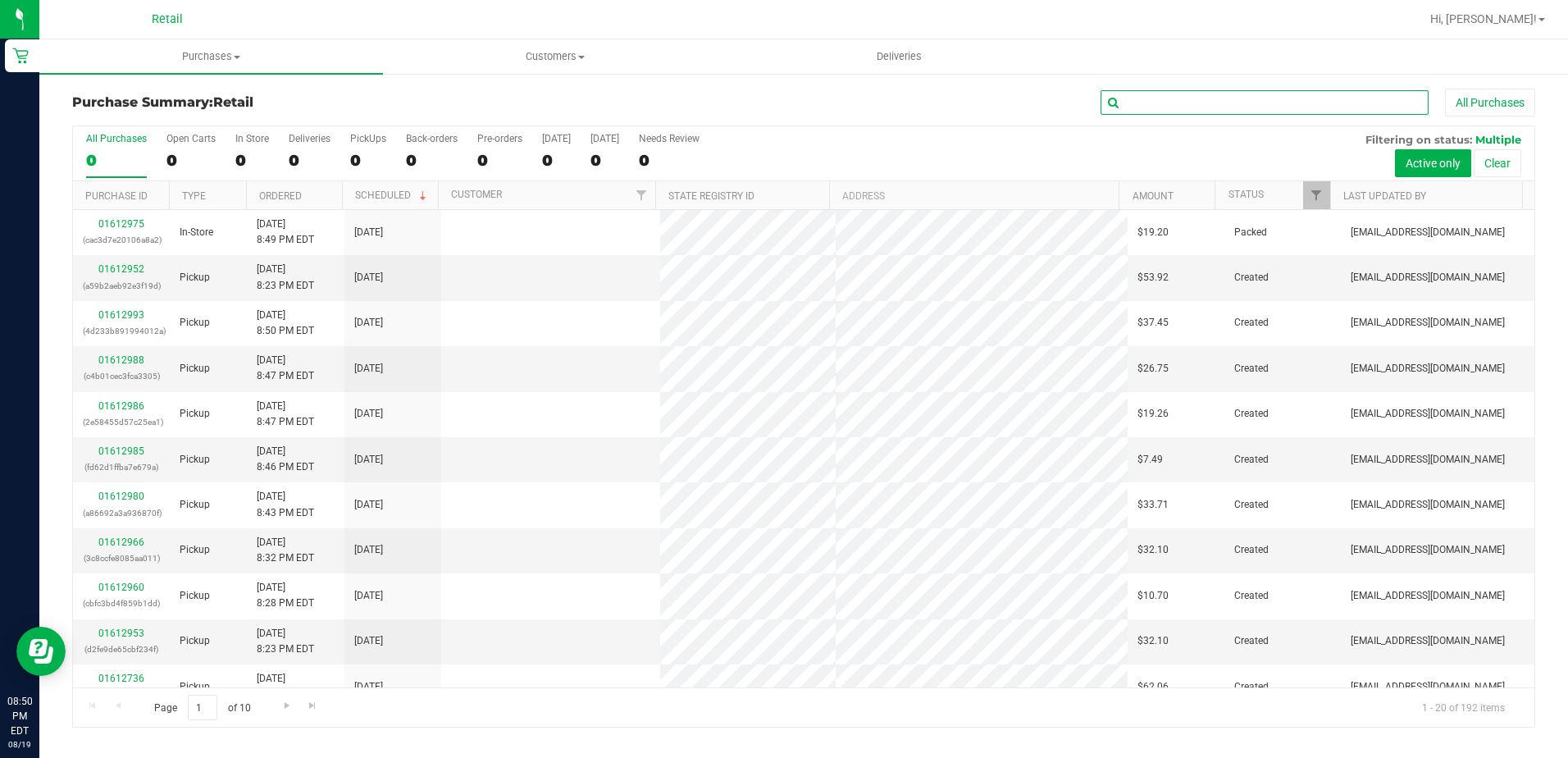
click at [1199, 106] on input "text" at bounding box center [1264, 102] width 328 height 24
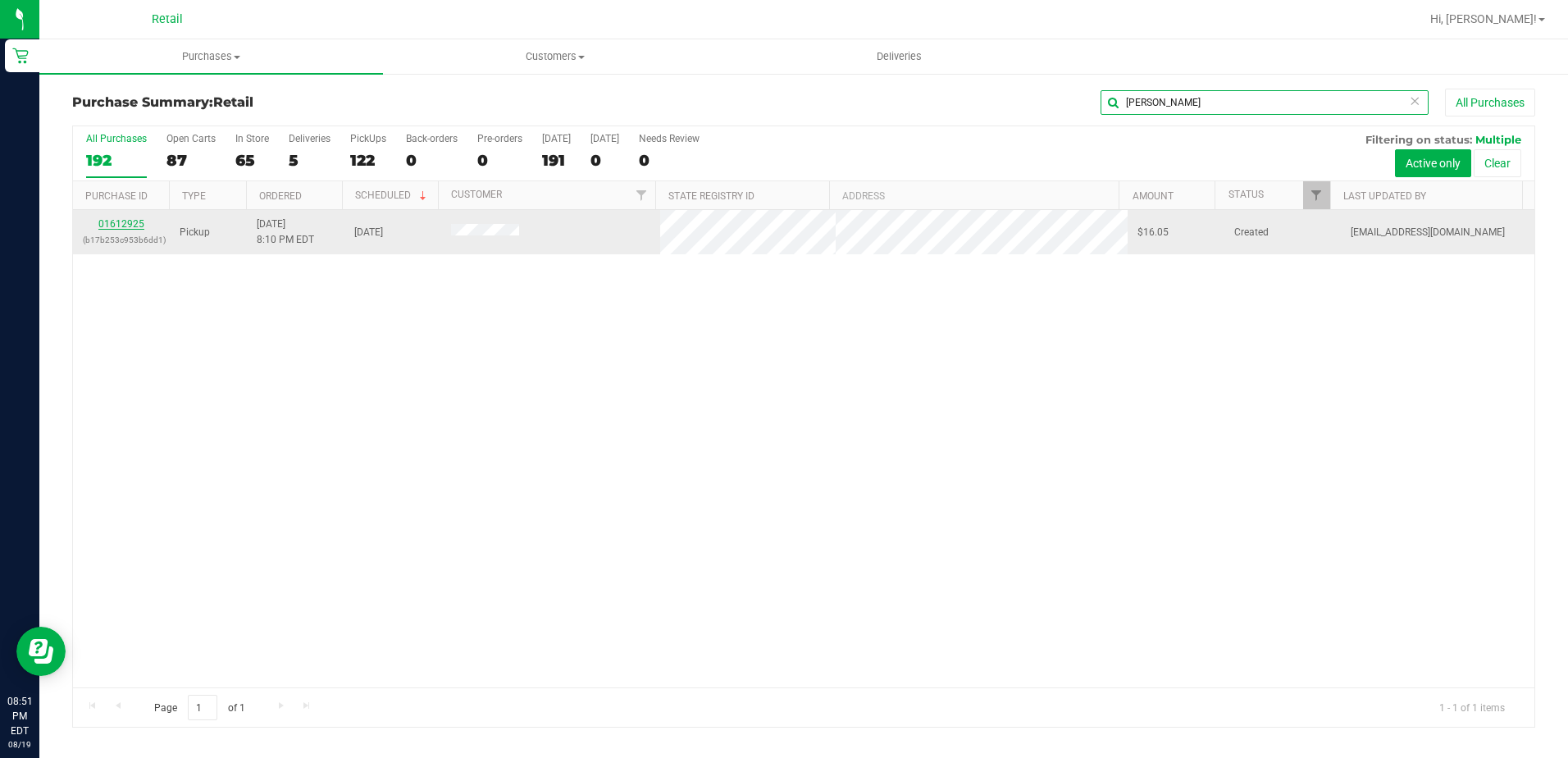
type input "brenda"
click at [138, 219] on link "01612925" at bounding box center [122, 225] width 46 height 12
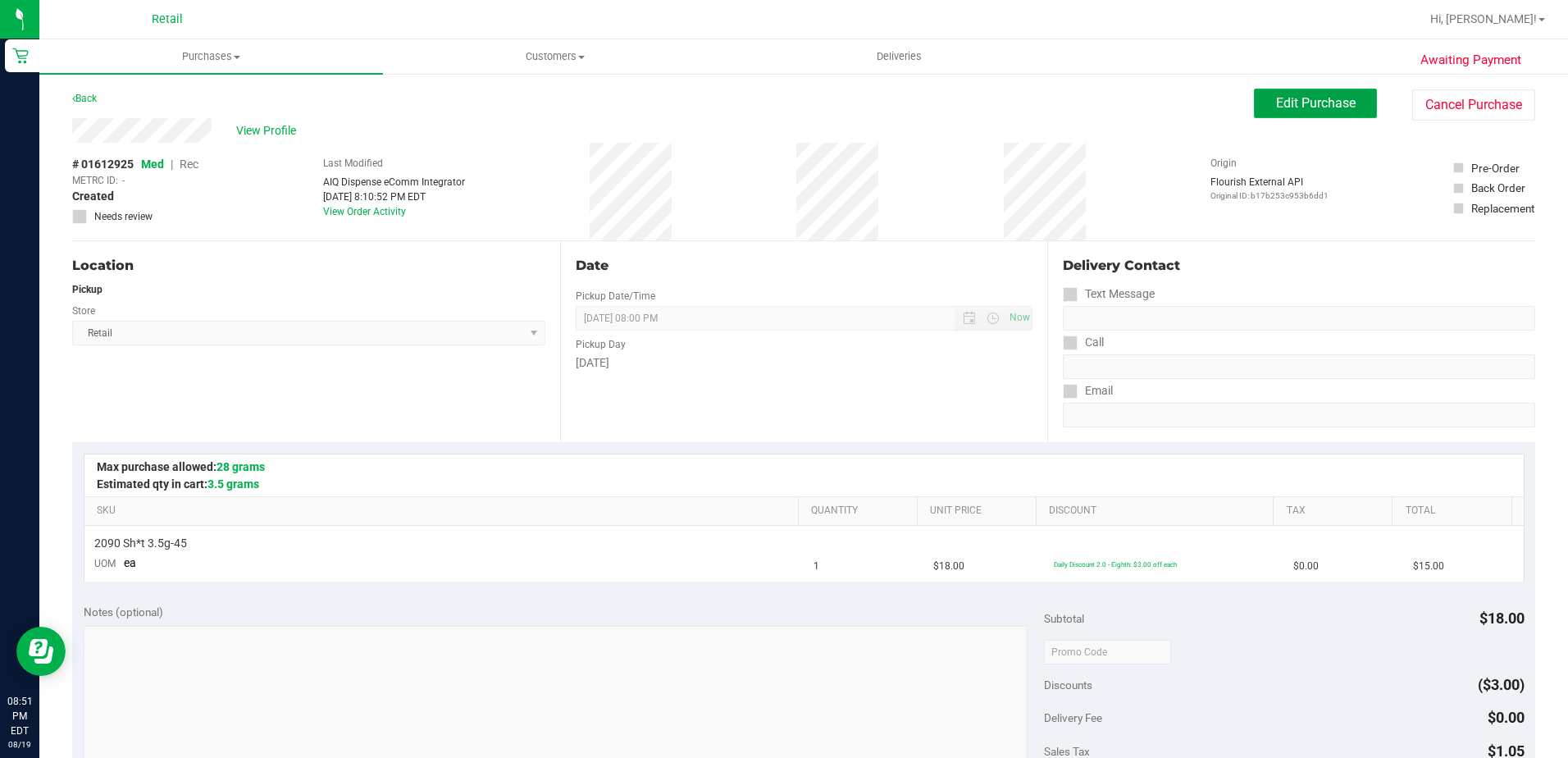
click at [1284, 106] on span "Edit Purchase" at bounding box center [1316, 103] width 79 height 15
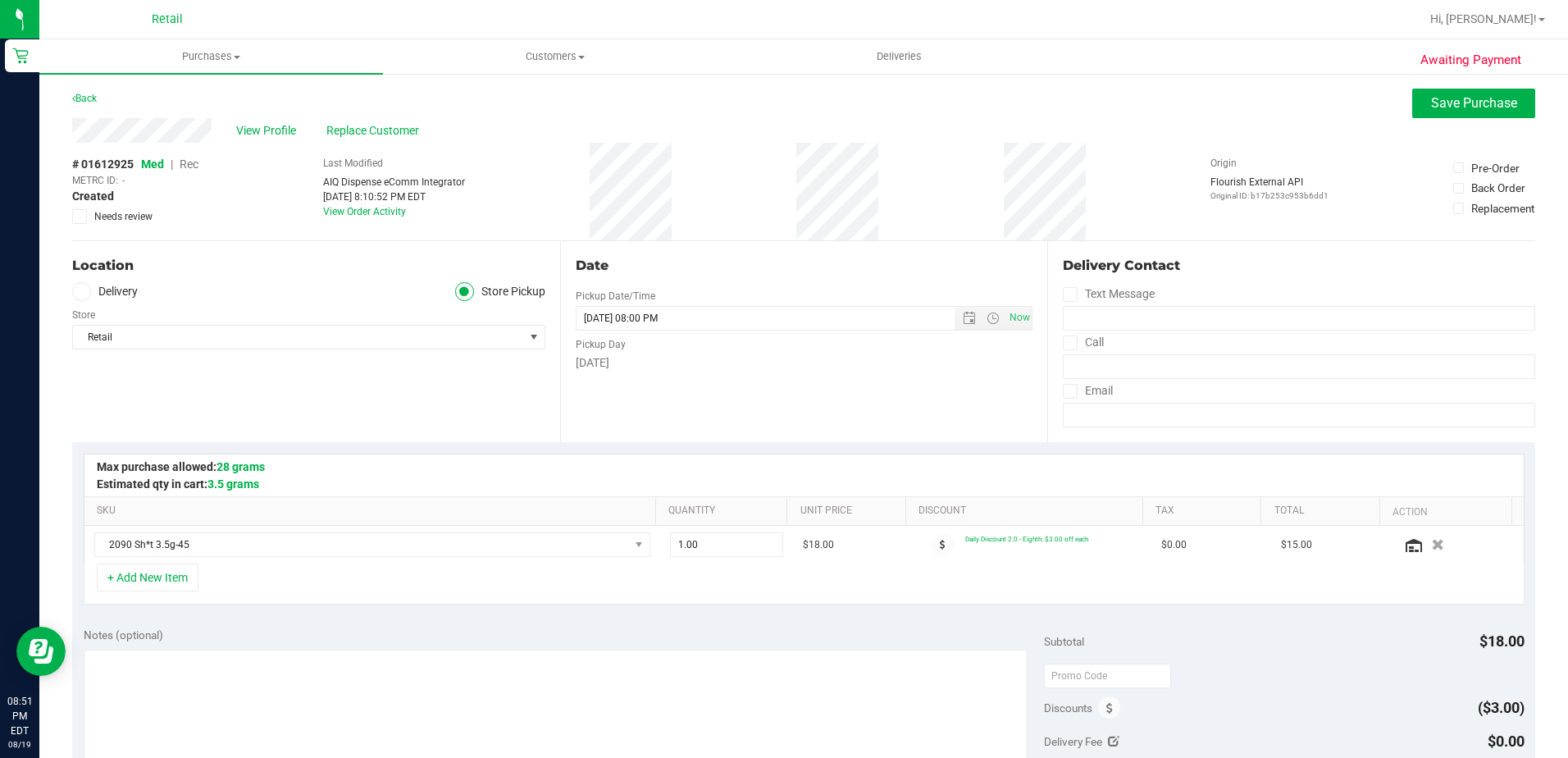
click at [194, 163] on span "Rec" at bounding box center [189, 165] width 19 height 14
click at [1440, 100] on span "Save Purchase" at bounding box center [1474, 103] width 86 height 15
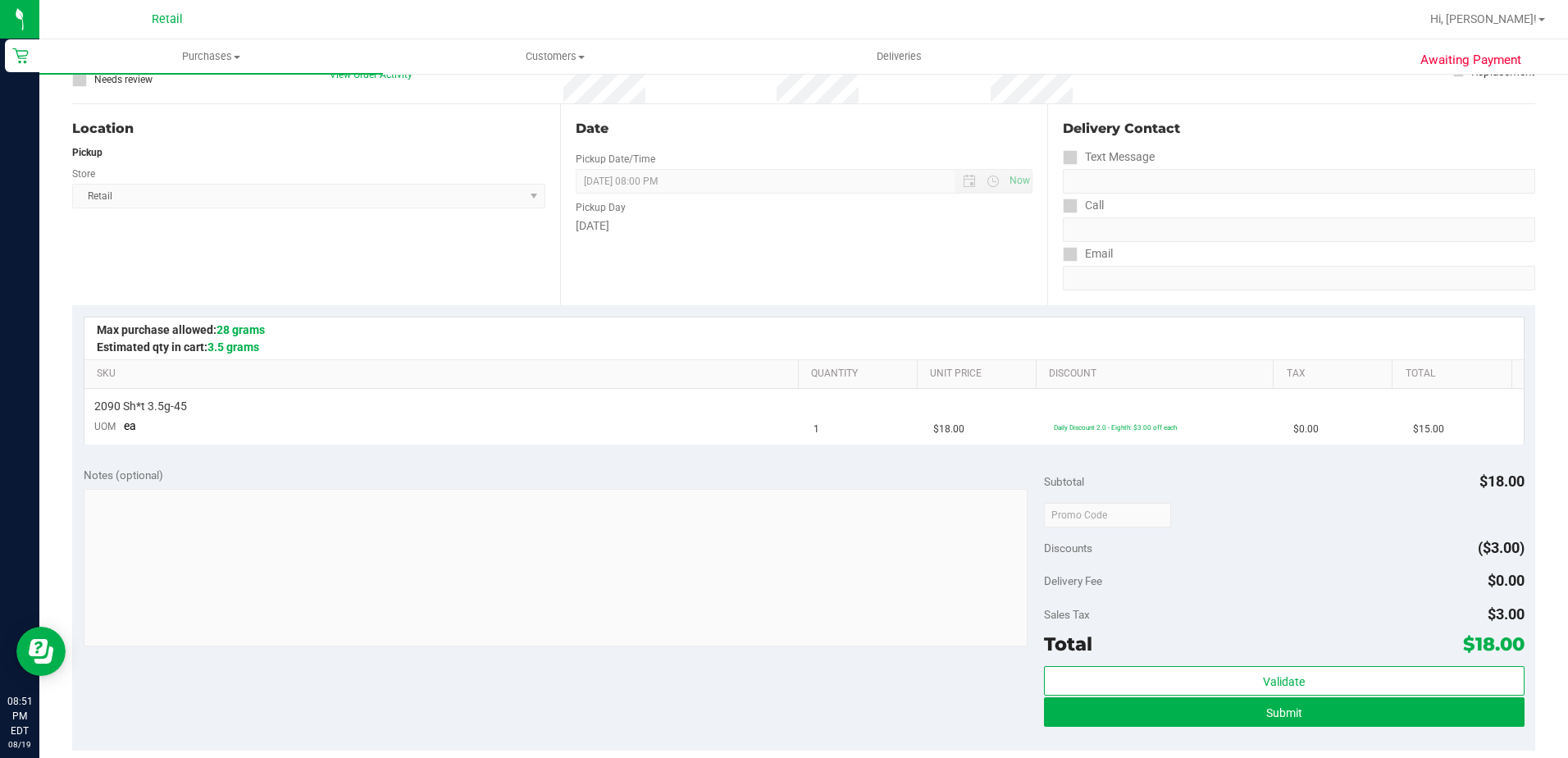
scroll to position [246, 0]
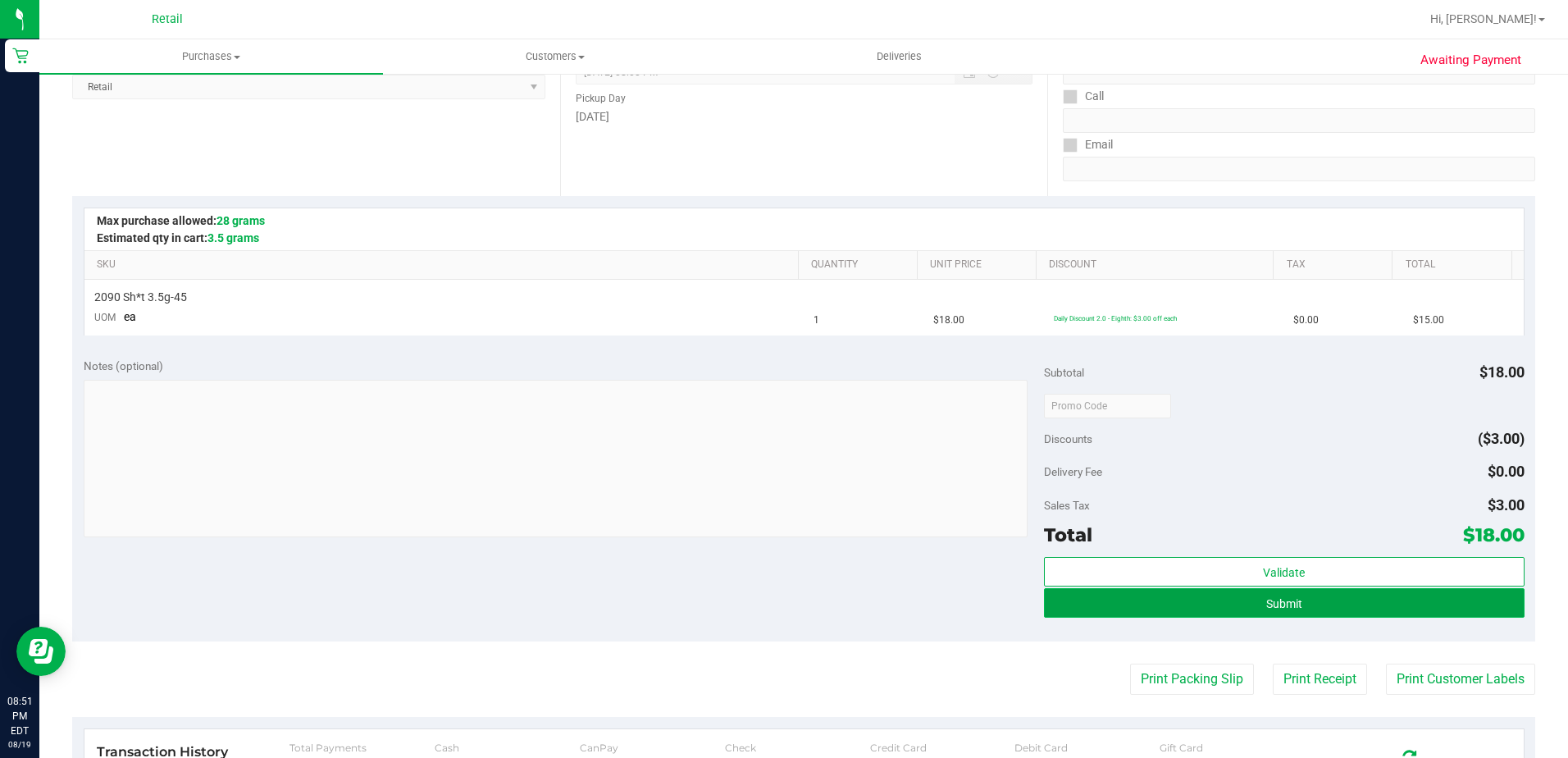
click at [1058, 596] on button "Submit" at bounding box center [1284, 603] width 481 height 30
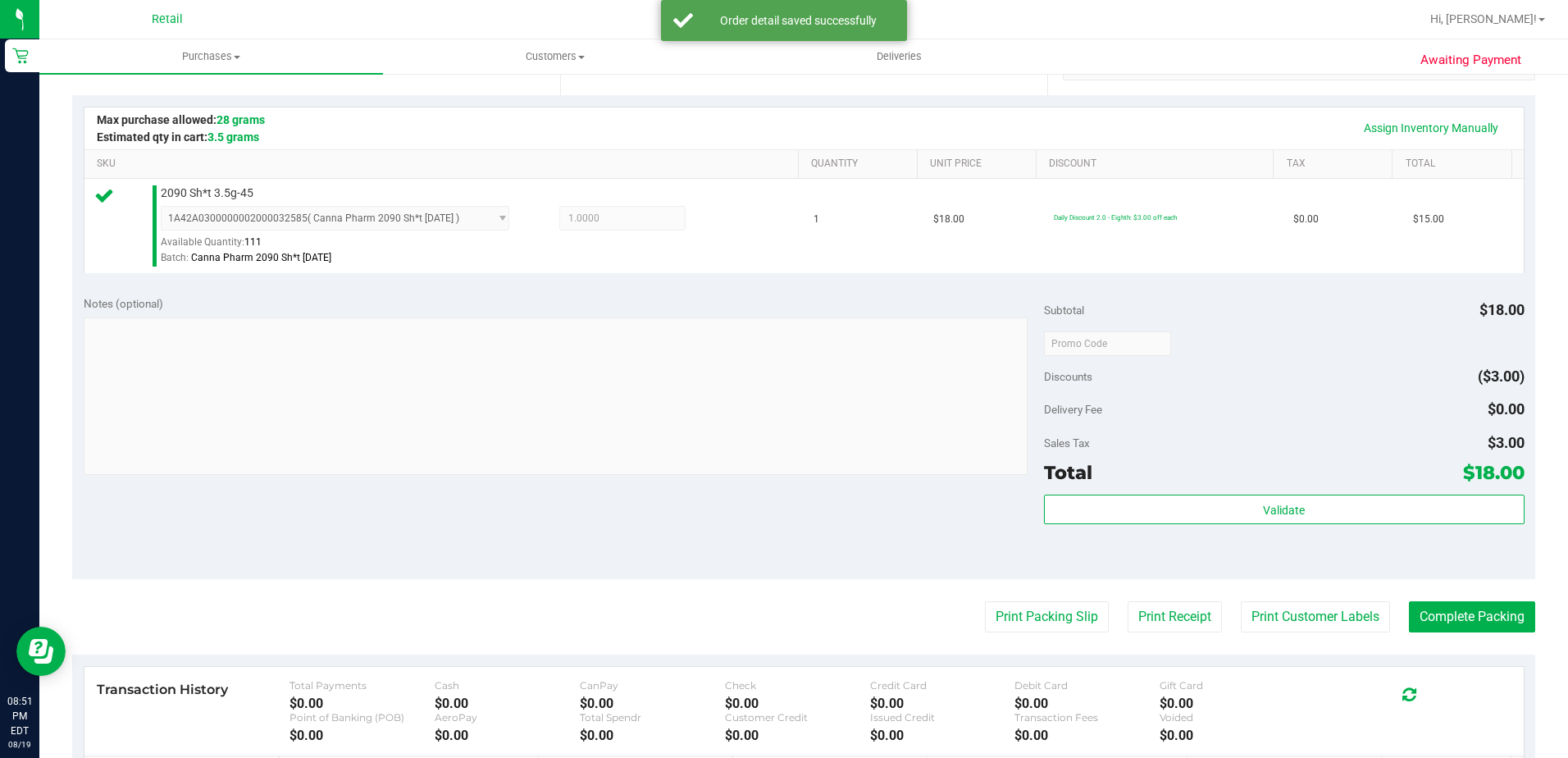
scroll to position [574, 0]
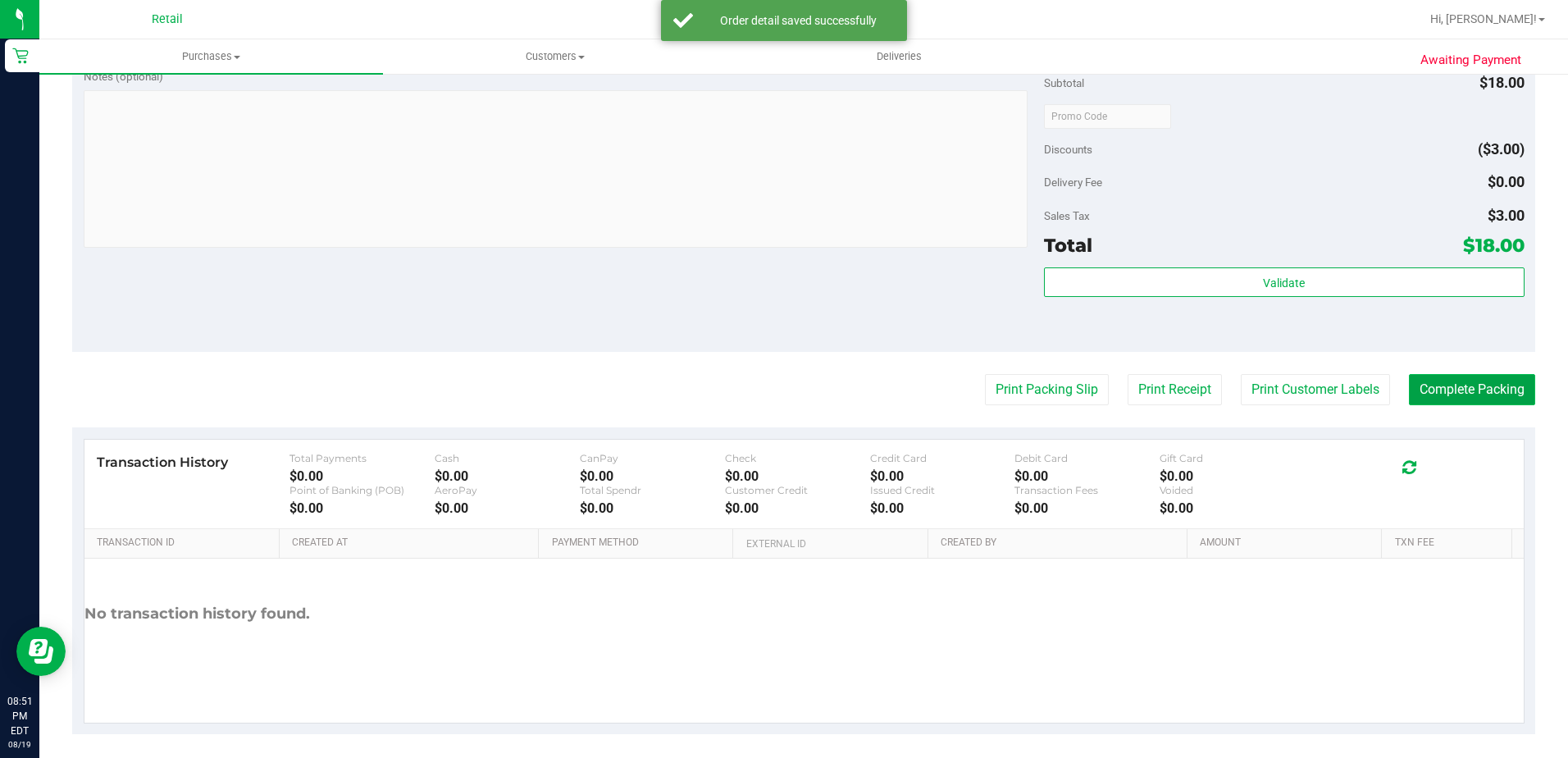
click at [1466, 400] on button "Complete Packing" at bounding box center [1473, 389] width 127 height 31
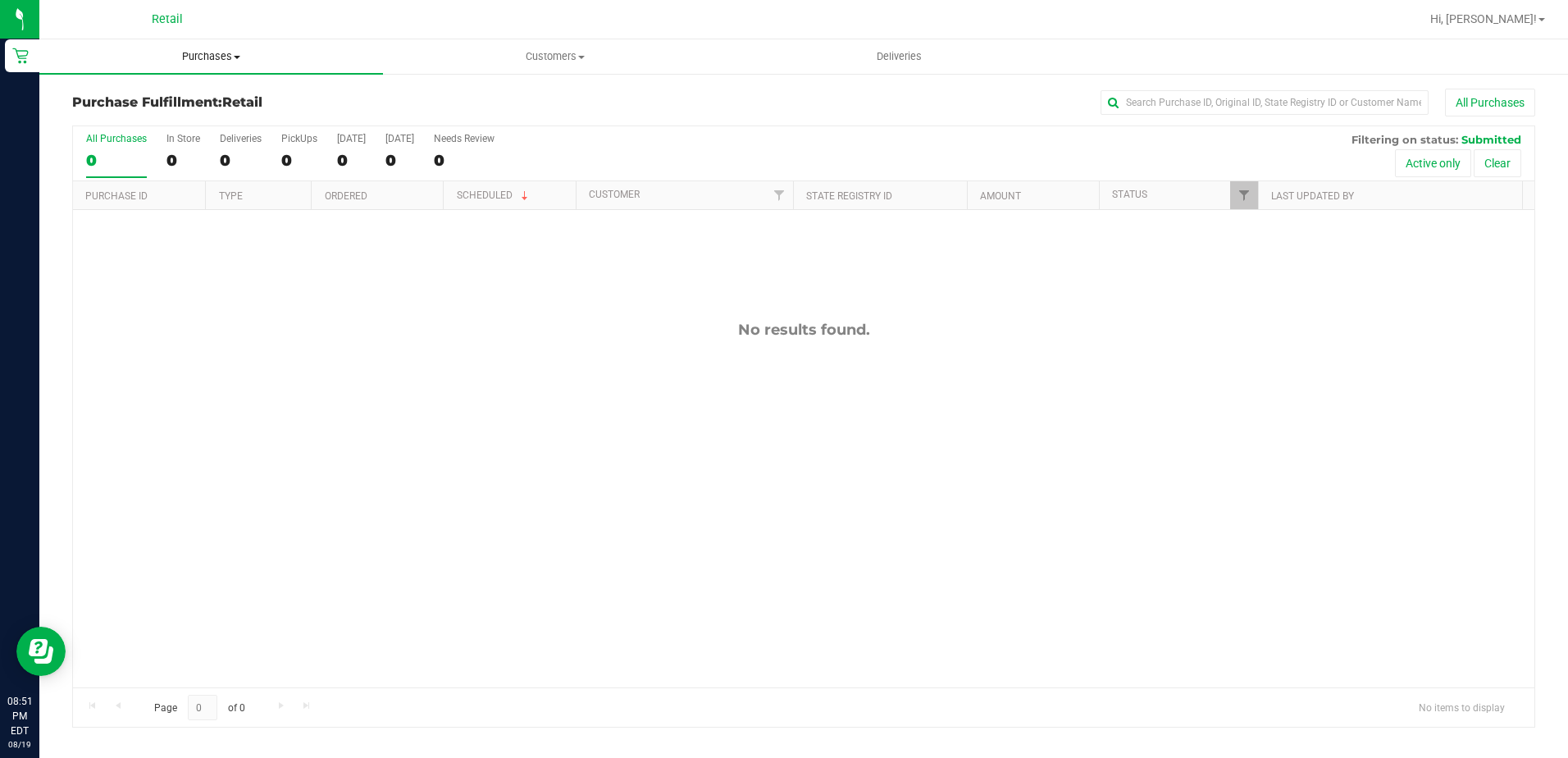
click at [227, 59] on span "Purchases" at bounding box center [211, 56] width 343 height 14
click at [155, 105] on span "Summary of purchases" at bounding box center [123, 99] width 168 height 14
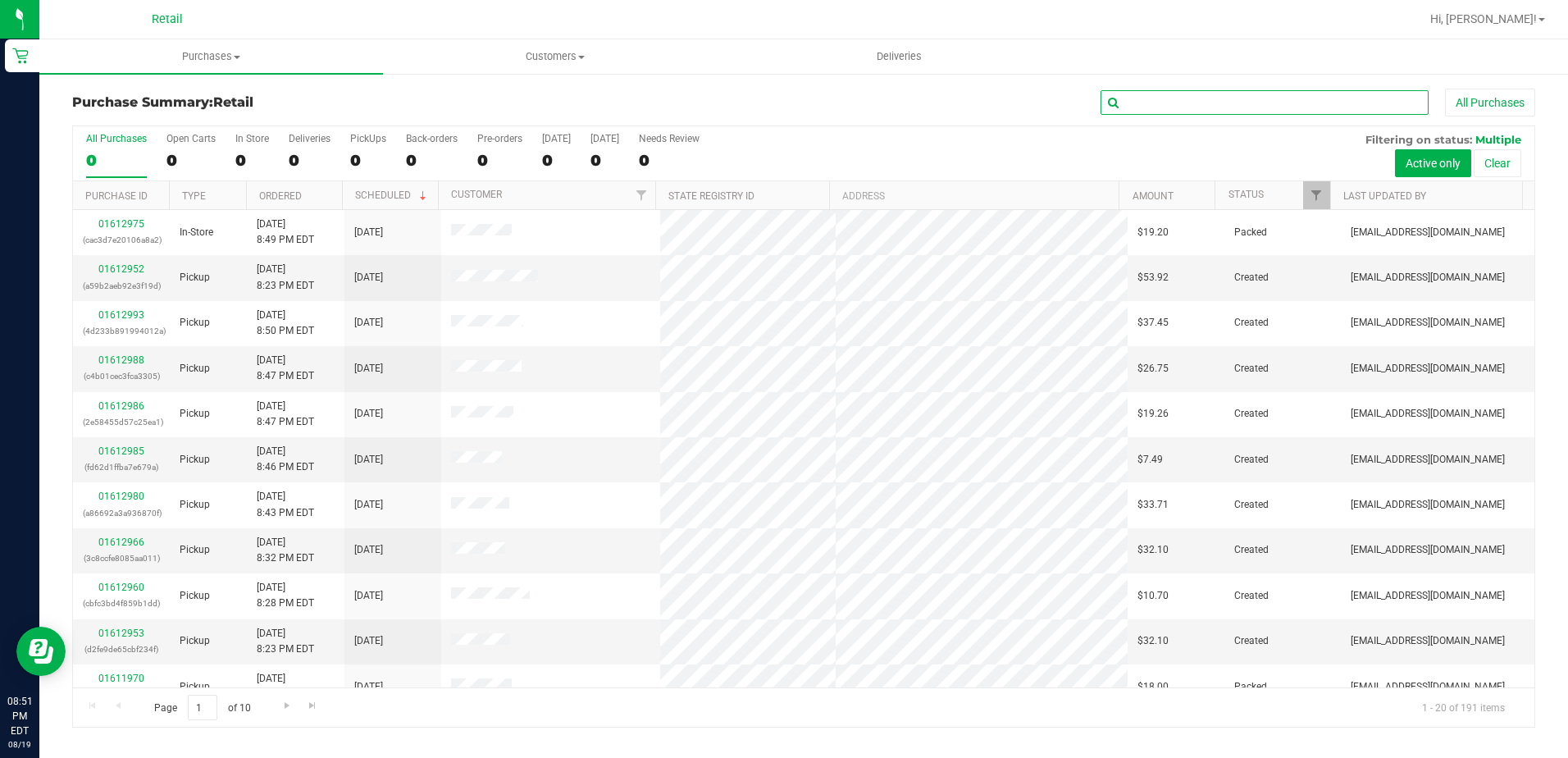
click at [1187, 100] on input "text" at bounding box center [1264, 102] width 328 height 24
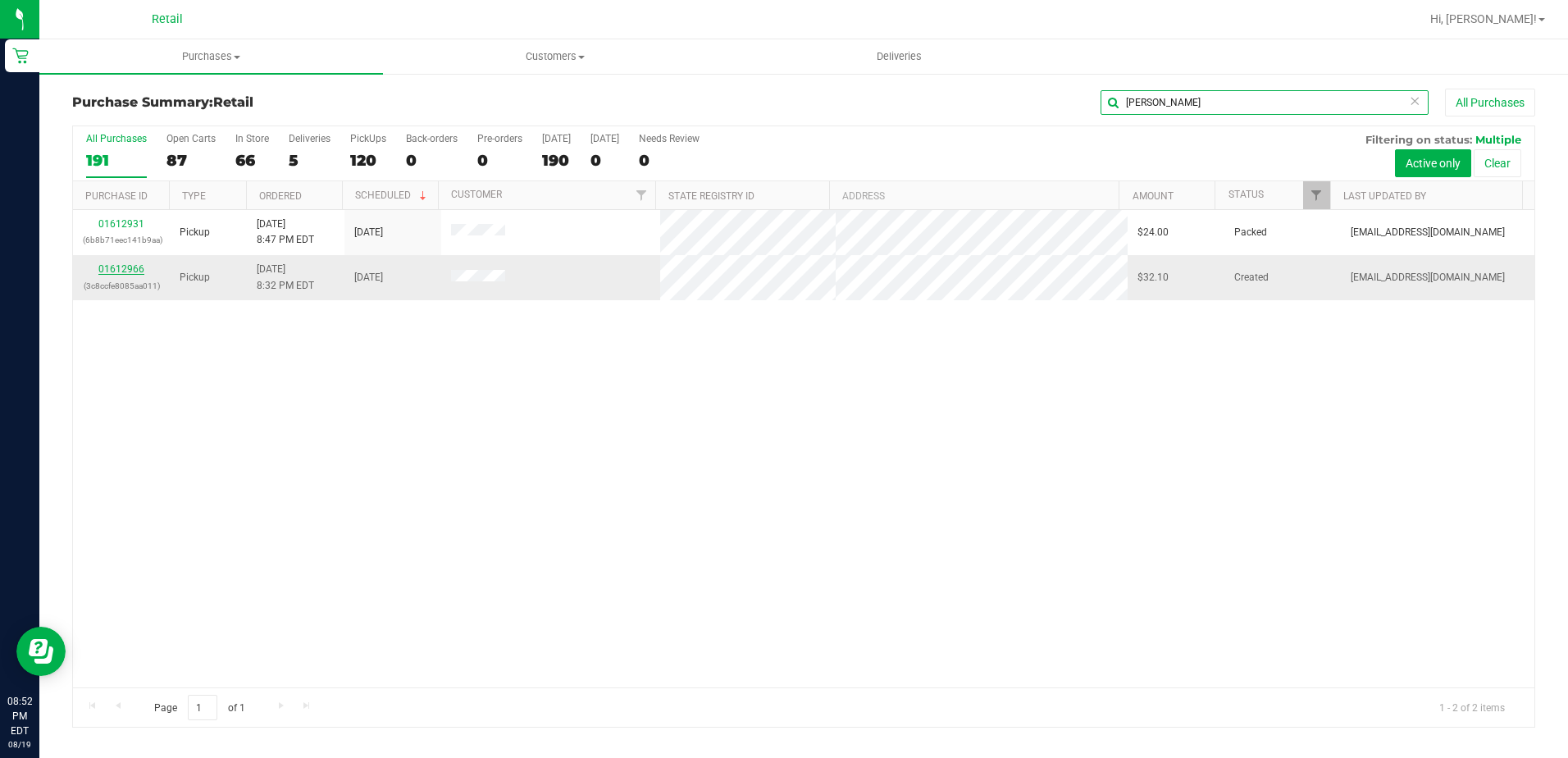
type input "craig"
click at [107, 268] on link "01612966" at bounding box center [122, 269] width 46 height 12
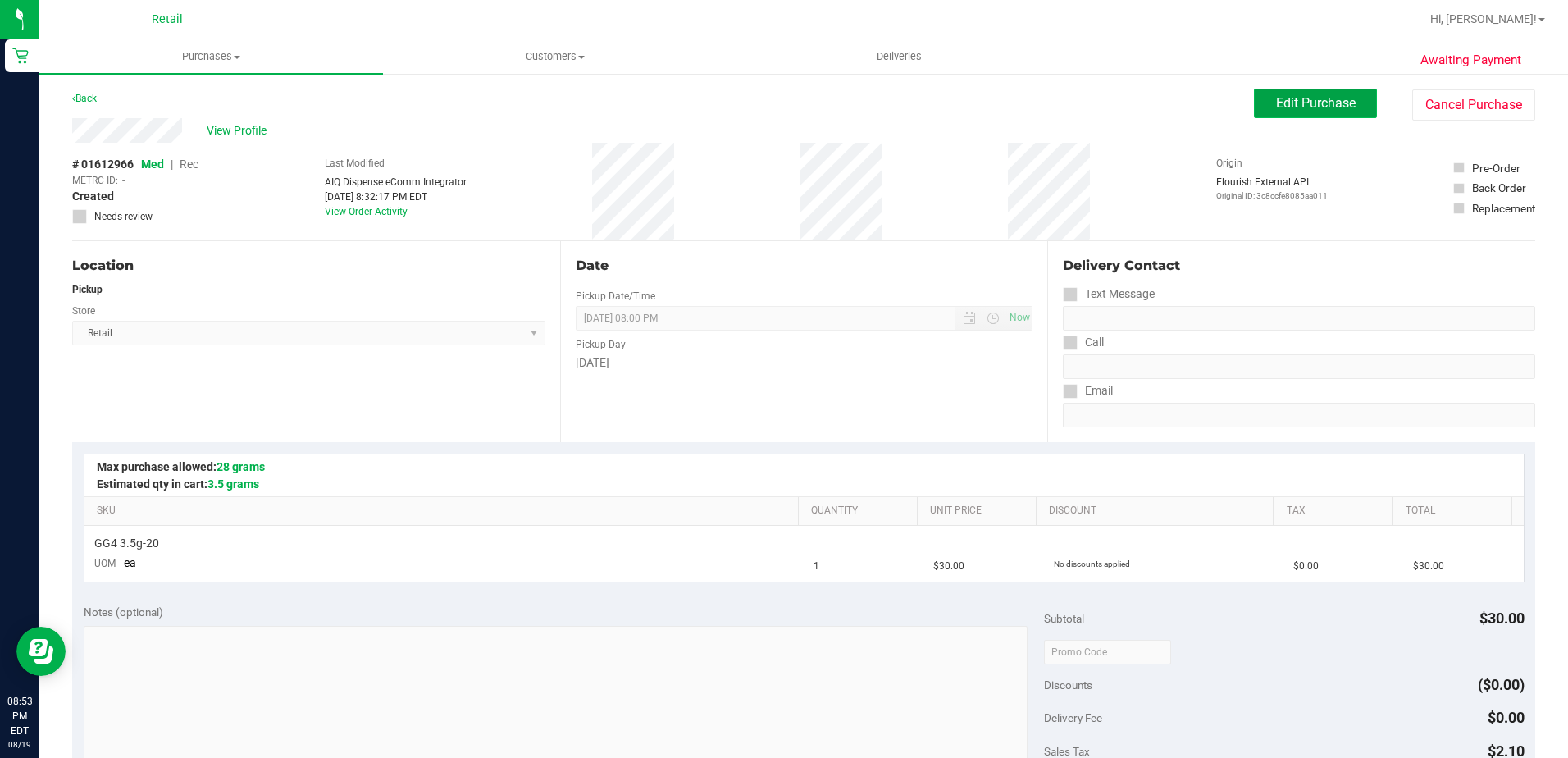
click at [1352, 111] on button "Edit Purchase" at bounding box center [1316, 103] width 123 height 30
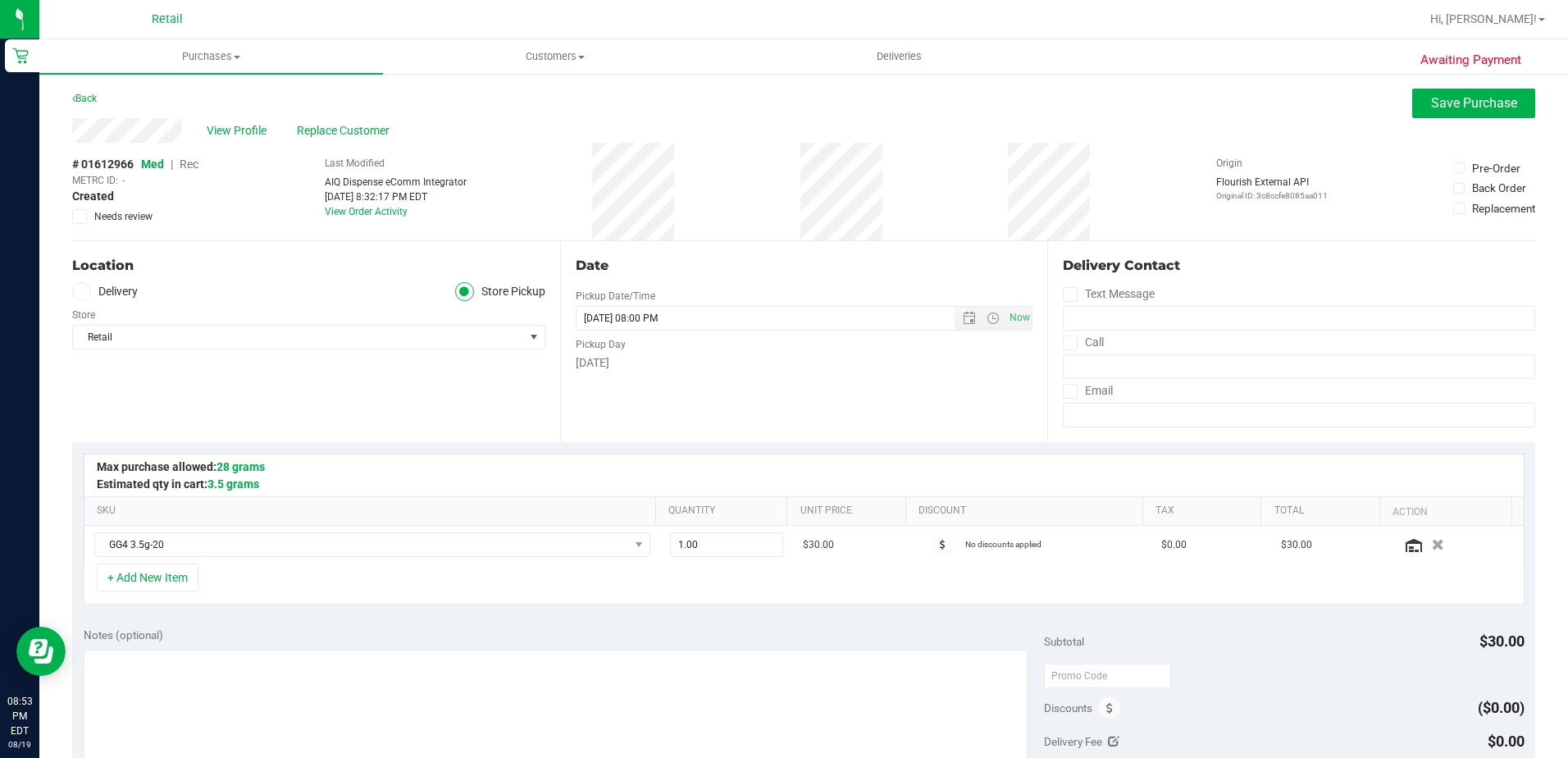
click at [187, 167] on span "Rec" at bounding box center [189, 165] width 19 height 14
click at [1397, 108] on div "Back Save Purchase" at bounding box center [804, 103] width 1463 height 30
click at [1413, 107] on button "Save Purchase" at bounding box center [1474, 103] width 123 height 30
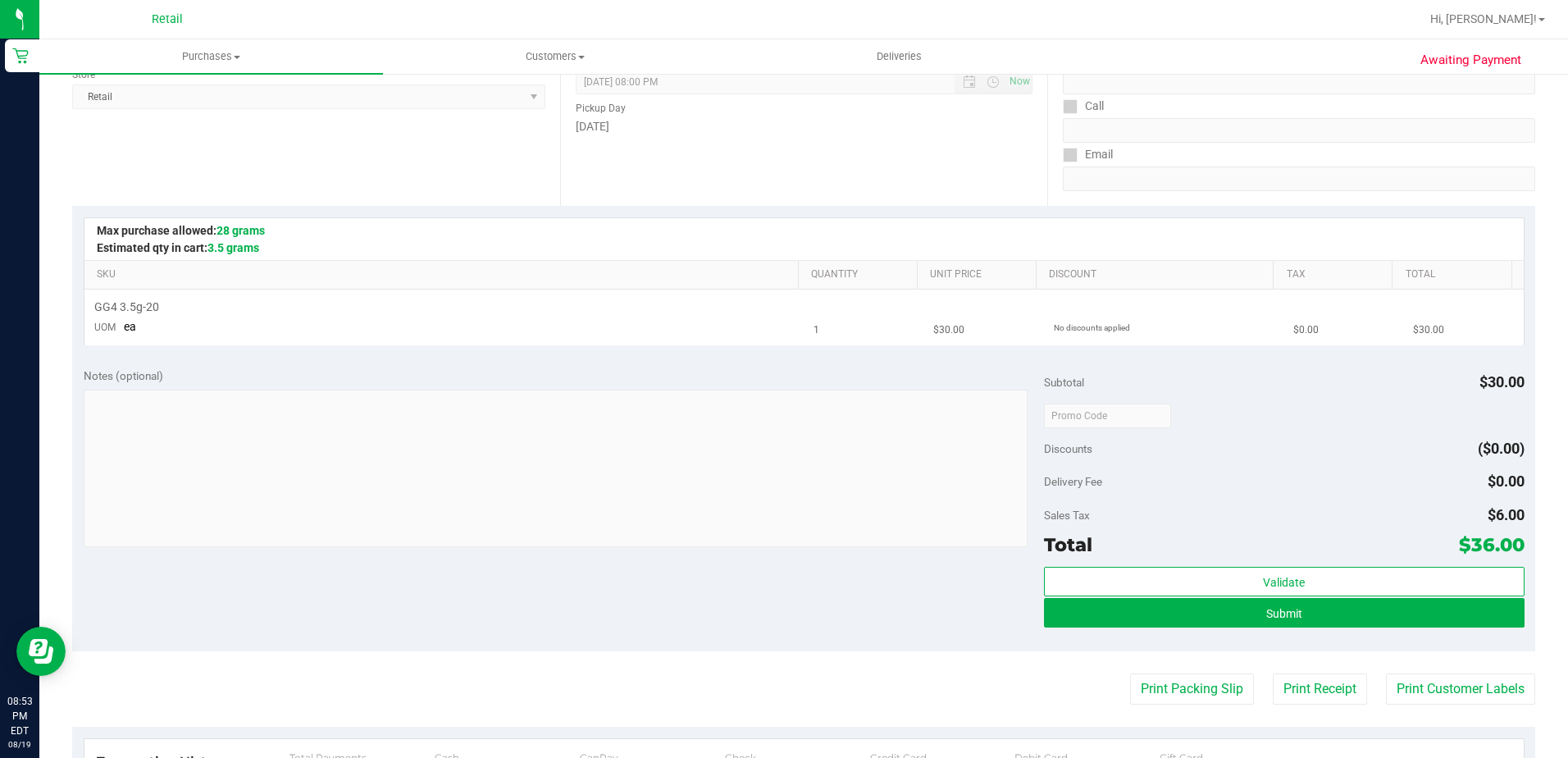
scroll to position [246, 0]
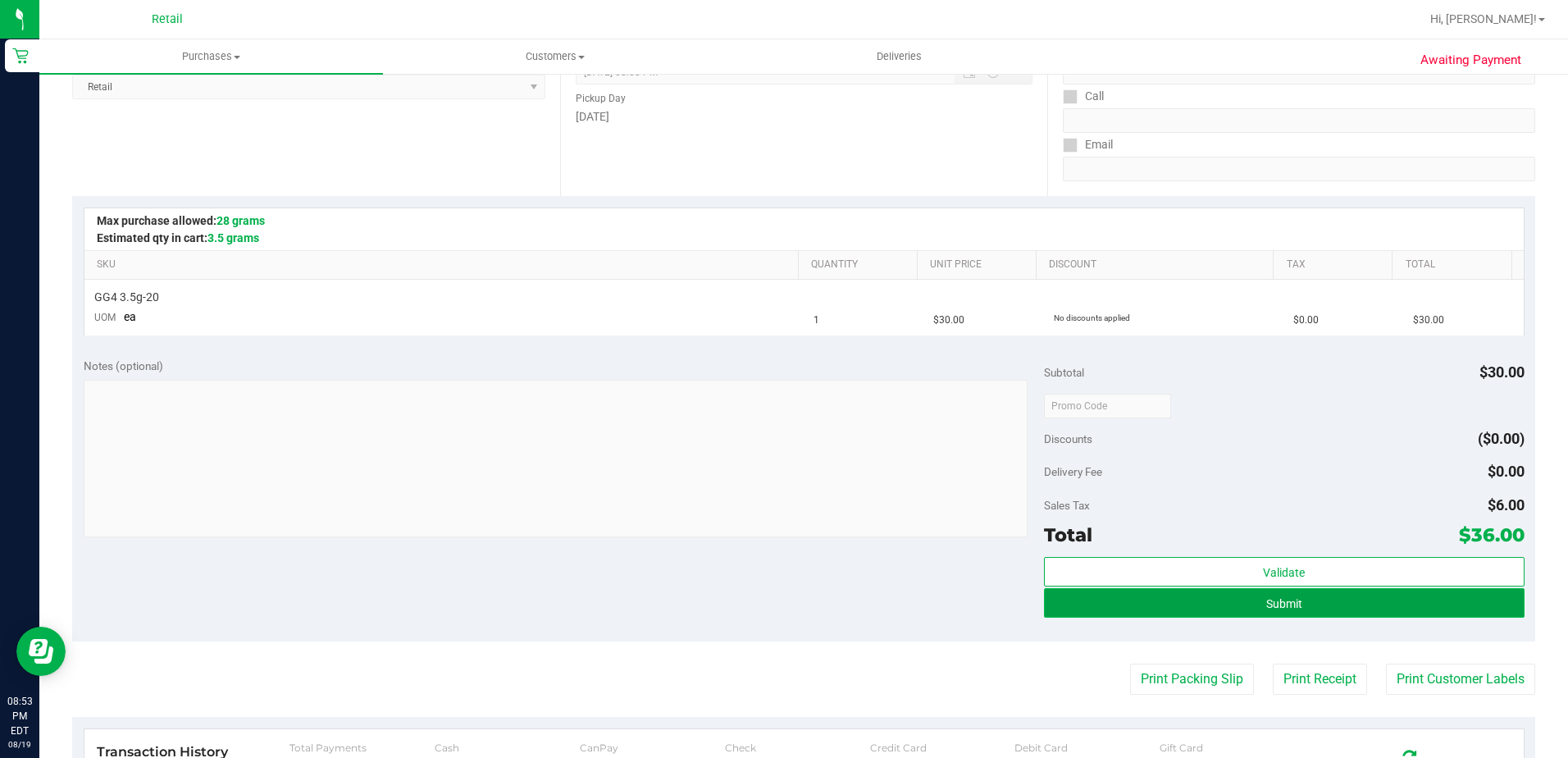
click at [1111, 608] on button "Submit" at bounding box center [1284, 603] width 481 height 30
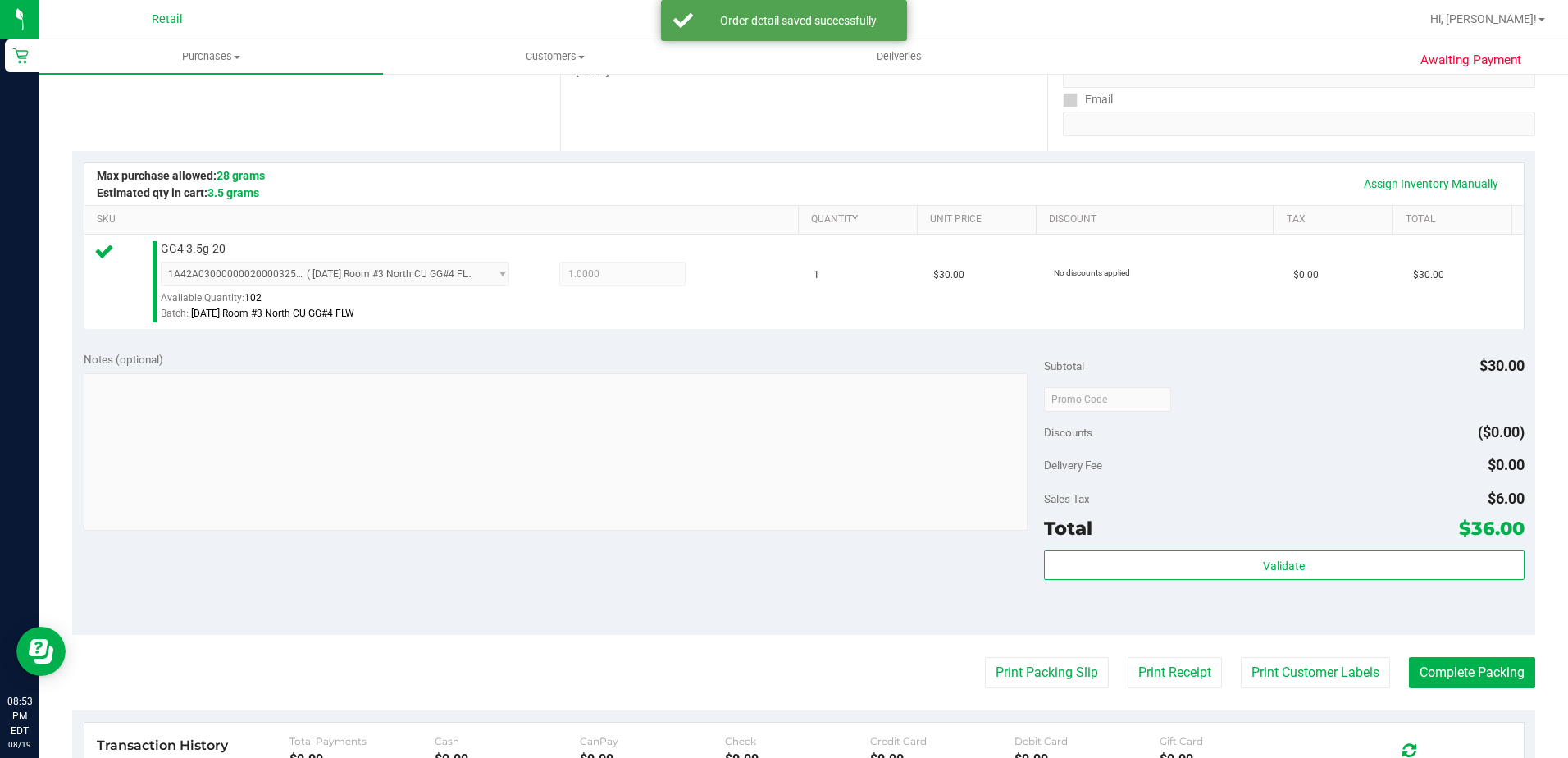
scroll to position [328, 0]
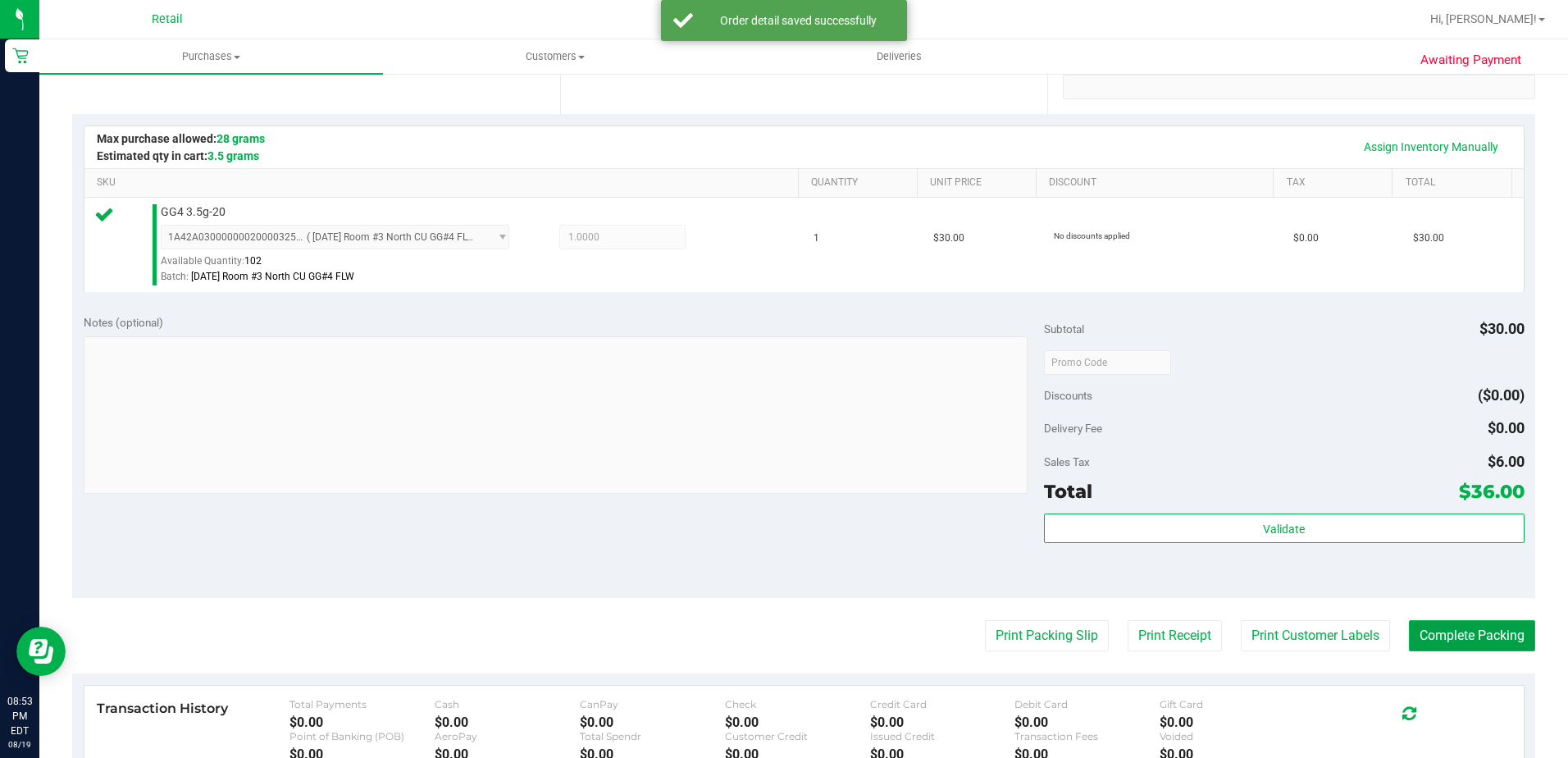
click at [1434, 645] on button "Complete Packing" at bounding box center [1473, 636] width 127 height 31
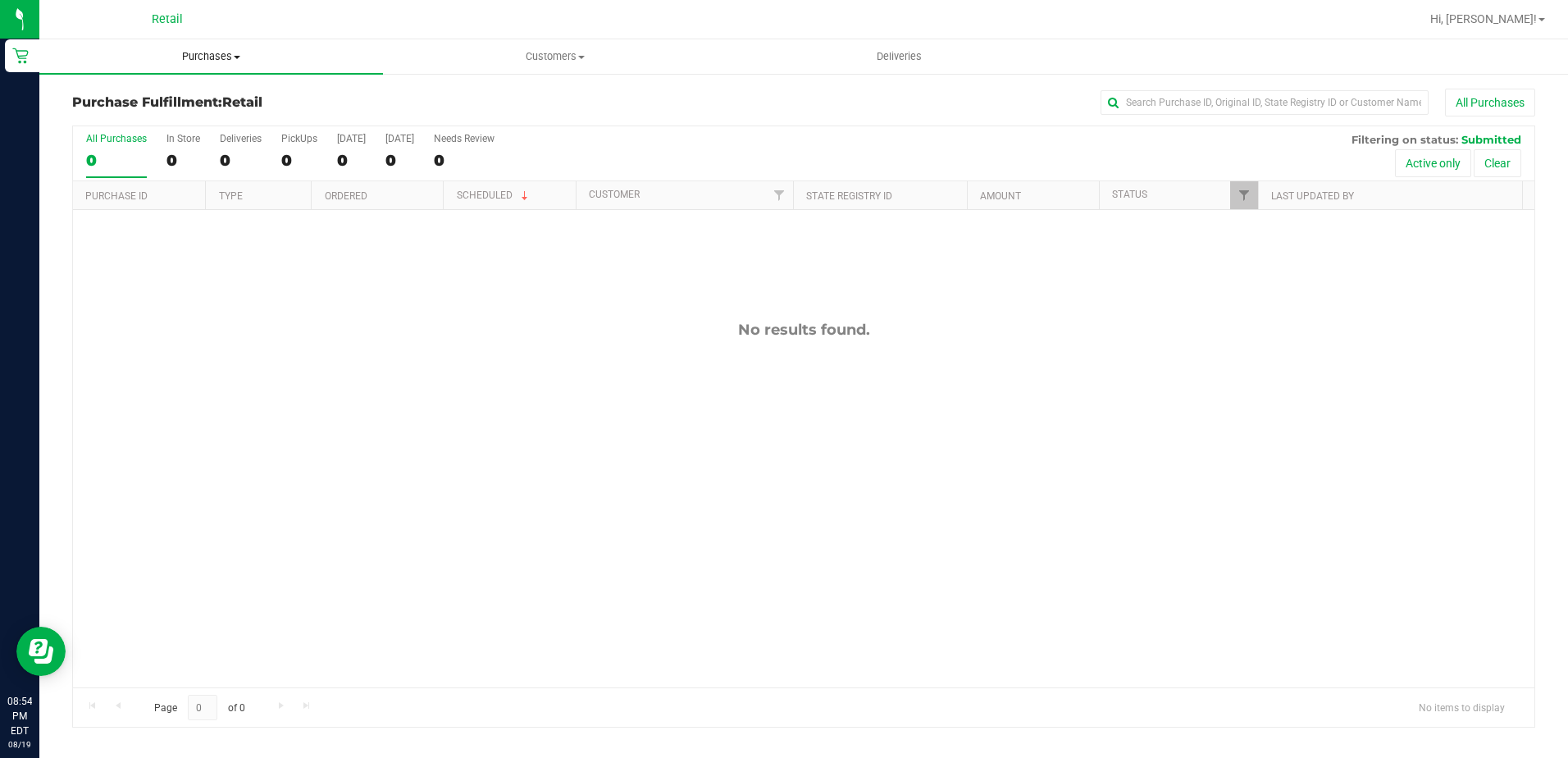
click at [241, 57] on span at bounding box center [237, 57] width 7 height 3
click at [230, 102] on li "Summary of purchases" at bounding box center [211, 99] width 343 height 19
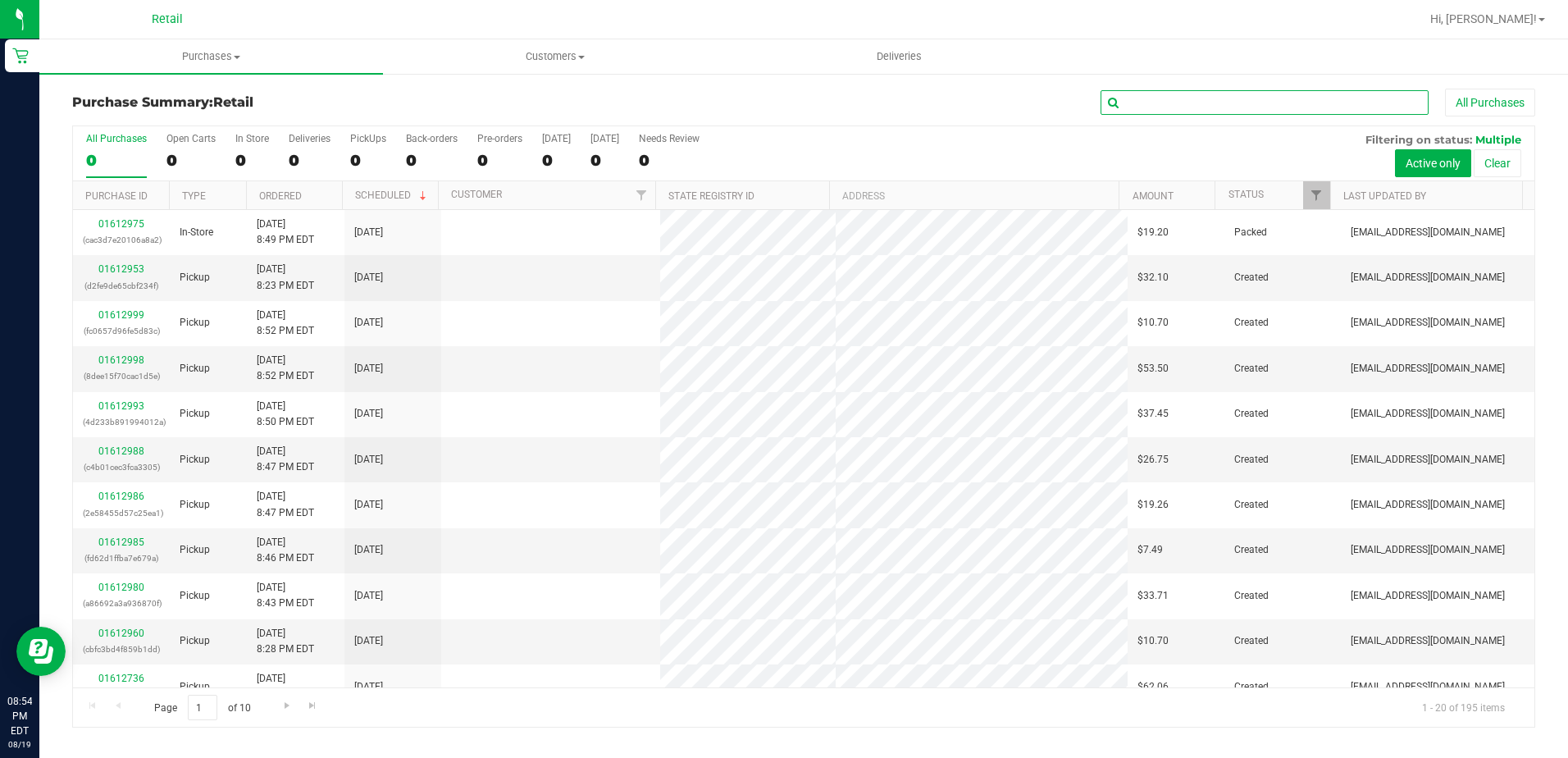
click at [1201, 99] on input "text" at bounding box center [1264, 102] width 328 height 24
type input "n"
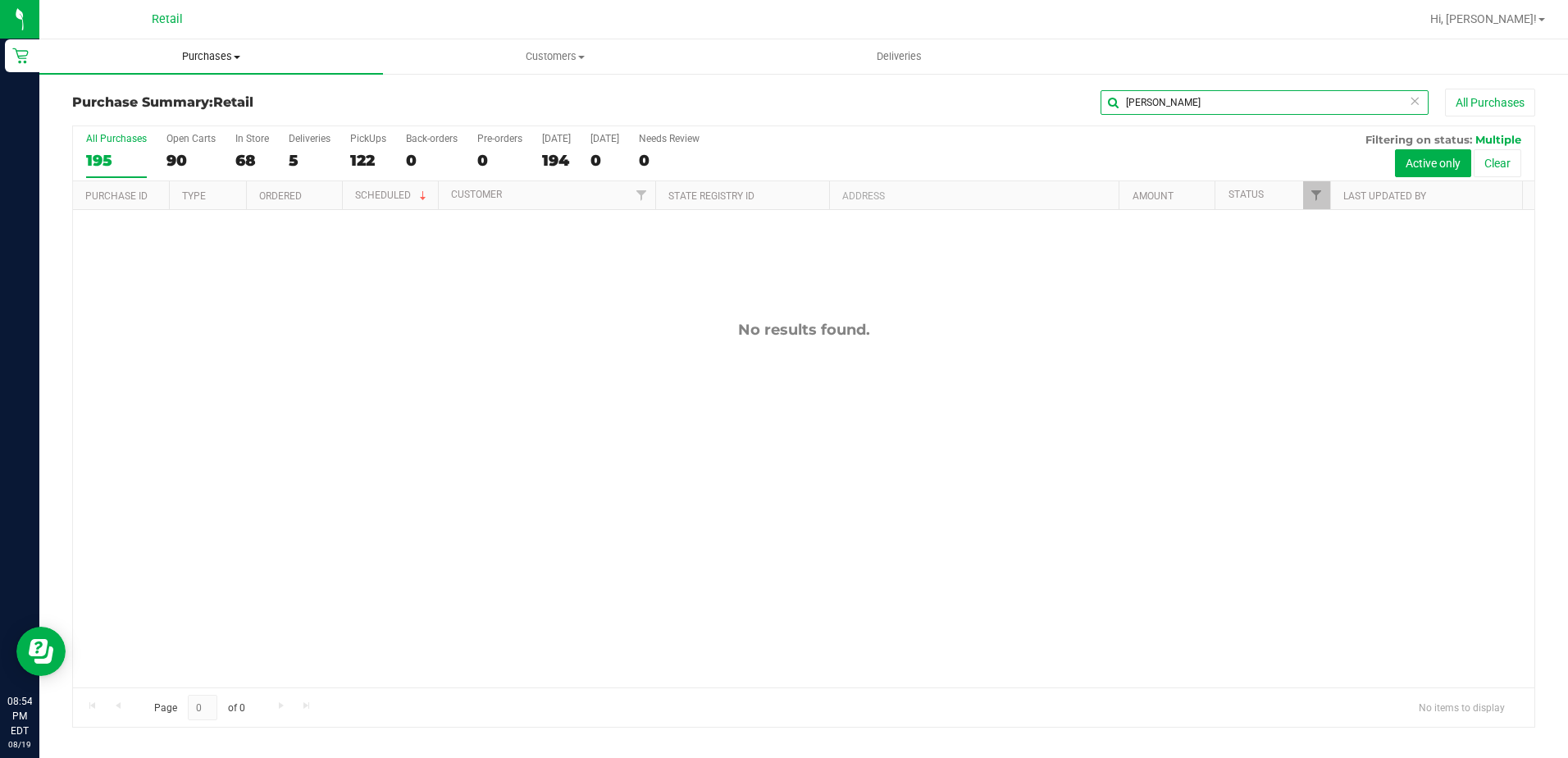
type input "molly"
click at [245, 61] on span "Purchases" at bounding box center [211, 56] width 343 height 14
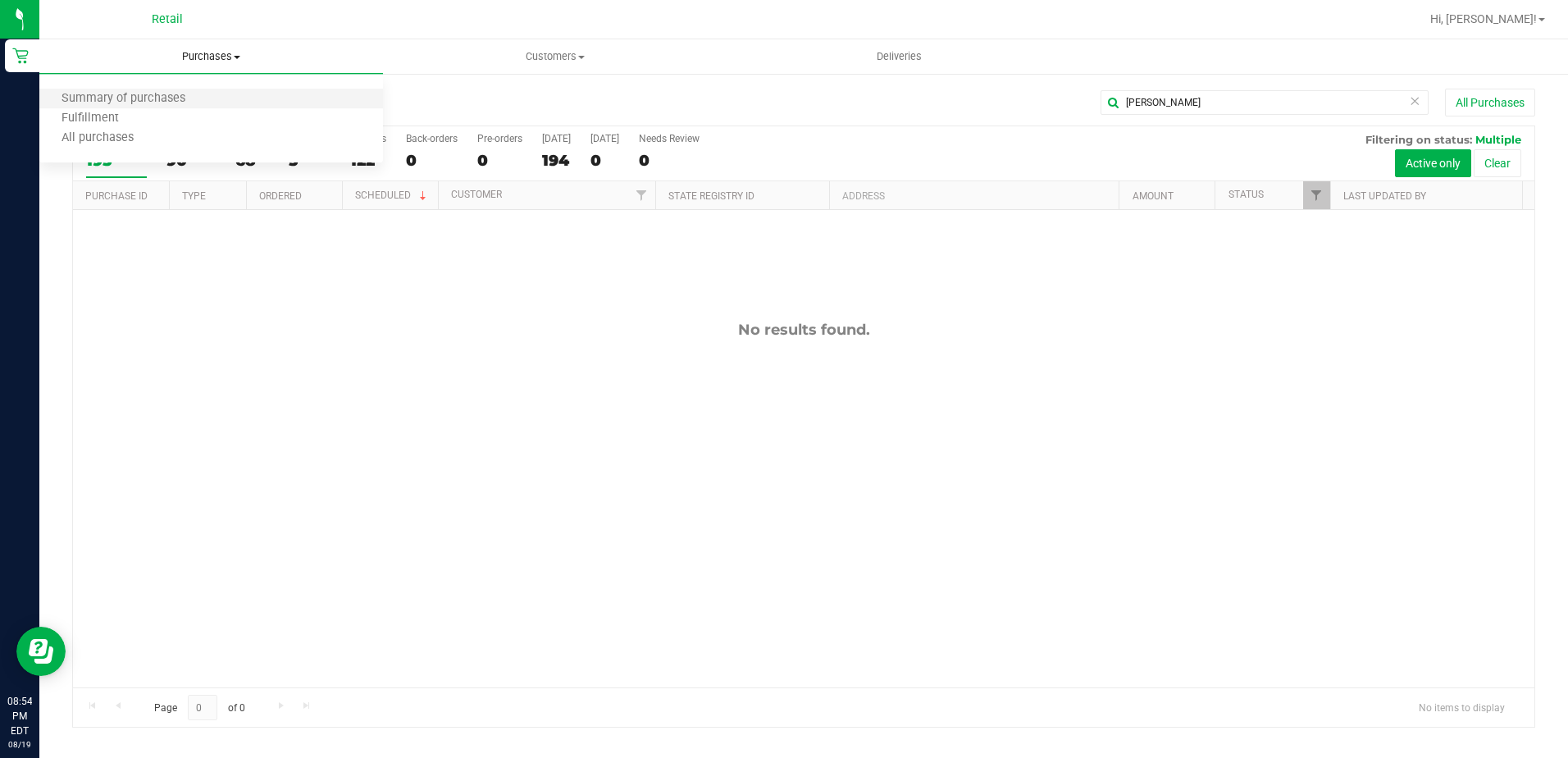
click at [230, 104] on li "Summary of purchases" at bounding box center [211, 99] width 343 height 19
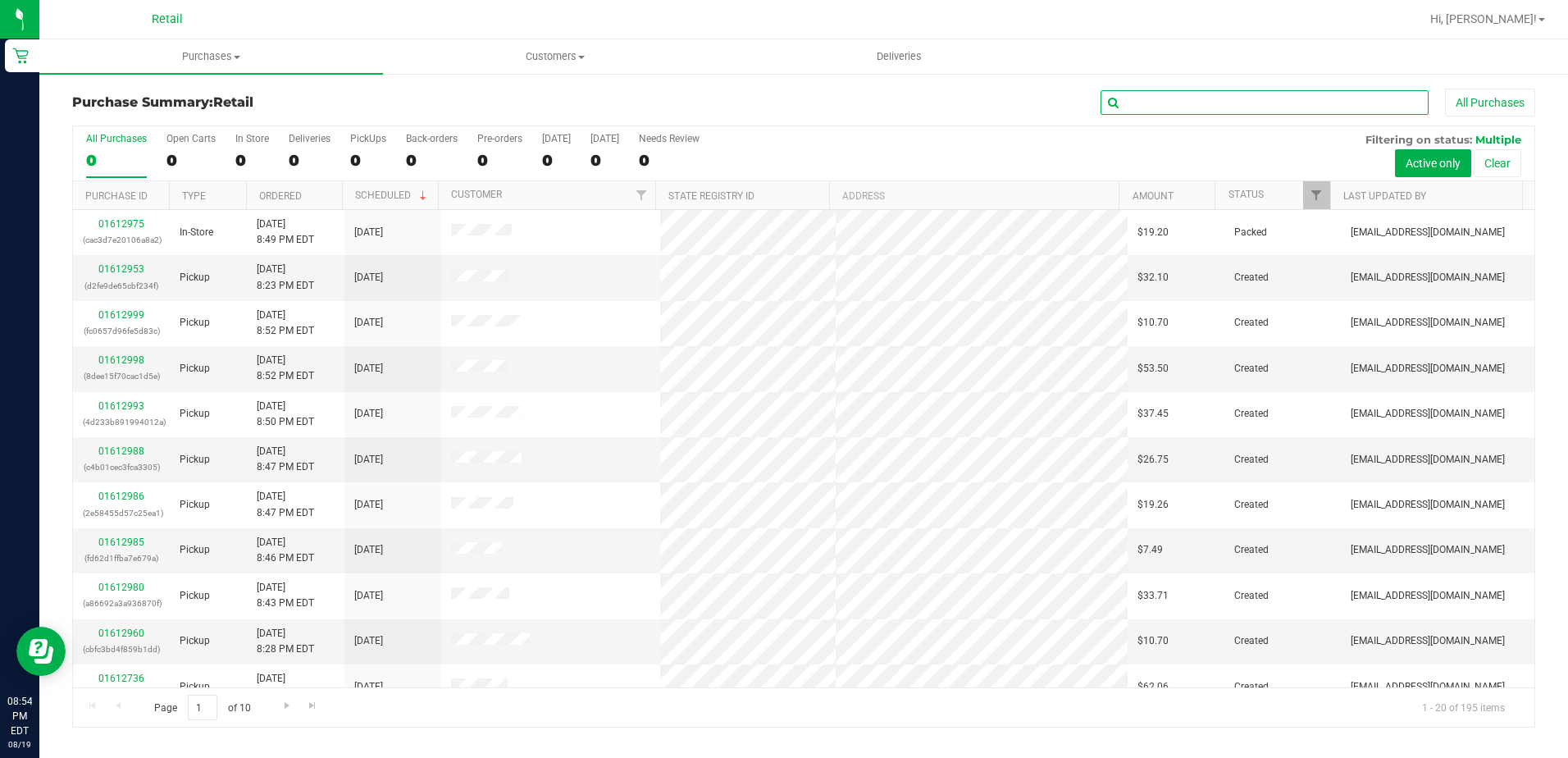
click at [1191, 108] on input "text" at bounding box center [1264, 102] width 328 height 24
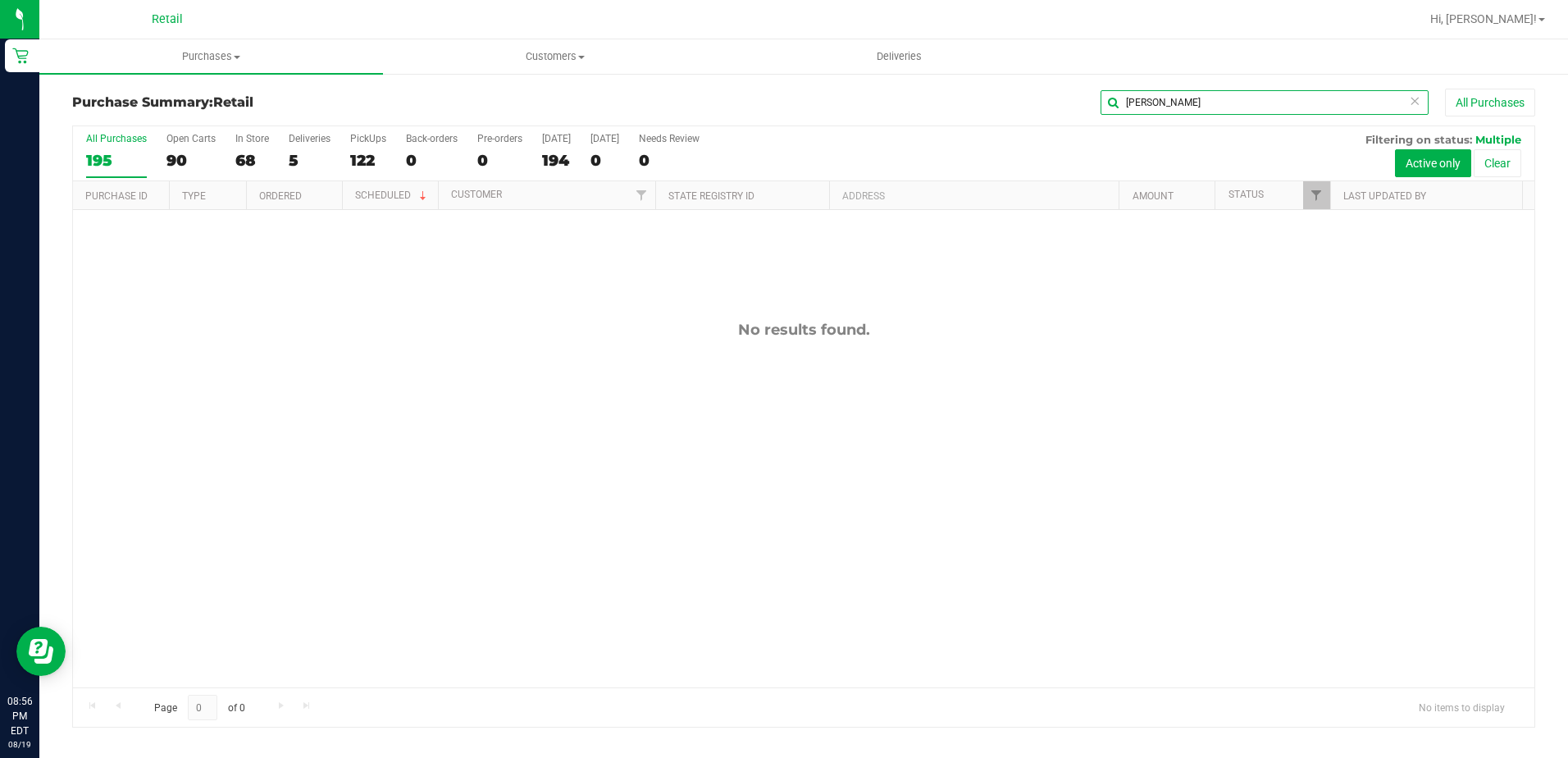
type input "molly"
drag, startPoint x: 1155, startPoint y: 107, endPoint x: 1083, endPoint y: 108, distance: 72.0
click at [1083, 108] on div "molly All Purchases" at bounding box center [1048, 102] width 976 height 28
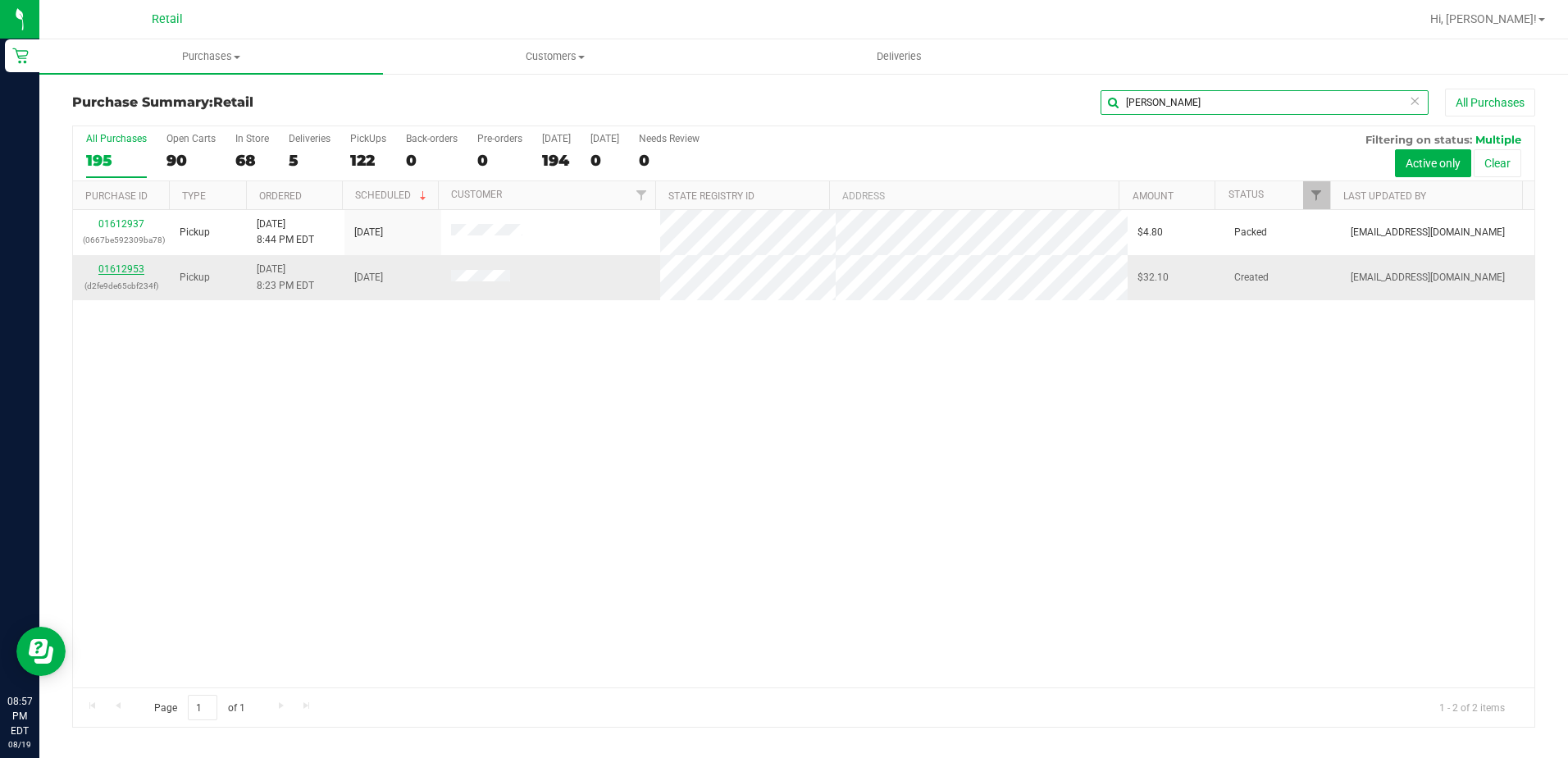
type input "jeremy"
click at [132, 263] on link "01612953" at bounding box center [122, 269] width 46 height 12
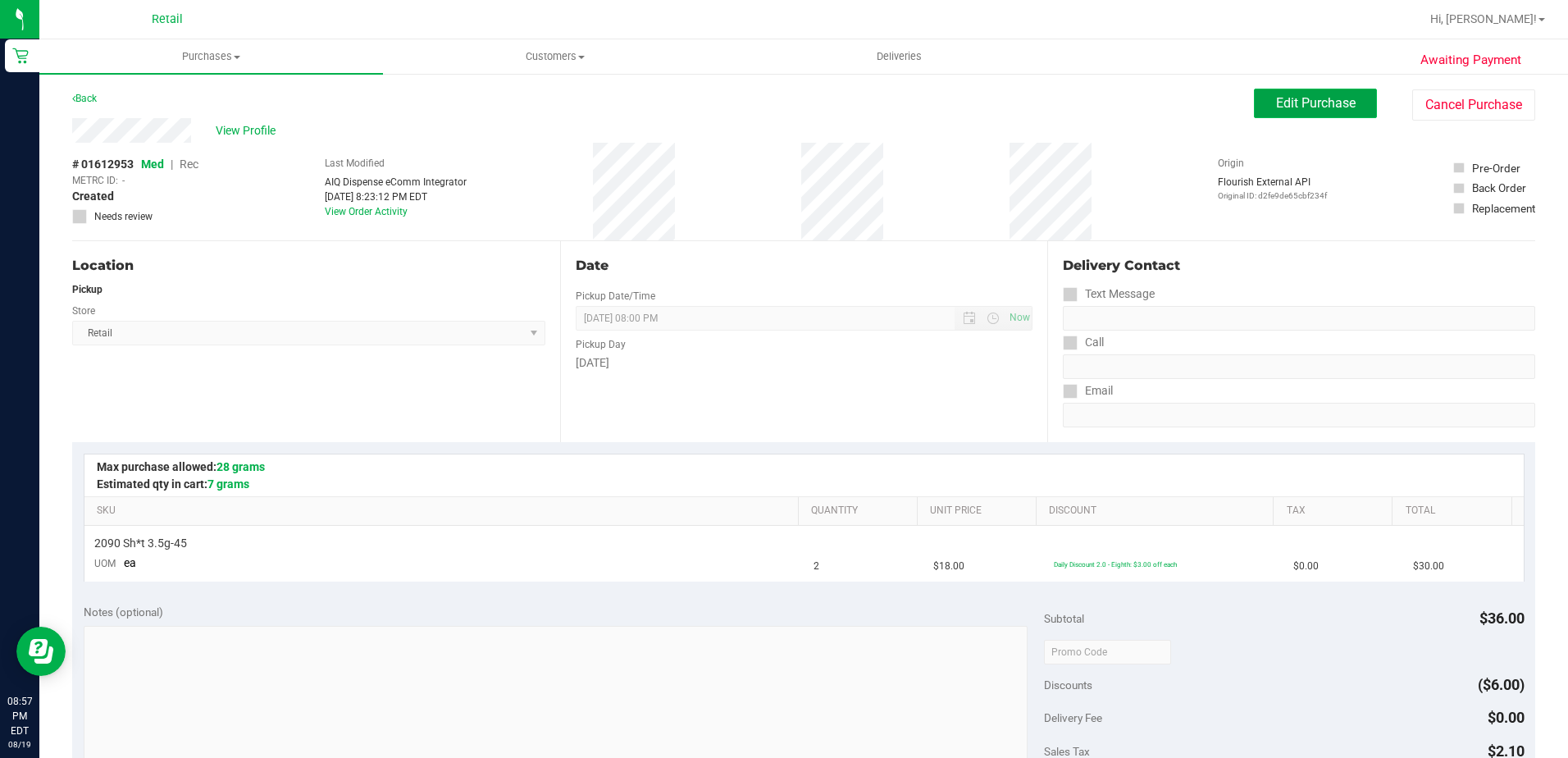
click at [1276, 110] on span "Edit Purchase" at bounding box center [1316, 103] width 79 height 15
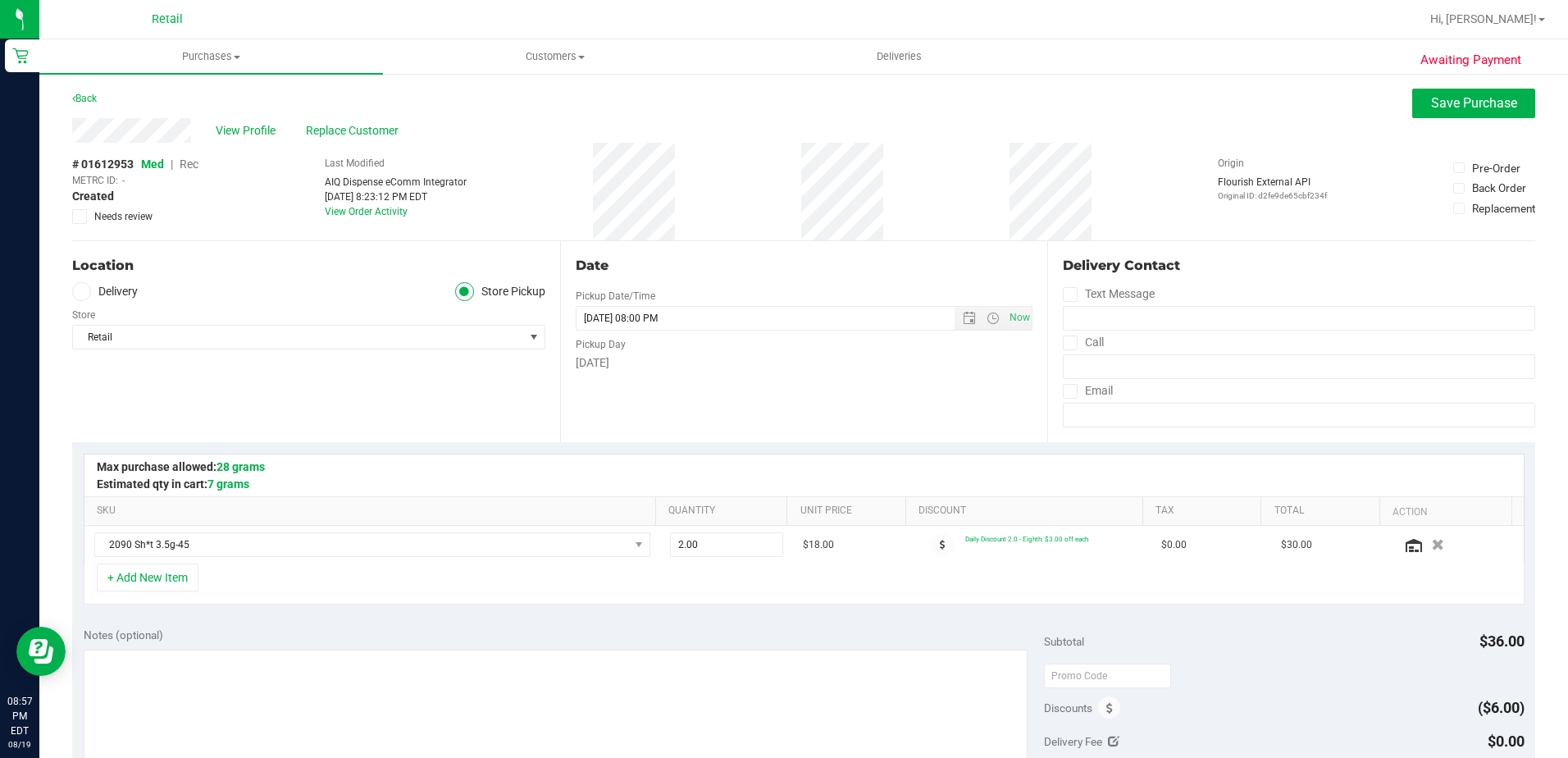
click at [181, 165] on span "Med | Rec" at bounding box center [170, 165] width 57 height 14
click at [197, 162] on span "Rec" at bounding box center [189, 165] width 19 height 14
click at [1451, 104] on span "Save Purchase" at bounding box center [1474, 103] width 86 height 15
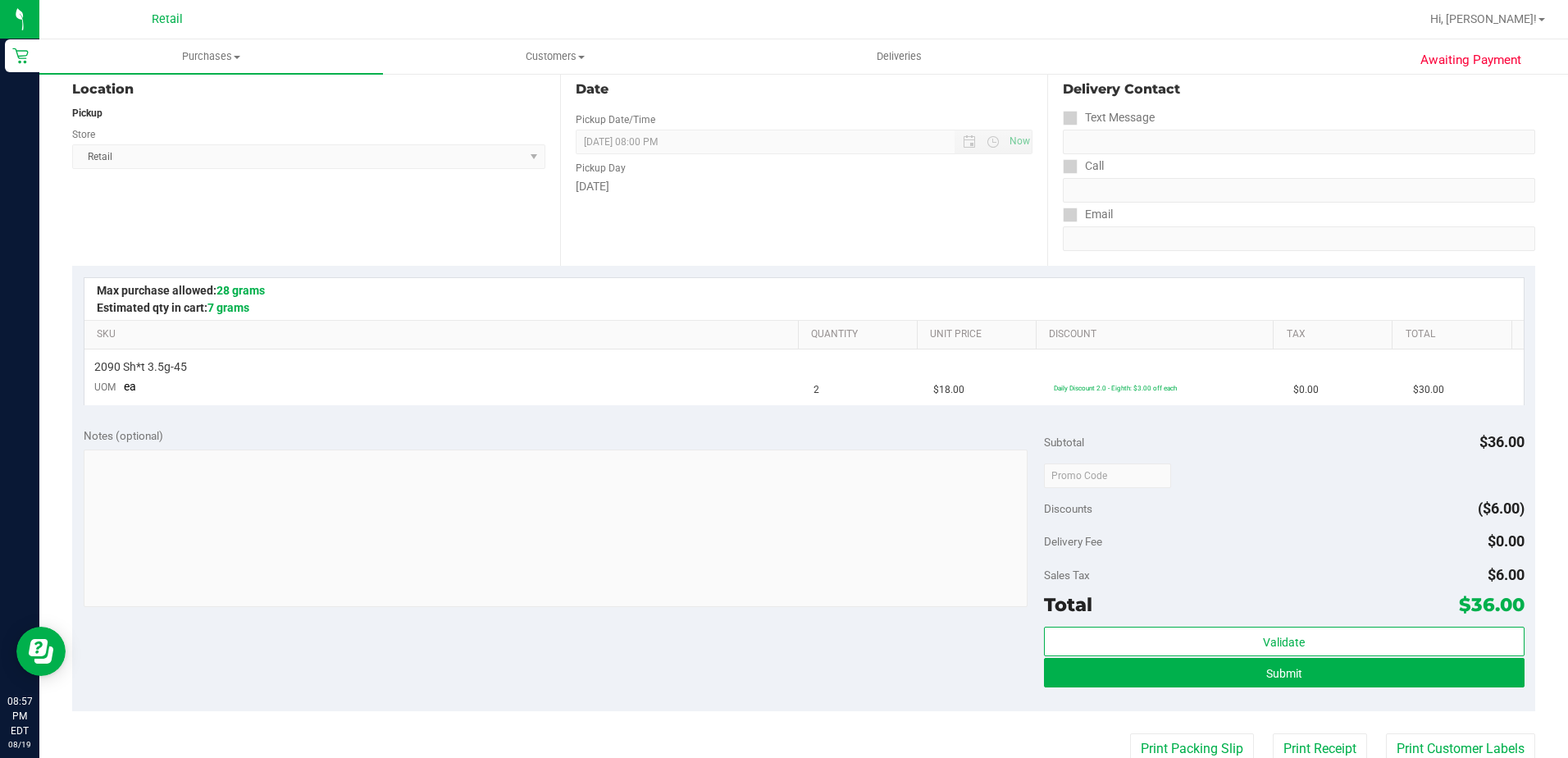
scroll to position [246, 0]
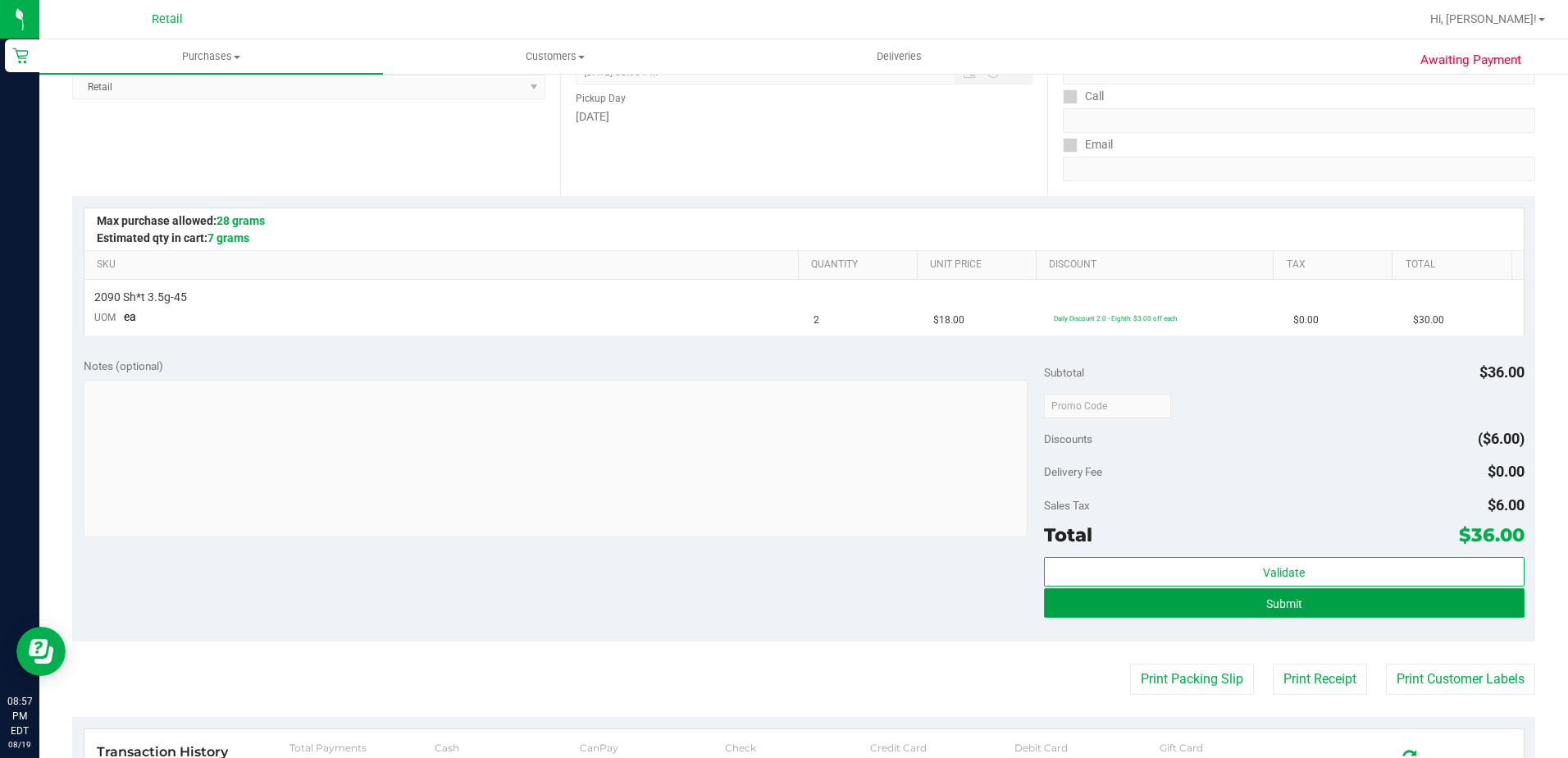
click at [1056, 608] on button "Submit" at bounding box center [1284, 603] width 481 height 30
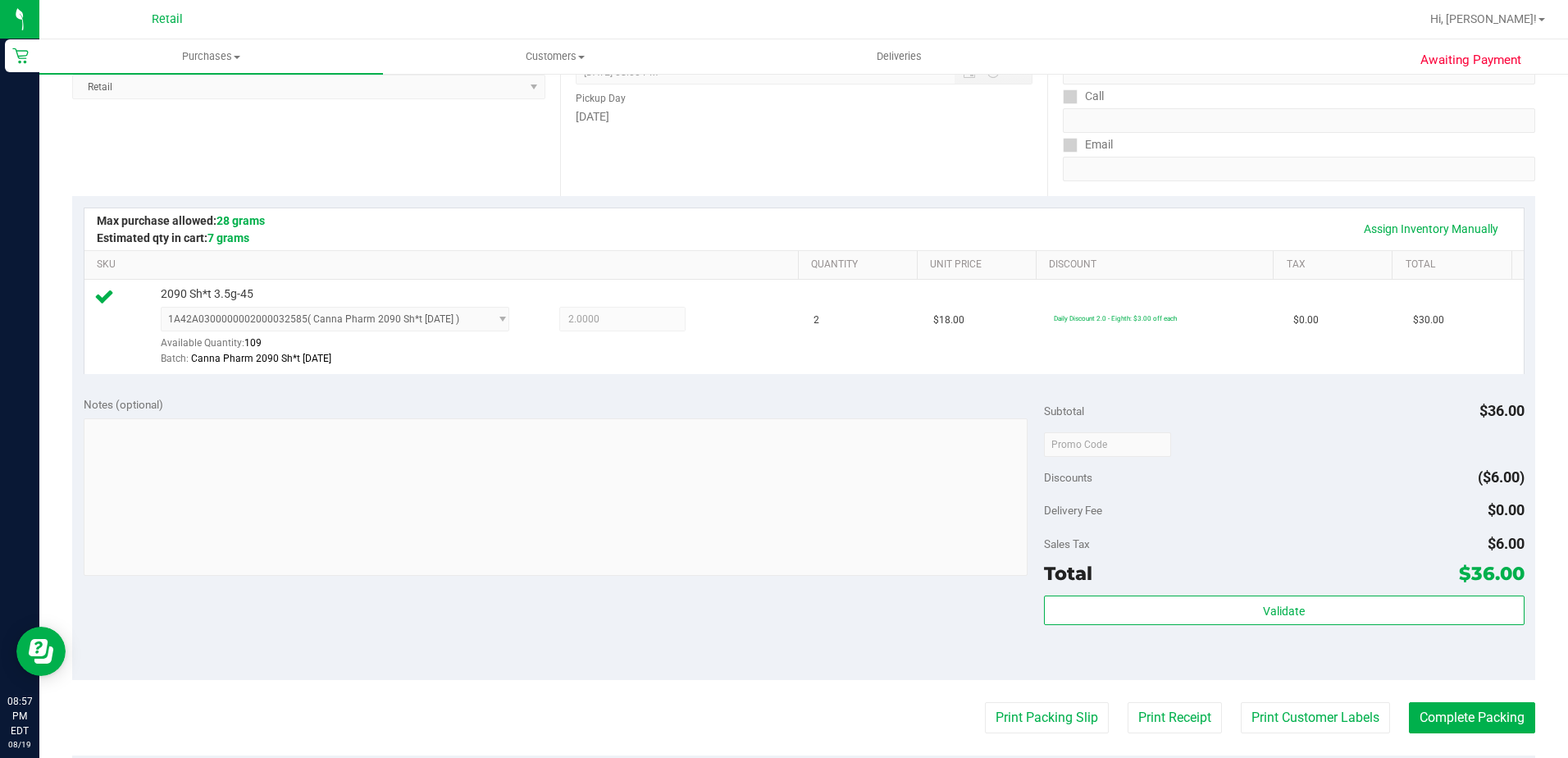
click at [1421, 694] on purchase-details "Back Edit Purchase Cancel Purchase View Profile # 01612953 Med | Rec METRC ID: …" at bounding box center [804, 452] width 1463 height 1220
click at [1420, 705] on purchase-details "Back Edit Purchase Cancel Purchase View Profile # 01612953 Med | Rec METRC ID: …" at bounding box center [804, 452] width 1463 height 1220
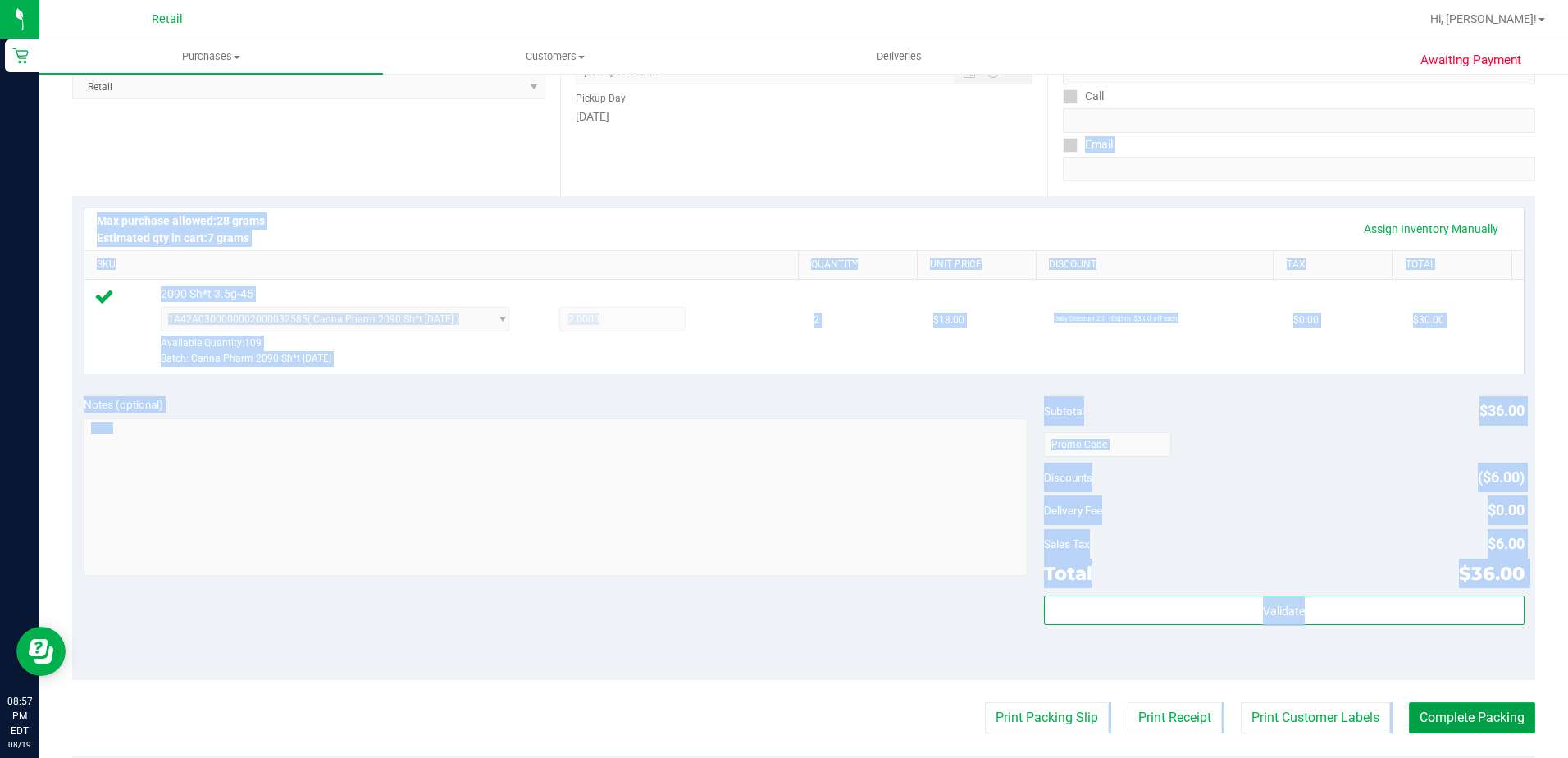
drag, startPoint x: 1420, startPoint y: 705, endPoint x: 1416, endPoint y: 717, distance: 12.6
click at [1416, 717] on button "Complete Packing" at bounding box center [1473, 717] width 127 height 31
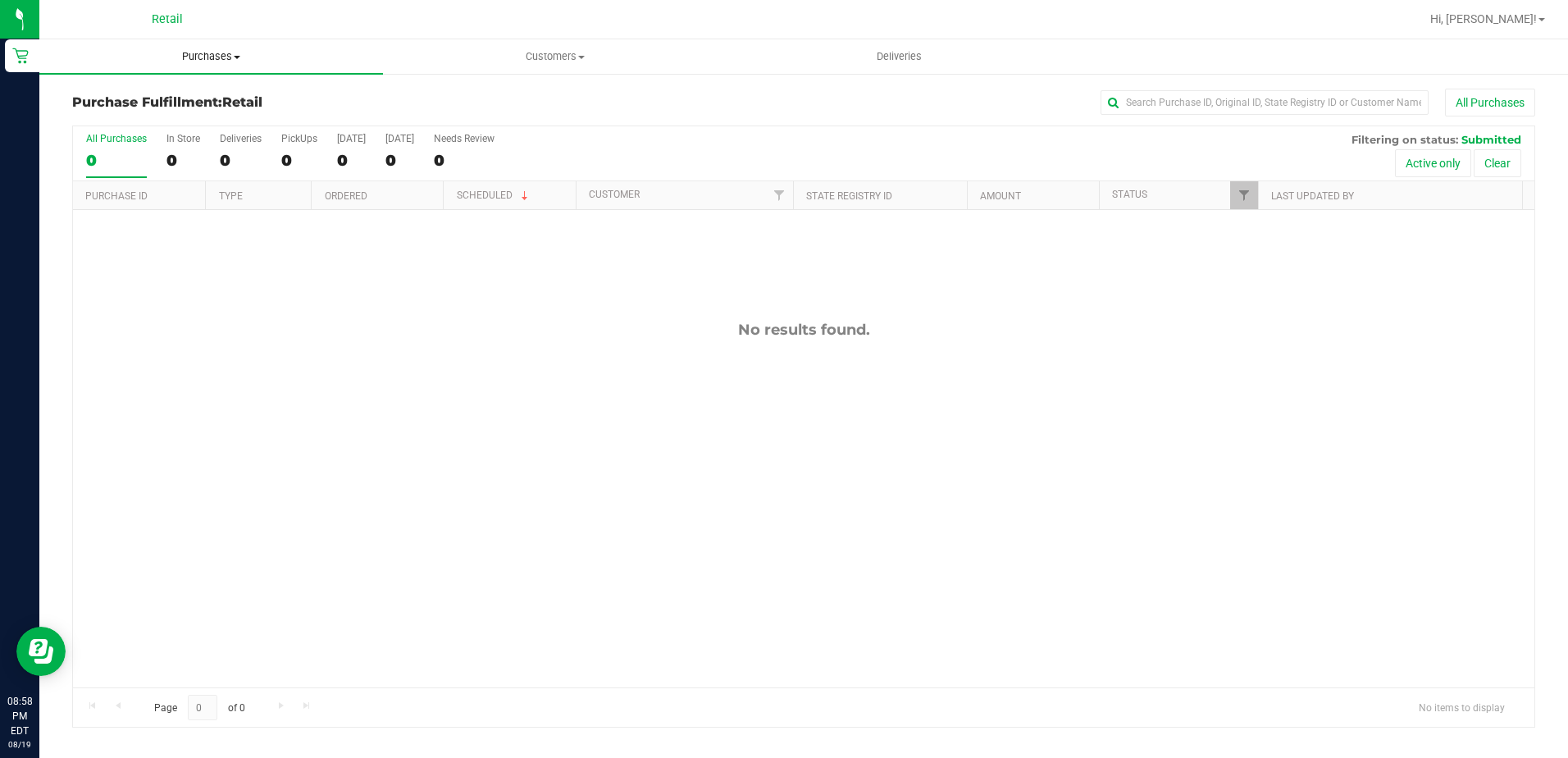
click at [254, 53] on span "Purchases" at bounding box center [211, 56] width 343 height 14
click at [230, 99] on li "Summary of purchases" at bounding box center [211, 99] width 343 height 19
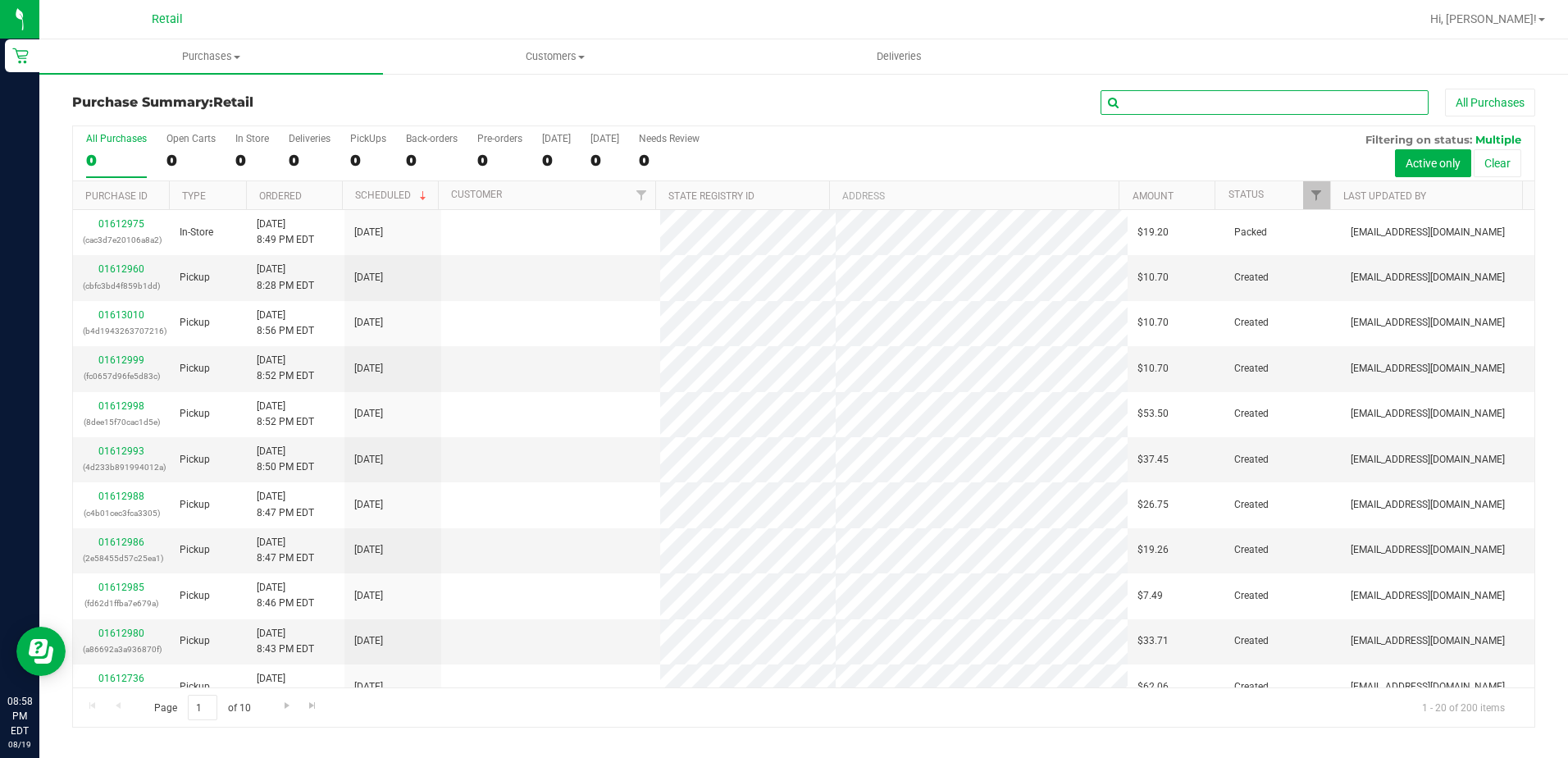
click at [1180, 105] on input "text" at bounding box center [1264, 102] width 328 height 24
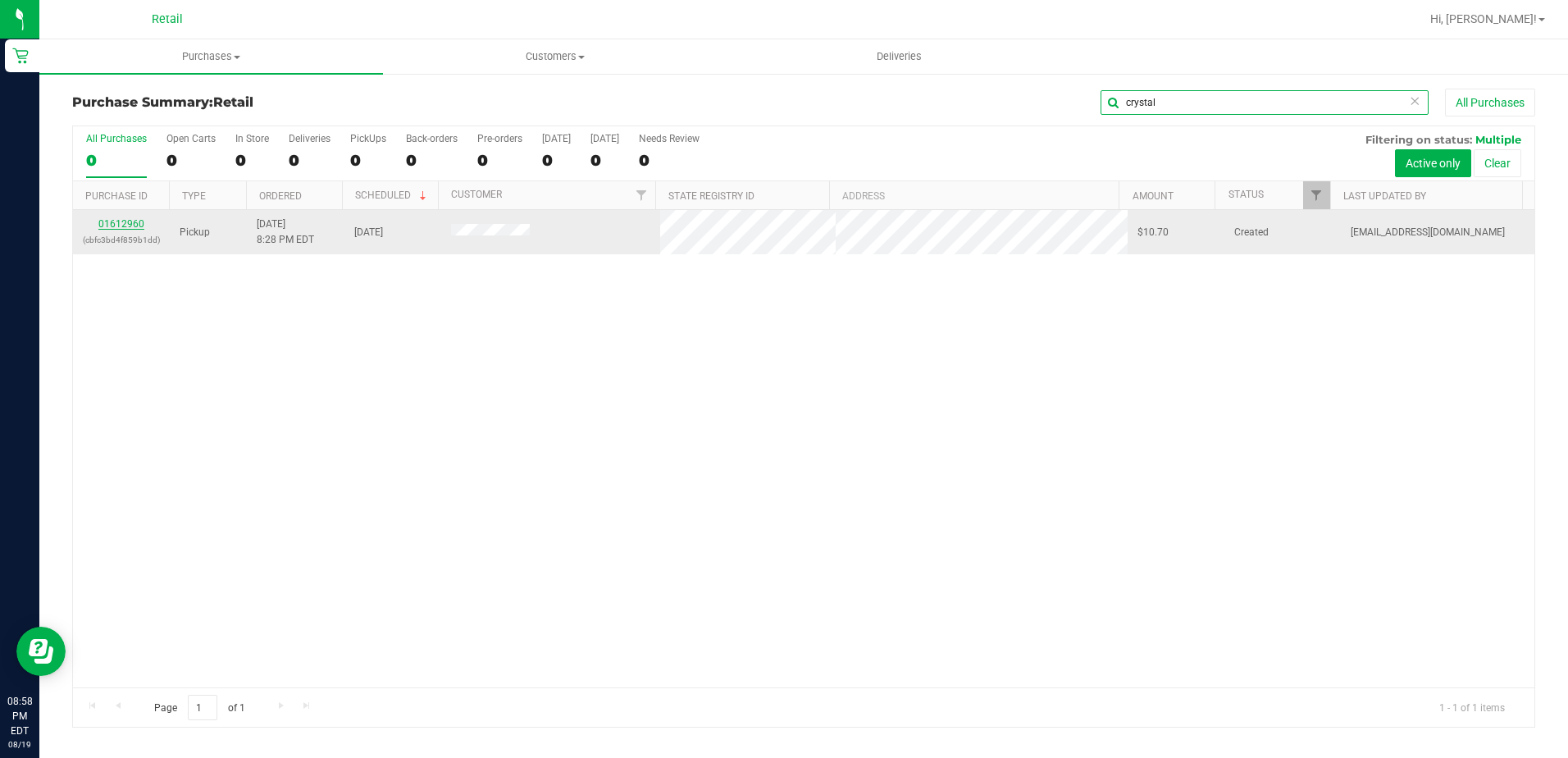
type input "crystal"
click at [122, 223] on link "01612960" at bounding box center [122, 225] width 46 height 12
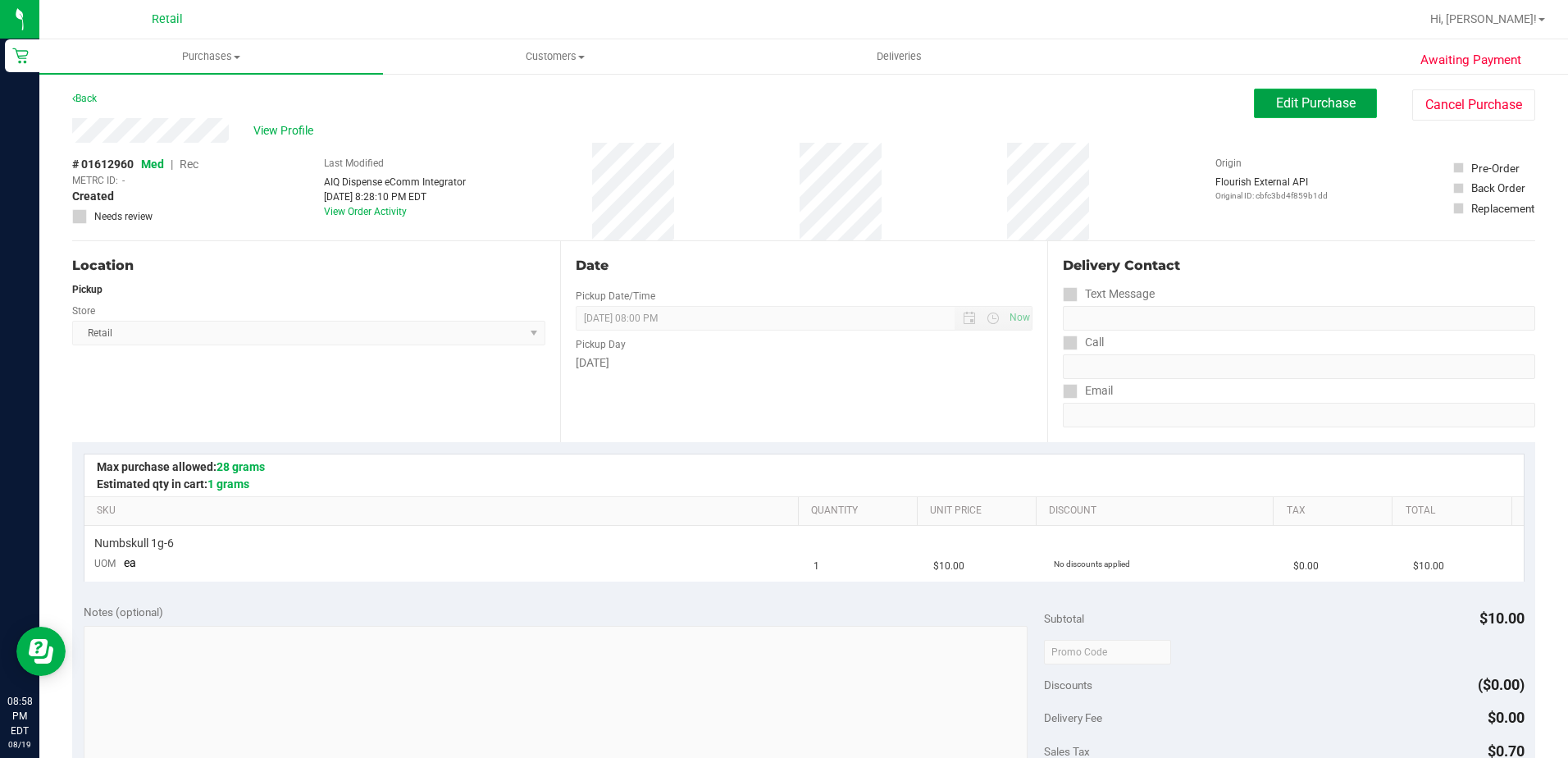
click at [1327, 103] on span "Edit Purchase" at bounding box center [1316, 103] width 79 height 15
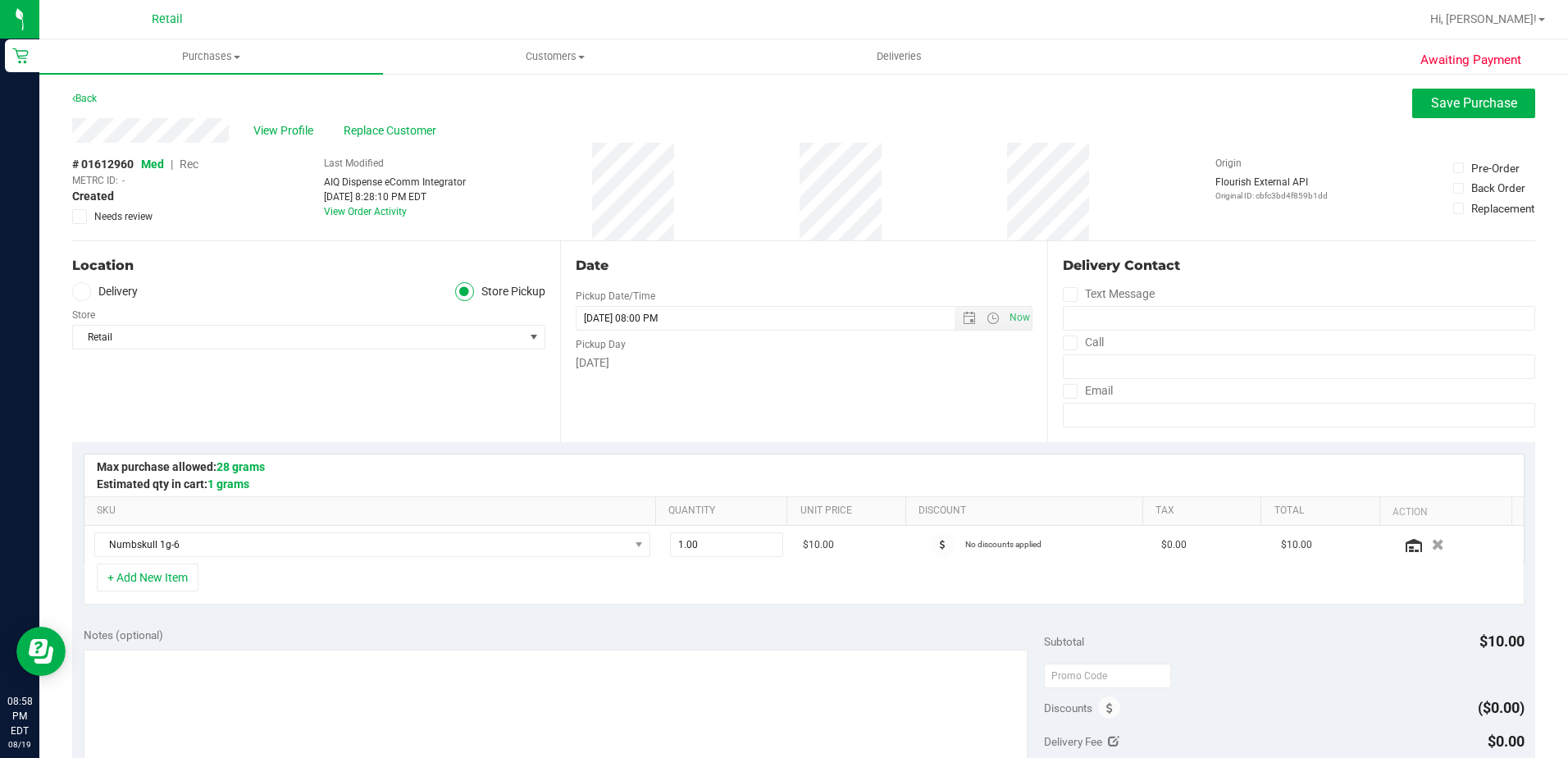
click at [188, 161] on span "Rec" at bounding box center [189, 165] width 19 height 14
click at [1436, 103] on span "Save Purchase" at bounding box center [1474, 103] width 86 height 15
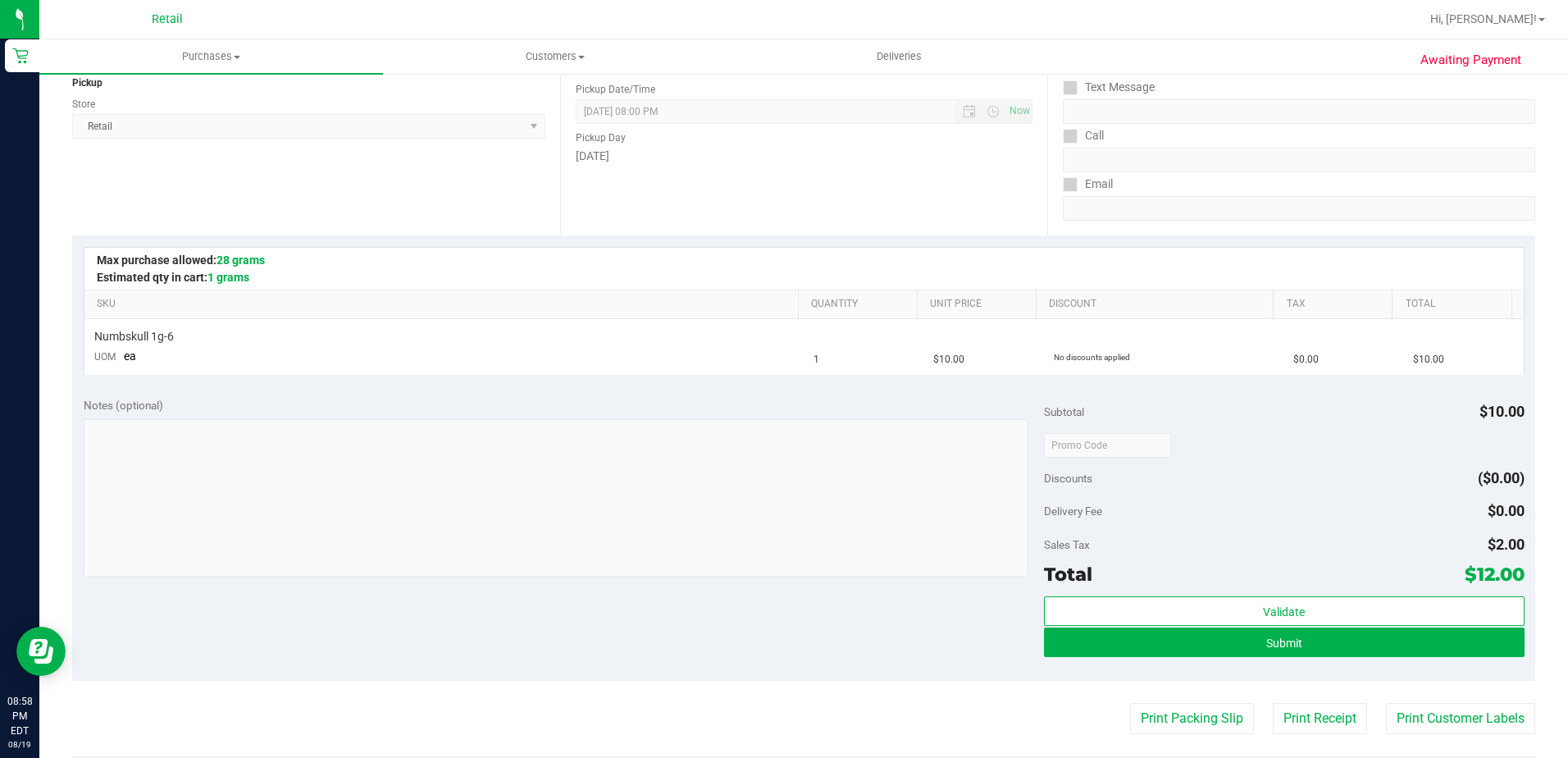
scroll to position [246, 0]
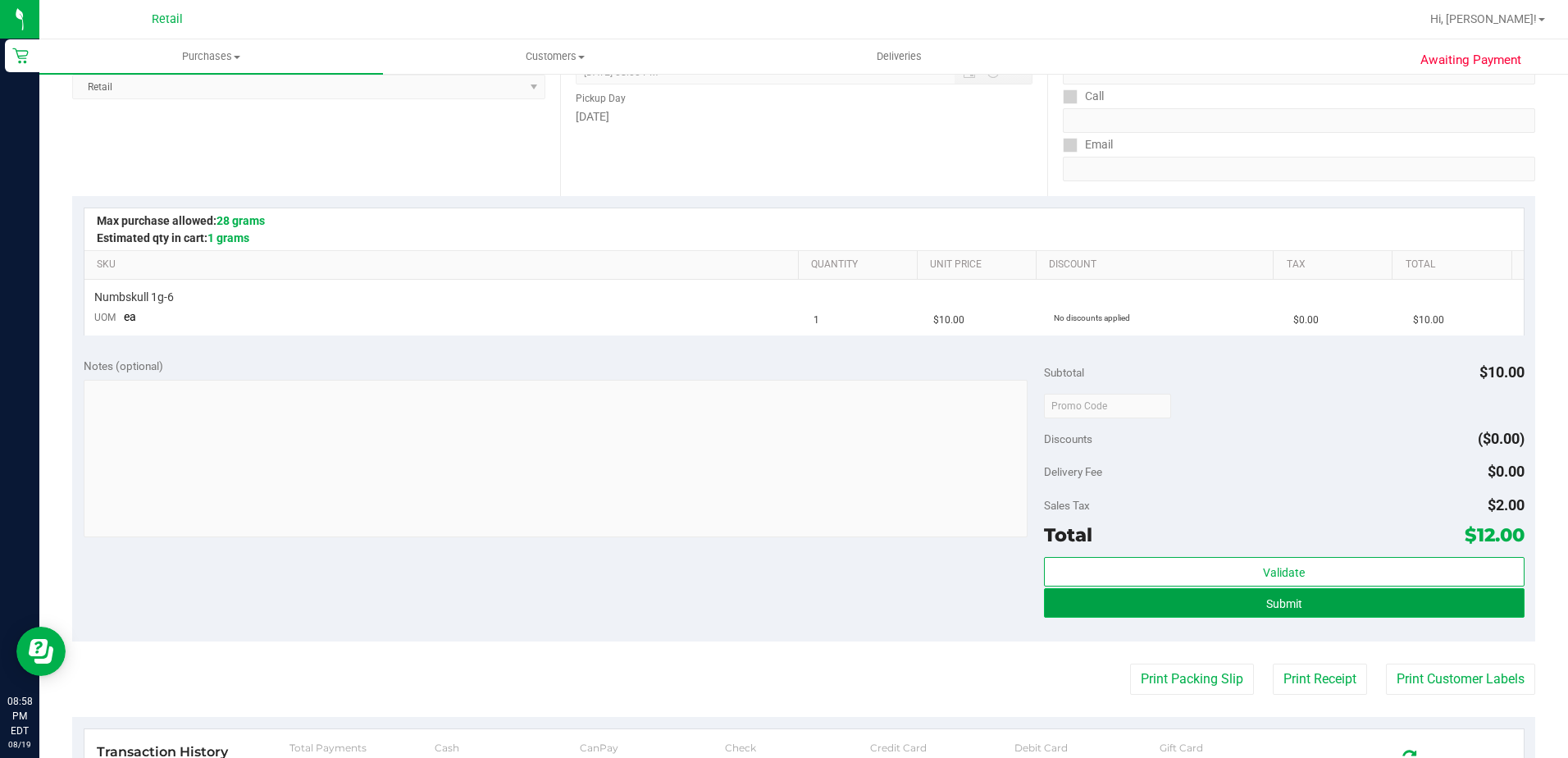
click at [1184, 602] on button "Submit" at bounding box center [1284, 603] width 481 height 30
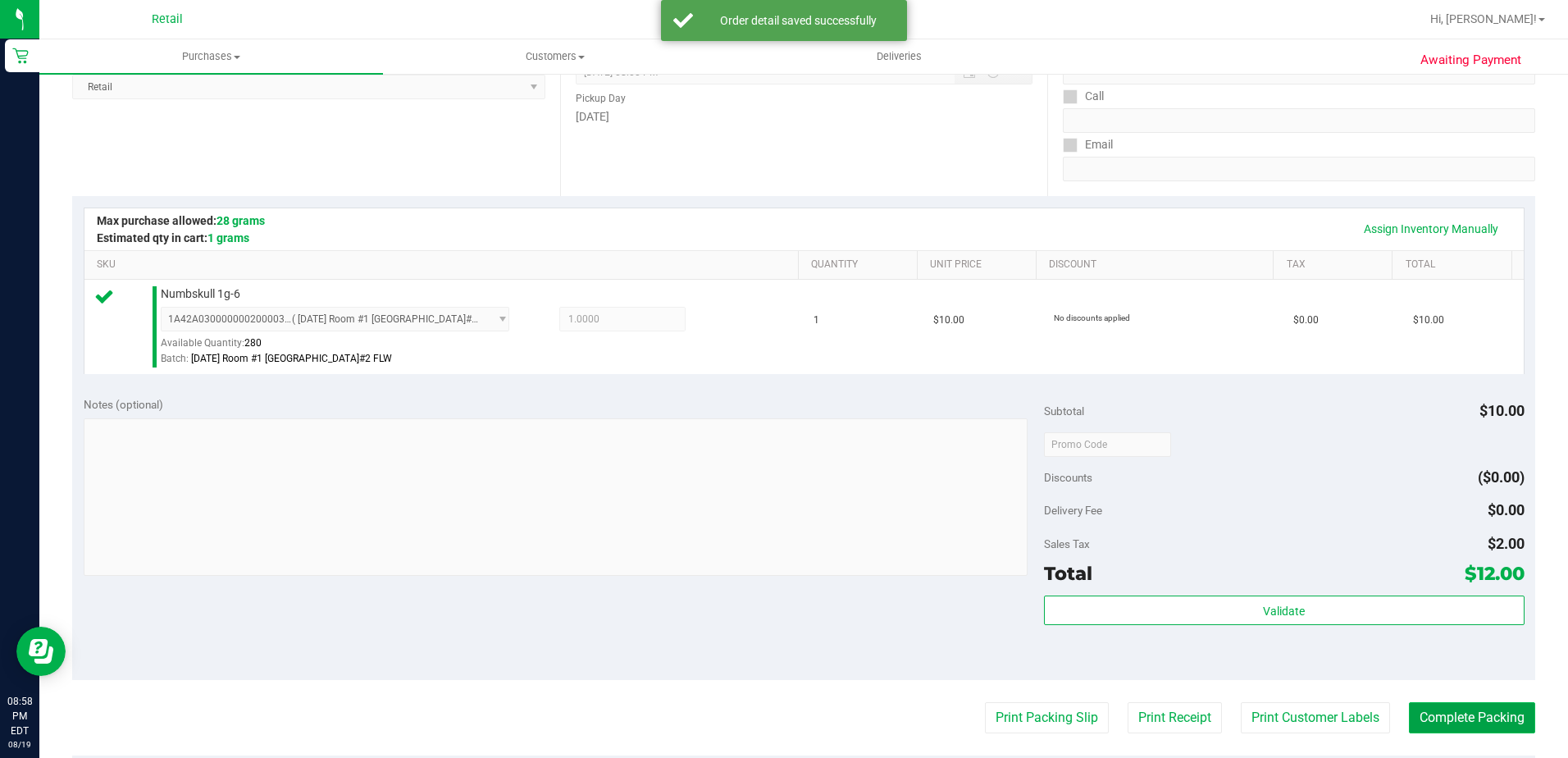
click at [1434, 720] on button "Complete Packing" at bounding box center [1473, 717] width 127 height 31
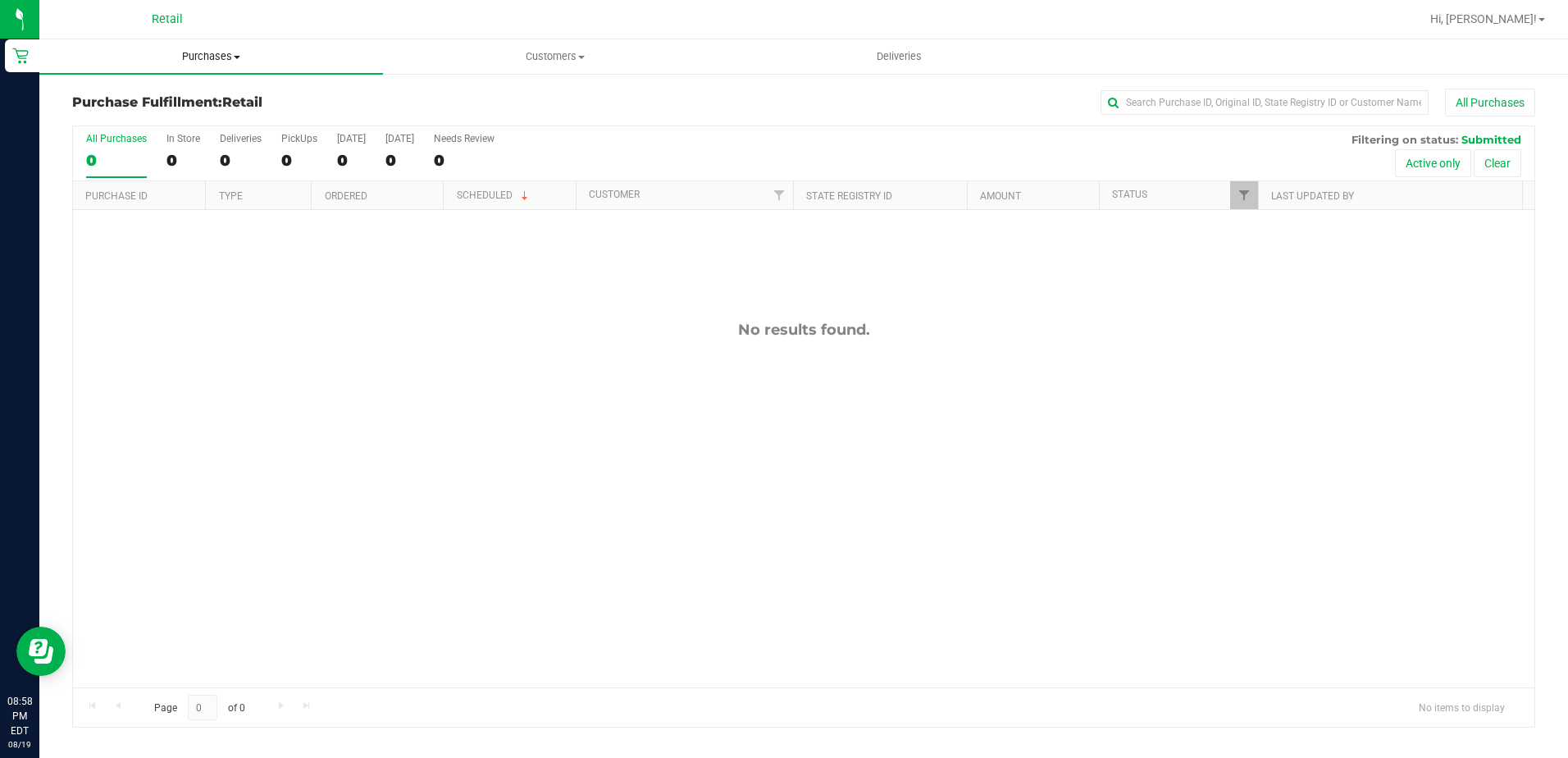
click at [224, 57] on span "Purchases" at bounding box center [211, 56] width 343 height 14
click at [207, 86] on ul "Summary of purchases Fulfillment All purchases" at bounding box center [211, 118] width 343 height 89
click at [208, 69] on uib-tab-heading "Purchases Summary of purchases Fulfillment All purchases" at bounding box center [211, 57] width 343 height 35
click at [164, 101] on span "Summary of purchases" at bounding box center [123, 99] width 168 height 14
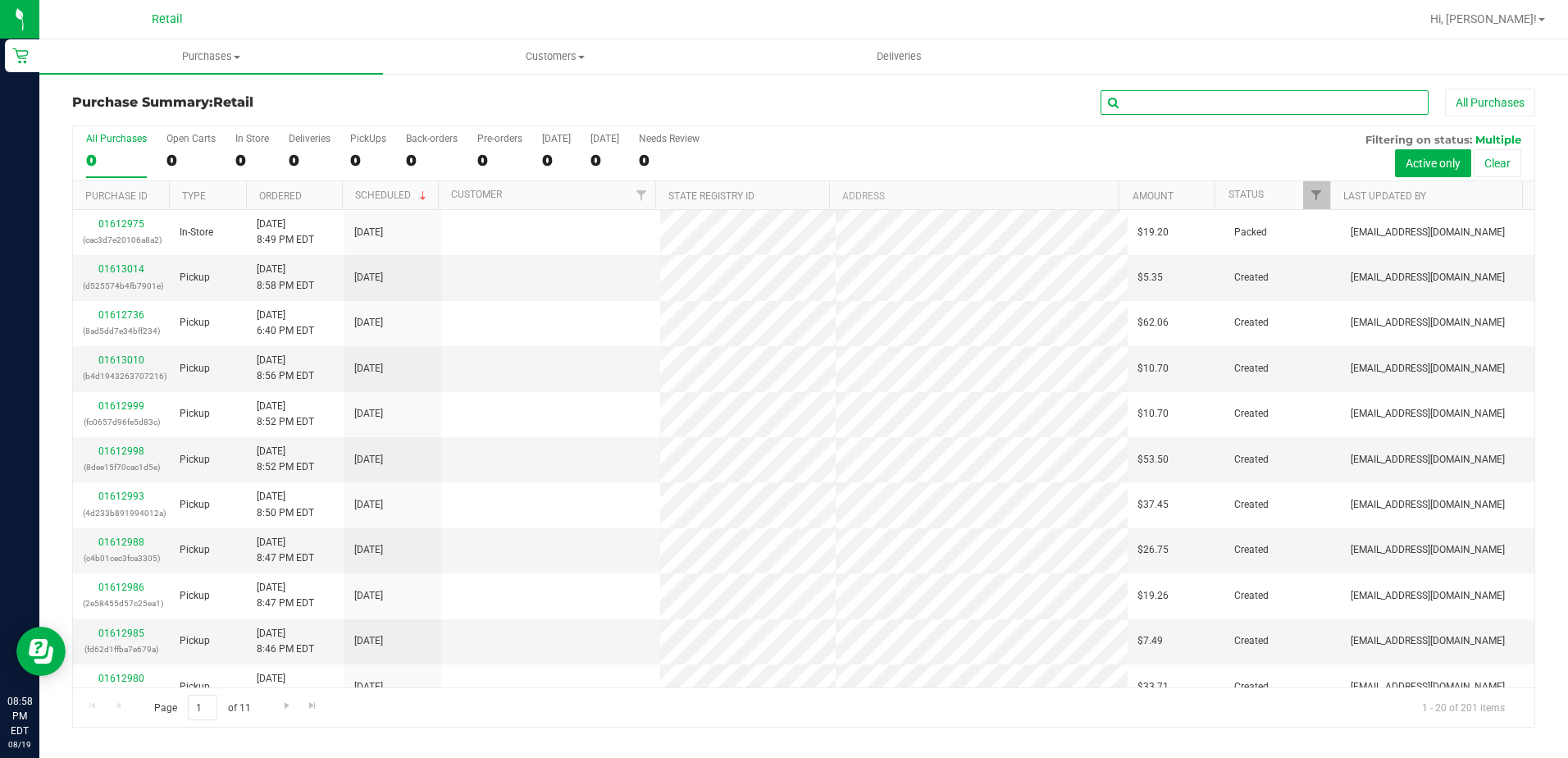
click at [1180, 96] on input "text" at bounding box center [1264, 102] width 328 height 24
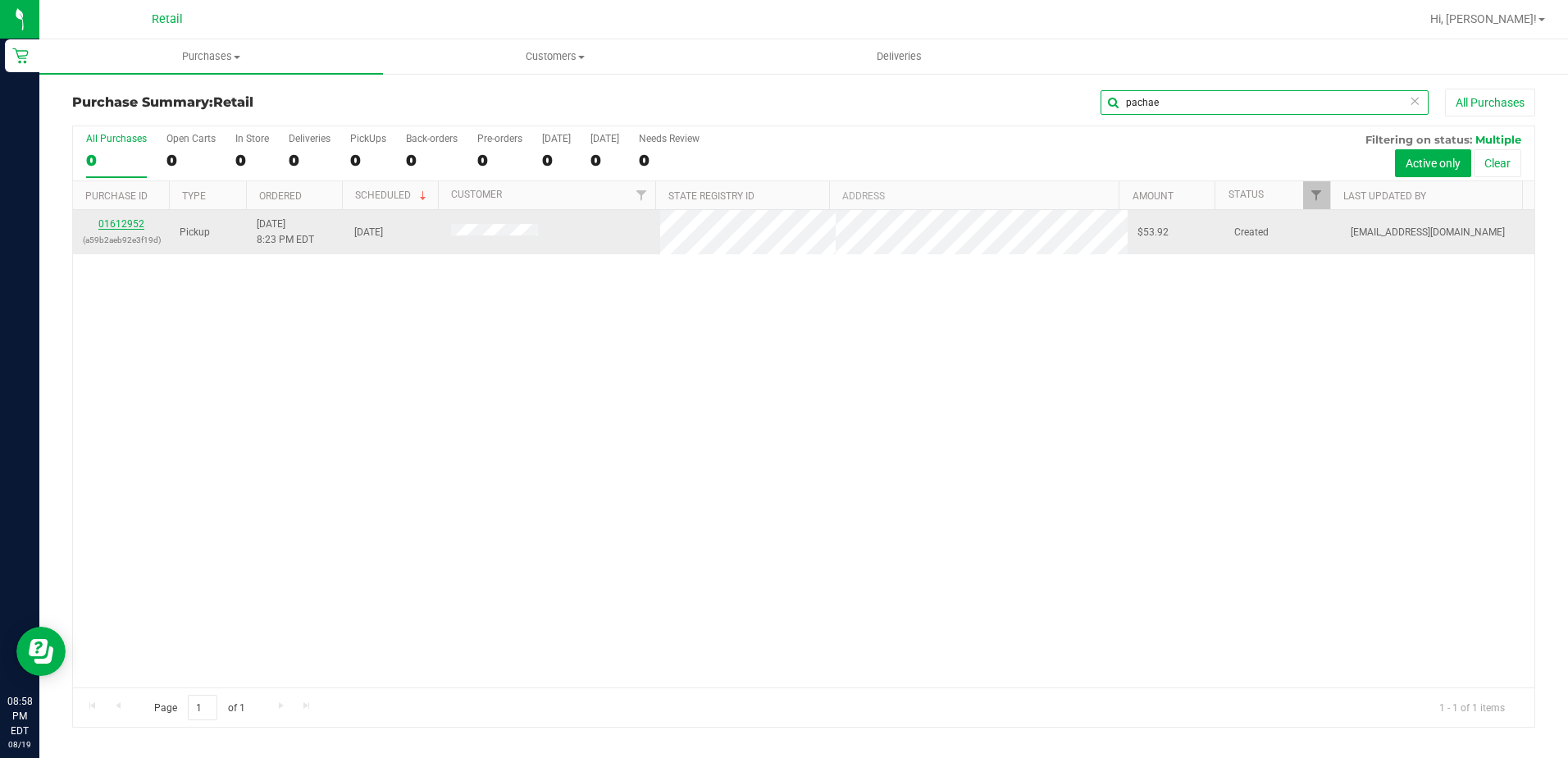
type input "pachae"
click at [119, 220] on link "01612952" at bounding box center [122, 225] width 46 height 12
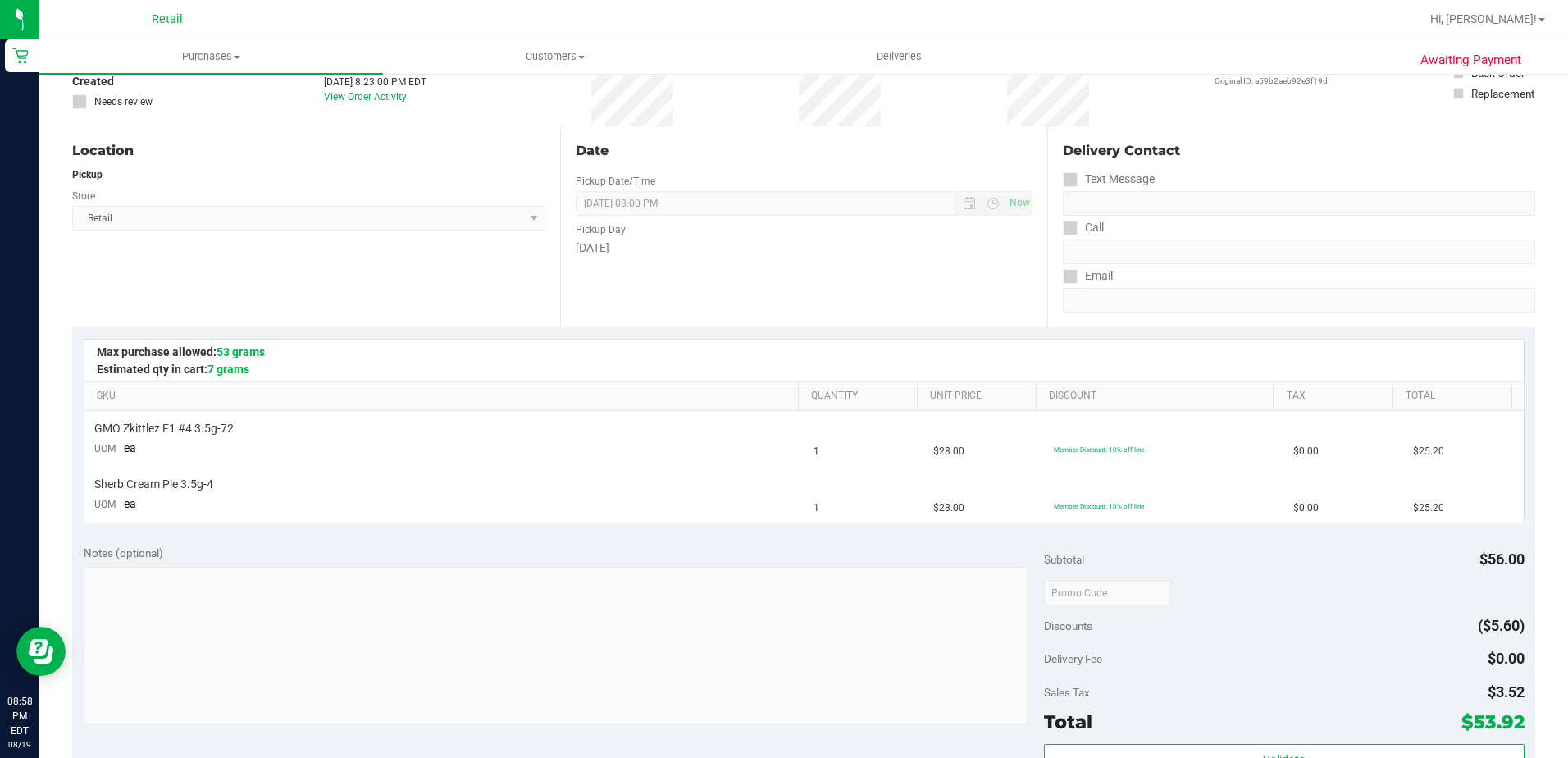
scroll to position [246, 0]
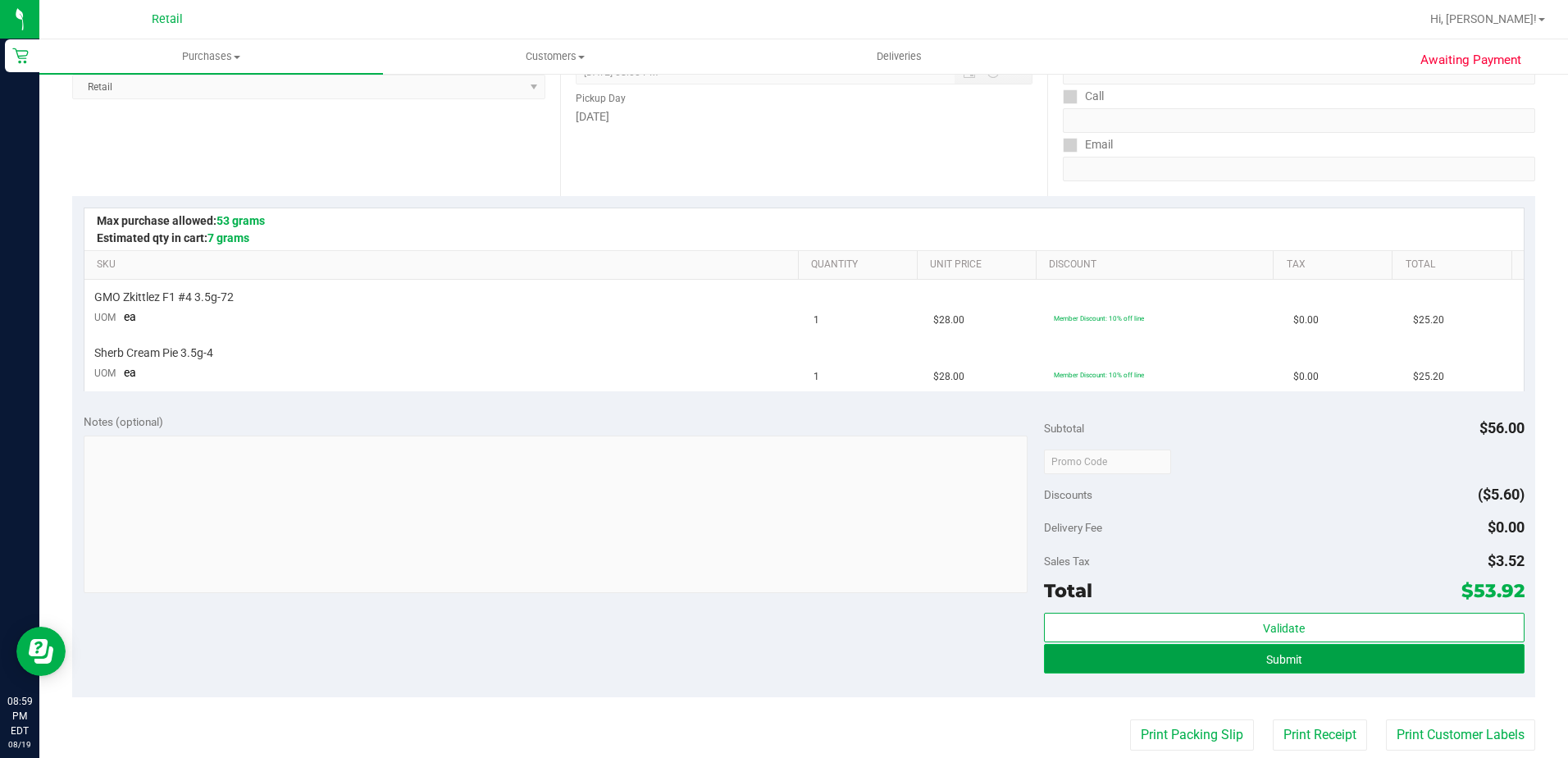
click at [1080, 653] on button "Submit" at bounding box center [1284, 658] width 481 height 30
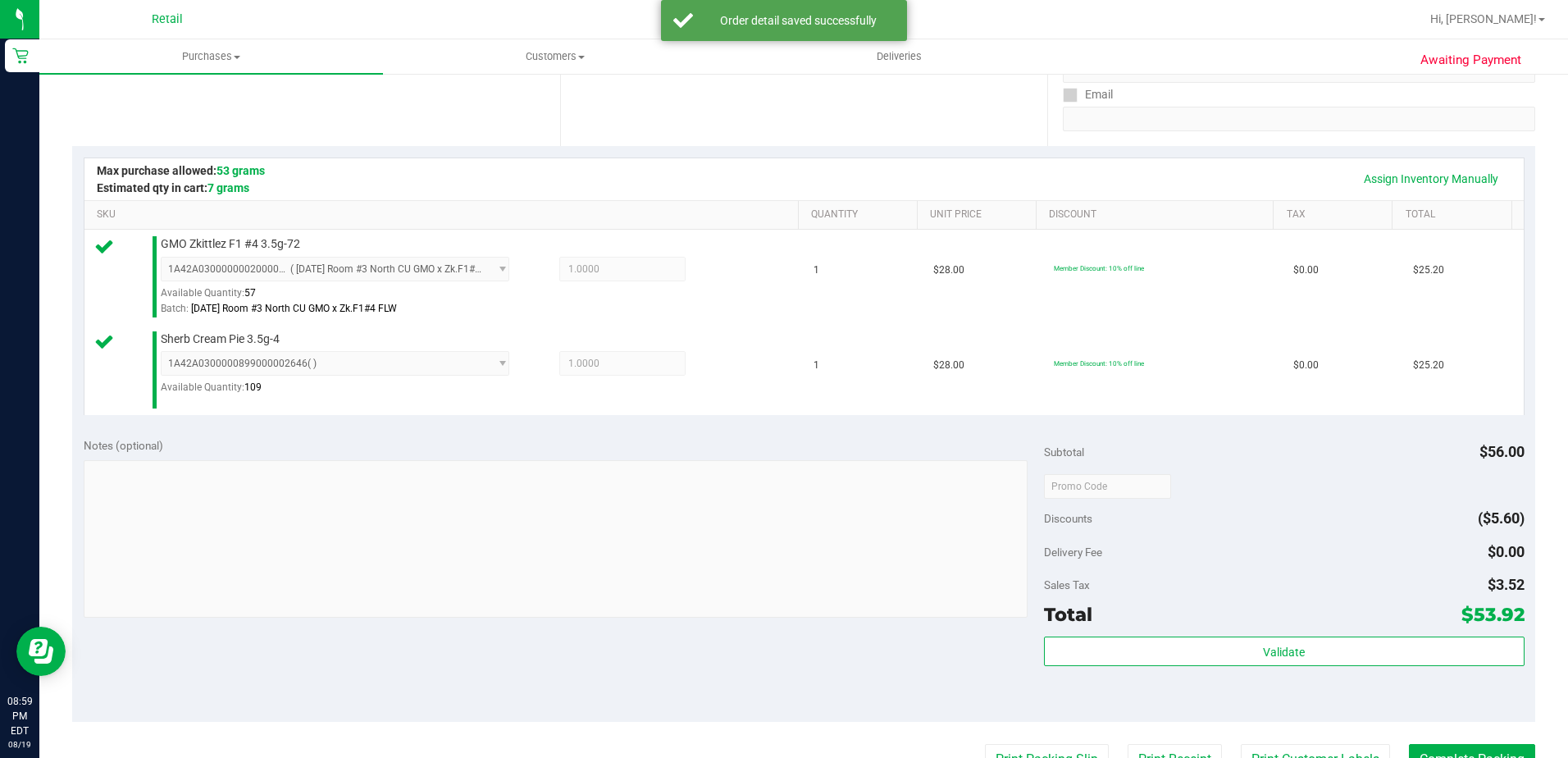
scroll to position [410, 0]
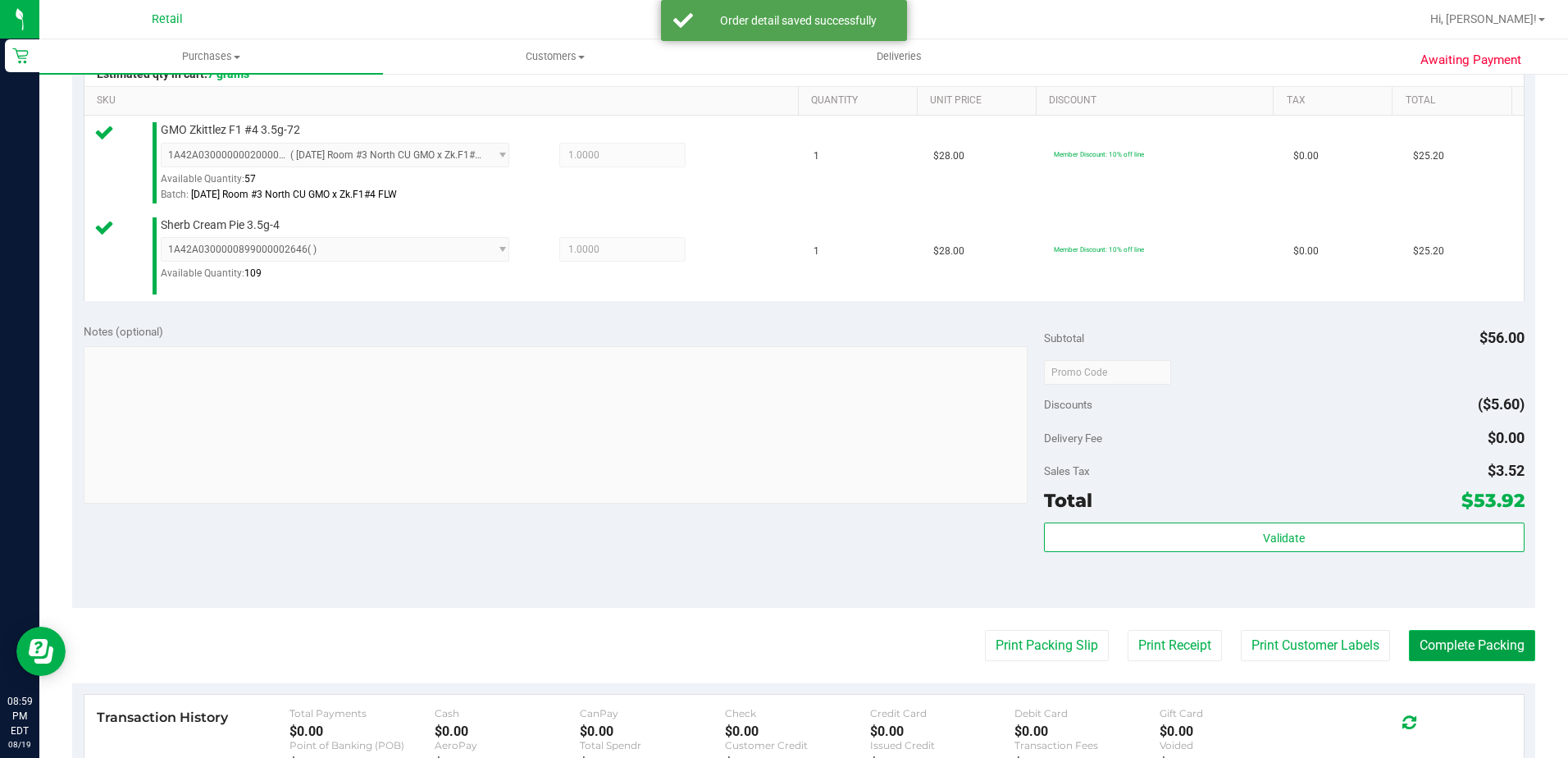
click at [1415, 643] on button "Complete Packing" at bounding box center [1473, 645] width 127 height 31
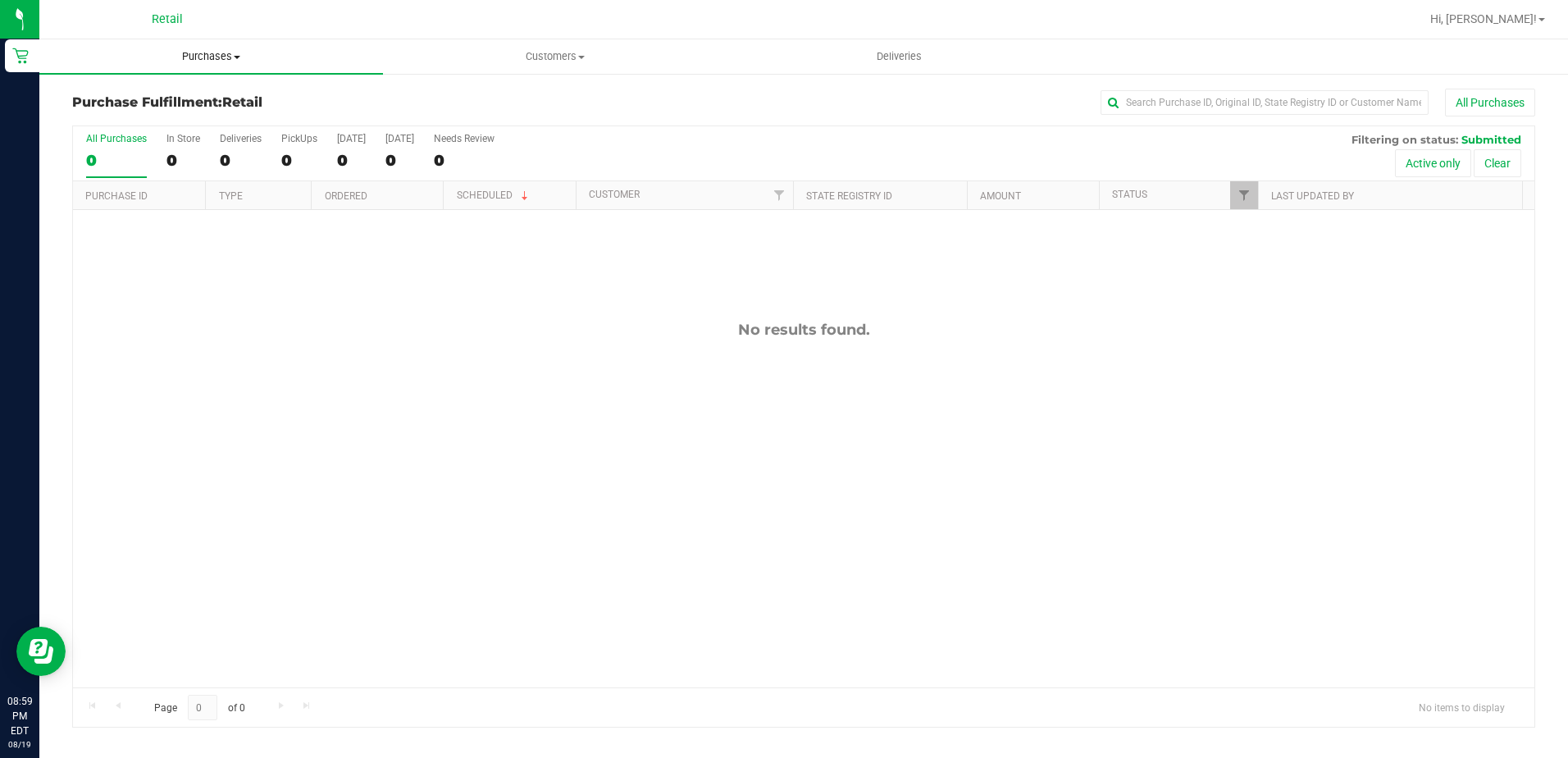
click at [205, 40] on uib-tab-heading "Purchases Summary of purchases Fulfillment All purchases" at bounding box center [211, 57] width 343 height 35
click at [179, 108] on li "Summary of purchases" at bounding box center [211, 99] width 343 height 19
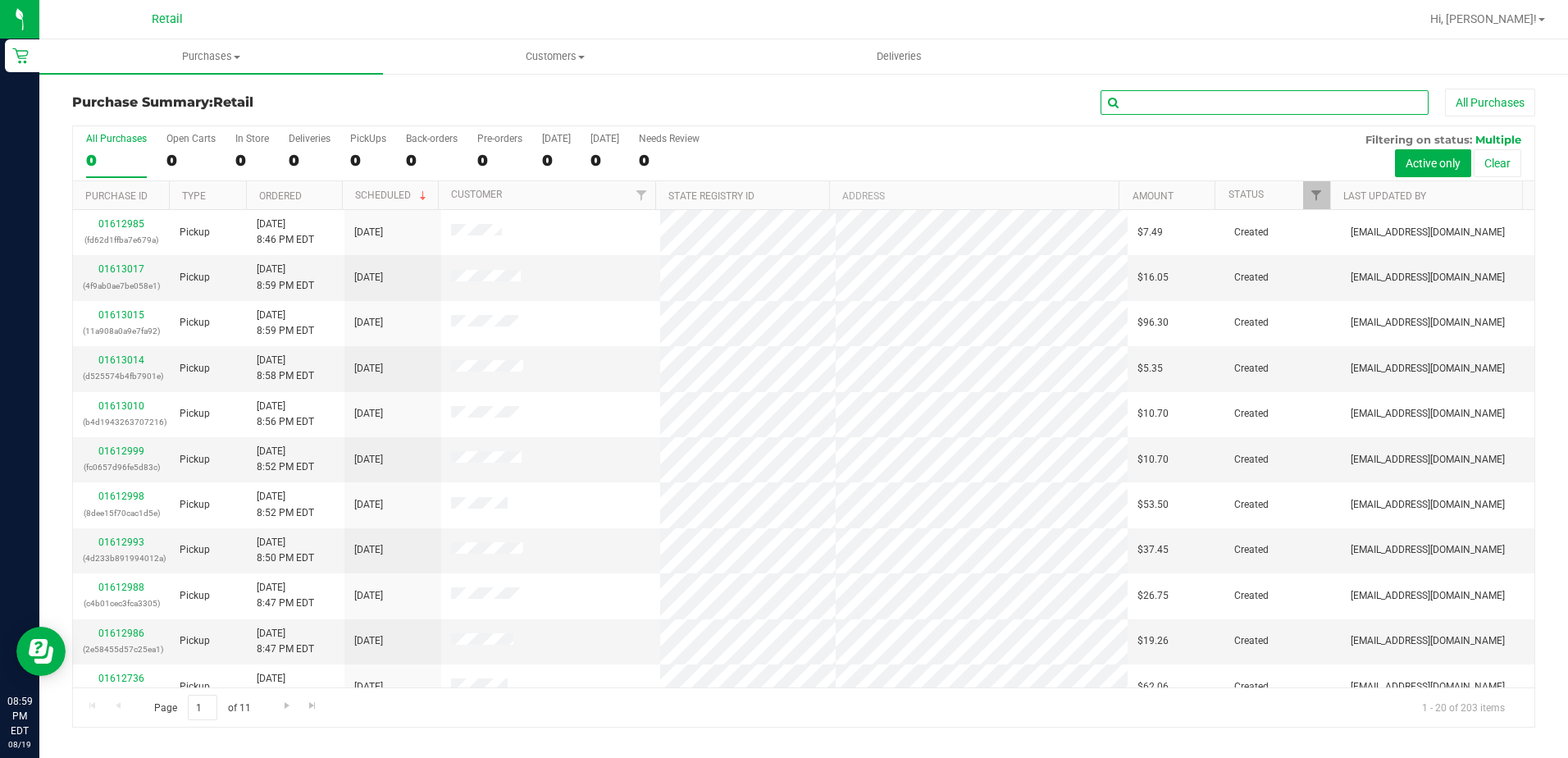
drag, startPoint x: 1183, startPoint y: 104, endPoint x: 1191, endPoint y: 85, distance: 20.6
click at [1182, 104] on input "text" at bounding box center [1264, 102] width 328 height 24
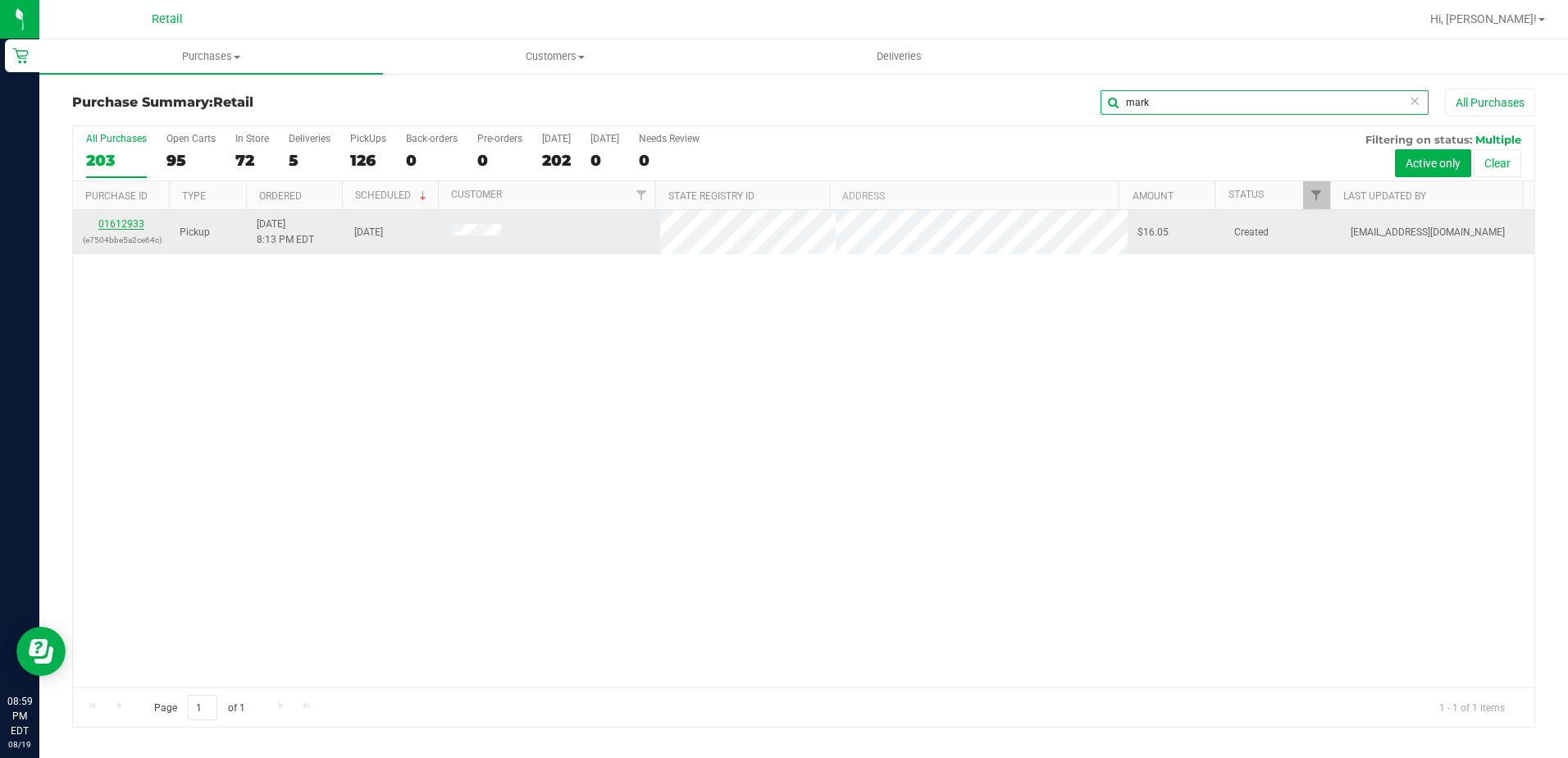
type input "mark"
click at [122, 227] on link "01612933" at bounding box center [122, 225] width 46 height 12
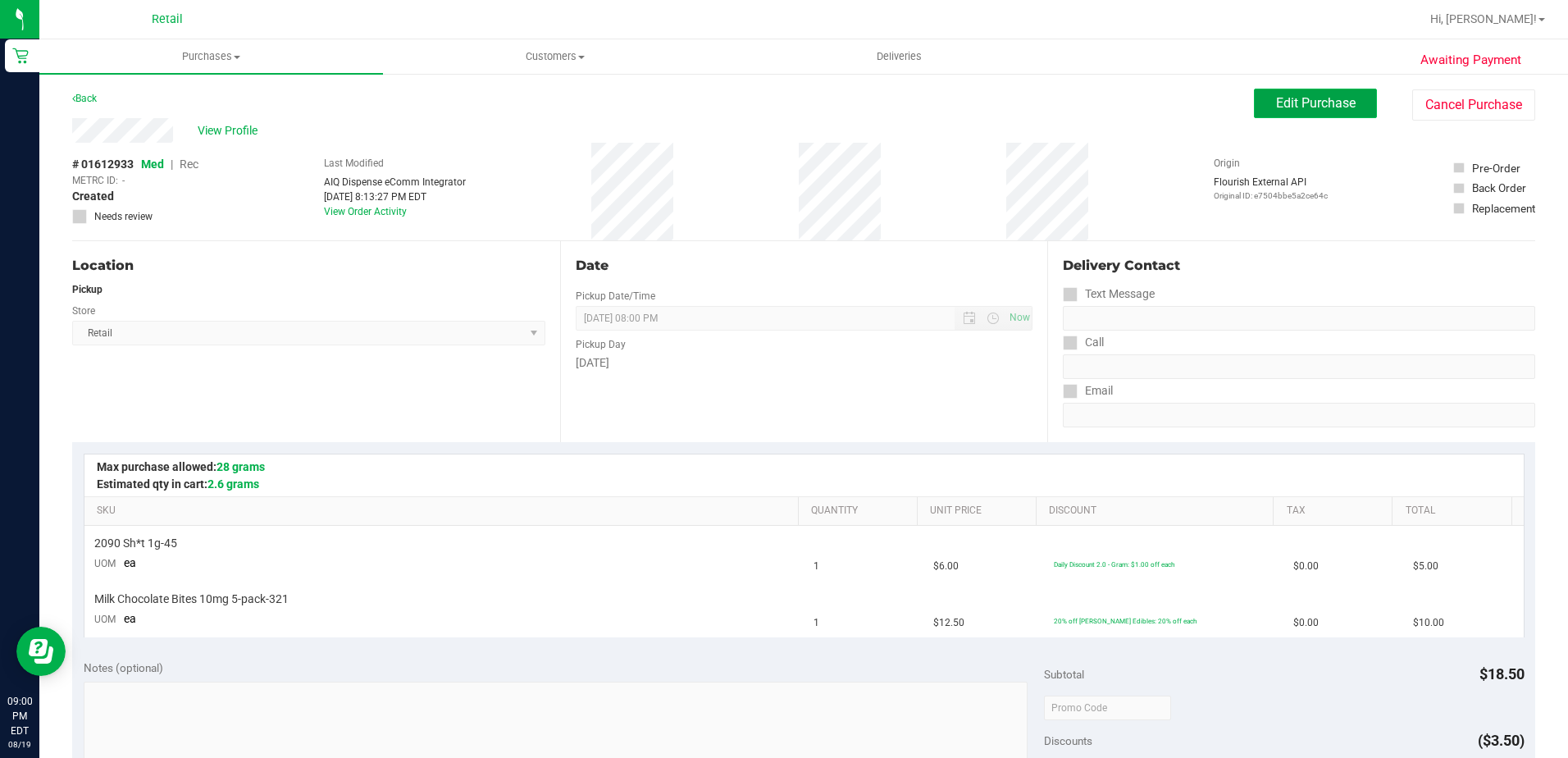
click at [1299, 107] on span "Edit Purchase" at bounding box center [1316, 103] width 79 height 15
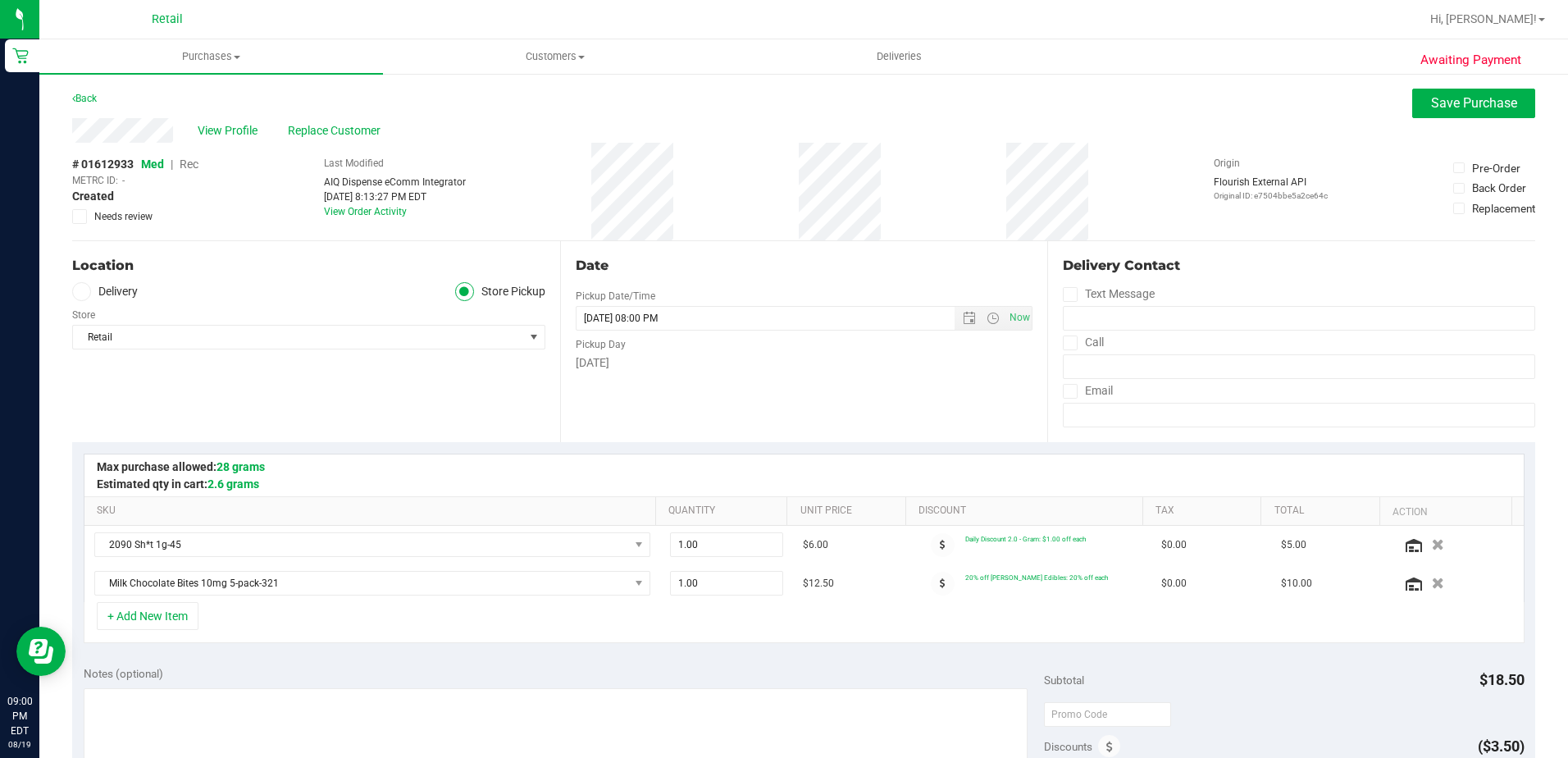
click at [196, 167] on span "Rec" at bounding box center [189, 165] width 19 height 14
click at [1416, 110] on button "Save Purchase" at bounding box center [1474, 103] width 123 height 30
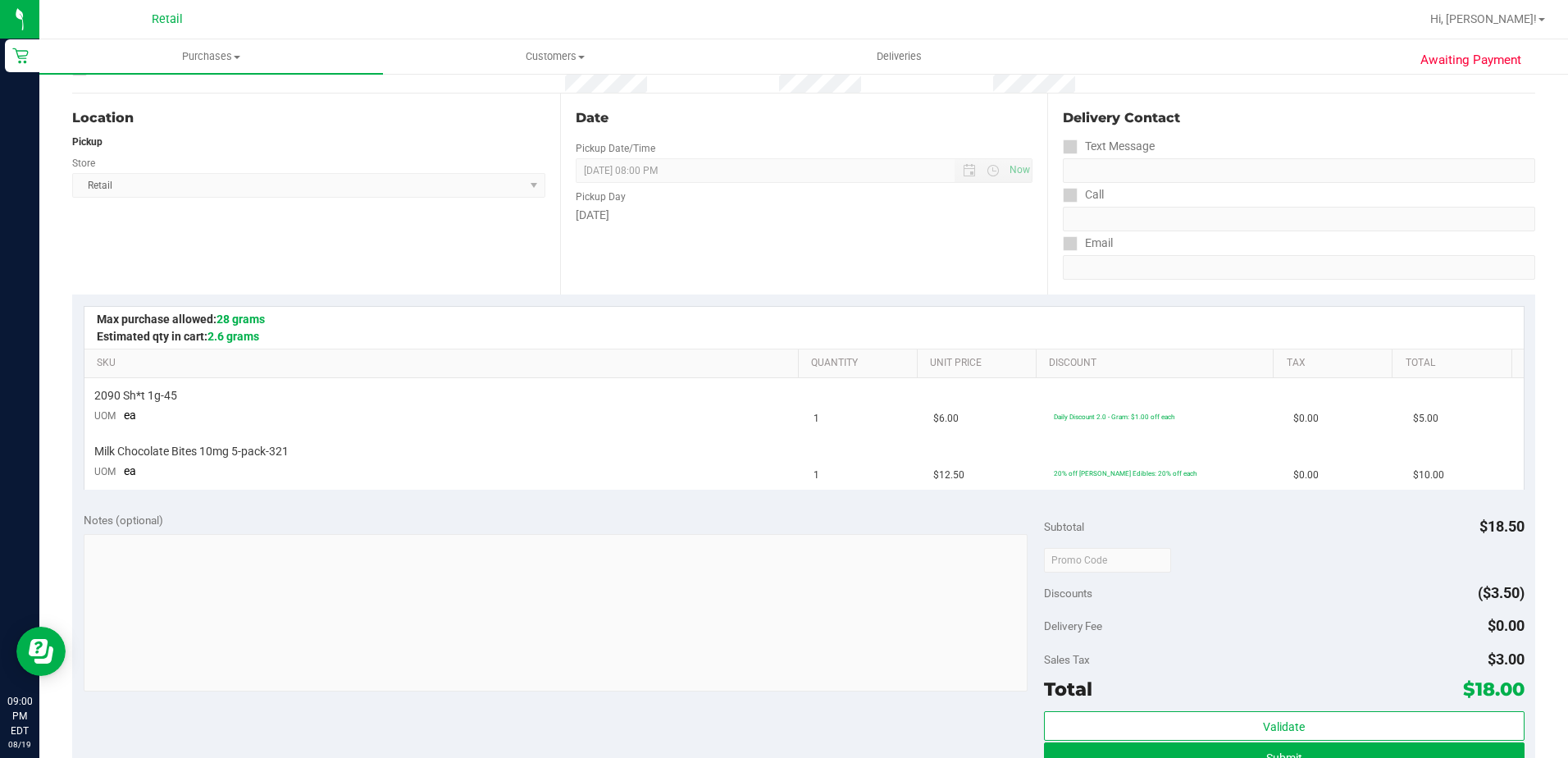
scroll to position [246, 0]
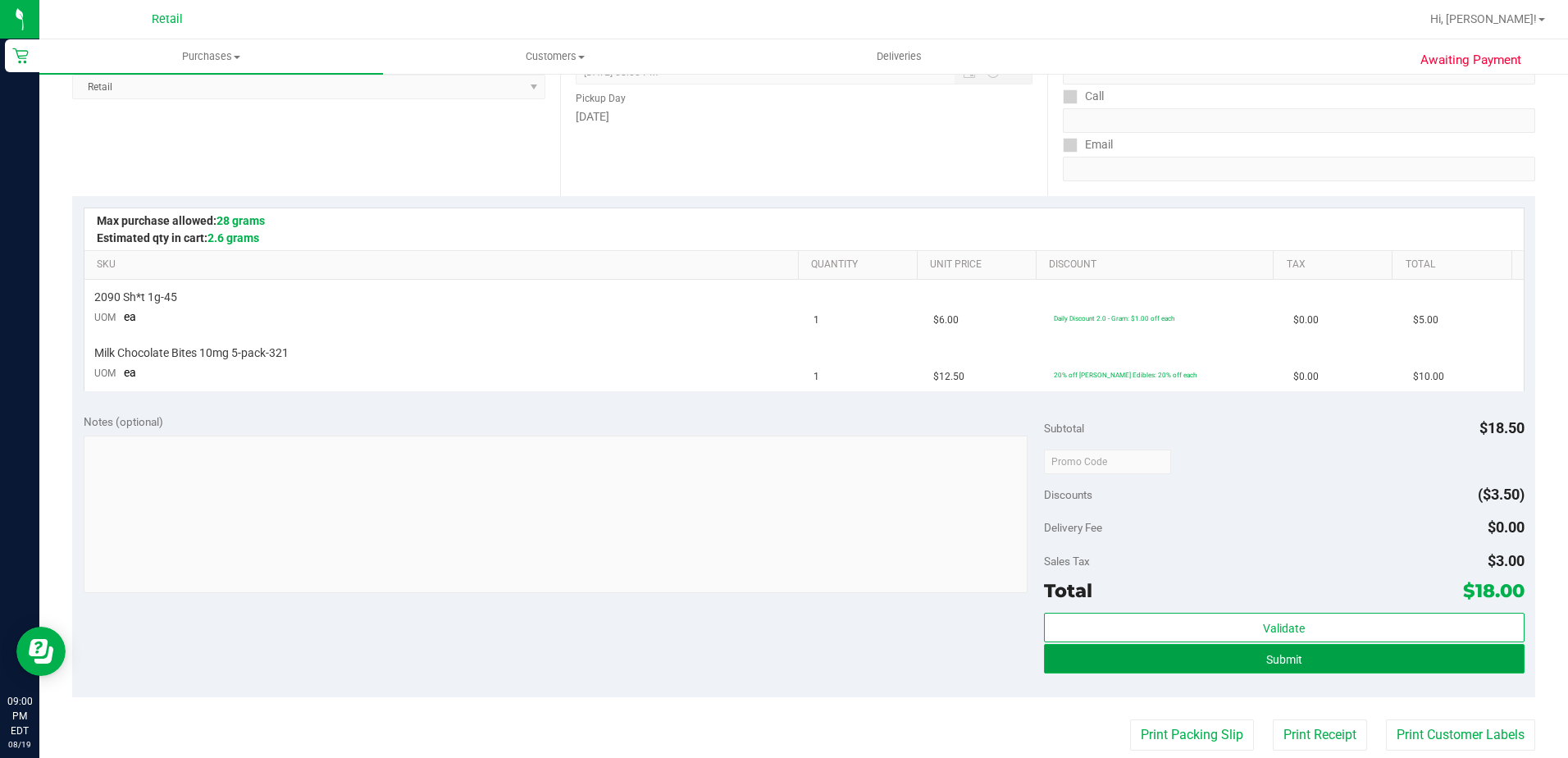
click at [1094, 668] on button "Submit" at bounding box center [1284, 658] width 481 height 30
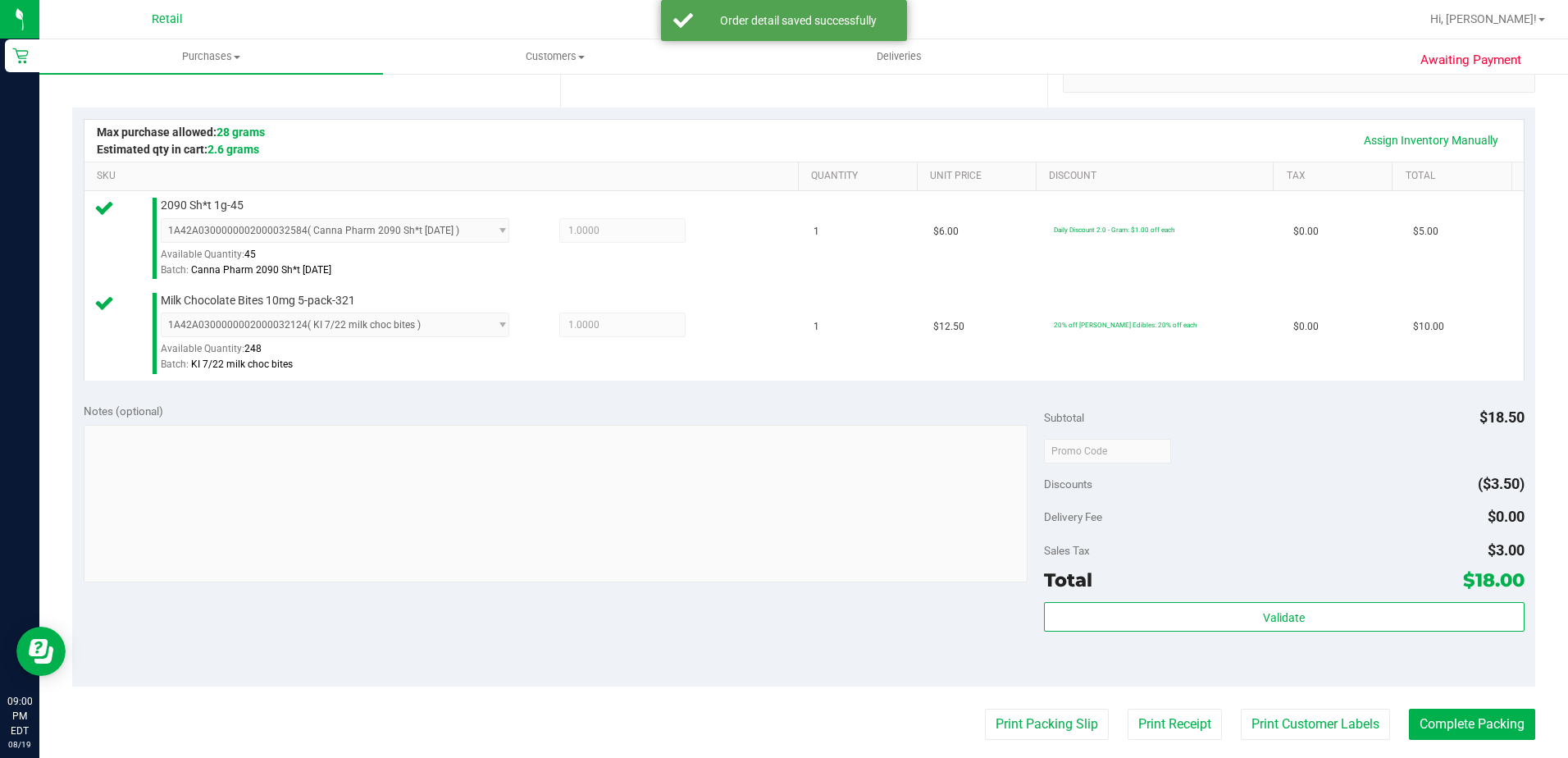
scroll to position [492, 0]
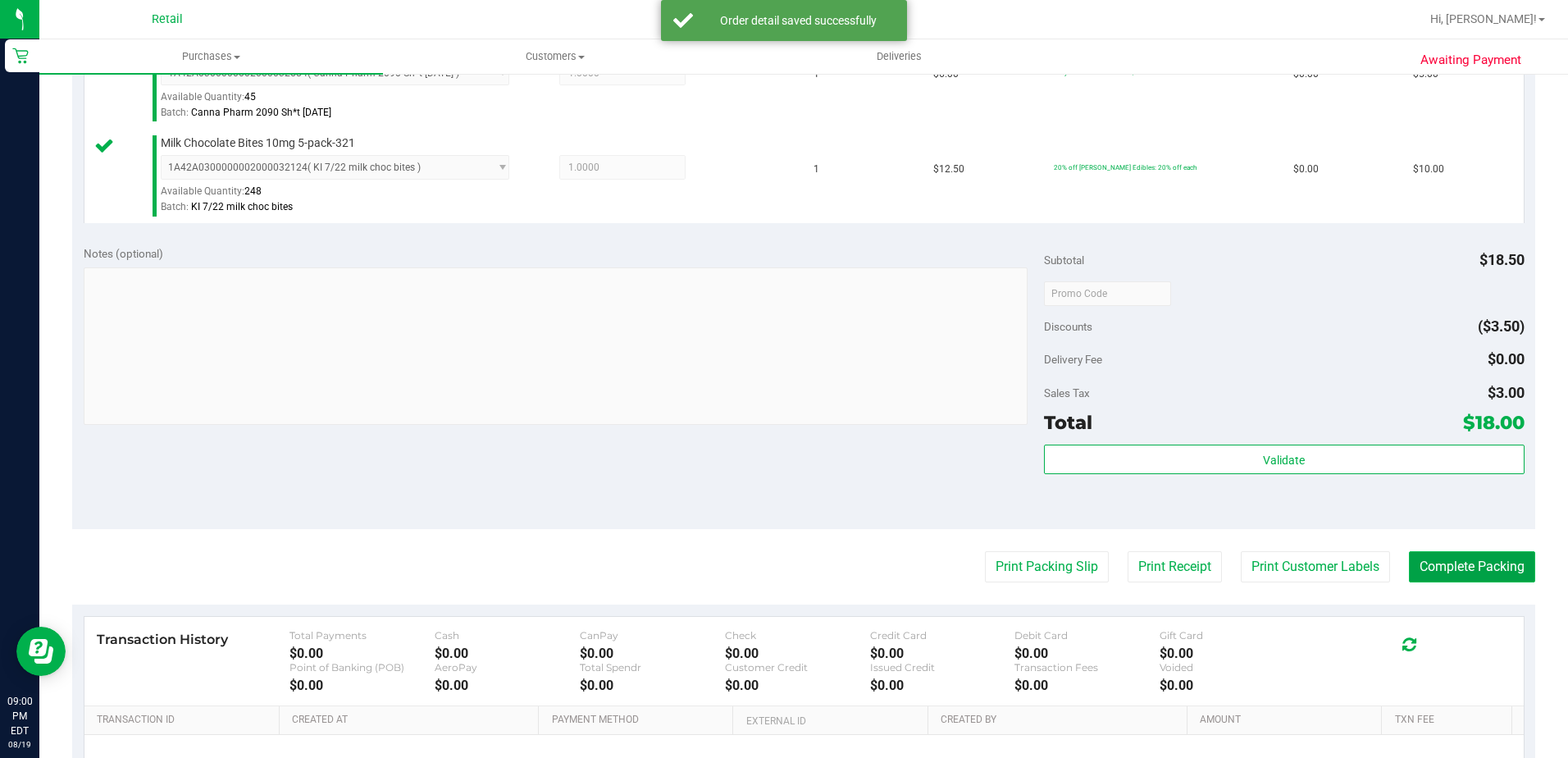
click at [1454, 570] on button "Complete Packing" at bounding box center [1473, 566] width 127 height 31
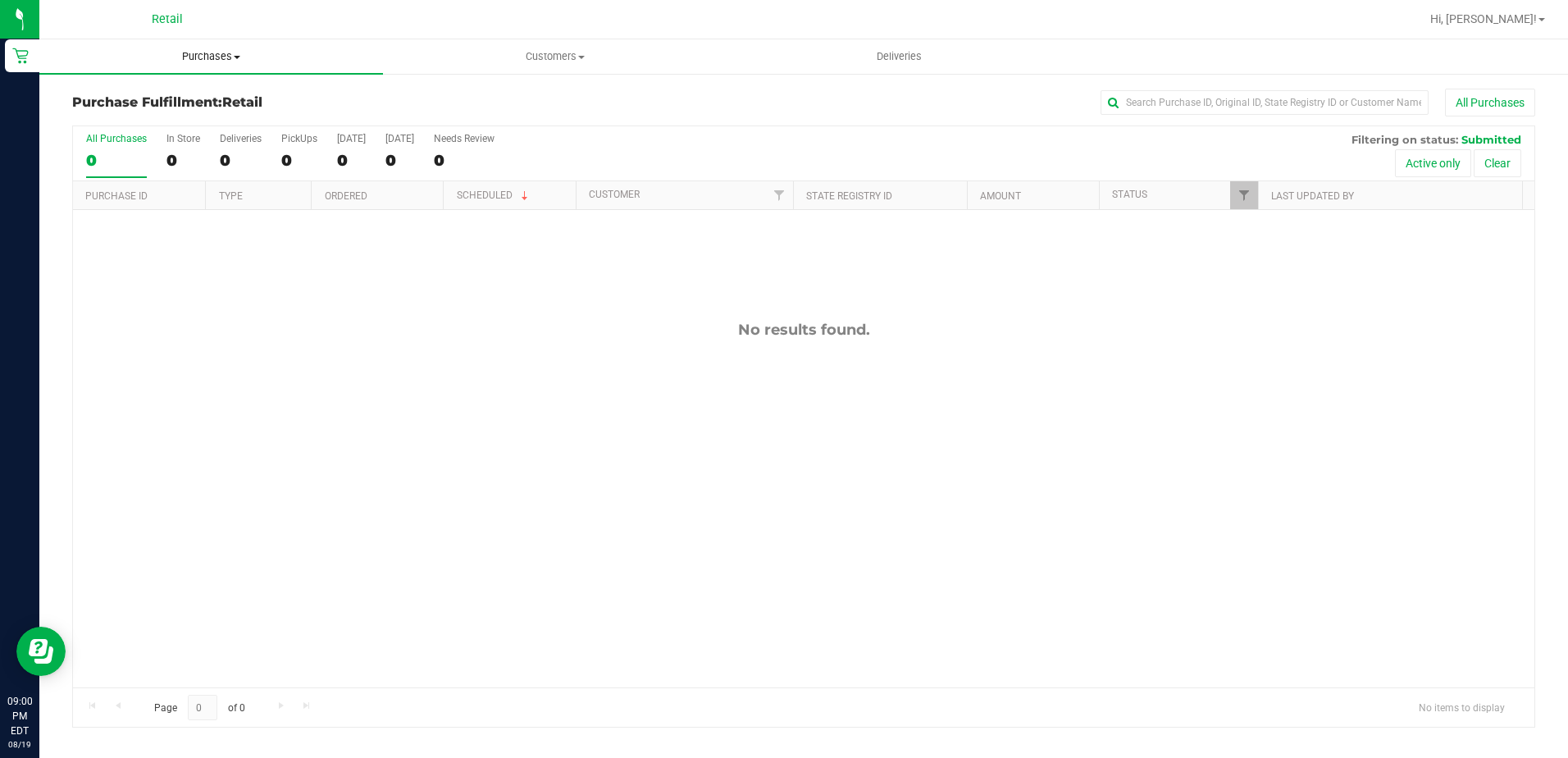
click at [195, 47] on uib-tab-heading "Purchases Summary of purchases Fulfillment All purchases" at bounding box center [211, 57] width 343 height 35
click at [159, 101] on span "Summary of purchases" at bounding box center [123, 99] width 168 height 14
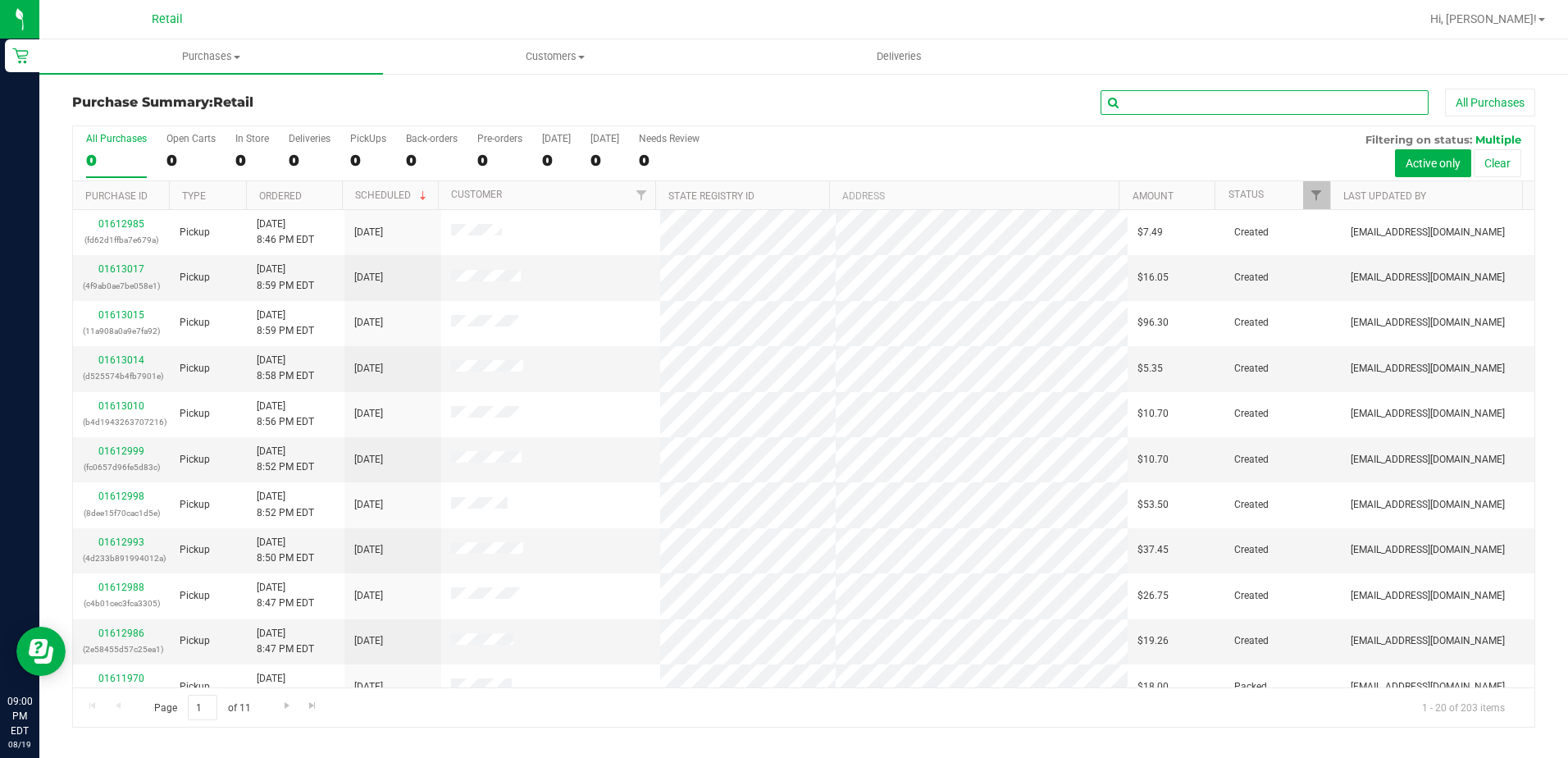
click at [1201, 100] on input "text" at bounding box center [1264, 102] width 328 height 24
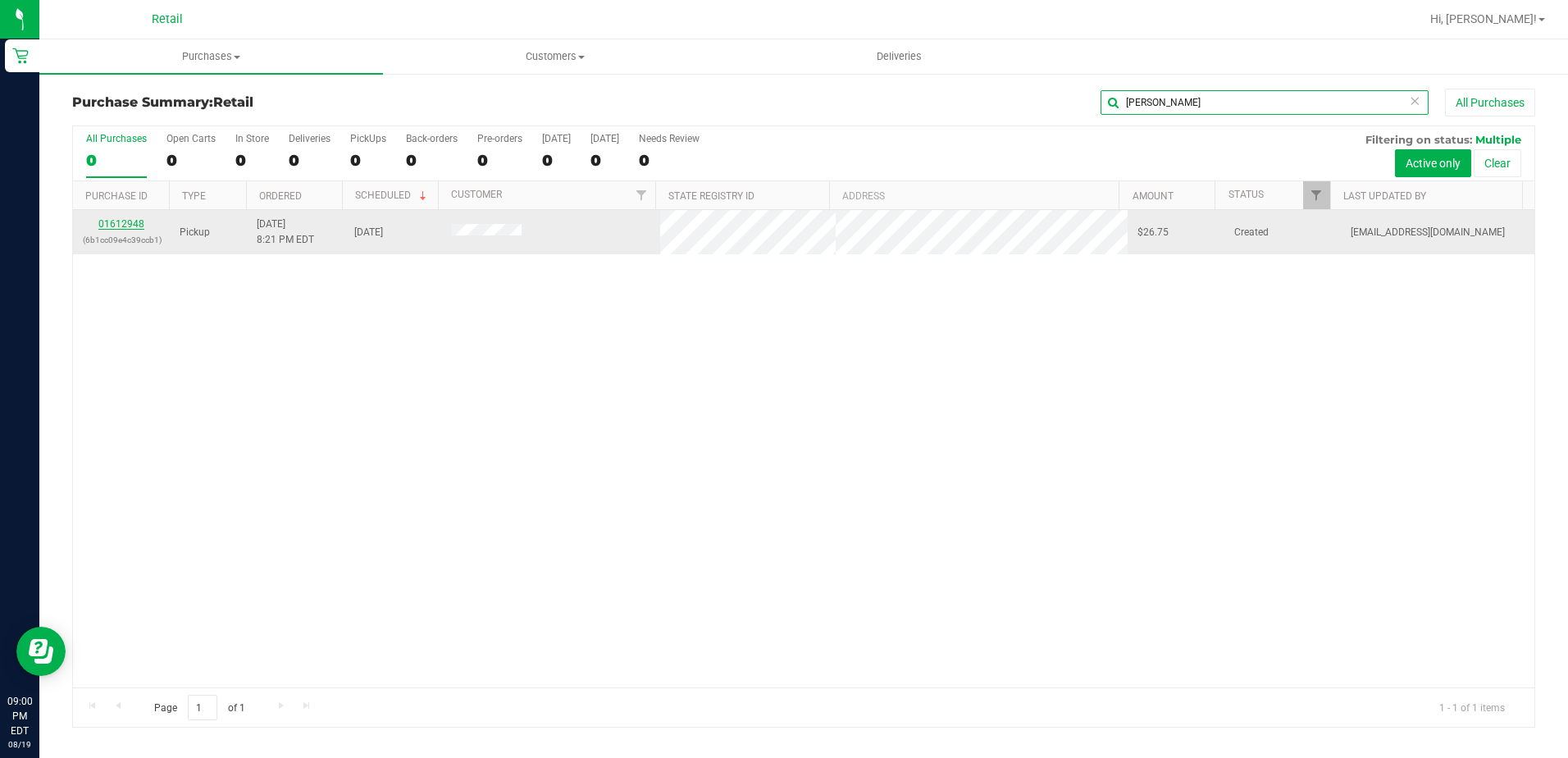
type input "joelle"
click at [139, 219] on link "01612948" at bounding box center [122, 225] width 46 height 12
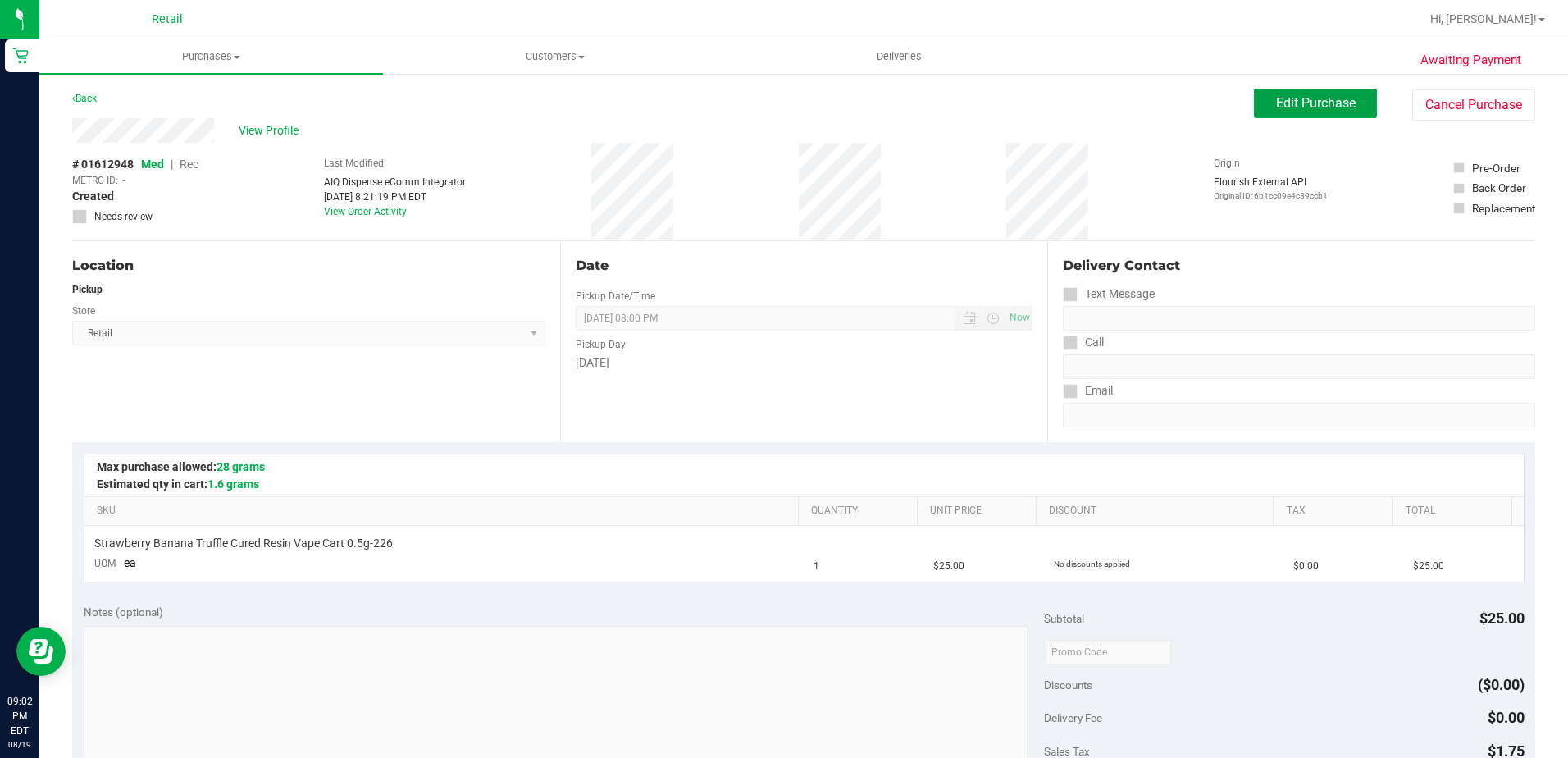
drag, startPoint x: 1269, startPoint y: 106, endPoint x: 1020, endPoint y: 134, distance: 250.6
click at [1276, 106] on span "Edit Purchase" at bounding box center [1316, 103] width 79 height 15
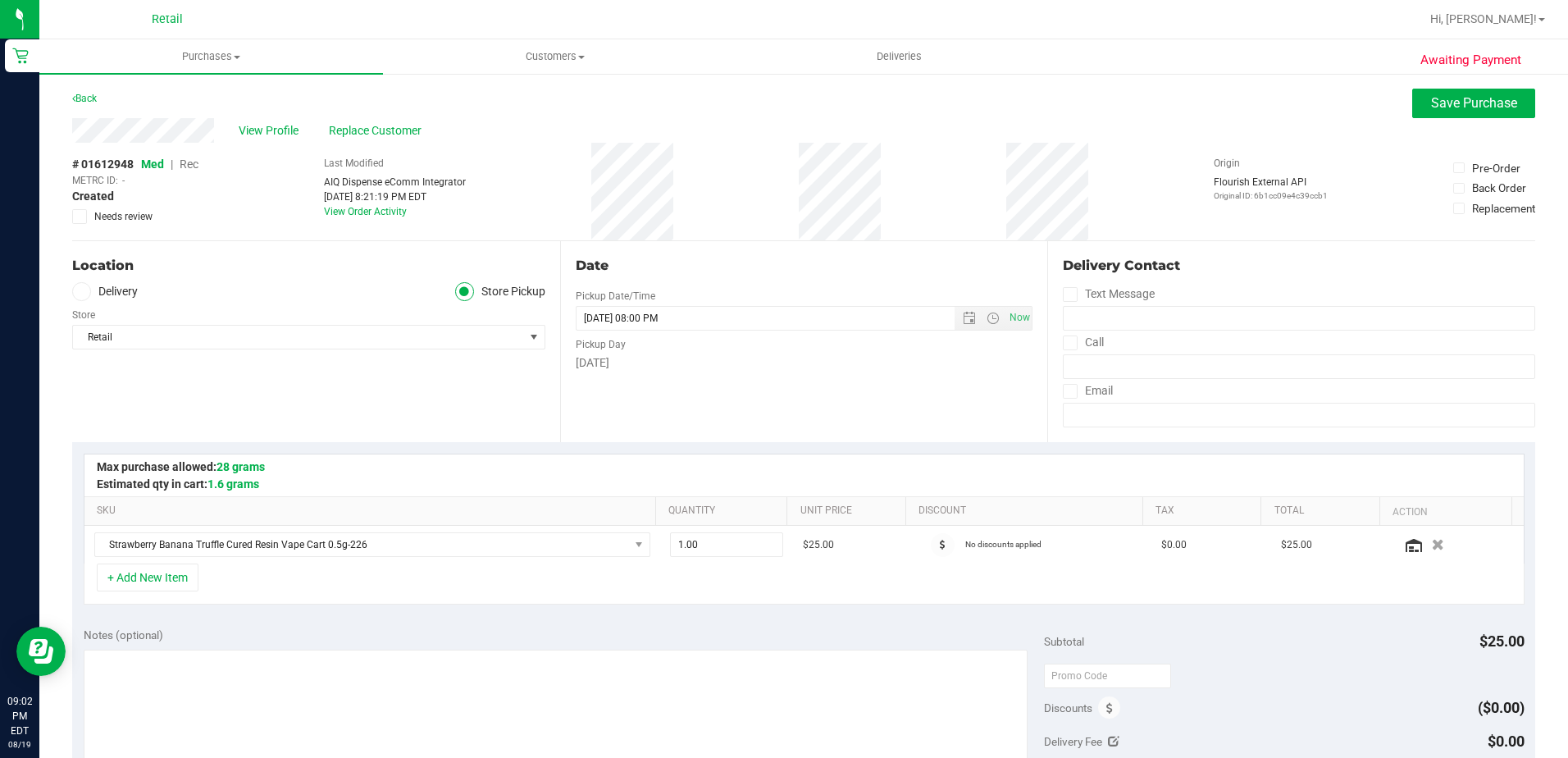
click at [188, 165] on span "Rec" at bounding box center [189, 165] width 19 height 14
click at [1414, 109] on button "Save Purchase" at bounding box center [1474, 103] width 123 height 30
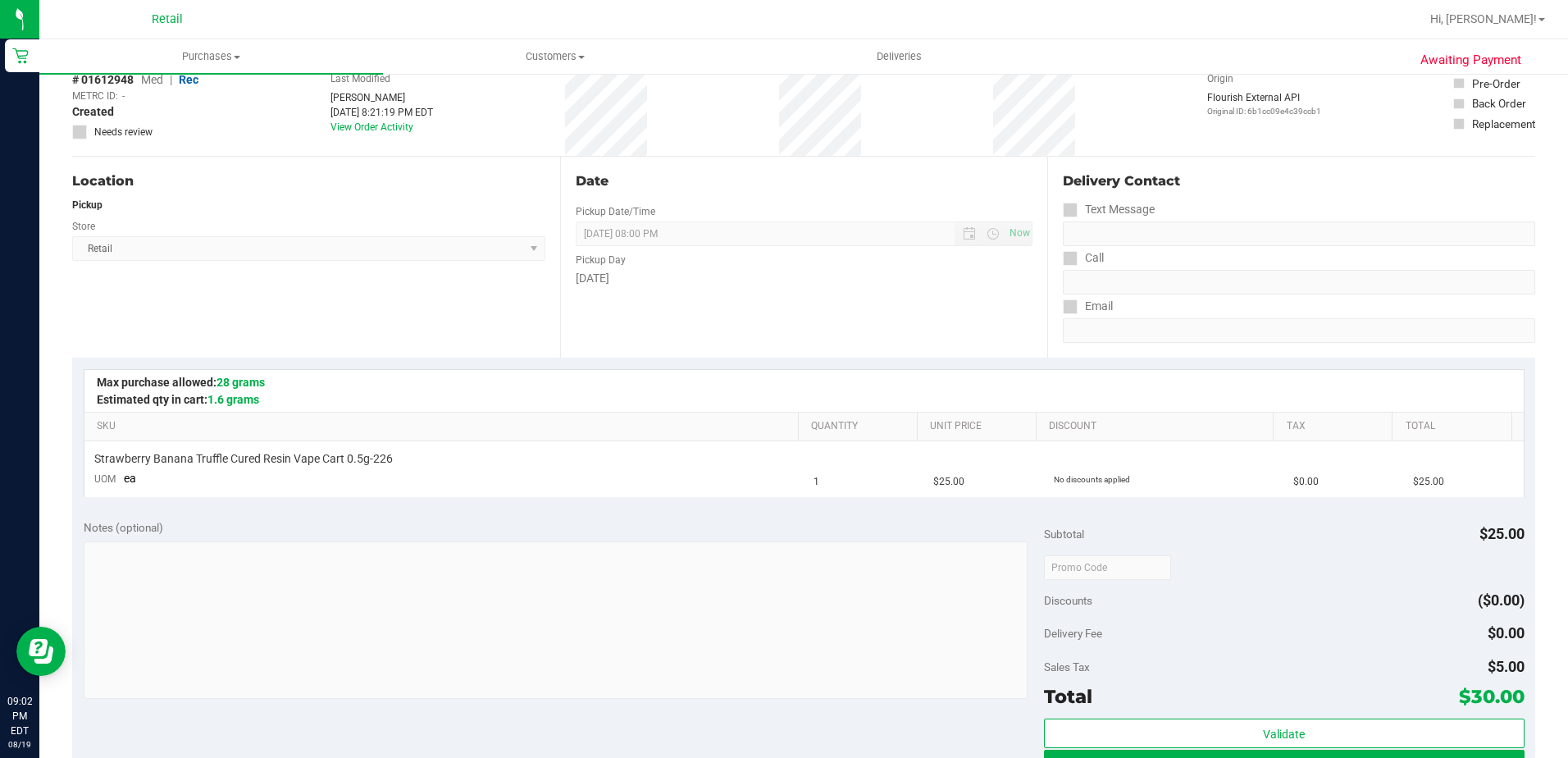
scroll to position [246, 0]
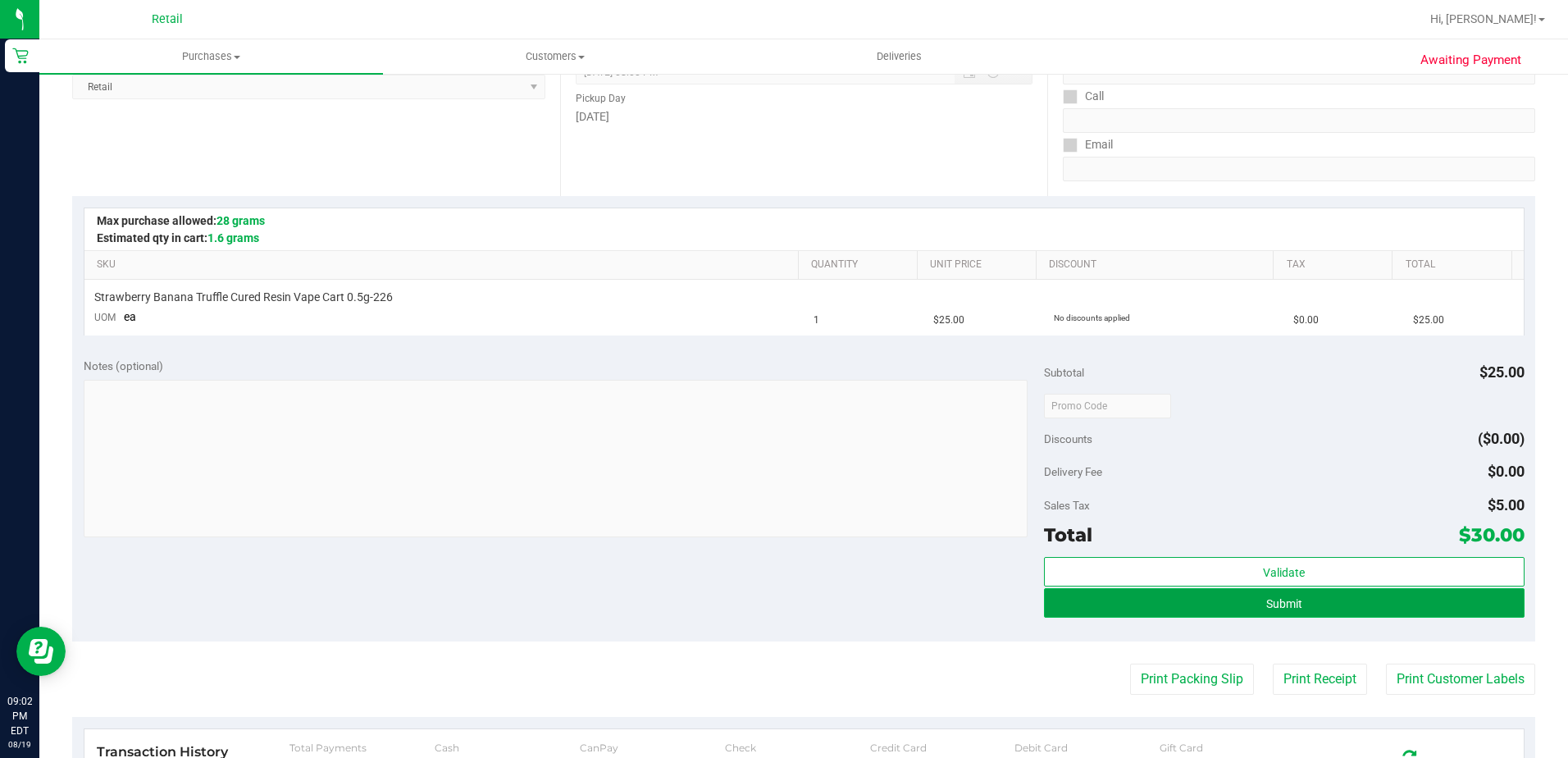
click at [1099, 609] on button "Submit" at bounding box center [1284, 603] width 481 height 30
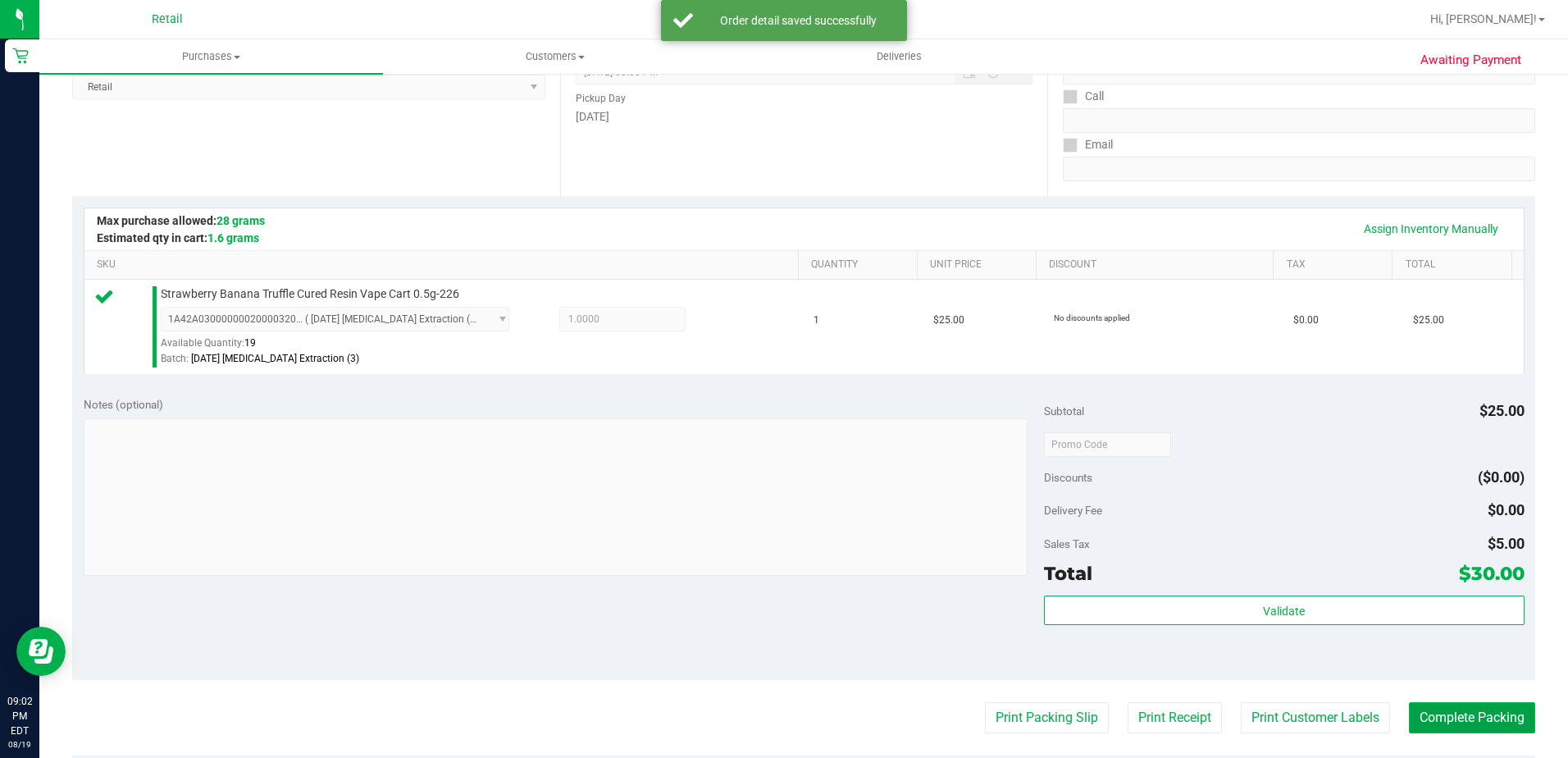
click at [1409, 702] on button "Complete Packing" at bounding box center [1473, 717] width 127 height 31
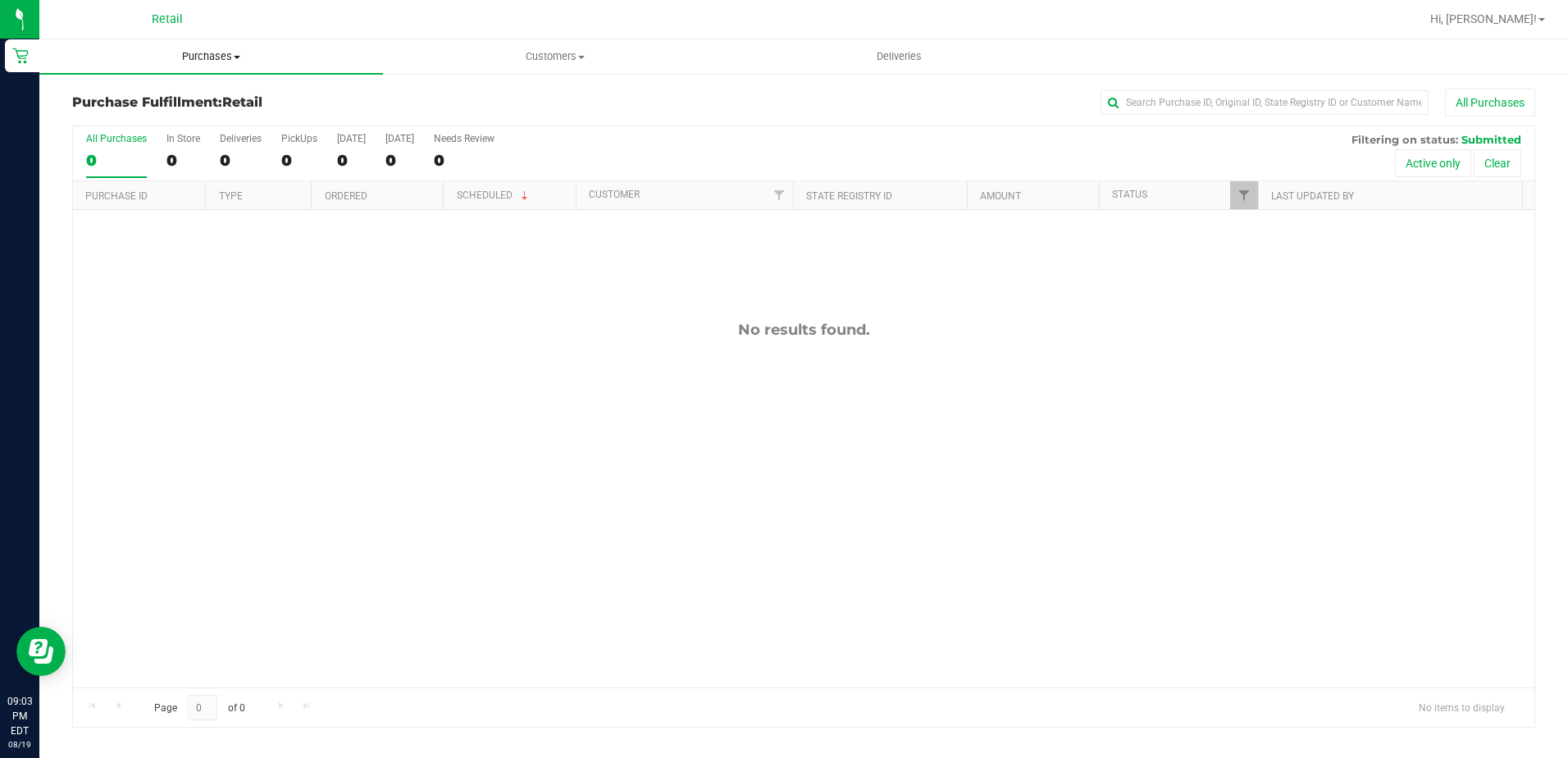
click at [197, 62] on span "Purchases" at bounding box center [211, 56] width 343 height 14
click at [169, 101] on span "Summary of purchases" at bounding box center [123, 99] width 168 height 14
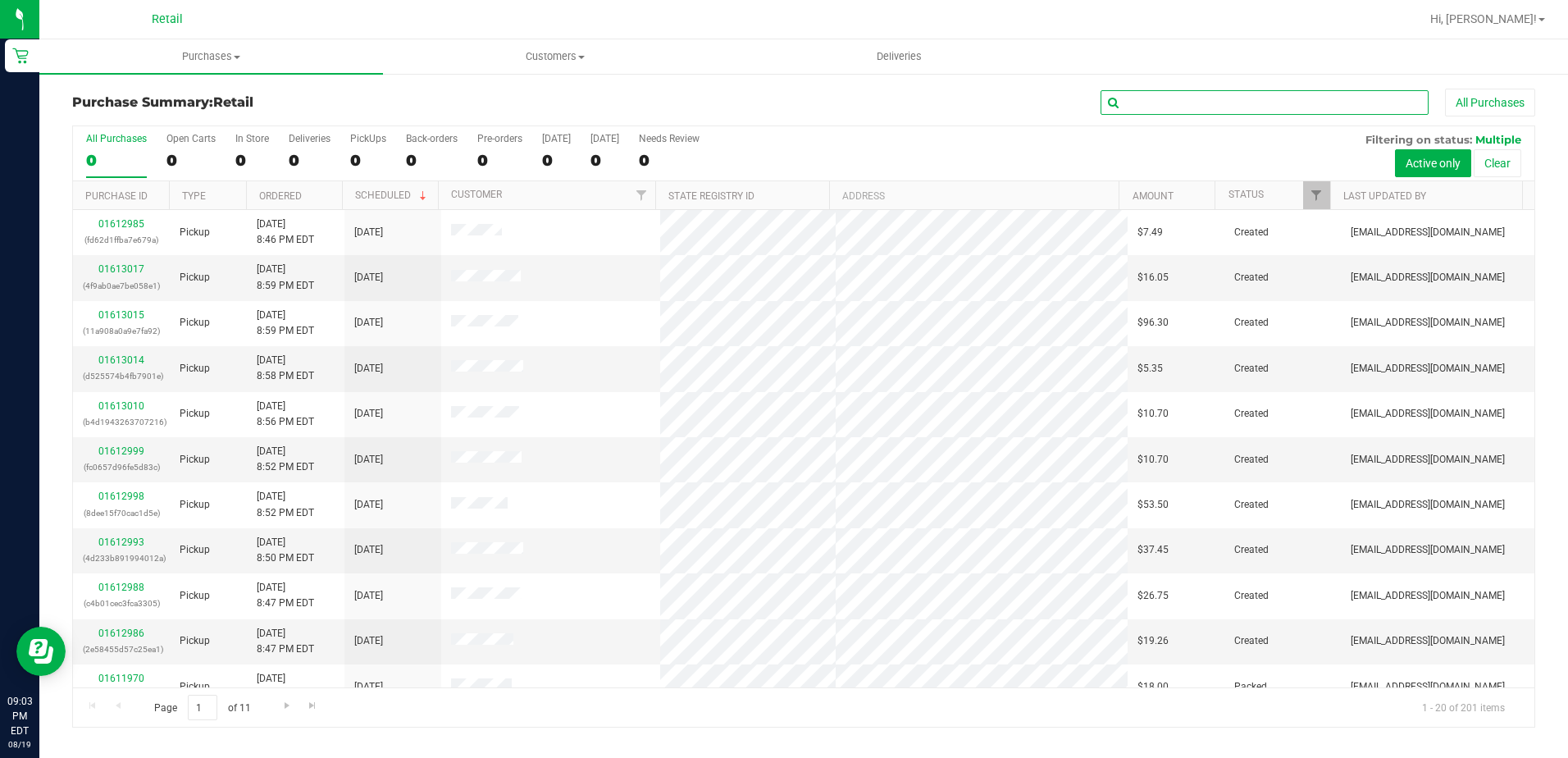
click at [1181, 100] on input "text" at bounding box center [1264, 102] width 328 height 24
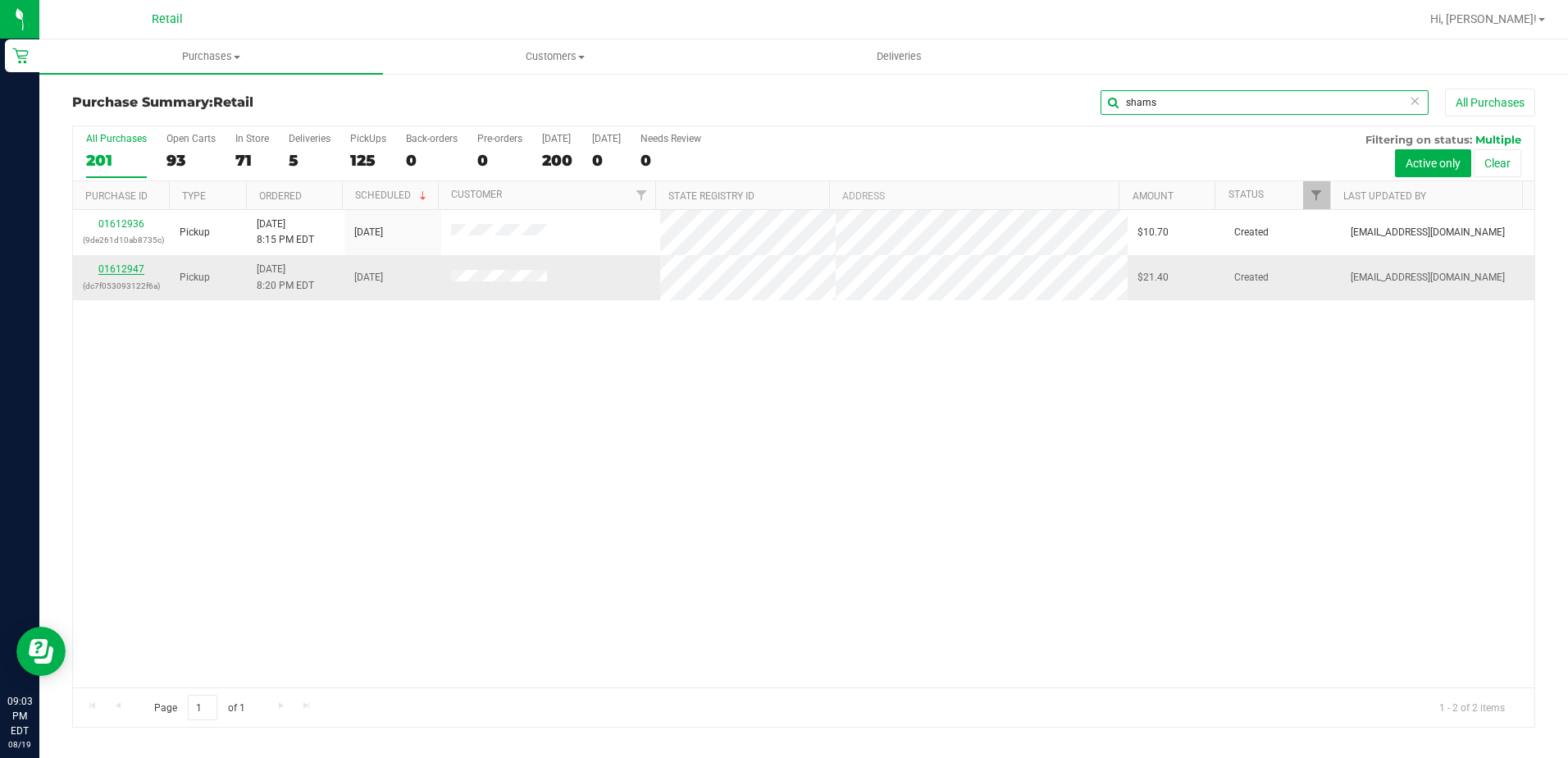
type input "shams"
click at [110, 272] on link "01612947" at bounding box center [122, 269] width 46 height 12
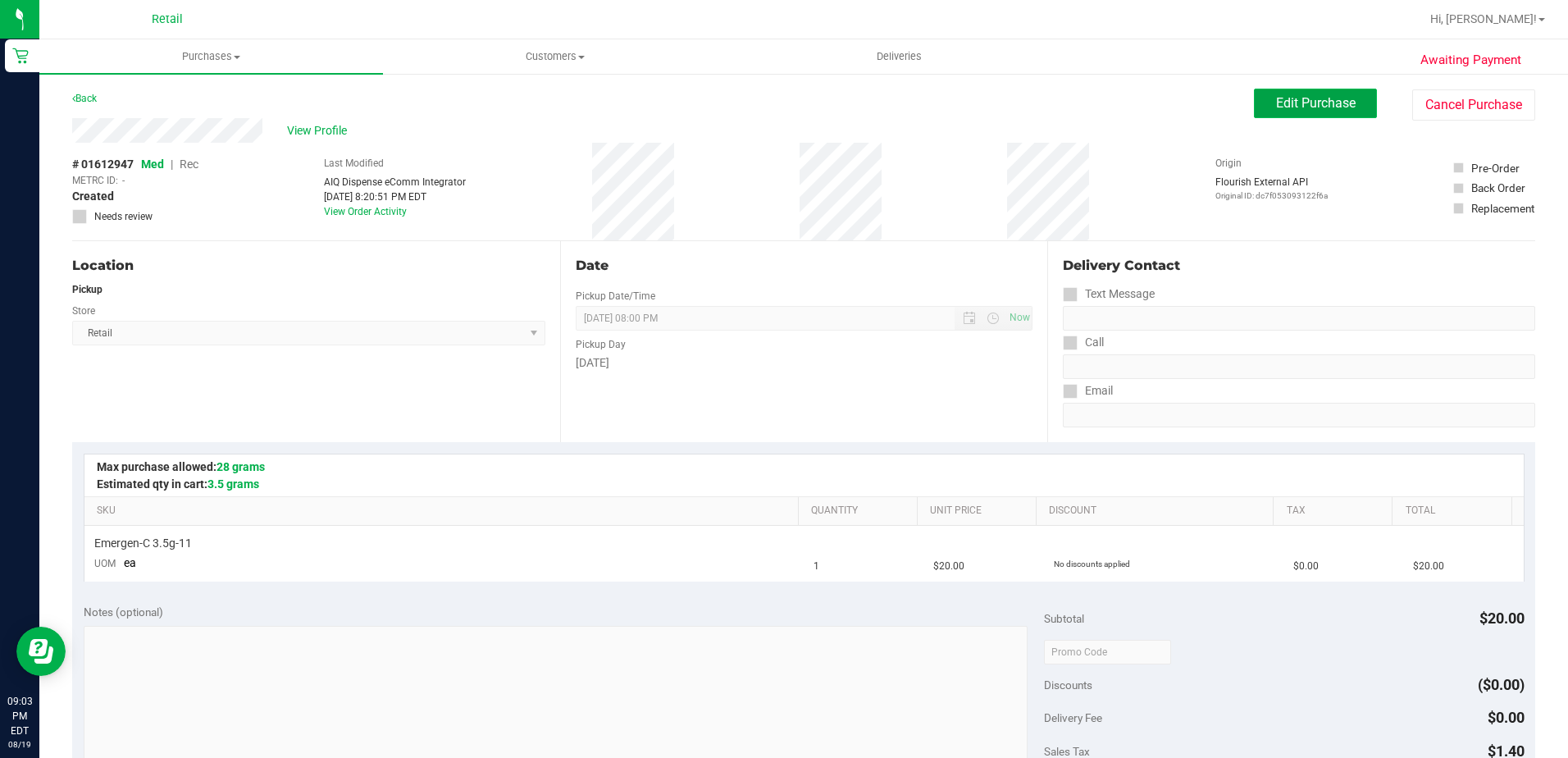
click at [1254, 98] on button "Edit Purchase" at bounding box center [1316, 103] width 123 height 30
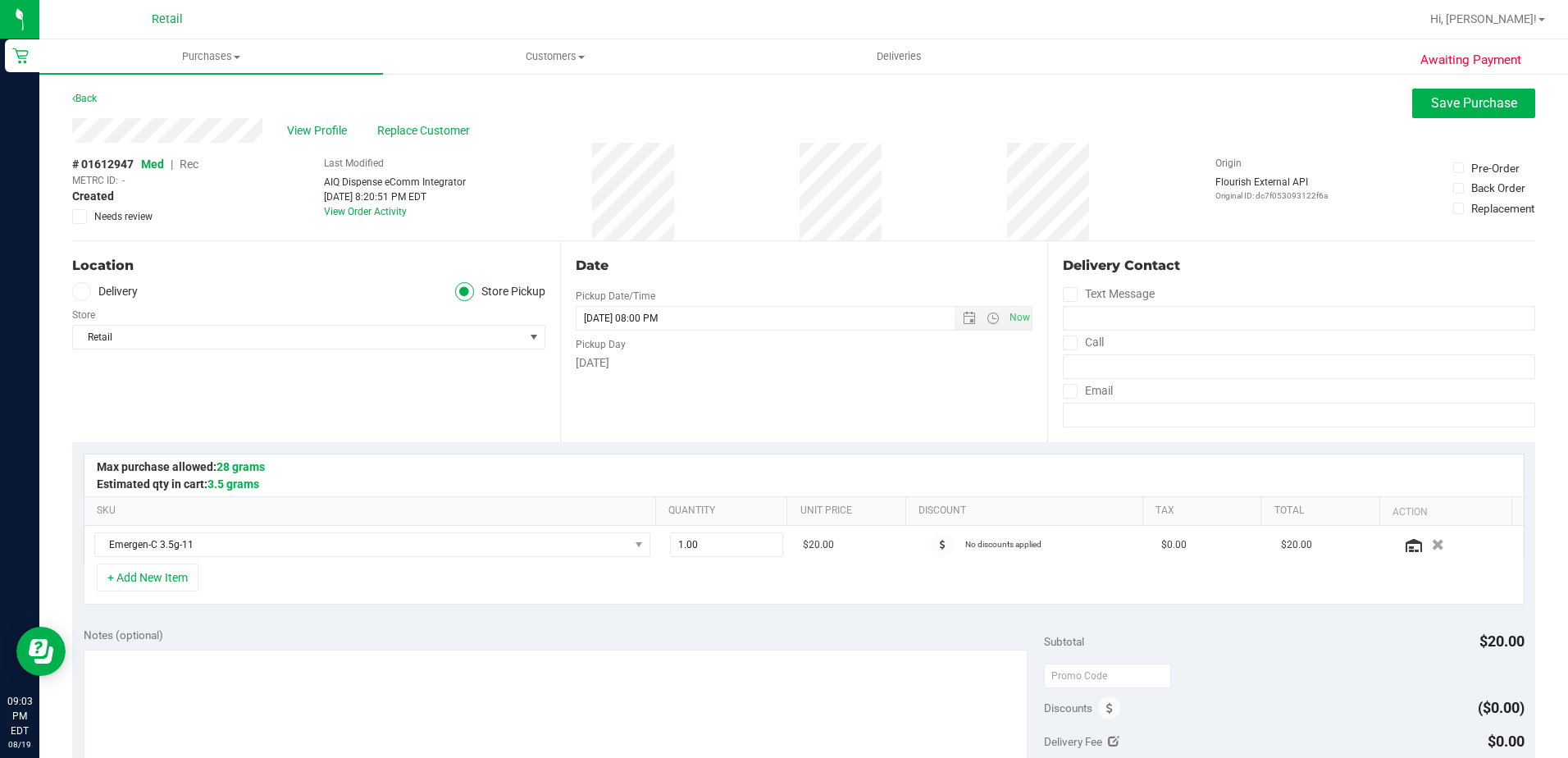
click at [189, 161] on span "Rec" at bounding box center [189, 165] width 19 height 14
click at [1413, 98] on button "Save Purchase" at bounding box center [1474, 103] width 123 height 30
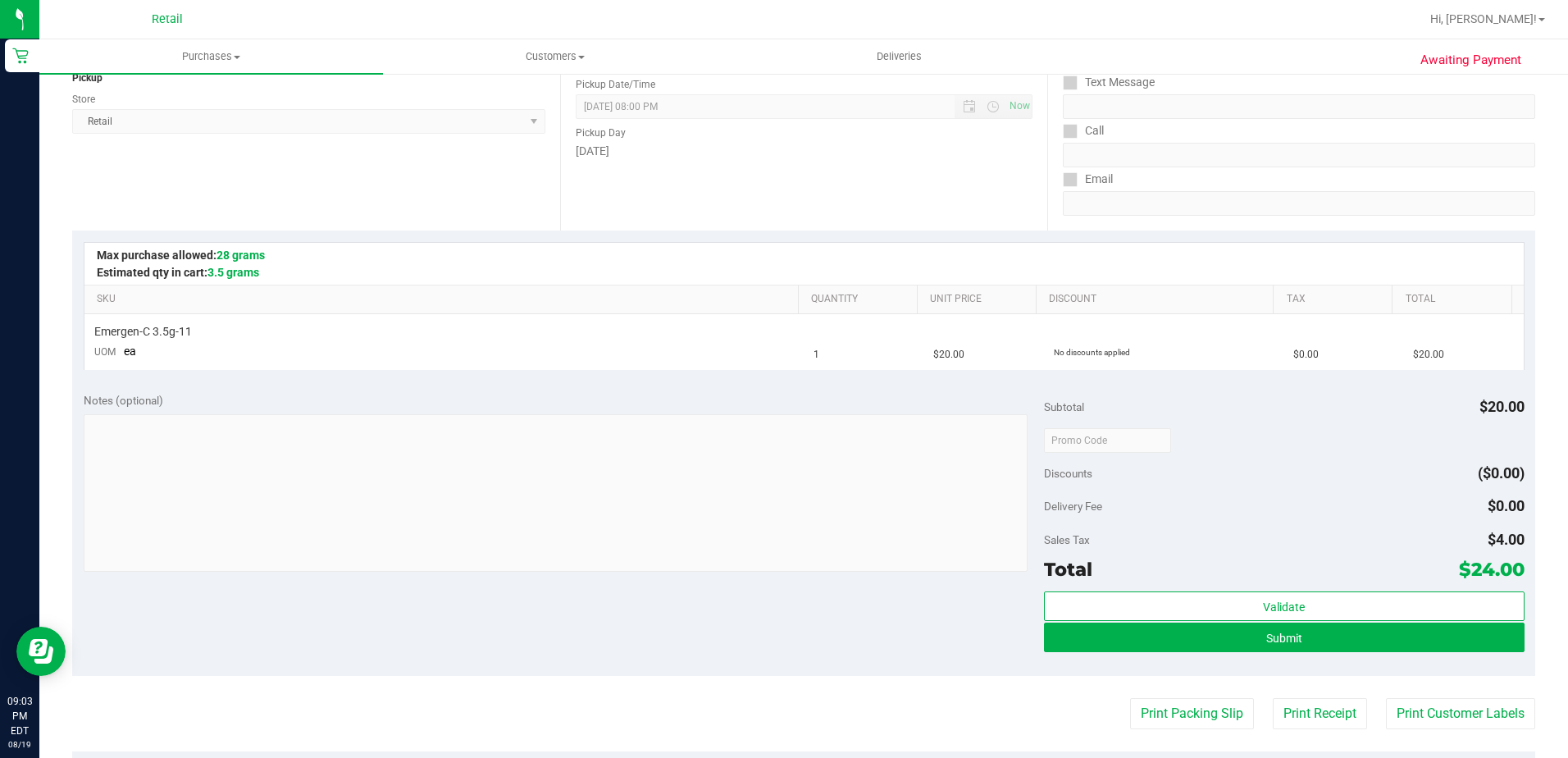
scroll to position [246, 0]
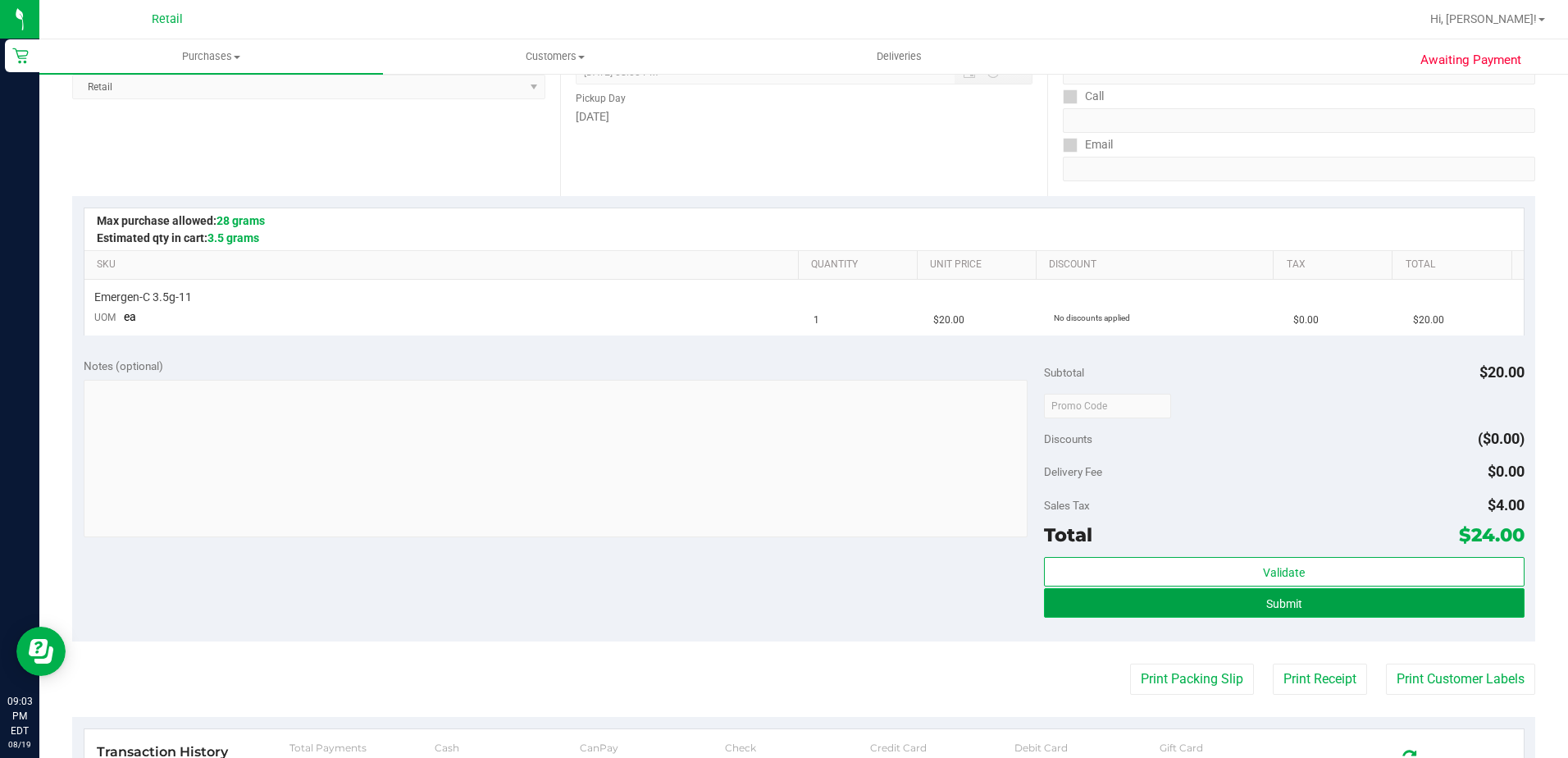
click at [1111, 611] on button "Submit" at bounding box center [1284, 603] width 481 height 30
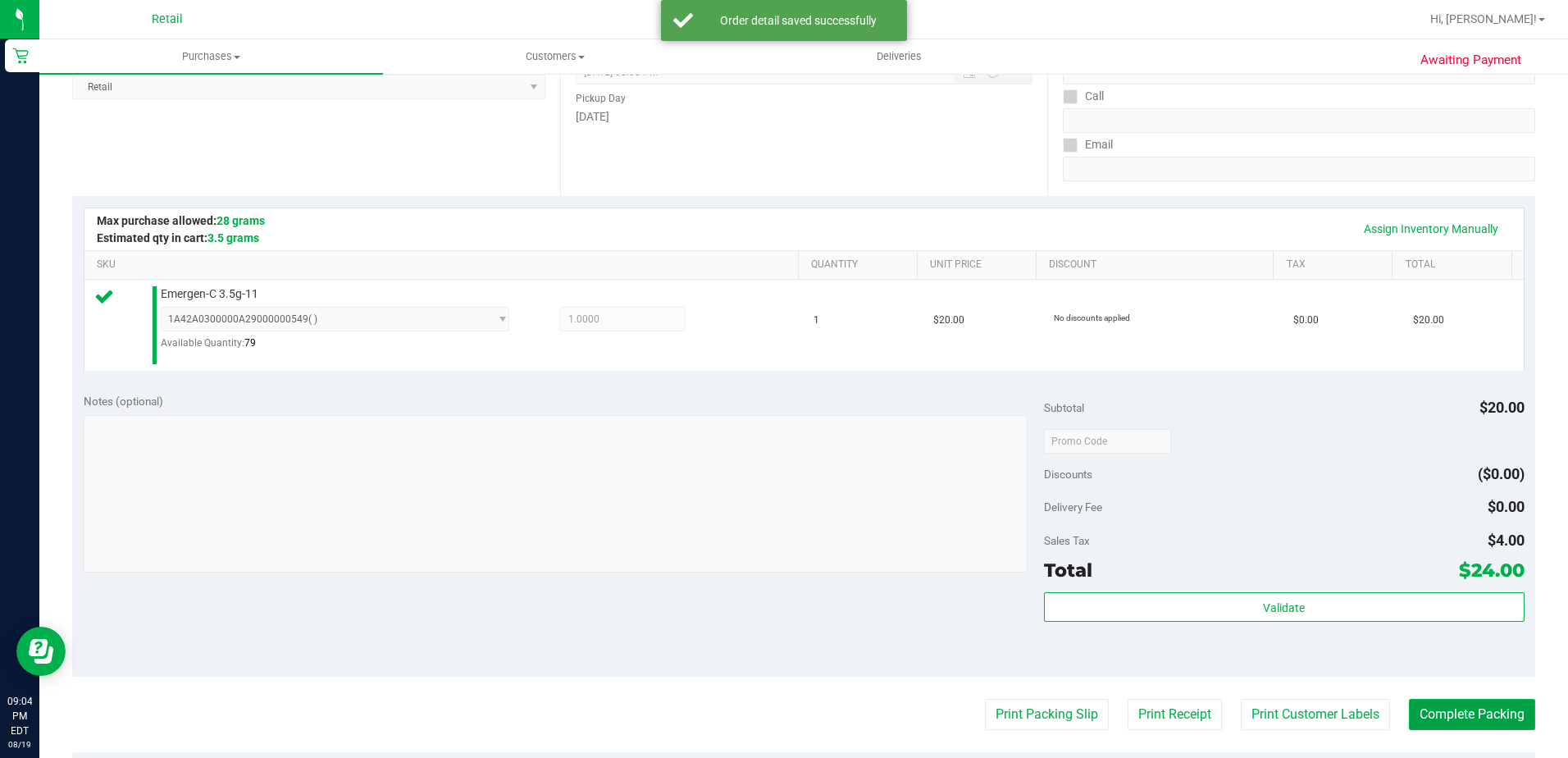
click at [1446, 728] on button "Complete Packing" at bounding box center [1473, 714] width 127 height 31
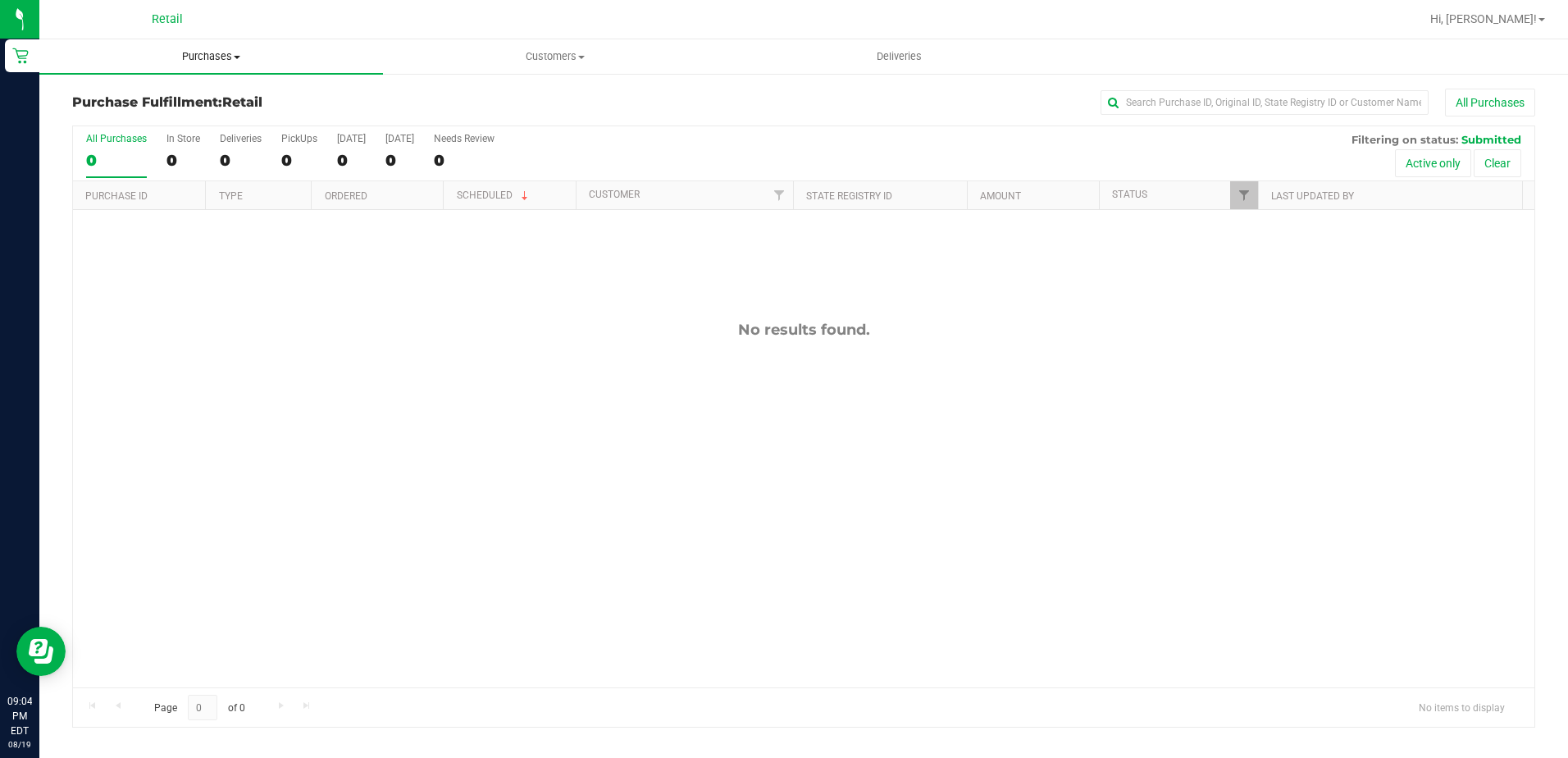
drag, startPoint x: 178, startPoint y: 40, endPoint x: 177, endPoint y: 47, distance: 7.1
click at [178, 40] on uib-tab-heading "Purchases Summary of purchases Fulfillment All purchases" at bounding box center [211, 57] width 343 height 35
click at [179, 95] on span "Summary of purchases" at bounding box center [123, 99] width 168 height 14
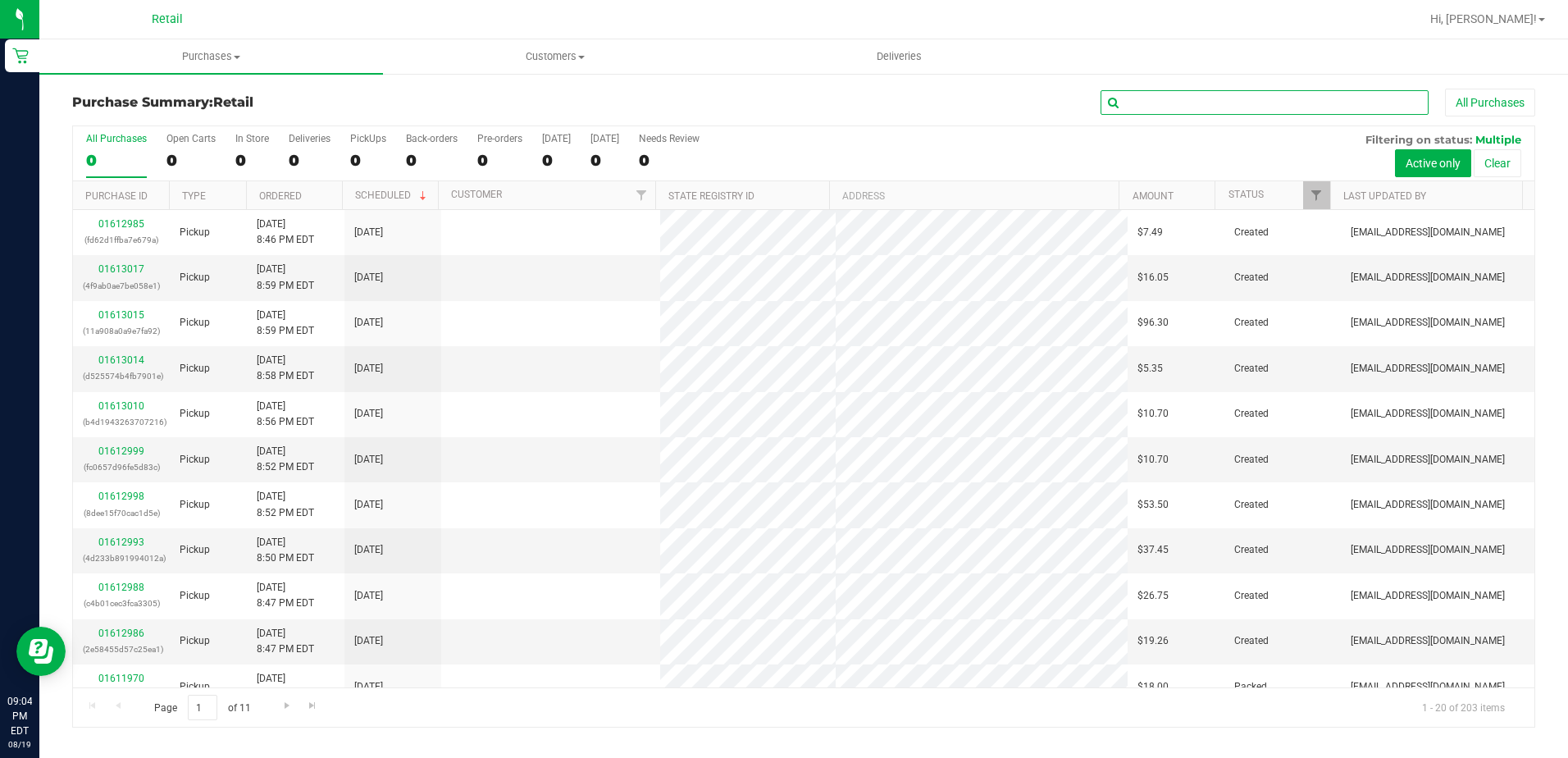
click at [1253, 102] on input "text" at bounding box center [1264, 102] width 328 height 24
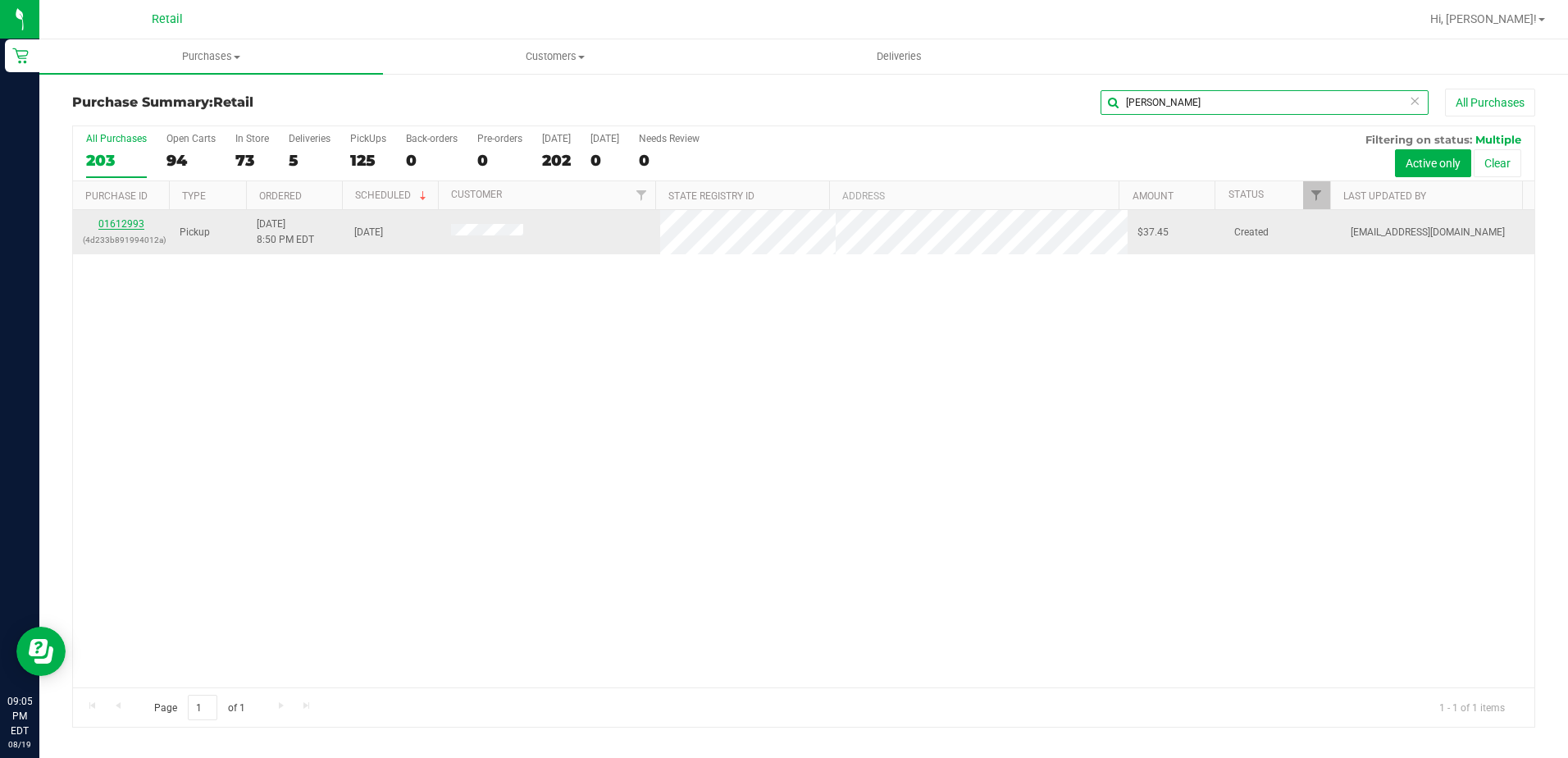
type input "hudson"
click at [103, 222] on link "01612993" at bounding box center [122, 225] width 46 height 12
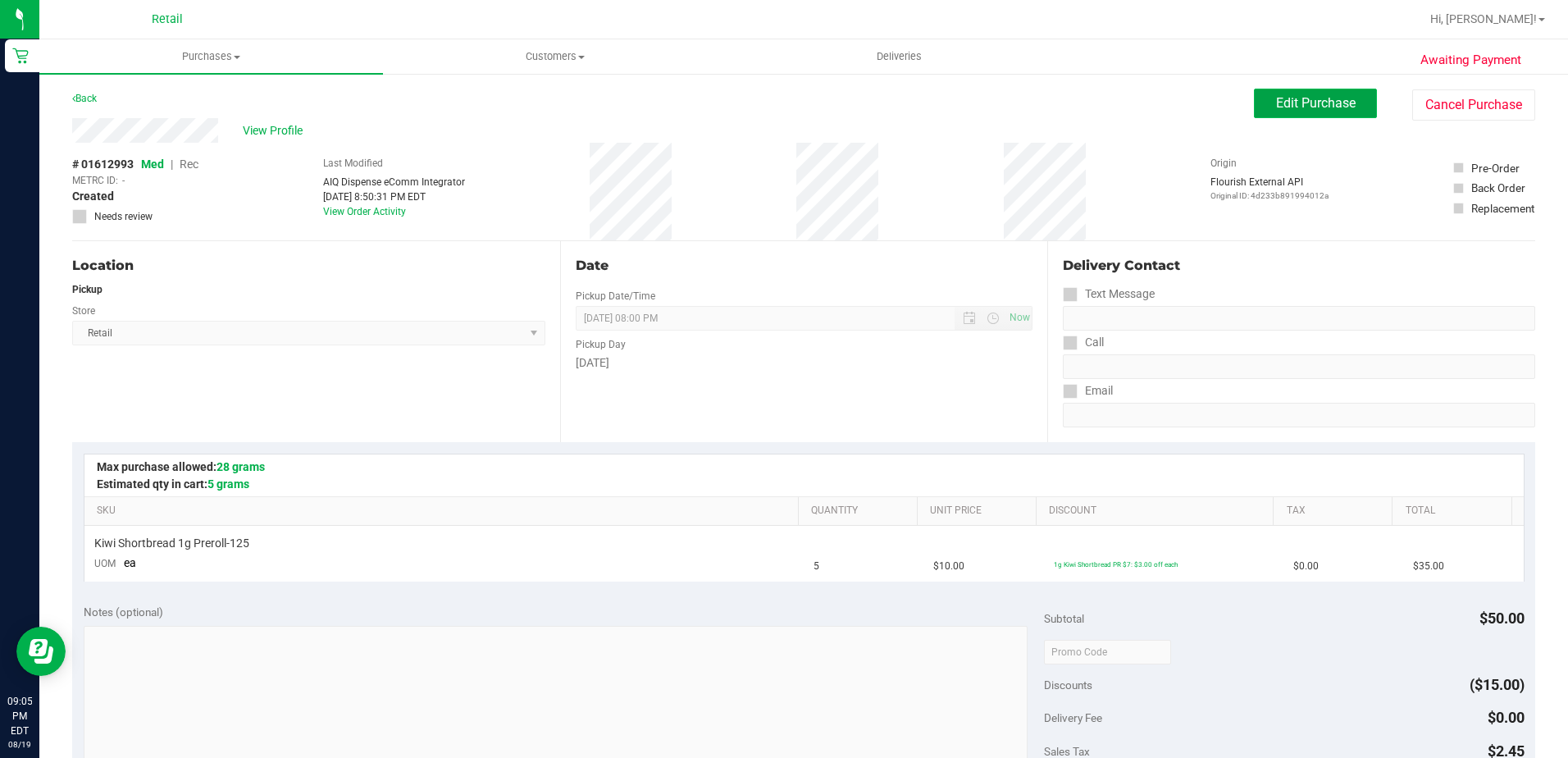
click at [1283, 102] on span "Edit Purchase" at bounding box center [1316, 103] width 79 height 15
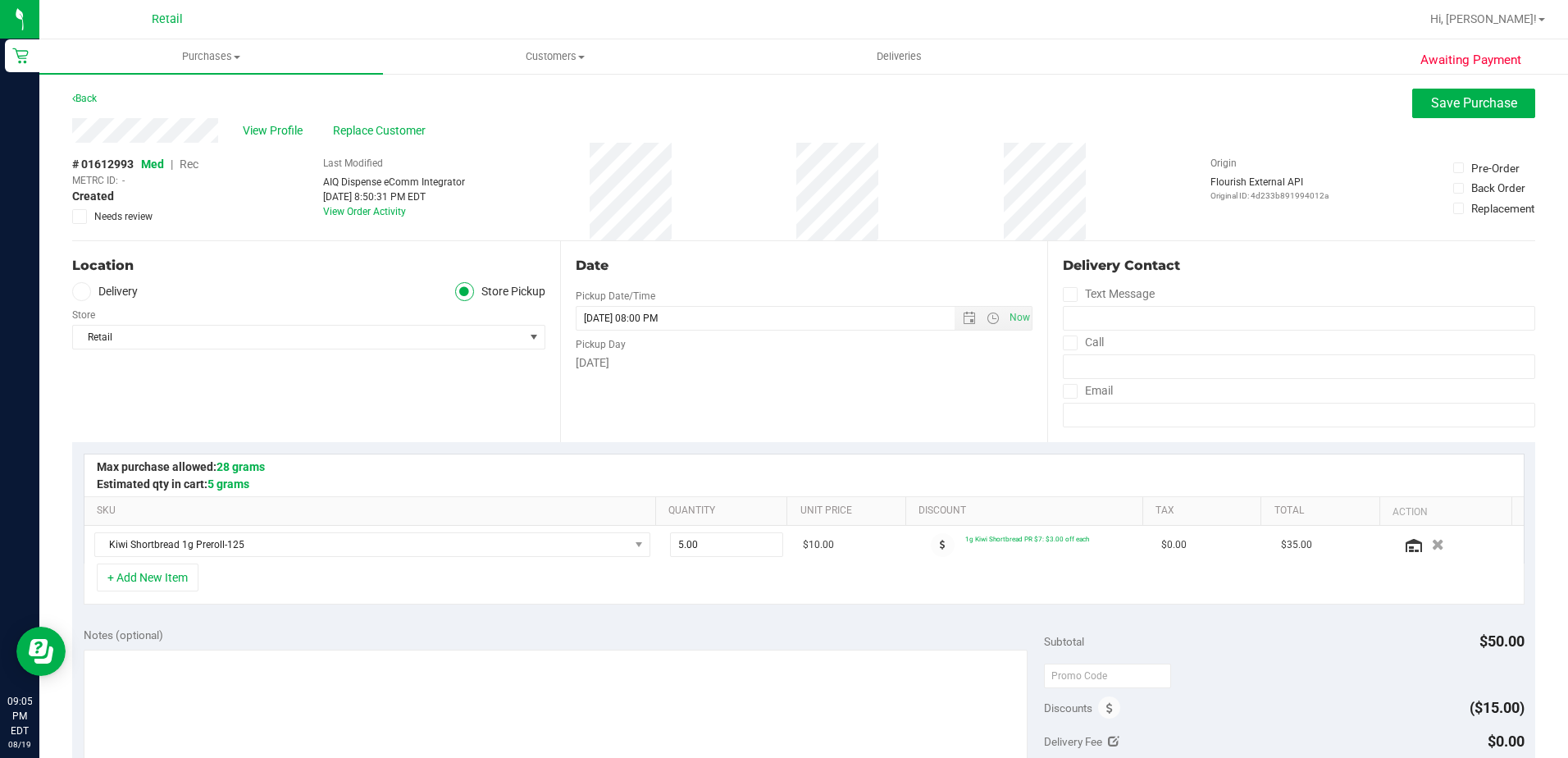
click at [186, 160] on span "Rec" at bounding box center [189, 165] width 19 height 14
click at [1453, 101] on span "Save Purchase" at bounding box center [1474, 103] width 86 height 15
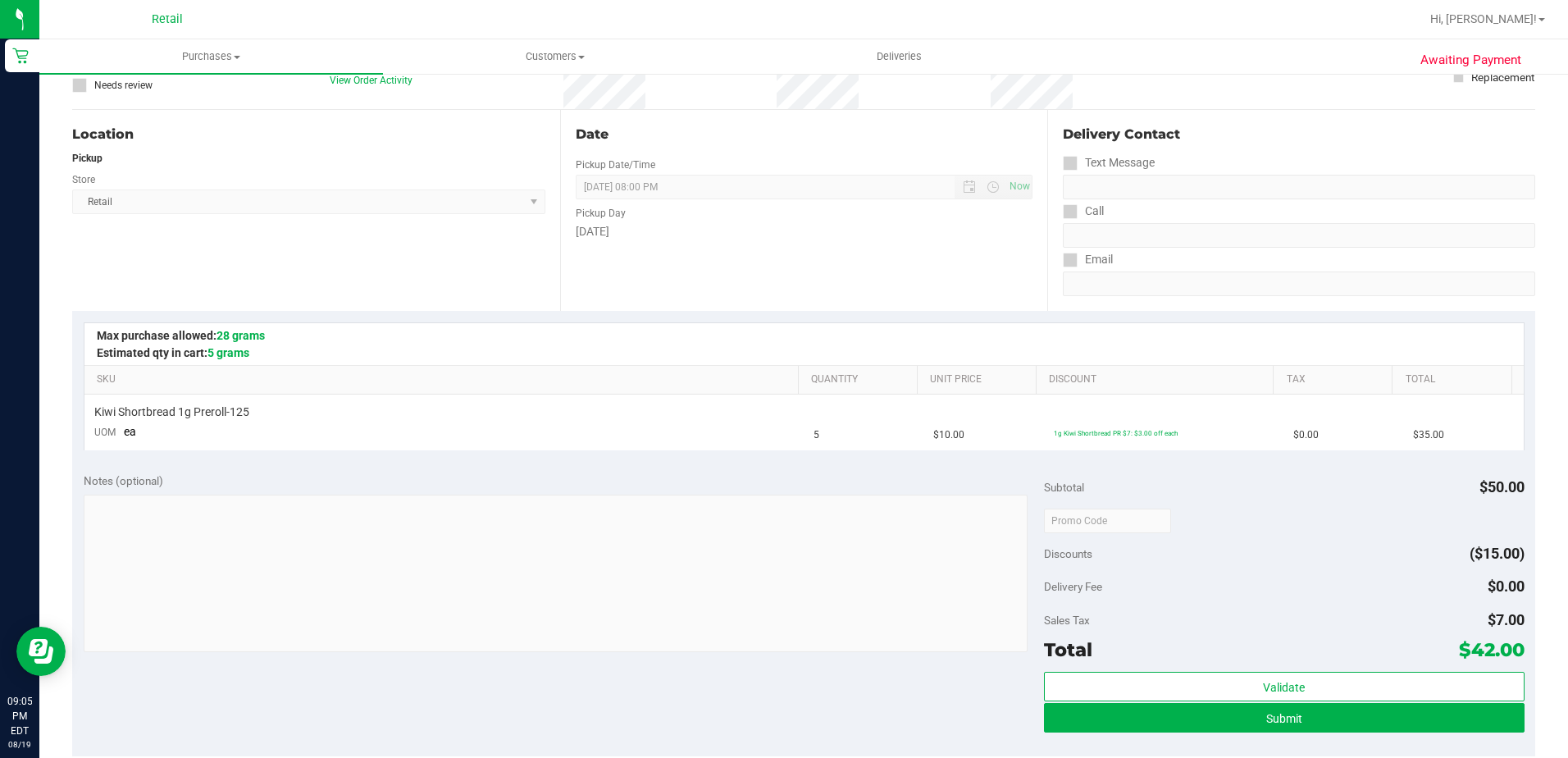
scroll to position [164, 0]
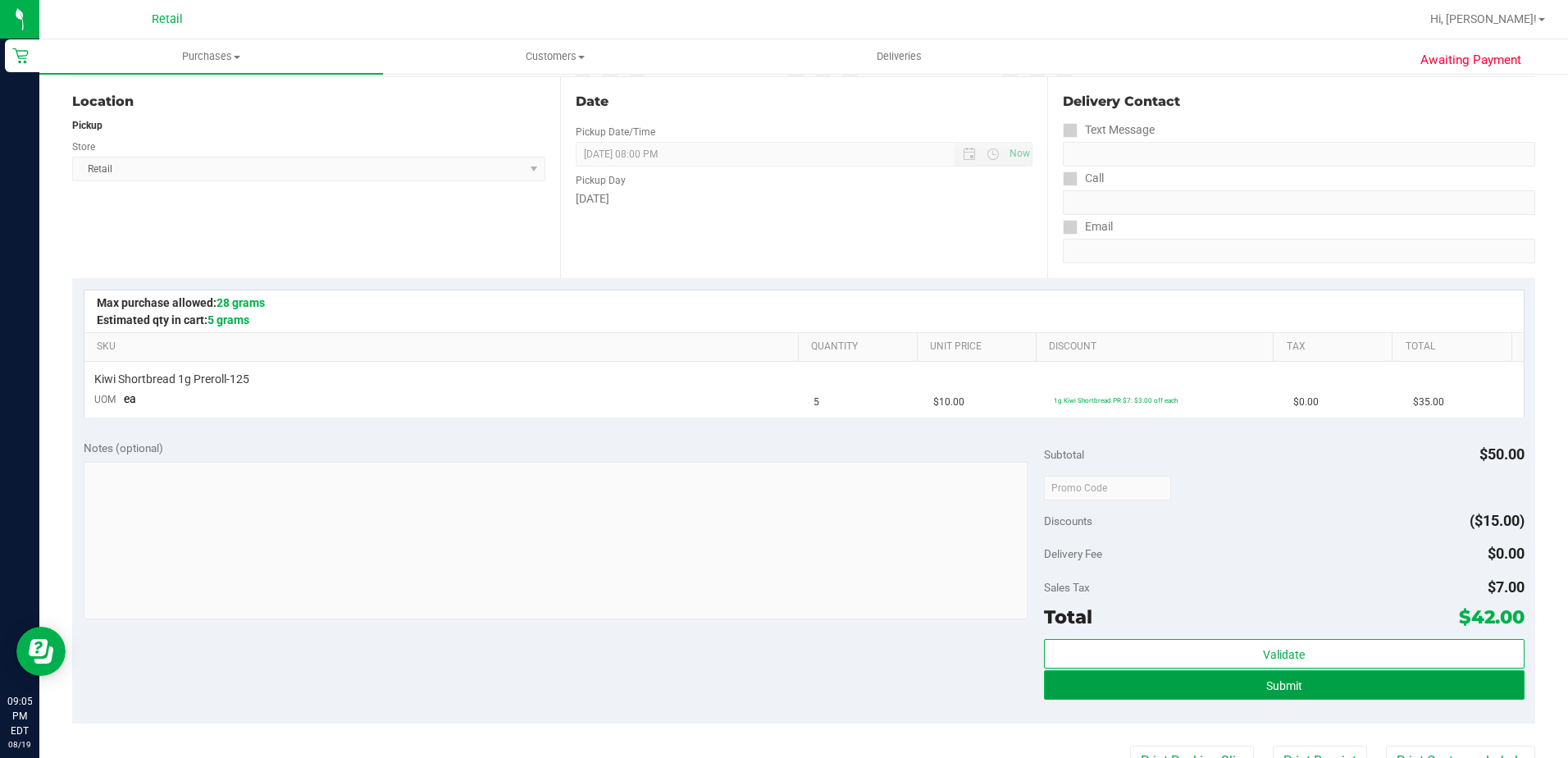
click at [1212, 684] on button "Submit" at bounding box center [1284, 685] width 481 height 30
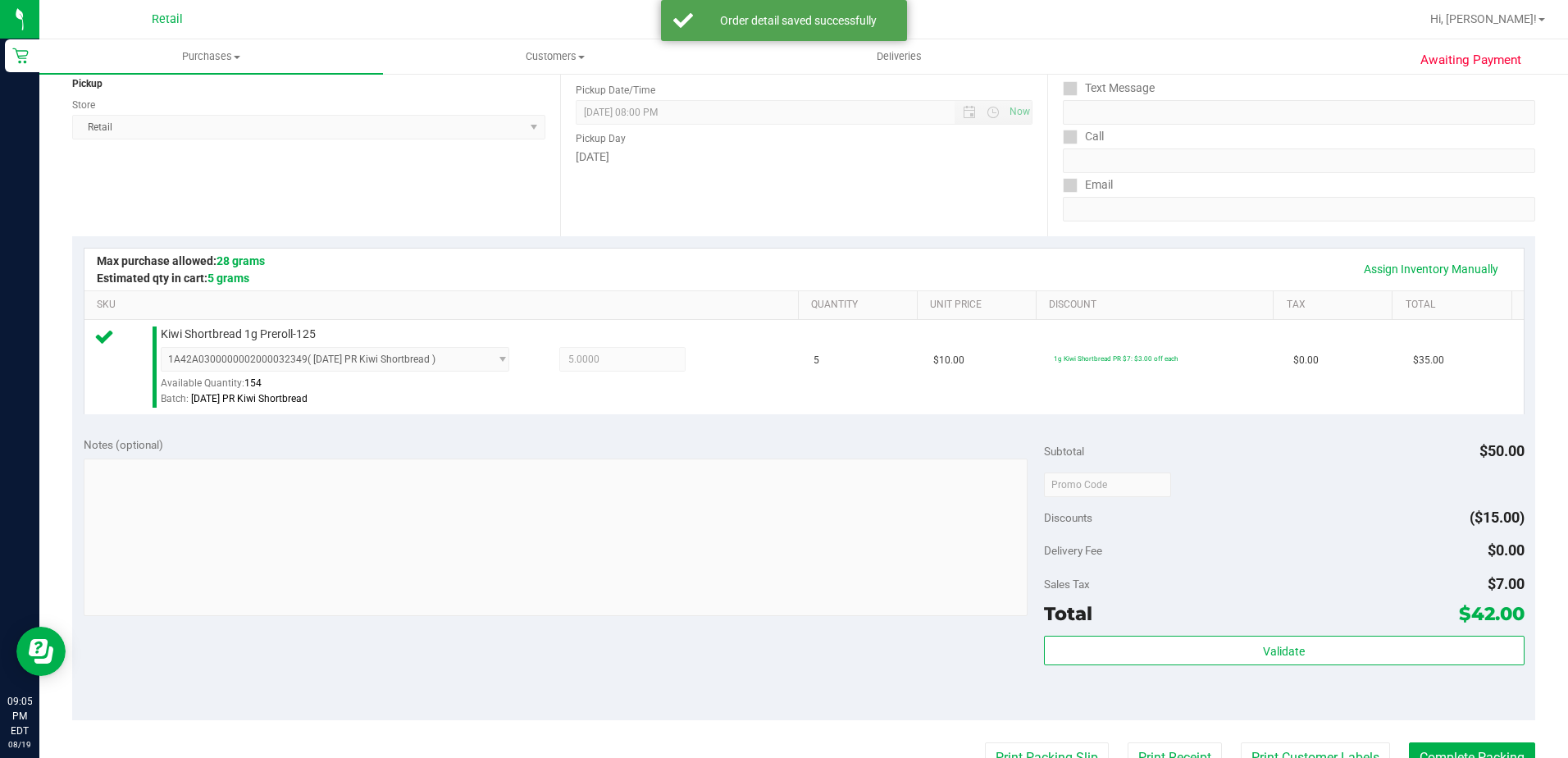
scroll to position [246, 0]
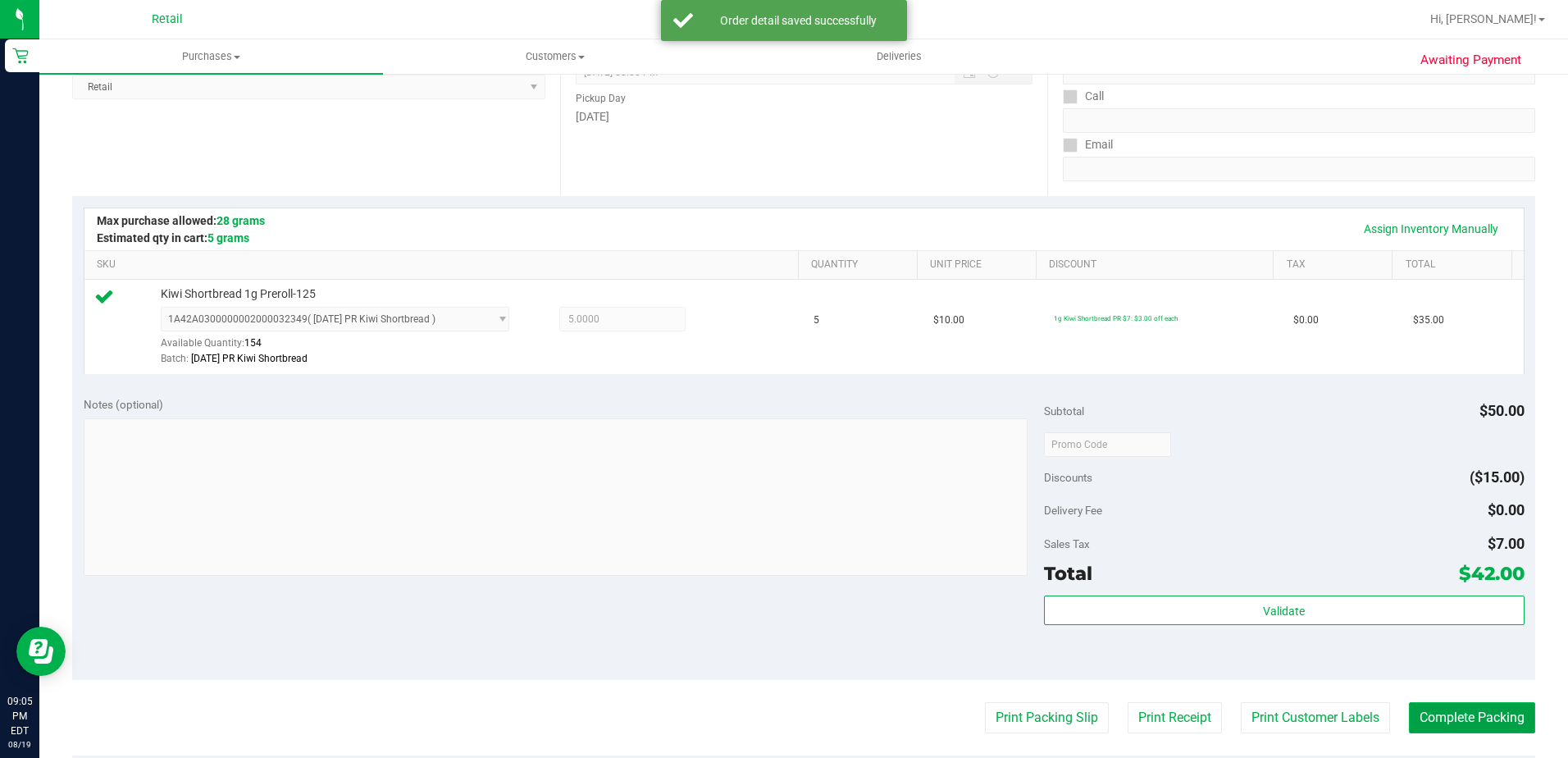
click at [1411, 715] on button "Complete Packing" at bounding box center [1473, 717] width 127 height 31
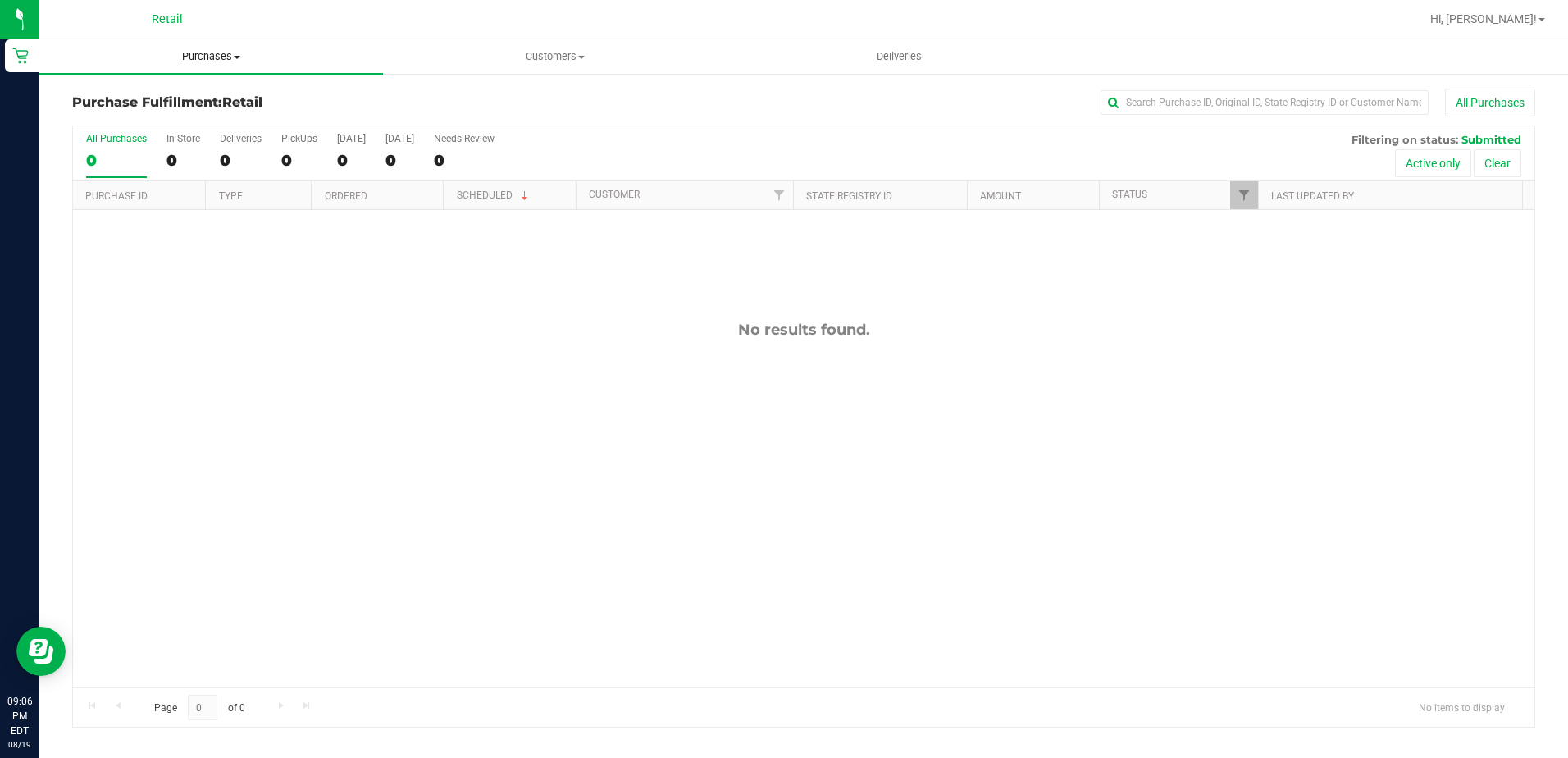
click at [262, 62] on span "Purchases" at bounding box center [211, 56] width 343 height 14
click at [200, 99] on span "Summary of purchases" at bounding box center [123, 99] width 168 height 14
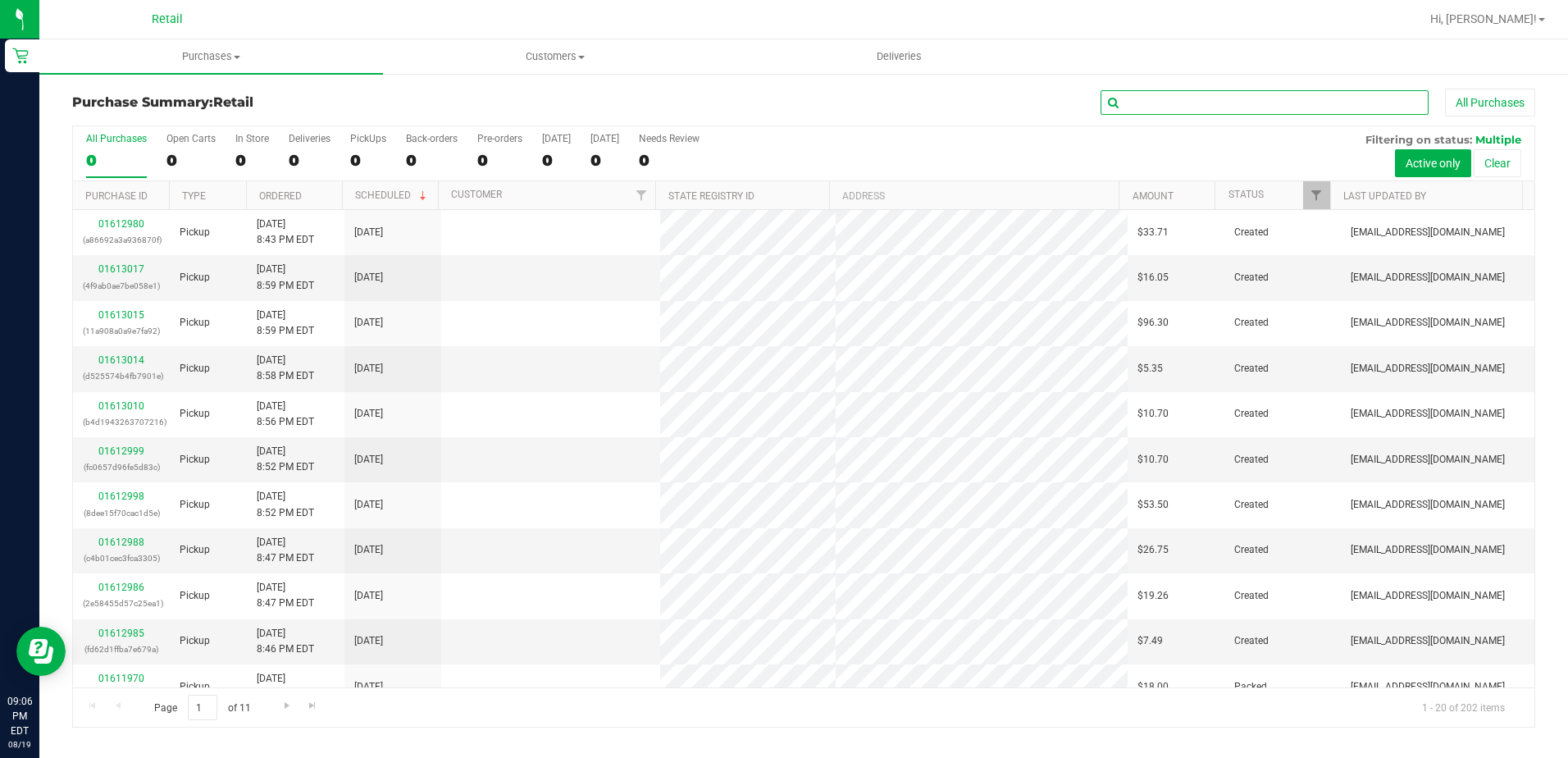
click at [1164, 106] on input "text" at bounding box center [1264, 102] width 328 height 24
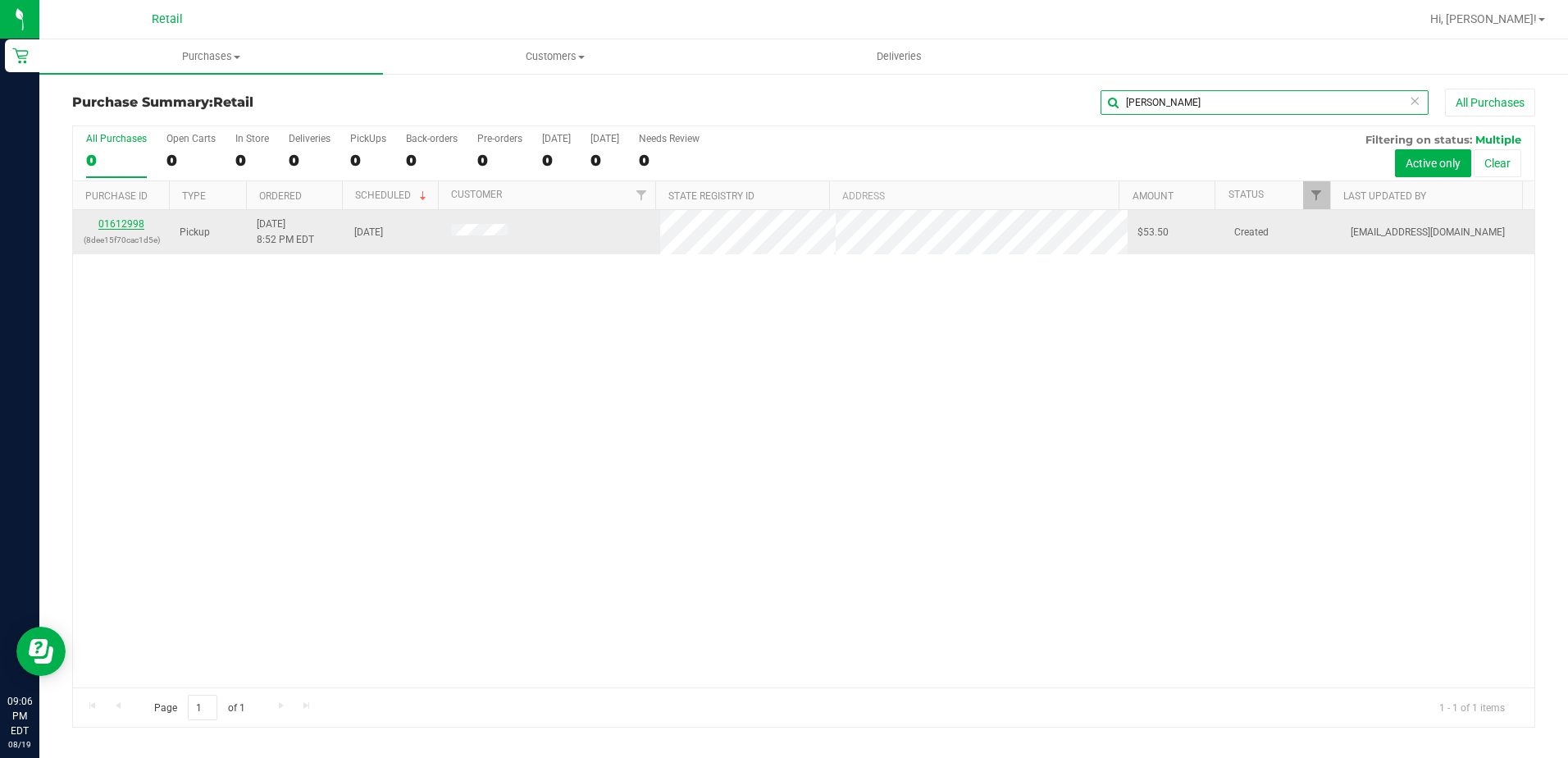
type input "marvin"
click at [111, 224] on link "01612998" at bounding box center [122, 225] width 46 height 12
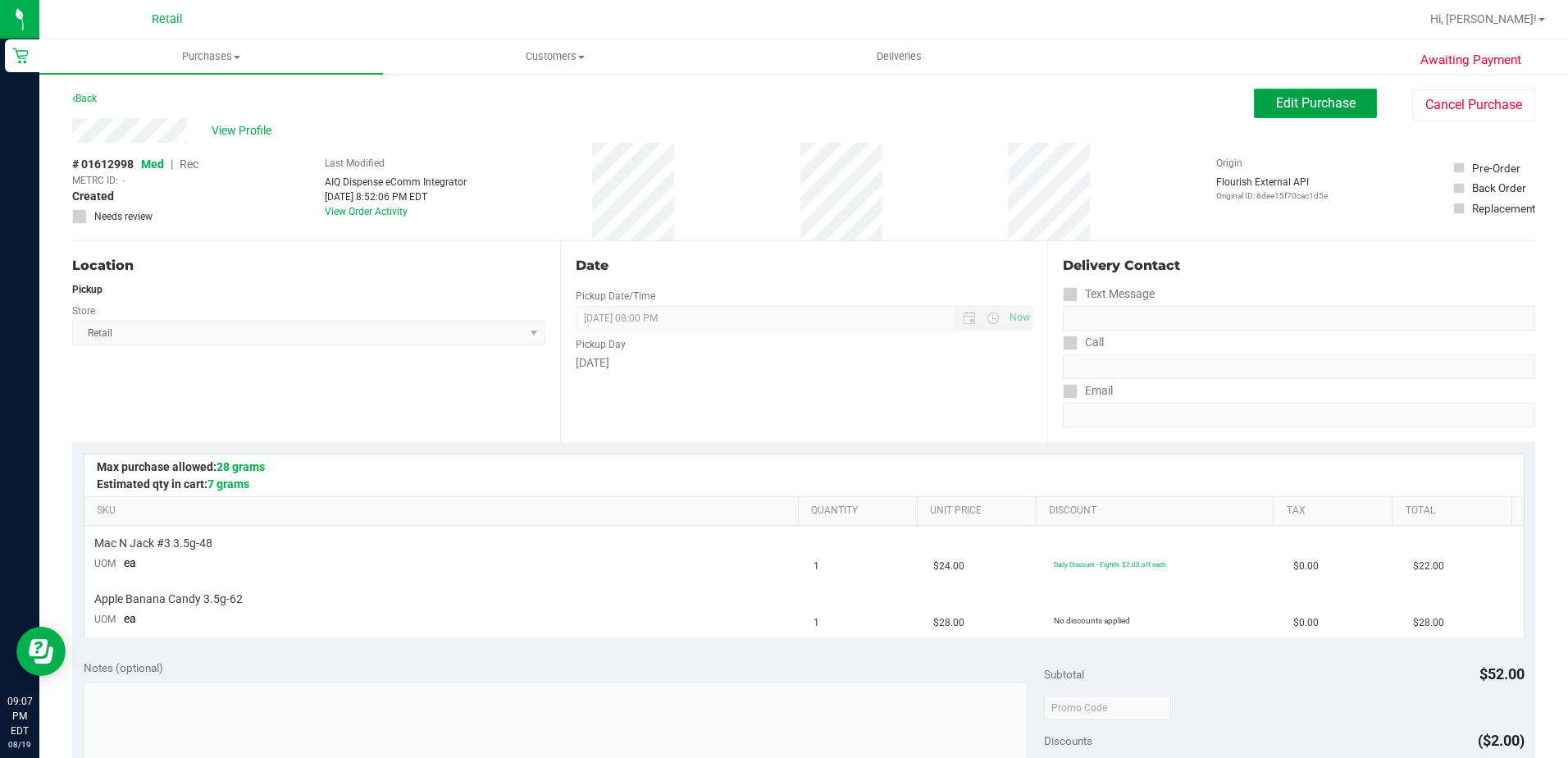
click at [1305, 91] on button "Edit Purchase" at bounding box center [1316, 103] width 123 height 30
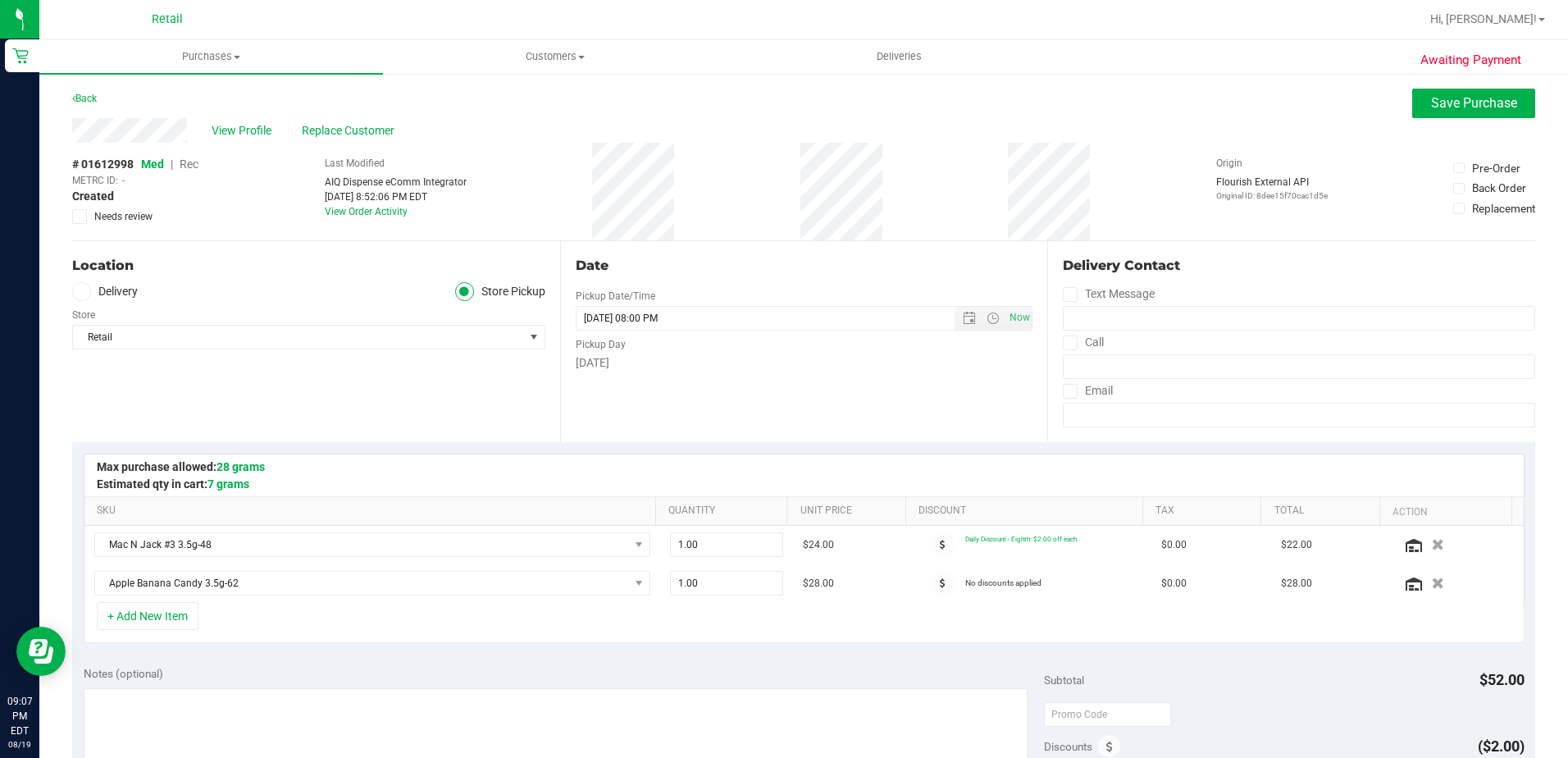
click at [181, 159] on span "Rec" at bounding box center [189, 165] width 19 height 14
click at [1414, 98] on button "Save Purchase" at bounding box center [1474, 103] width 123 height 30
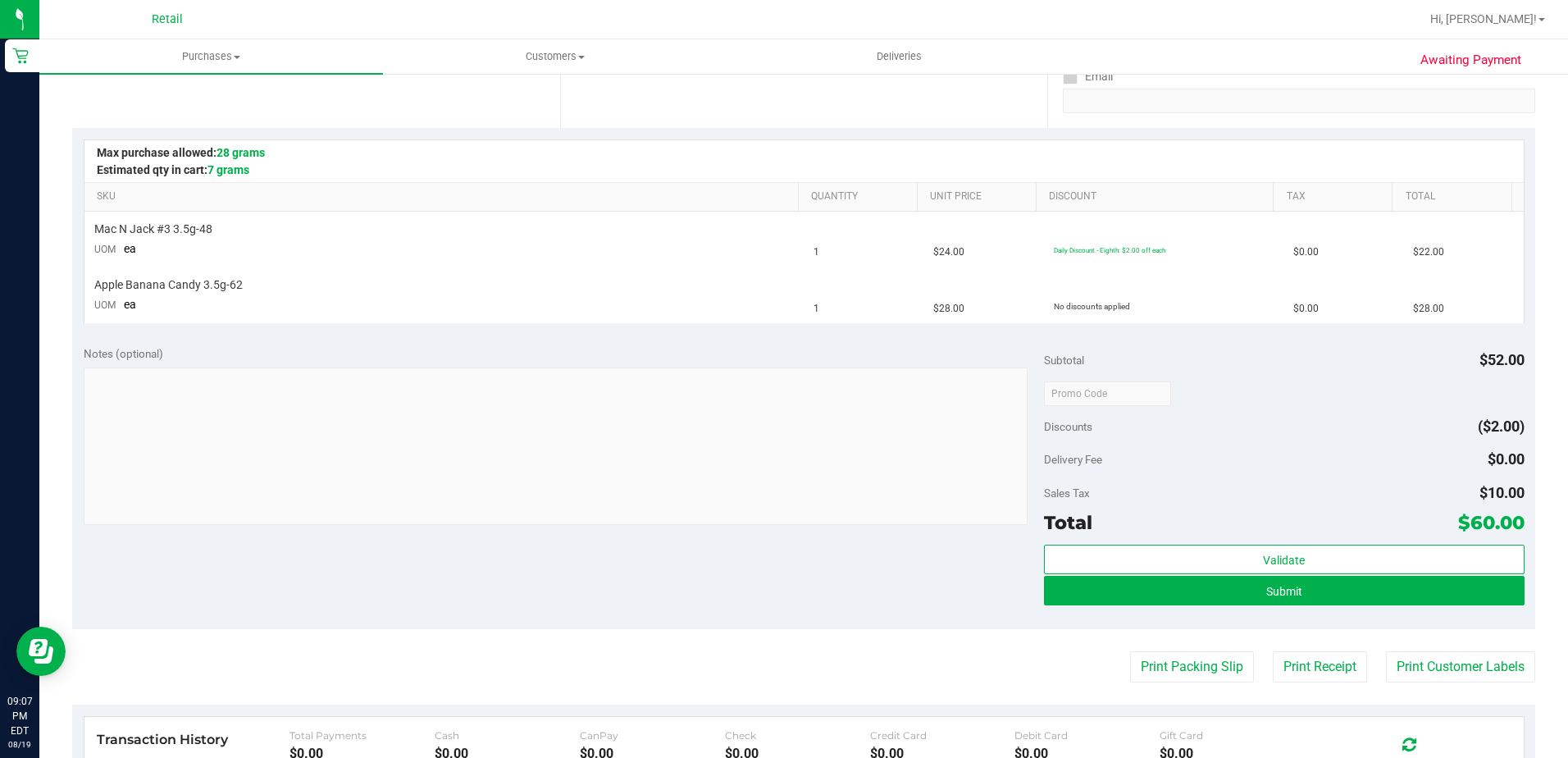
scroll to position [328, 0]
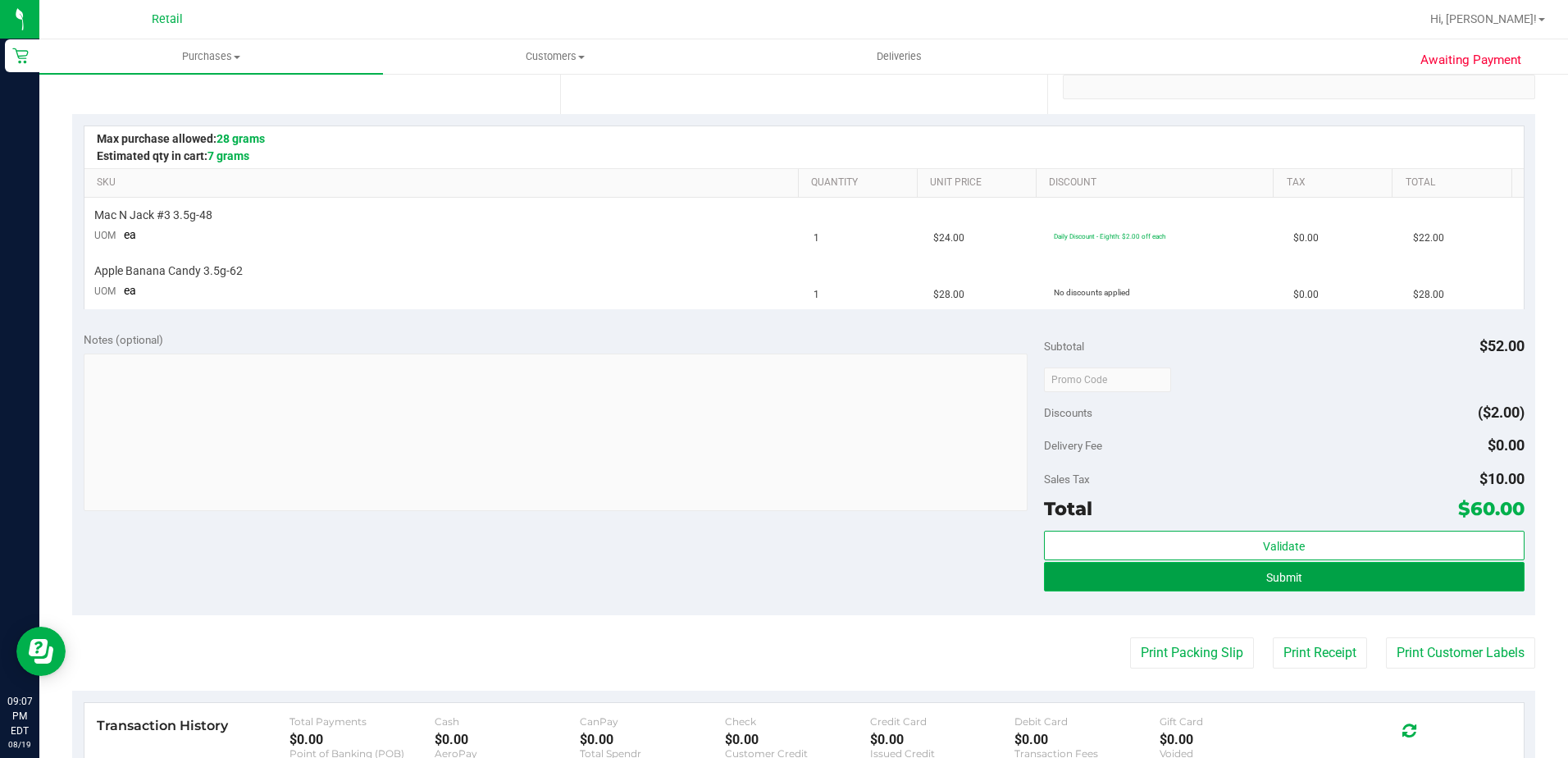
click at [1088, 577] on button "Submit" at bounding box center [1284, 577] width 481 height 30
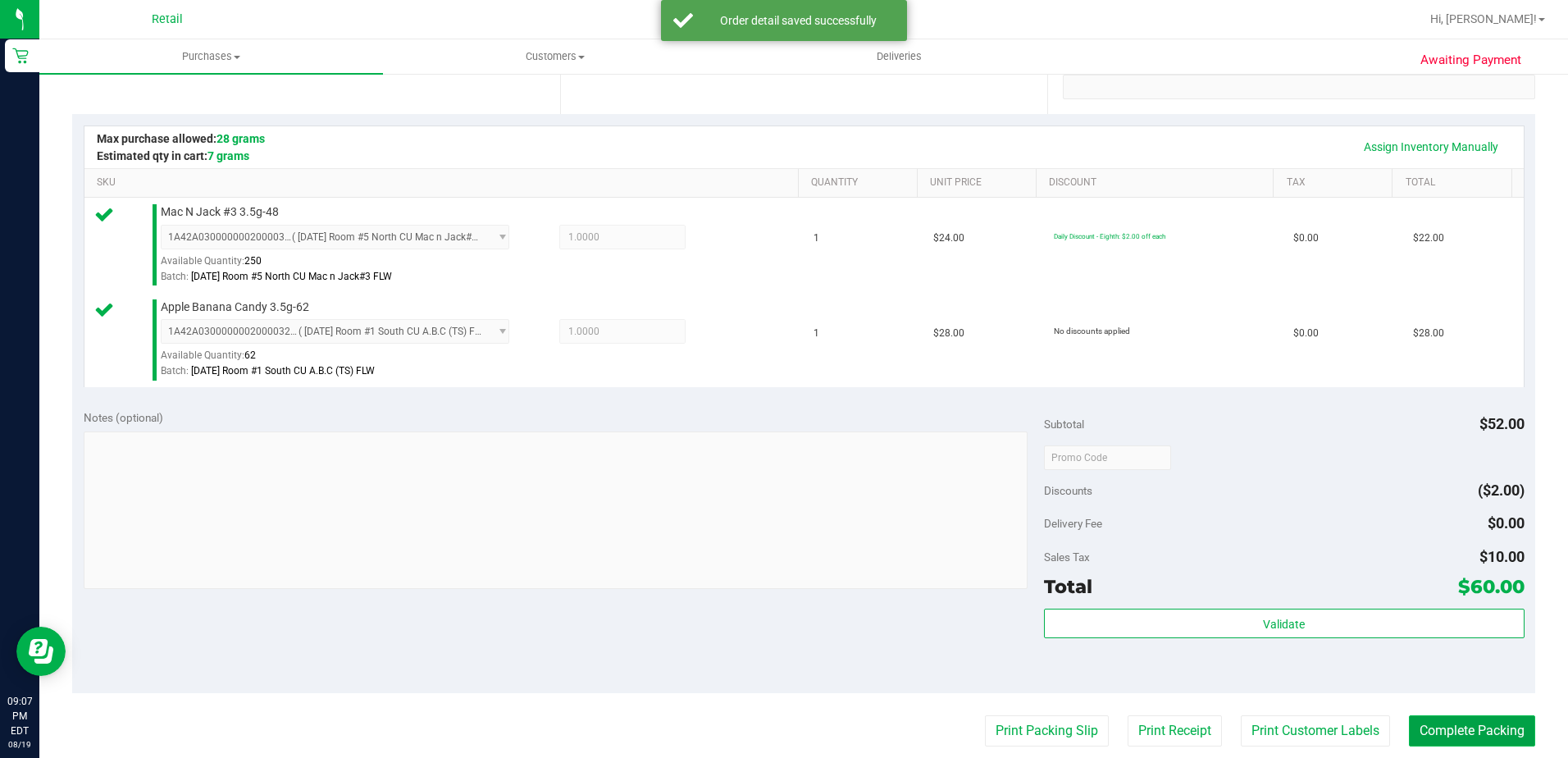
click at [1414, 721] on button "Complete Packing" at bounding box center [1473, 730] width 127 height 31
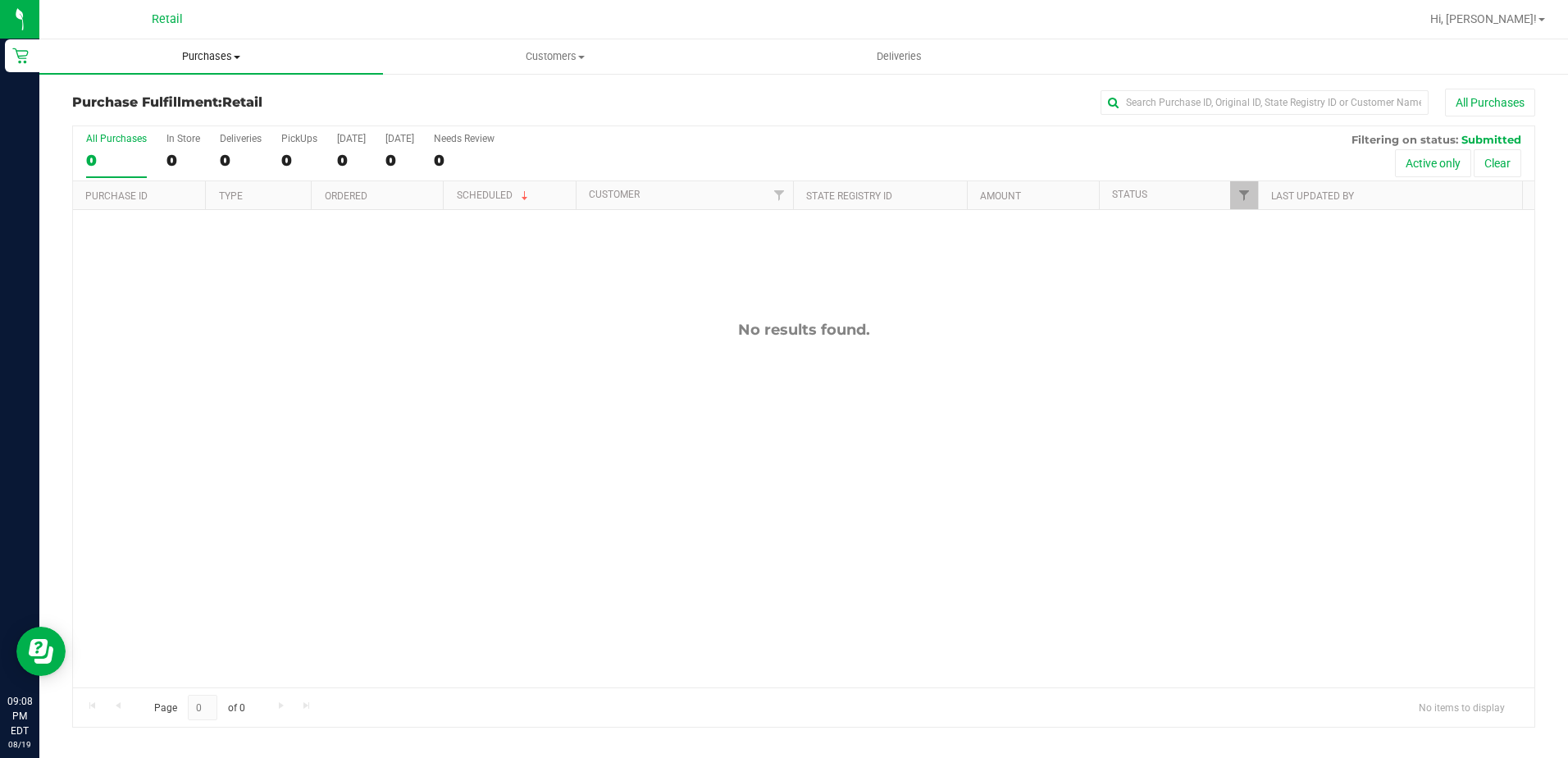
click at [205, 53] on span "Purchases" at bounding box center [211, 56] width 343 height 14
click at [162, 92] on span "Summary of purchases" at bounding box center [123, 99] width 168 height 14
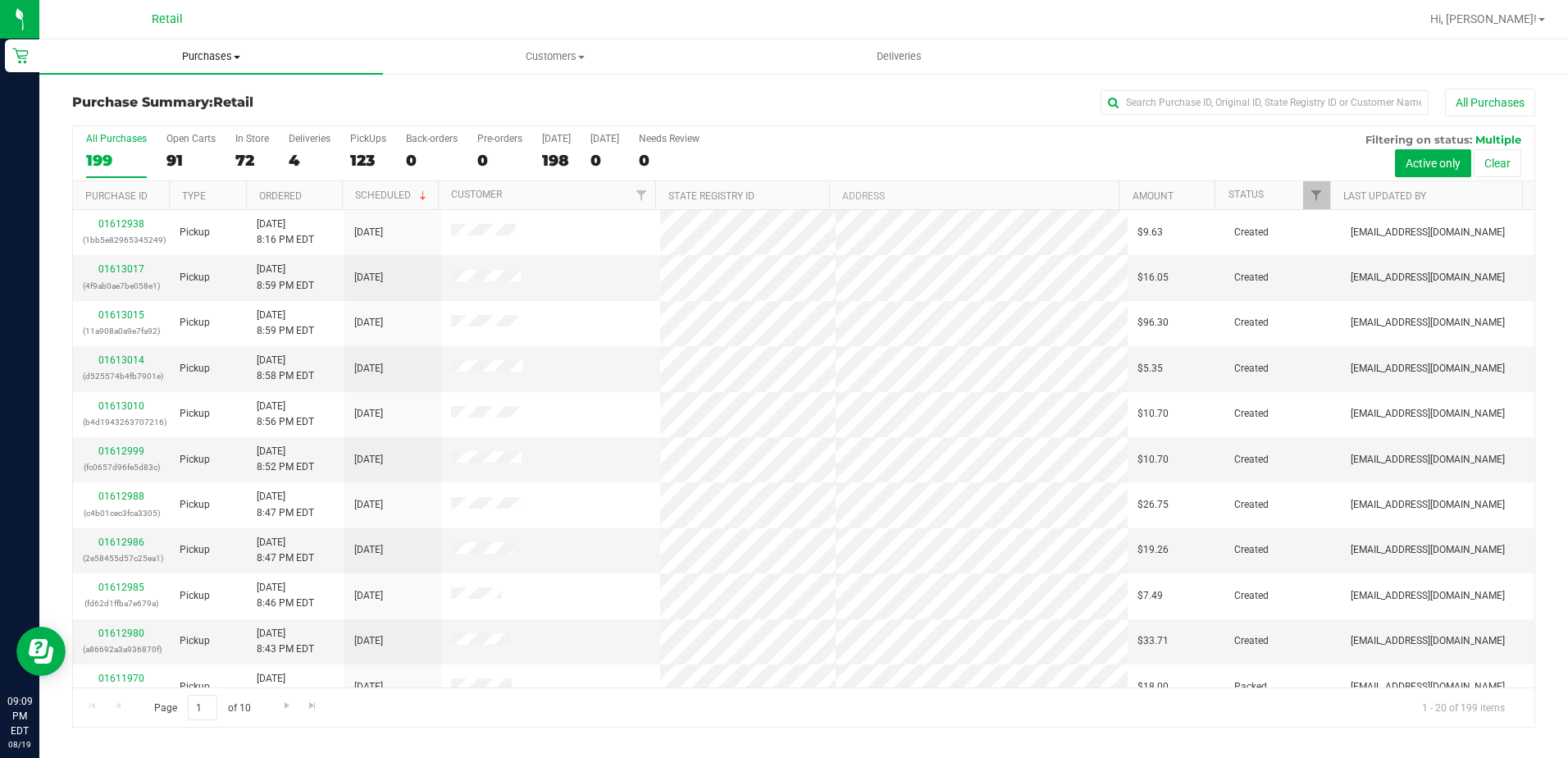
click at [196, 46] on uib-tab-heading "Purchases Summary of purchases Fulfillment All purchases" at bounding box center [211, 57] width 343 height 35
click at [184, 88] on ul "Summary of purchases Fulfillment All purchases" at bounding box center [211, 118] width 343 height 89
click at [1246, 104] on input "text" at bounding box center [1264, 102] width 328 height 24
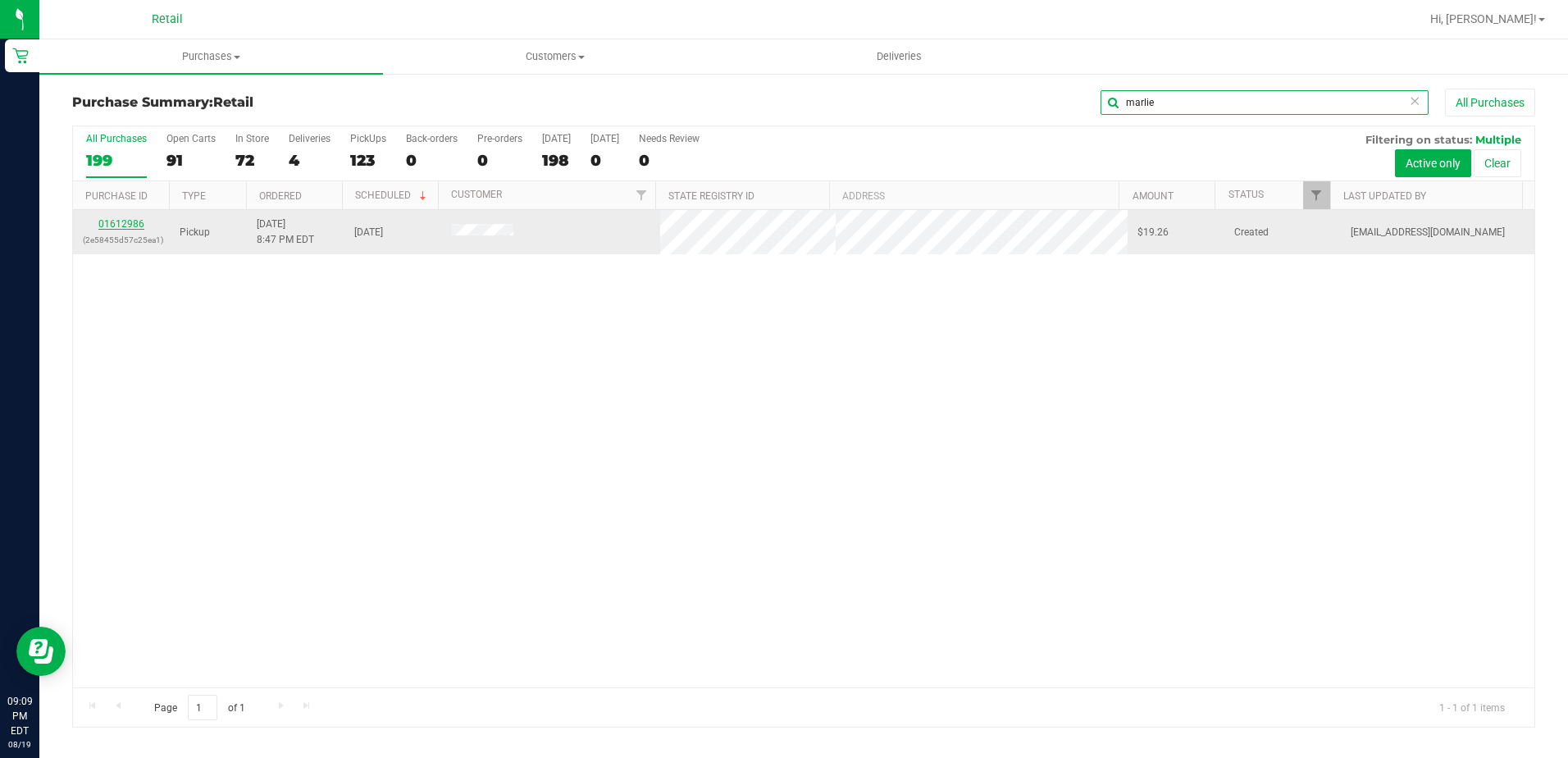
type input "marlie"
click at [111, 222] on link "01612986" at bounding box center [122, 225] width 46 height 12
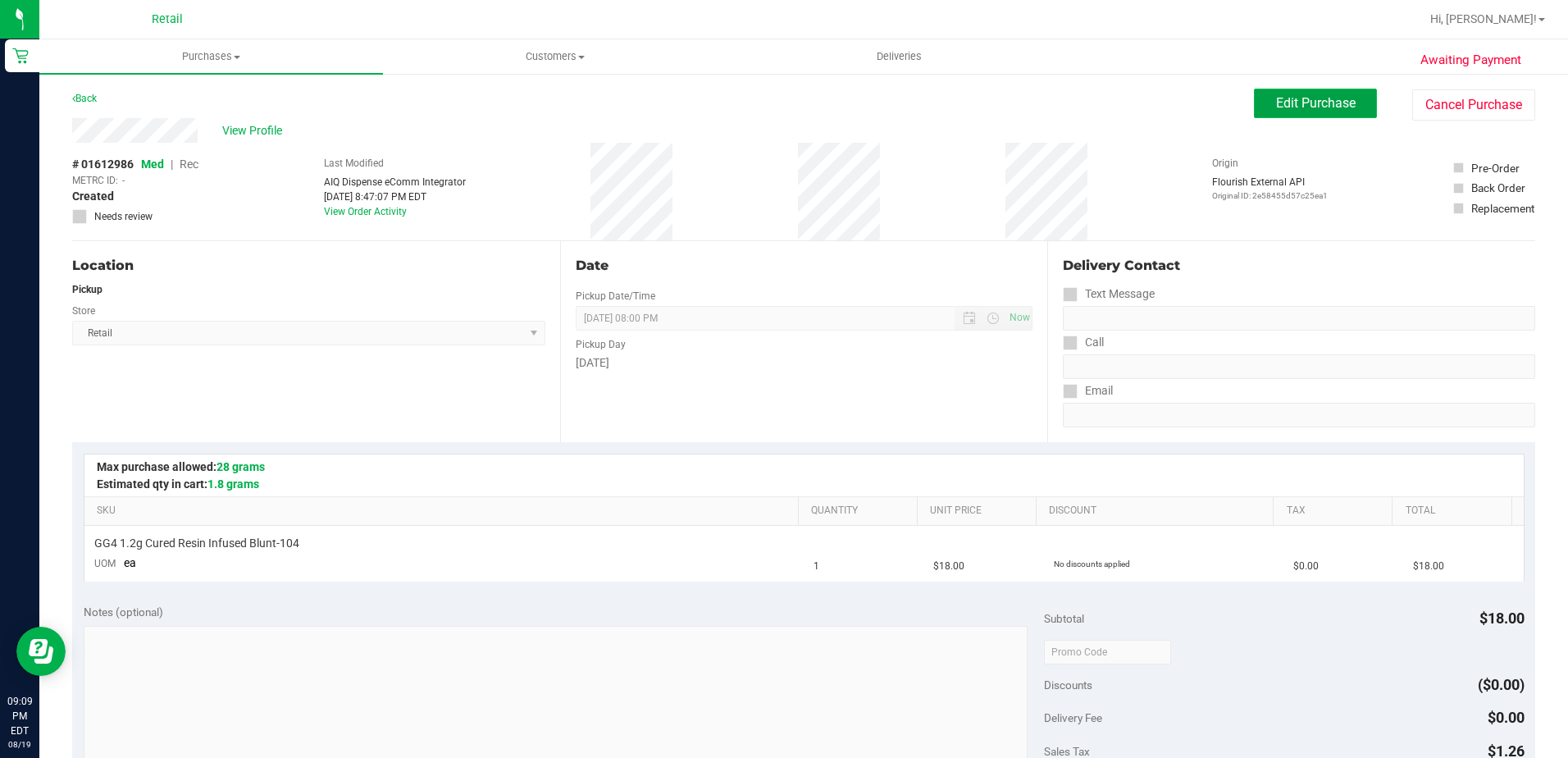
click at [1276, 104] on span "Edit Purchase" at bounding box center [1316, 103] width 79 height 15
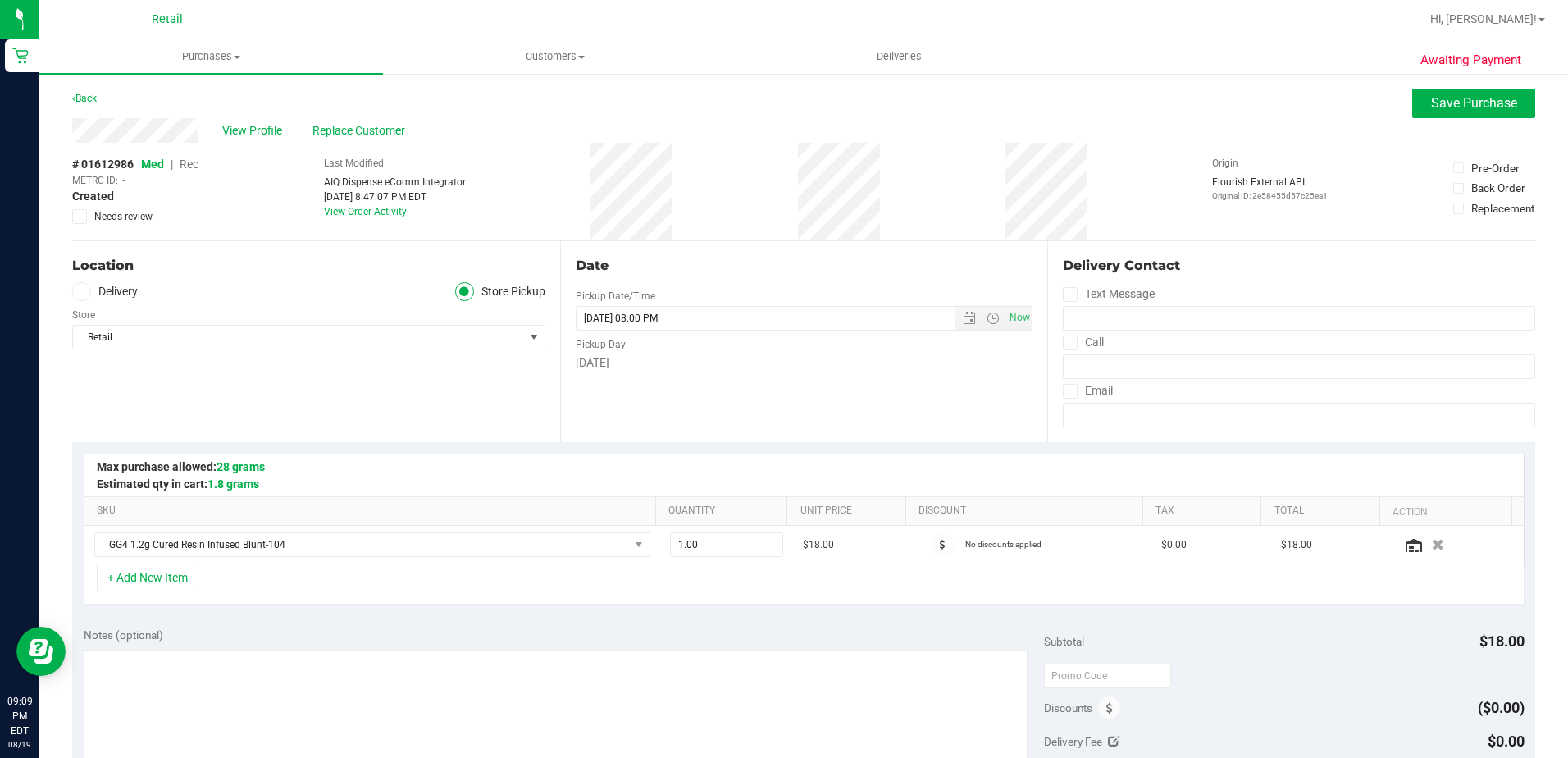
click at [194, 163] on span "Rec" at bounding box center [189, 165] width 19 height 14
click at [1398, 114] on div "Back Save Purchase" at bounding box center [804, 103] width 1463 height 30
click at [1413, 114] on button "Save Purchase" at bounding box center [1474, 103] width 123 height 30
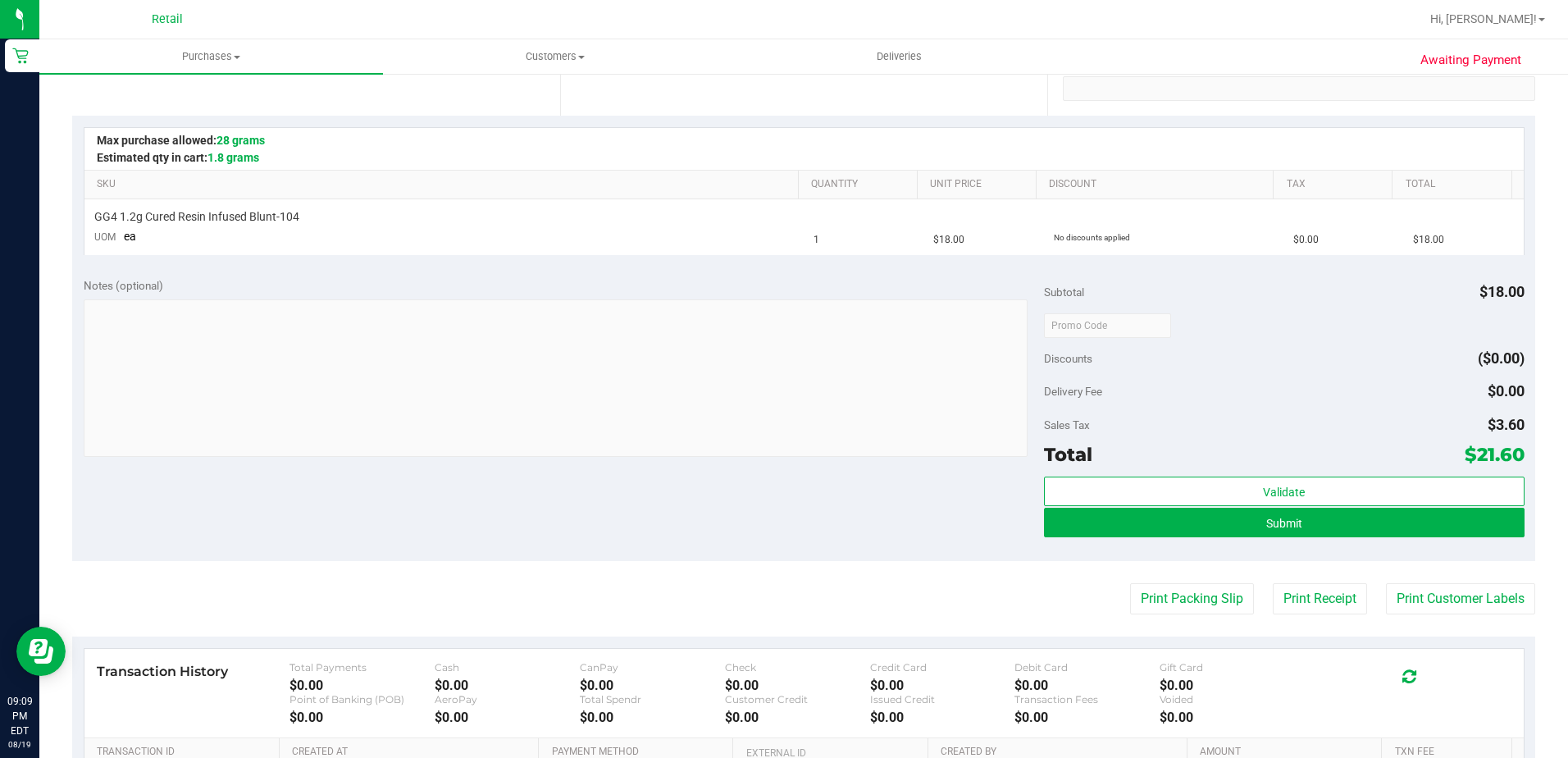
scroll to position [328, 0]
click at [1070, 537] on div "Validate Submit" at bounding box center [1284, 512] width 481 height 73
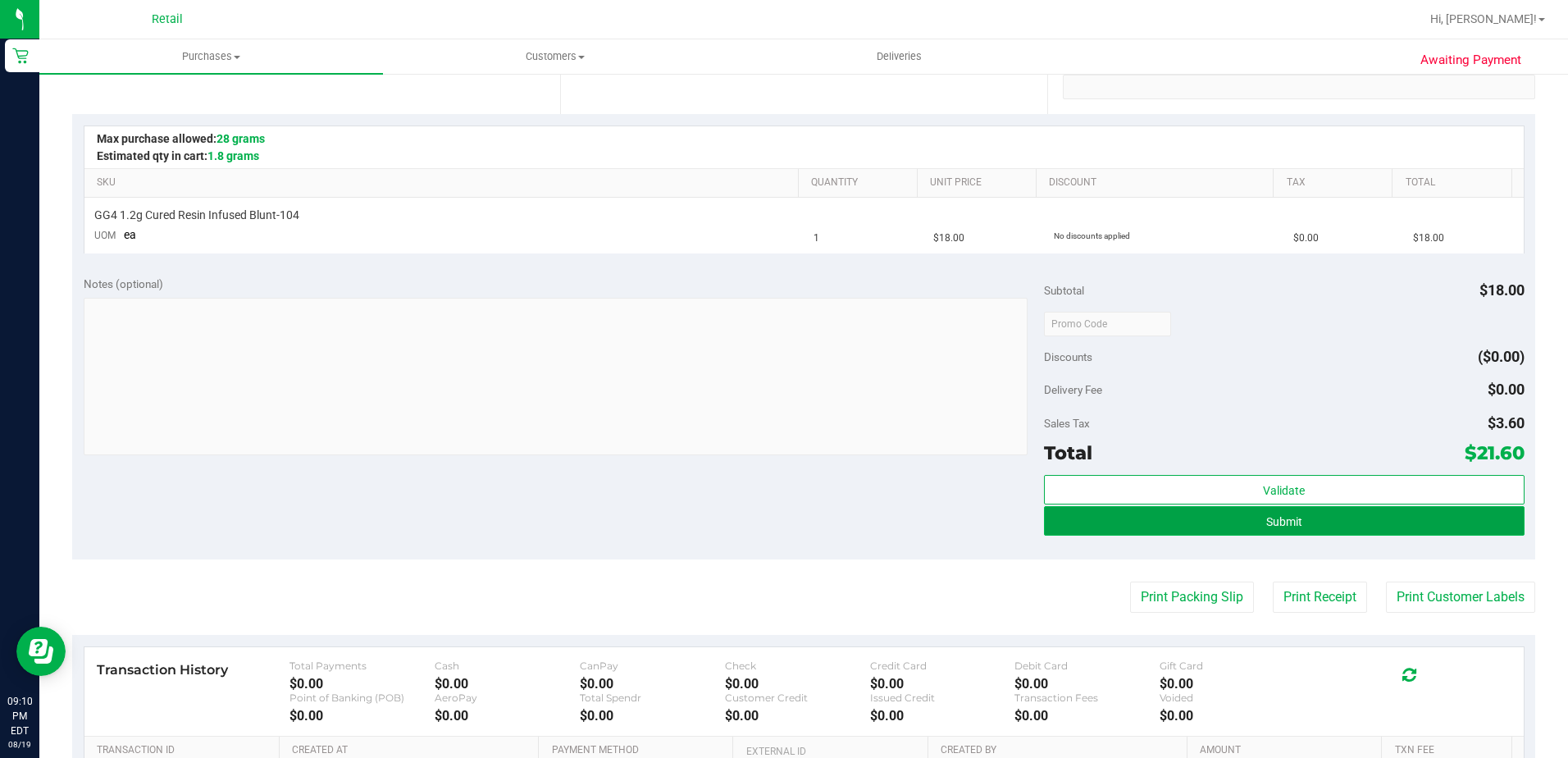
click at [1166, 512] on button "Submit" at bounding box center [1284, 521] width 481 height 30
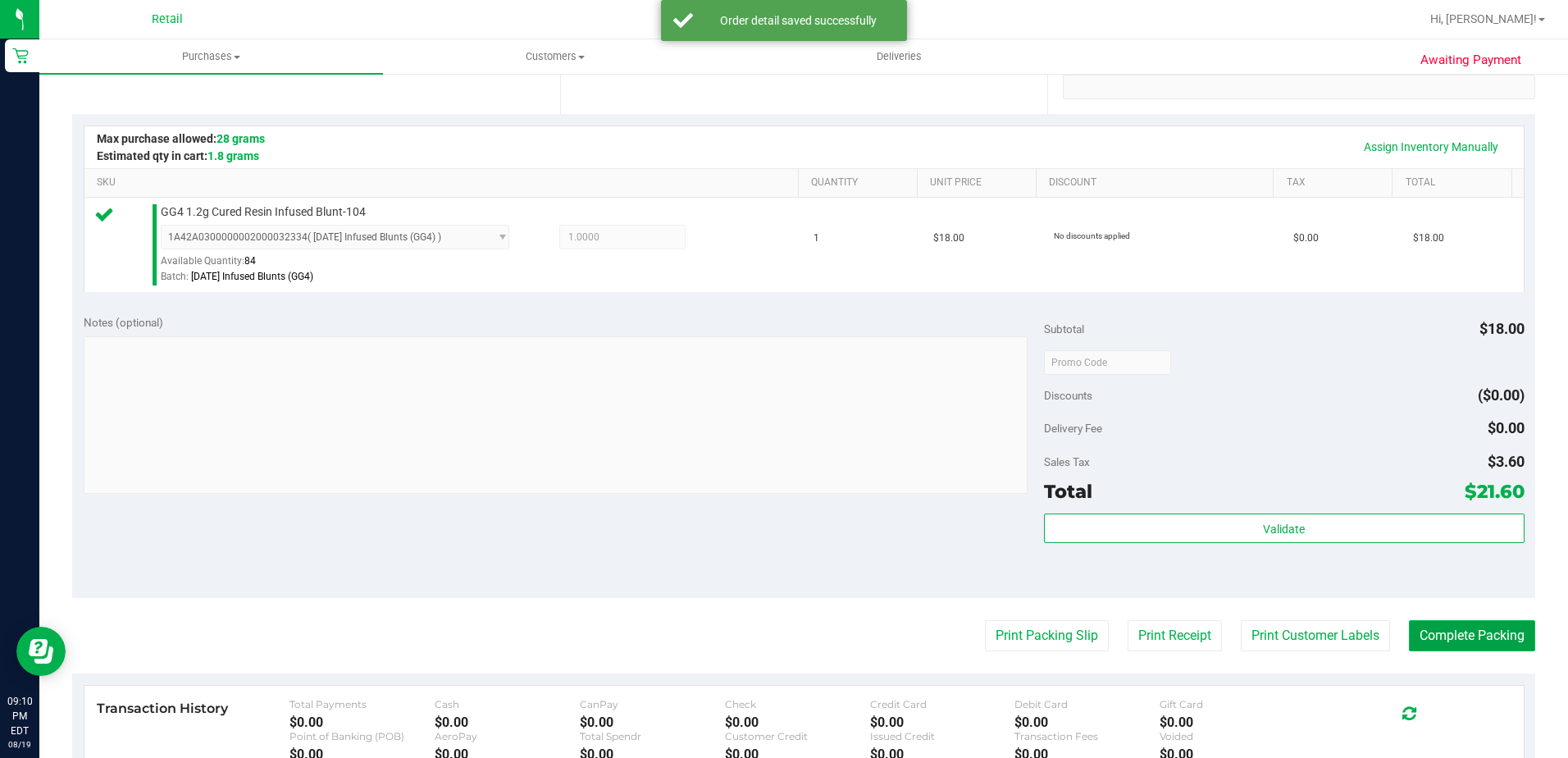
click at [1479, 637] on button "Complete Packing" at bounding box center [1473, 636] width 127 height 31
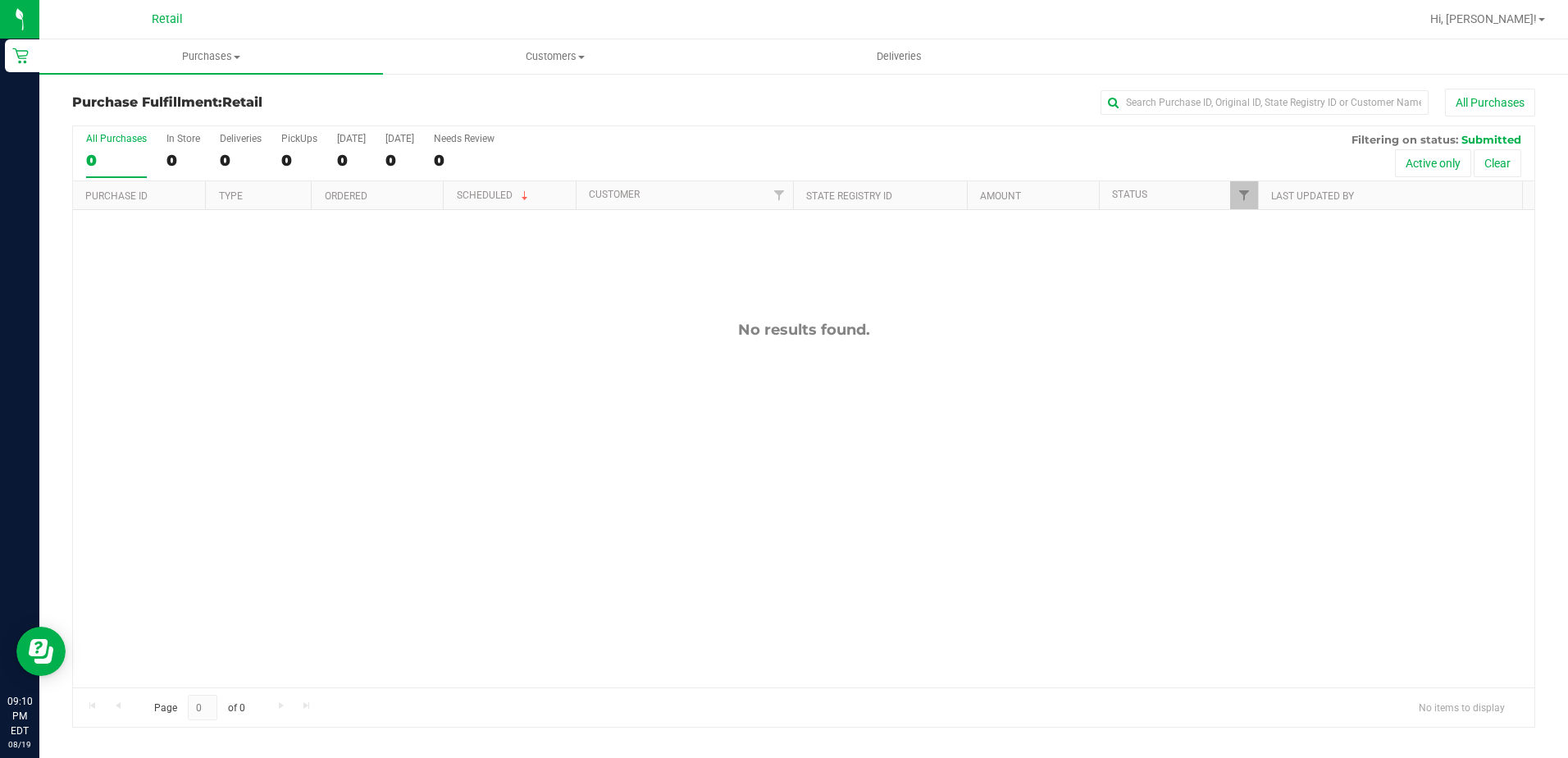
click at [184, 77] on div "Purchase Fulfillment: Retail All Purchases All Purchases 0 In Store 0 Deliverie…" at bounding box center [804, 409] width 1529 height 672
click at [202, 52] on span "Purchases" at bounding box center [211, 56] width 343 height 14
click at [176, 98] on span "Summary of purchases" at bounding box center [123, 99] width 168 height 14
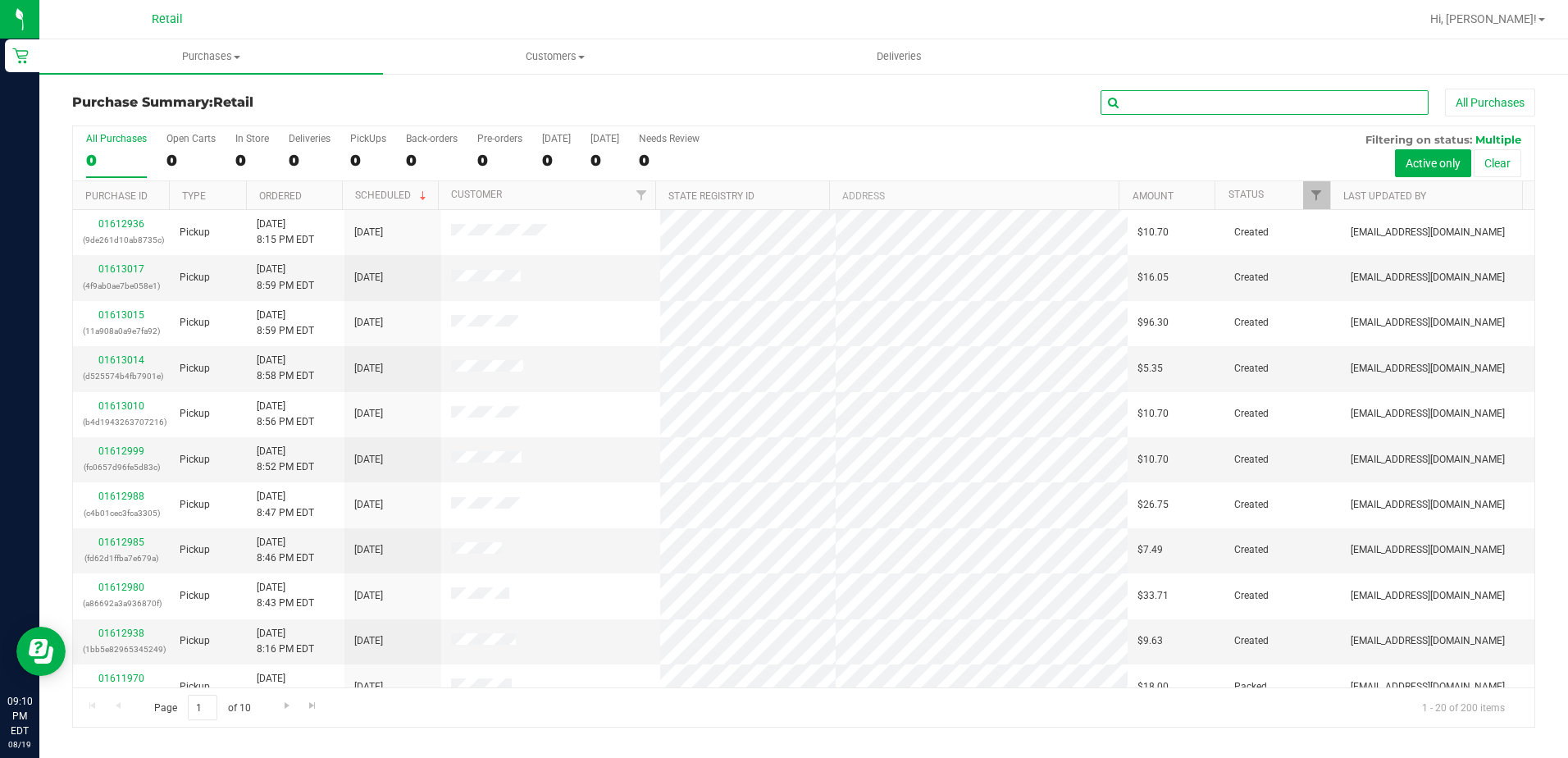
click at [1192, 98] on input "text" at bounding box center [1264, 102] width 328 height 24
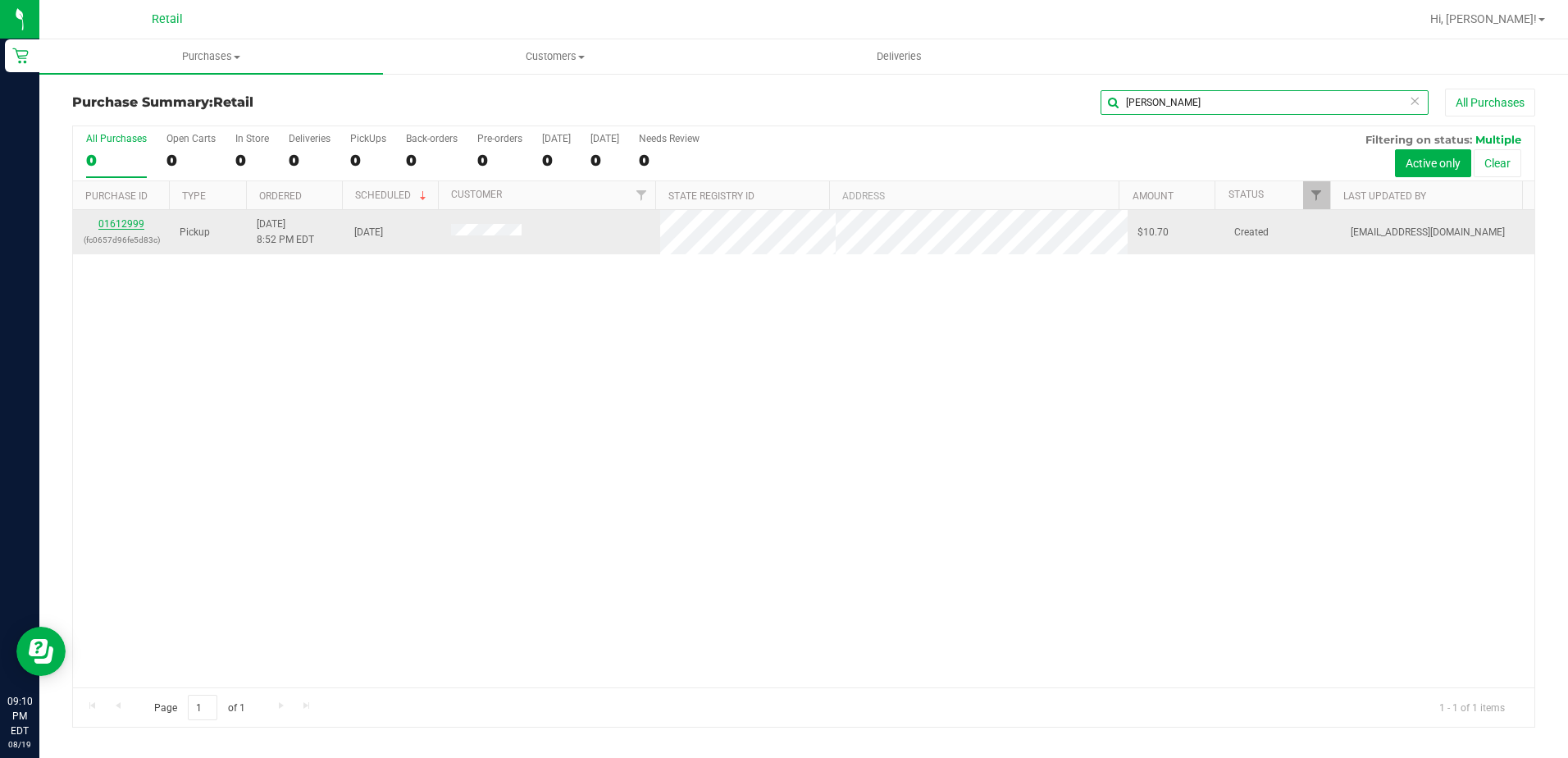
type input "breanna"
click at [135, 219] on link "01612999" at bounding box center [122, 225] width 46 height 12
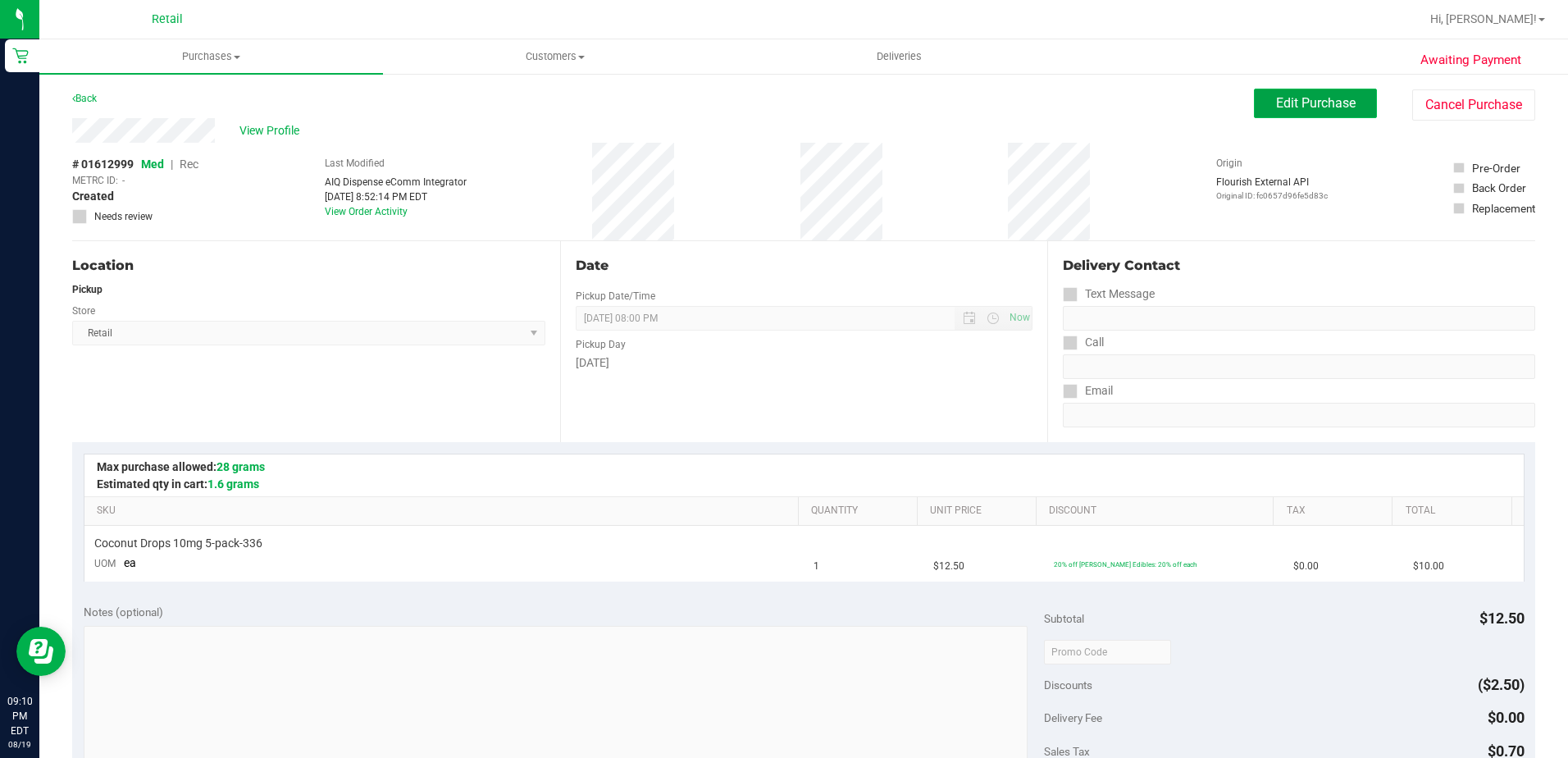
click at [1279, 111] on button "Edit Purchase" at bounding box center [1316, 103] width 123 height 30
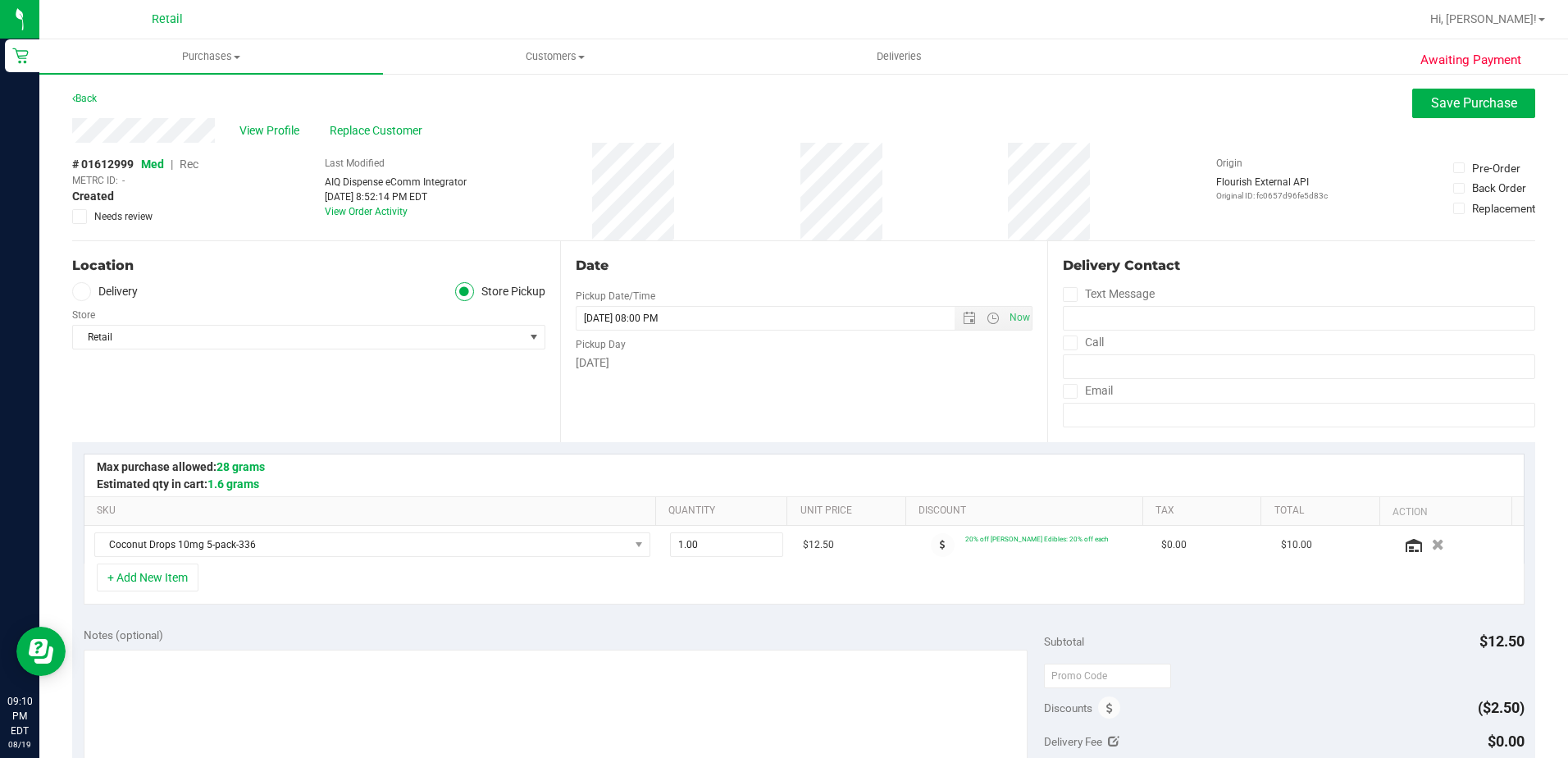
click at [181, 162] on span "Med | Rec" at bounding box center [170, 165] width 57 height 14
click at [191, 165] on span "Rec" at bounding box center [189, 165] width 19 height 14
click at [1441, 137] on div "View Profile Replace Customer" at bounding box center [804, 130] width 1463 height 24
click at [1448, 105] on span "Save Purchase" at bounding box center [1474, 103] width 86 height 15
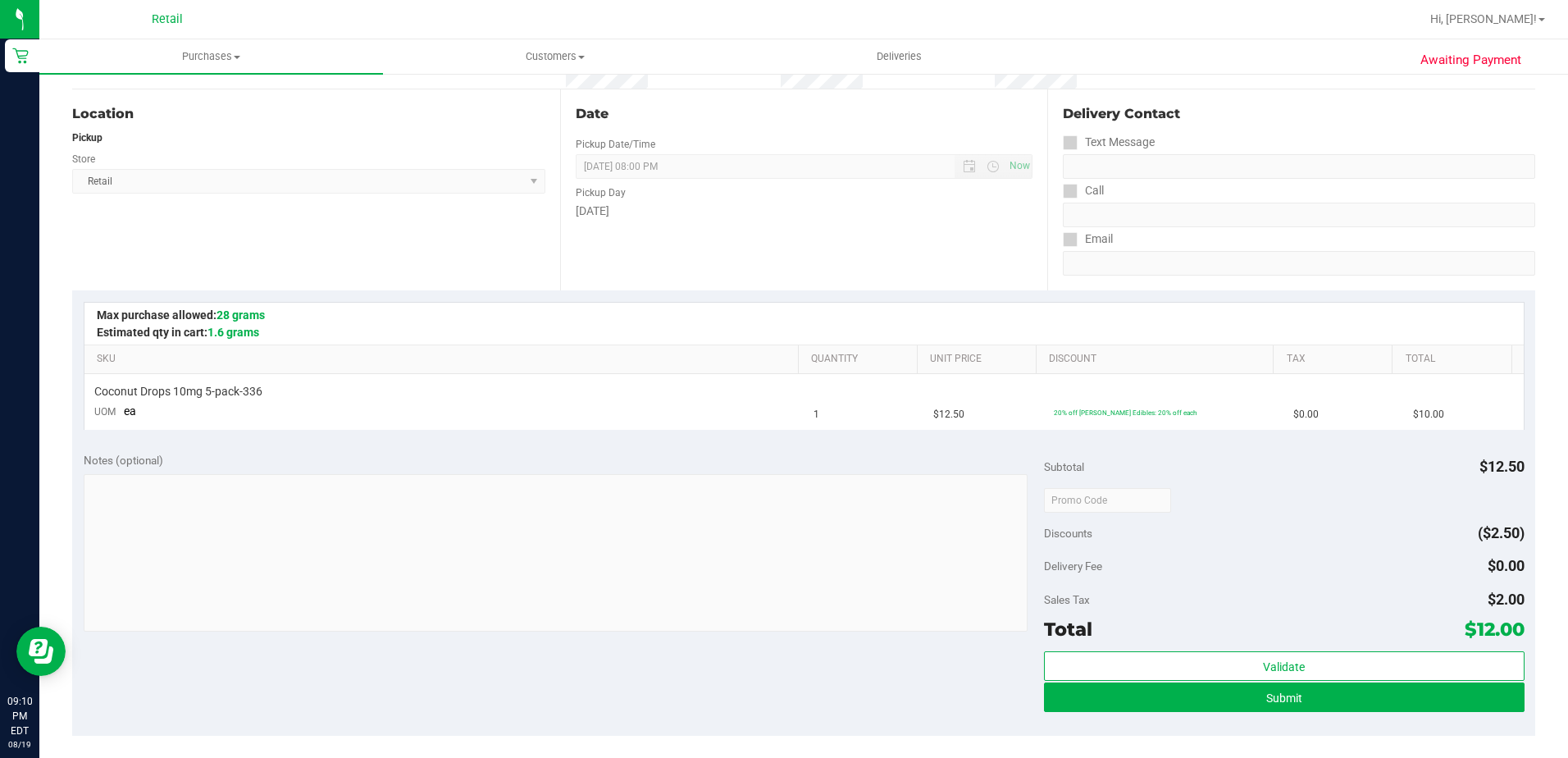
scroll to position [246, 0]
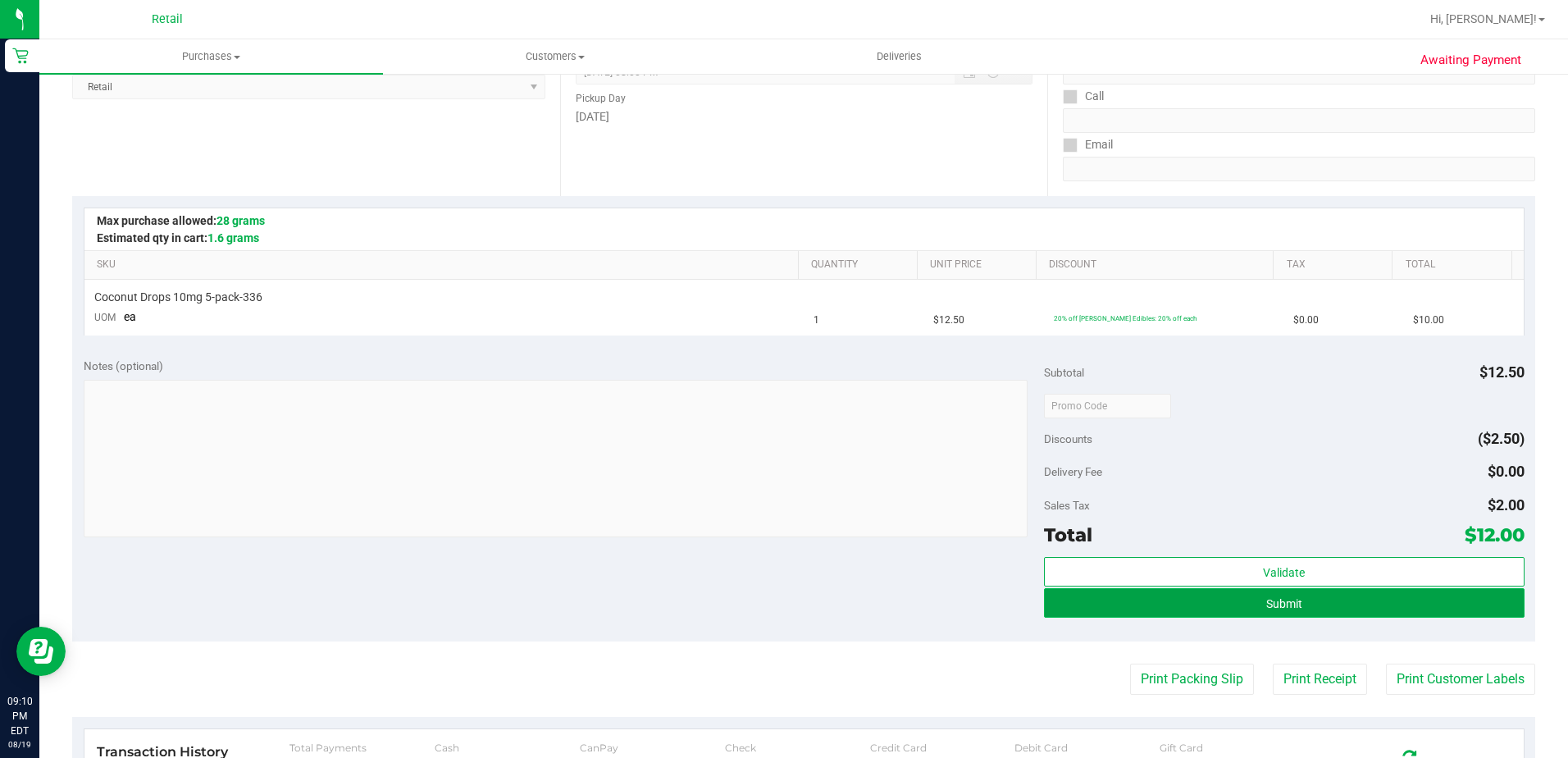
click at [1154, 602] on button "Submit" at bounding box center [1284, 603] width 481 height 30
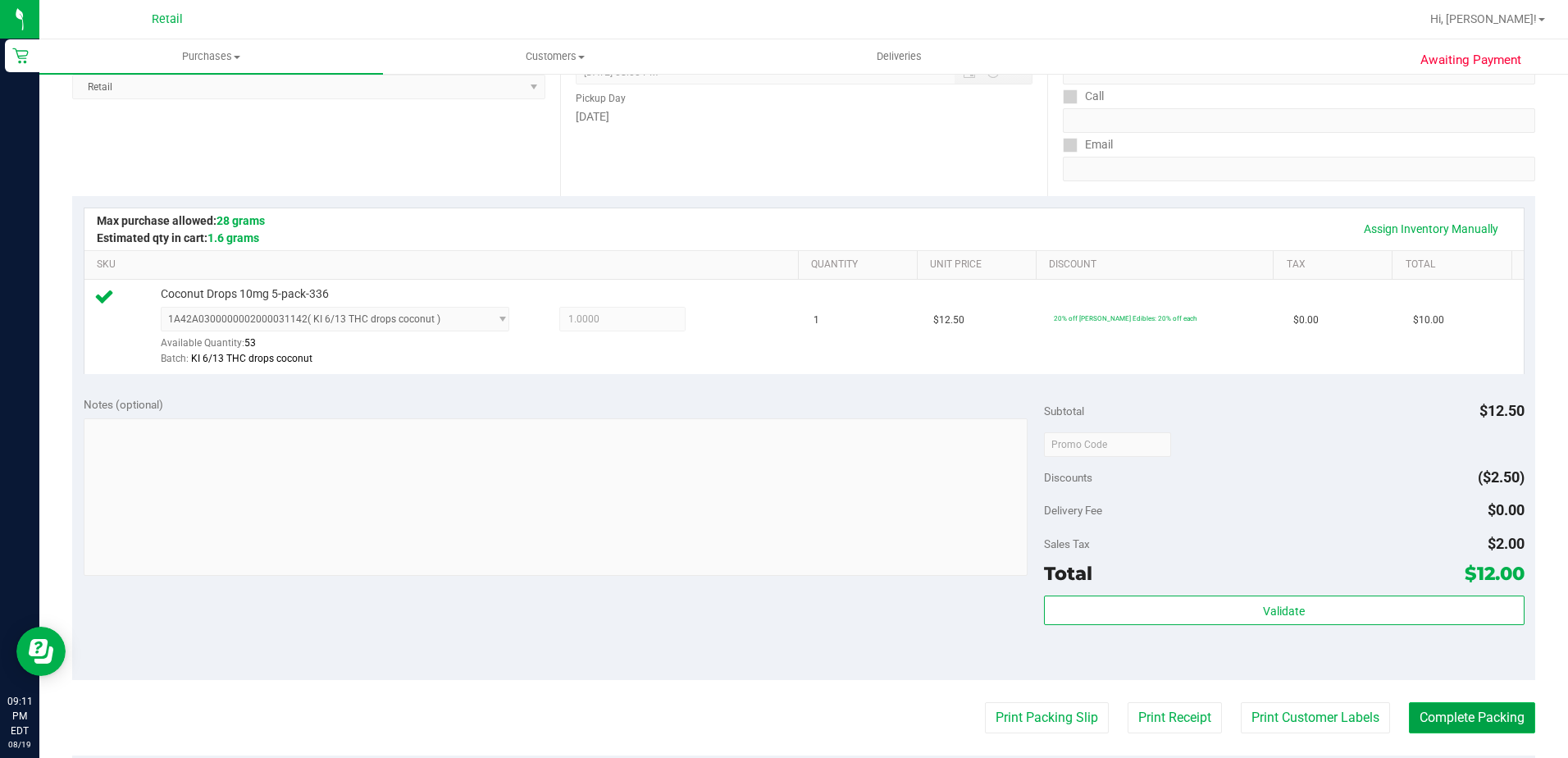
click at [1444, 721] on button "Complete Packing" at bounding box center [1473, 717] width 127 height 31
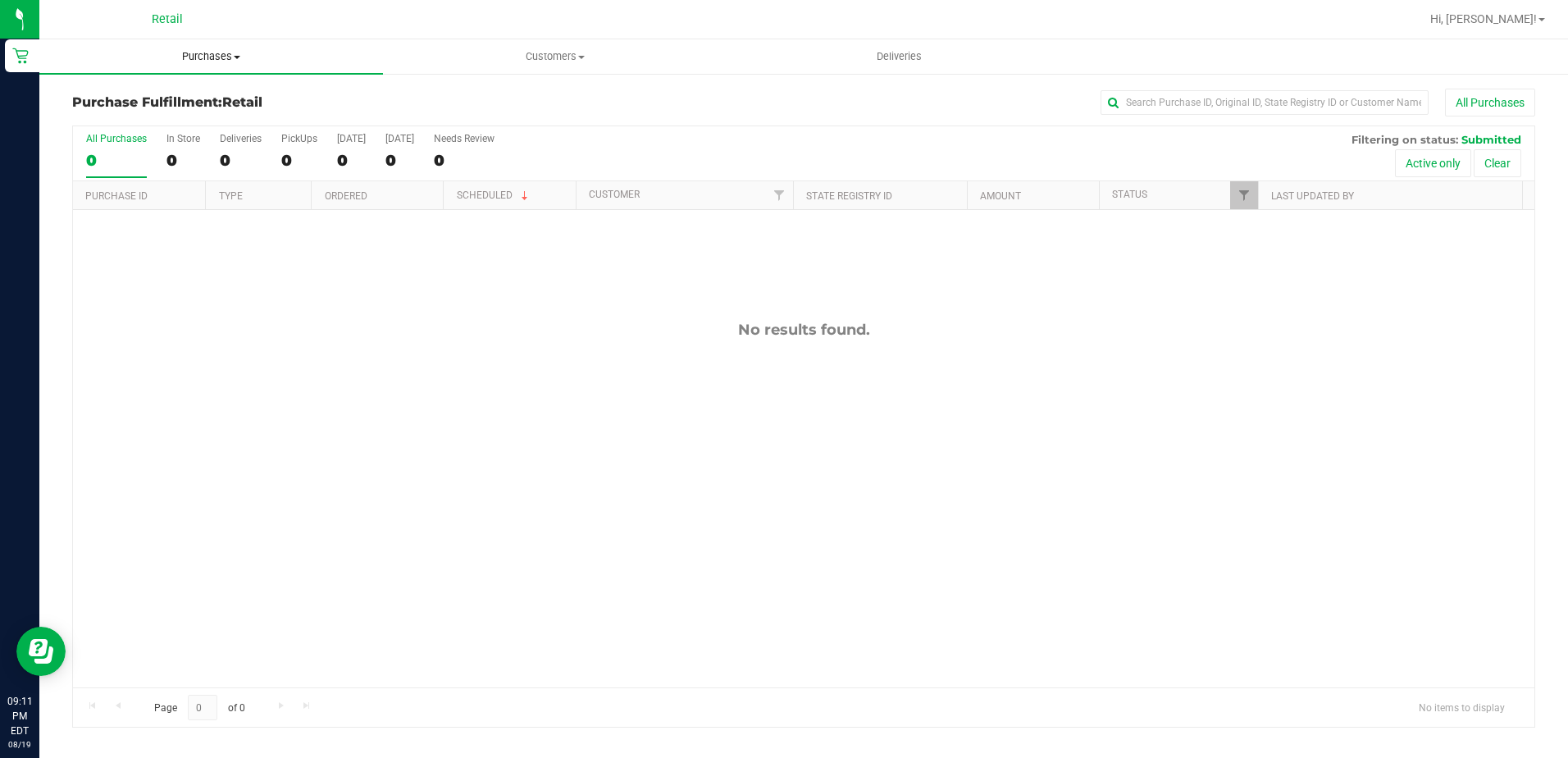
click at [227, 53] on span "Purchases" at bounding box center [211, 56] width 343 height 14
click at [215, 96] on li "Summary of purchases" at bounding box center [211, 99] width 343 height 19
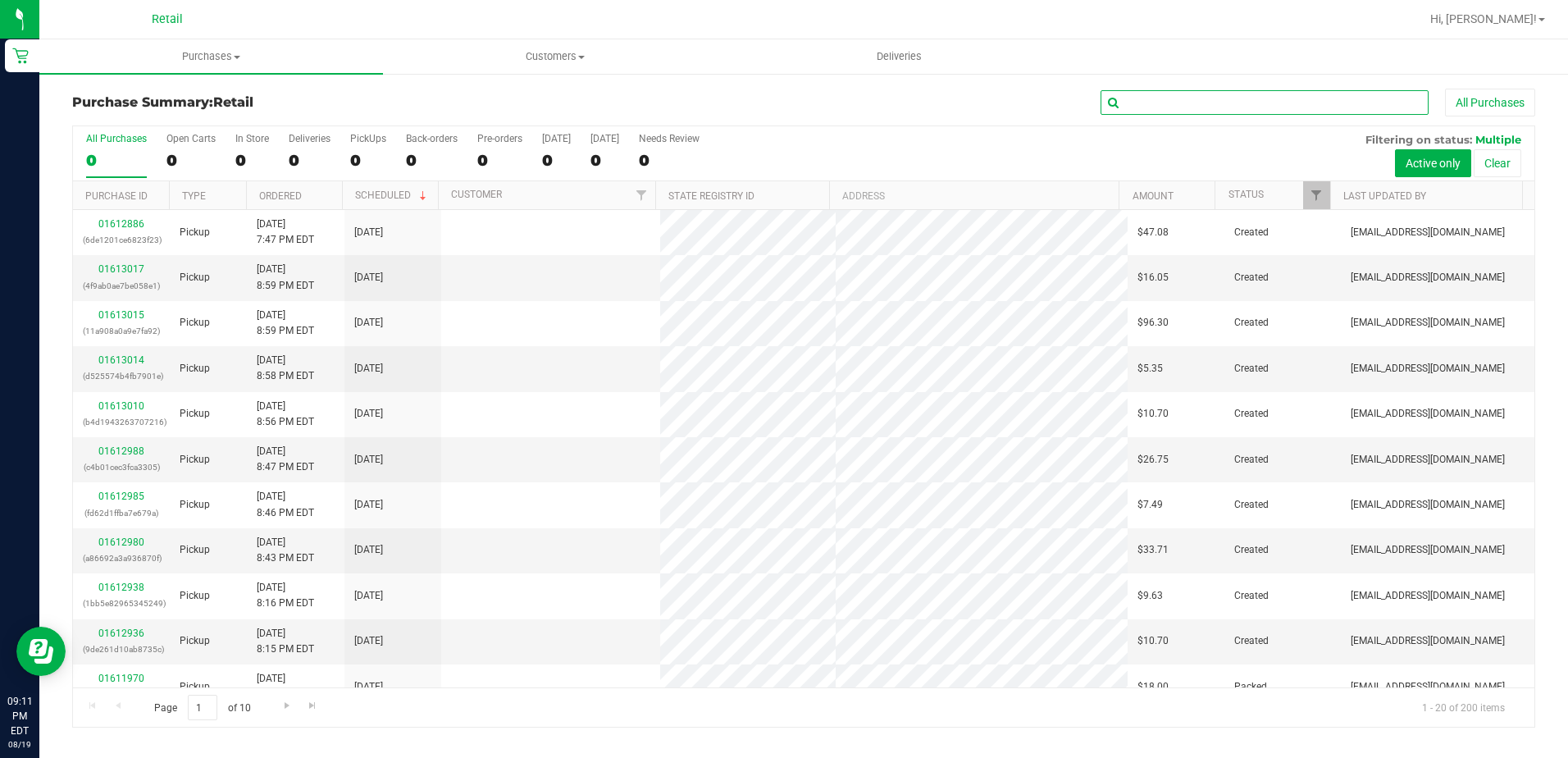
click at [1167, 104] on input "text" at bounding box center [1264, 102] width 328 height 24
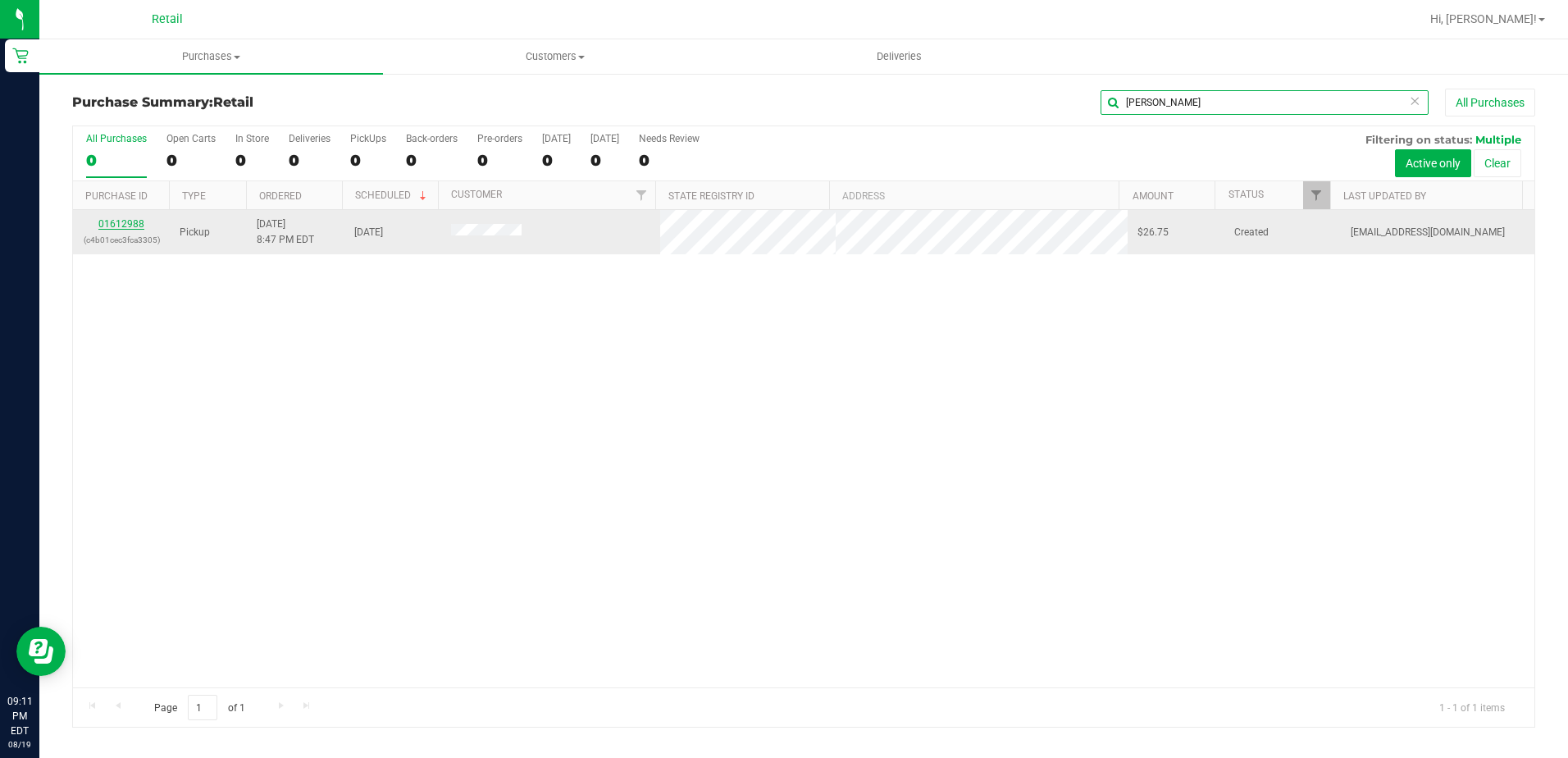
type input "jovanny"
click at [107, 227] on link "01612988" at bounding box center [122, 225] width 46 height 12
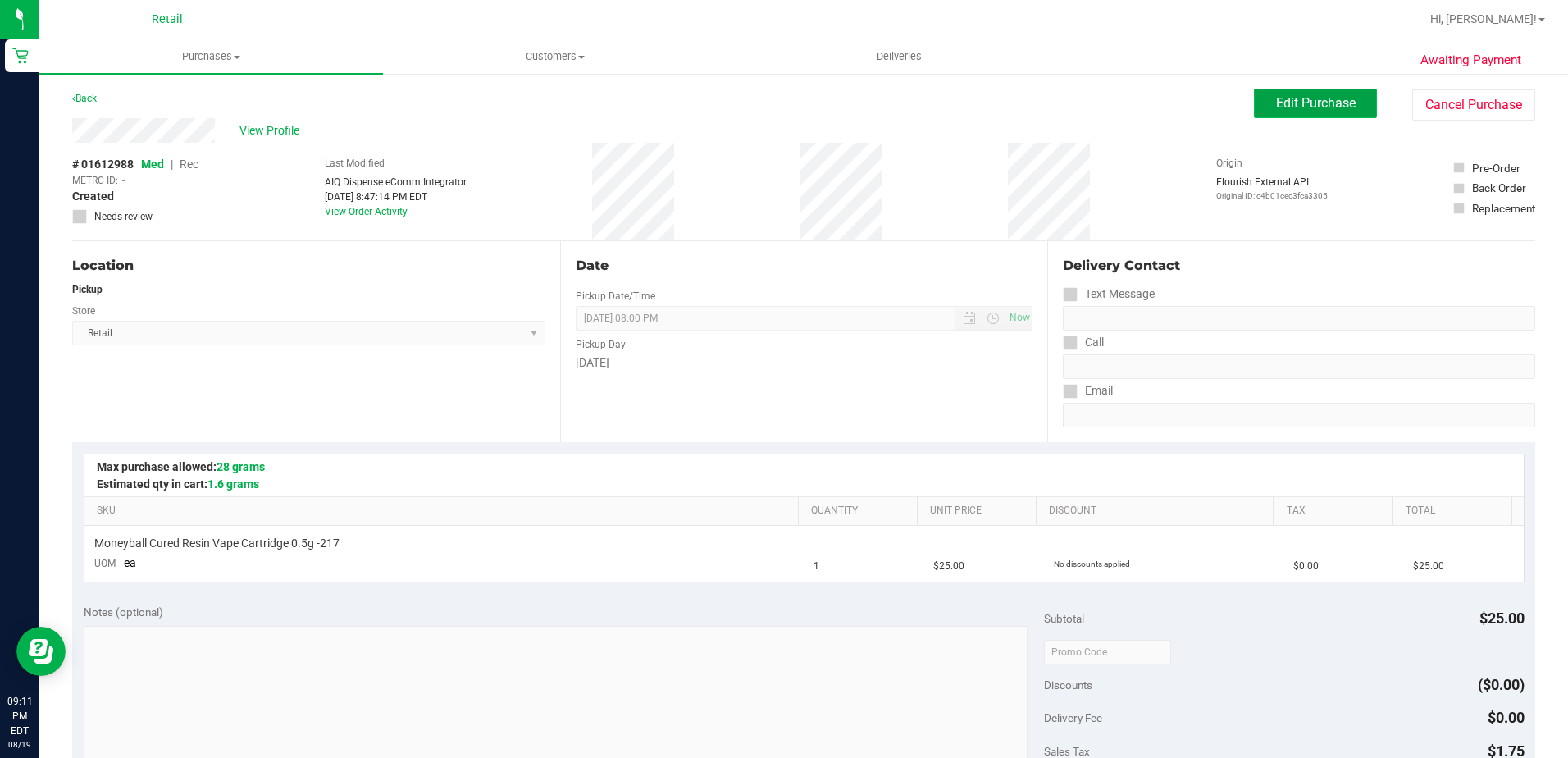
click at [1276, 109] on span "Edit Purchase" at bounding box center [1316, 103] width 79 height 15
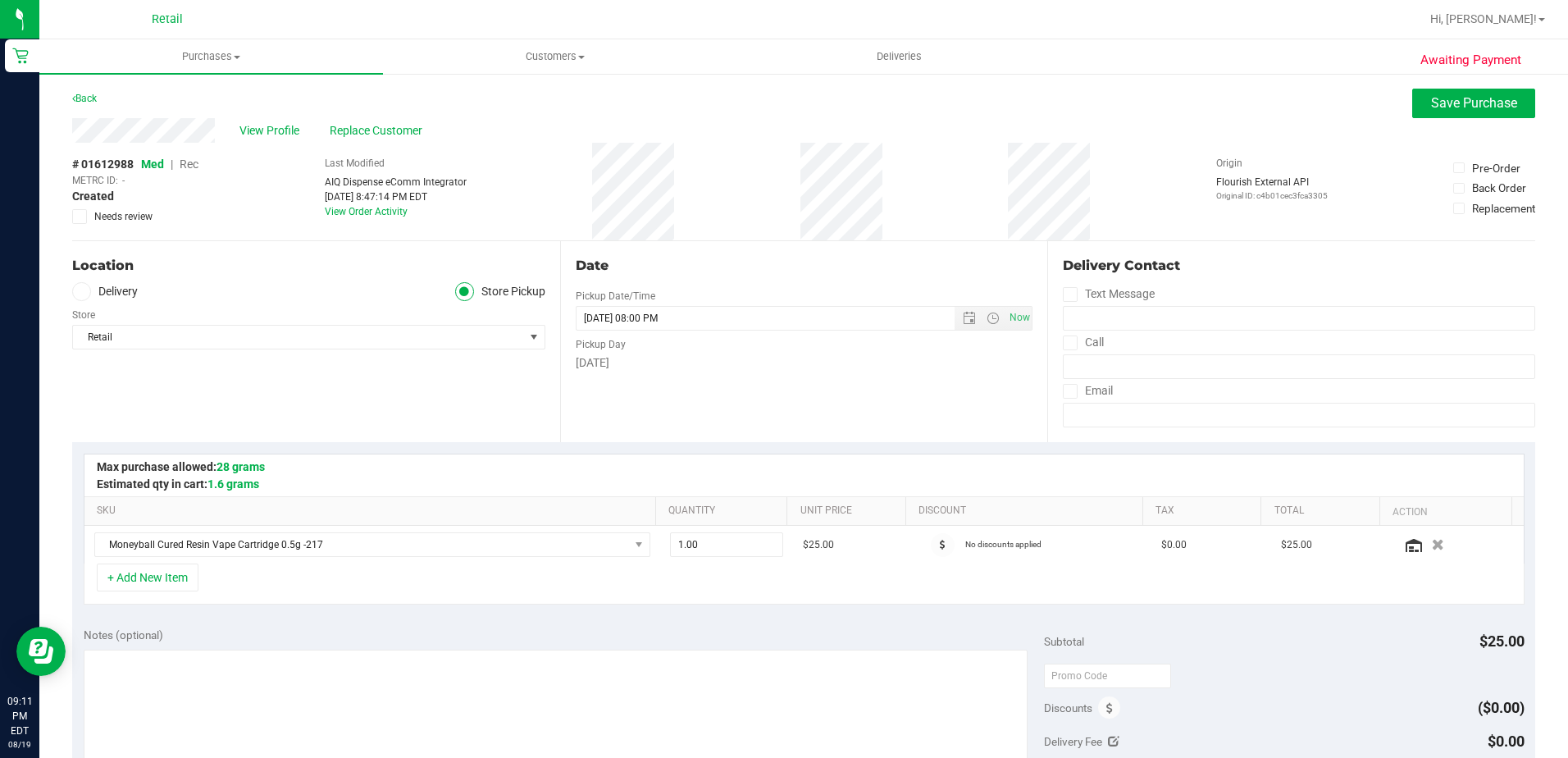
click at [188, 160] on span "Rec" at bounding box center [189, 165] width 19 height 14
click at [1434, 105] on span "Save Purchase" at bounding box center [1474, 103] width 86 height 15
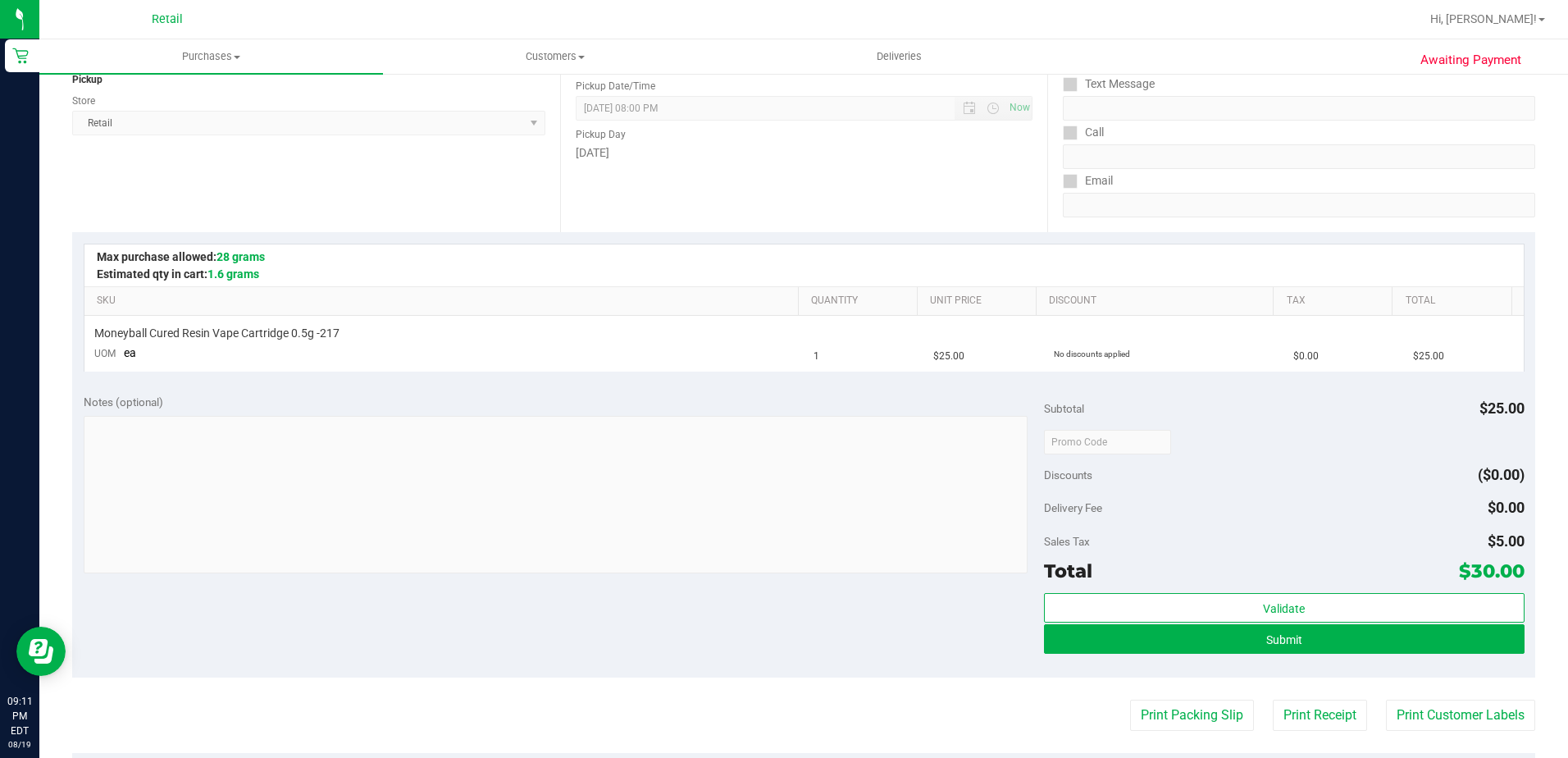
scroll to position [246, 0]
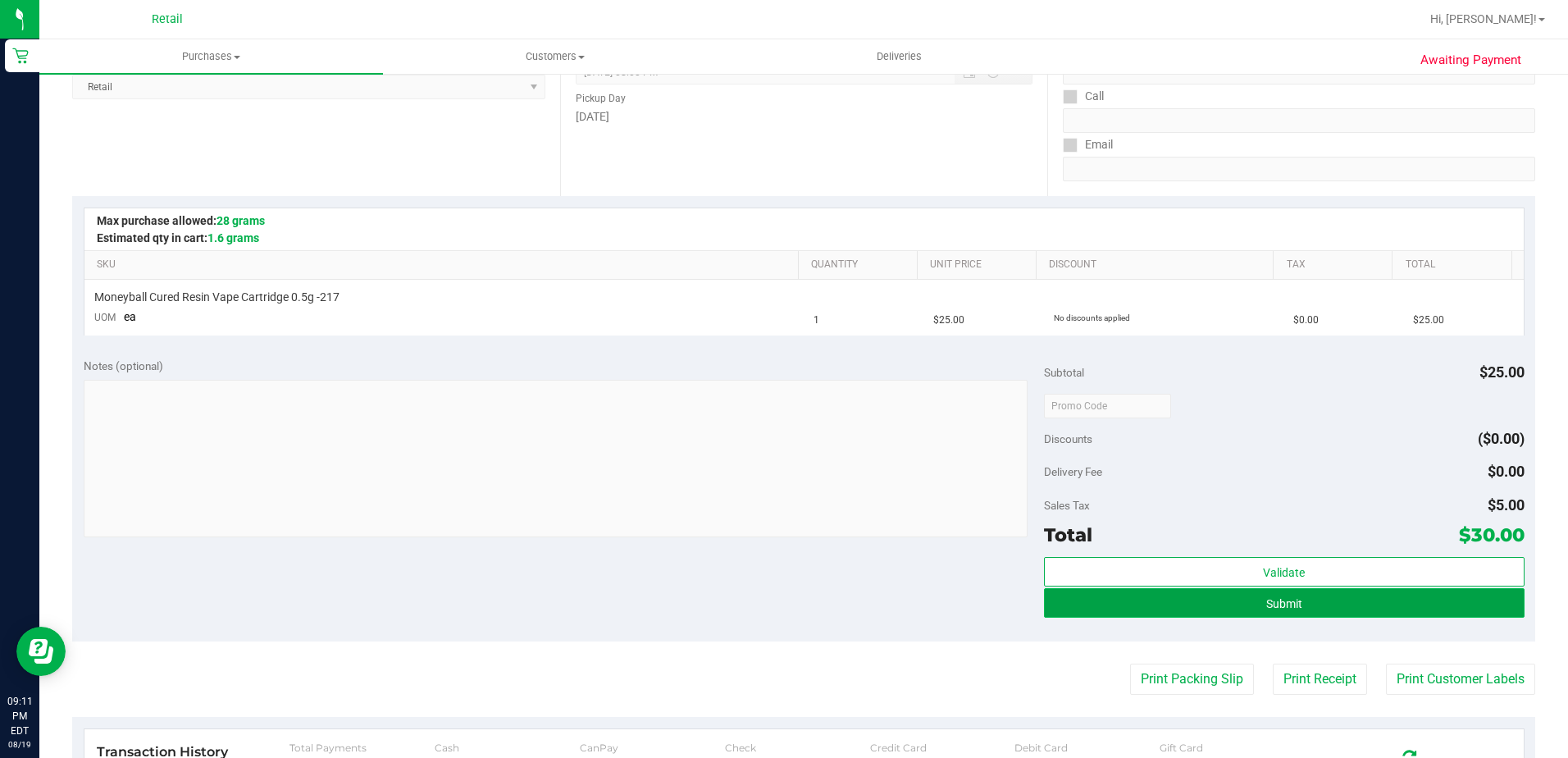
click at [1117, 598] on button "Submit" at bounding box center [1284, 603] width 481 height 30
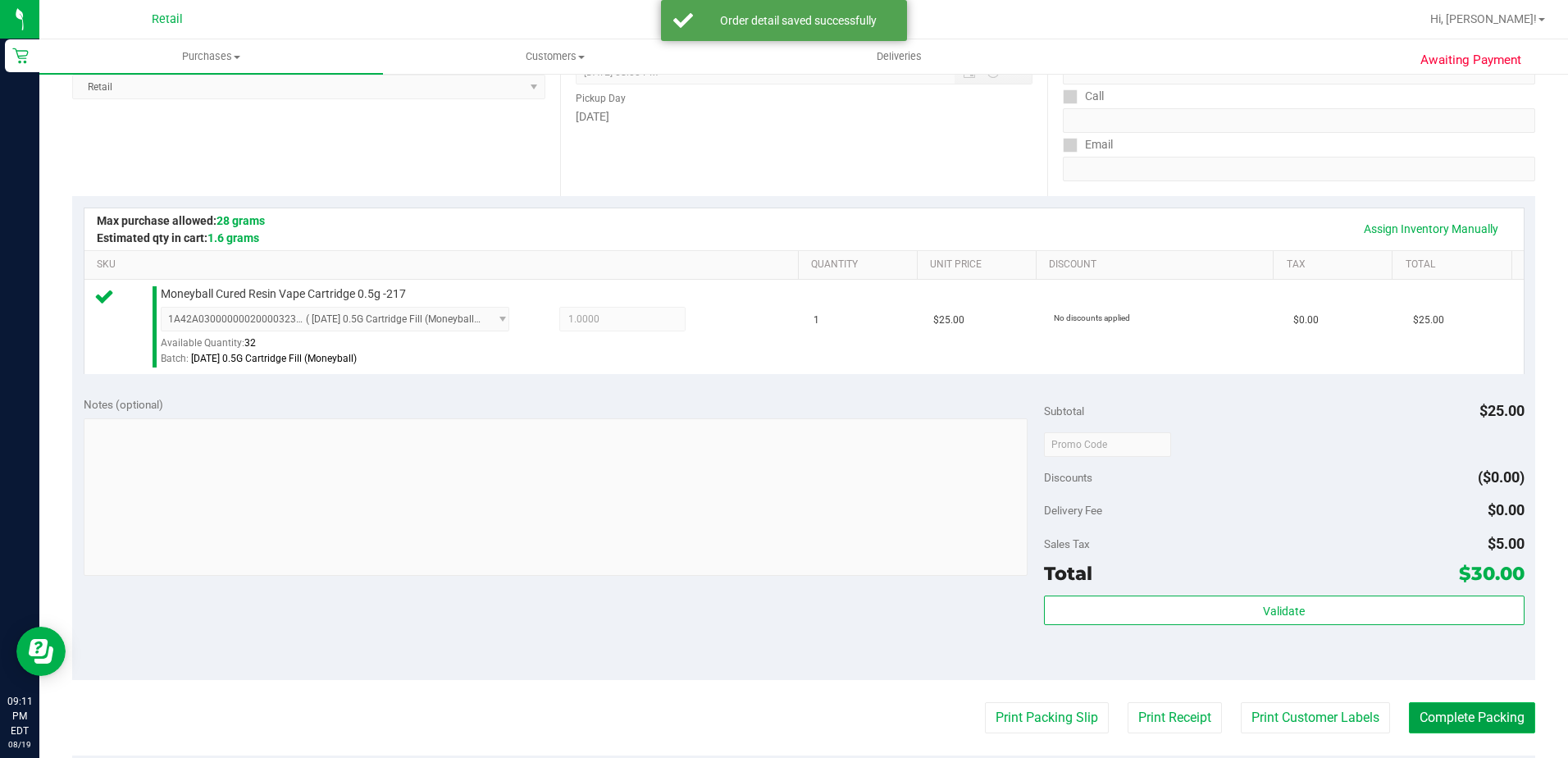
click at [1440, 706] on button "Complete Packing" at bounding box center [1473, 717] width 127 height 31
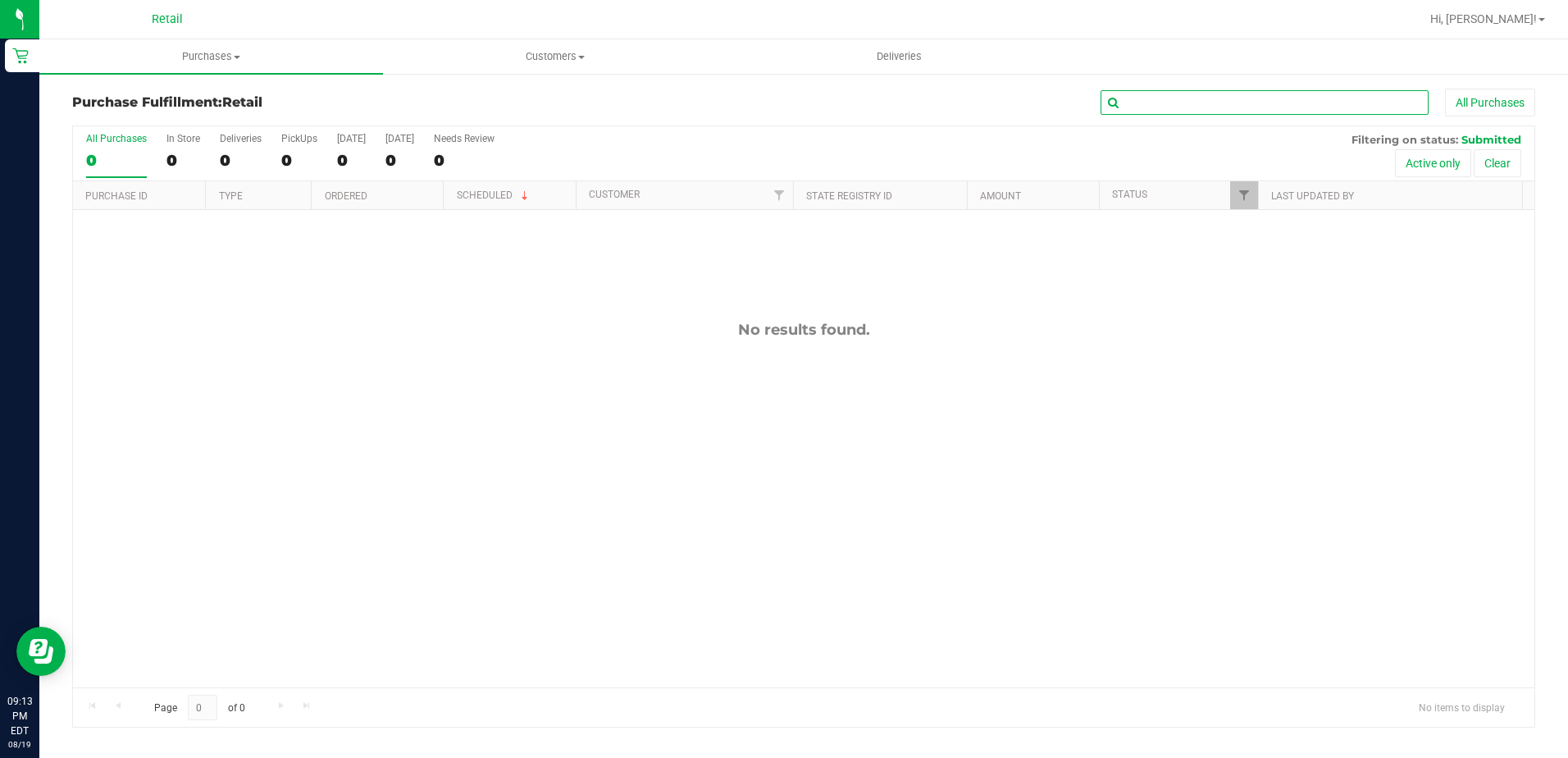
click at [1134, 103] on input "text" at bounding box center [1264, 102] width 328 height 24
type input "feez"
click at [205, 62] on span "Purchases" at bounding box center [211, 56] width 343 height 14
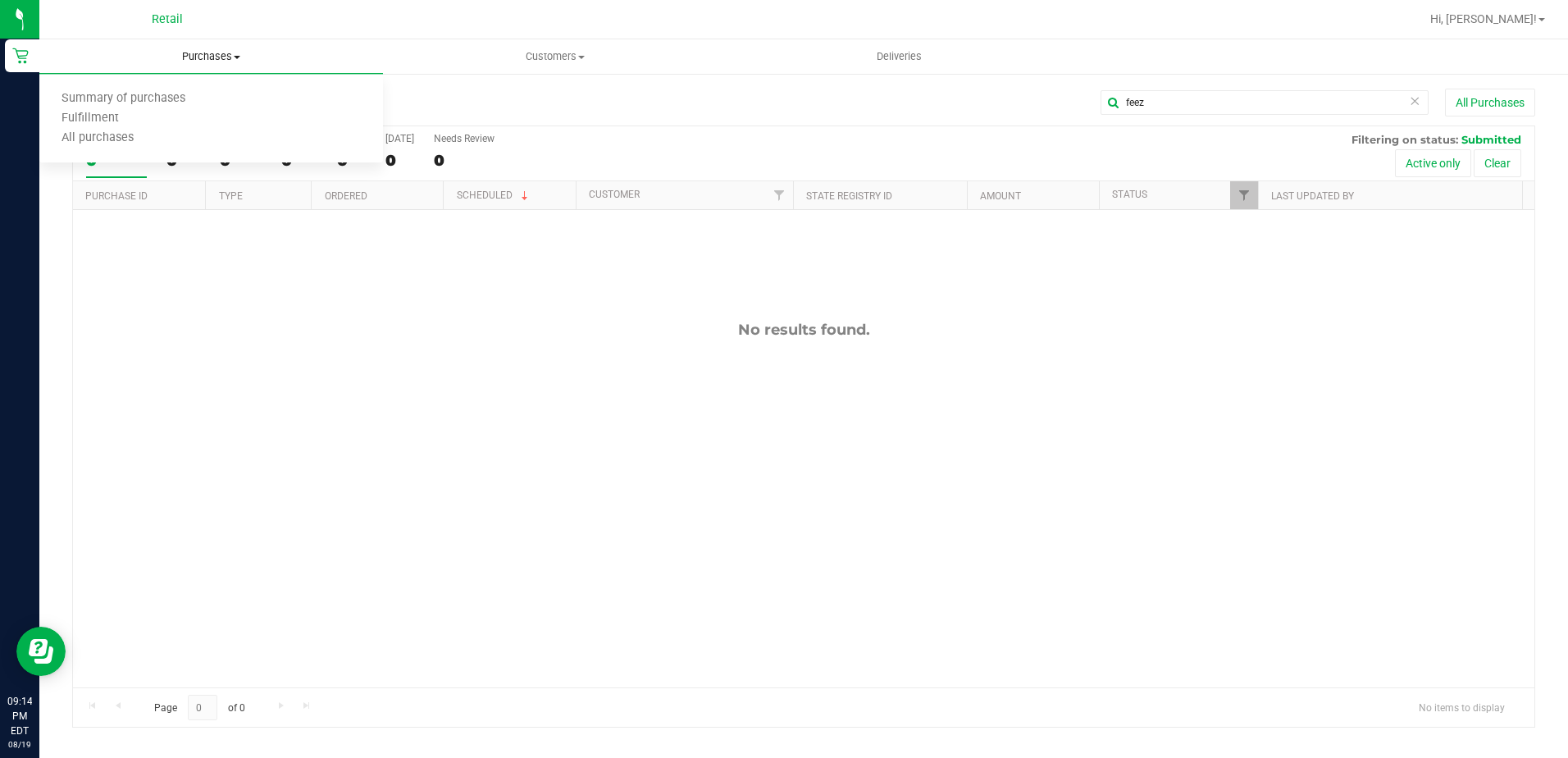
click at [180, 79] on ul "Summary of purchases Fulfillment All purchases" at bounding box center [211, 118] width 343 height 89
click at [189, 46] on uib-tab-heading "Purchases Summary of purchases Fulfillment All purchases" at bounding box center [211, 57] width 343 height 35
click at [160, 92] on span "Summary of purchases" at bounding box center [123, 99] width 168 height 14
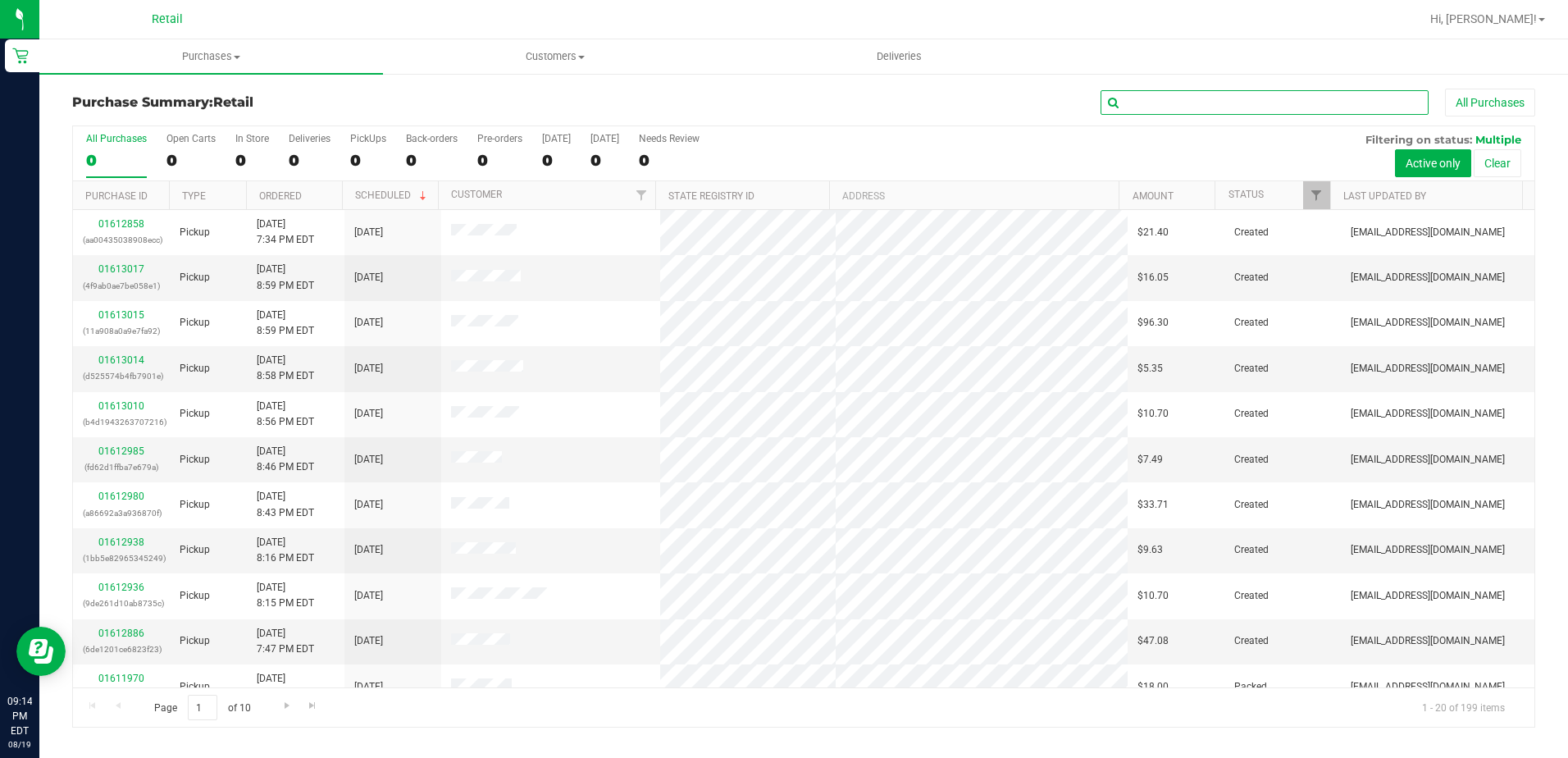
click at [1134, 109] on input "text" at bounding box center [1264, 102] width 328 height 24
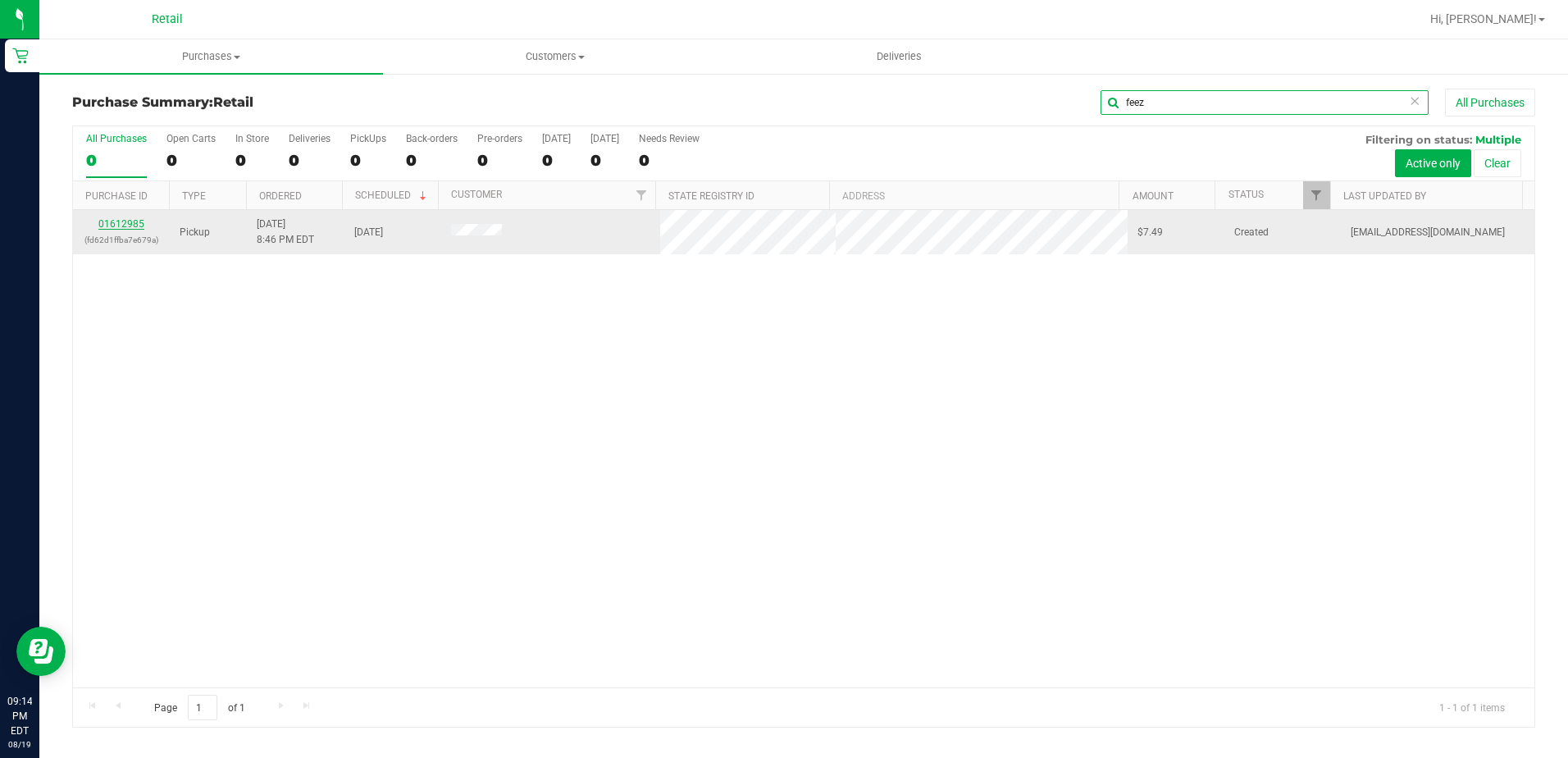
type input "feez"
click at [132, 226] on link "01612985" at bounding box center [122, 225] width 46 height 12
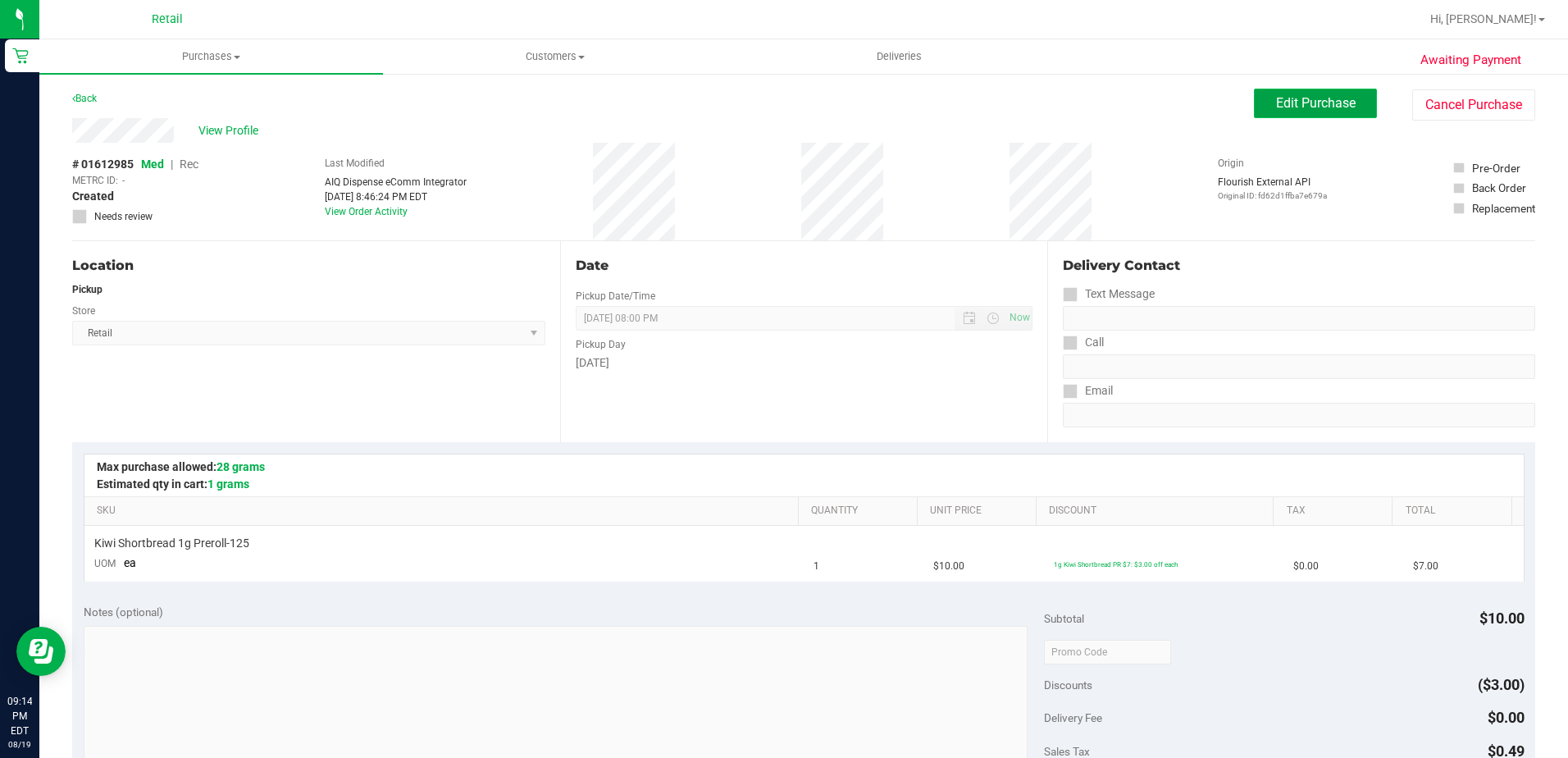
drag, startPoint x: 1283, startPoint y: 113, endPoint x: 1270, endPoint y: 113, distance: 13.0
click at [1283, 113] on button "Edit Purchase" at bounding box center [1316, 103] width 123 height 30
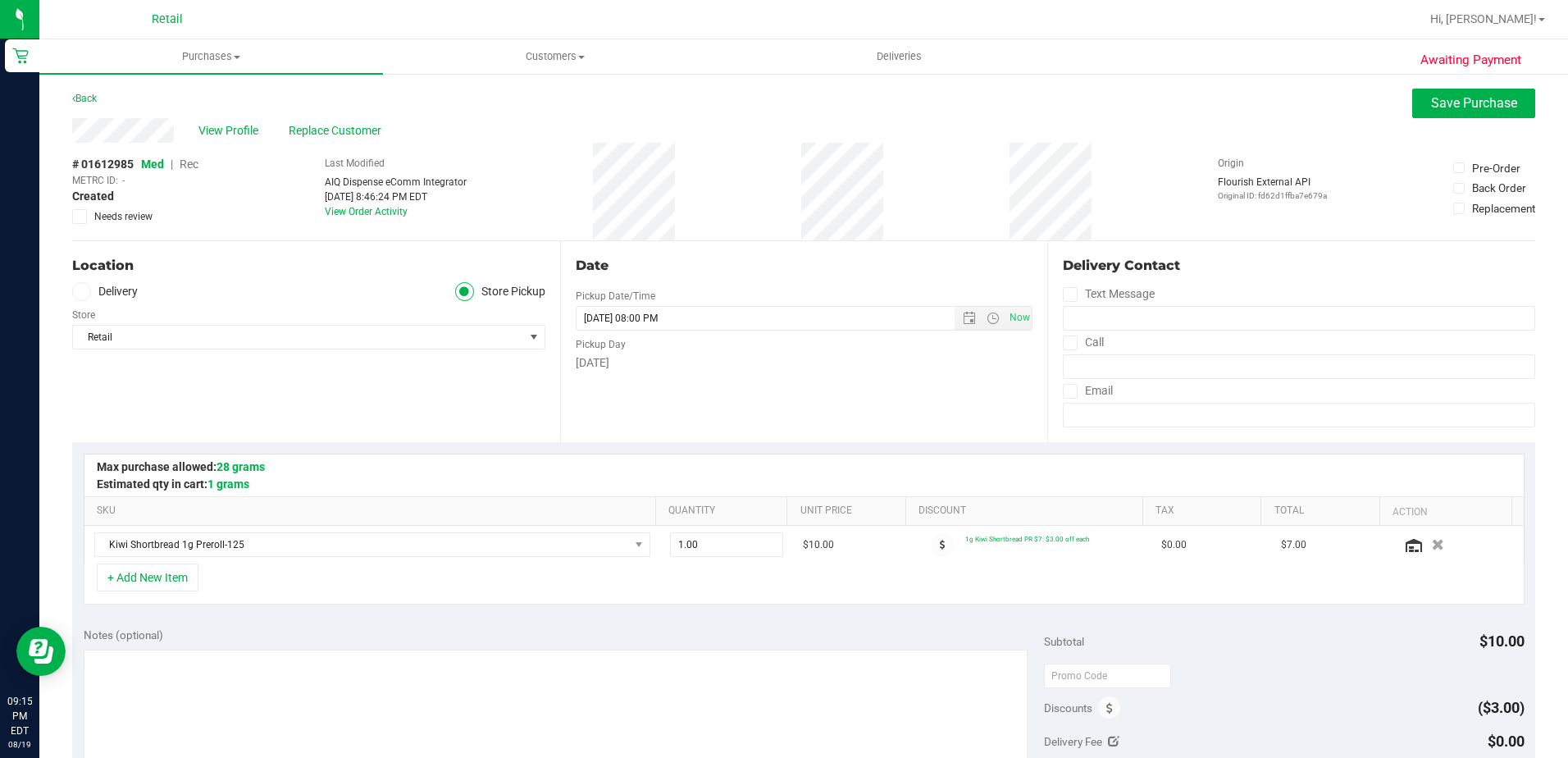
click at [192, 162] on span "Rec" at bounding box center [189, 165] width 19 height 14
click at [1463, 111] on button "Save Purchase" at bounding box center [1474, 103] width 123 height 30
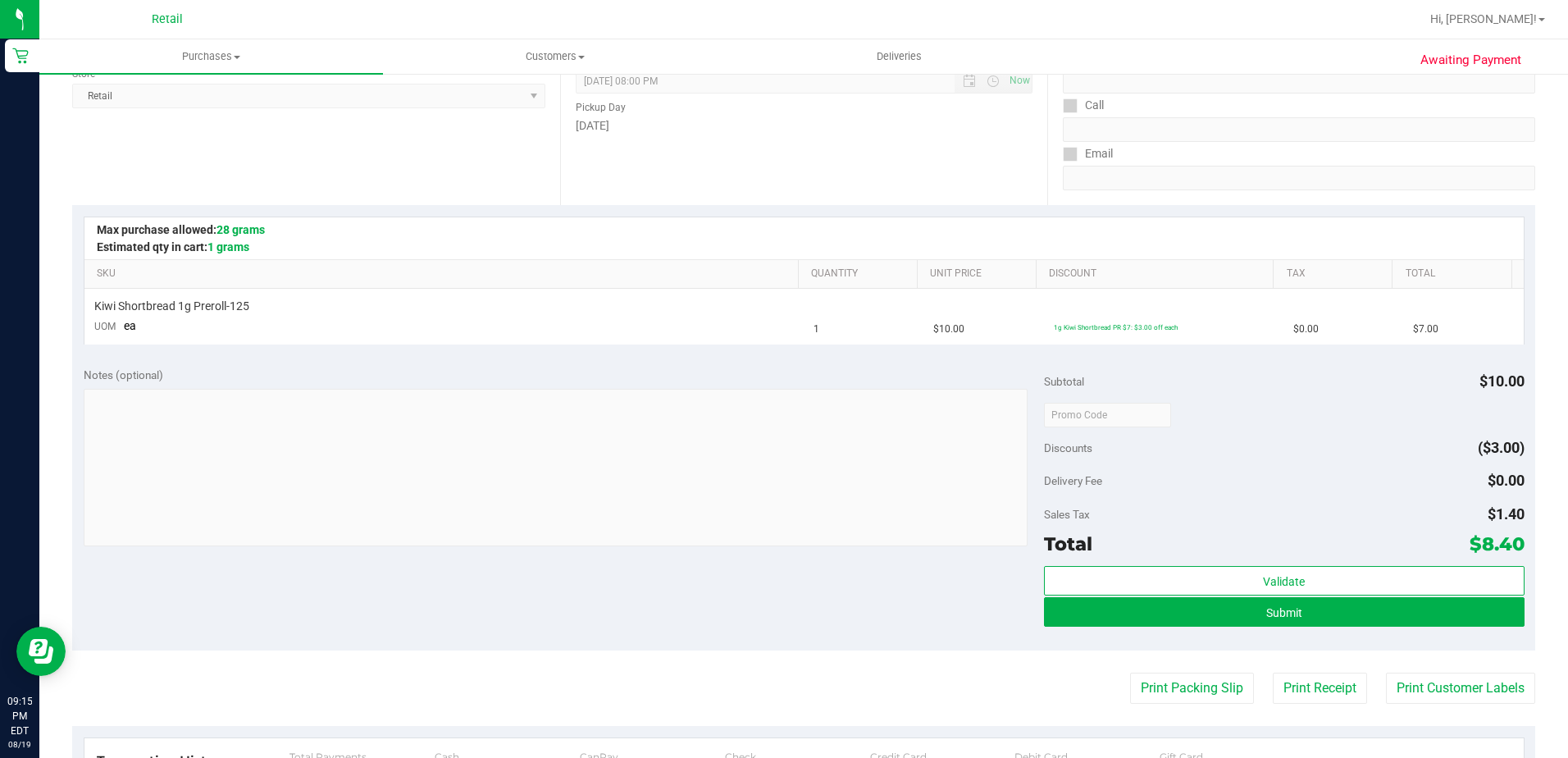
scroll to position [246, 0]
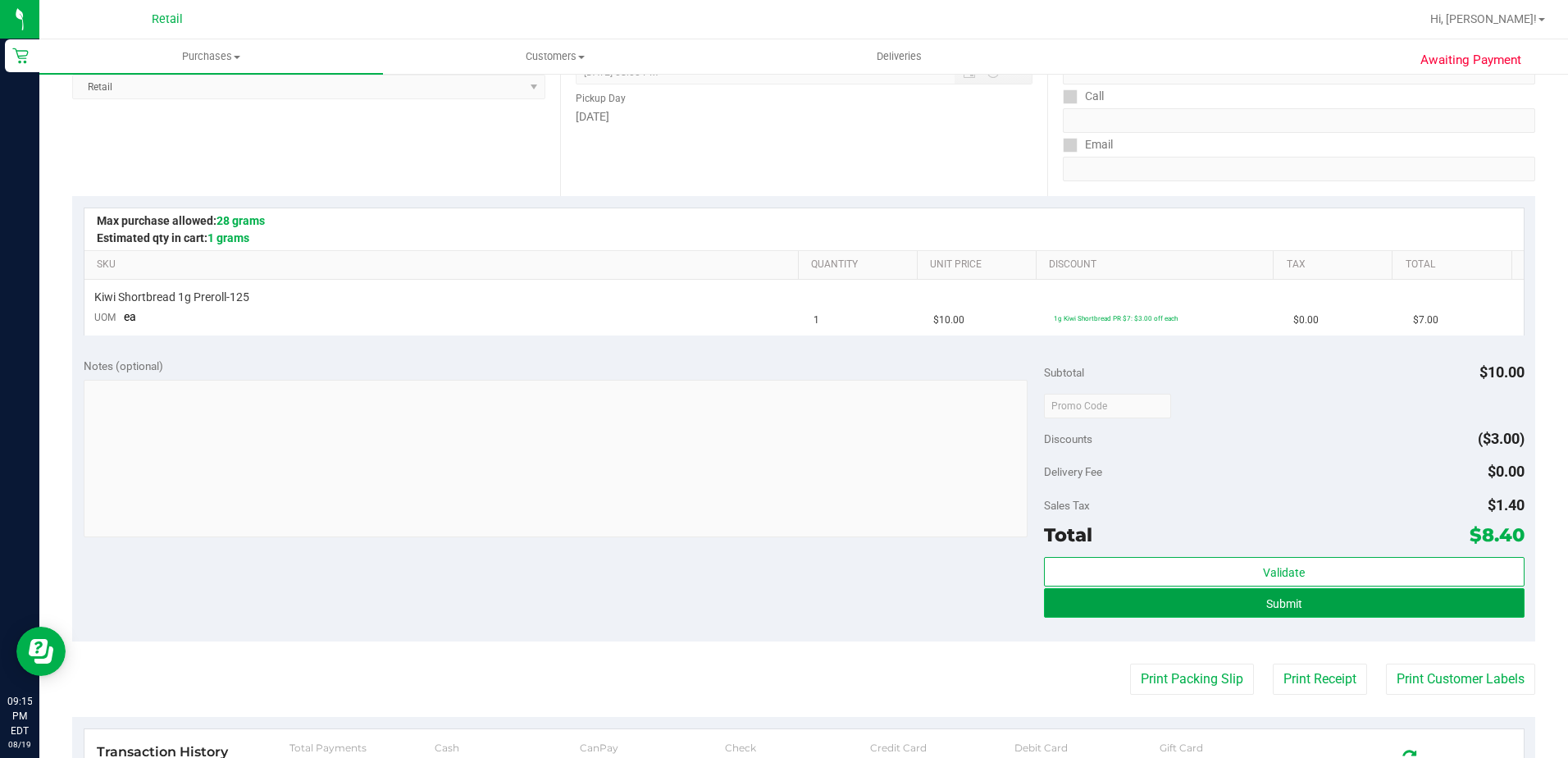
click at [1290, 601] on span "Submit" at bounding box center [1284, 604] width 36 height 14
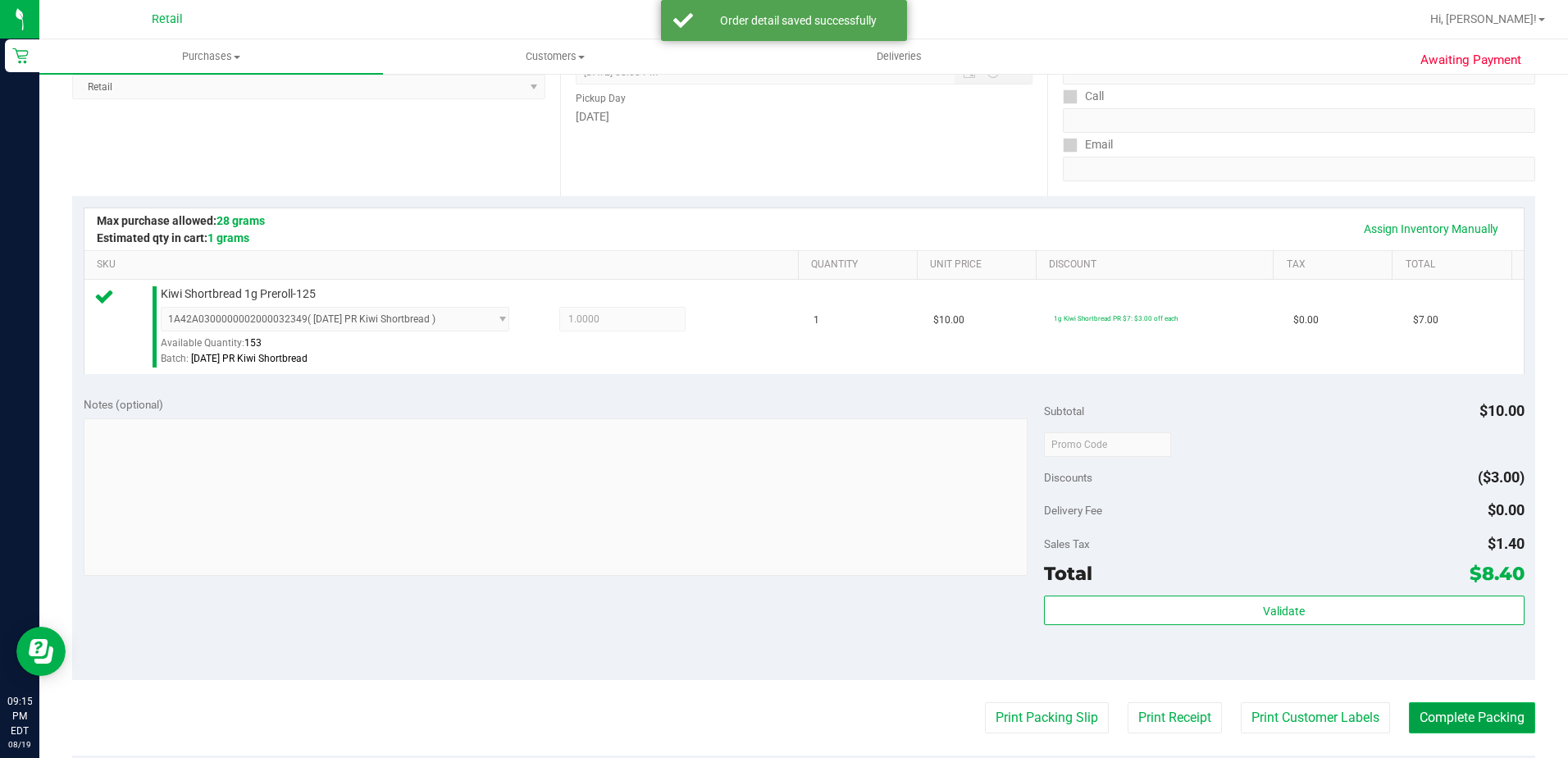
click at [1420, 709] on button "Complete Packing" at bounding box center [1473, 717] width 127 height 31
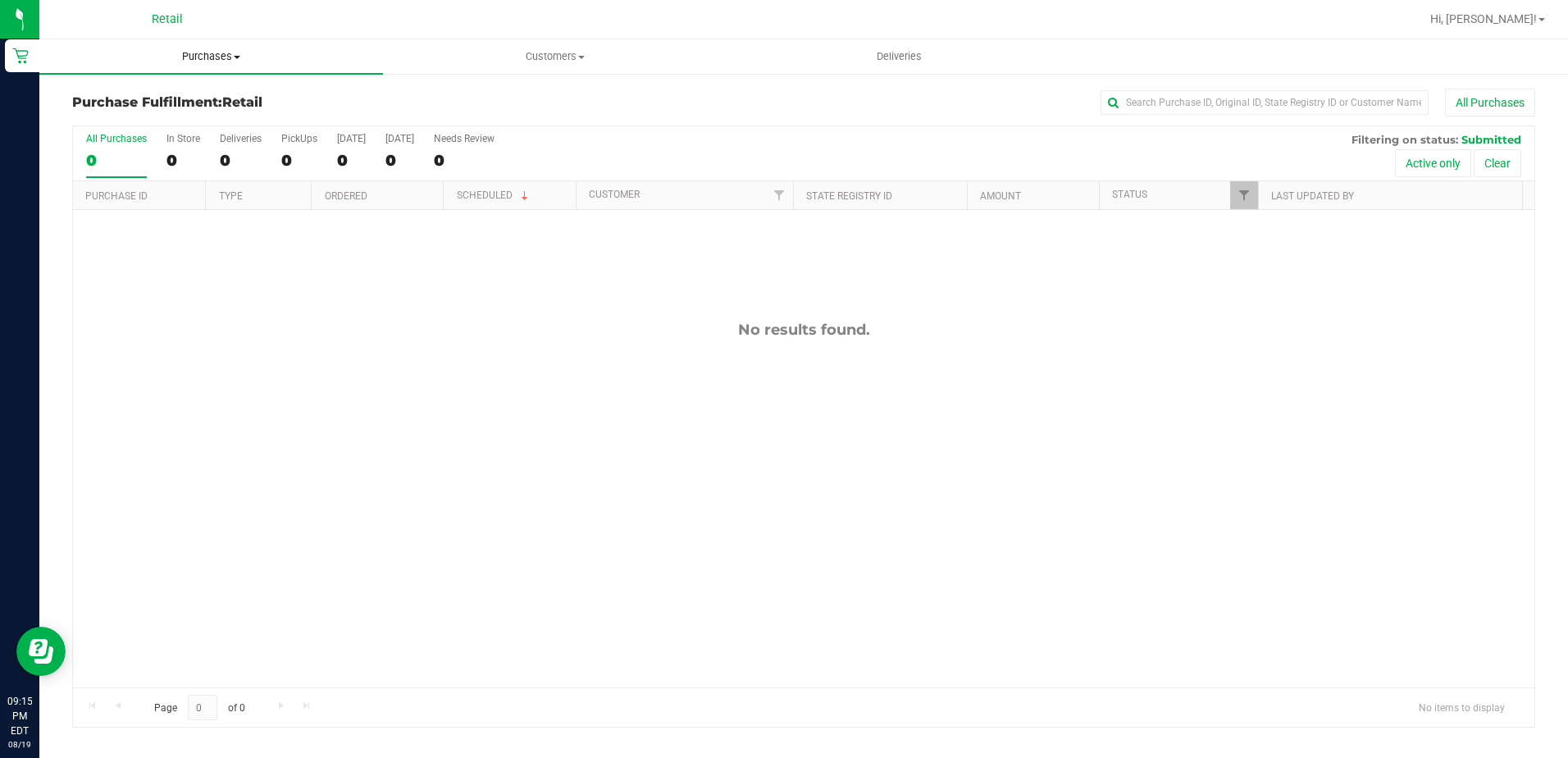
click at [174, 62] on span "Purchases" at bounding box center [211, 56] width 343 height 14
click at [143, 99] on span "Summary of purchases" at bounding box center [123, 99] width 168 height 14
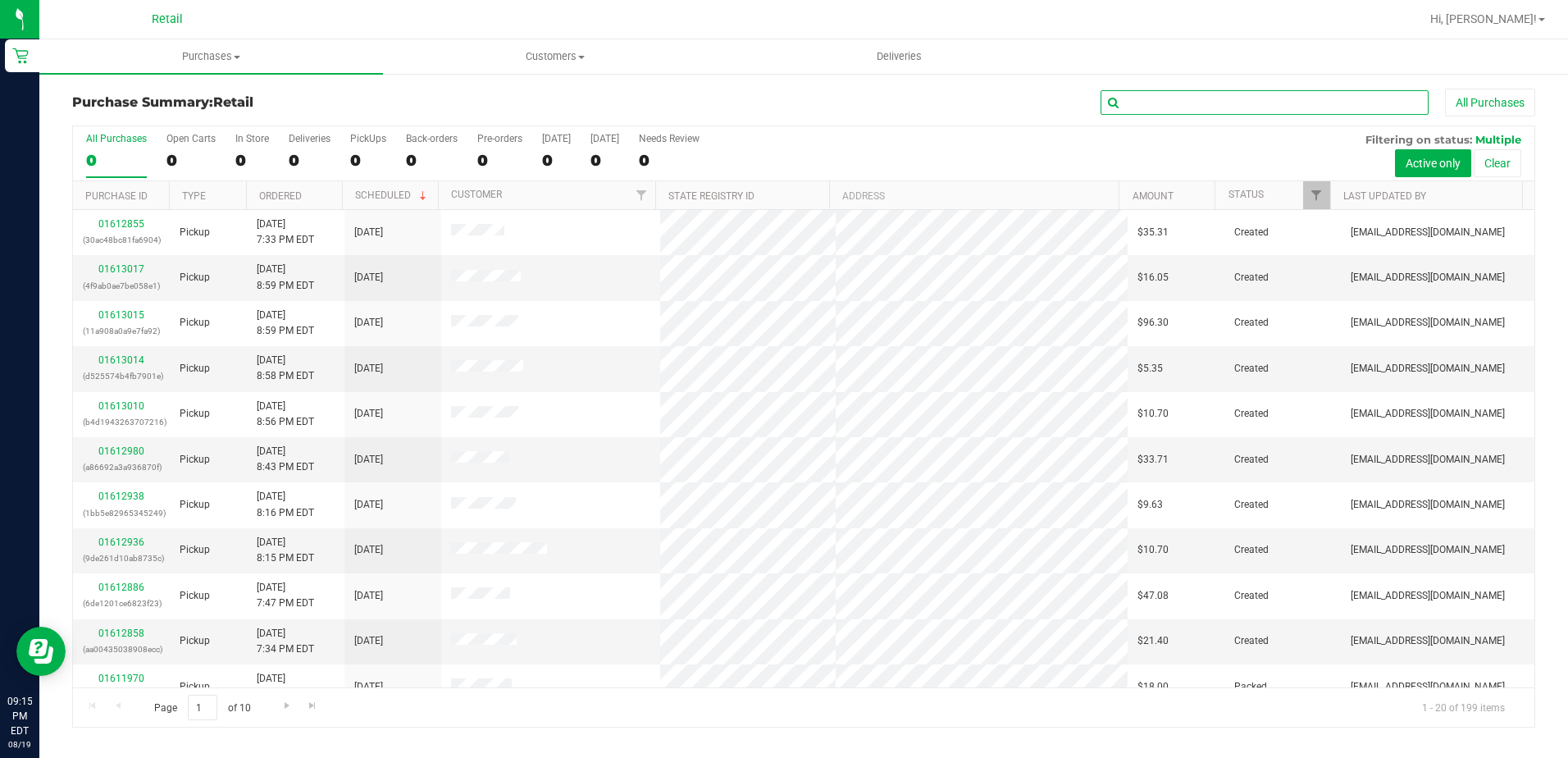
click at [1160, 106] on input "text" at bounding box center [1264, 102] width 328 height 24
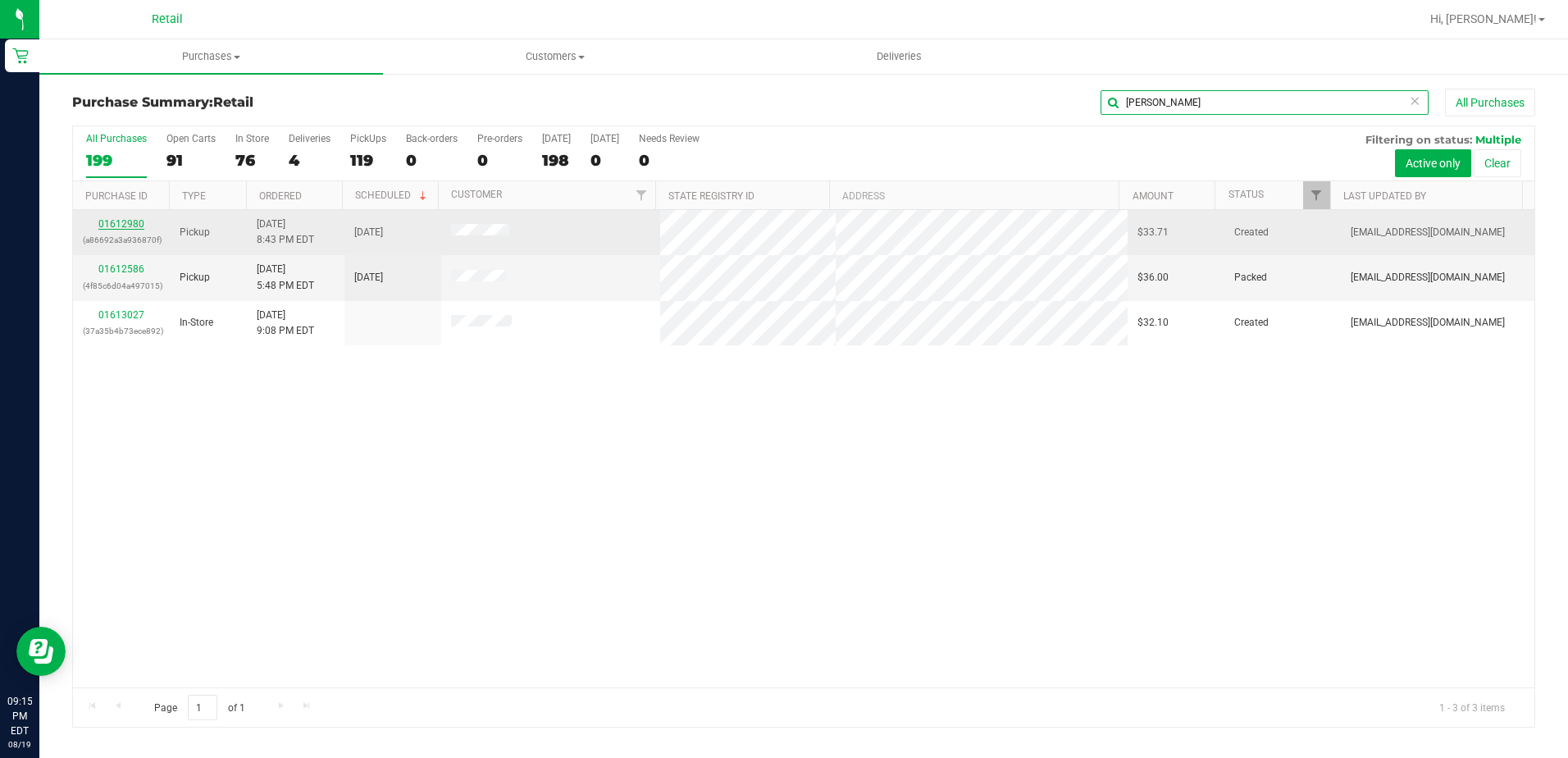
type input "michael"
click at [107, 223] on link "01612980" at bounding box center [122, 225] width 46 height 12
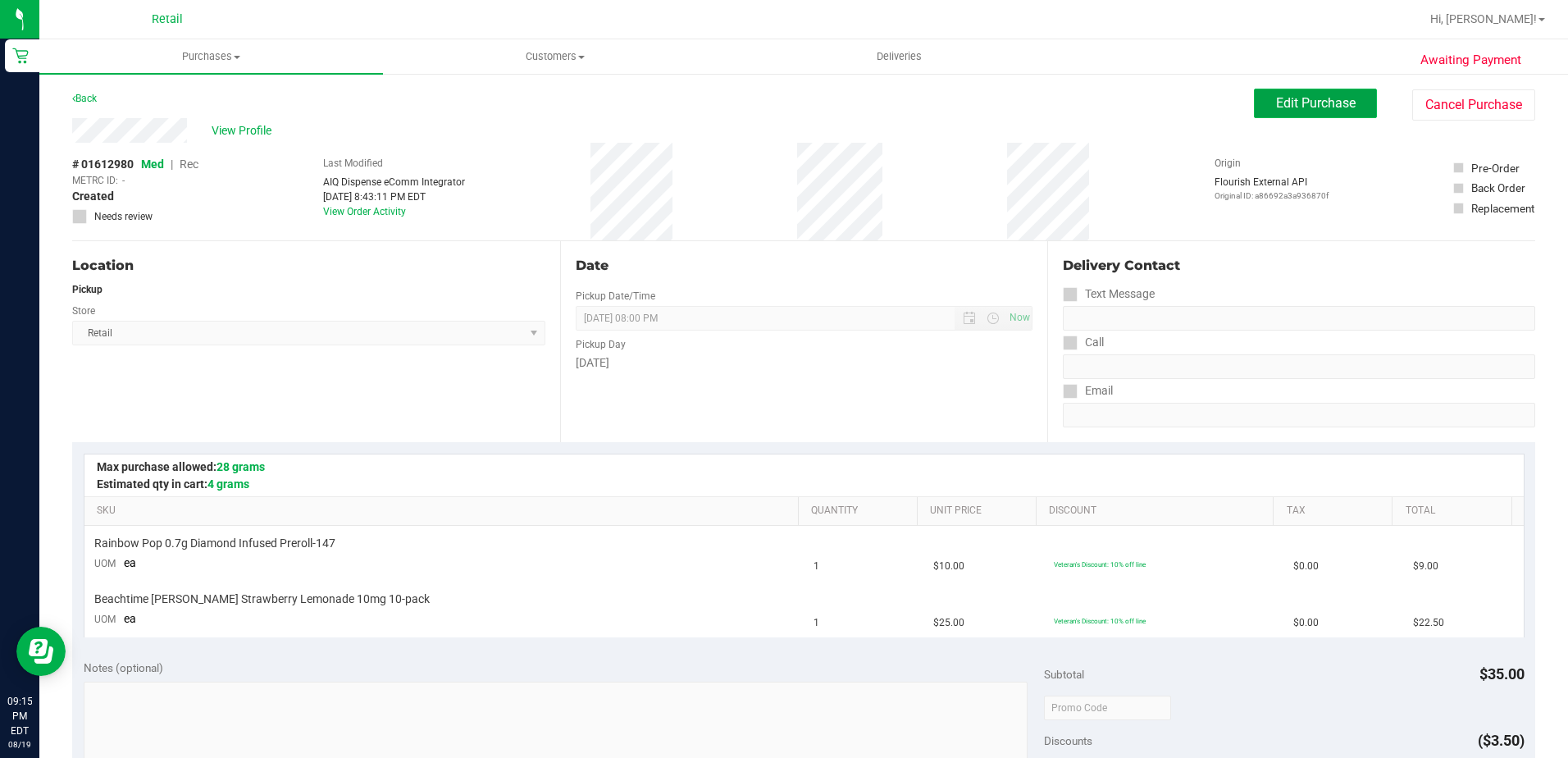
click at [1290, 95] on button "Edit Purchase" at bounding box center [1316, 103] width 123 height 30
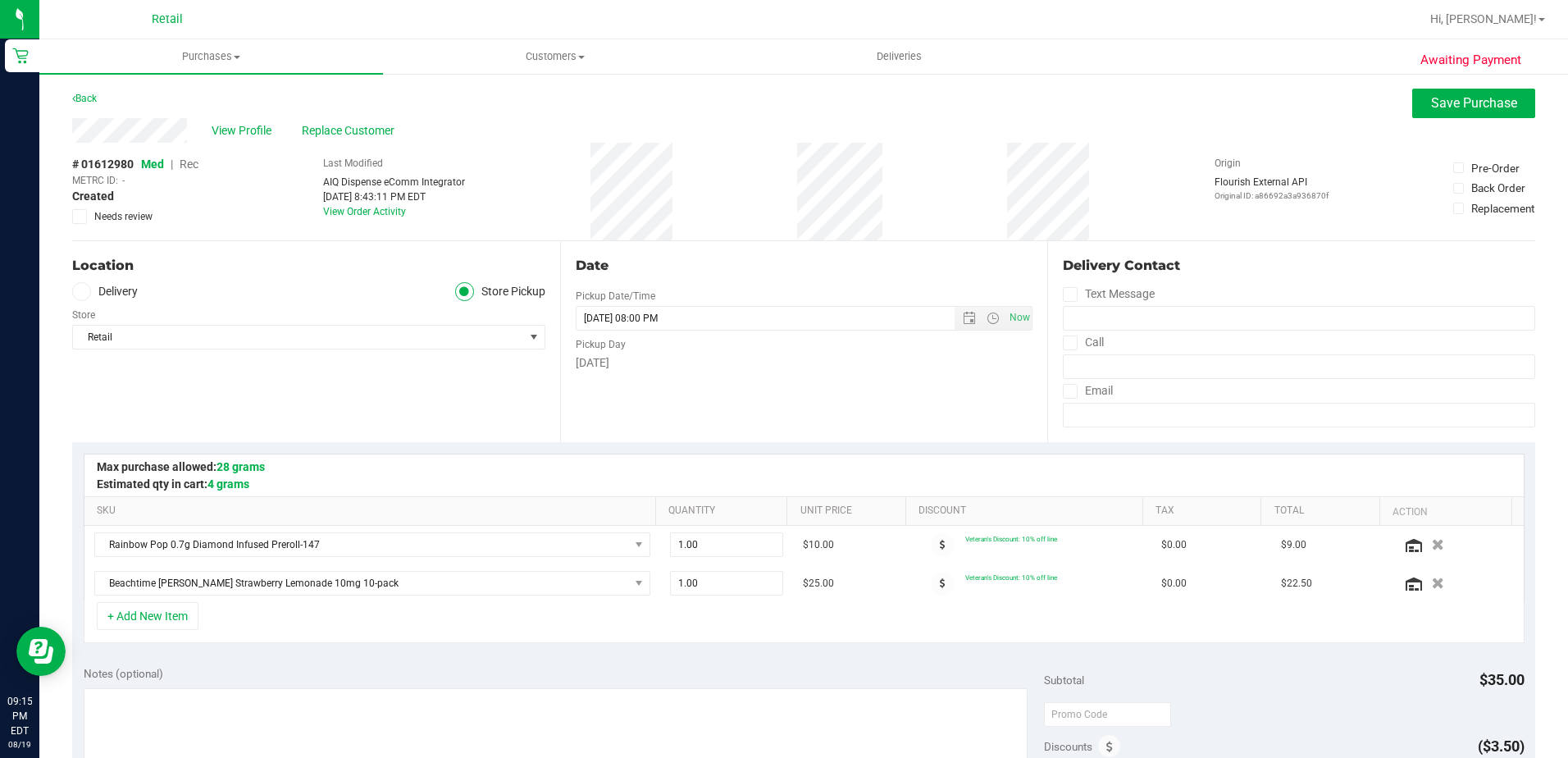
click at [188, 165] on span "Rec" at bounding box center [189, 165] width 19 height 14
click at [1434, 110] on span "Save Purchase" at bounding box center [1474, 103] width 86 height 15
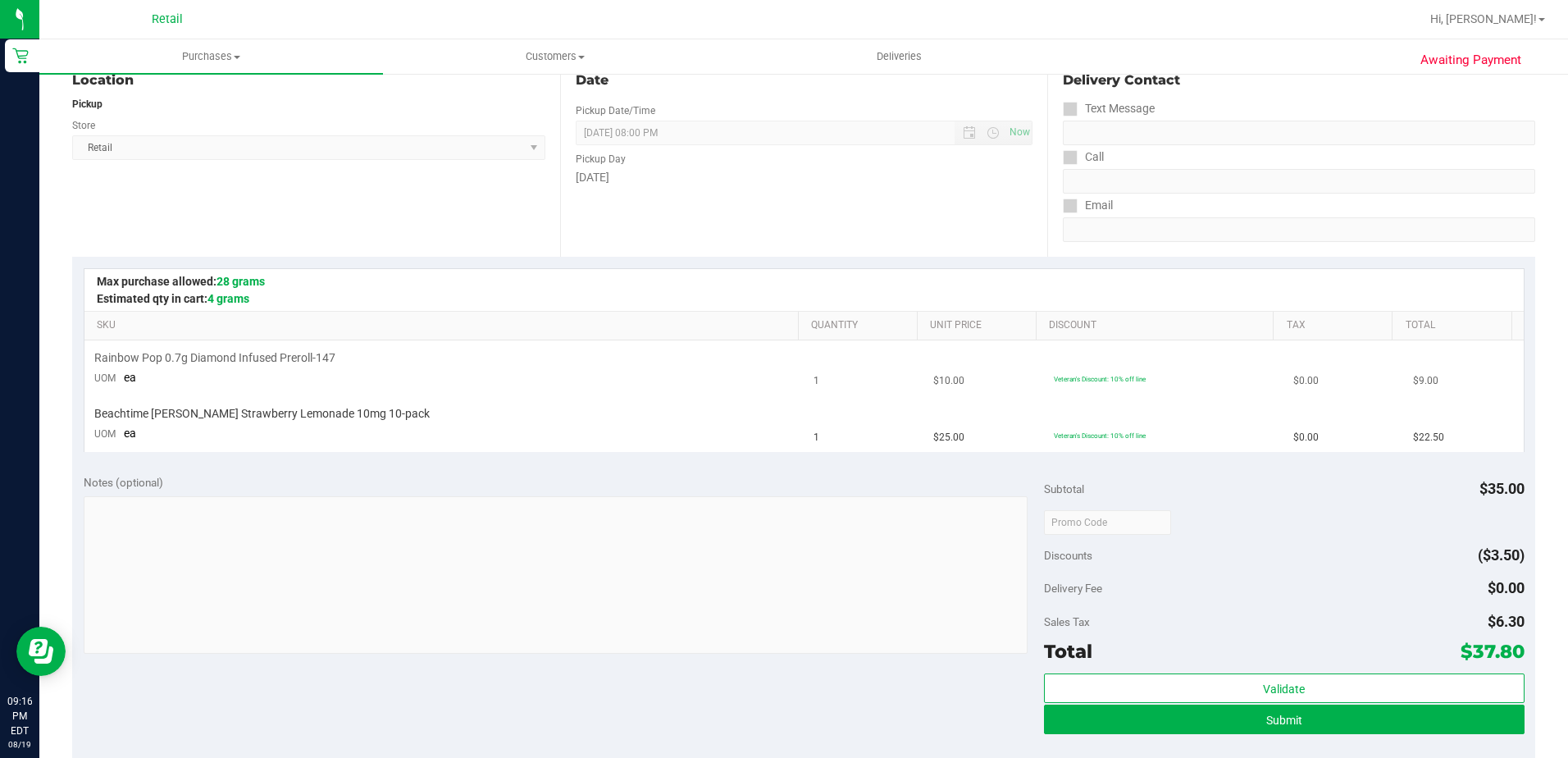
scroll to position [246, 0]
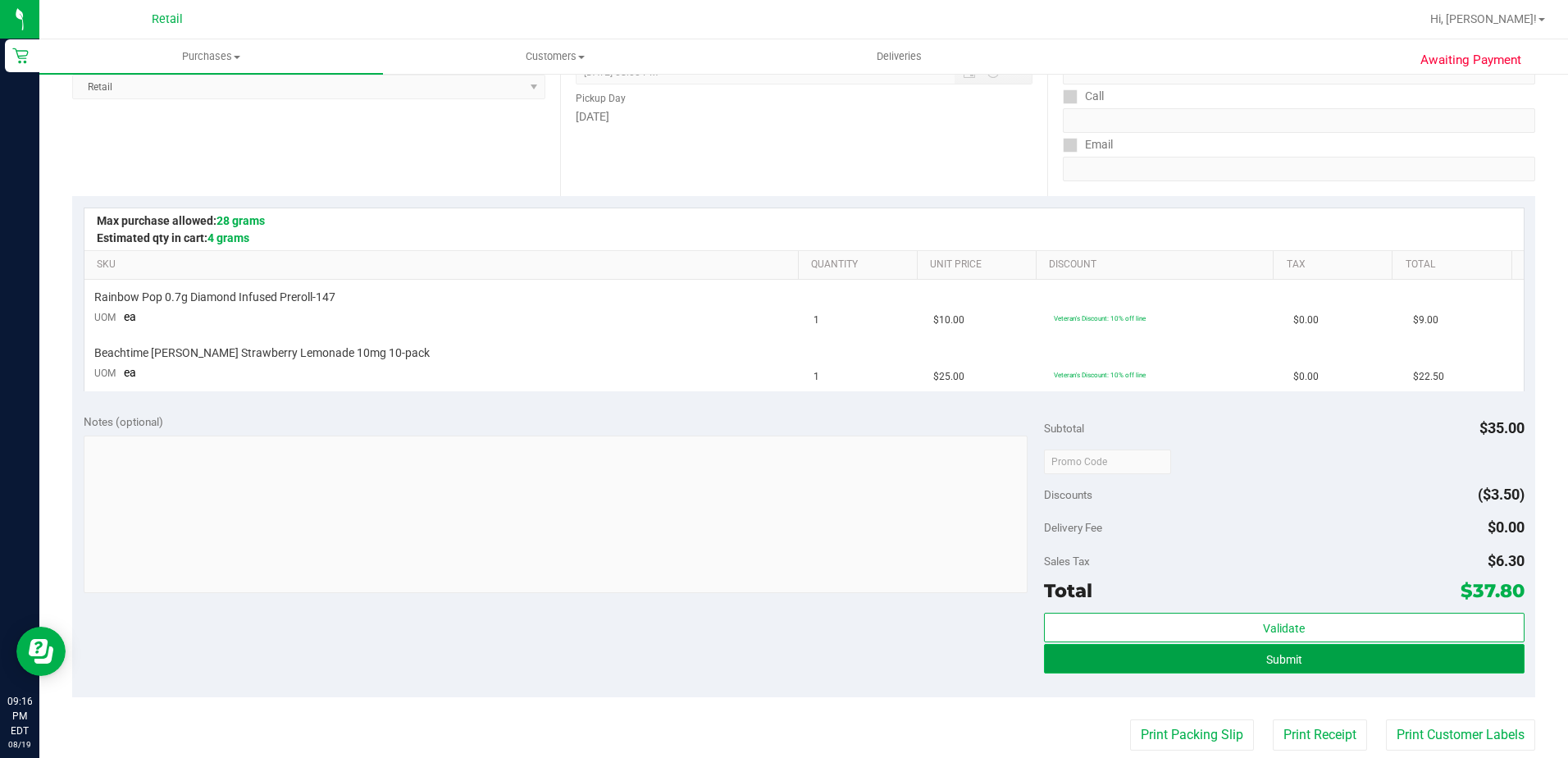
click at [1214, 650] on button "Submit" at bounding box center [1284, 658] width 481 height 30
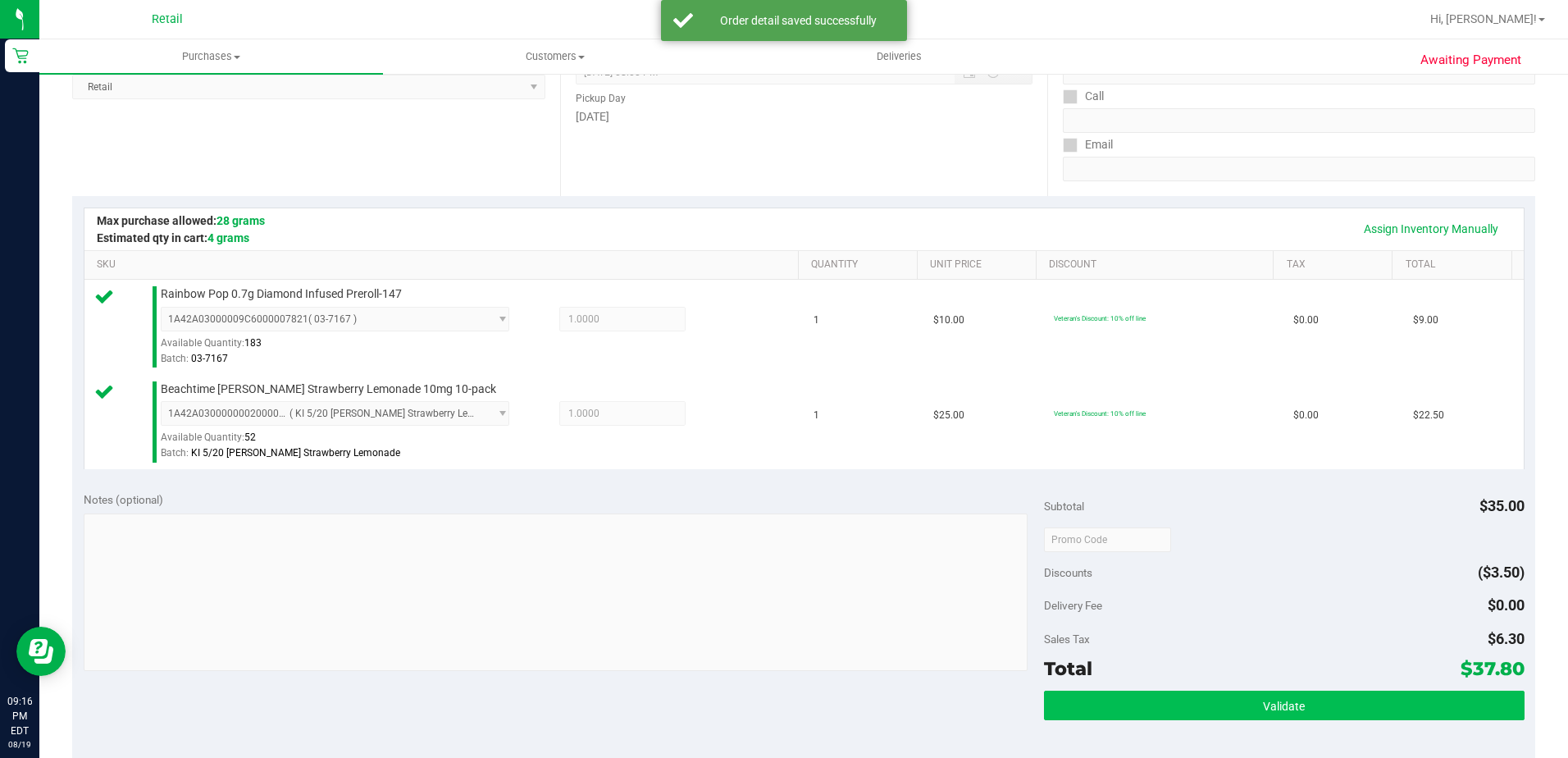
scroll to position [410, 0]
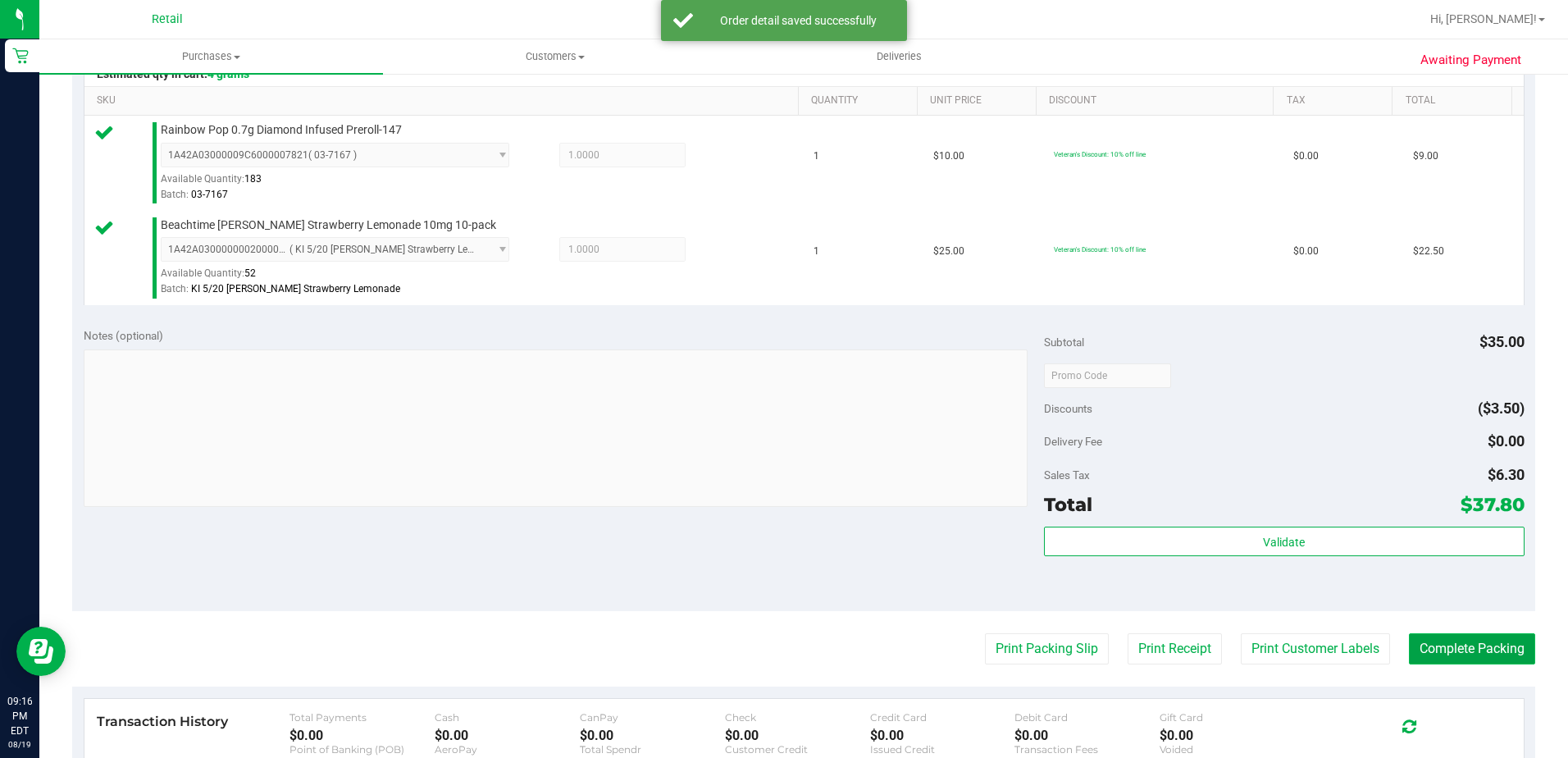
click at [1433, 651] on button "Complete Packing" at bounding box center [1473, 648] width 127 height 31
